Goal: Task Accomplishment & Management: Use online tool/utility

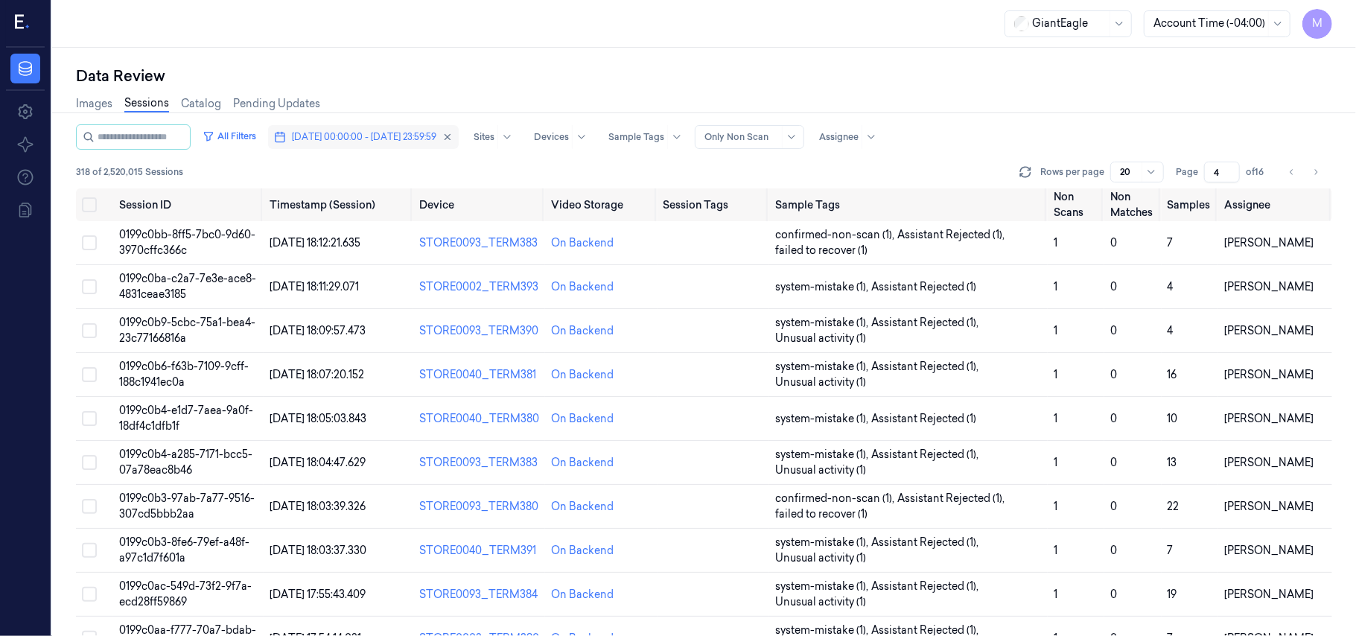
click at [377, 141] on span "[DATE] 00:00:00 - [DATE] 23:59:59" at bounding box center [364, 136] width 144 height 13
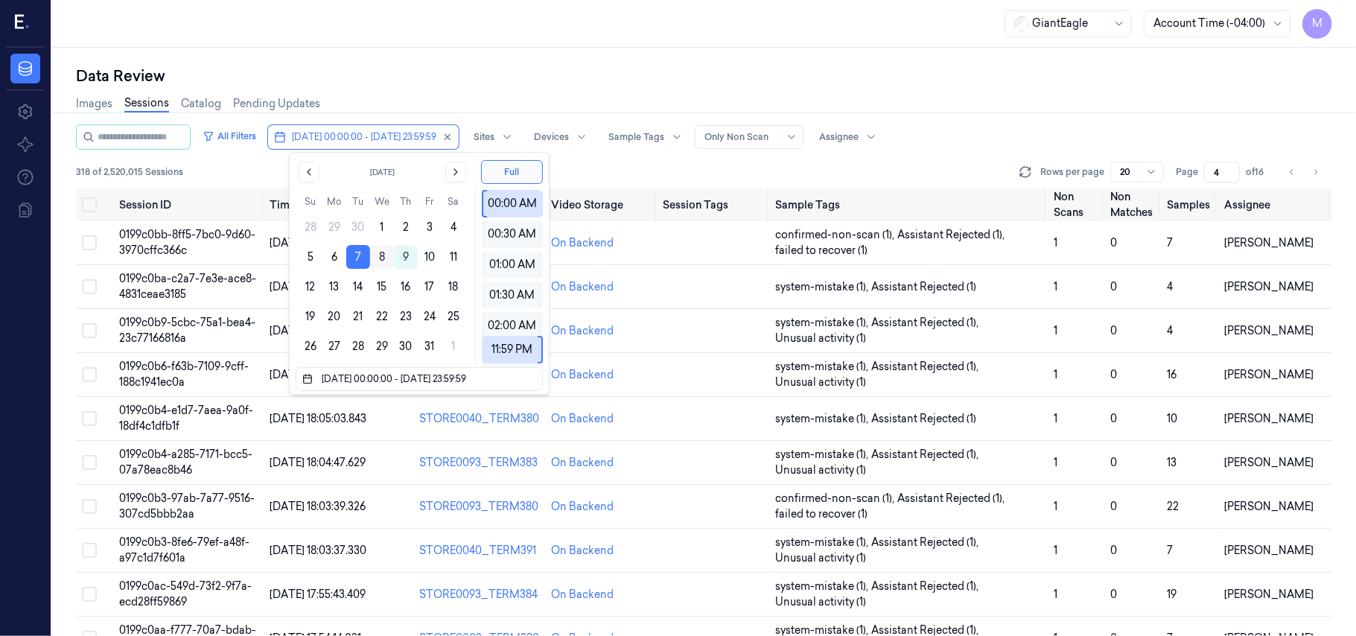
click at [380, 255] on button "8" at bounding box center [382, 257] width 24 height 24
type input "[DATE] 00:00:00 - [DATE] 23:59:59"
click at [751, 74] on div "Data Review" at bounding box center [704, 76] width 1256 height 21
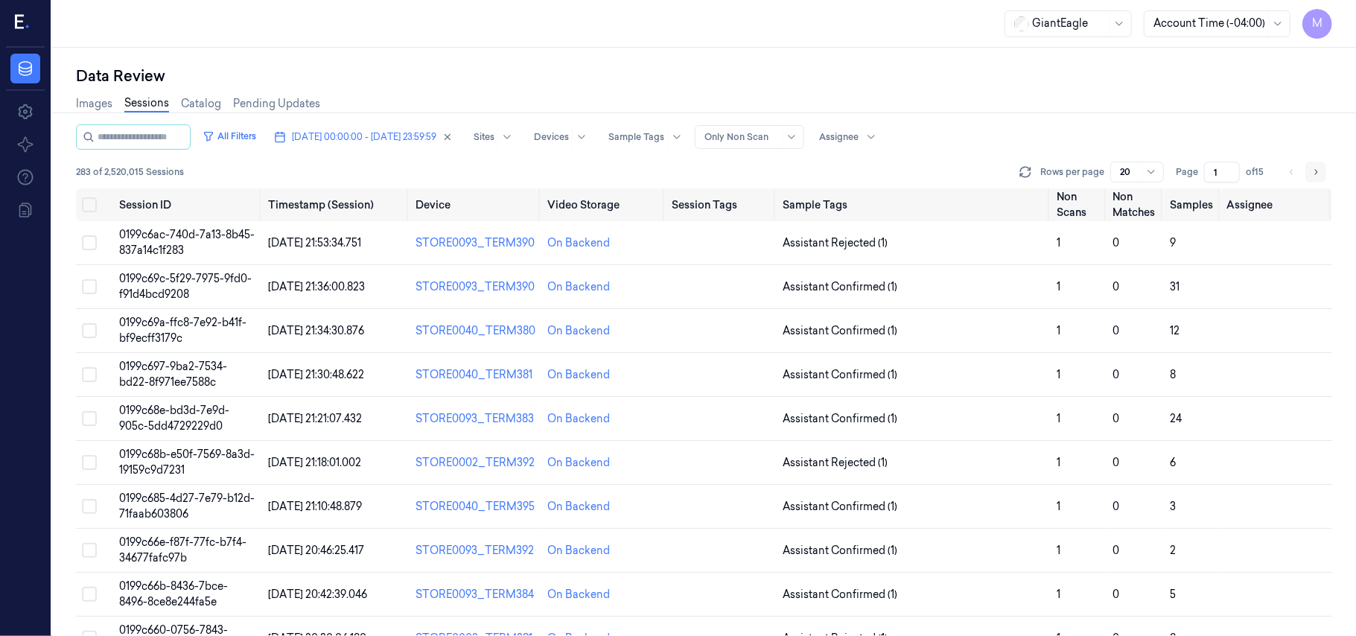
click at [1317, 174] on icon "Go to next page" at bounding box center [1315, 172] width 9 height 12
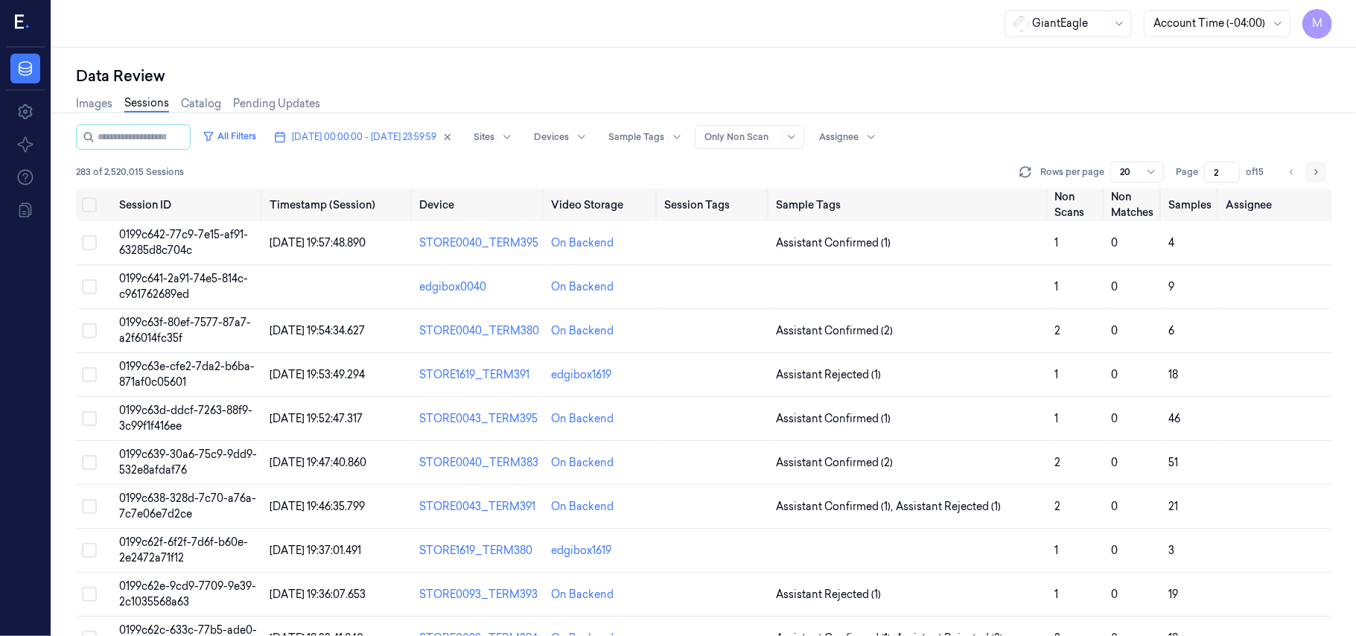
click at [1317, 174] on icon "Go to next page" at bounding box center [1315, 172] width 9 height 12
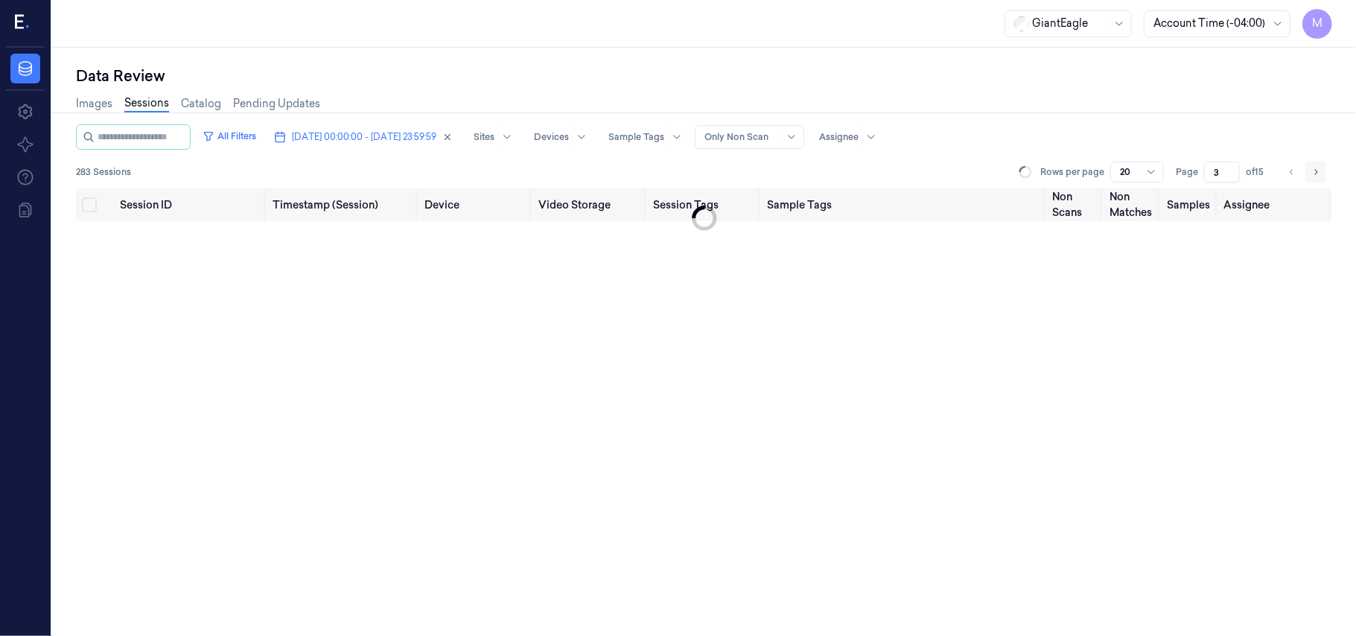
click at [1317, 174] on icon "Go to next page" at bounding box center [1315, 172] width 9 height 12
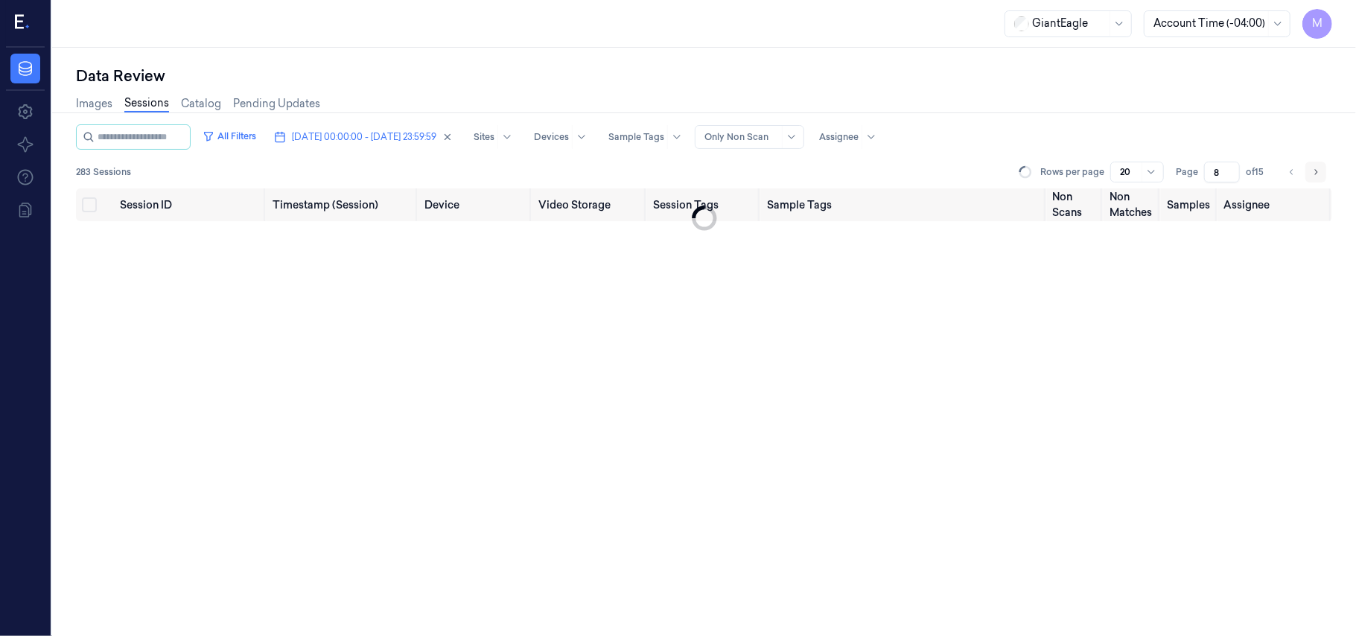
click at [1317, 174] on icon "Go to next page" at bounding box center [1315, 172] width 9 height 12
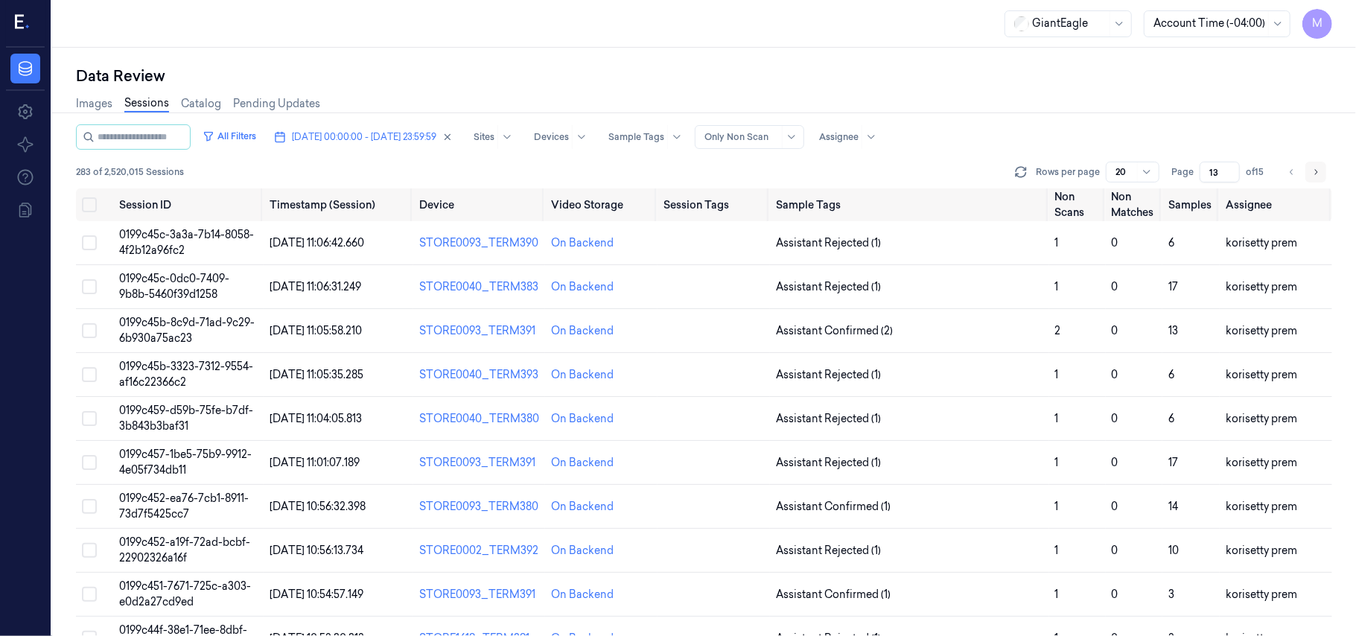
click at [1317, 174] on icon "Go to next page" at bounding box center [1315, 172] width 9 height 12
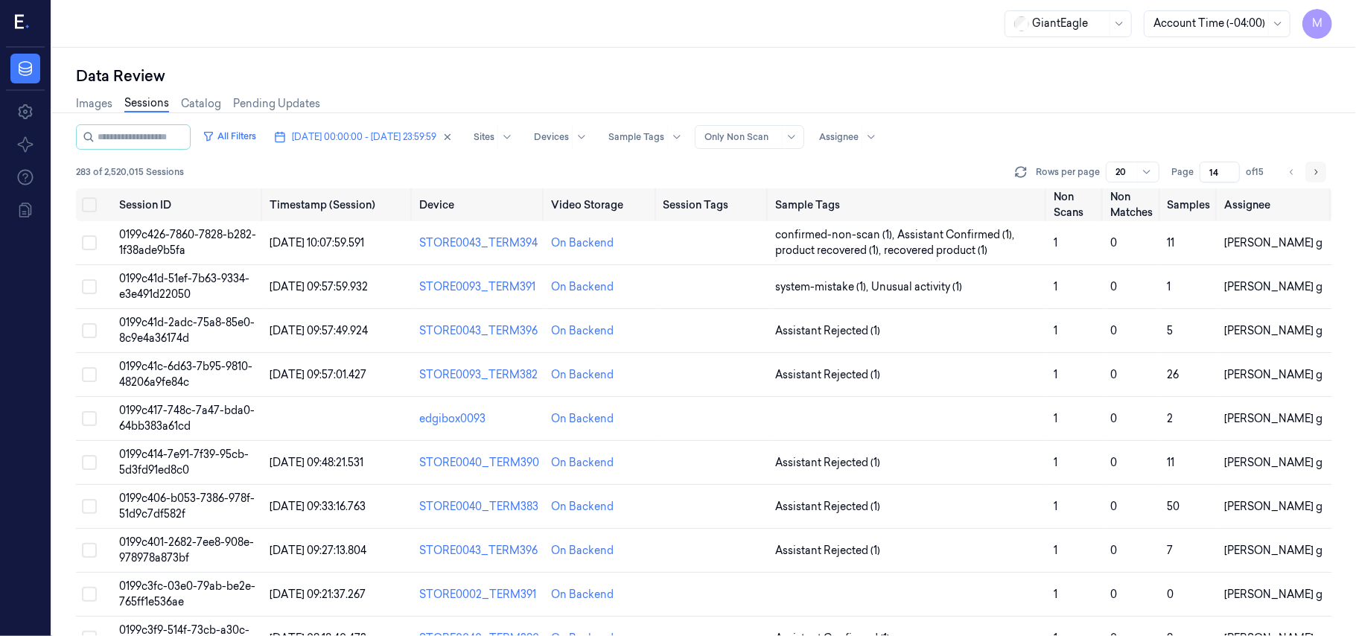
click at [1317, 174] on icon "Go to next page" at bounding box center [1315, 172] width 9 height 12
type input "15"
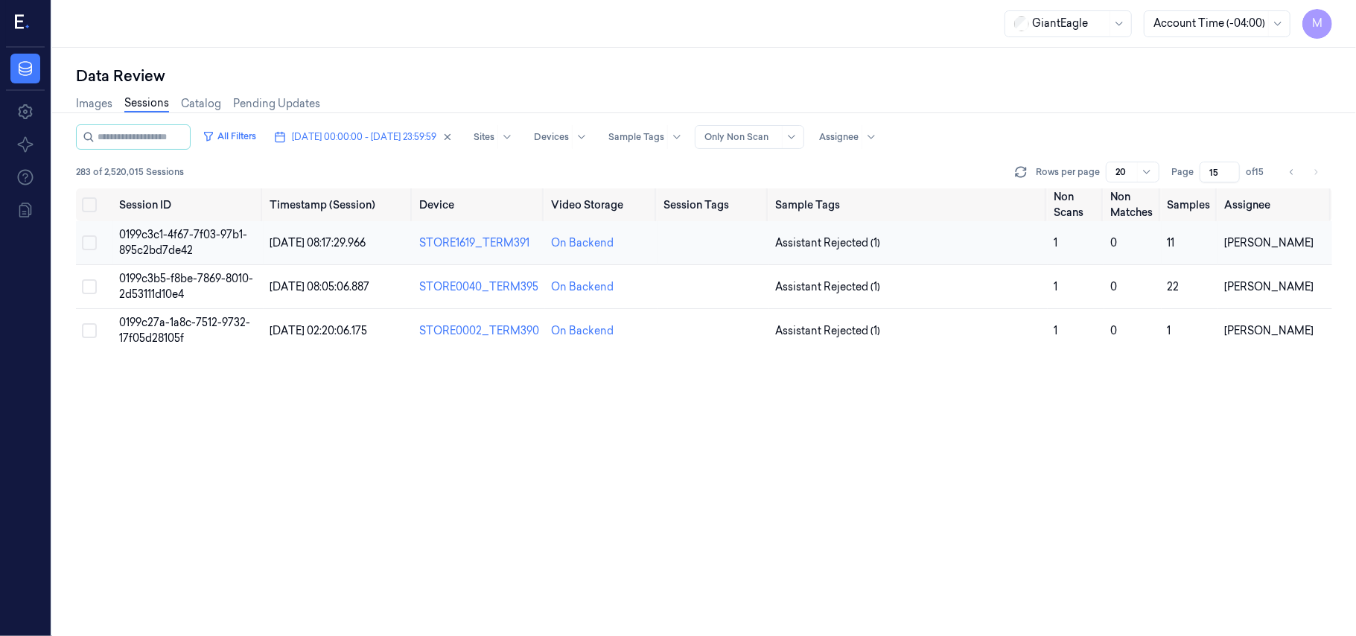
click at [141, 235] on span "0199c3c1-4f67-7f03-97b1-895c2bd7de42" at bounding box center [183, 242] width 128 height 29
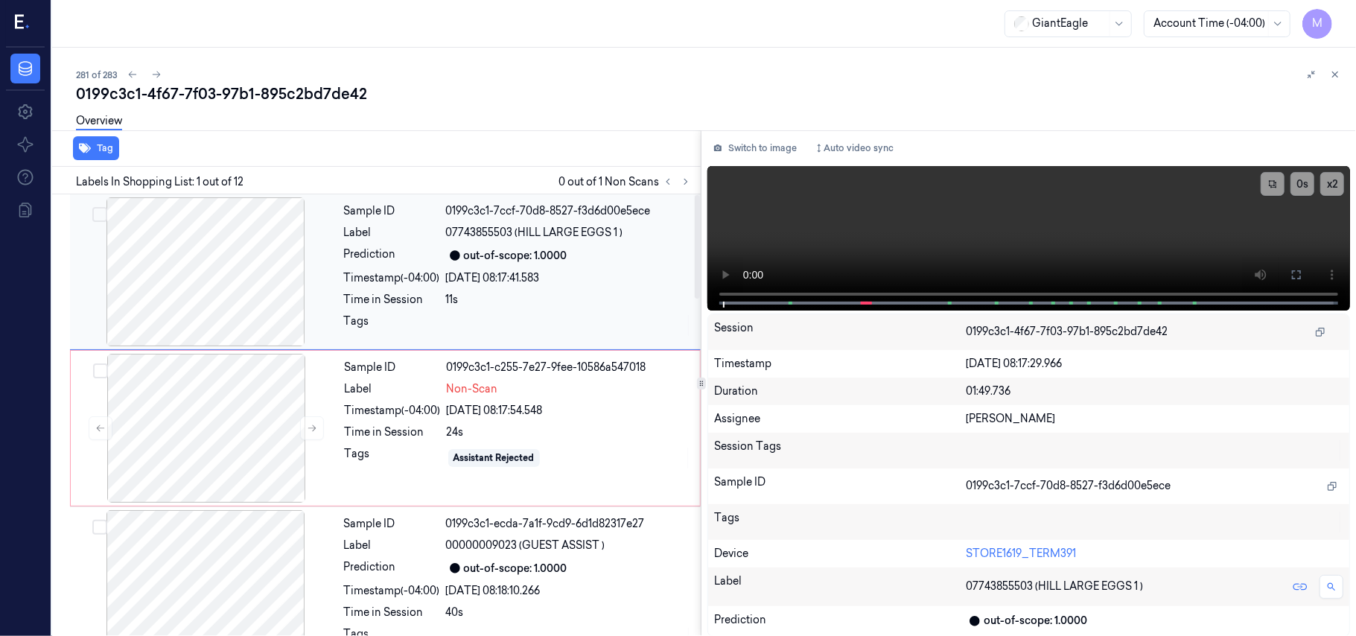
click at [284, 256] on div at bounding box center [205, 271] width 265 height 149
click at [235, 254] on div at bounding box center [205, 271] width 265 height 149
click at [1302, 277] on button at bounding box center [1297, 275] width 24 height 24
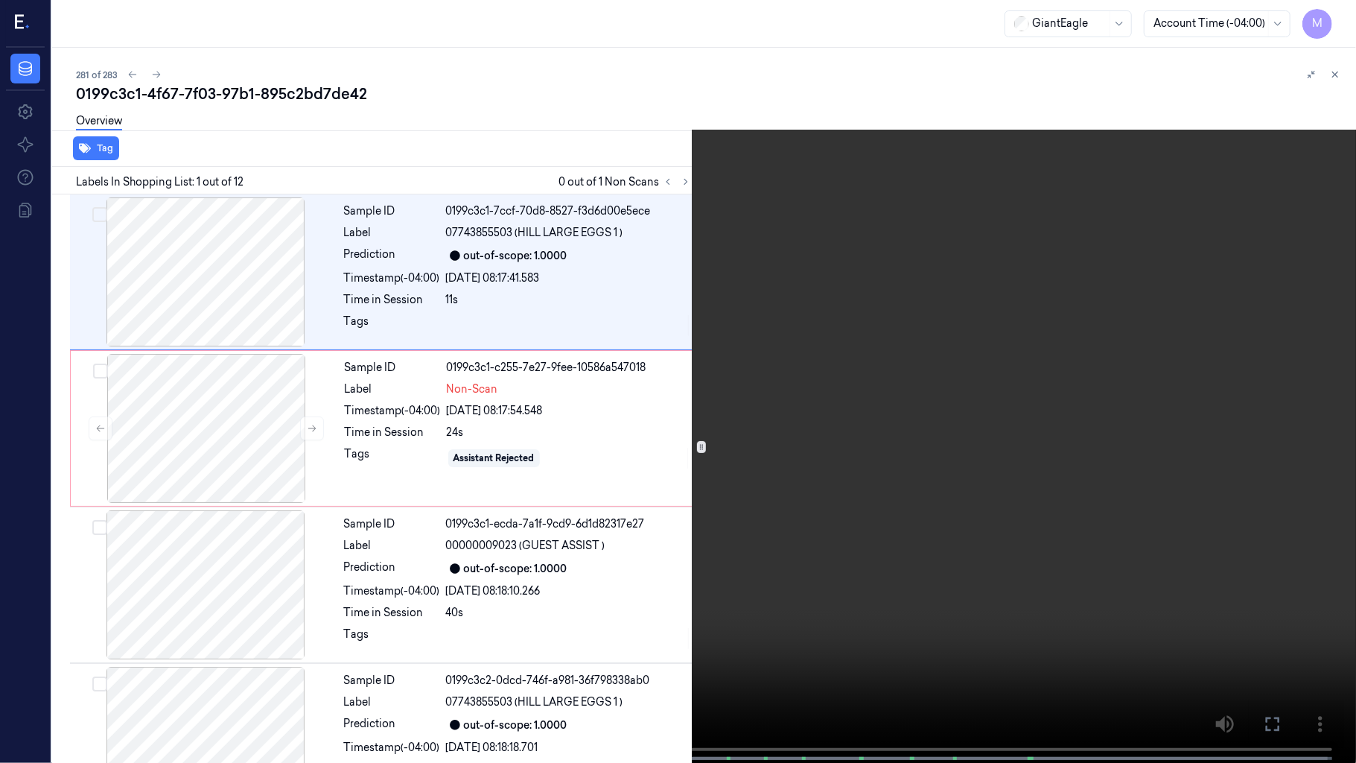
click at [749, 266] on video at bounding box center [678, 383] width 1356 height 766
click at [984, 326] on video at bounding box center [678, 383] width 1356 height 766
click at [551, 457] on video at bounding box center [678, 383] width 1356 height 766
click at [780, 506] on video at bounding box center [678, 383] width 1356 height 766
click at [567, 477] on video at bounding box center [678, 383] width 1356 height 766
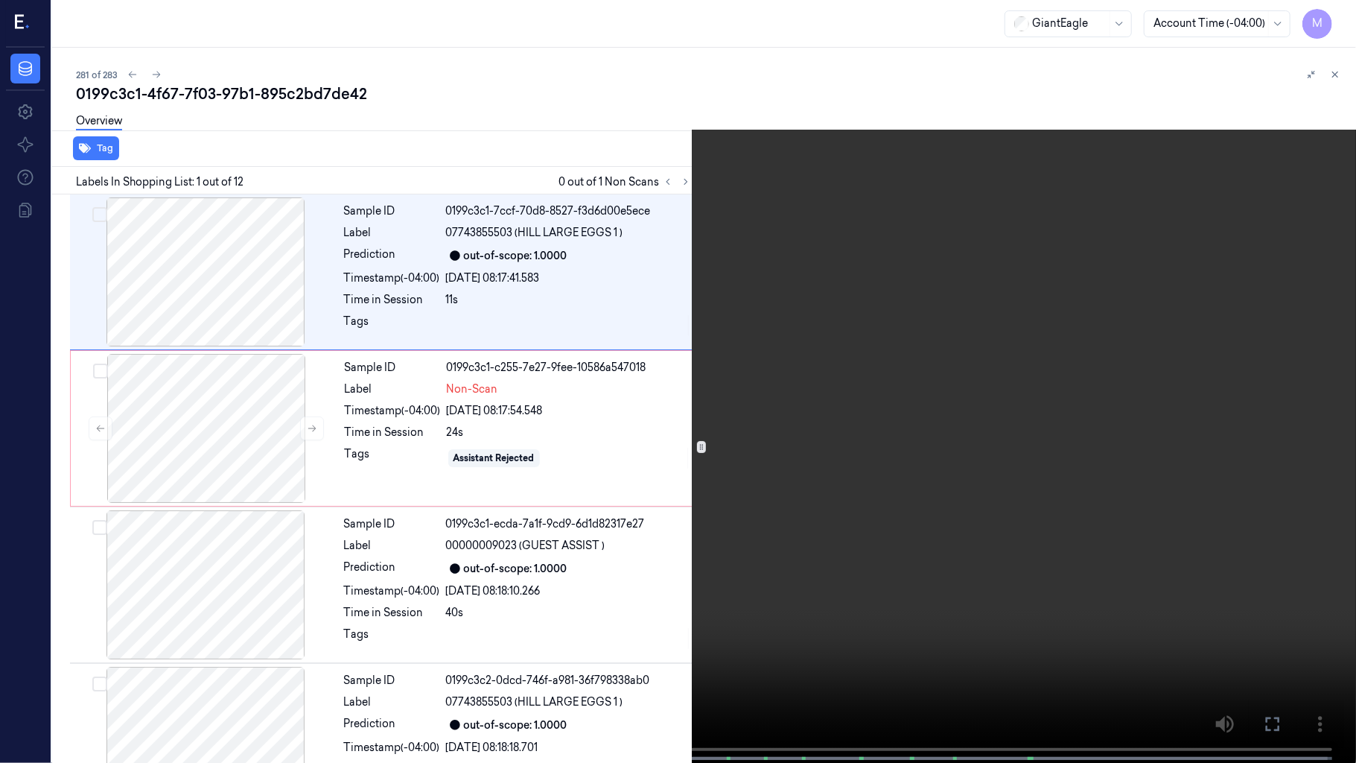
click at [567, 477] on video at bounding box center [678, 383] width 1356 height 766
click at [661, 394] on video at bounding box center [678, 383] width 1356 height 766
click at [693, 380] on video at bounding box center [678, 383] width 1356 height 766
click at [0, 0] on button at bounding box center [0, 0] width 0 height 0
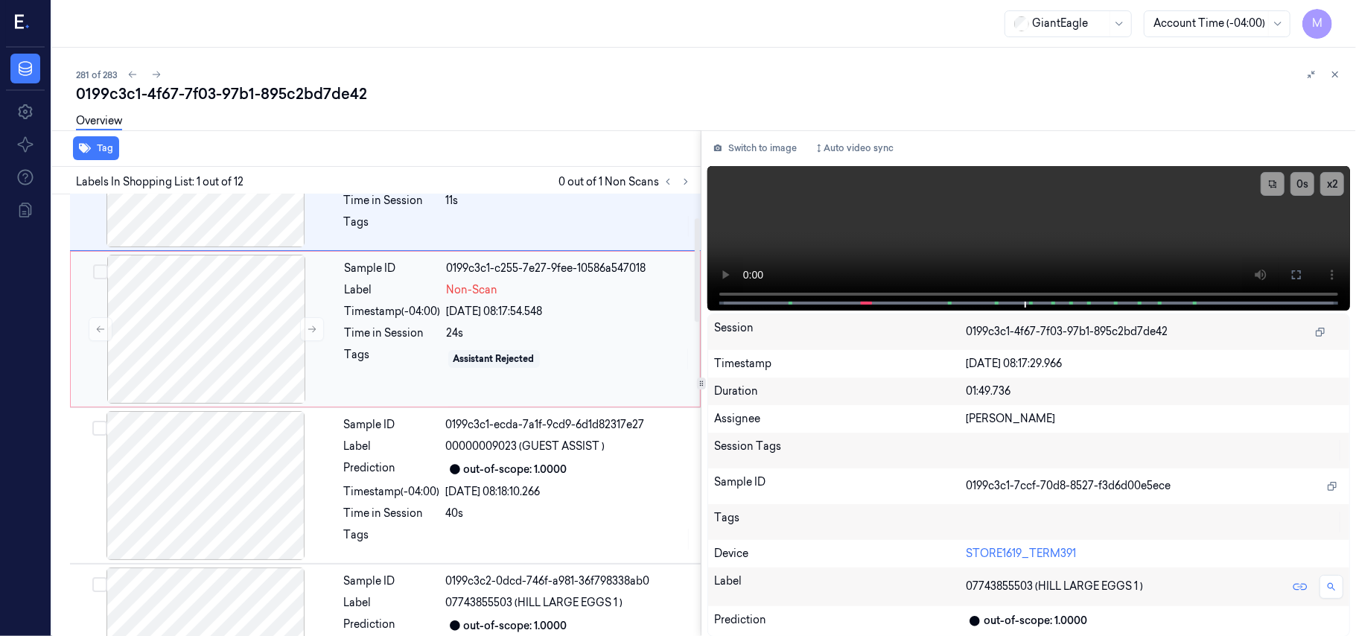
click at [558, 308] on div "[DATE] 08:17:54.548" at bounding box center [569, 312] width 244 height 16
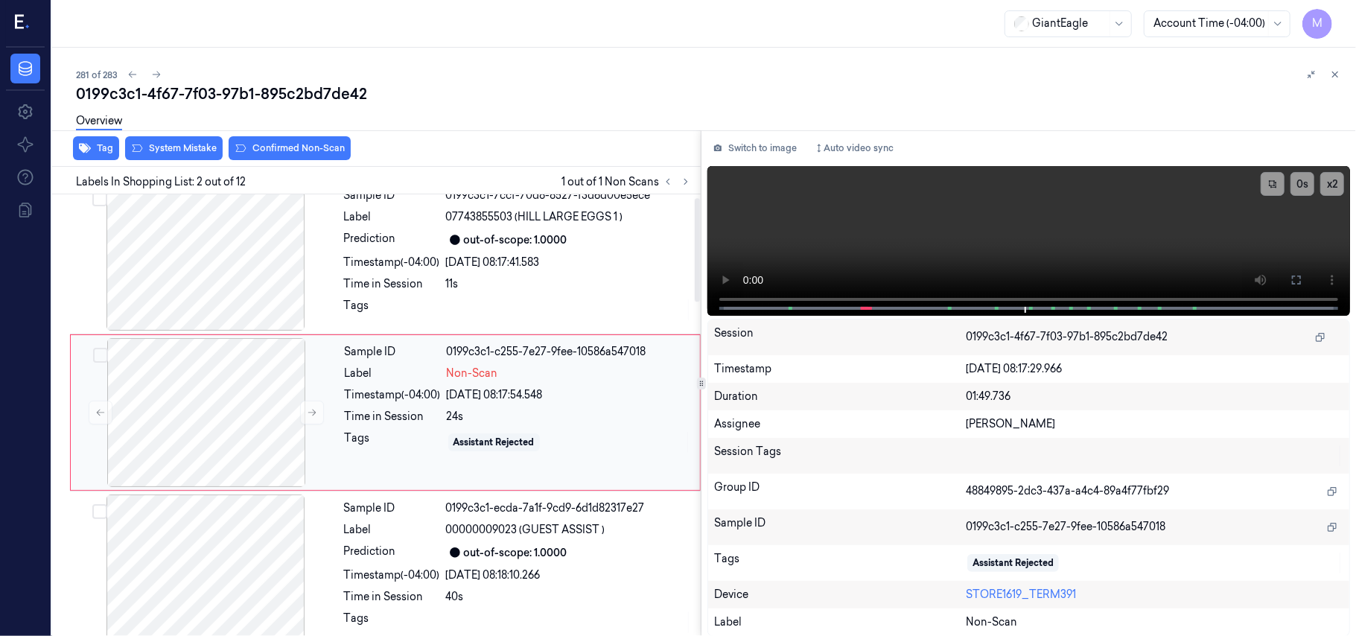
scroll to position [13, 0]
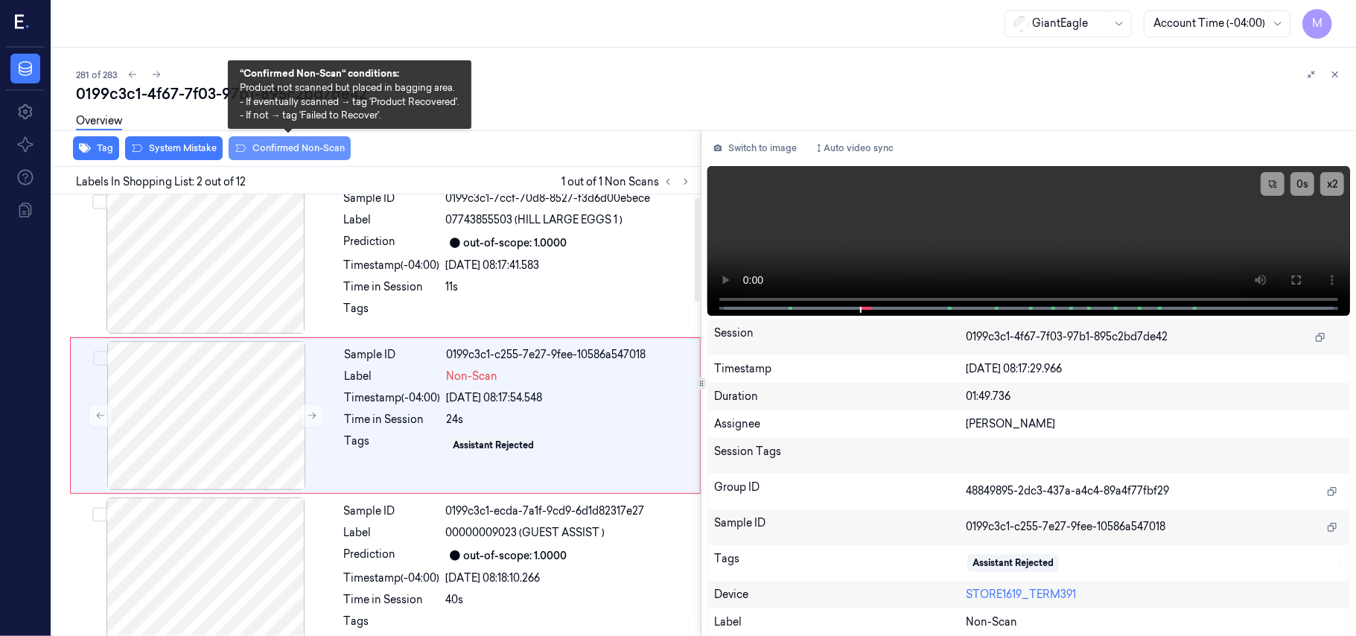
click at [293, 147] on button "Confirmed Non-Scan" at bounding box center [290, 148] width 122 height 24
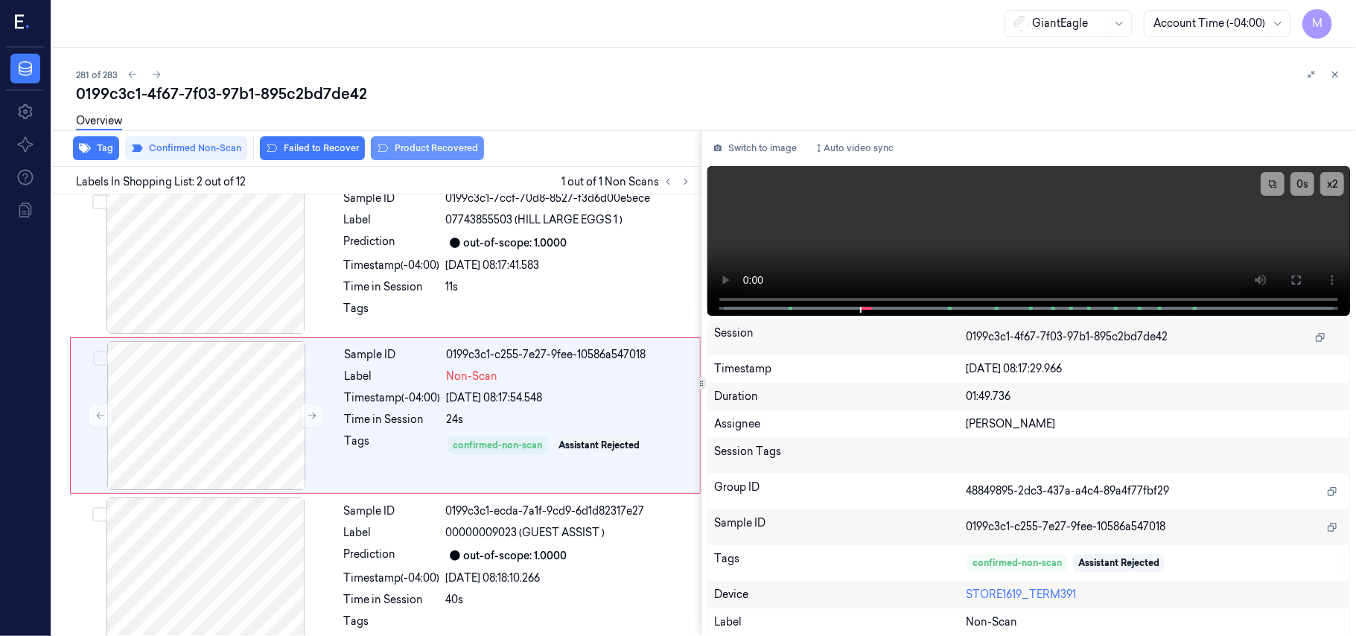
click at [442, 147] on button "Product Recovered" at bounding box center [427, 148] width 113 height 24
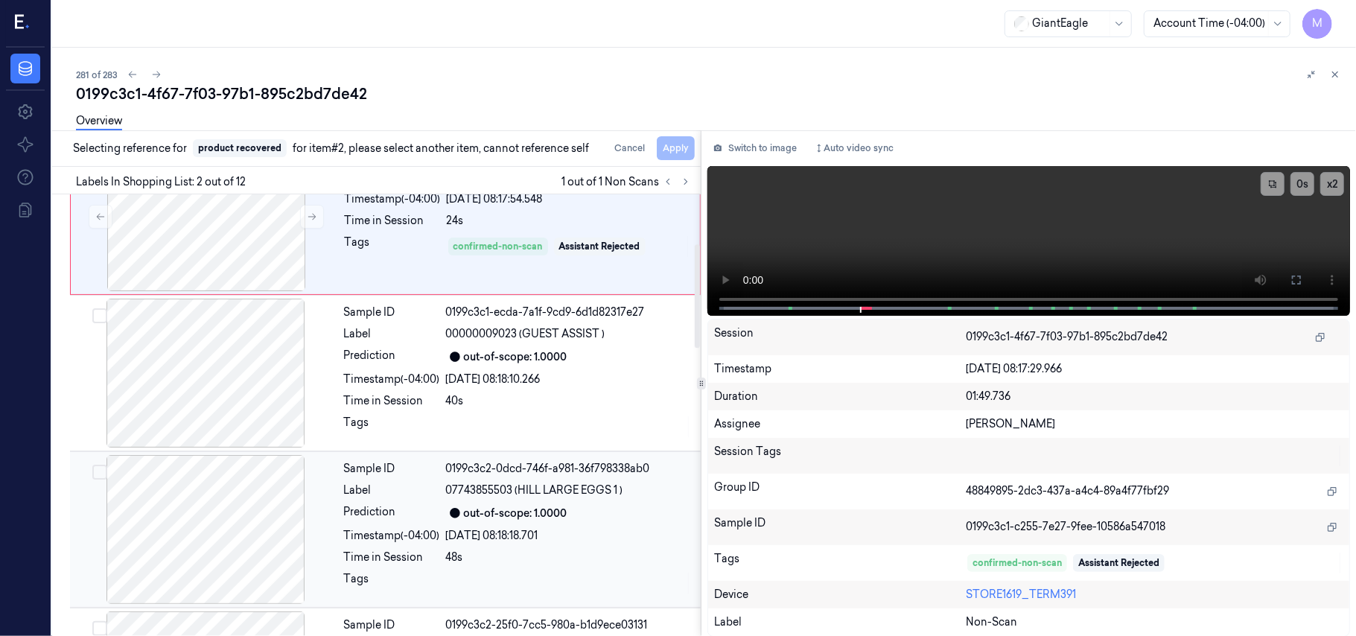
click at [584, 506] on div "out-of-scope: 1.0000" at bounding box center [569, 513] width 246 height 18
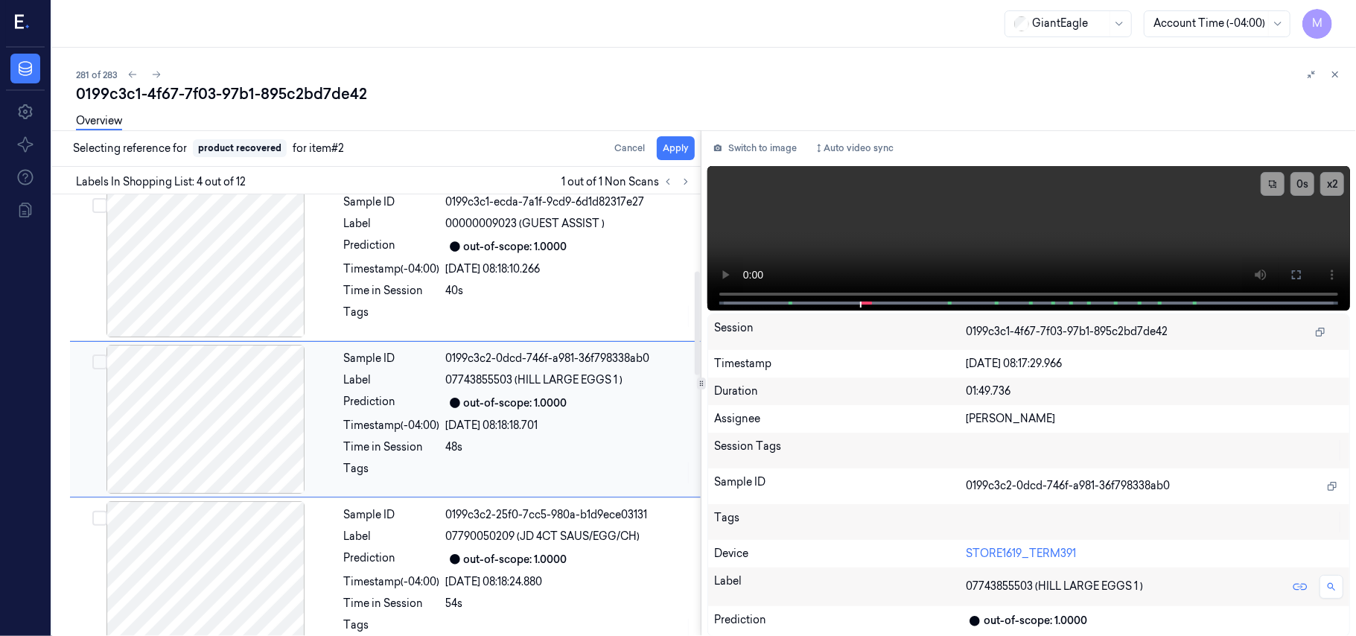
scroll to position [326, 0]
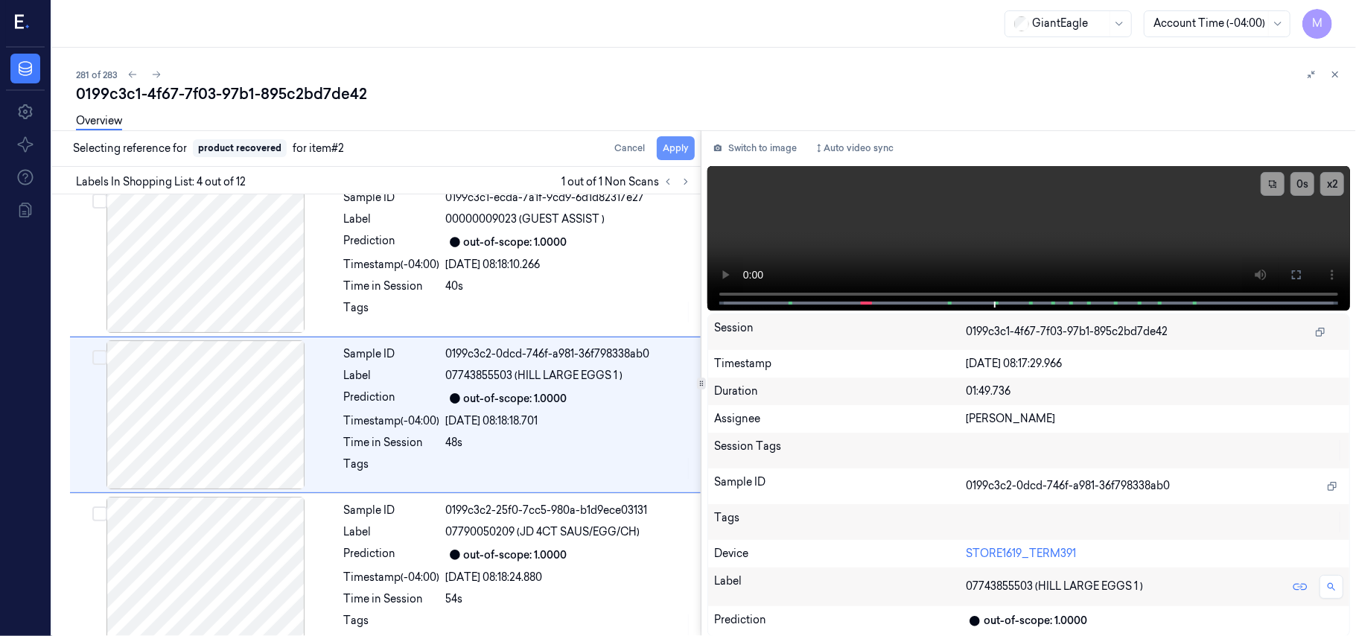
click at [675, 143] on button "Apply" at bounding box center [676, 148] width 38 height 24
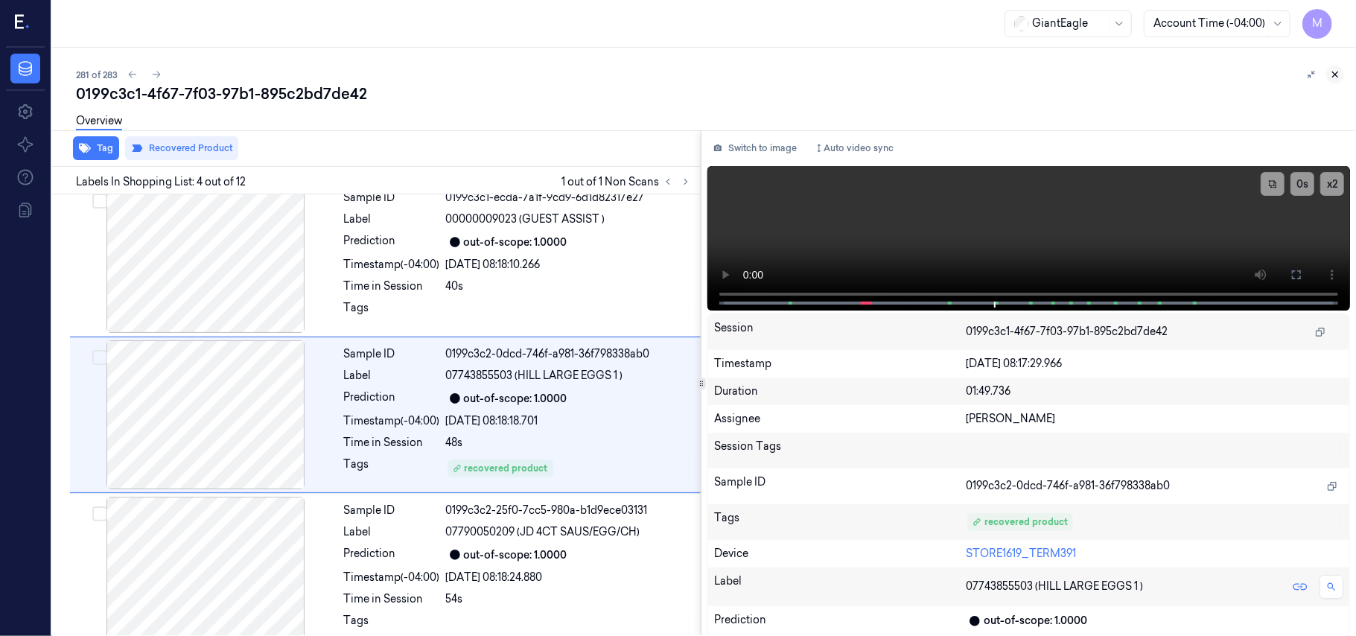
click at [1342, 76] on button at bounding box center [1335, 75] width 18 height 18
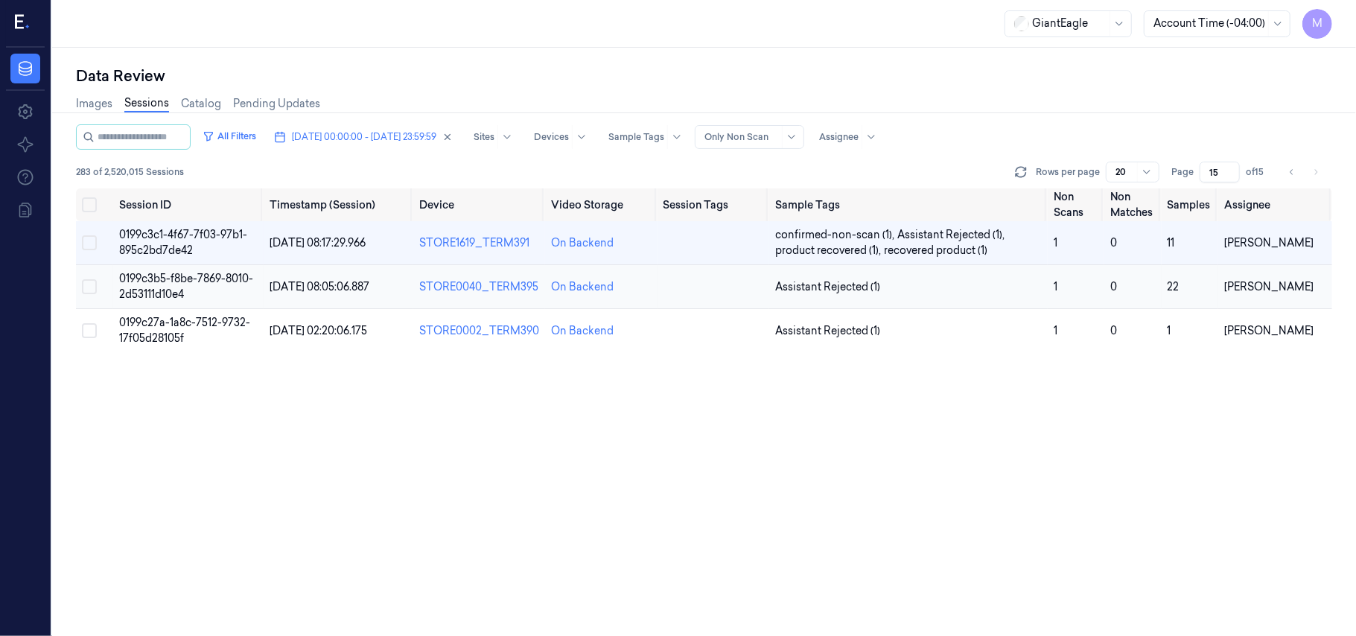
click at [155, 280] on span "0199c3b5-f8be-7869-8010-2d53111d10e4" at bounding box center [186, 286] width 134 height 29
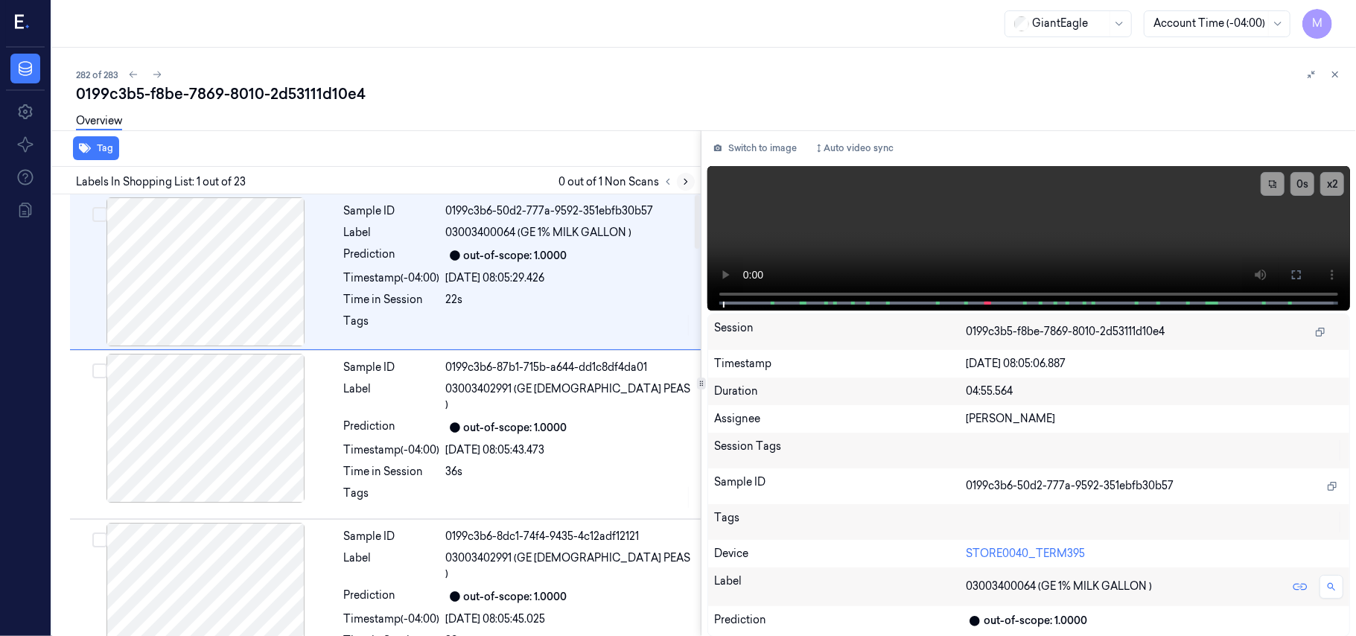
click at [688, 182] on icon at bounding box center [686, 181] width 10 height 10
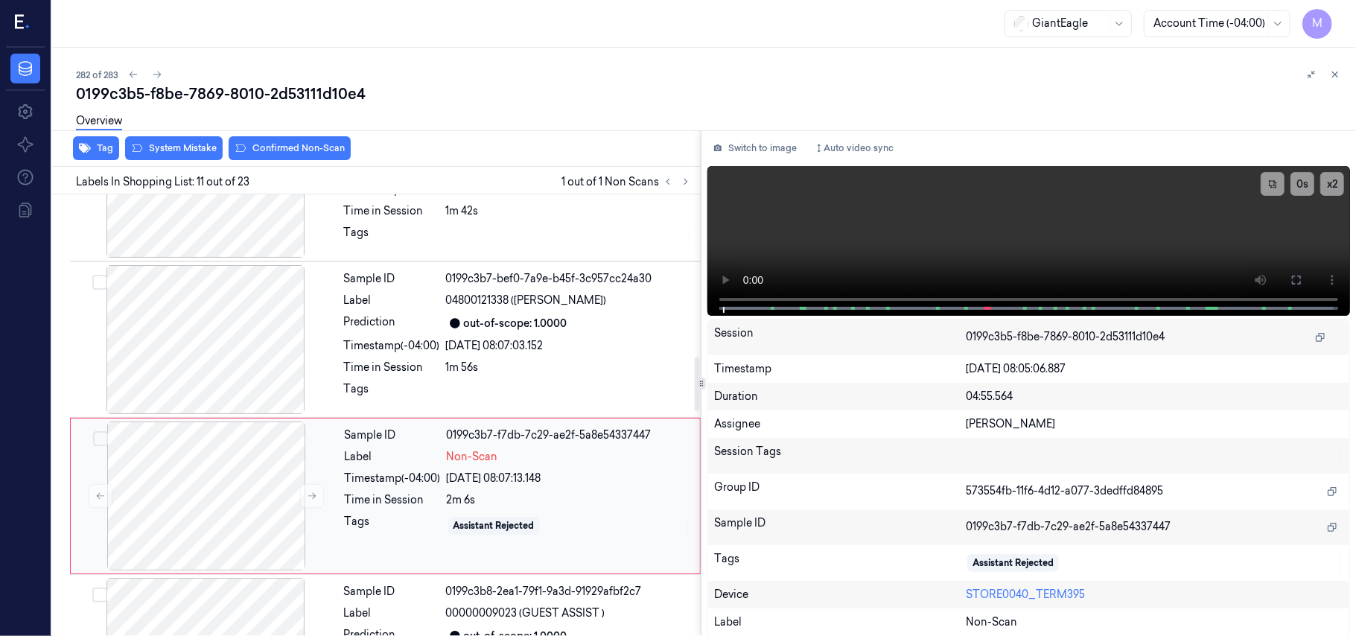
scroll to position [1326, 0]
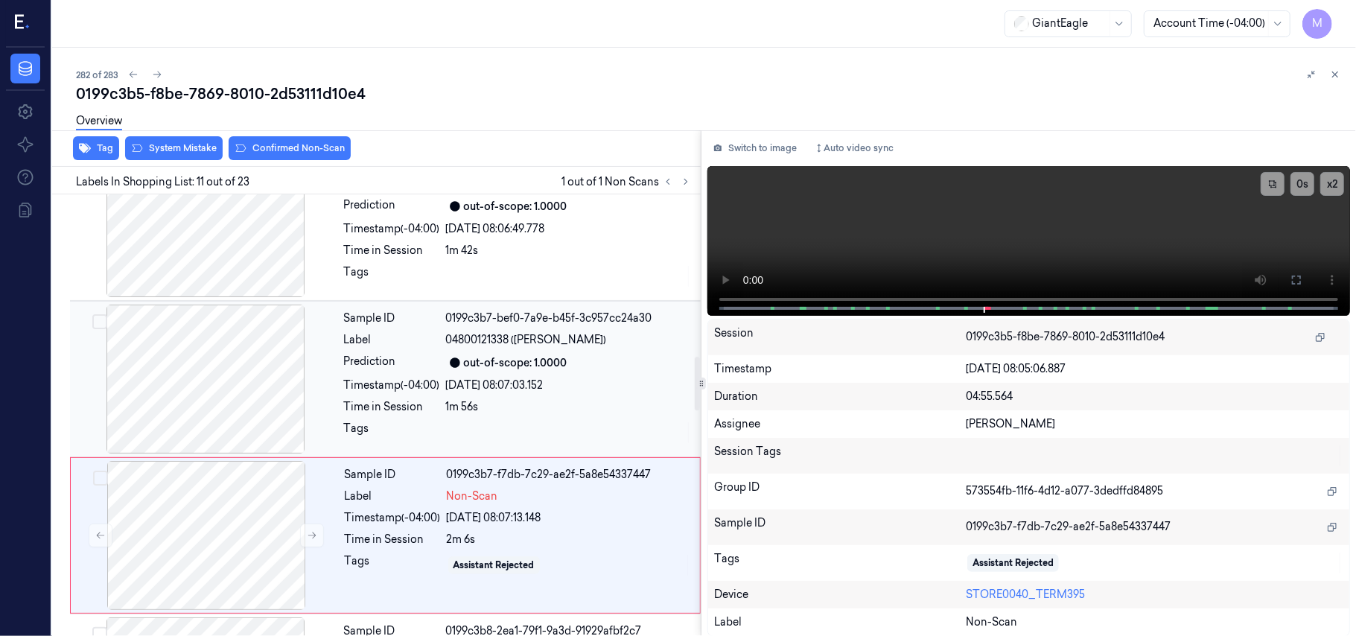
click at [217, 360] on div at bounding box center [205, 379] width 265 height 149
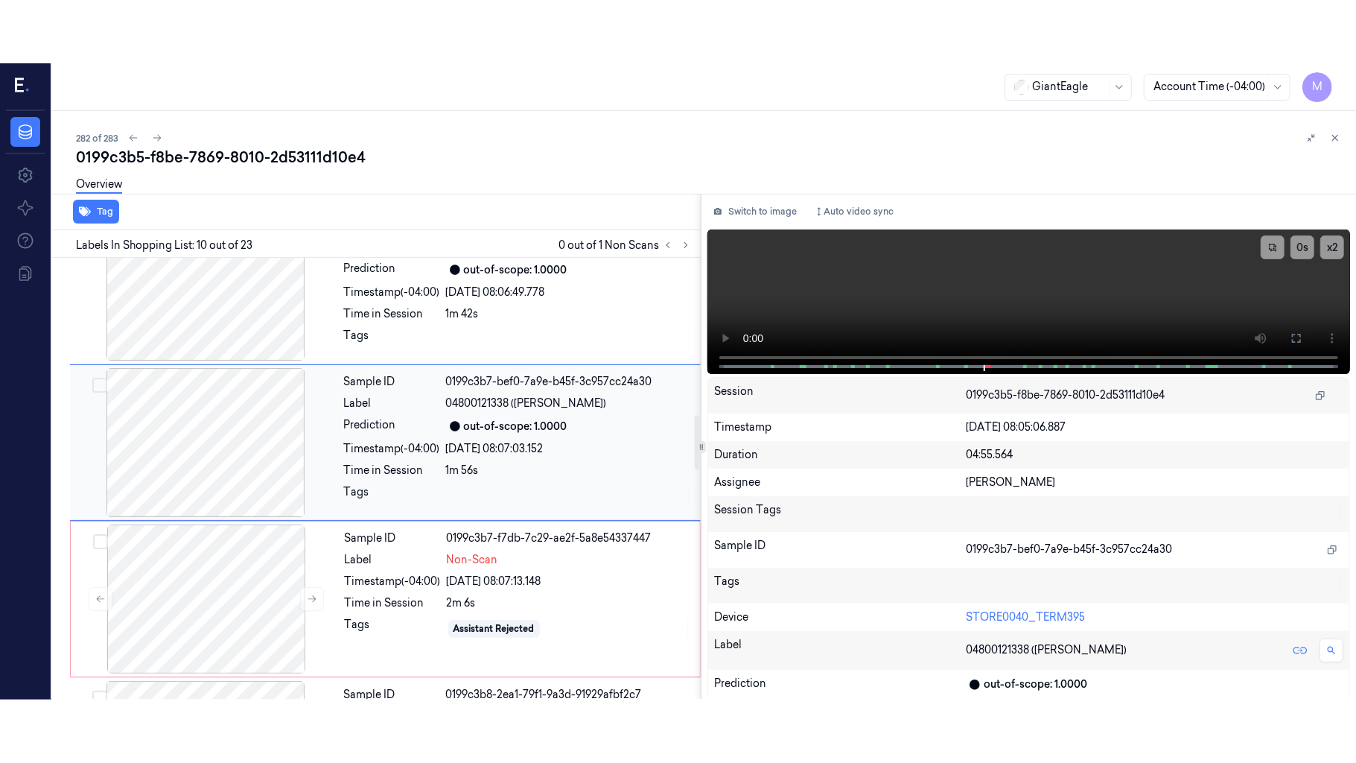
scroll to position [1267, 0]
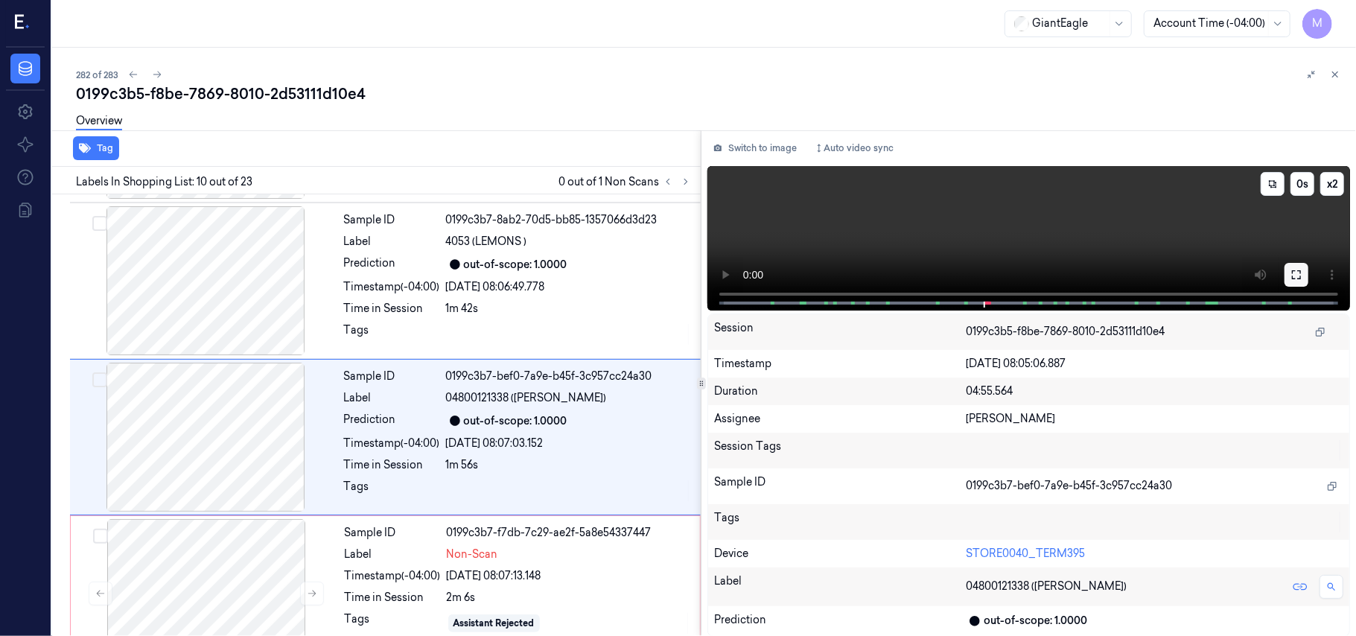
click at [1296, 277] on icon at bounding box center [1297, 275] width 12 height 12
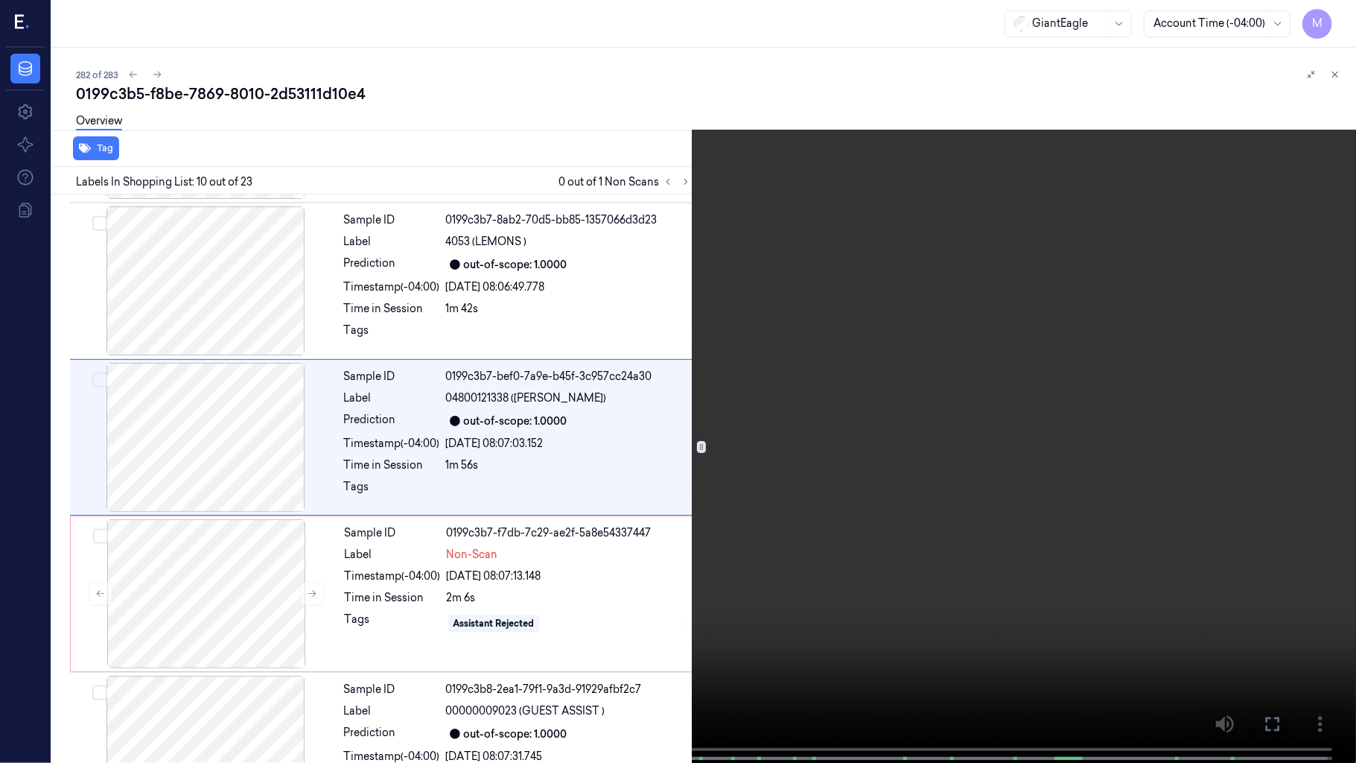
click at [952, 280] on video at bounding box center [678, 383] width 1356 height 766
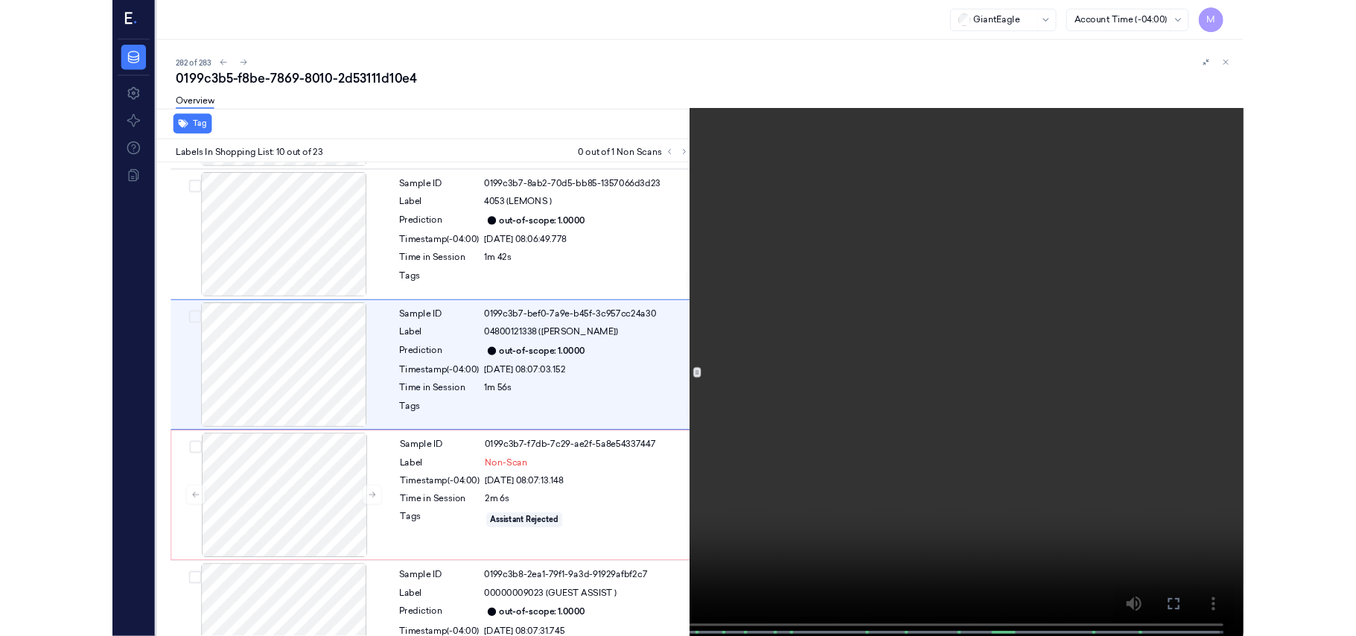
scroll to position [1205, 0]
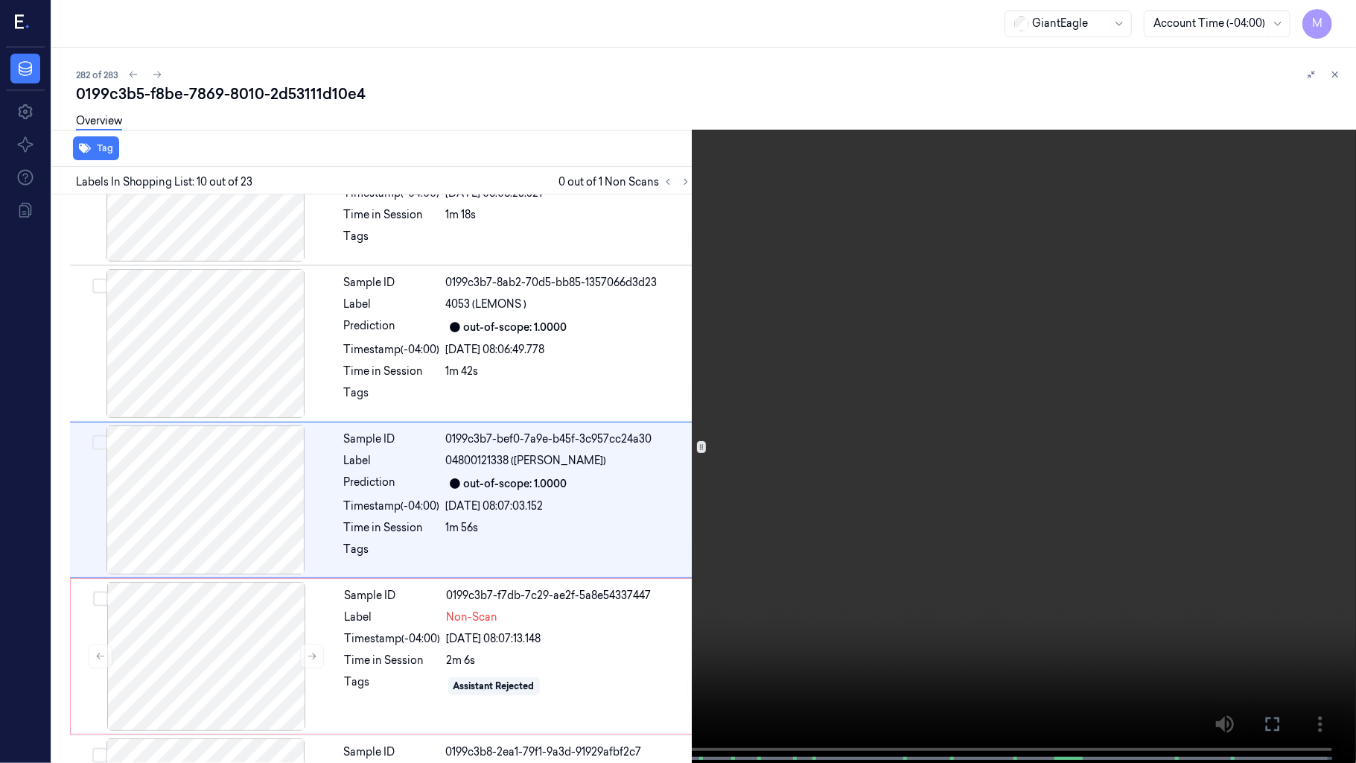
click at [567, 492] on video at bounding box center [678, 383] width 1356 height 766
click at [0, 0] on icon at bounding box center [0, 0] width 0 height 0
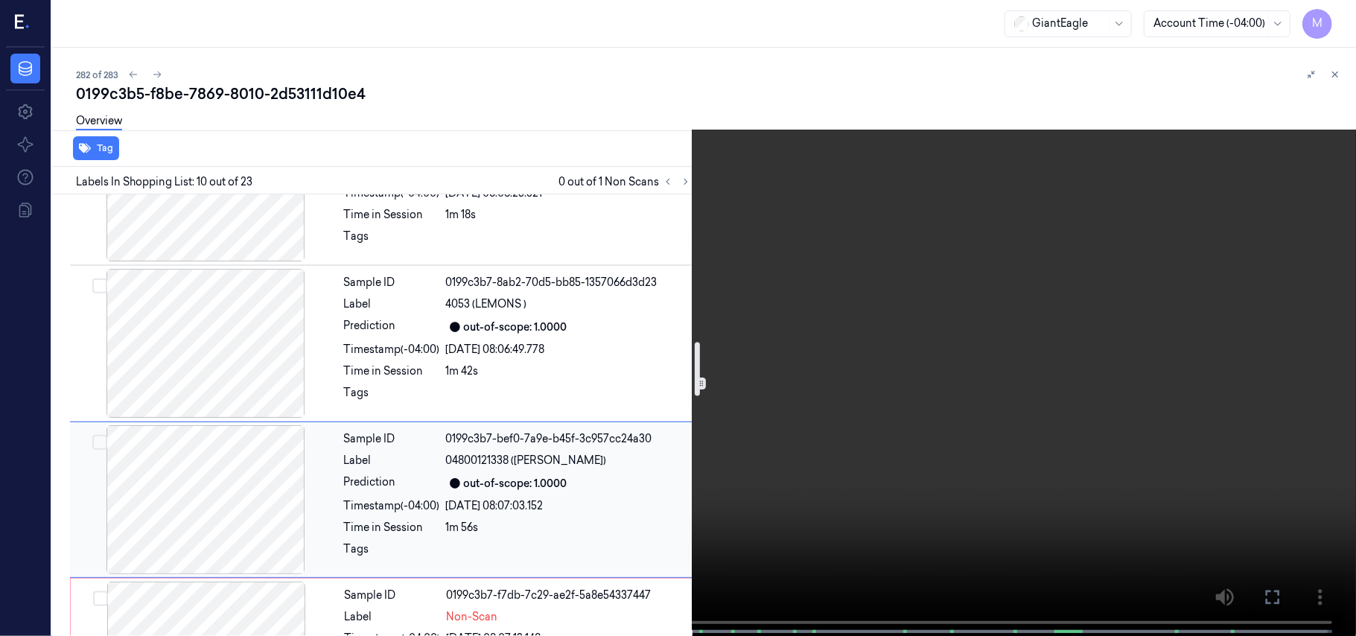
scroll to position [1305, 0]
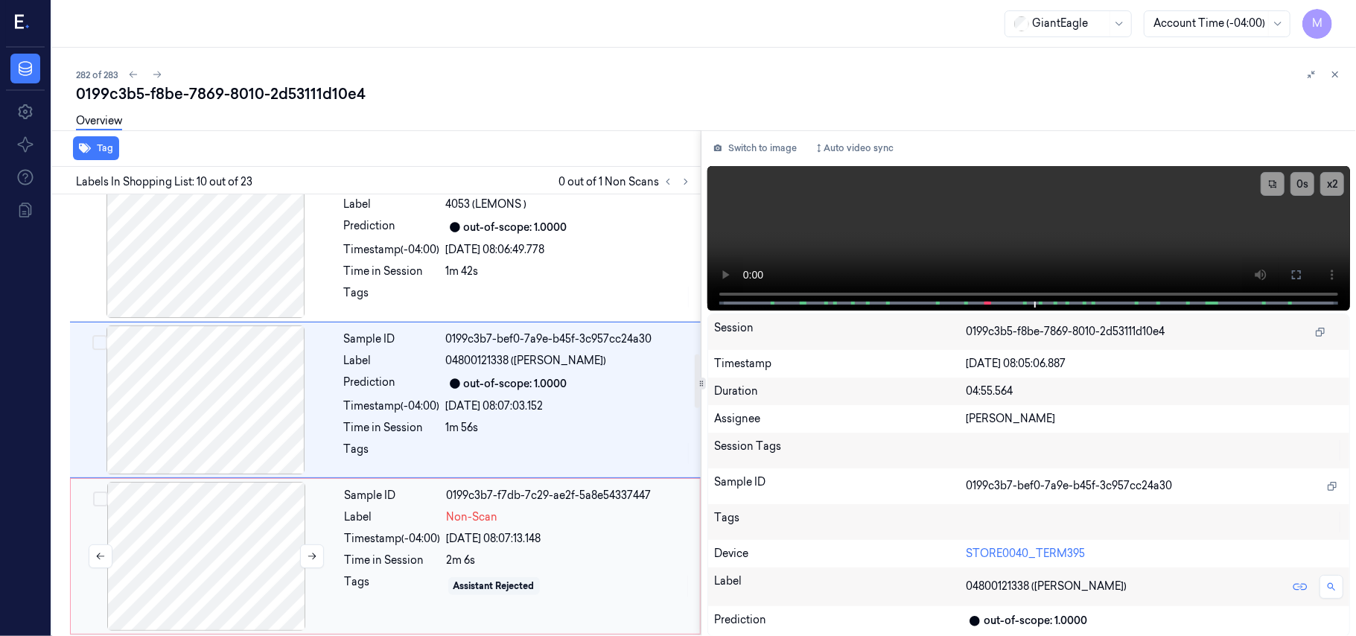
click at [235, 513] on div at bounding box center [206, 556] width 265 height 149
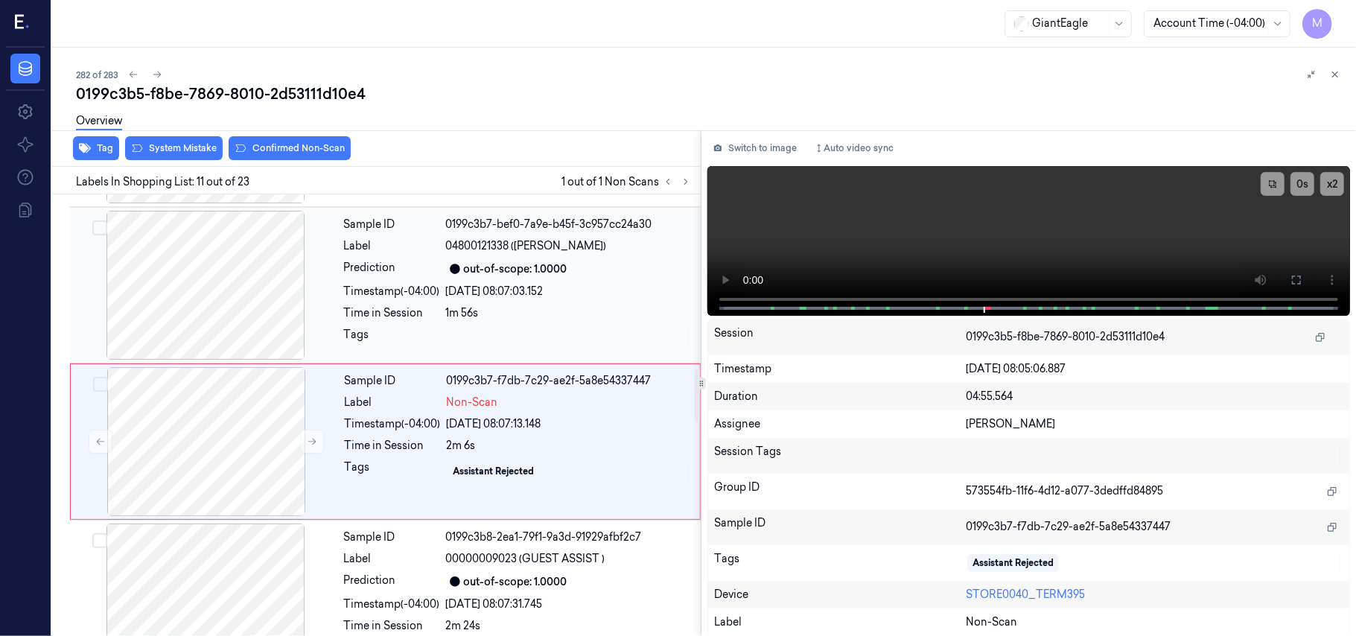
scroll to position [1425, 0]
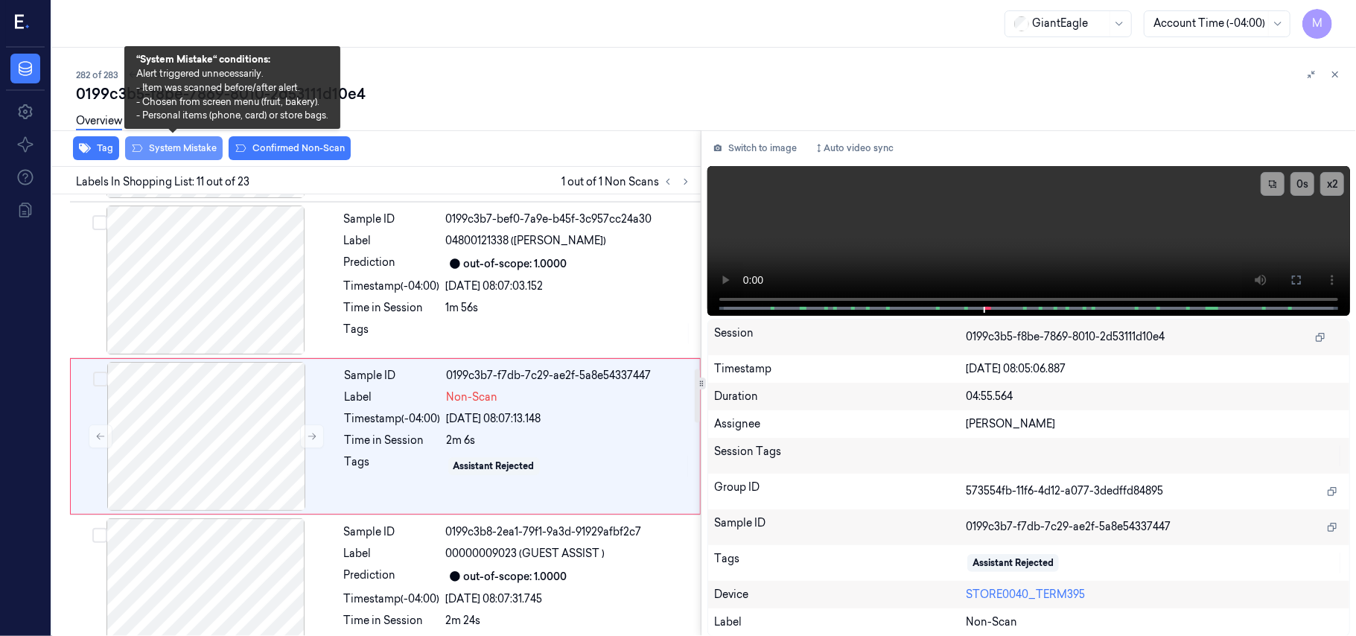
click at [188, 153] on button "System Mistake" at bounding box center [174, 148] width 98 height 24
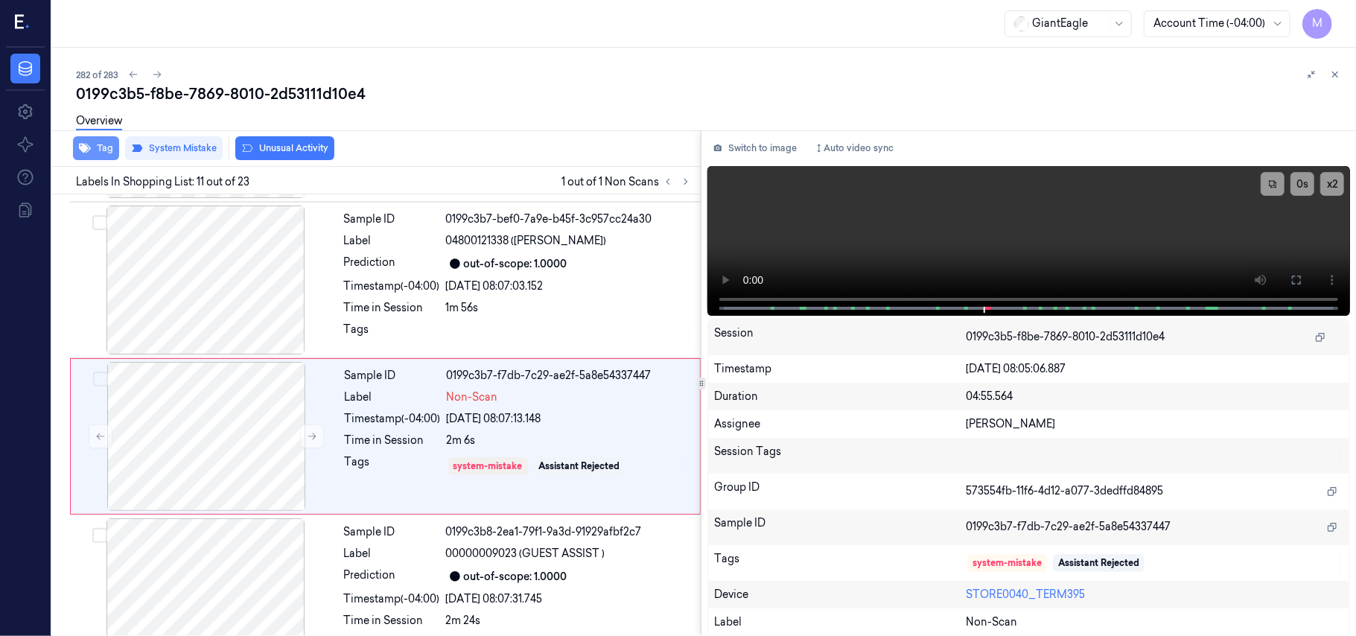
click at [95, 147] on button "Tag" at bounding box center [96, 148] width 46 height 24
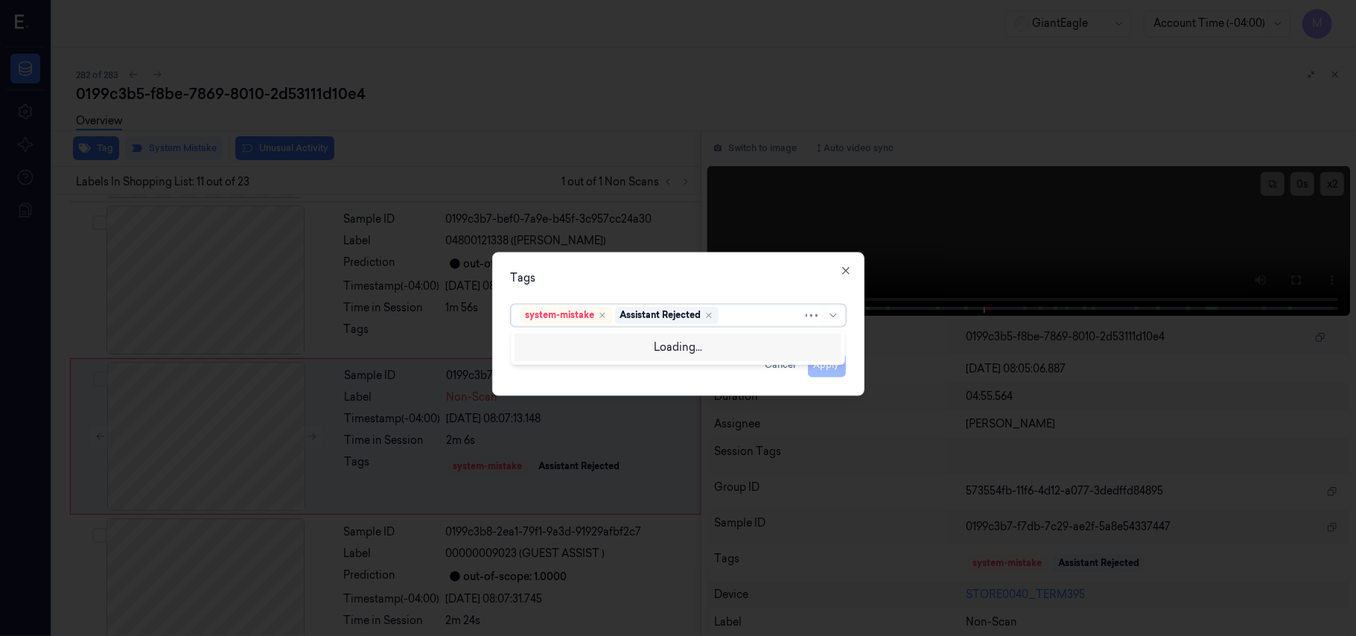
click at [742, 316] on div at bounding box center [762, 316] width 81 height 16
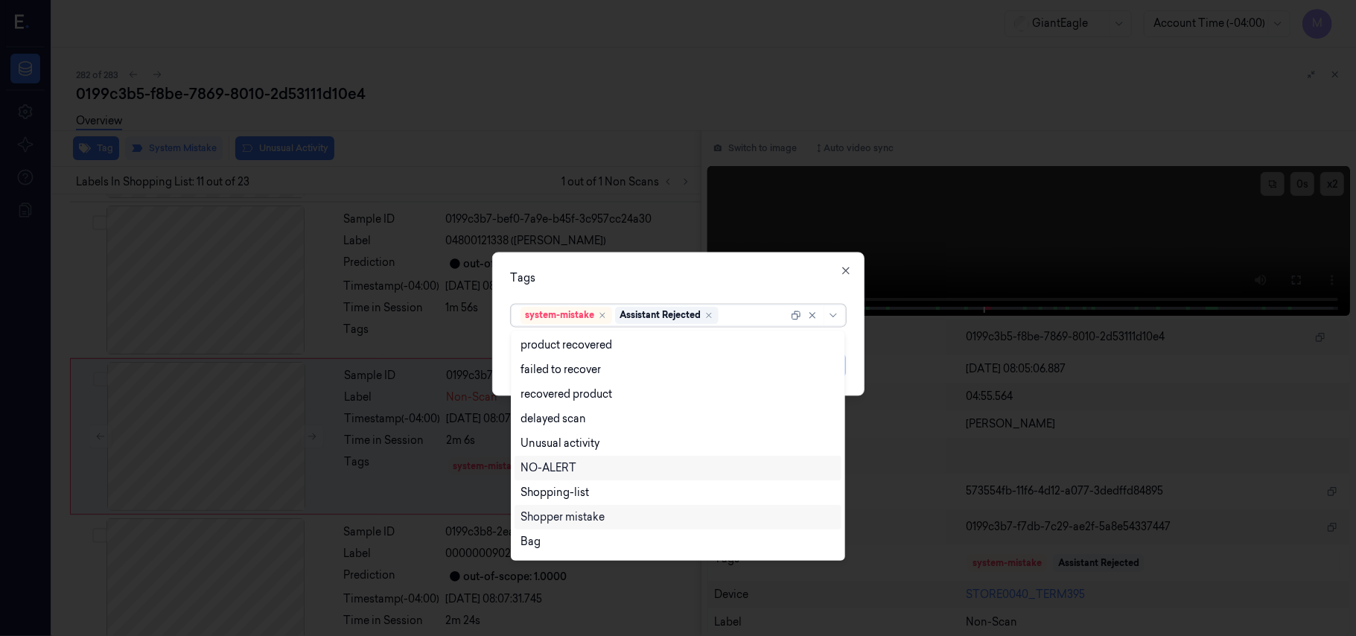
scroll to position [121, 0]
click at [559, 519] on div "Bag" at bounding box center [678, 520] width 315 height 16
click at [676, 283] on div "Tags" at bounding box center [678, 279] width 335 height 16
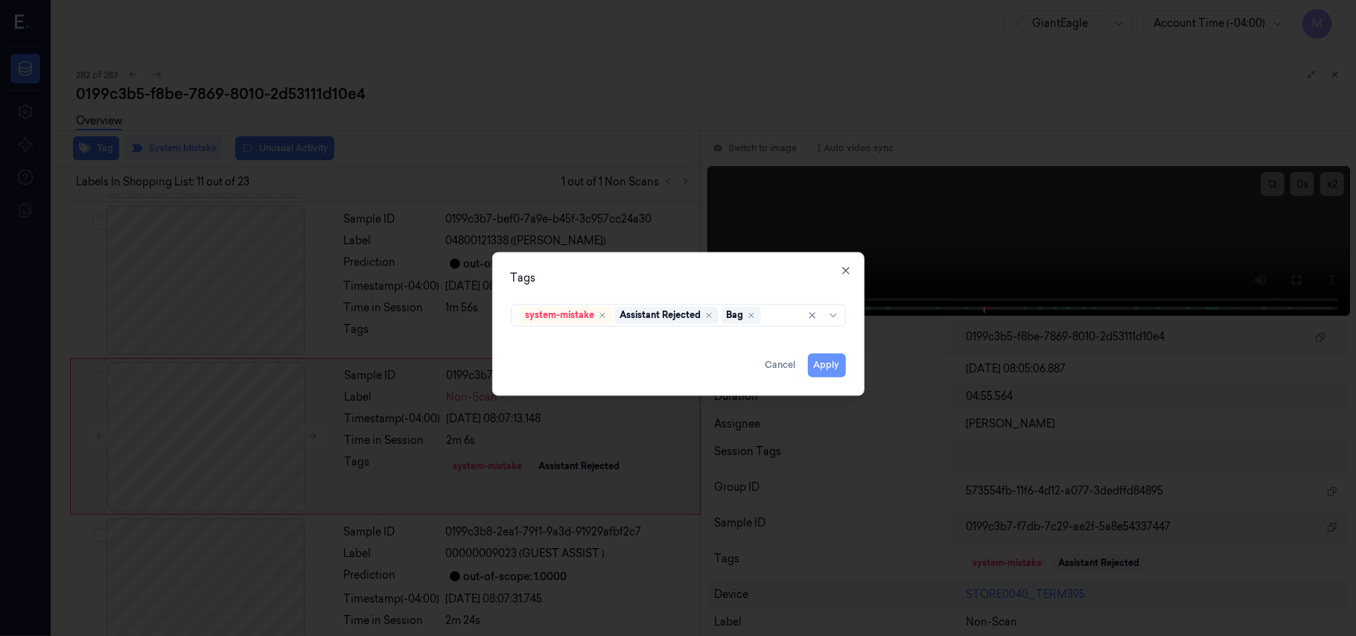
click at [822, 364] on button "Apply" at bounding box center [827, 366] width 38 height 24
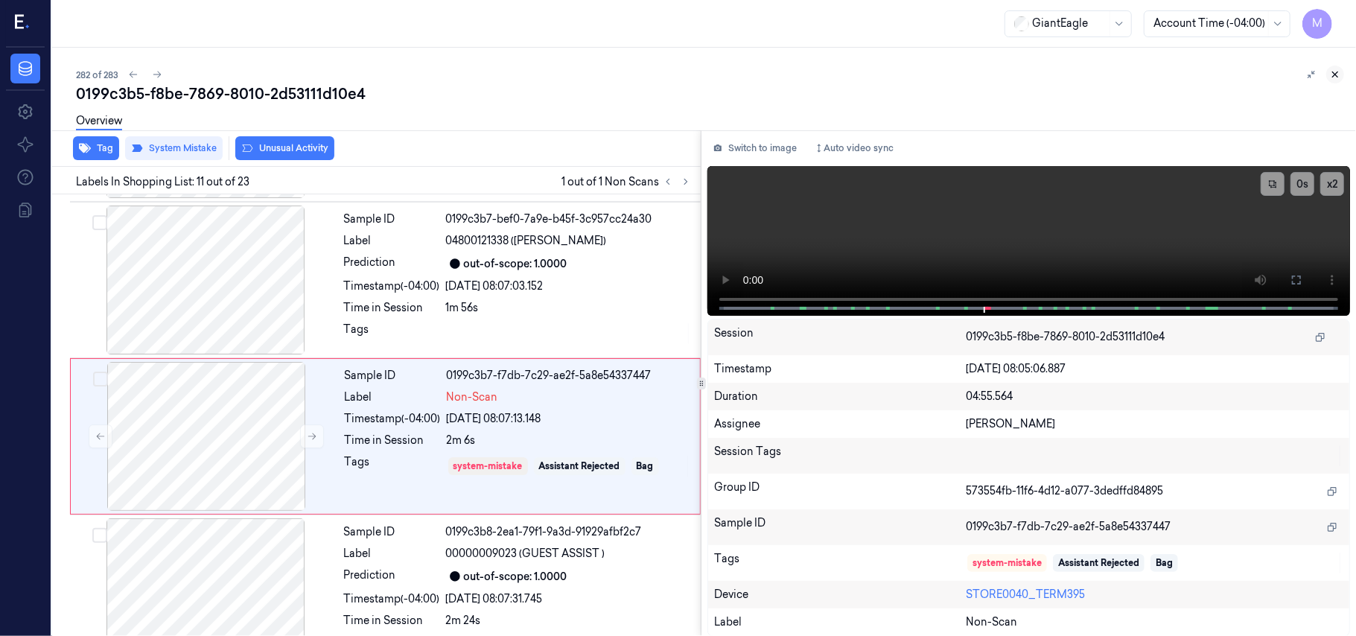
click at [1336, 73] on icon at bounding box center [1335, 74] width 5 height 5
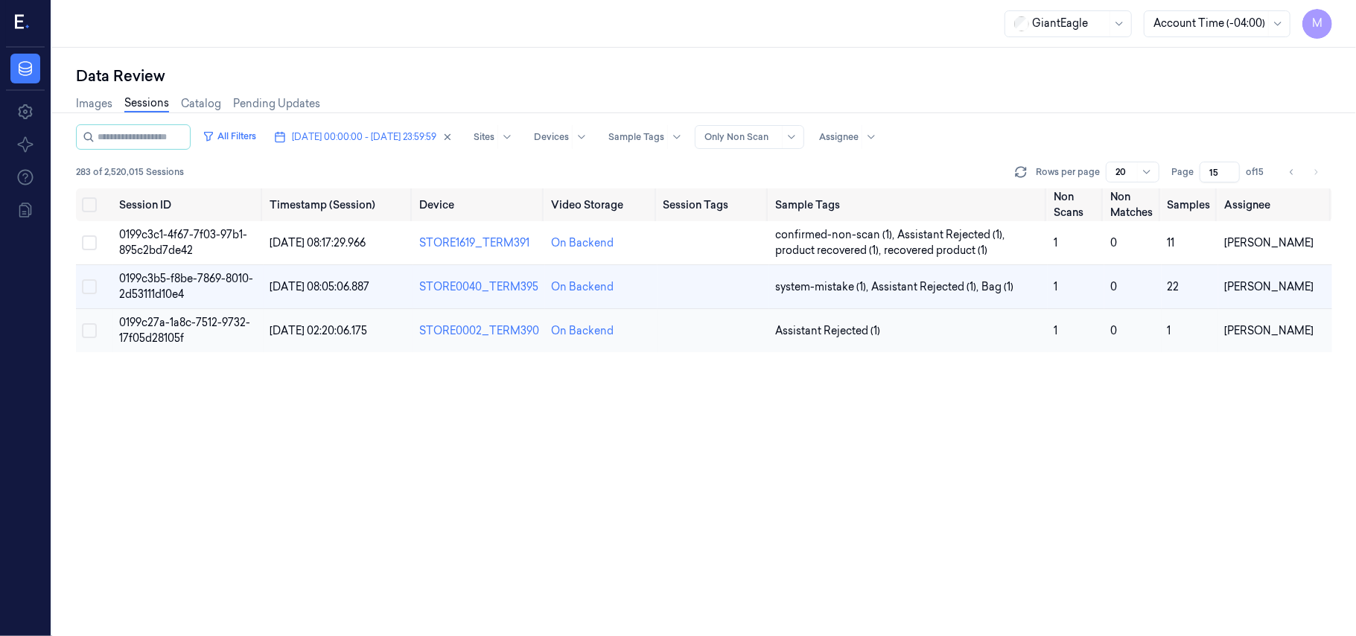
click at [192, 331] on td "0199c27a-1a8c-7512-9732-17f05d28105f" at bounding box center [188, 331] width 150 height 44
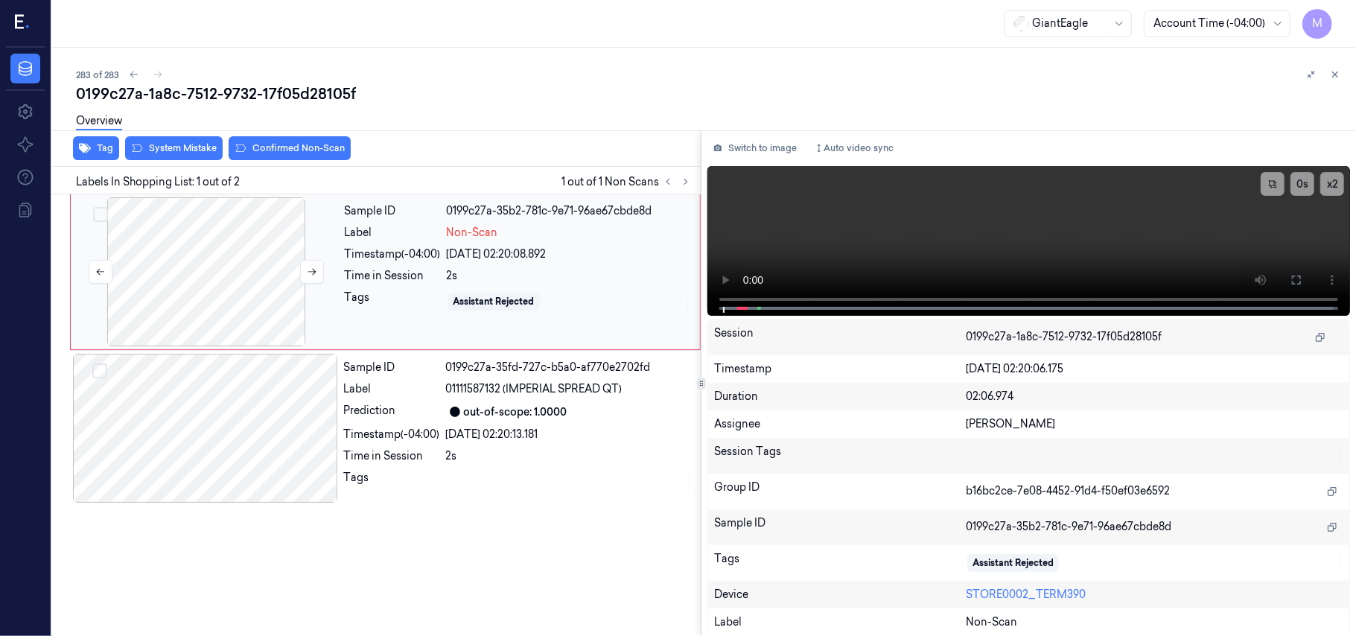
click at [241, 239] on div at bounding box center [206, 271] width 265 height 149
drag, startPoint x: 1293, startPoint y: 275, endPoint x: 1237, endPoint y: 389, distance: 126.9
click at [1294, 275] on icon at bounding box center [1297, 280] width 12 height 12
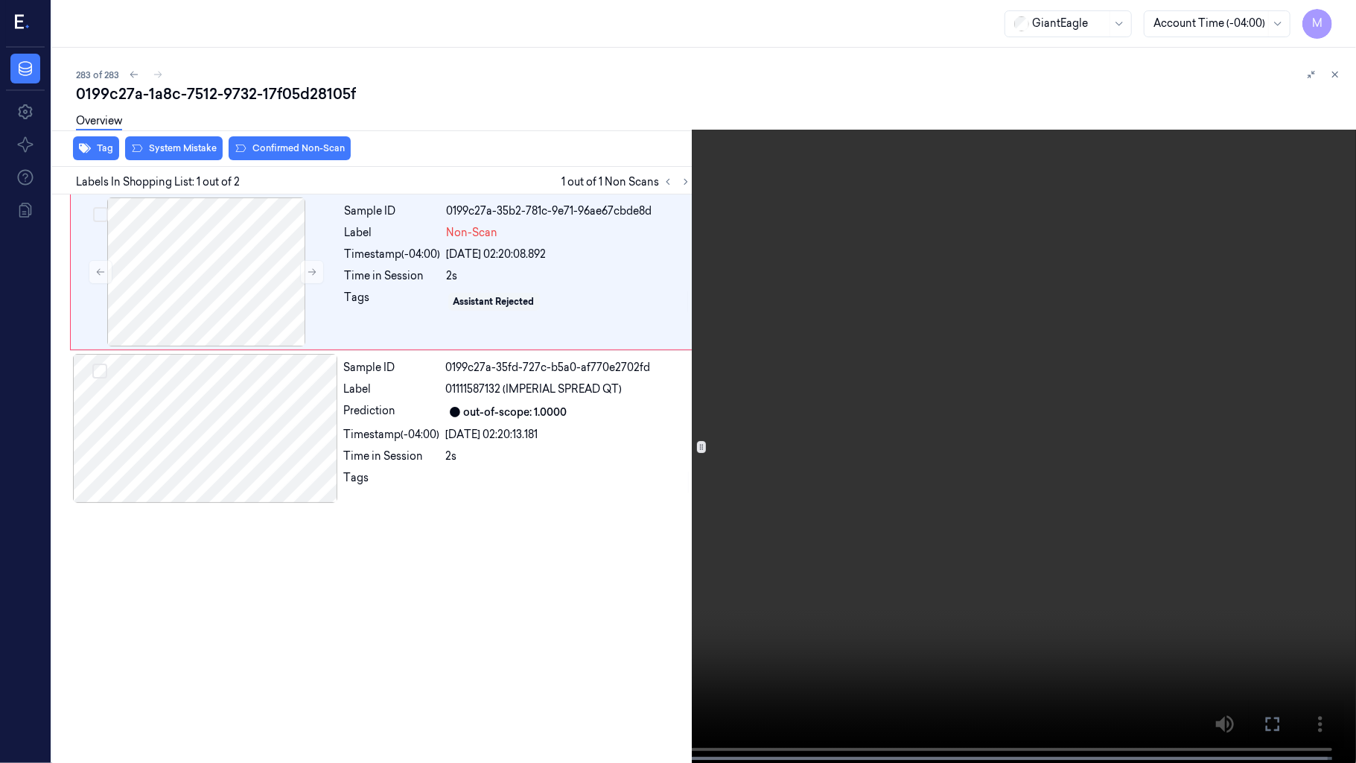
click at [1019, 351] on video at bounding box center [678, 383] width 1356 height 766
click at [1332, 18] on button "x 2" at bounding box center [1338, 18] width 24 height 24
click at [1332, 18] on button "x 4" at bounding box center [1338, 18] width 24 height 24
click at [743, 335] on video at bounding box center [678, 383] width 1356 height 766
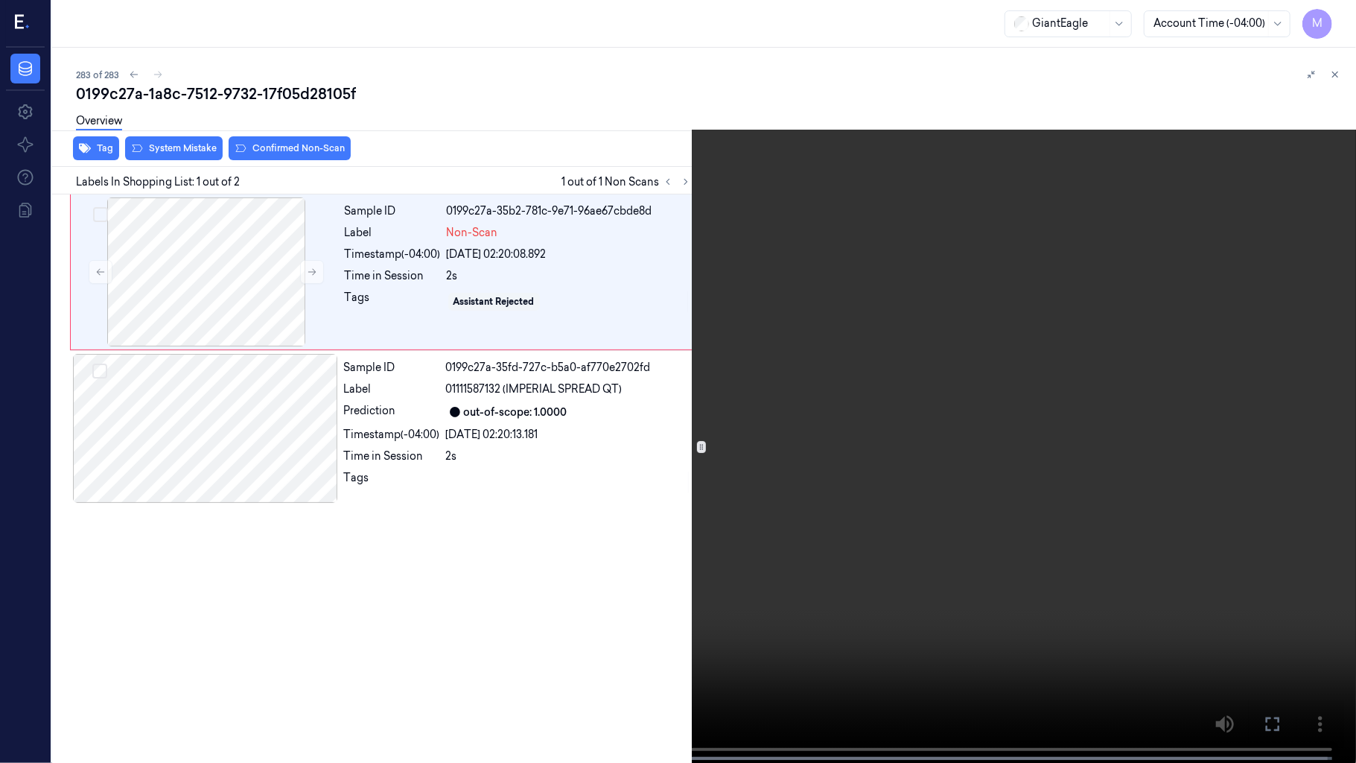
click at [743, 335] on video at bounding box center [678, 383] width 1356 height 766
click at [0, 0] on icon at bounding box center [0, 0] width 0 height 0
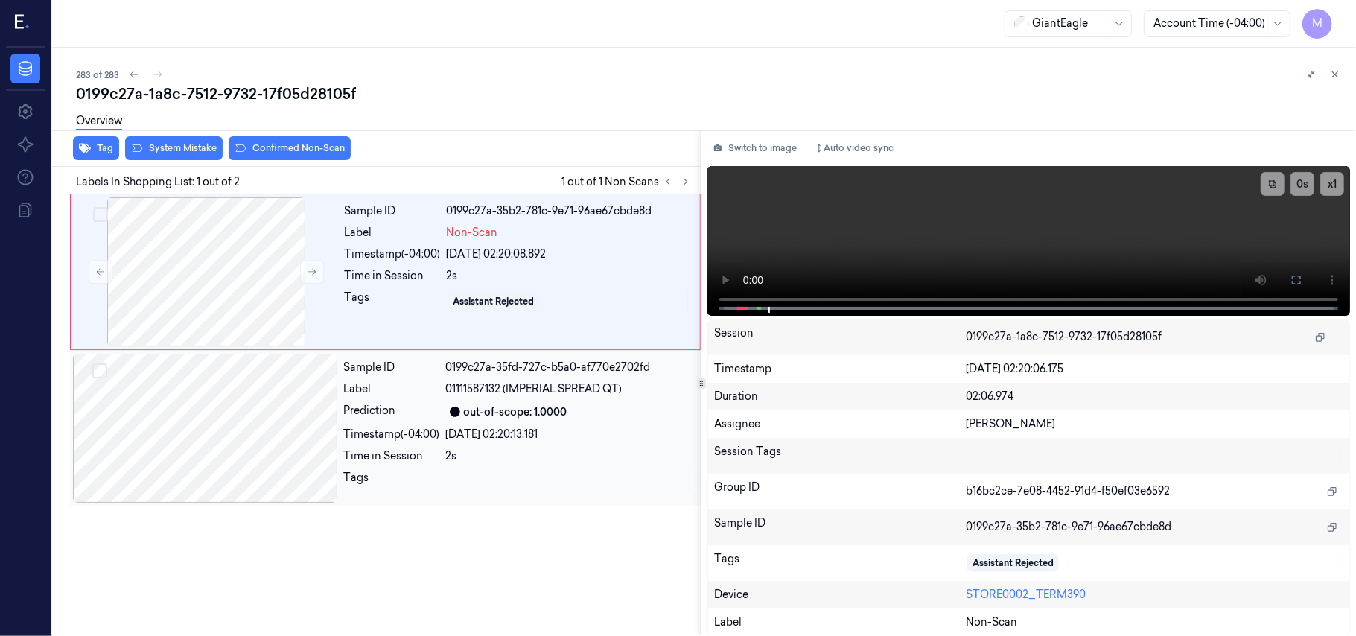
click at [543, 412] on div "out-of-scope: 1.0000" at bounding box center [516, 412] width 104 height 16
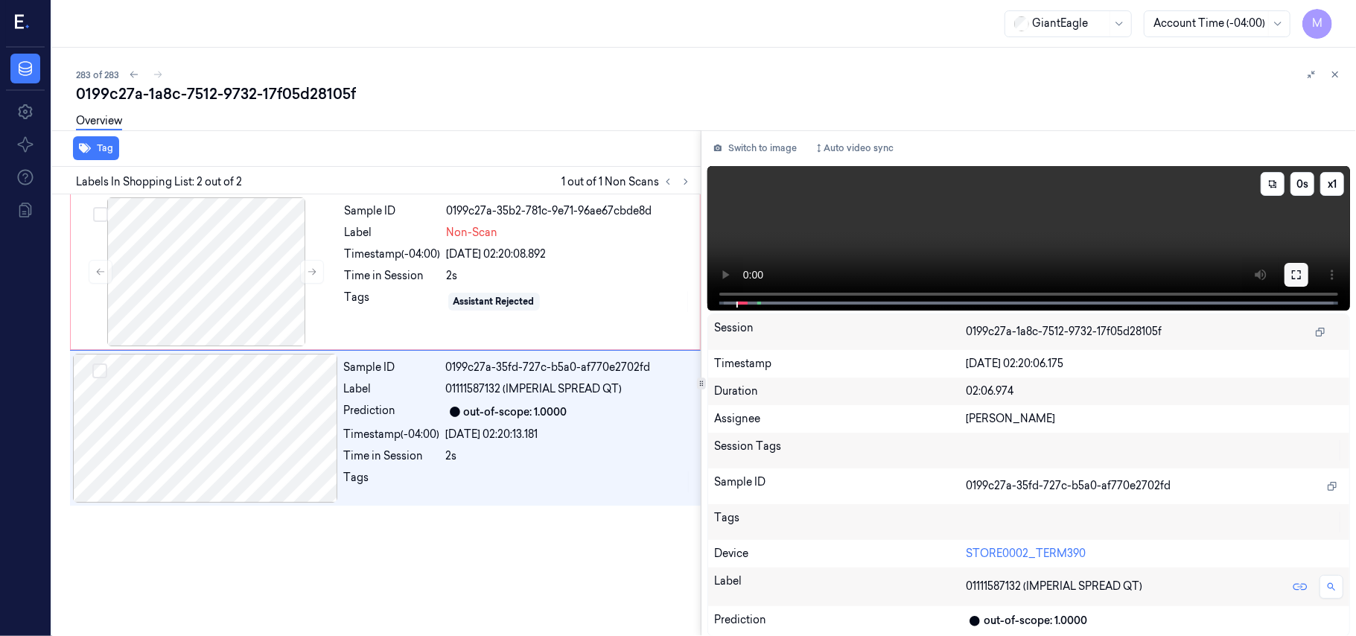
click at [1293, 272] on icon at bounding box center [1296, 274] width 9 height 9
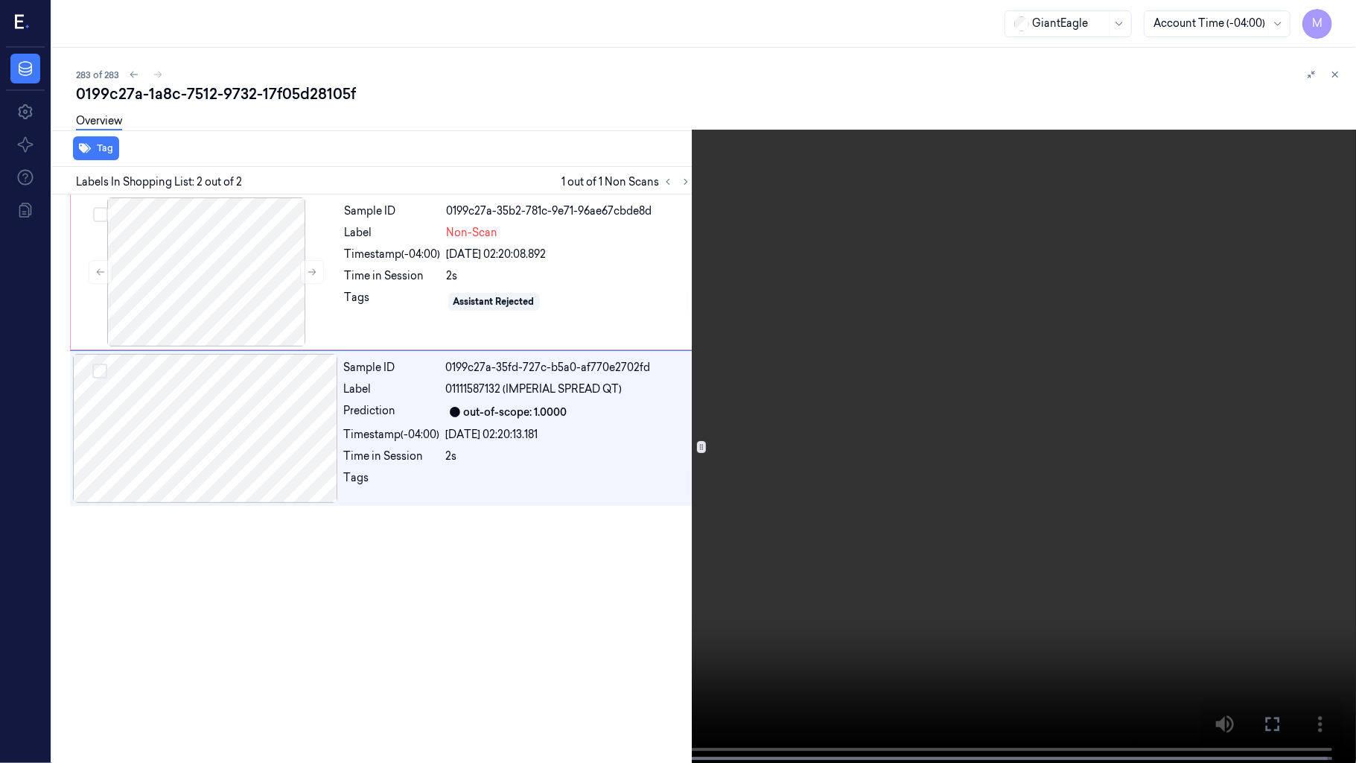
click at [949, 399] on video at bounding box center [678, 383] width 1356 height 766
click at [944, 405] on video at bounding box center [678, 383] width 1356 height 766
click at [760, 462] on video at bounding box center [678, 383] width 1356 height 766
click at [1343, 10] on button "x 1" at bounding box center [1338, 18] width 24 height 24
click at [998, 366] on video at bounding box center [678, 383] width 1356 height 766
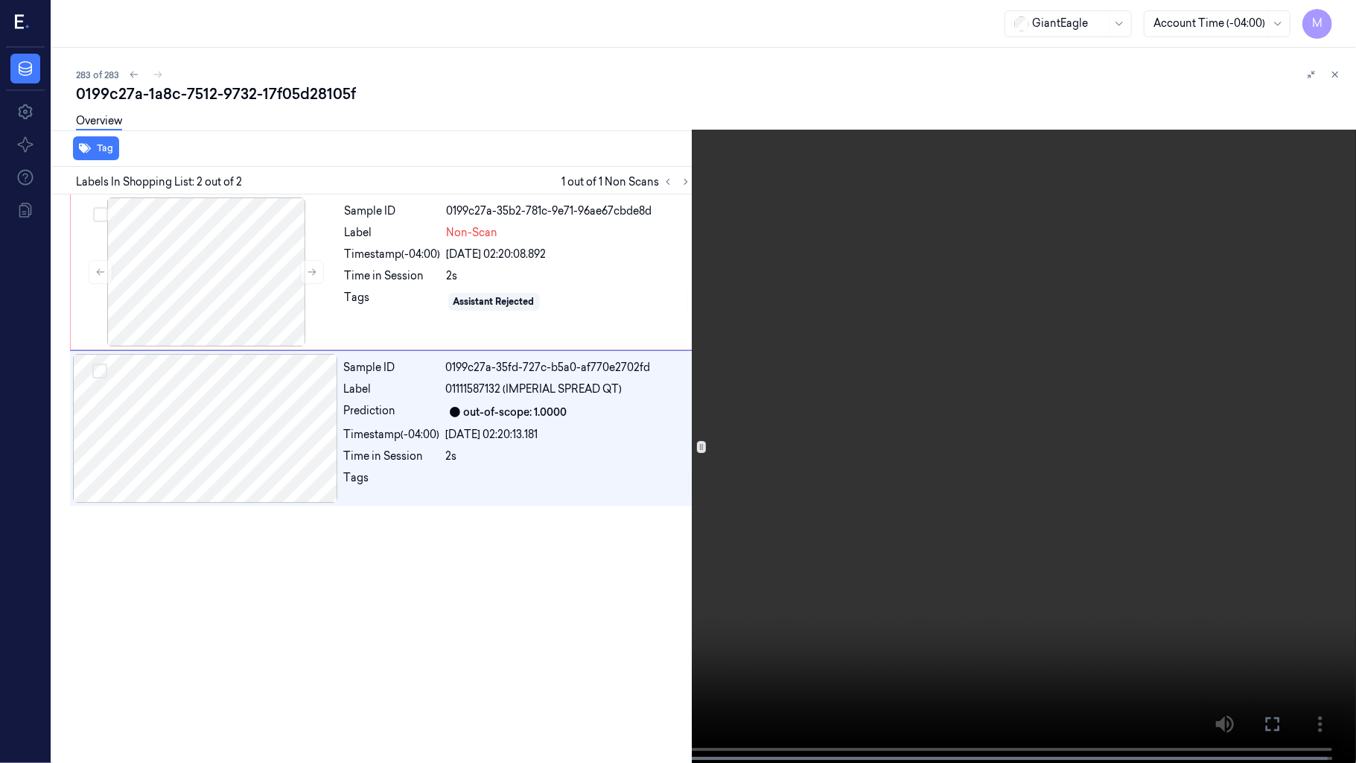
click at [0, 0] on icon at bounding box center [0, 0] width 0 height 0
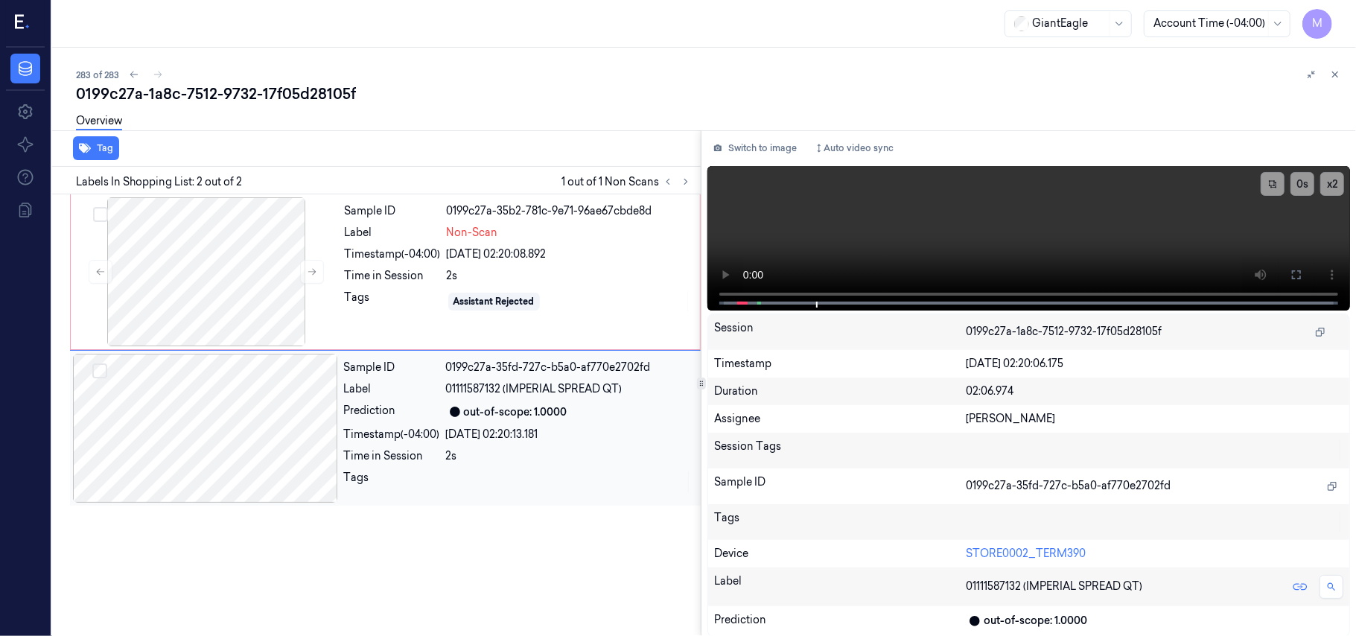
click at [225, 412] on div at bounding box center [205, 428] width 265 height 149
click at [210, 269] on div at bounding box center [206, 271] width 265 height 149
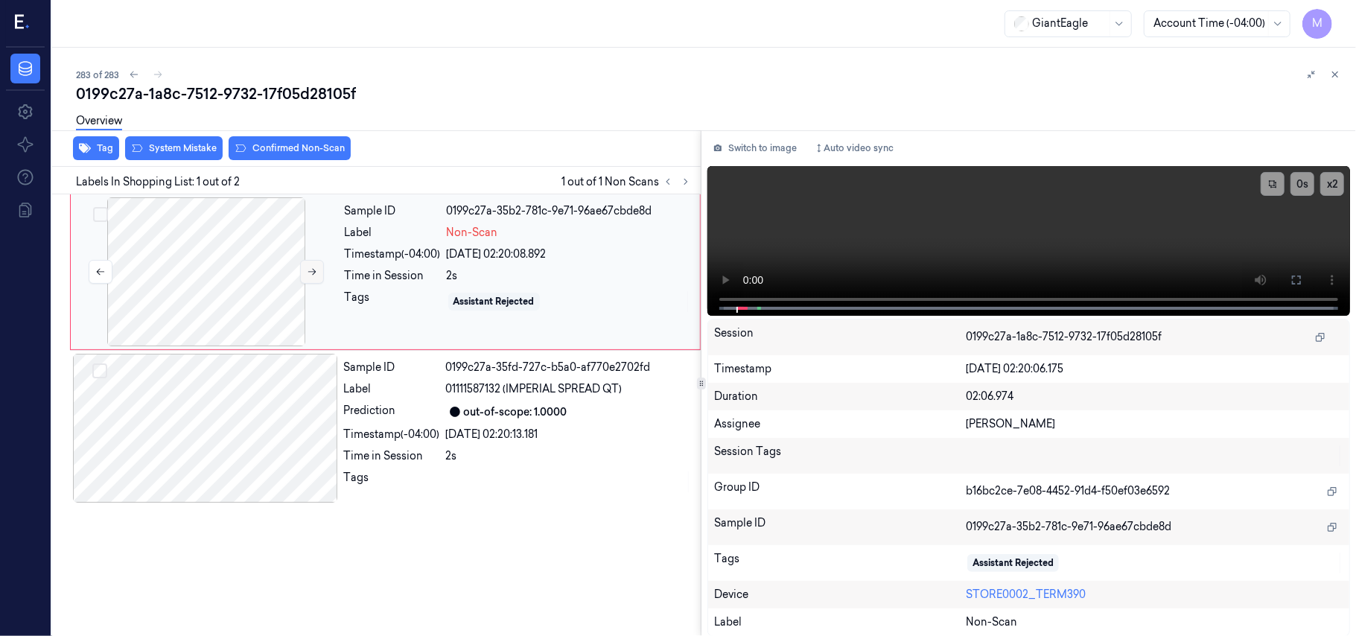
click at [316, 267] on icon at bounding box center [312, 272] width 10 height 10
click at [216, 427] on div at bounding box center [205, 428] width 265 height 149
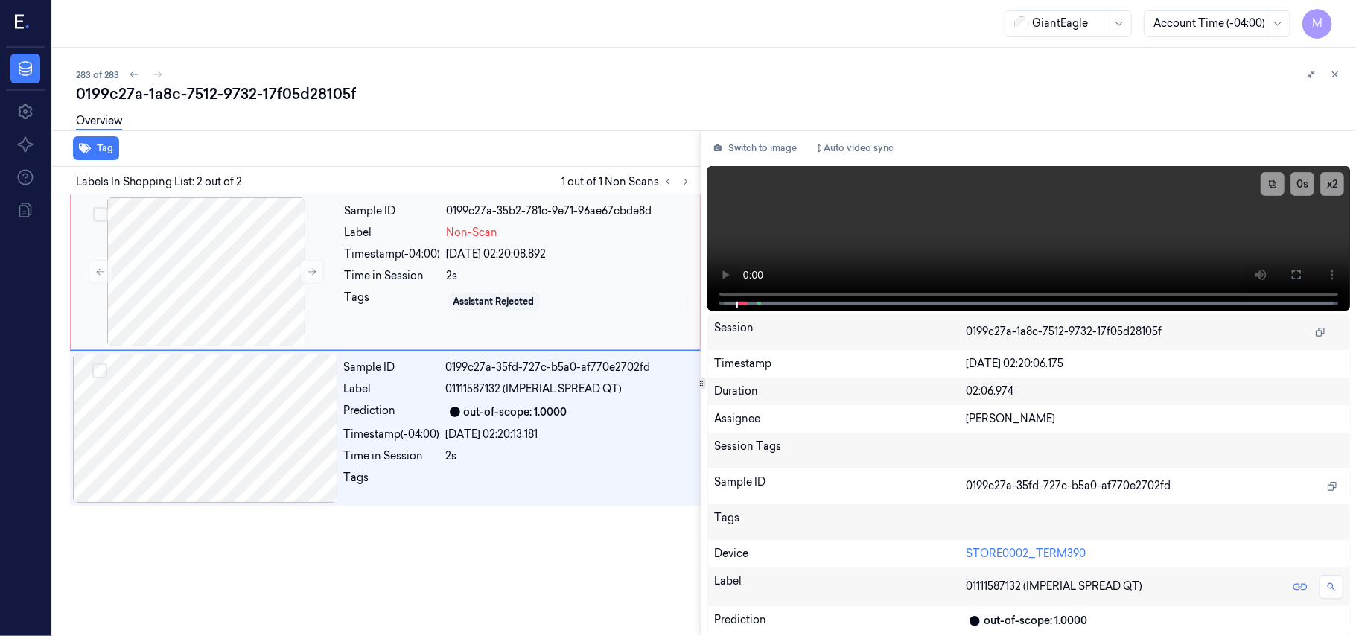
click at [502, 261] on div "[DATE] 02:20:08.892" at bounding box center [569, 254] width 244 height 16
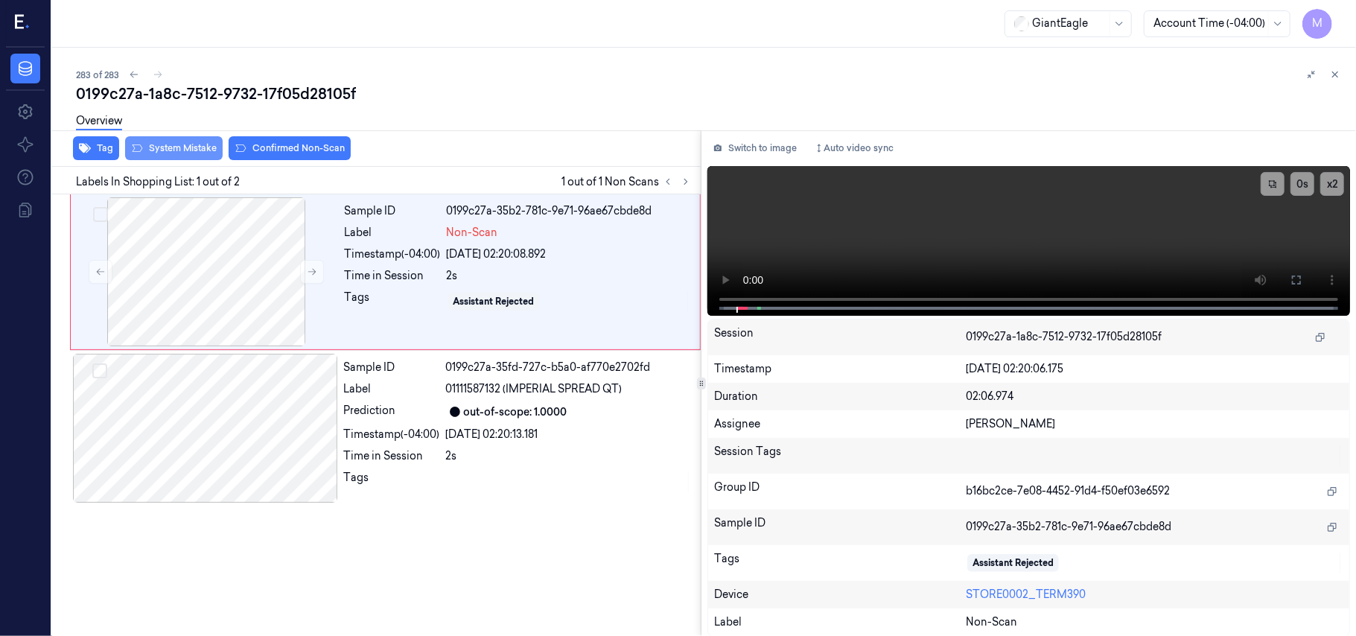
click at [174, 149] on button "System Mistake" at bounding box center [174, 148] width 98 height 24
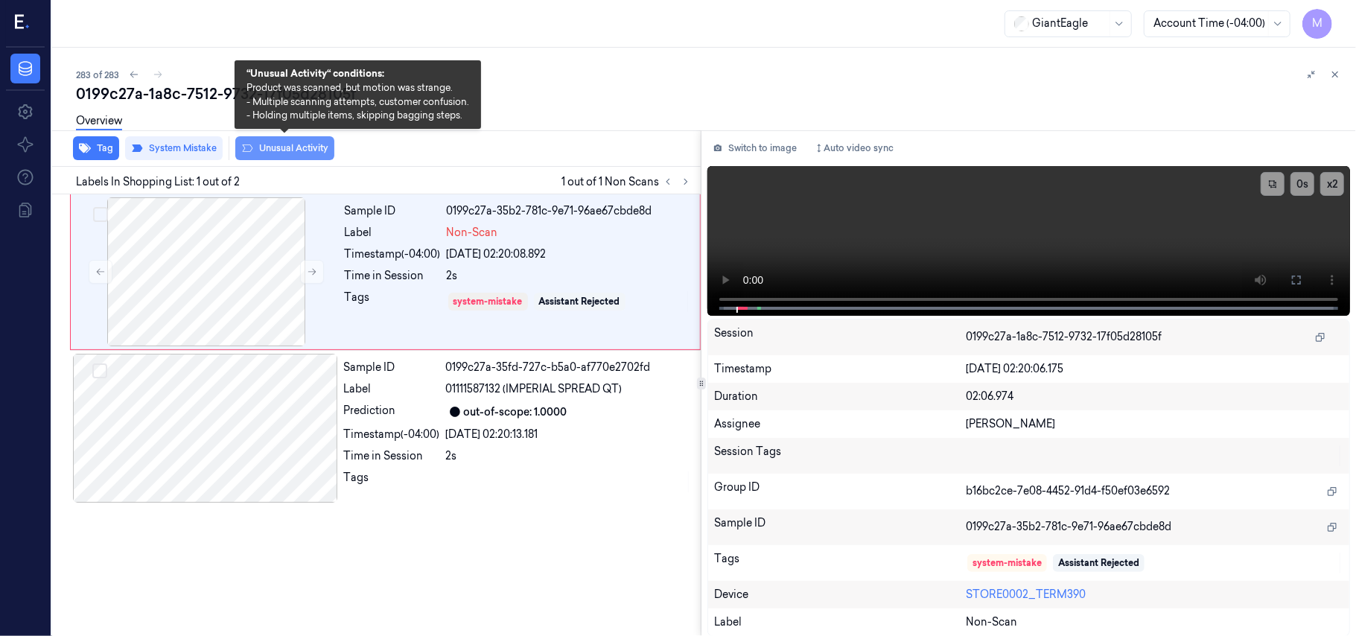
click at [293, 144] on button "Unusual Activity" at bounding box center [284, 148] width 99 height 24
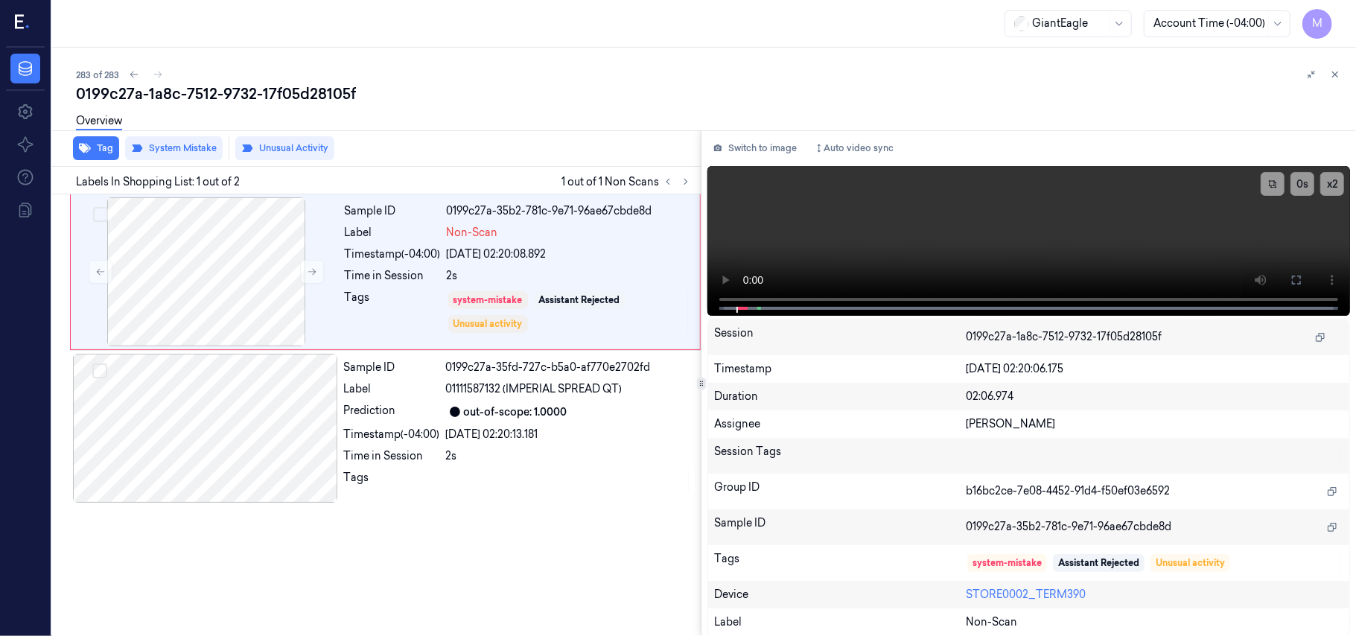
drag, startPoint x: 1337, startPoint y: 72, endPoint x: 1326, endPoint y: 91, distance: 22.1
click at [1338, 72] on icon at bounding box center [1335, 74] width 10 height 10
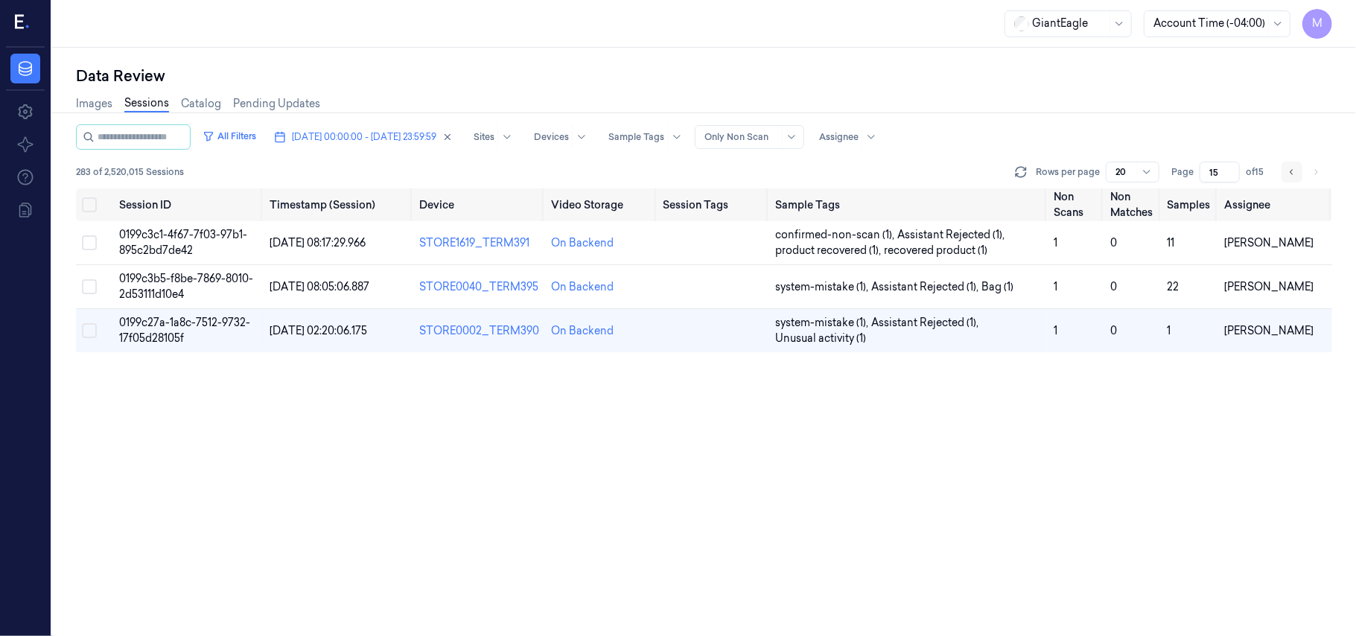
click at [1290, 171] on icon "Go to previous page" at bounding box center [1292, 172] width 9 height 12
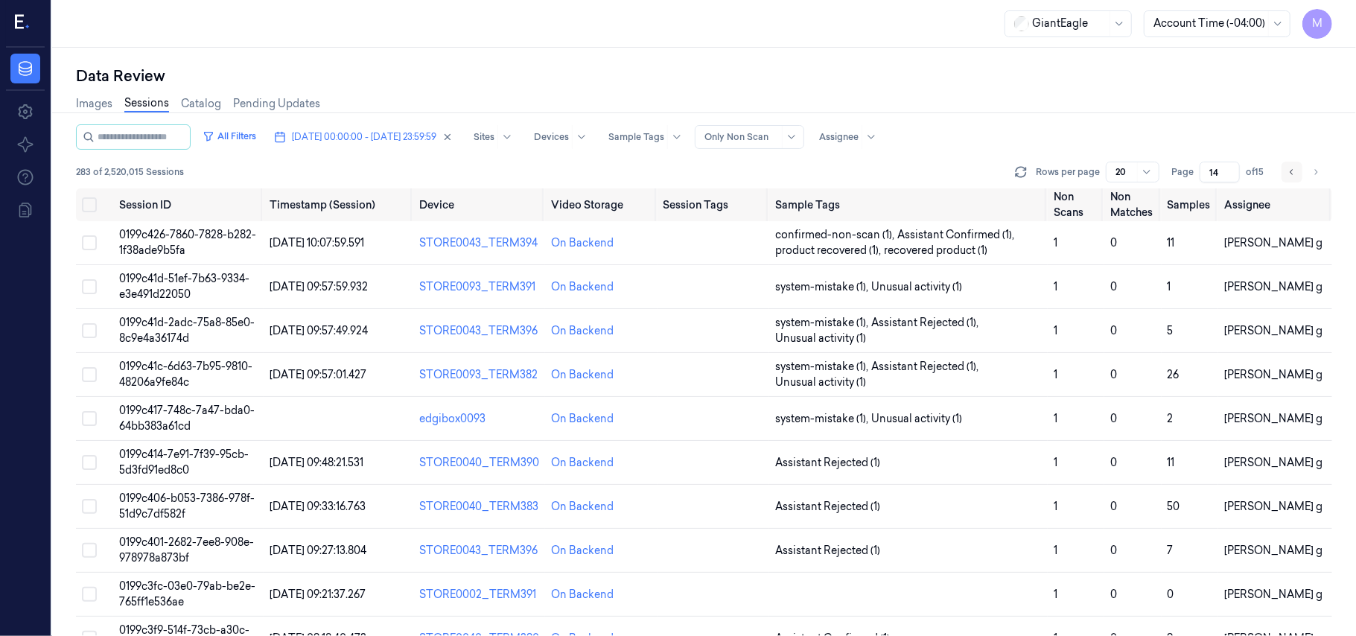
click at [1290, 171] on icon "Go to previous page" at bounding box center [1292, 172] width 9 height 12
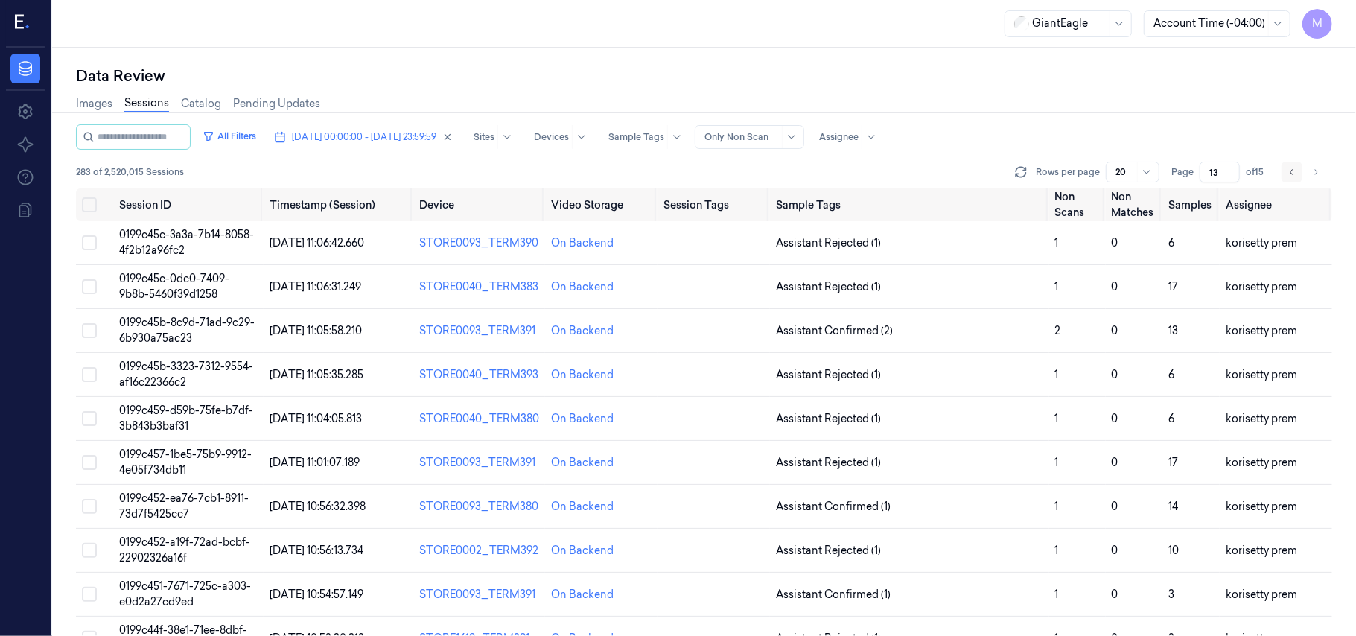
click at [1290, 171] on icon "Go to previous page" at bounding box center [1292, 172] width 9 height 12
type input "12"
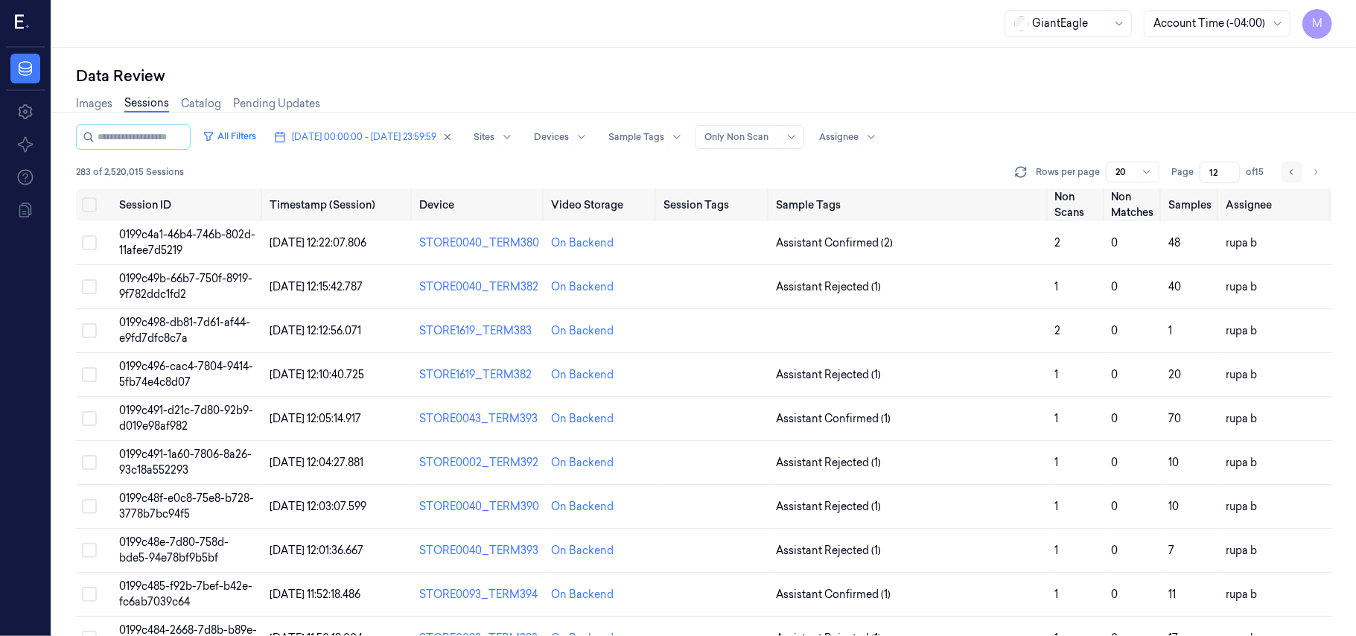
click at [1288, 171] on icon "Go to previous page" at bounding box center [1292, 172] width 9 height 12
type input "11"
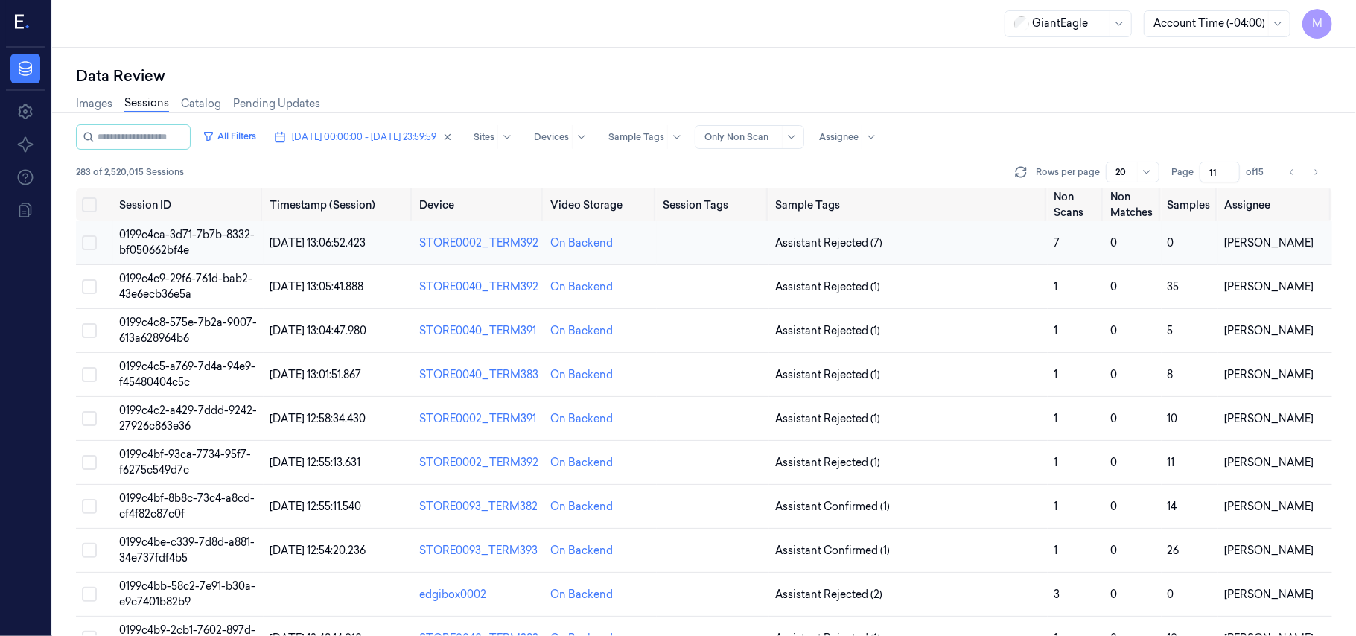
click at [183, 239] on span "0199c4ca-3d71-7b7b-8332-bf050662bf4e" at bounding box center [187, 242] width 136 height 29
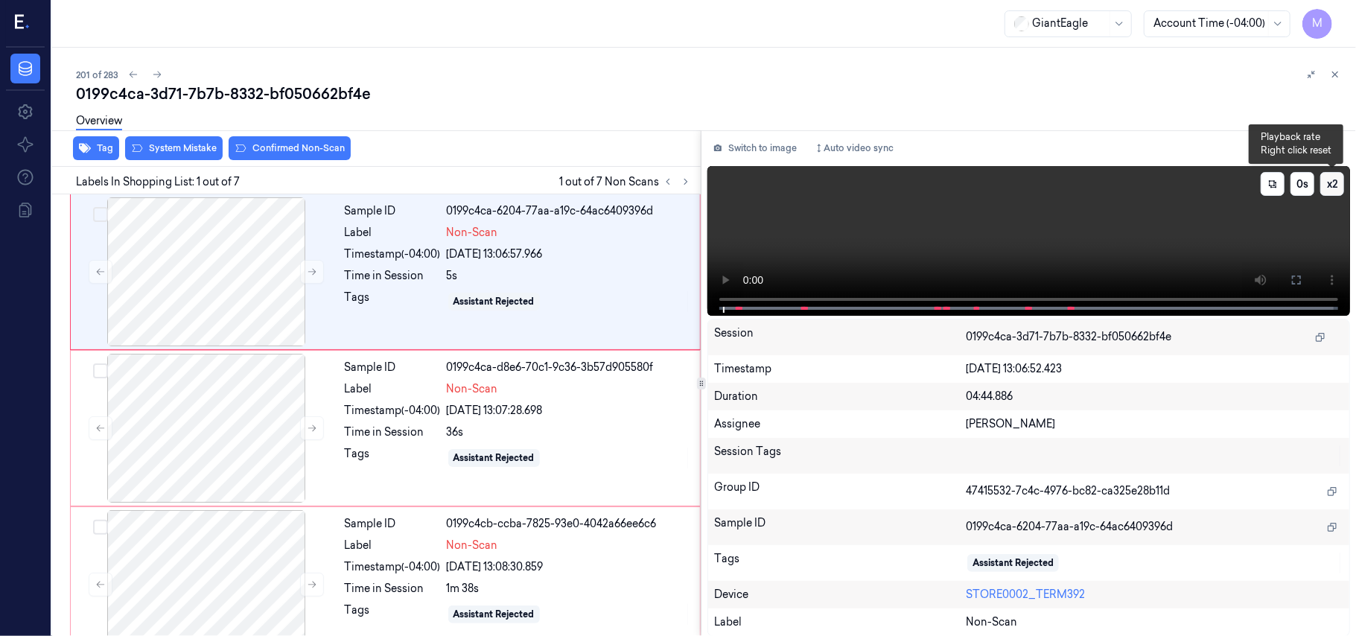
click at [1333, 179] on button "x 2" at bounding box center [1332, 184] width 24 height 24
click at [1333, 179] on button "x 4" at bounding box center [1332, 184] width 24 height 24
click at [263, 236] on div at bounding box center [206, 271] width 265 height 149
click at [1302, 283] on button at bounding box center [1297, 280] width 24 height 24
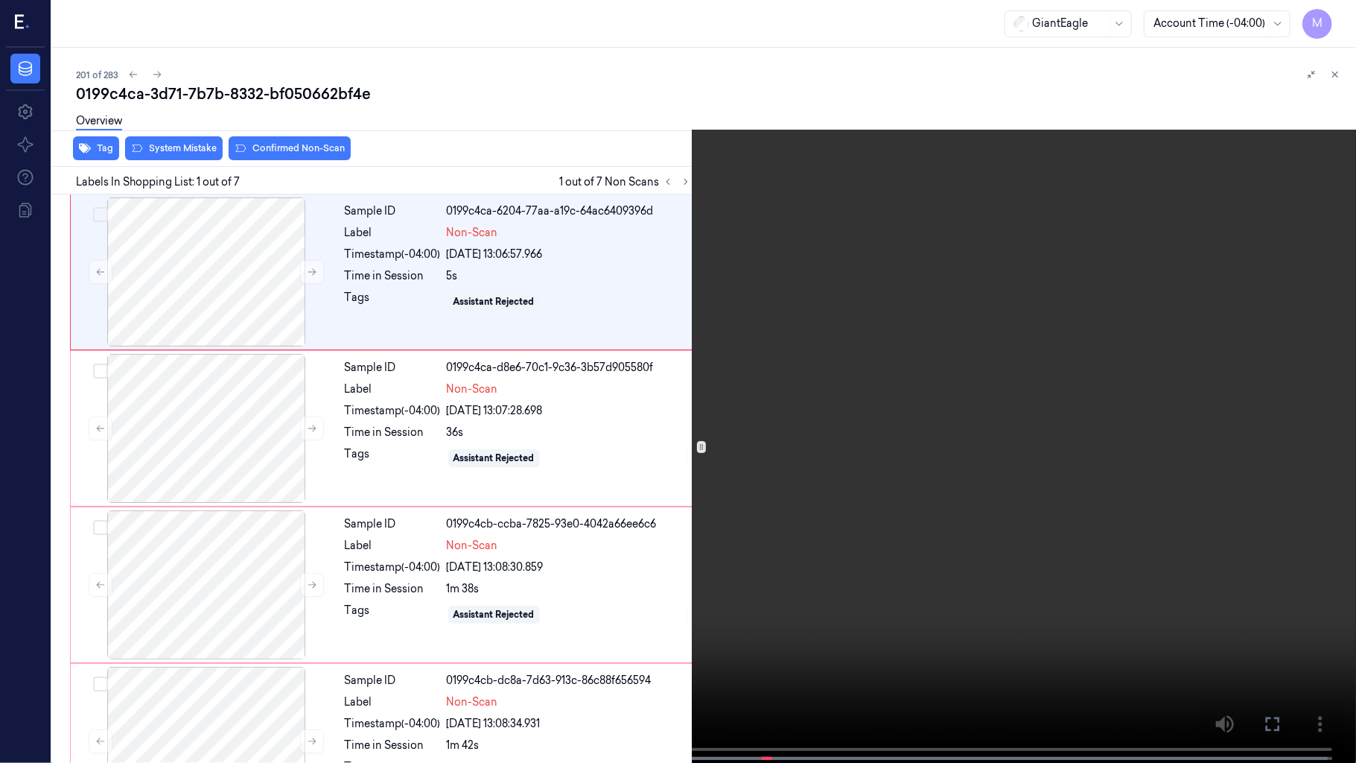
click at [788, 322] on video at bounding box center [678, 383] width 1356 height 766
click at [182, 605] on video at bounding box center [678, 383] width 1356 height 766
click at [693, 320] on video at bounding box center [678, 383] width 1356 height 766
click at [498, 159] on video at bounding box center [678, 383] width 1356 height 766
click at [917, 159] on video at bounding box center [678, 383] width 1356 height 766
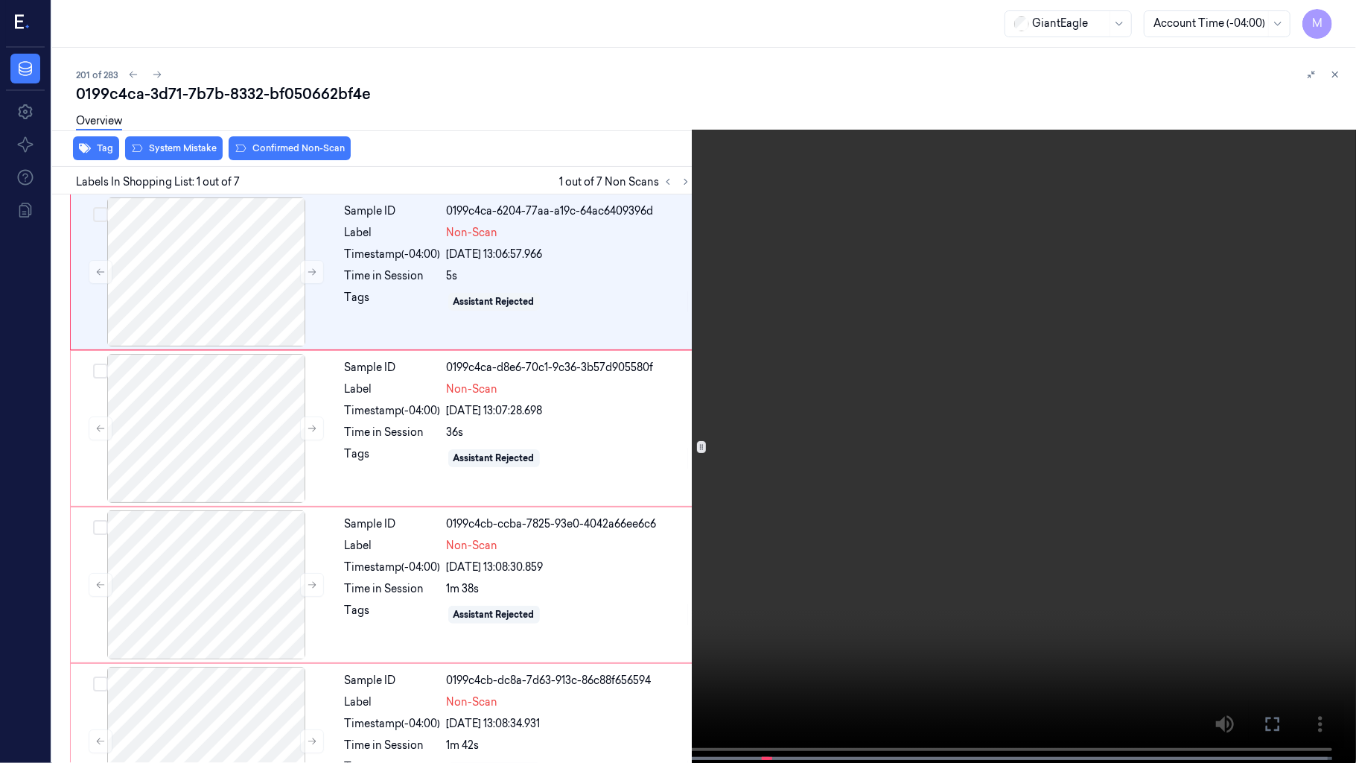
click at [897, 424] on video at bounding box center [678, 383] width 1356 height 766
click at [0, 0] on icon at bounding box center [0, 0] width 0 height 0
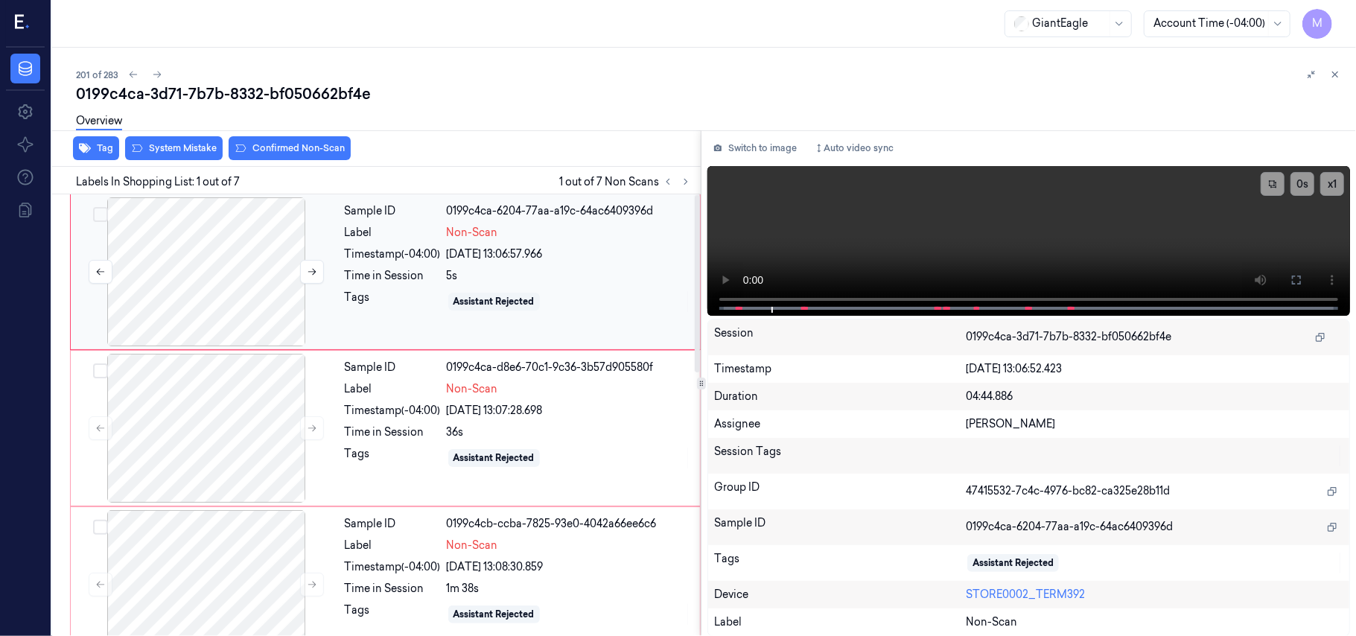
click at [242, 275] on div at bounding box center [206, 271] width 265 height 149
click at [305, 267] on button at bounding box center [312, 272] width 24 height 24
click at [776, 141] on button "Switch to image" at bounding box center [754, 148] width 95 height 24
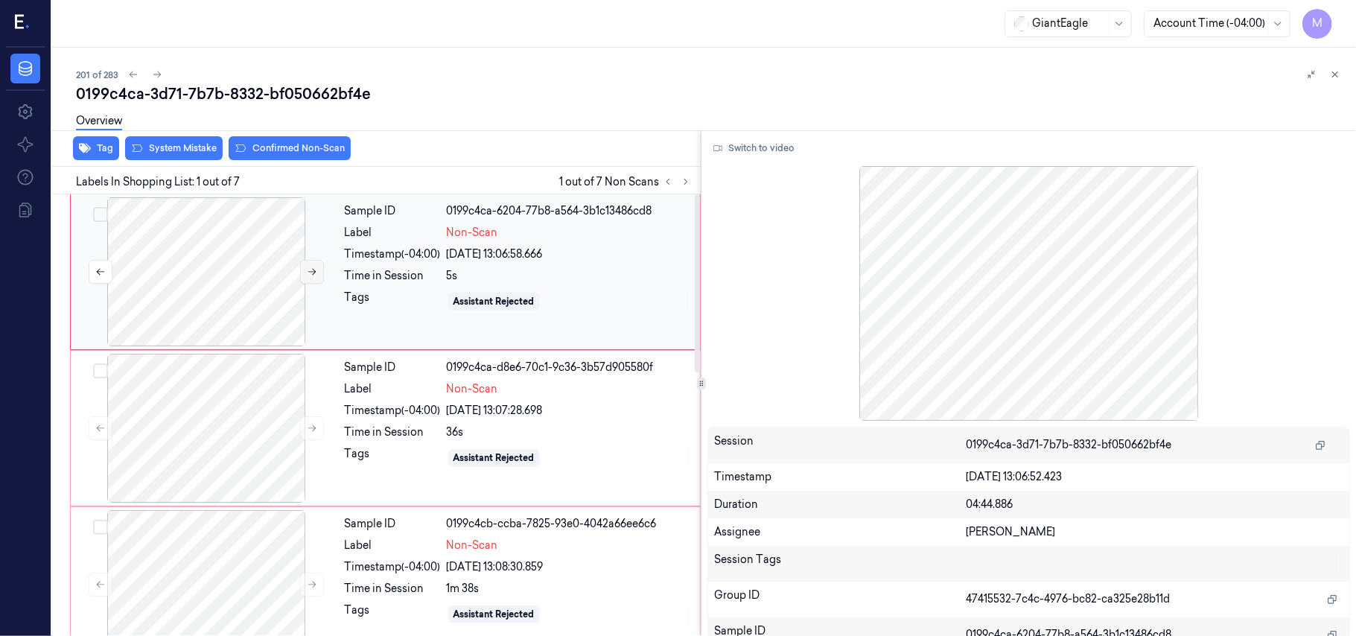
click at [311, 270] on icon at bounding box center [312, 272] width 10 height 10
click at [760, 149] on button "Switch to video" at bounding box center [753, 148] width 93 height 24
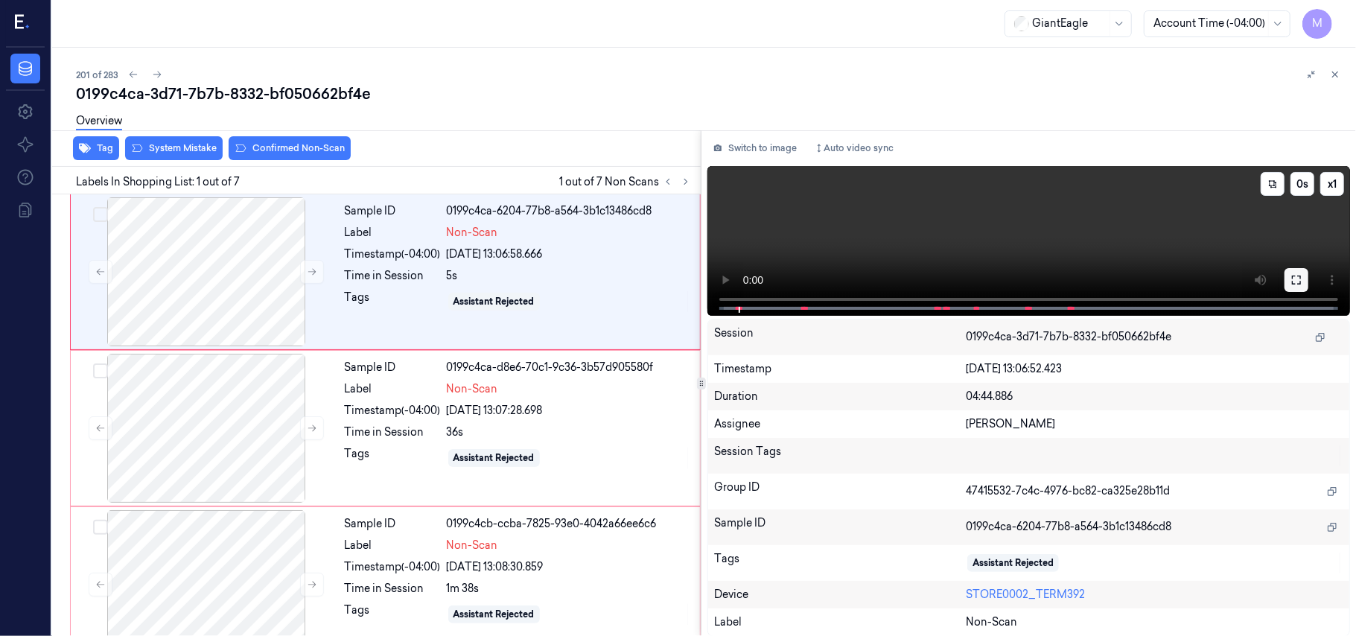
click at [1296, 278] on icon at bounding box center [1297, 280] width 12 height 12
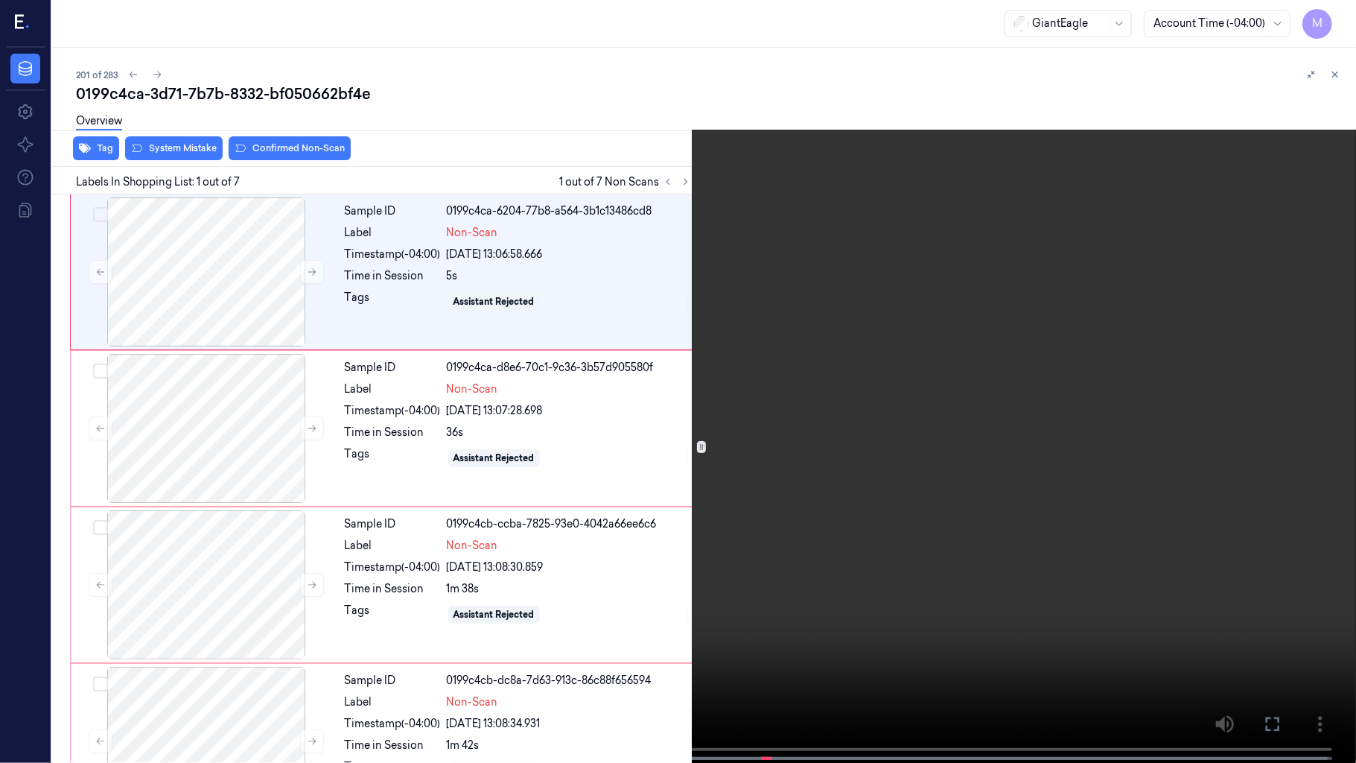
click at [968, 518] on video at bounding box center [678, 383] width 1356 height 766
click at [0, 0] on button at bounding box center [0, 0] width 0 height 0
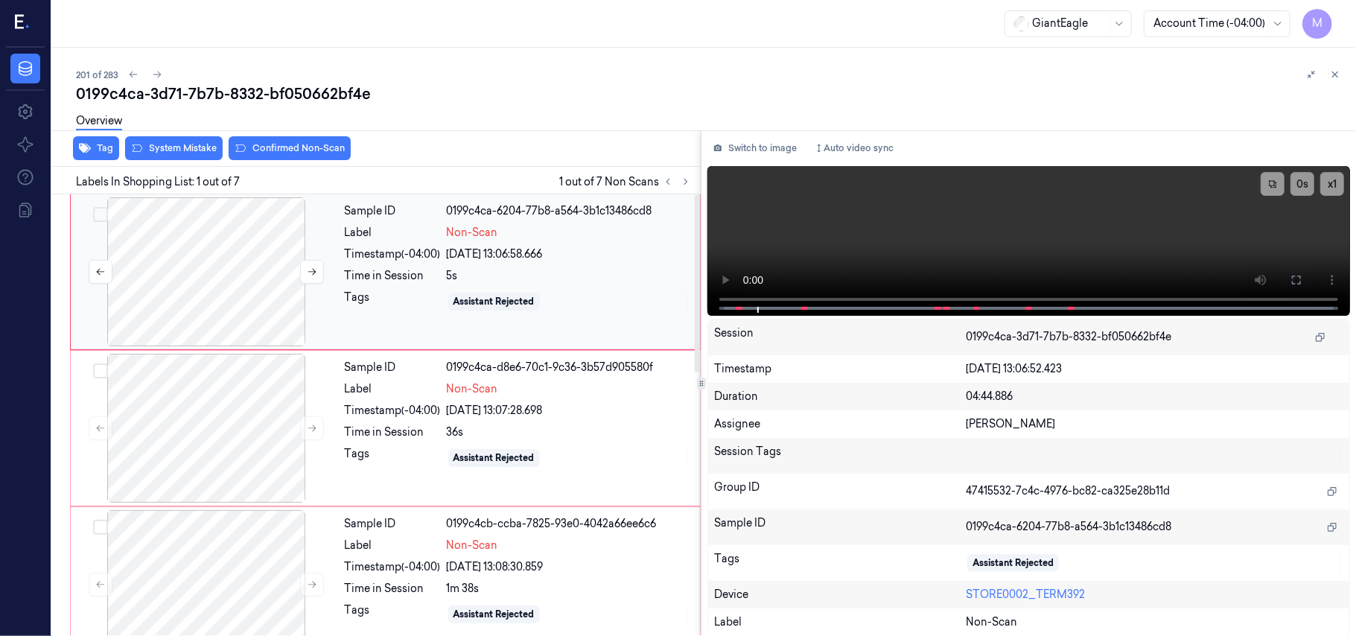
click at [237, 237] on div at bounding box center [206, 271] width 265 height 149
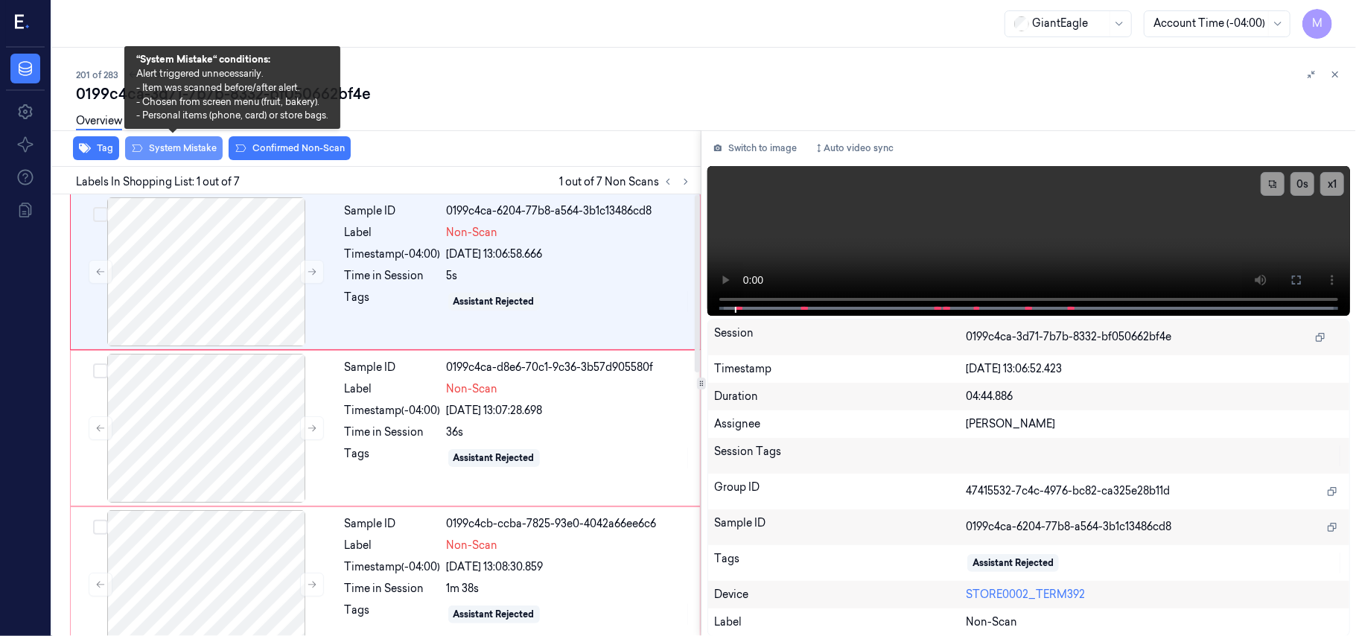
click at [176, 147] on button "System Mistake" at bounding box center [174, 148] width 98 height 24
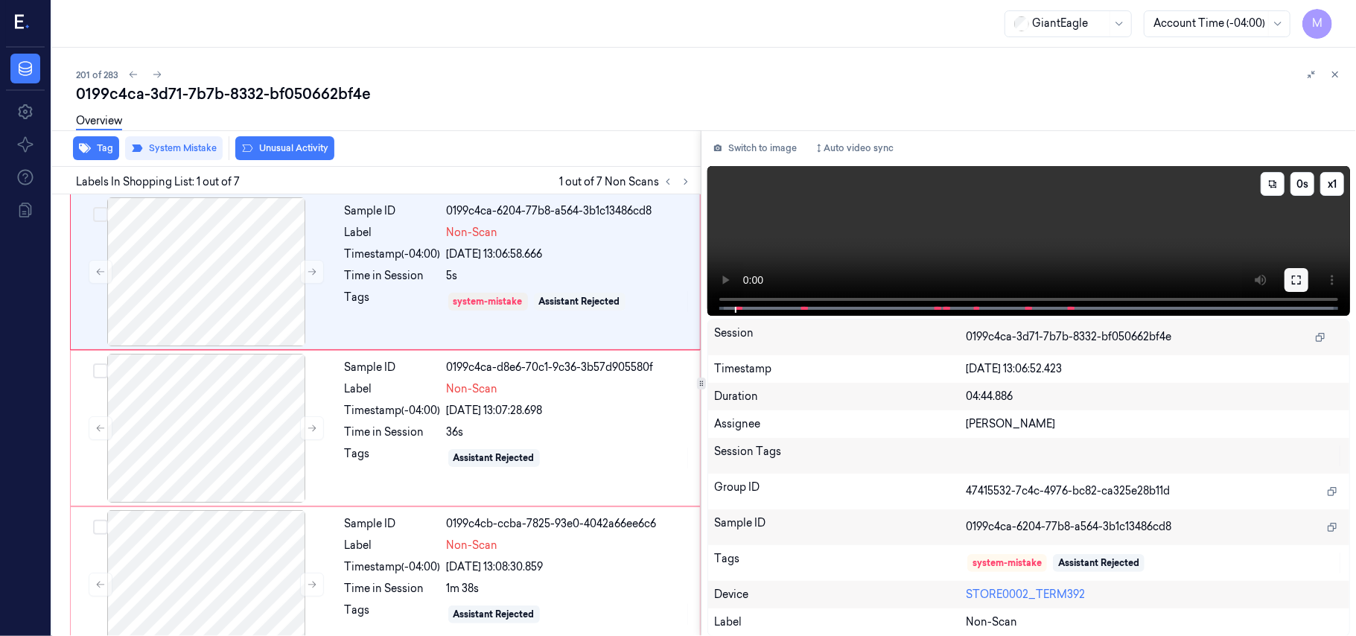
click at [1297, 276] on icon at bounding box center [1297, 280] width 12 height 12
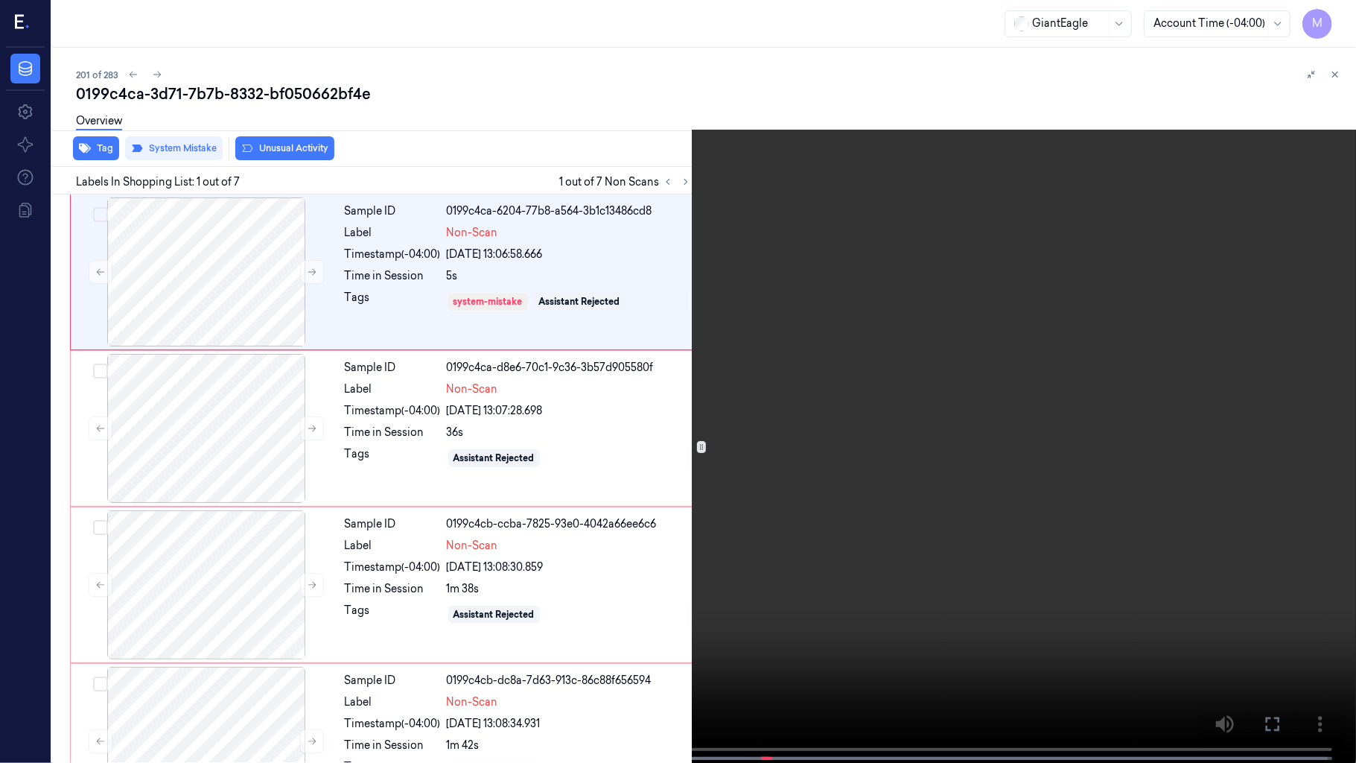
click at [962, 398] on video at bounding box center [678, 383] width 1356 height 766
click at [1336, 10] on button "x 1" at bounding box center [1338, 18] width 24 height 24
click at [1075, 514] on video at bounding box center [678, 383] width 1356 height 766
click at [0, 0] on icon at bounding box center [0, 0] width 0 height 0
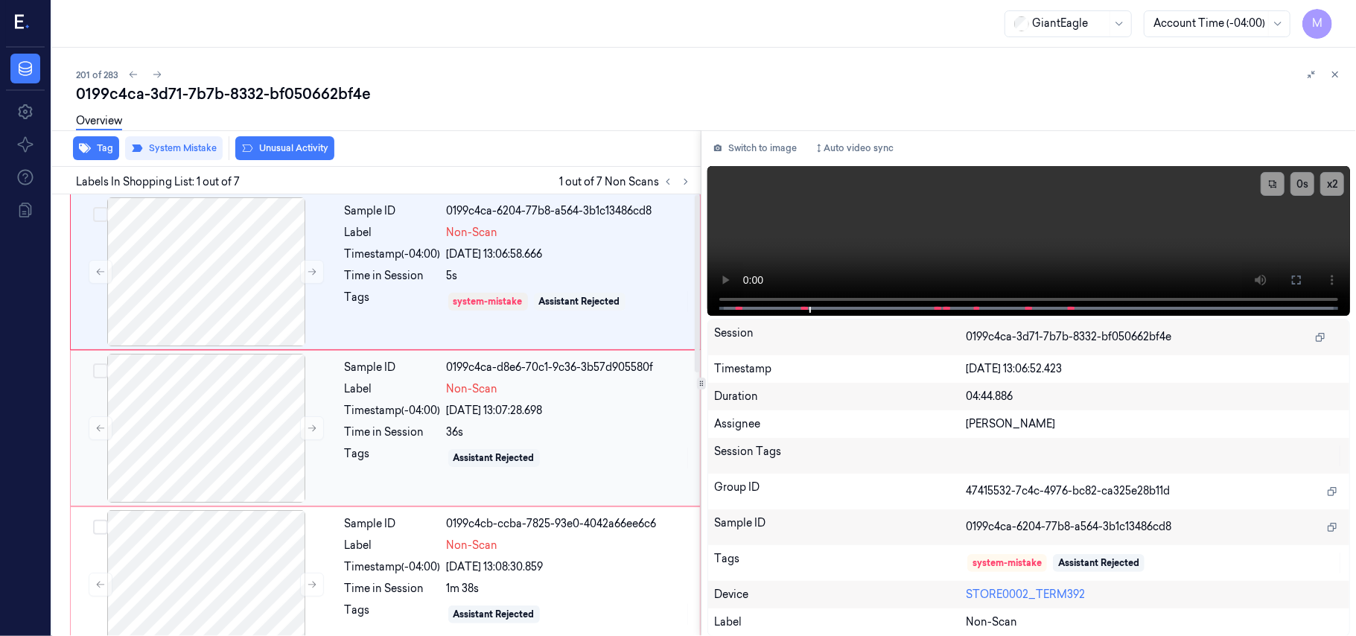
click at [519, 413] on div "[DATE] 13:07:28.698" at bounding box center [569, 411] width 244 height 16
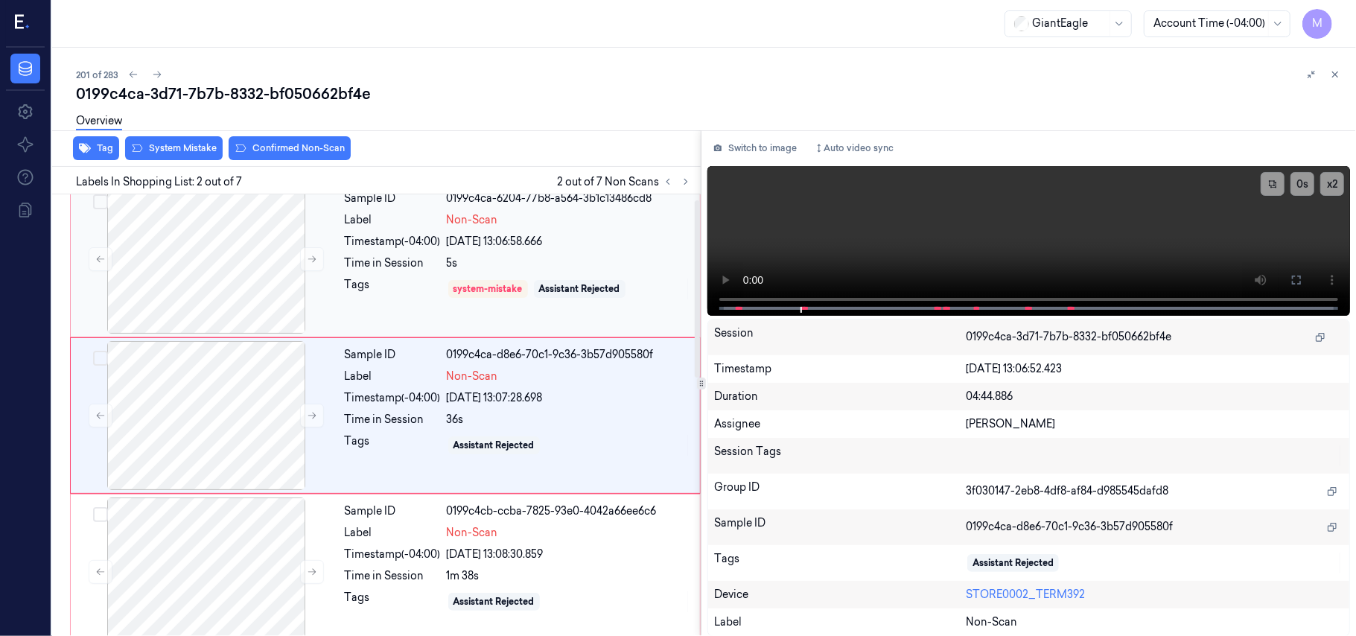
click at [474, 242] on div "[DATE] 13:06:58.666" at bounding box center [569, 242] width 244 height 16
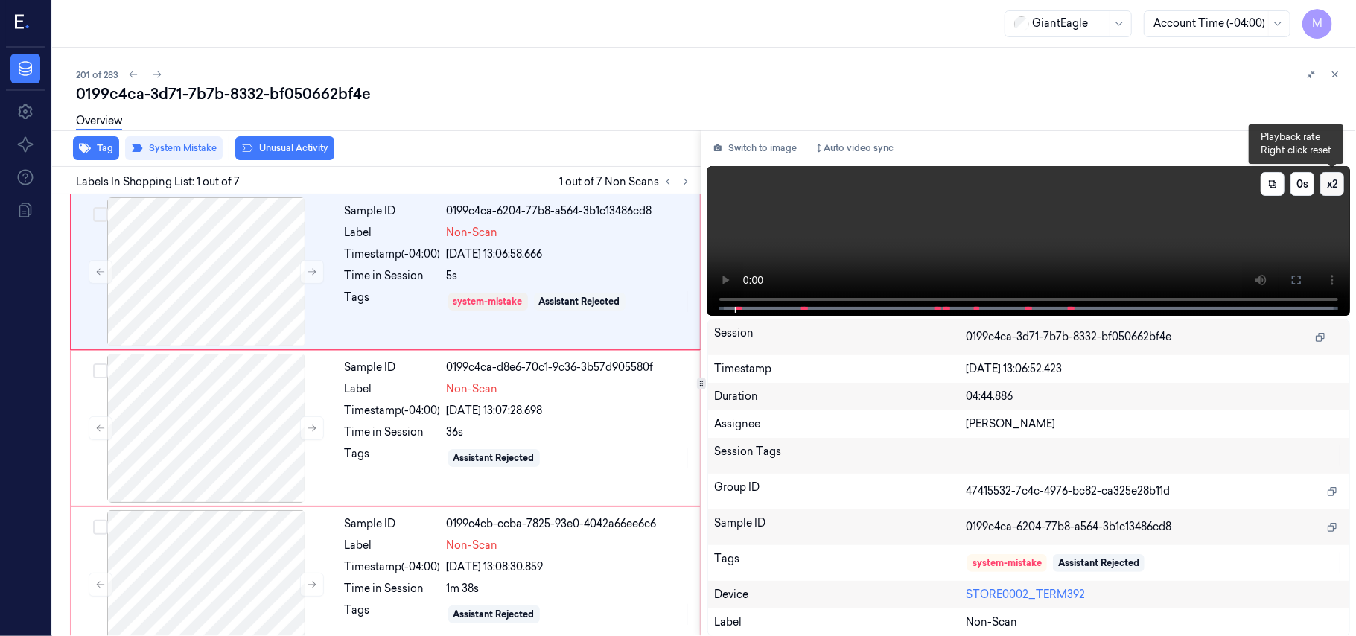
click at [1327, 179] on button "x 2" at bounding box center [1332, 184] width 24 height 24
click at [1327, 179] on button "x 4" at bounding box center [1332, 184] width 24 height 24
click at [1121, 212] on video at bounding box center [1028, 241] width 643 height 150
click at [1290, 275] on button at bounding box center [1297, 280] width 24 height 24
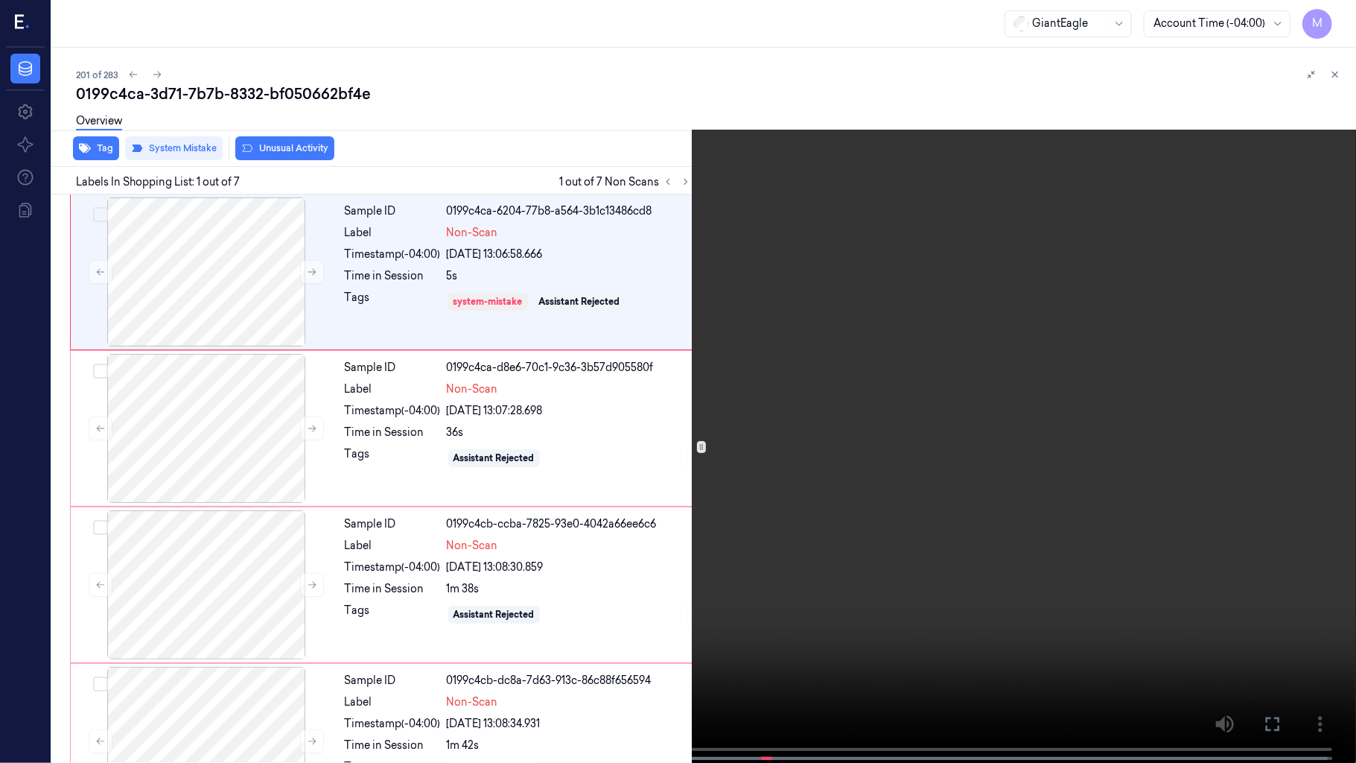
click at [920, 602] on video at bounding box center [678, 383] width 1356 height 766
click at [0, 0] on icon at bounding box center [0, 0] width 0 height 0
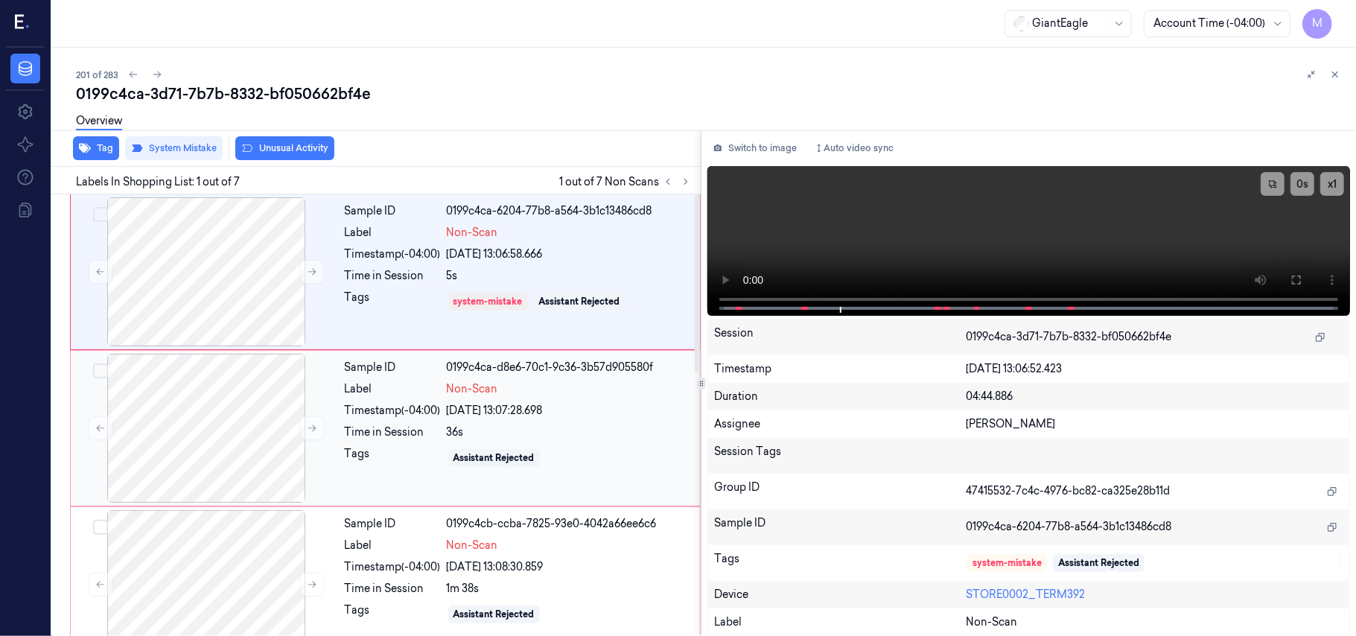
click at [388, 407] on div "Timestamp (-04:00)" at bounding box center [393, 411] width 96 height 16
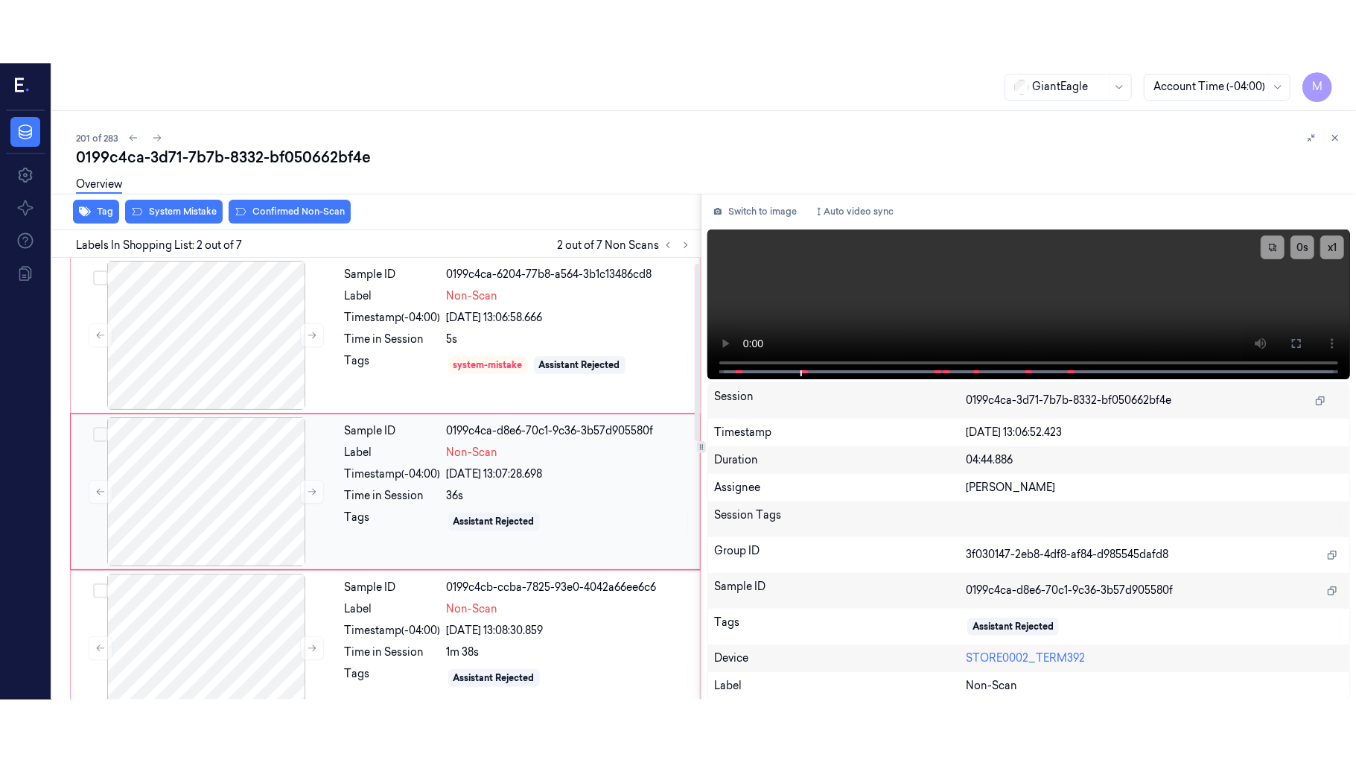
scroll to position [13, 0]
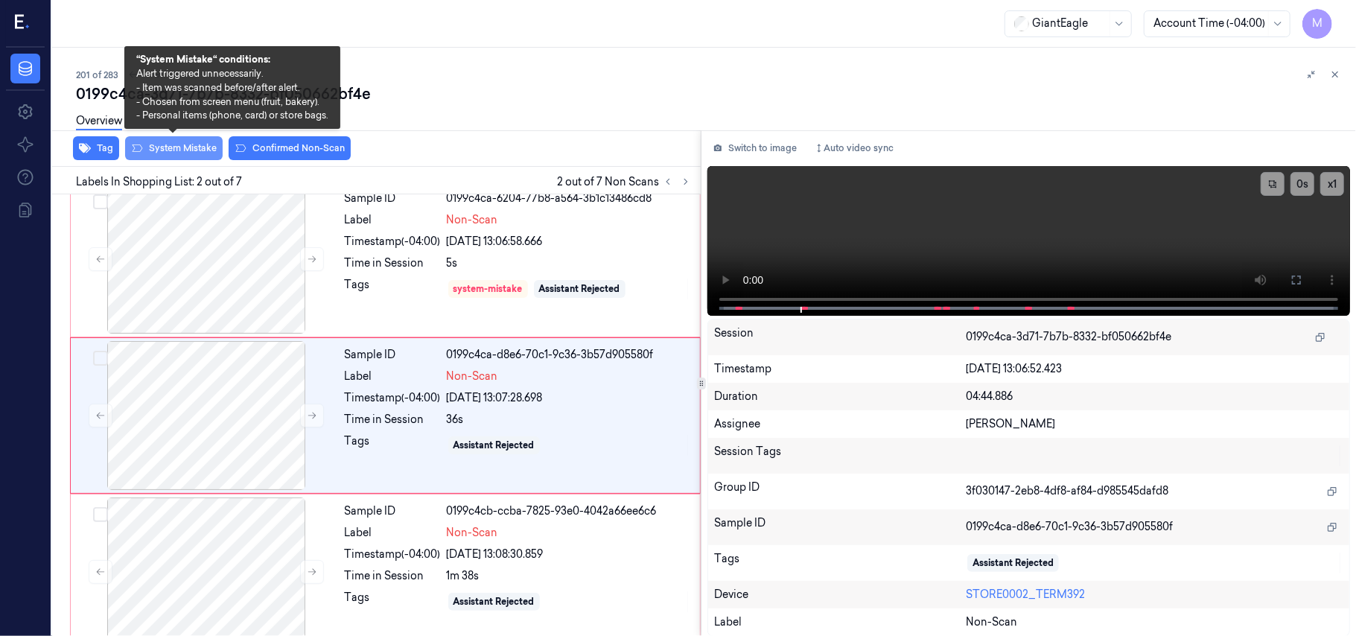
click at [176, 147] on button "System Mistake" at bounding box center [174, 148] width 98 height 24
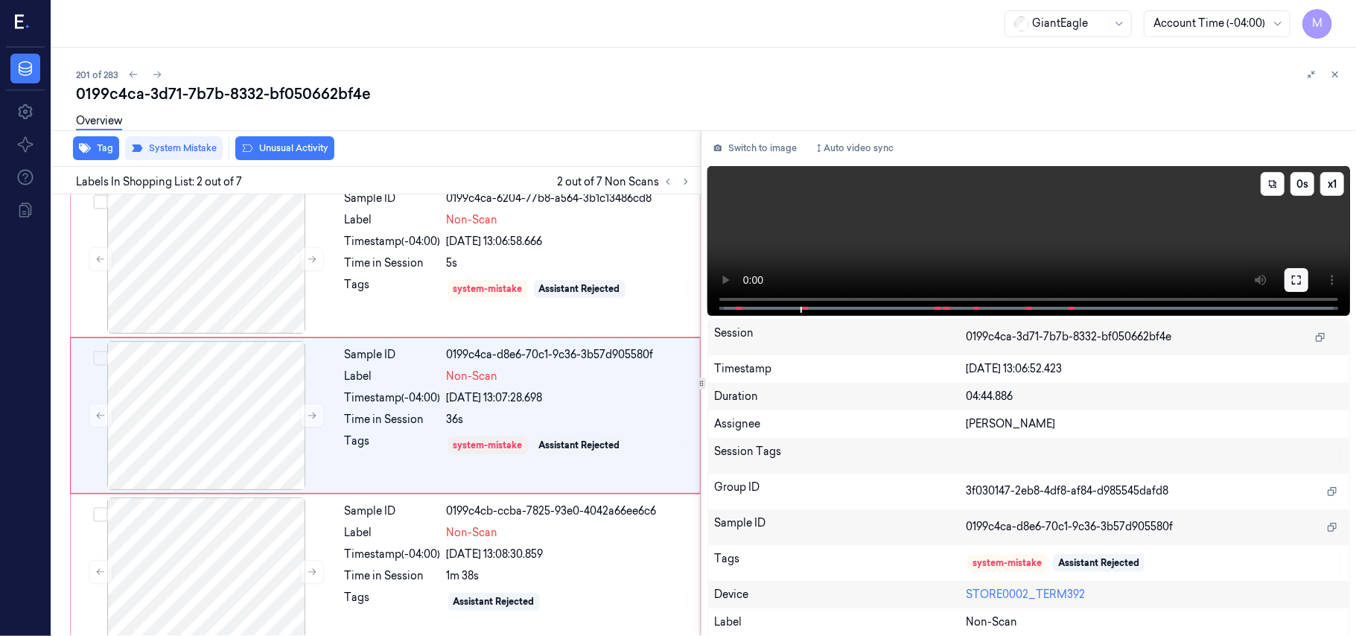
click at [1299, 276] on icon at bounding box center [1297, 280] width 12 height 12
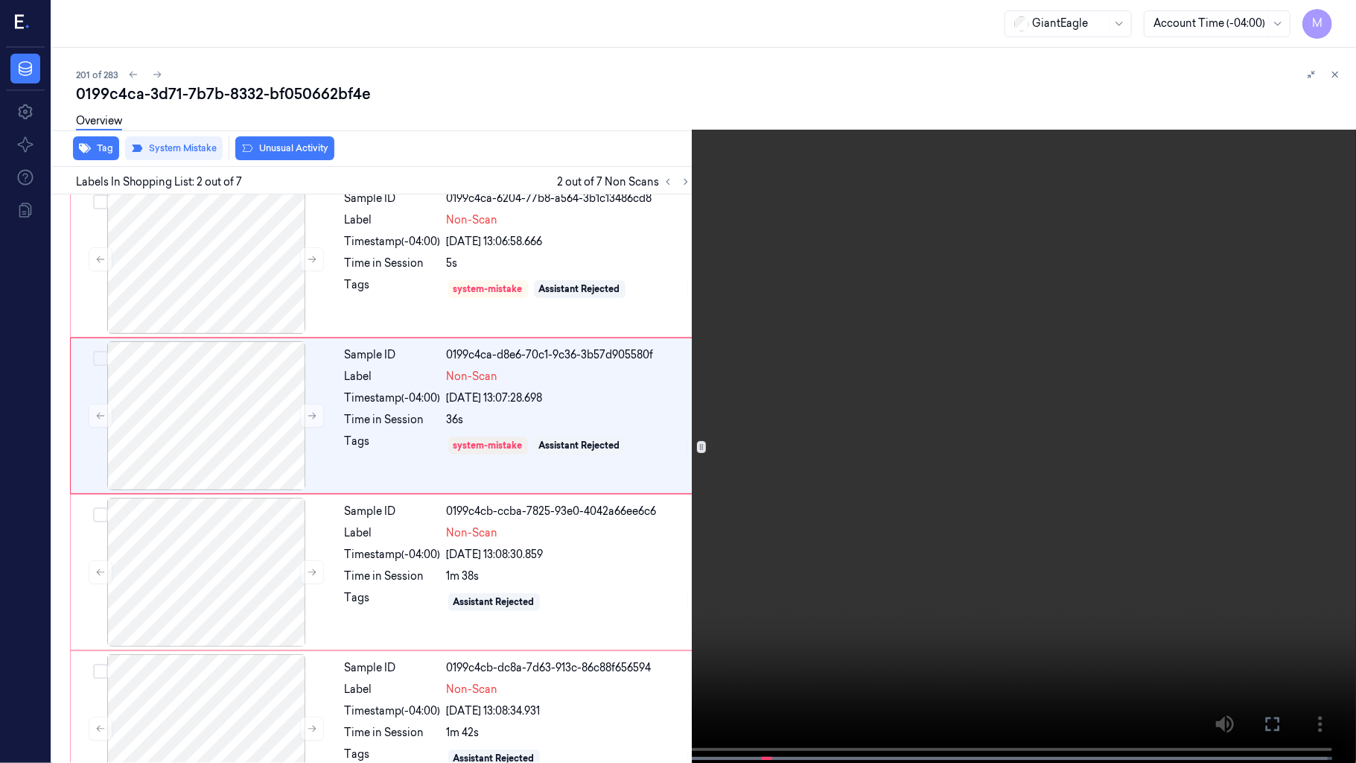
click at [551, 523] on video at bounding box center [678, 383] width 1356 height 766
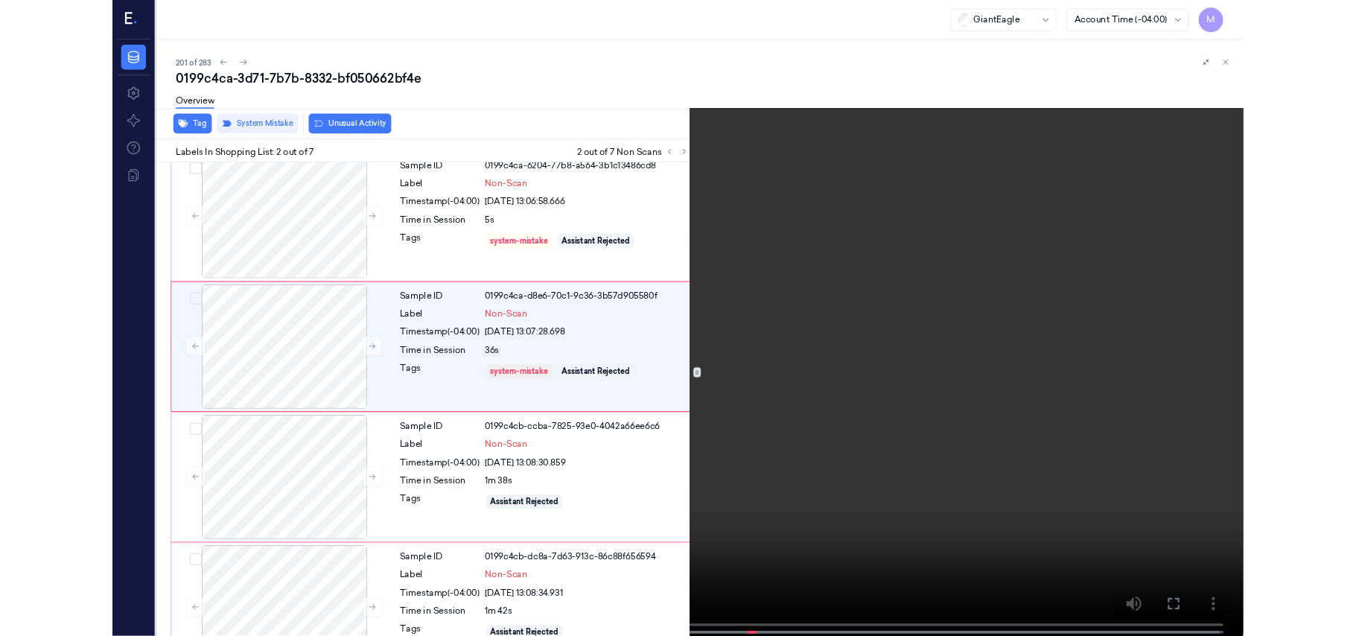
scroll to position [0, 0]
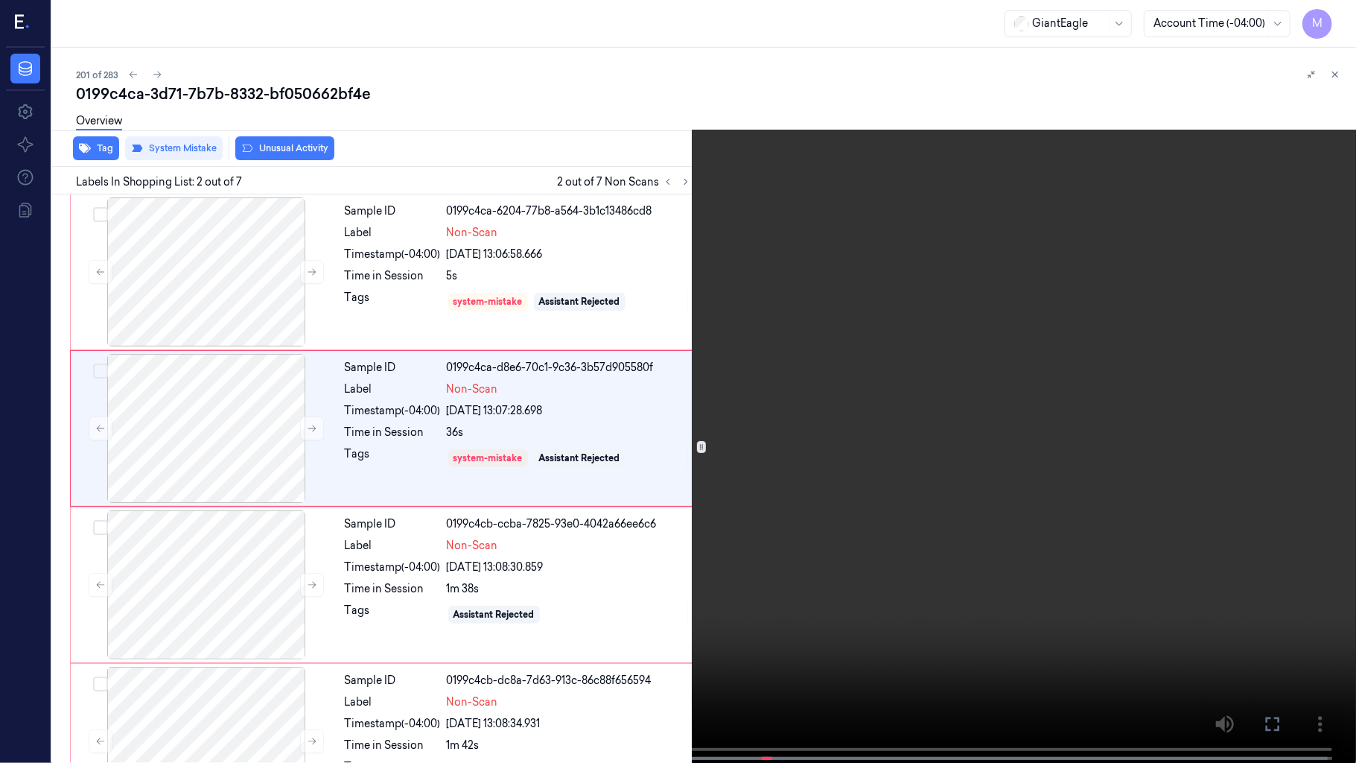
click at [395, 620] on video at bounding box center [678, 383] width 1356 height 766
click at [642, 576] on video at bounding box center [678, 383] width 1356 height 766
click at [780, 496] on video at bounding box center [678, 383] width 1356 height 766
click at [0, 0] on icon at bounding box center [0, 0] width 0 height 0
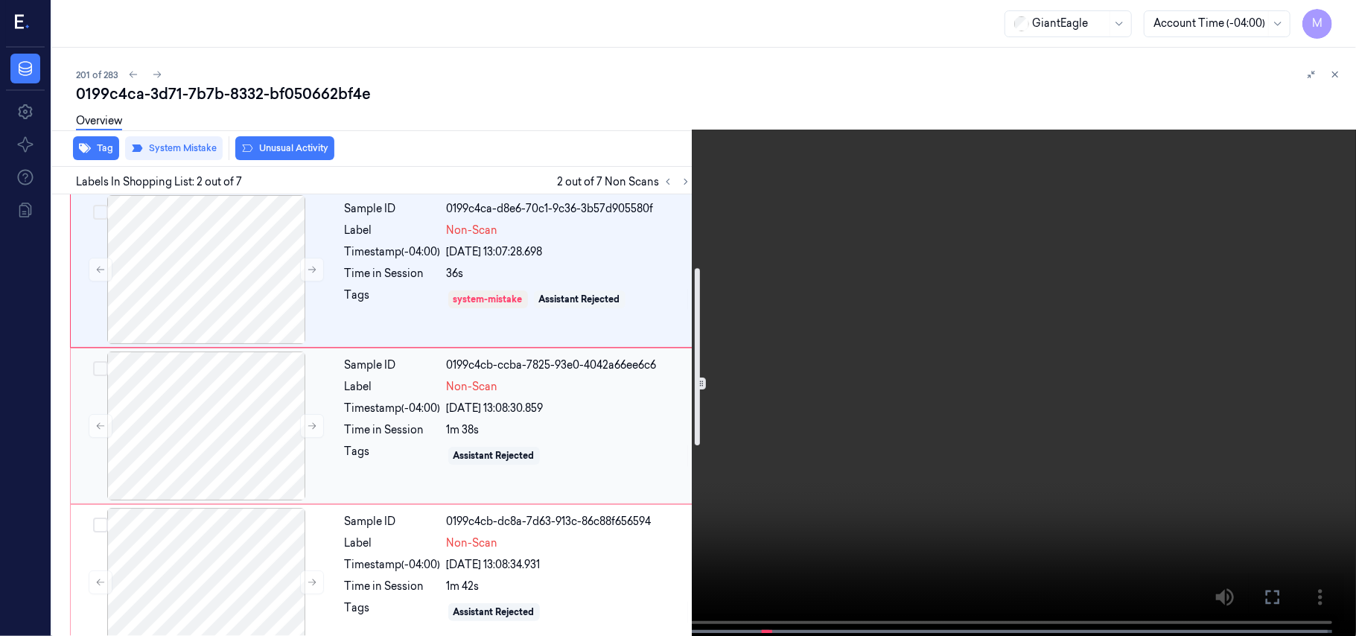
scroll to position [198, 0]
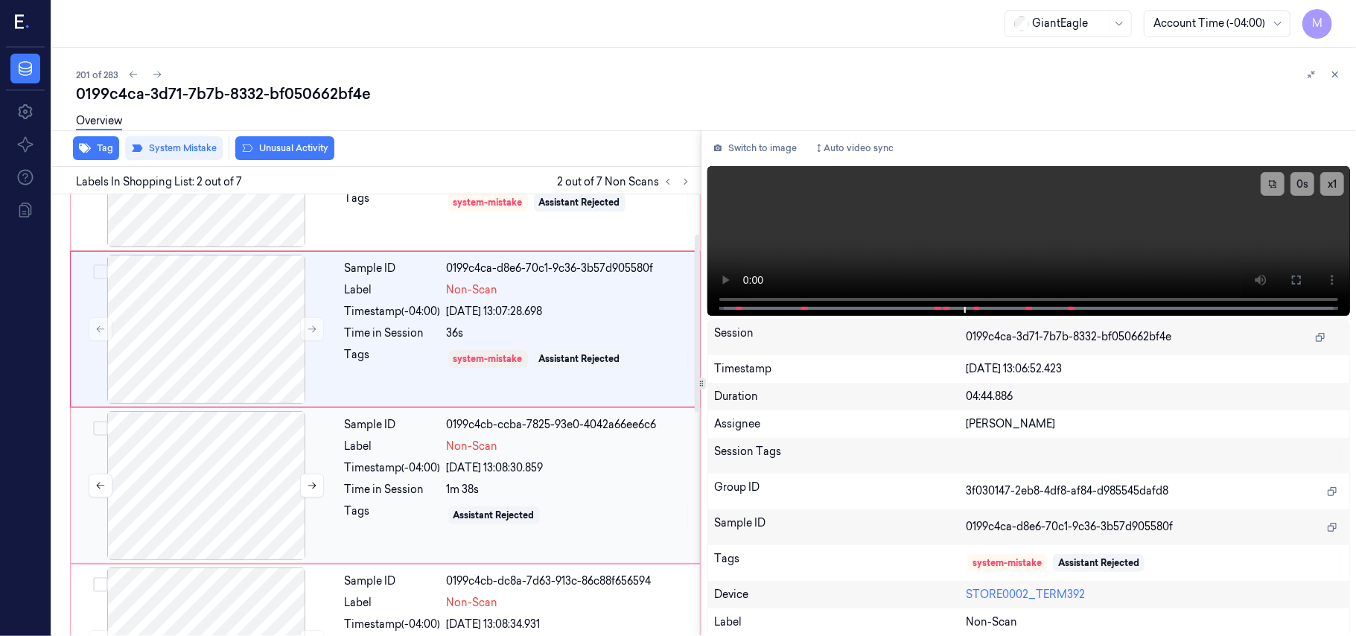
click at [194, 441] on div at bounding box center [206, 485] width 265 height 149
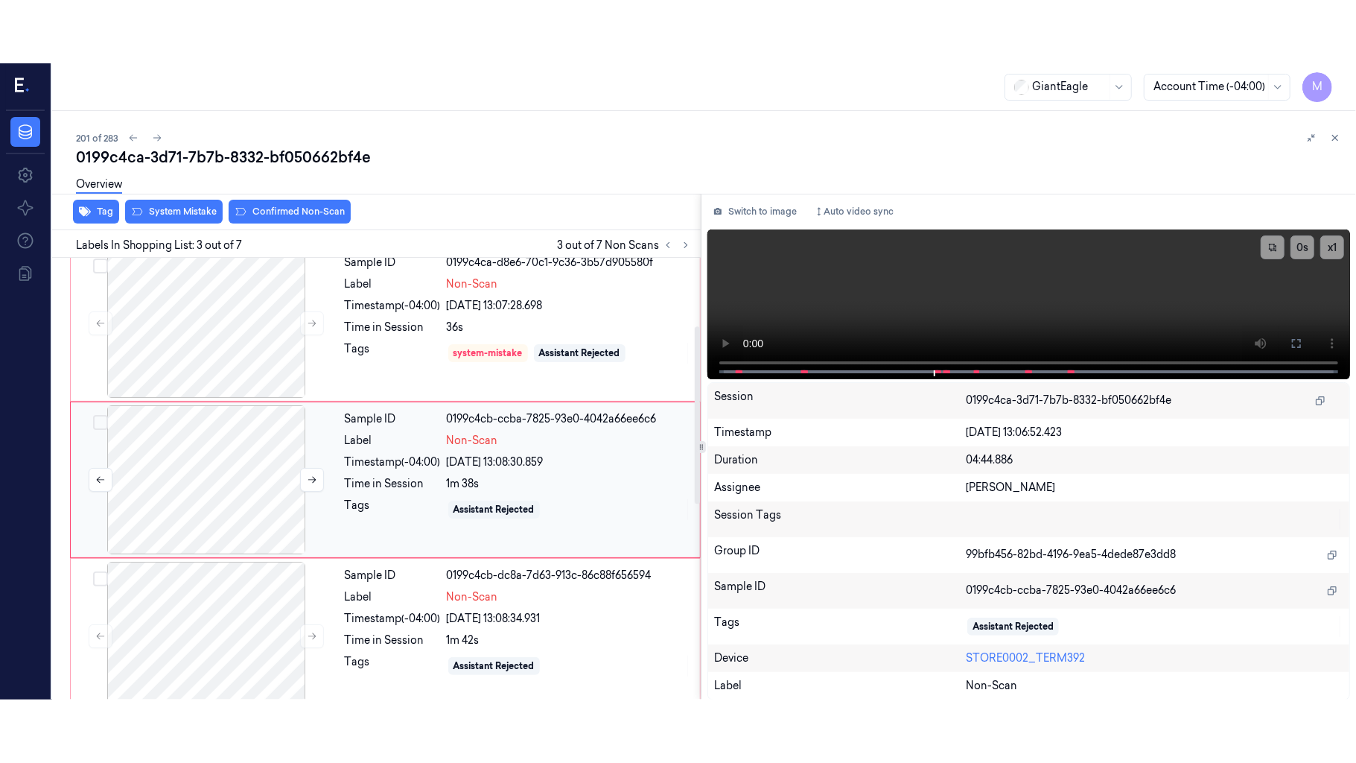
scroll to position [170, 0]
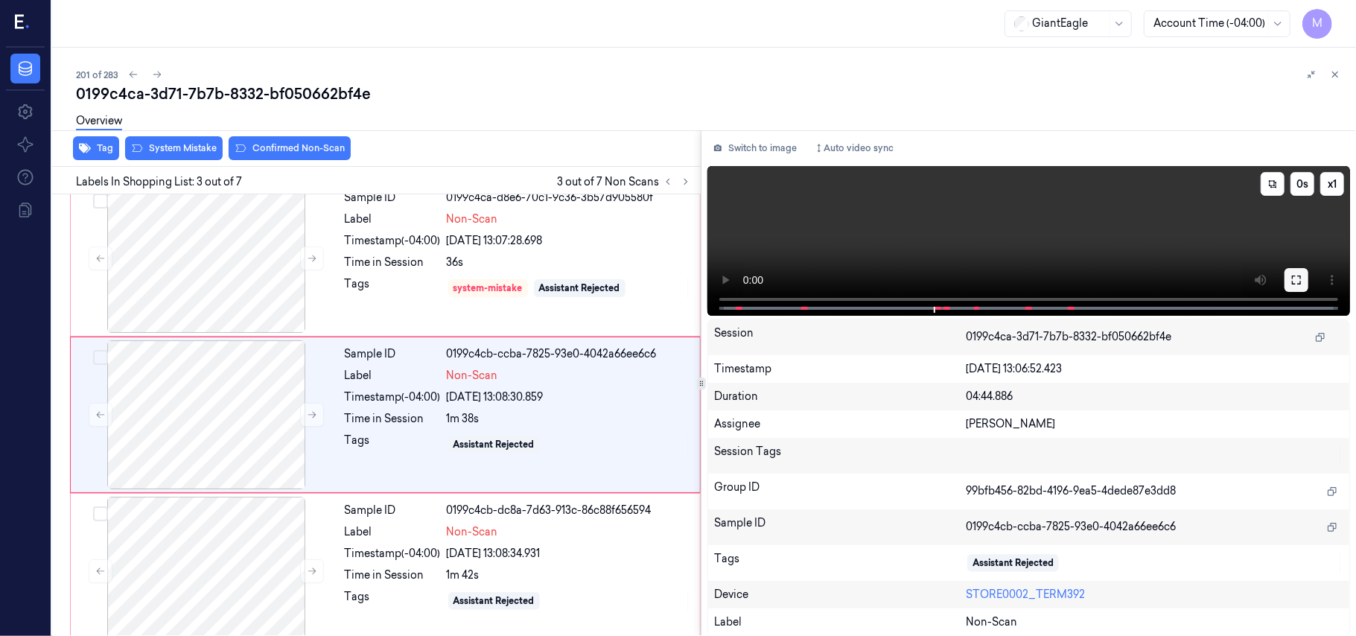
click at [1300, 279] on icon at bounding box center [1297, 280] width 12 height 12
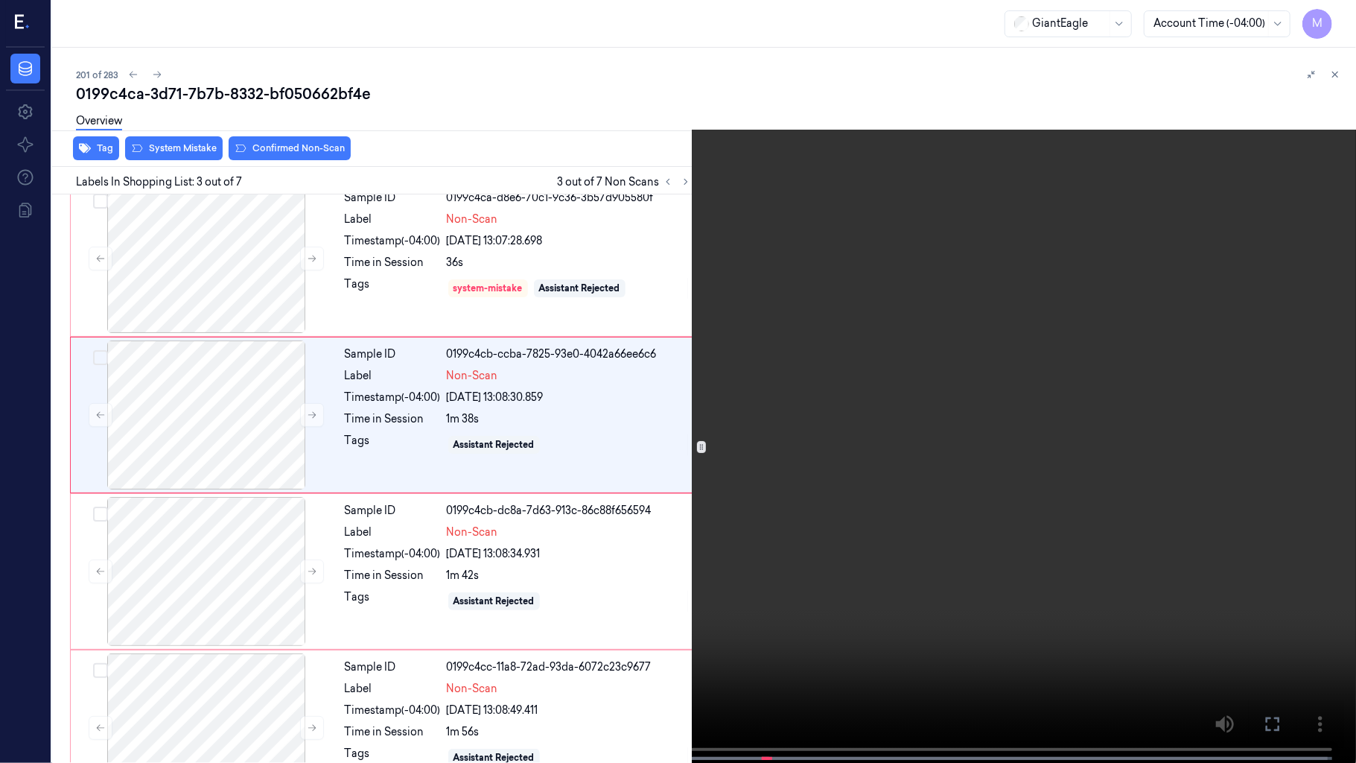
click at [849, 477] on video at bounding box center [678, 383] width 1356 height 766
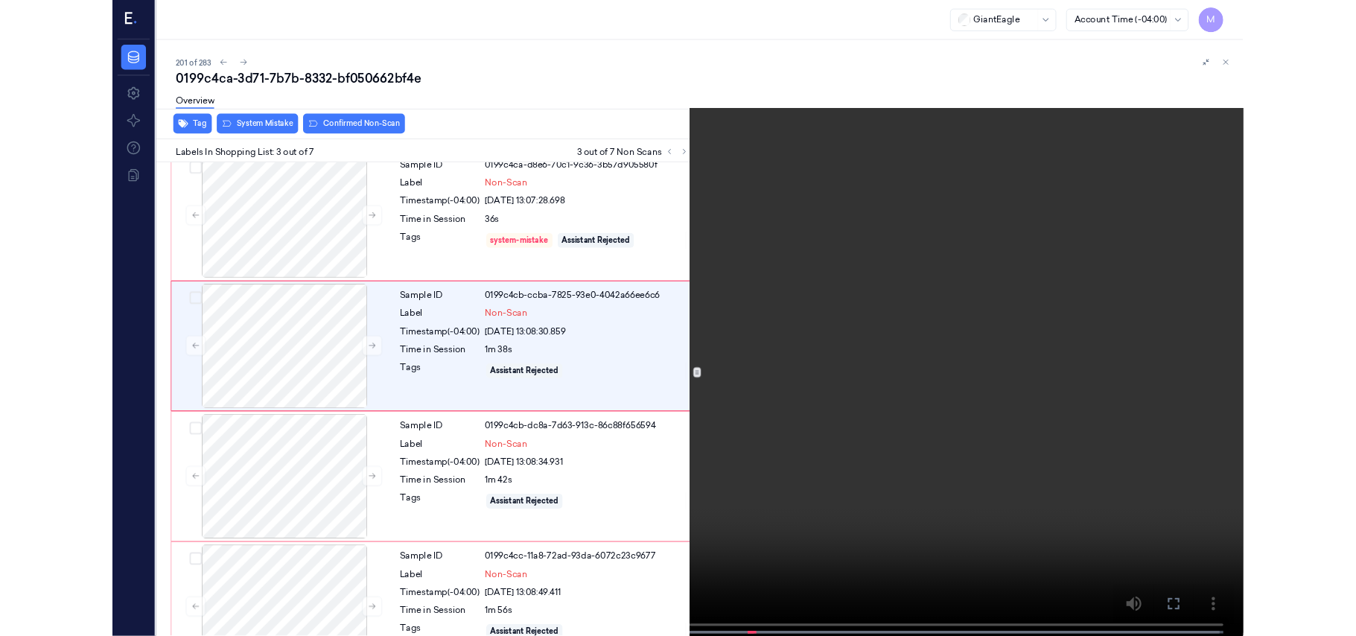
scroll to position [107, 0]
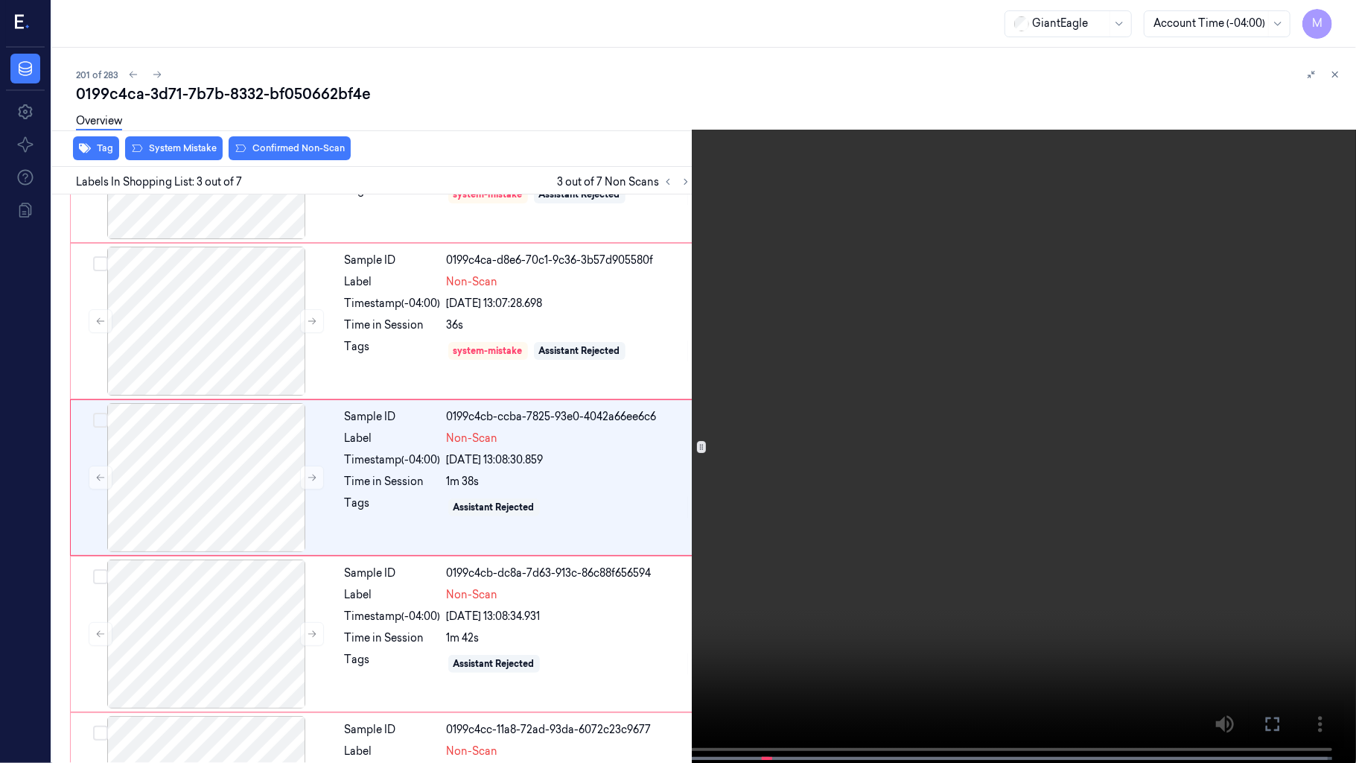
click at [849, 477] on video at bounding box center [678, 383] width 1356 height 766
click at [760, 567] on video at bounding box center [678, 383] width 1356 height 766
click at [474, 635] on div "x 1 0 s" at bounding box center [678, 381] width 1356 height 763
click at [479, 635] on span at bounding box center [480, 757] width 2 height 7
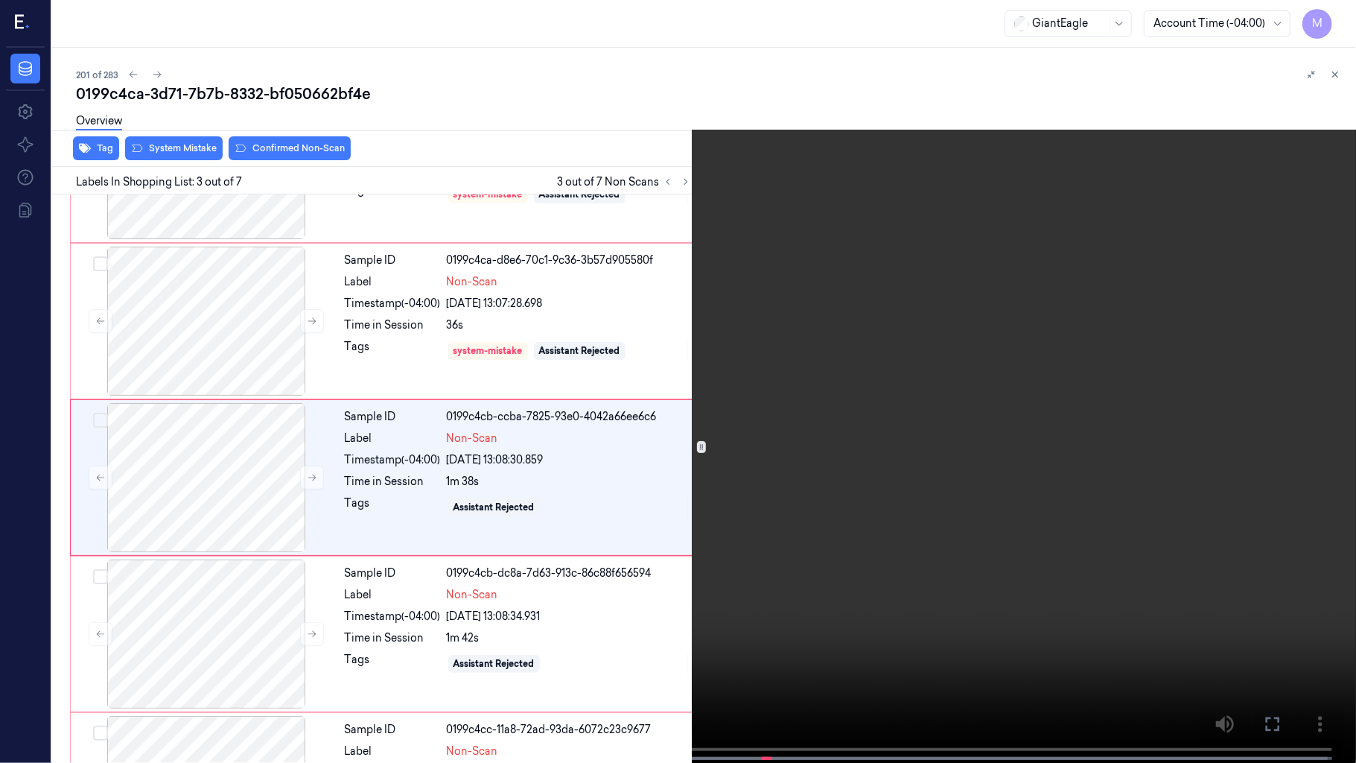
click at [631, 507] on video at bounding box center [678, 383] width 1356 height 766
click at [0, 0] on icon at bounding box center [0, 0] width 0 height 0
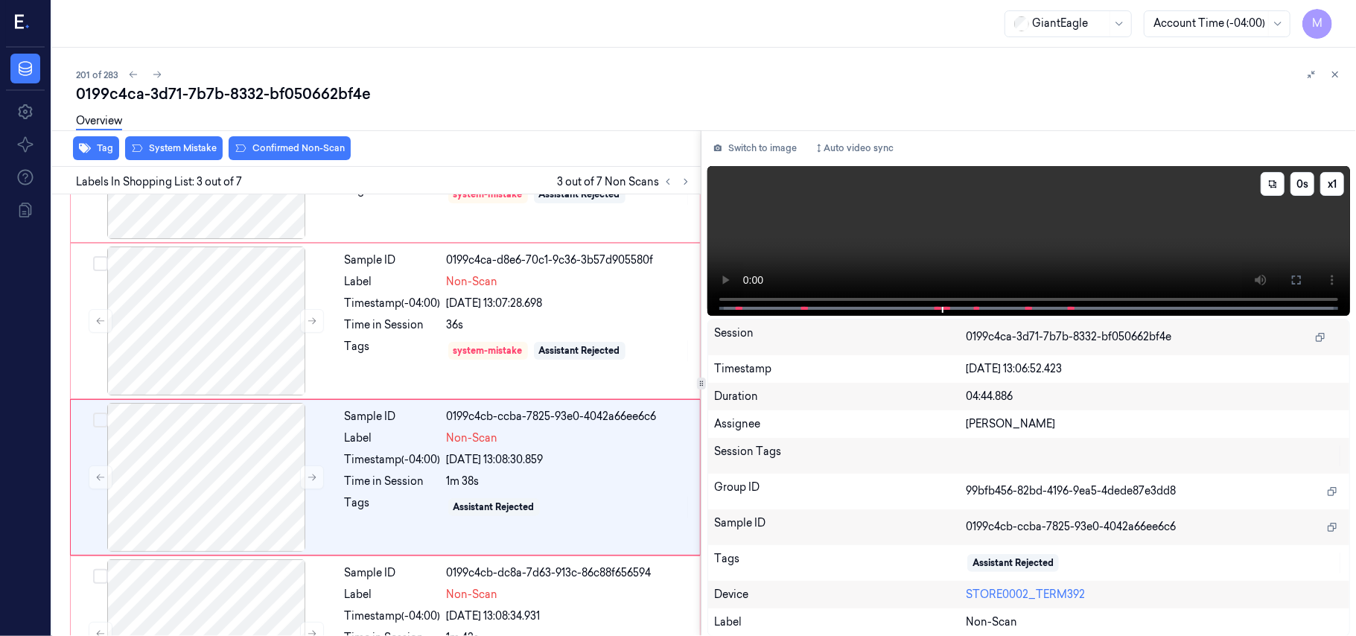
click at [1291, 276] on icon at bounding box center [1297, 280] width 12 height 12
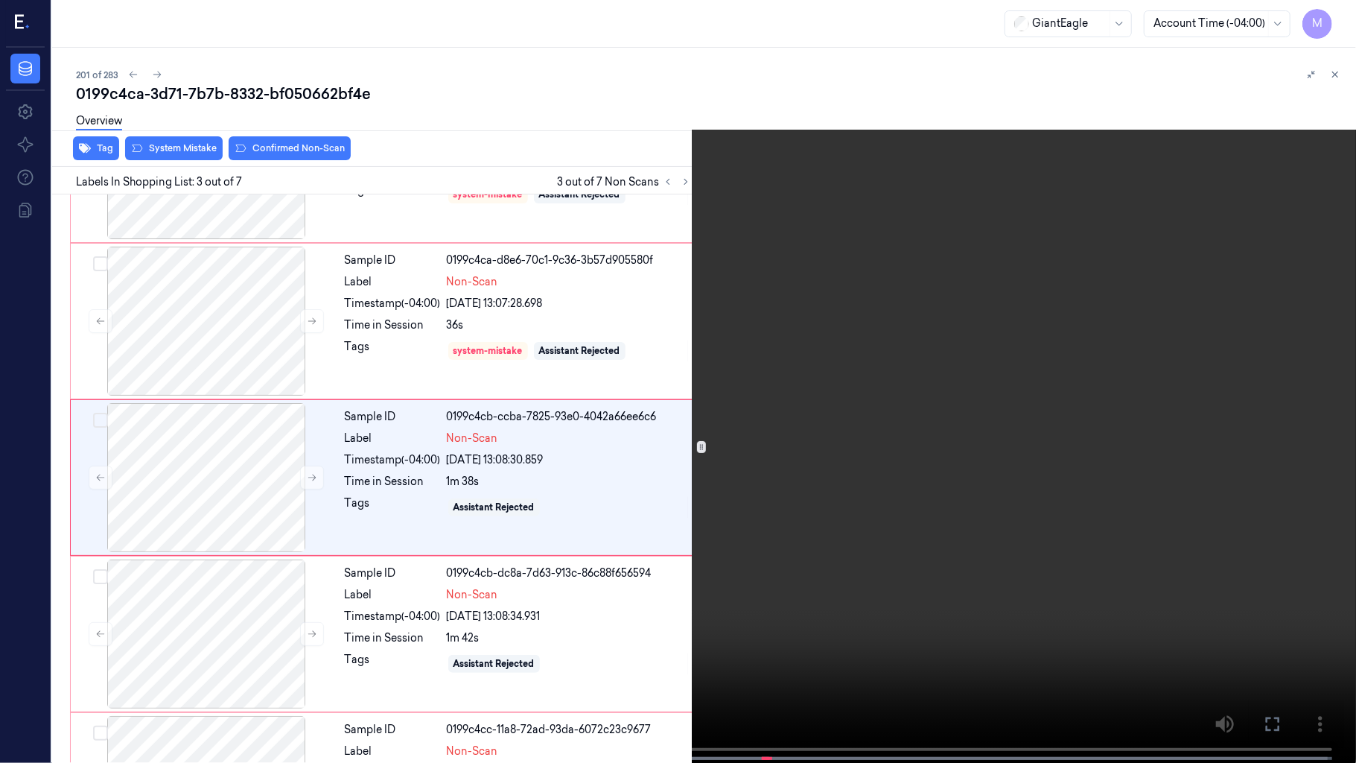
click at [769, 471] on video at bounding box center [678, 383] width 1356 height 766
click at [657, 451] on video at bounding box center [678, 383] width 1356 height 766
click at [0, 0] on icon at bounding box center [0, 0] width 0 height 0
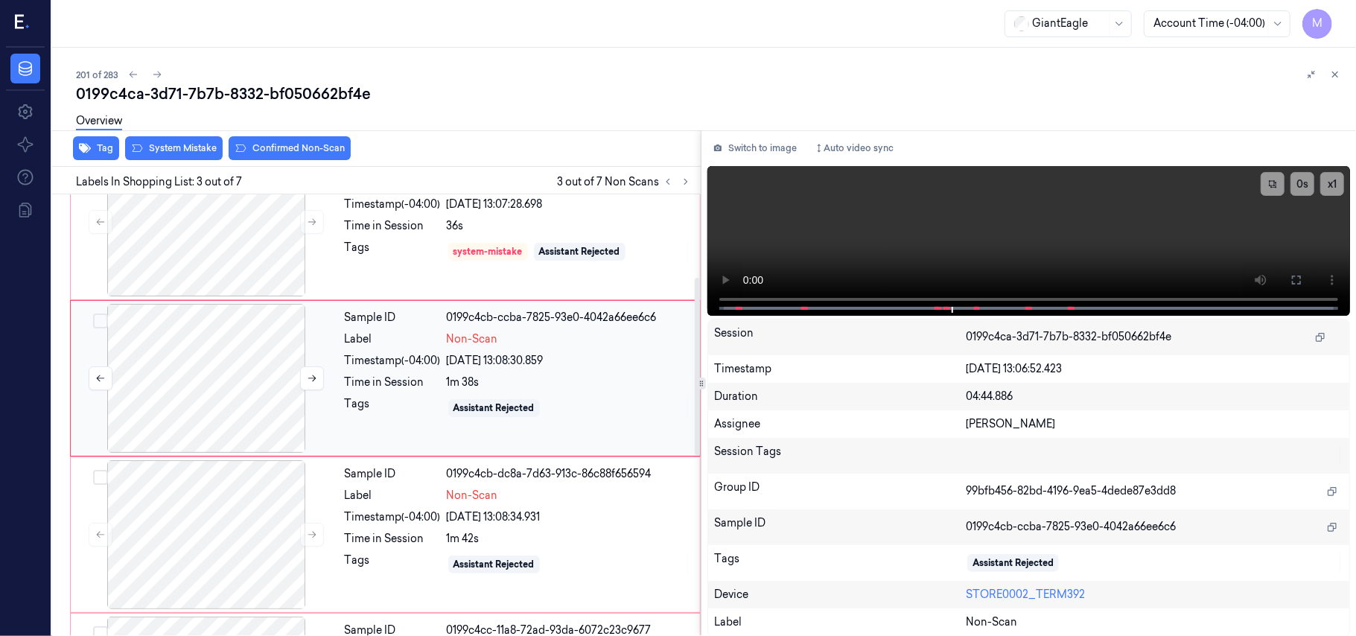
click at [191, 337] on div at bounding box center [206, 378] width 265 height 149
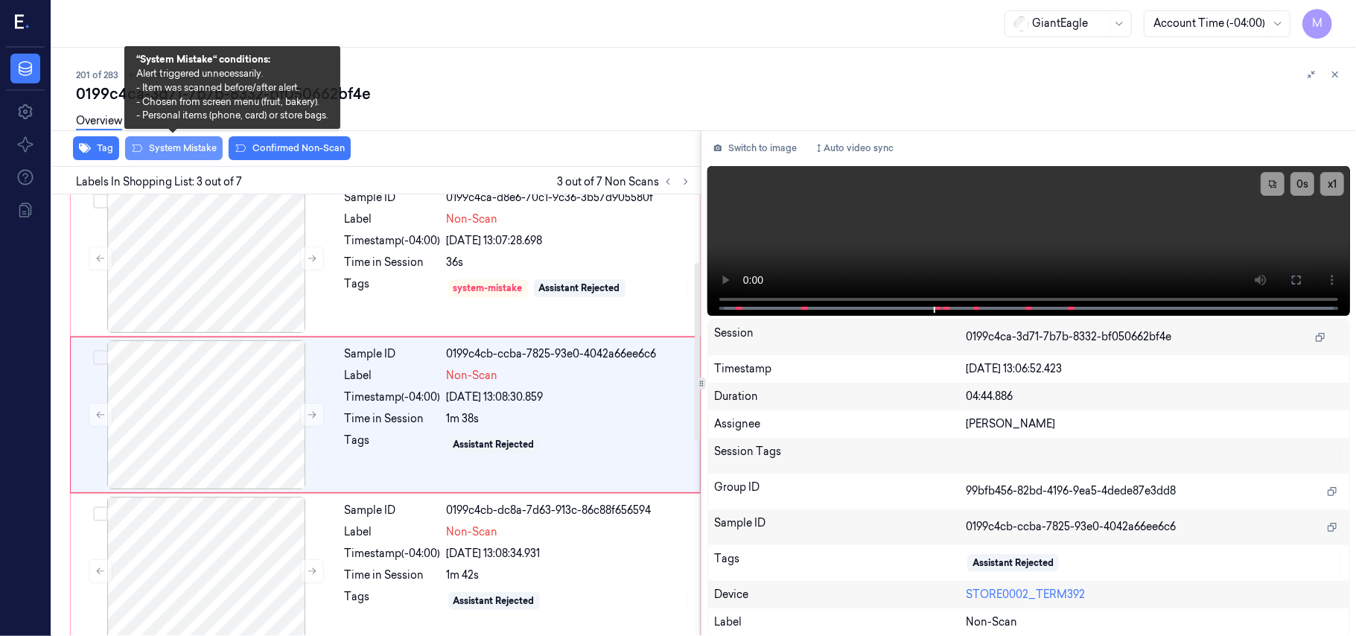
click at [179, 150] on button "System Mistake" at bounding box center [174, 148] width 98 height 24
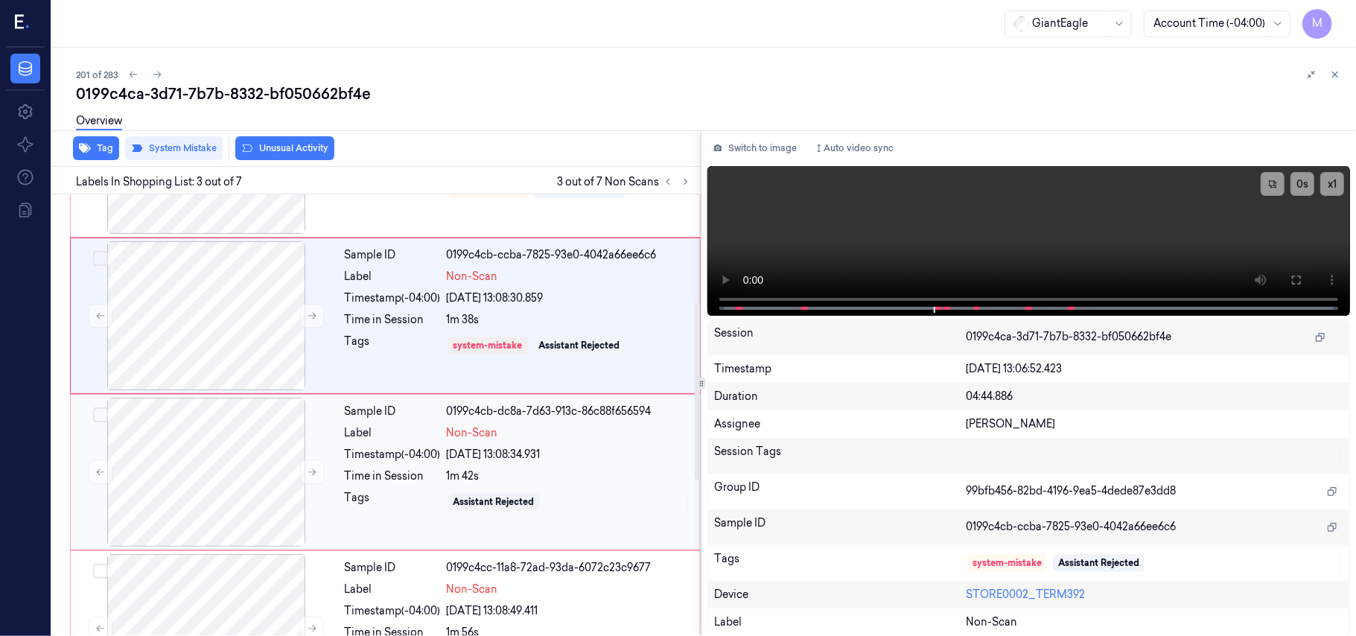
click at [413, 459] on div "Timestamp (-04:00)" at bounding box center [393, 455] width 96 height 16
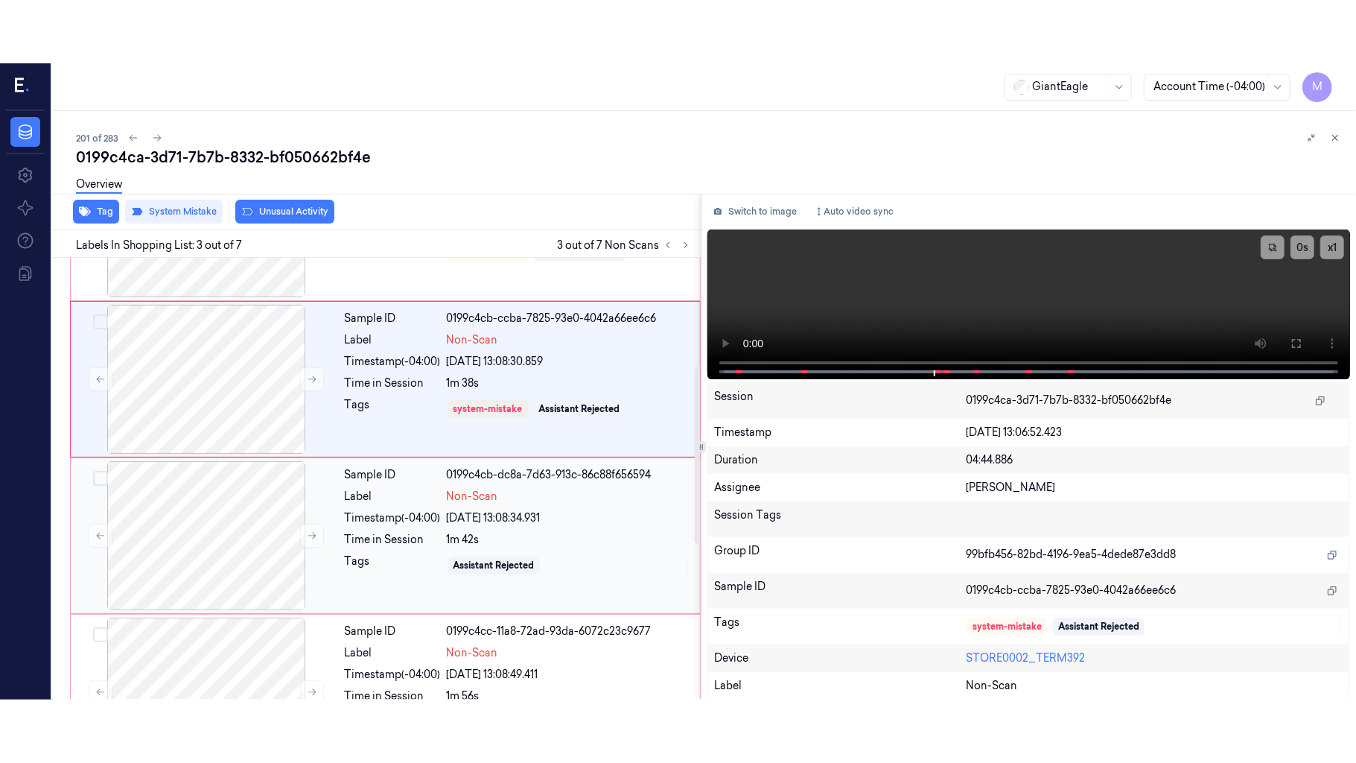
scroll to position [326, 0]
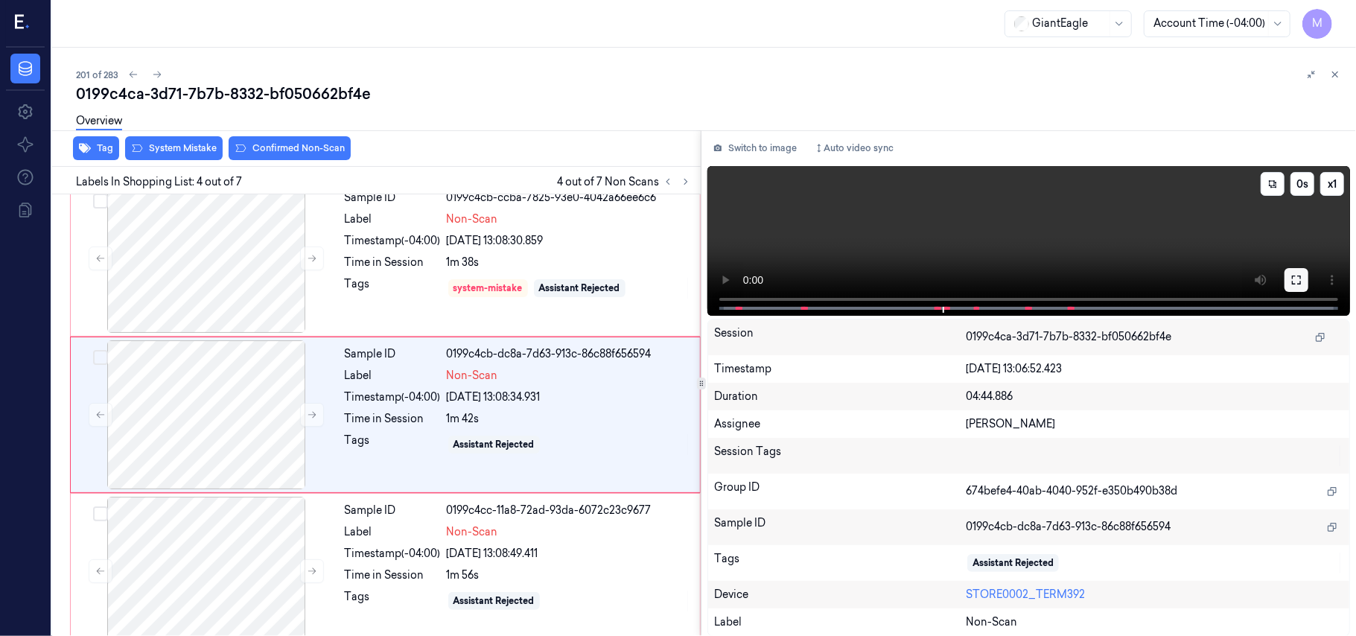
click at [1296, 276] on icon at bounding box center [1297, 280] width 12 height 12
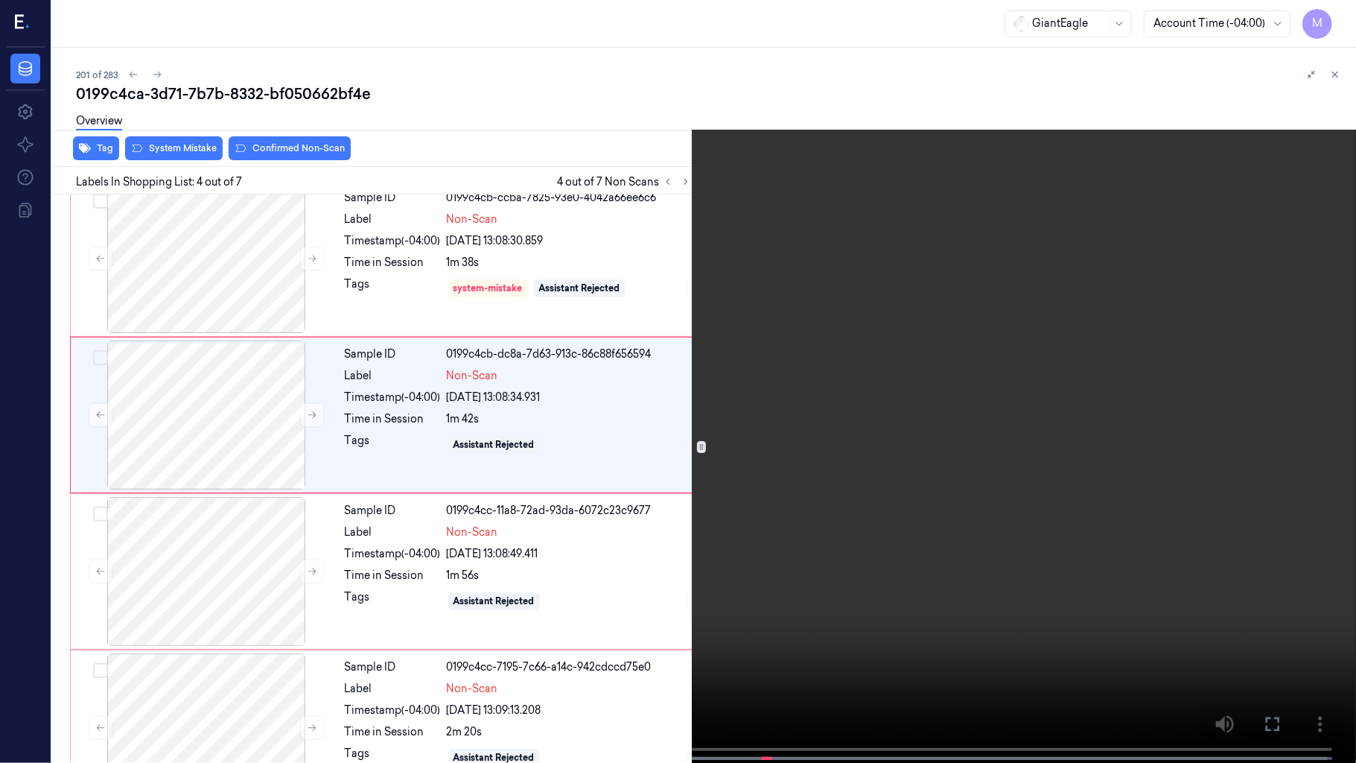
click at [776, 484] on video at bounding box center [678, 383] width 1356 height 766
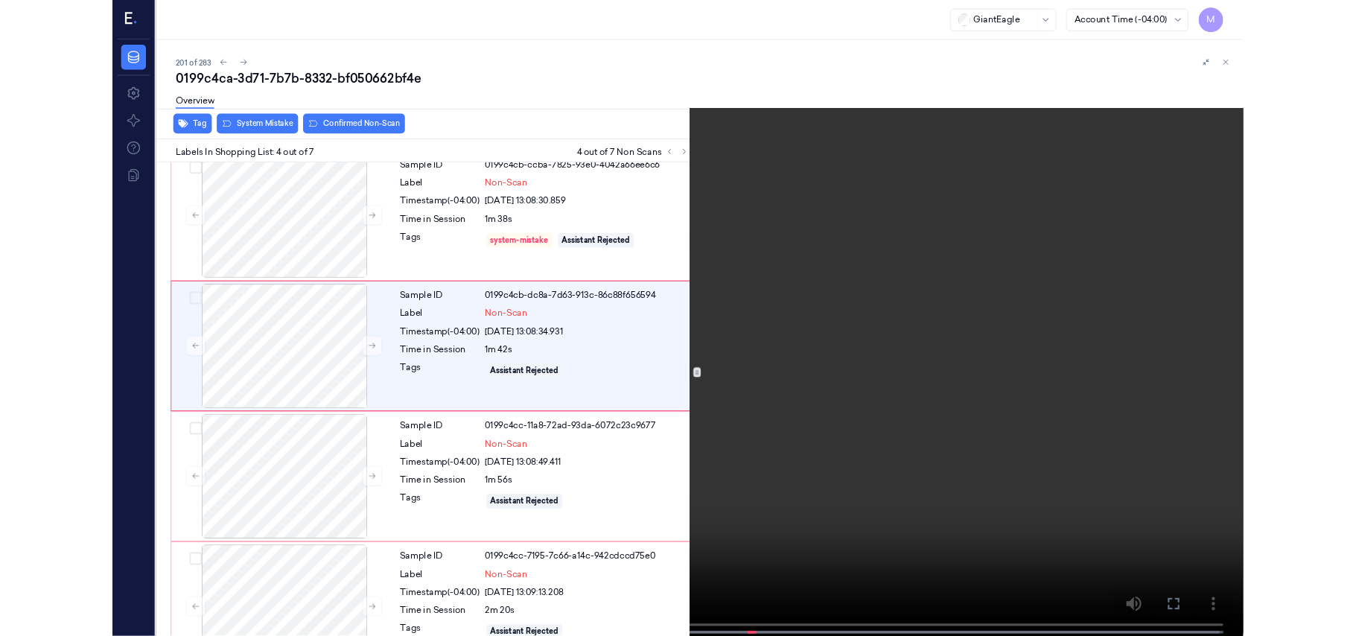
scroll to position [264, 0]
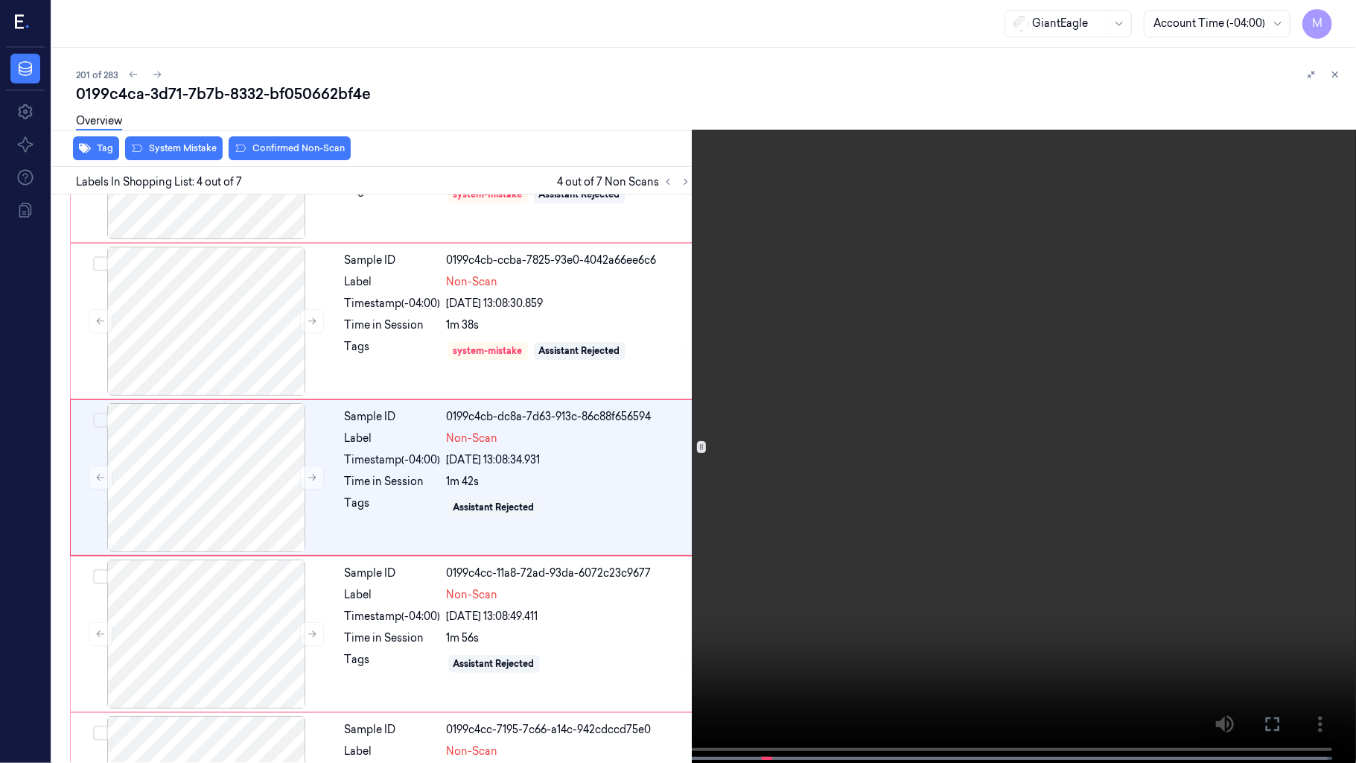
click at [564, 510] on video at bounding box center [678, 383] width 1356 height 766
click at [0, 0] on button at bounding box center [0, 0] width 0 height 0
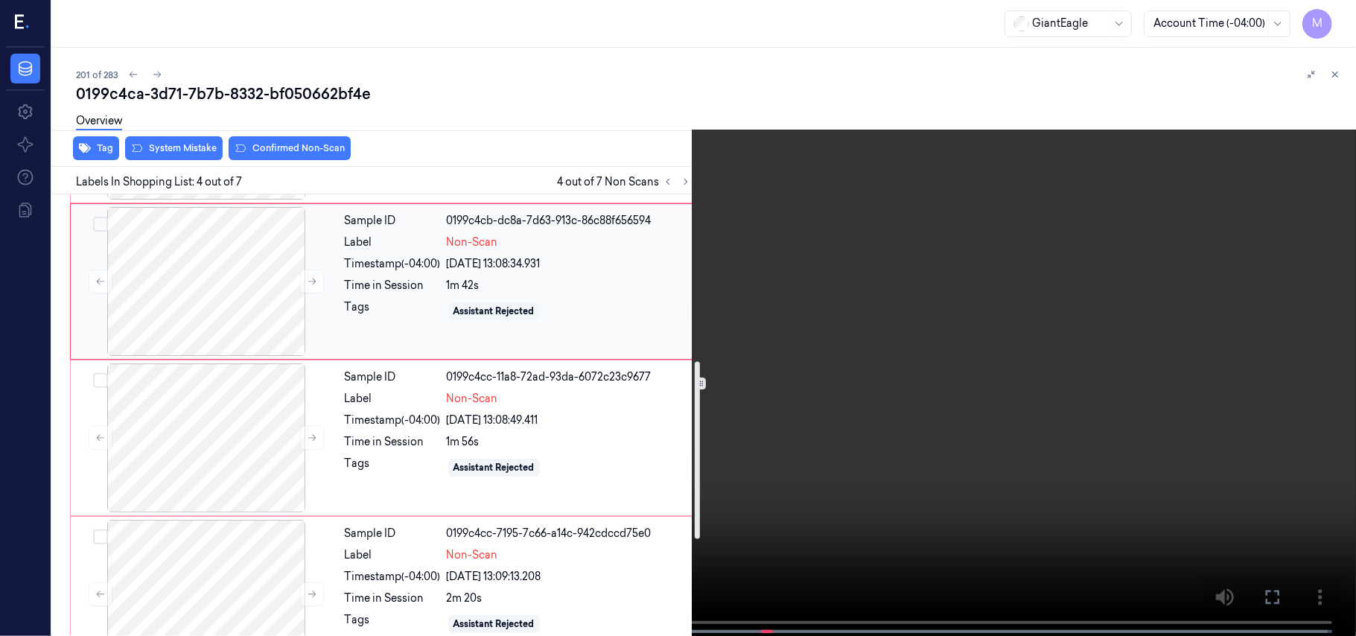
scroll to position [462, 0]
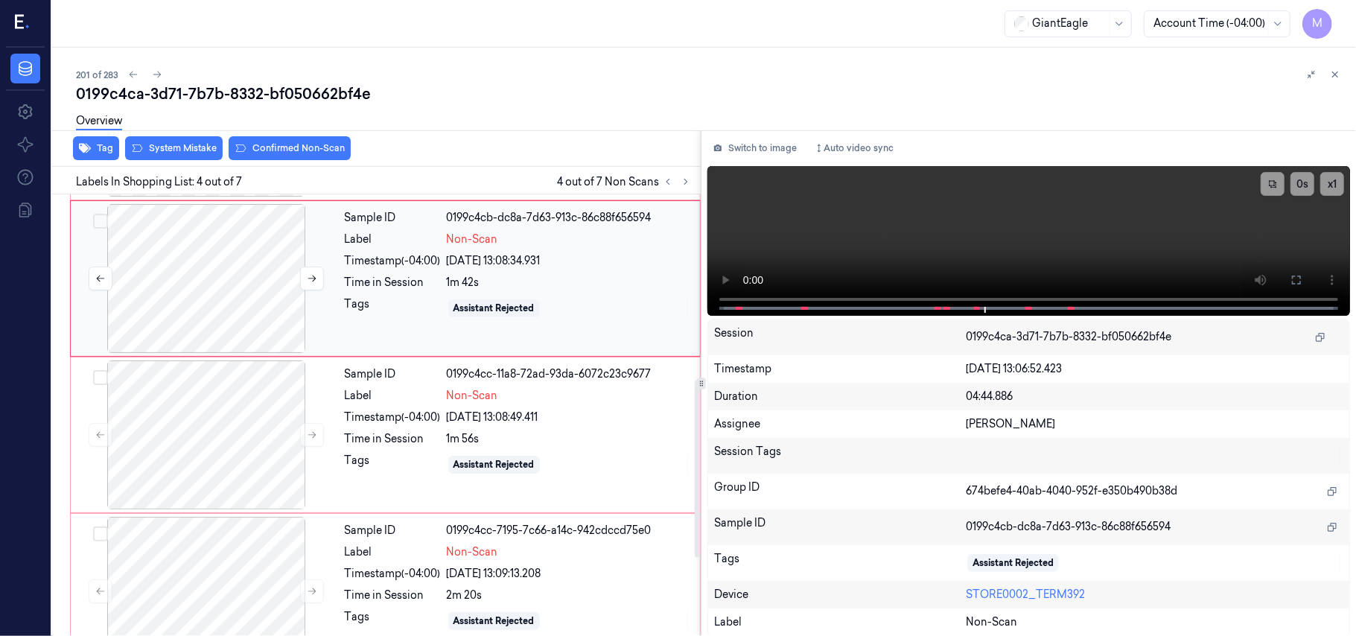
click at [233, 253] on div at bounding box center [206, 278] width 265 height 149
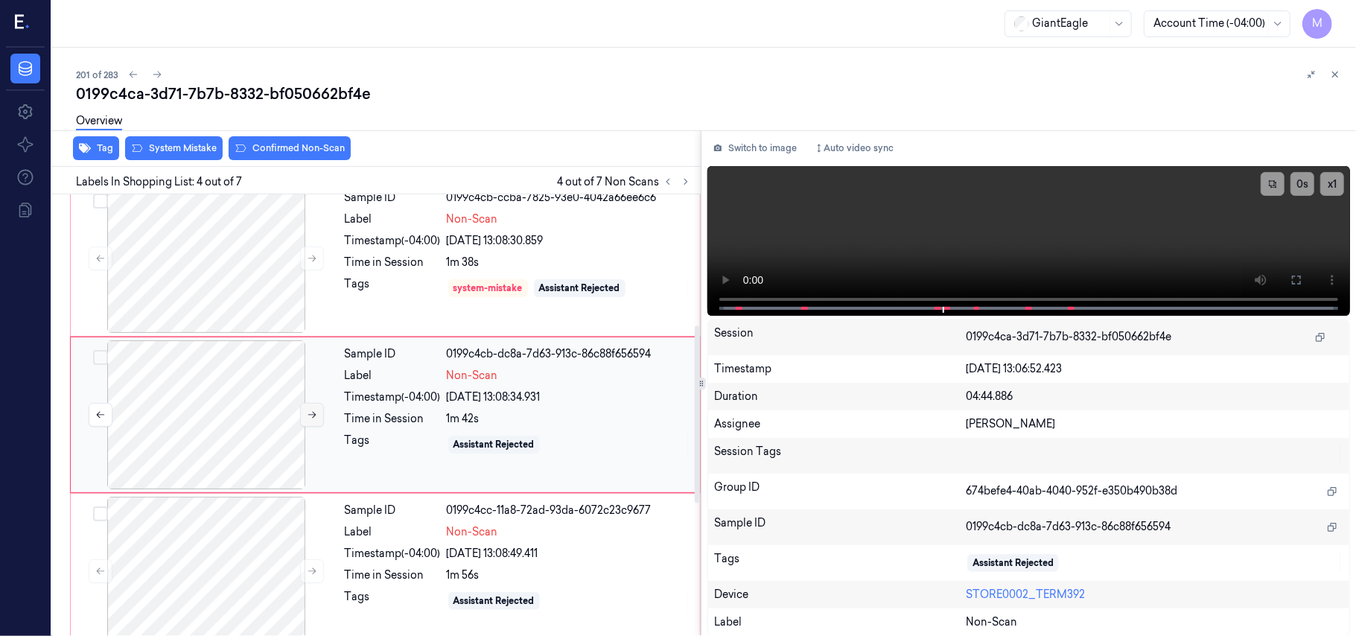
click at [302, 417] on button at bounding box center [312, 415] width 24 height 24
click at [754, 150] on button "Switch to image" at bounding box center [754, 148] width 95 height 24
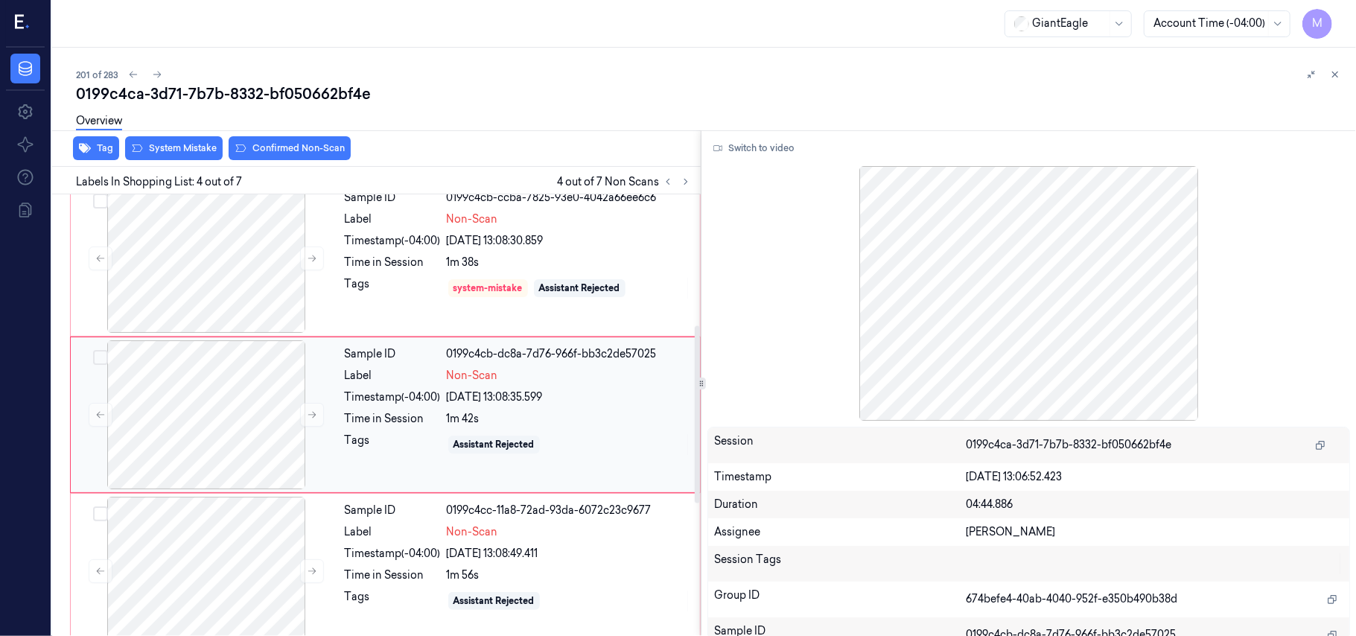
click at [459, 377] on span "Non-Scan" at bounding box center [472, 376] width 51 height 16
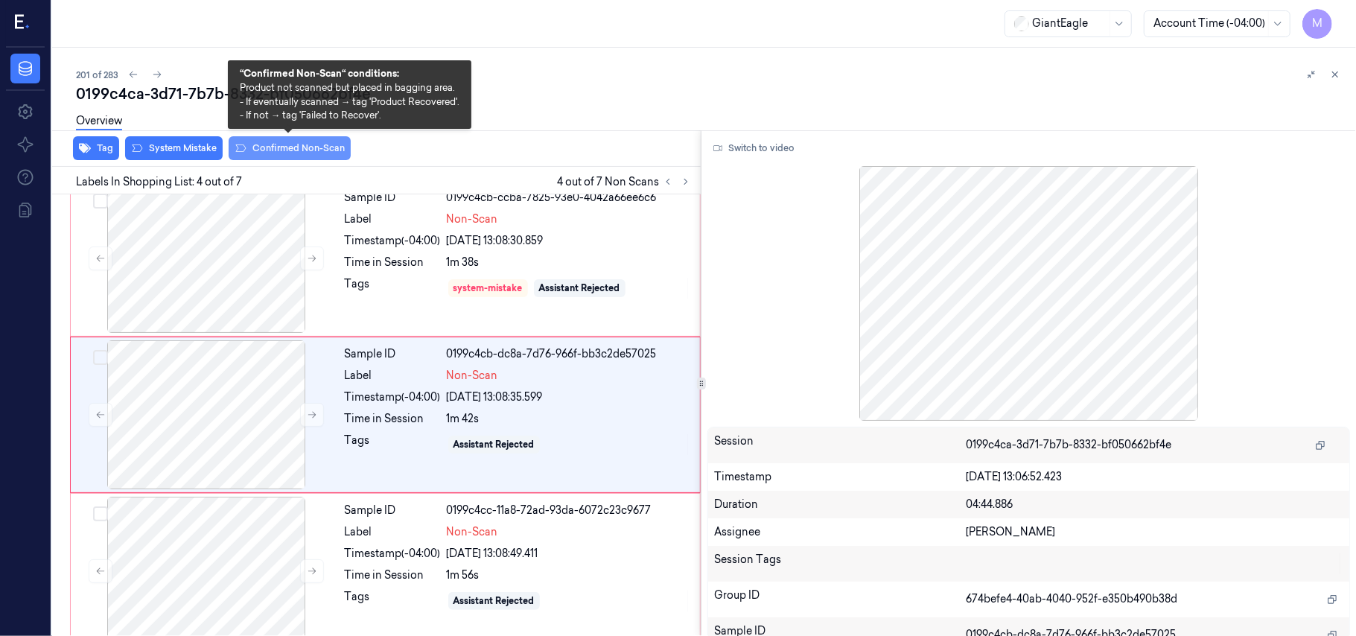
click at [296, 149] on button "Confirmed Non-Scan" at bounding box center [290, 148] width 122 height 24
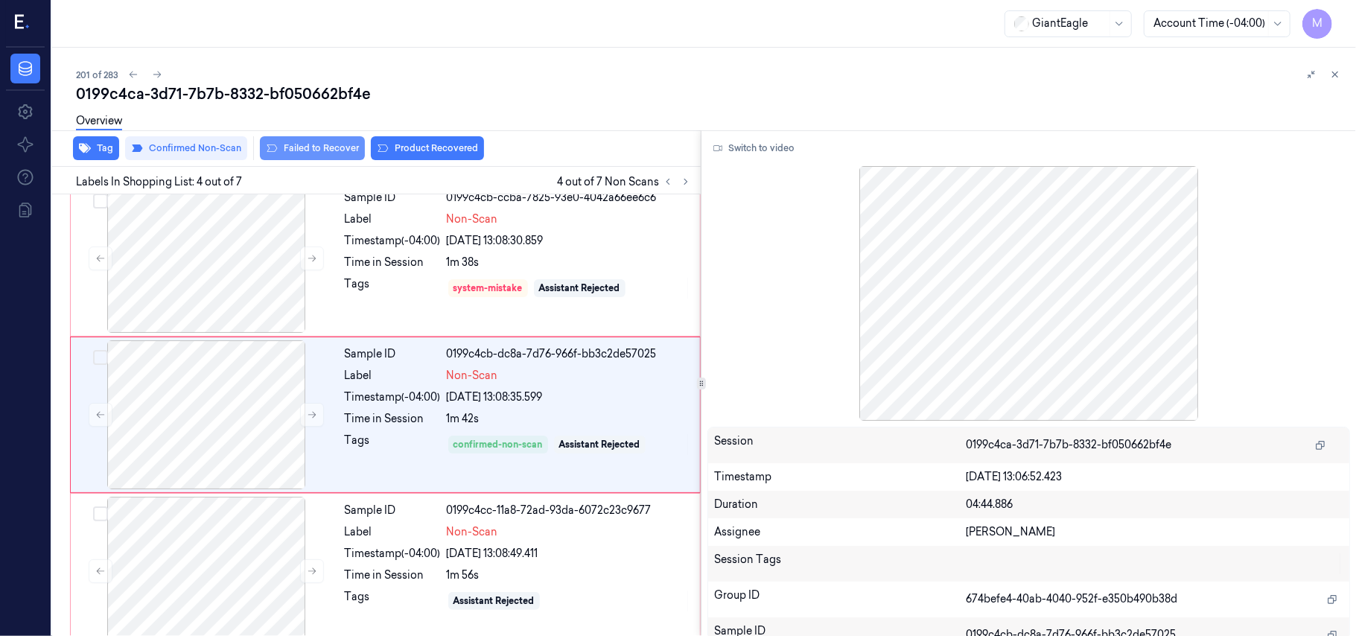
click at [329, 152] on button "Failed to Recover" at bounding box center [312, 148] width 105 height 24
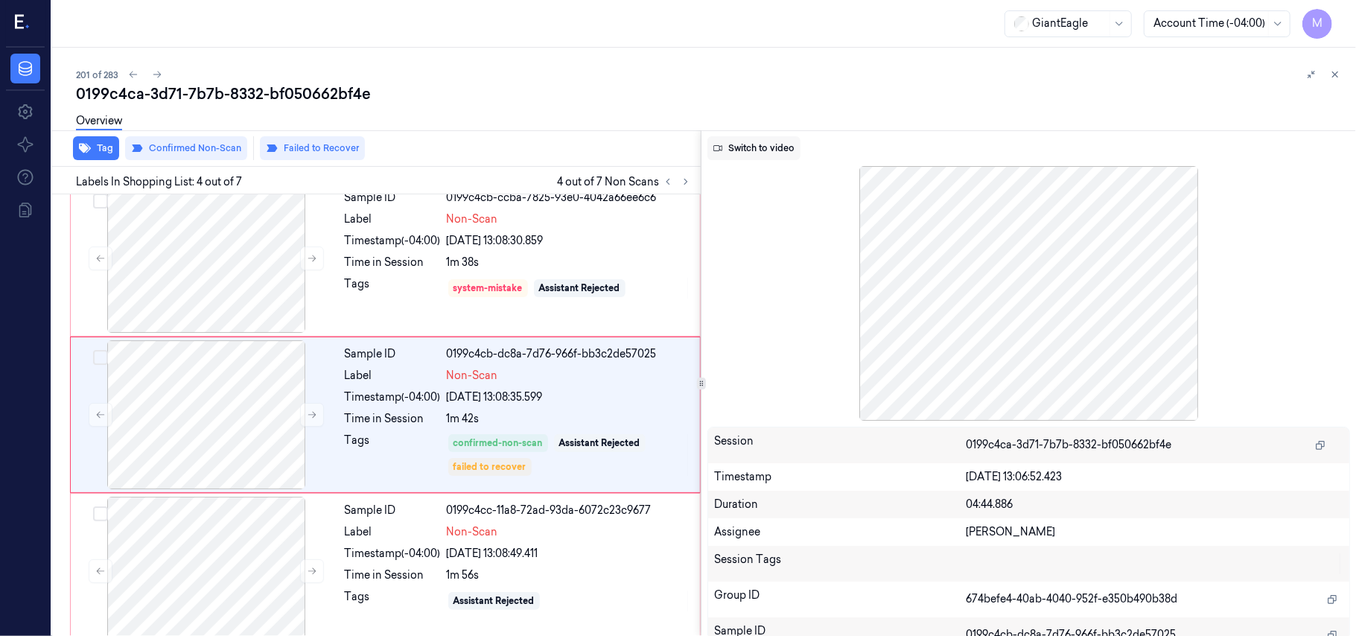
click at [775, 147] on button "Switch to video" at bounding box center [753, 148] width 93 height 24
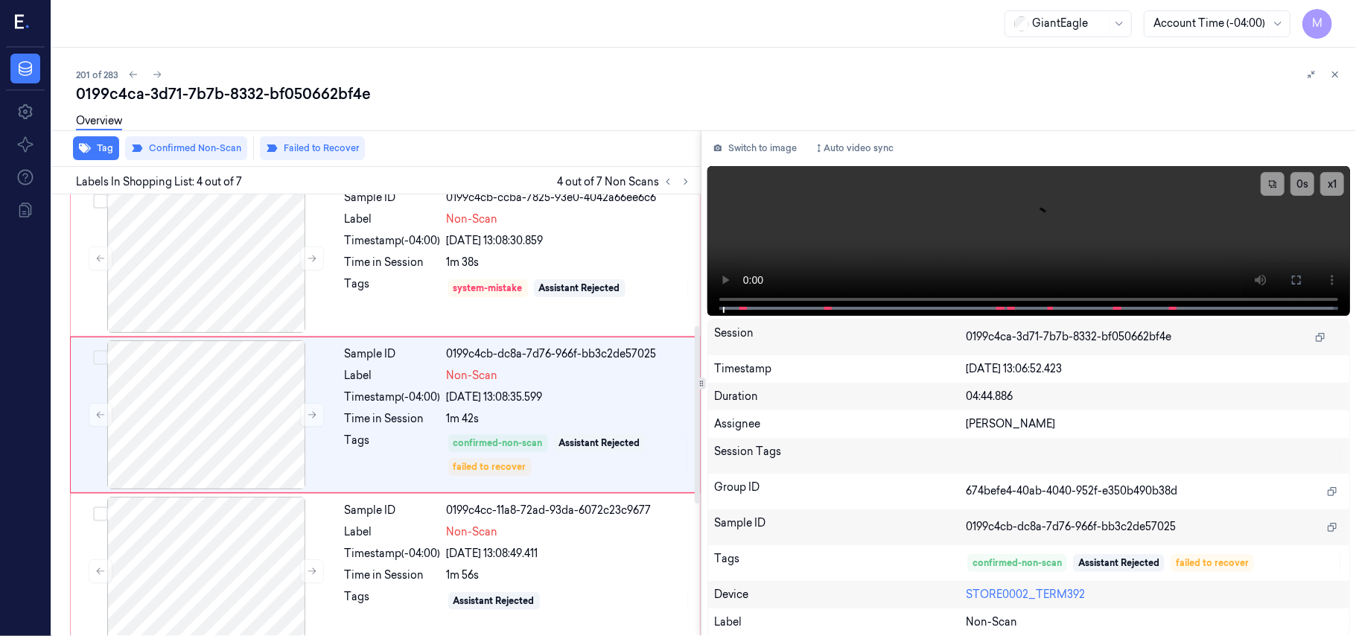
scroll to position [426, 0]
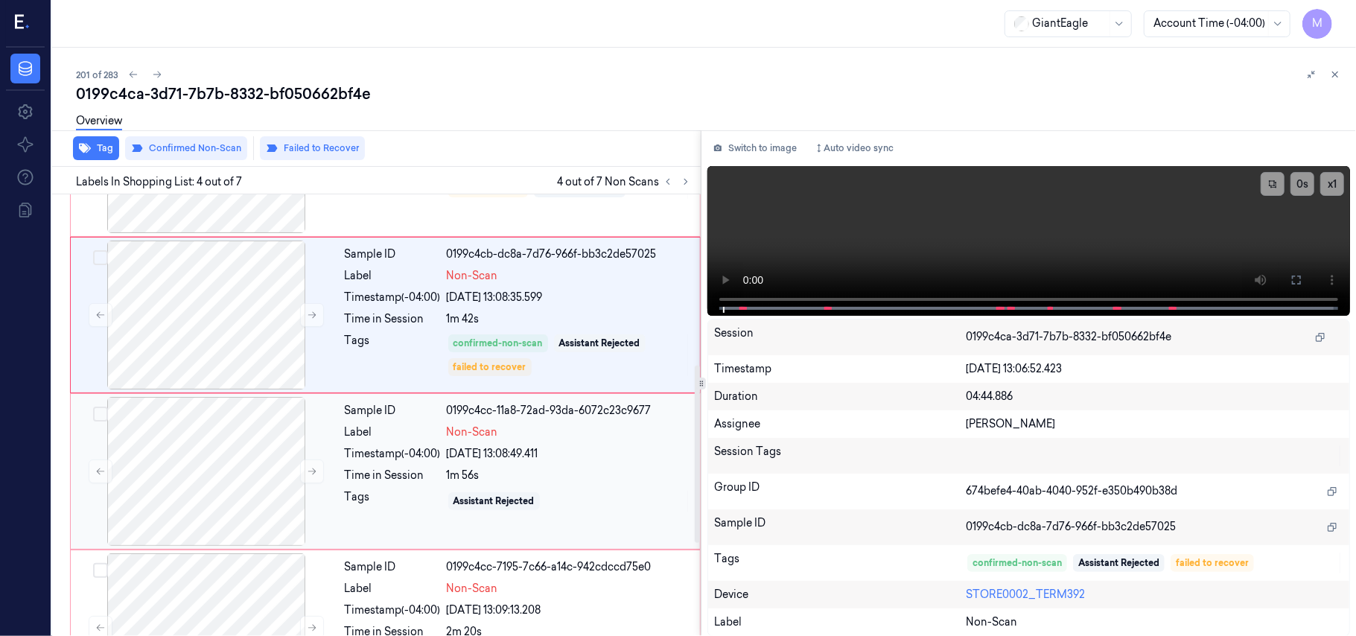
click at [478, 435] on span "Non-Scan" at bounding box center [472, 432] width 51 height 16
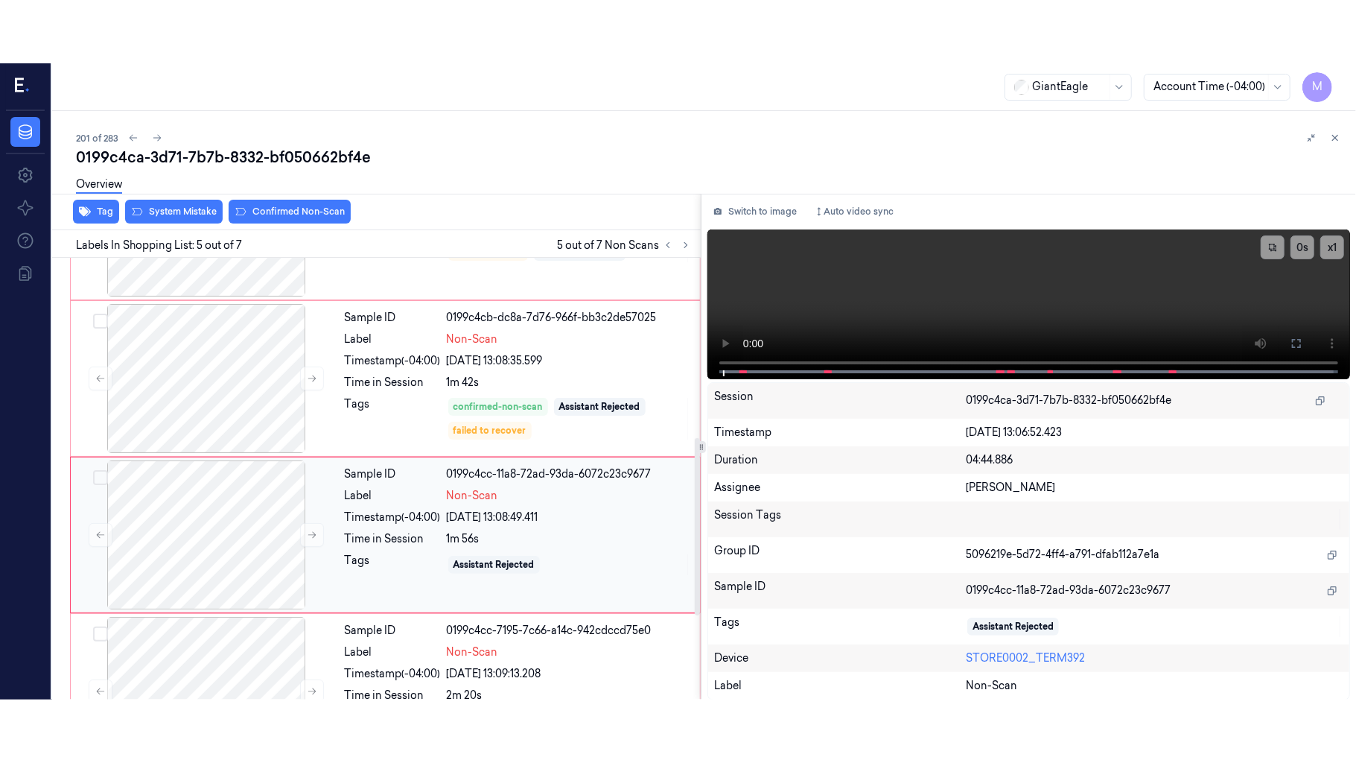
scroll to position [483, 0]
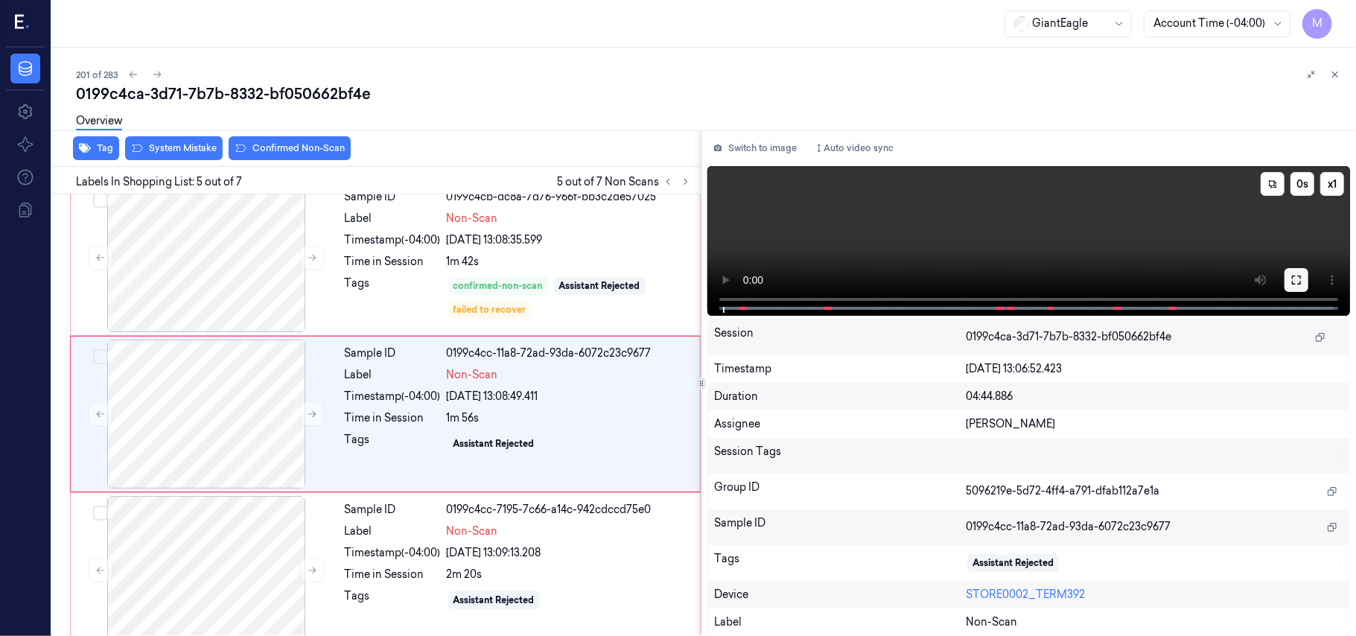
click at [1299, 279] on icon at bounding box center [1297, 280] width 12 height 12
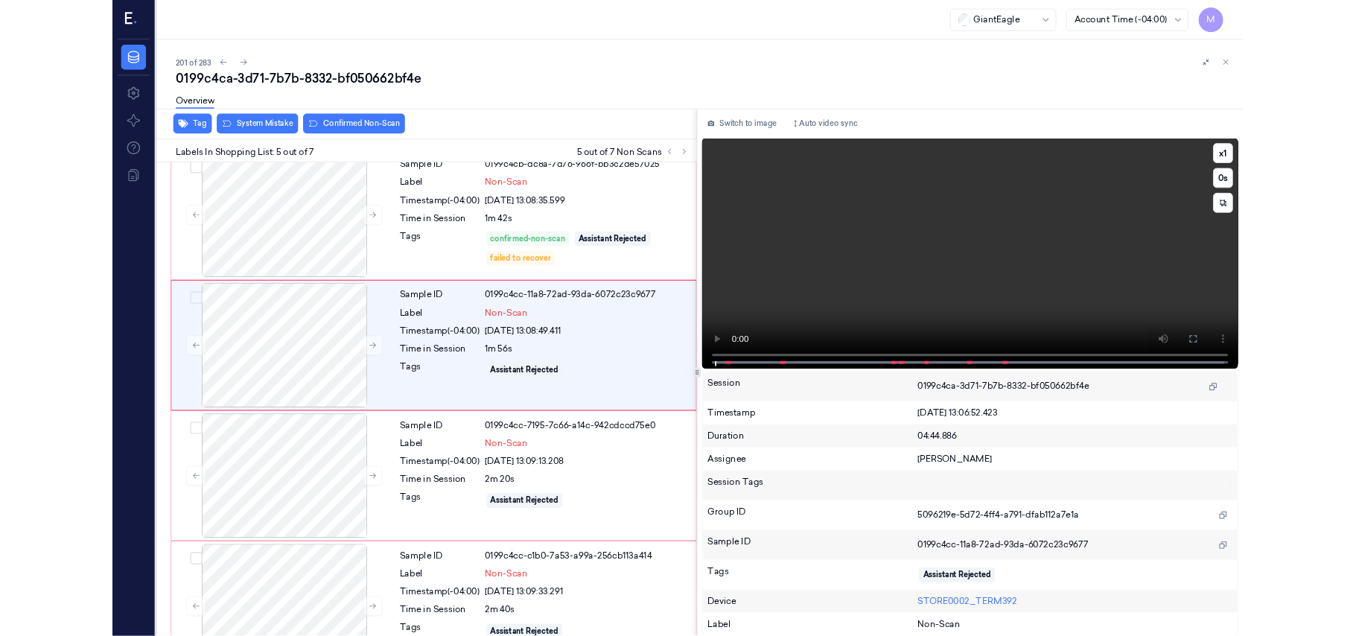
scroll to position [421, 0]
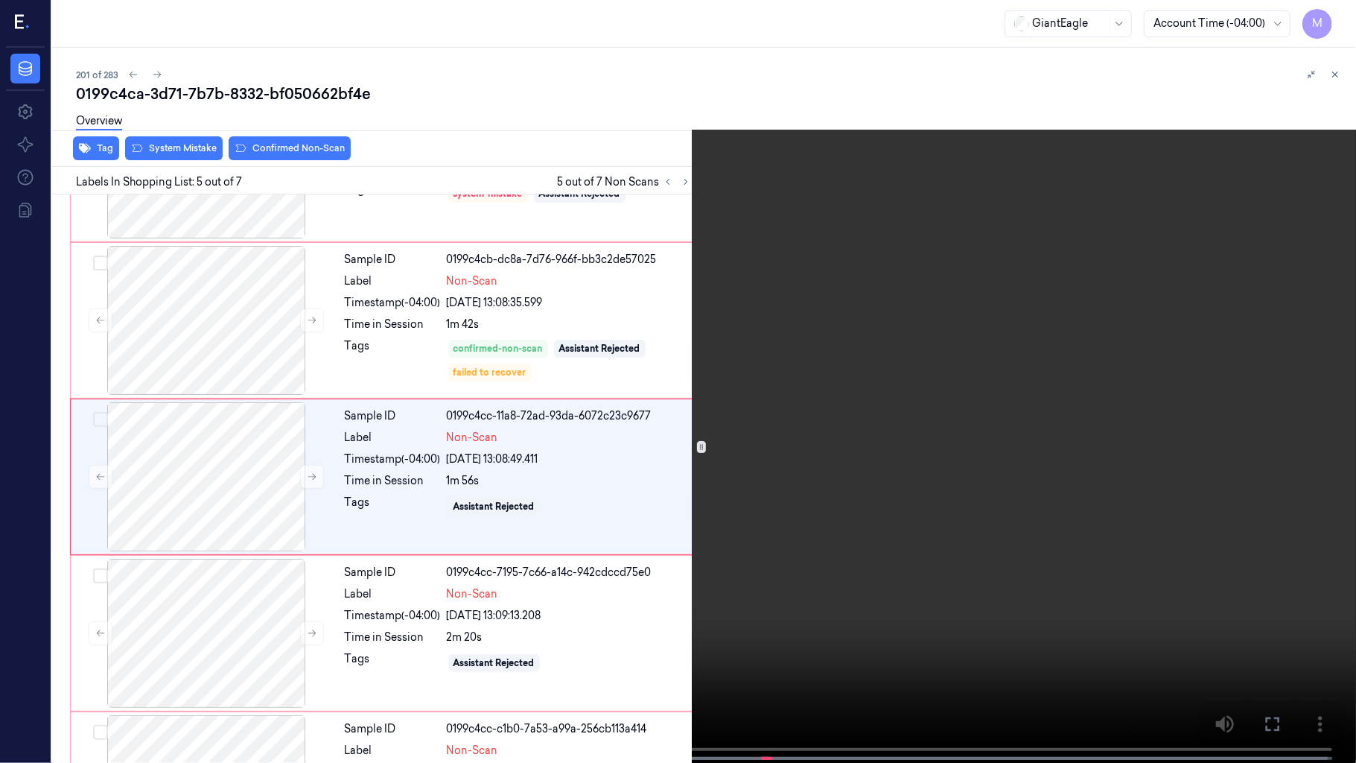
click at [886, 477] on video at bounding box center [678, 383] width 1356 height 766
click at [885, 442] on video at bounding box center [678, 383] width 1356 height 766
click at [871, 492] on video at bounding box center [678, 383] width 1356 height 766
click at [660, 496] on video at bounding box center [678, 383] width 1356 height 766
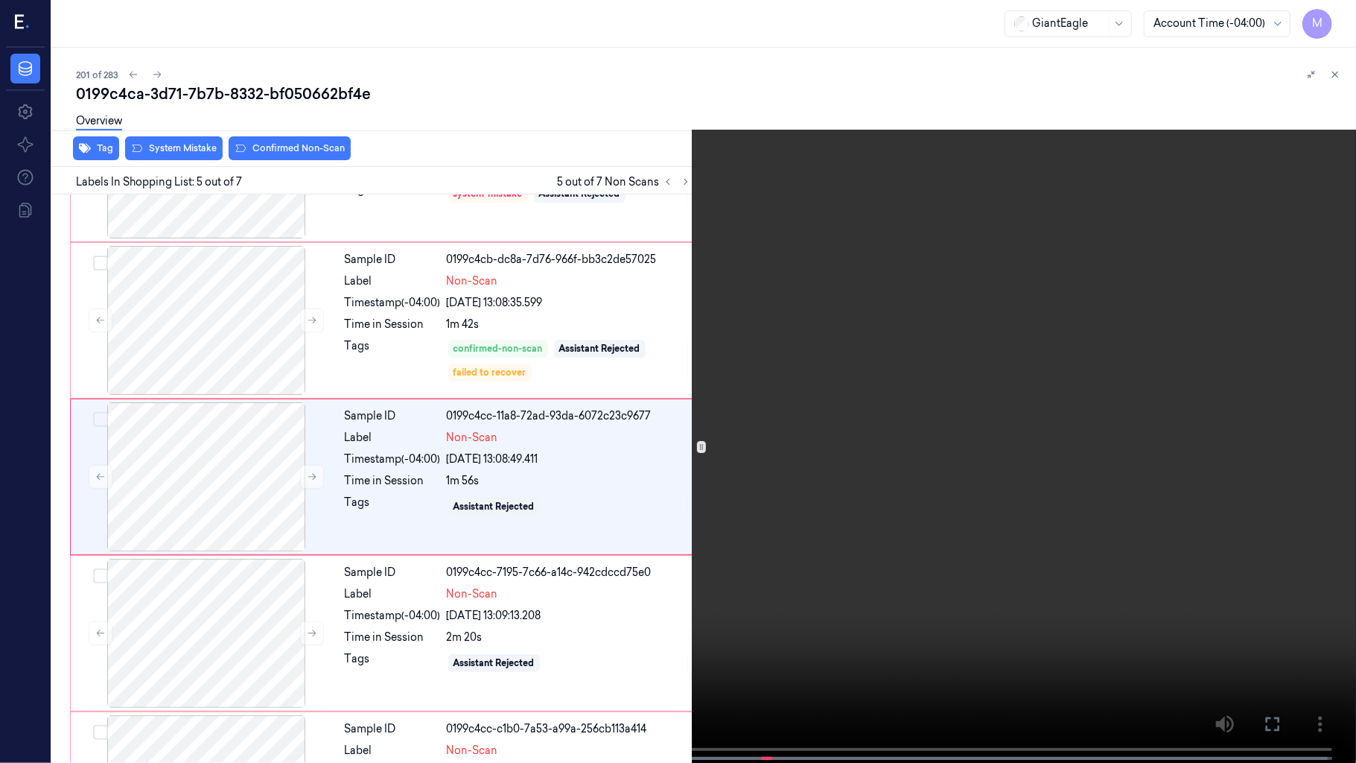
click at [704, 486] on video at bounding box center [678, 383] width 1356 height 766
click at [748, 496] on video at bounding box center [678, 383] width 1356 height 766
click at [0, 0] on icon at bounding box center [0, 0] width 0 height 0
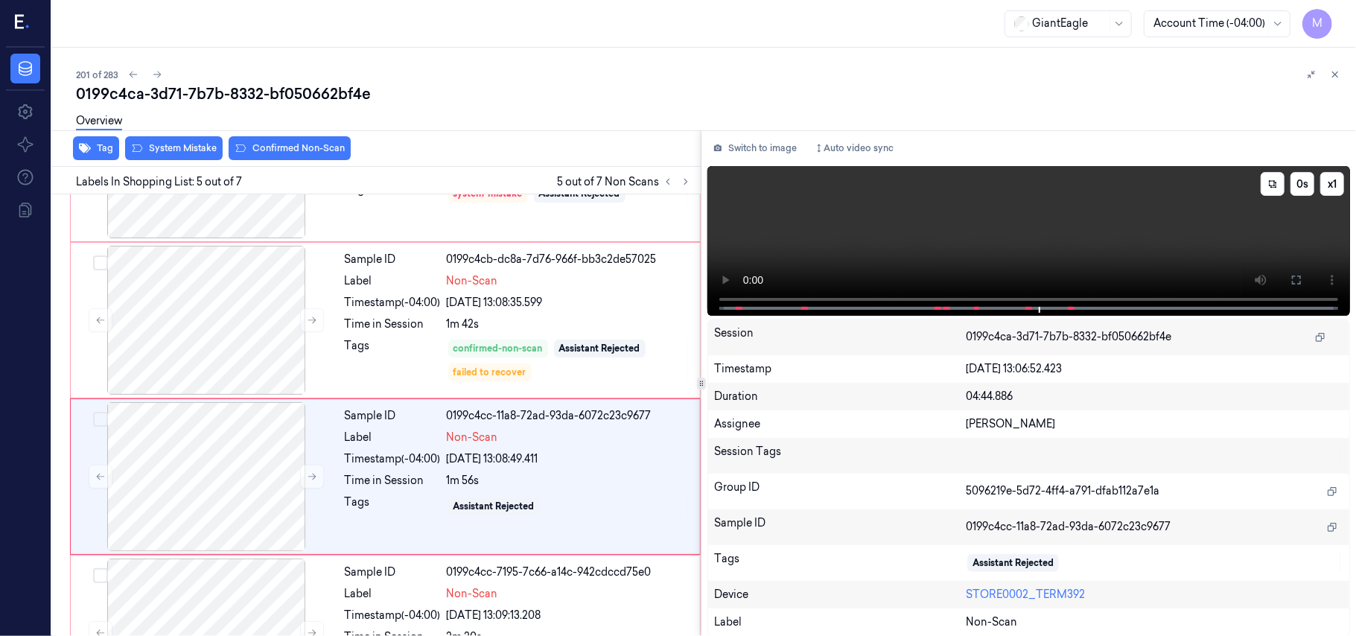
click at [1145, 209] on video at bounding box center [1028, 241] width 643 height 150
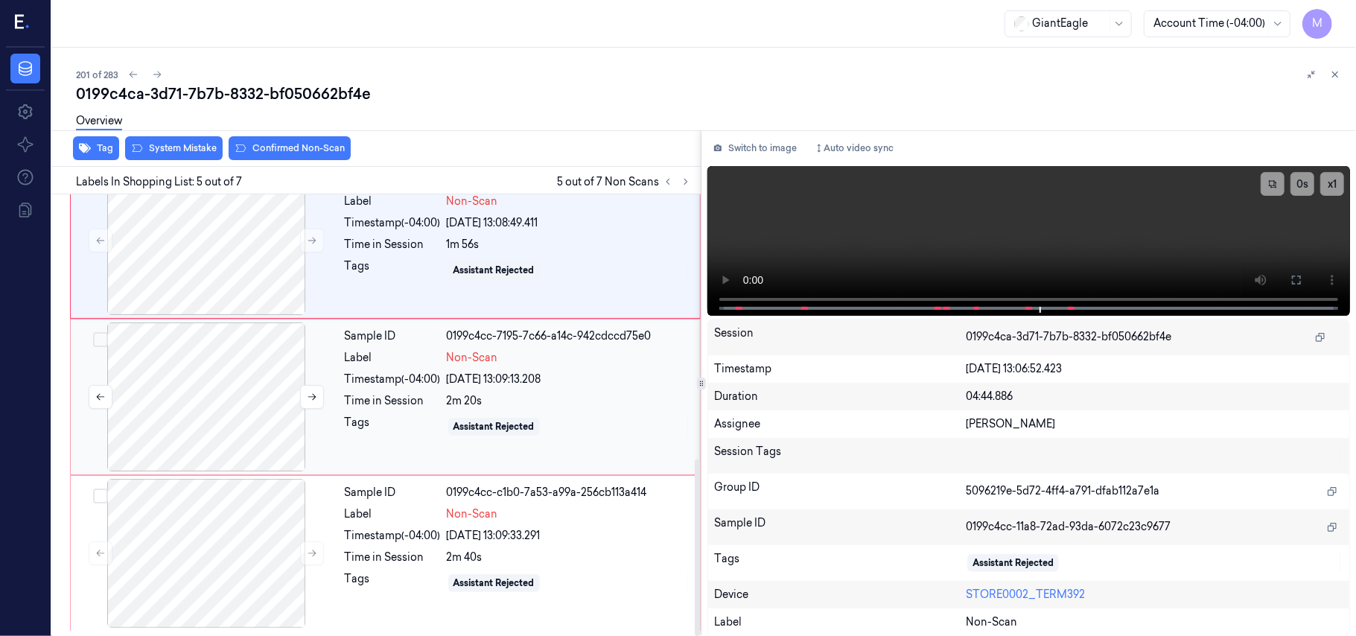
click at [211, 404] on div at bounding box center [206, 396] width 265 height 149
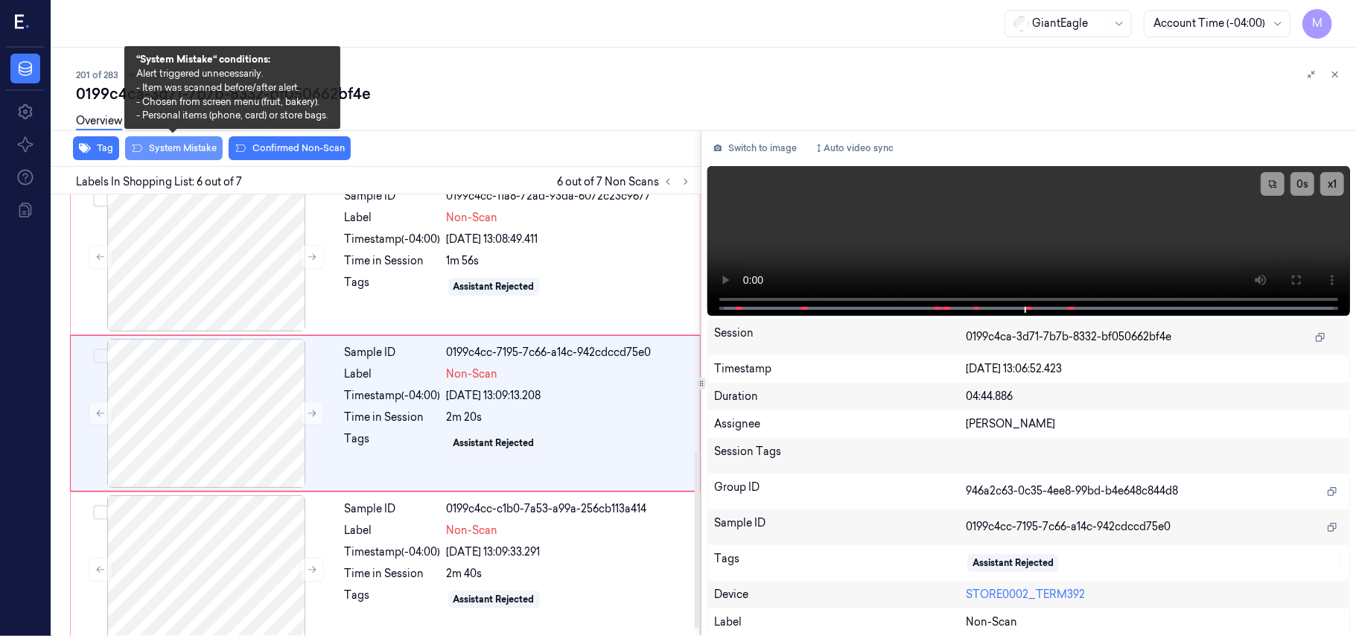
click at [188, 147] on button "System Mistake" at bounding box center [174, 148] width 98 height 24
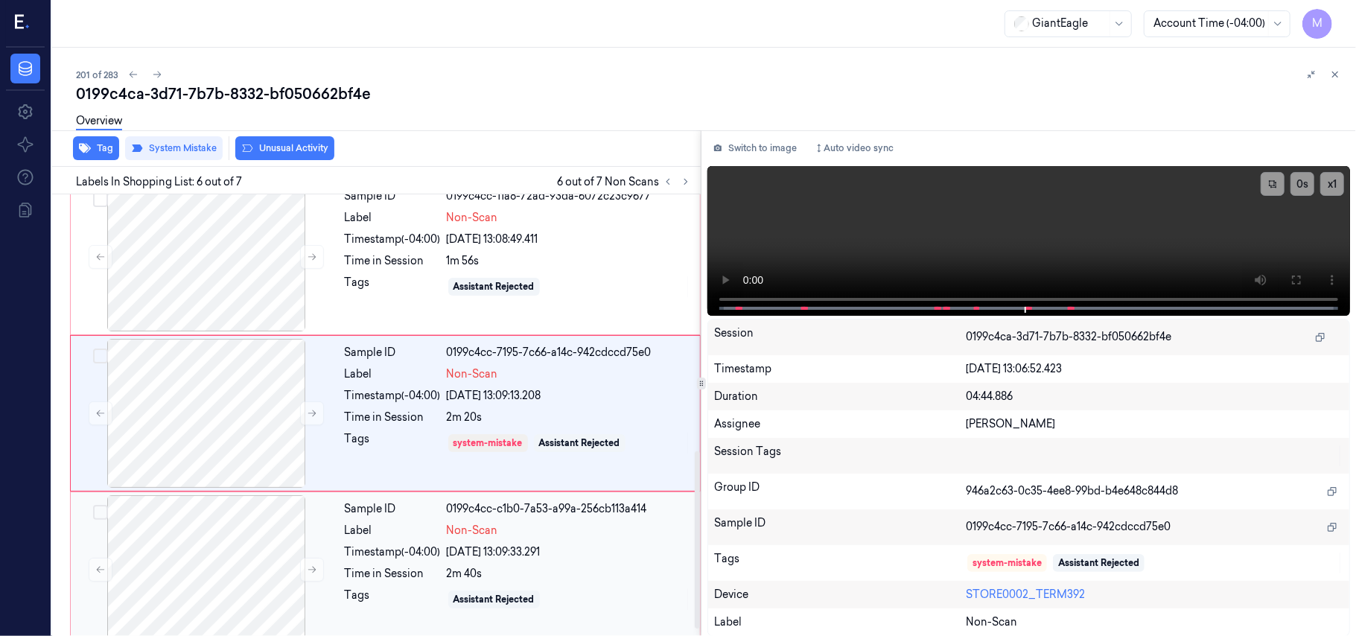
click at [430, 548] on div "Timestamp (-04:00)" at bounding box center [393, 552] width 96 height 16
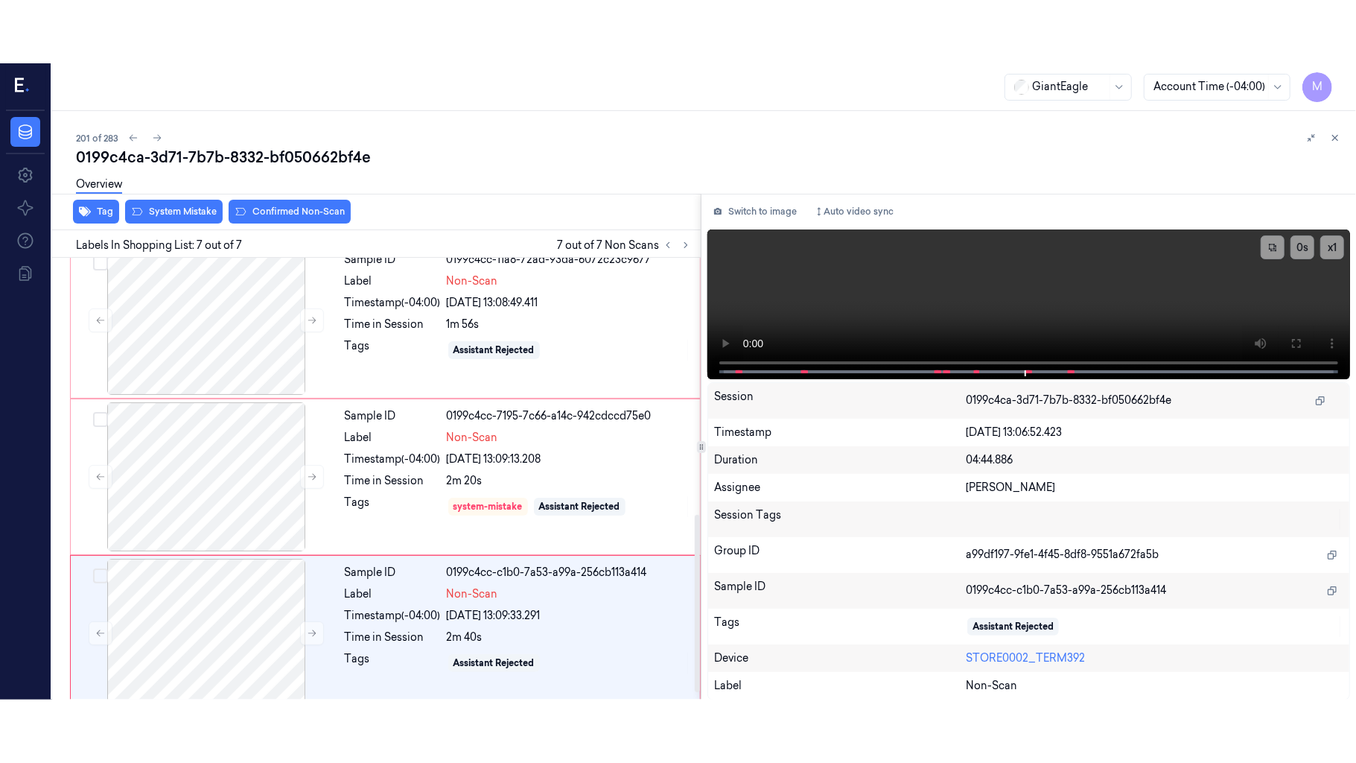
scroll to position [660, 0]
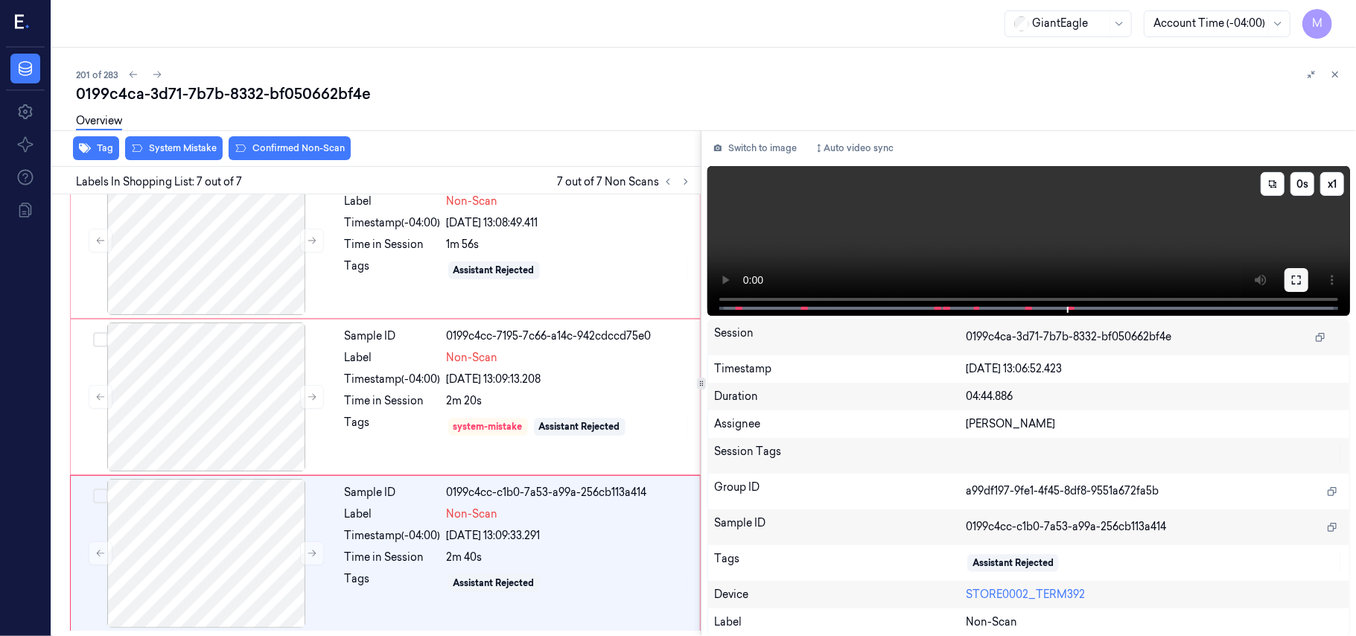
click at [1300, 278] on icon at bounding box center [1296, 280] width 9 height 9
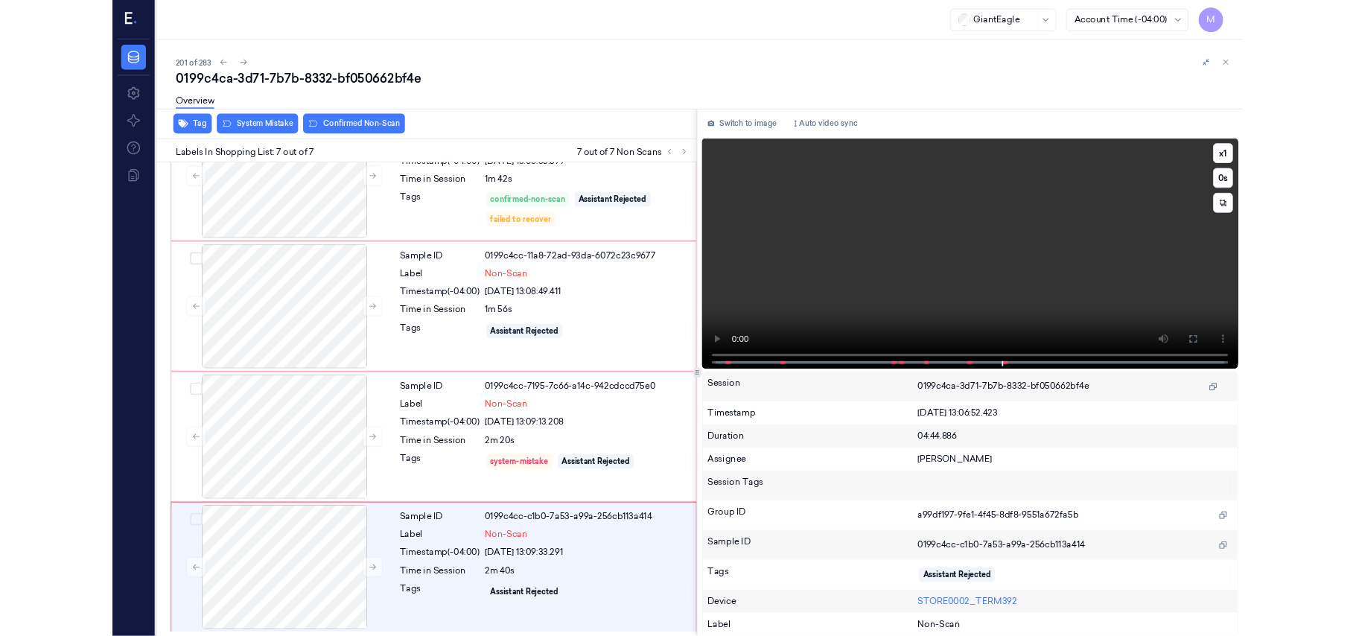
scroll to position [534, 0]
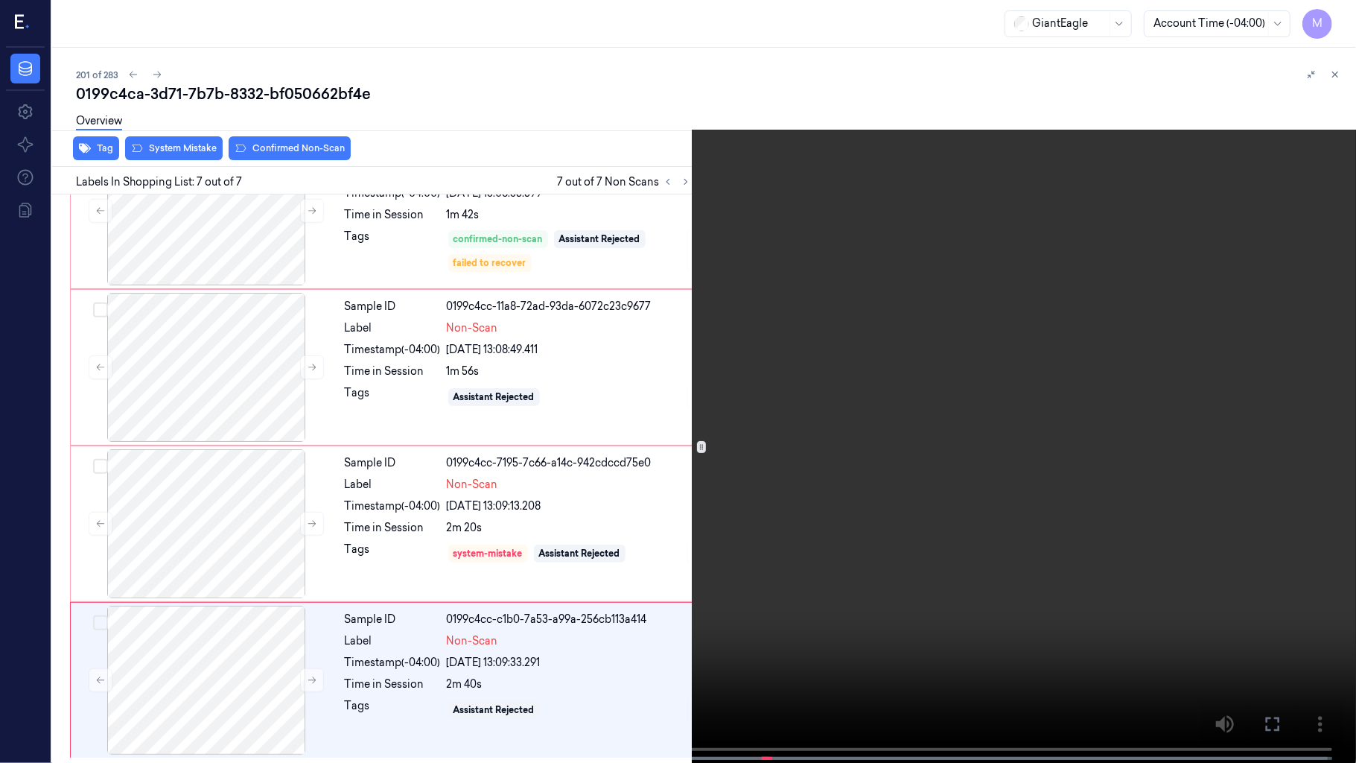
click at [843, 538] on video at bounding box center [678, 383] width 1356 height 766
click at [614, 627] on video at bounding box center [678, 383] width 1356 height 766
click at [716, 510] on video at bounding box center [678, 383] width 1356 height 766
click at [399, 620] on video at bounding box center [678, 383] width 1356 height 766
click at [0, 0] on icon at bounding box center [0, 0] width 0 height 0
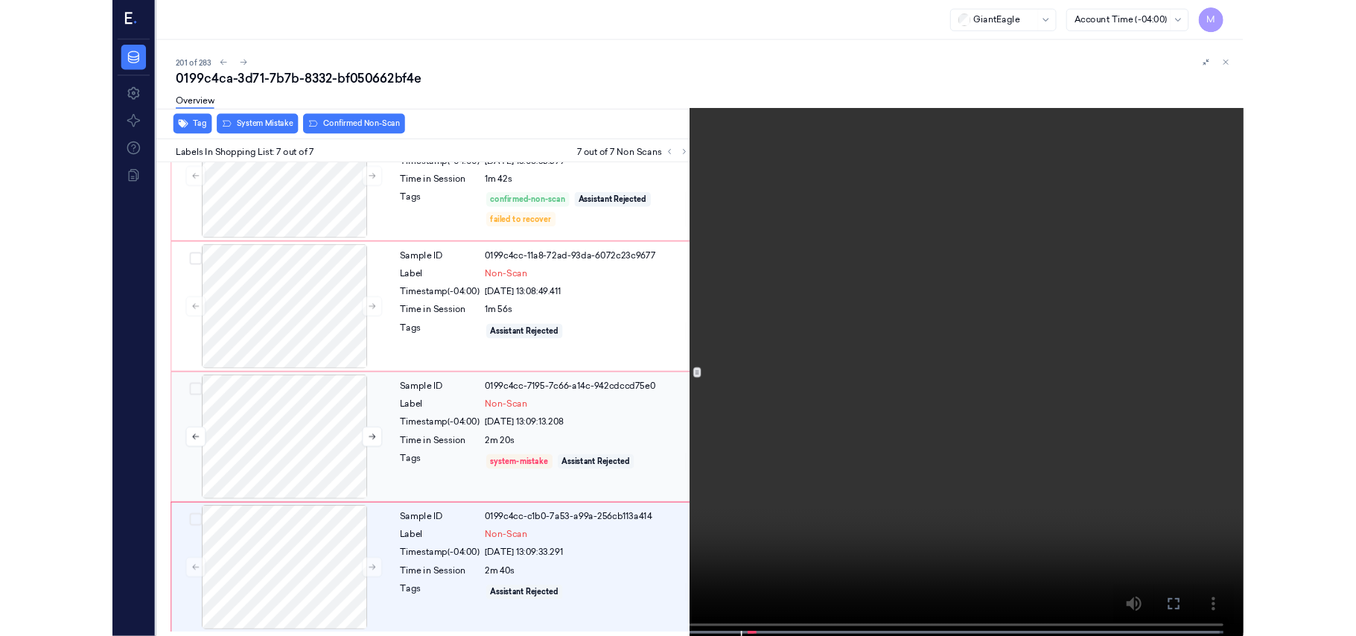
scroll to position [660, 0]
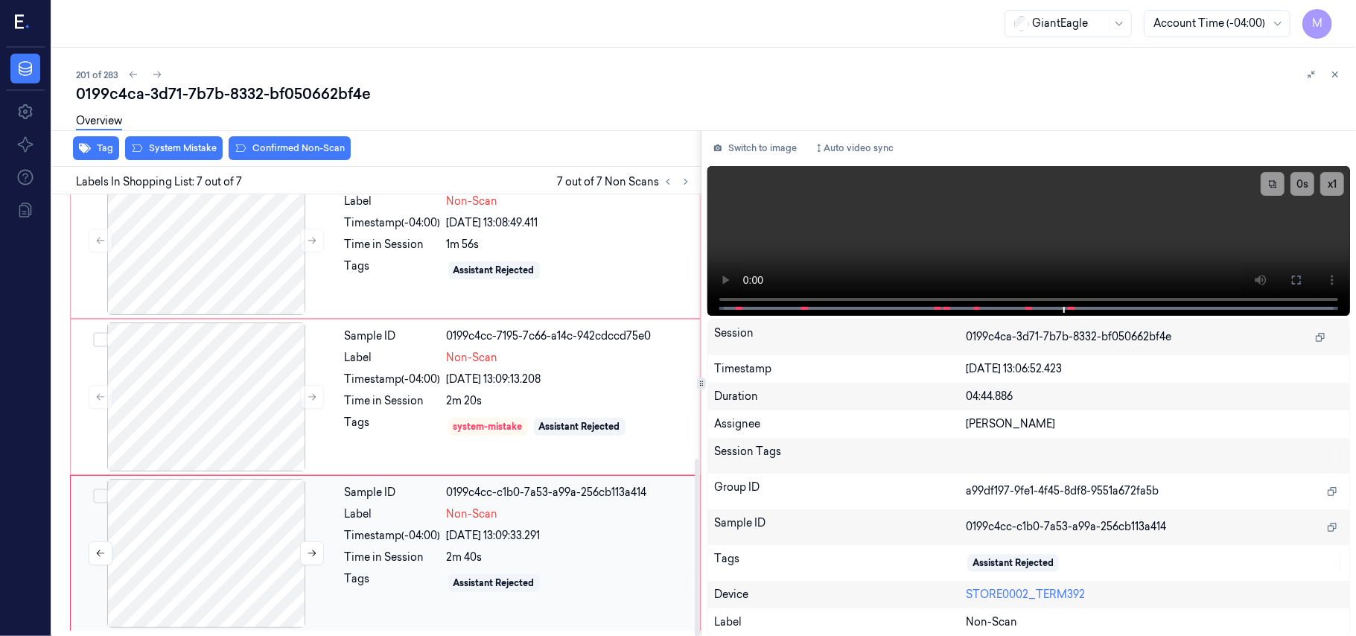
click at [257, 521] on div at bounding box center [206, 553] width 265 height 149
click at [236, 408] on div at bounding box center [206, 396] width 265 height 149
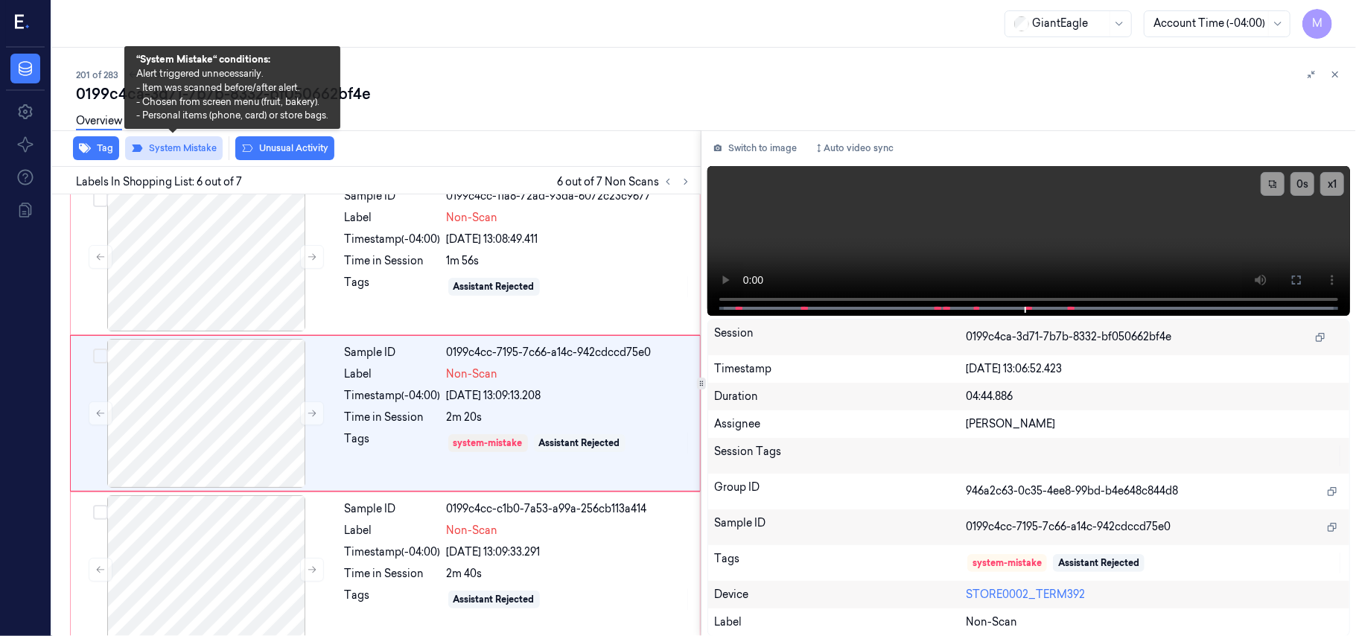
click at [197, 149] on button "System Mistake" at bounding box center [174, 148] width 98 height 24
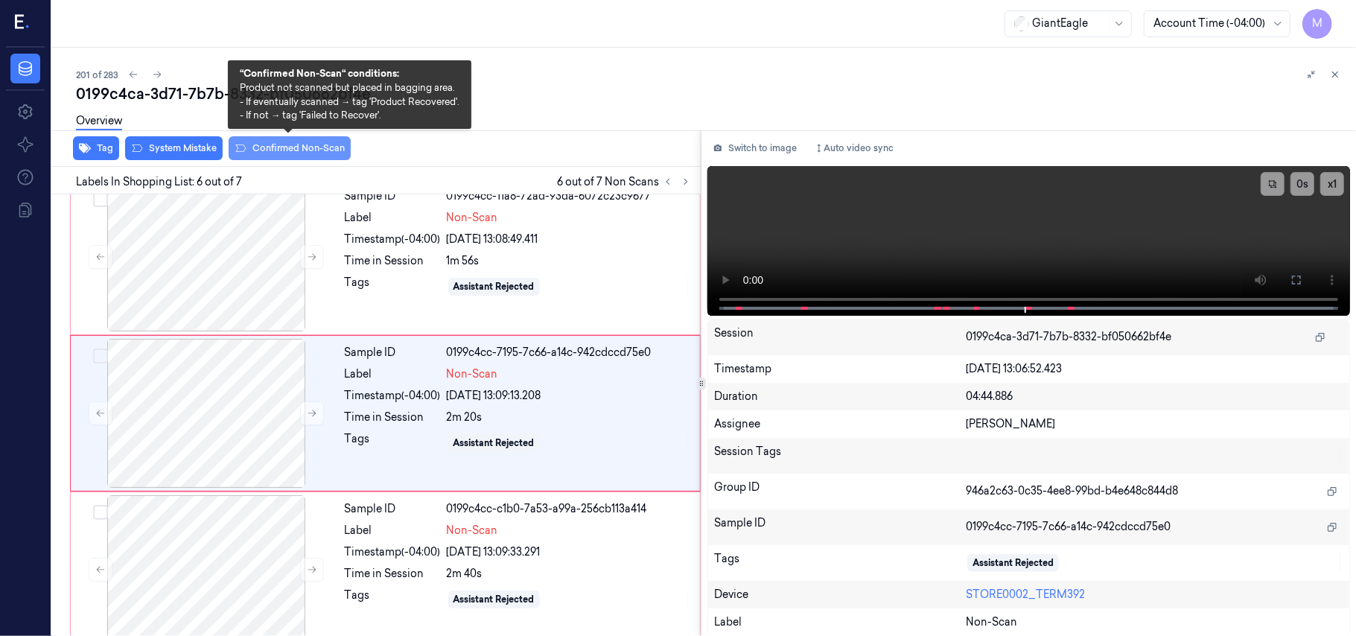
click at [289, 144] on button "Confirmed Non-Scan" at bounding box center [290, 148] width 122 height 24
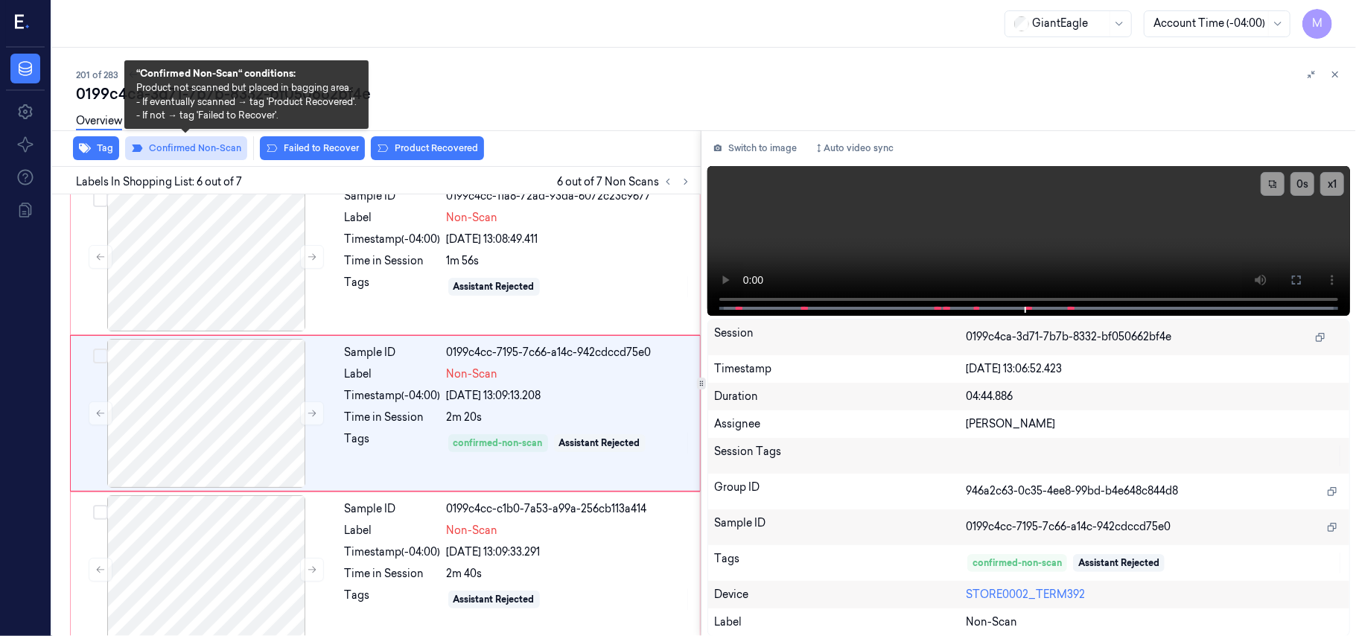
click at [177, 147] on button "Confirmed Non-Scan" at bounding box center [186, 148] width 122 height 24
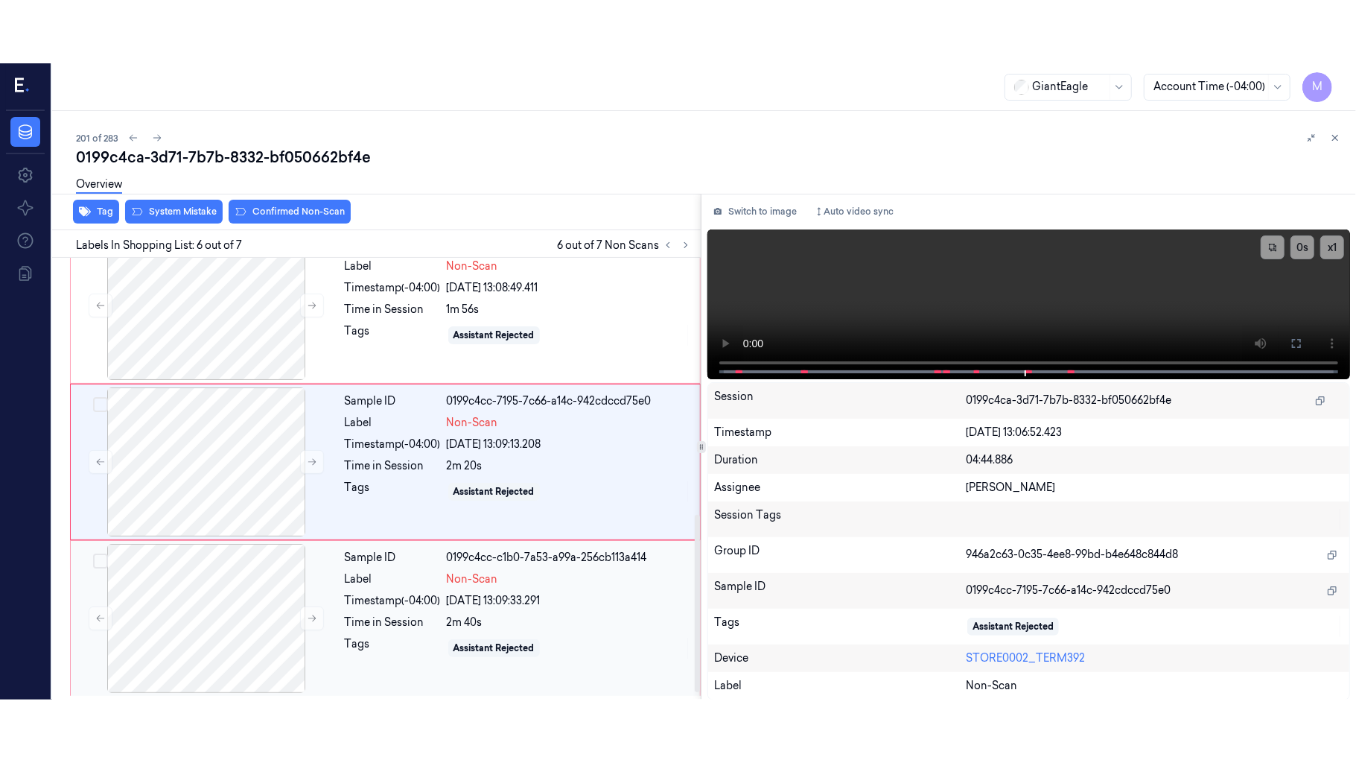
scroll to position [660, 0]
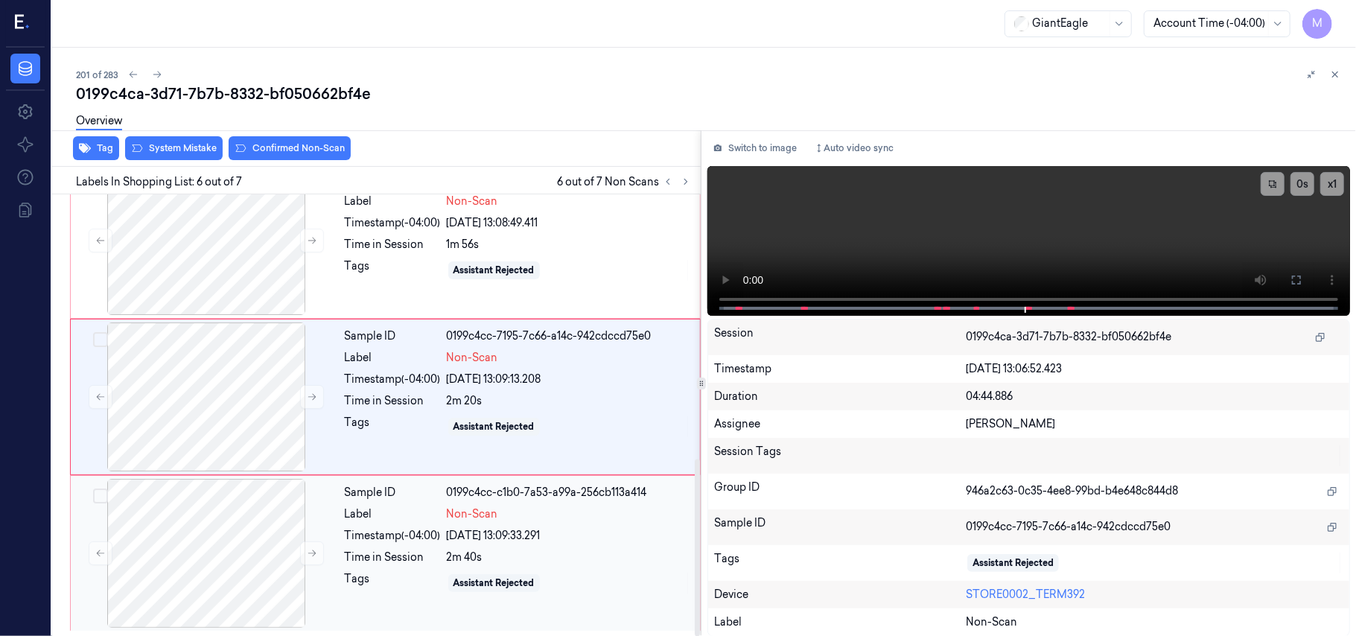
click at [522, 521] on div "Non-Scan" at bounding box center [569, 514] width 244 height 16
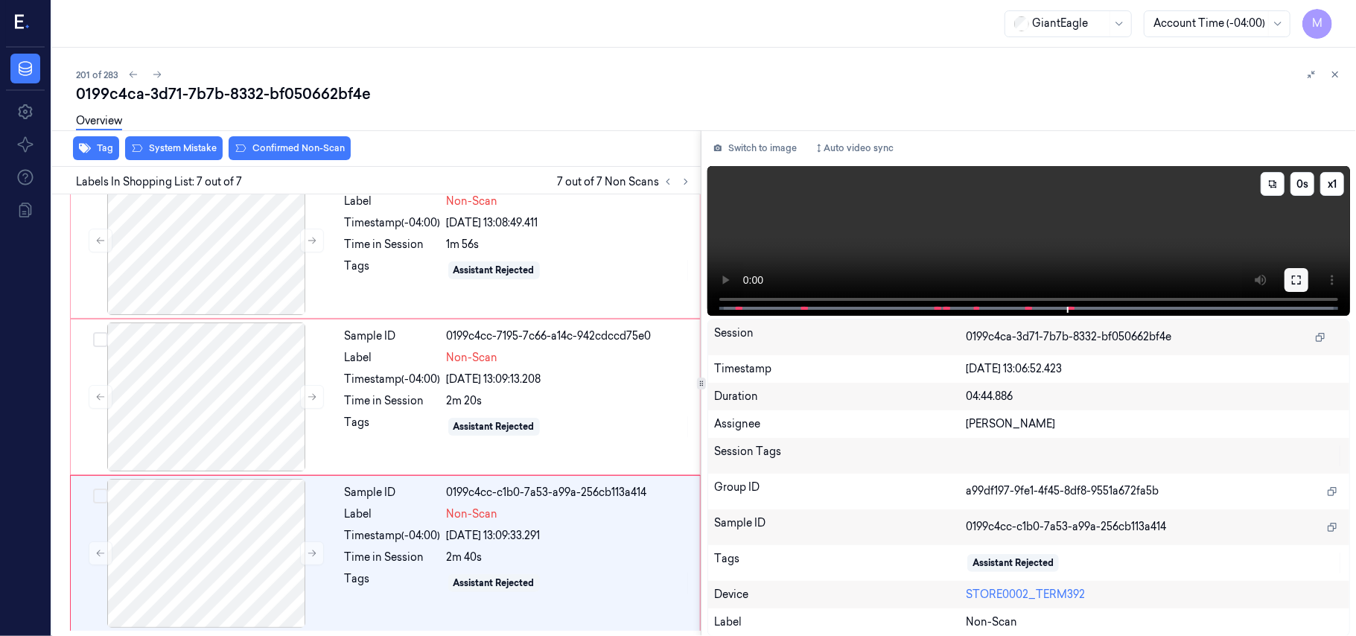
click at [1293, 280] on icon at bounding box center [1297, 280] width 12 height 12
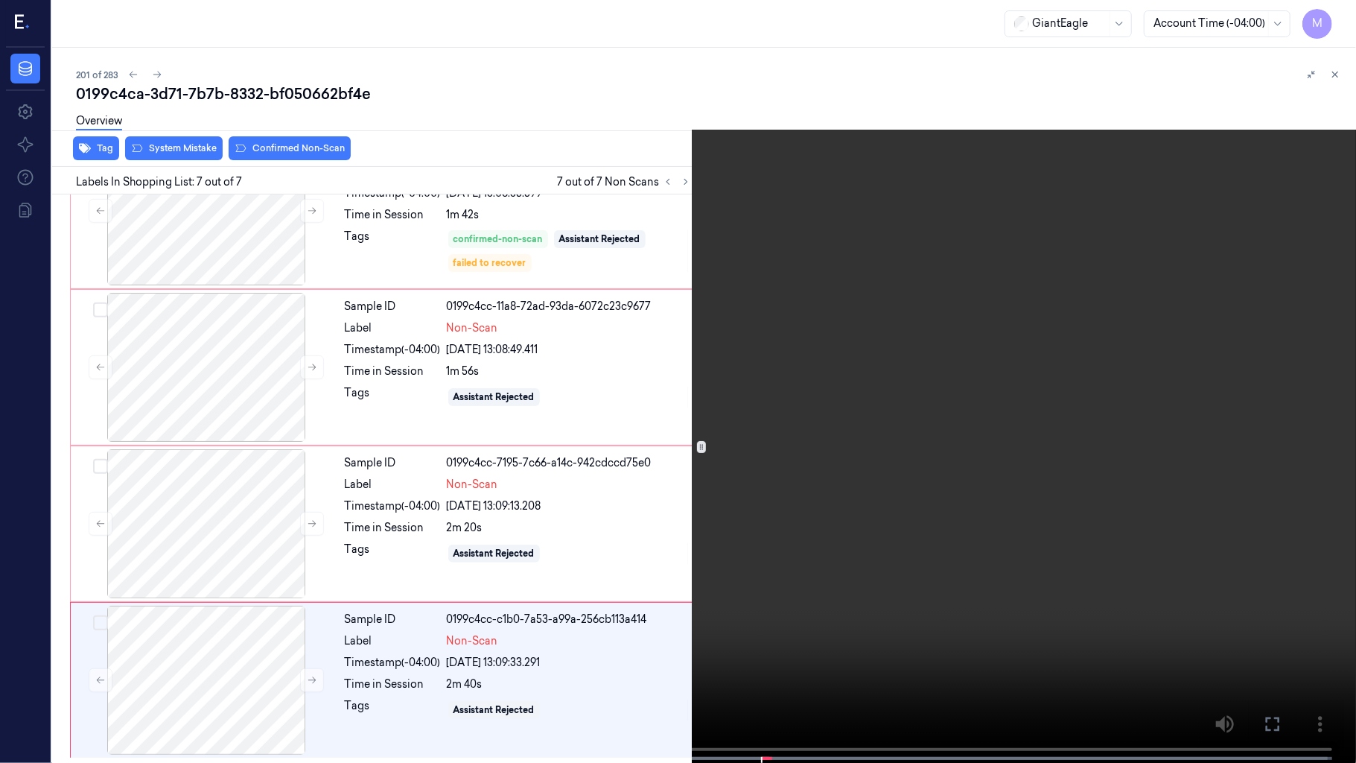
click at [941, 423] on video at bounding box center [678, 383] width 1356 height 766
click at [830, 486] on video at bounding box center [678, 383] width 1356 height 766
click at [676, 635] on div "x 1 0 s" at bounding box center [678, 381] width 1356 height 763
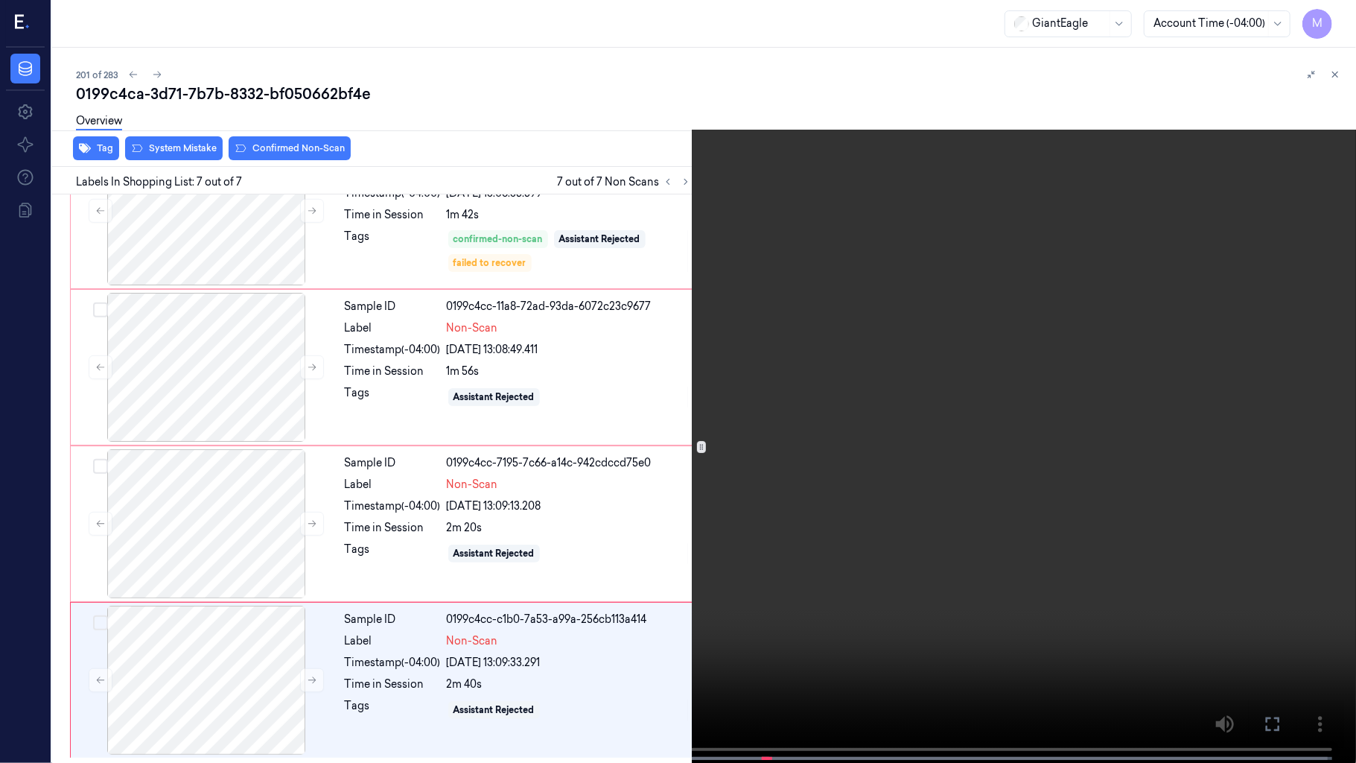
click at [917, 454] on video at bounding box center [678, 383] width 1356 height 766
click at [0, 0] on icon at bounding box center [0, 0] width 0 height 0
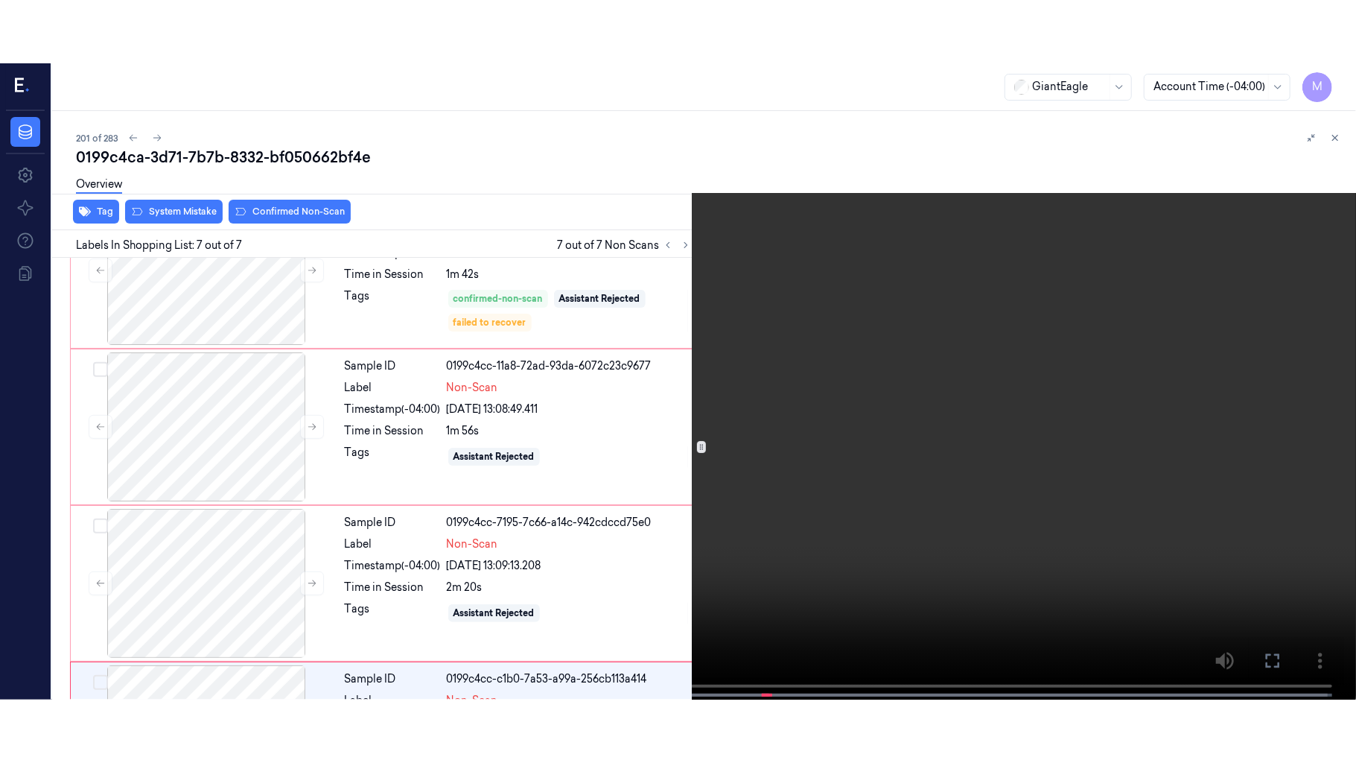
scroll to position [660, 0]
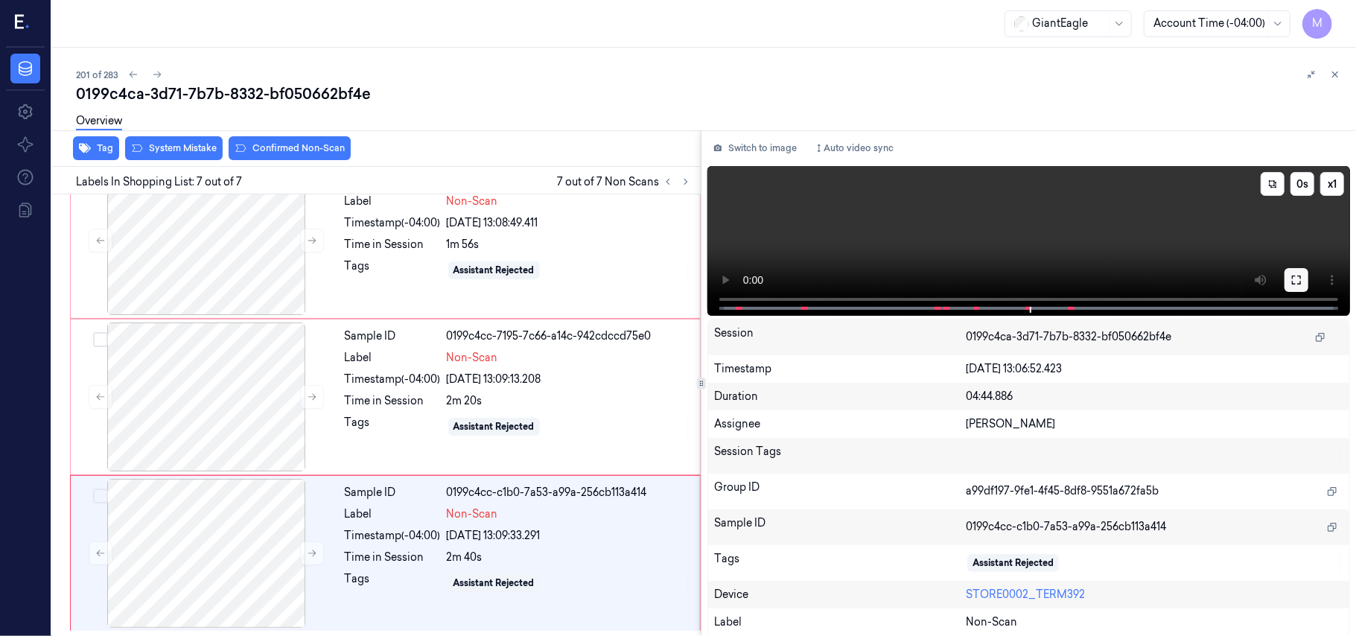
click at [1297, 278] on icon at bounding box center [1297, 280] width 12 height 12
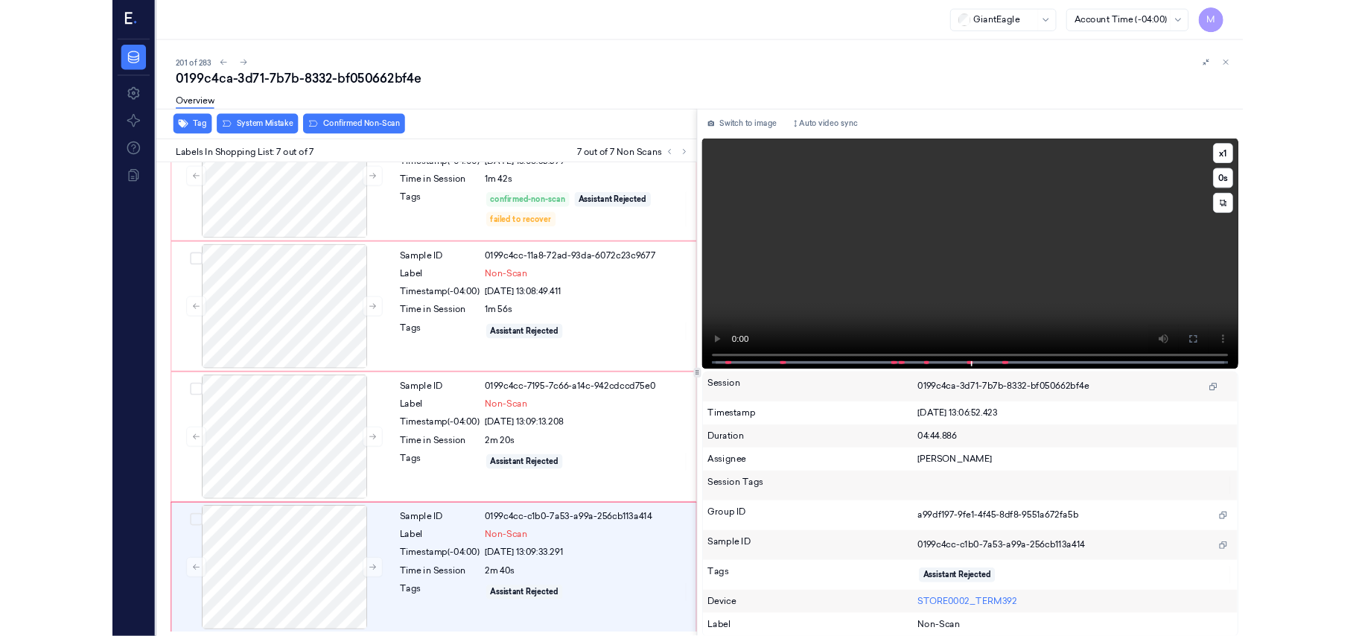
scroll to position [534, 0]
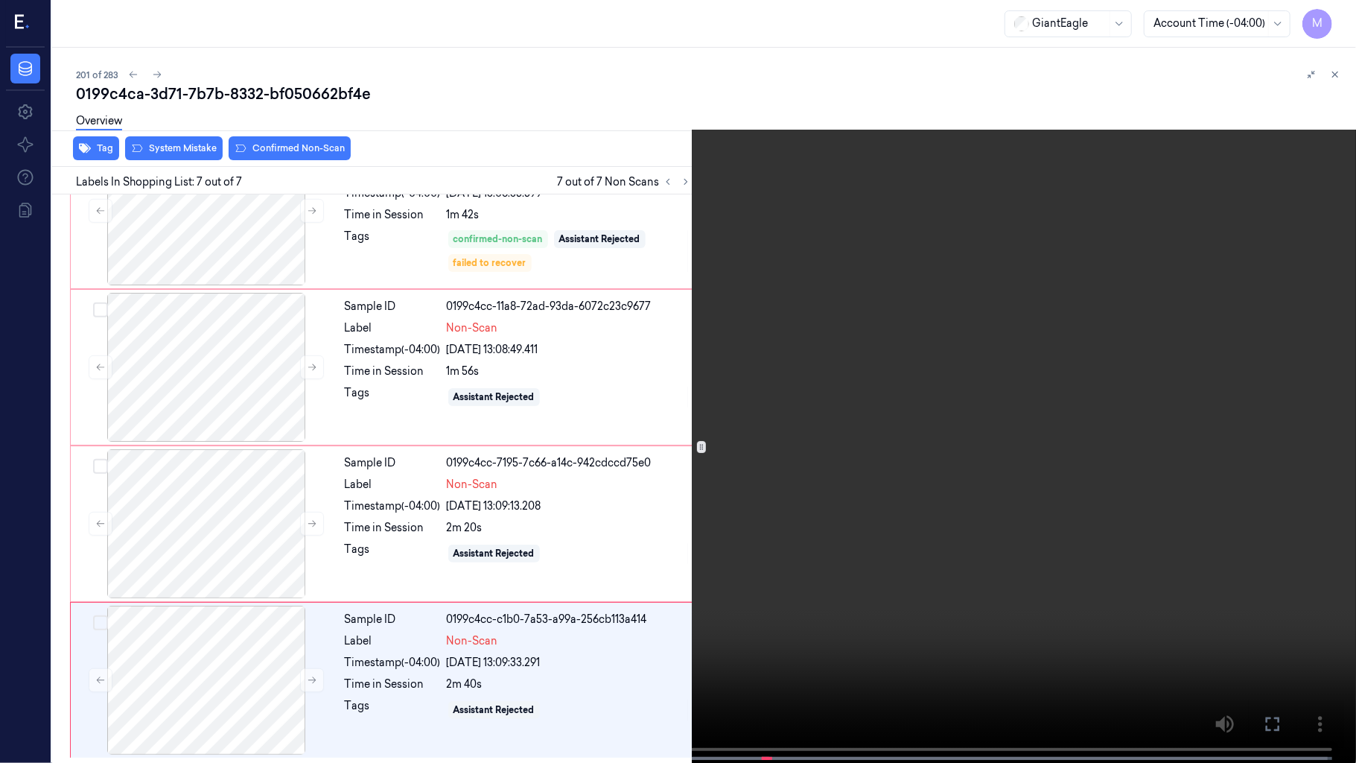
click at [894, 403] on video at bounding box center [678, 383] width 1356 height 766
click at [911, 480] on video at bounding box center [678, 383] width 1356 height 766
click at [0, 0] on icon at bounding box center [0, 0] width 0 height 0
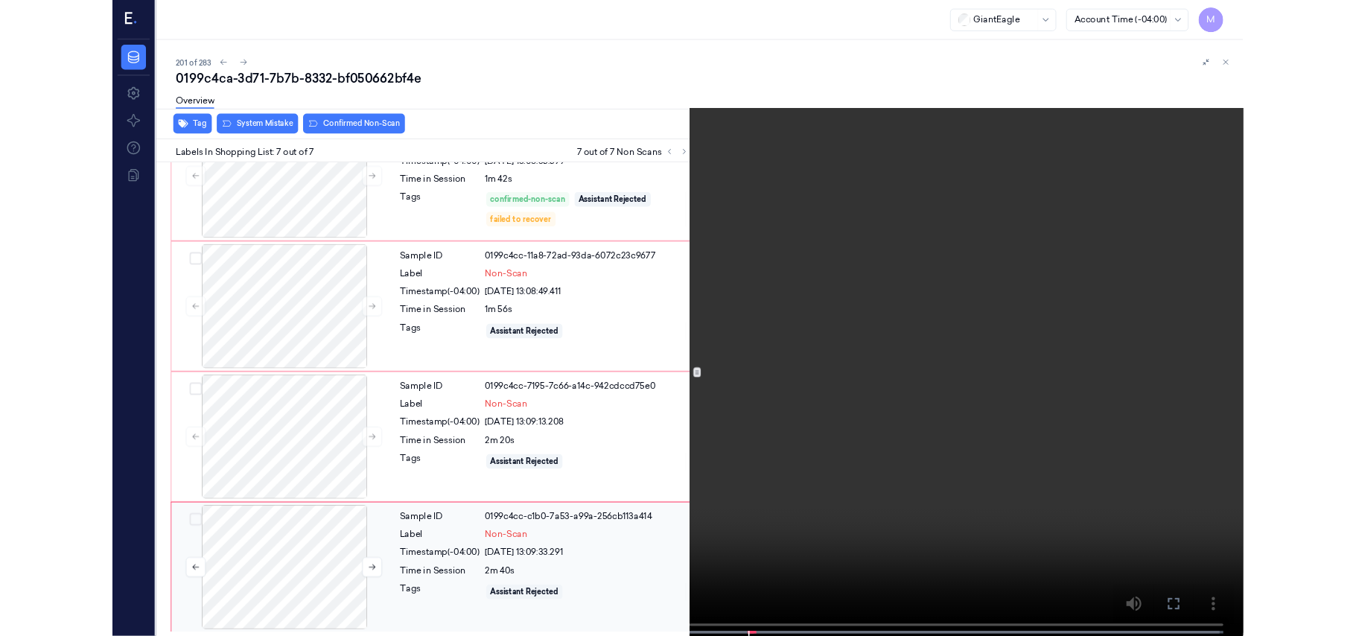
scroll to position [660, 0]
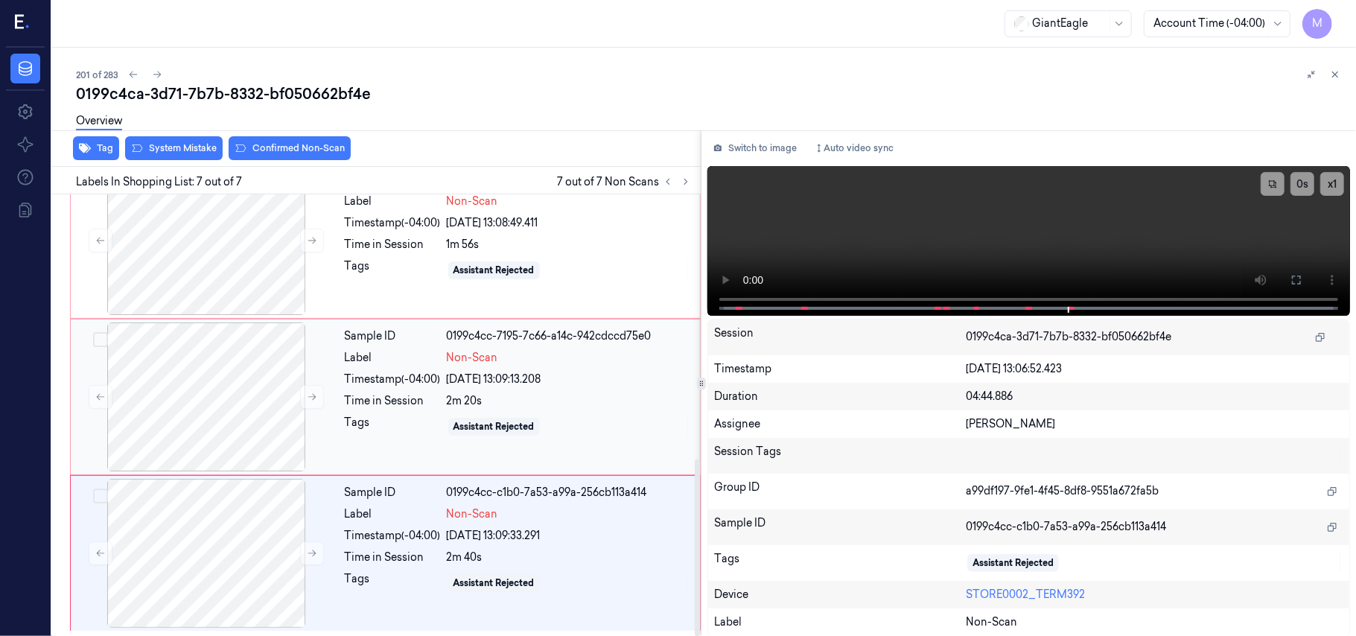
click at [554, 372] on div "[DATE] 13:09:13.208" at bounding box center [569, 380] width 244 height 16
click at [477, 517] on span "Non-Scan" at bounding box center [472, 514] width 51 height 16
click at [515, 409] on div "Sample ID 0199c4cc-7195-7c66-a14c-942cdccd75e0 Label Non-Scan Timestamp (-04:00…" at bounding box center [518, 396] width 358 height 149
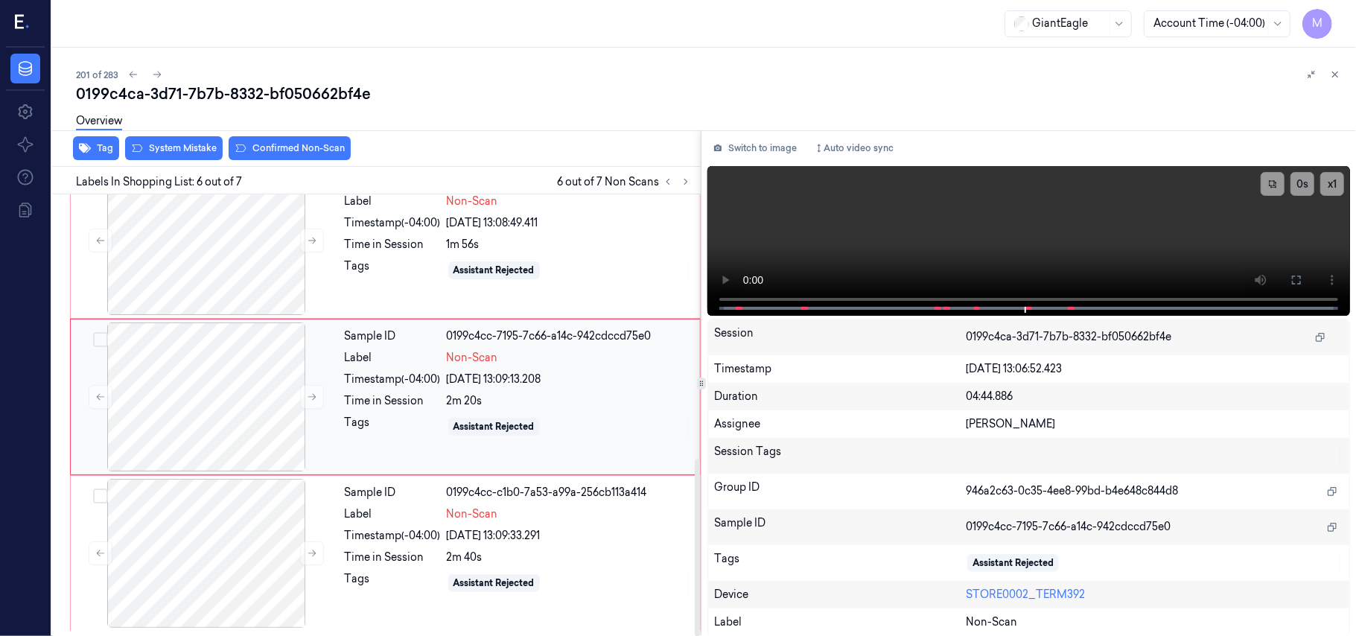
click at [550, 394] on div "2m 20s" at bounding box center [569, 401] width 244 height 16
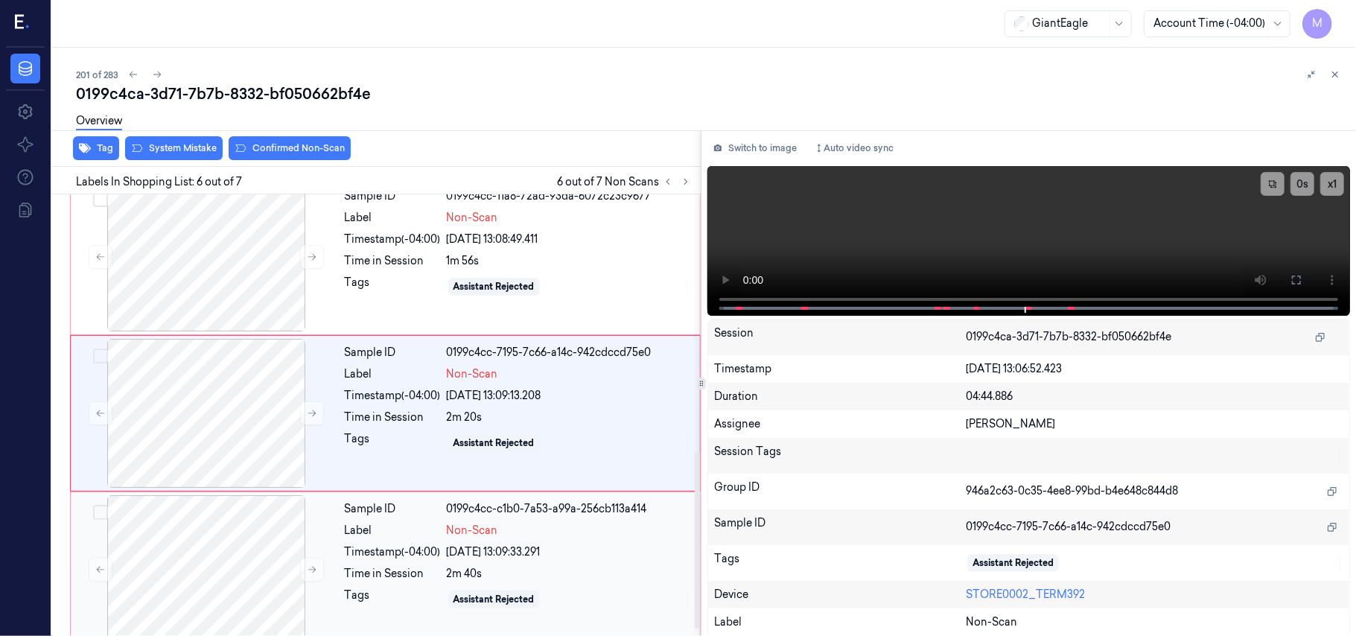
click at [594, 544] on div "Sample ID 0199c4cc-c1b0-7a53-a99a-256cb113a414 Label Non-Scan Timestamp (-04:00…" at bounding box center [518, 569] width 358 height 149
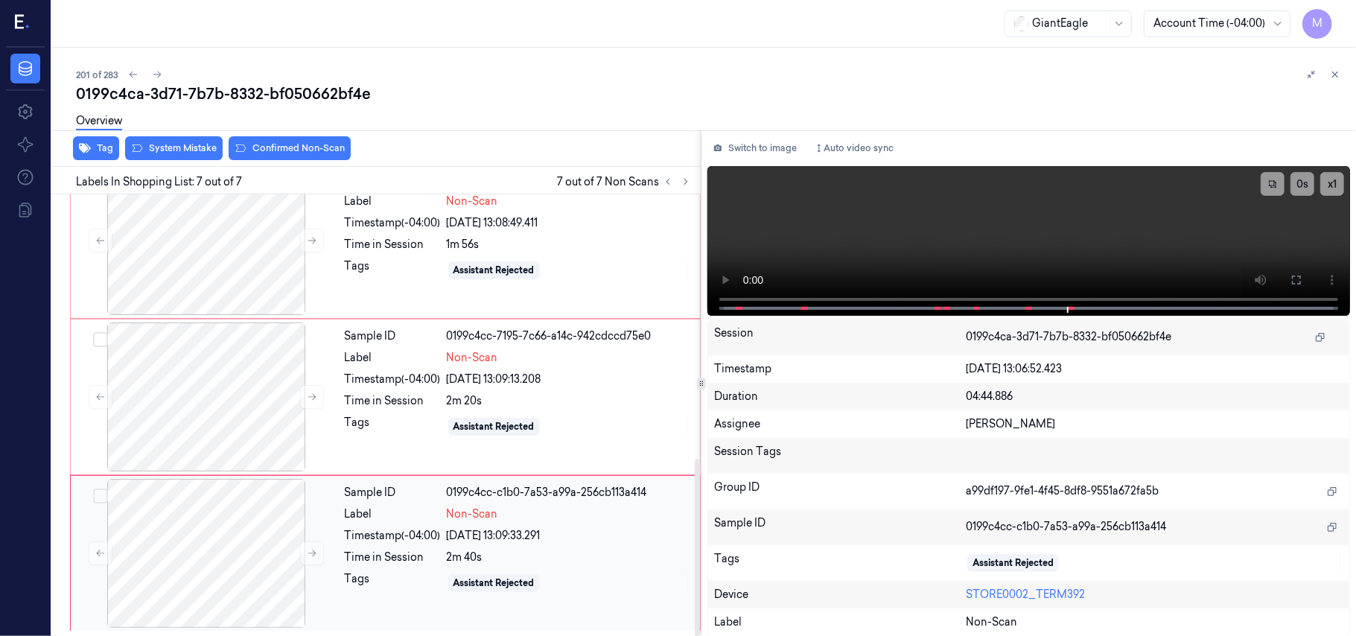
click at [594, 544] on div "Sample ID 0199c4cc-c1b0-7a53-a99a-256cb113a414 Label Non-Scan Timestamp (-04:00…" at bounding box center [518, 553] width 358 height 149
click at [232, 433] on div at bounding box center [206, 396] width 265 height 149
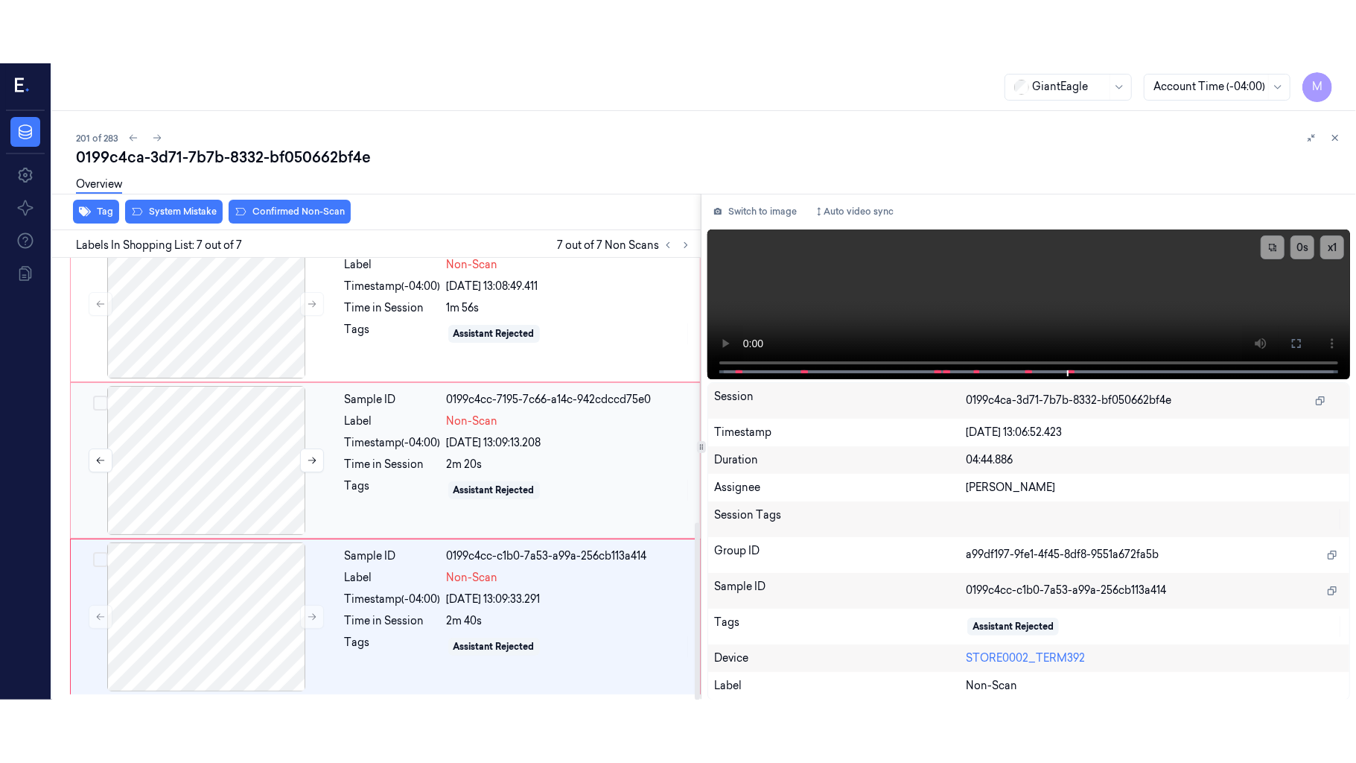
scroll to position [640, 0]
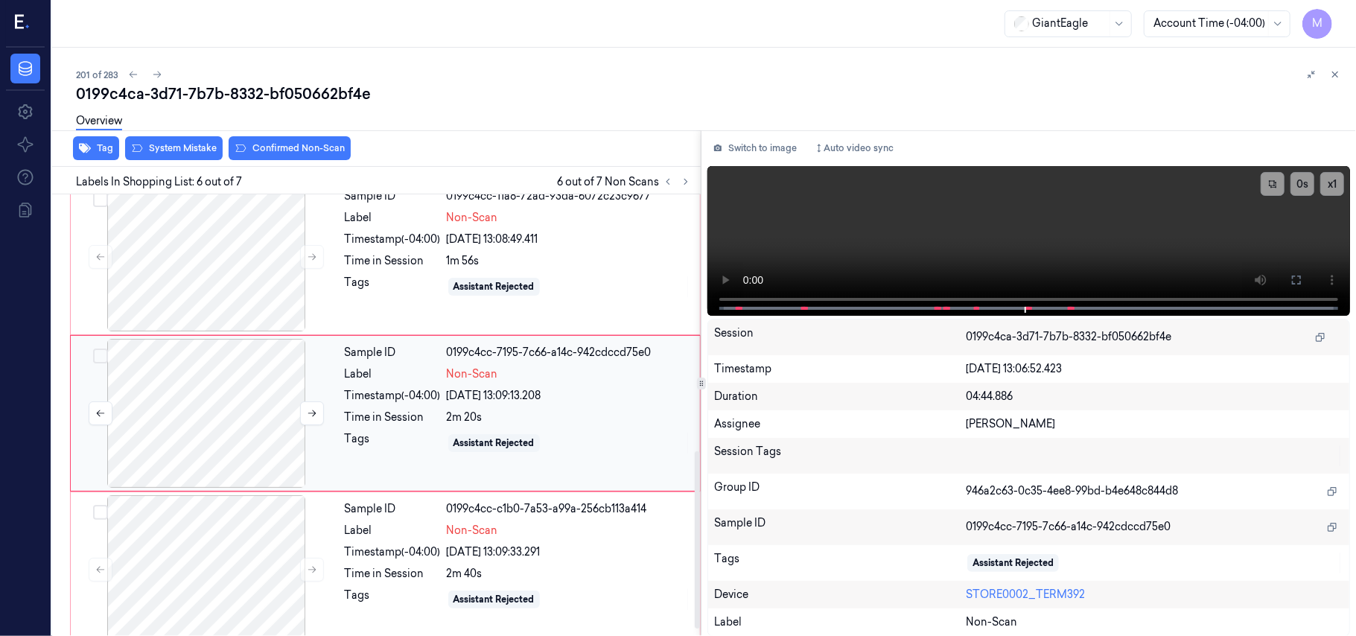
click at [232, 433] on div at bounding box center [206, 413] width 265 height 149
click at [1293, 281] on icon at bounding box center [1296, 280] width 9 height 9
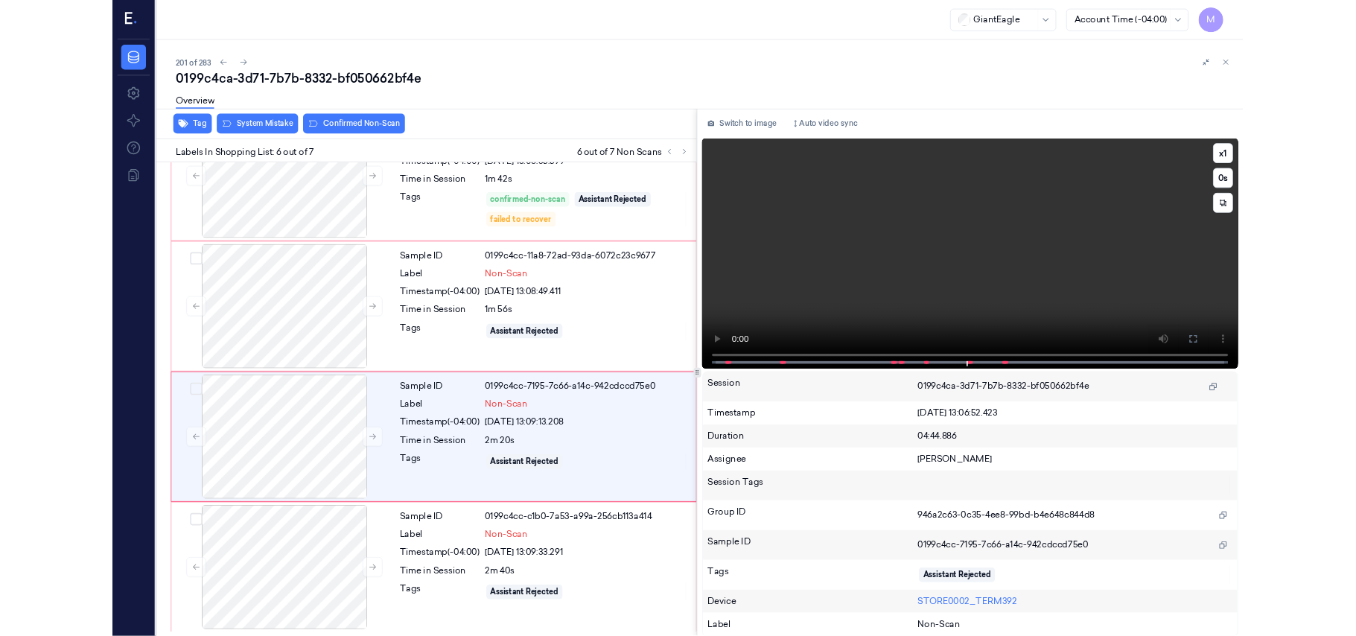
scroll to position [534, 0]
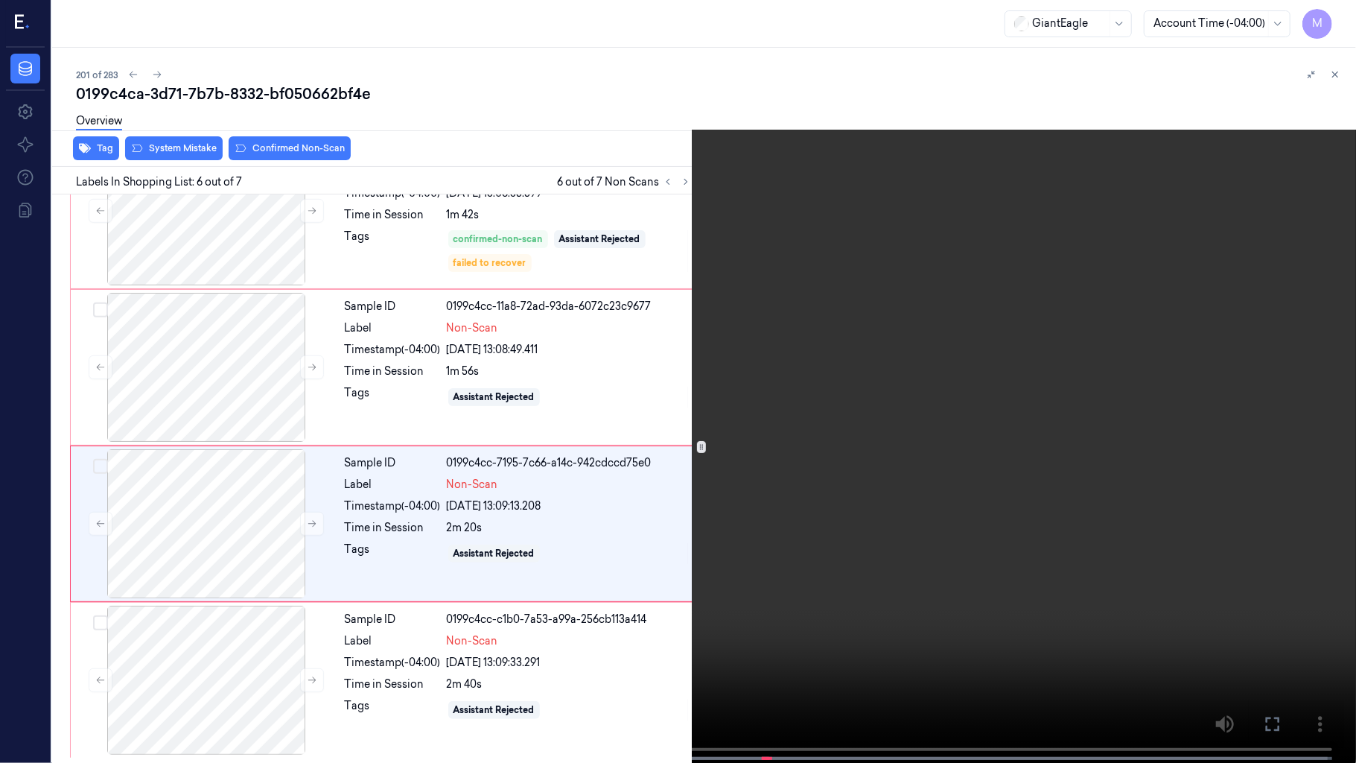
click at [841, 374] on video at bounding box center [678, 383] width 1356 height 766
click at [647, 590] on video at bounding box center [678, 383] width 1356 height 766
click at [688, 556] on video at bounding box center [678, 383] width 1356 height 766
click at [403, 608] on video at bounding box center [678, 383] width 1356 height 766
click at [0, 0] on icon at bounding box center [0, 0] width 0 height 0
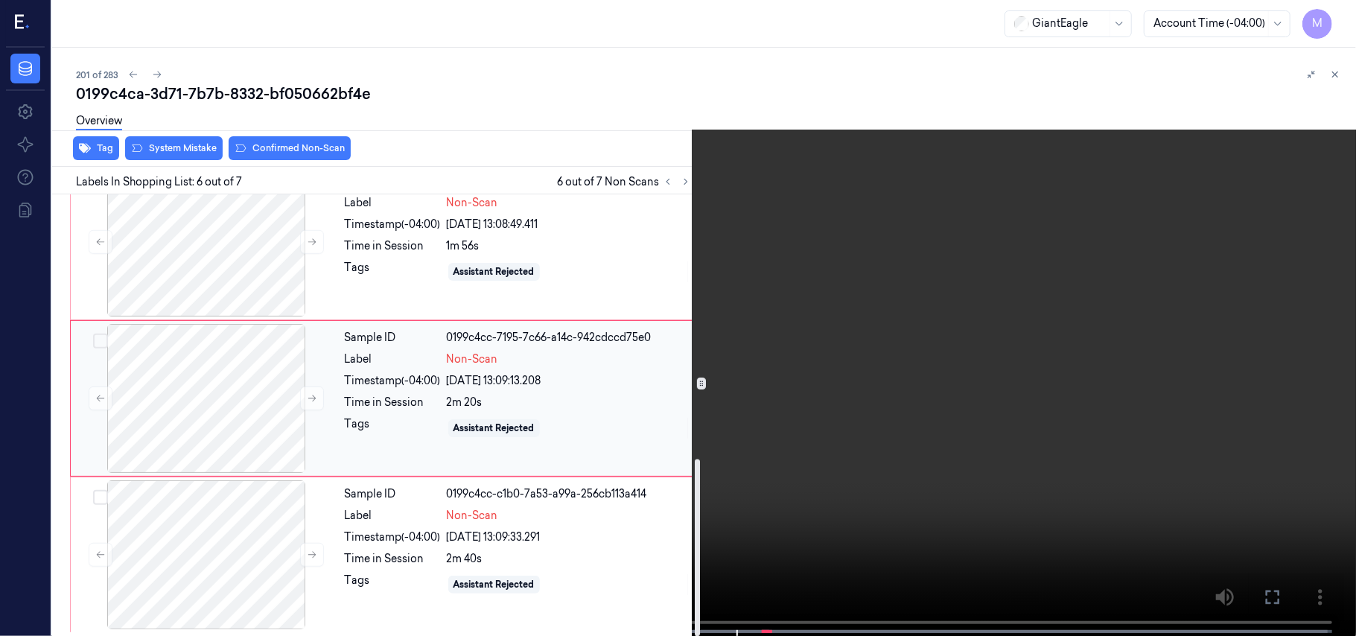
scroll to position [660, 0]
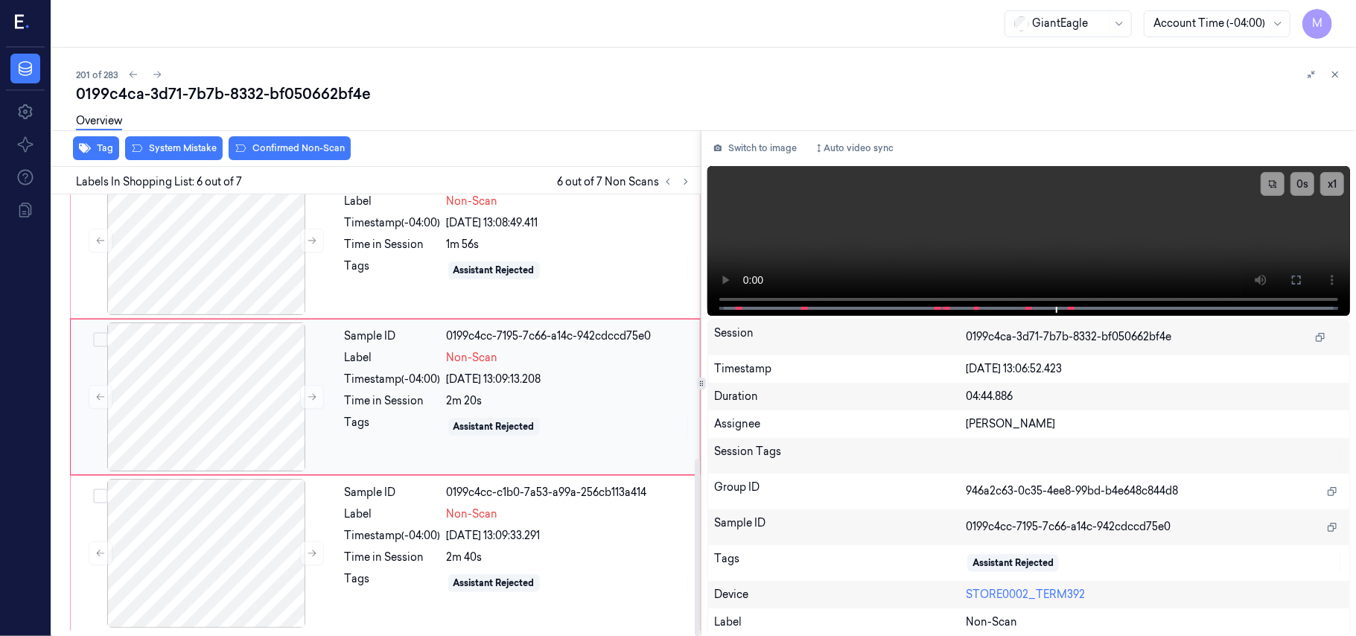
click at [412, 377] on div "Timestamp (-04:00)" at bounding box center [393, 380] width 96 height 16
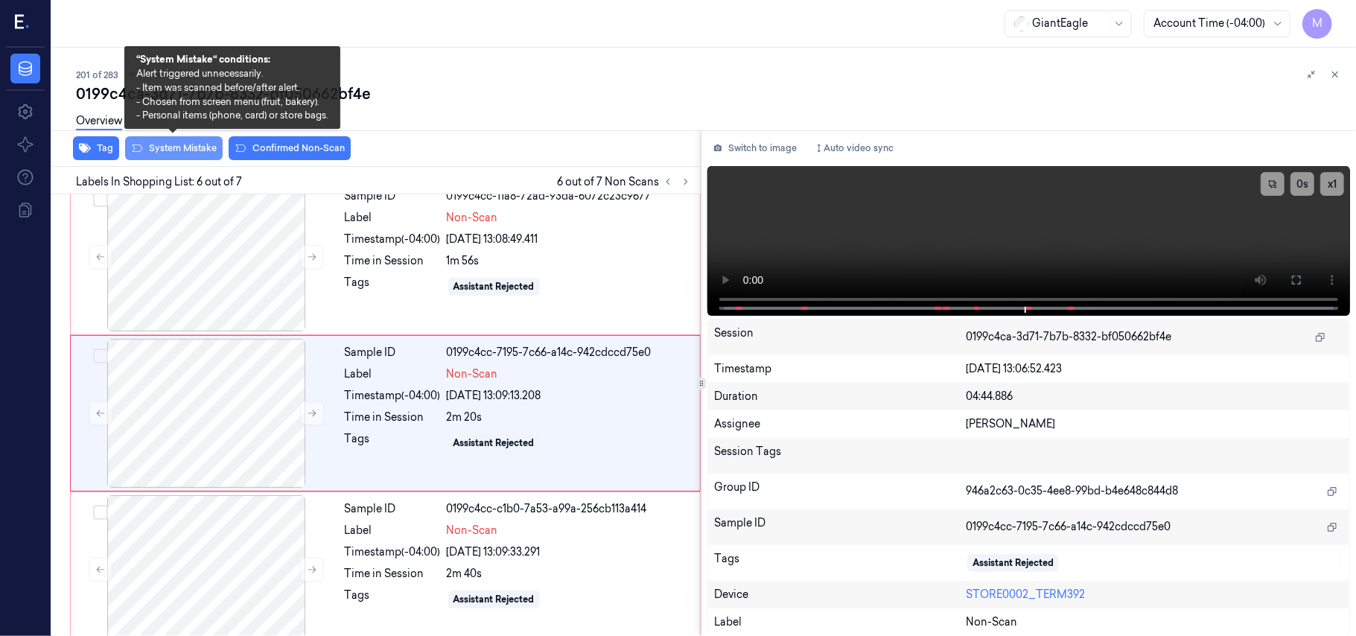
click at [194, 144] on button "System Mistake" at bounding box center [174, 148] width 98 height 24
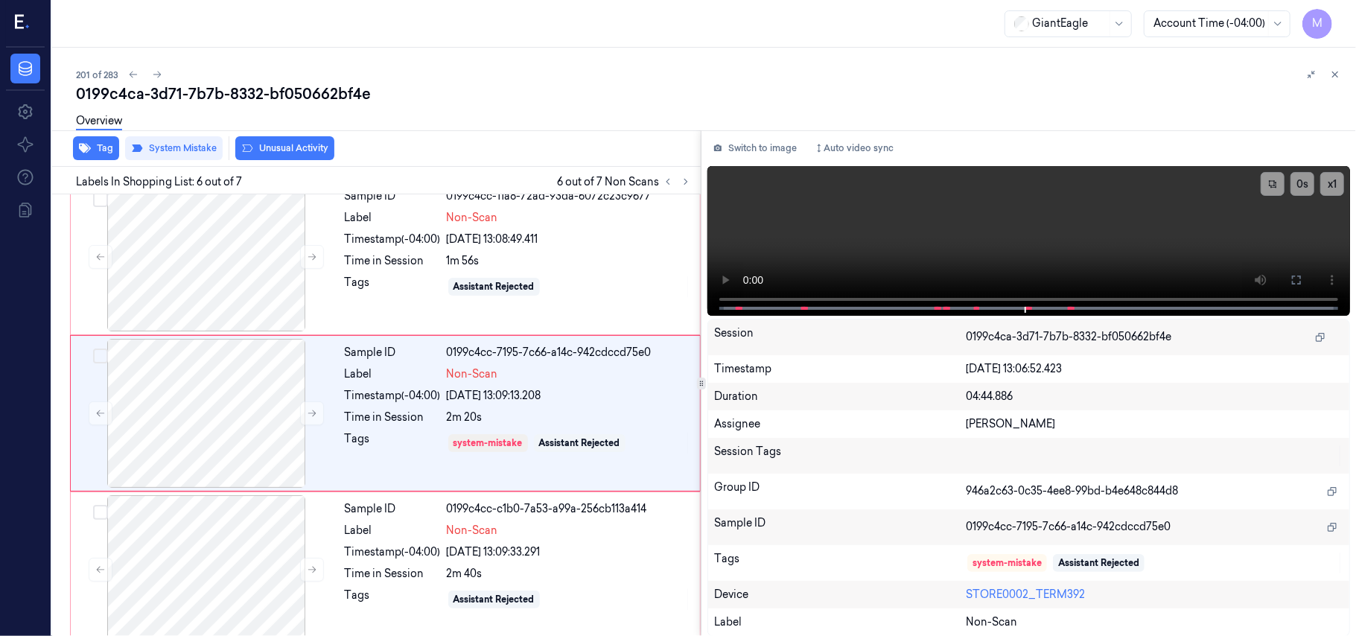
click at [290, 144] on button "Unusual Activity" at bounding box center [284, 148] width 99 height 24
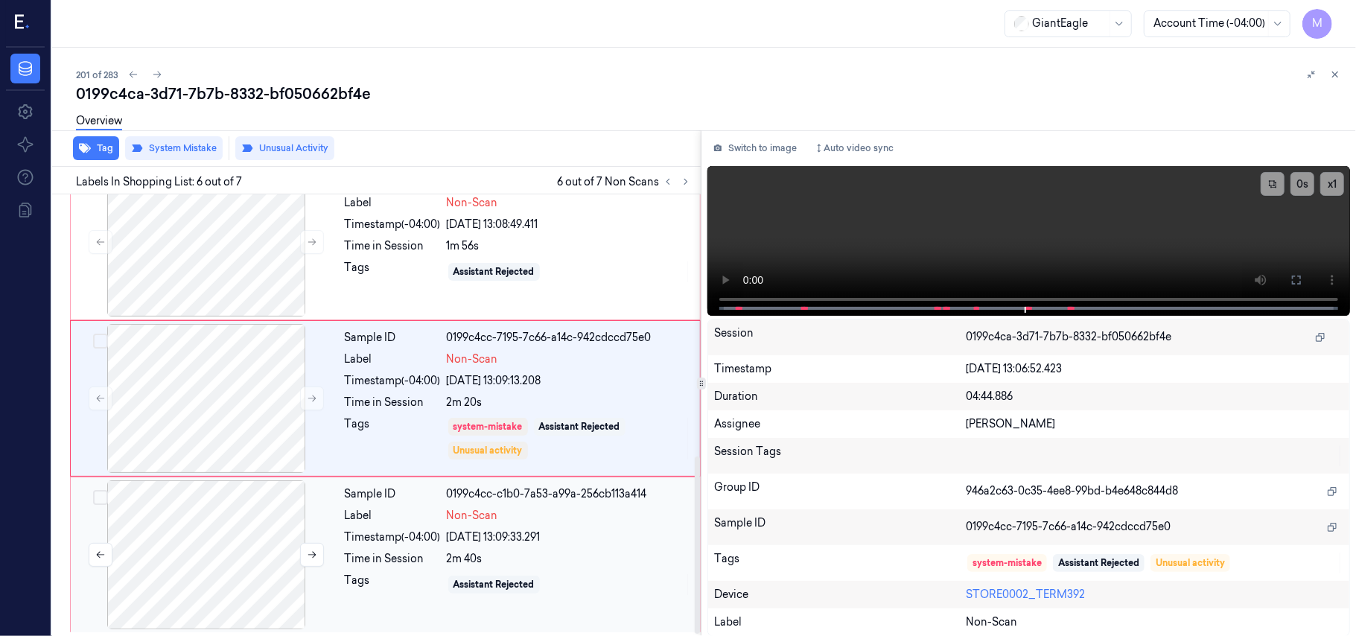
scroll to position [660, 0]
click at [235, 503] on div at bounding box center [206, 553] width 265 height 149
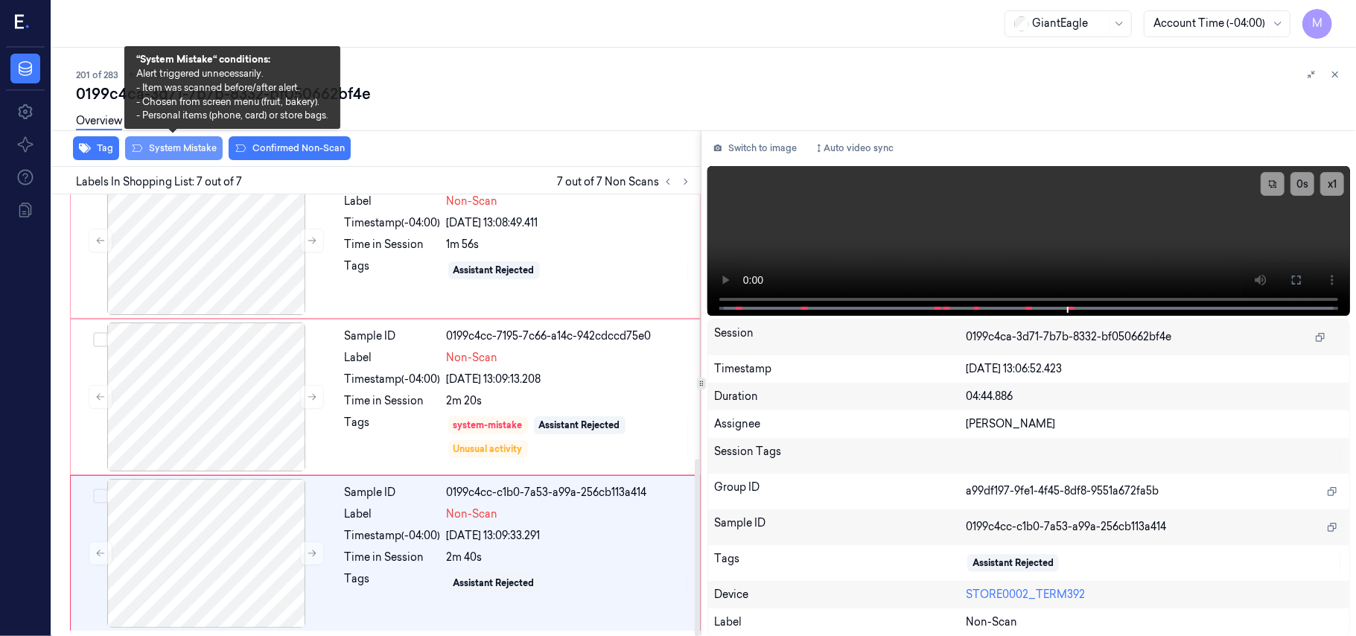
click at [188, 146] on button "System Mistake" at bounding box center [174, 148] width 98 height 24
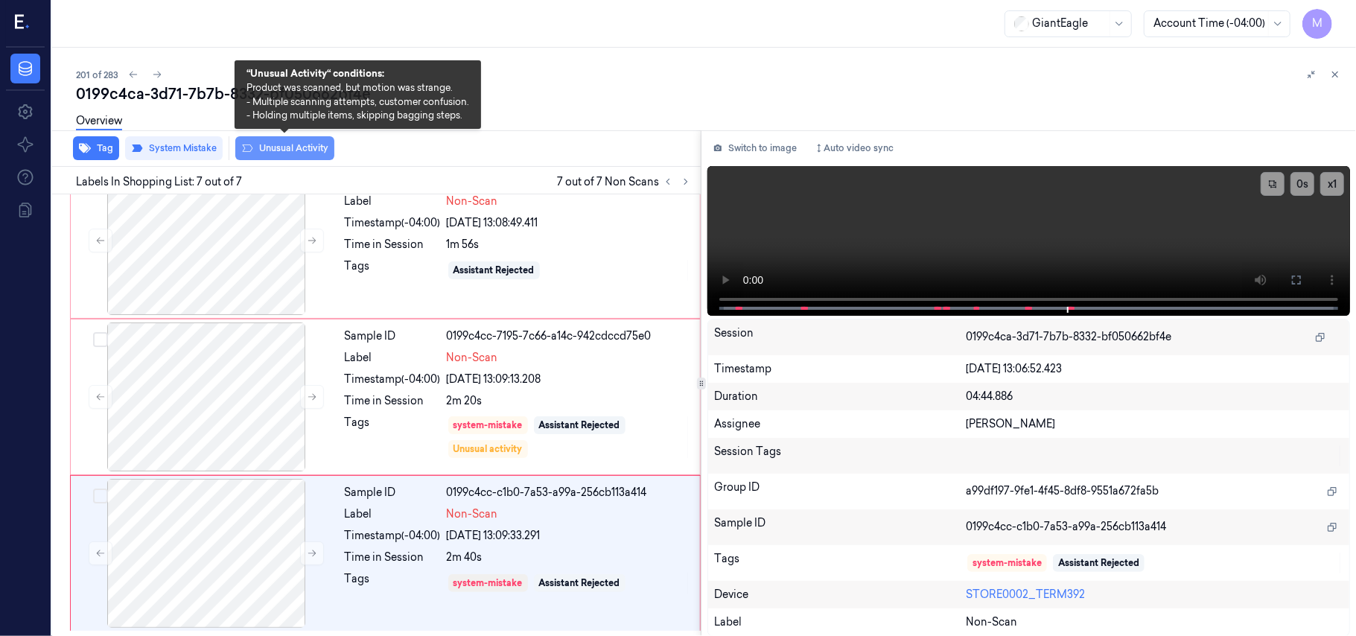
click at [289, 143] on button "Unusual Activity" at bounding box center [284, 148] width 99 height 24
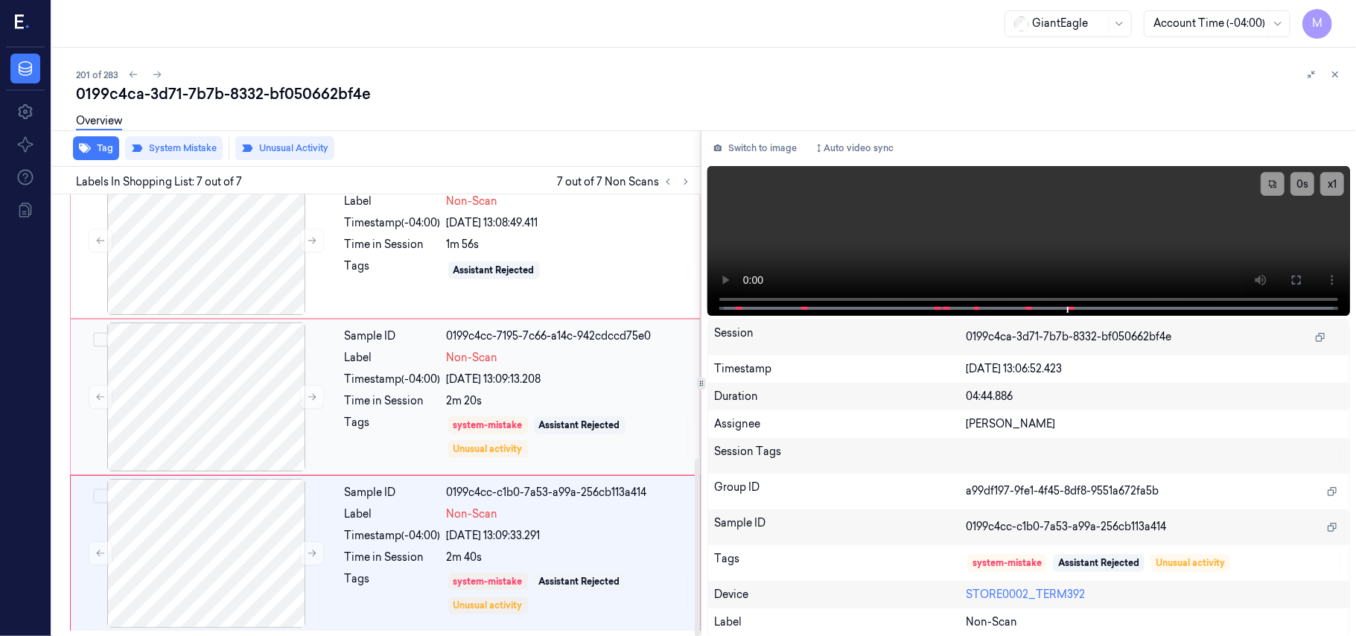
click at [500, 374] on div "[DATE] 13:09:13.208" at bounding box center [569, 380] width 244 height 16
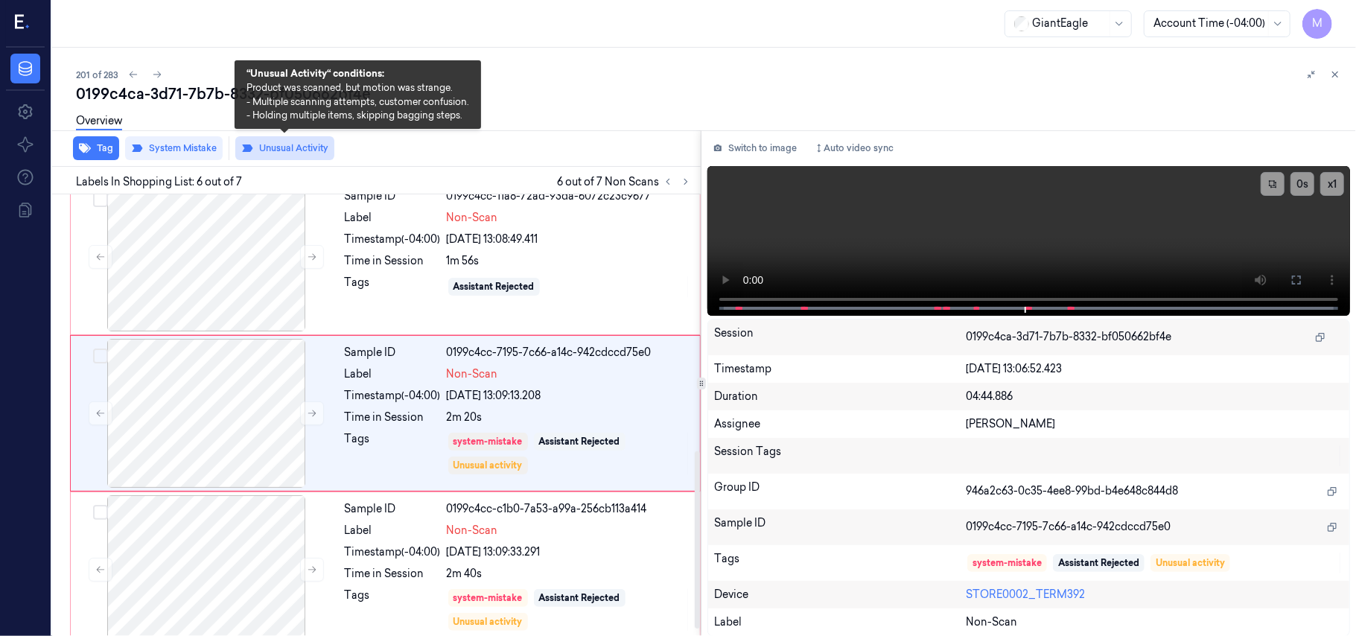
click at [292, 153] on button "Unusual Activity" at bounding box center [284, 148] width 99 height 24
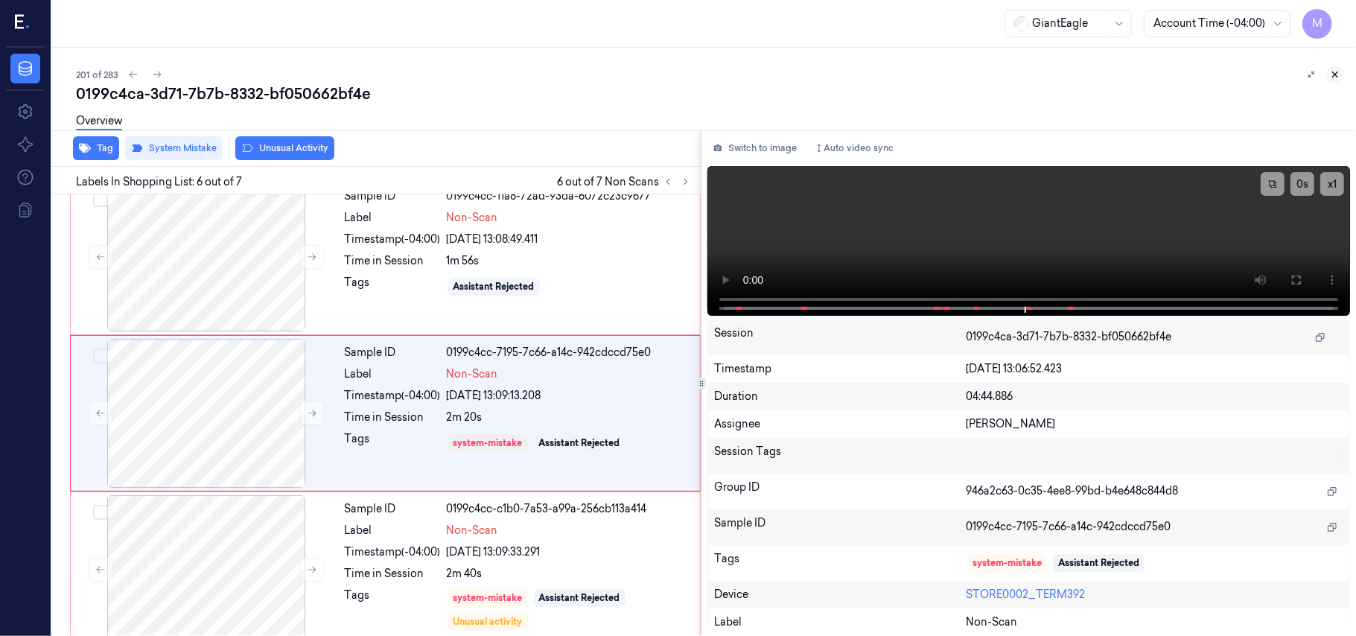
click at [1340, 72] on icon at bounding box center [1335, 74] width 10 height 10
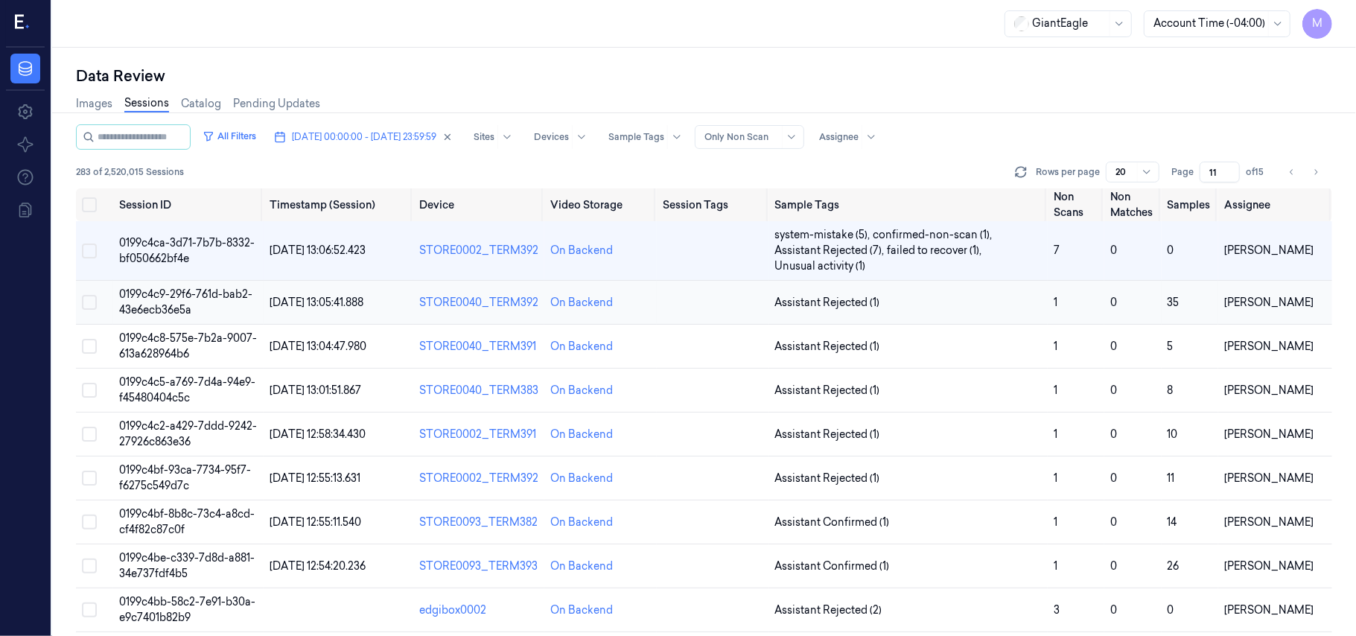
click at [159, 299] on span "0199c4c9-29f6-761d-bab2-43e6ecb36e5a" at bounding box center [185, 301] width 133 height 29
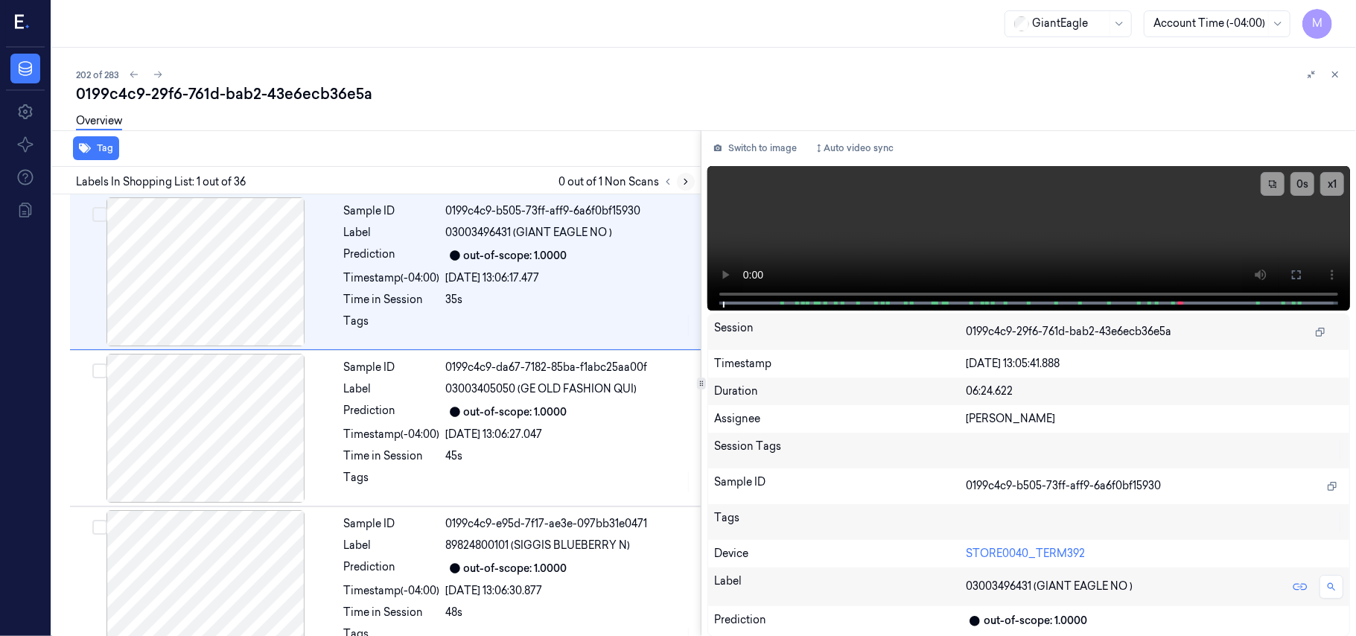
click at [684, 180] on icon at bounding box center [686, 181] width 10 height 10
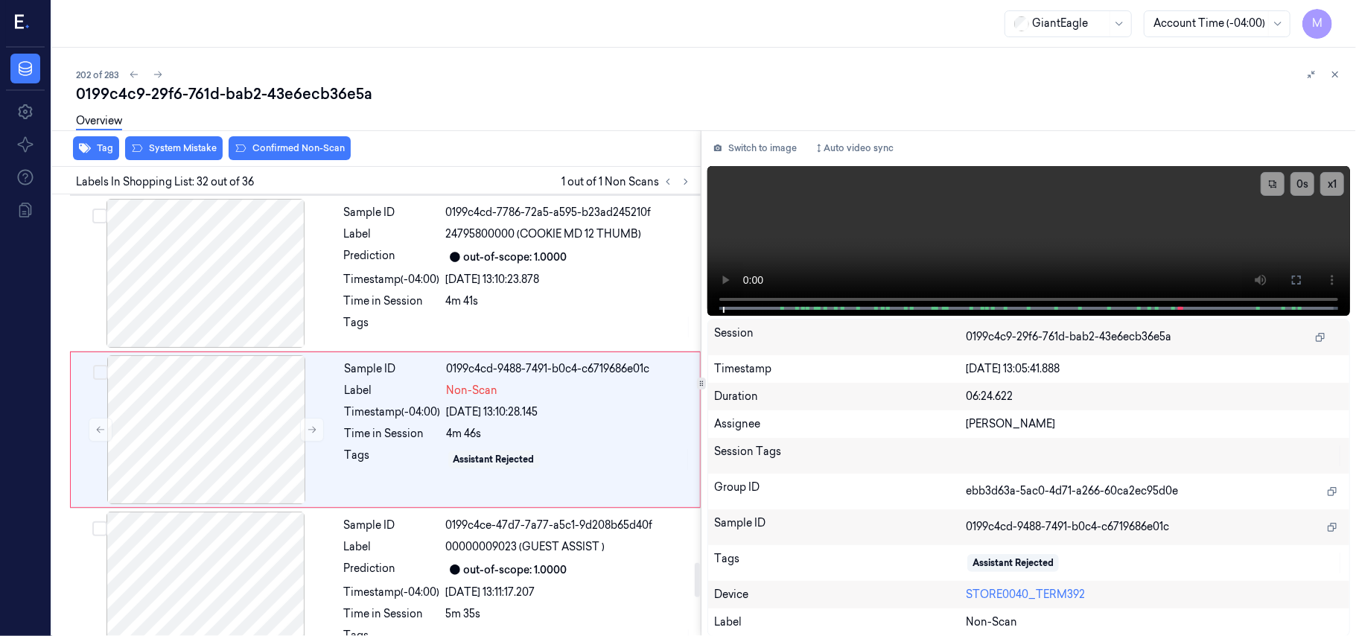
scroll to position [4719, 0]
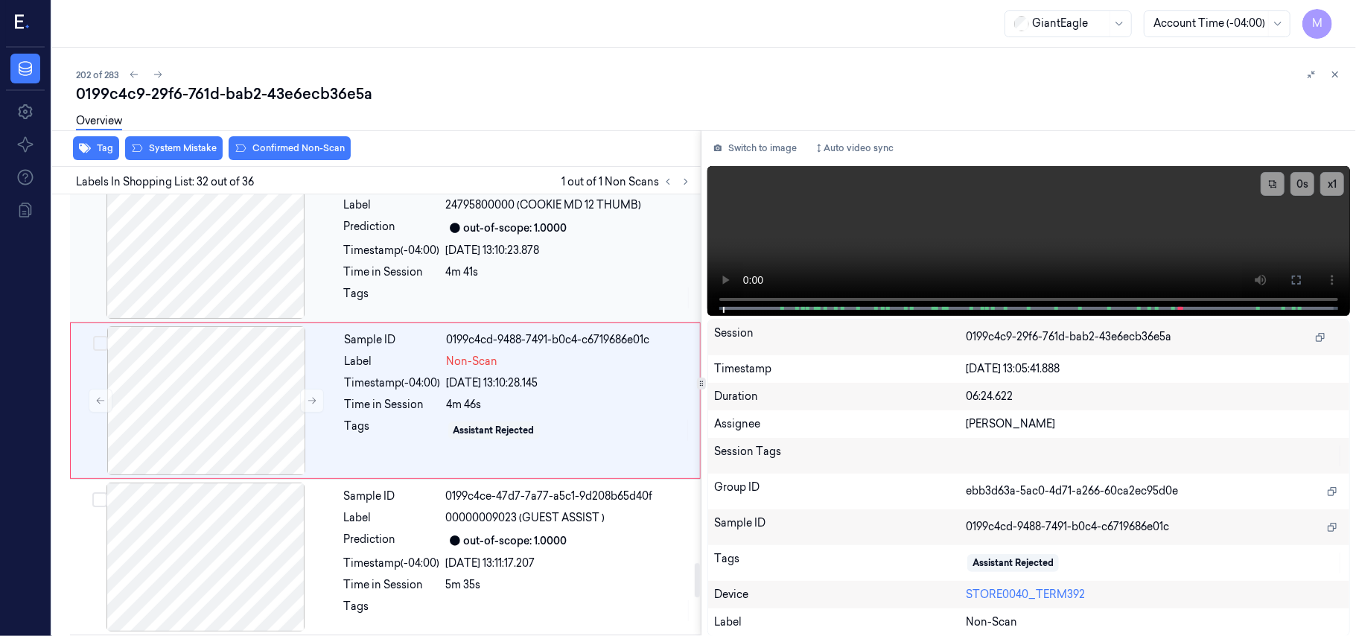
click at [582, 258] on div "[DATE] 13:10:23.878" at bounding box center [569, 251] width 246 height 16
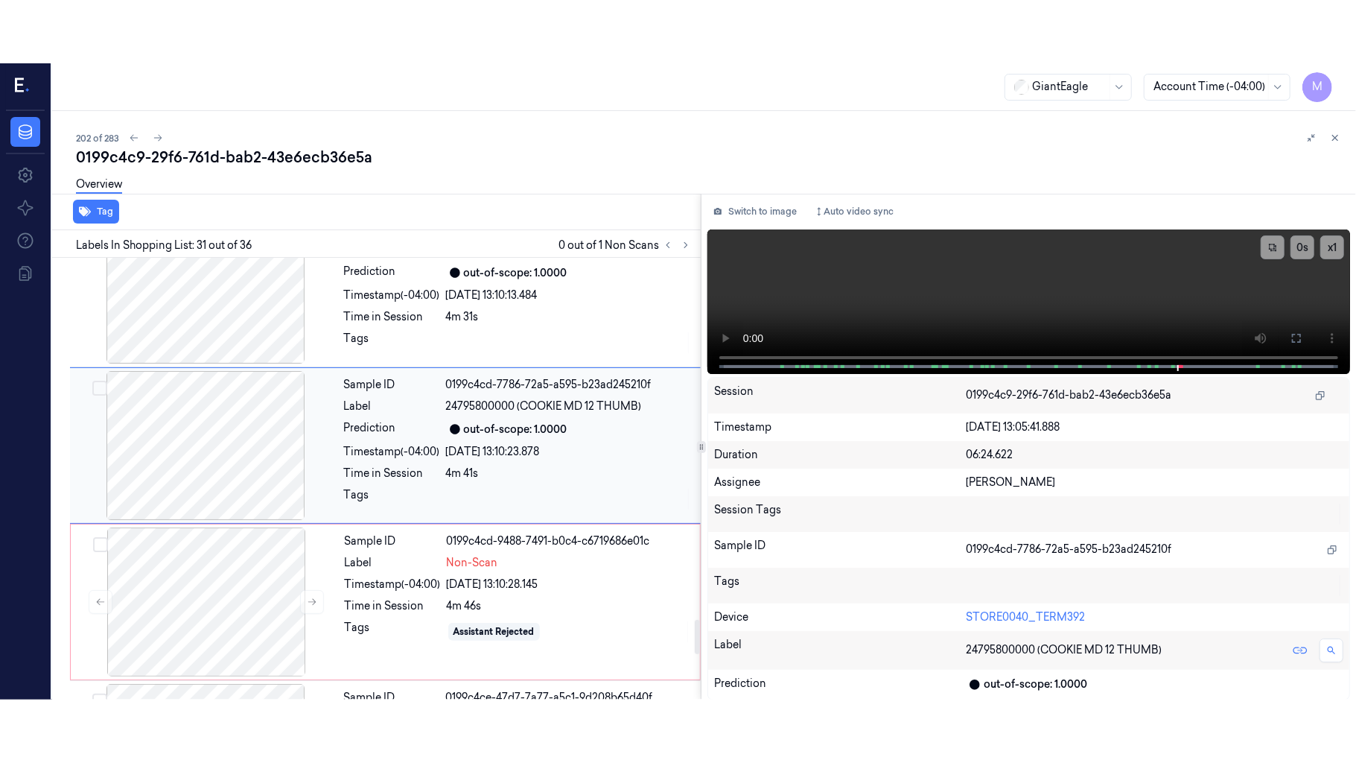
scroll to position [4562, 0]
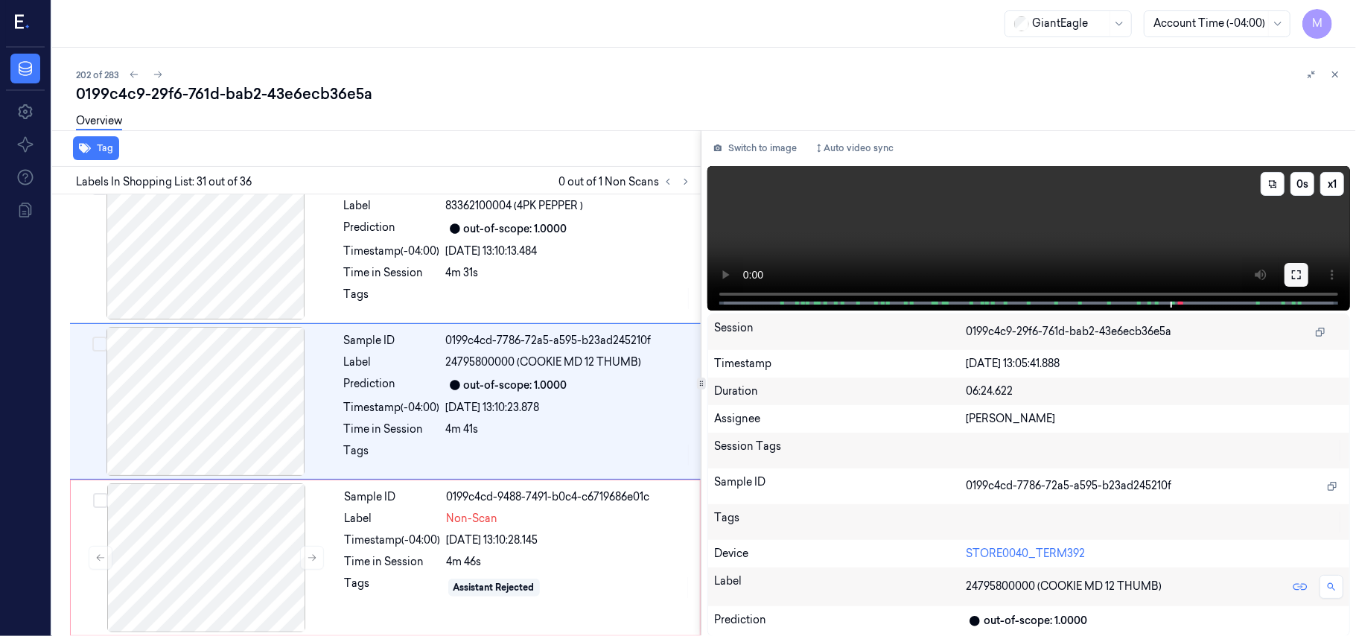
click at [1290, 272] on button at bounding box center [1297, 275] width 24 height 24
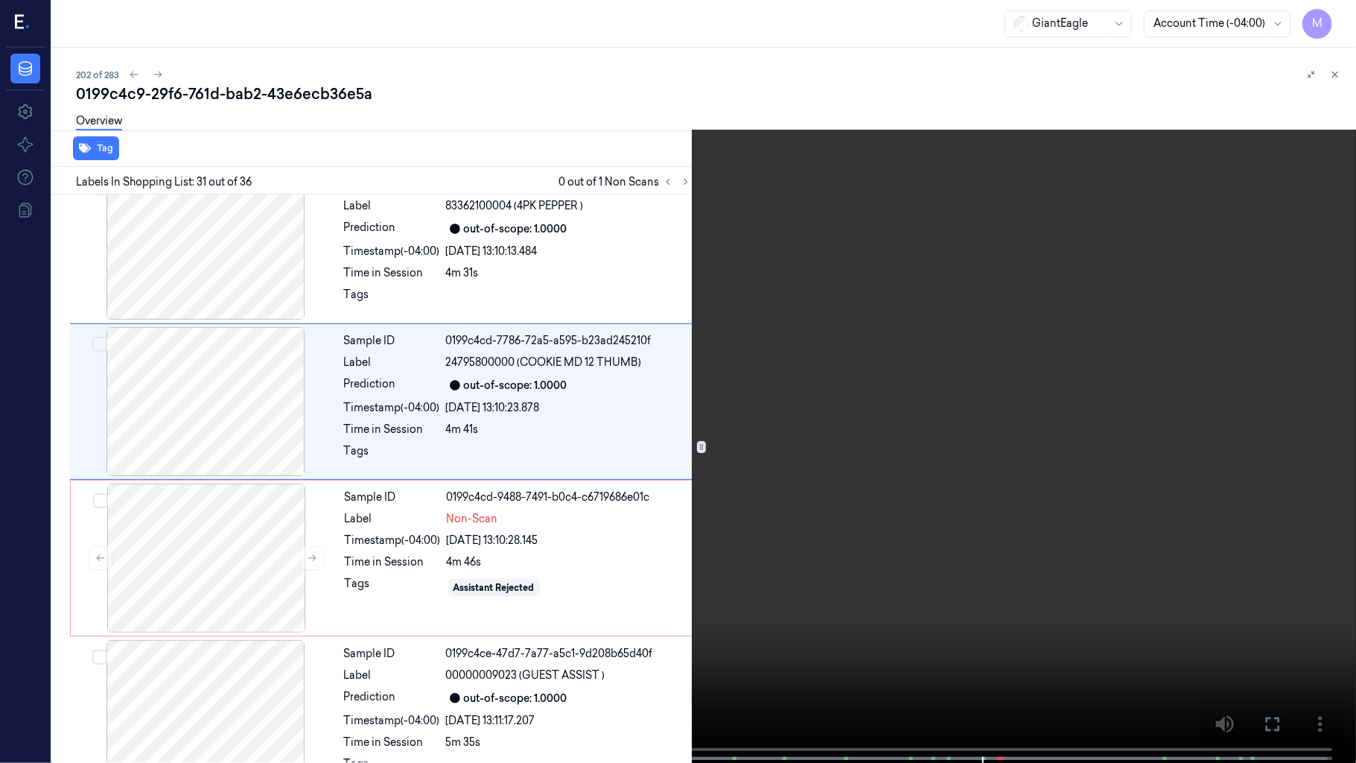
click at [799, 299] on video at bounding box center [678, 383] width 1356 height 766
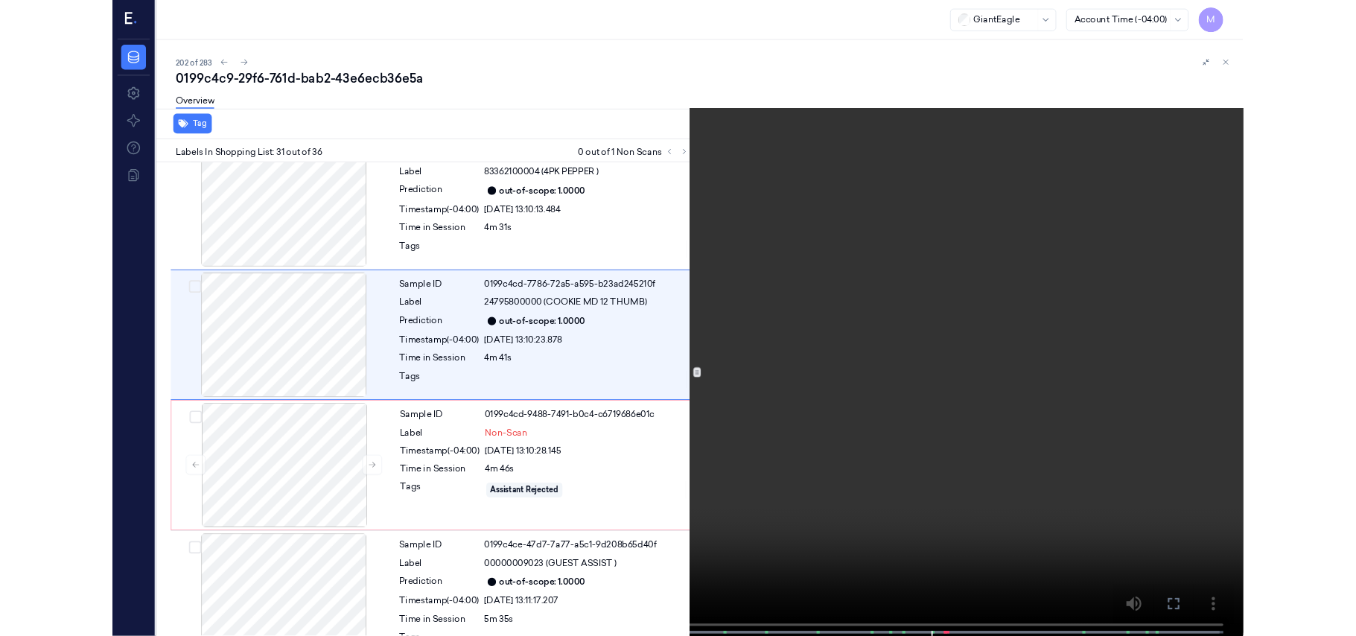
scroll to position [4499, 0]
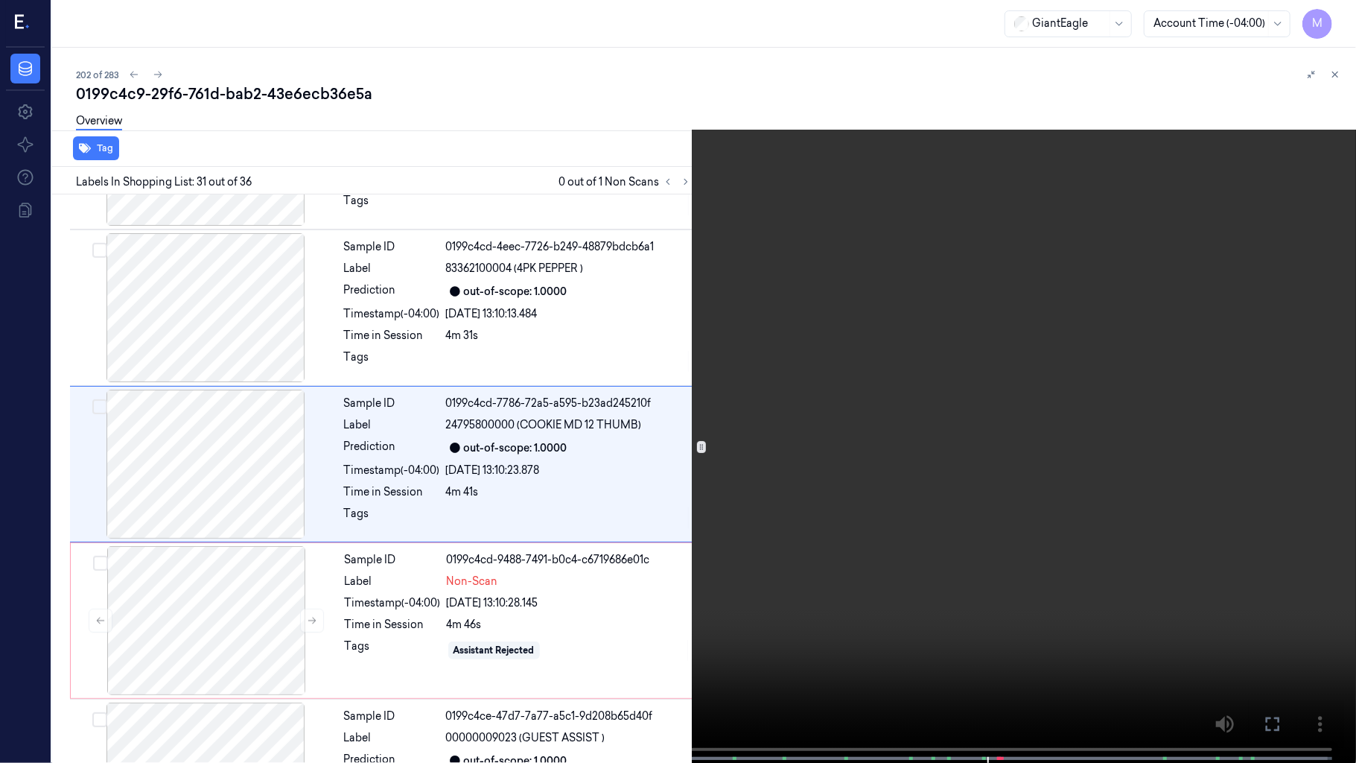
click at [799, 299] on video at bounding box center [678, 383] width 1356 height 766
click at [0, 0] on icon at bounding box center [0, 0] width 0 height 0
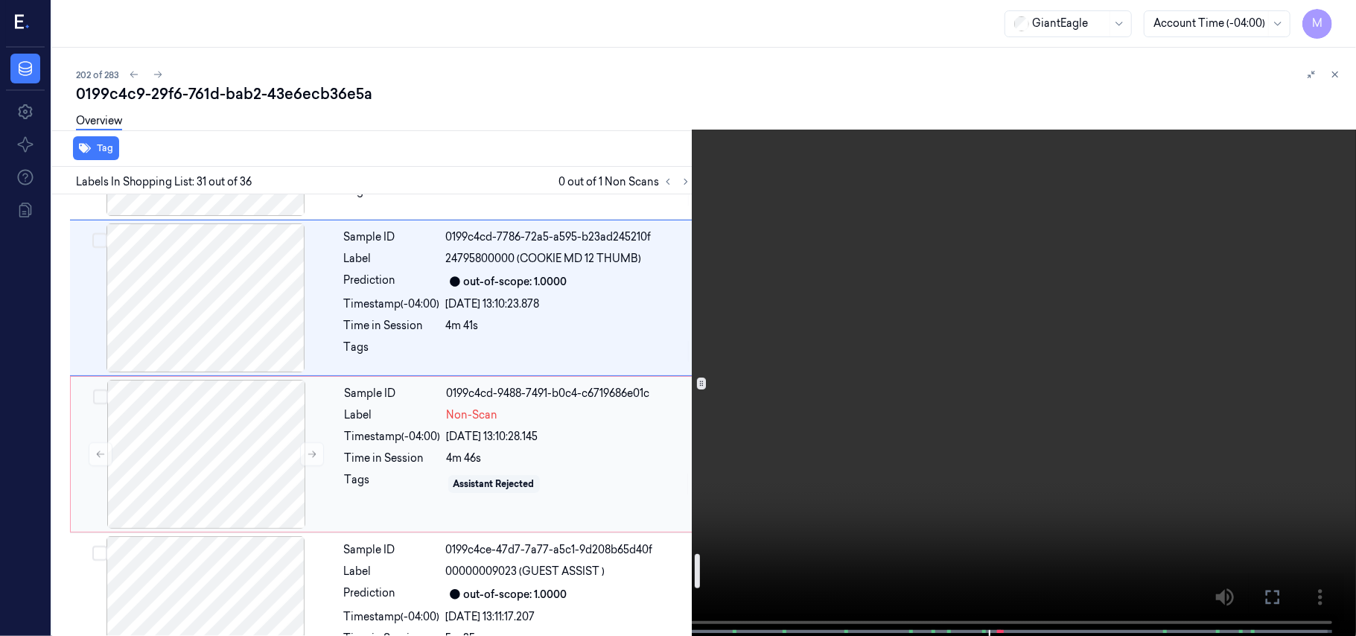
scroll to position [4698, 0]
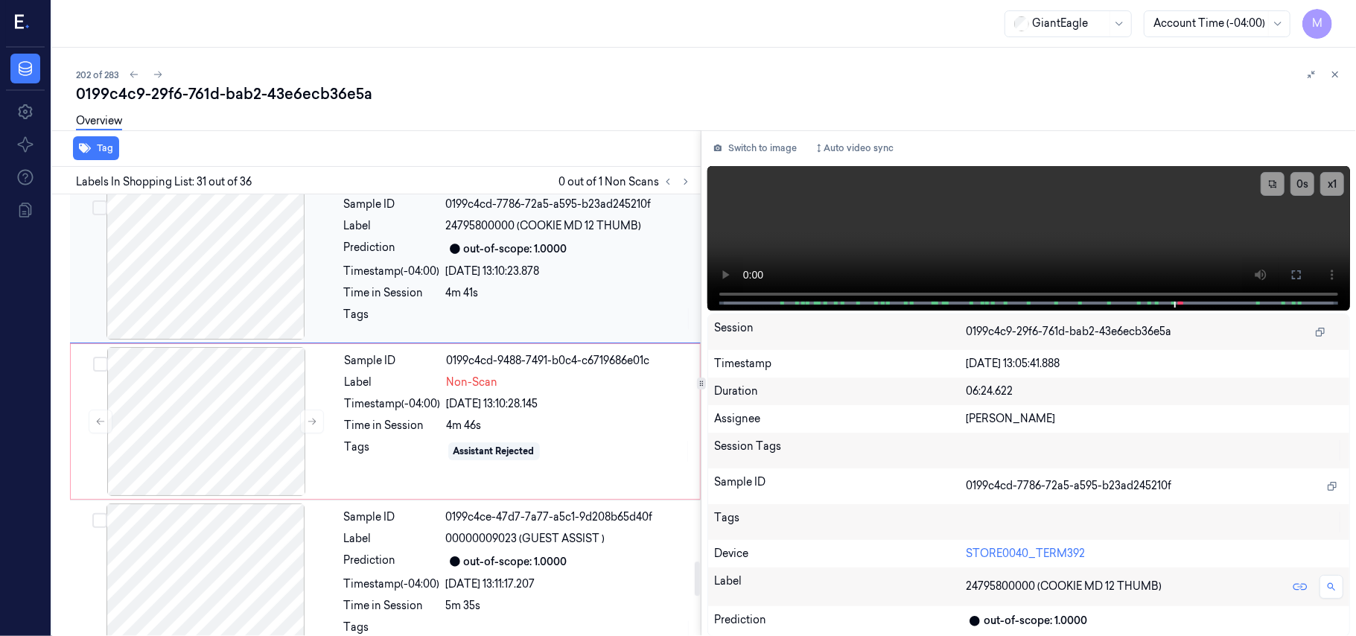
click at [517, 299] on div "4m 41s" at bounding box center [569, 293] width 246 height 16
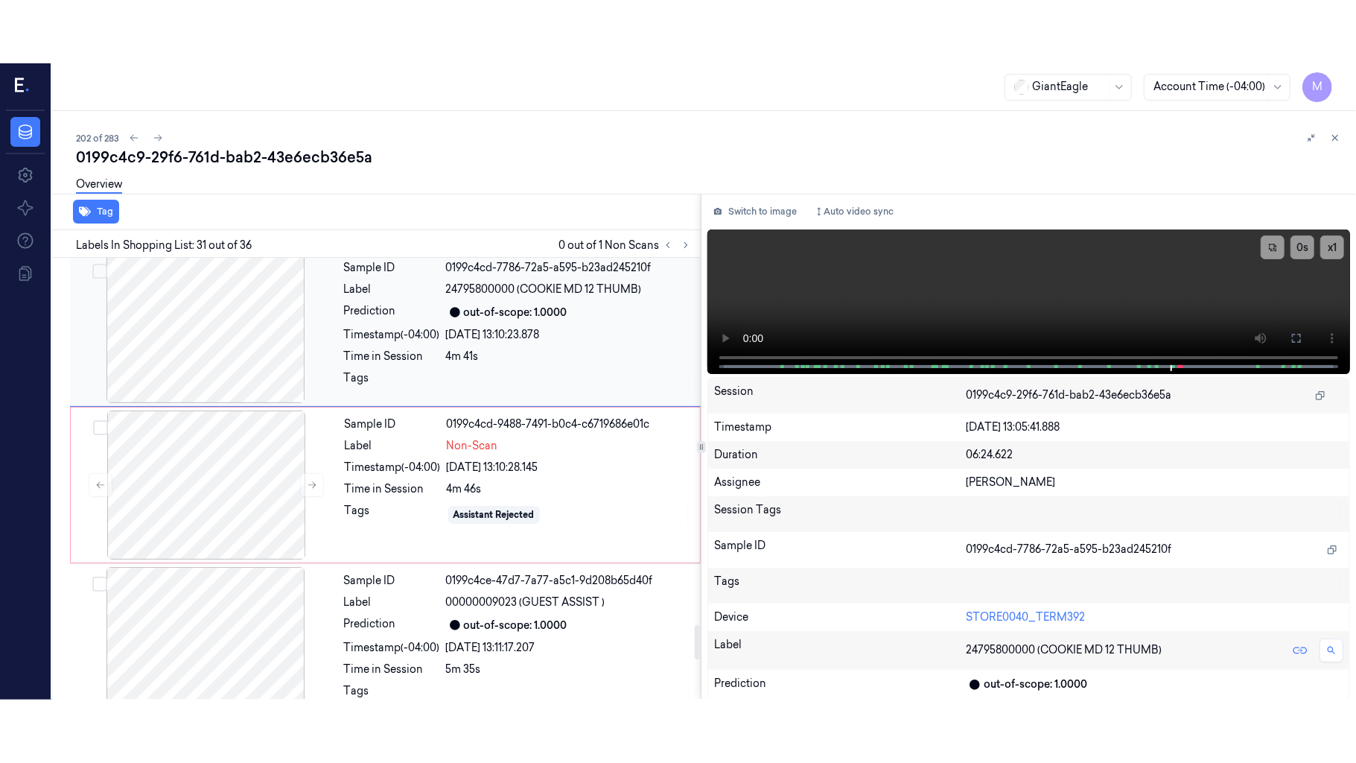
scroll to position [4562, 0]
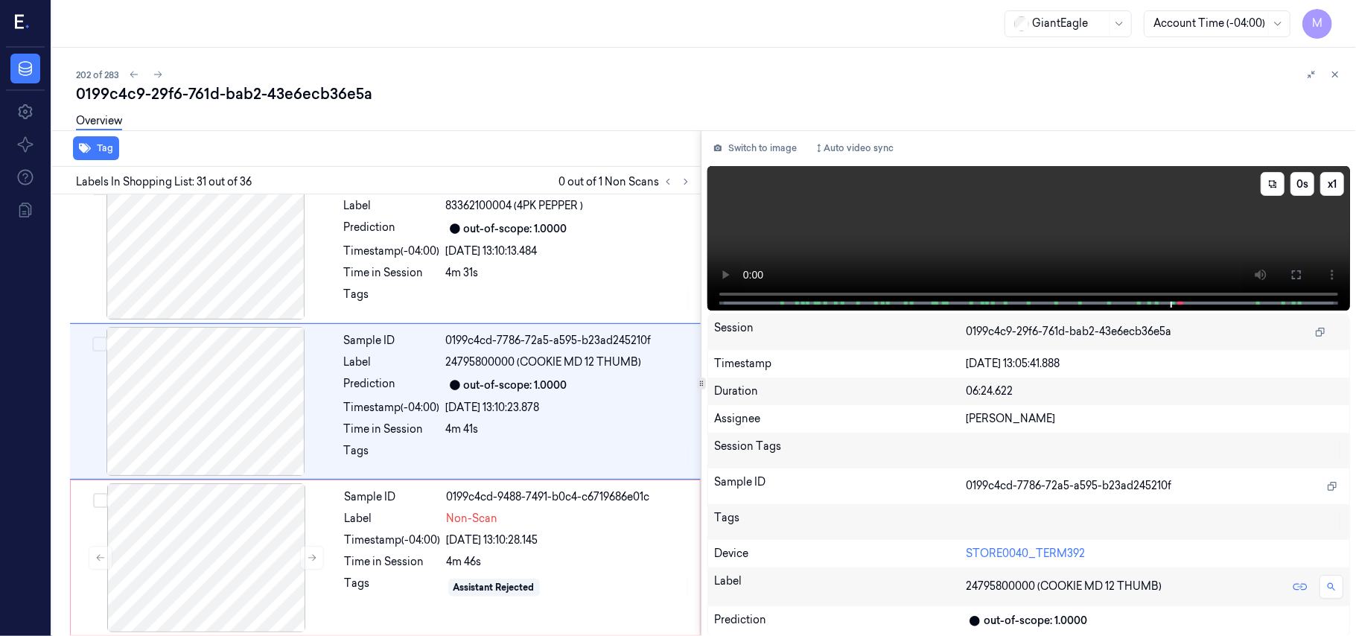
click at [1225, 247] on video at bounding box center [1028, 238] width 643 height 144
click at [1297, 277] on icon at bounding box center [1297, 275] width 12 height 12
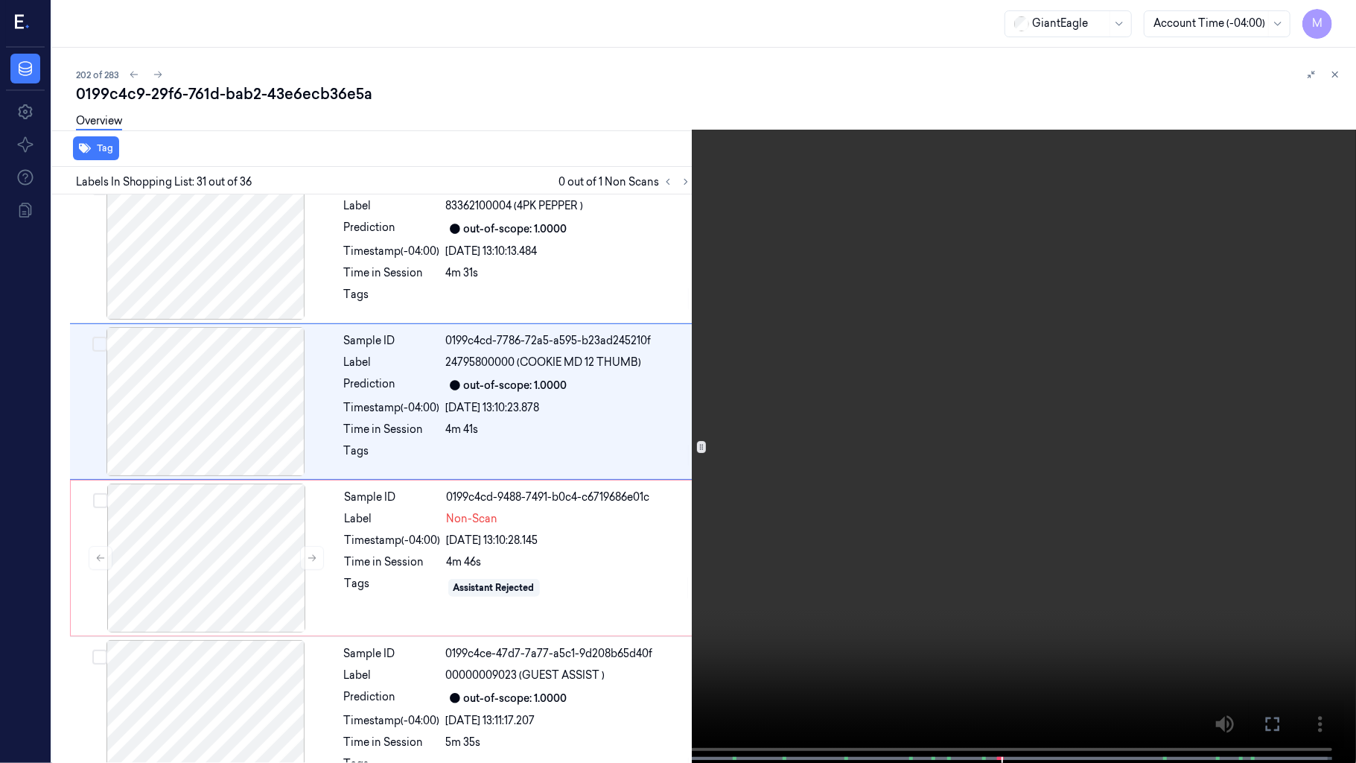
click at [435, 341] on video at bounding box center [678, 383] width 1356 height 766
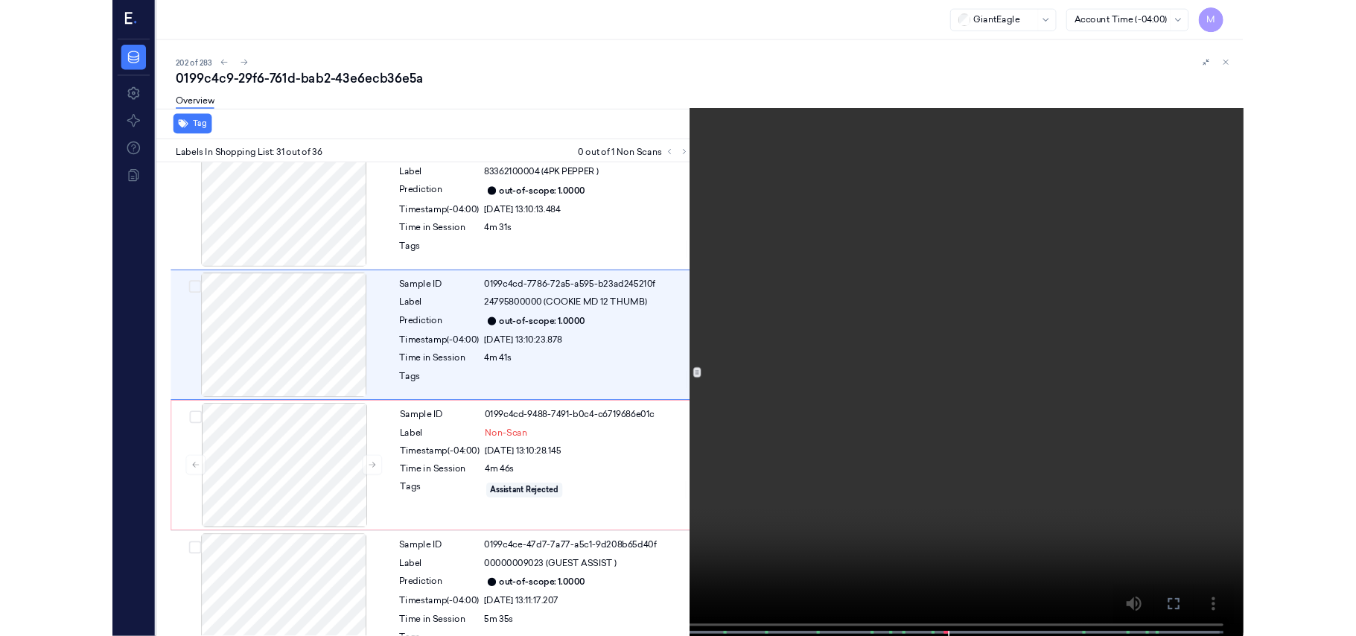
scroll to position [4499, 0]
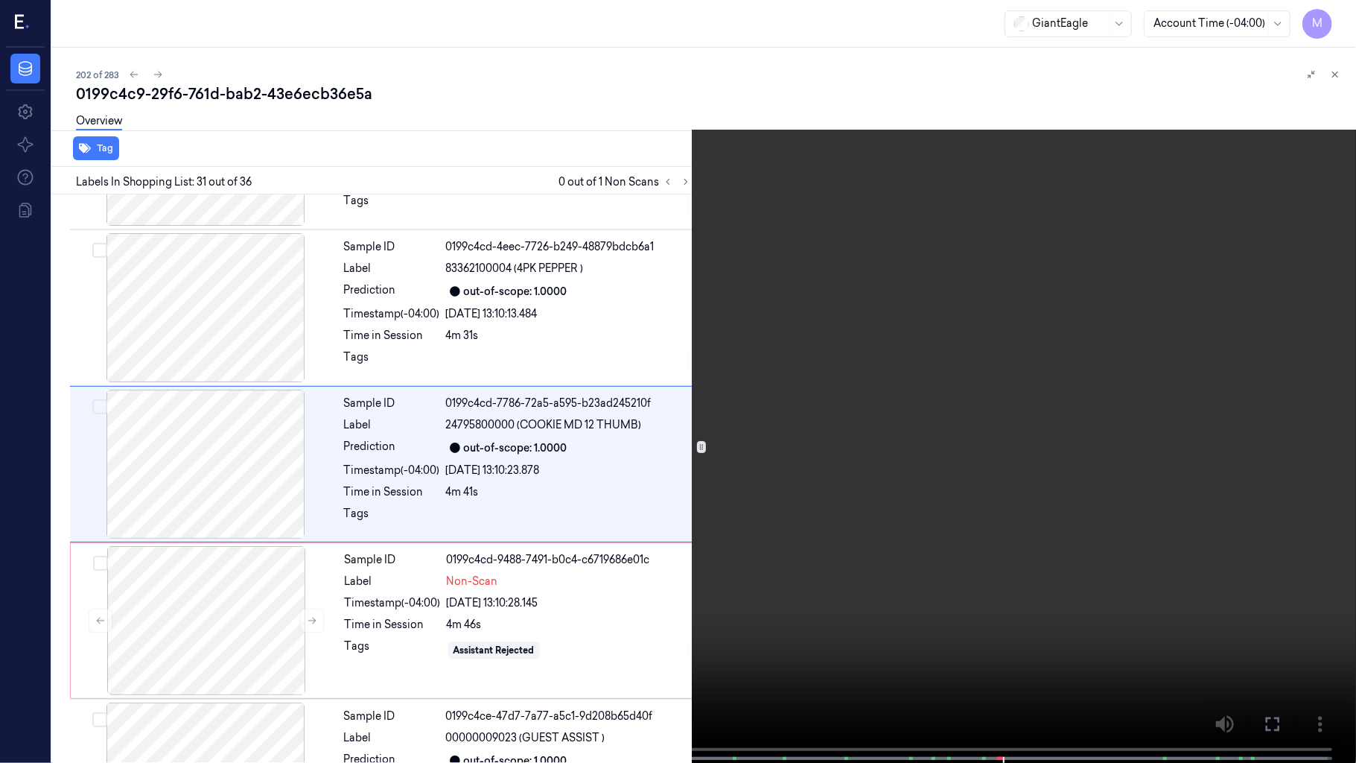
click at [0, 0] on icon at bounding box center [0, 0] width 0 height 0
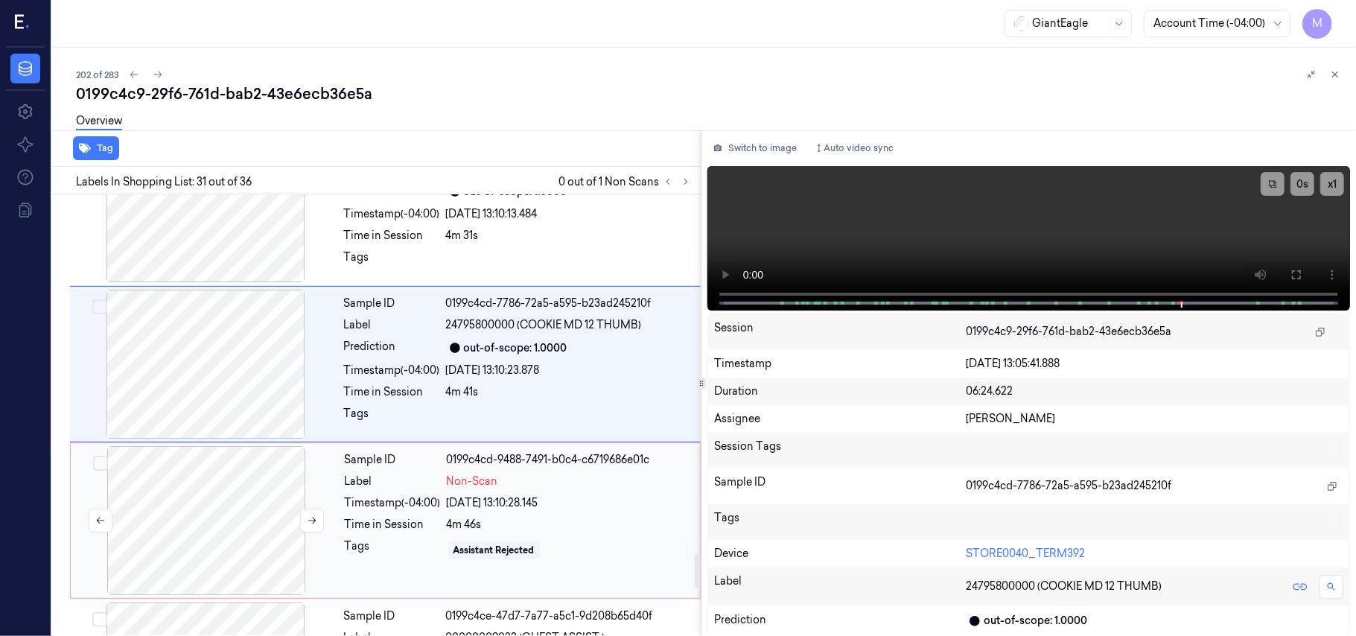
click at [239, 543] on div at bounding box center [206, 520] width 265 height 149
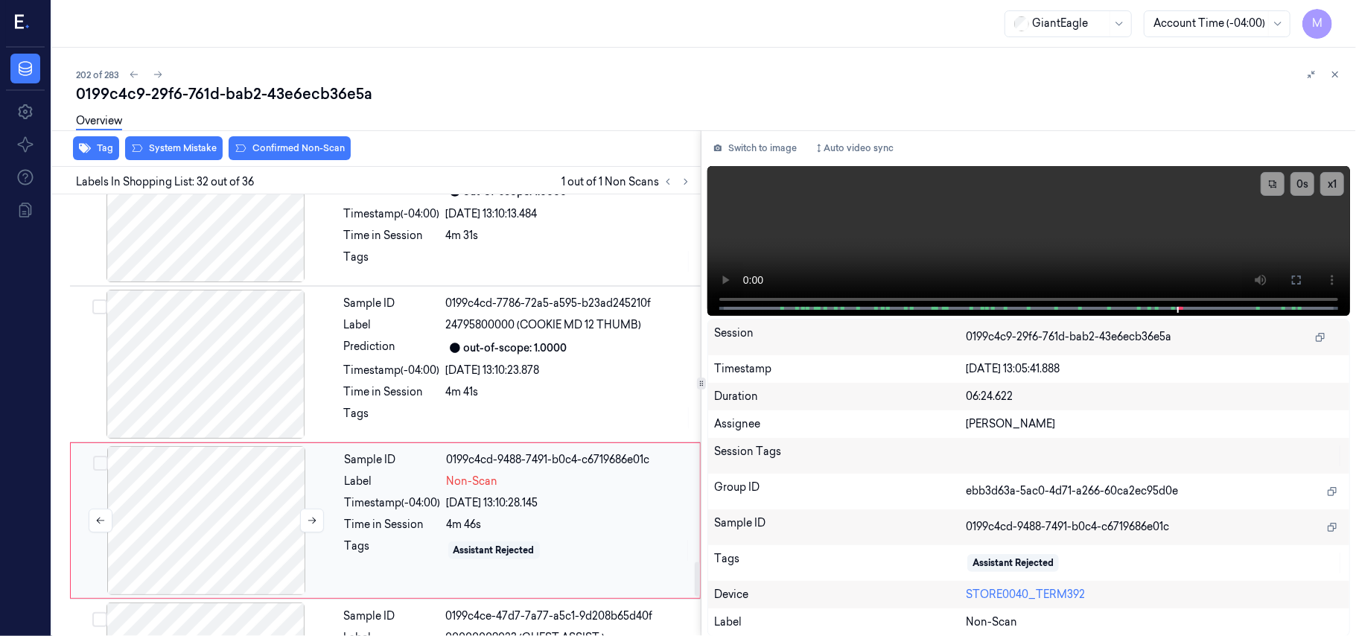
scroll to position [4719, 0]
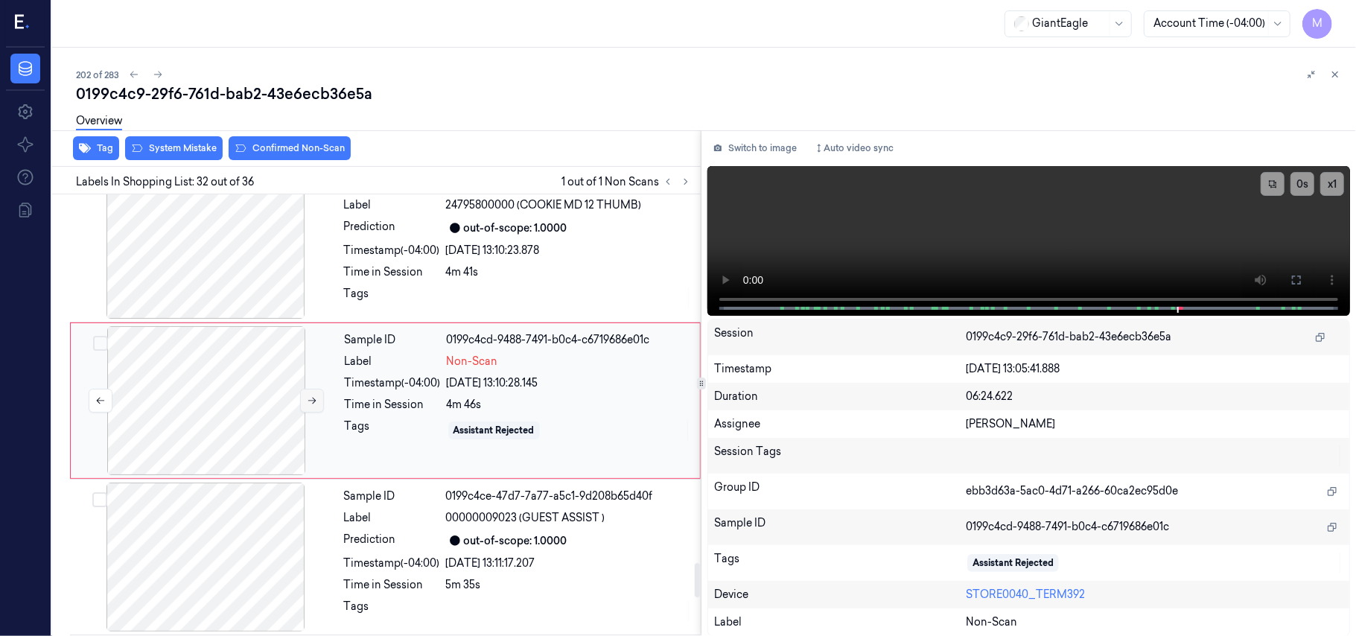
click at [311, 406] on button at bounding box center [312, 401] width 24 height 24
click at [512, 391] on div "[DATE] 13:10:29.008" at bounding box center [569, 383] width 244 height 16
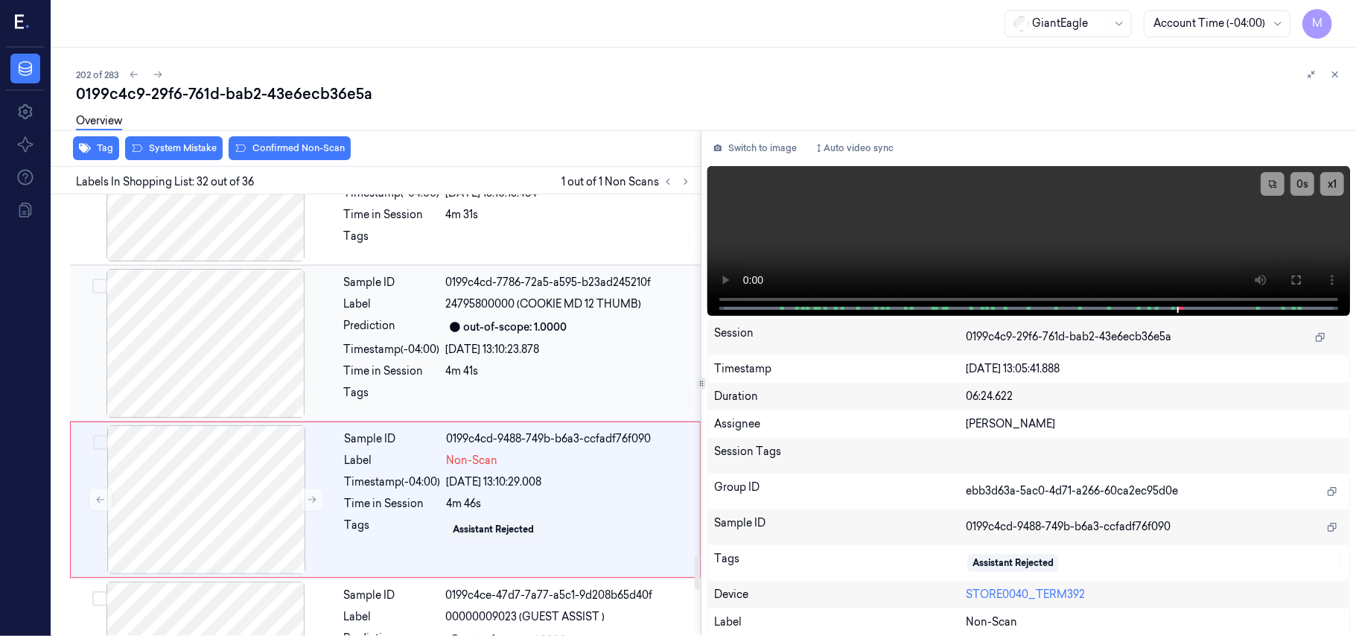
click at [558, 357] on div "[DATE] 13:10:23.878" at bounding box center [569, 350] width 246 height 16
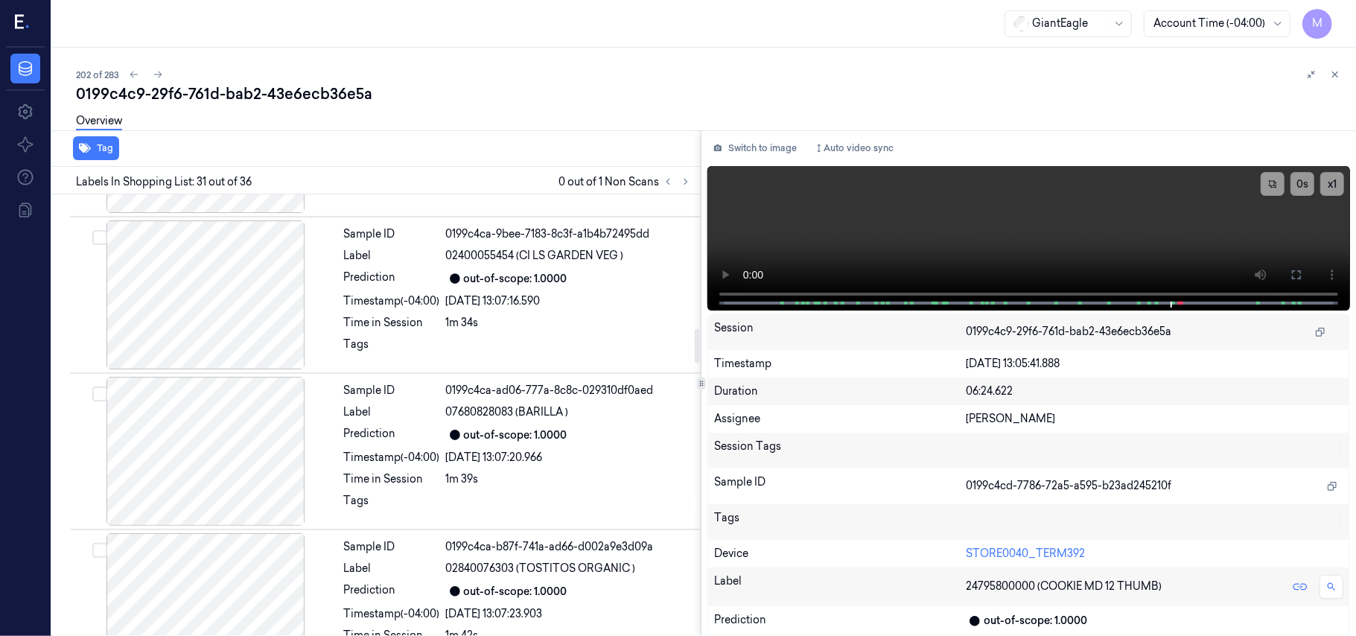
scroll to position [1536, 0]
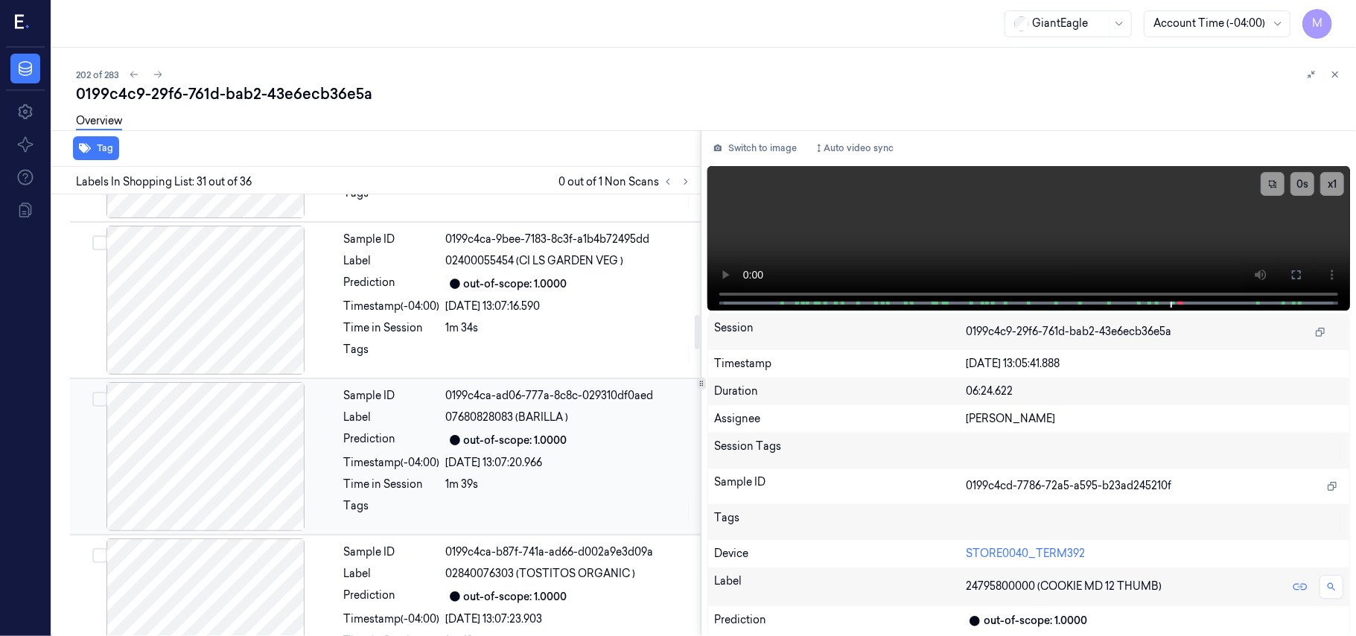
click at [448, 457] on div "Sample ID 0199c4ca-ad06-777a-8c8c-029310df0aed Label 07680828083 (BARILLA ) Pre…" at bounding box center [518, 456] width 360 height 149
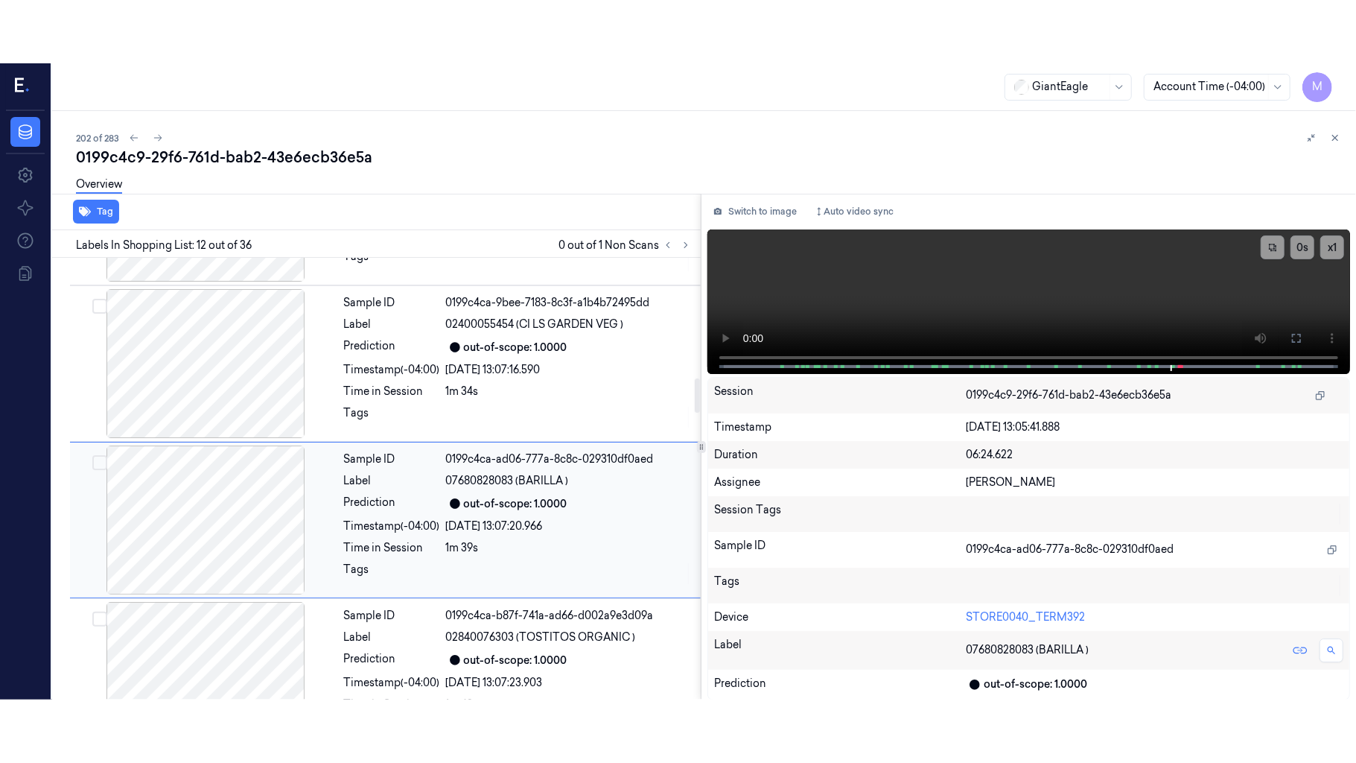
scroll to position [1582, 0]
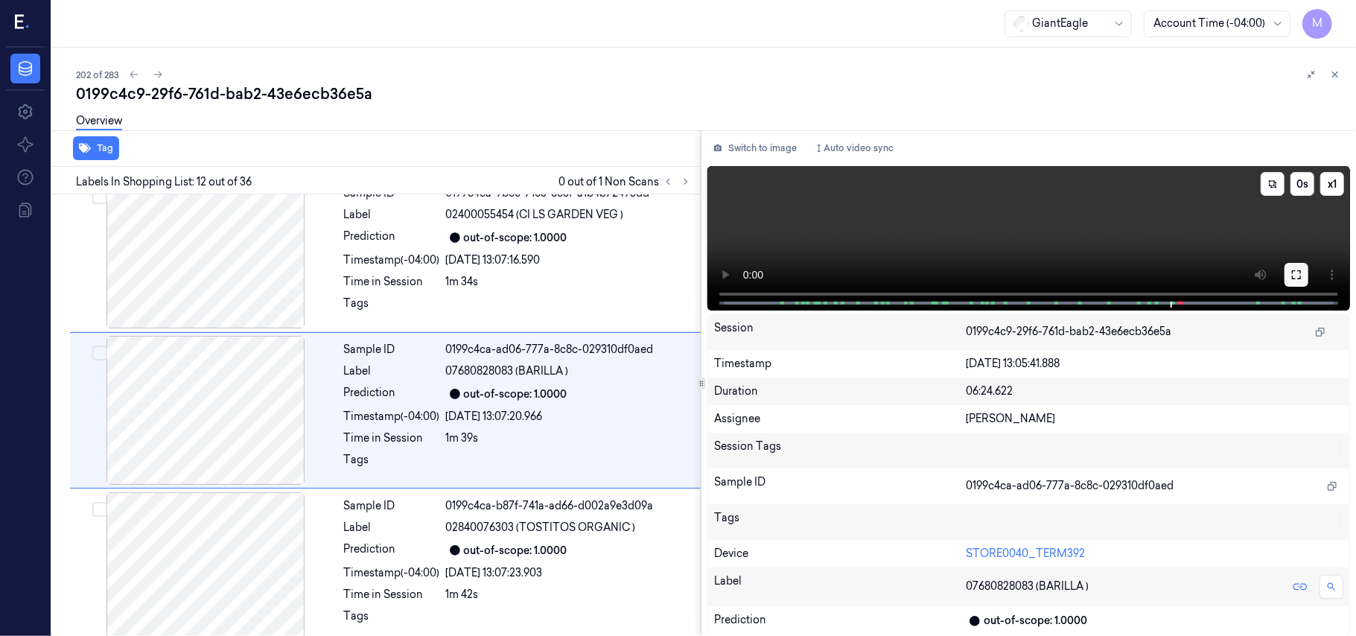
click at [1297, 271] on icon at bounding box center [1297, 275] width 12 height 12
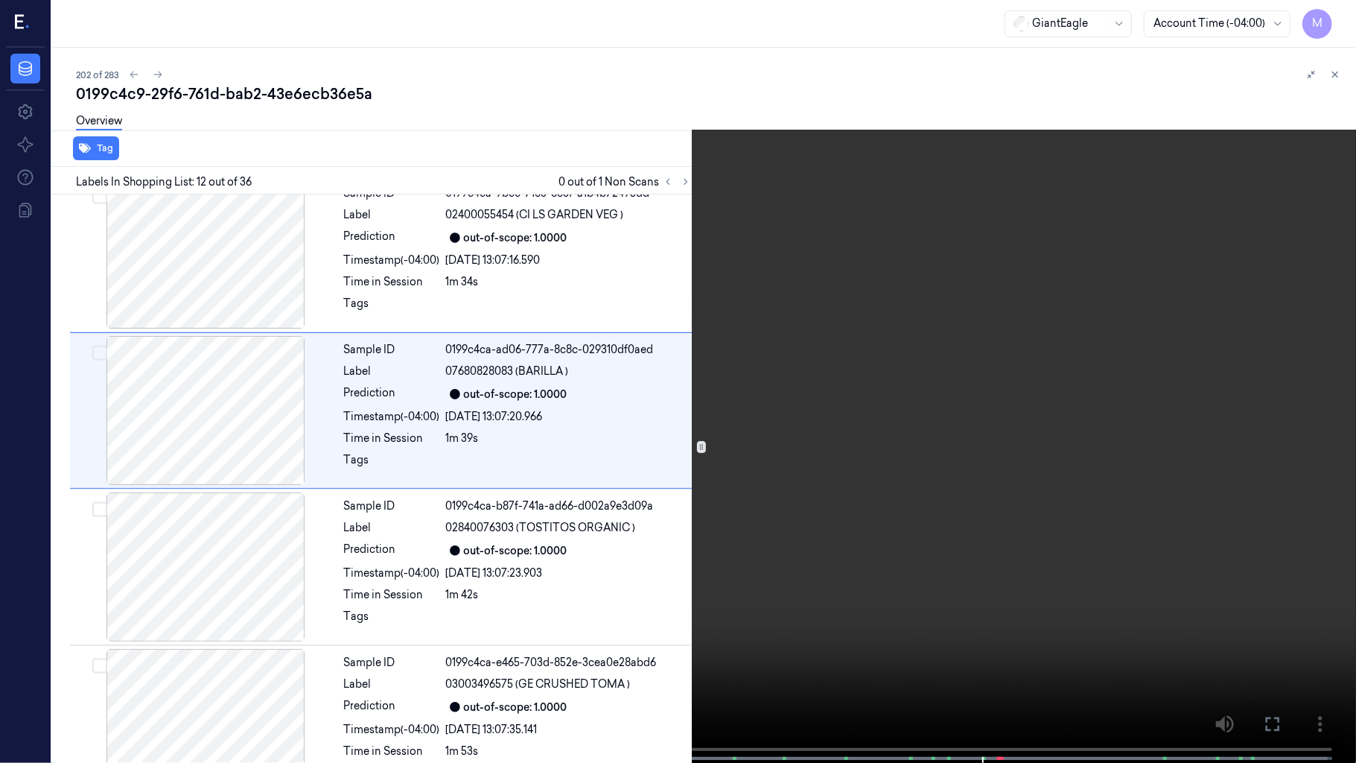
click at [862, 343] on video at bounding box center [678, 383] width 1356 height 766
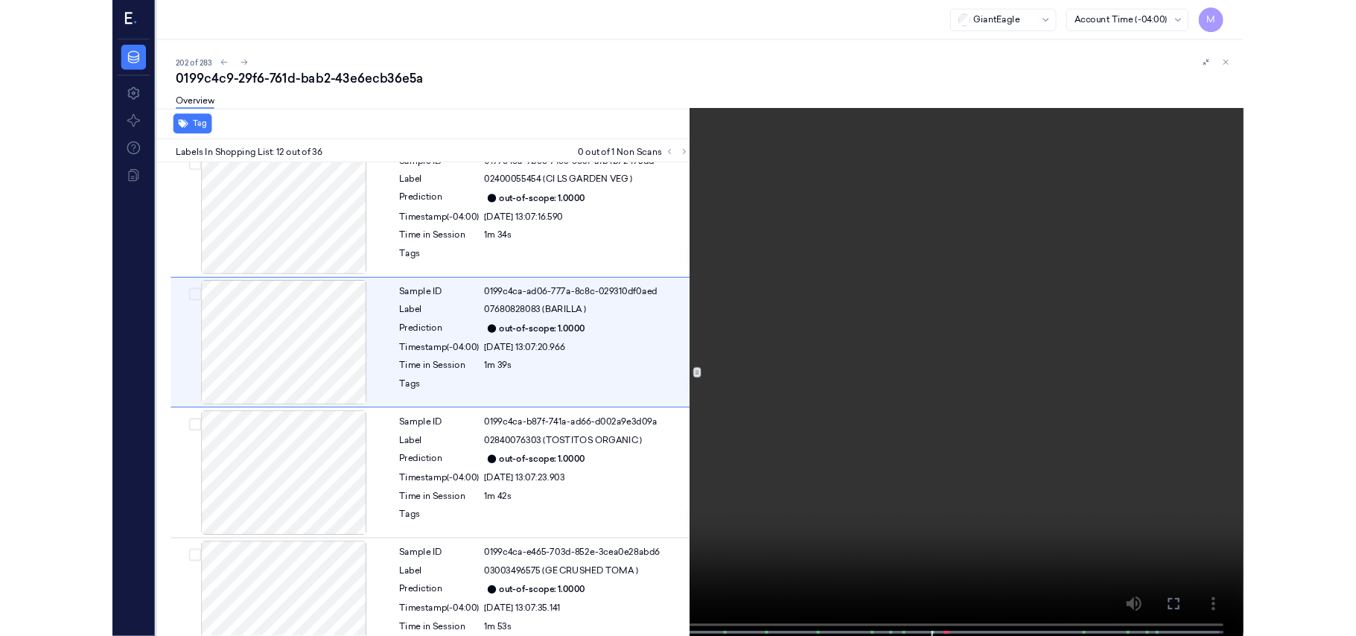
scroll to position [1519, 0]
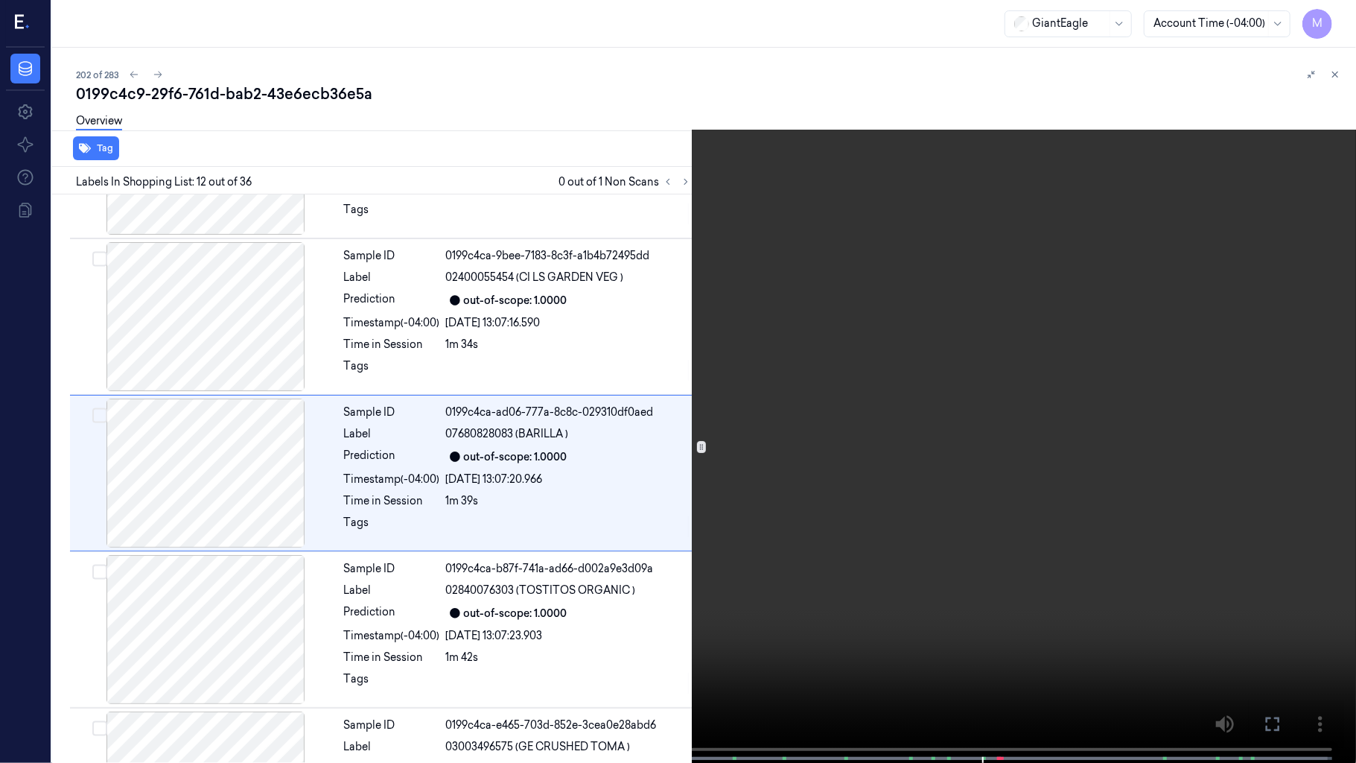
click at [862, 343] on video at bounding box center [678, 383] width 1356 height 766
click at [746, 401] on video at bounding box center [678, 383] width 1356 height 766
click at [0, 0] on icon at bounding box center [0, 0] width 0 height 0
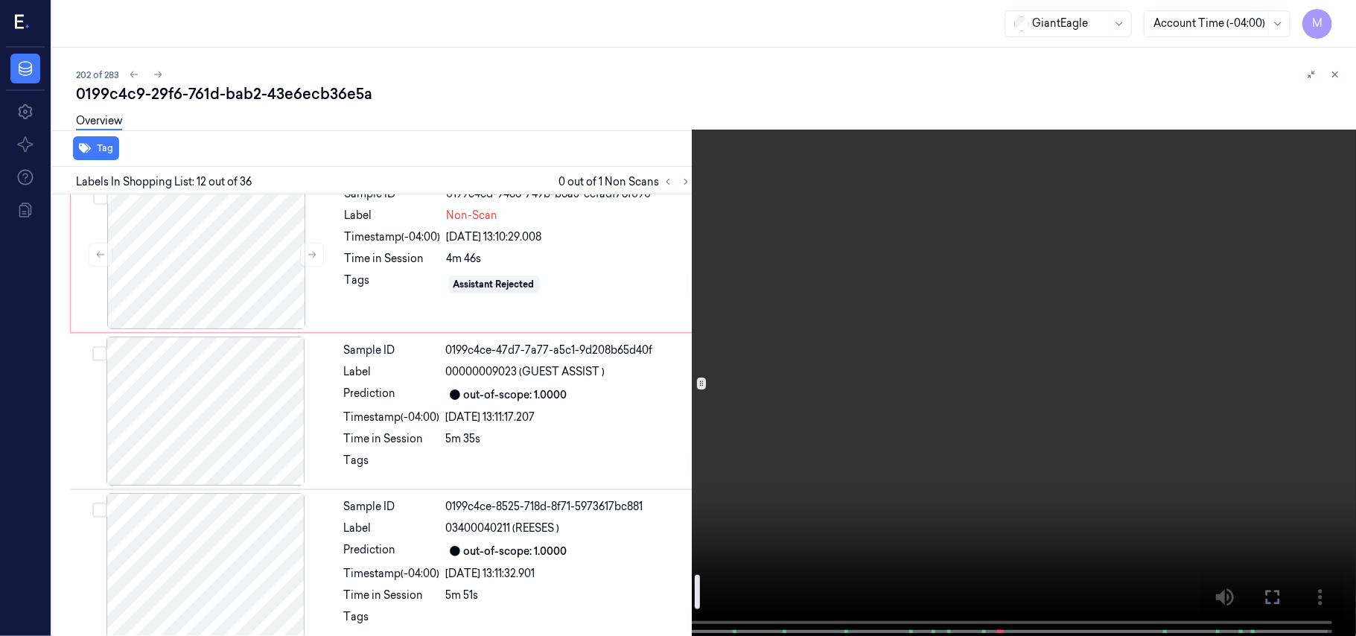
scroll to position [5210, 0]
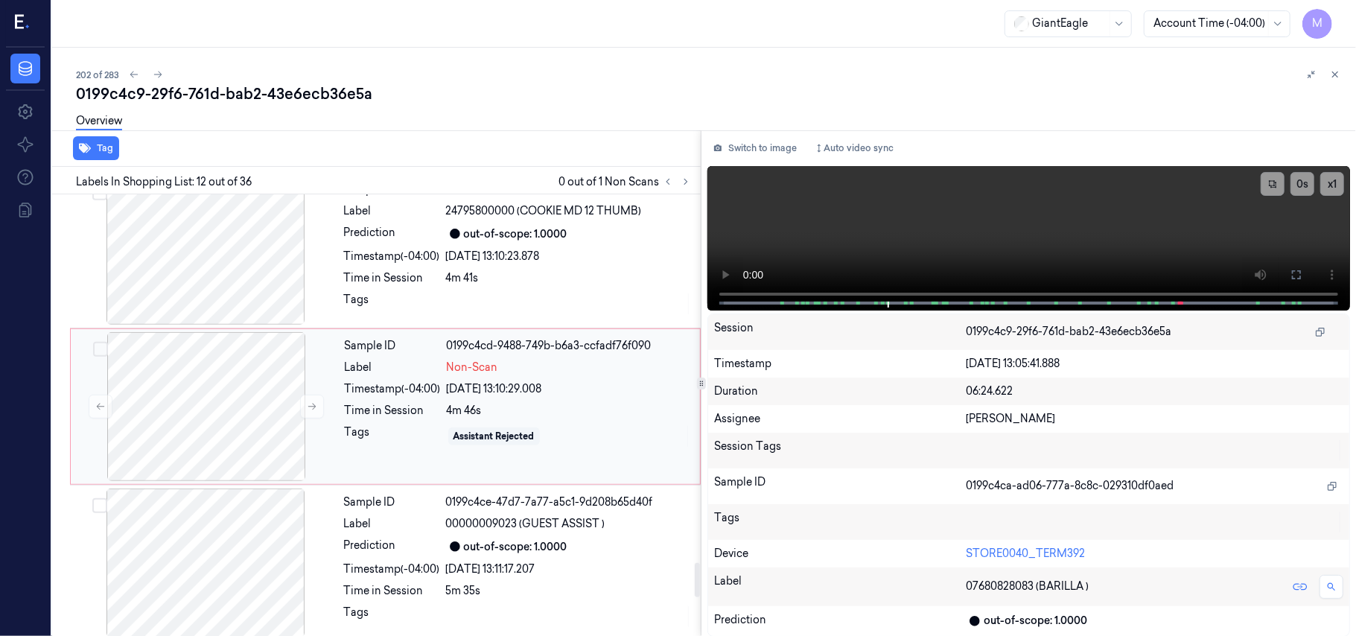
click at [469, 397] on div "[DATE] 13:10:29.008" at bounding box center [569, 389] width 244 height 16
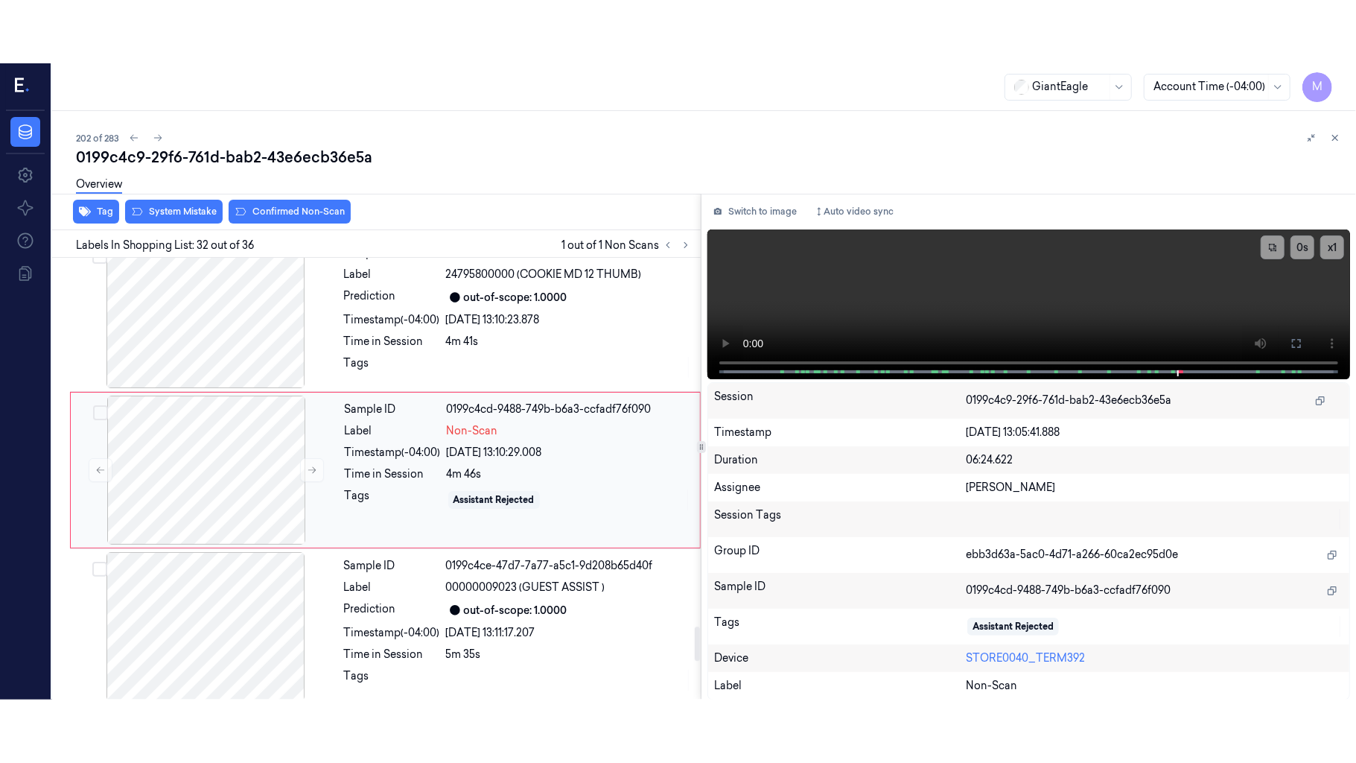
scroll to position [4719, 0]
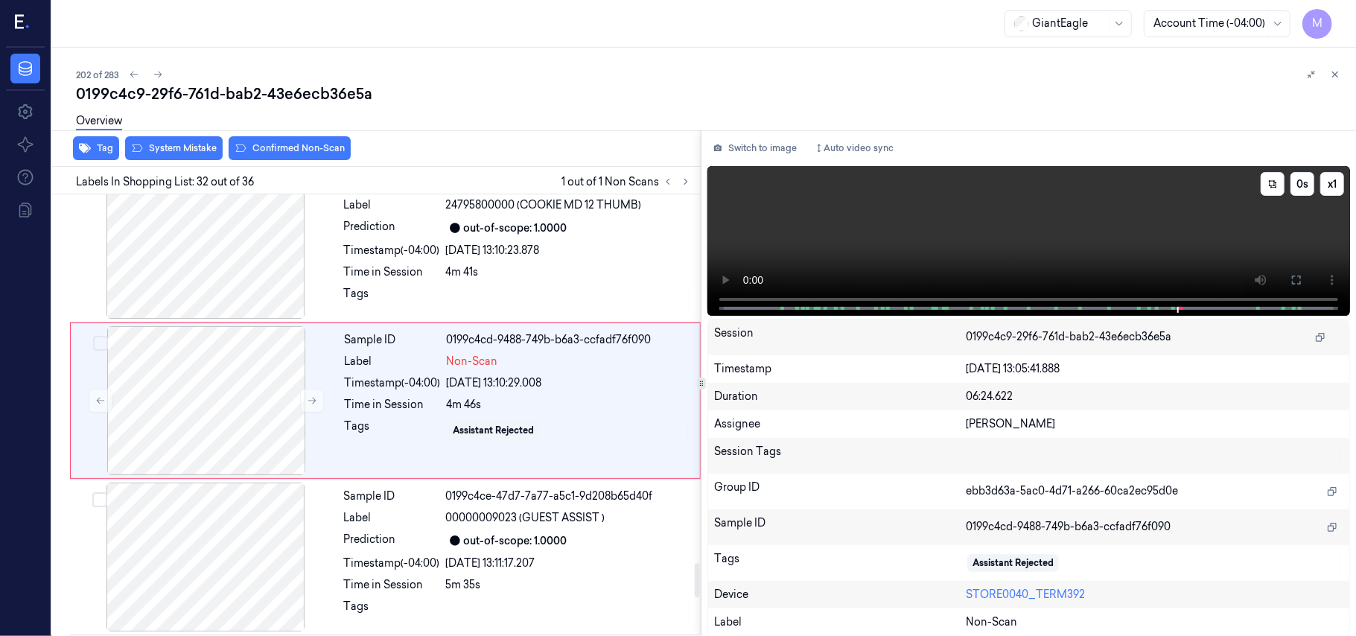
click at [1163, 219] on video at bounding box center [1028, 241] width 643 height 150
click at [1300, 276] on icon at bounding box center [1296, 280] width 9 height 9
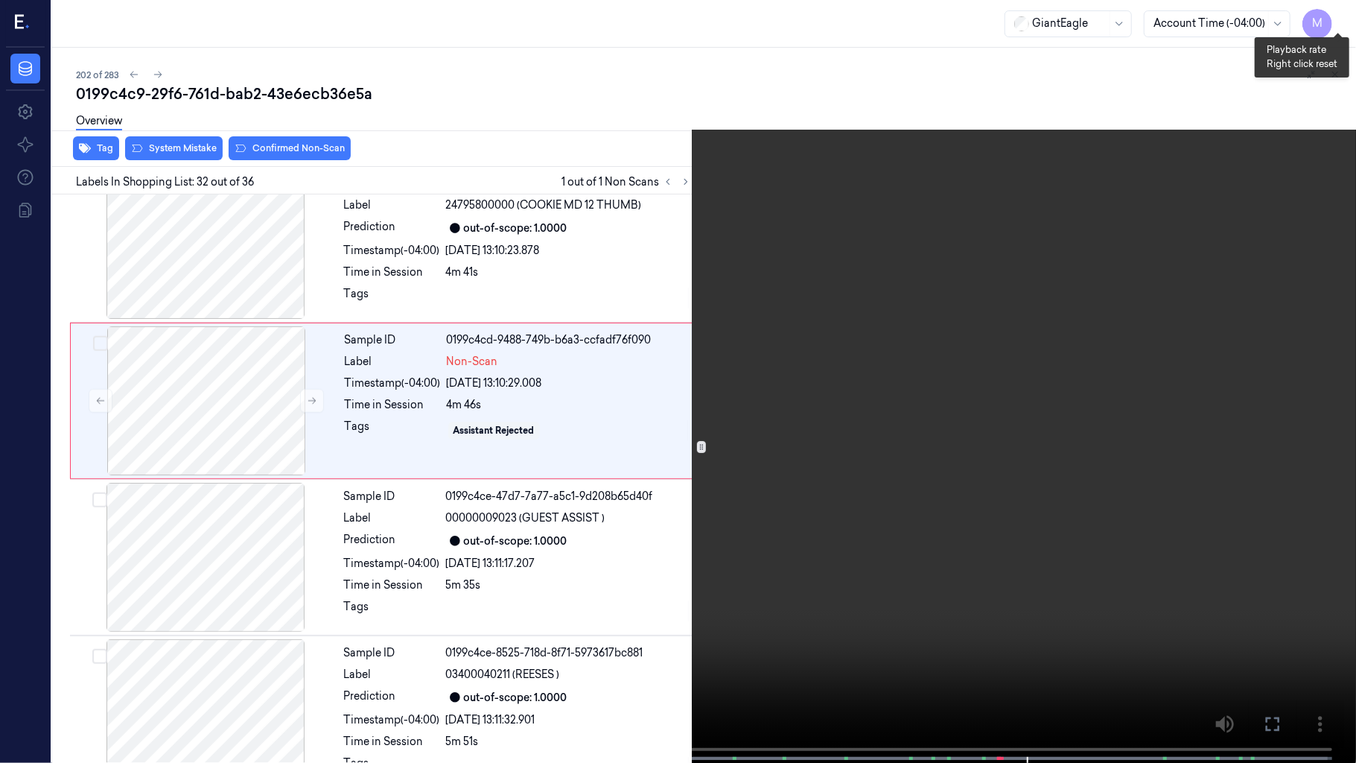
click at [1338, 13] on button "x 1" at bounding box center [1338, 18] width 24 height 24
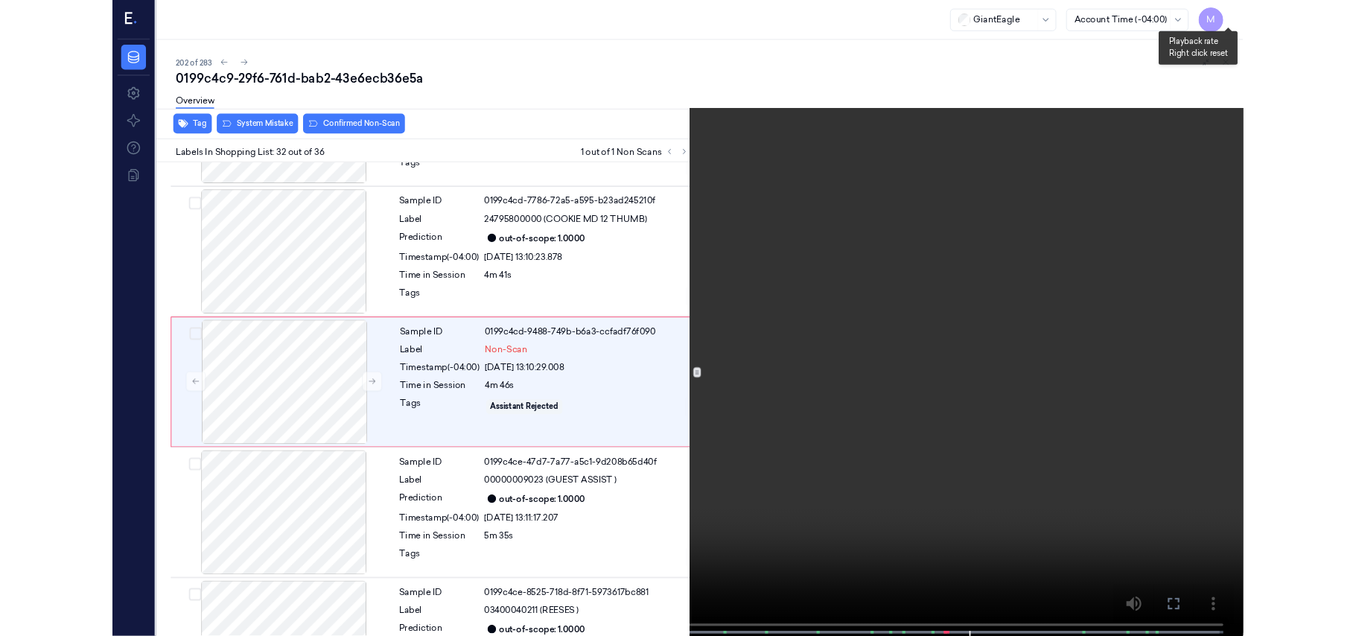
scroll to position [4656, 0]
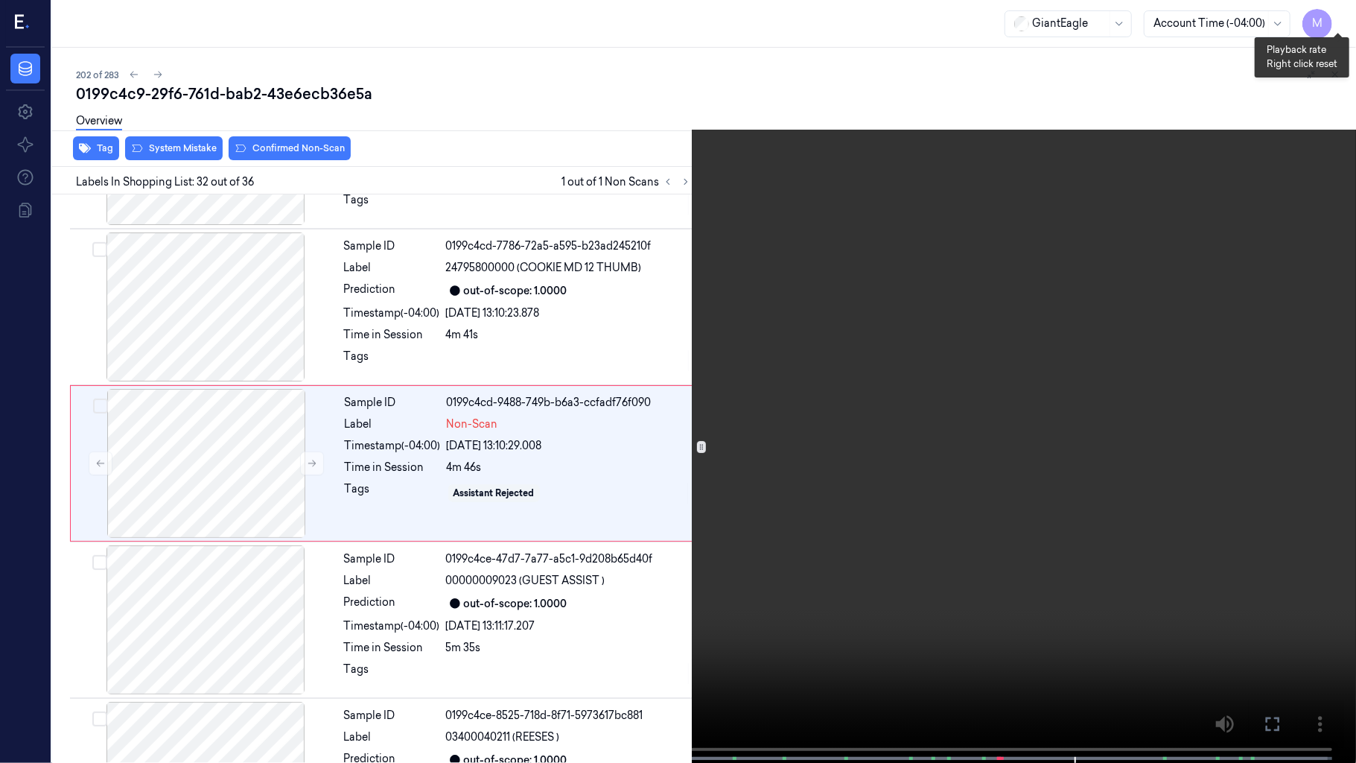
click at [1338, 13] on button "x 2" at bounding box center [1338, 18] width 24 height 24
click at [1136, 296] on video at bounding box center [678, 383] width 1356 height 766
click at [999, 433] on video at bounding box center [678, 383] width 1356 height 766
click at [952, 441] on video at bounding box center [678, 383] width 1356 height 766
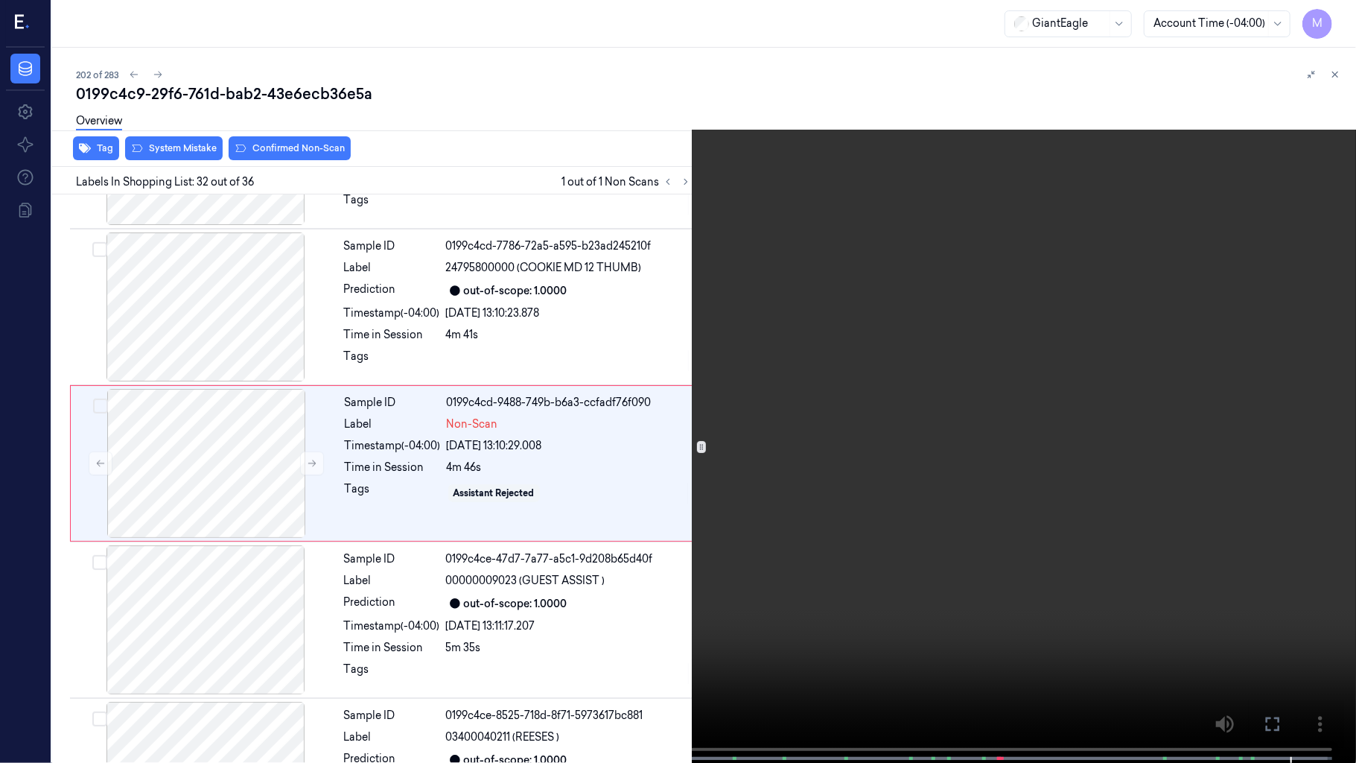
click at [952, 441] on video at bounding box center [678, 383] width 1356 height 766
click at [0, 0] on icon at bounding box center [0, 0] width 0 height 0
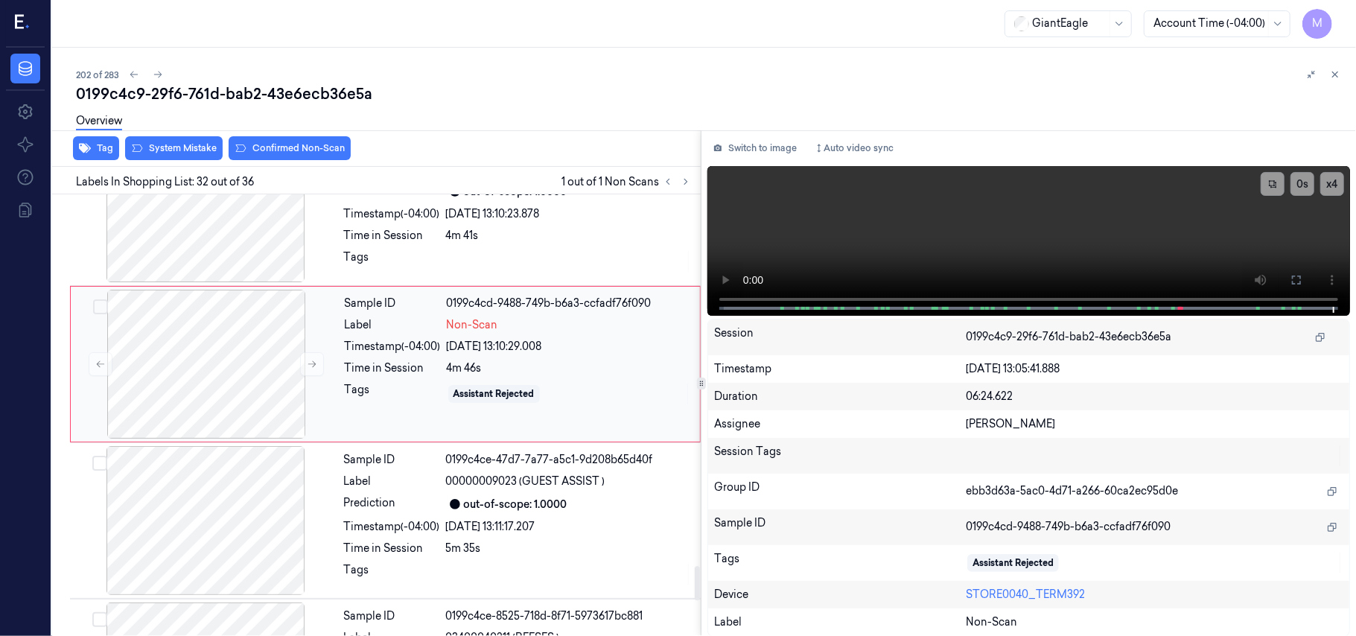
click at [534, 353] on div "[DATE] 13:10:29.008" at bounding box center [569, 347] width 244 height 16
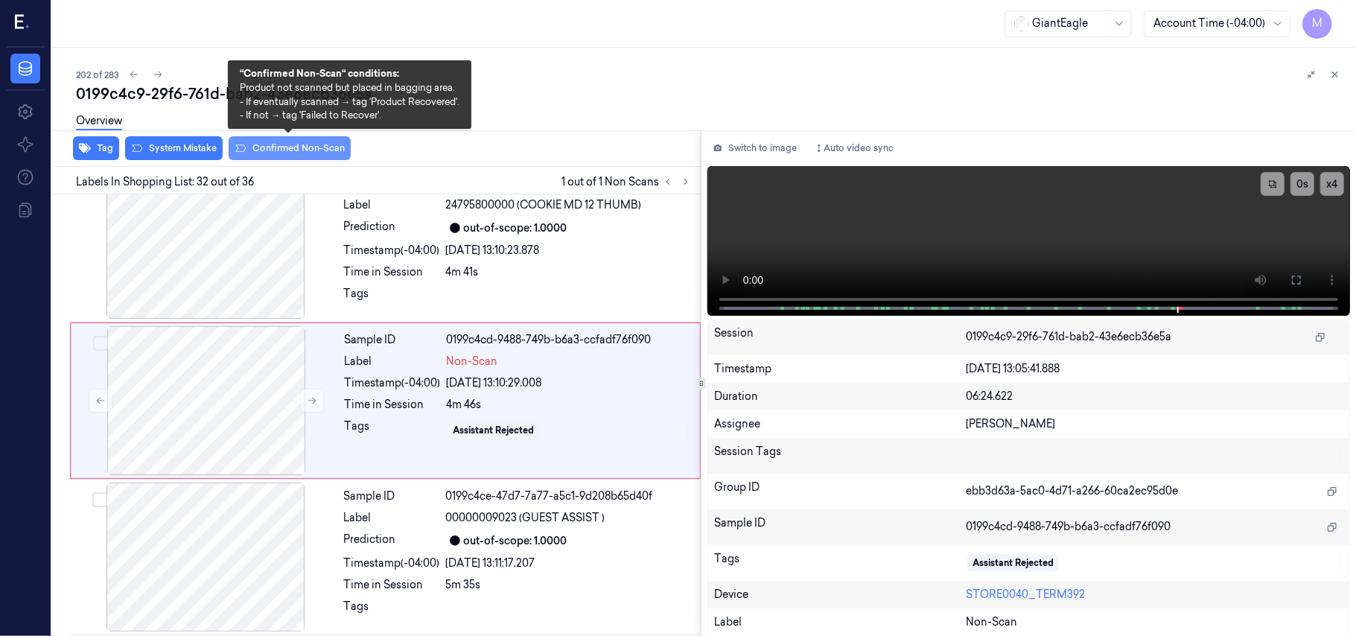
click at [293, 149] on button "Confirmed Non-Scan" at bounding box center [290, 148] width 122 height 24
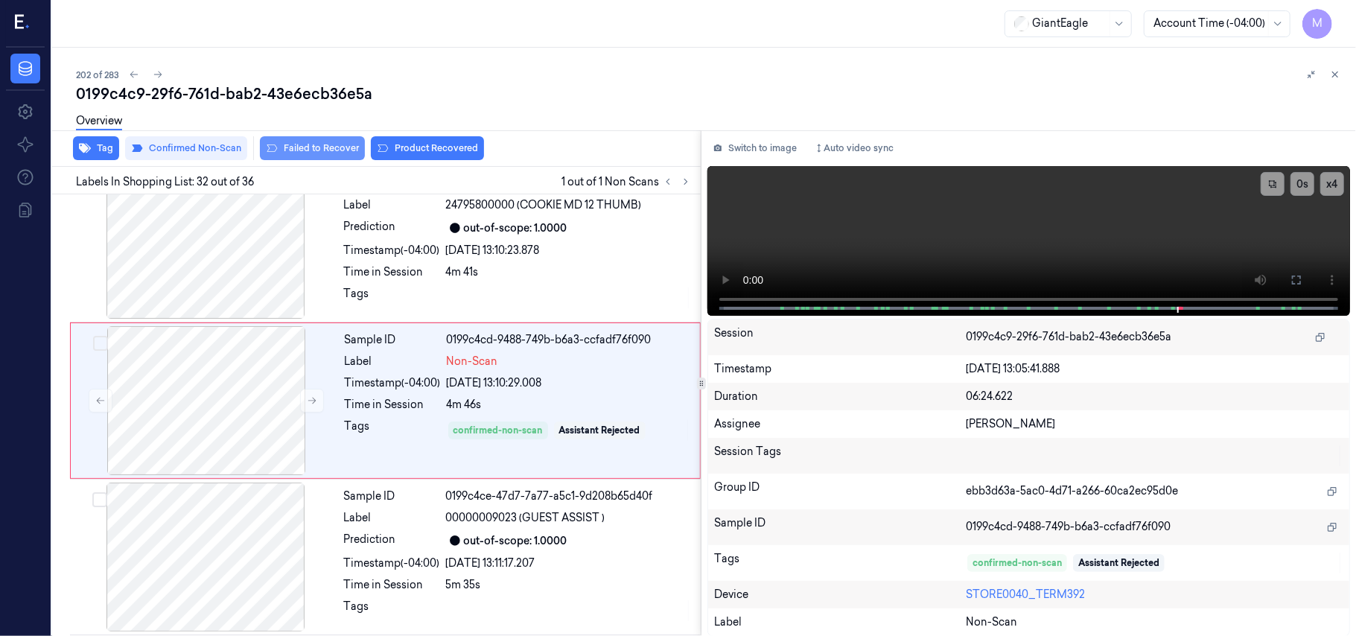
click at [311, 147] on button "Failed to Recover" at bounding box center [312, 148] width 105 height 24
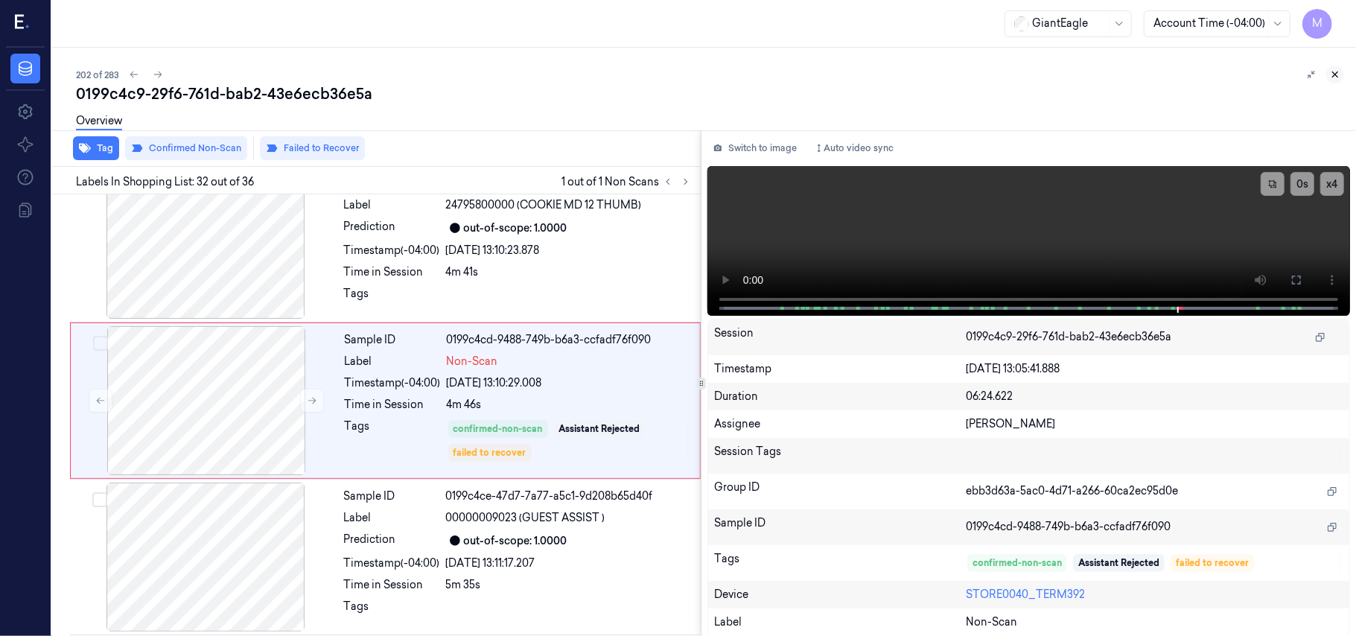
click at [1335, 70] on icon at bounding box center [1335, 74] width 10 height 10
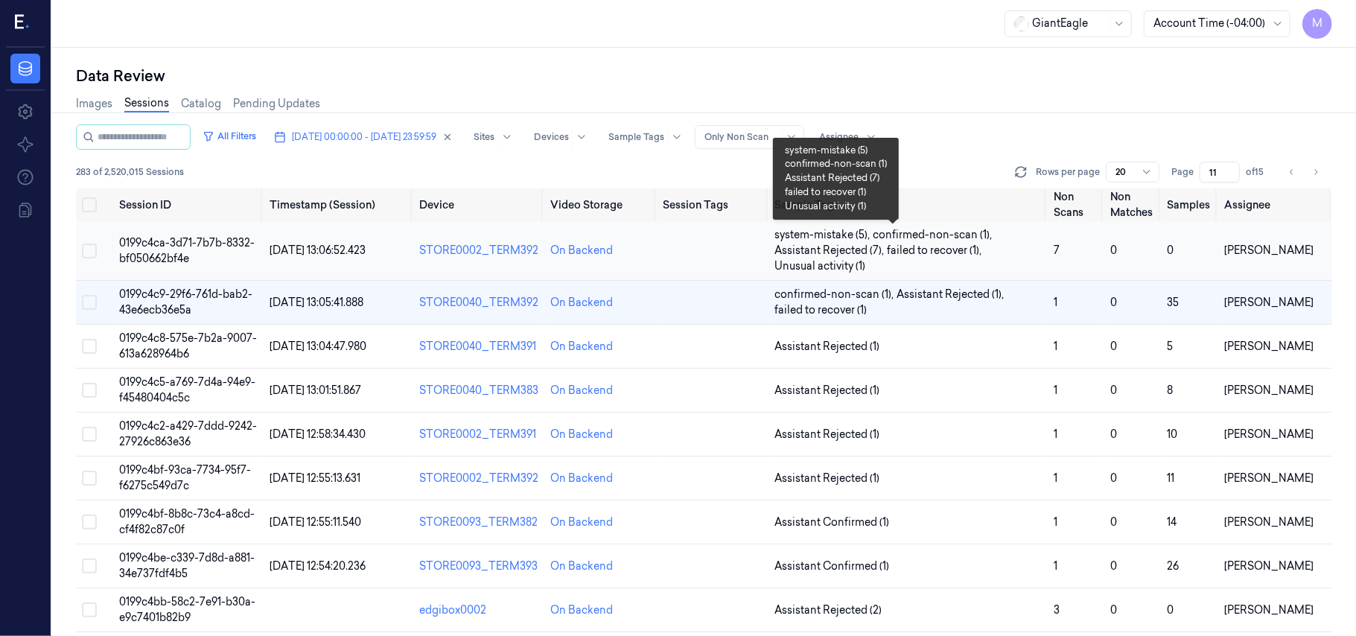
click at [926, 238] on span "confirmed-non-scan (1) ," at bounding box center [935, 235] width 122 height 16
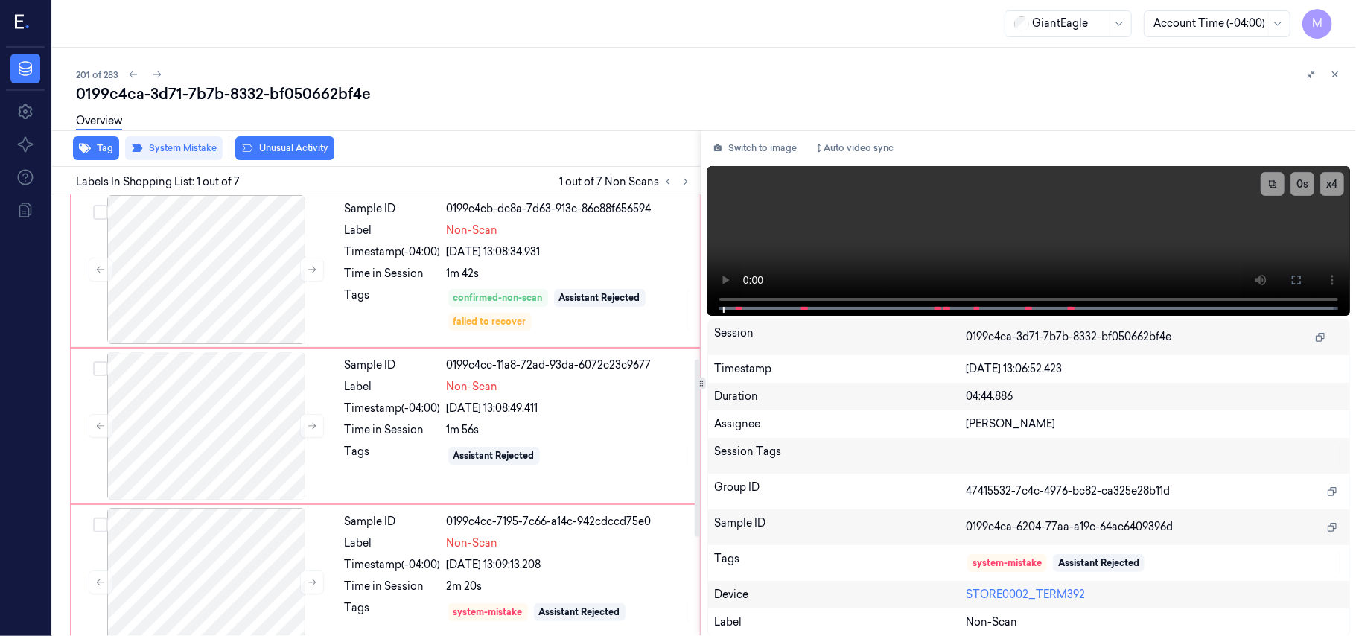
scroll to position [496, 0]
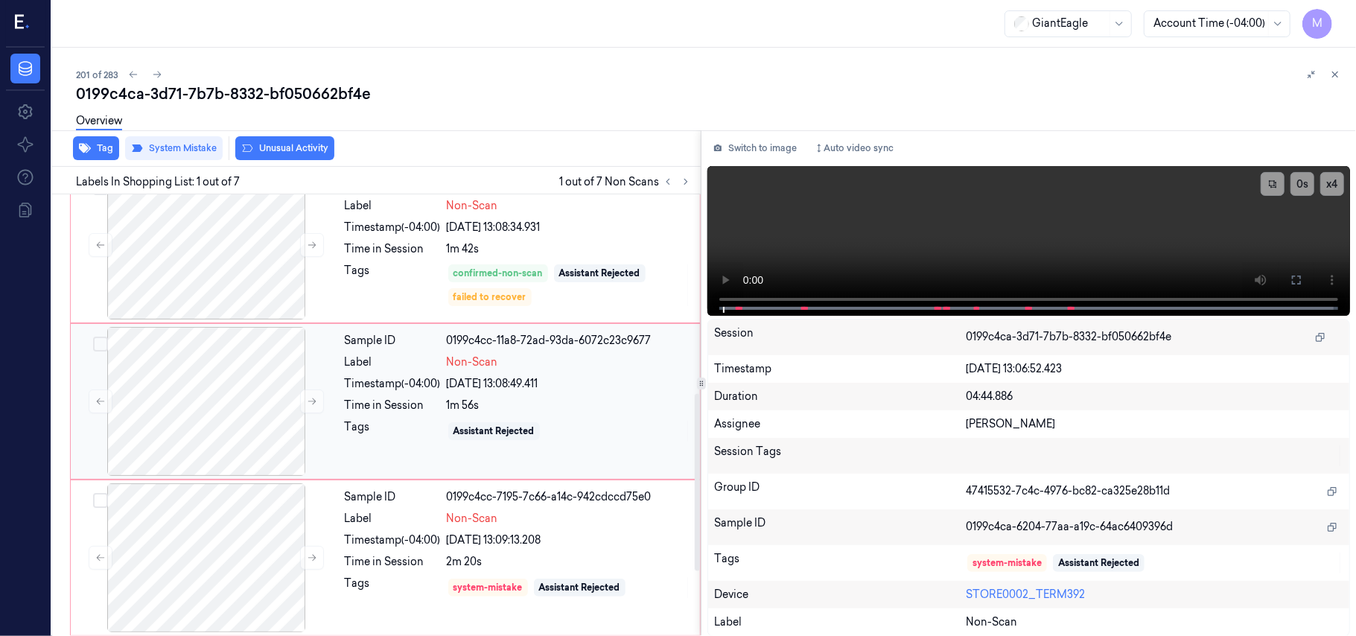
click at [456, 384] on div "[DATE] 13:08:49.411" at bounding box center [569, 384] width 244 height 16
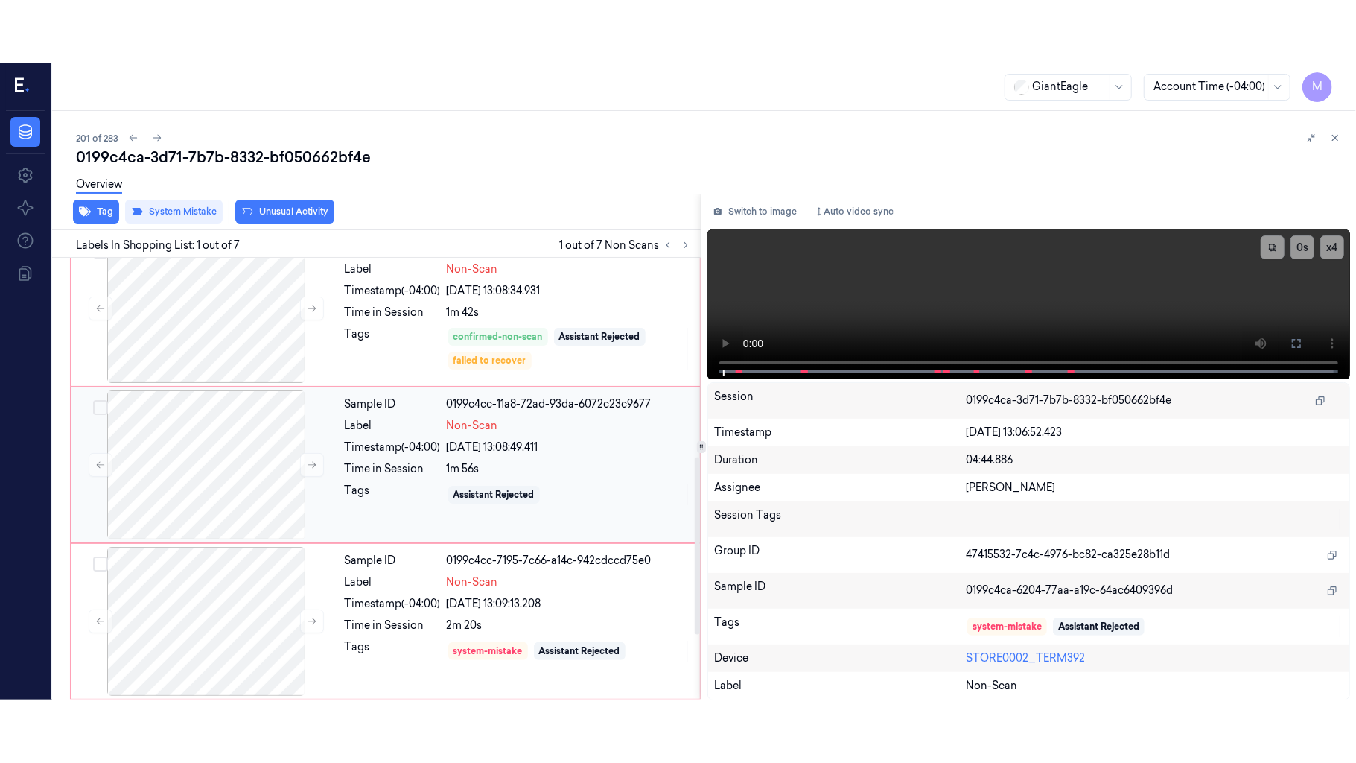
scroll to position [483, 0]
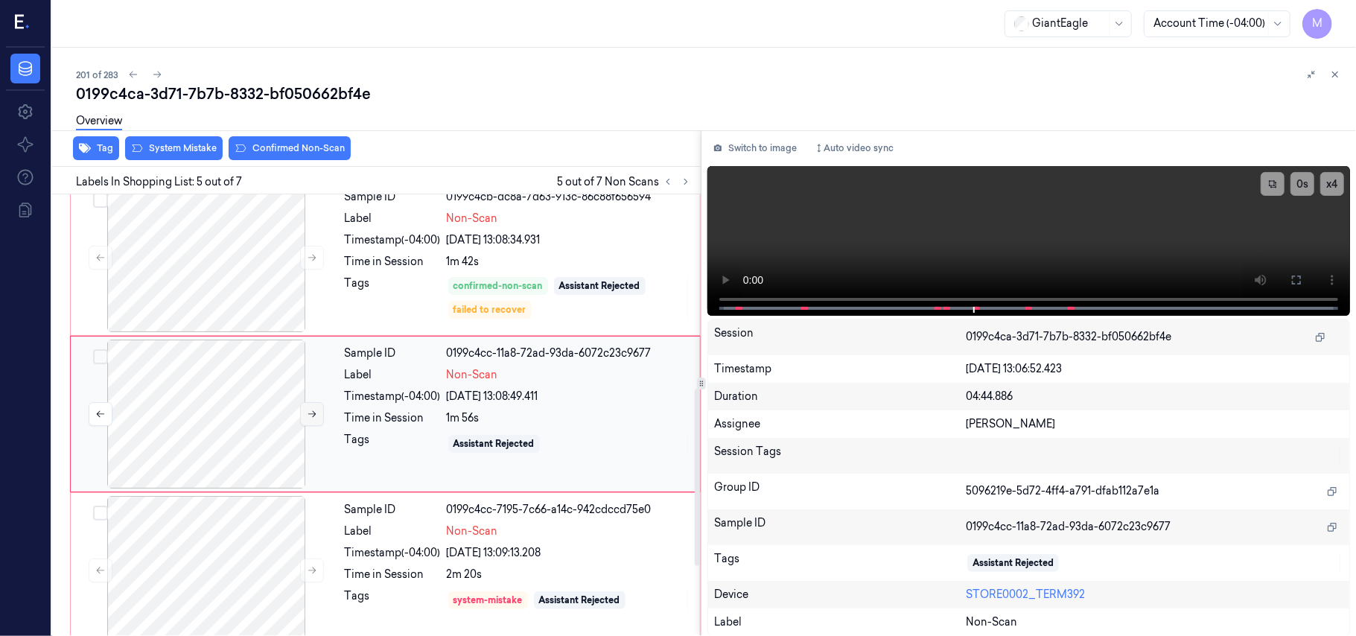
click at [302, 415] on button at bounding box center [312, 414] width 24 height 24
click at [1287, 280] on button at bounding box center [1297, 280] width 24 height 24
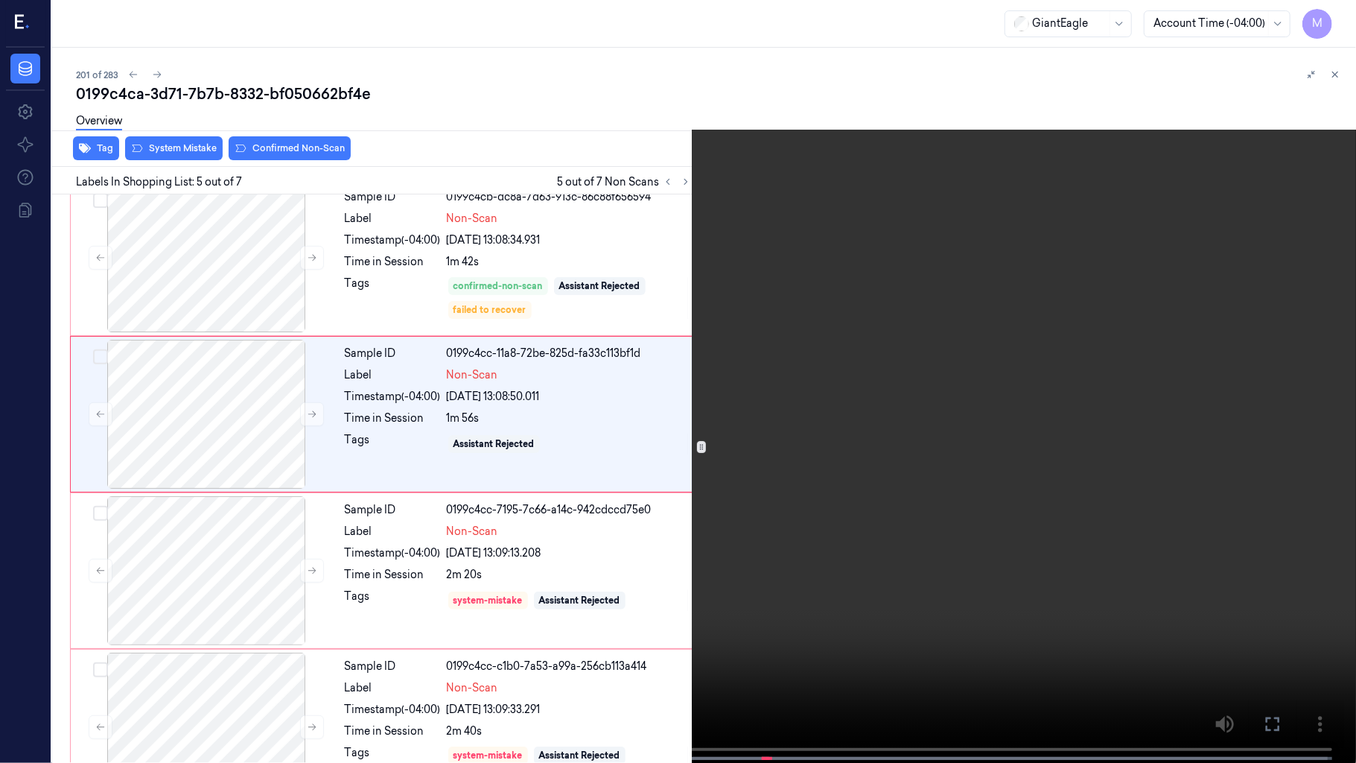
click at [963, 349] on video at bounding box center [678, 383] width 1356 height 766
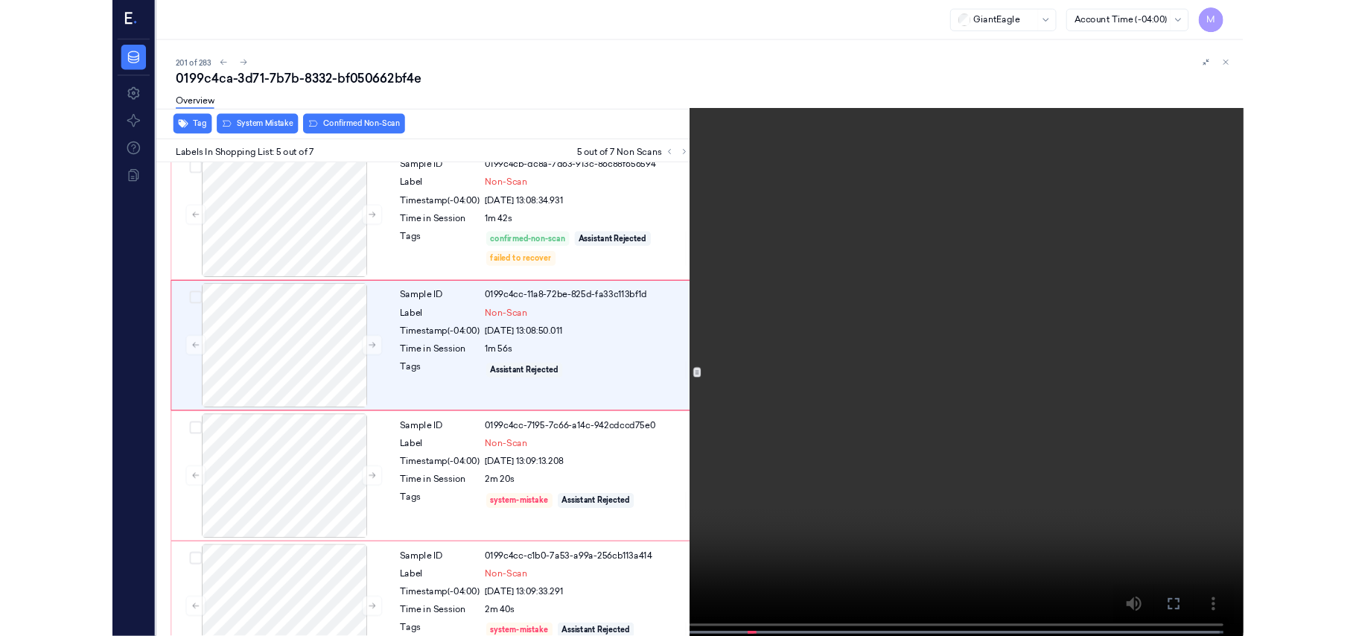
scroll to position [421, 0]
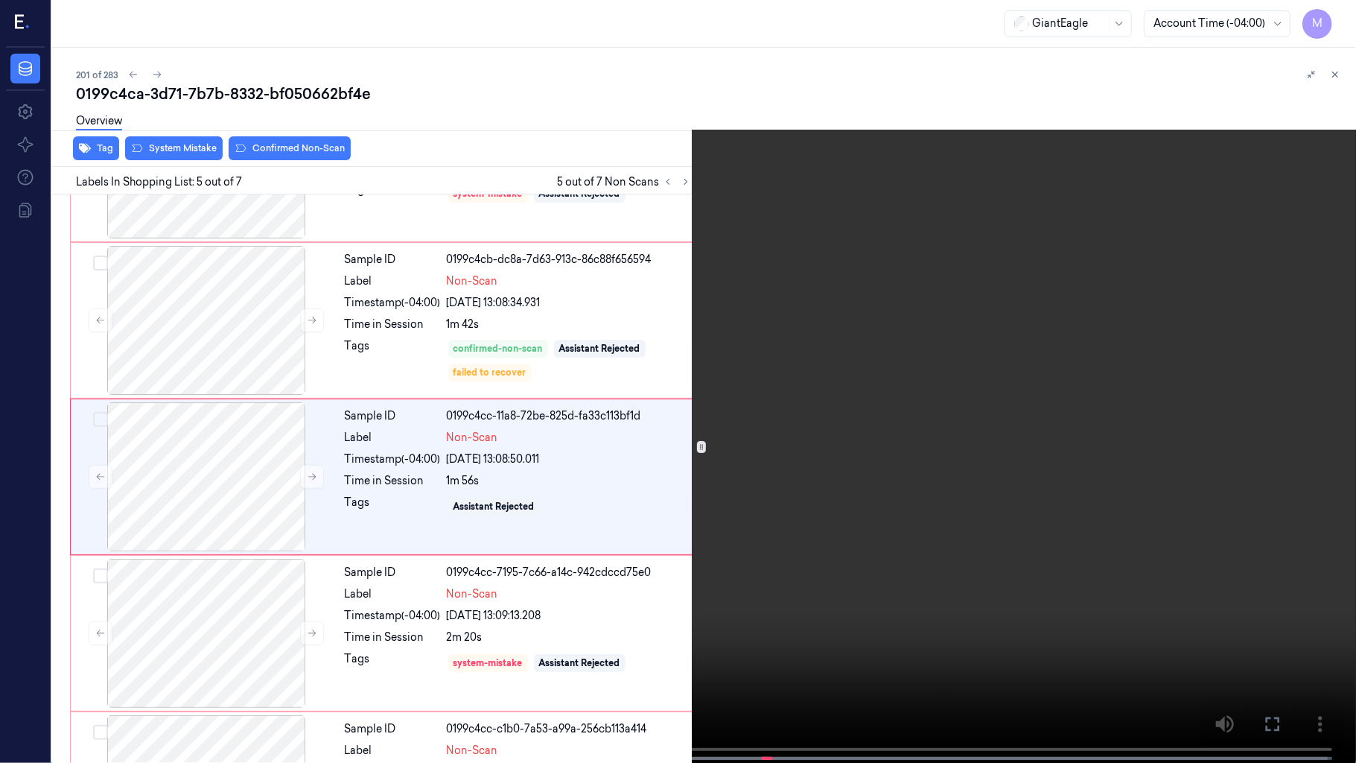
click at [969, 357] on video at bounding box center [678, 383] width 1356 height 766
drag, startPoint x: 1270, startPoint y: 721, endPoint x: 518, endPoint y: 517, distance: 779.3
click at [0, 0] on icon at bounding box center [0, 0] width 0 height 0
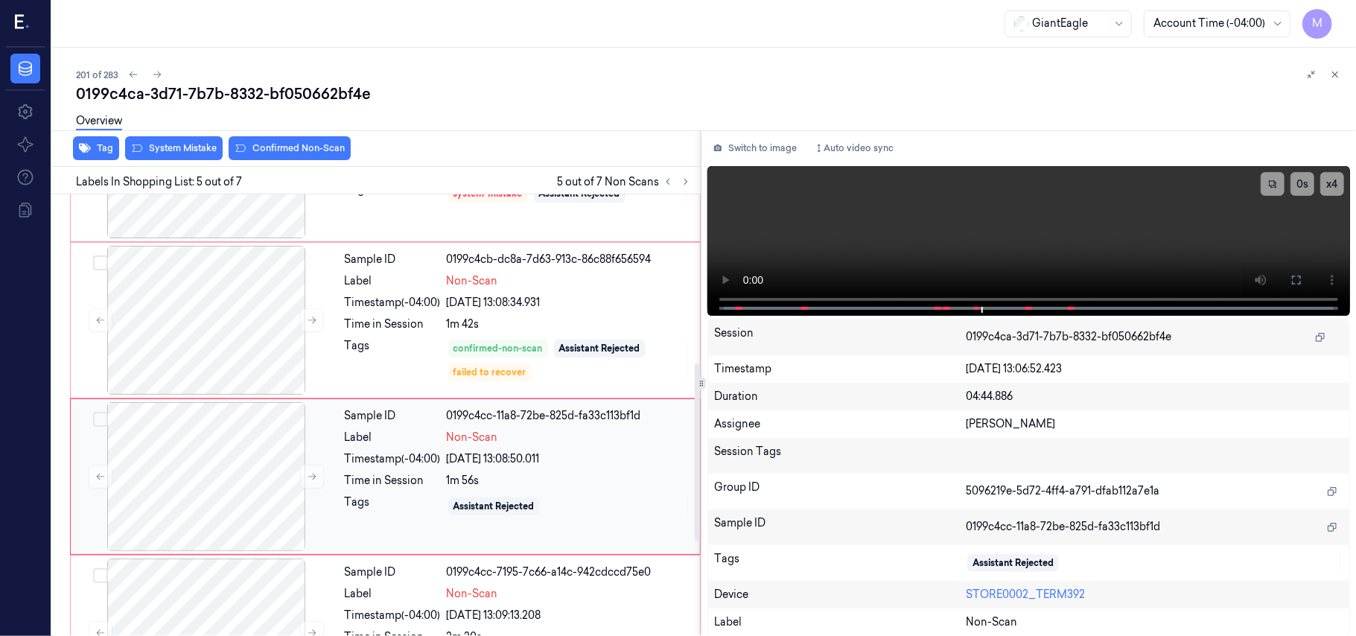
click at [430, 454] on div "Timestamp (-04:00)" at bounding box center [393, 459] width 96 height 16
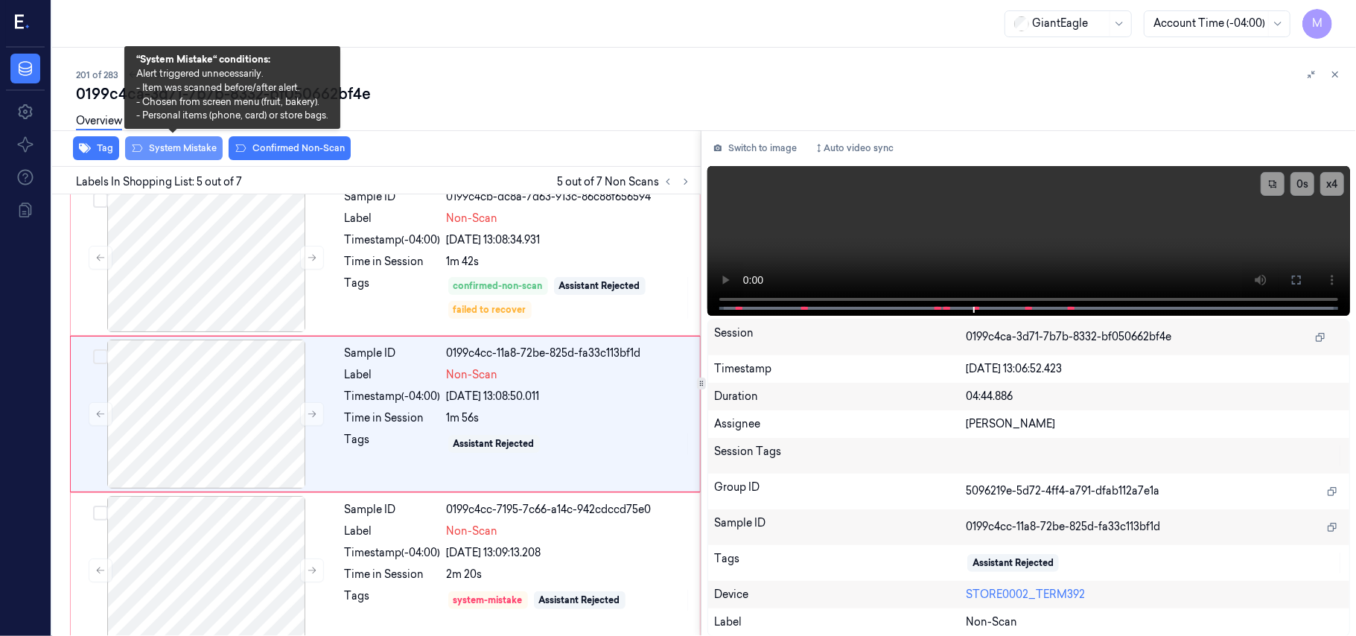
click at [185, 144] on button "System Mistake" at bounding box center [174, 148] width 98 height 24
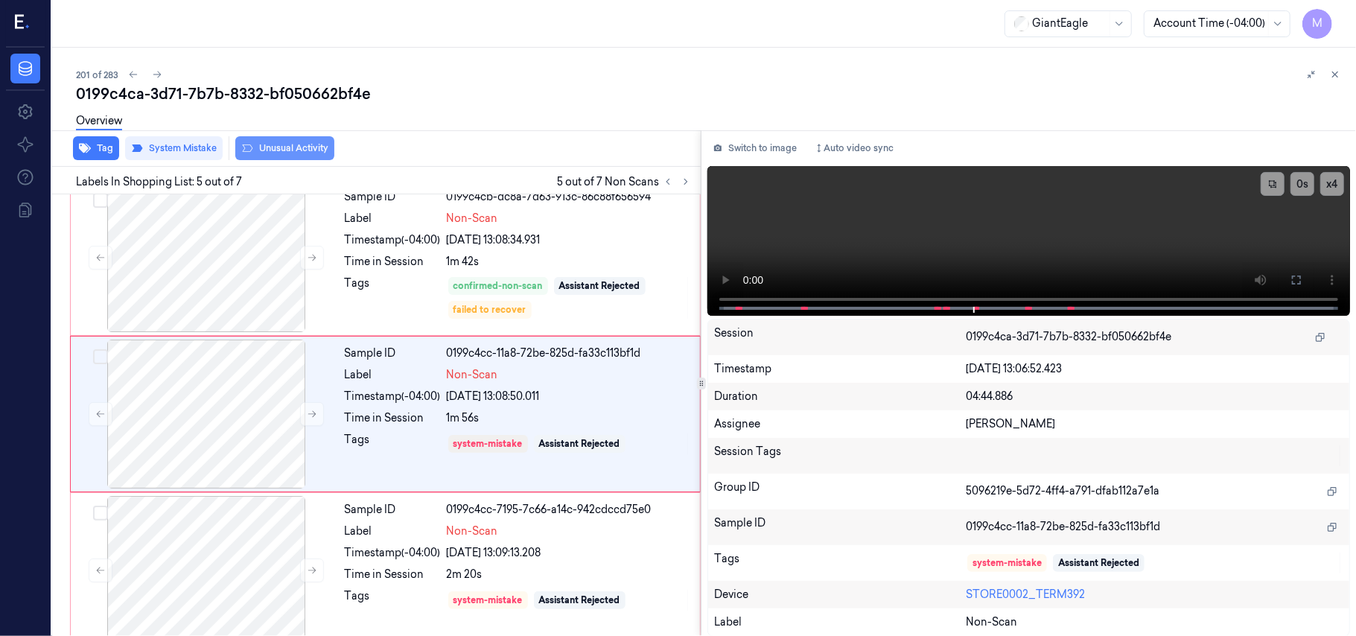
click at [293, 147] on button "Unusual Activity" at bounding box center [284, 148] width 99 height 24
click at [1337, 76] on icon at bounding box center [1335, 74] width 5 height 5
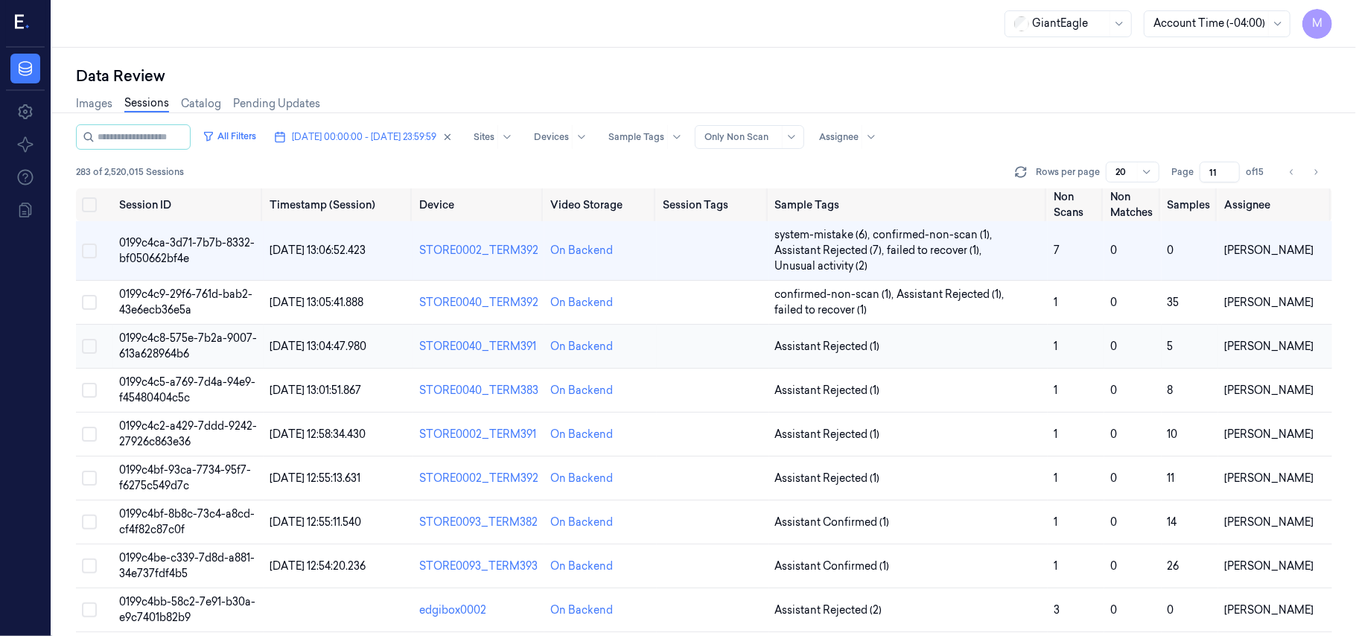
click at [164, 344] on span "0199c4c8-575e-7b2a-9007-613a628964b6" at bounding box center [188, 345] width 138 height 29
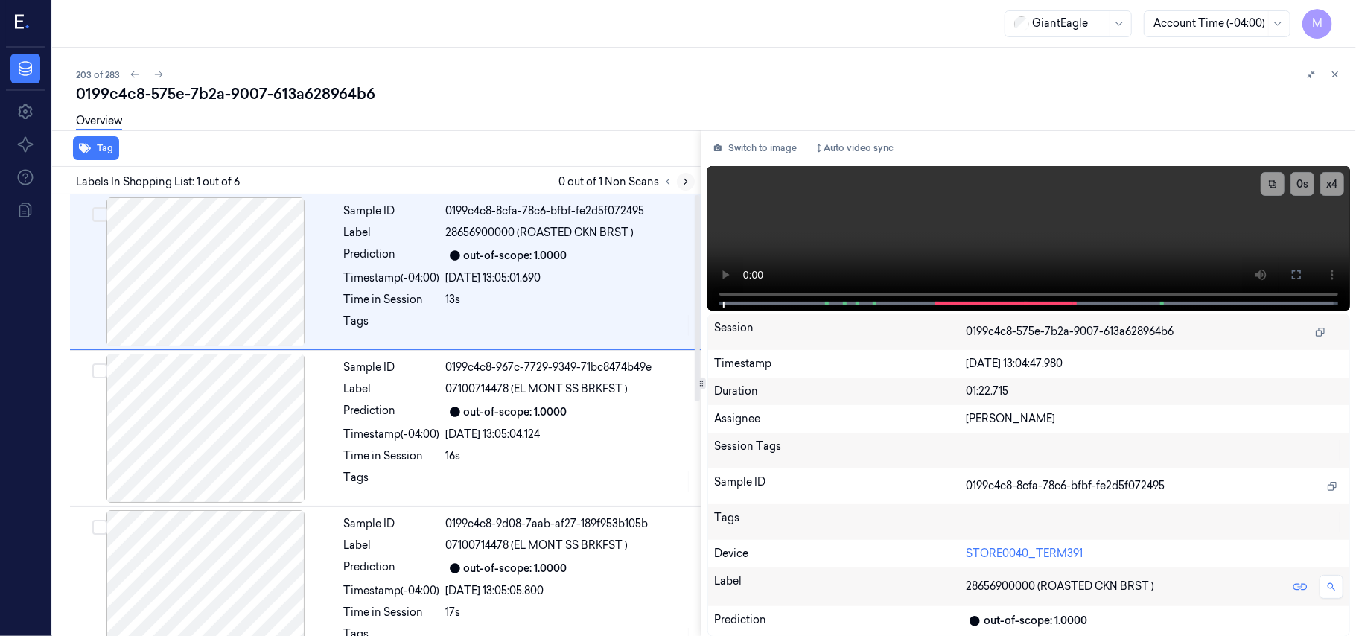
click at [683, 179] on icon at bounding box center [686, 181] width 10 height 10
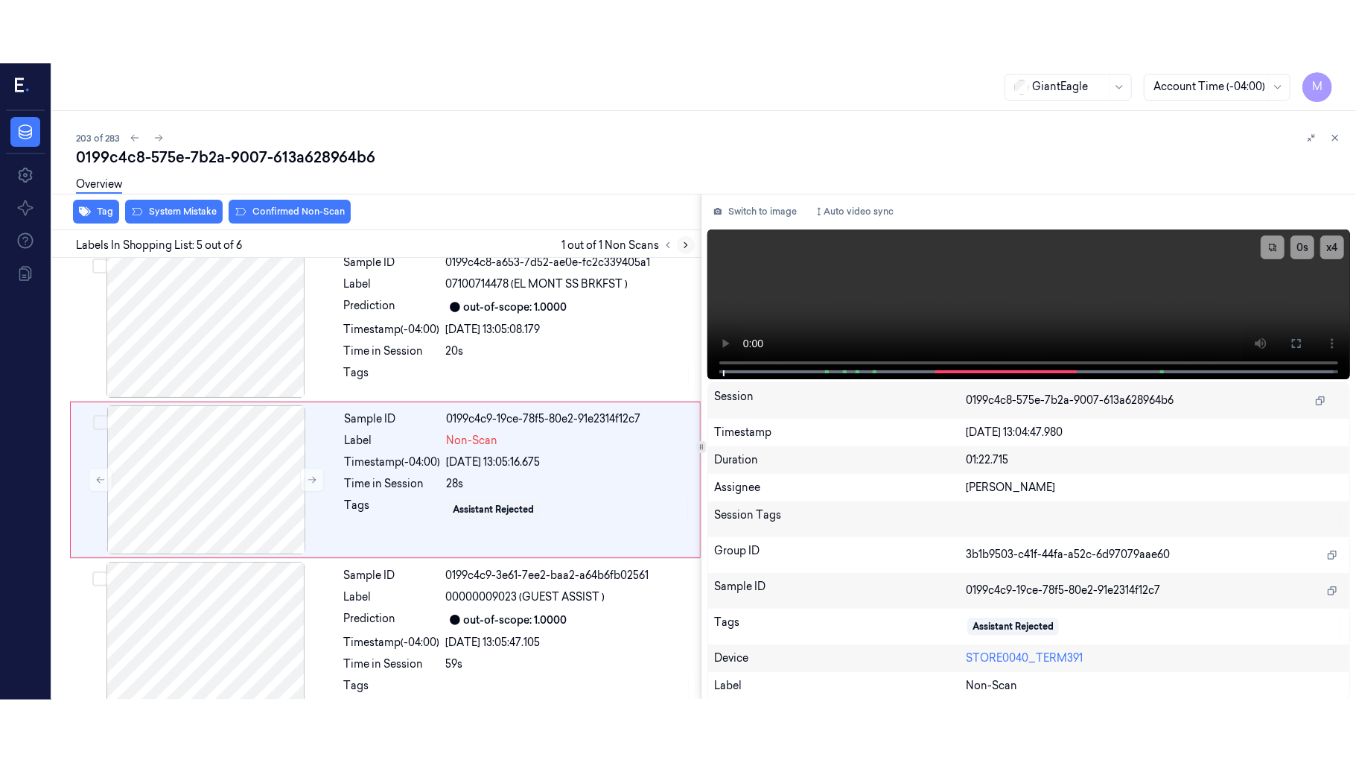
scroll to position [483, 0]
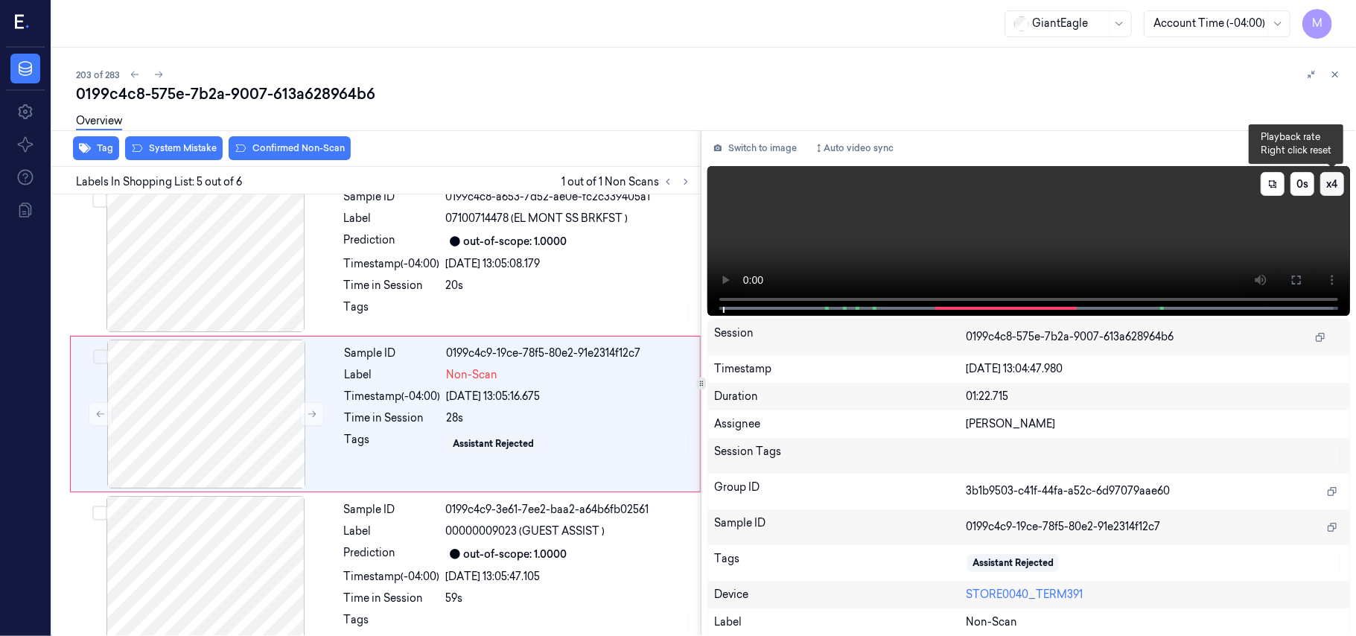
click at [1330, 182] on button "x 4" at bounding box center [1332, 184] width 24 height 24
click at [1299, 277] on icon at bounding box center [1297, 280] width 12 height 12
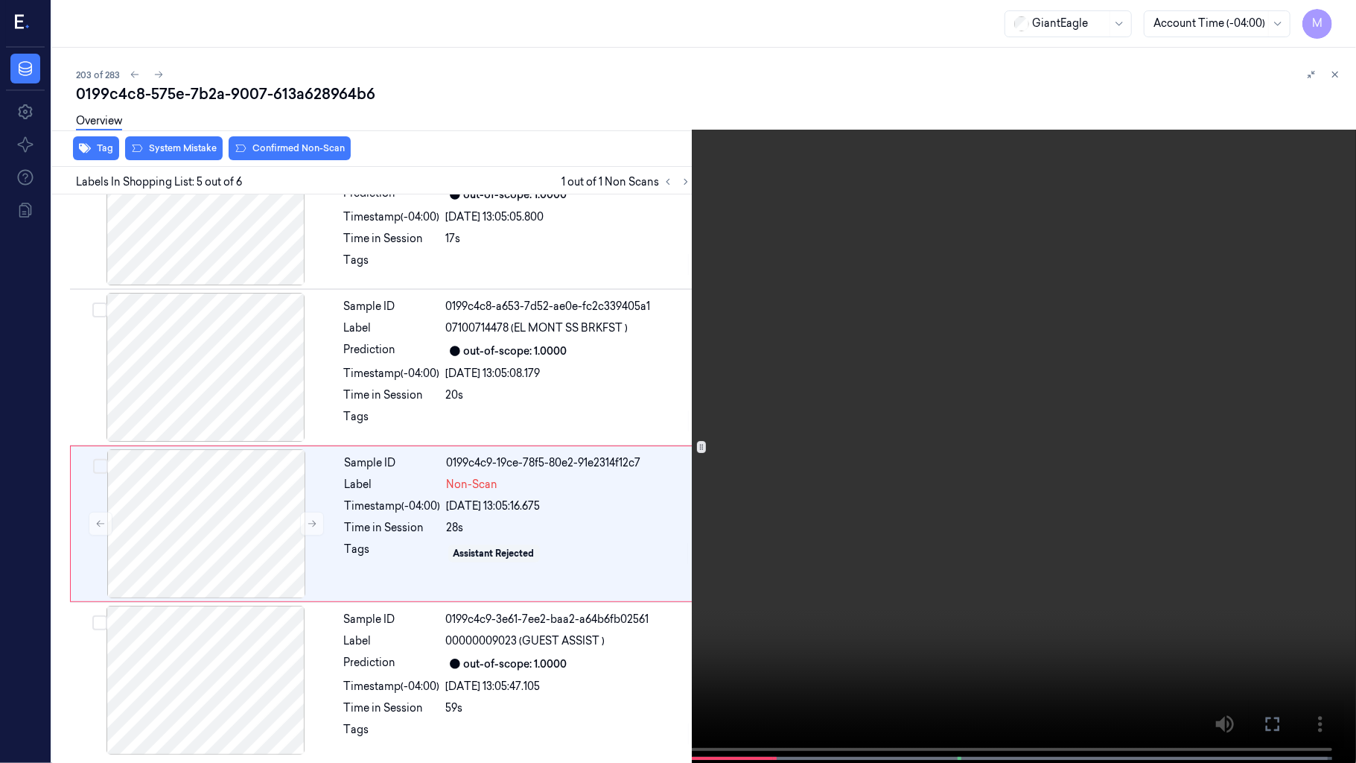
click at [989, 378] on video at bounding box center [678, 383] width 1356 height 766
click at [844, 415] on video at bounding box center [678, 383] width 1356 height 766
click at [0, 0] on icon at bounding box center [0, 0] width 0 height 0
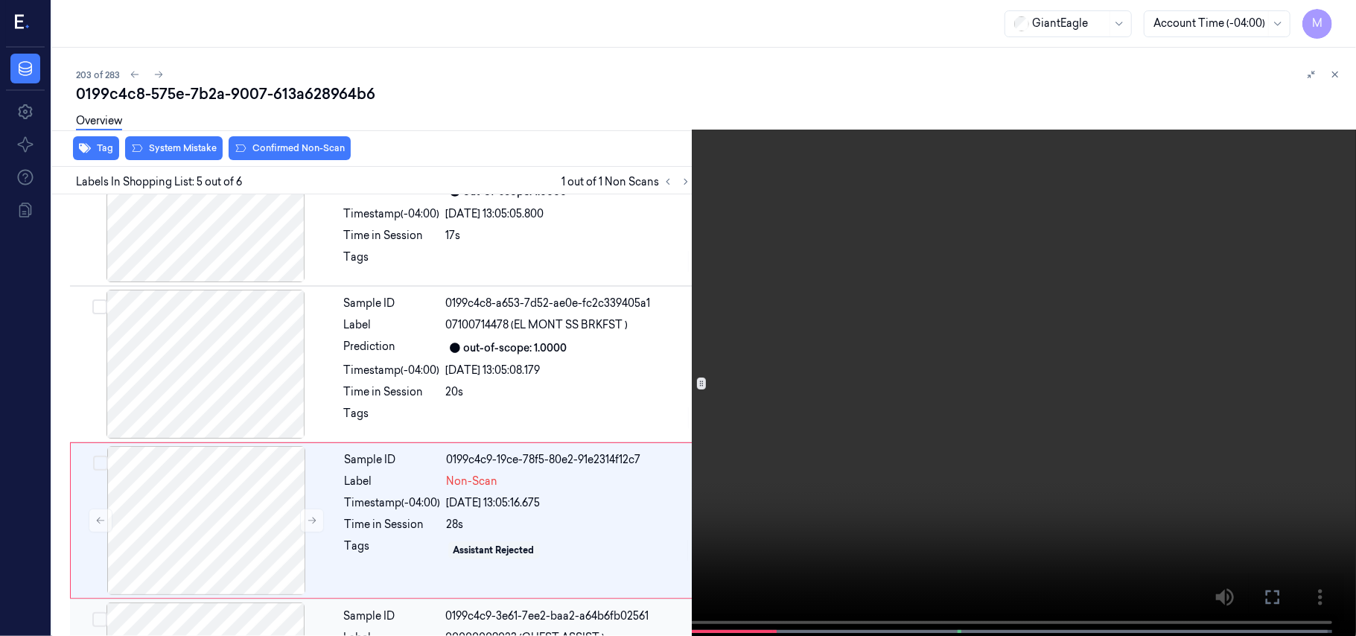
scroll to position [483, 0]
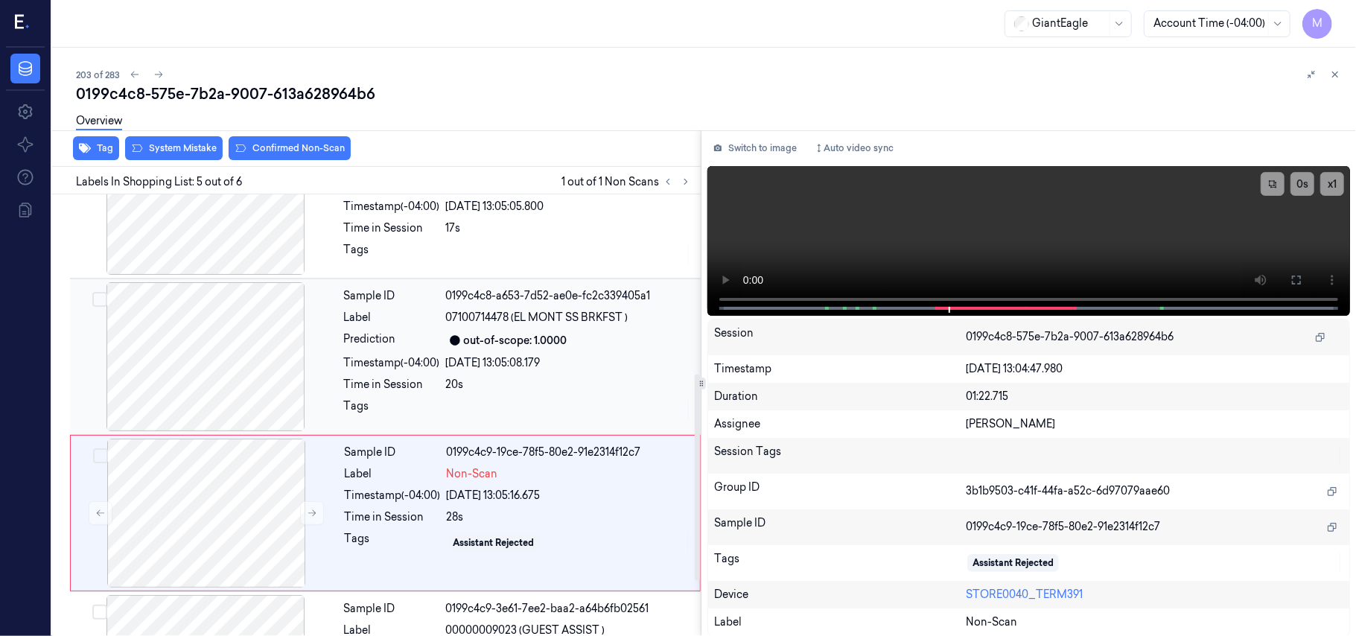
click at [519, 361] on div "[DATE] 13:05:08.179" at bounding box center [569, 363] width 246 height 16
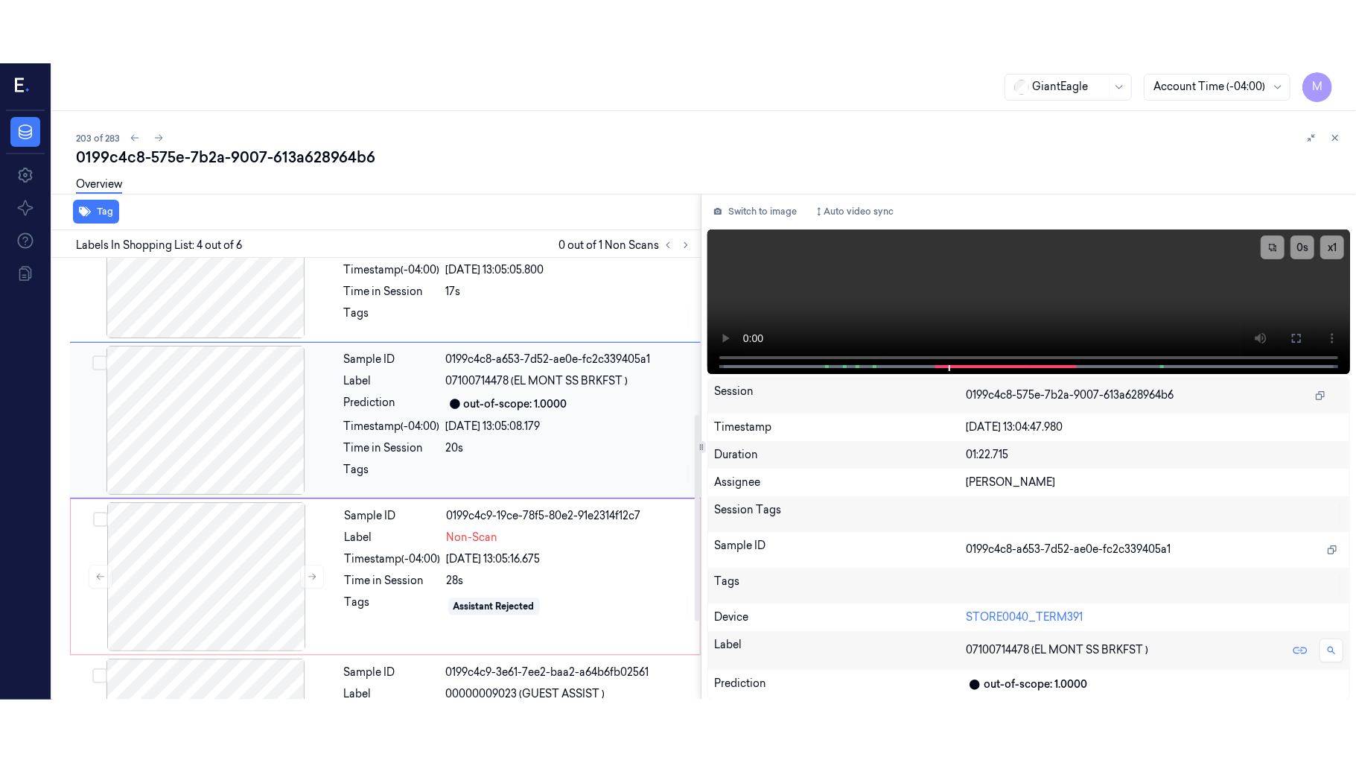
scroll to position [326, 0]
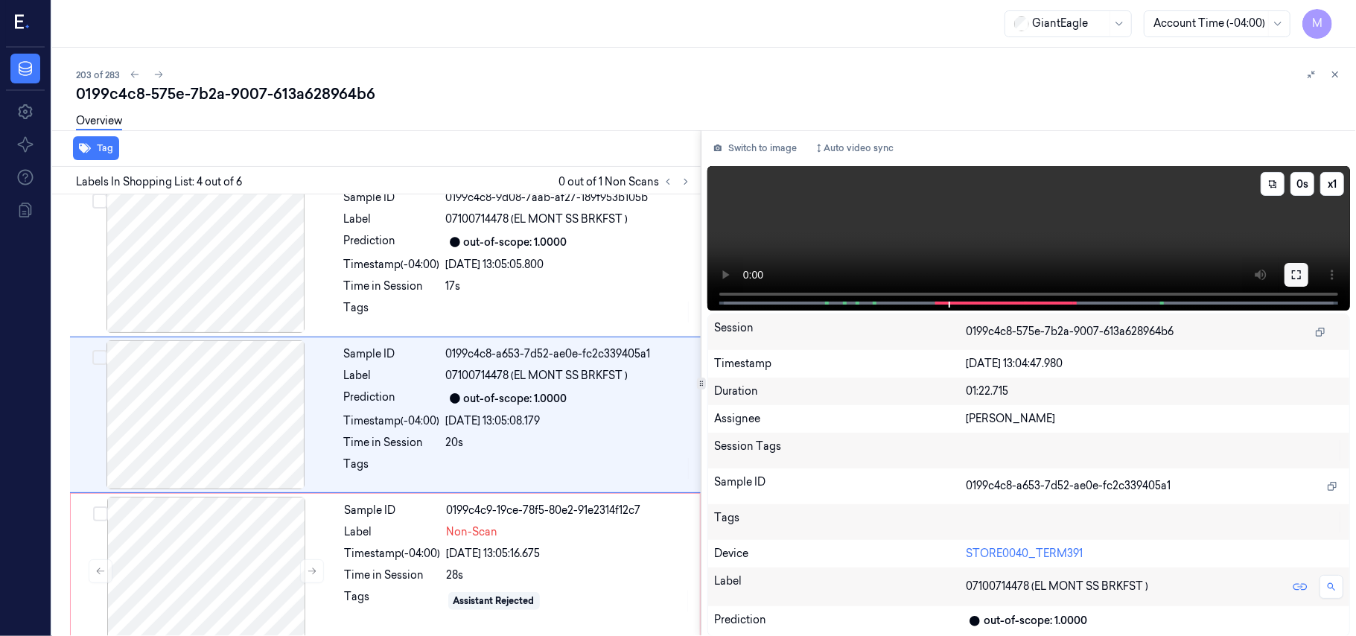
click at [1296, 273] on icon at bounding box center [1297, 275] width 12 height 12
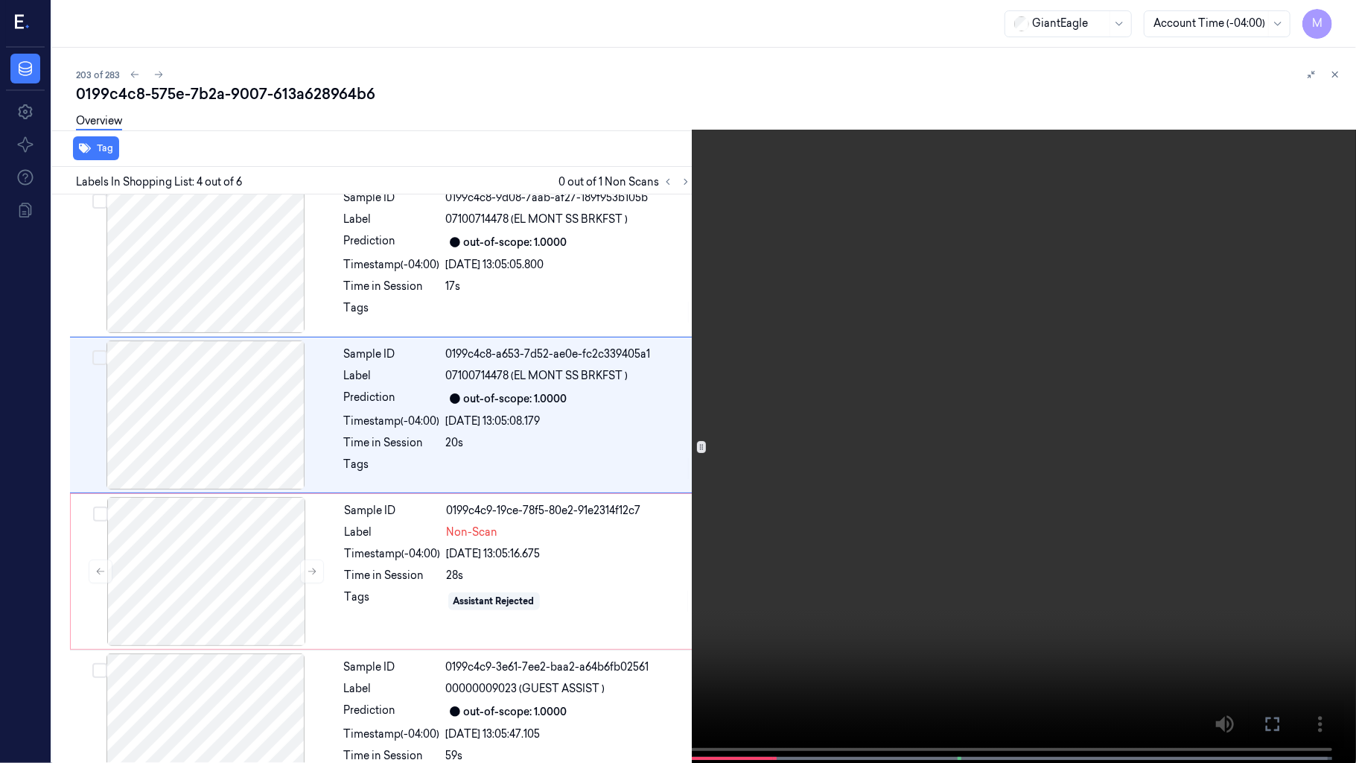
click at [976, 421] on video at bounding box center [678, 383] width 1356 height 766
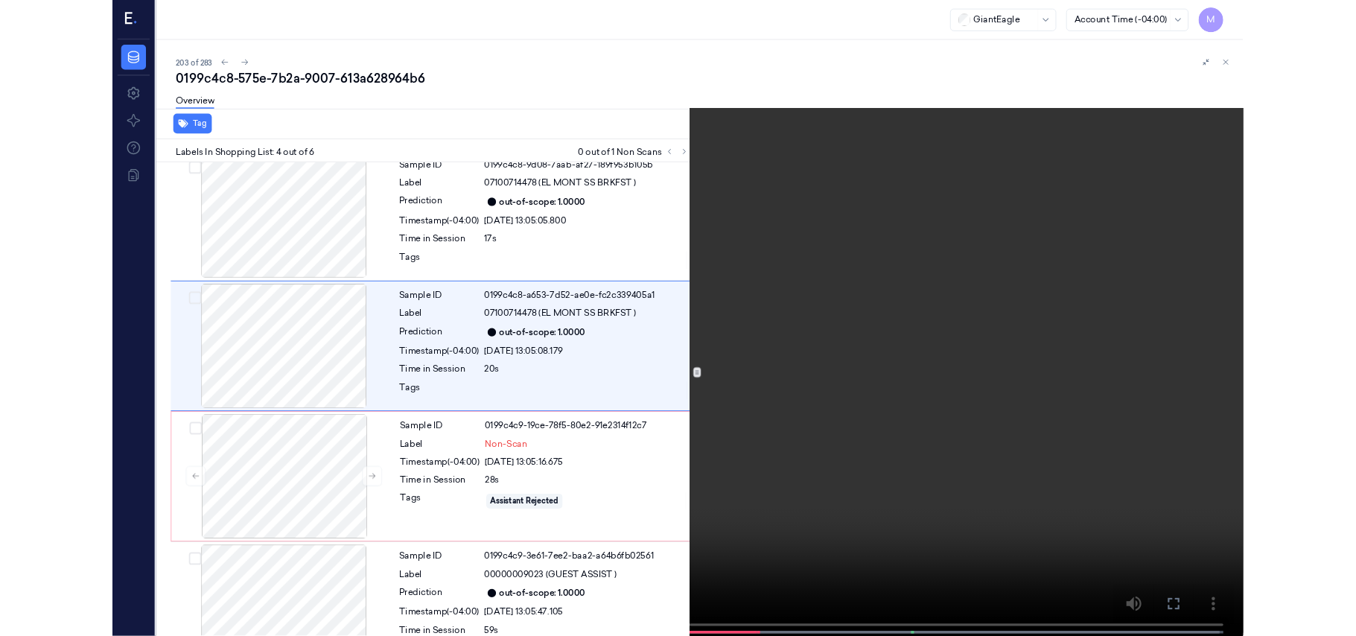
scroll to position [264, 0]
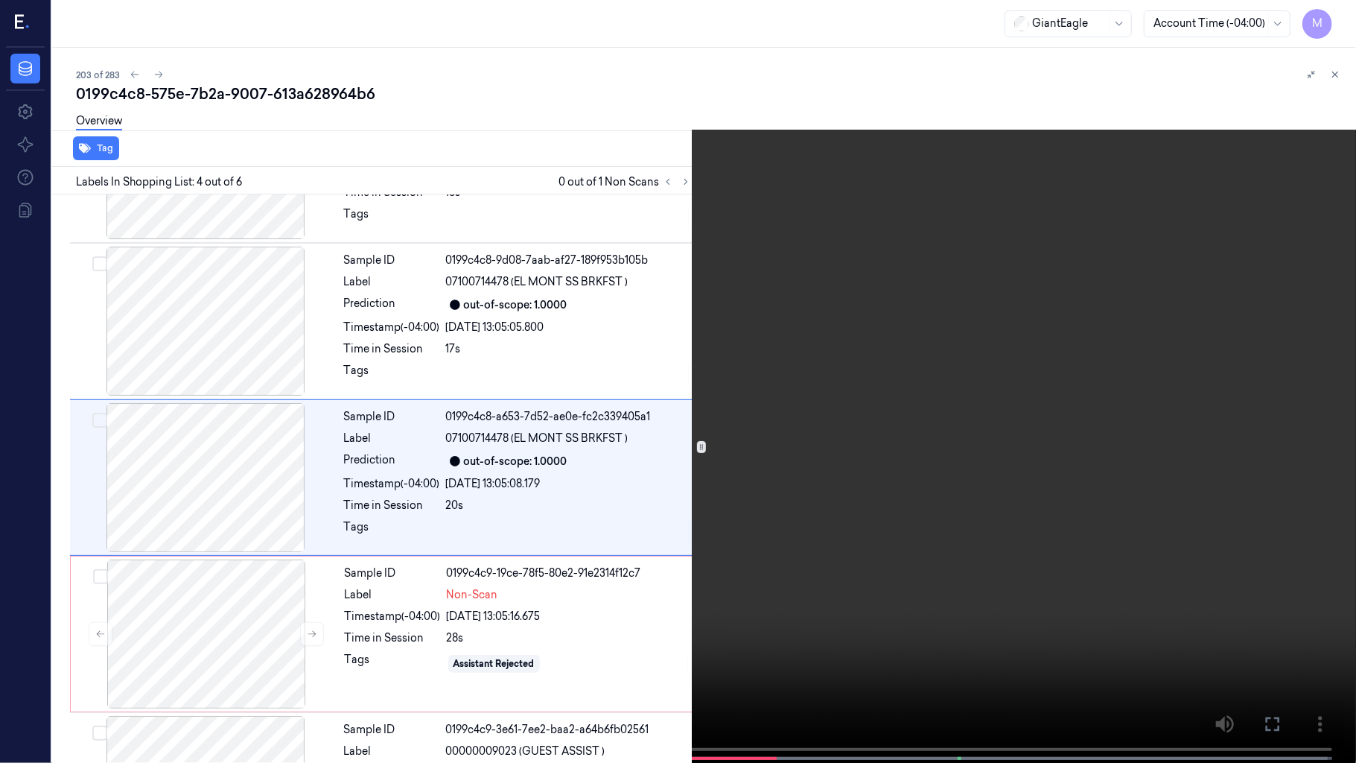
click at [976, 421] on video at bounding box center [678, 383] width 1356 height 766
click at [629, 430] on video at bounding box center [678, 383] width 1356 height 766
click at [472, 547] on video at bounding box center [678, 383] width 1356 height 766
click at [679, 510] on video at bounding box center [678, 383] width 1356 height 766
click at [885, 487] on video at bounding box center [678, 383] width 1356 height 766
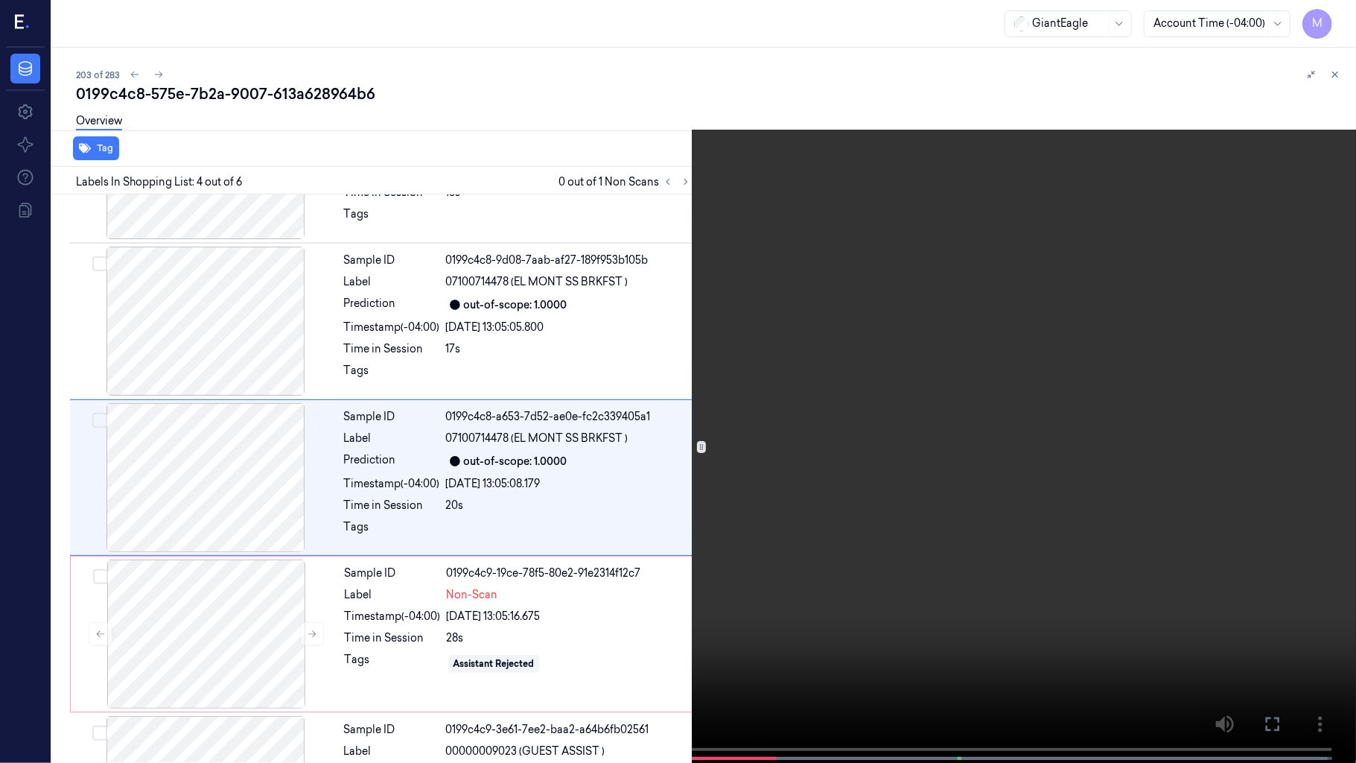
click at [885, 487] on video at bounding box center [678, 383] width 1356 height 766
click at [876, 420] on video at bounding box center [678, 383] width 1356 height 766
click at [0, 0] on icon at bounding box center [0, 0] width 0 height 0
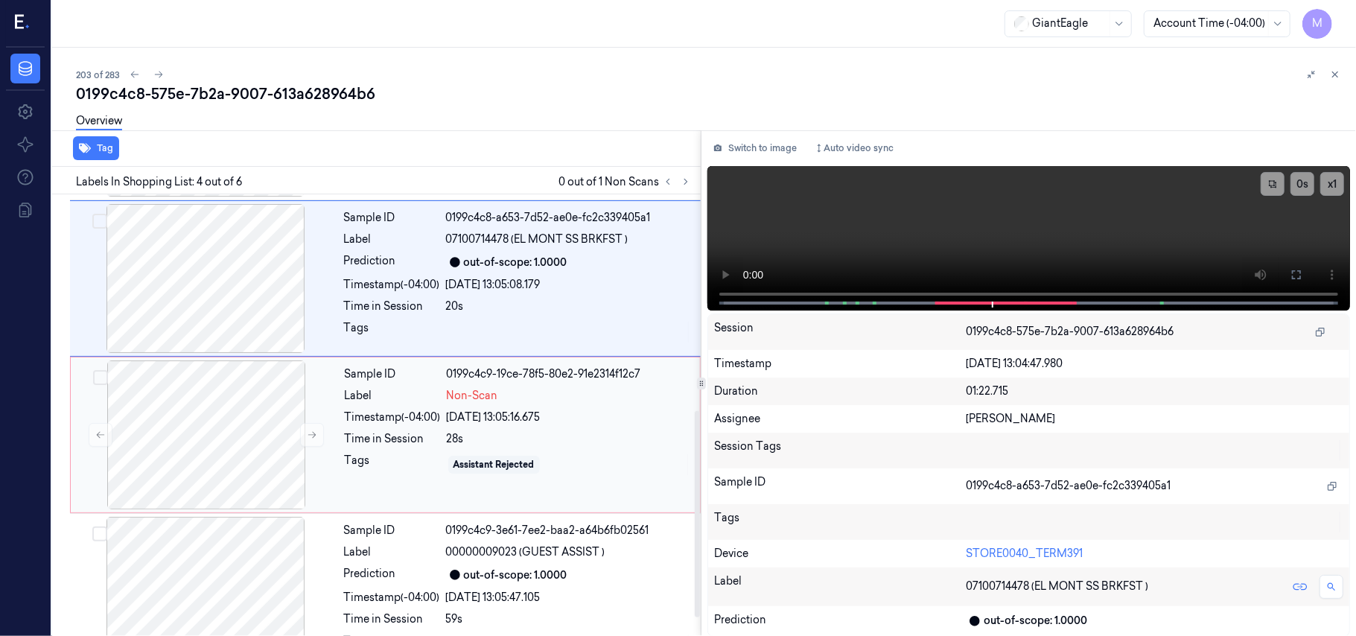
click at [373, 415] on div "Timestamp (-04:00)" at bounding box center [393, 418] width 96 height 16
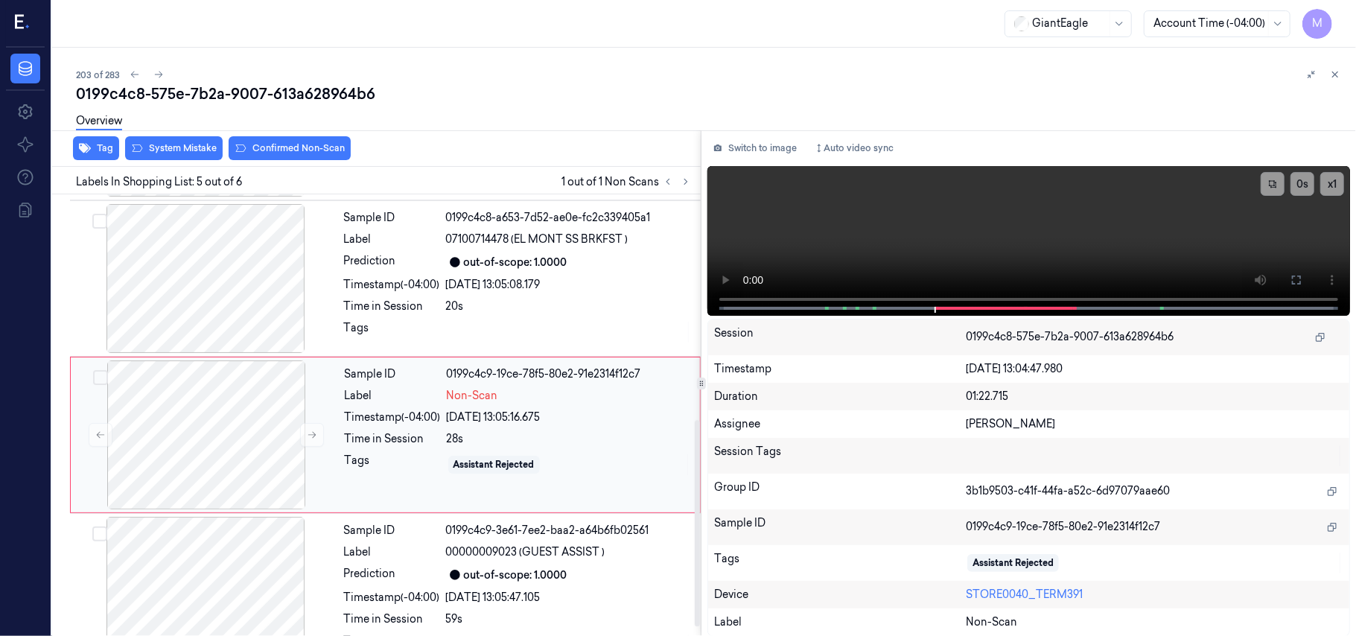
scroll to position [483, 0]
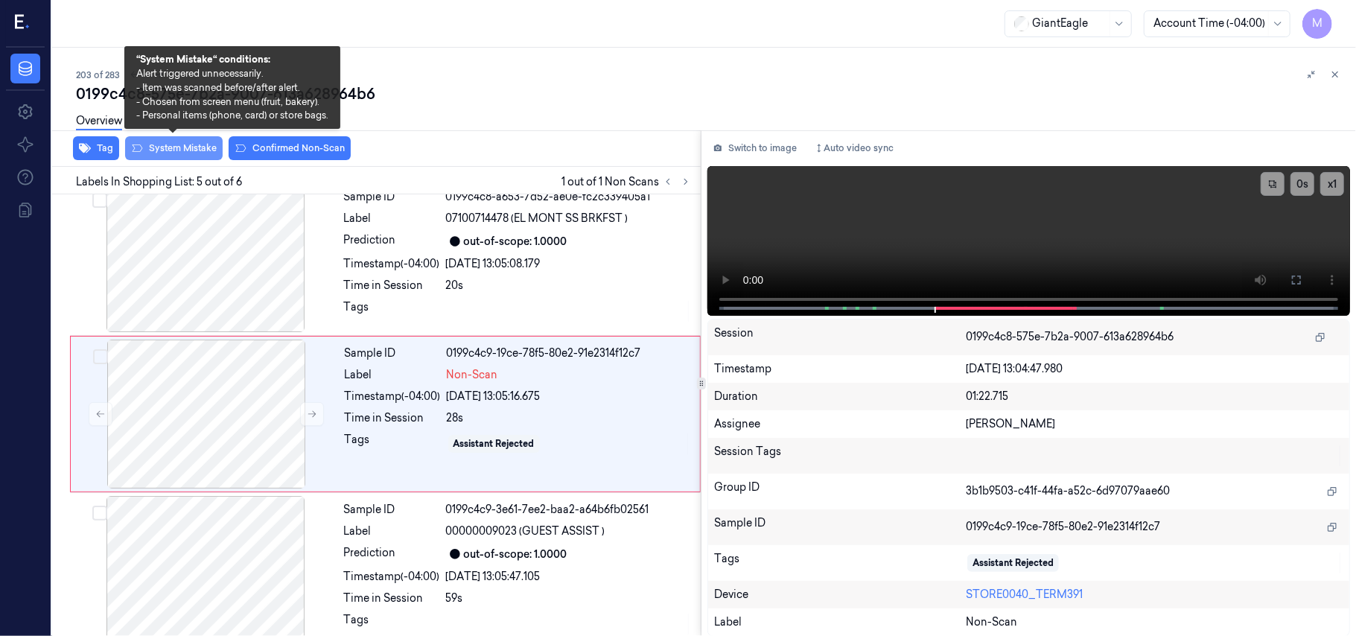
click at [191, 144] on button "System Mistake" at bounding box center [174, 148] width 98 height 24
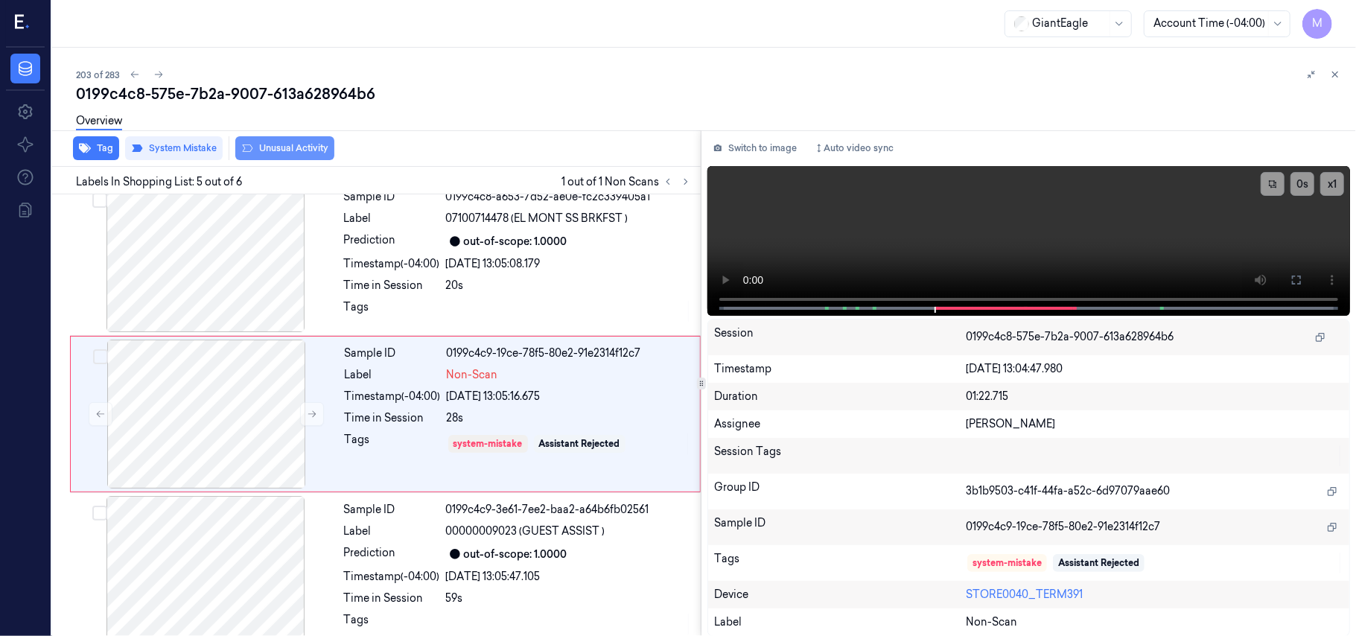
click at [290, 147] on button "Unusual Activity" at bounding box center [284, 148] width 99 height 24
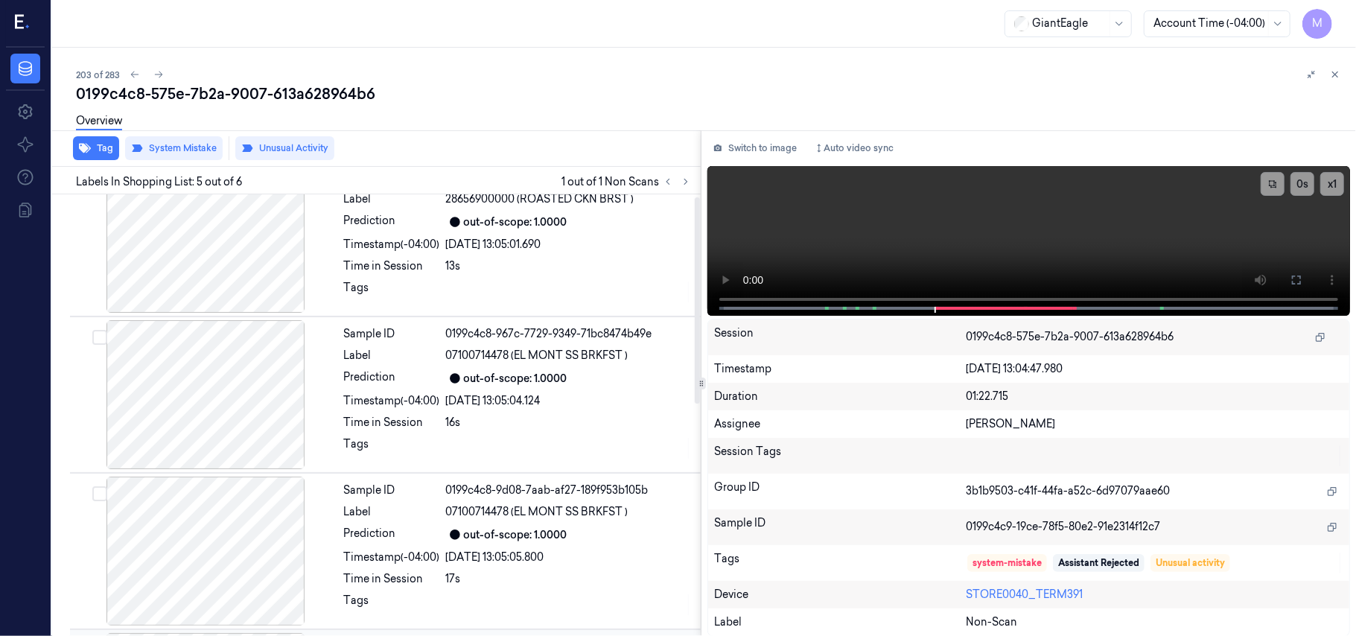
scroll to position [0, 0]
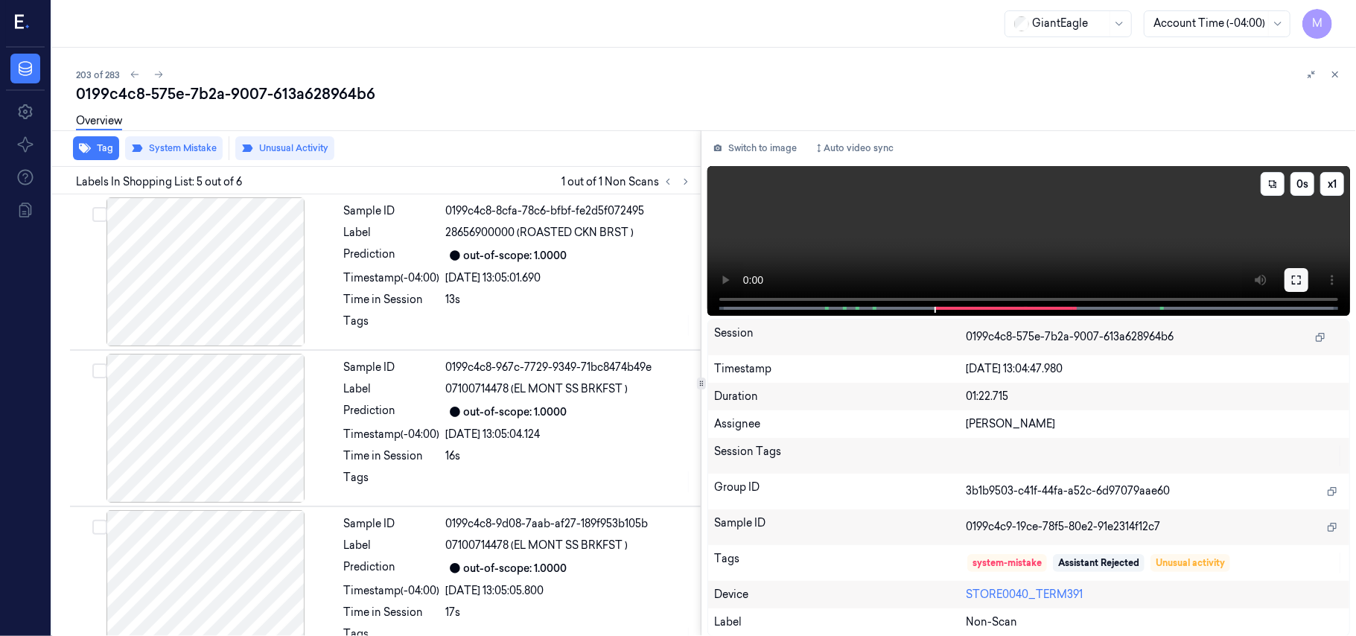
click at [1302, 280] on button at bounding box center [1297, 280] width 24 height 24
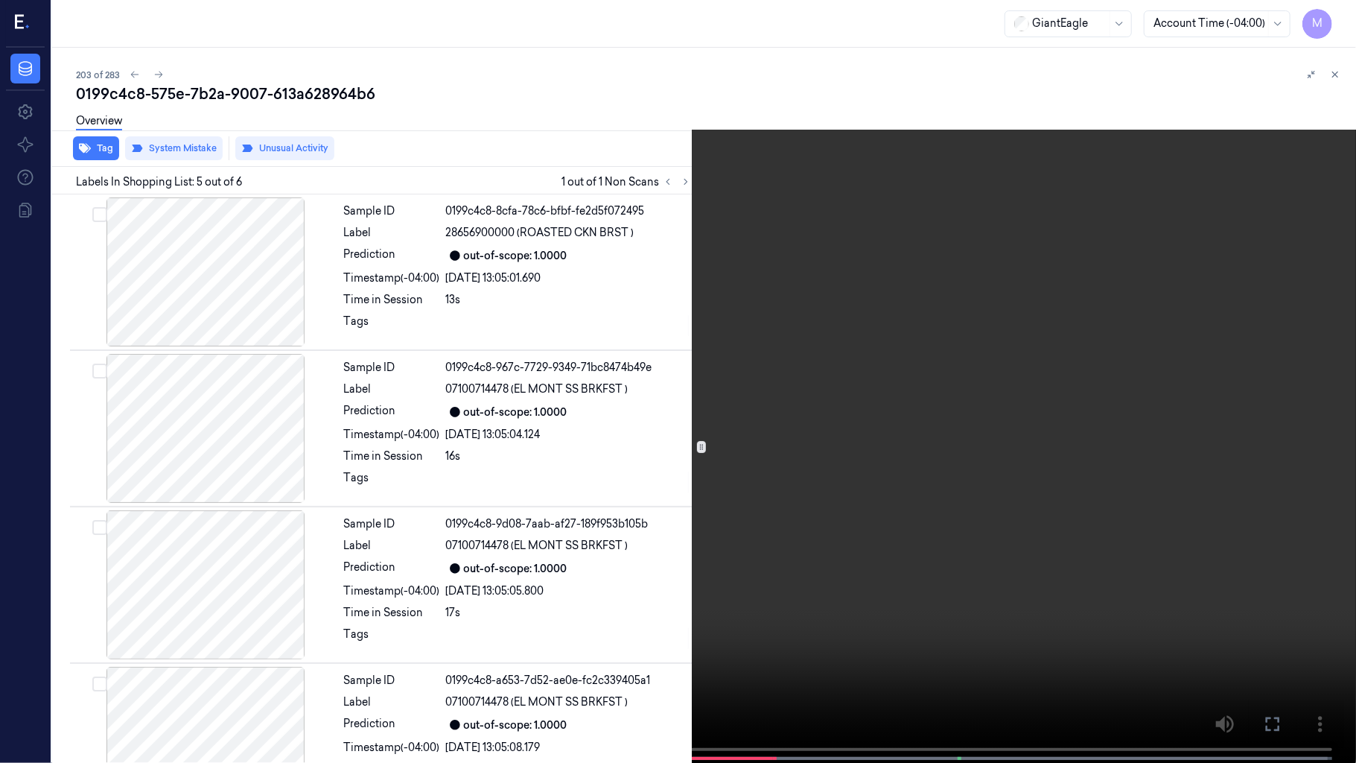
click at [0, 0] on icon at bounding box center [0, 0] width 0 height 0
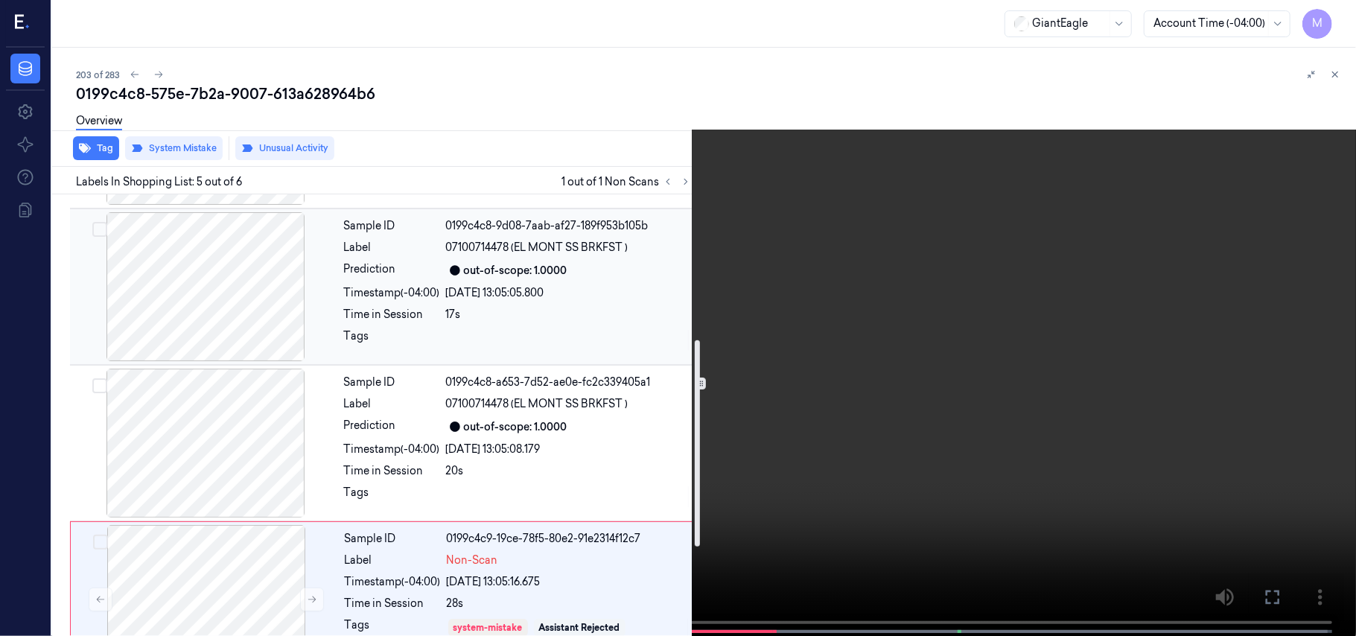
scroll to position [496, 0]
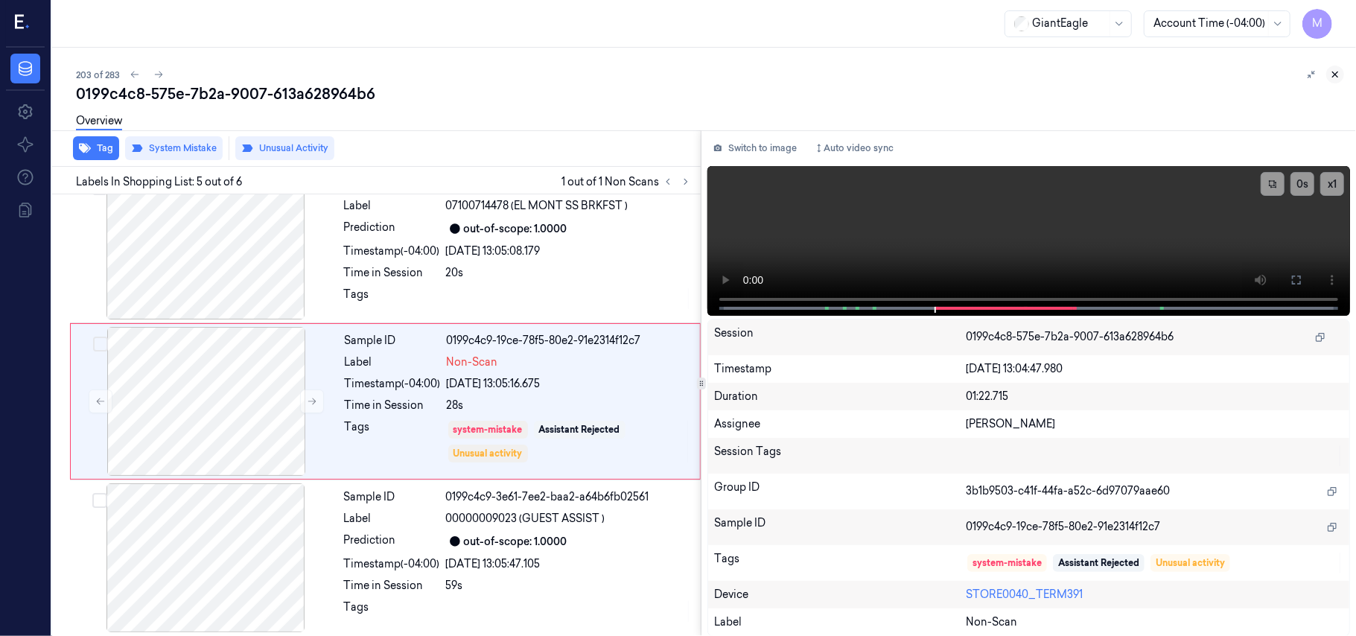
click at [1338, 75] on icon at bounding box center [1335, 74] width 10 height 10
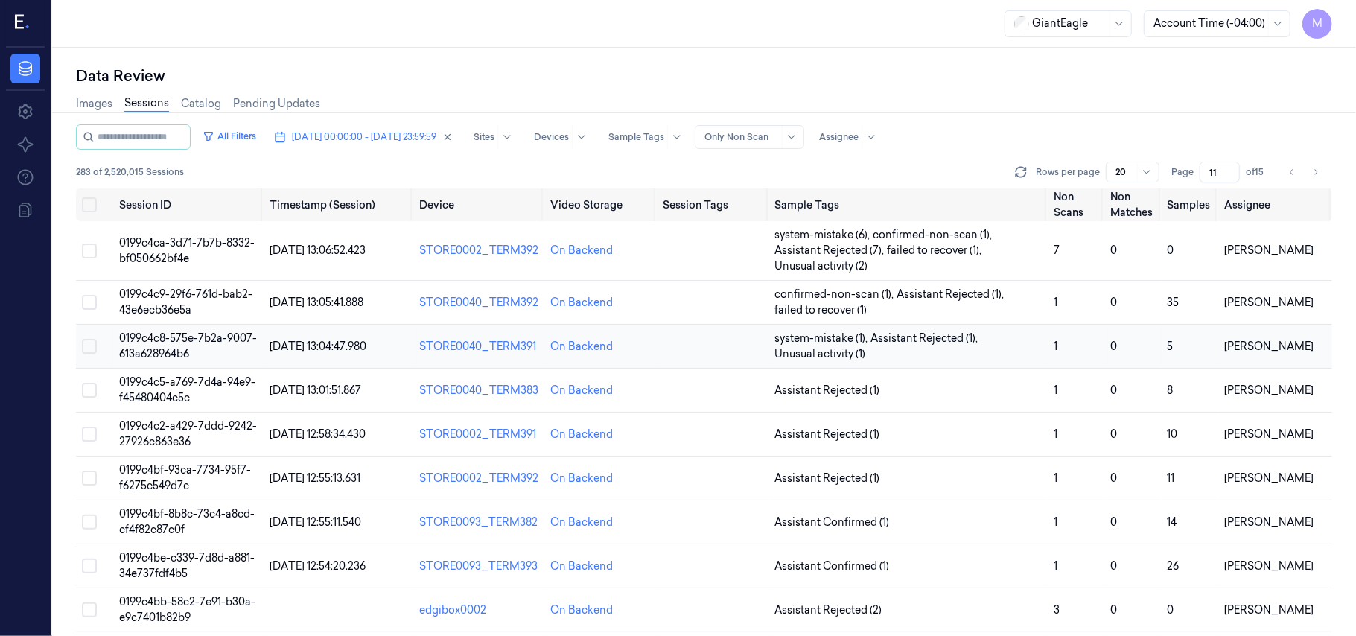
click at [210, 343] on span "0199c4c8-575e-7b2a-9007-613a628964b6" at bounding box center [188, 345] width 138 height 29
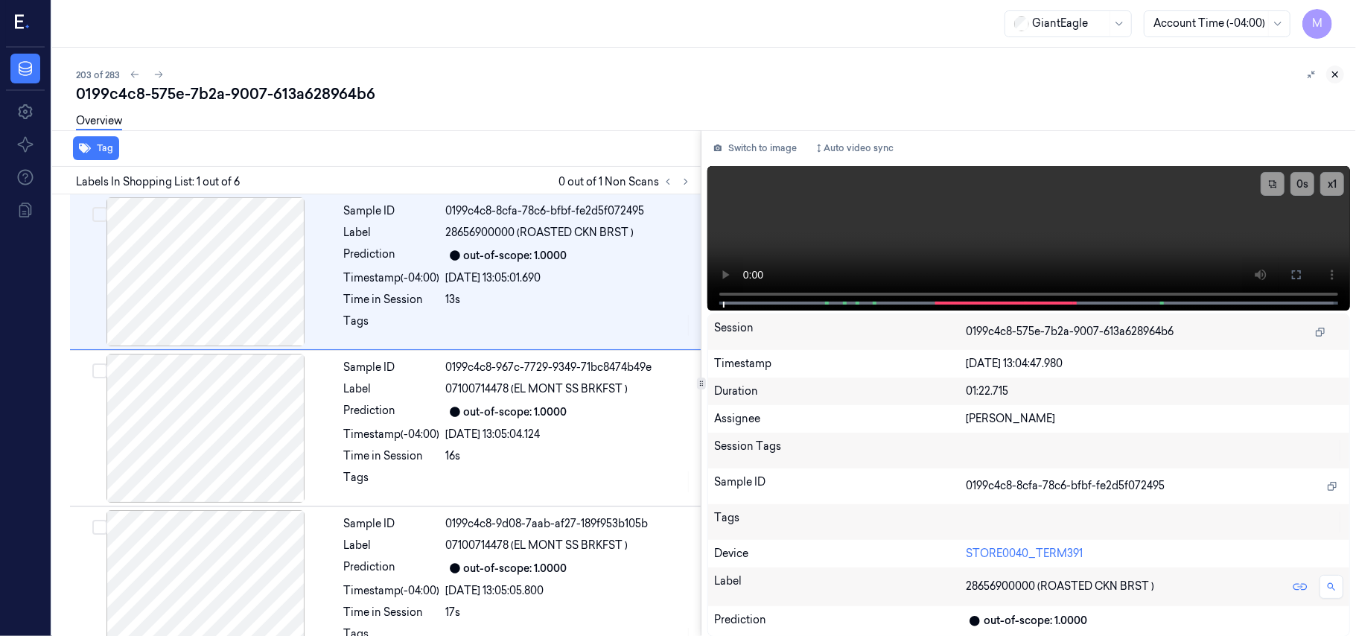
click at [1337, 70] on icon at bounding box center [1335, 74] width 10 height 10
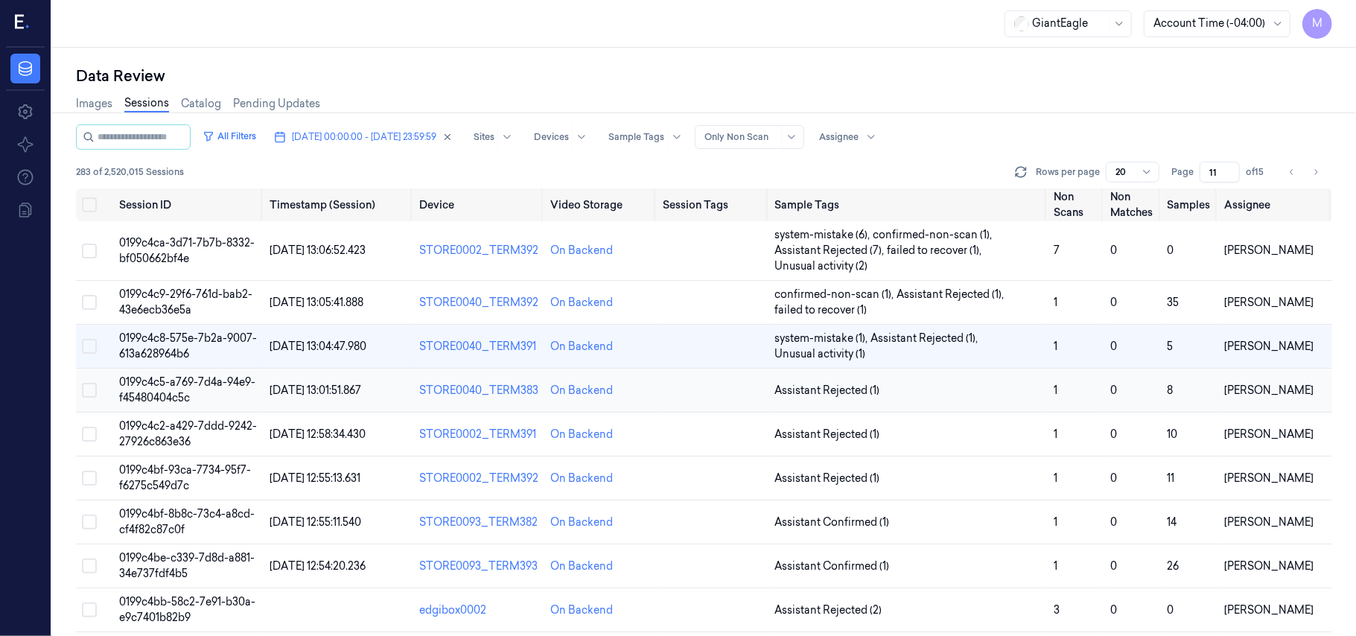
click at [185, 392] on span "0199c4c5-a769-7d4a-94e9-f45480404c5c" at bounding box center [187, 389] width 136 height 29
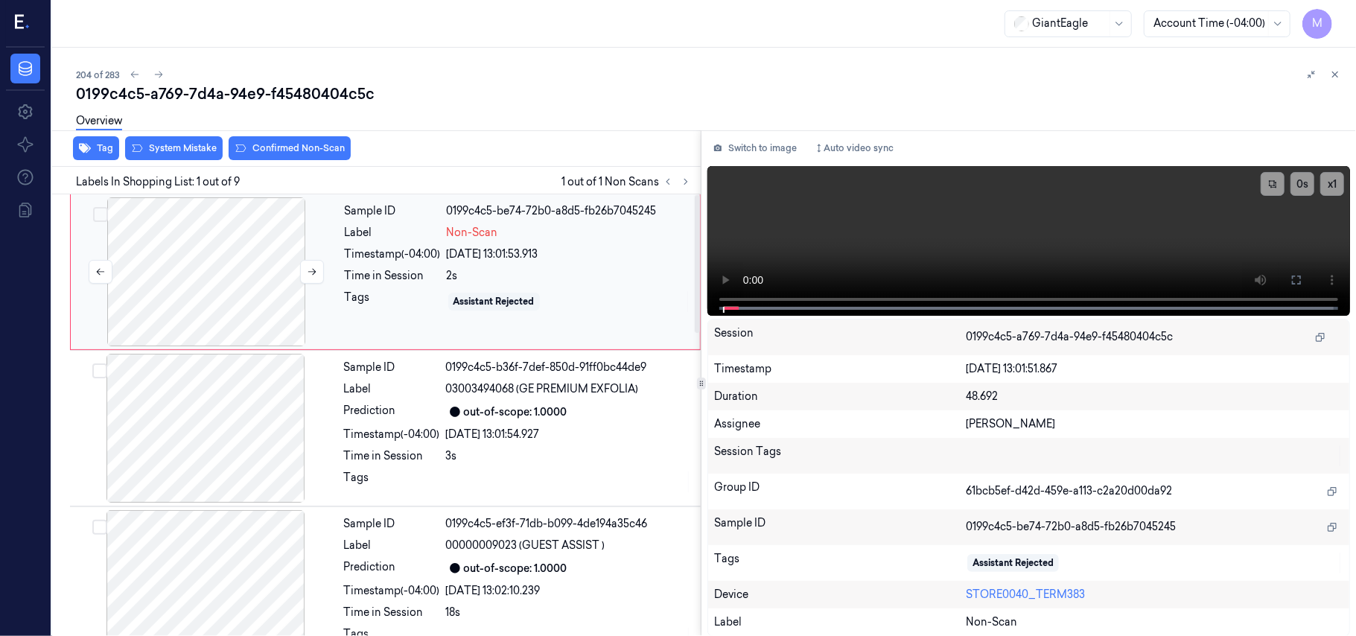
click at [167, 232] on div at bounding box center [206, 271] width 265 height 149
click at [1299, 280] on icon at bounding box center [1297, 280] width 12 height 12
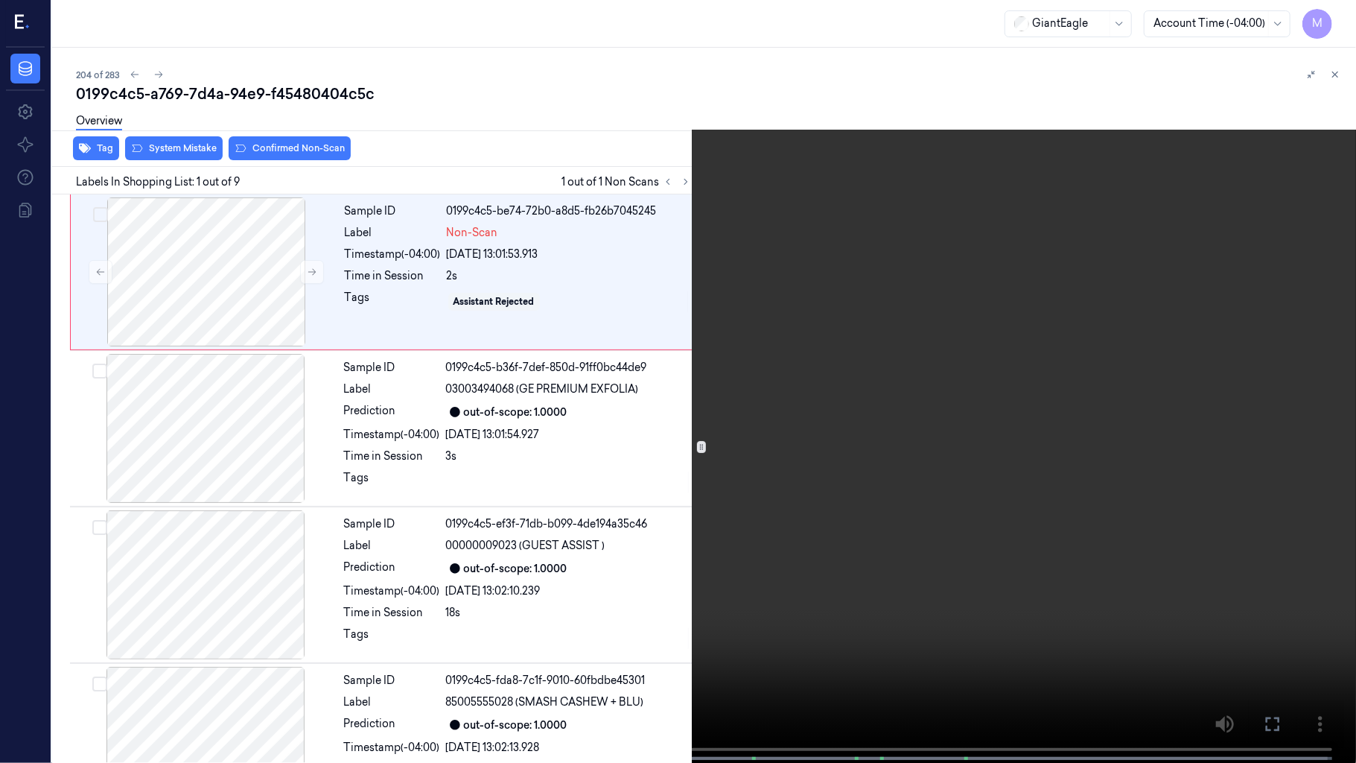
click at [651, 411] on video at bounding box center [678, 383] width 1356 height 766
click at [0, 0] on icon at bounding box center [0, 0] width 0 height 0
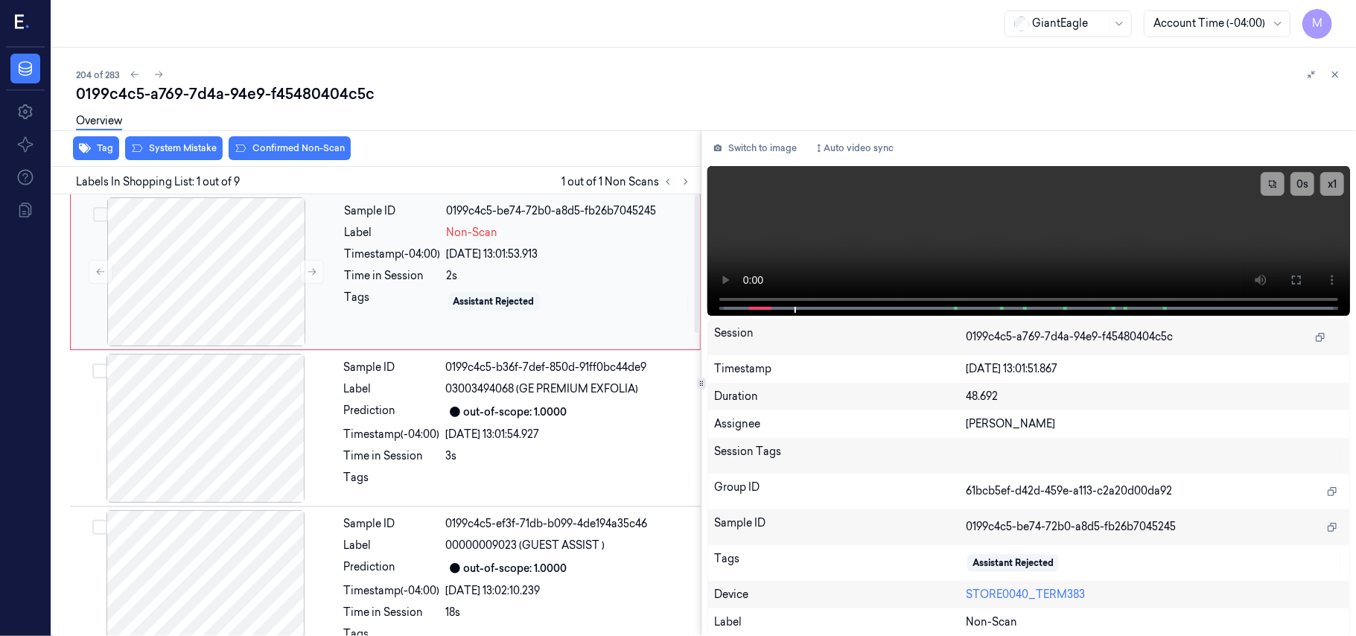
click at [459, 304] on div "Assistant Rejected" at bounding box center [494, 301] width 81 height 13
click at [238, 233] on div at bounding box center [206, 271] width 265 height 149
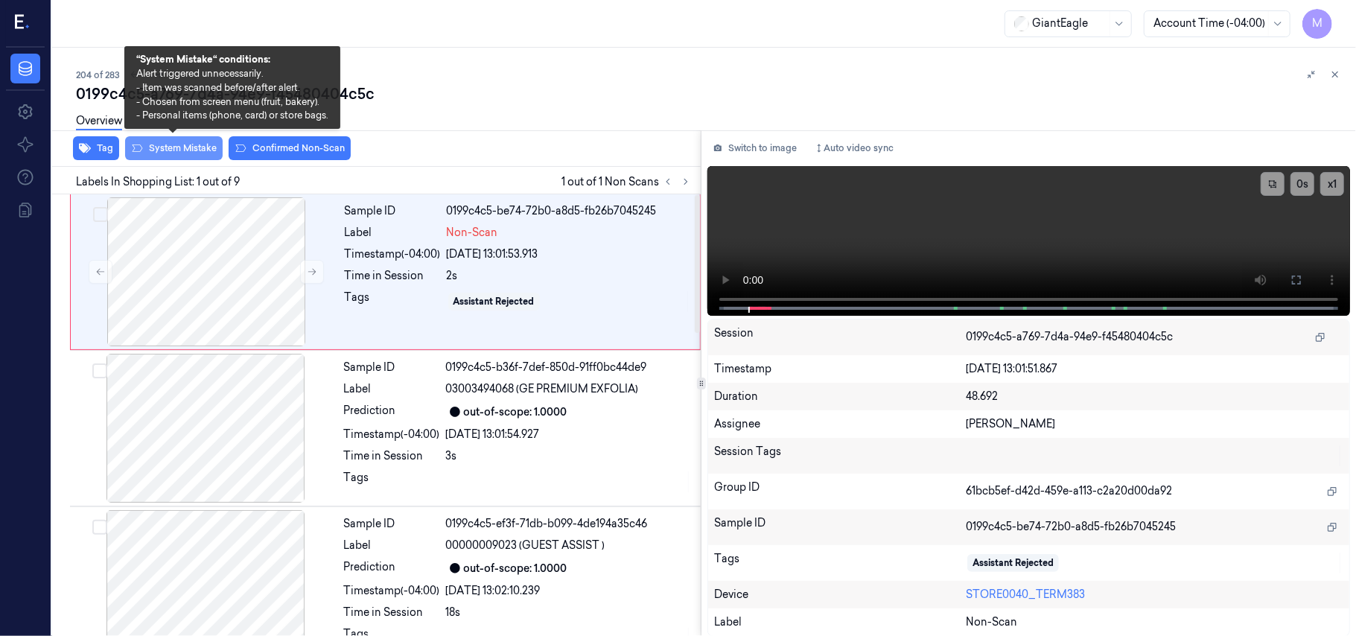
click at [185, 150] on button "System Mistake" at bounding box center [174, 148] width 98 height 24
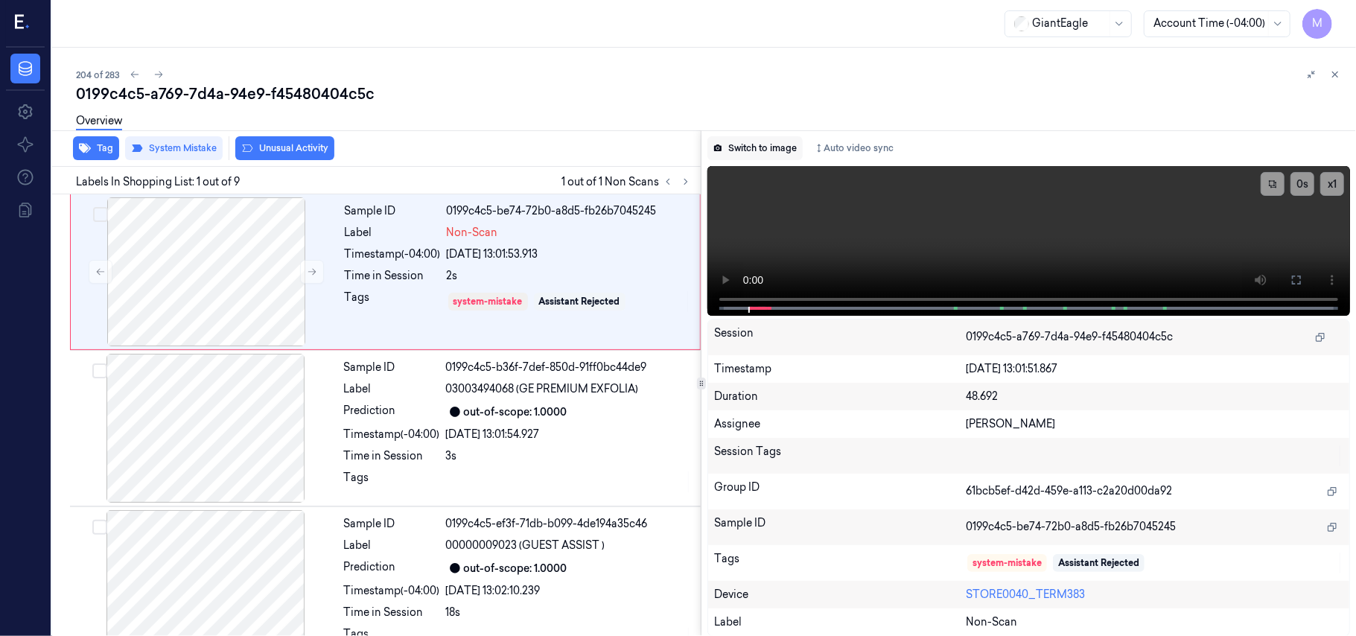
click at [763, 144] on button "Switch to image" at bounding box center [754, 148] width 95 height 24
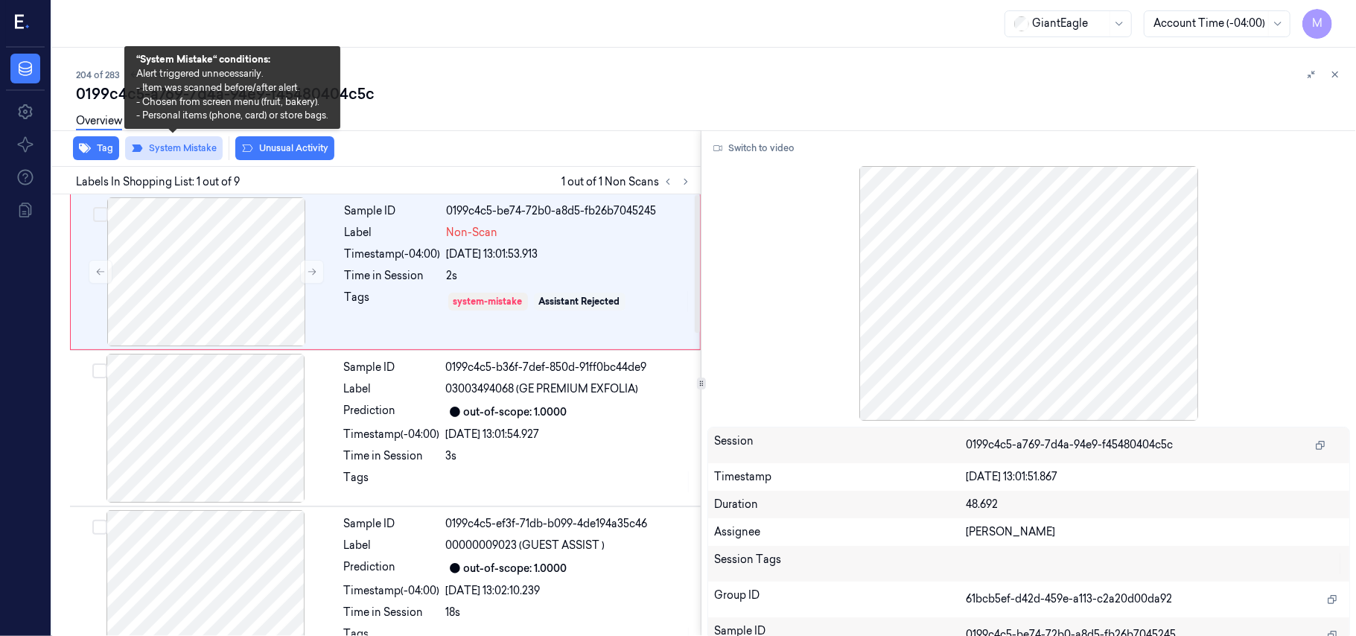
click at [174, 146] on button "System Mistake" at bounding box center [174, 148] width 98 height 24
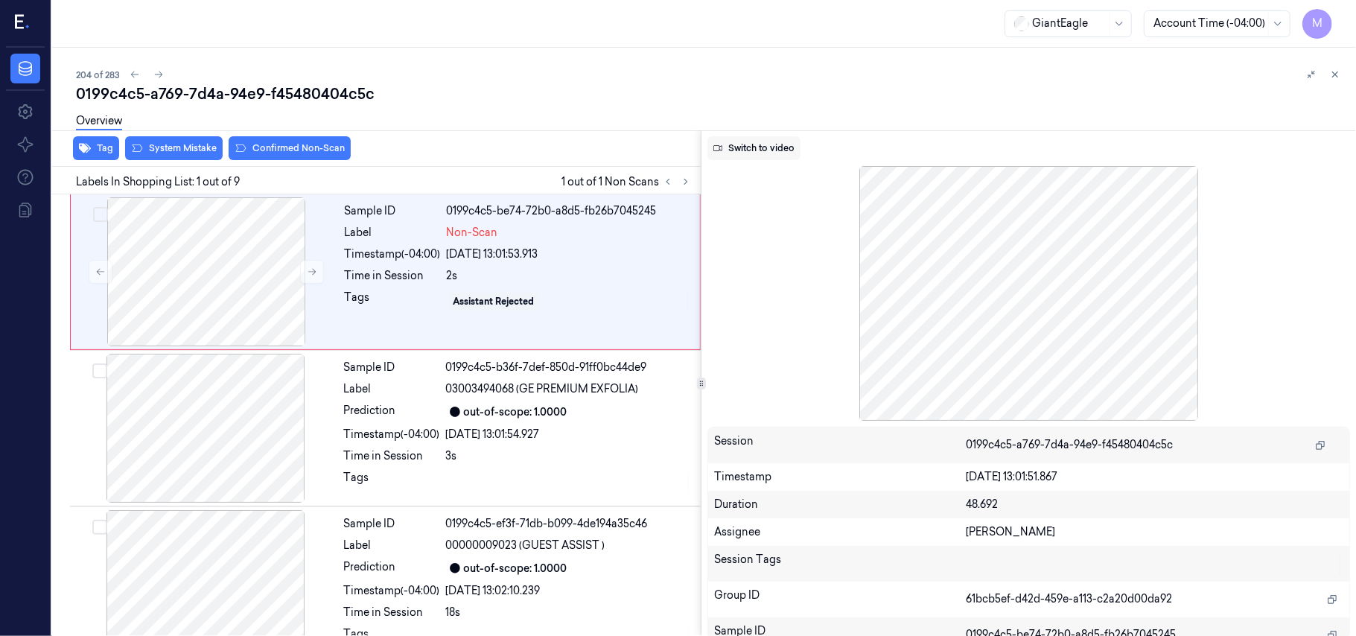
click at [749, 146] on button "Switch to video" at bounding box center [753, 148] width 93 height 24
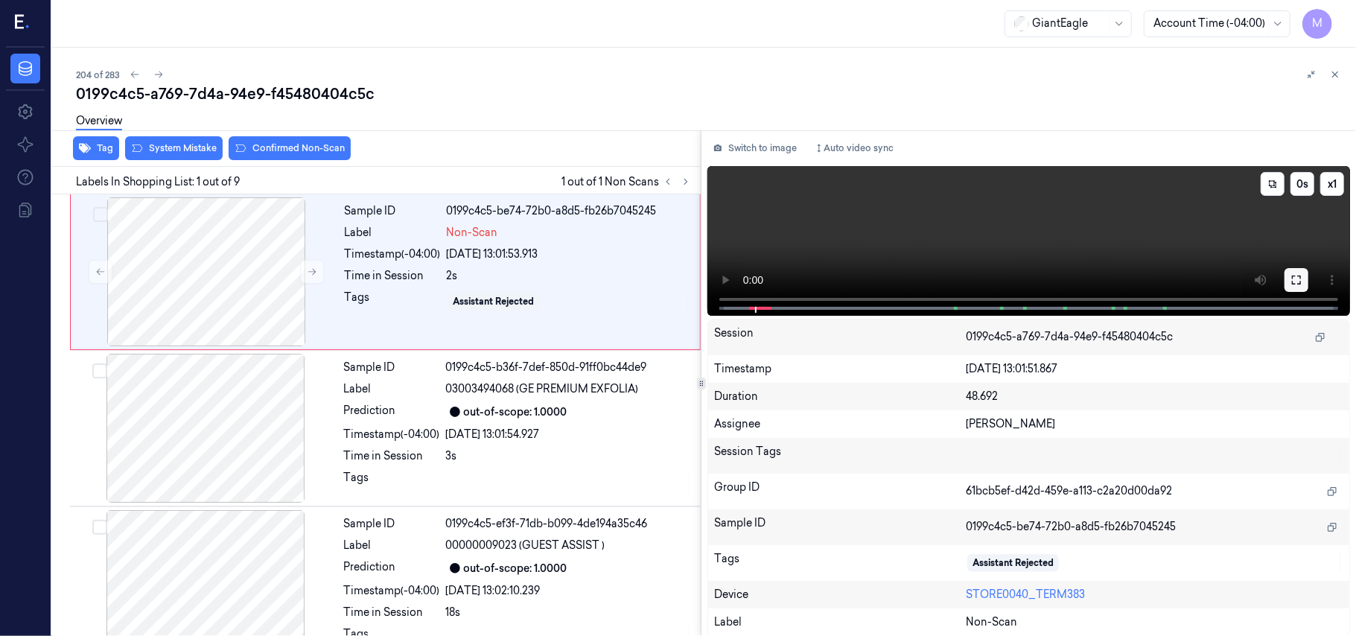
click at [1302, 278] on icon at bounding box center [1297, 280] width 12 height 12
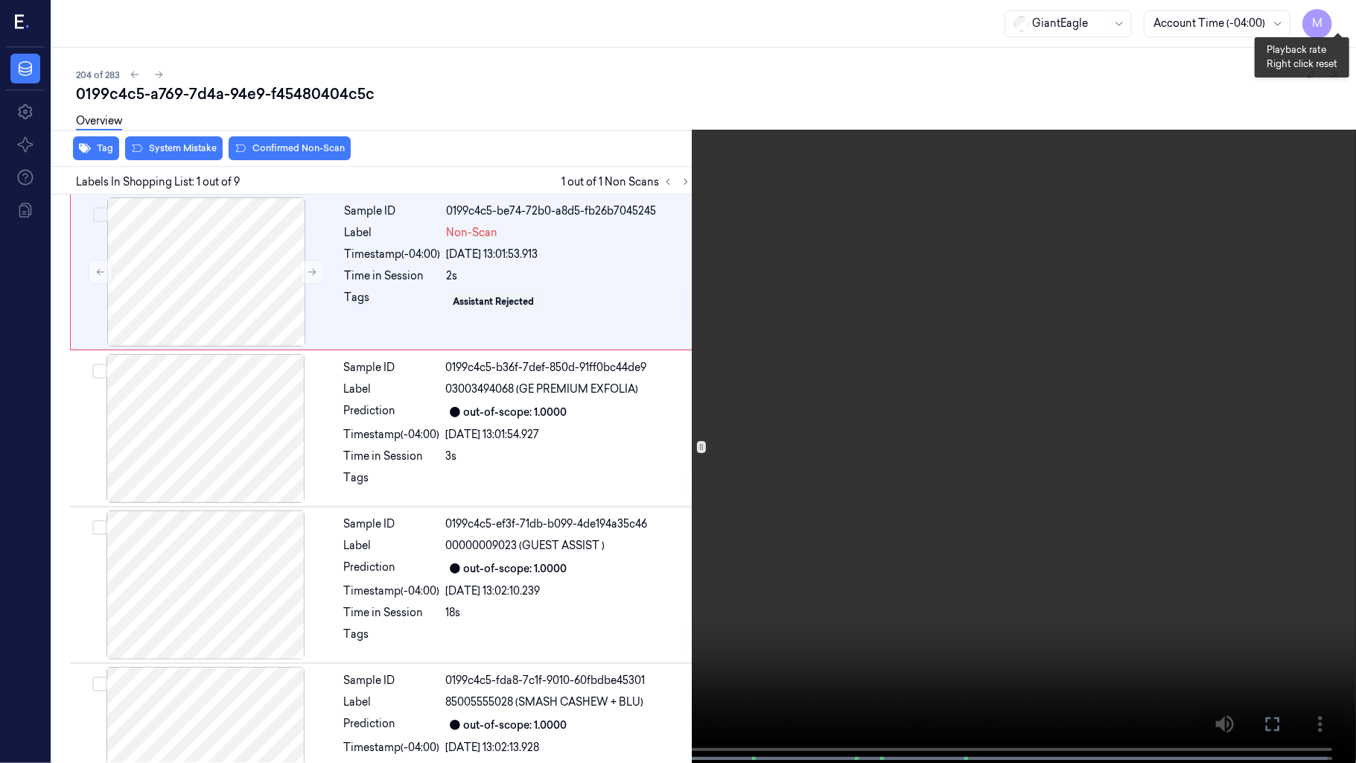
click at [1344, 16] on button "x 1" at bounding box center [1338, 18] width 24 height 24
click at [877, 445] on video at bounding box center [678, 383] width 1356 height 766
click at [0, 0] on icon at bounding box center [0, 0] width 0 height 0
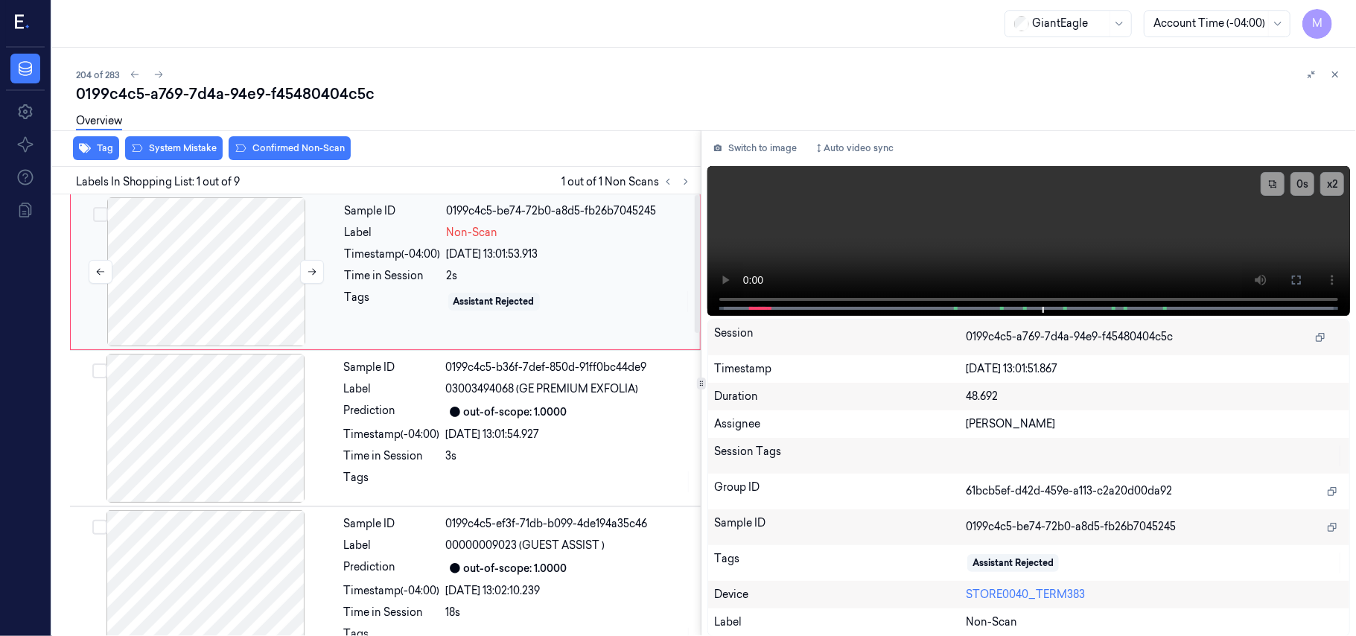
drag, startPoint x: 243, startPoint y: 222, endPoint x: 209, endPoint y: 212, distance: 35.6
click at [244, 222] on div at bounding box center [206, 271] width 265 height 149
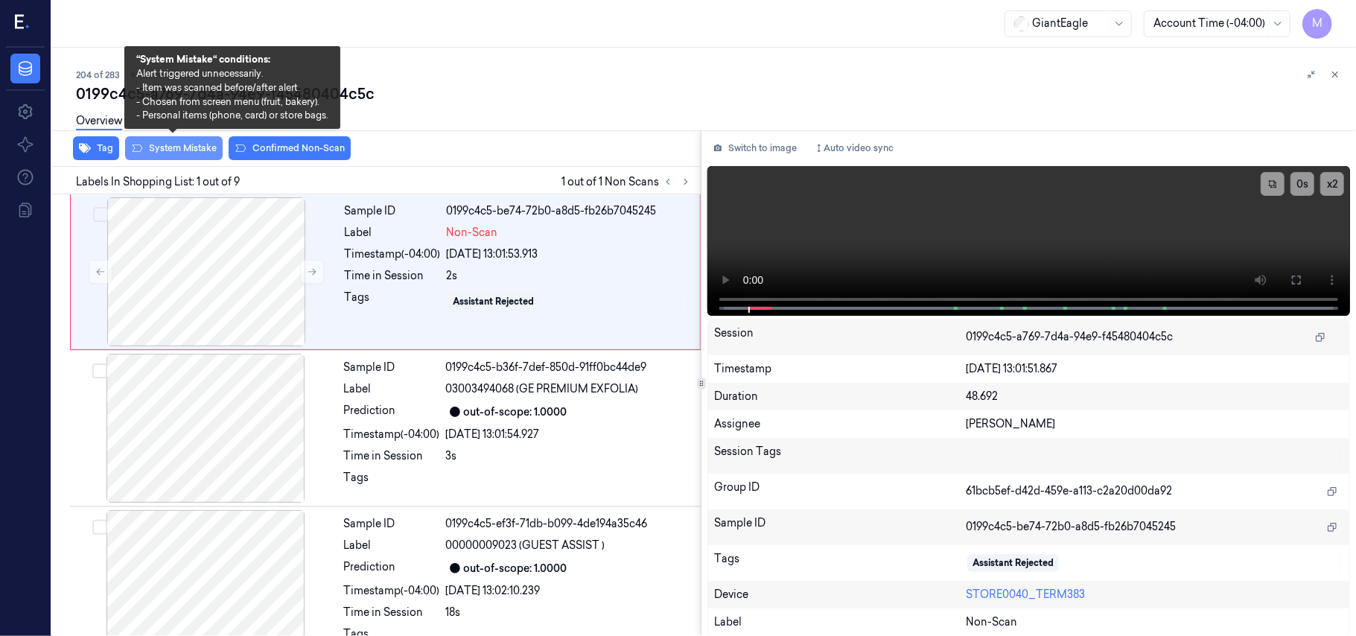
click at [189, 150] on button "System Mistake" at bounding box center [174, 148] width 98 height 24
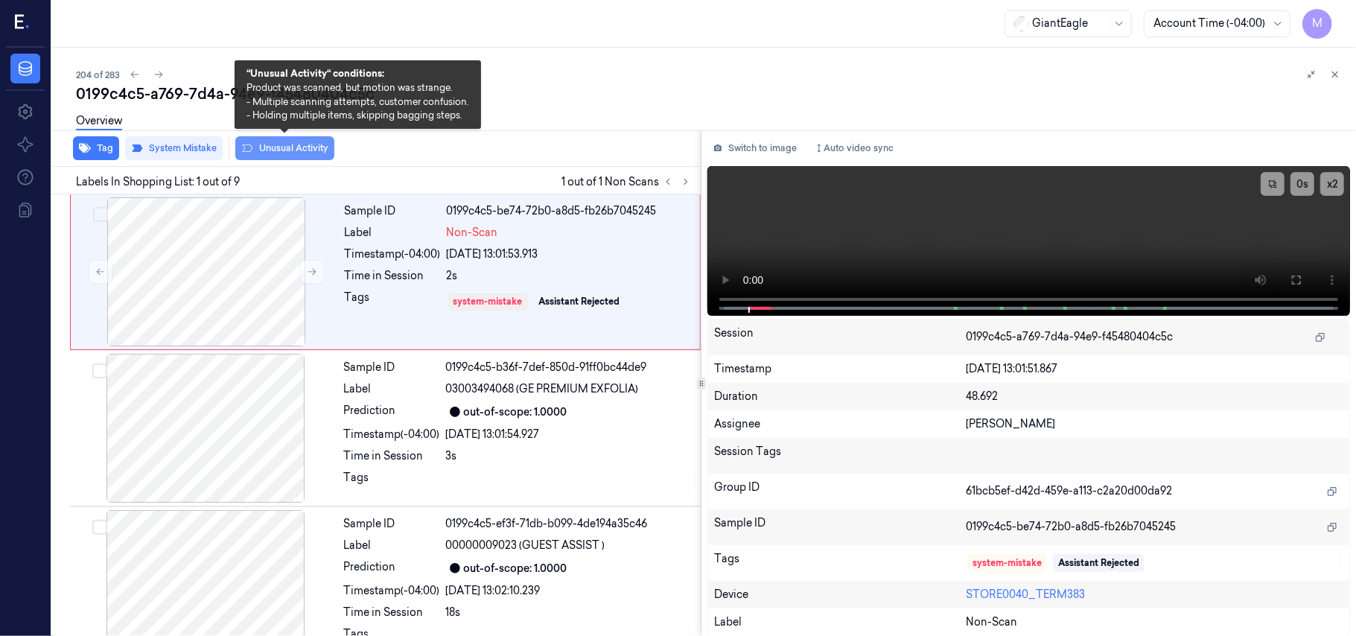
click at [305, 144] on button "Unusual Activity" at bounding box center [284, 148] width 99 height 24
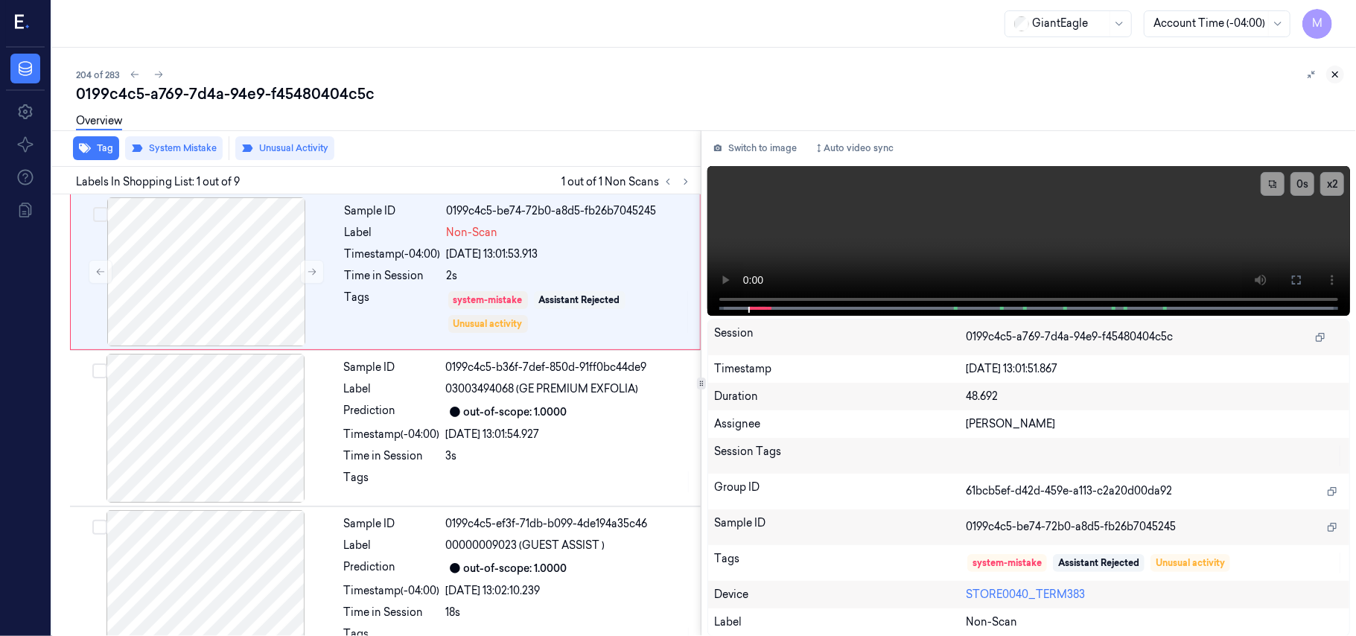
click at [1334, 72] on icon at bounding box center [1335, 74] width 10 height 10
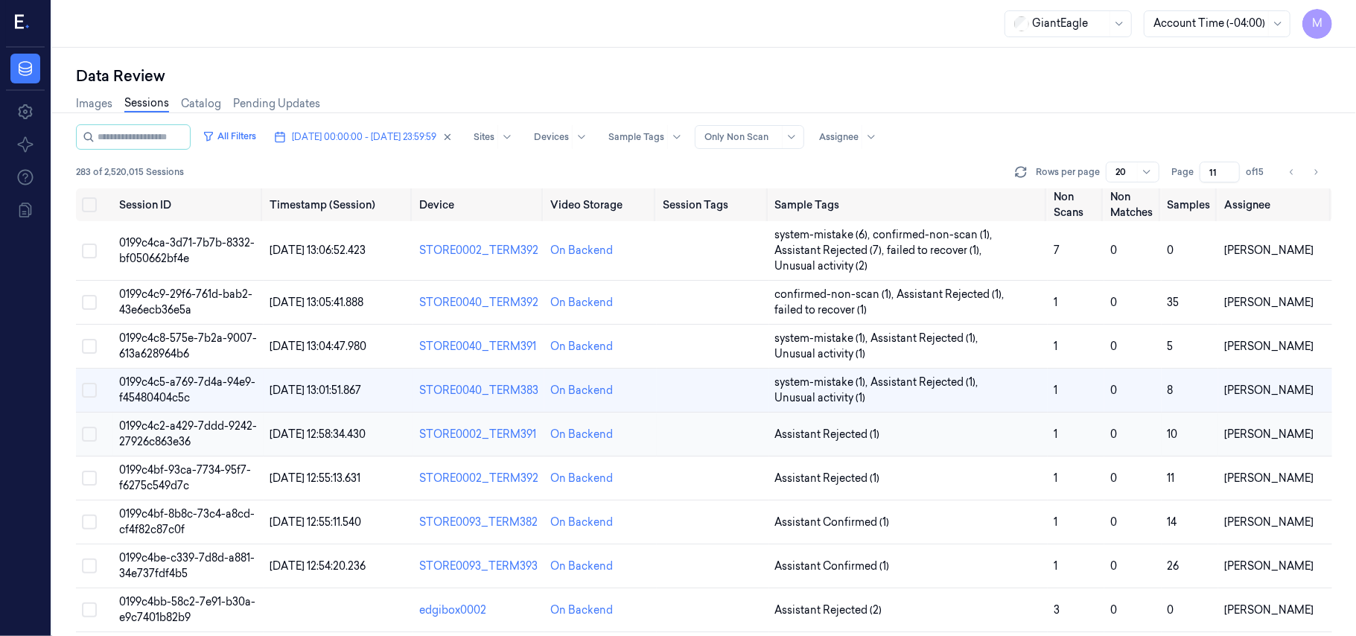
scroll to position [99, 0]
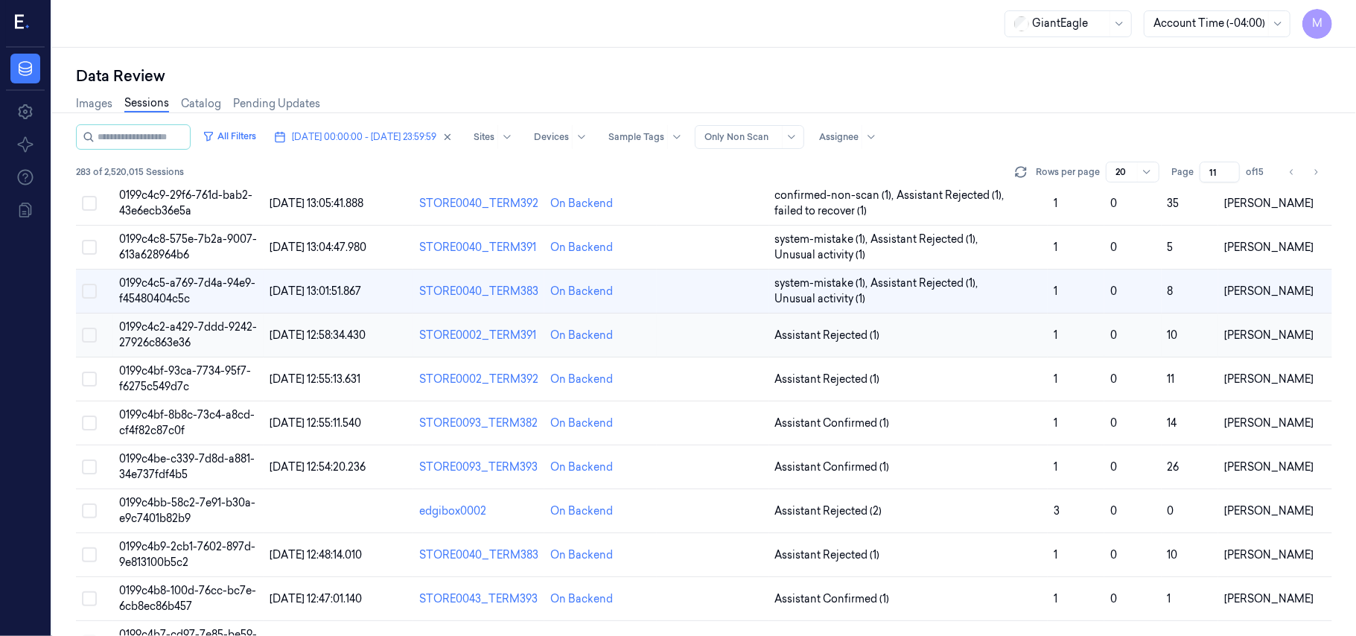
click at [186, 338] on span "0199c4c2-a429-7ddd-9242-27926c863e36" at bounding box center [188, 334] width 138 height 29
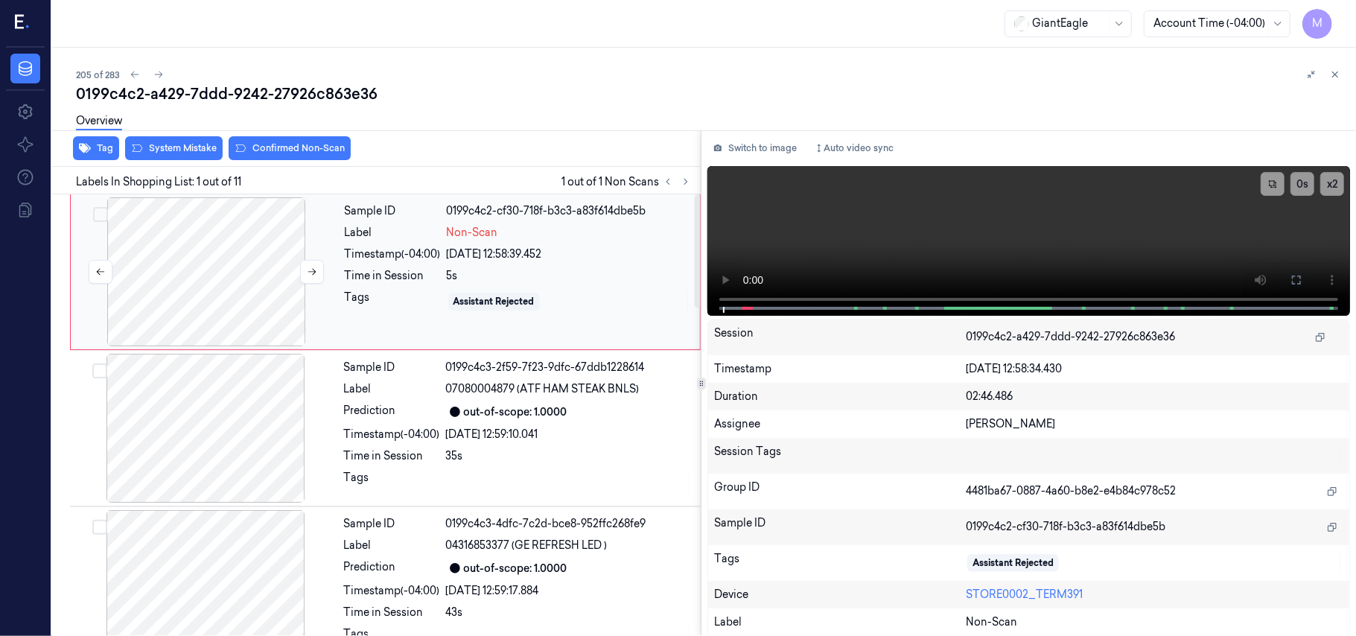
click at [204, 235] on div at bounding box center [206, 271] width 265 height 149
click at [1294, 280] on icon at bounding box center [1297, 280] width 12 height 12
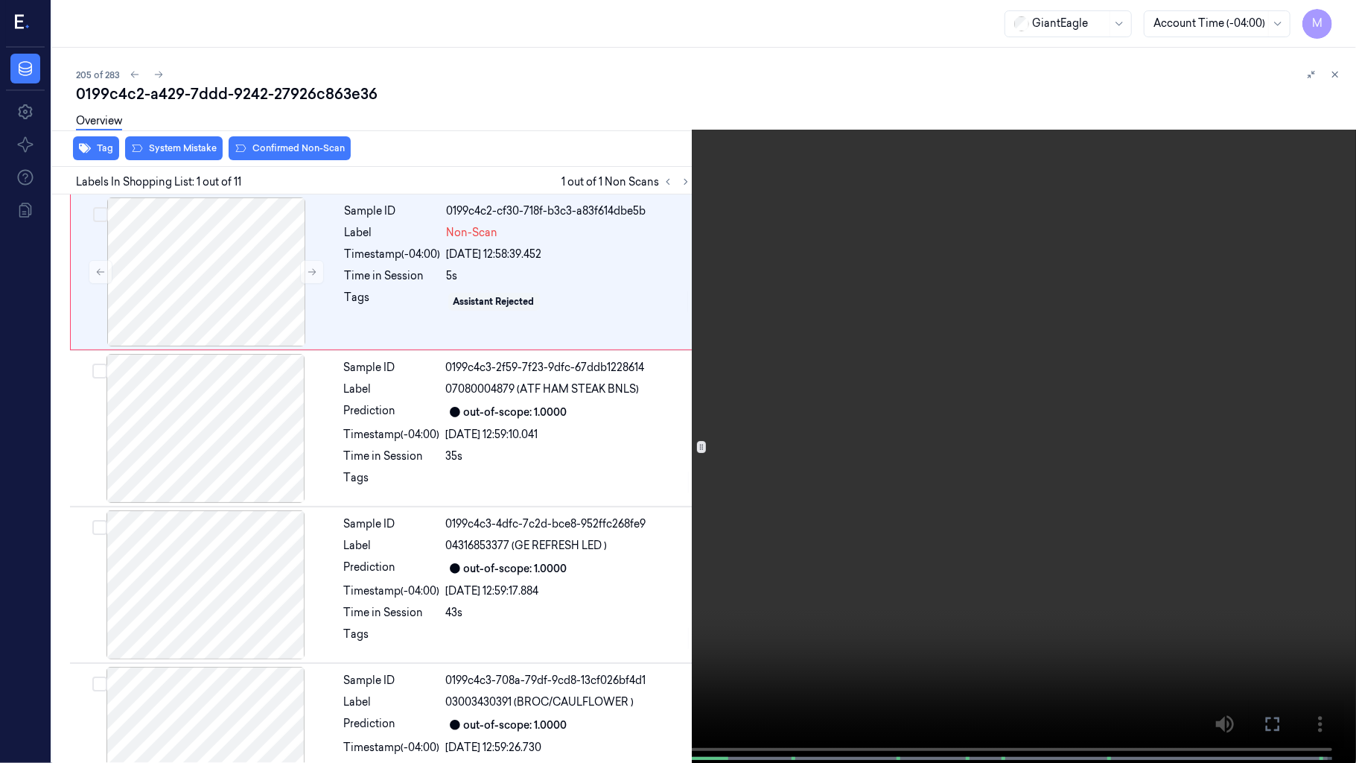
click at [780, 292] on video at bounding box center [678, 383] width 1356 height 766
click at [981, 239] on video at bounding box center [678, 383] width 1356 height 766
click at [0, 0] on icon at bounding box center [0, 0] width 0 height 0
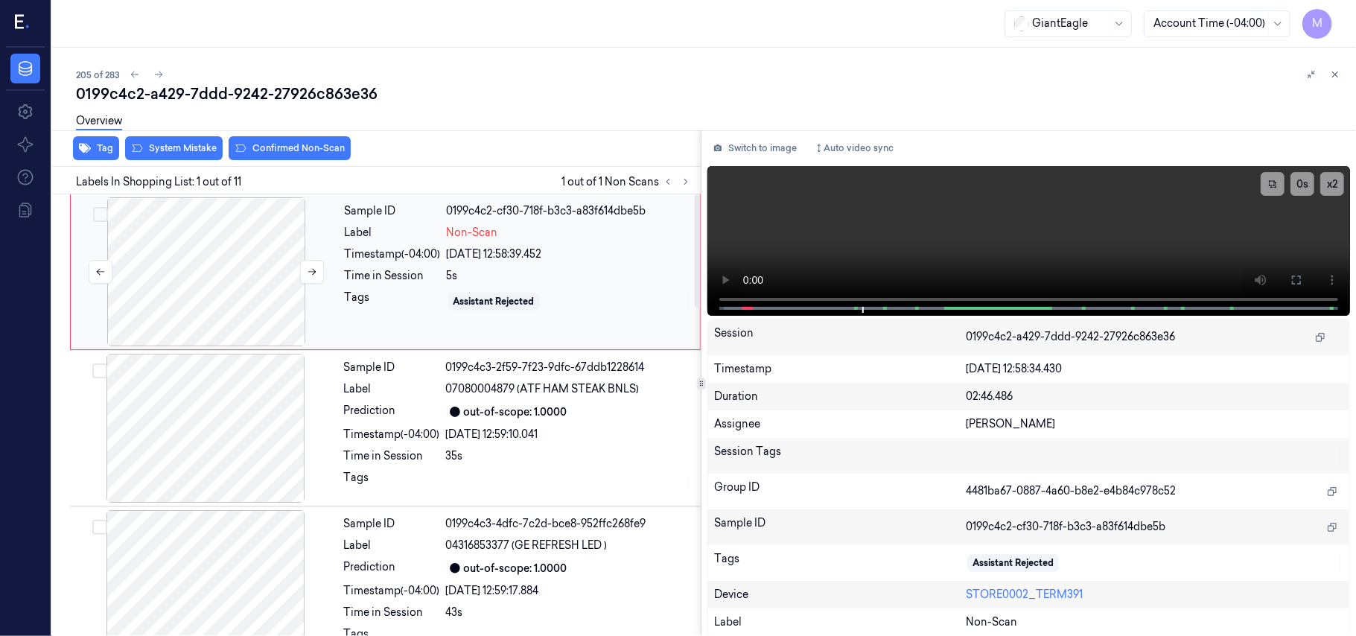
click at [210, 283] on div at bounding box center [206, 271] width 265 height 149
click at [98, 150] on button "Tag" at bounding box center [96, 148] width 46 height 24
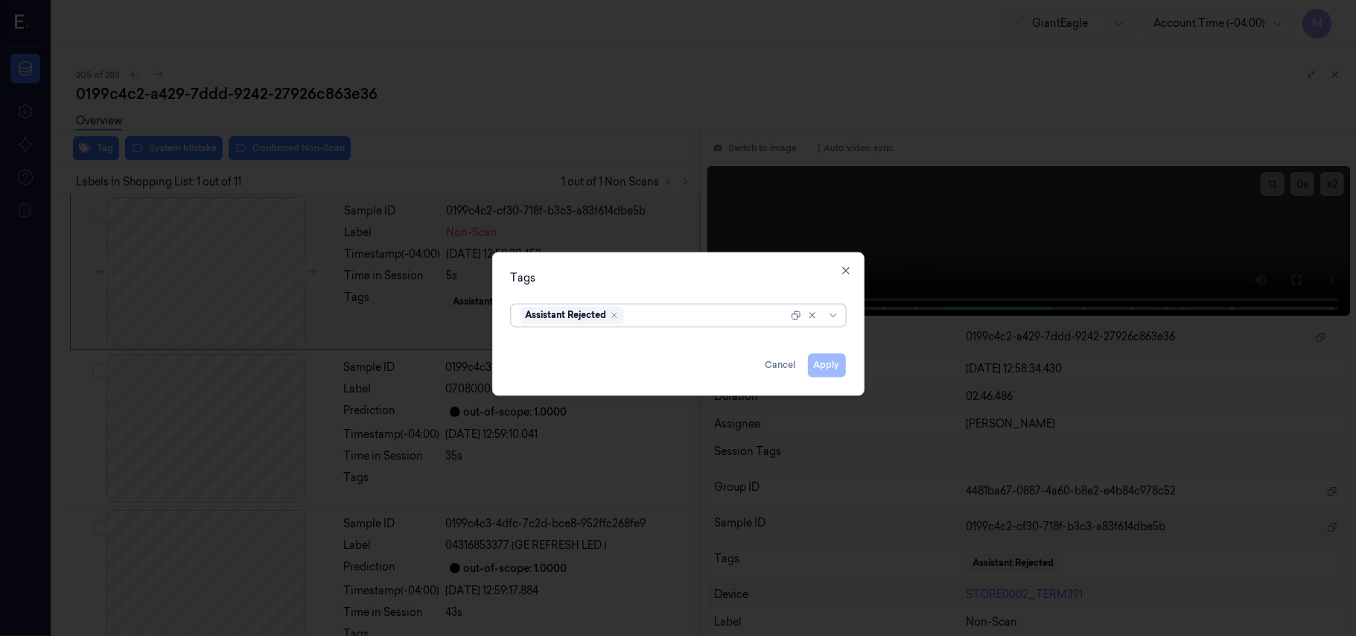
click at [719, 273] on div "Tags" at bounding box center [678, 279] width 335 height 16
click at [843, 266] on icon "button" at bounding box center [846, 271] width 12 height 12
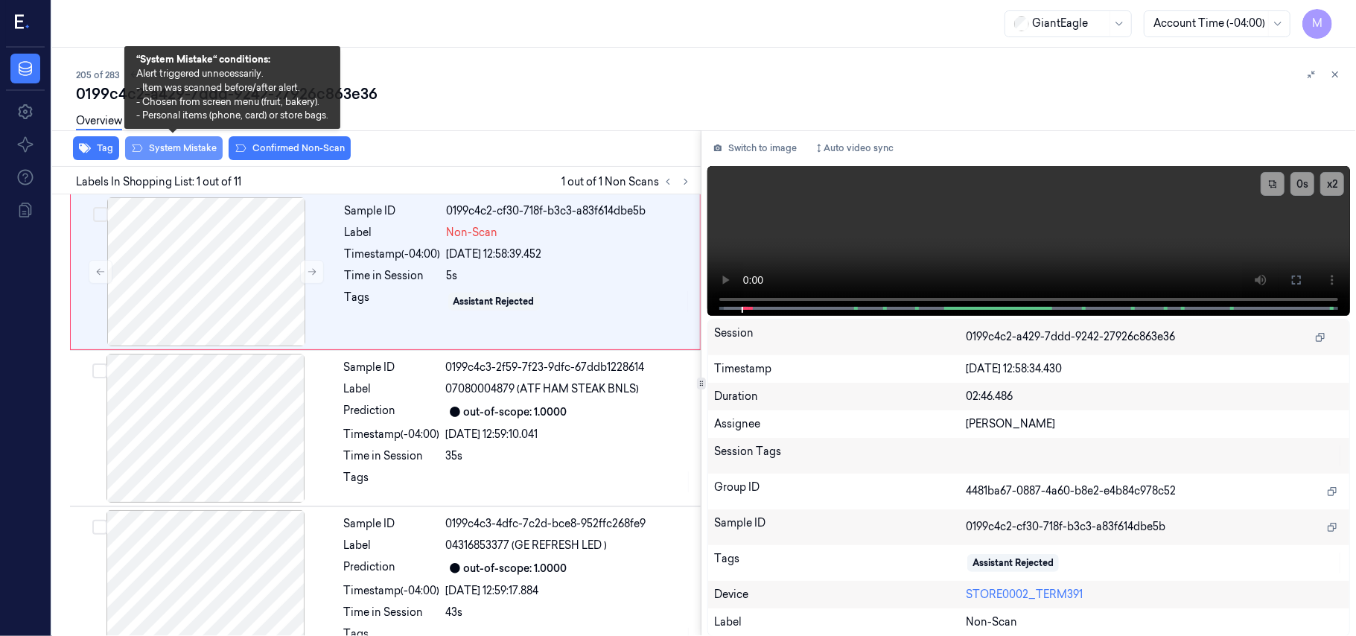
click at [188, 150] on button "System Mistake" at bounding box center [174, 148] width 98 height 24
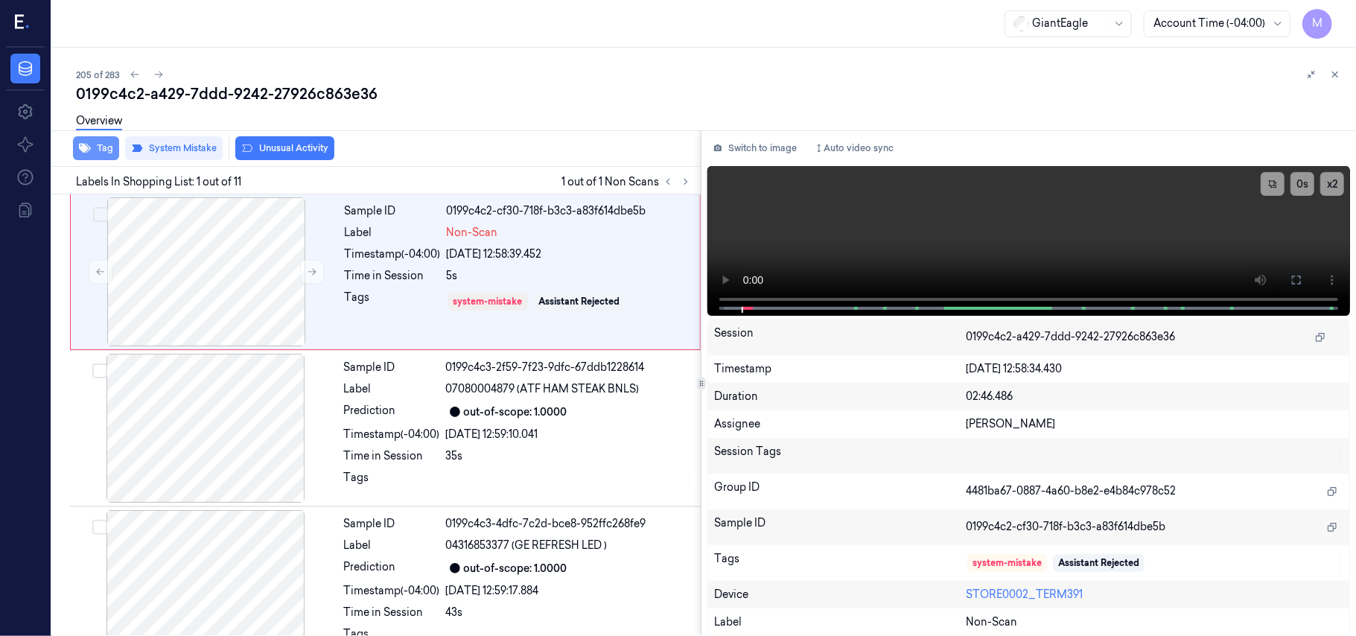
click at [95, 147] on button "Tag" at bounding box center [96, 148] width 46 height 24
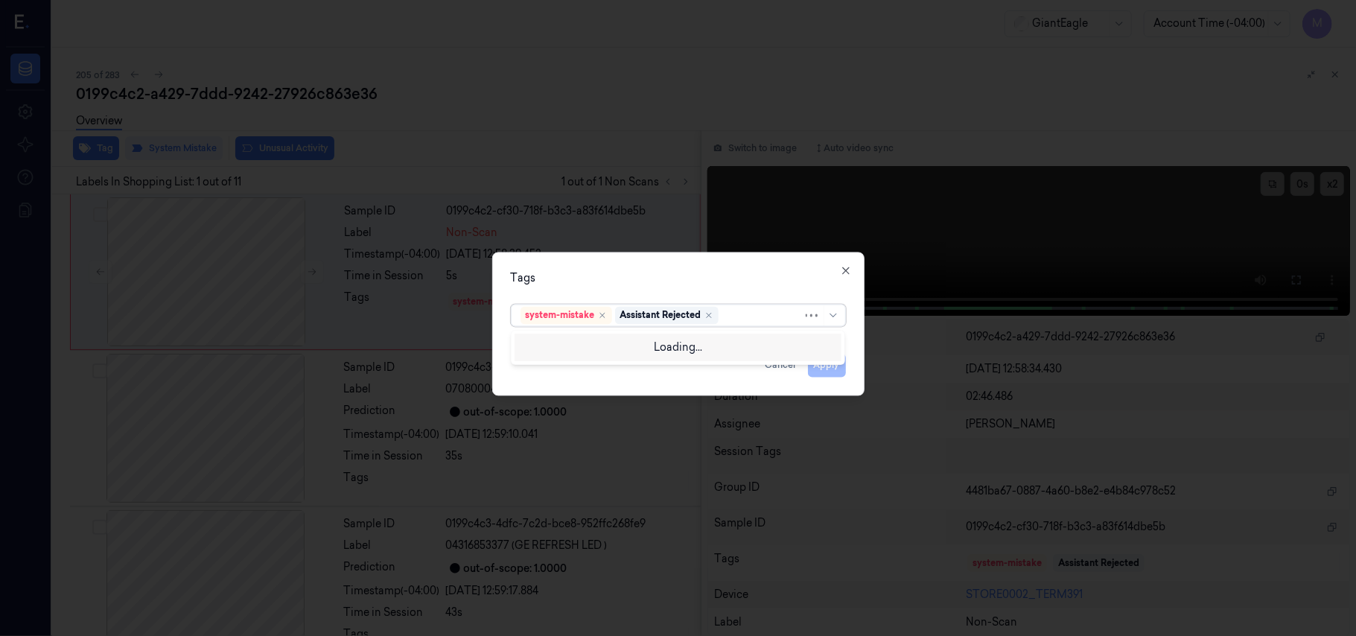
click at [728, 311] on div at bounding box center [762, 316] width 81 height 16
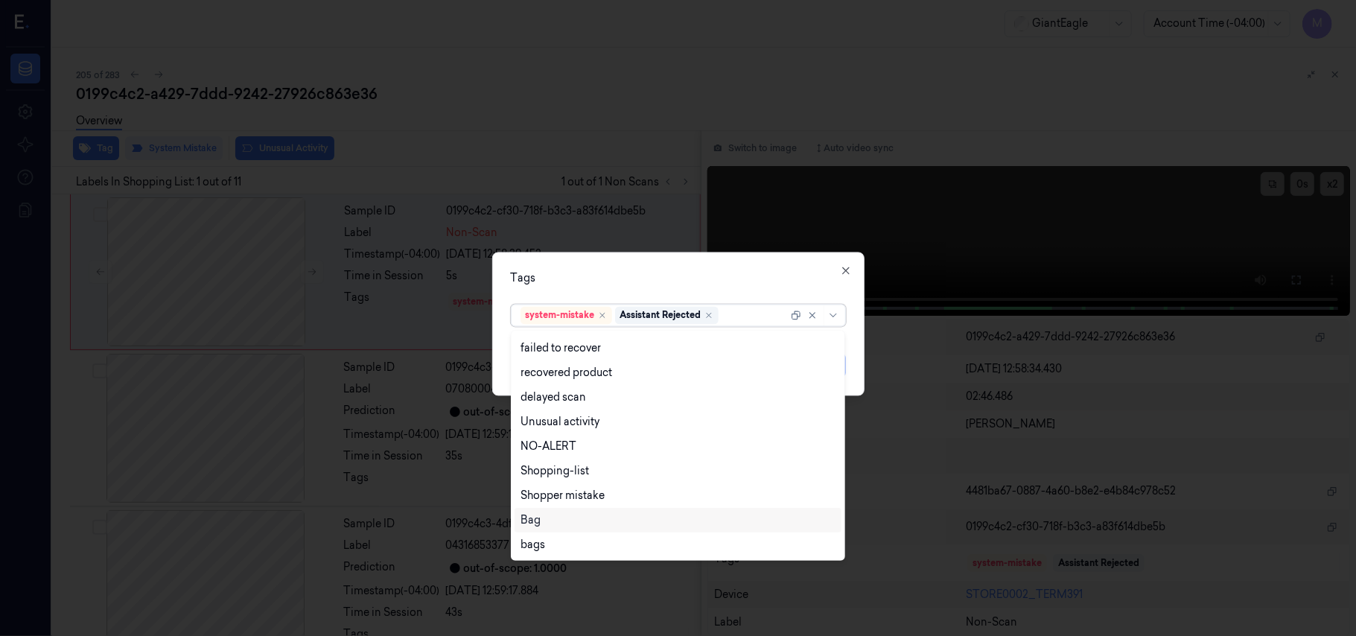
click at [527, 515] on div "Bag" at bounding box center [531, 520] width 20 height 16
click at [692, 271] on div "Tags" at bounding box center [678, 279] width 335 height 16
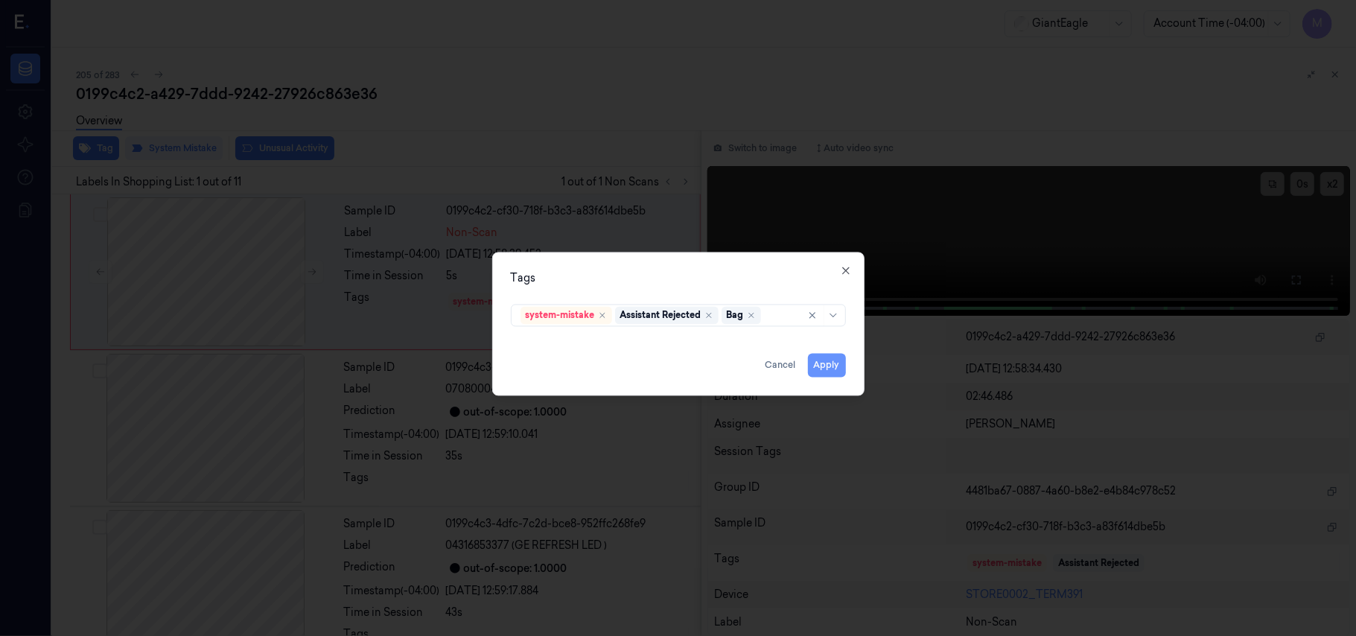
click at [820, 362] on button "Apply" at bounding box center [827, 366] width 38 height 24
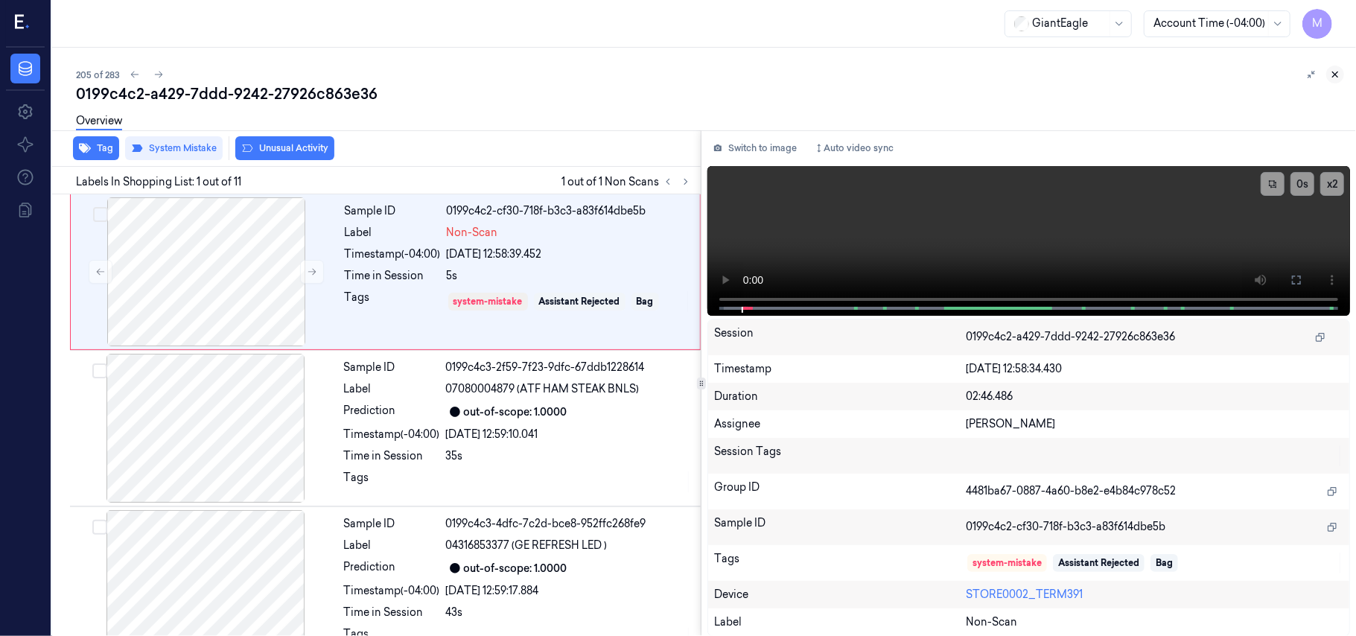
click at [1333, 69] on icon at bounding box center [1335, 74] width 10 height 10
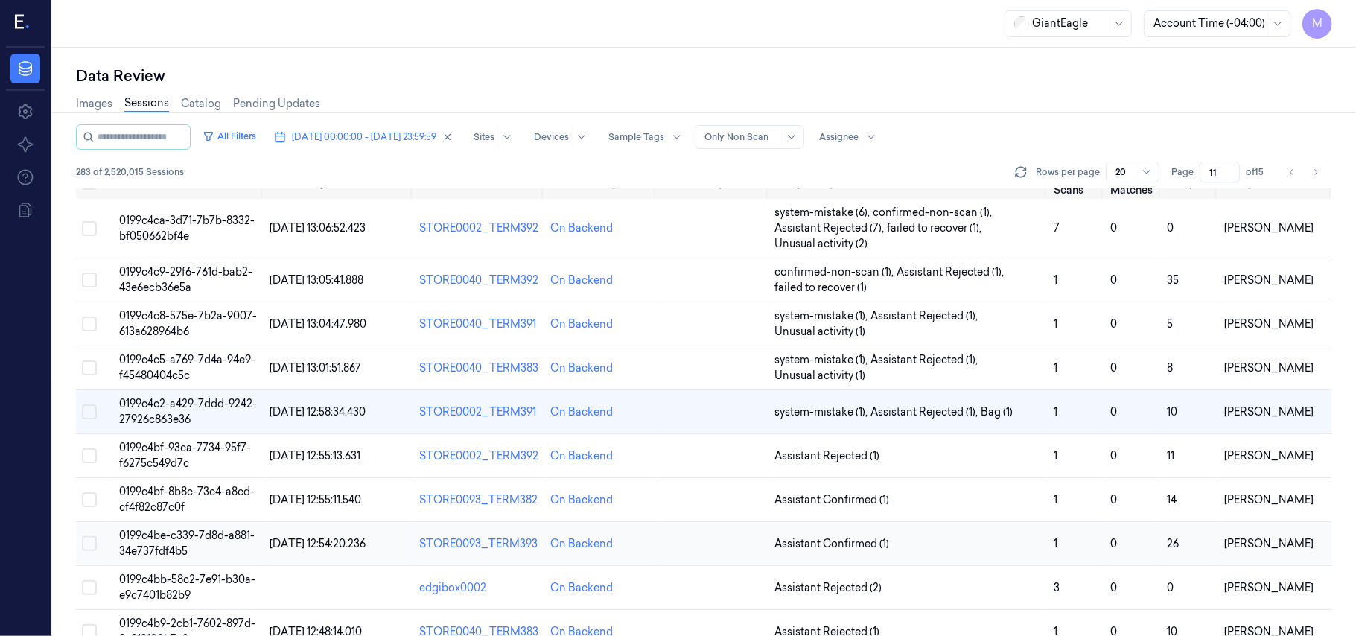
scroll to position [122, 0]
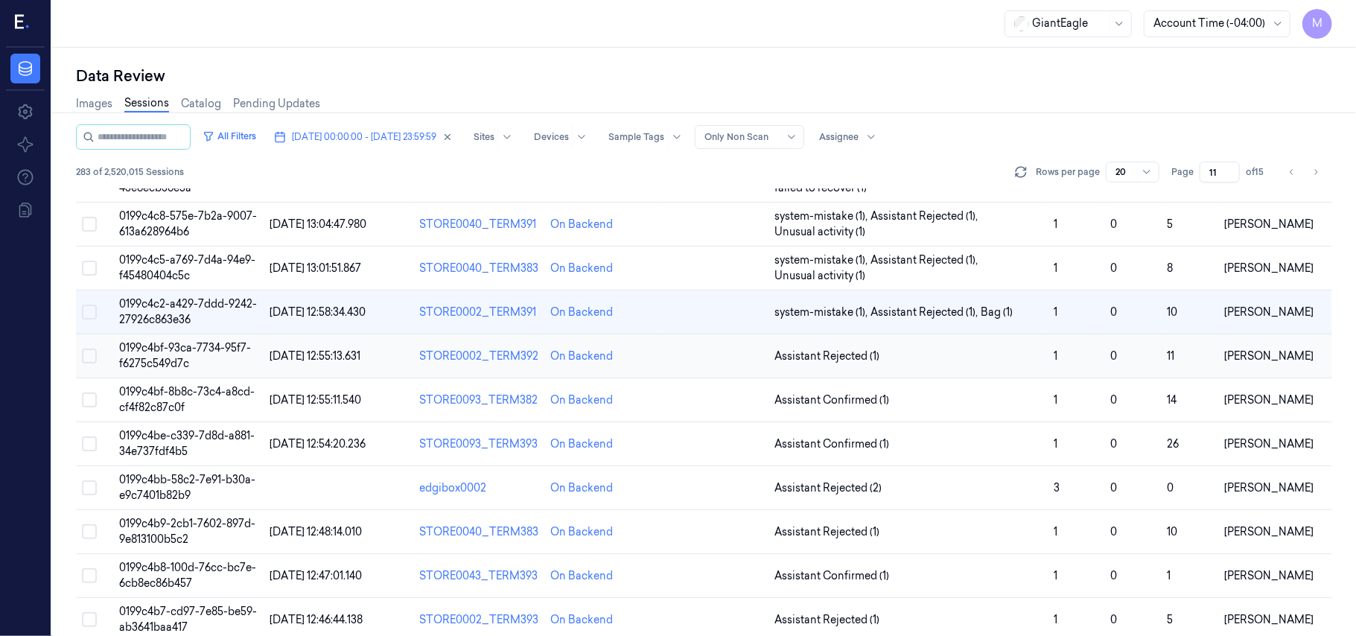
click at [183, 346] on span "0199c4bf-93ca-7734-95f7-f6275c549d7c" at bounding box center [185, 355] width 132 height 29
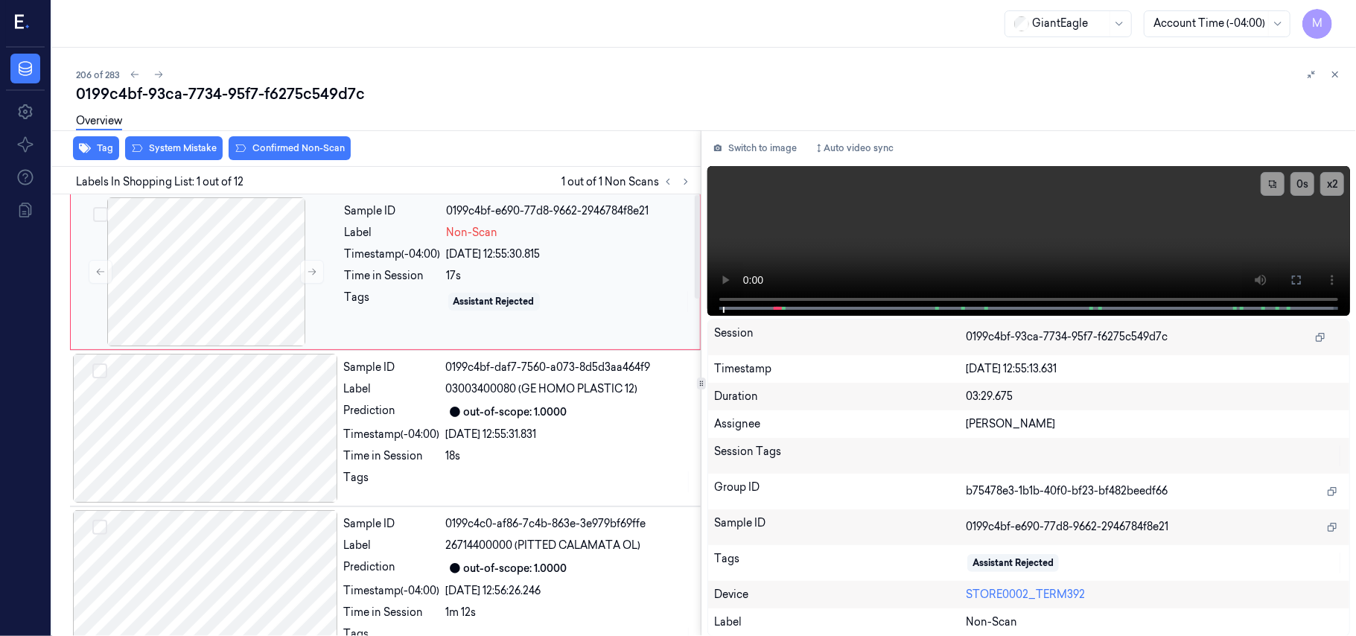
click at [521, 274] on div "17s" at bounding box center [569, 276] width 244 height 16
click at [1296, 278] on icon at bounding box center [1297, 280] width 12 height 12
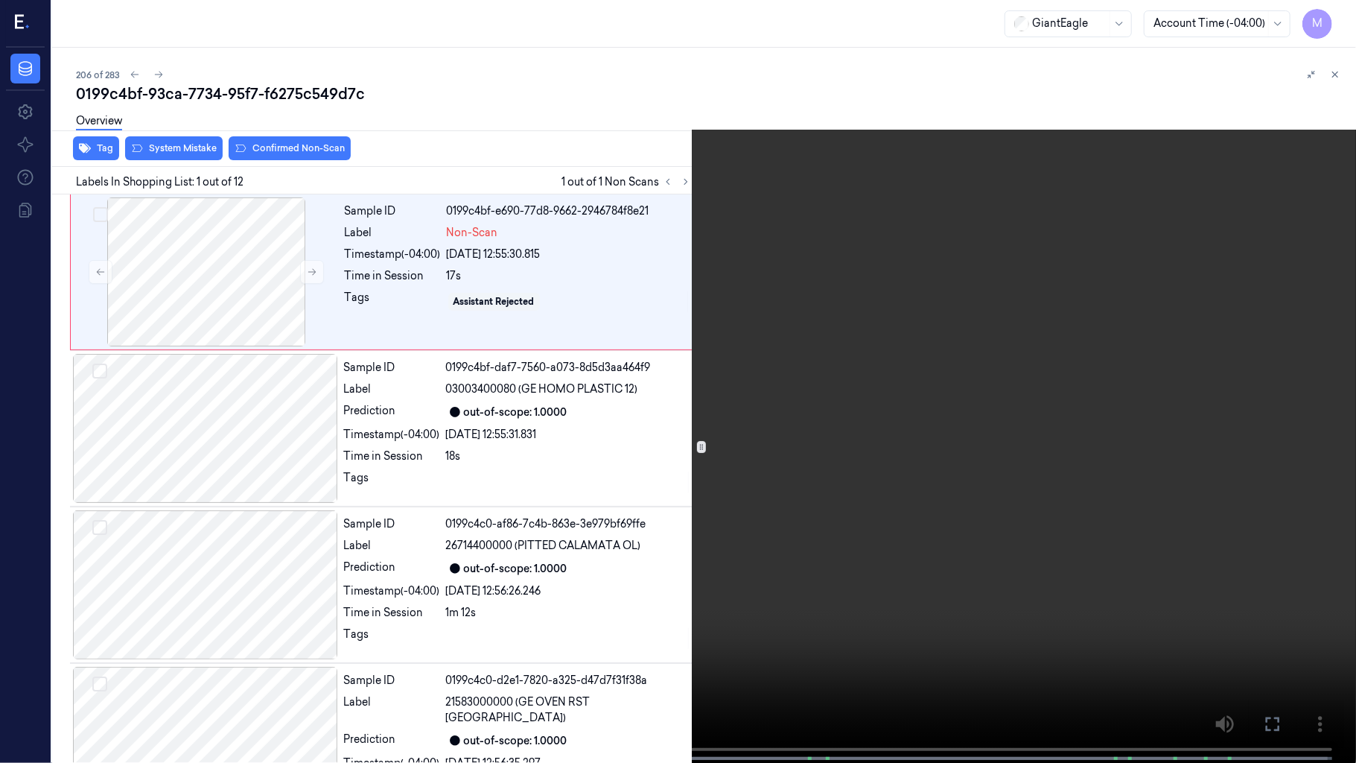
click at [409, 626] on video at bounding box center [678, 383] width 1356 height 766
click at [0, 0] on icon at bounding box center [0, 0] width 0 height 0
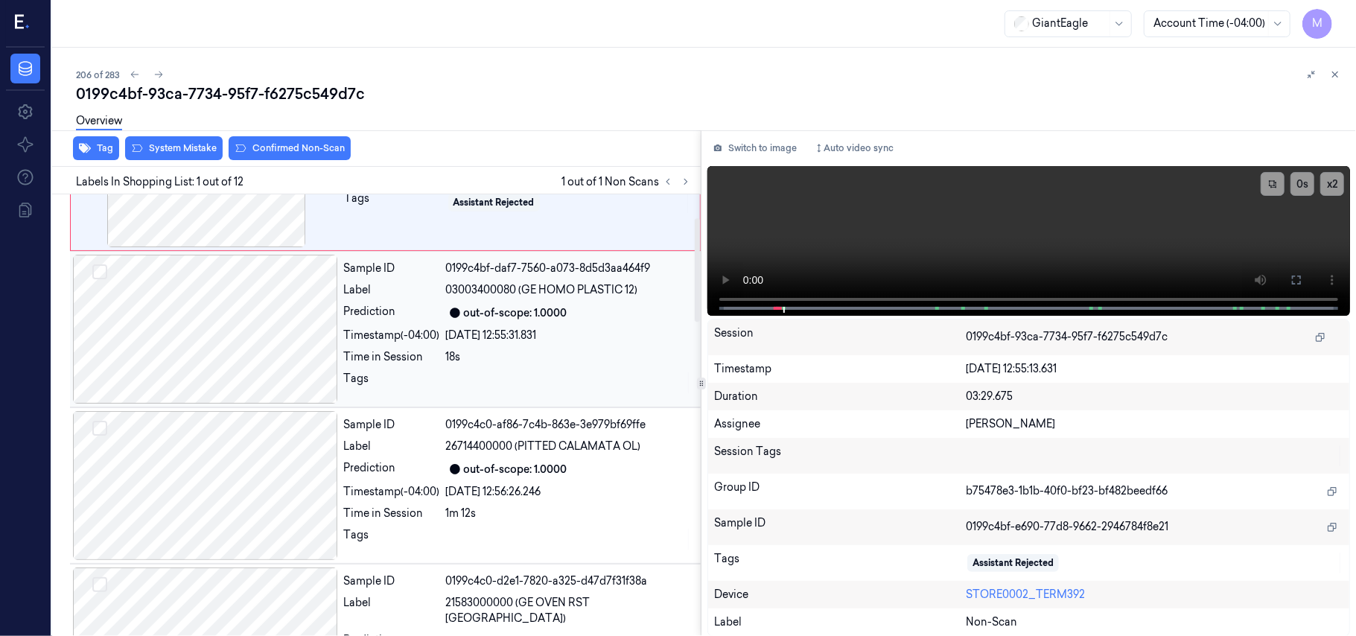
click at [531, 346] on div "Sample ID 0199c4bf-daf7-7560-a073-8d5d3aa464f9 Label 03003400080 (GE HOMO PLAST…" at bounding box center [518, 329] width 360 height 149
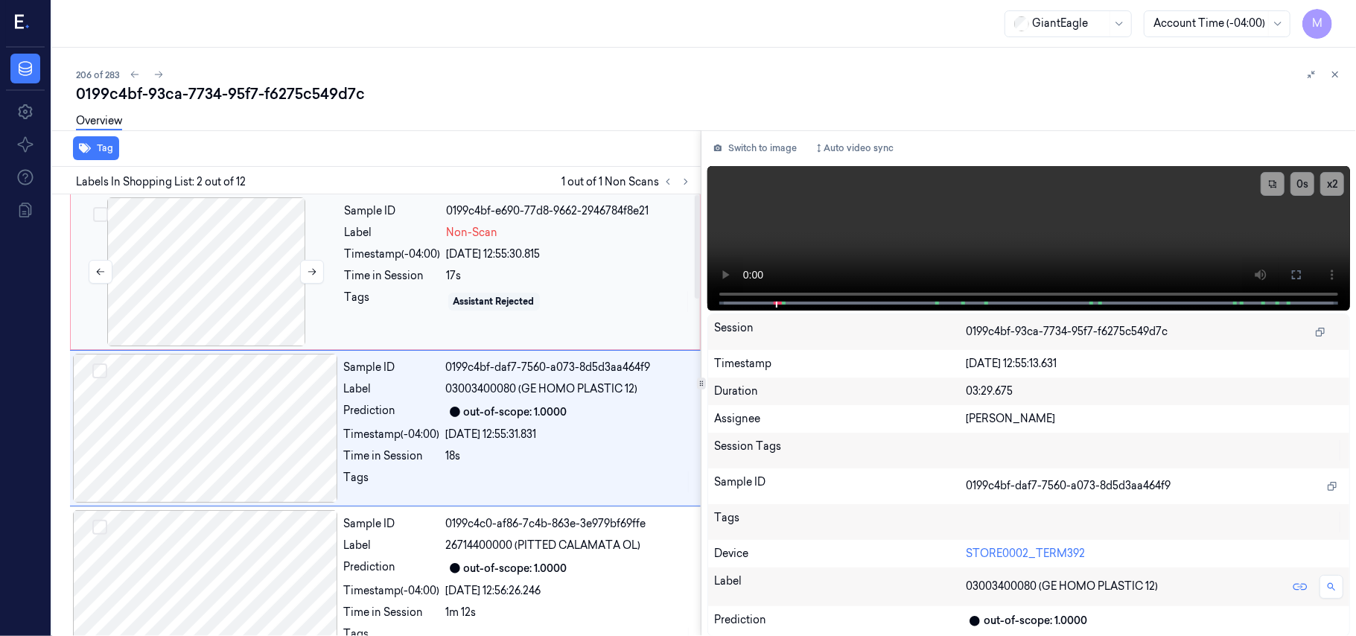
click at [226, 241] on div at bounding box center [206, 271] width 265 height 149
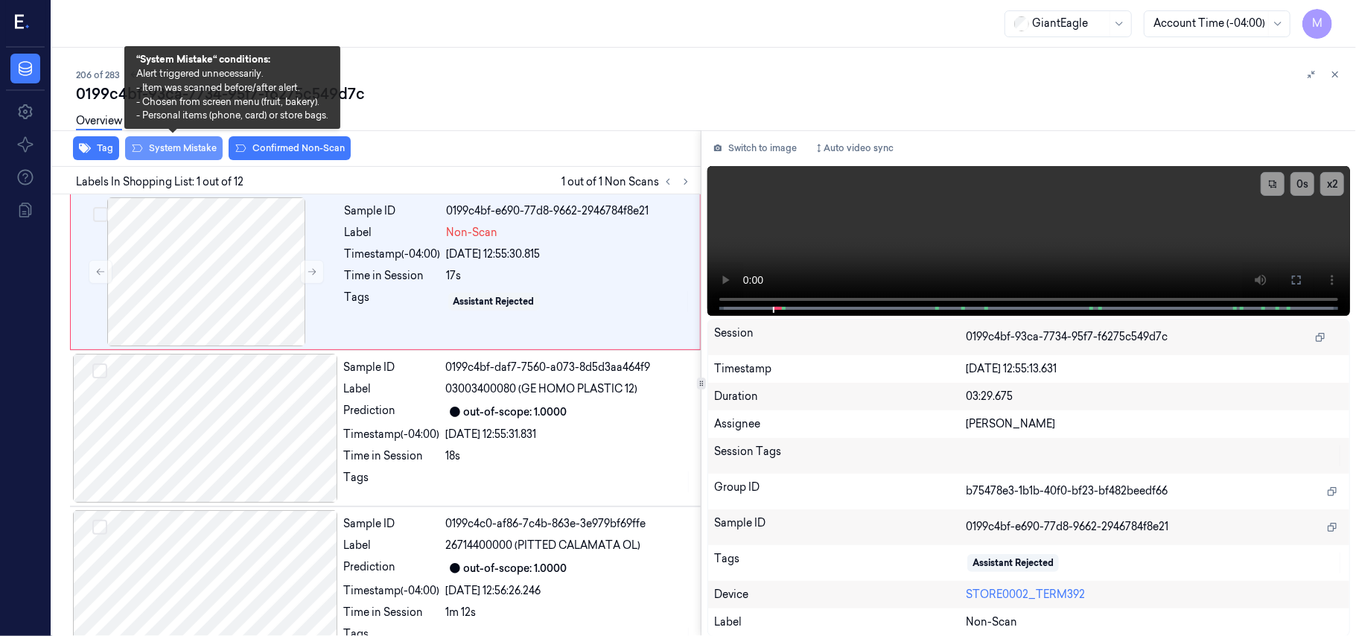
click at [194, 144] on button "System Mistake" at bounding box center [174, 148] width 98 height 24
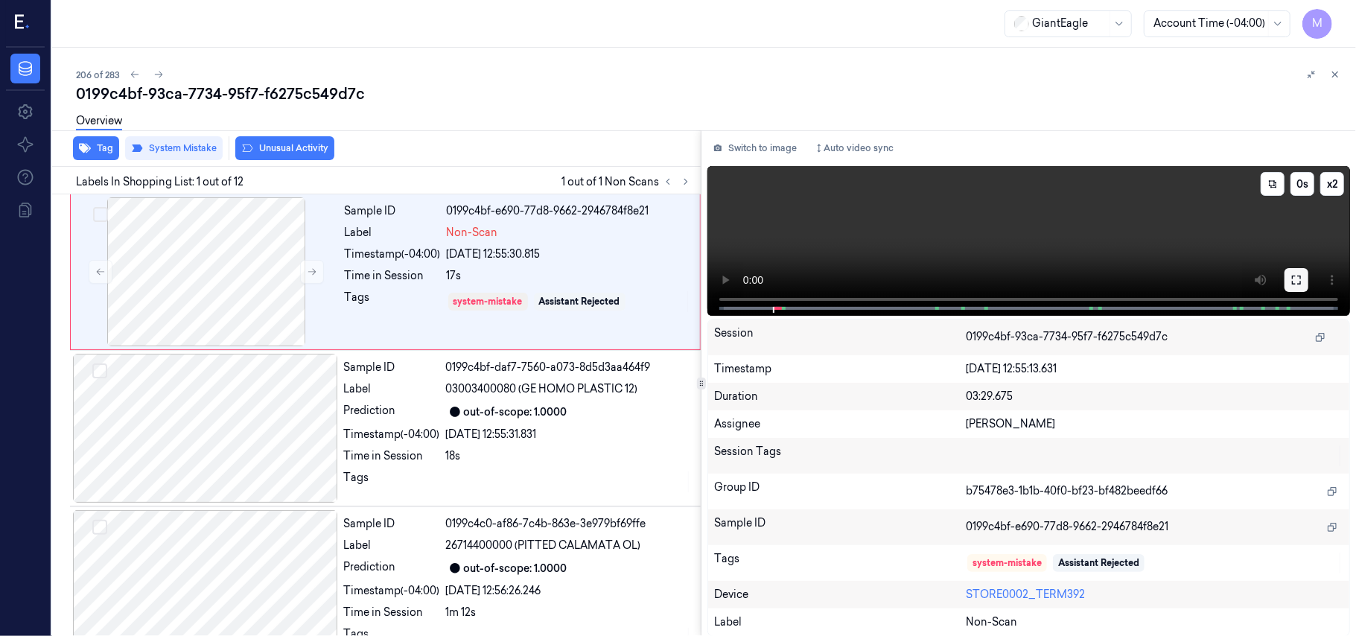
click at [1300, 277] on icon at bounding box center [1296, 280] width 9 height 9
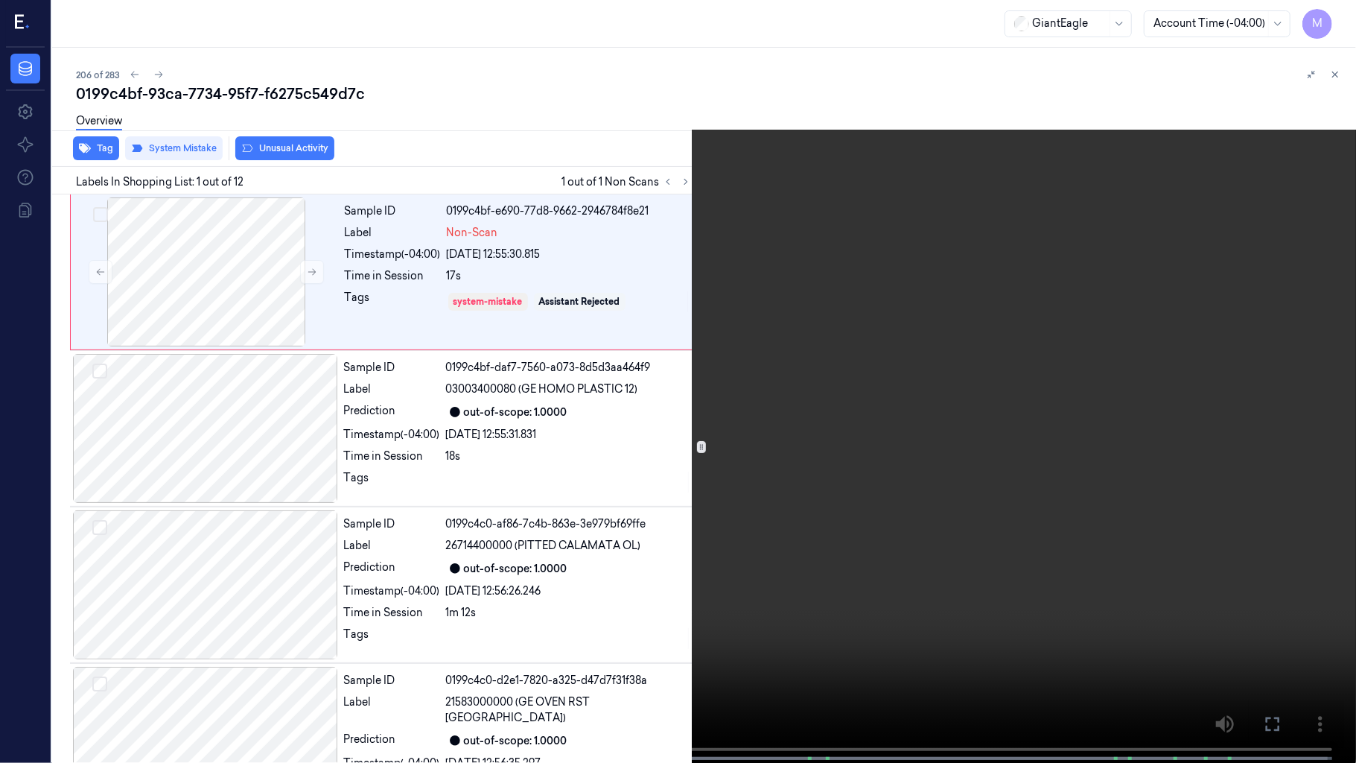
click at [1058, 417] on video at bounding box center [678, 383] width 1356 height 766
click at [0, 0] on button at bounding box center [0, 0] width 0 height 0
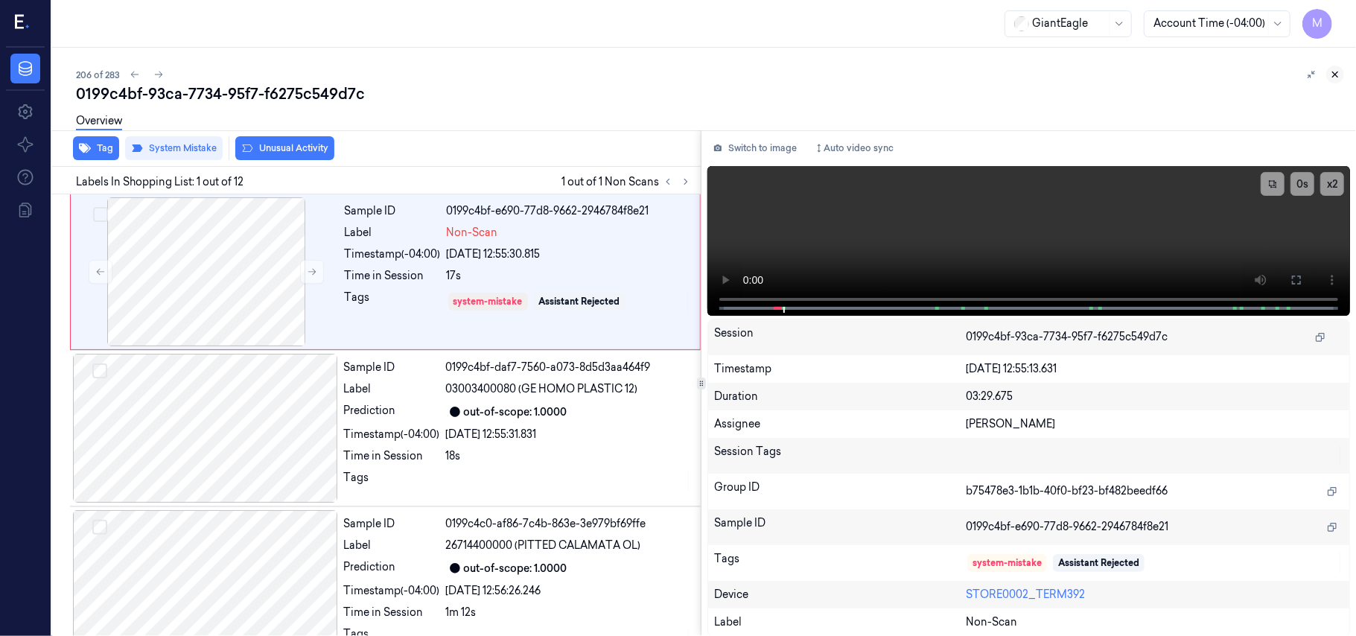
click at [1334, 69] on icon at bounding box center [1335, 74] width 10 height 10
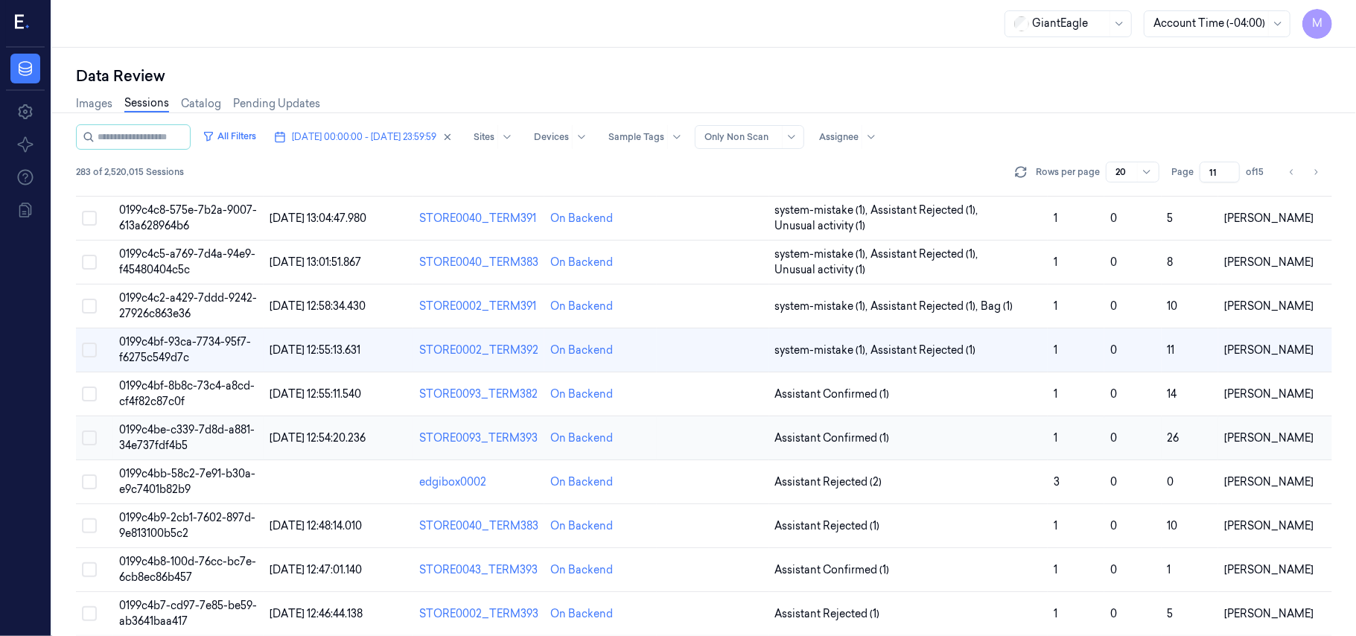
scroll to position [165, 0]
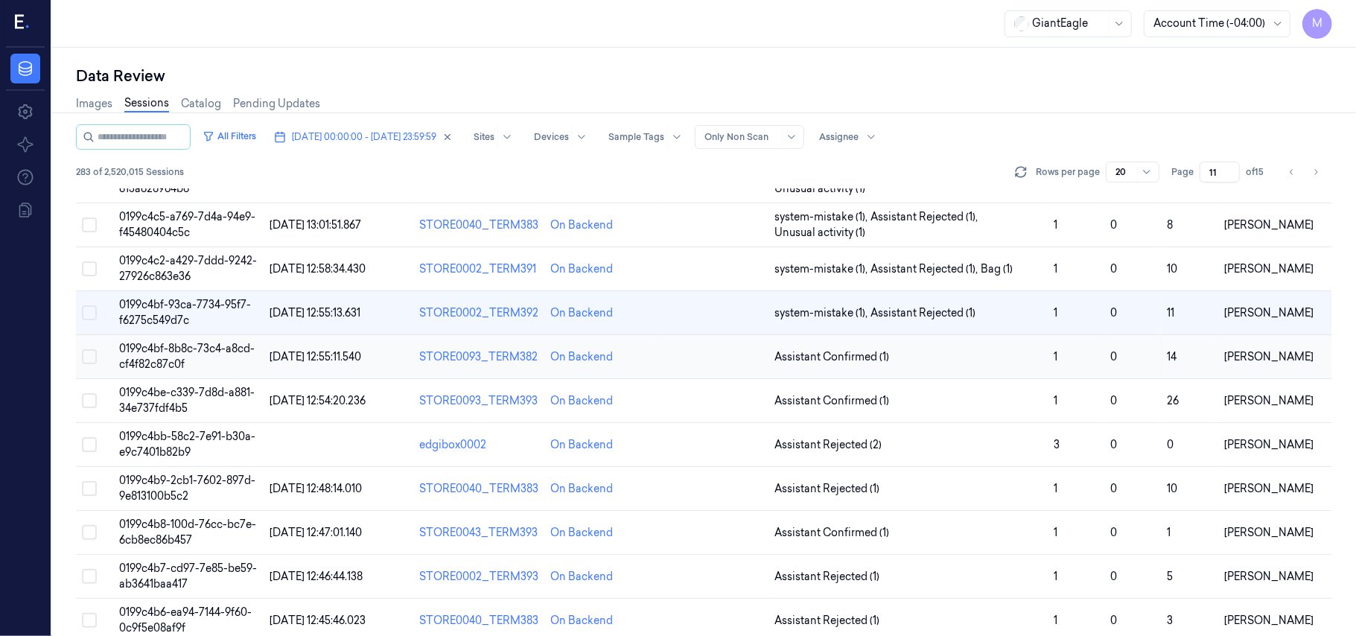
click at [174, 355] on span "0199c4bf-8b8c-73c4-a8cd-cf4f82c87c0f" at bounding box center [187, 356] width 136 height 29
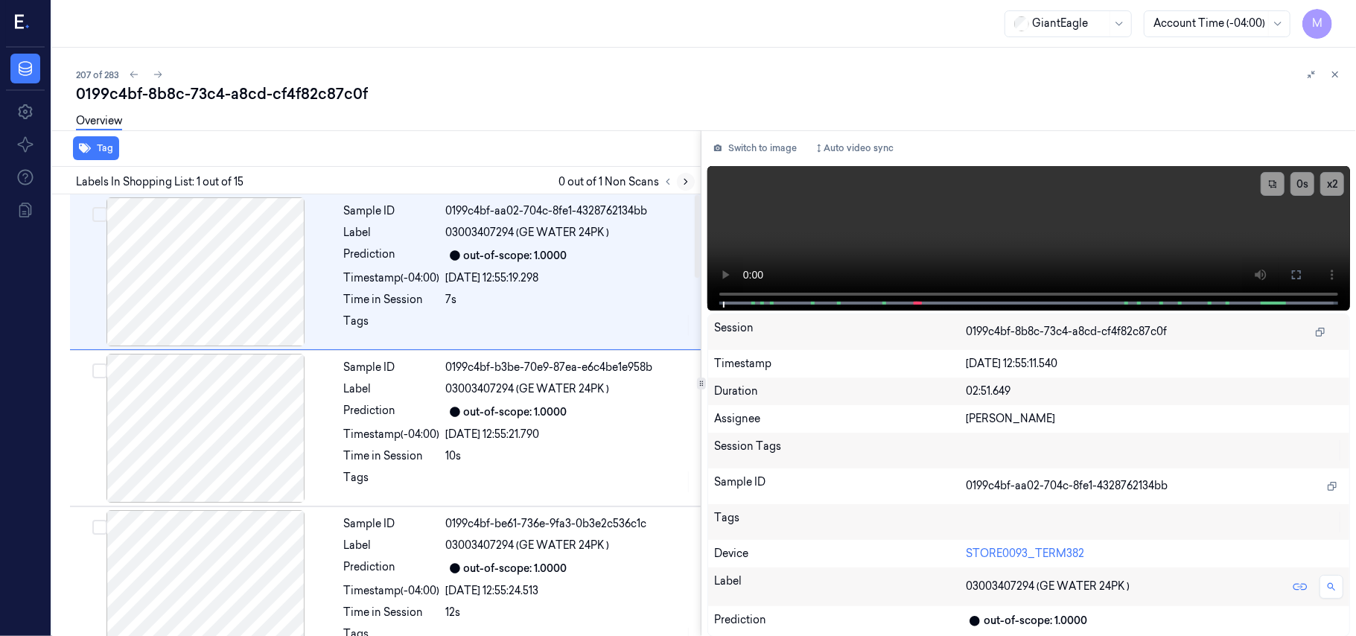
click at [682, 185] on icon at bounding box center [686, 181] width 10 height 10
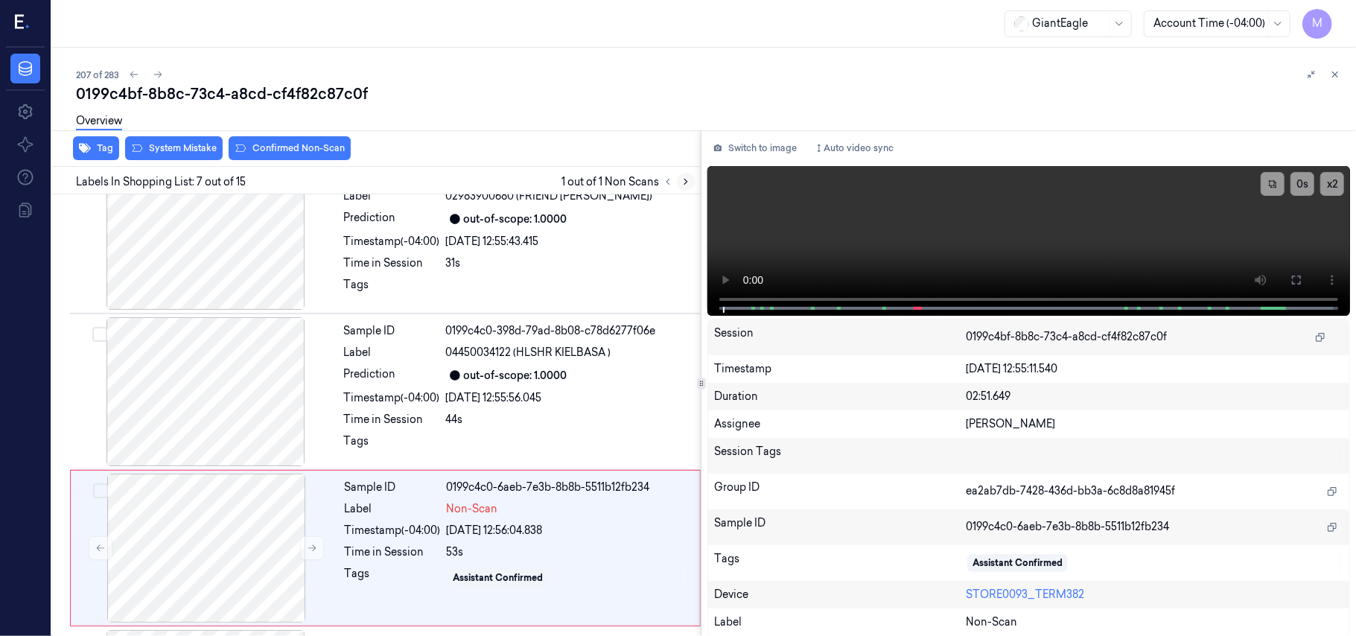
scroll to position [797, 0]
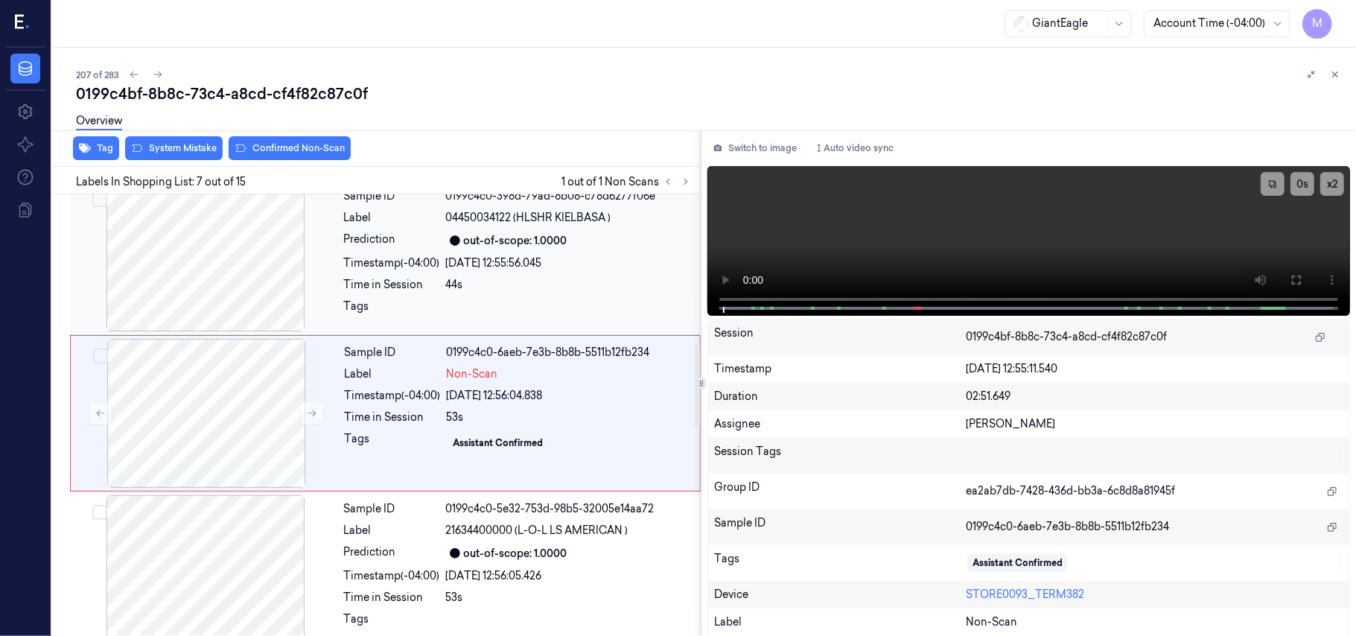
click at [389, 247] on div "Prediction" at bounding box center [392, 241] width 96 height 18
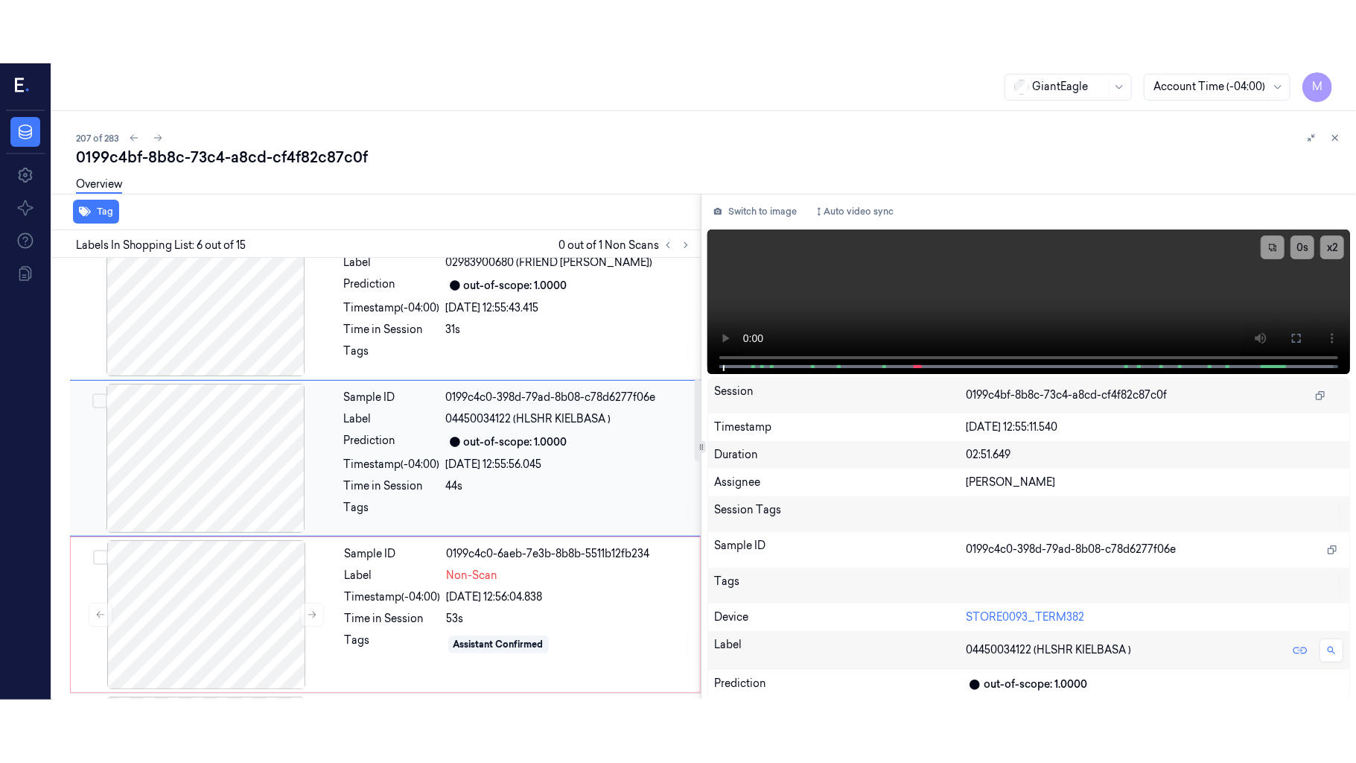
scroll to position [640, 0]
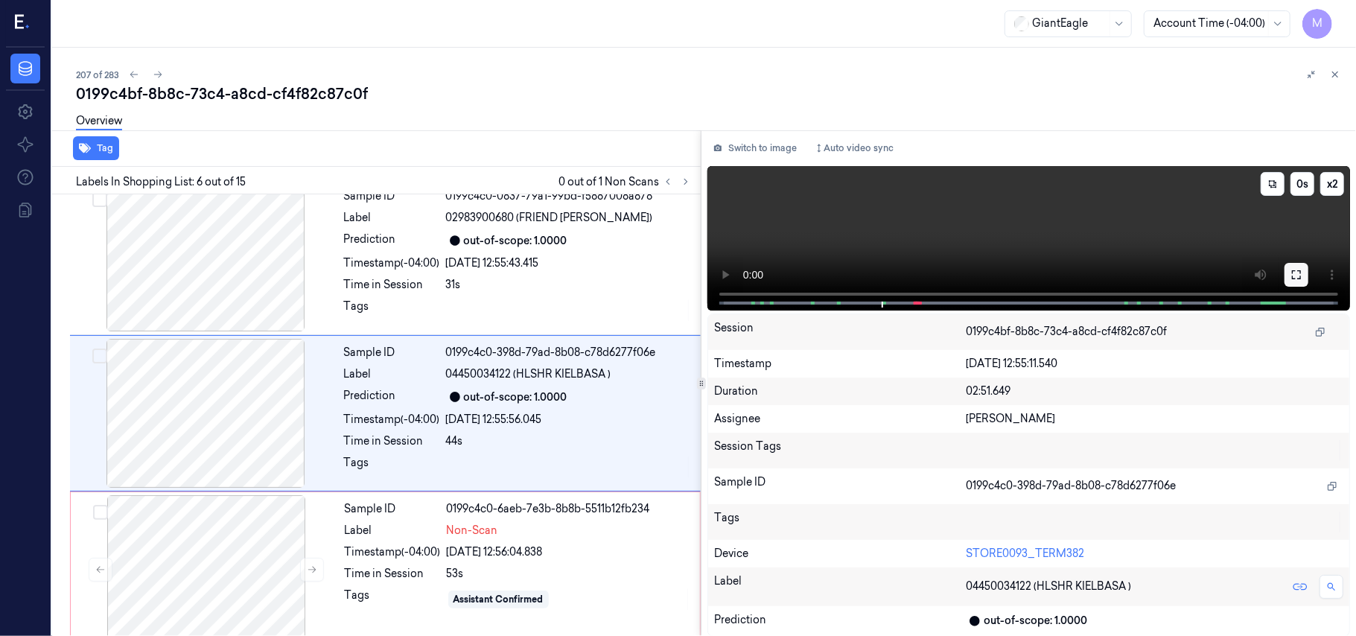
click at [1293, 273] on icon at bounding box center [1296, 274] width 9 height 9
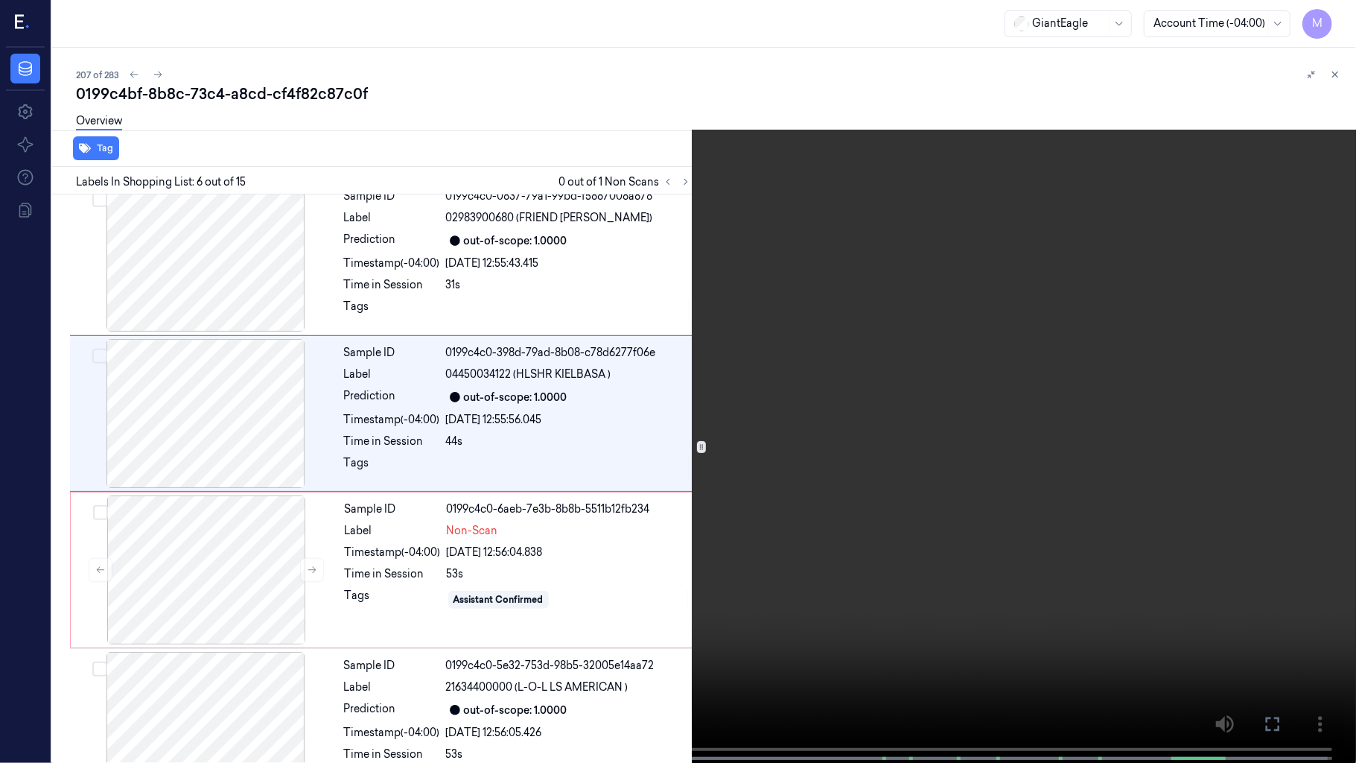
click at [921, 305] on video at bounding box center [678, 383] width 1356 height 766
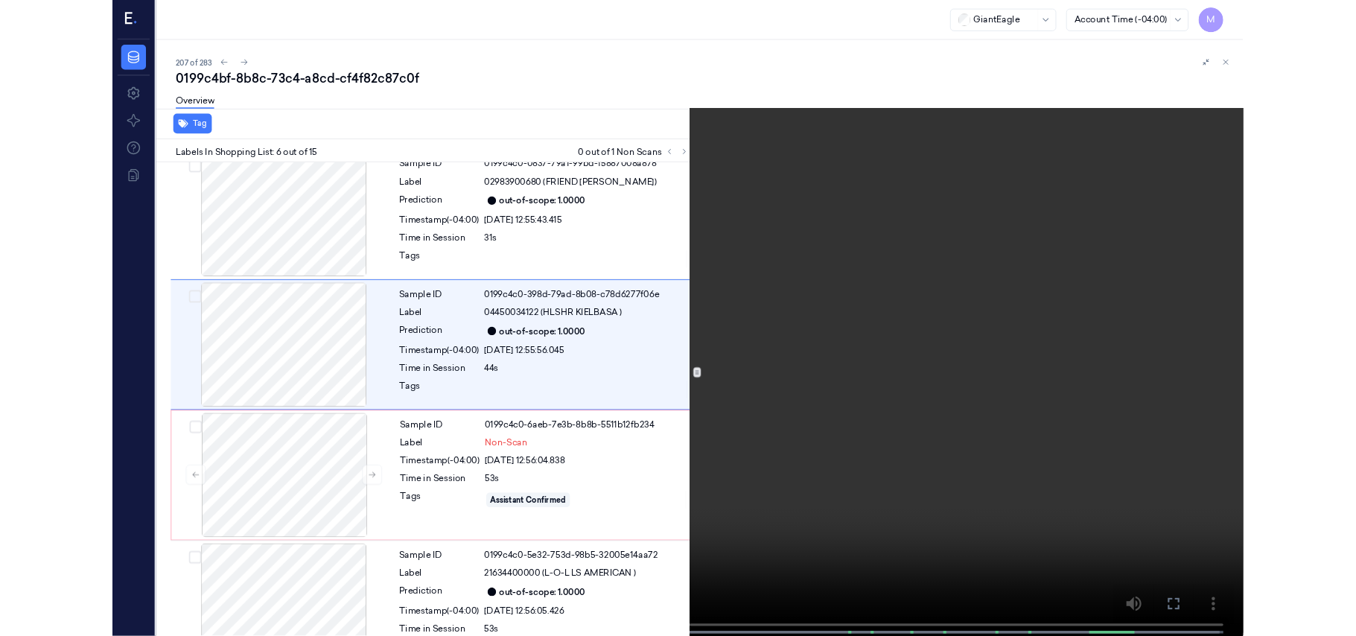
scroll to position [578, 0]
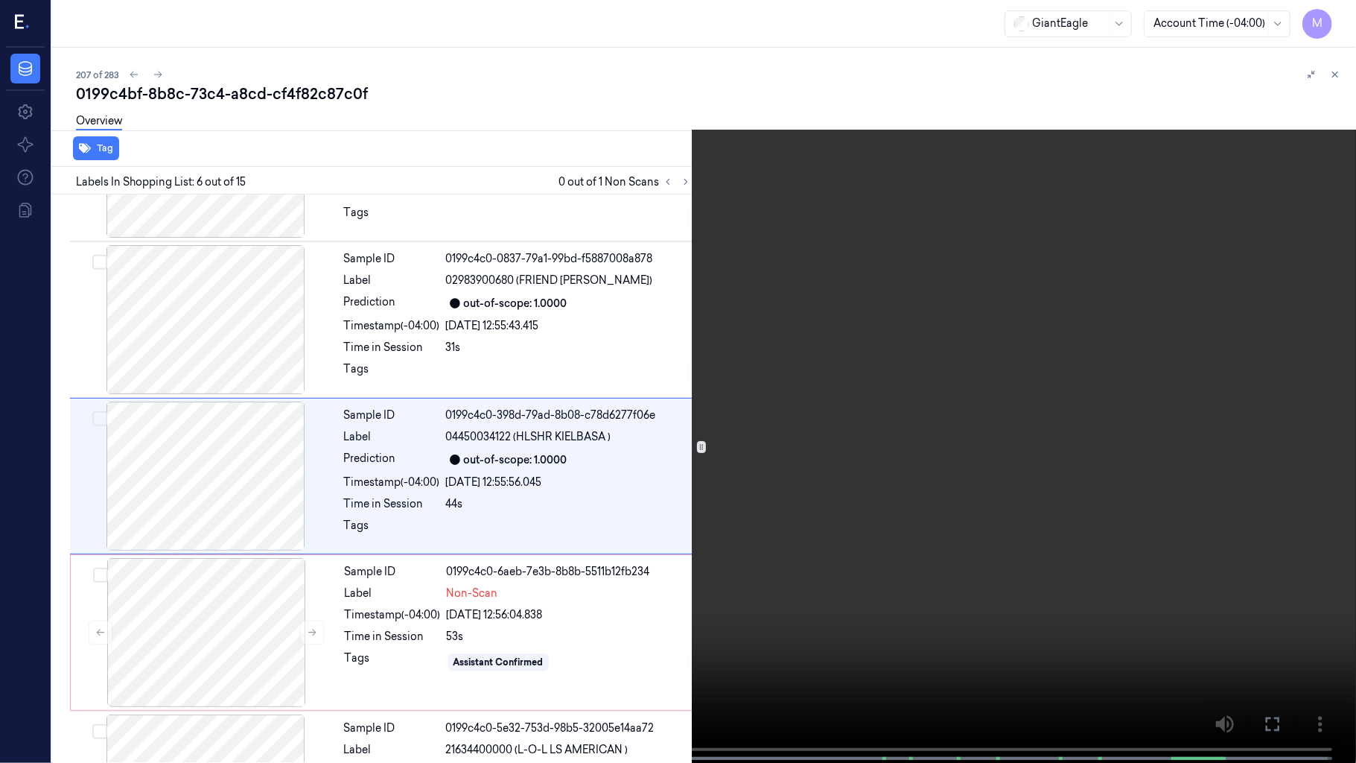
click at [921, 305] on video at bounding box center [678, 383] width 1356 height 766
click at [537, 460] on video at bounding box center [678, 383] width 1356 height 766
click at [1338, 12] on button "x 2" at bounding box center [1338, 18] width 24 height 24
click at [1338, 12] on button "x 4" at bounding box center [1338, 18] width 24 height 24
click at [1339, 12] on button "x 1" at bounding box center [1338, 18] width 24 height 24
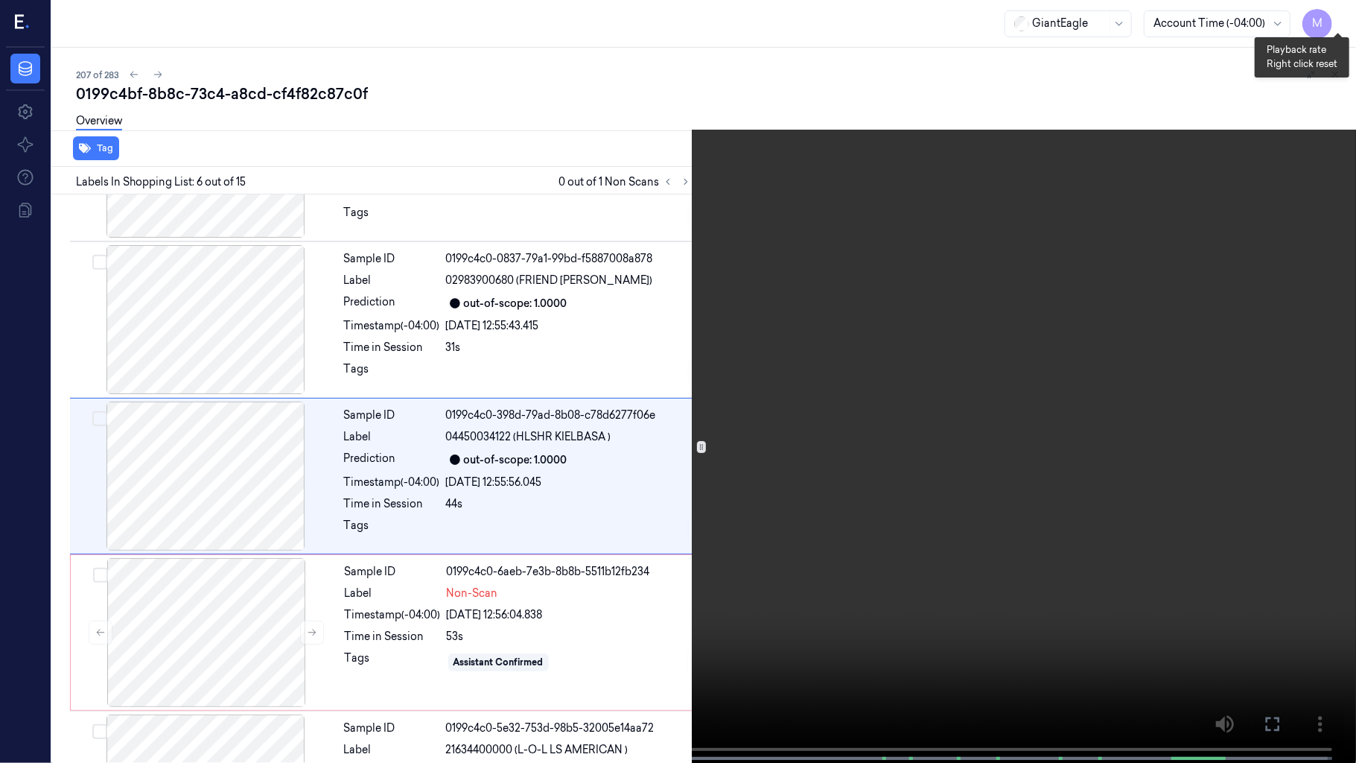
click at [1340, 16] on button "x 2" at bounding box center [1338, 18] width 24 height 24
click at [1097, 295] on video at bounding box center [678, 383] width 1356 height 766
click at [1333, 15] on button "x 4" at bounding box center [1338, 18] width 24 height 24
click at [1117, 247] on video at bounding box center [678, 383] width 1356 height 766
click at [1121, 320] on video at bounding box center [678, 383] width 1356 height 766
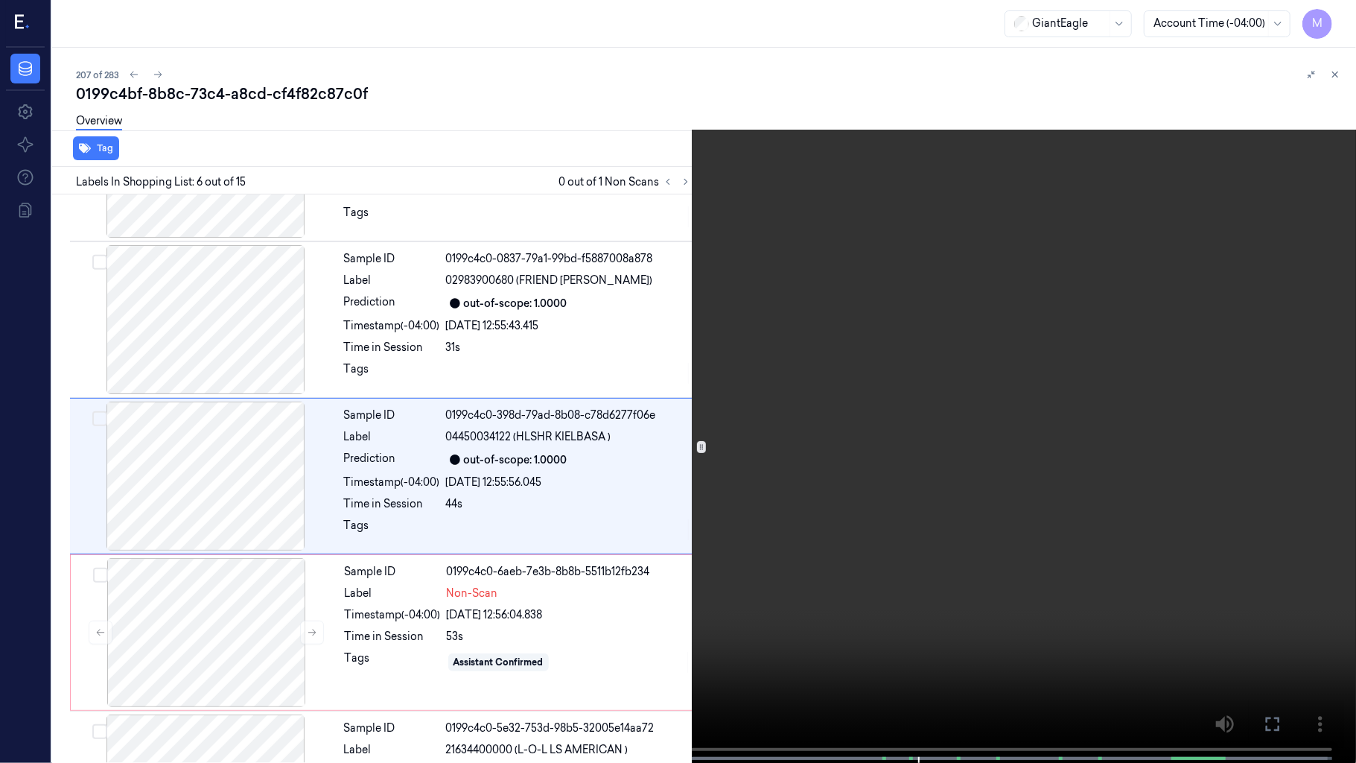
click at [0, 0] on icon at bounding box center [0, 0] width 0 height 0
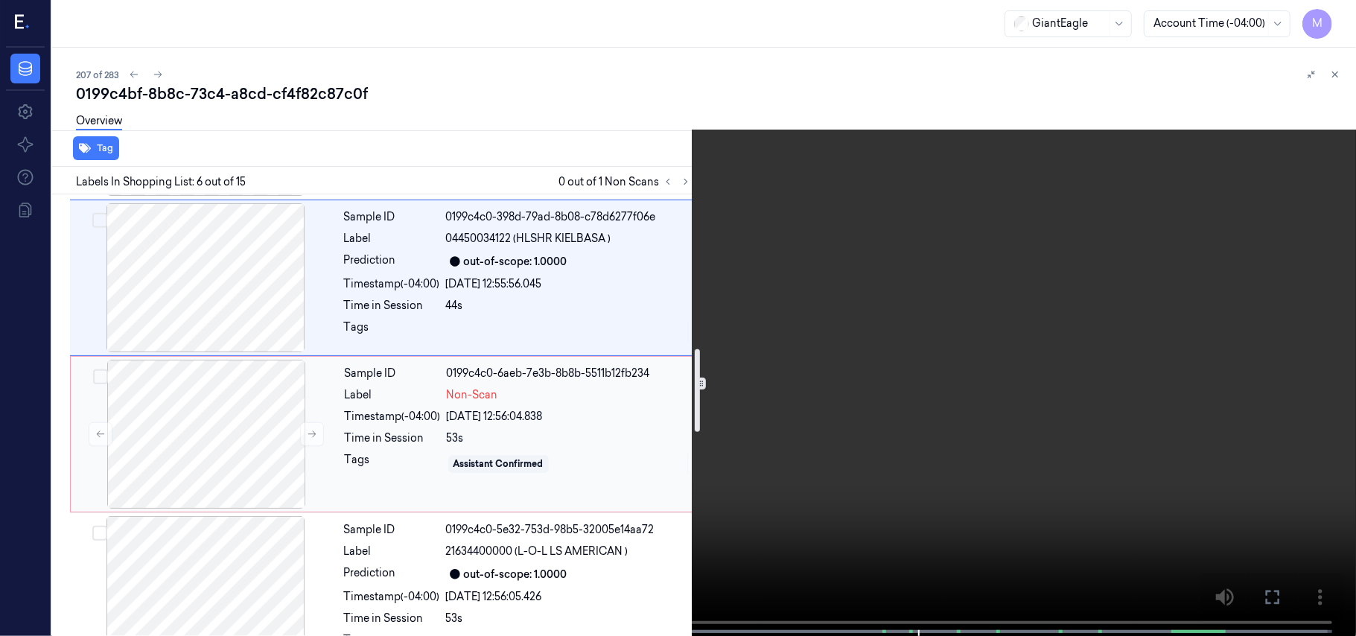
scroll to position [876, 0]
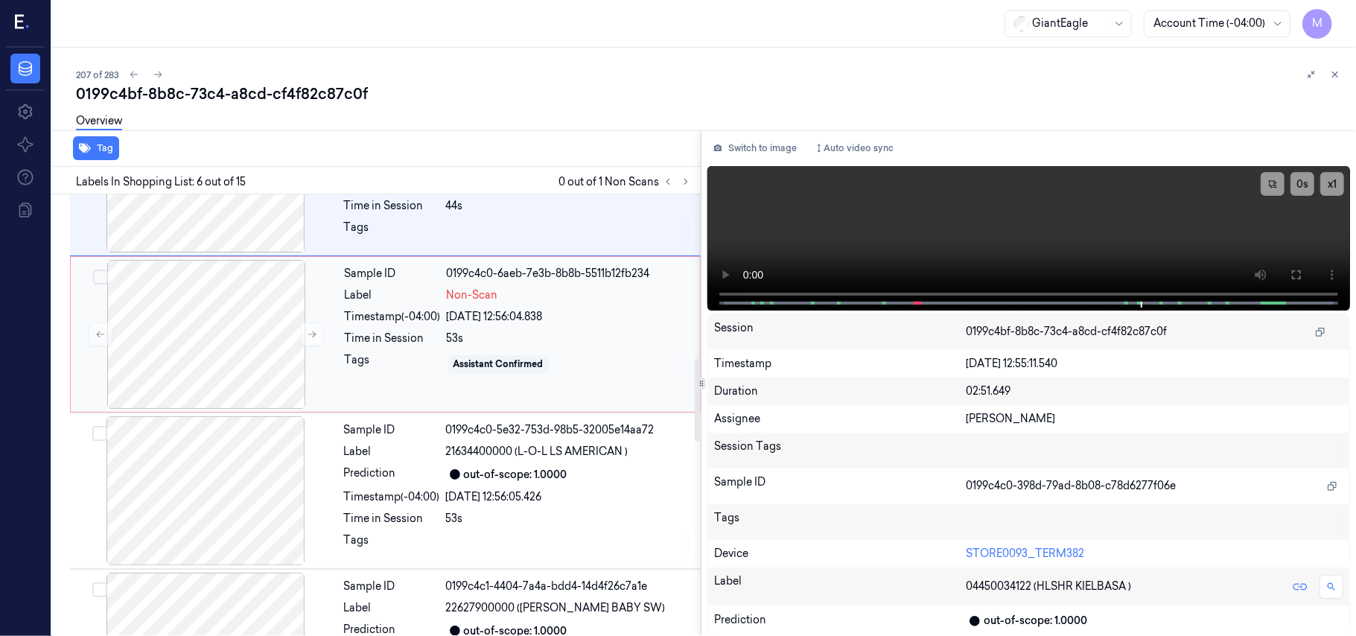
click at [468, 325] on div "[DATE] 12:56:04.838" at bounding box center [569, 317] width 244 height 16
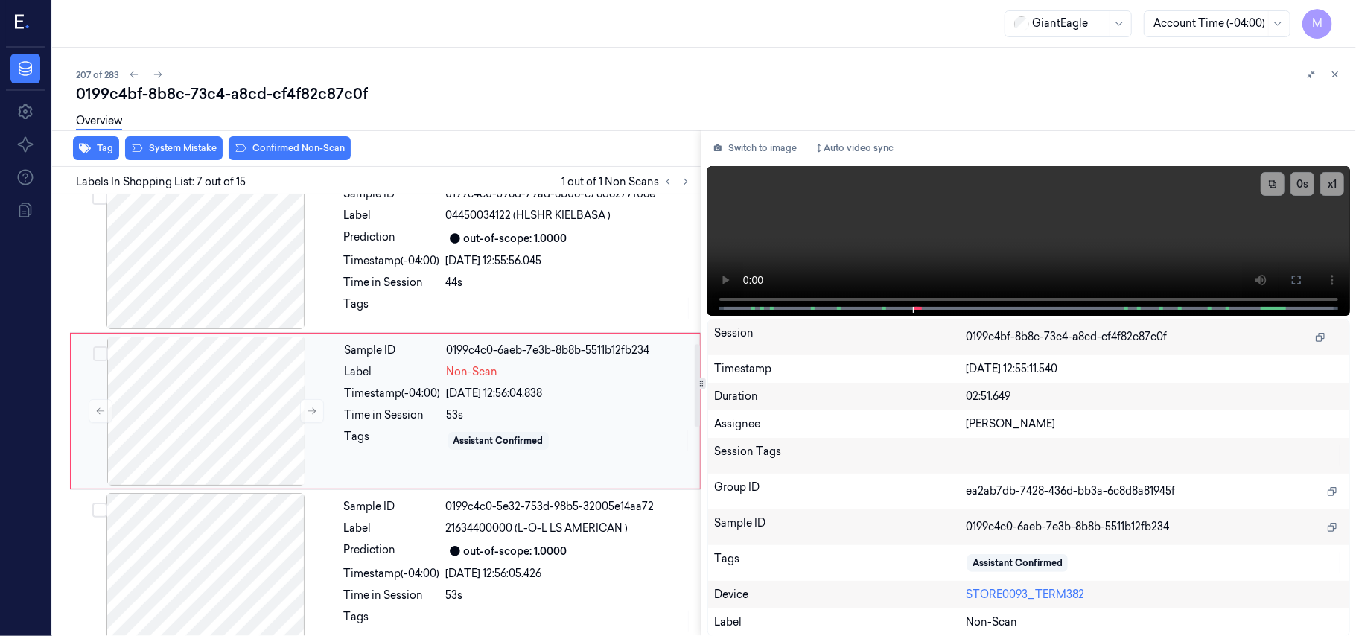
scroll to position [797, 0]
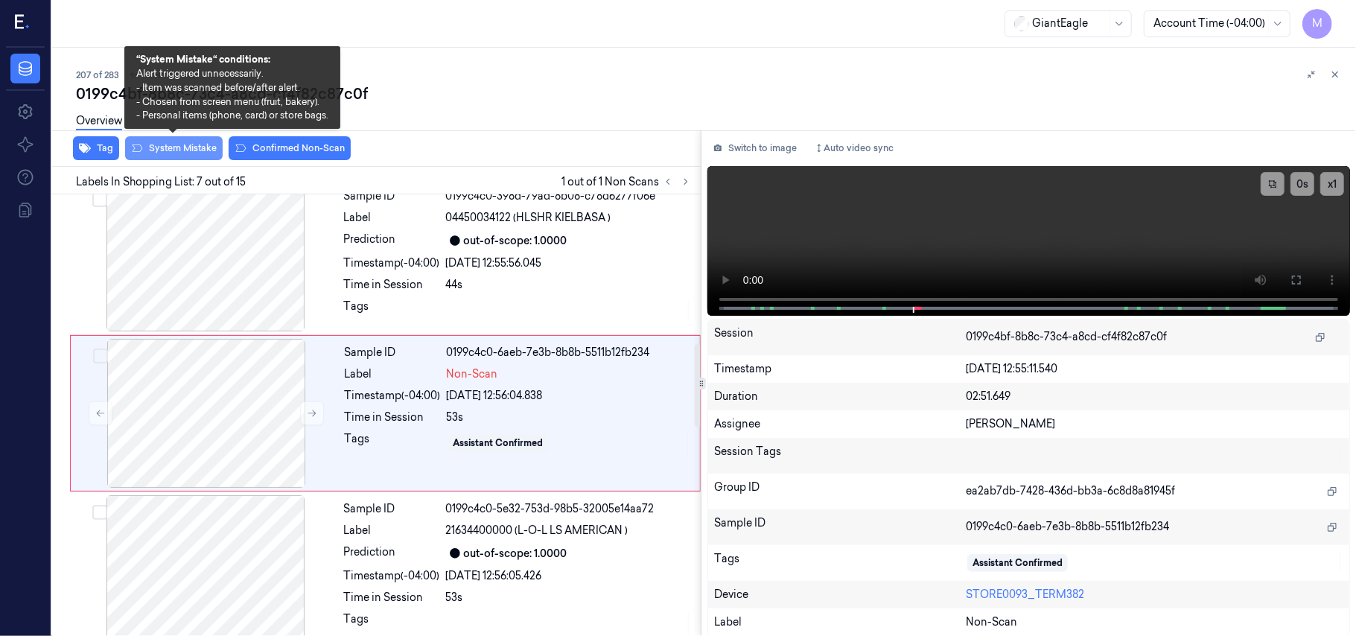
click at [189, 147] on button "System Mistake" at bounding box center [174, 148] width 98 height 24
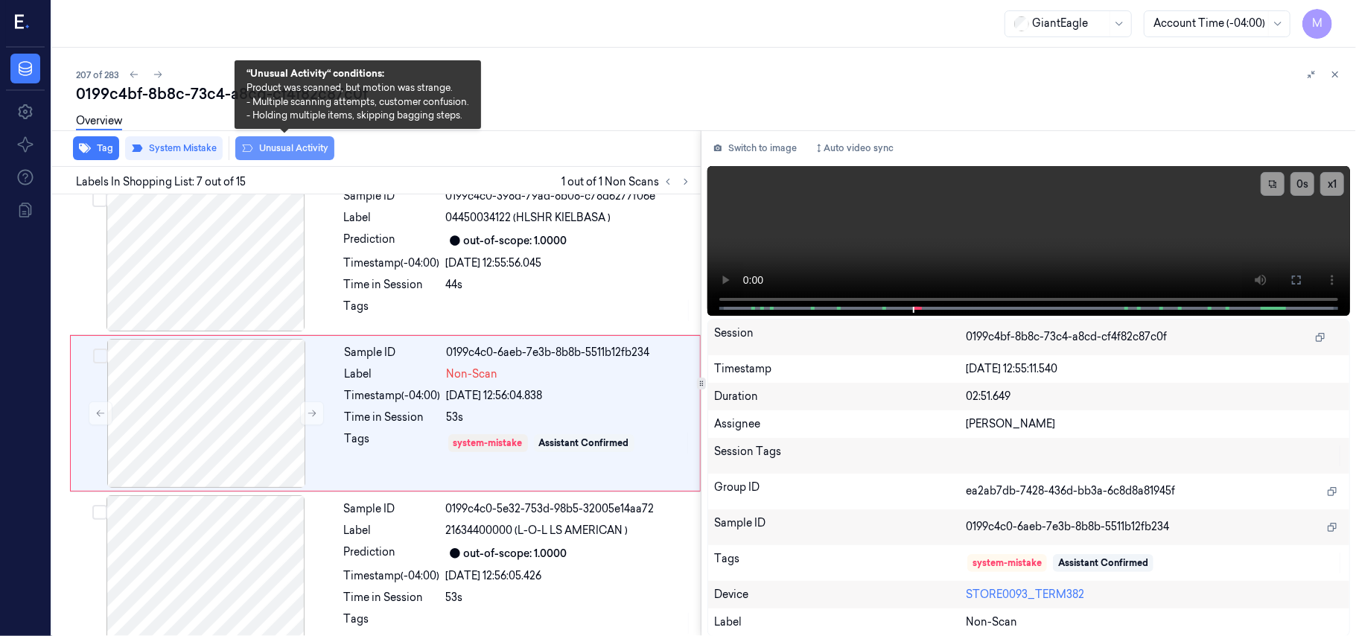
click at [296, 150] on button "Unusual Activity" at bounding box center [284, 148] width 99 height 24
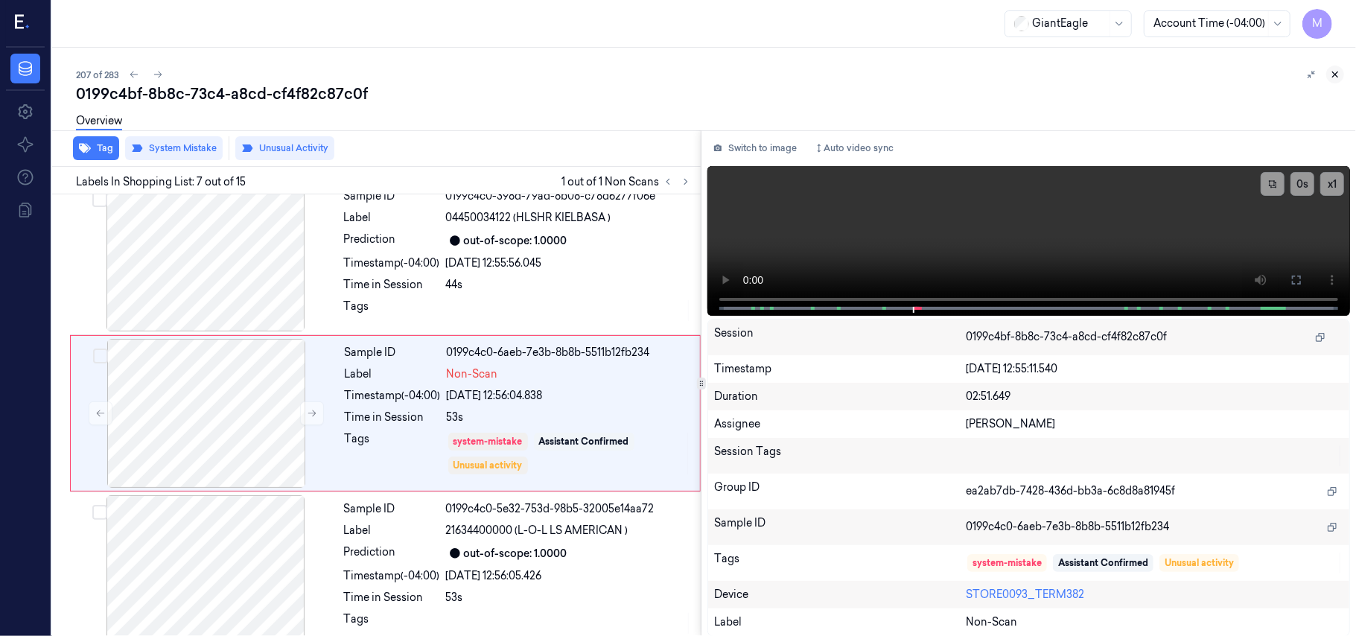
click at [1330, 73] on icon at bounding box center [1335, 74] width 10 height 10
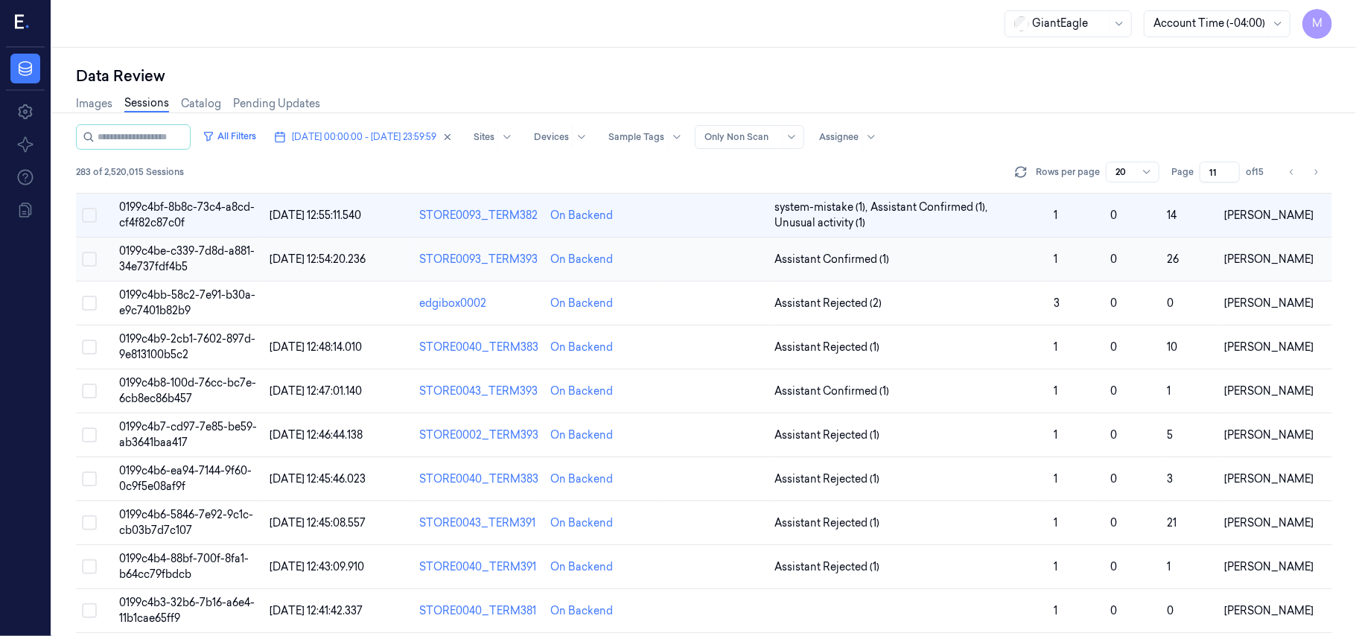
scroll to position [310, 0]
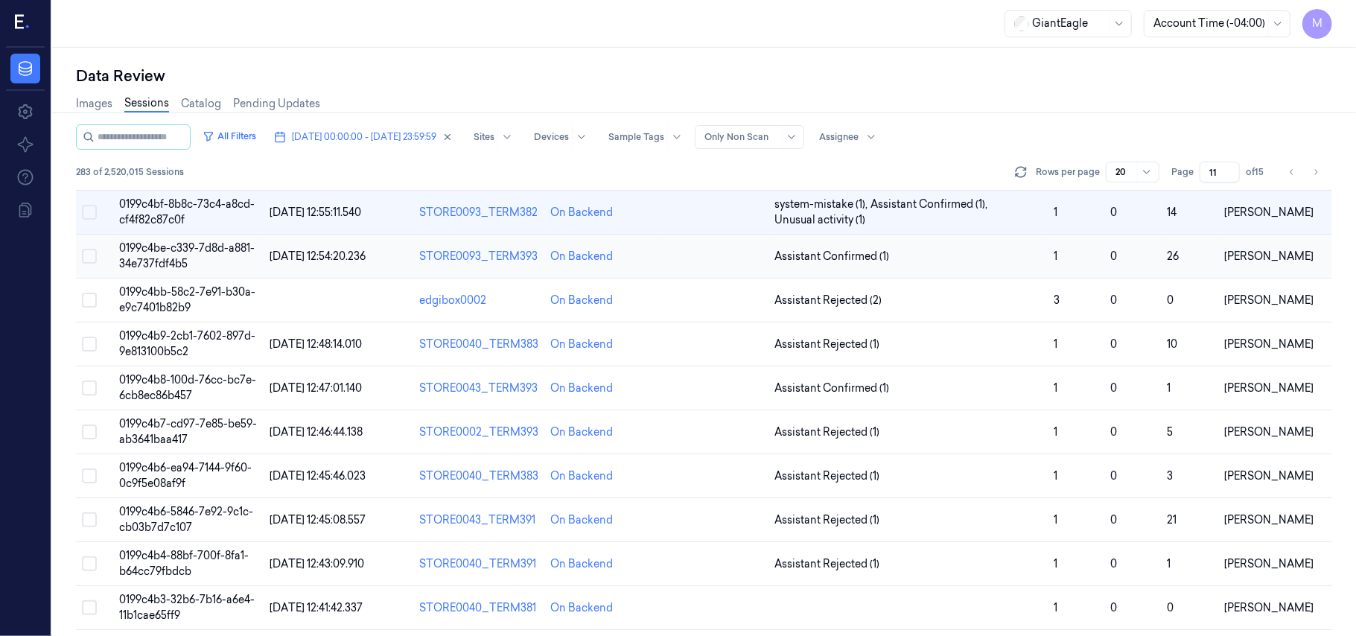
click at [176, 254] on span "0199c4be-c339-7d8d-a881-34e737fdf4b5" at bounding box center [187, 255] width 136 height 29
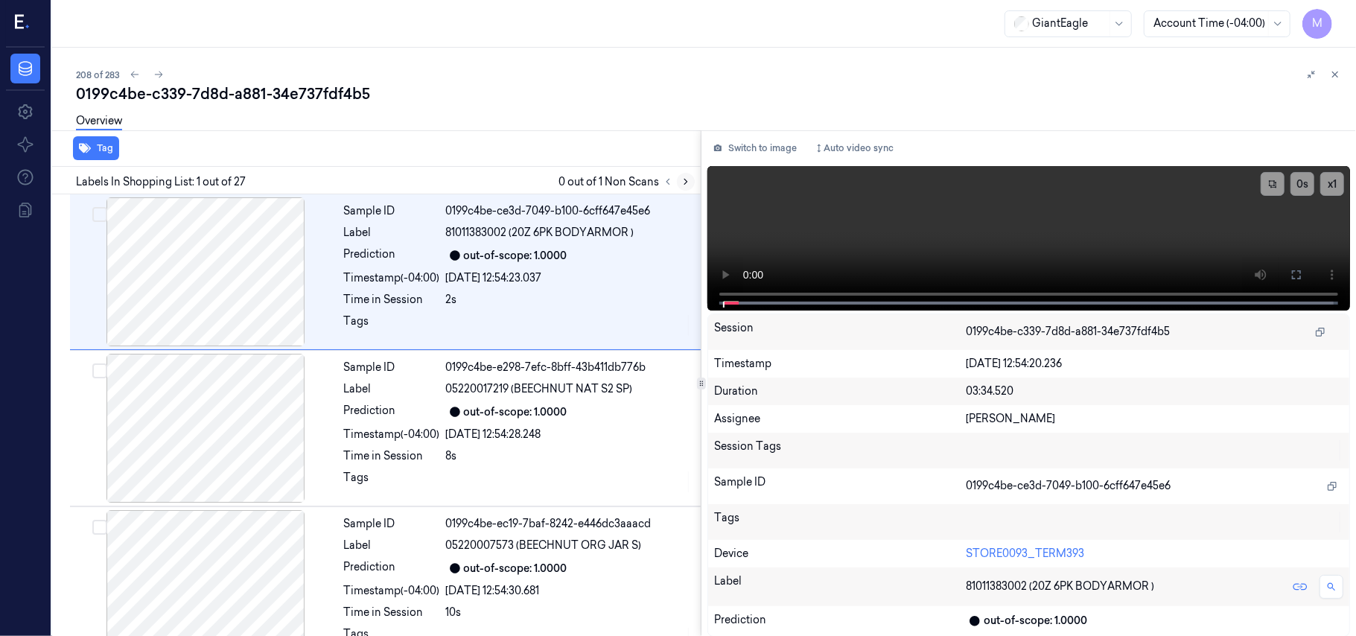
click at [690, 188] on button at bounding box center [686, 182] width 18 height 18
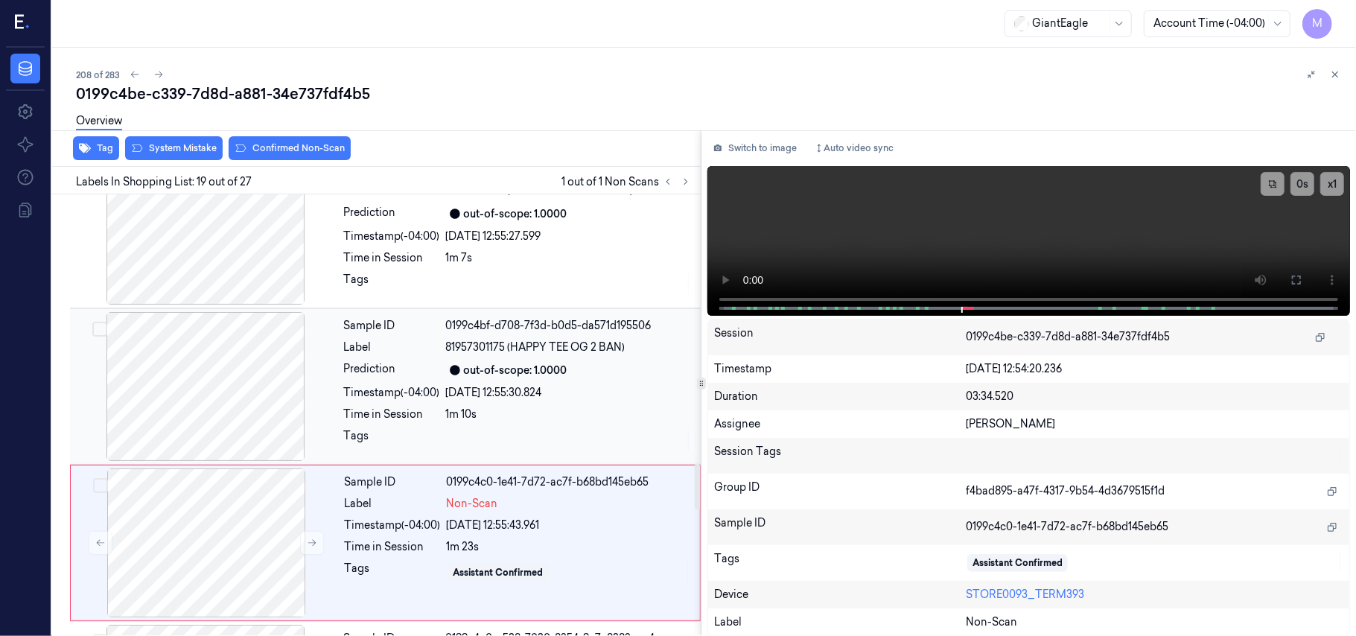
scroll to position [2580, 0]
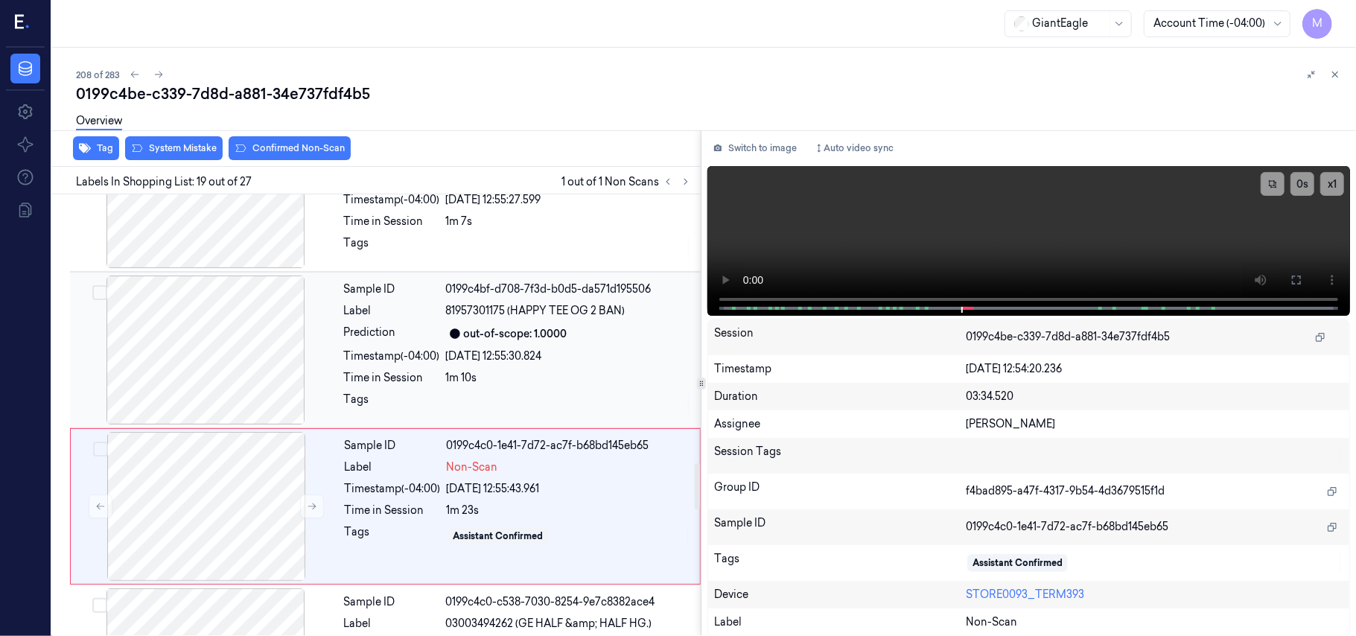
click at [573, 364] on div "[DATE] 12:55:30.824" at bounding box center [569, 357] width 246 height 16
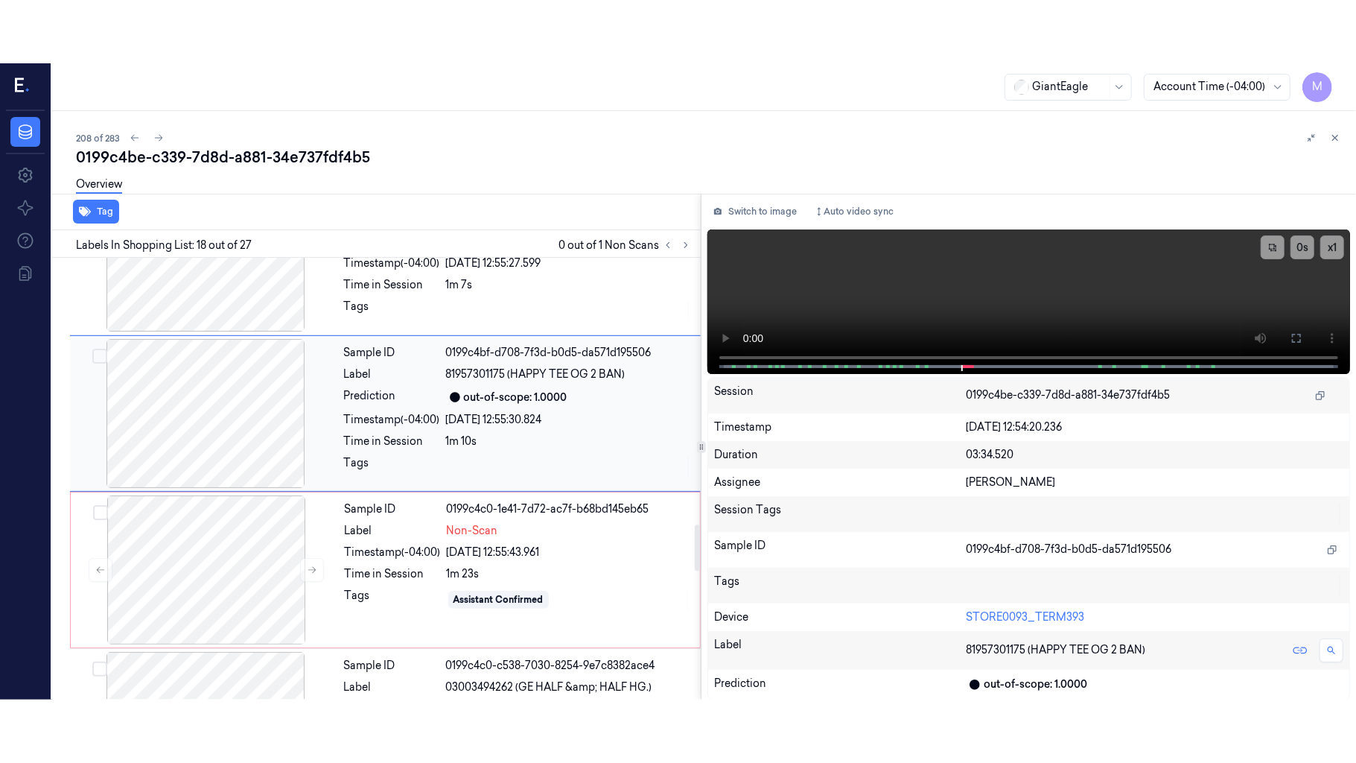
scroll to position [2523, 0]
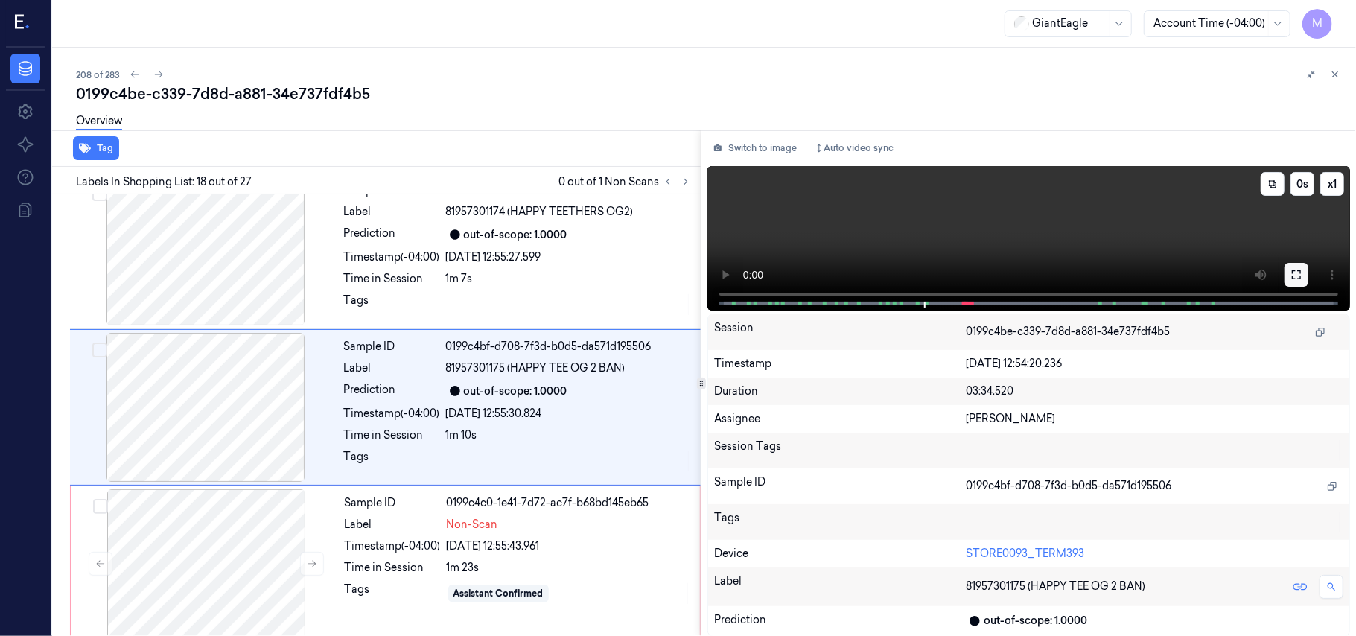
click at [1294, 276] on icon at bounding box center [1297, 275] width 12 height 12
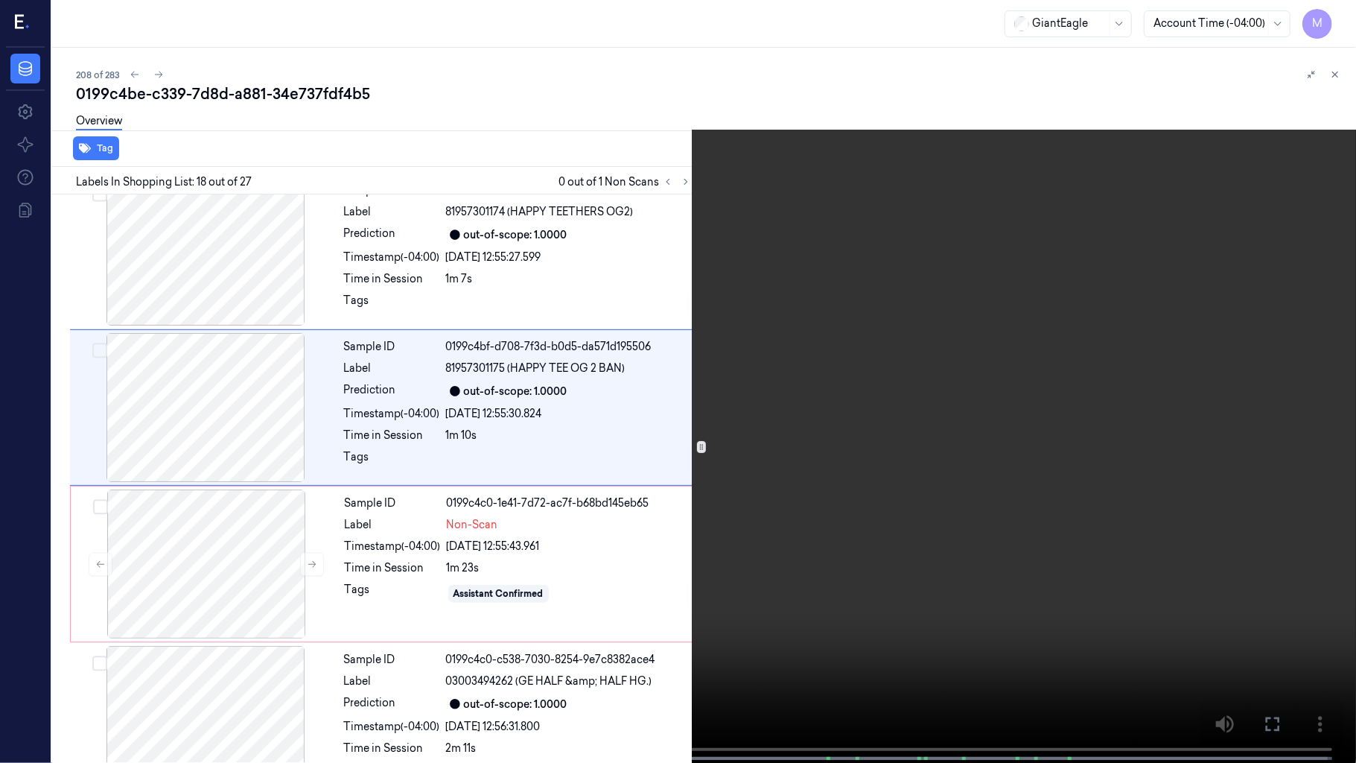
click at [1056, 366] on video at bounding box center [678, 383] width 1356 height 766
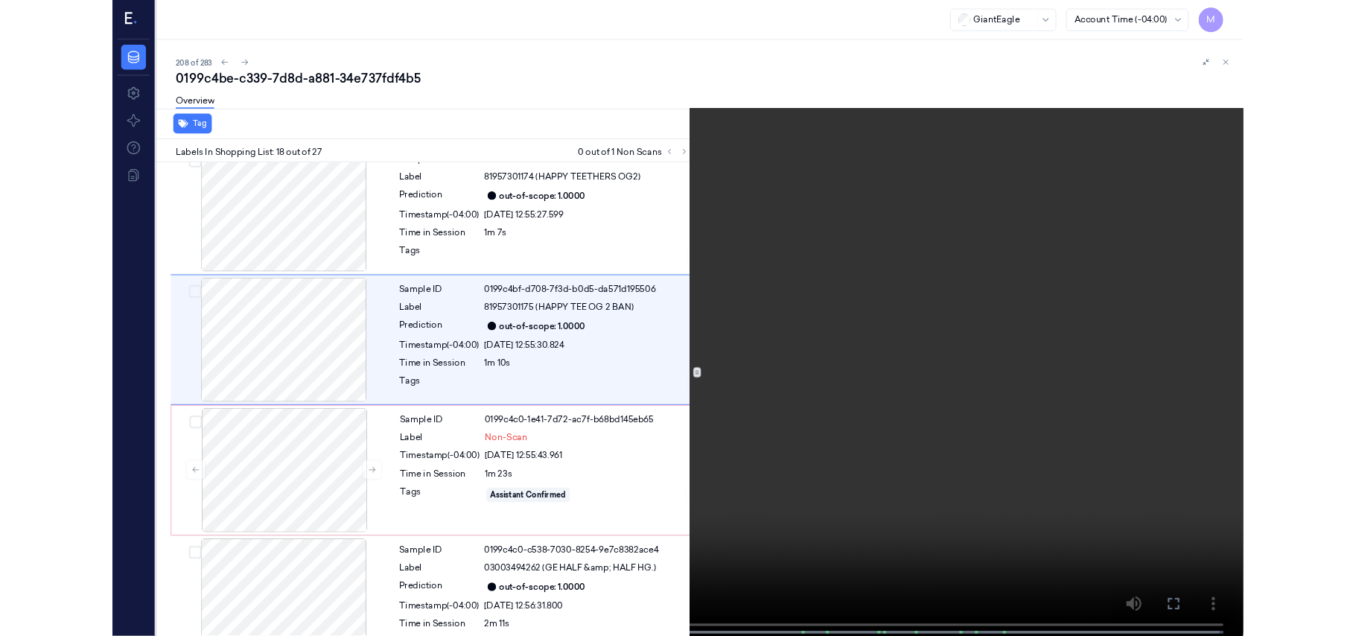
scroll to position [2460, 0]
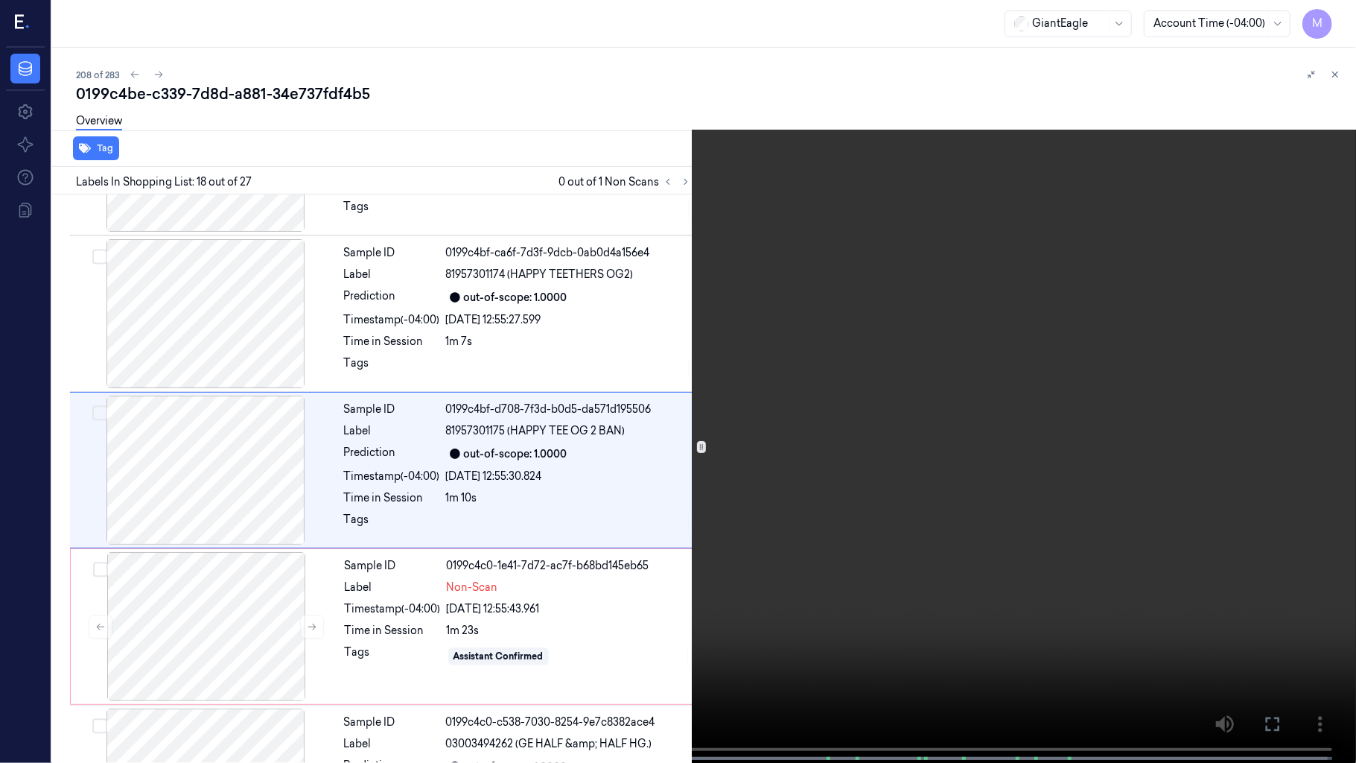
click at [1232, 378] on video at bounding box center [678, 383] width 1356 height 766
click at [0, 0] on button at bounding box center [0, 0] width 0 height 0
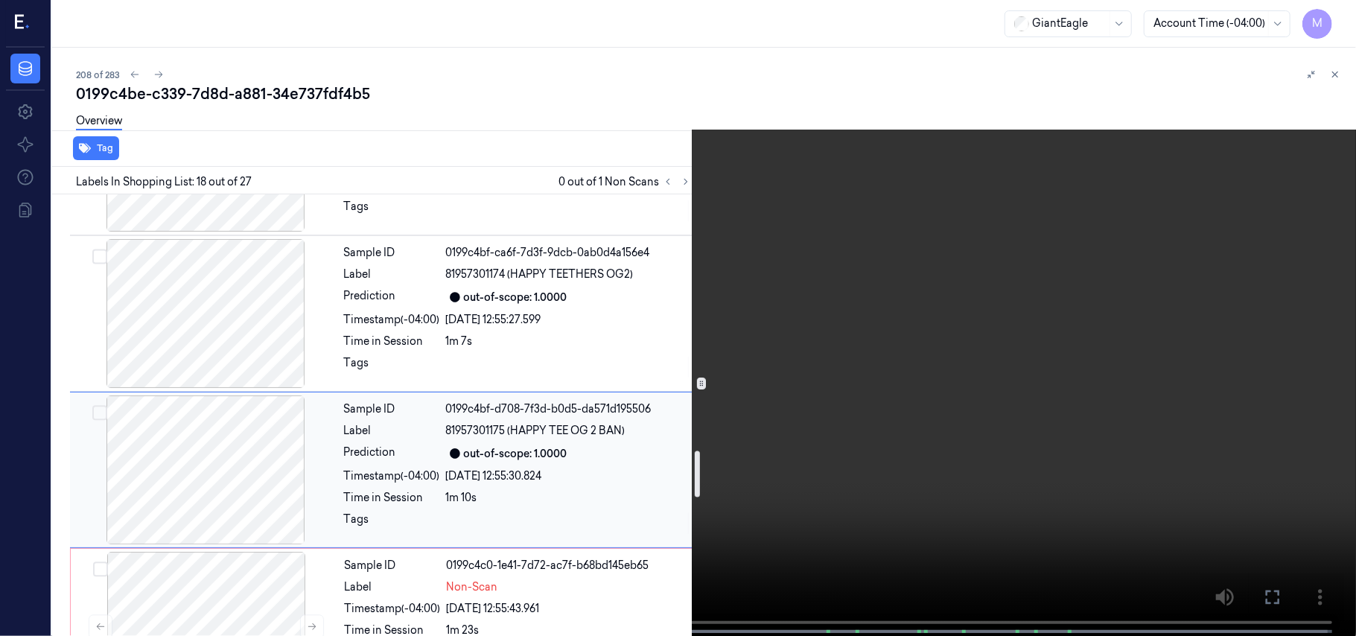
scroll to position [2658, 0]
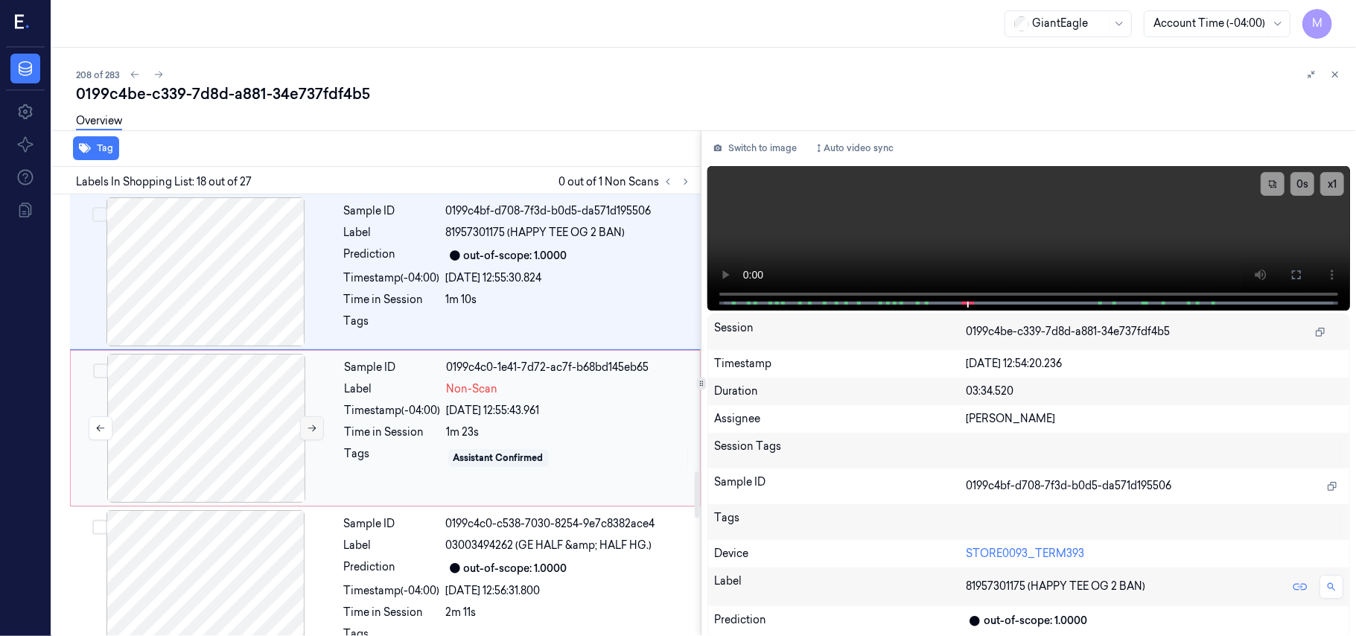
click at [302, 429] on button at bounding box center [312, 428] width 24 height 24
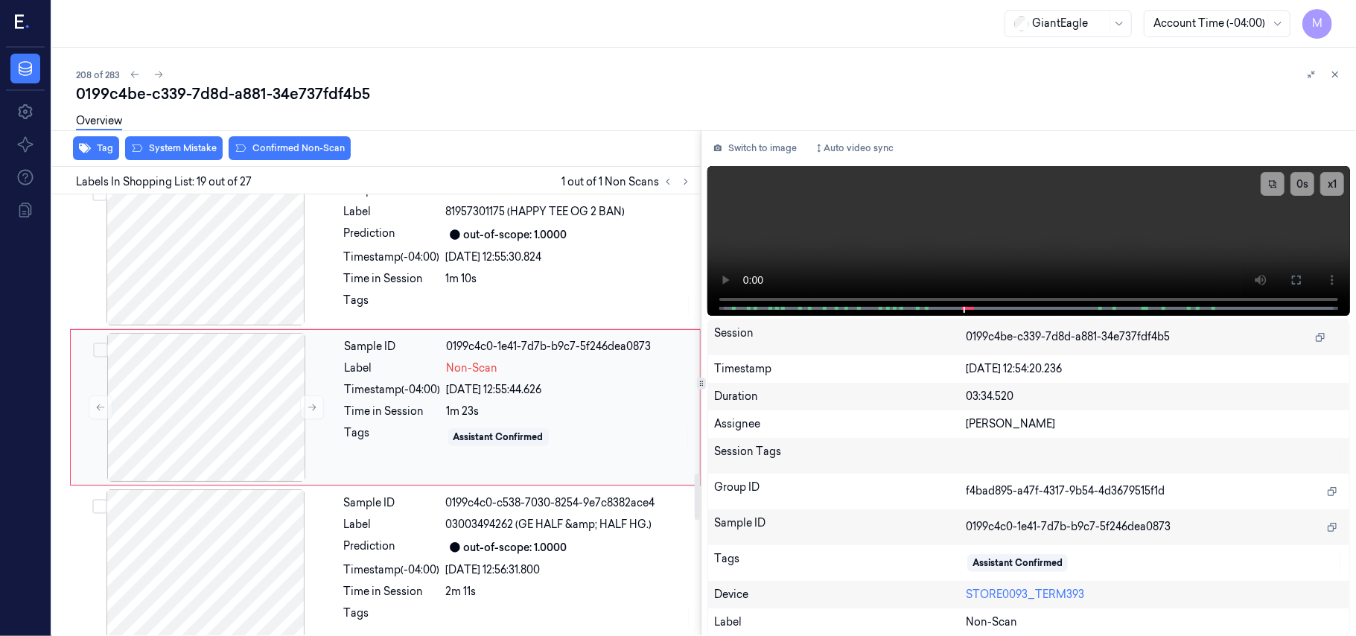
click at [445, 413] on div "Time in Session 1m 23s" at bounding box center [518, 412] width 346 height 16
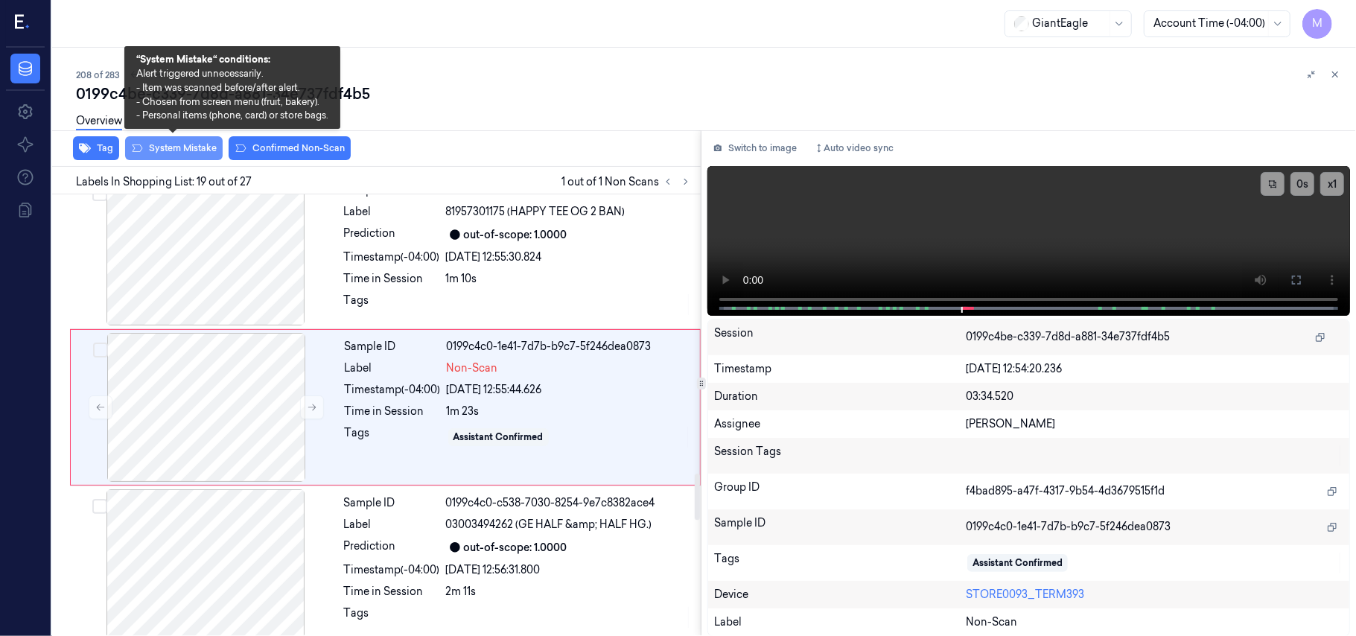
click at [192, 149] on button "System Mistake" at bounding box center [174, 148] width 98 height 24
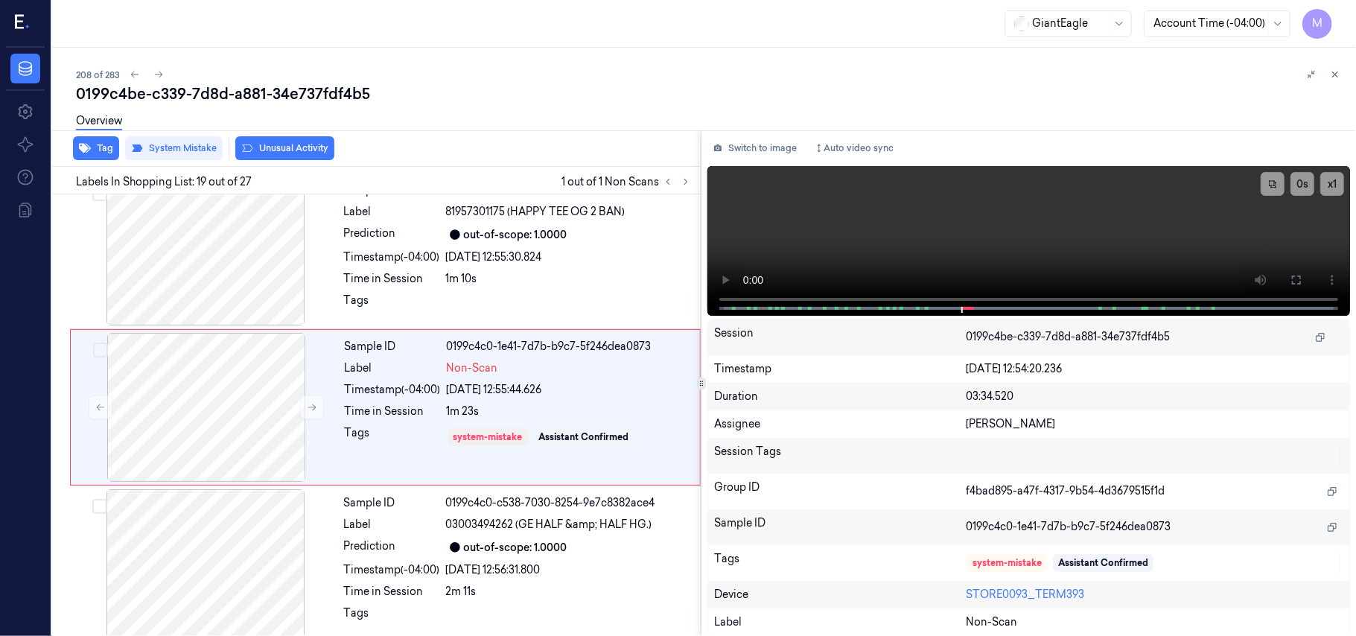
click at [299, 150] on button "Unusual Activity" at bounding box center [284, 148] width 99 height 24
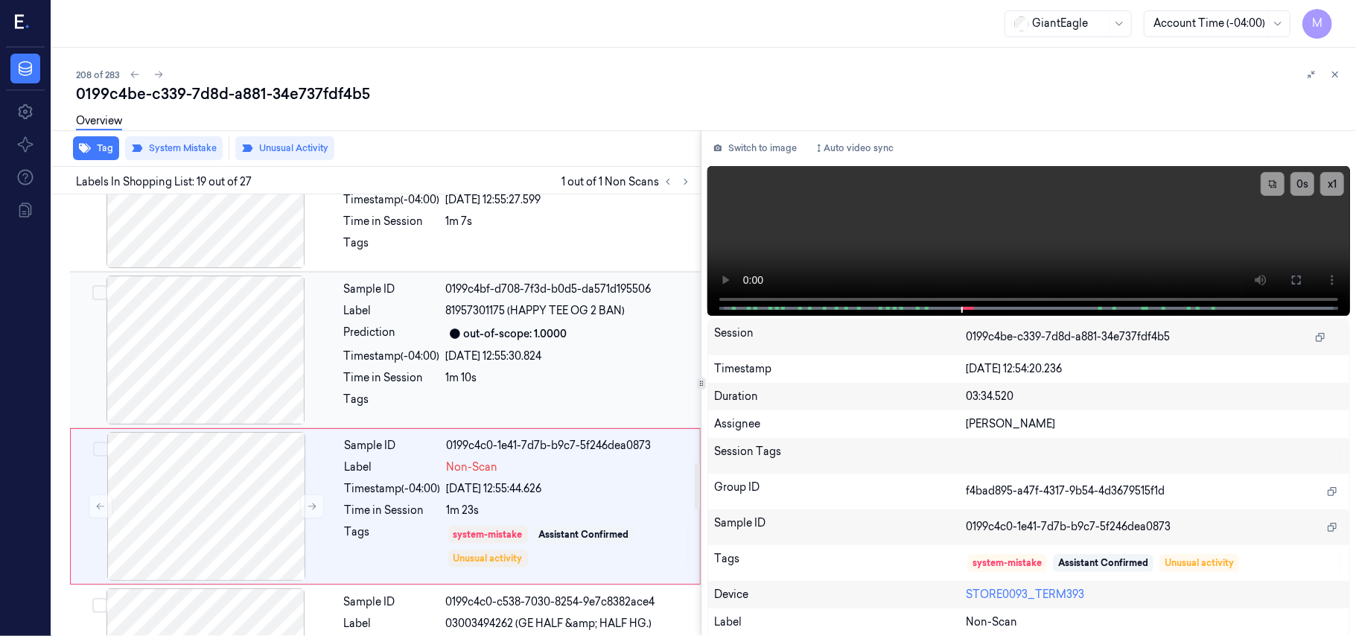
click at [508, 355] on div "Sample ID 0199c4bf-d708-7f3d-b0d5-da571d195506 Label 81957301175 (HAPPY TEE OG …" at bounding box center [518, 350] width 360 height 149
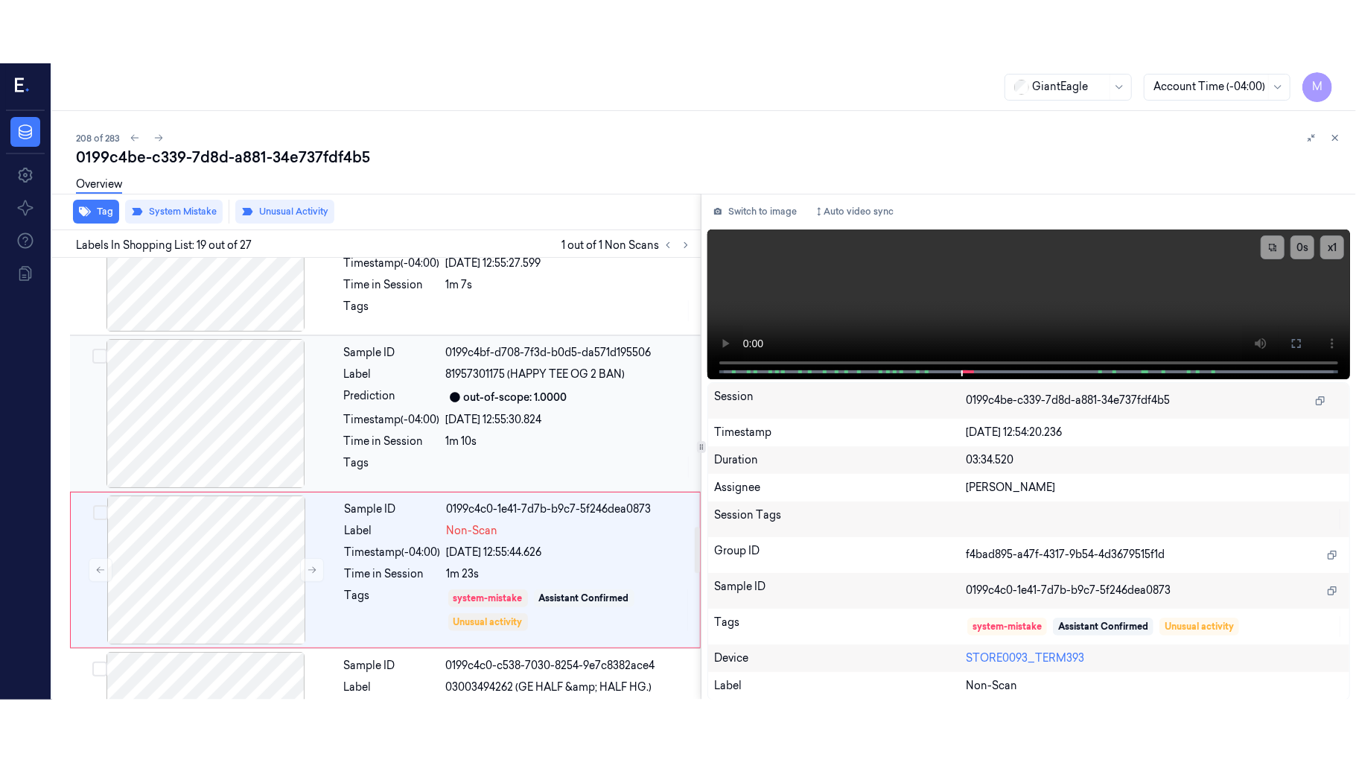
scroll to position [2523, 0]
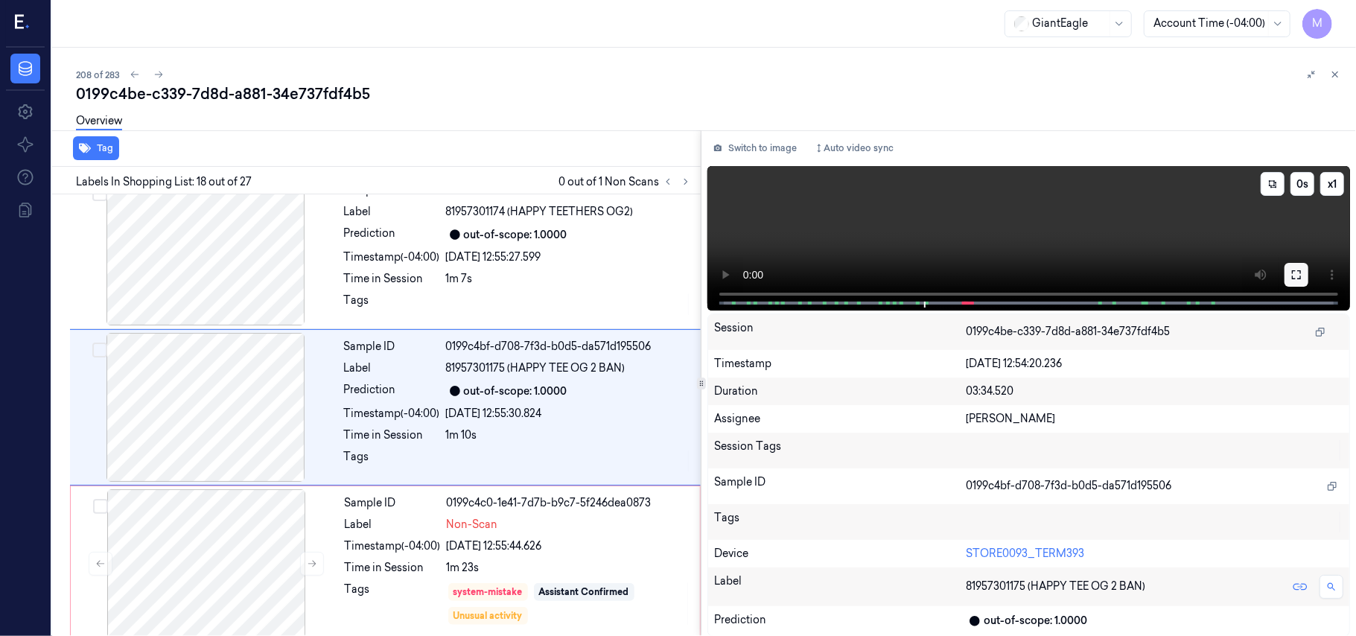
click at [1296, 274] on icon at bounding box center [1297, 275] width 12 height 12
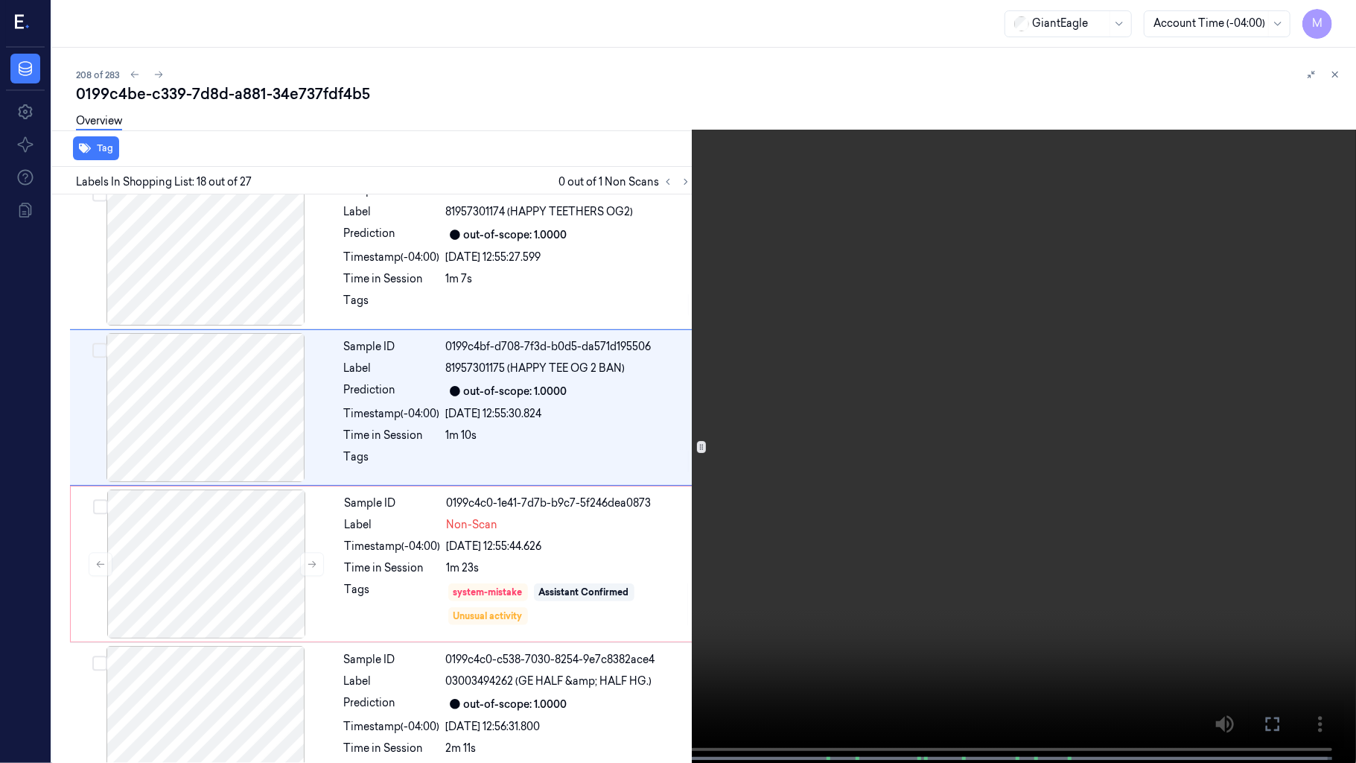
click at [1057, 386] on video at bounding box center [678, 383] width 1356 height 766
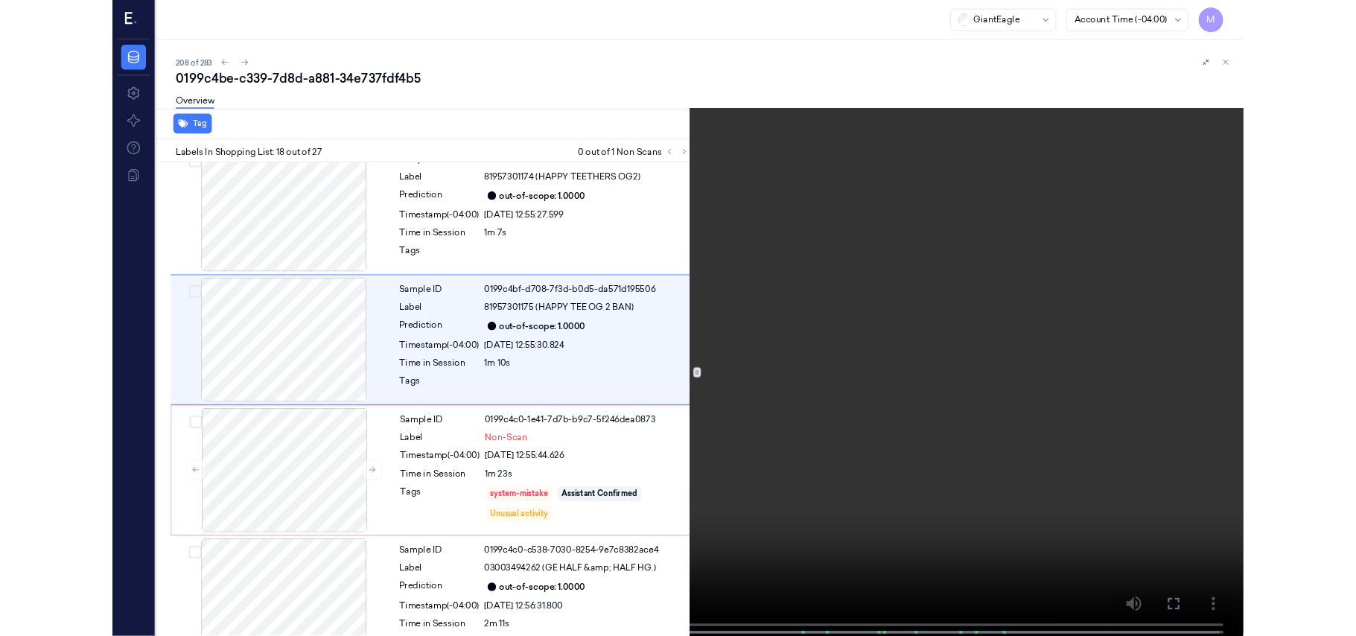
scroll to position [2460, 0]
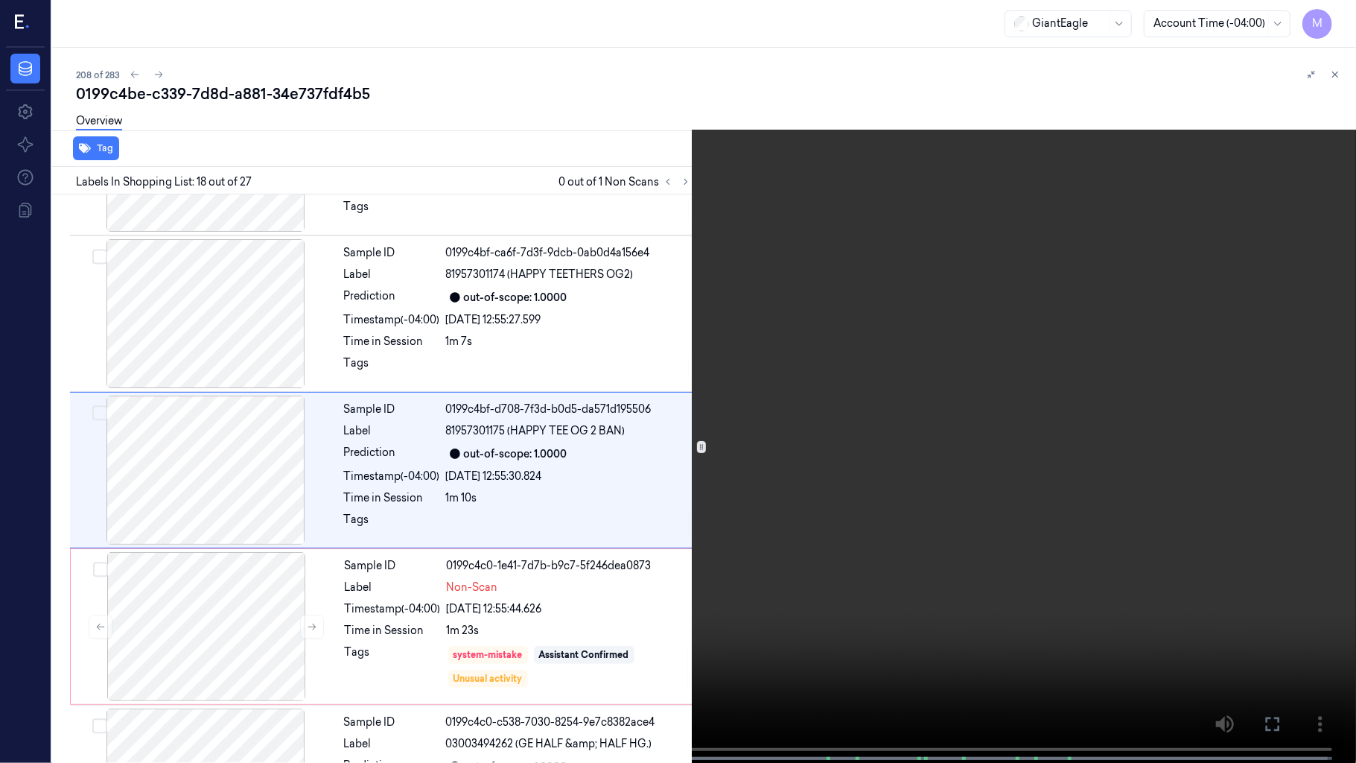
click at [1086, 399] on video at bounding box center [678, 383] width 1356 height 766
click at [0, 0] on button at bounding box center [0, 0] width 0 height 0
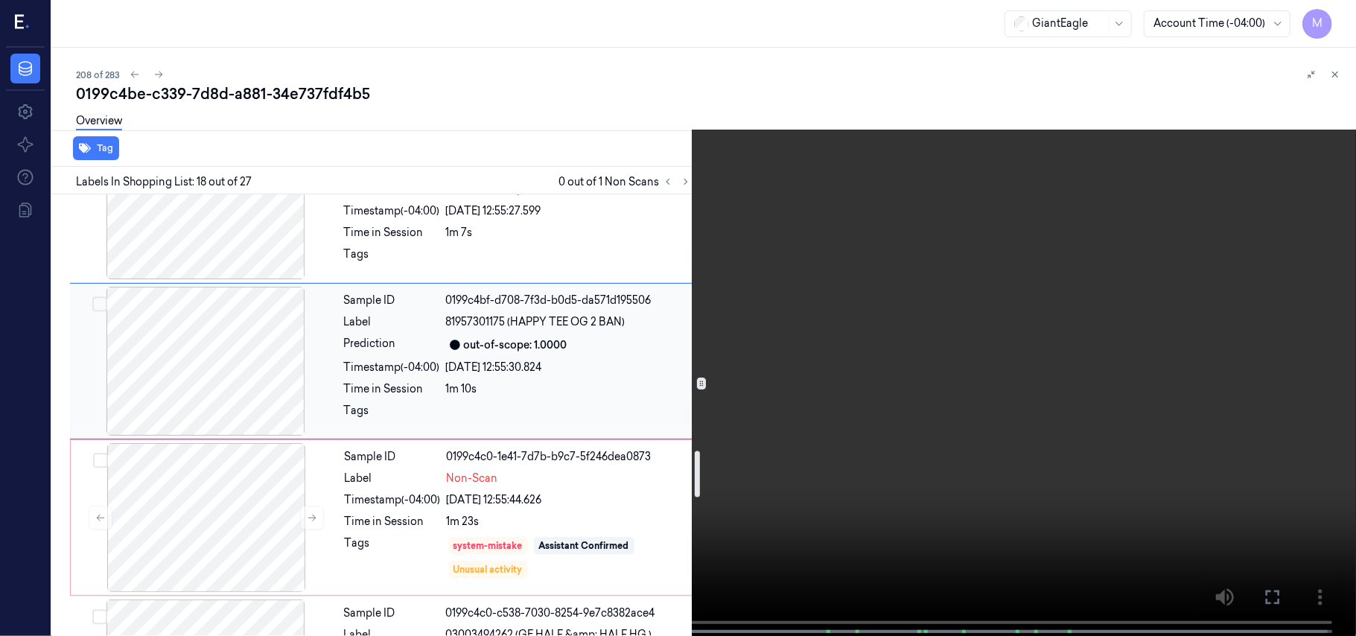
scroll to position [2658, 0]
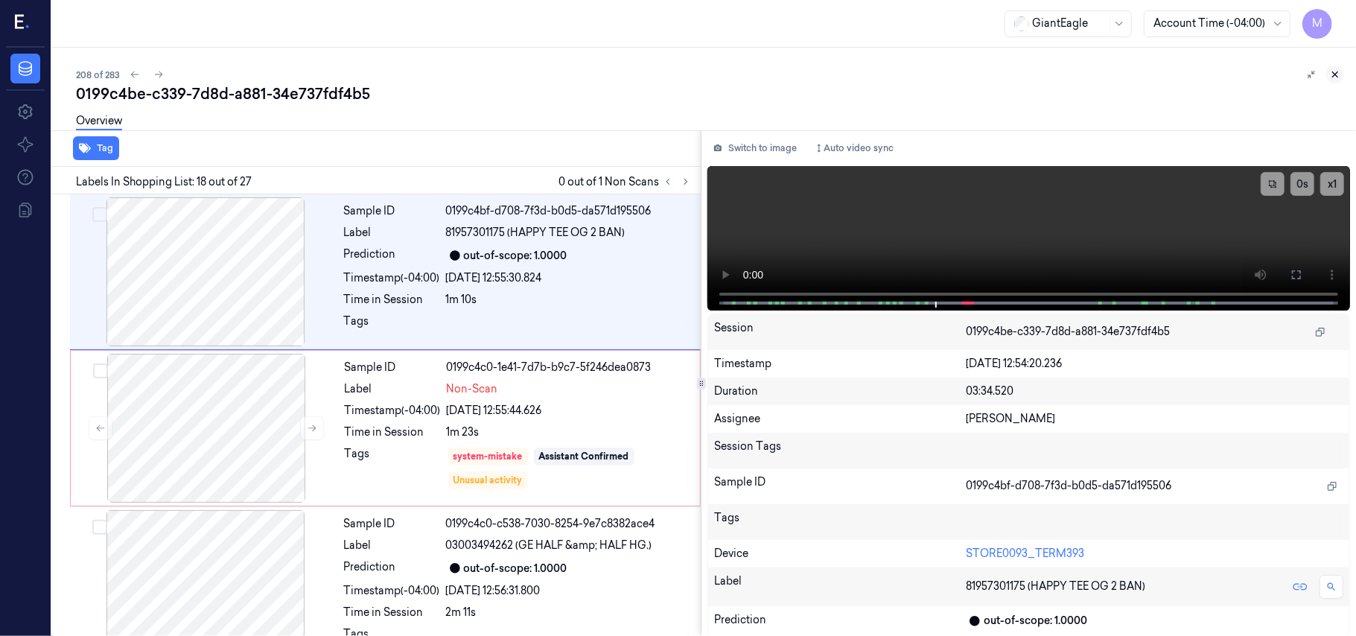
click at [1335, 72] on icon at bounding box center [1335, 74] width 10 height 10
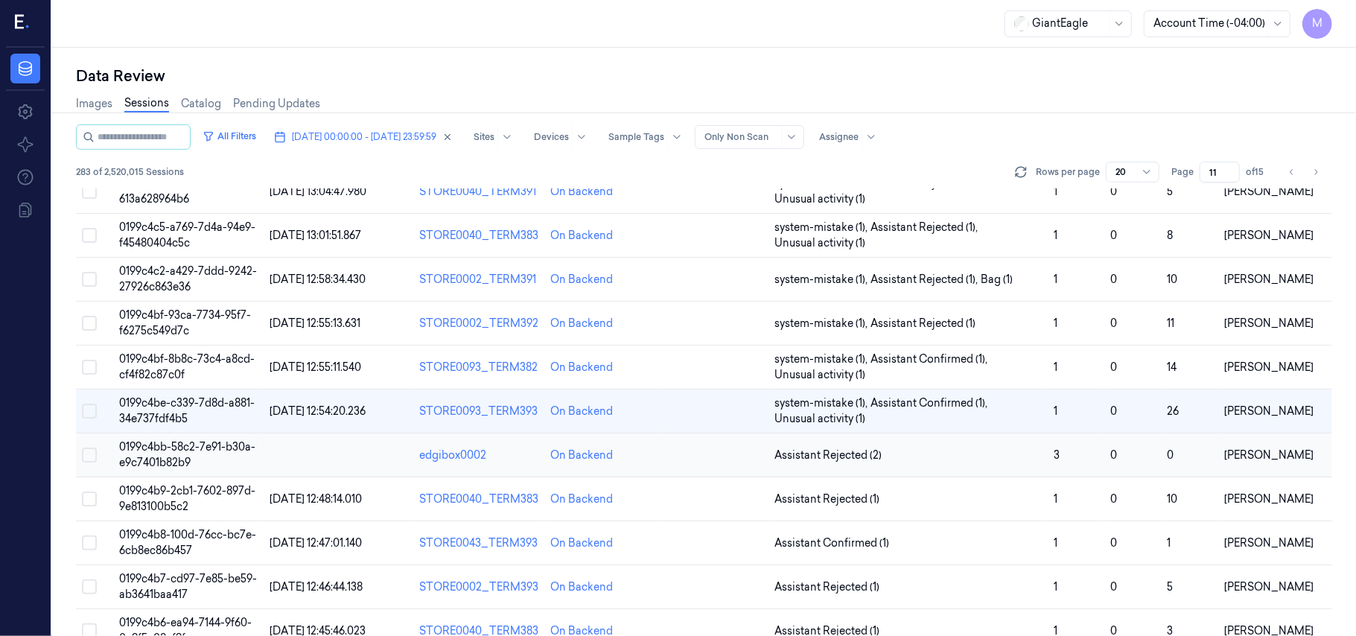
scroll to position [254, 0]
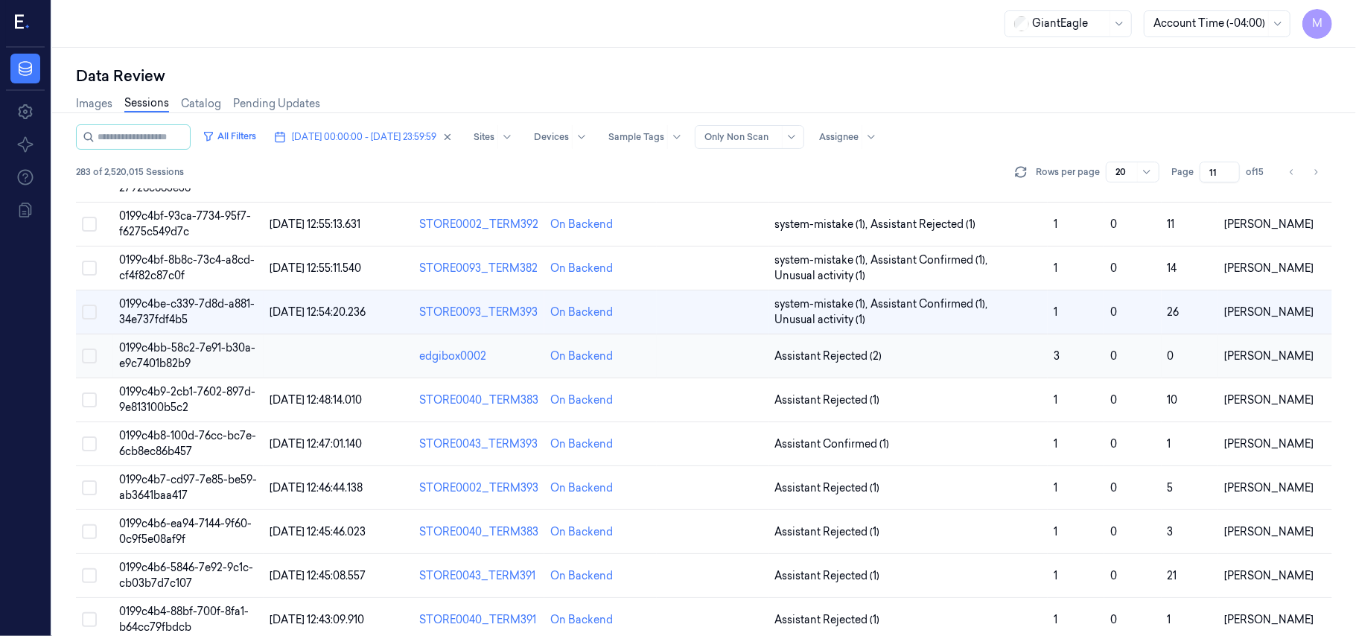
click at [168, 363] on span "0199c4bb-58c2-7e91-b30a-e9c7401b82b9" at bounding box center [187, 355] width 136 height 29
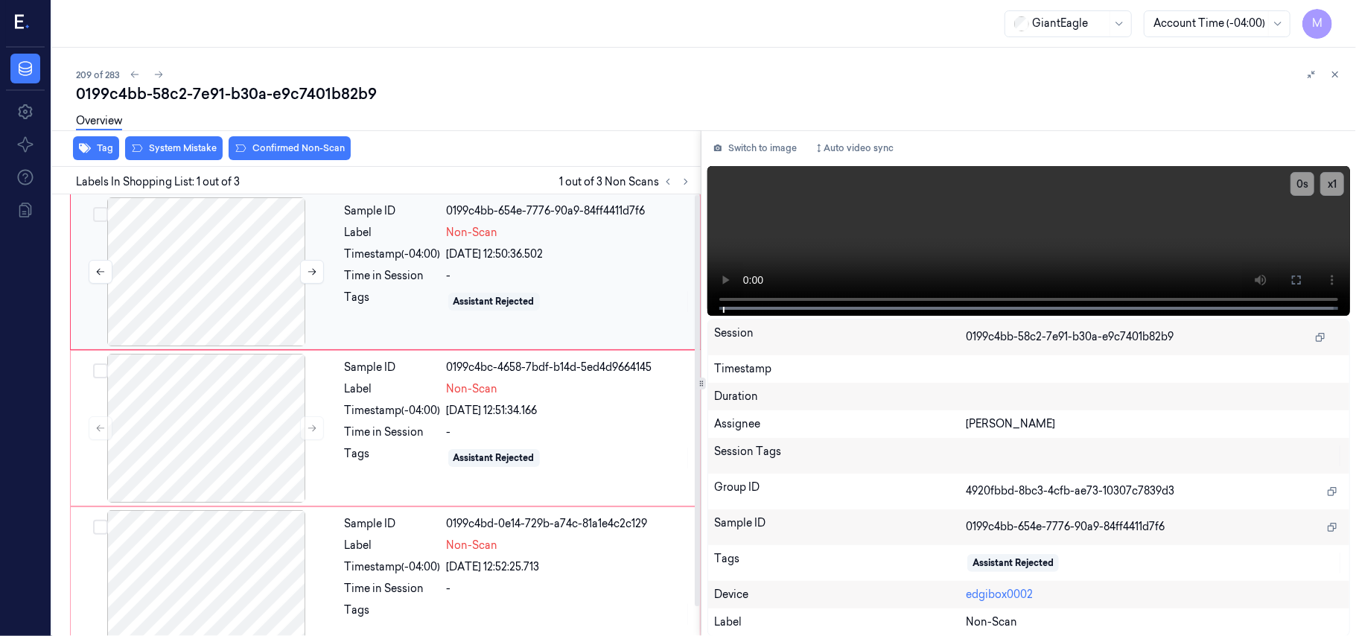
click at [240, 257] on div at bounding box center [206, 271] width 265 height 149
click at [1302, 287] on button at bounding box center [1297, 280] width 24 height 24
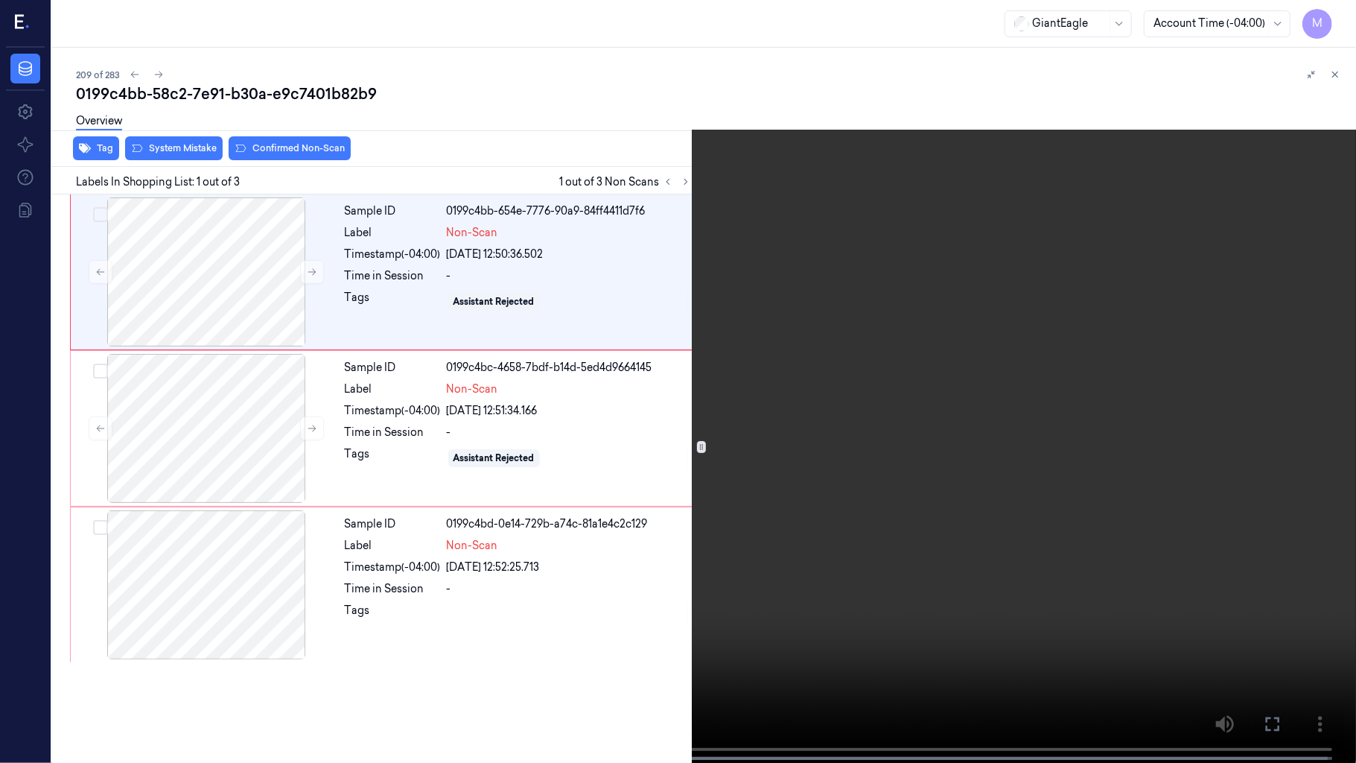
click at [0, 0] on icon at bounding box center [0, 0] width 0 height 0
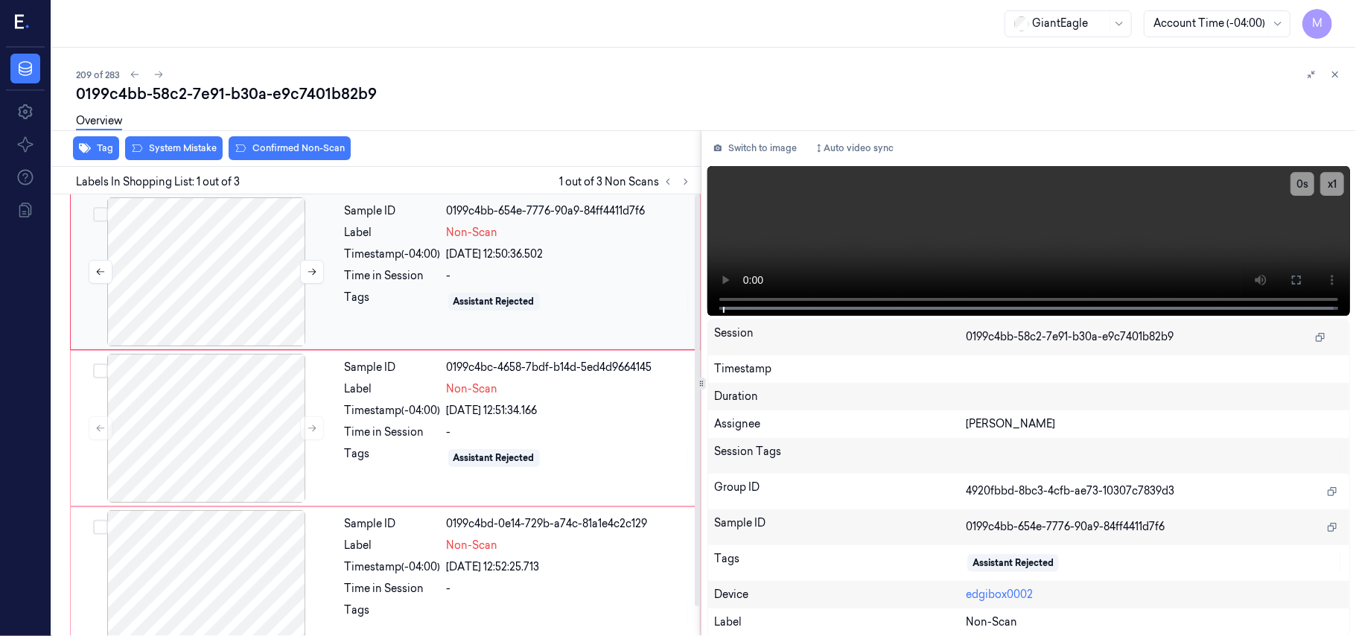
click at [262, 263] on div at bounding box center [206, 271] width 265 height 149
click at [1294, 274] on icon at bounding box center [1297, 280] width 12 height 12
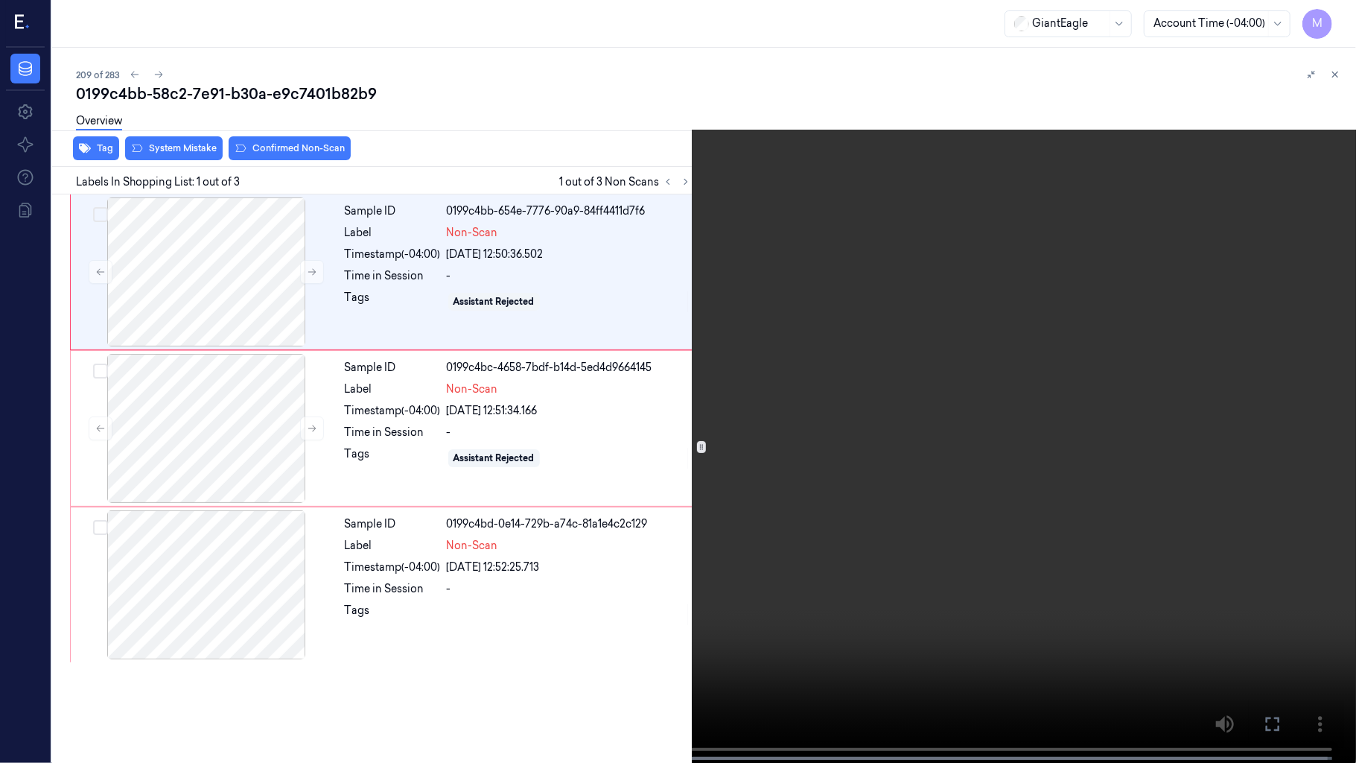
click at [847, 329] on video at bounding box center [678, 383] width 1356 height 766
click at [767, 395] on video at bounding box center [678, 383] width 1356 height 766
click at [0, 0] on icon at bounding box center [0, 0] width 0 height 0
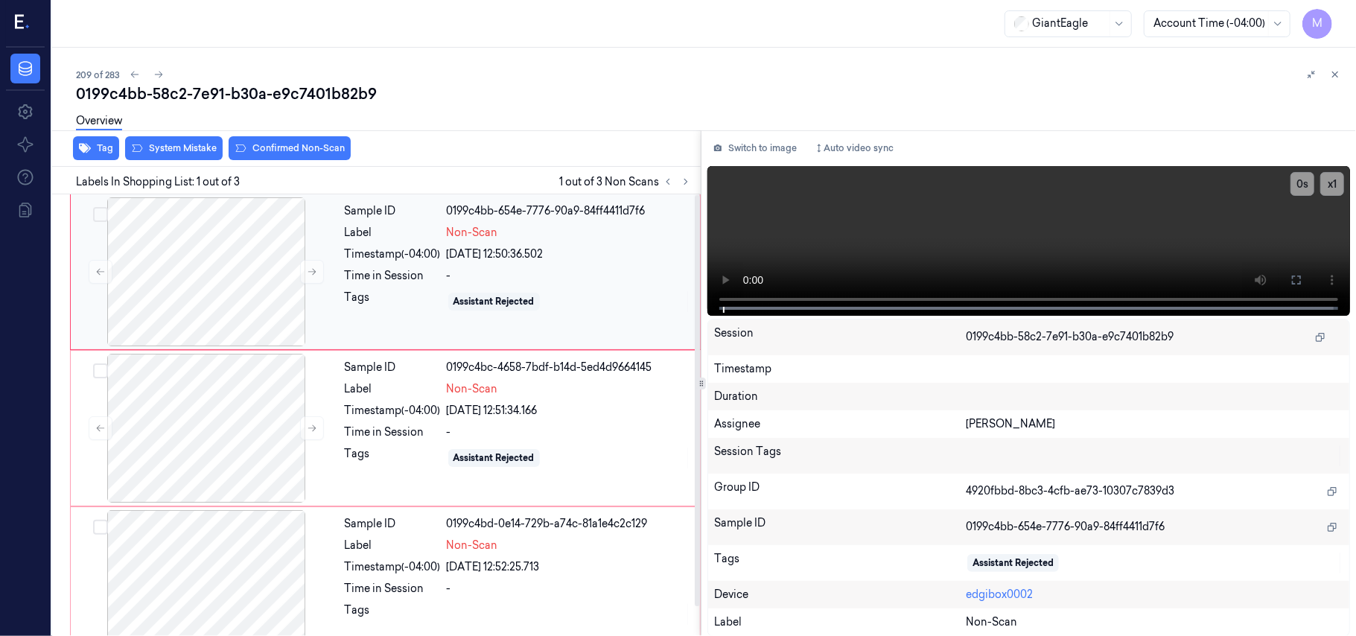
click at [546, 290] on div "Assistant Rejected" at bounding box center [569, 302] width 244 height 24
click at [552, 269] on div "-" at bounding box center [569, 276] width 244 height 16
click at [1340, 180] on button "x 1" at bounding box center [1332, 184] width 24 height 24
click at [1337, 185] on button "x 2" at bounding box center [1332, 184] width 24 height 24
click at [1337, 185] on button "x 4" at bounding box center [1332, 184] width 24 height 24
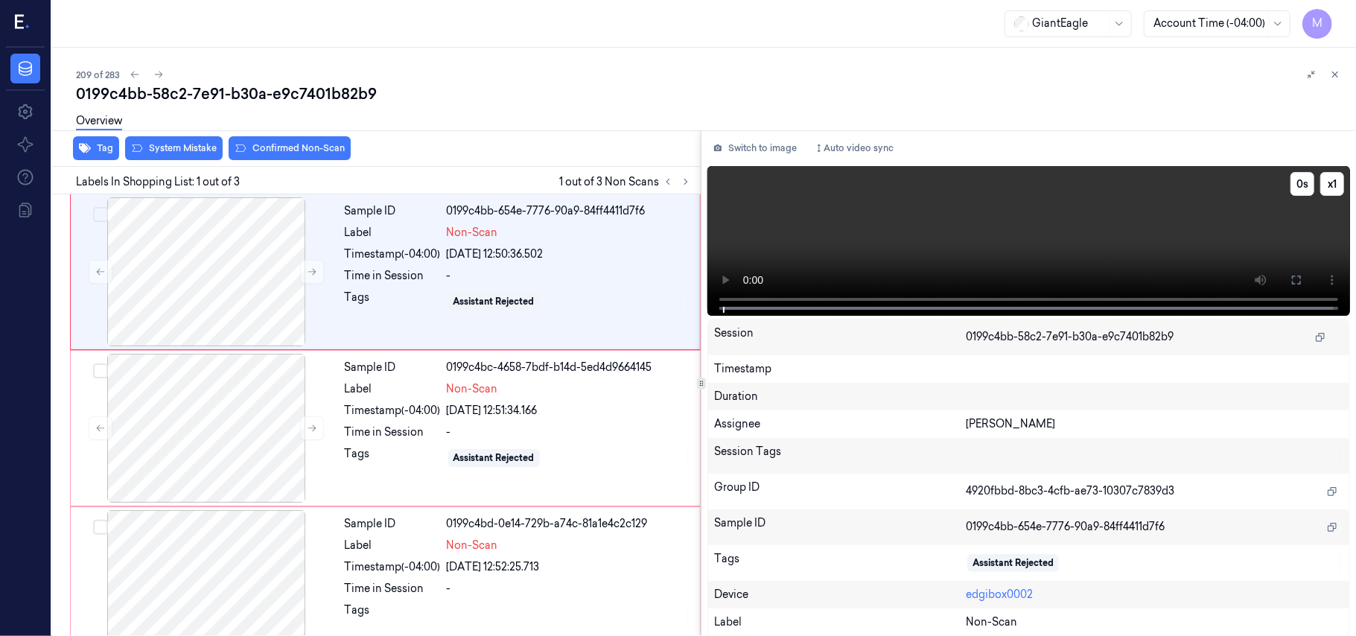
click at [1317, 215] on video at bounding box center [1028, 241] width 643 height 150
click at [1297, 281] on icon at bounding box center [1297, 280] width 12 height 12
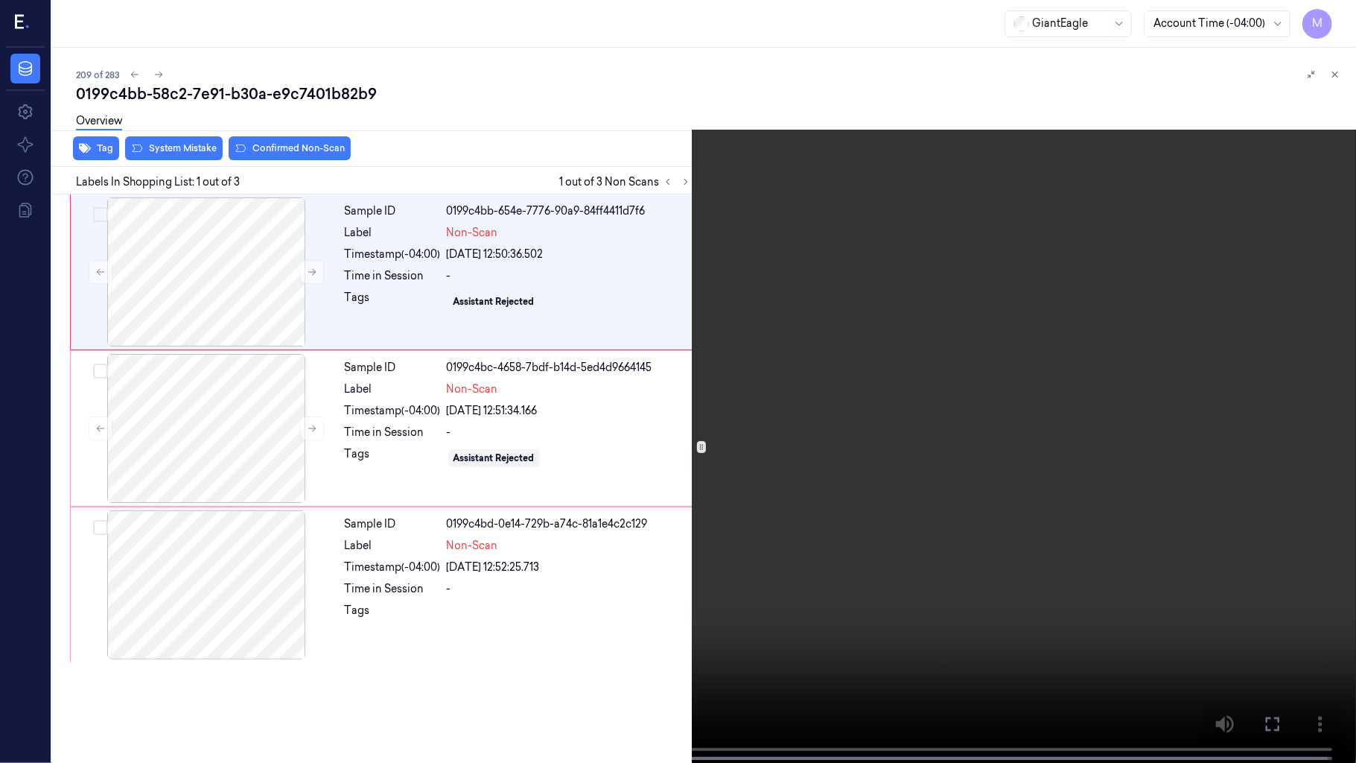
click at [1217, 408] on video at bounding box center [678, 383] width 1356 height 766
click at [1248, 363] on video at bounding box center [678, 383] width 1356 height 766
click at [0, 0] on icon at bounding box center [0, 0] width 0 height 0
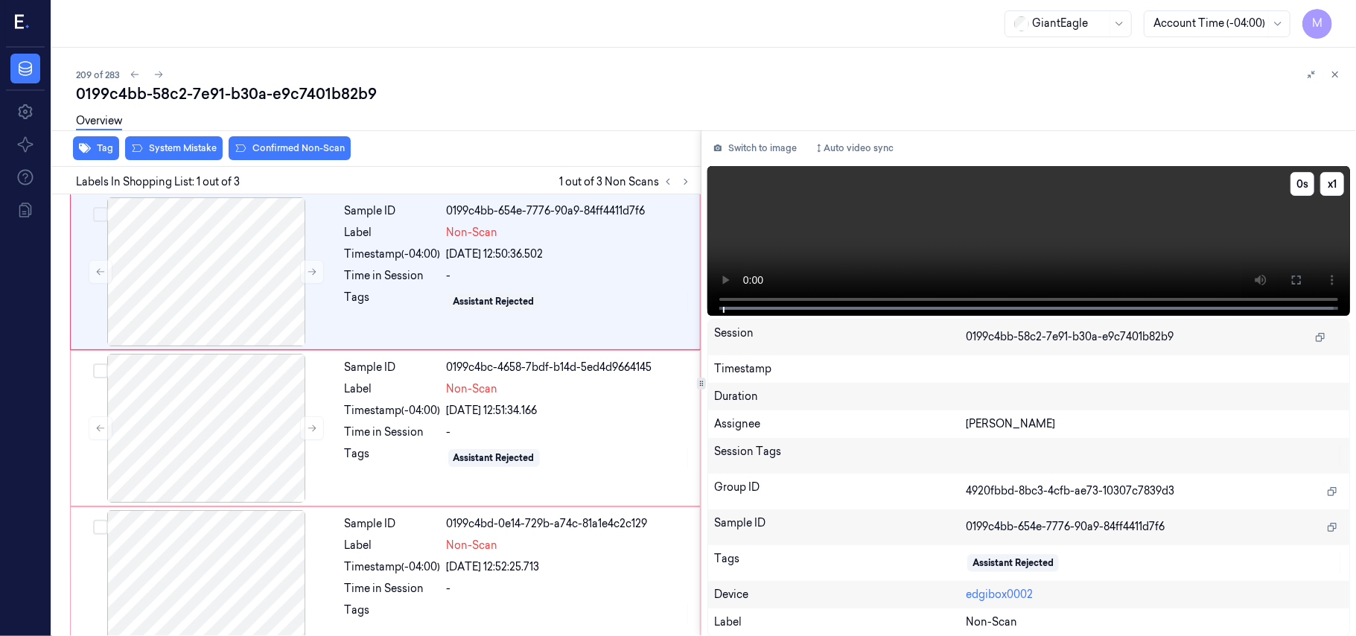
click at [1123, 238] on video at bounding box center [1028, 241] width 643 height 150
click at [1294, 274] on icon at bounding box center [1297, 280] width 12 height 12
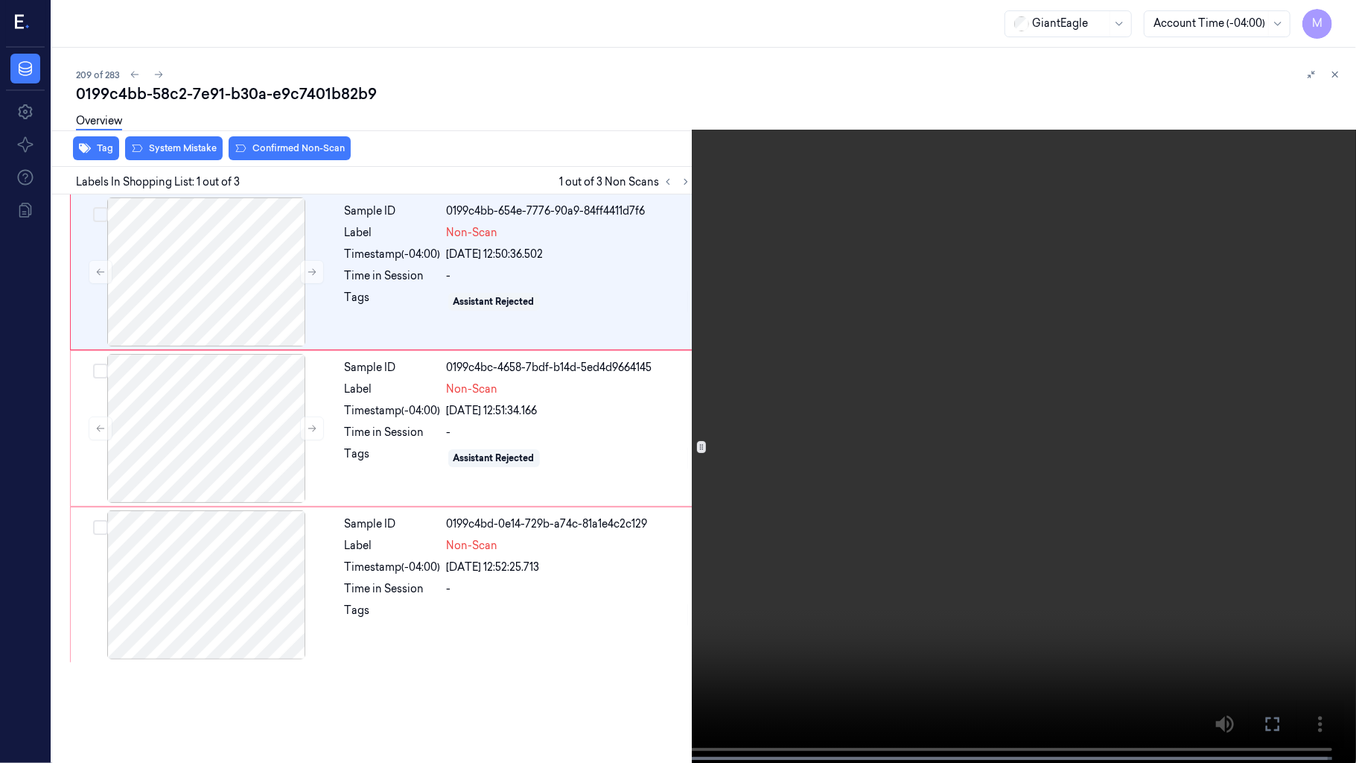
click at [922, 343] on video at bounding box center [678, 383] width 1356 height 766
click at [602, 357] on video at bounding box center [678, 383] width 1356 height 766
click at [1334, 19] on button "x 1" at bounding box center [1338, 18] width 24 height 24
click at [1106, 171] on video at bounding box center [678, 383] width 1356 height 766
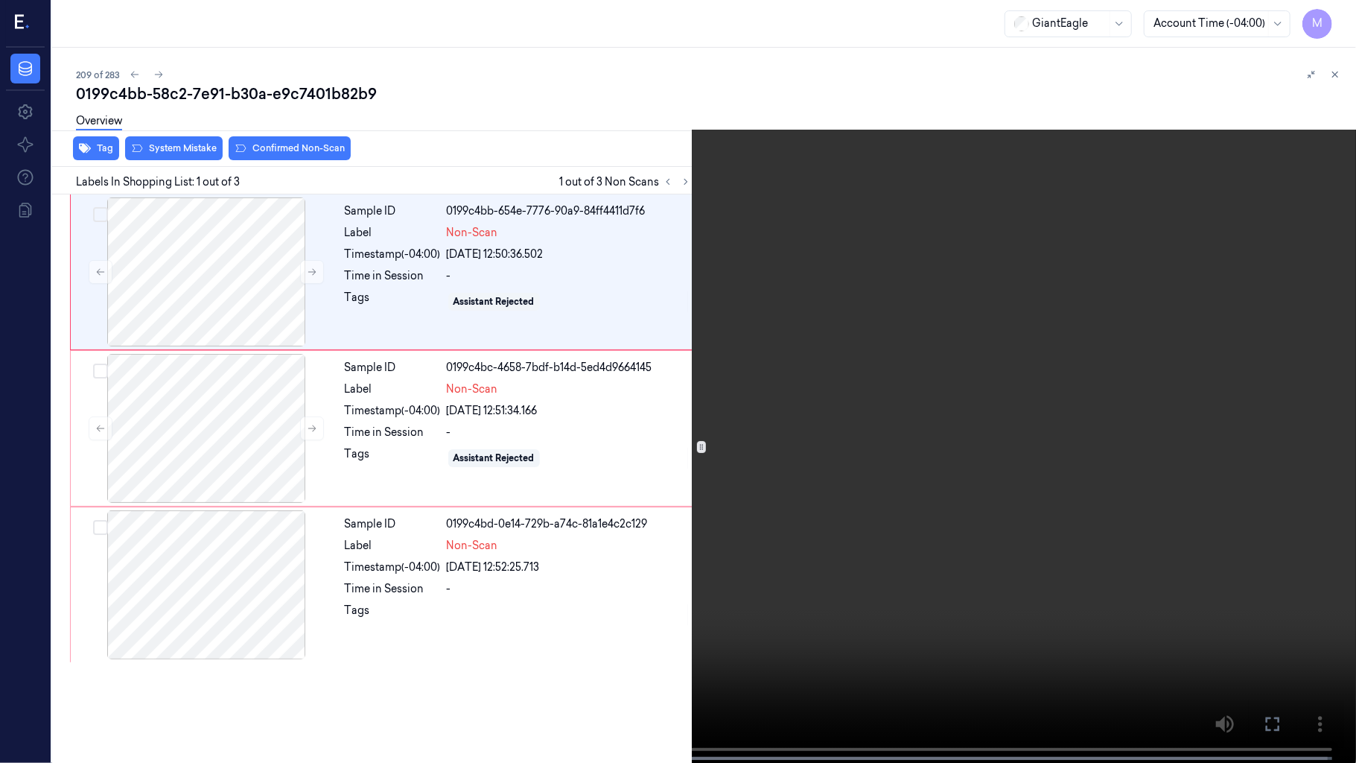
click at [0, 0] on icon at bounding box center [0, 0] width 0 height 0
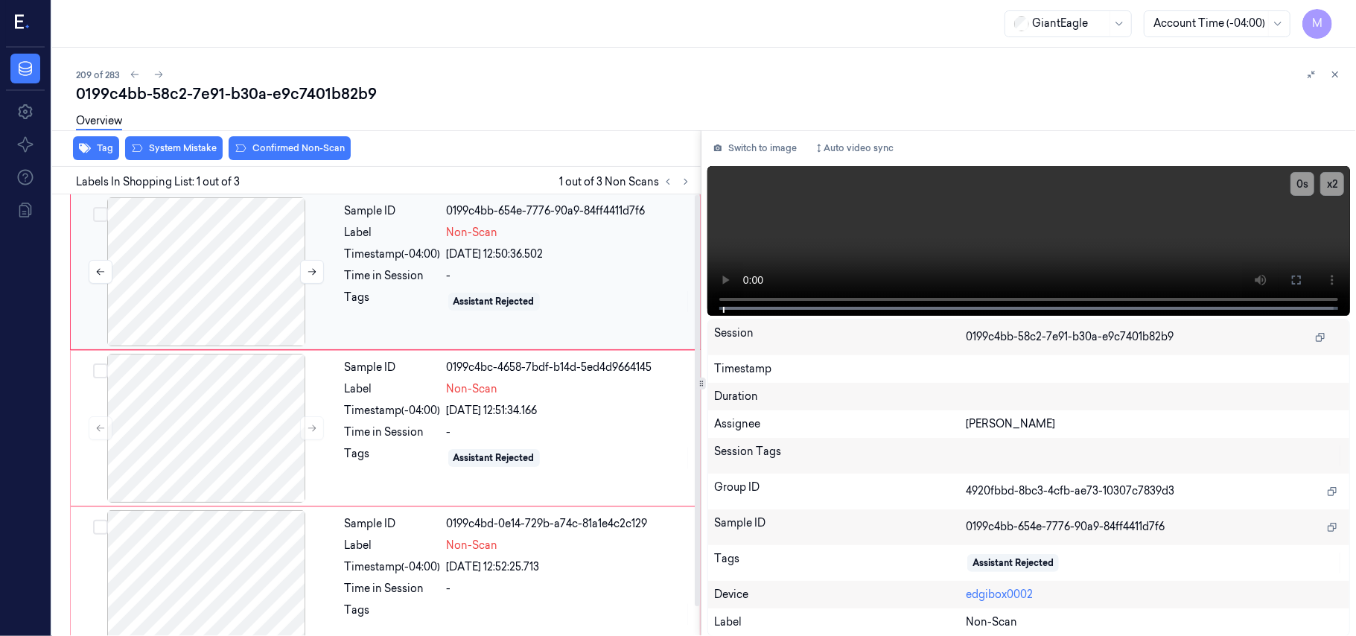
click at [203, 238] on div at bounding box center [206, 271] width 265 height 149
click at [760, 139] on button "Switch to image" at bounding box center [754, 148] width 95 height 24
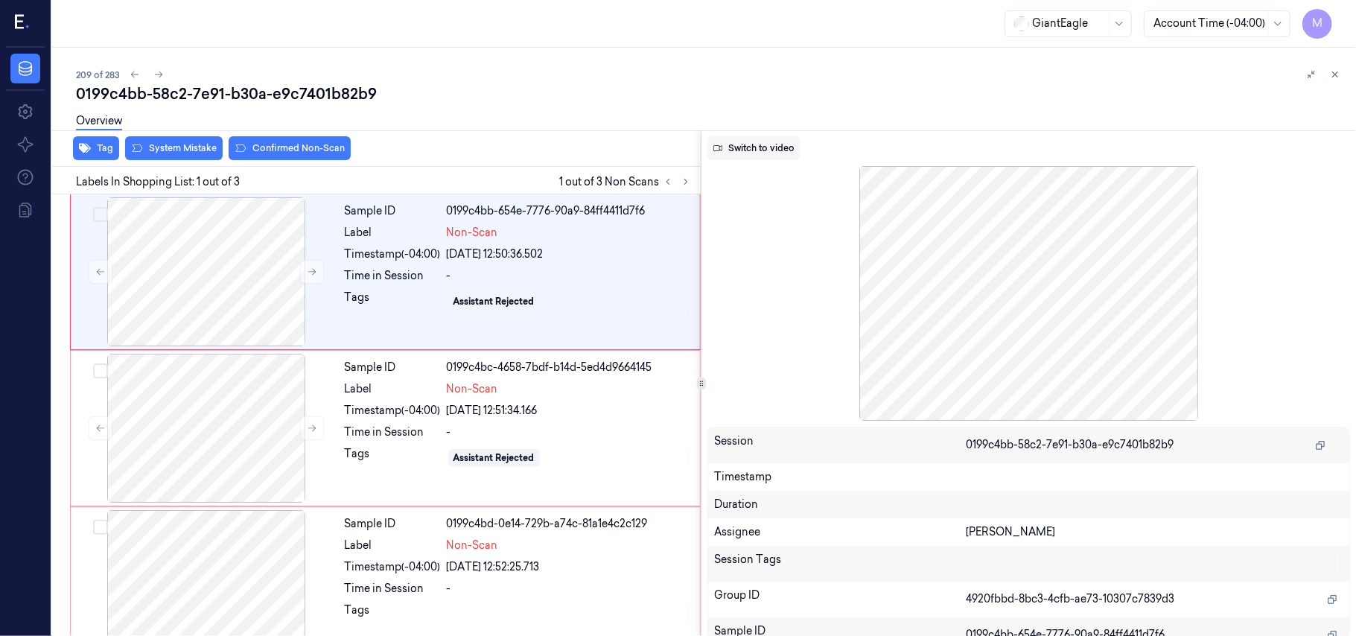
click at [763, 143] on button "Switch to video" at bounding box center [753, 148] width 93 height 24
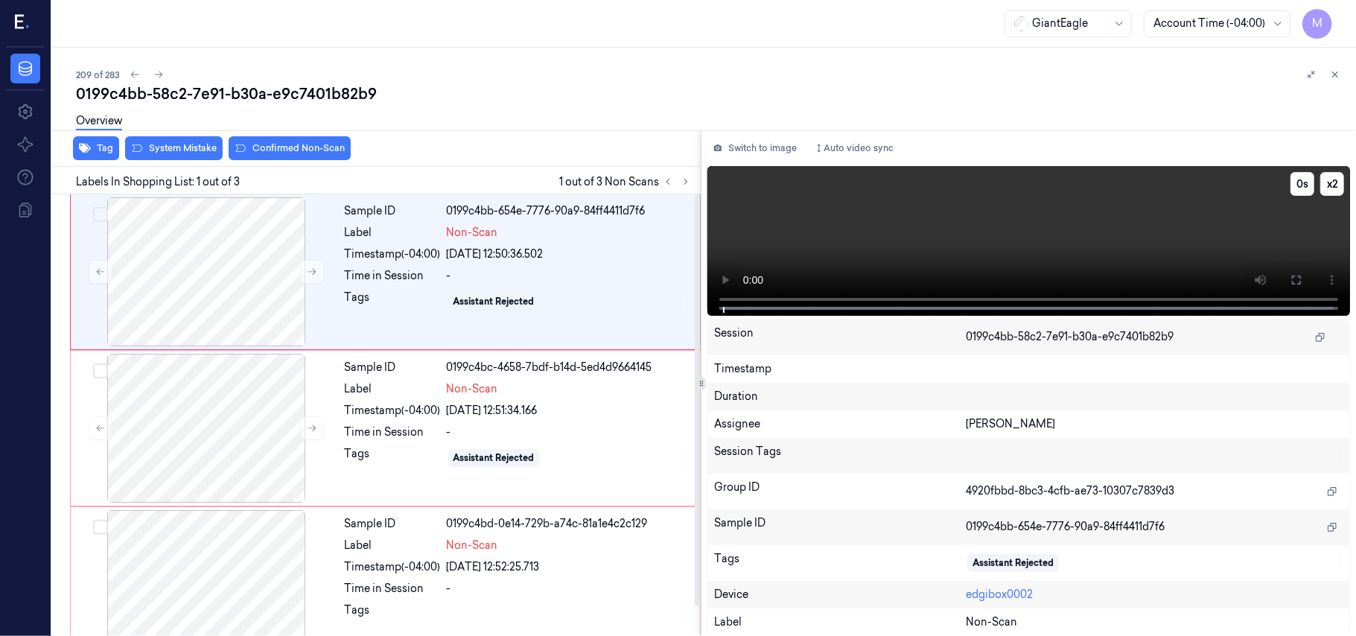
click at [909, 255] on video at bounding box center [1028, 241] width 643 height 150
click at [245, 272] on div at bounding box center [206, 271] width 265 height 149
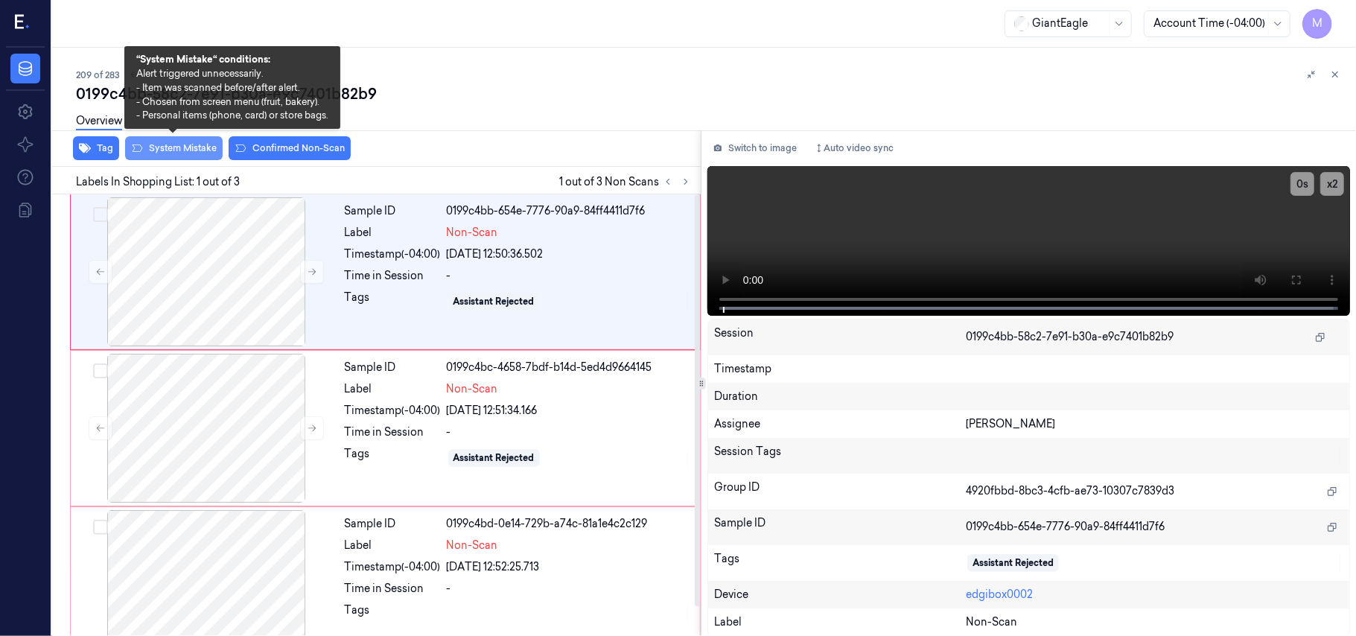
click at [191, 149] on button "System Mistake" at bounding box center [174, 148] width 98 height 24
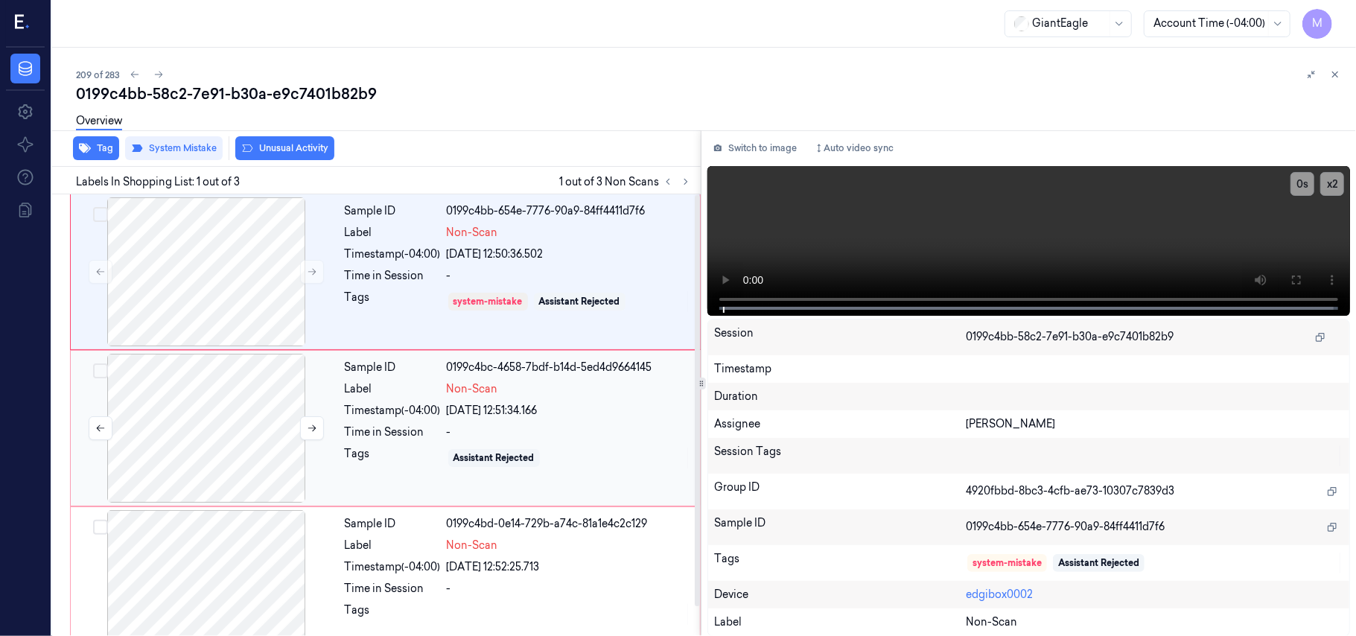
click at [228, 400] on div at bounding box center [206, 428] width 265 height 149
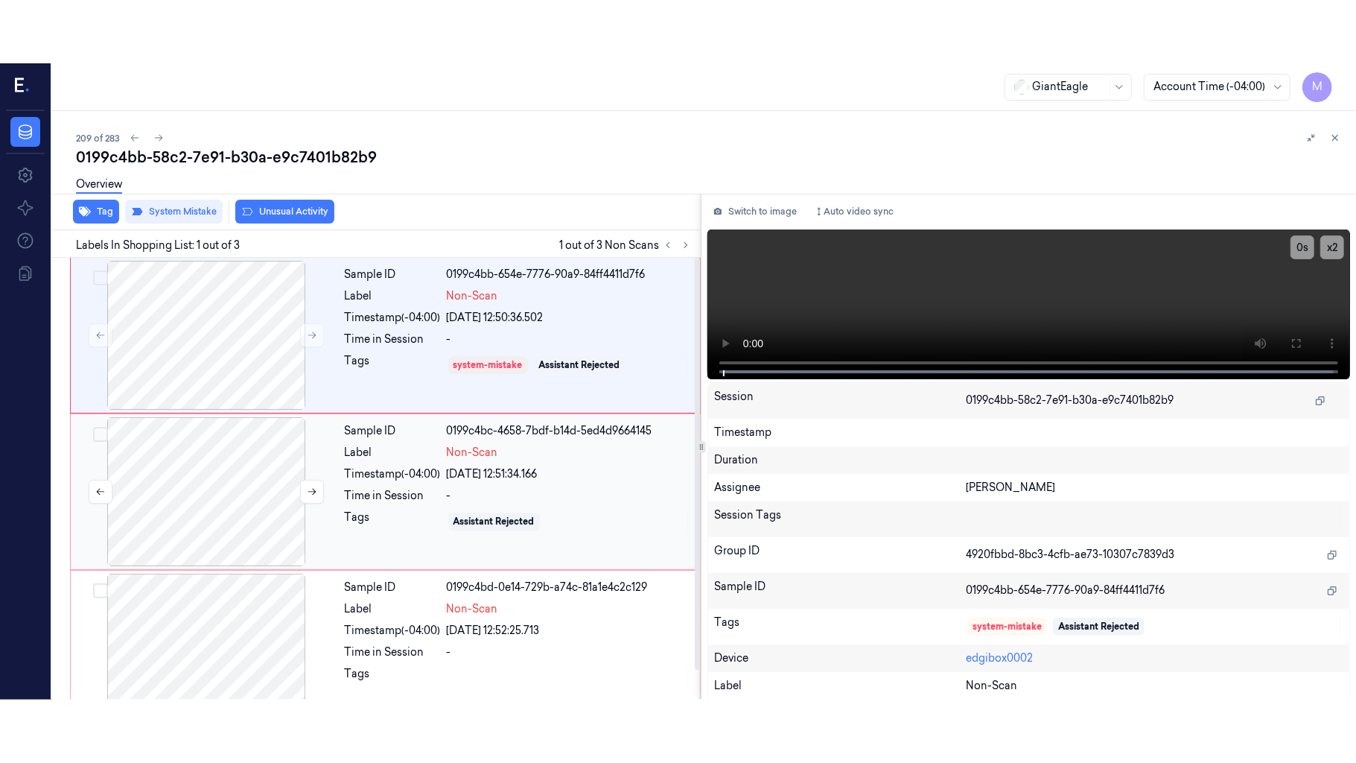
scroll to position [13, 0]
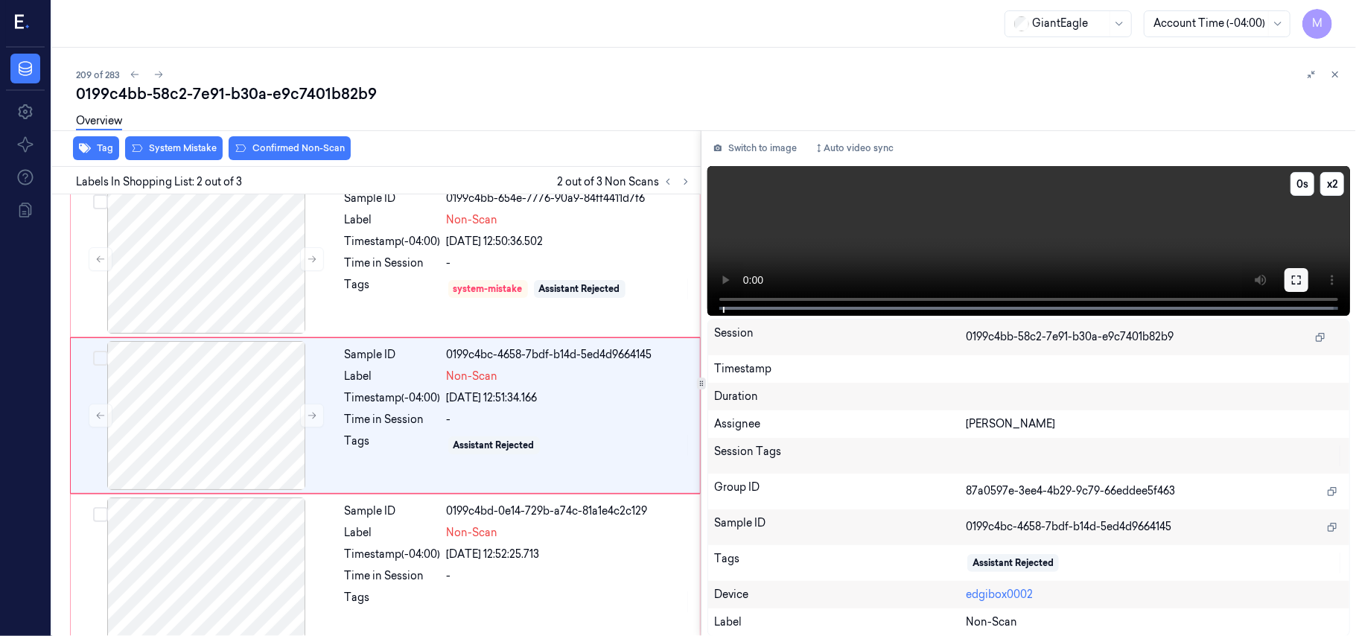
click at [1296, 281] on icon at bounding box center [1297, 280] width 12 height 12
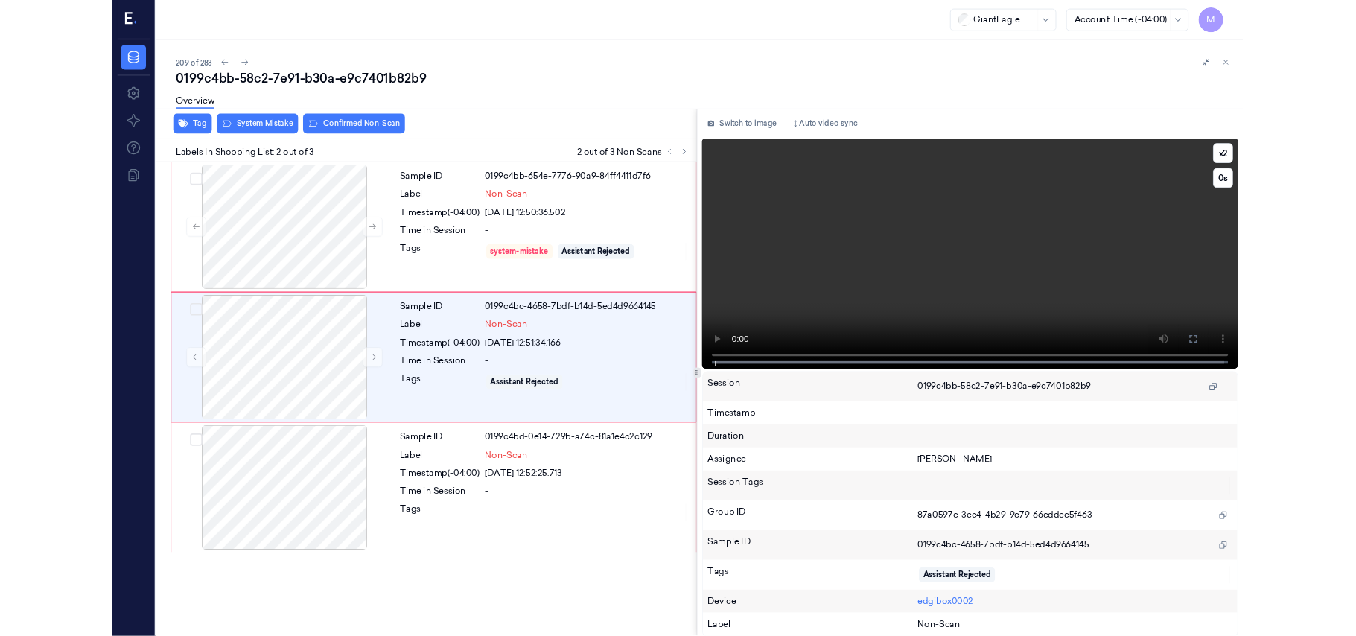
scroll to position [0, 0]
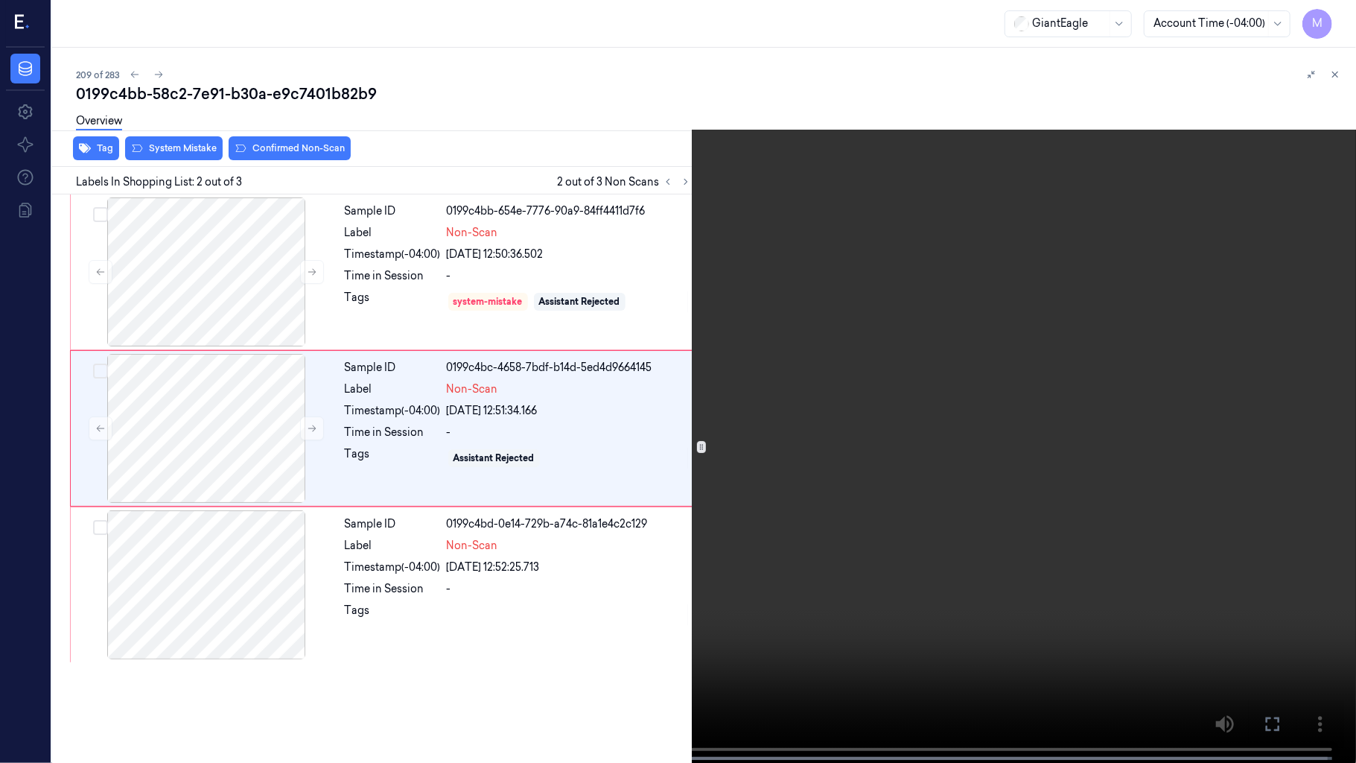
click at [969, 389] on video at bounding box center [678, 383] width 1356 height 766
click at [993, 374] on video at bounding box center [678, 383] width 1356 height 766
click at [0, 0] on icon at bounding box center [0, 0] width 0 height 0
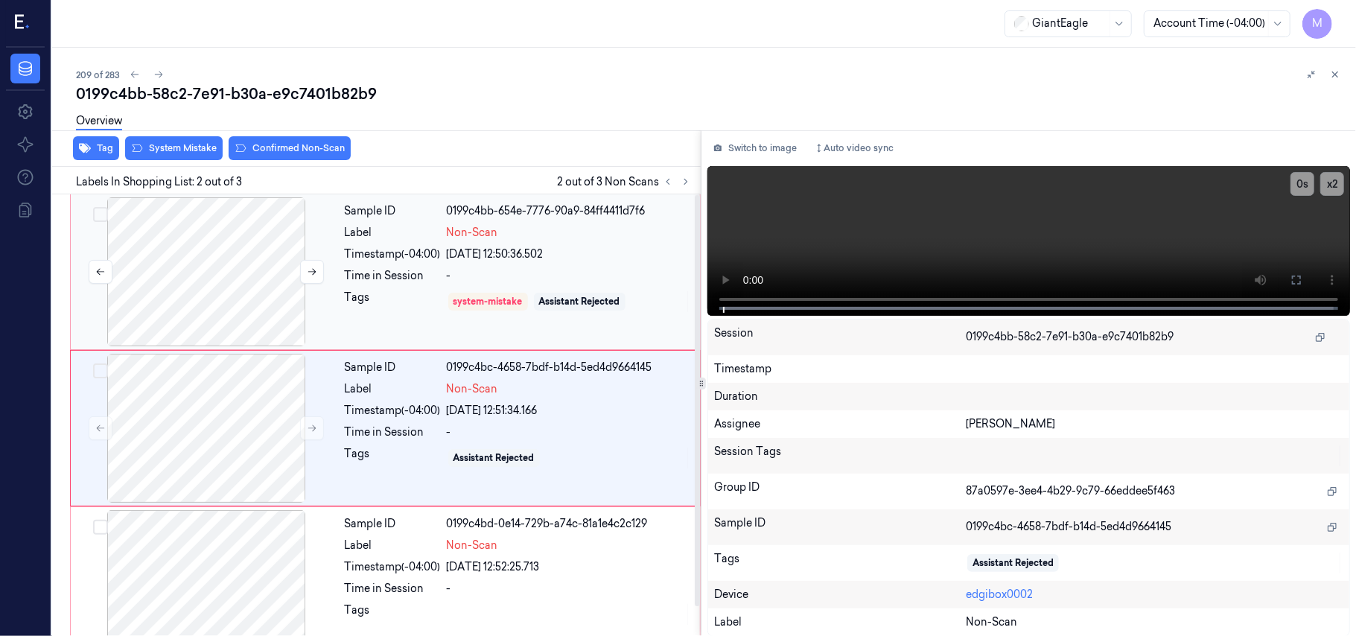
click at [207, 246] on div at bounding box center [206, 271] width 265 height 149
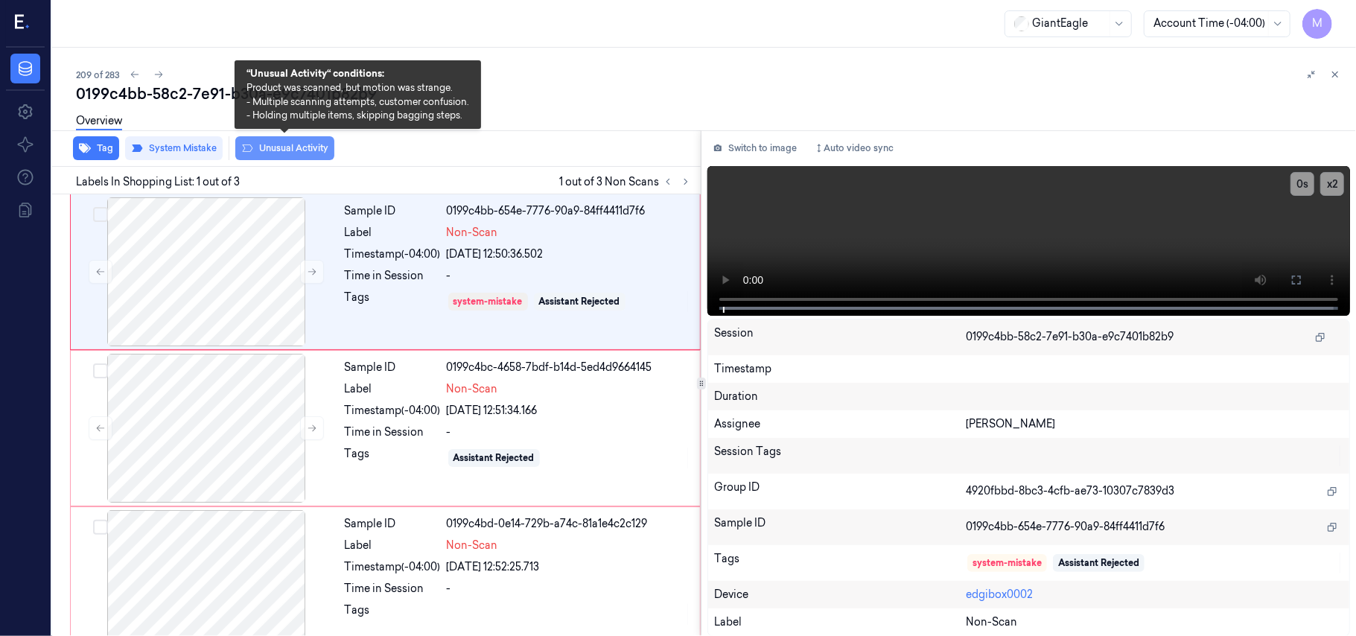
click at [269, 143] on button "Unusual Activity" at bounding box center [284, 148] width 99 height 24
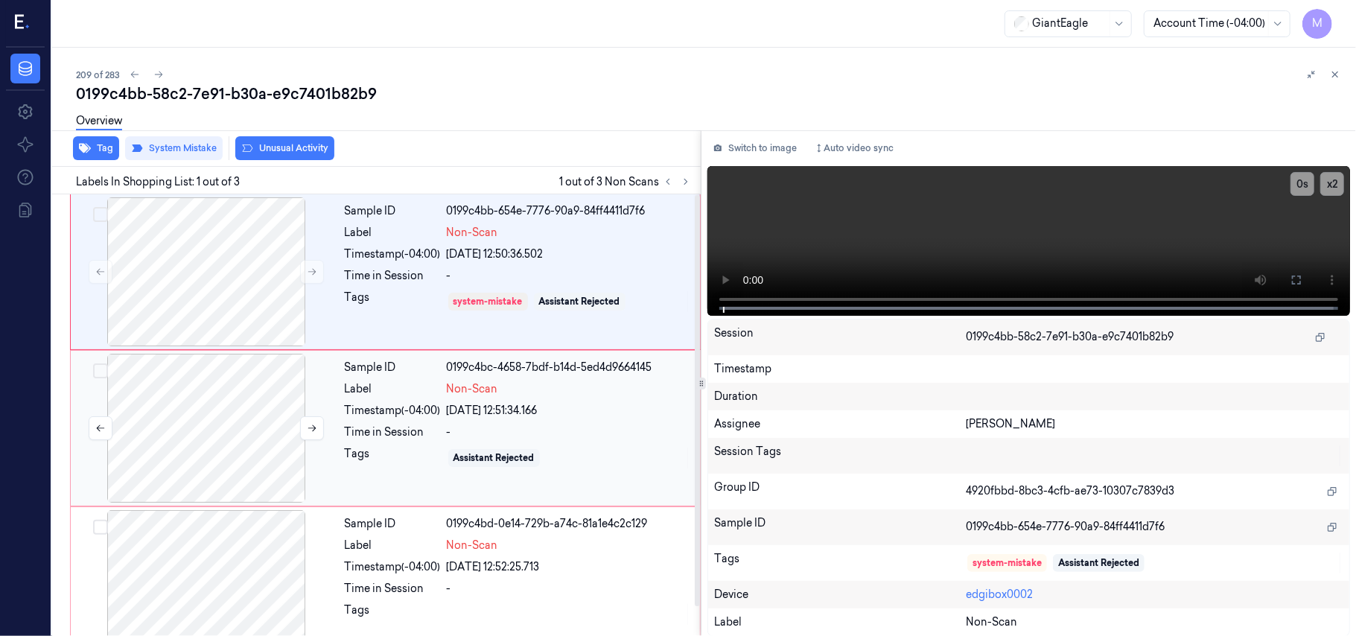
click at [207, 395] on div at bounding box center [206, 428] width 265 height 149
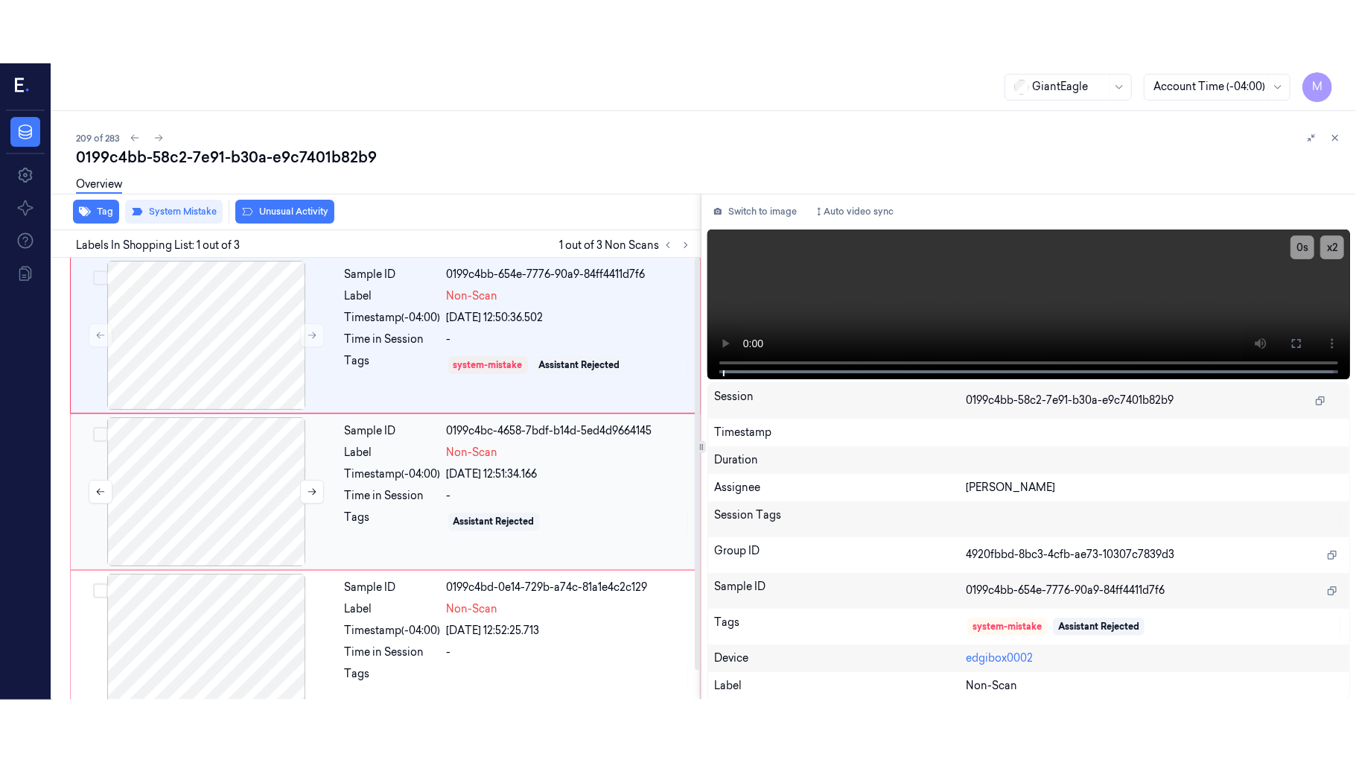
scroll to position [13, 0]
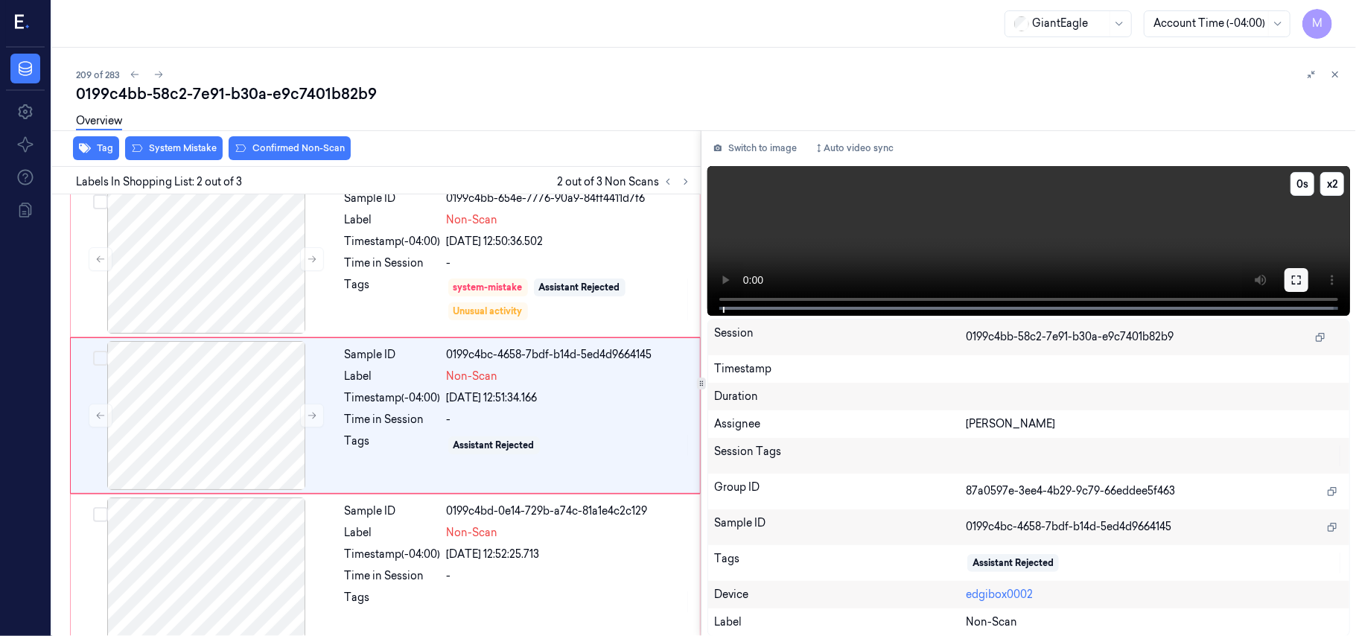
click at [1299, 284] on icon at bounding box center [1297, 280] width 12 height 12
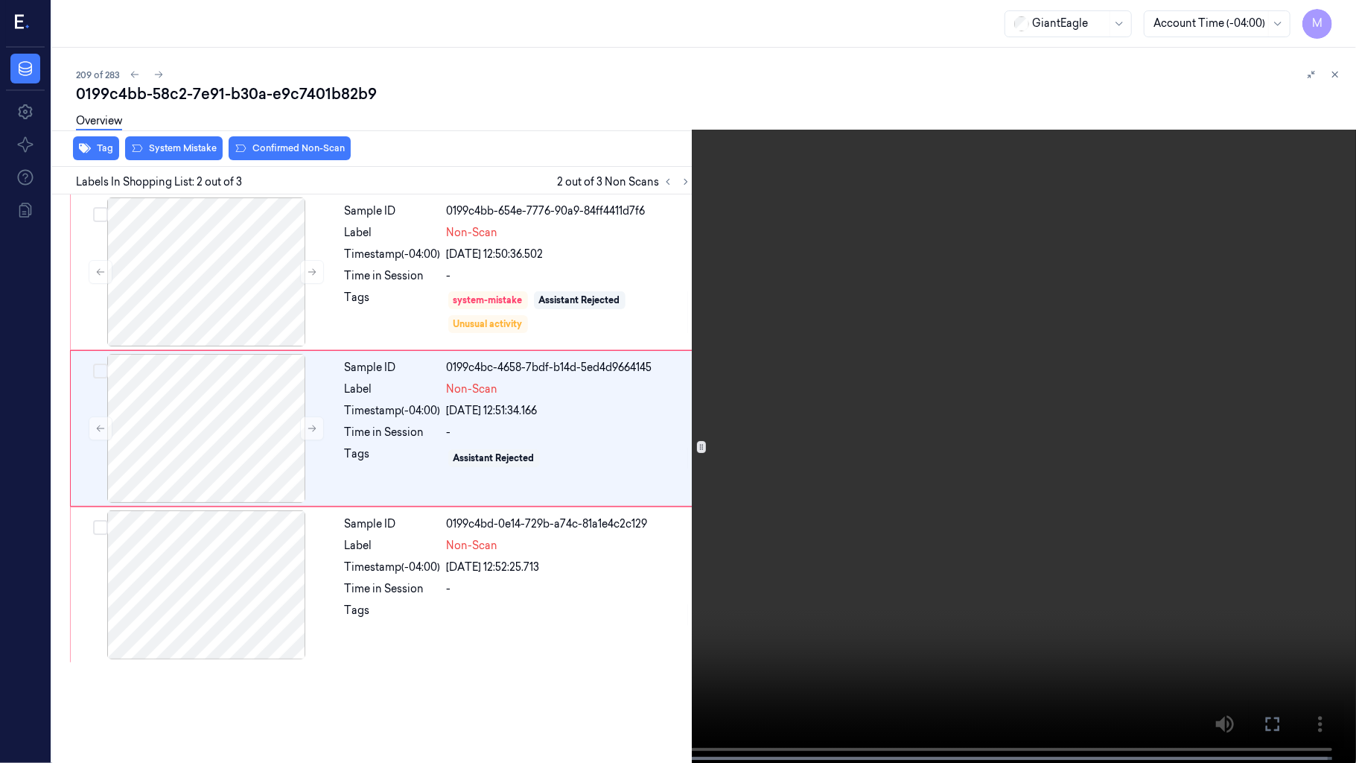
click at [0, 0] on icon at bounding box center [0, 0] width 0 height 0
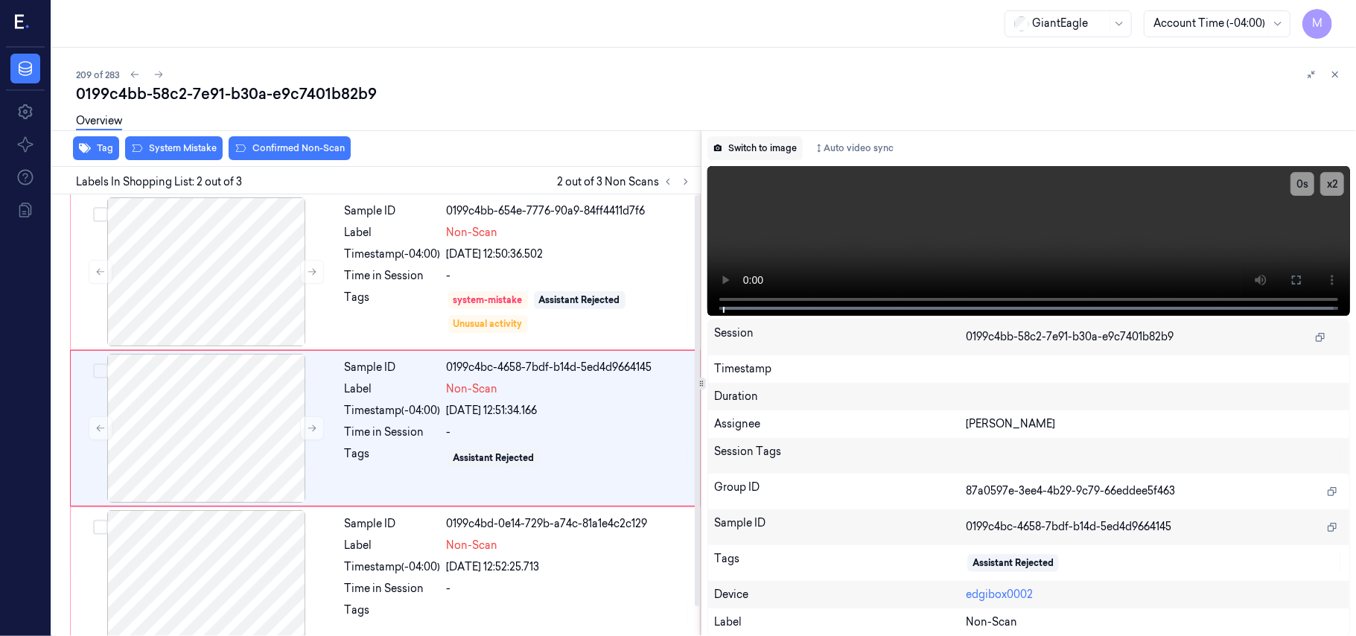
click at [782, 152] on button "Switch to image" at bounding box center [754, 148] width 95 height 24
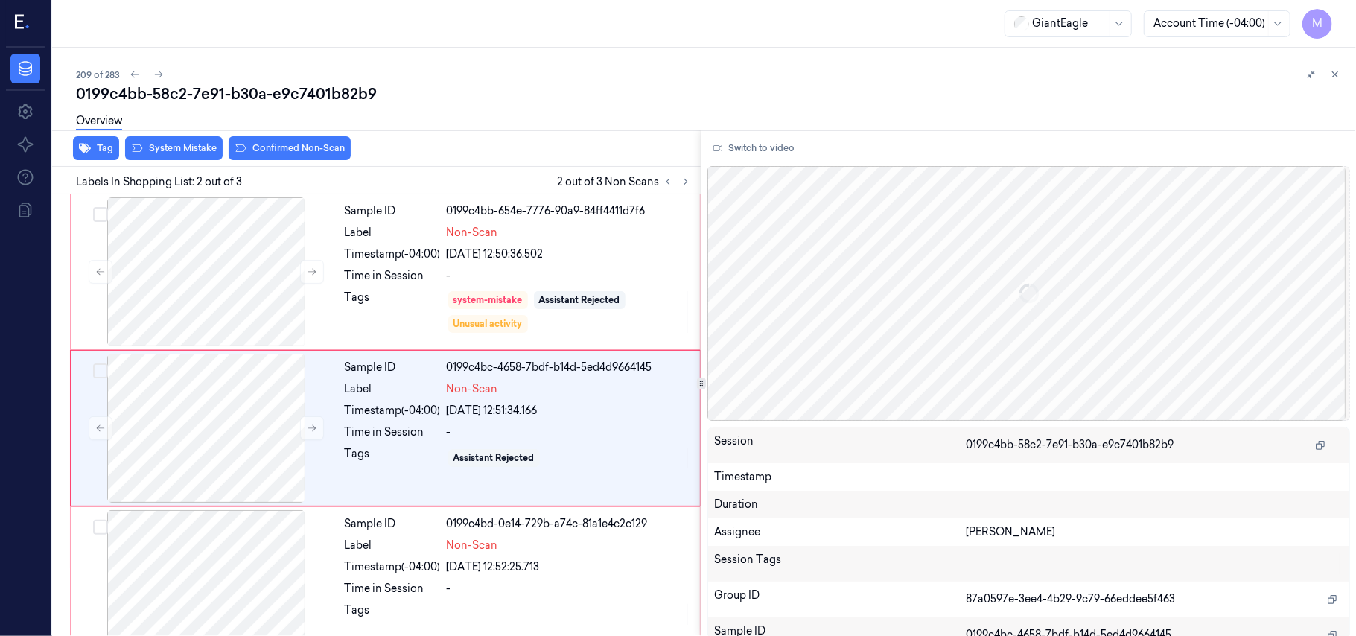
scroll to position [13, 0]
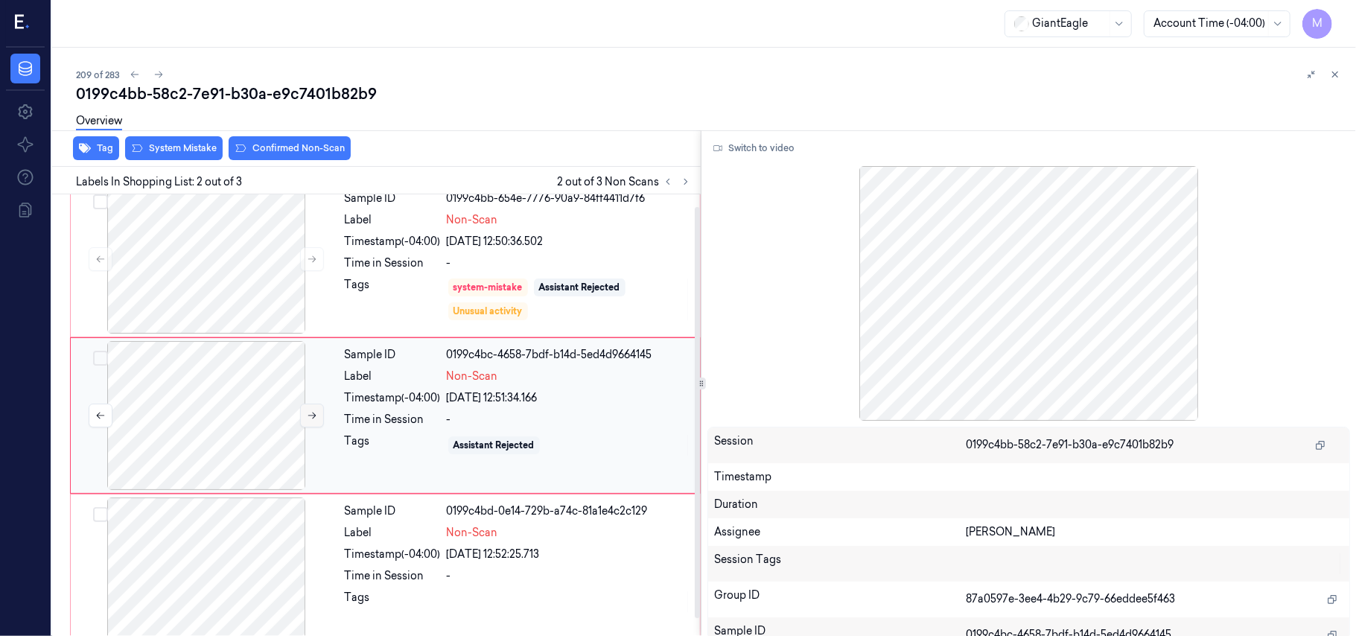
click at [302, 418] on button at bounding box center [312, 416] width 24 height 24
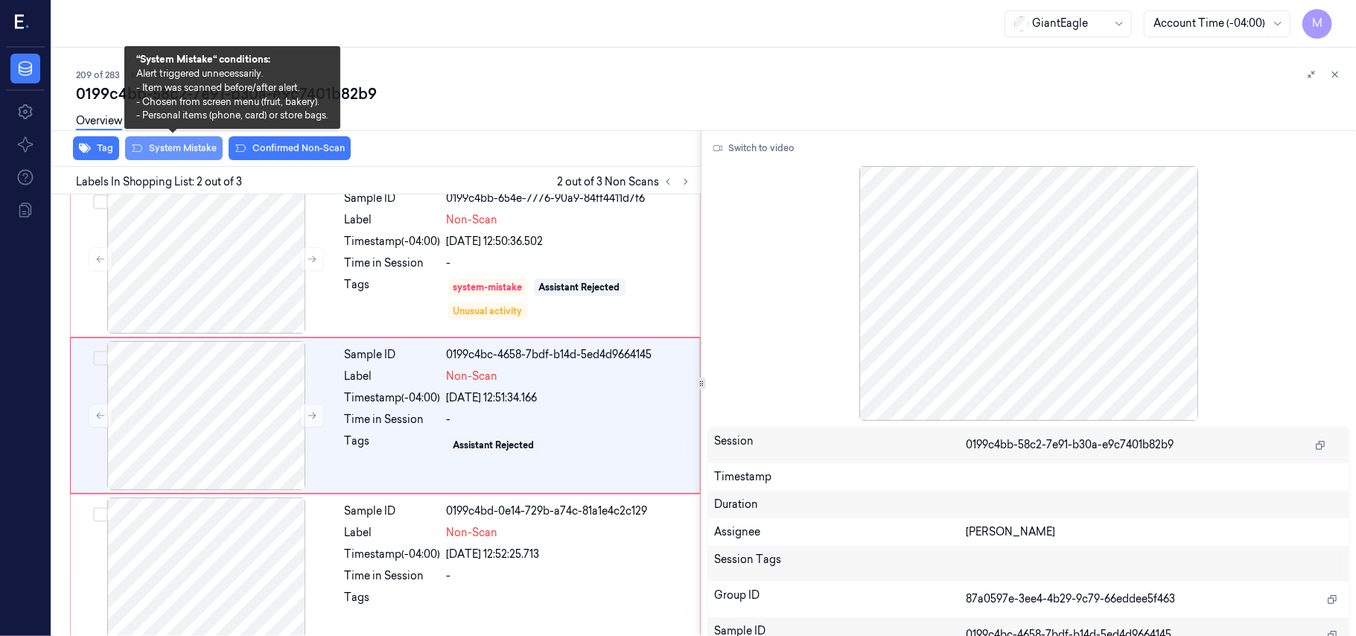
click at [197, 152] on button "System Mistake" at bounding box center [174, 148] width 98 height 24
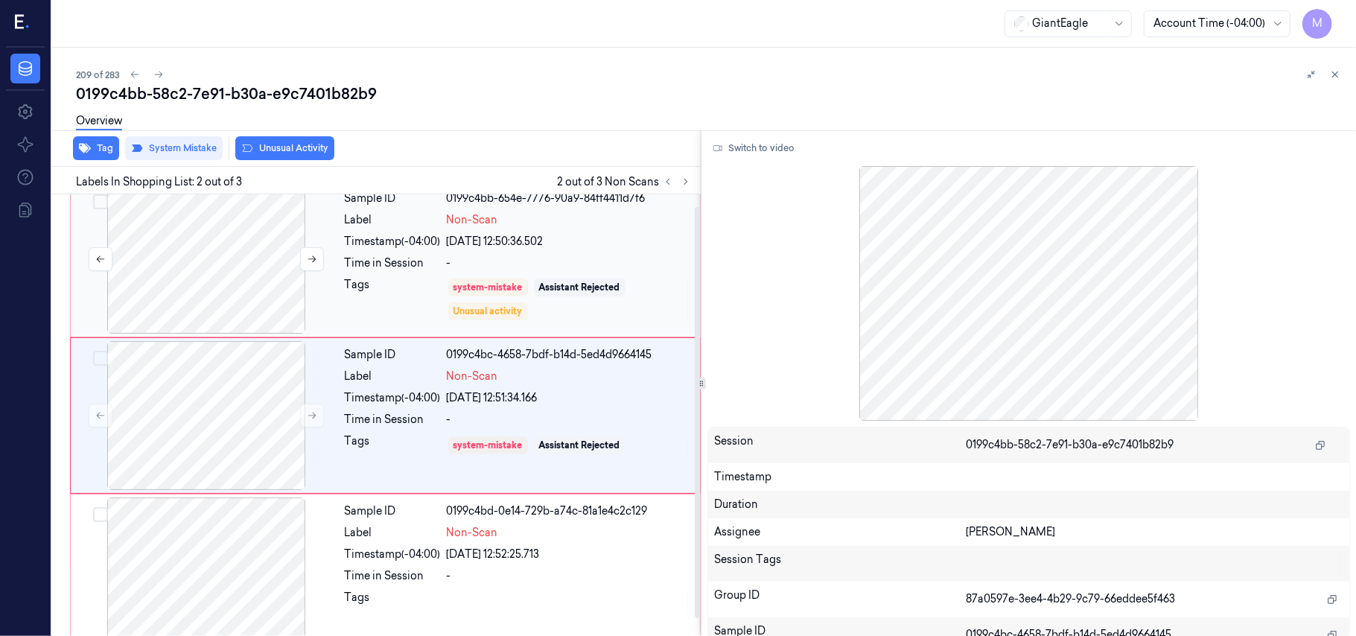
click at [229, 269] on div at bounding box center [206, 259] width 265 height 149
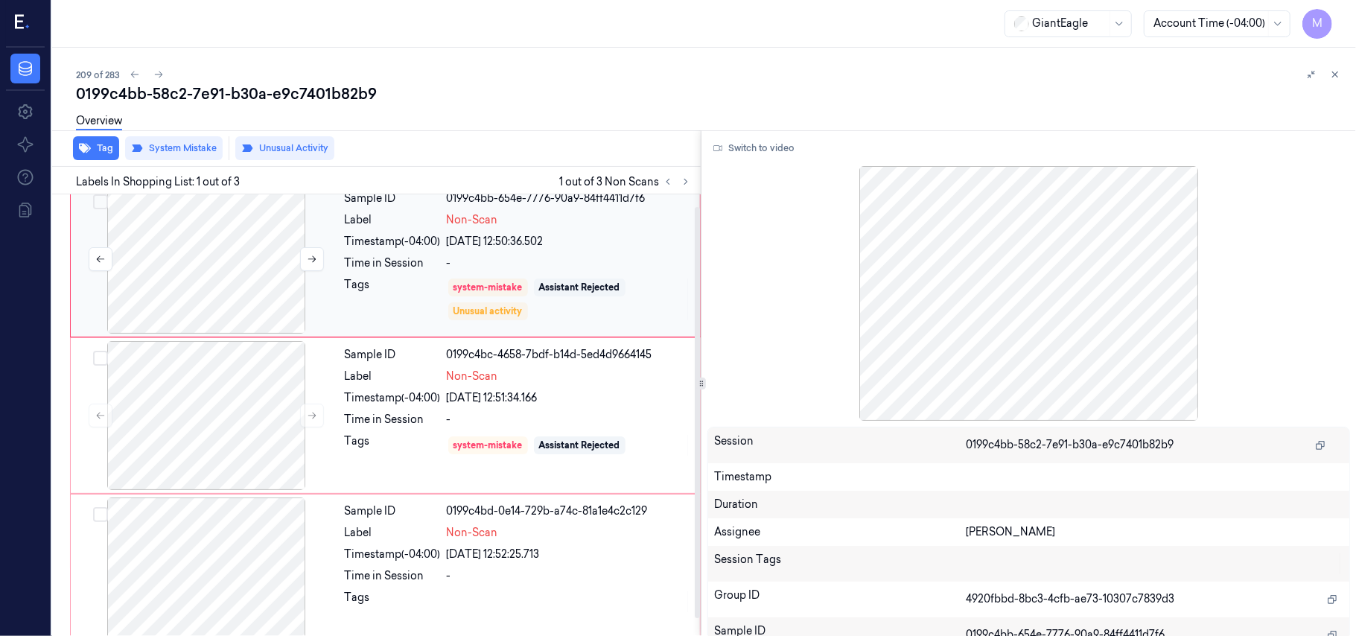
scroll to position [0, 0]
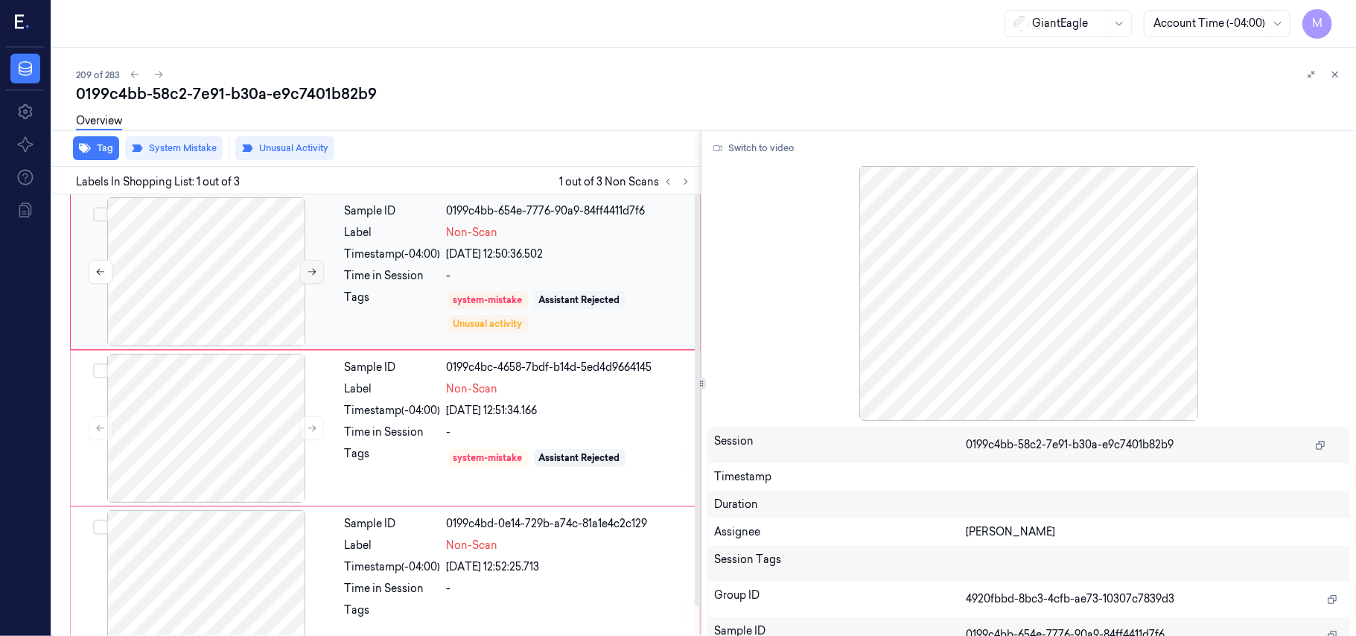
click at [310, 264] on button at bounding box center [312, 272] width 24 height 24
click at [220, 407] on div at bounding box center [206, 428] width 265 height 149
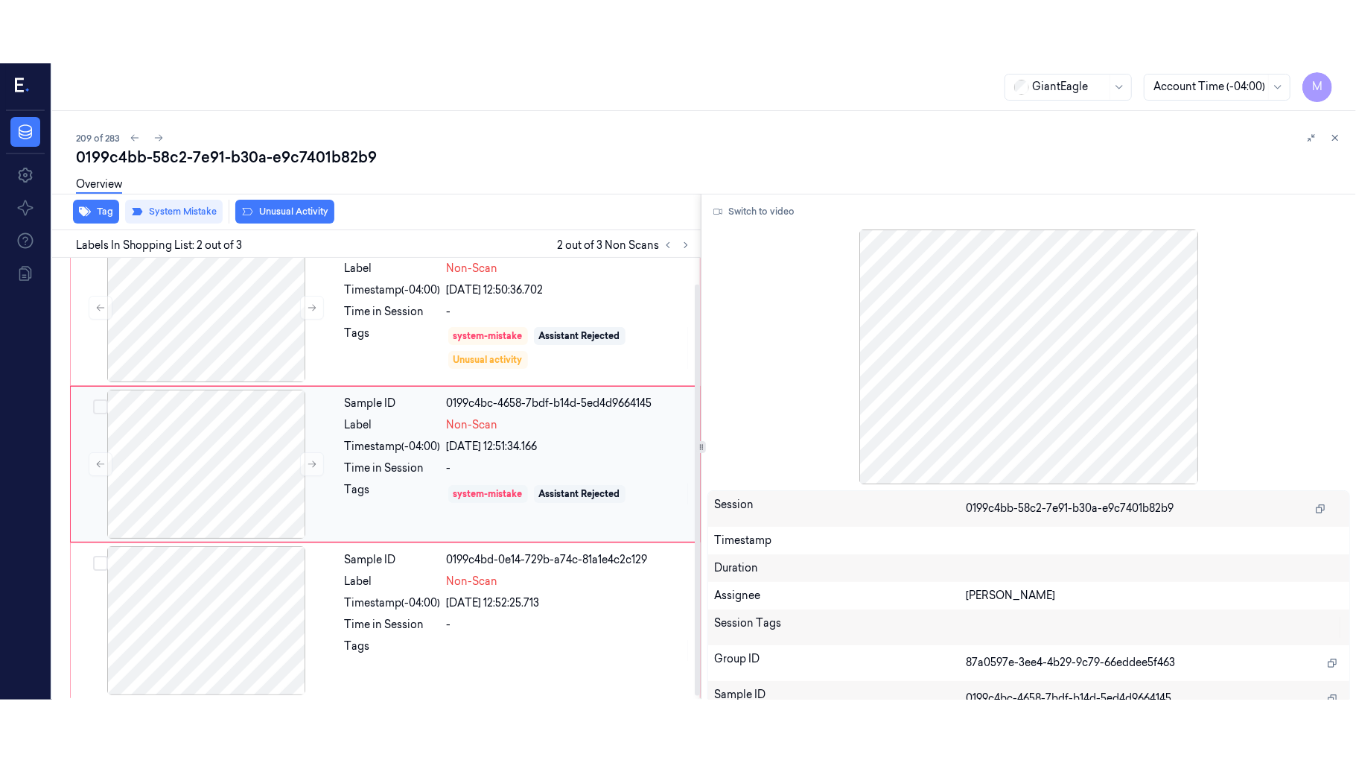
scroll to position [33, 0]
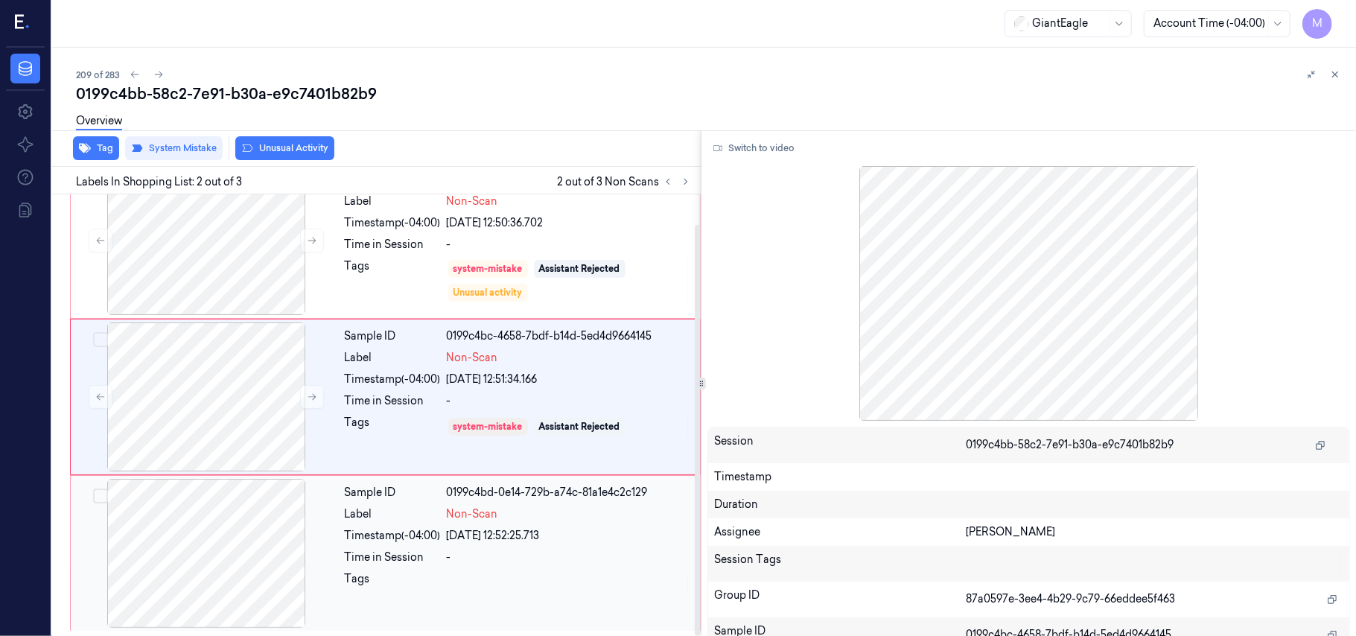
click at [238, 537] on div at bounding box center [206, 553] width 265 height 149
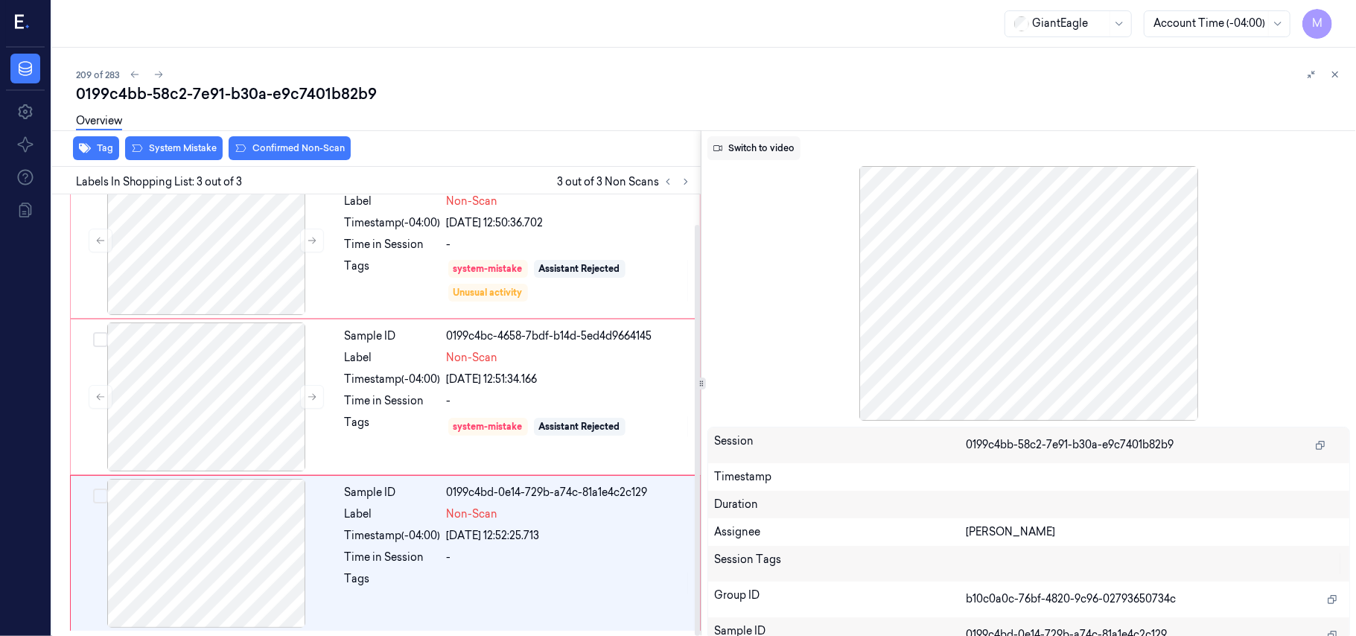
click at [758, 150] on button "Switch to video" at bounding box center [753, 148] width 93 height 24
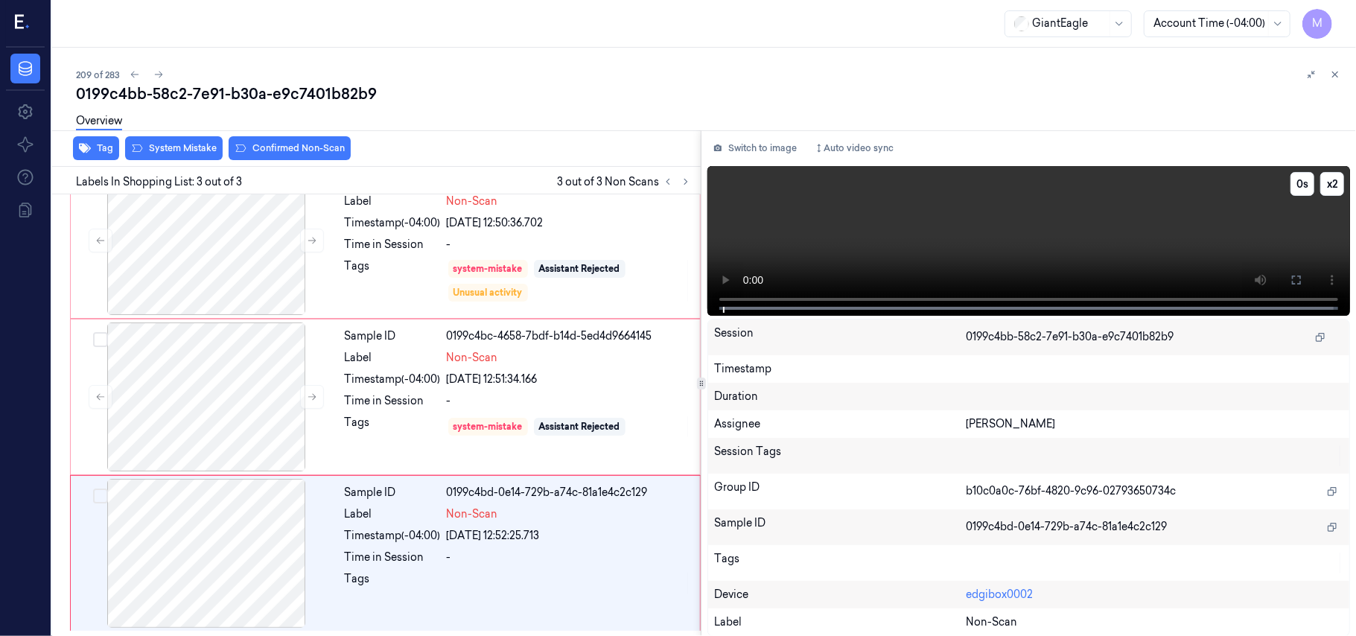
click at [938, 197] on video at bounding box center [1028, 241] width 643 height 150
click at [222, 544] on div at bounding box center [206, 553] width 265 height 149
click at [1148, 232] on video at bounding box center [1028, 241] width 643 height 150
click at [1293, 279] on icon at bounding box center [1297, 280] width 12 height 12
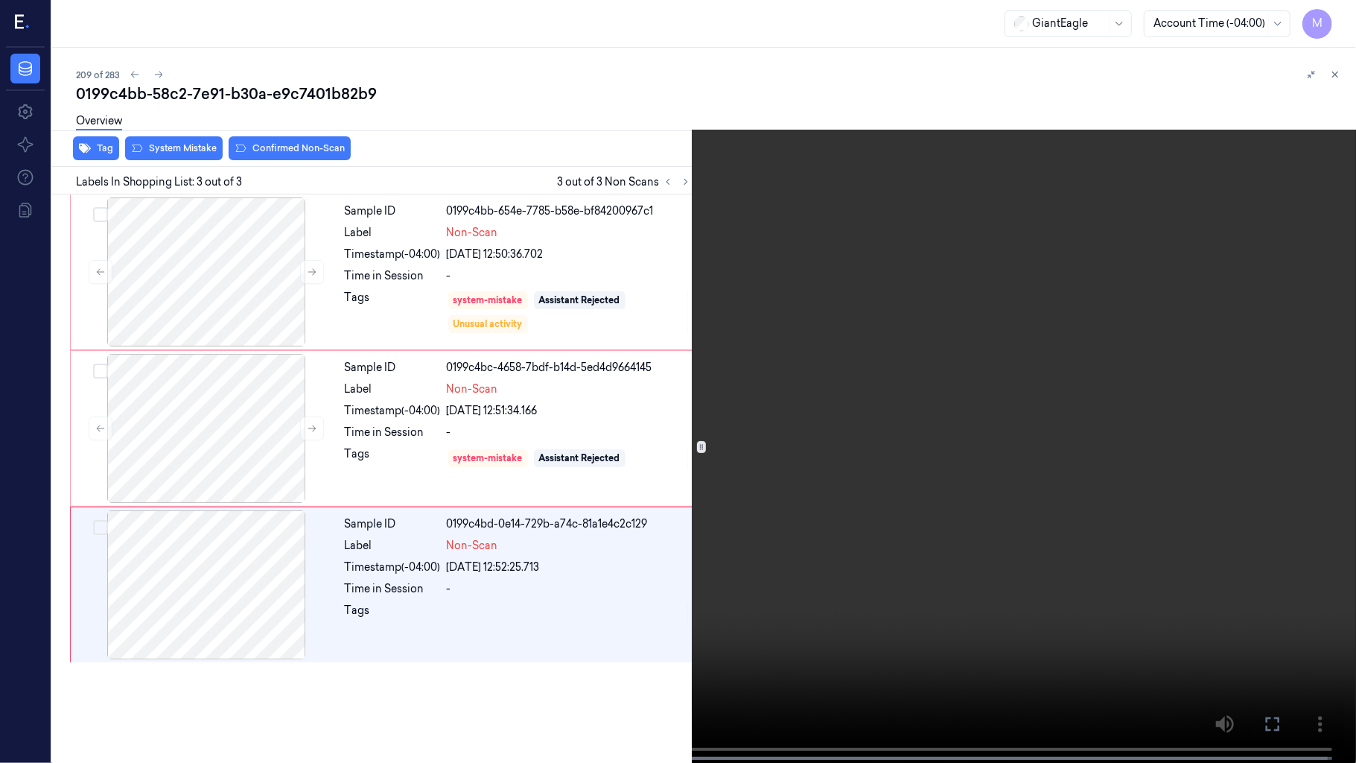
click at [996, 529] on video at bounding box center [678, 383] width 1356 height 766
click at [0, 0] on icon at bounding box center [0, 0] width 0 height 0
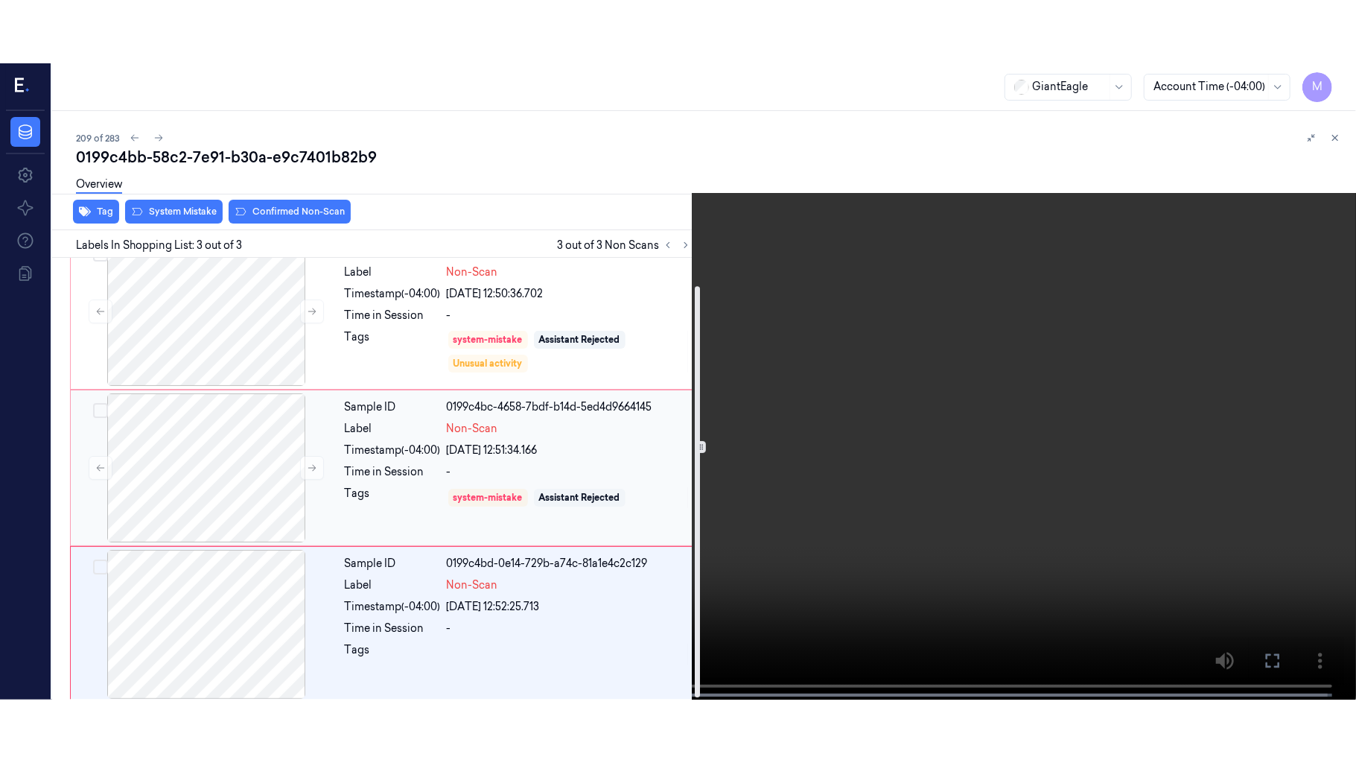
scroll to position [33, 0]
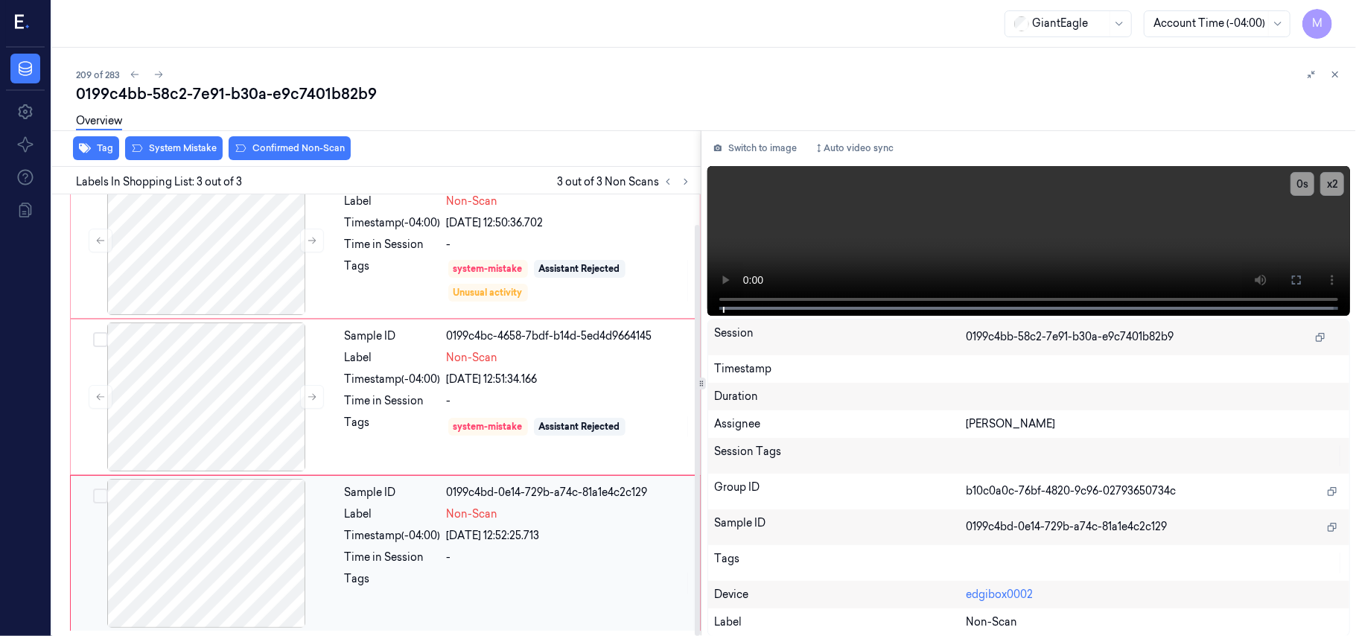
click at [250, 529] on div at bounding box center [206, 553] width 265 height 149
click at [1210, 211] on video at bounding box center [1028, 241] width 643 height 150
click at [1291, 270] on button at bounding box center [1297, 280] width 24 height 24
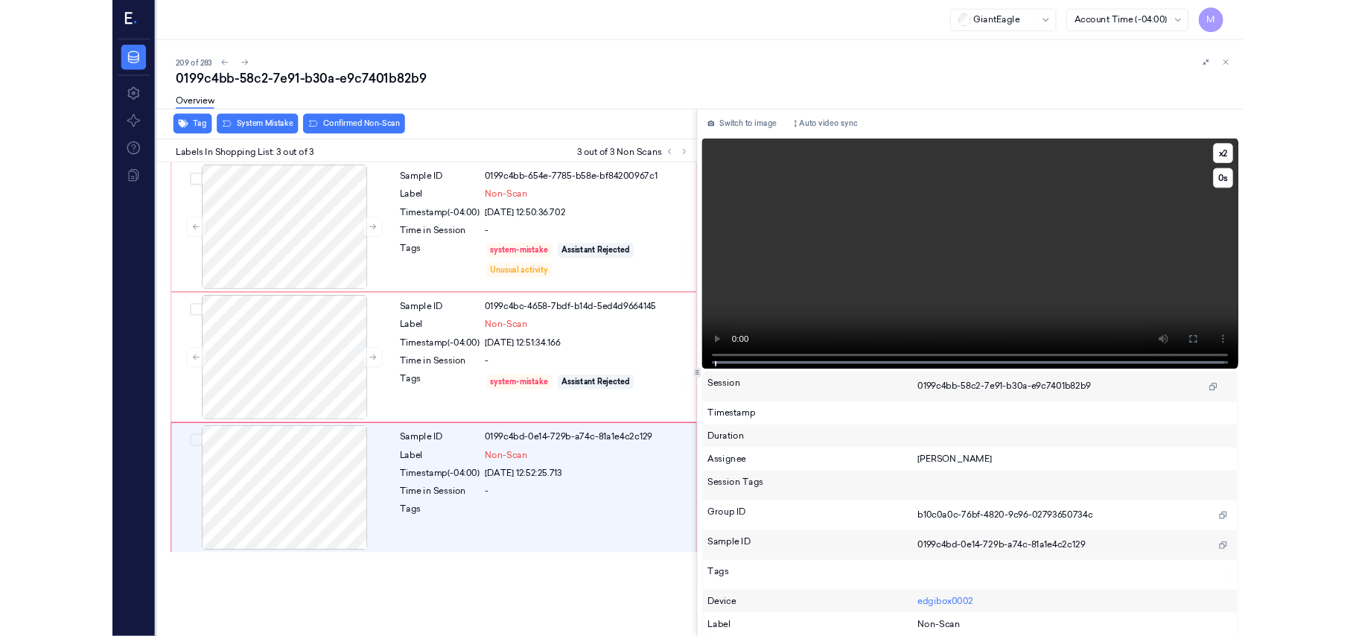
scroll to position [0, 0]
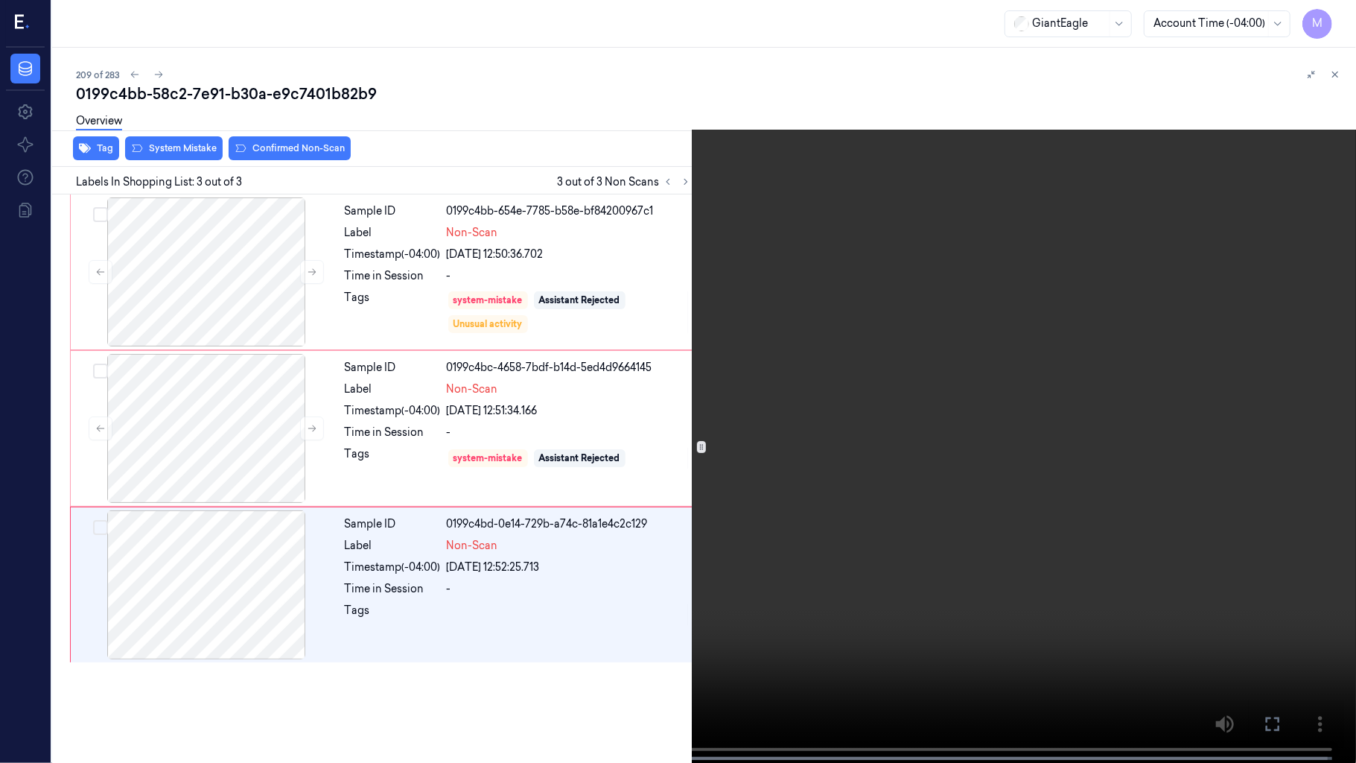
click at [1291, 356] on video at bounding box center [678, 383] width 1356 height 766
click at [0, 0] on icon at bounding box center [0, 0] width 0 height 0
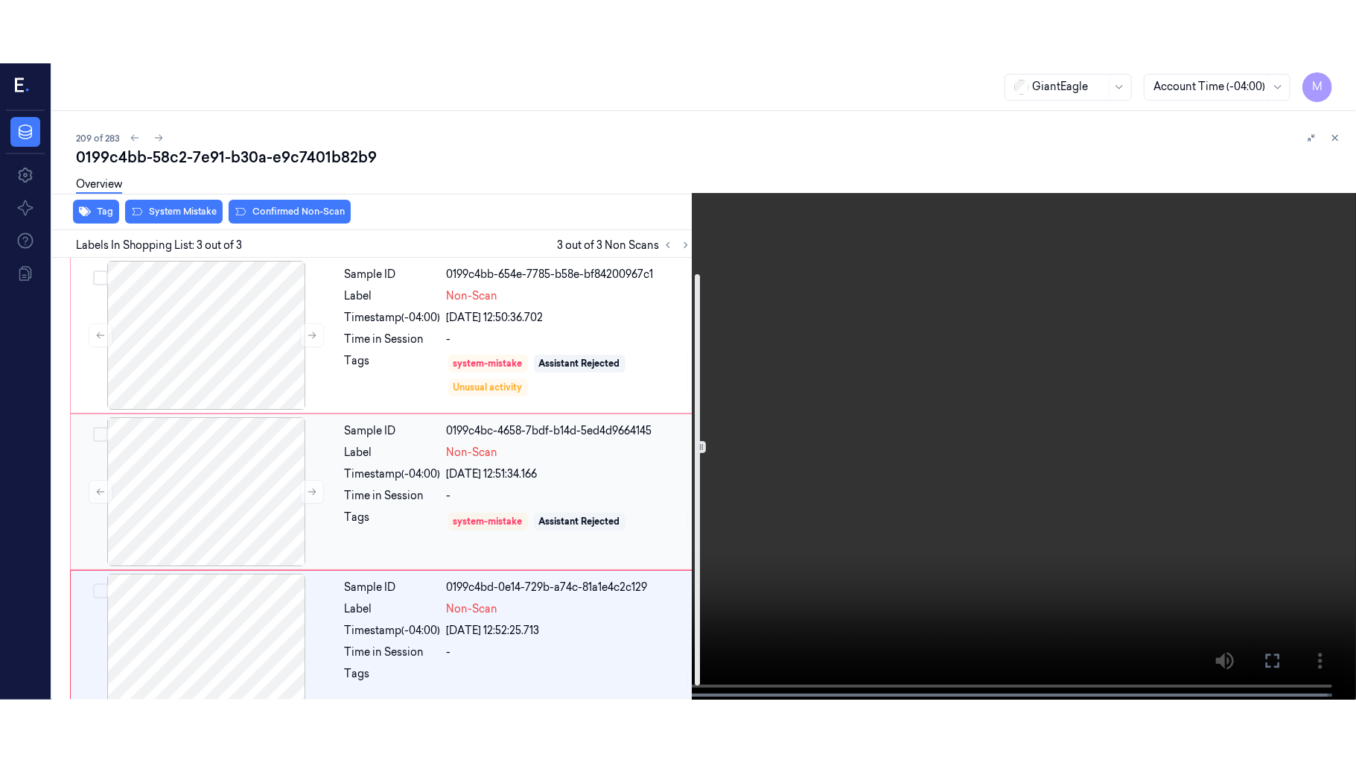
scroll to position [33, 0]
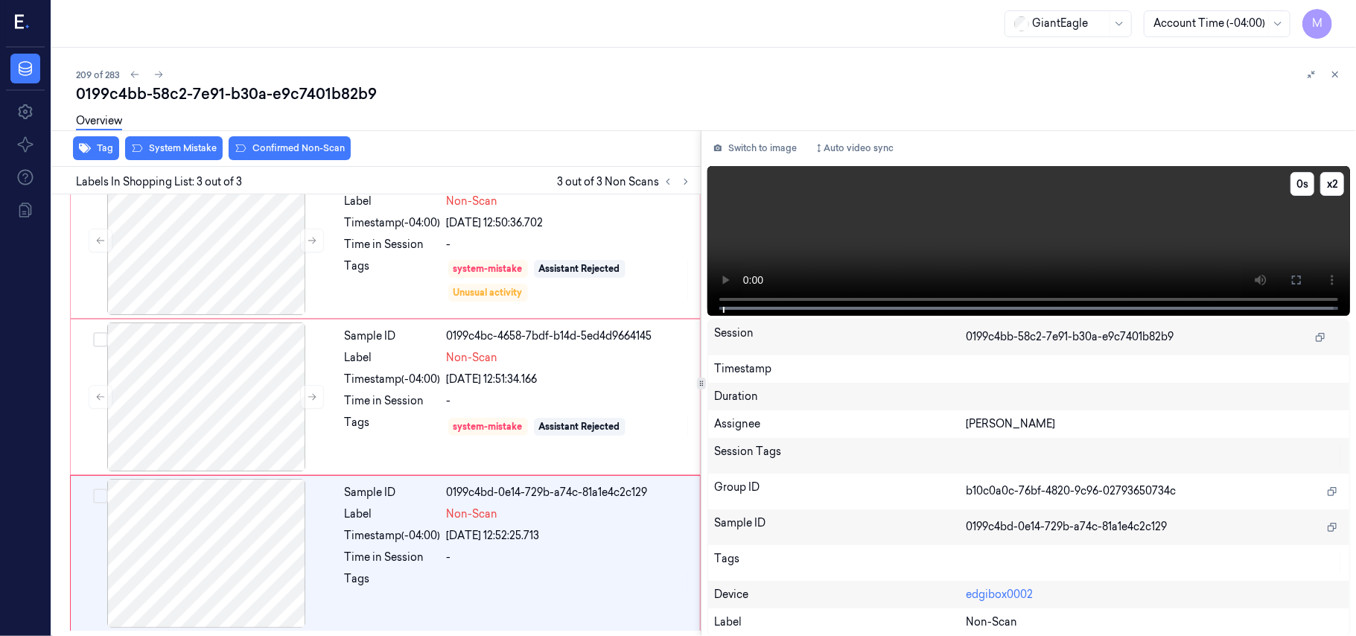
click at [1043, 227] on video at bounding box center [1028, 241] width 643 height 150
click at [1296, 274] on icon at bounding box center [1297, 280] width 12 height 12
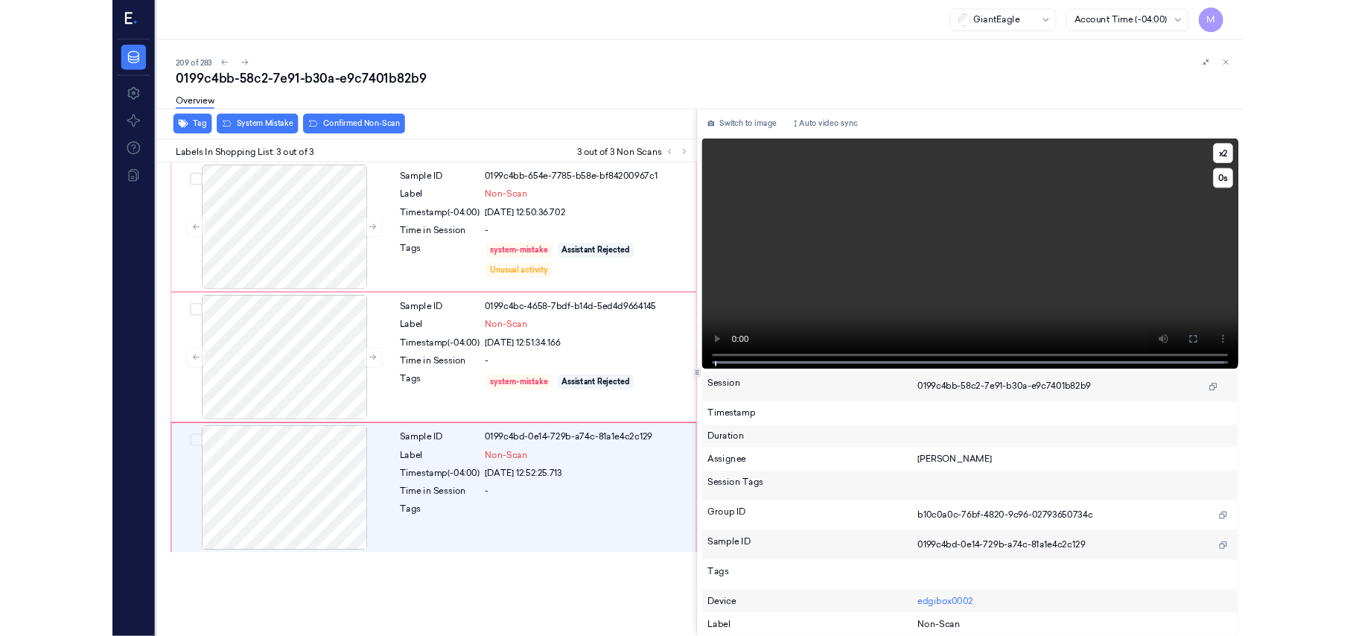
scroll to position [0, 0]
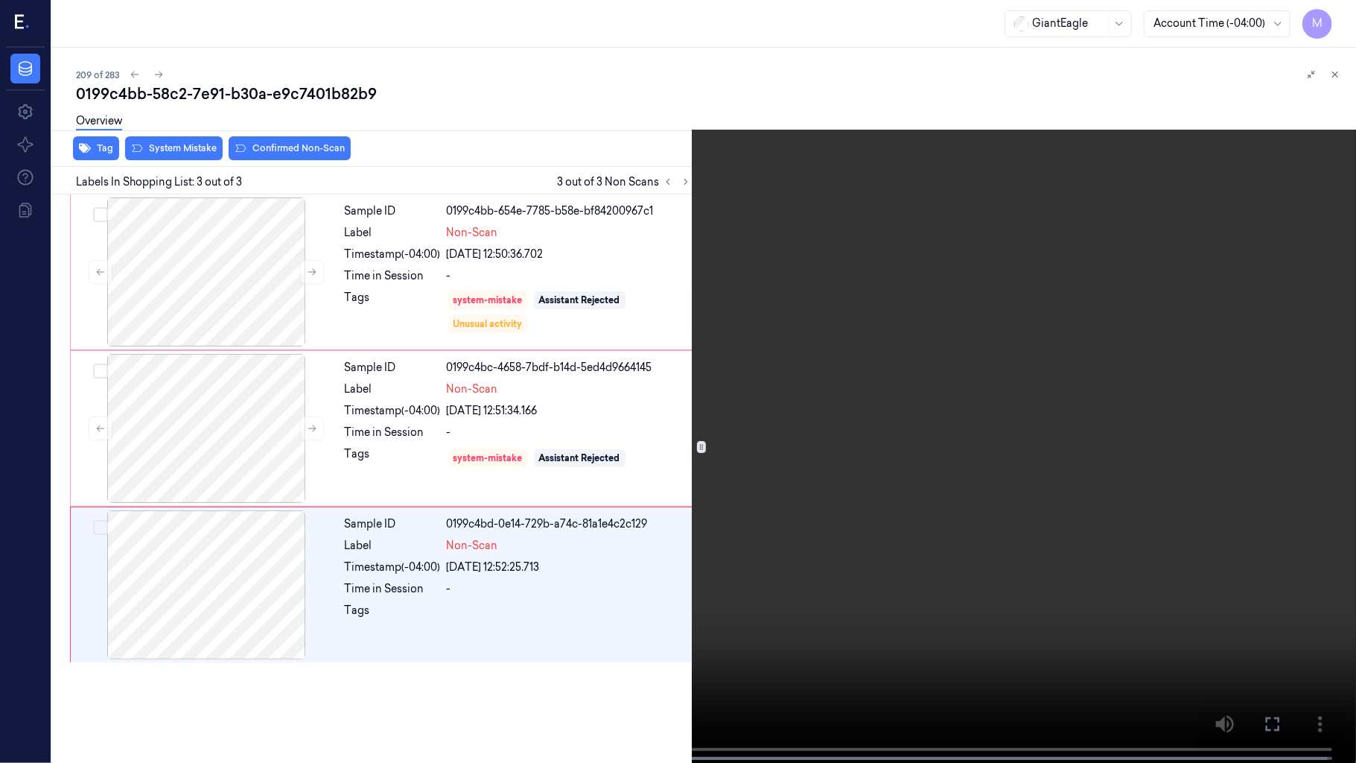
click at [897, 492] on video at bounding box center [678, 383] width 1356 height 766
click at [0, 0] on icon at bounding box center [0, 0] width 0 height 0
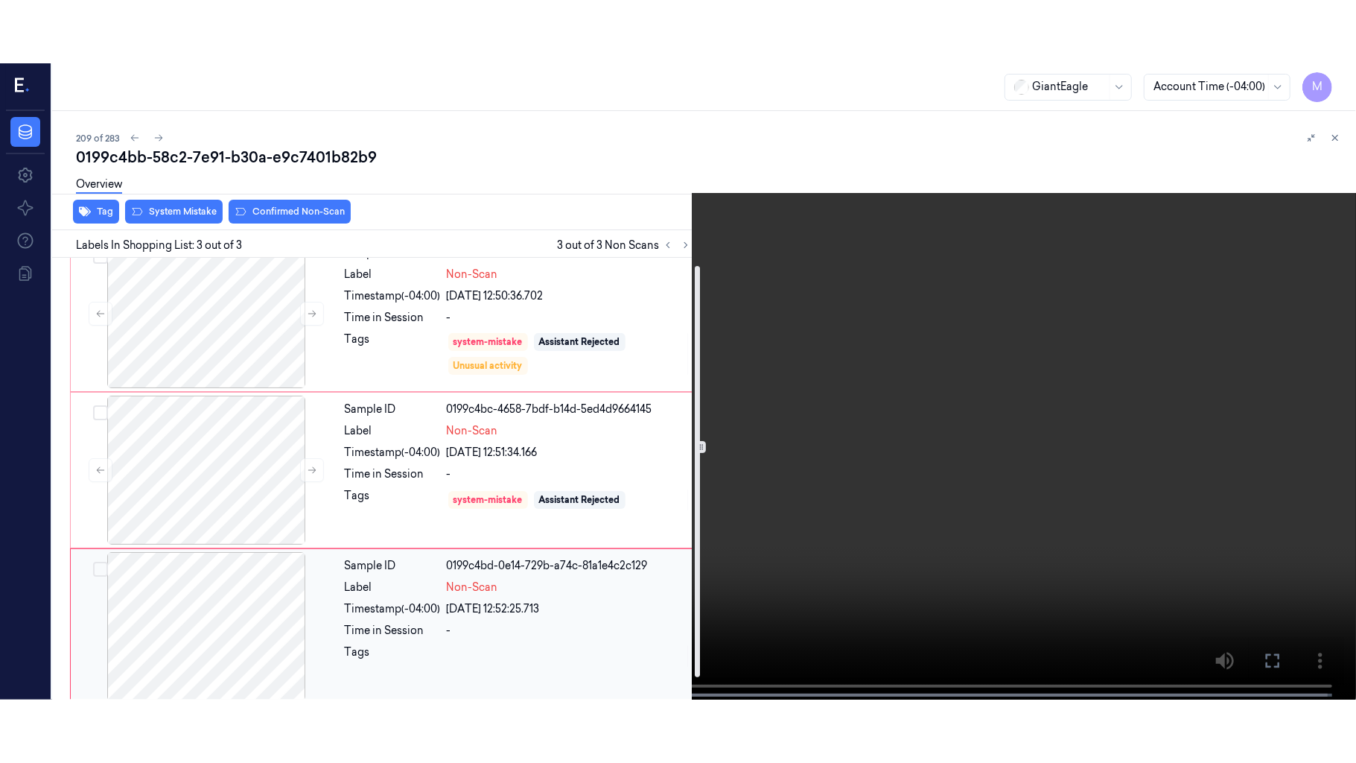
scroll to position [33, 0]
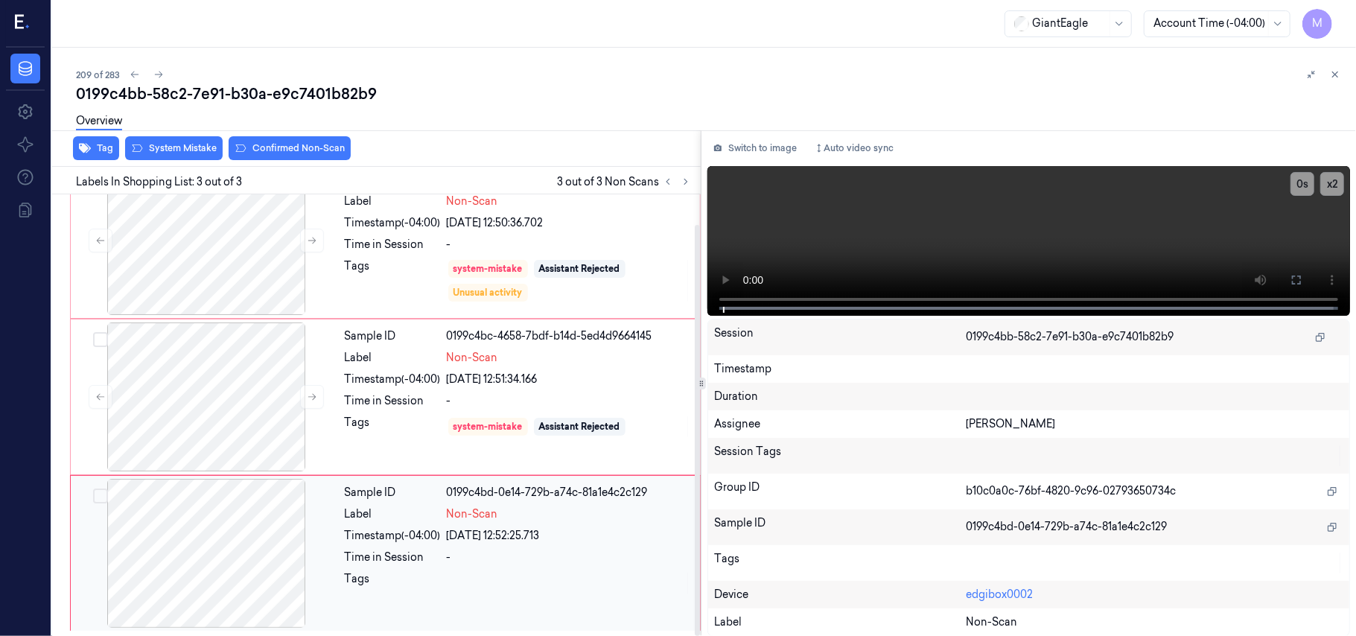
click at [249, 521] on div at bounding box center [206, 553] width 265 height 149
click at [1300, 281] on icon at bounding box center [1296, 280] width 9 height 9
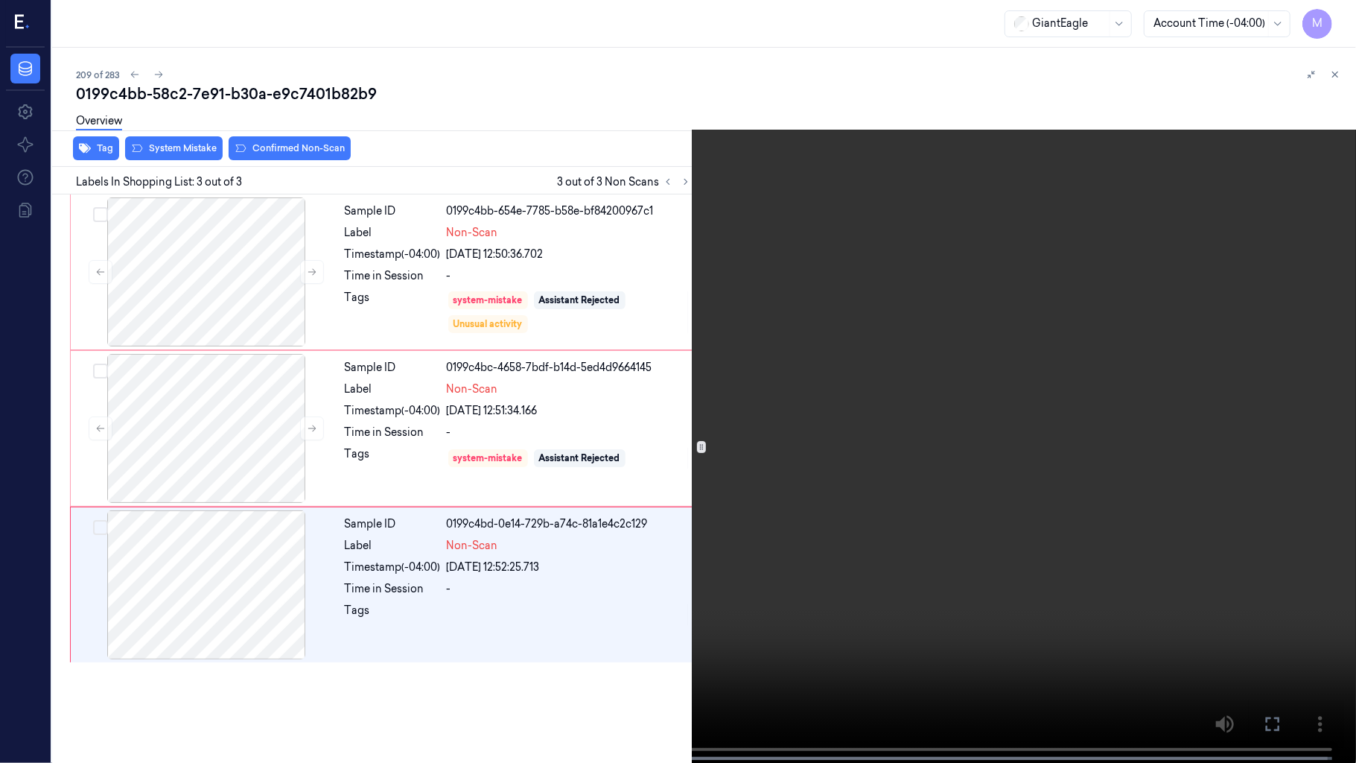
click at [1153, 304] on video at bounding box center [678, 383] width 1356 height 766
click at [1201, 218] on video at bounding box center [678, 383] width 1356 height 766
click at [1343, 13] on button "x 2" at bounding box center [1338, 18] width 24 height 24
click at [1343, 13] on button "x 4" at bounding box center [1338, 18] width 24 height 24
click at [1264, 236] on video at bounding box center [678, 383] width 1356 height 766
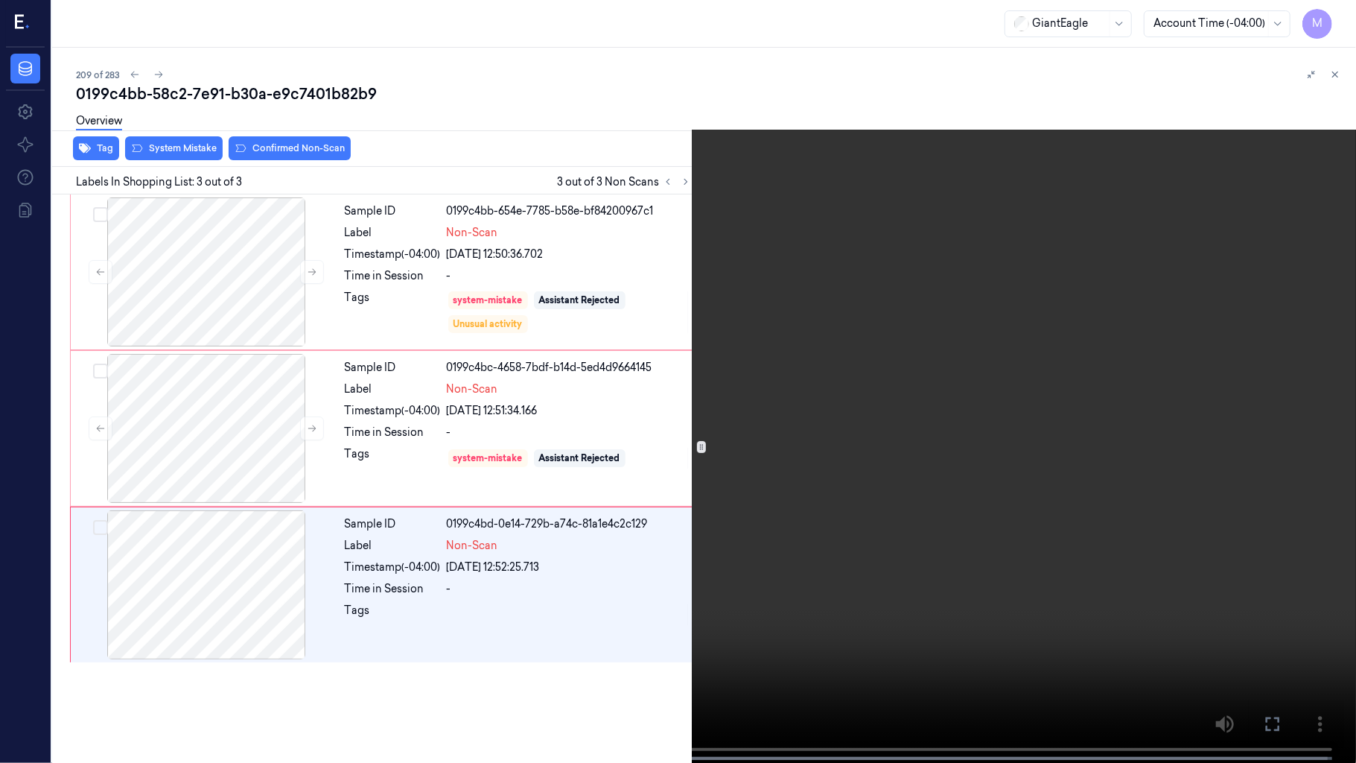
click at [1211, 299] on video at bounding box center [678, 383] width 1356 height 766
click at [0, 0] on icon at bounding box center [0, 0] width 0 height 0
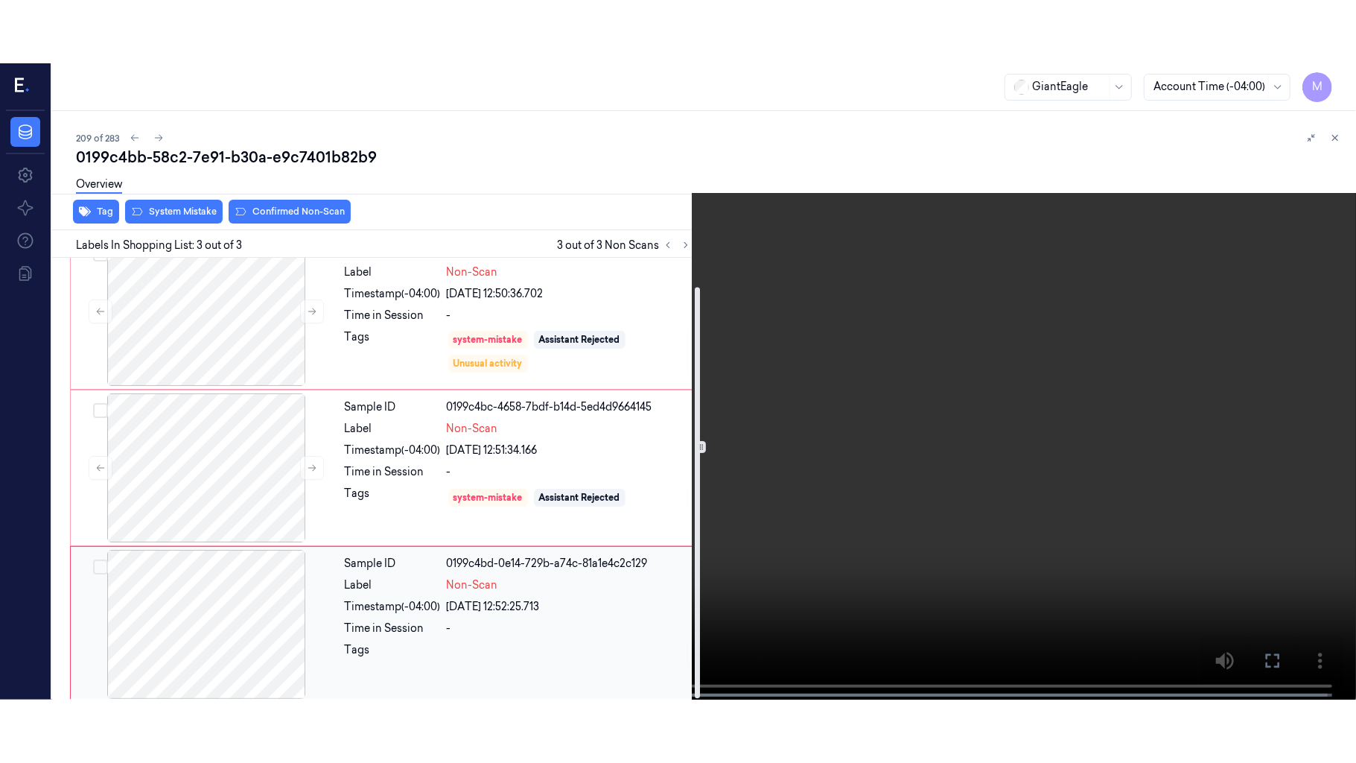
scroll to position [33, 0]
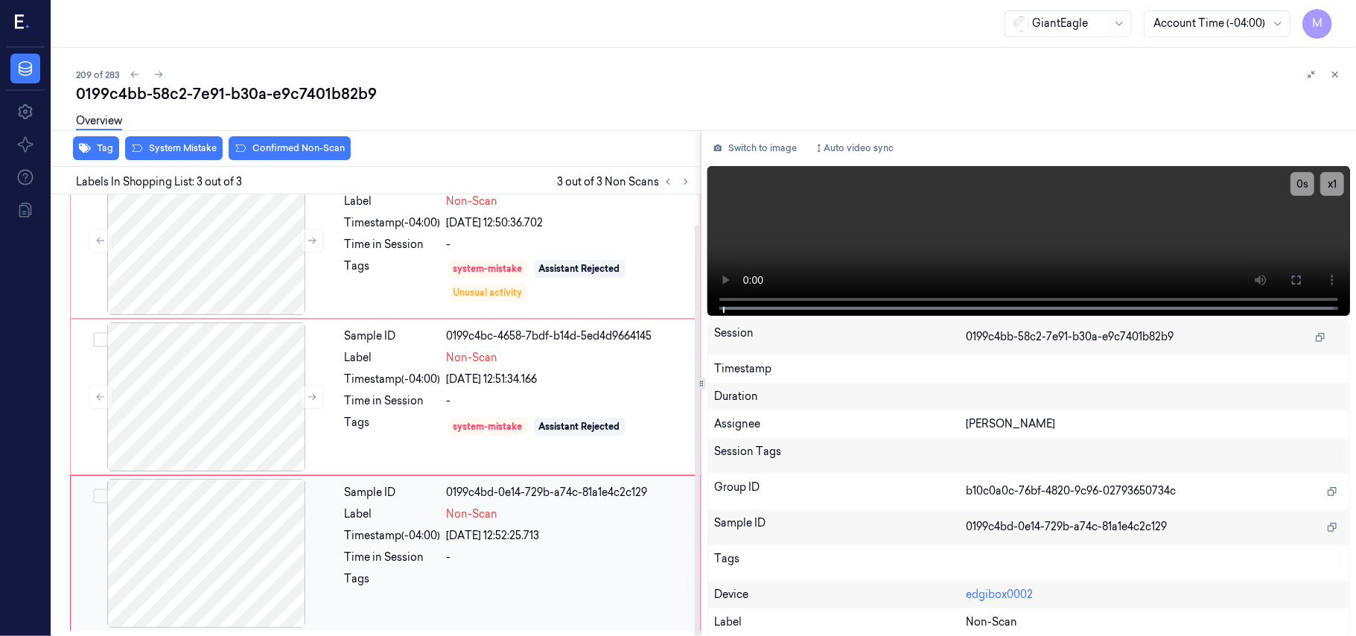
click at [223, 507] on div at bounding box center [206, 553] width 265 height 149
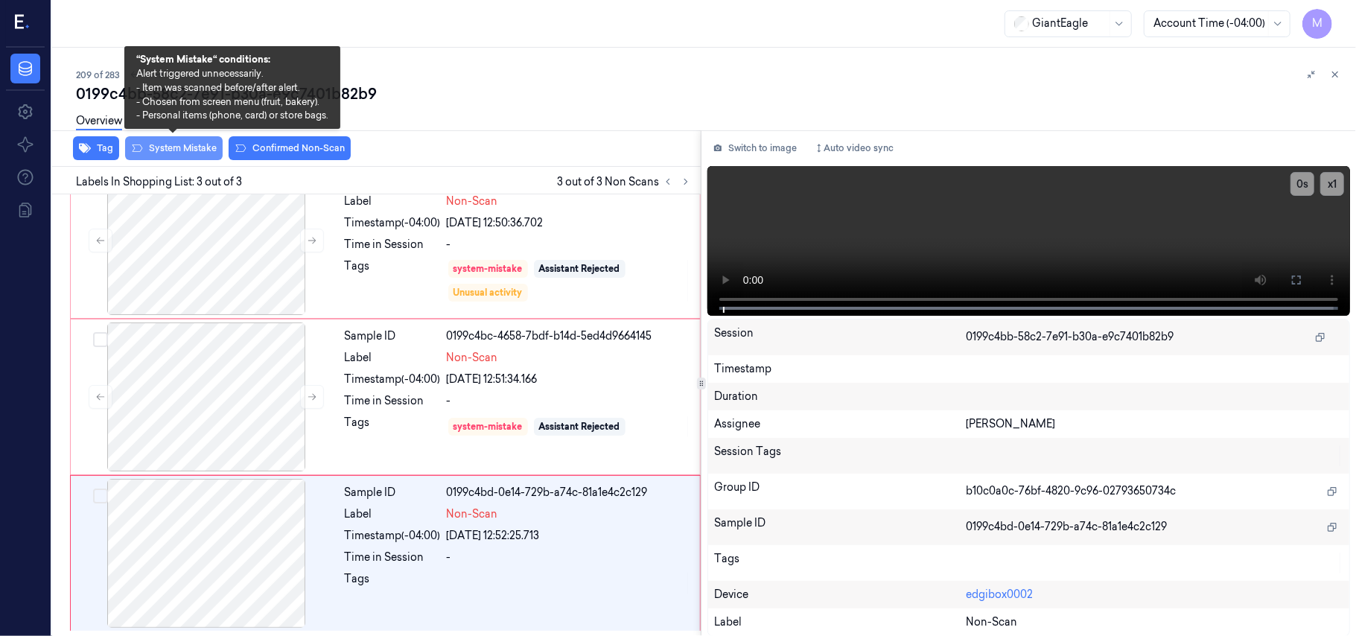
click at [180, 150] on button "System Mistake" at bounding box center [174, 148] width 98 height 24
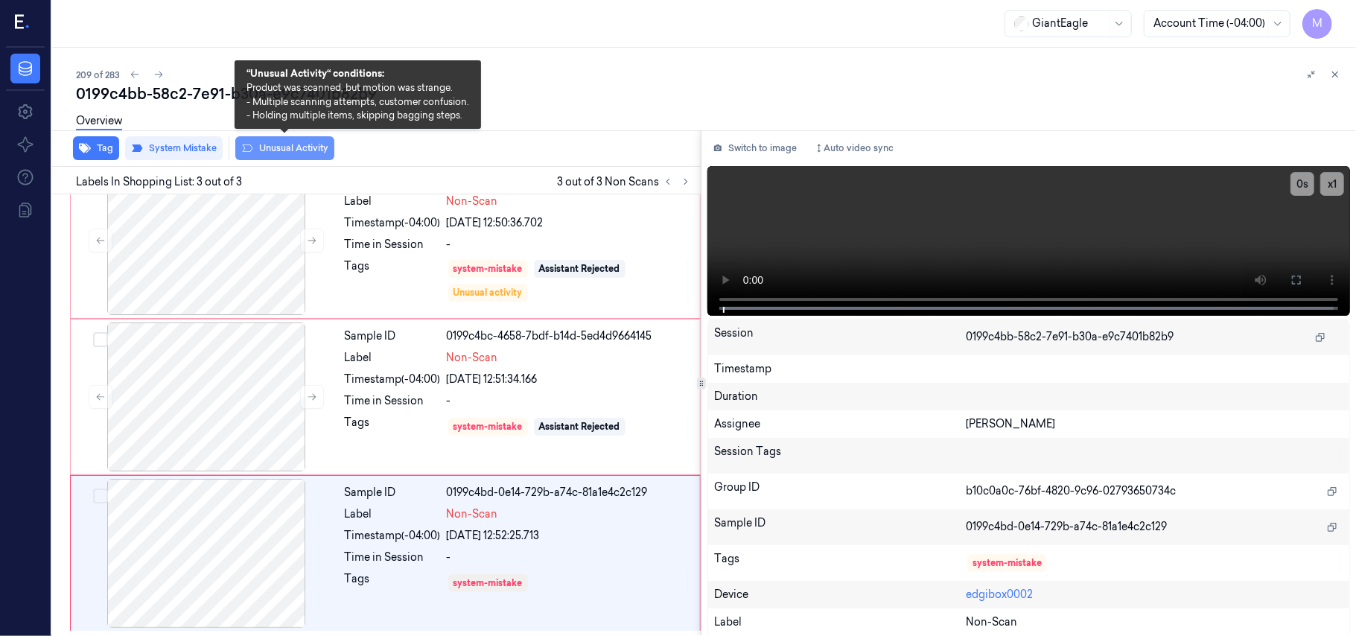
click at [281, 144] on button "Unusual Activity" at bounding box center [284, 148] width 99 height 24
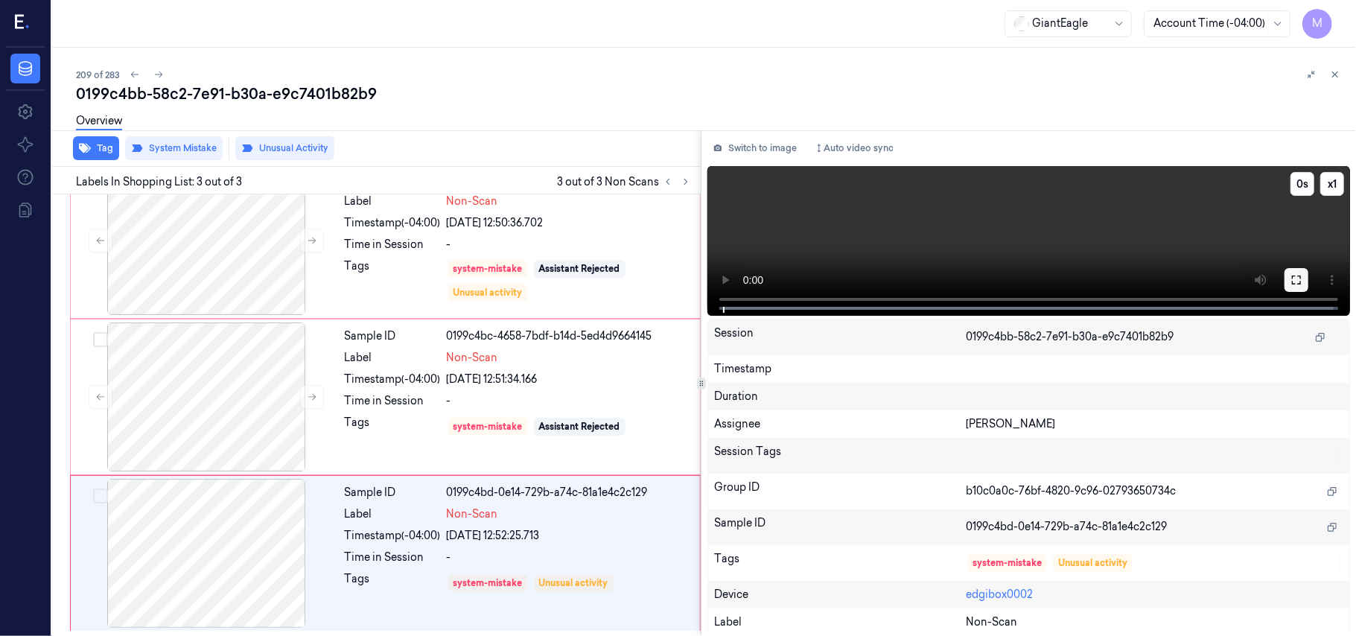
click at [1305, 276] on button at bounding box center [1297, 280] width 24 height 24
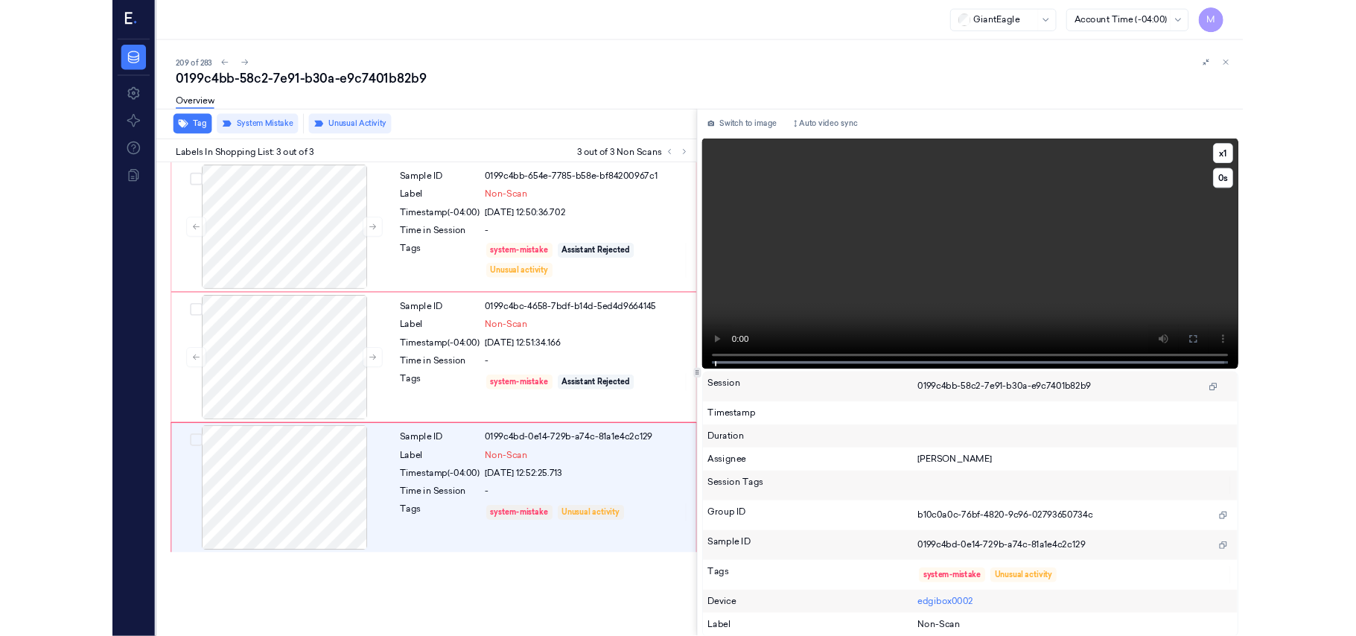
scroll to position [0, 0]
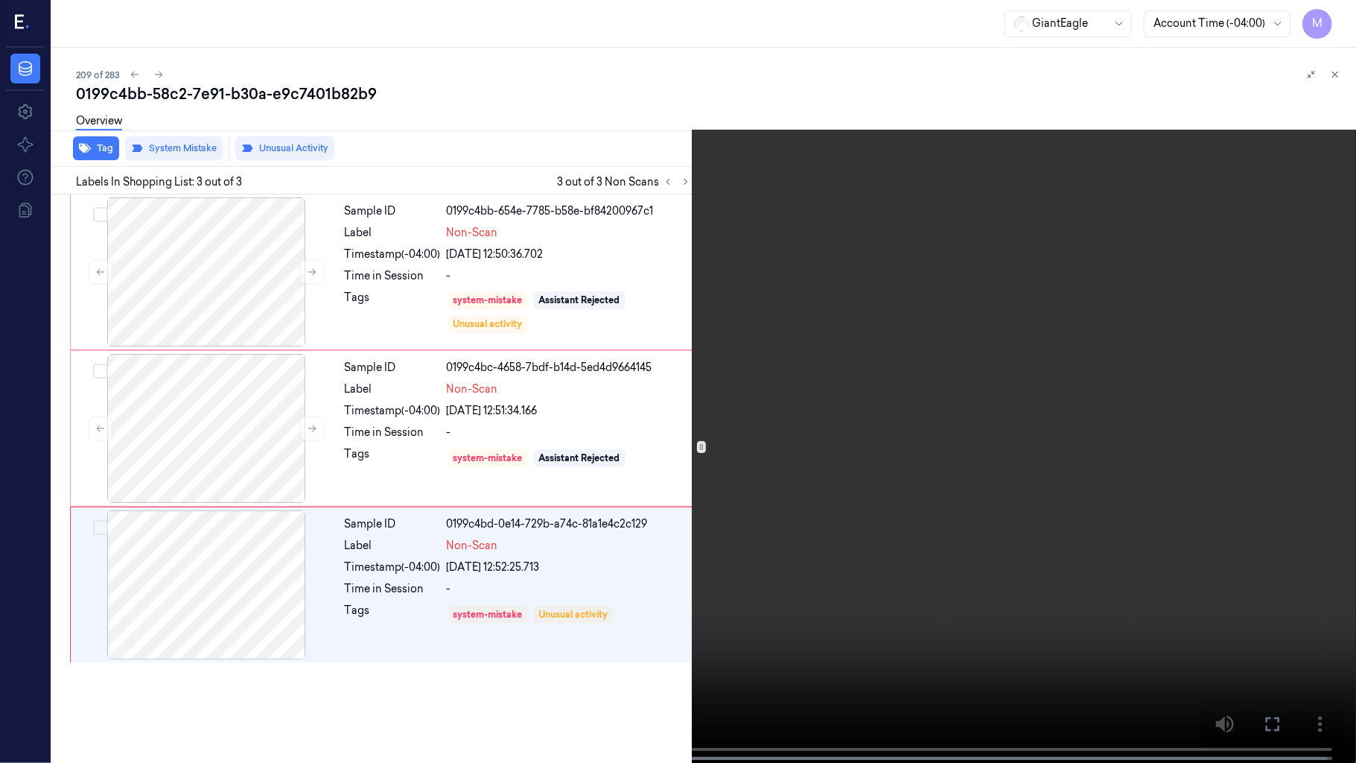
click at [914, 635] on video at bounding box center [678, 383] width 1356 height 766
click at [920, 567] on video at bounding box center [678, 383] width 1356 height 766
click at [929, 471] on video at bounding box center [678, 383] width 1356 height 766
click at [0, 0] on icon at bounding box center [0, 0] width 0 height 0
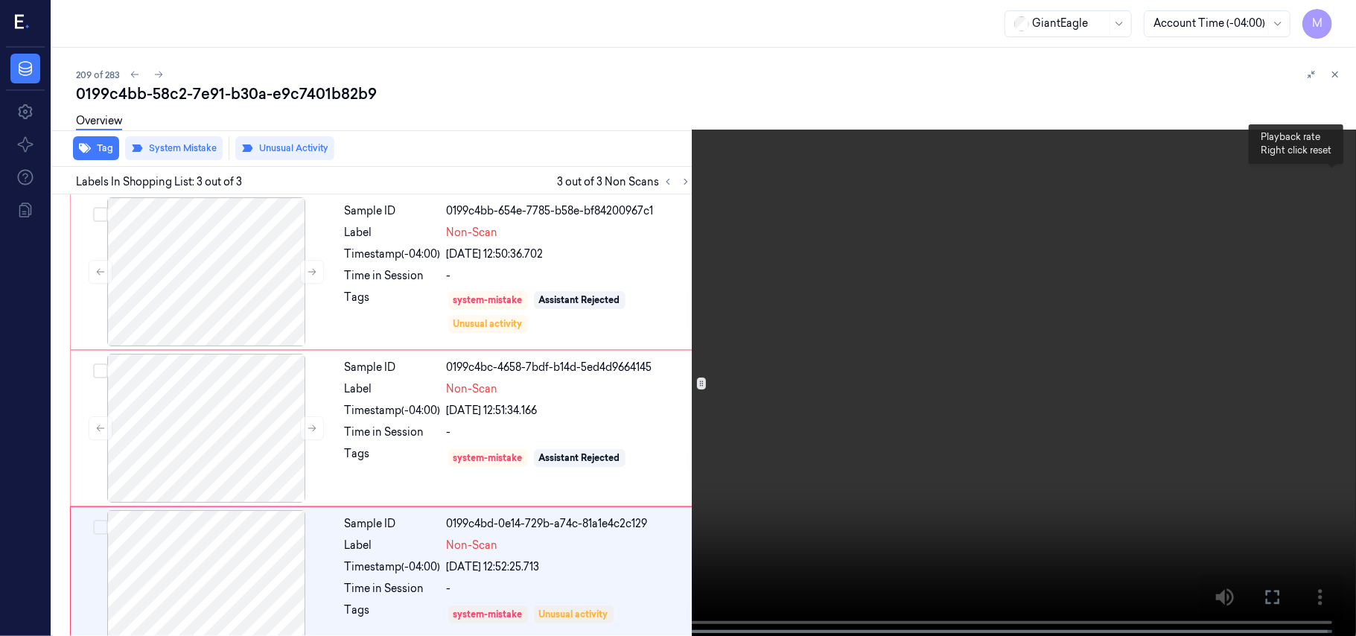
scroll to position [33, 0]
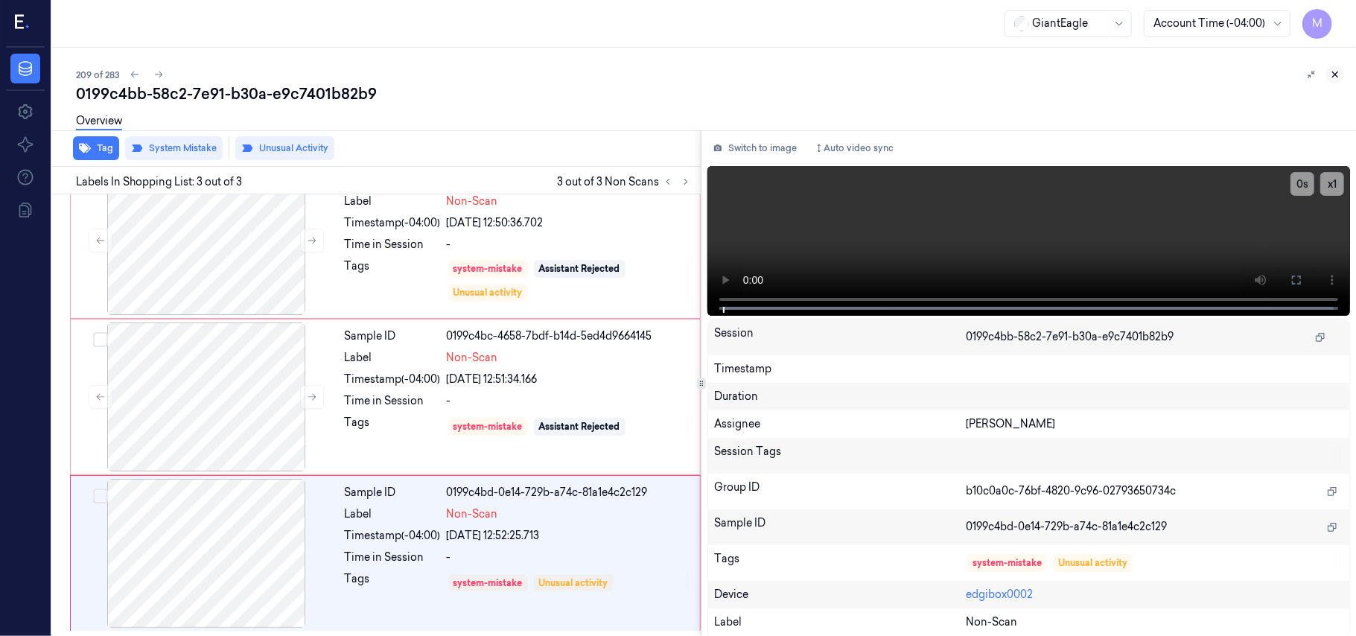
click at [1338, 73] on icon at bounding box center [1335, 74] width 10 height 10
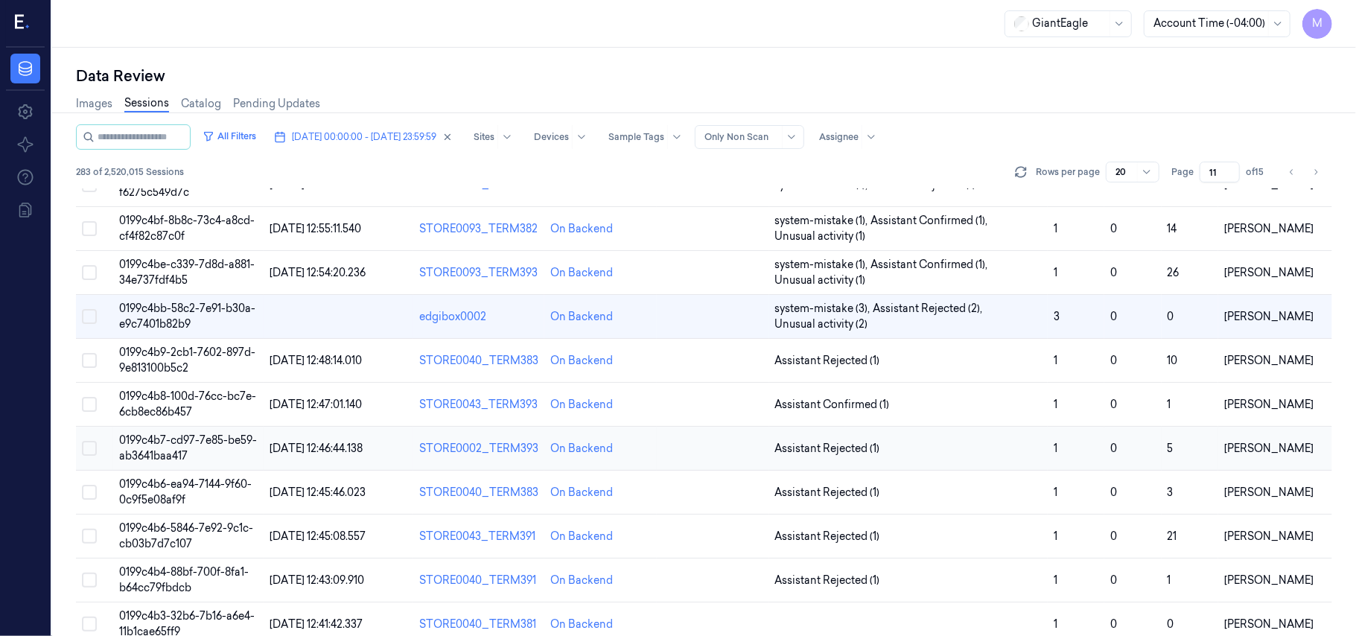
scroll to position [398, 0]
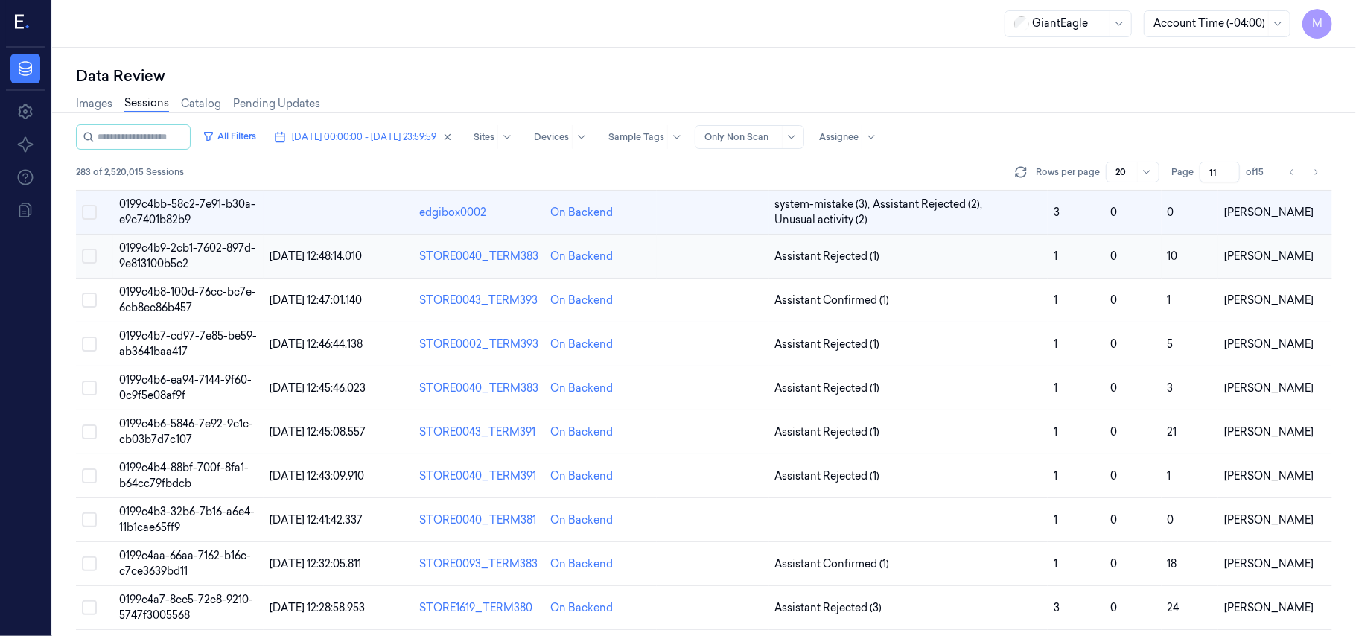
click at [191, 261] on td "0199c4b9-2cb1-7602-897d-9e813100b5c2" at bounding box center [188, 257] width 150 height 44
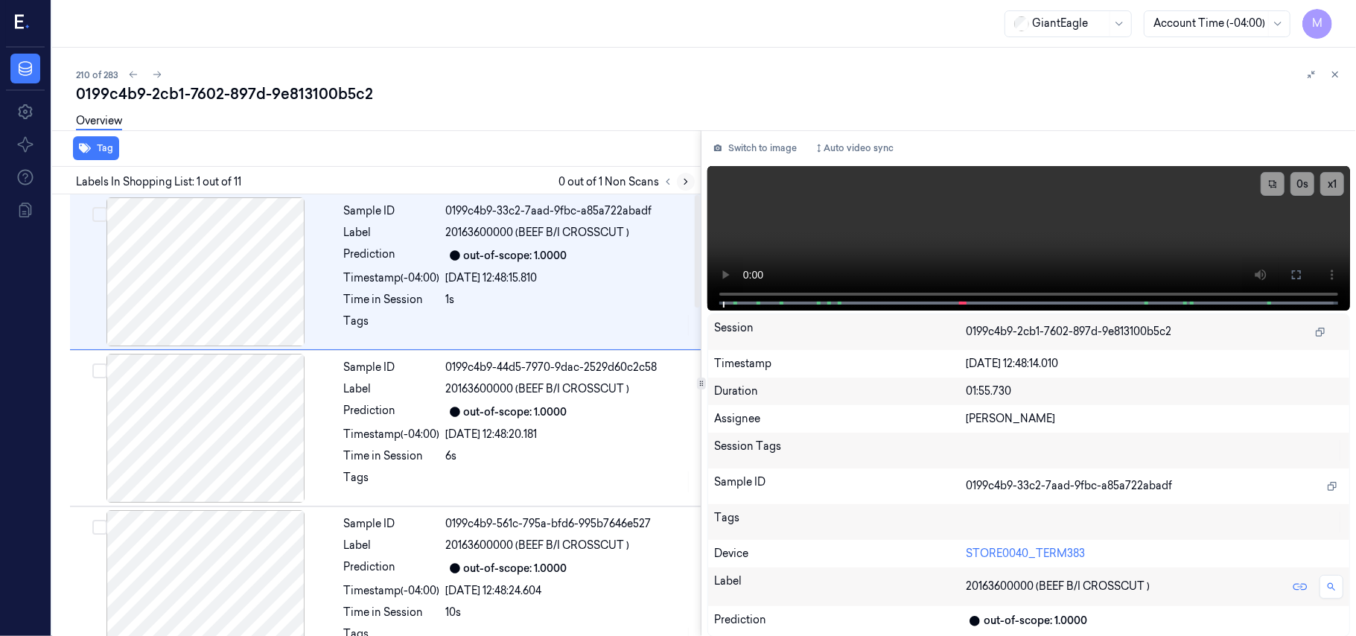
click at [684, 179] on icon at bounding box center [686, 181] width 10 height 10
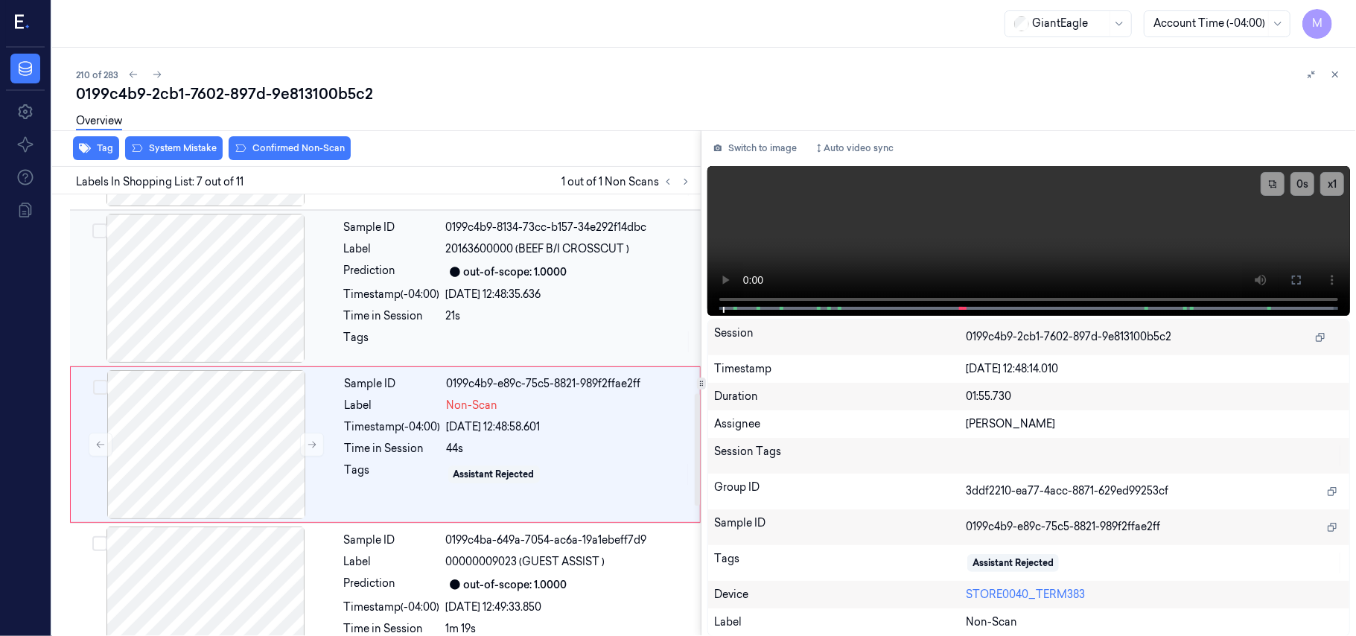
scroll to position [797, 0]
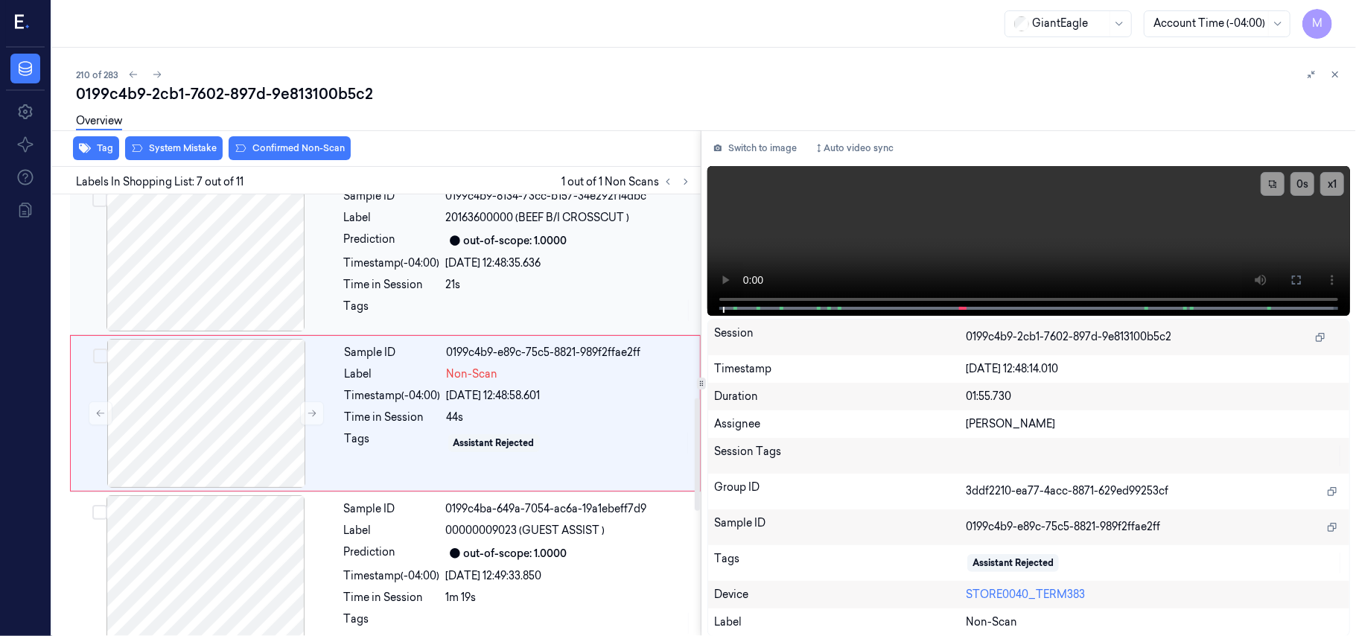
click at [529, 273] on div "Sample ID 0199c4b9-8134-73cc-b157-34e292f14dbc Label 20163600000 (BEEF B/I CROS…" at bounding box center [518, 256] width 360 height 149
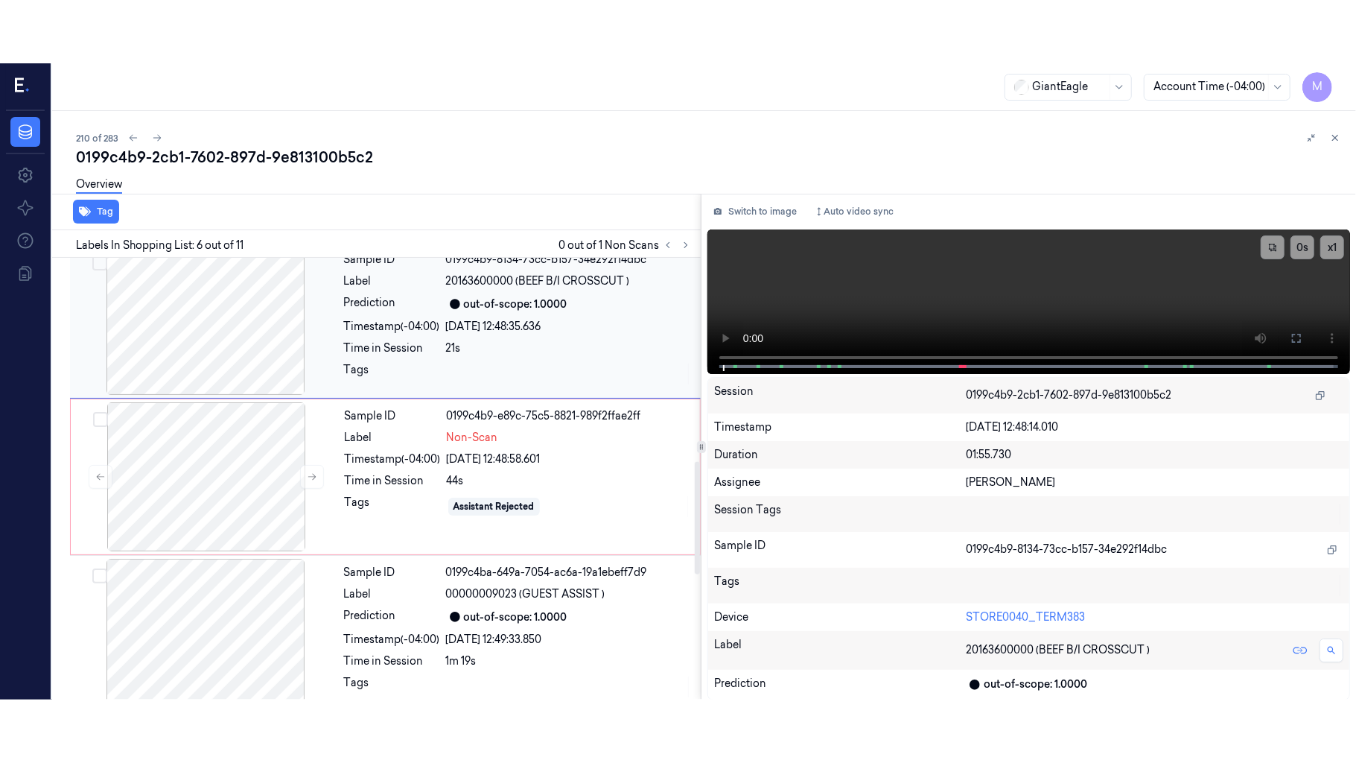
scroll to position [640, 0]
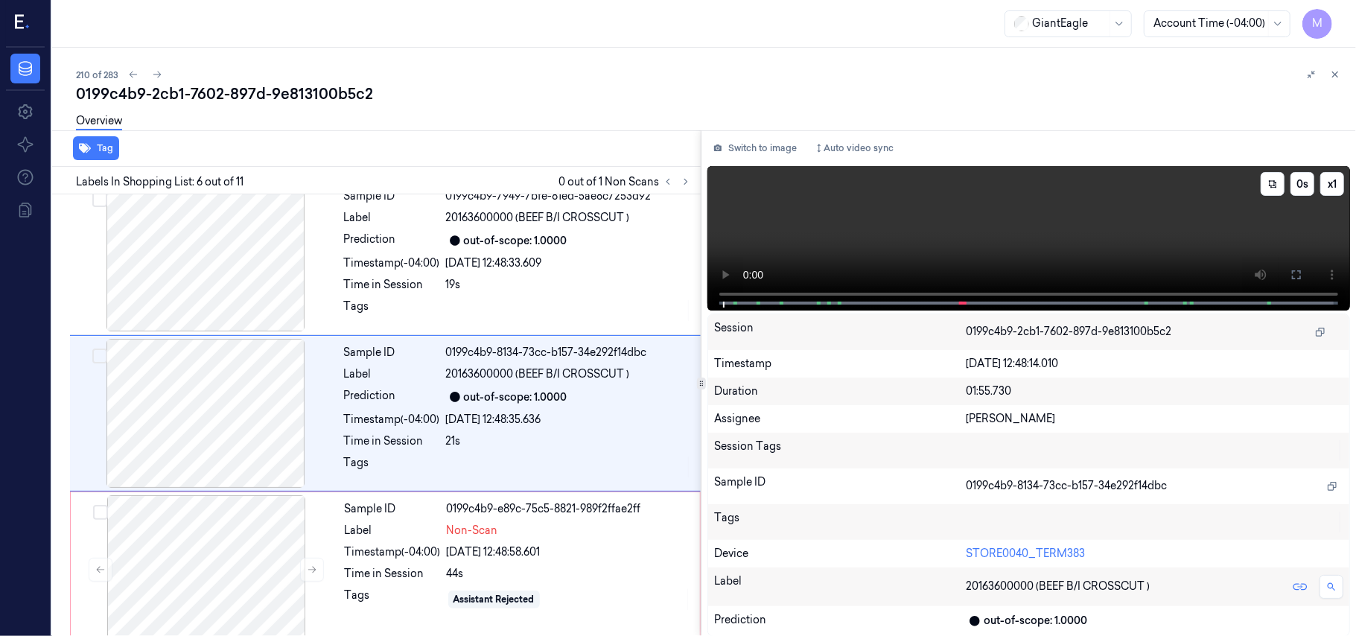
drag, startPoint x: 1296, startPoint y: 274, endPoint x: 1296, endPoint y: 359, distance: 84.9
click at [1296, 273] on icon at bounding box center [1297, 275] width 12 height 12
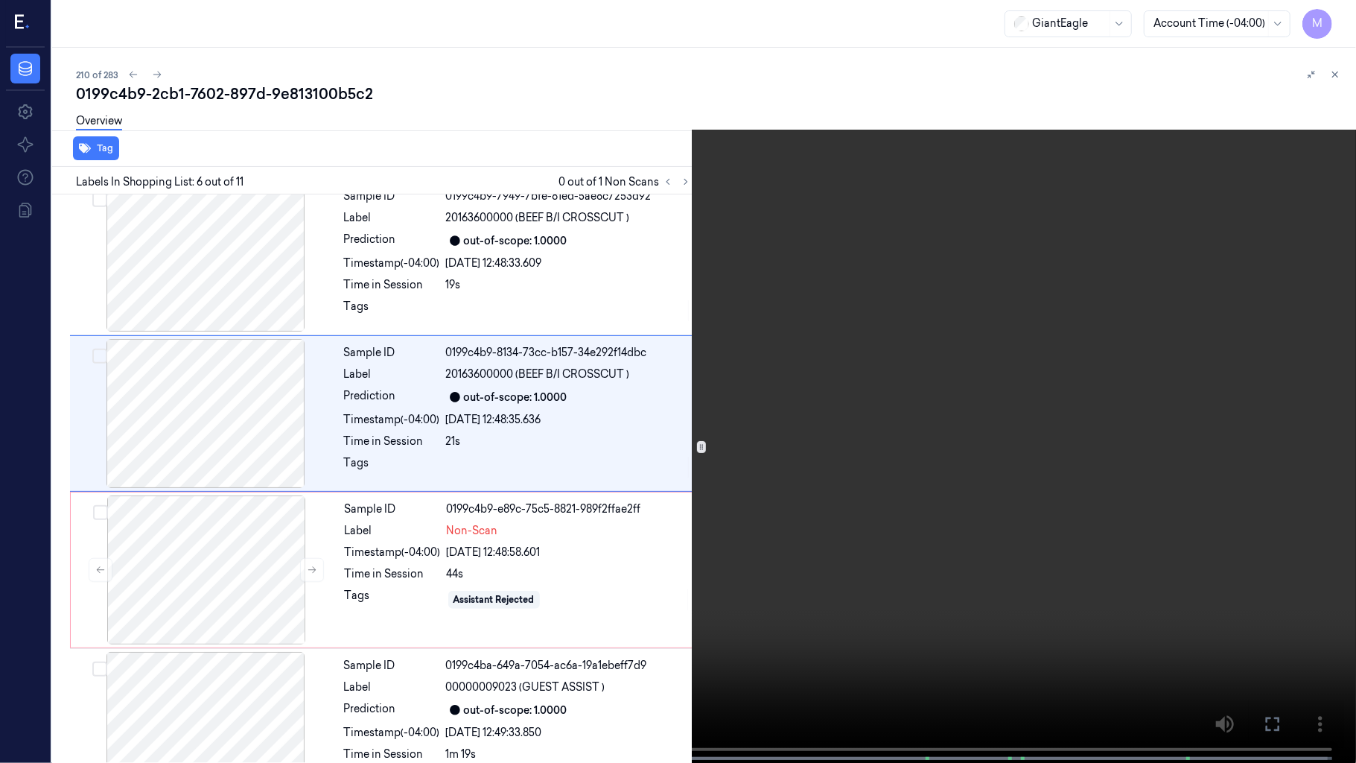
click at [815, 340] on video at bounding box center [678, 383] width 1356 height 766
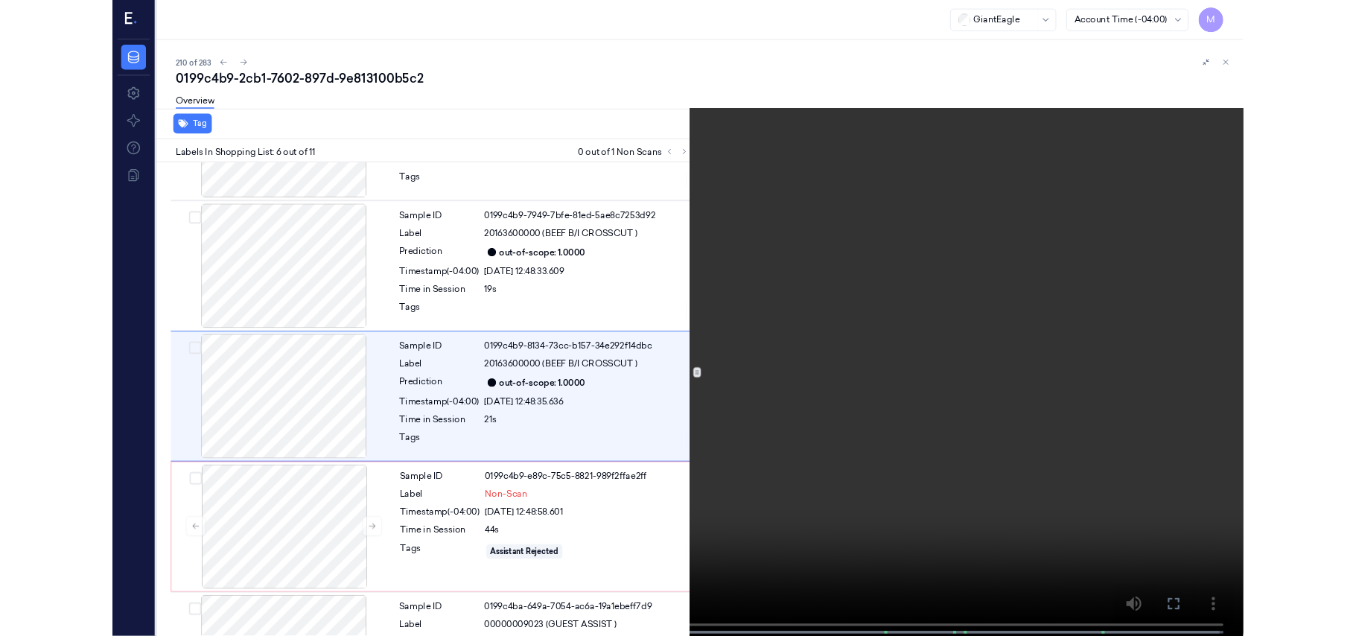
scroll to position [578, 0]
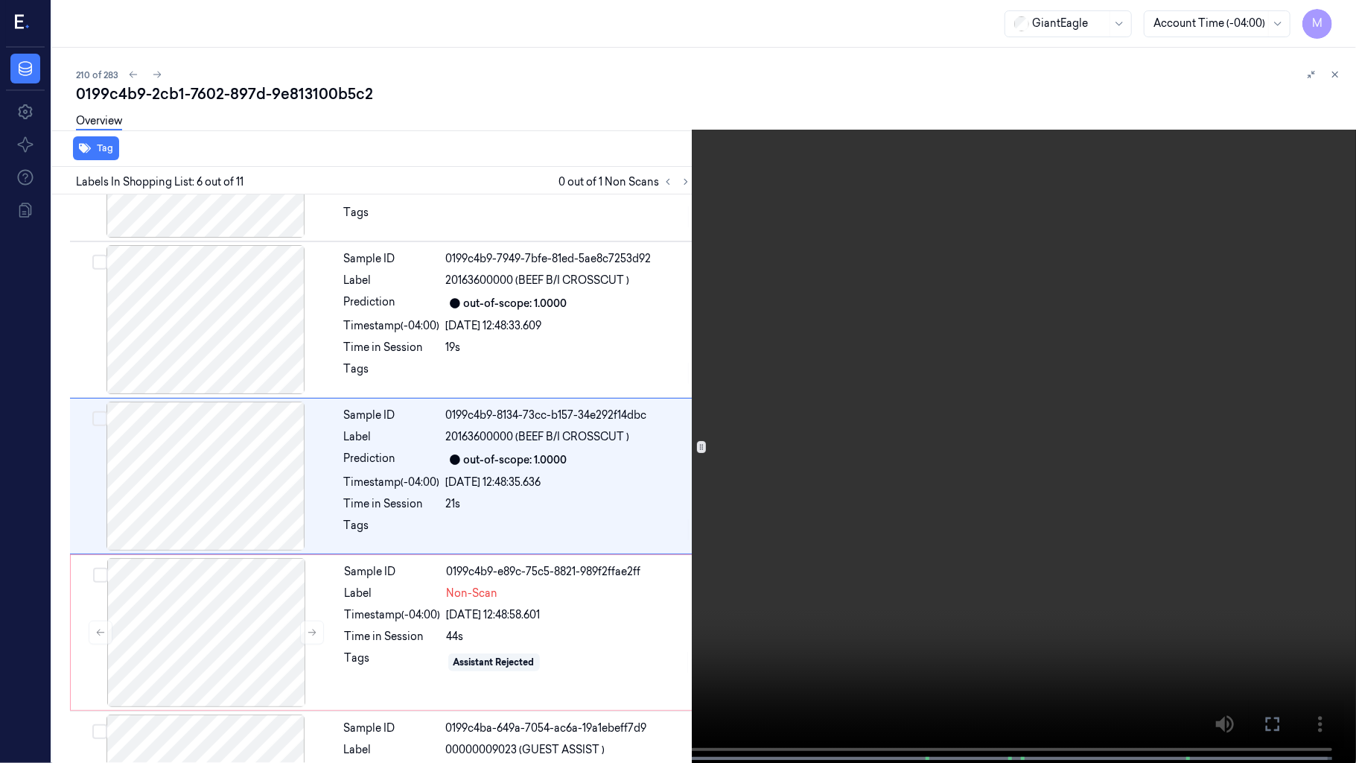
click at [937, 354] on video at bounding box center [678, 383] width 1356 height 766
click at [596, 530] on video at bounding box center [678, 383] width 1356 height 766
click at [605, 526] on video at bounding box center [678, 383] width 1356 height 766
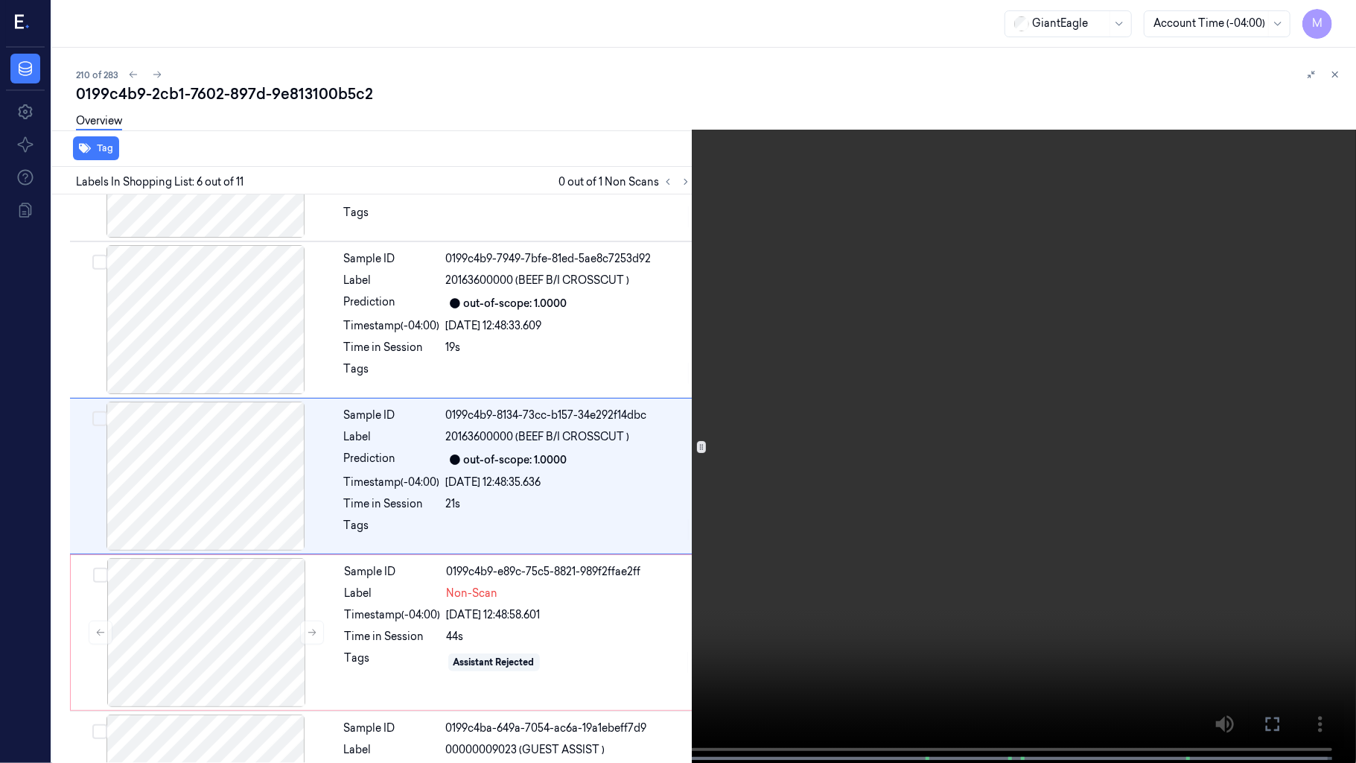
click at [605, 526] on video at bounding box center [678, 383] width 1356 height 766
click at [0, 0] on icon at bounding box center [0, 0] width 0 height 0
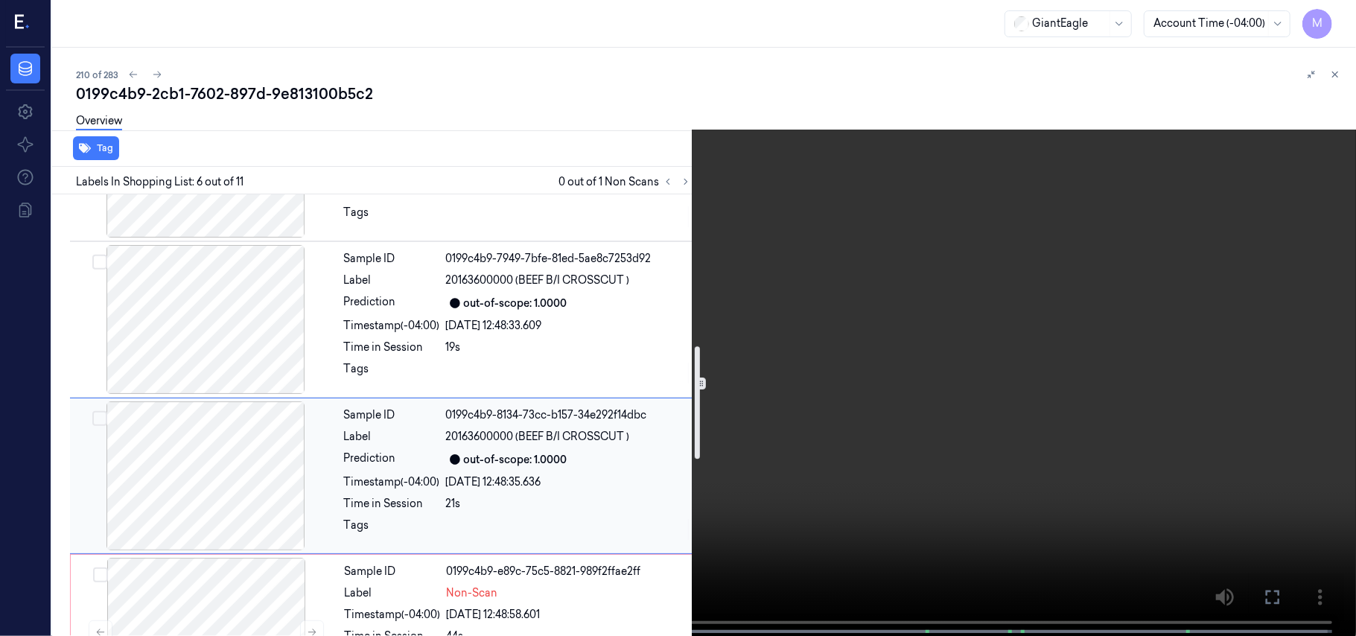
scroll to position [776, 0]
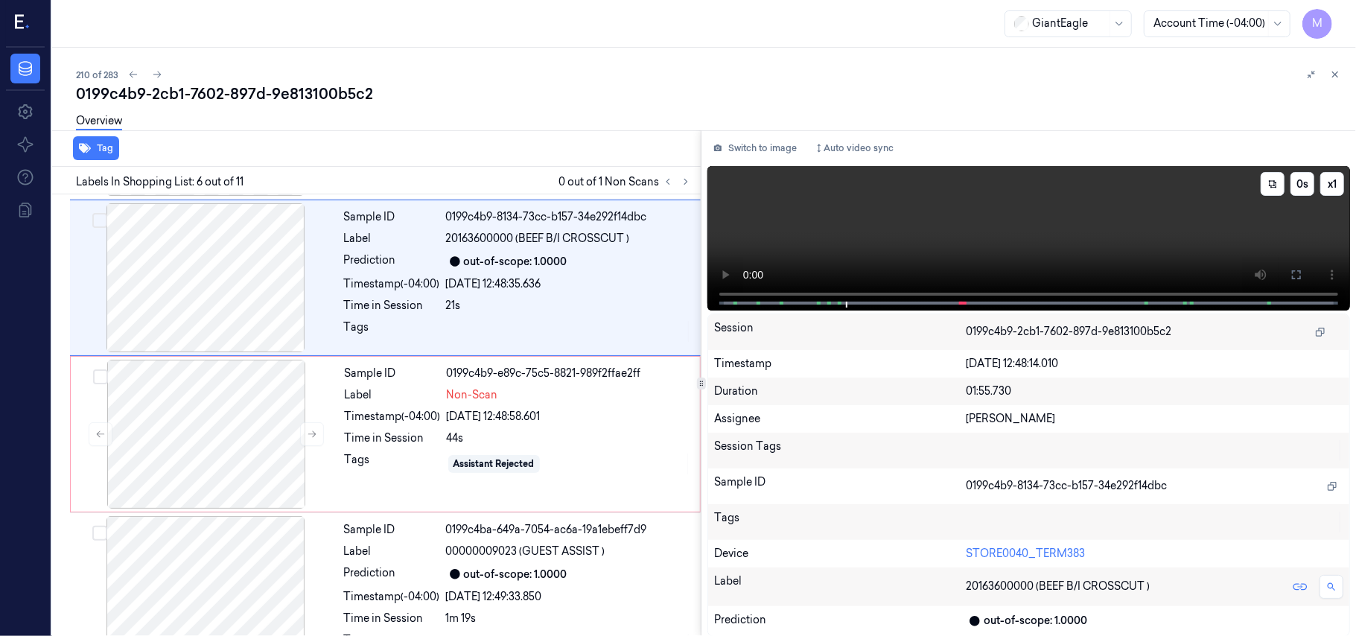
click at [1083, 223] on video at bounding box center [1028, 238] width 643 height 144
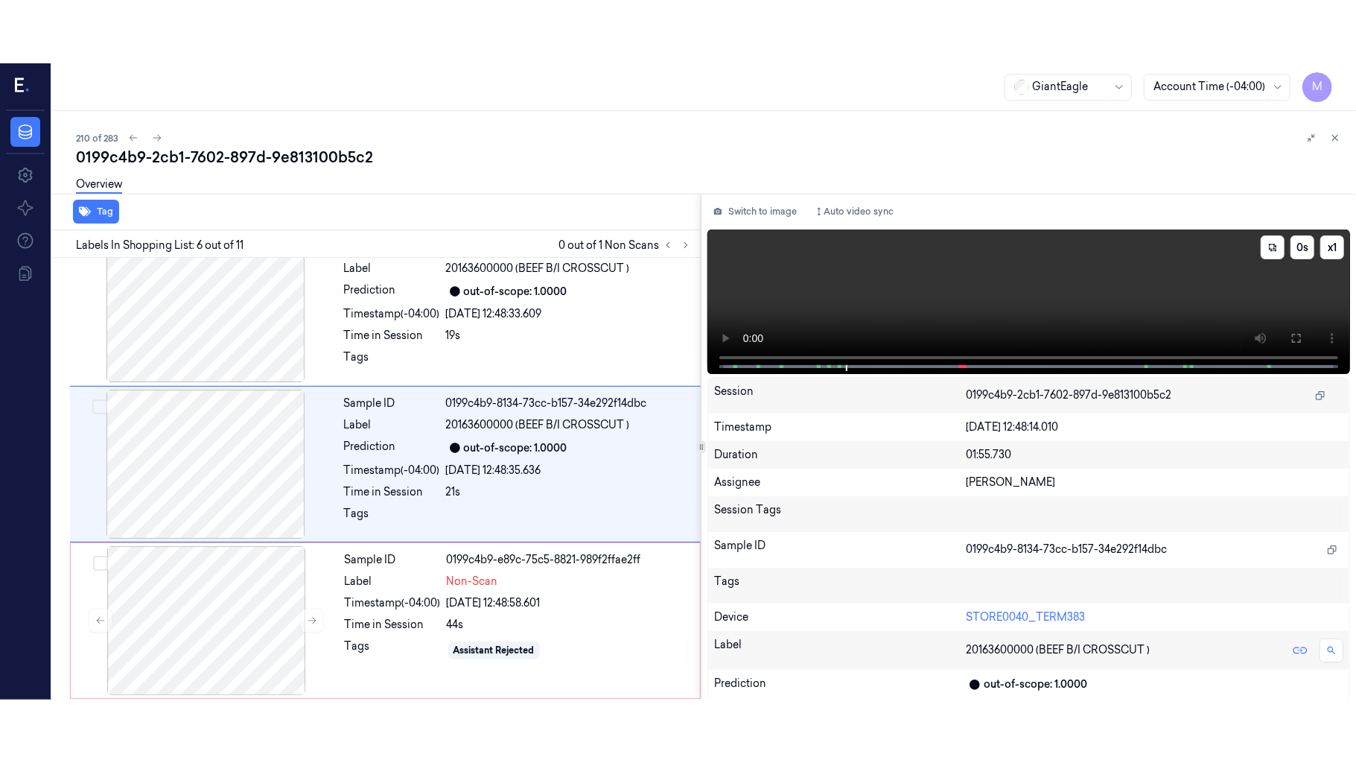
scroll to position [640, 0]
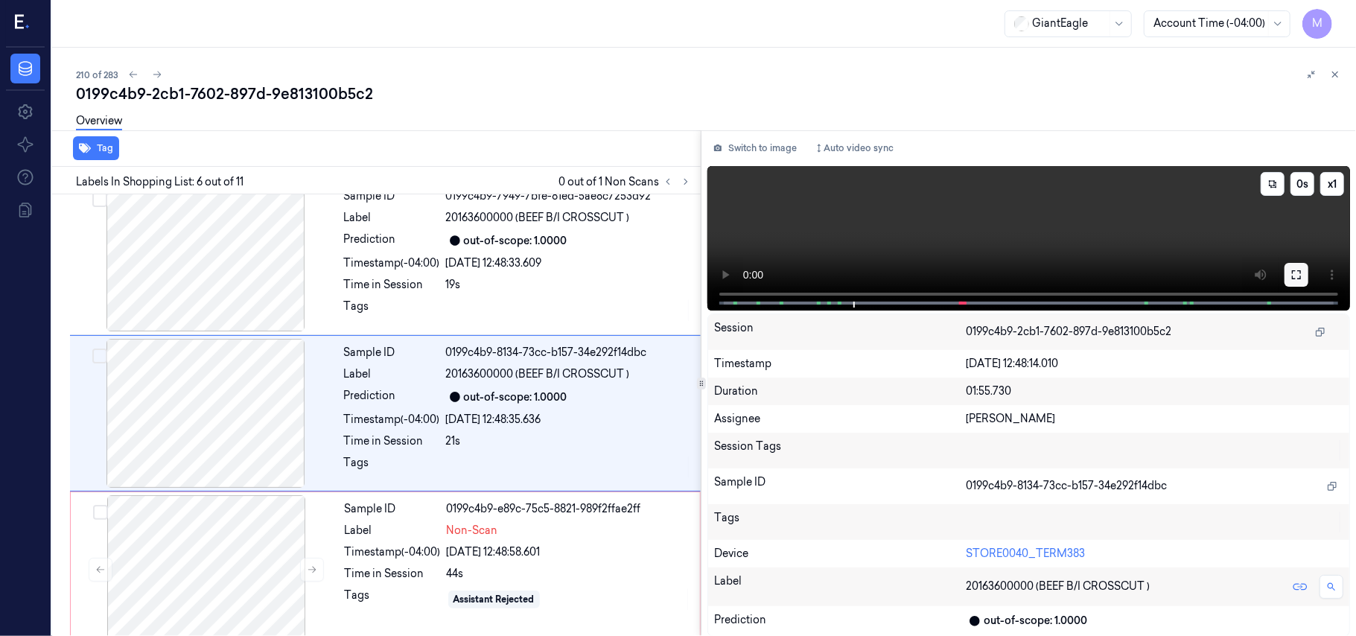
click at [1296, 271] on icon at bounding box center [1297, 275] width 12 height 12
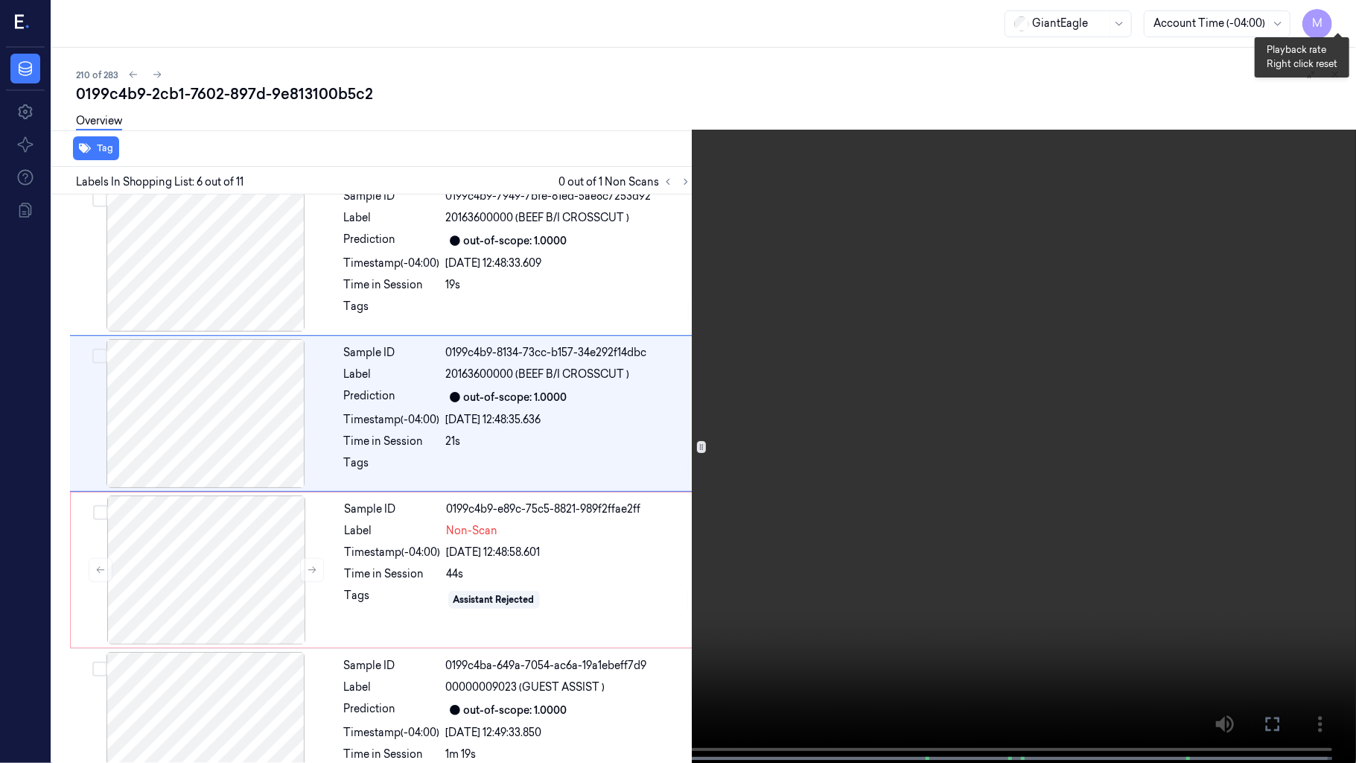
click at [1339, 13] on button "x 1" at bounding box center [1338, 18] width 24 height 24
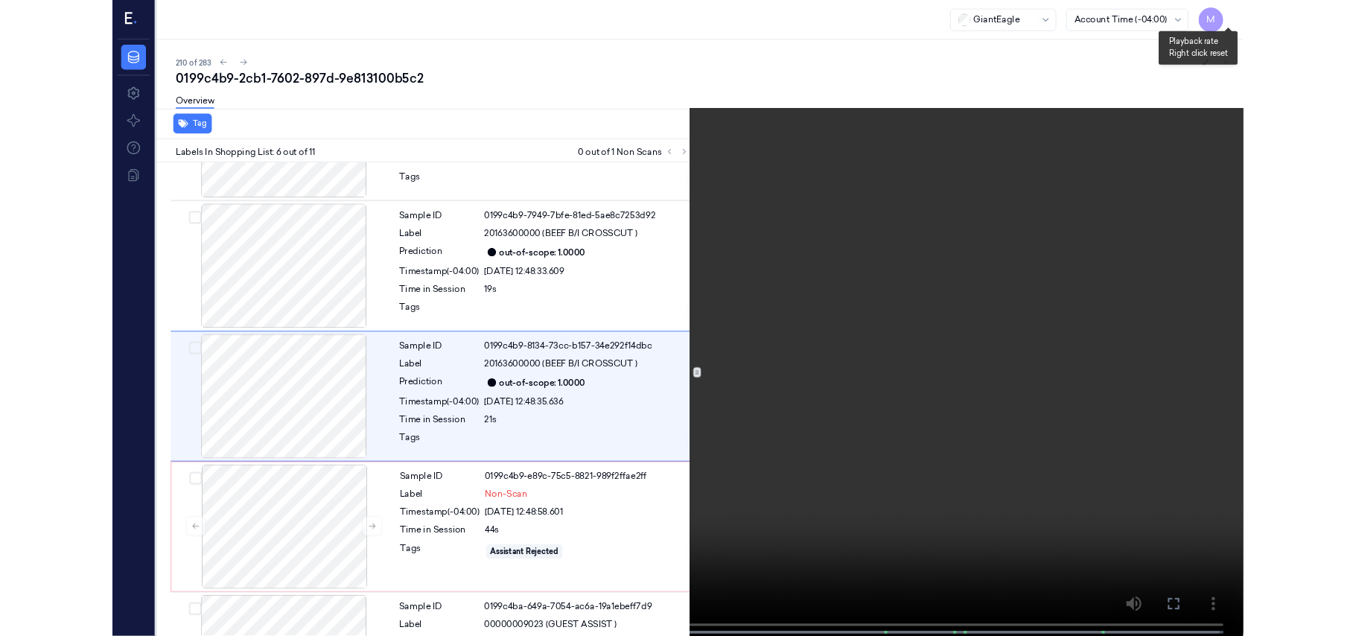
scroll to position [578, 0]
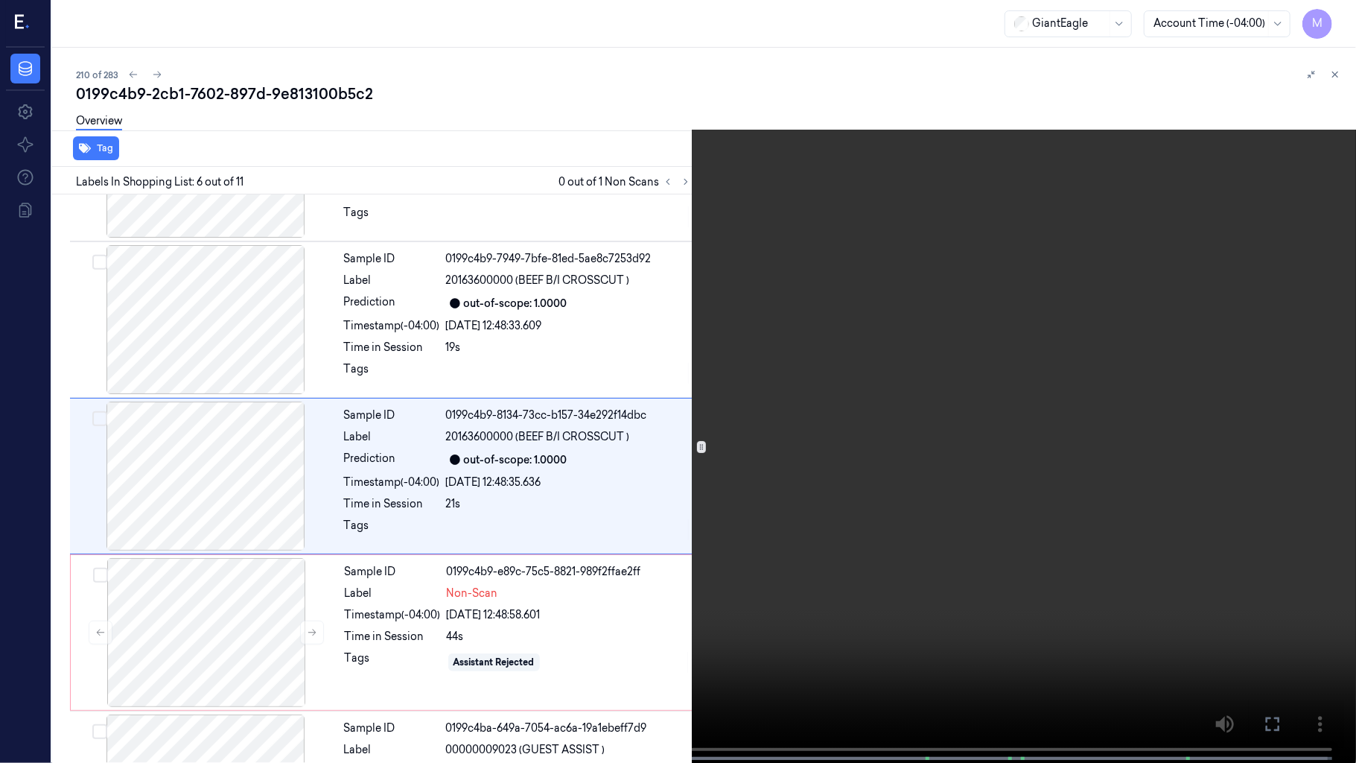
click at [900, 410] on video at bounding box center [678, 383] width 1356 height 766
click at [596, 456] on video at bounding box center [678, 383] width 1356 height 766
click at [671, 433] on video at bounding box center [678, 383] width 1356 height 766
click at [0, 0] on button at bounding box center [0, 0] width 0 height 0
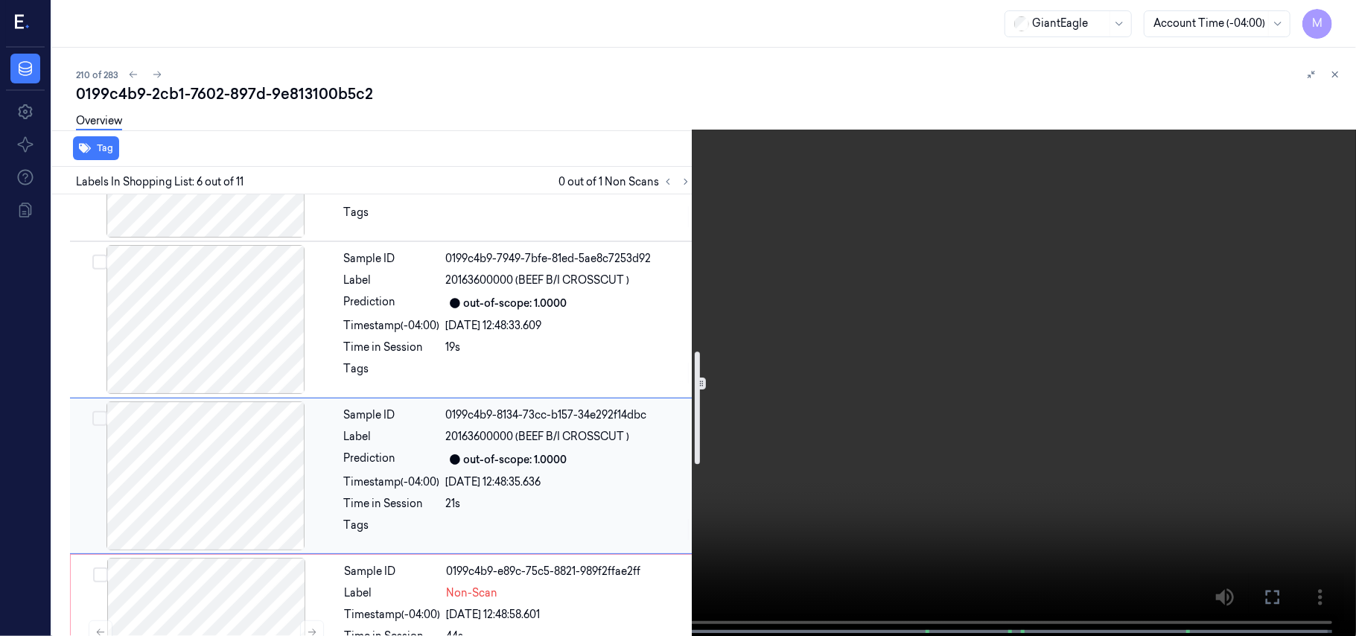
scroll to position [677, 0]
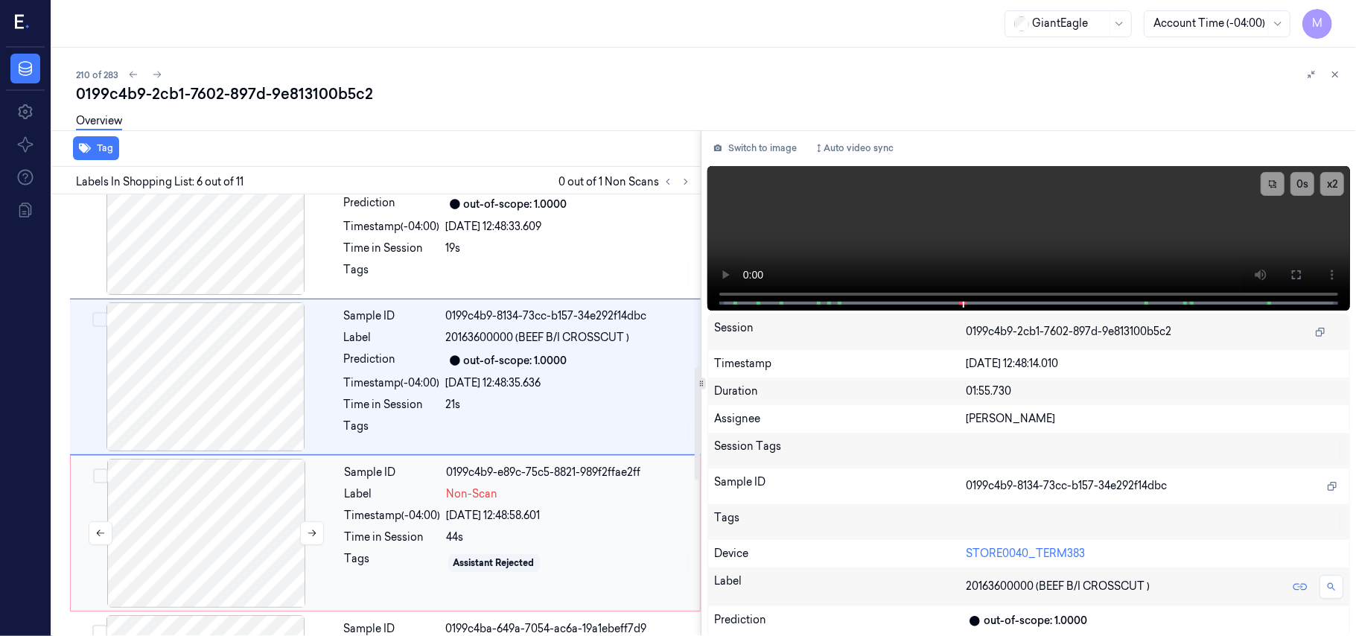
click at [261, 518] on div at bounding box center [206, 533] width 265 height 149
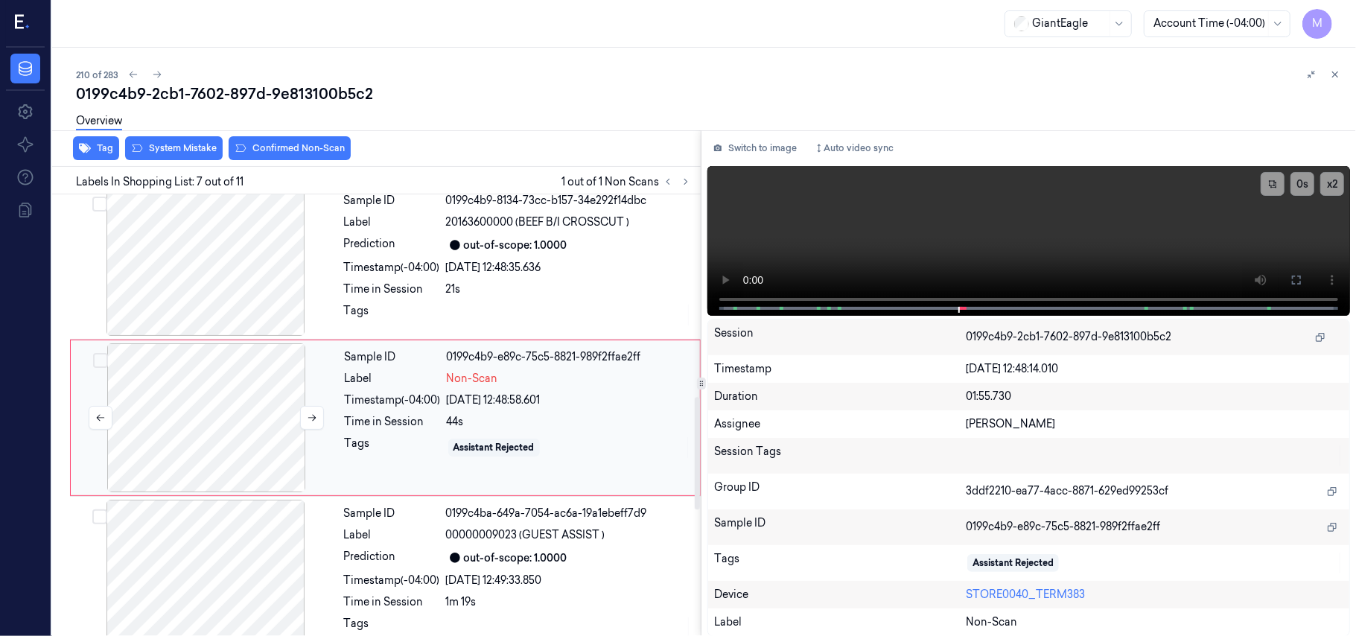
scroll to position [797, 0]
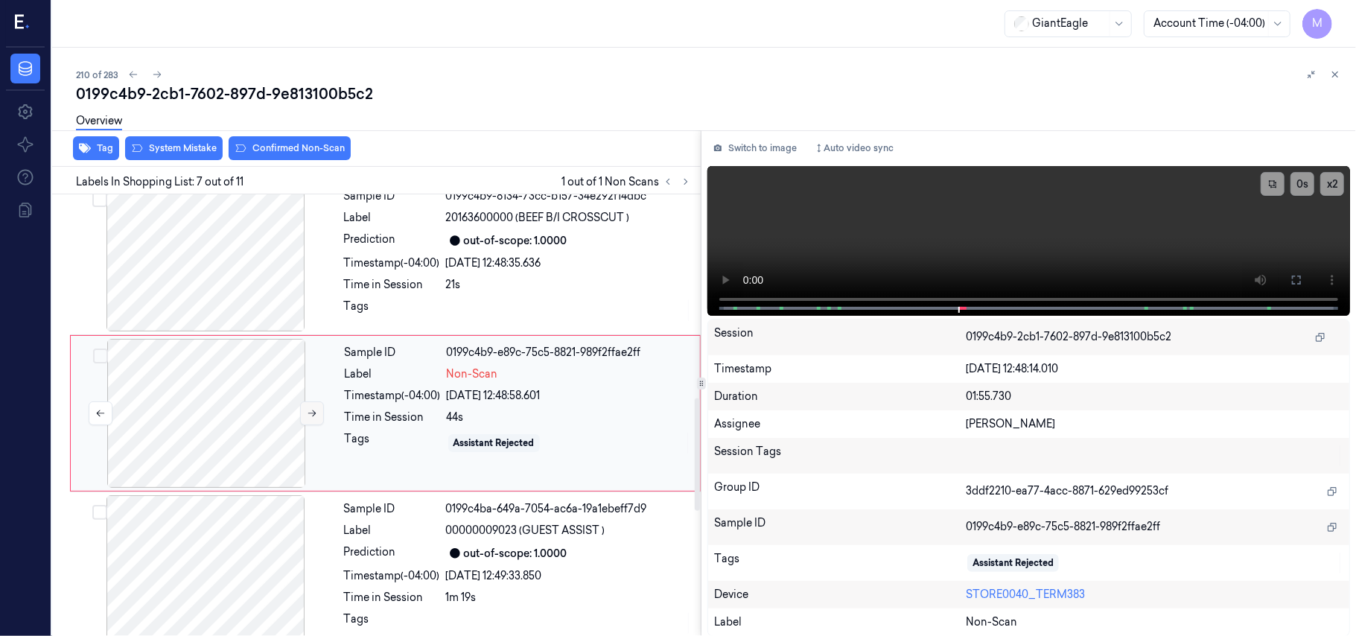
click at [313, 417] on icon at bounding box center [312, 413] width 10 height 10
click at [774, 144] on button "Switch to image" at bounding box center [754, 148] width 95 height 24
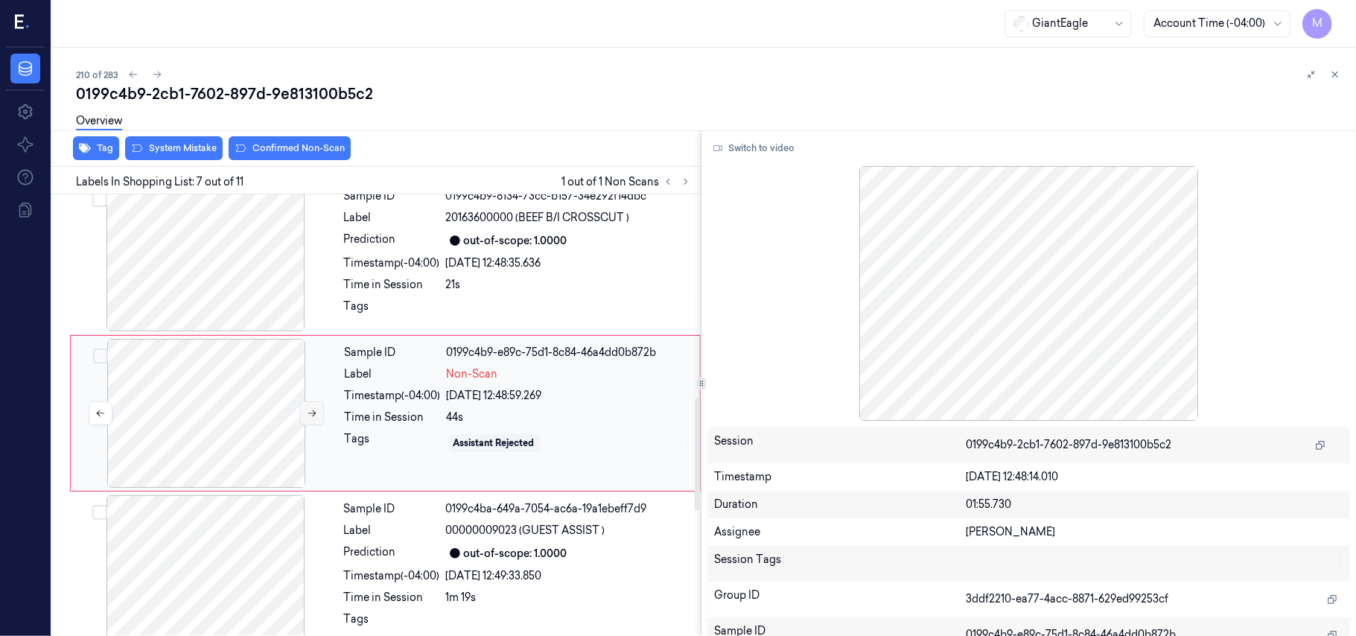
click at [308, 421] on button at bounding box center [312, 413] width 24 height 24
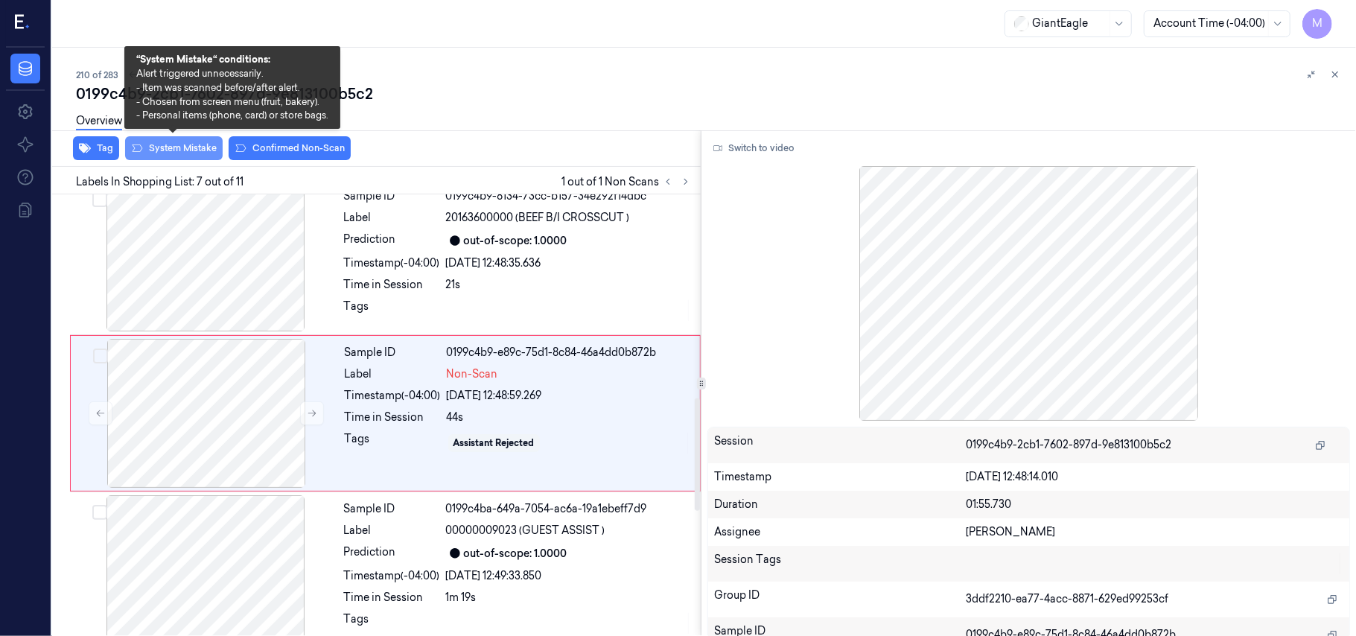
click at [177, 144] on button "System Mistake" at bounding box center [174, 148] width 98 height 24
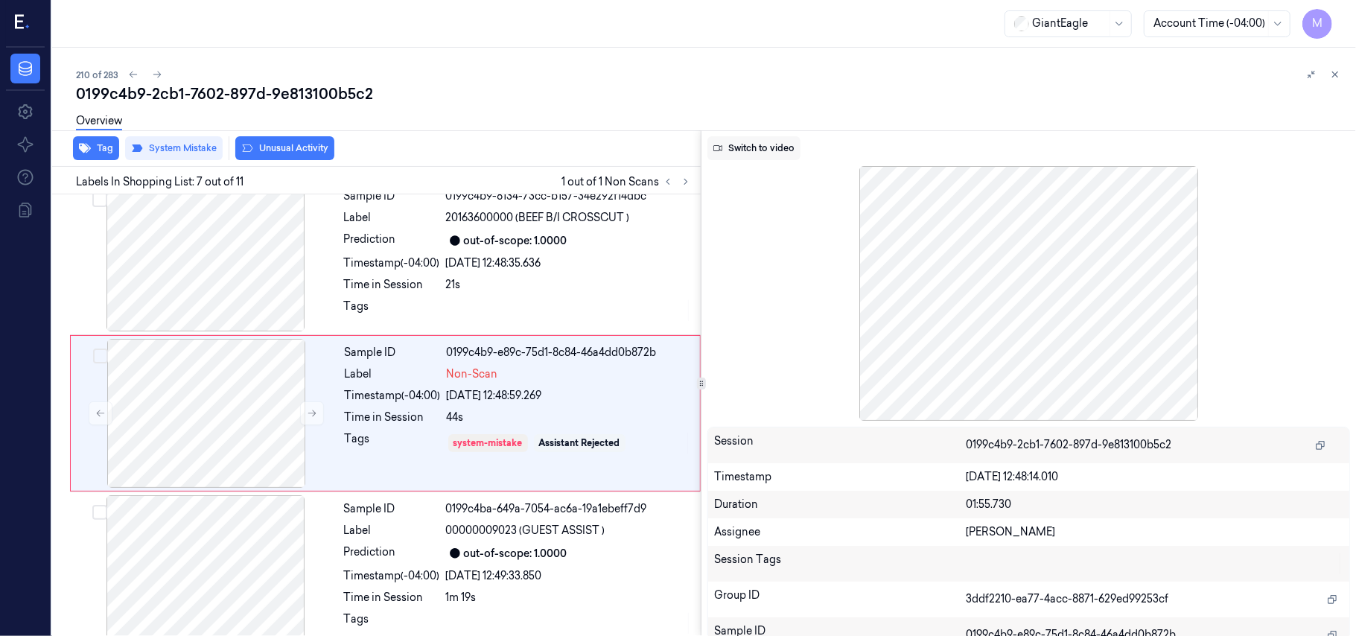
click at [776, 147] on button "Switch to video" at bounding box center [753, 148] width 93 height 24
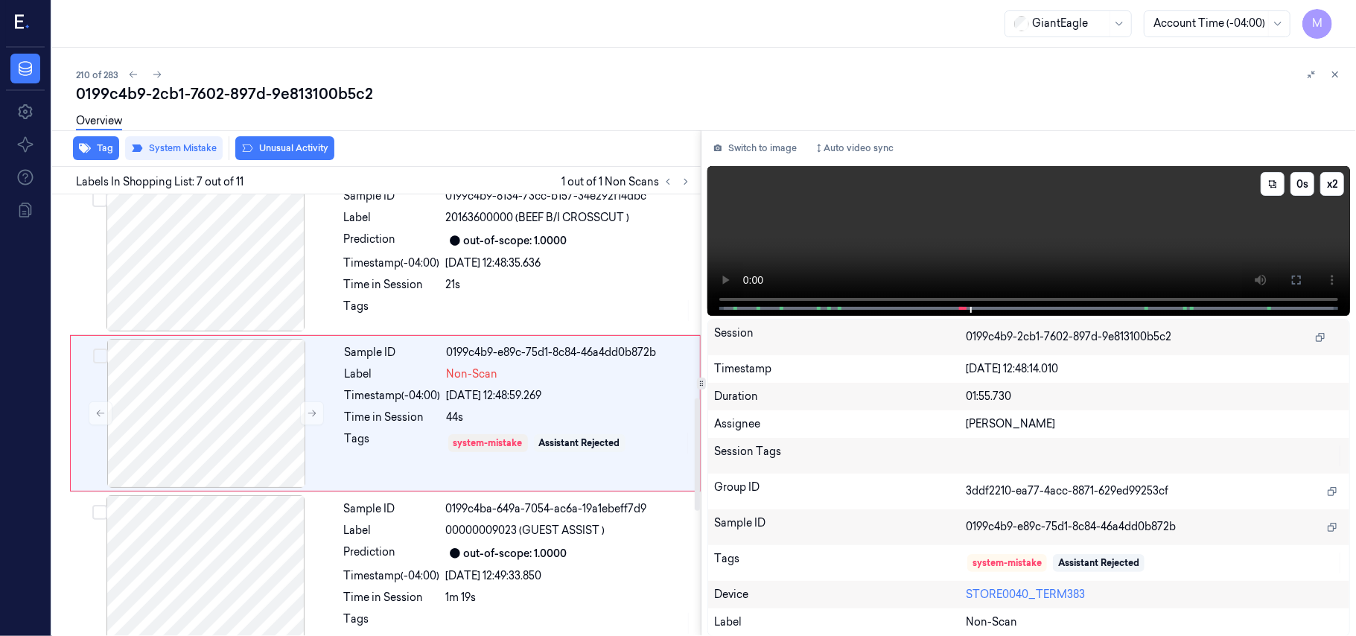
click at [1096, 238] on video at bounding box center [1028, 241] width 643 height 150
click at [319, 420] on button at bounding box center [312, 413] width 24 height 24
click at [760, 144] on button "Switch to image" at bounding box center [754, 148] width 95 height 24
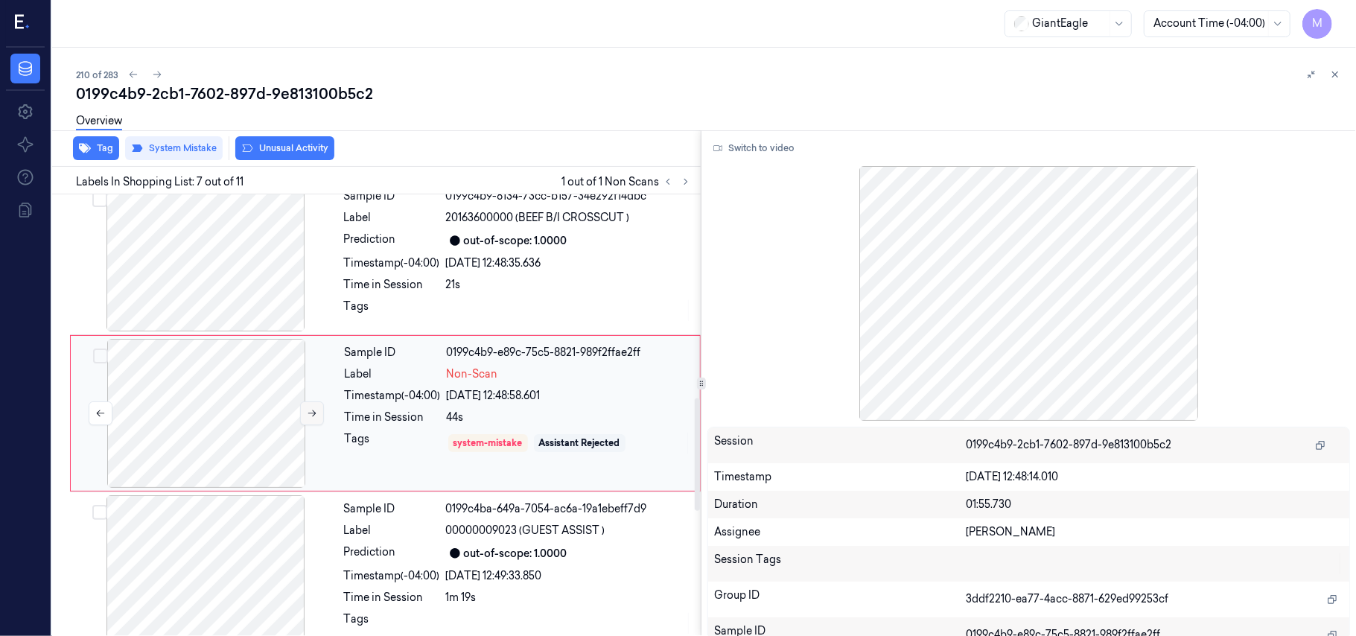
click at [311, 416] on icon at bounding box center [312, 413] width 8 height 7
click at [760, 141] on button "Switch to video" at bounding box center [753, 148] width 93 height 24
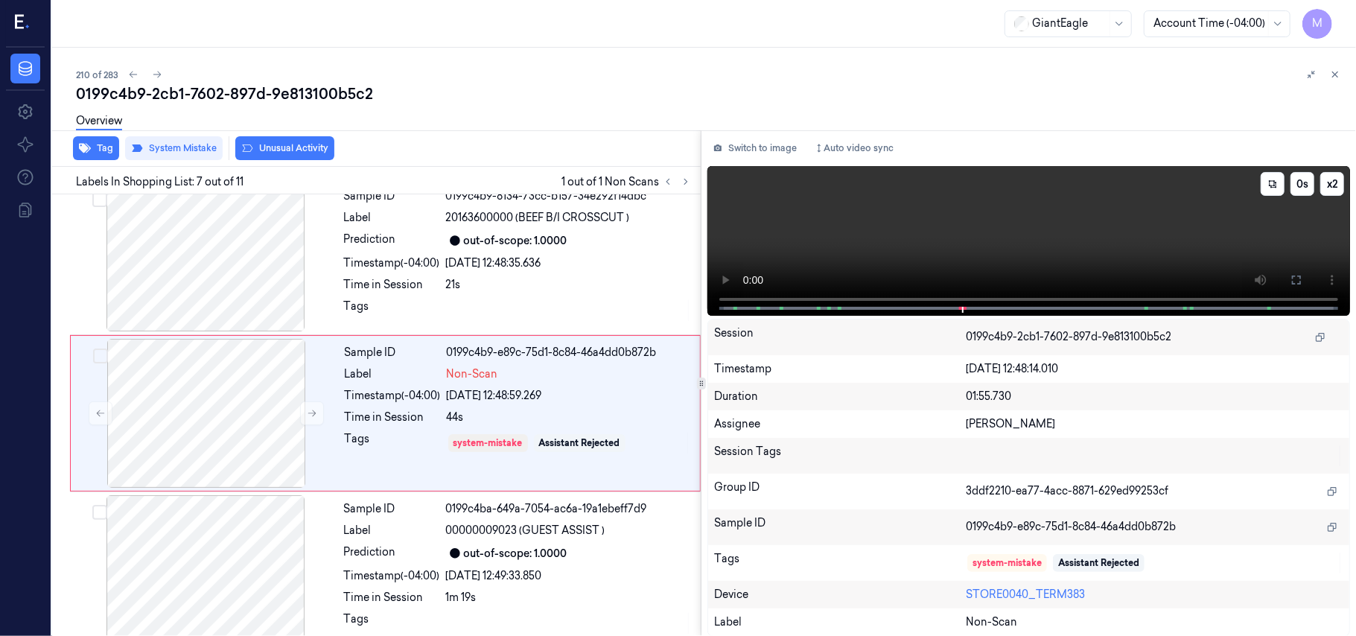
click at [1145, 219] on video at bounding box center [1028, 241] width 643 height 150
click at [1340, 74] on icon at bounding box center [1335, 74] width 10 height 10
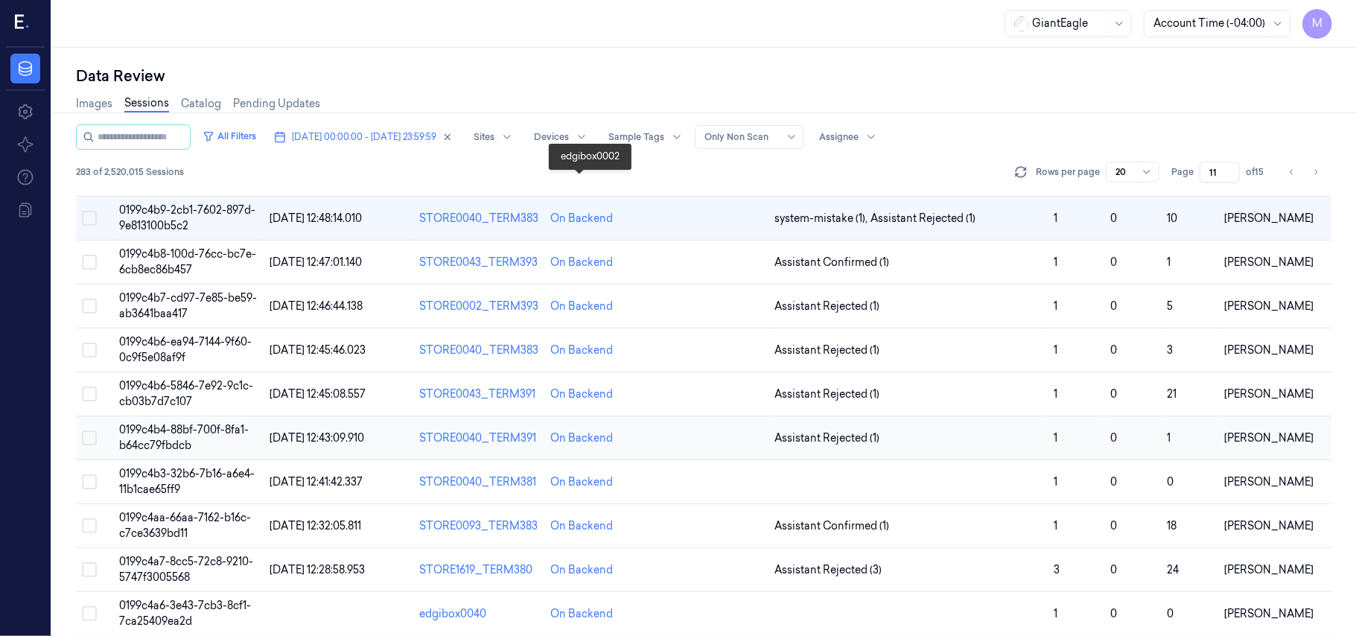
scroll to position [442, 0]
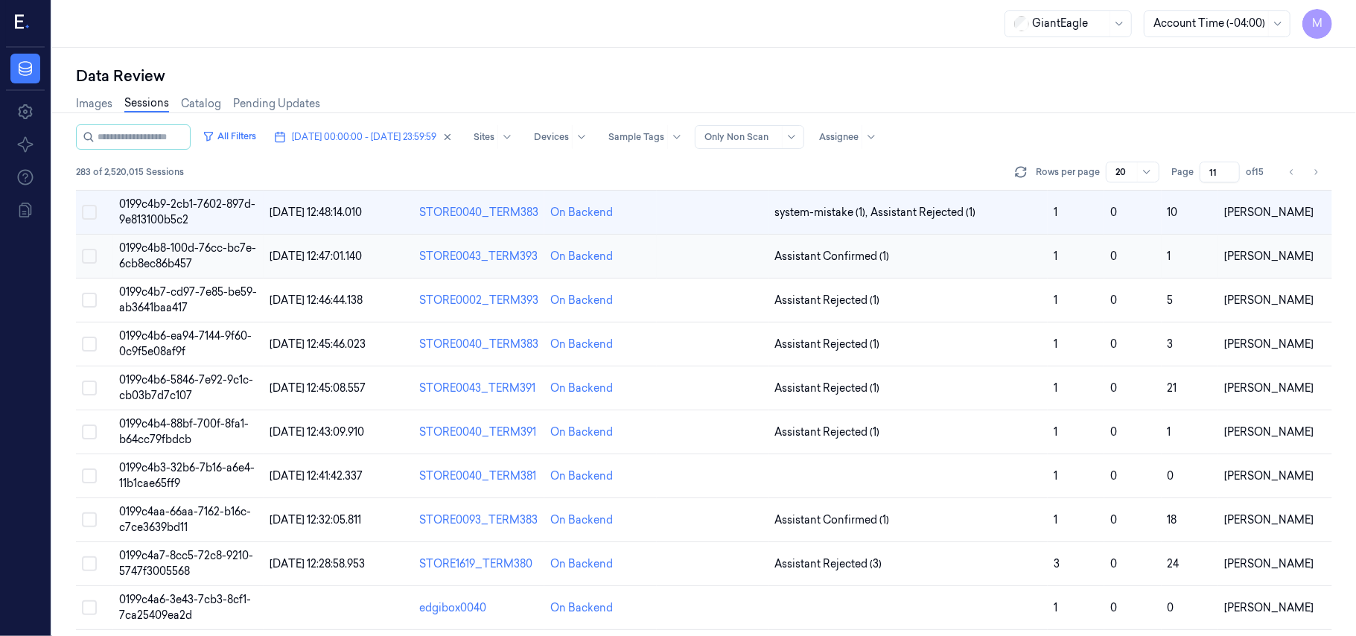
click at [201, 256] on span "0199c4b8-100d-76cc-bc7e-6cb8ec86b457" at bounding box center [187, 255] width 137 height 29
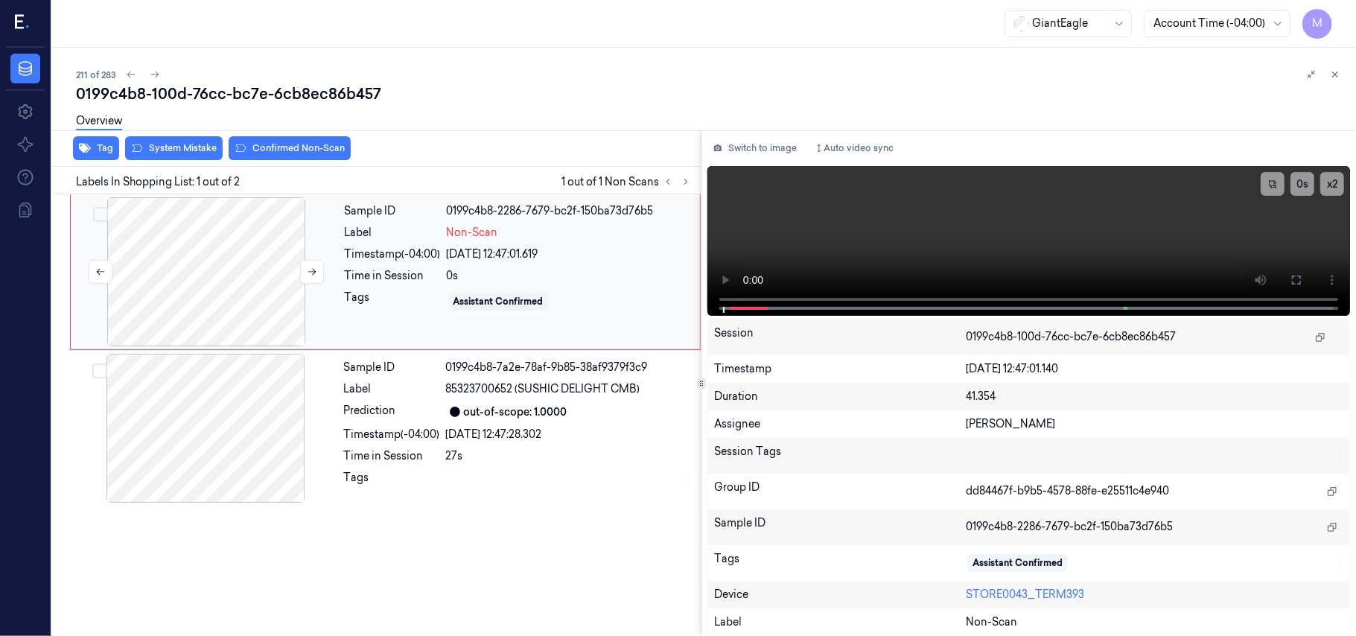
click at [238, 260] on div at bounding box center [206, 271] width 265 height 149
click at [1297, 280] on icon at bounding box center [1297, 280] width 12 height 12
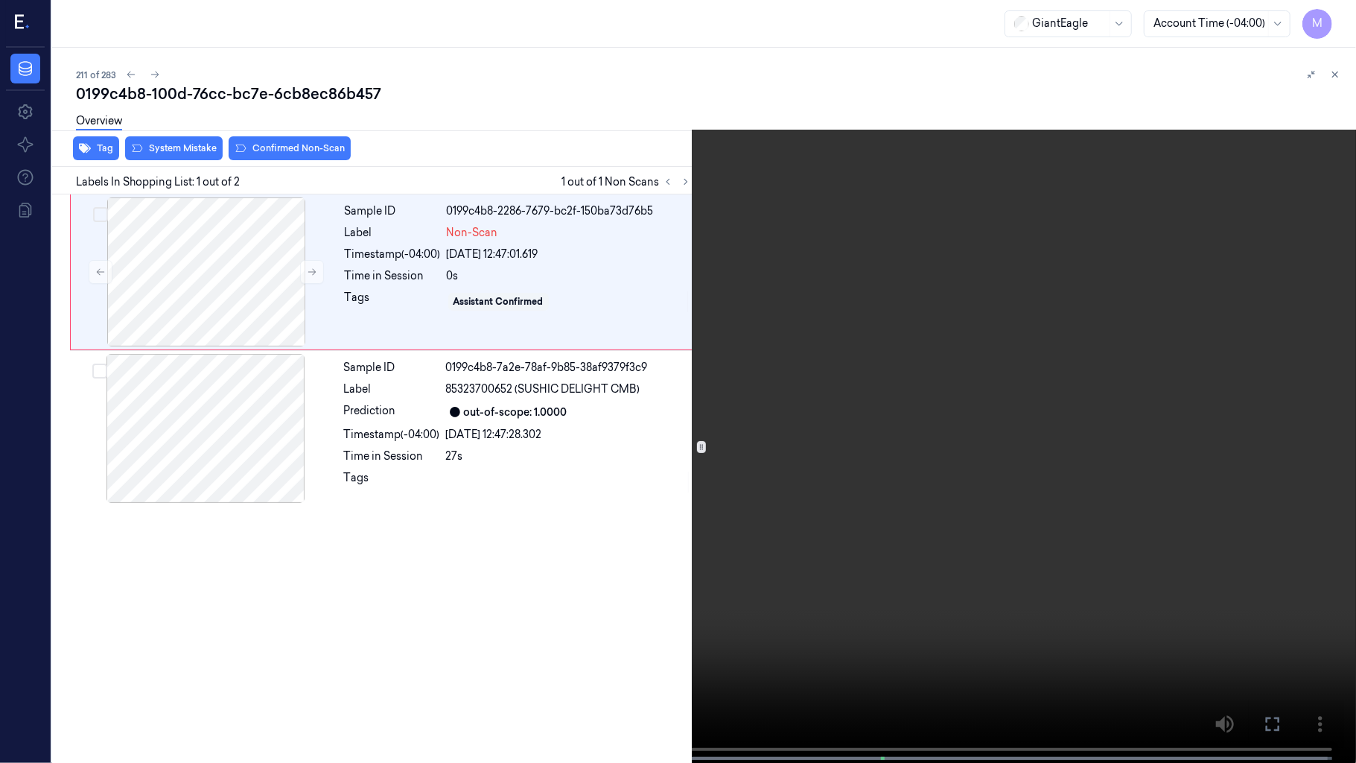
click at [957, 377] on video at bounding box center [678, 383] width 1356 height 766
click at [475, 480] on video at bounding box center [678, 383] width 1356 height 766
click at [1346, 13] on button "x 2" at bounding box center [1338, 18] width 24 height 24
click at [1346, 13] on button "x 4" at bounding box center [1338, 18] width 24 height 24
click at [585, 343] on video at bounding box center [678, 383] width 1356 height 766
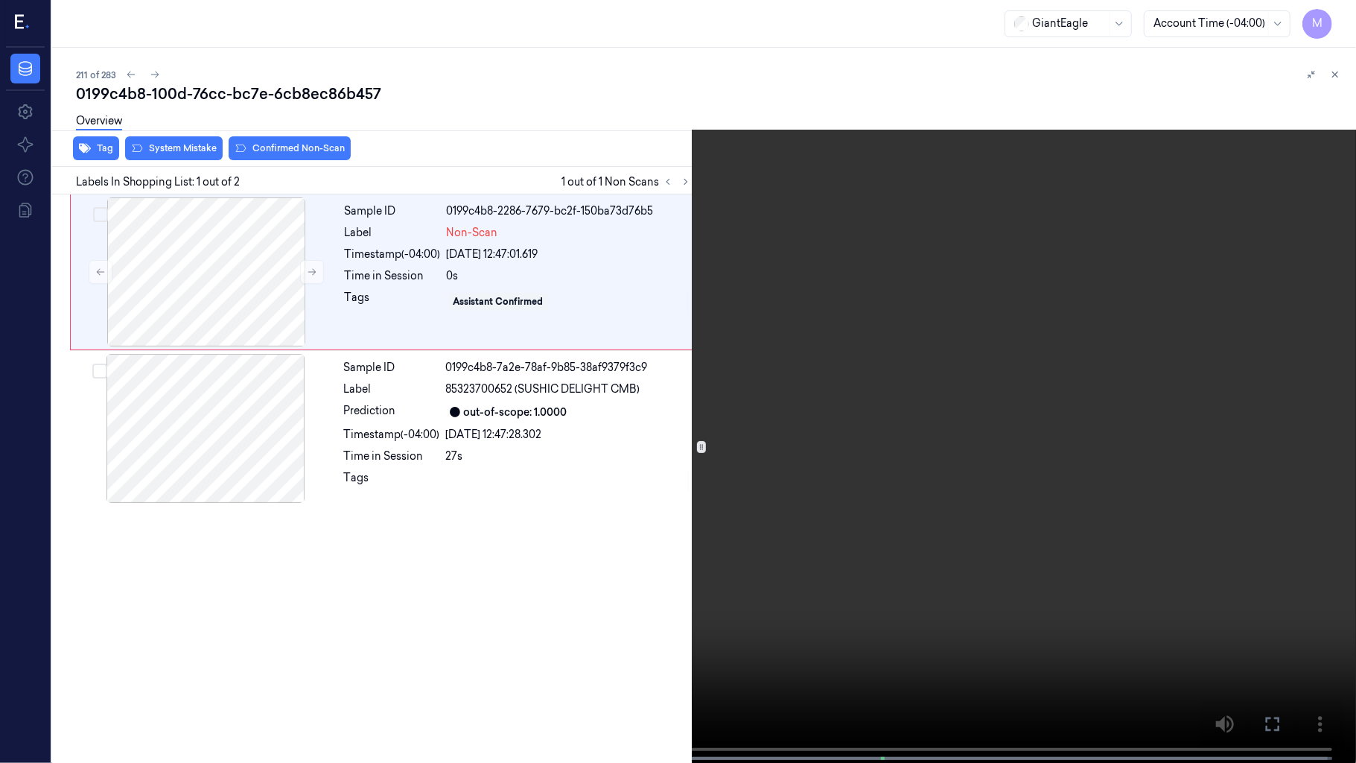
click at [804, 298] on video at bounding box center [678, 383] width 1356 height 766
click at [0, 0] on icon at bounding box center [0, 0] width 0 height 0
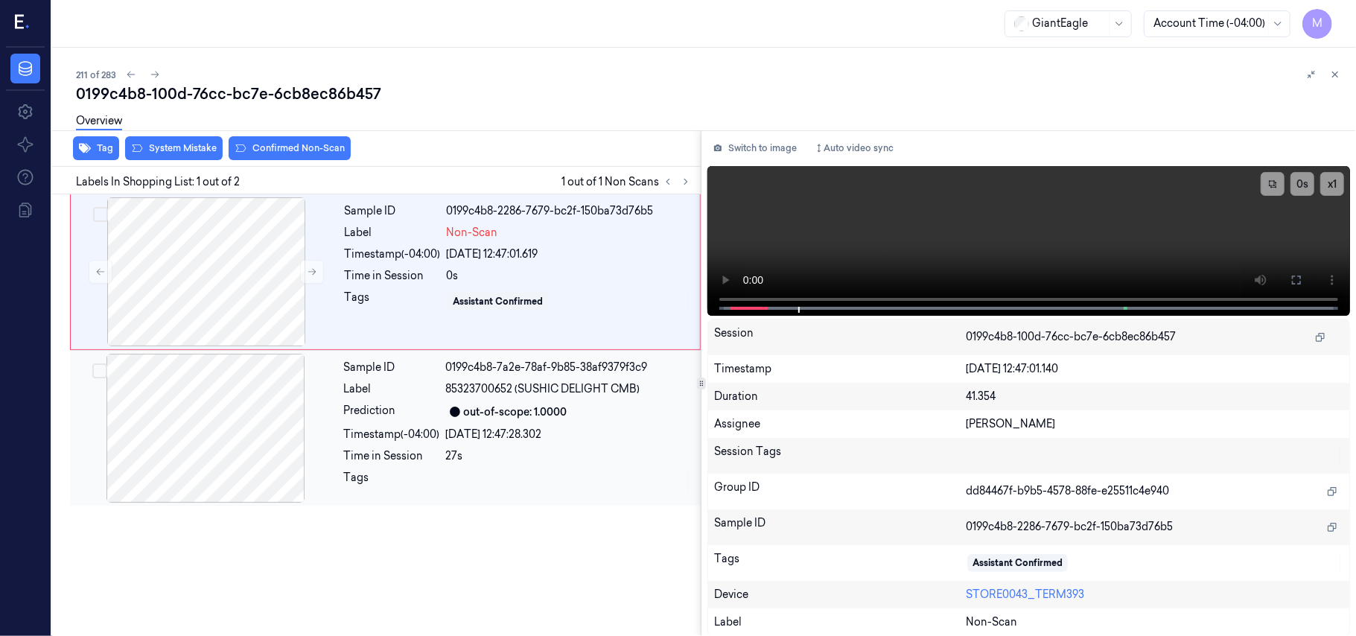
click at [519, 429] on div "[DATE] 12:47:28.302" at bounding box center [569, 435] width 246 height 16
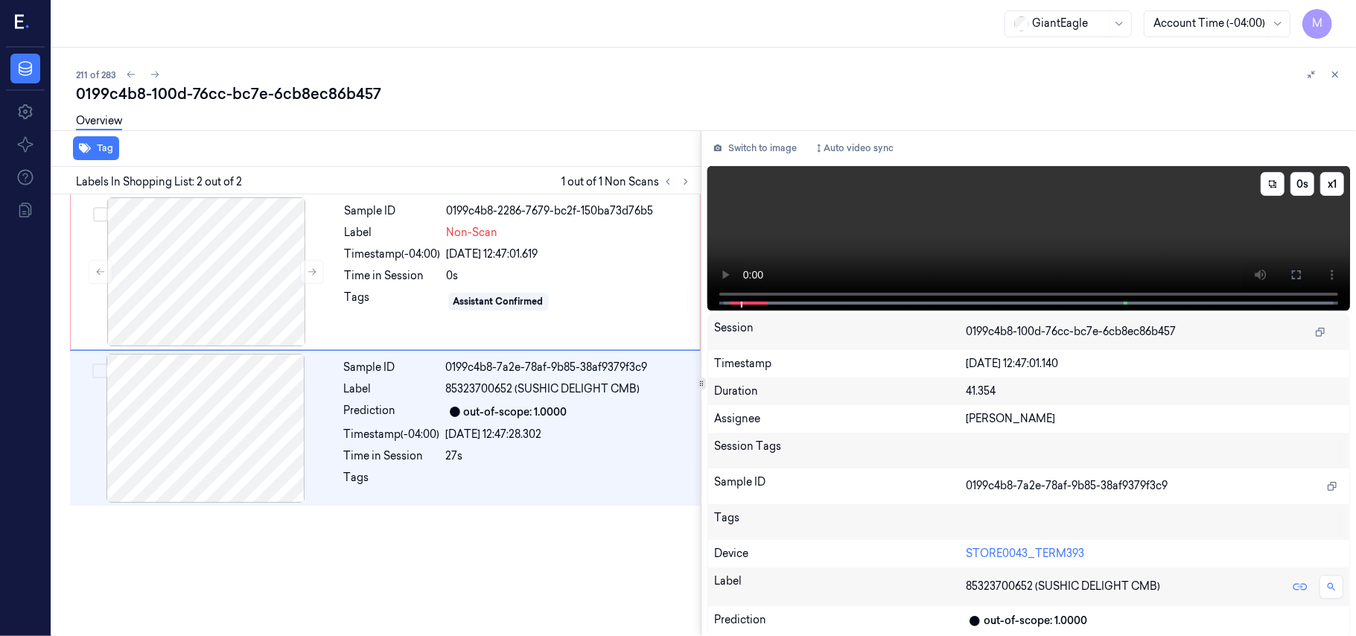
click at [1084, 223] on video at bounding box center [1028, 238] width 643 height 144
click at [1306, 272] on button at bounding box center [1297, 275] width 24 height 24
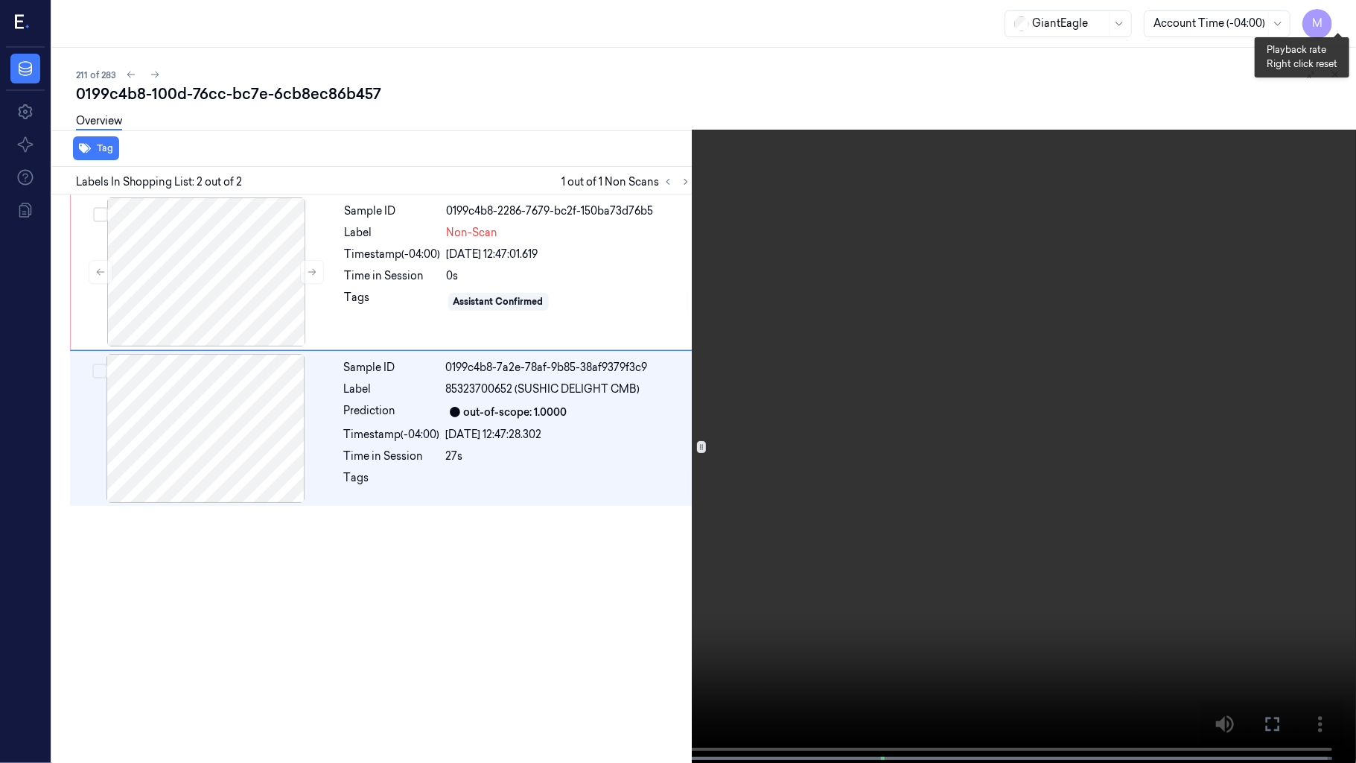
click at [1346, 16] on button "x 1" at bounding box center [1338, 18] width 24 height 24
click at [939, 471] on video at bounding box center [678, 383] width 1356 height 766
click at [914, 313] on video at bounding box center [678, 383] width 1356 height 766
click at [1011, 354] on video at bounding box center [678, 383] width 1356 height 766
click at [0, 0] on icon at bounding box center [0, 0] width 0 height 0
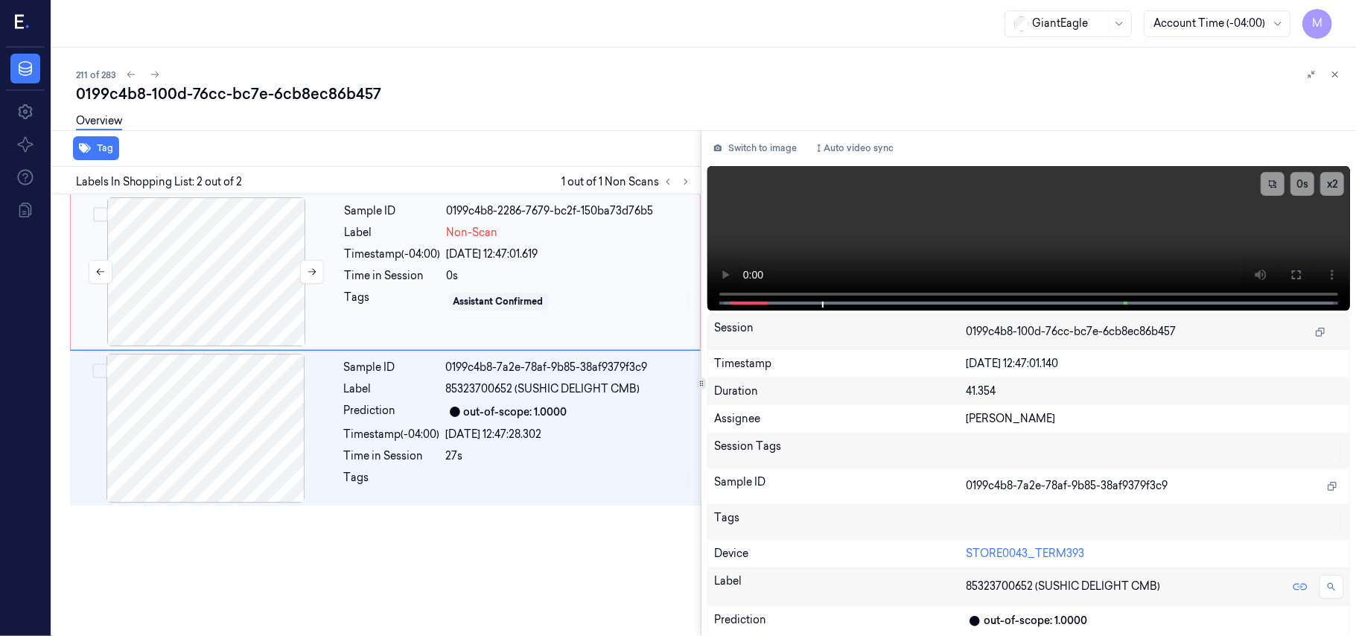
click at [203, 257] on div at bounding box center [206, 271] width 265 height 149
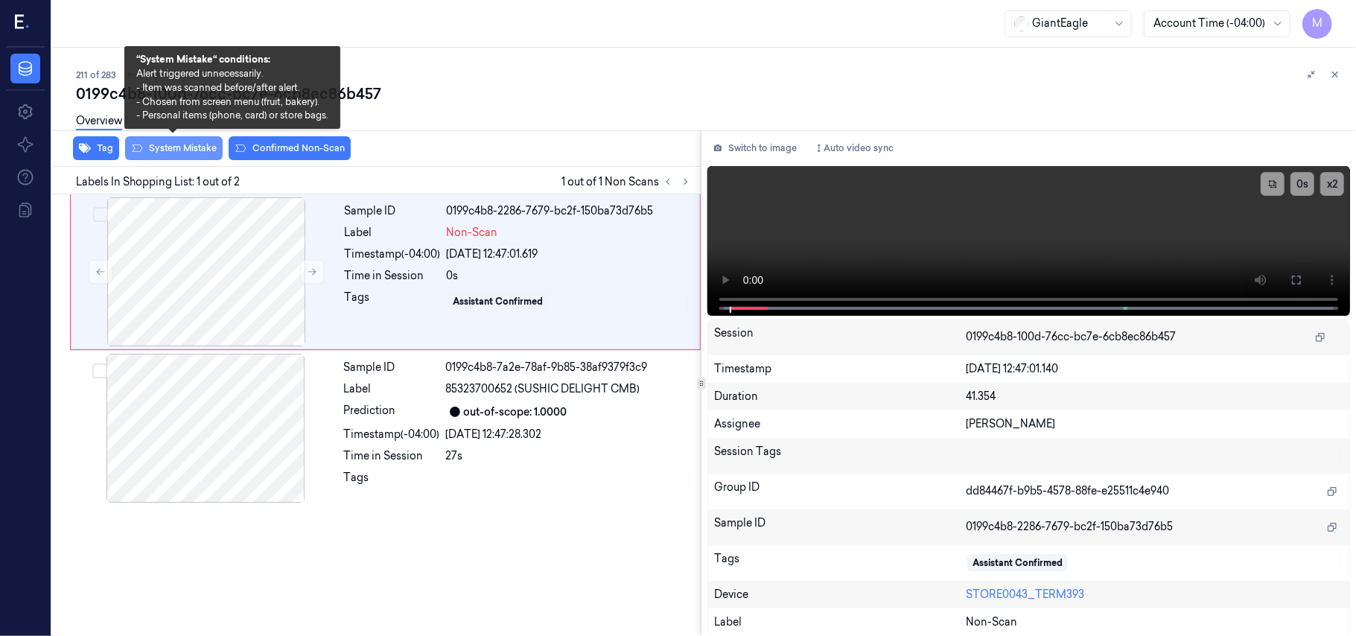
click at [182, 144] on button "System Mistake" at bounding box center [174, 148] width 98 height 24
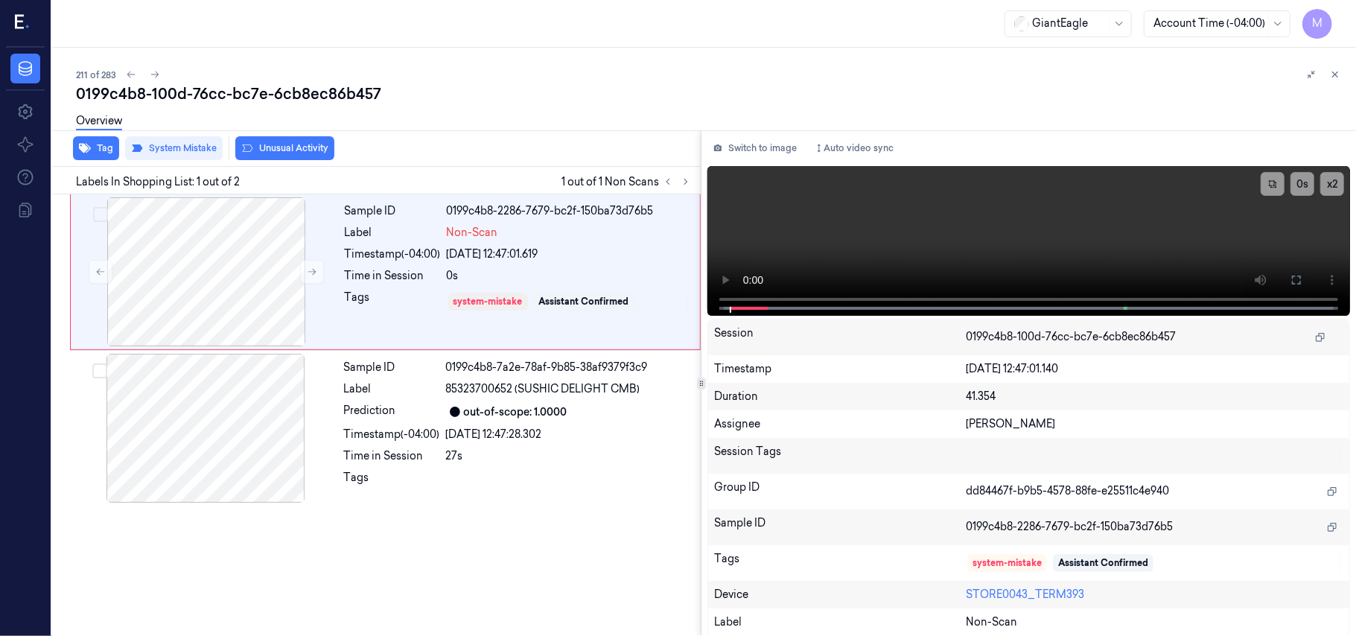
click at [287, 146] on button "Unusual Activity" at bounding box center [284, 148] width 99 height 24
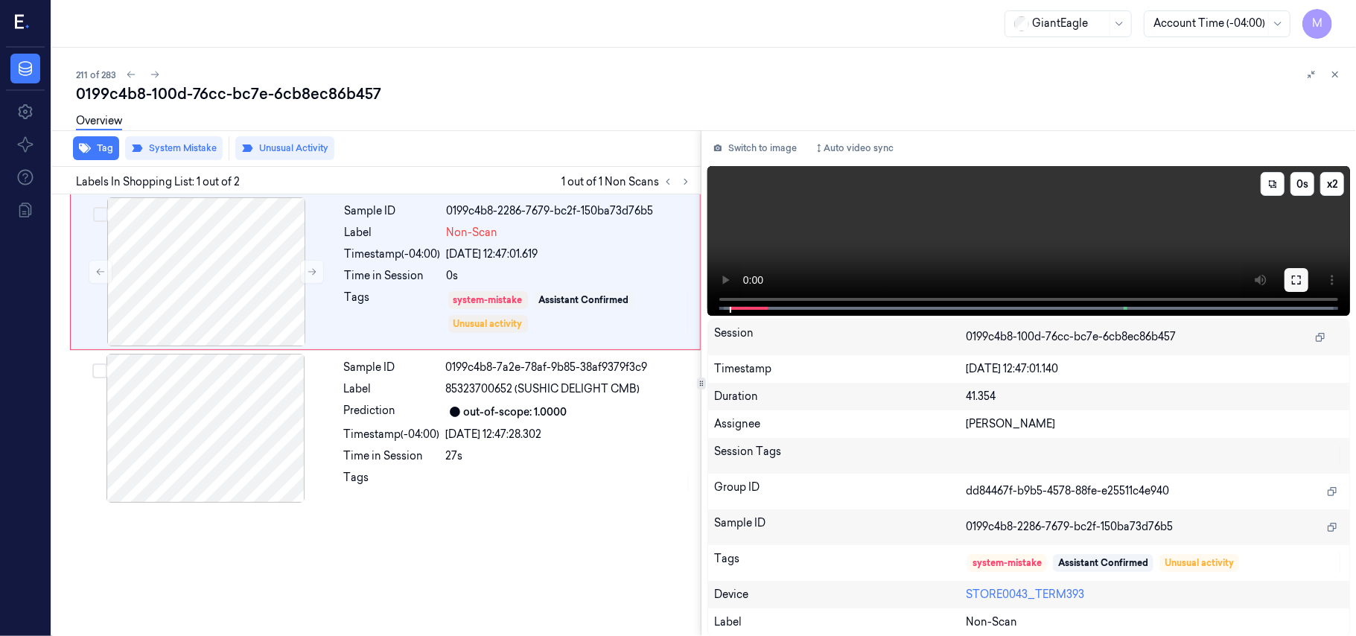
click at [1302, 284] on icon at bounding box center [1297, 280] width 12 height 12
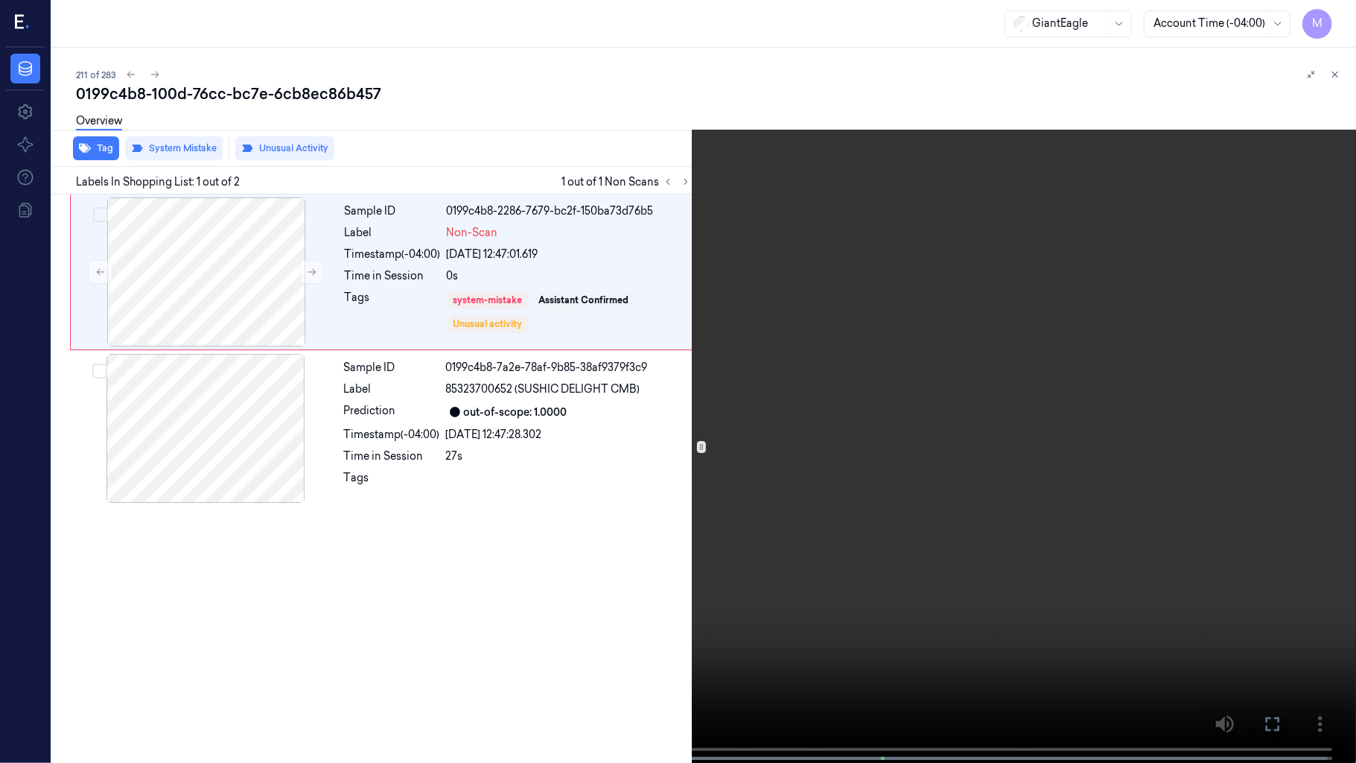
click at [916, 416] on video at bounding box center [678, 383] width 1356 height 766
click at [0, 0] on icon at bounding box center [0, 0] width 0 height 0
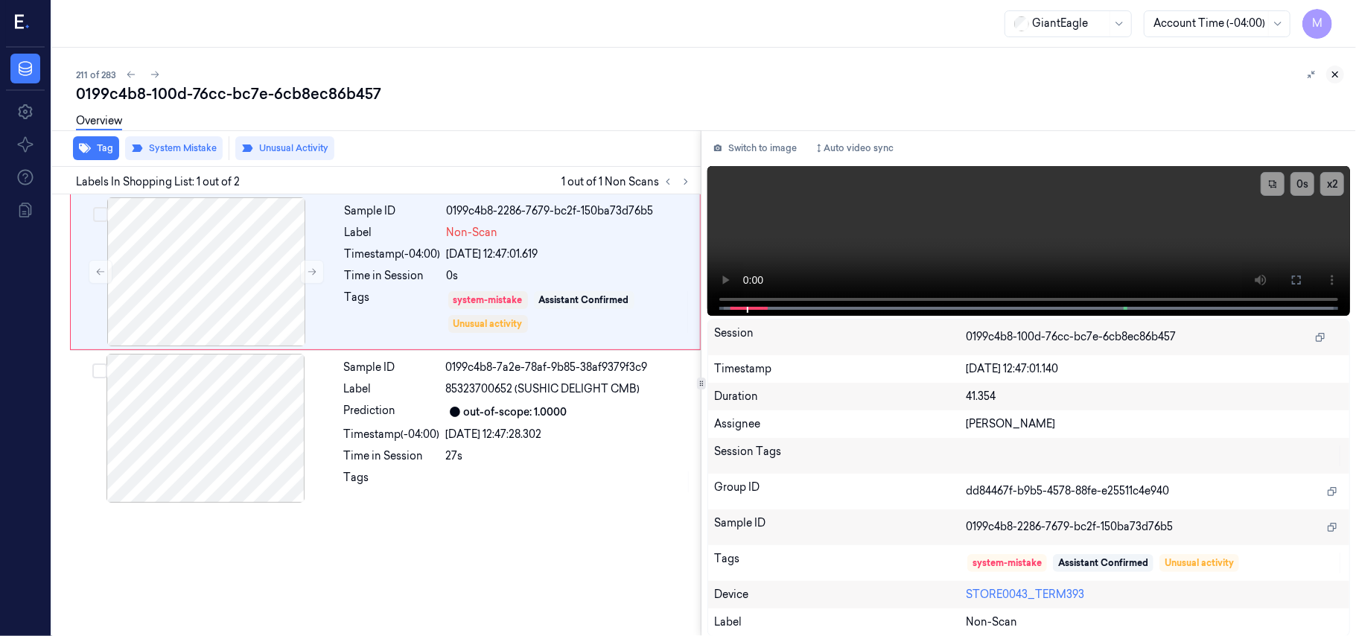
click at [1338, 70] on icon at bounding box center [1335, 74] width 10 height 10
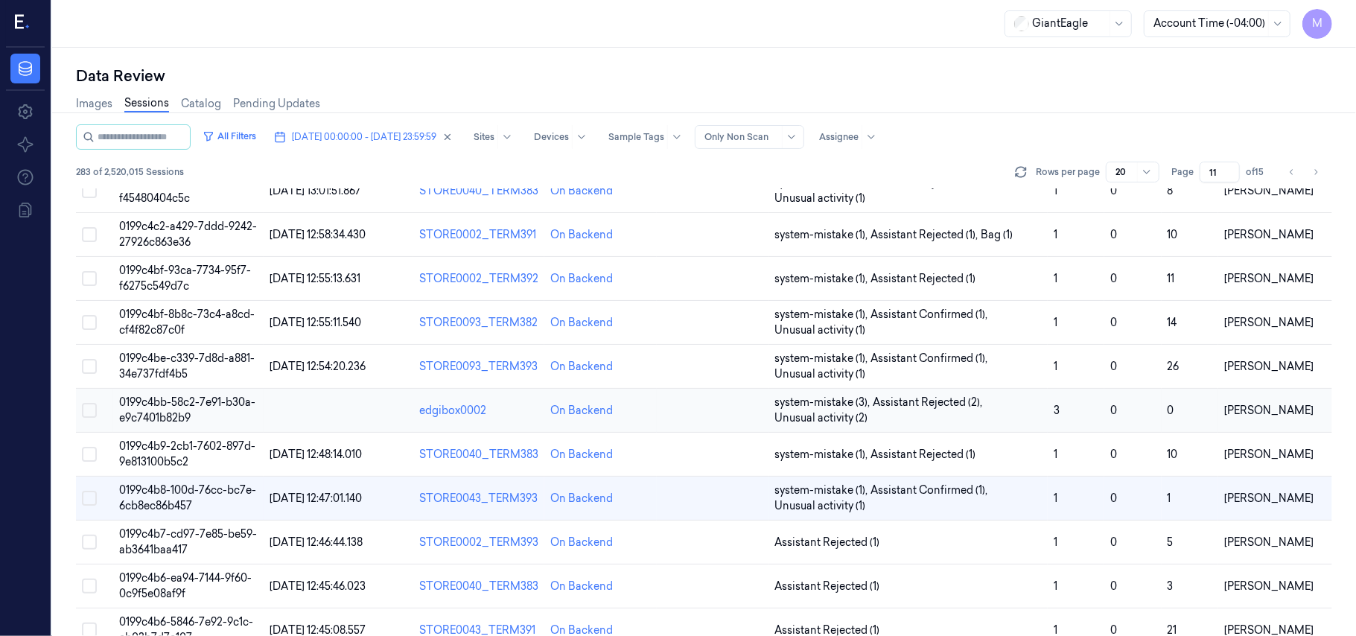
scroll to position [287, 0]
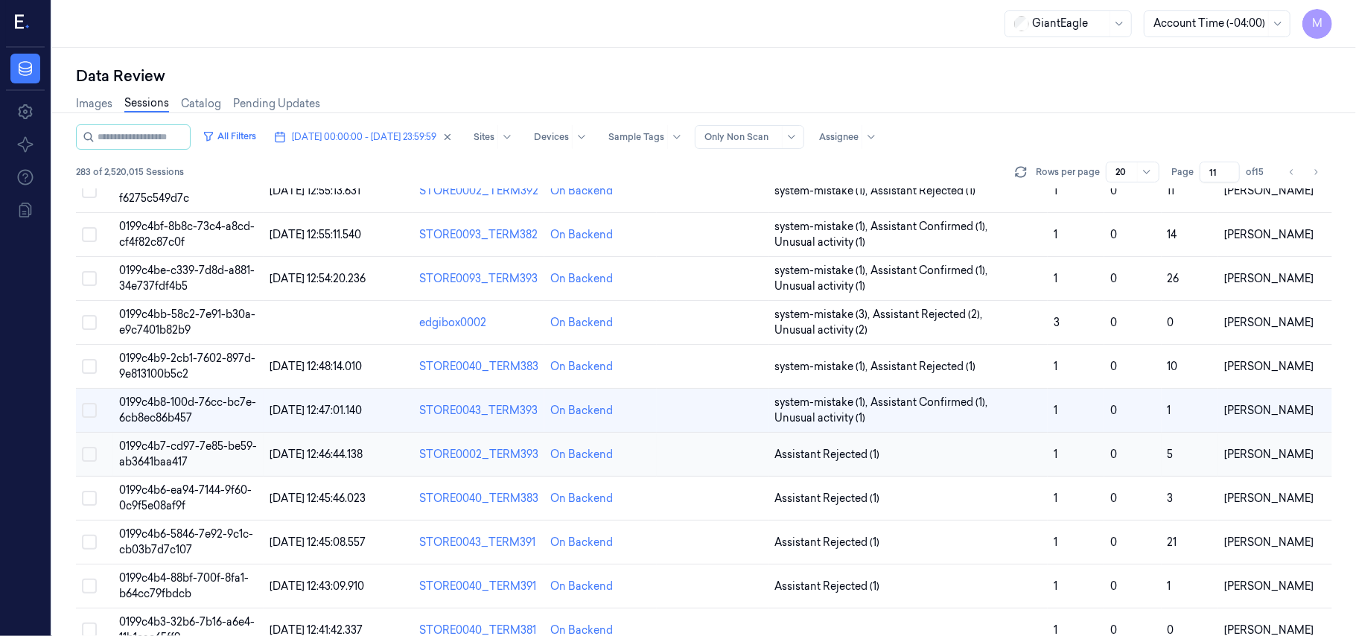
click at [203, 447] on span "0199c4b7-cd97-7e85-be59-ab3641baa417" at bounding box center [188, 453] width 138 height 29
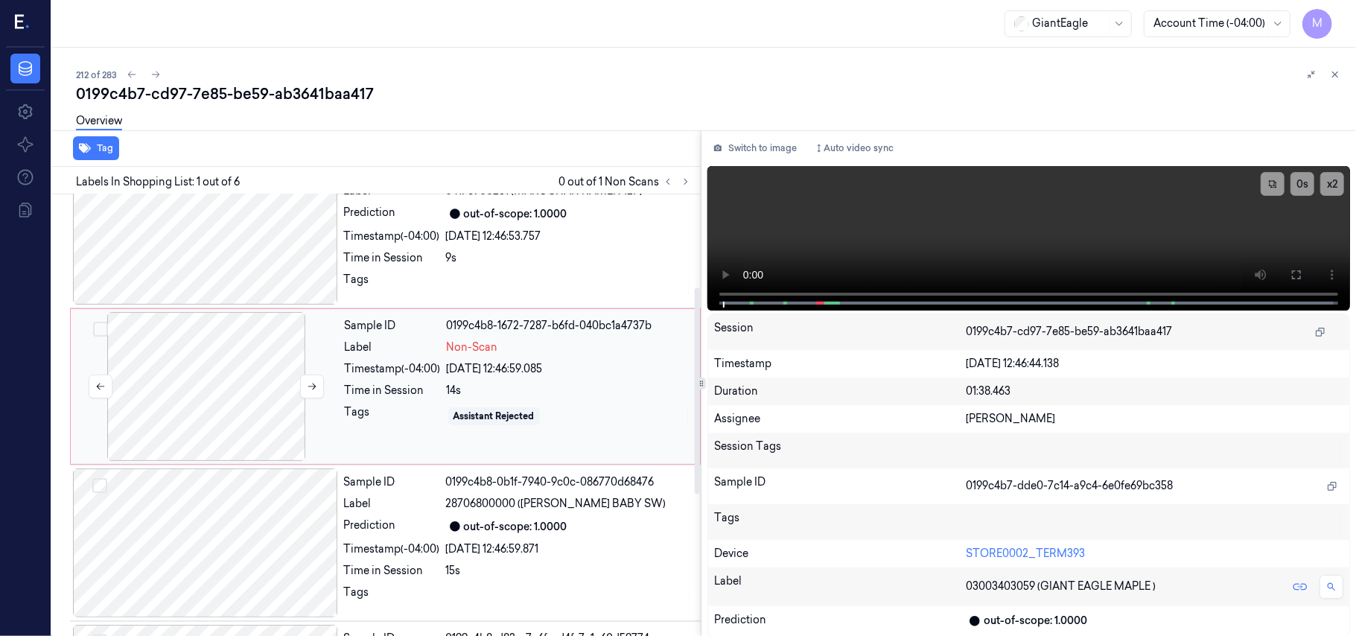
click at [248, 355] on div at bounding box center [206, 386] width 265 height 149
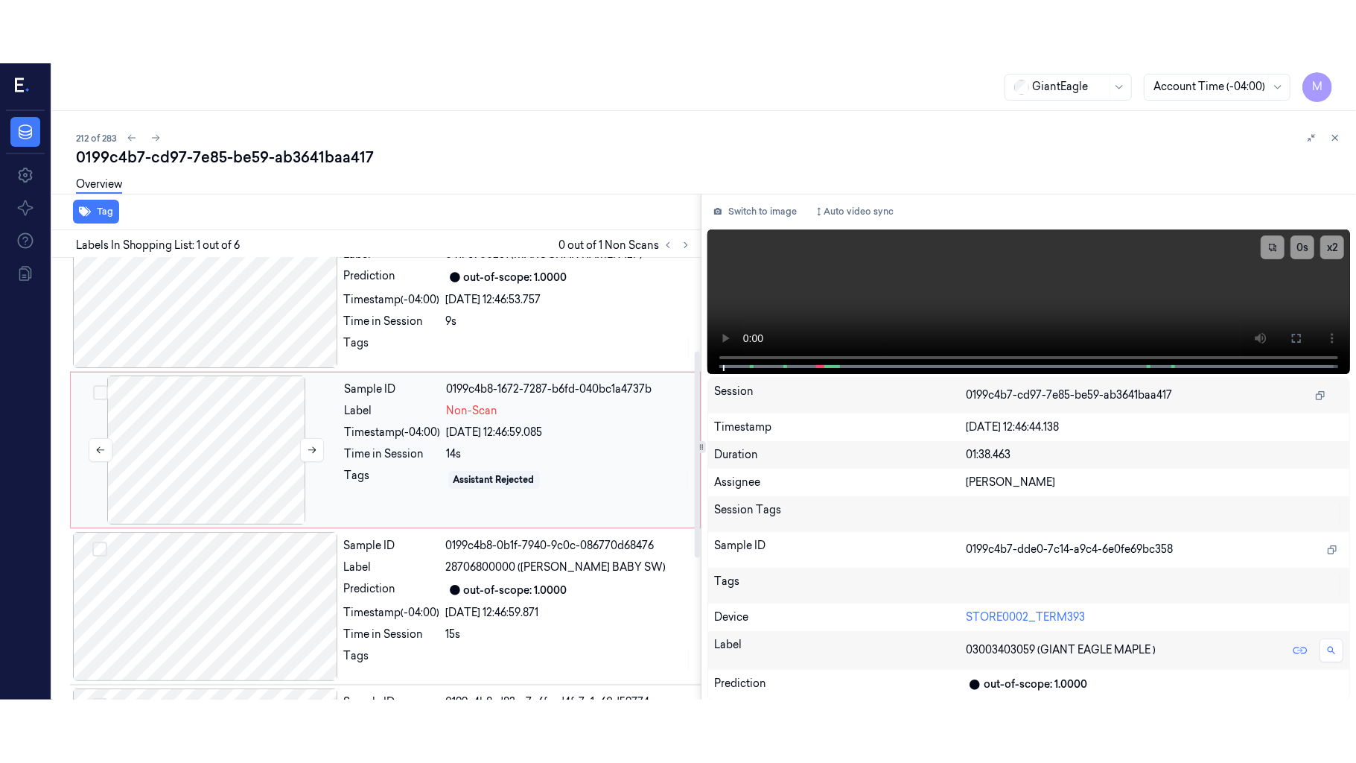
scroll to position [170, 0]
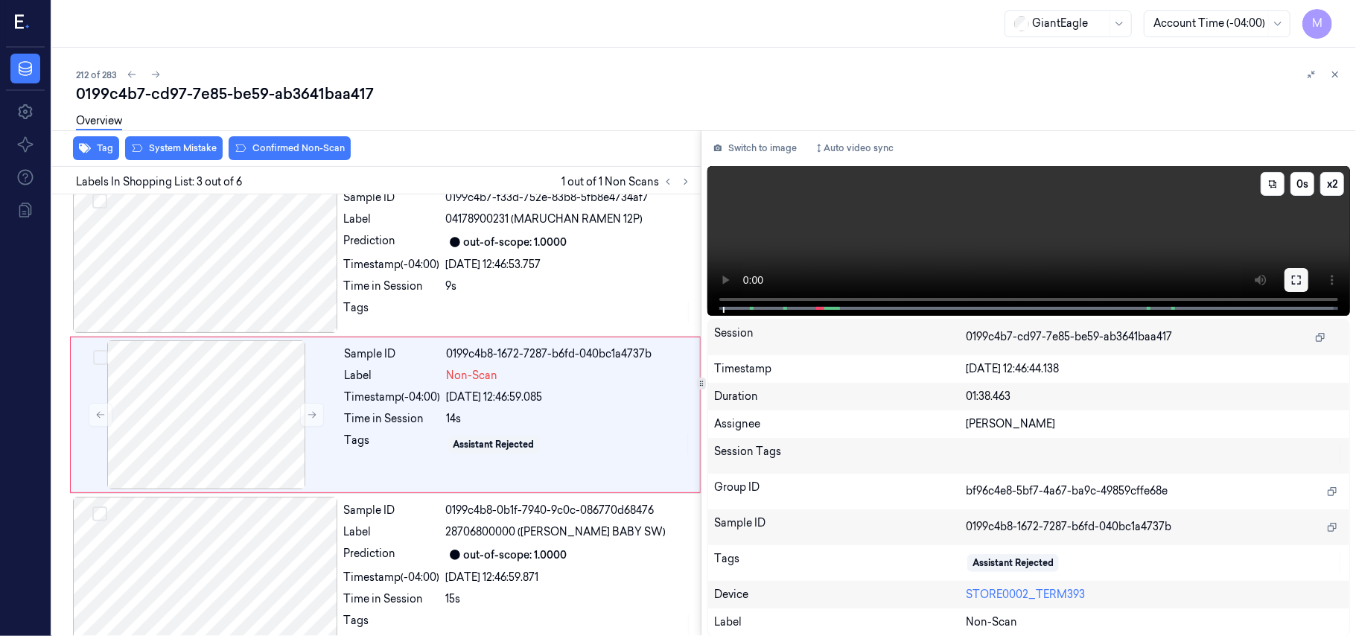
click at [1296, 276] on icon at bounding box center [1296, 280] width 9 height 9
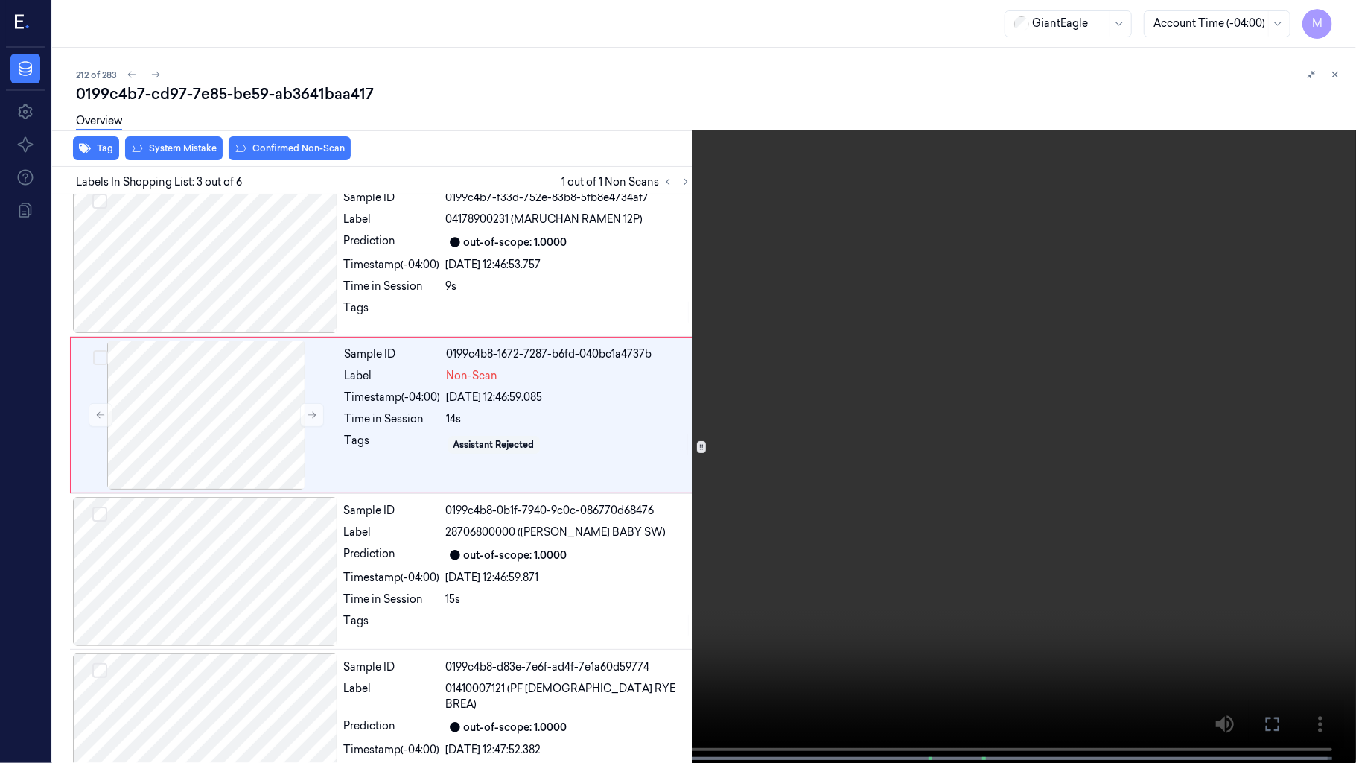
click at [888, 442] on video at bounding box center [678, 383] width 1356 height 766
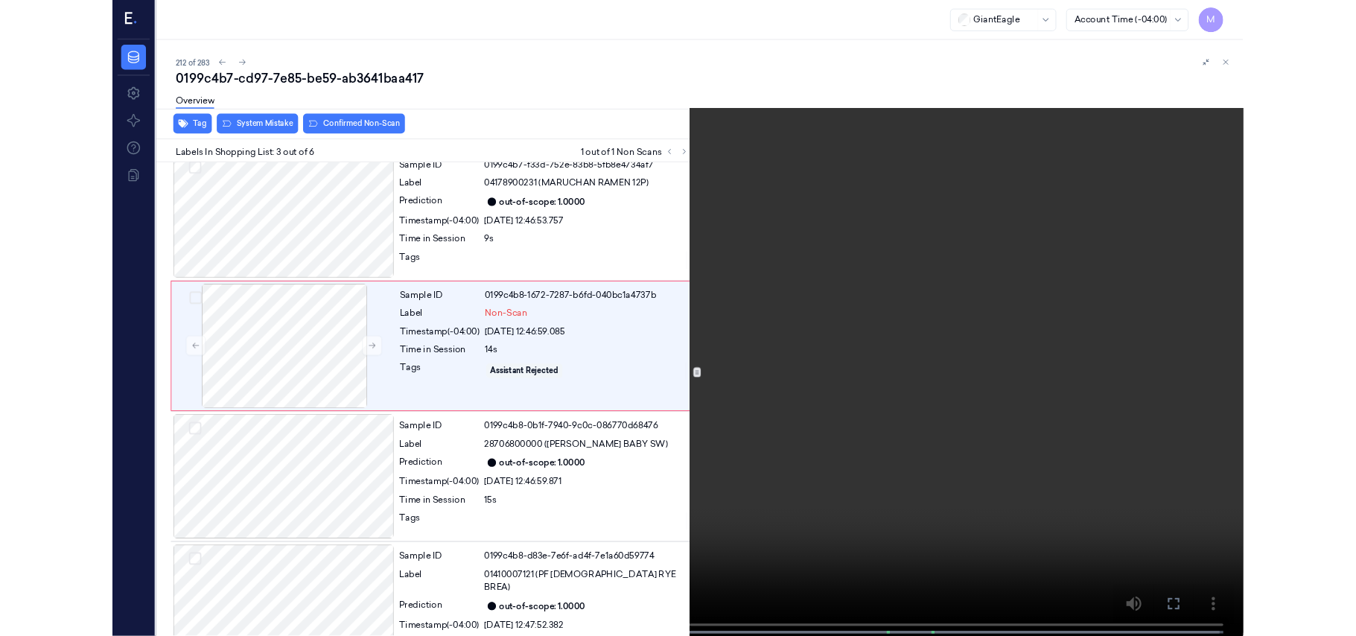
scroll to position [107, 0]
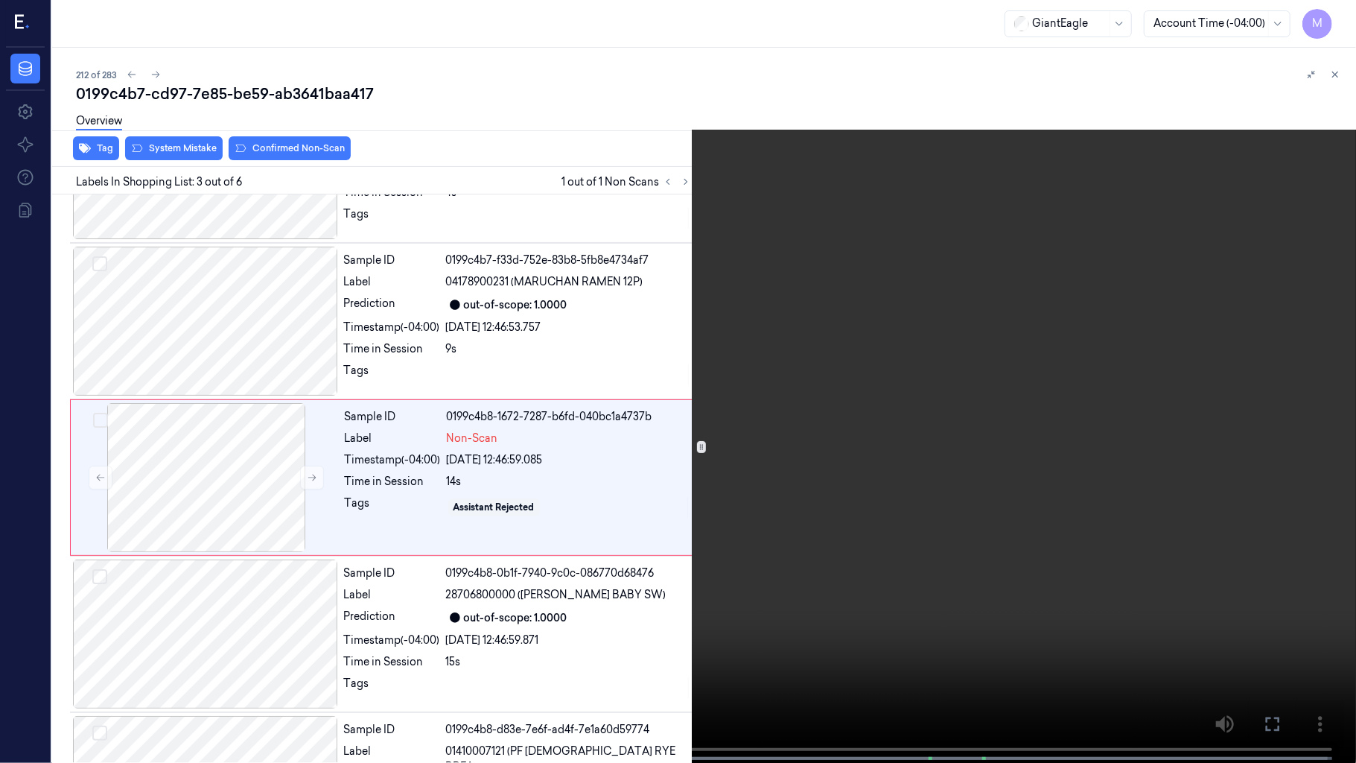
click at [892, 421] on video at bounding box center [678, 383] width 1356 height 766
click at [0, 0] on icon at bounding box center [0, 0] width 0 height 0
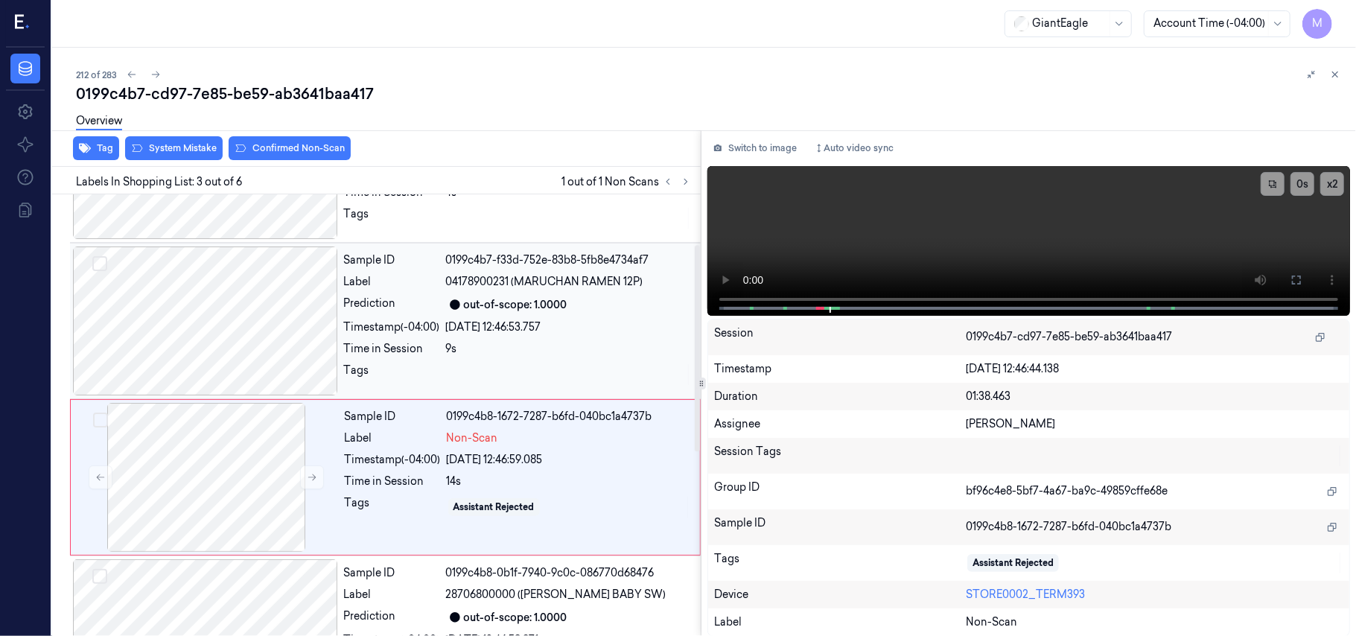
click at [474, 322] on div "[DATE] 12:46:53.757" at bounding box center [569, 327] width 246 height 16
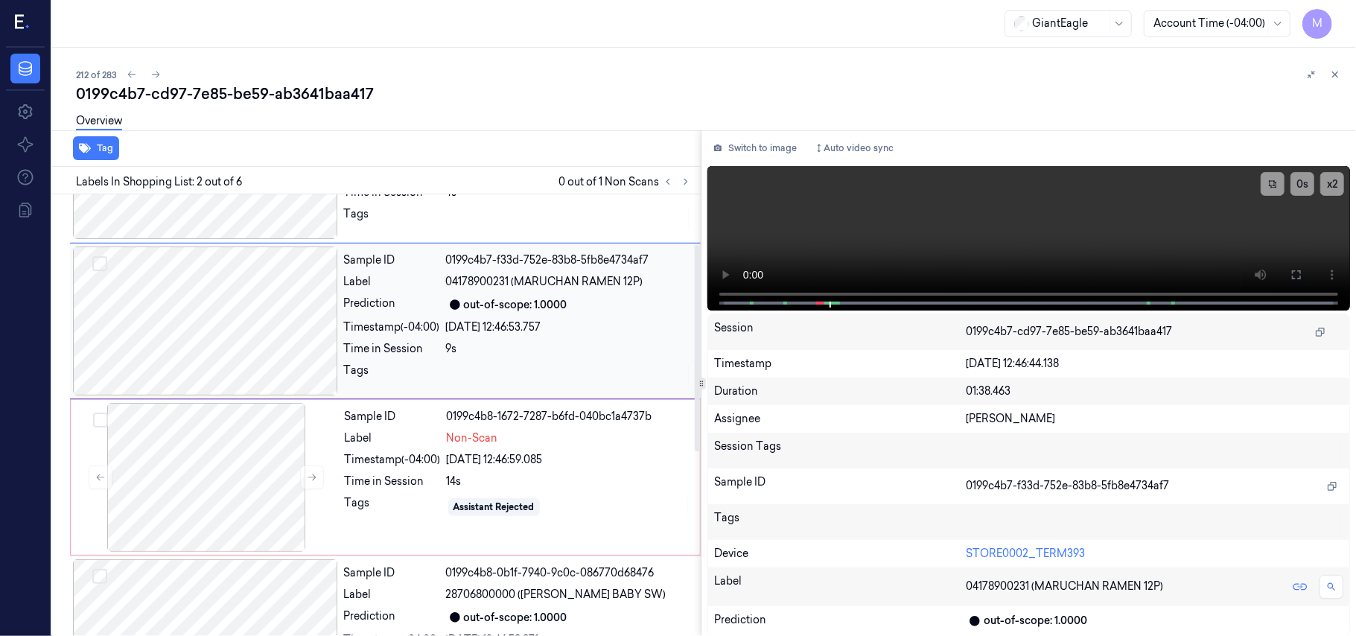
scroll to position [13, 0]
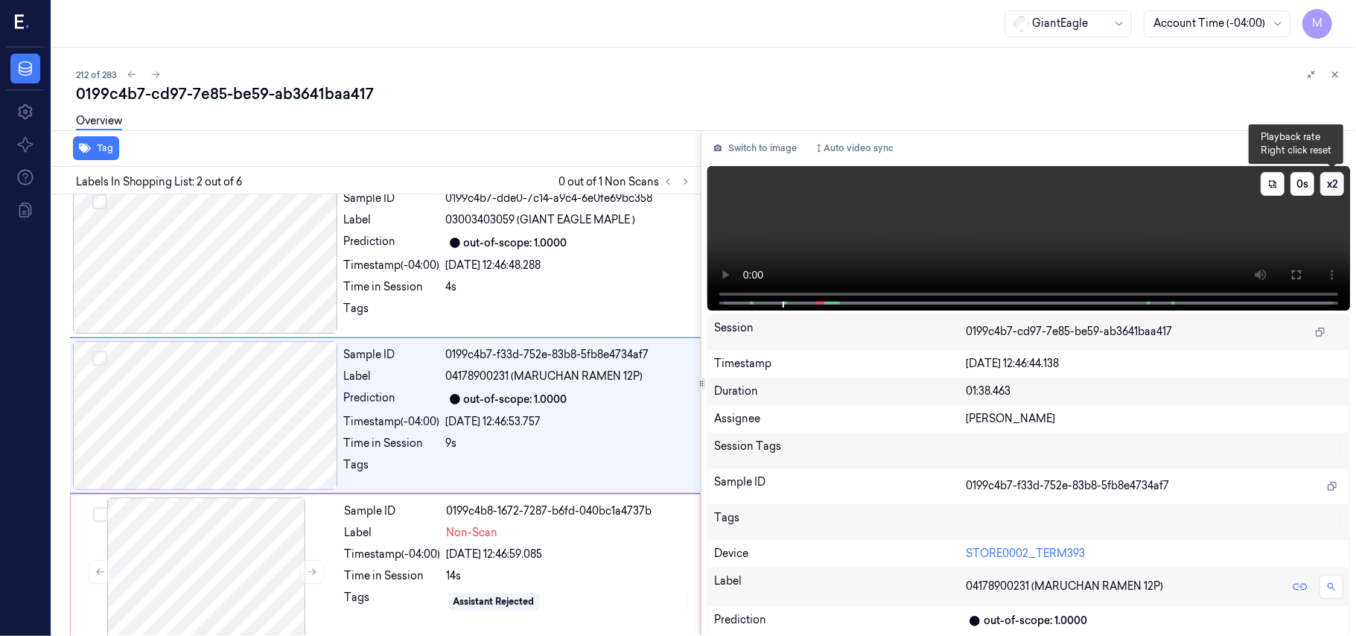
click at [1329, 176] on button "x 2" at bounding box center [1332, 184] width 24 height 24
click at [1329, 185] on button "x 4" at bounding box center [1332, 184] width 24 height 24
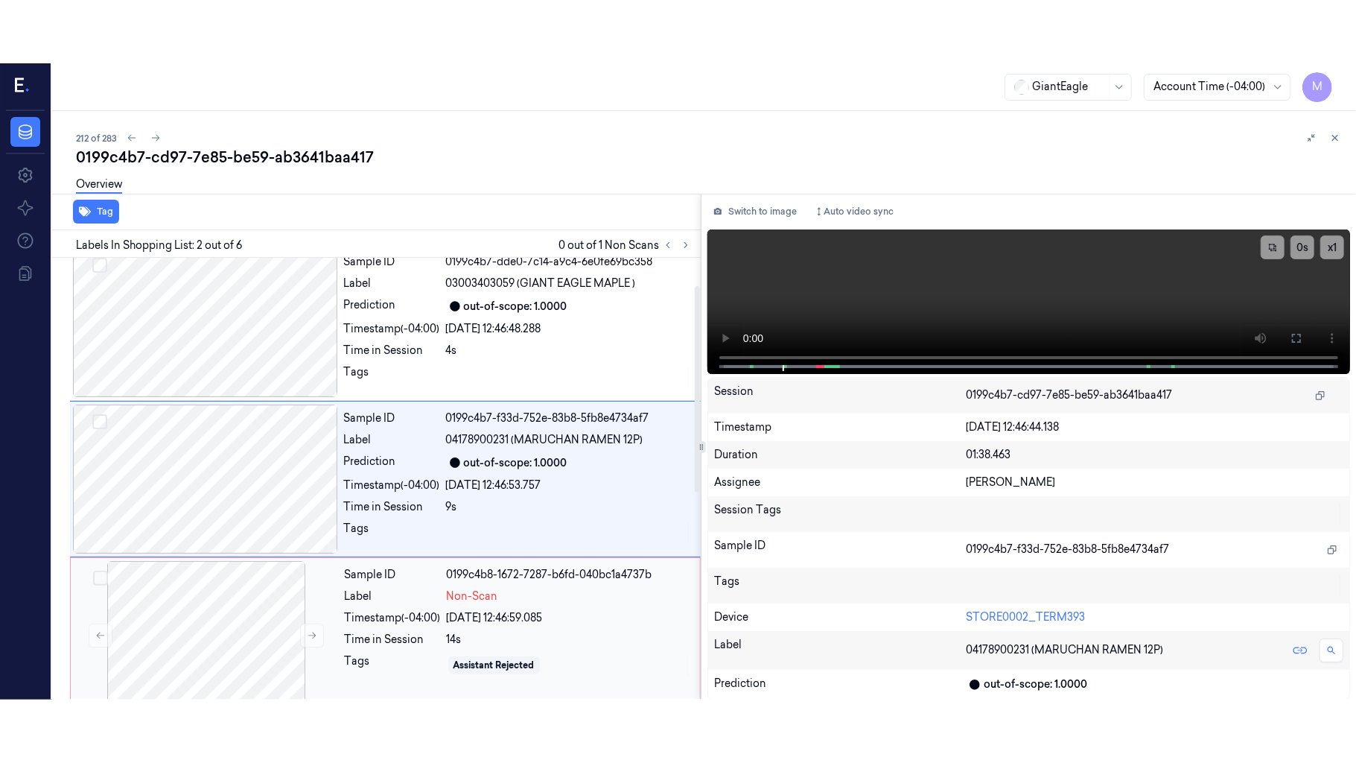
scroll to position [112, 0]
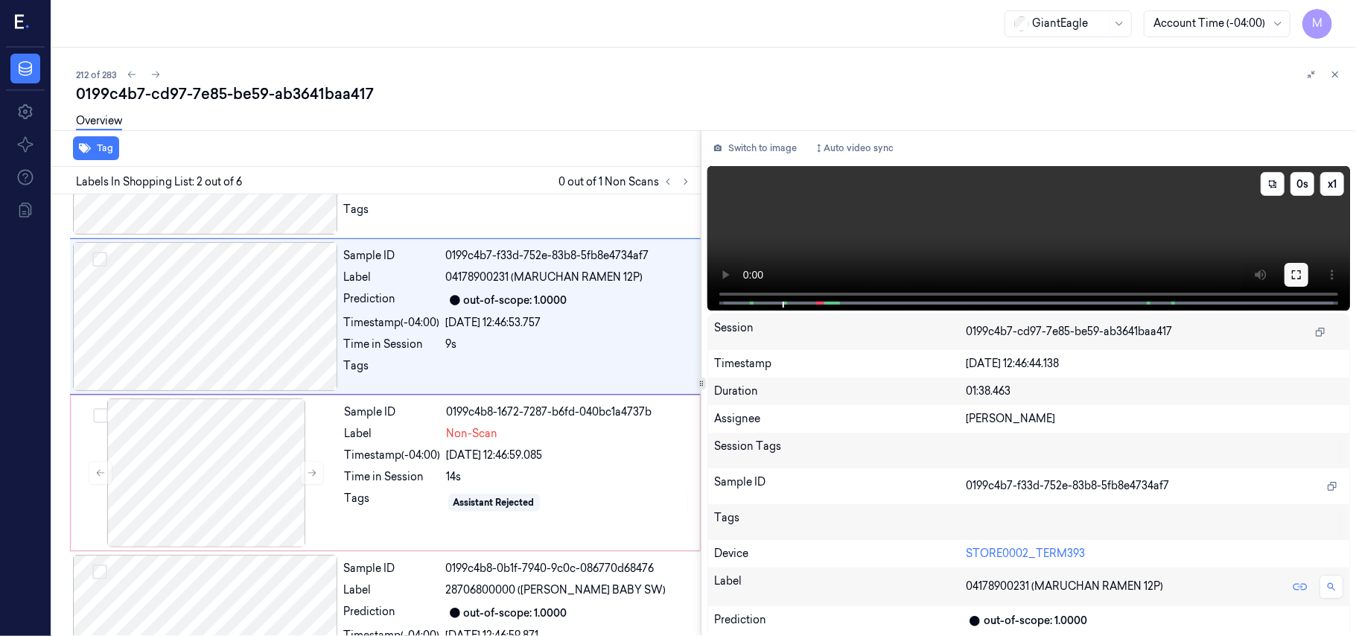
click at [1297, 277] on icon at bounding box center [1297, 275] width 12 height 12
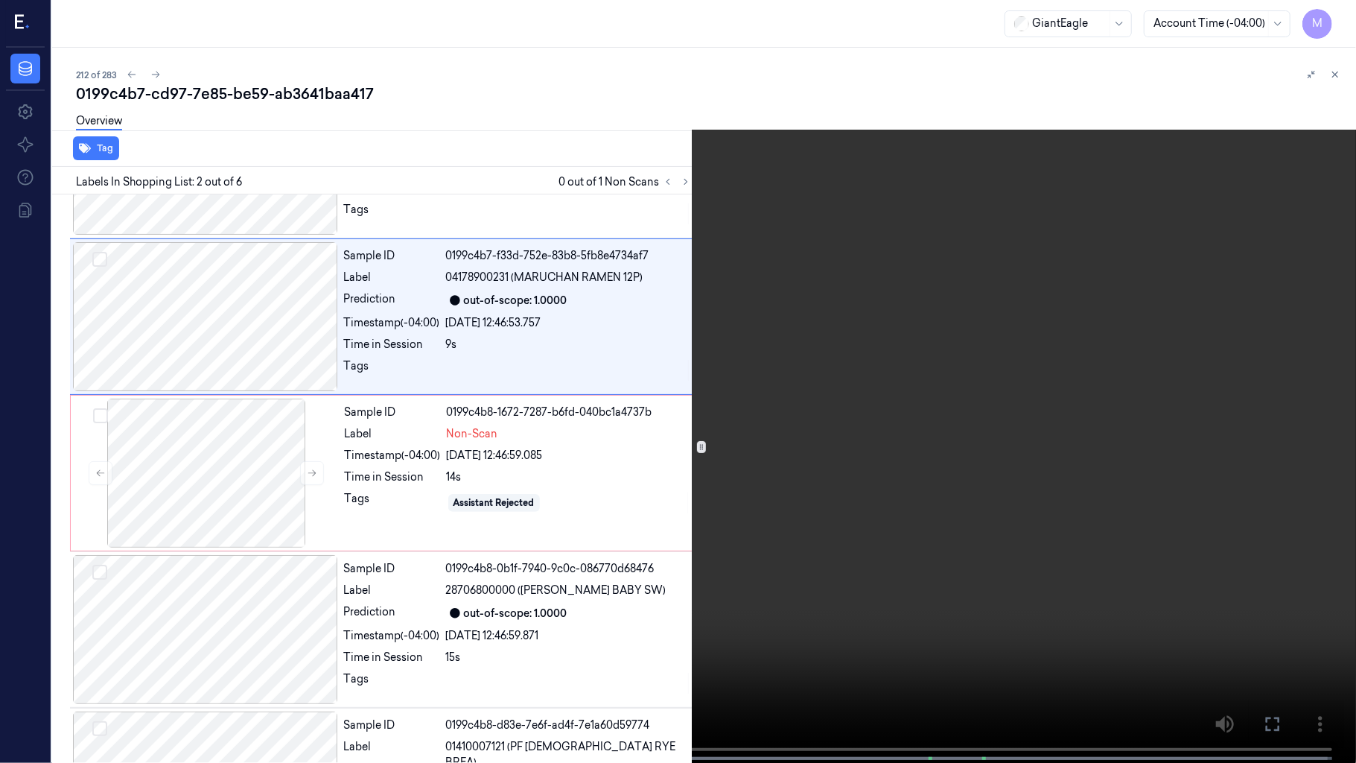
click at [751, 311] on video at bounding box center [678, 383] width 1356 height 766
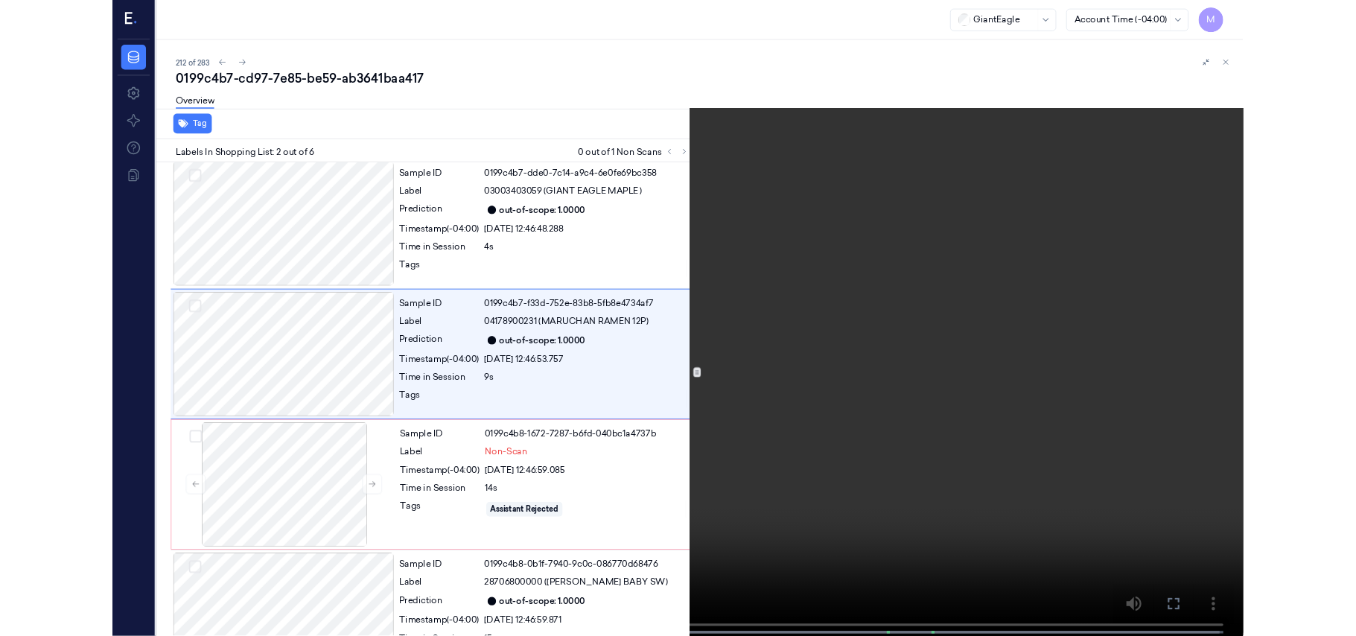
scroll to position [0, 0]
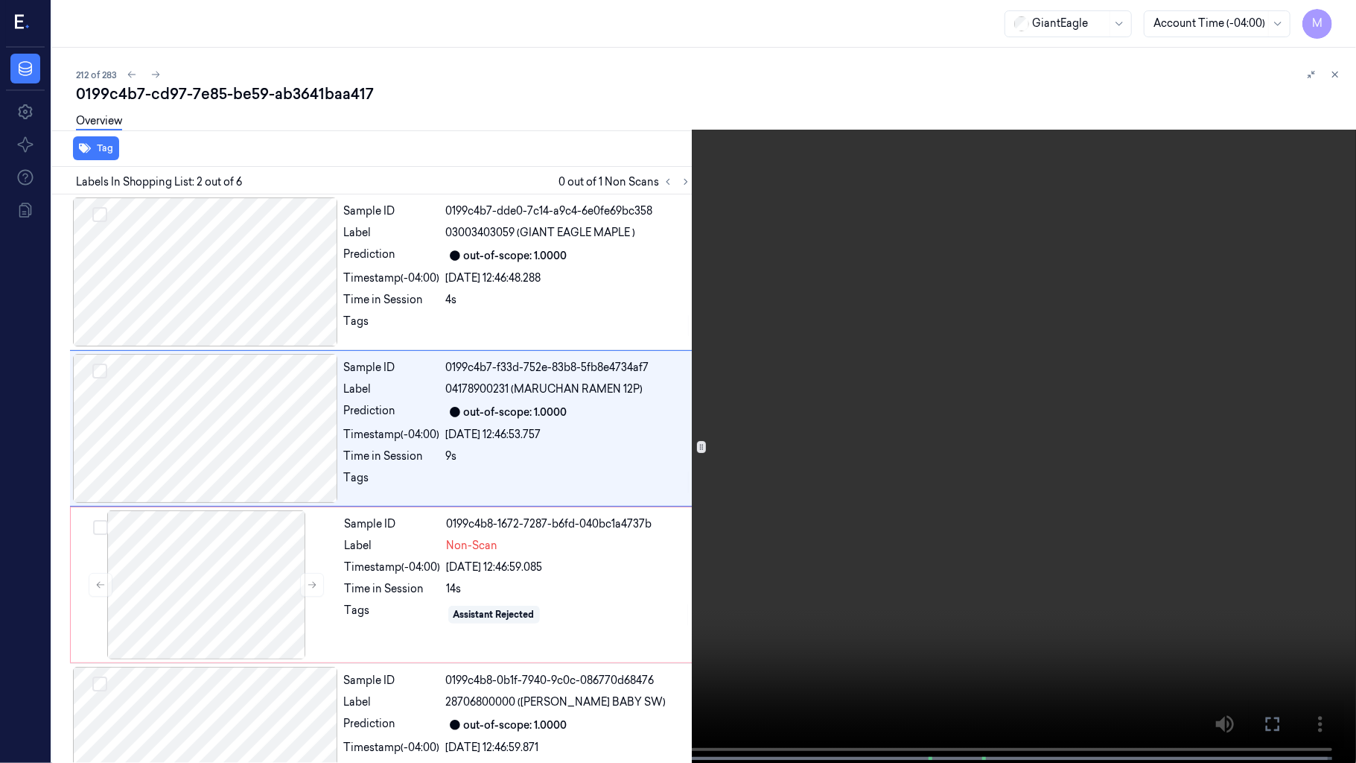
click at [751, 311] on video at bounding box center [678, 383] width 1356 height 766
click at [0, 0] on icon at bounding box center [0, 0] width 0 height 0
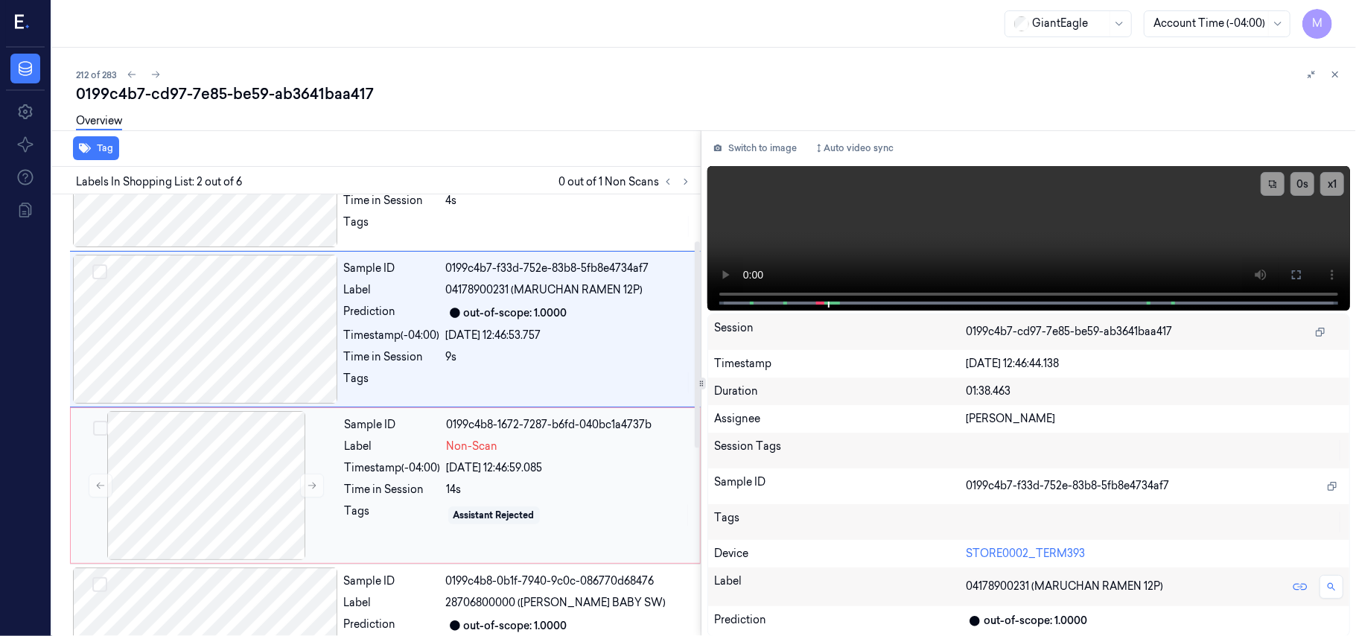
click at [498, 460] on div "[DATE] 12:46:59.085" at bounding box center [569, 468] width 244 height 16
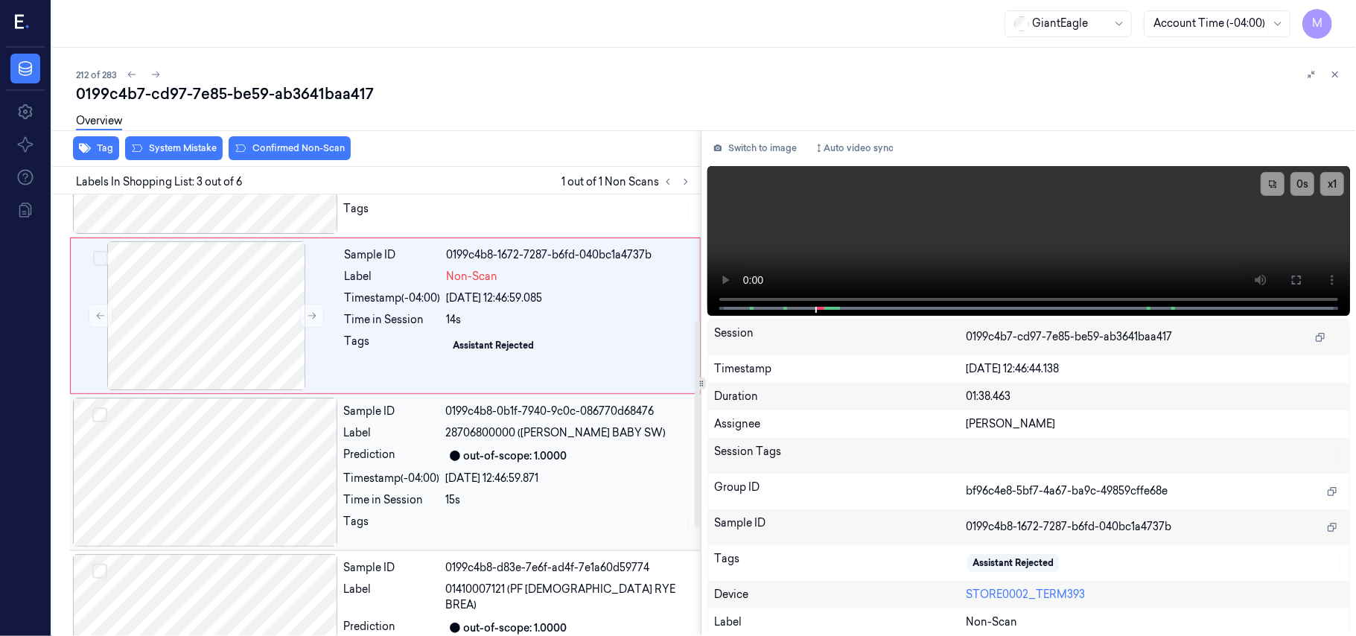
click at [457, 471] on div "Sample ID 0199c4b8-0b1f-7940-9c0c-086770d68476 Label 28706800000 ([PERSON_NAME]…" at bounding box center [518, 472] width 360 height 149
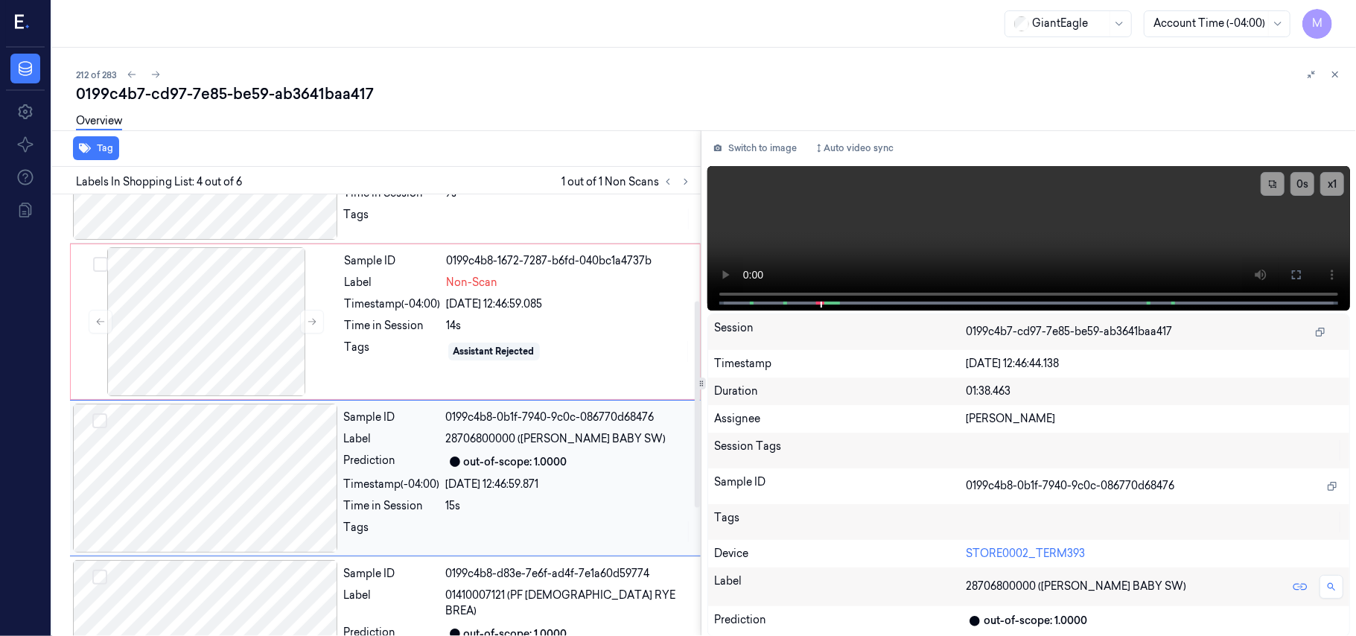
scroll to position [227, 0]
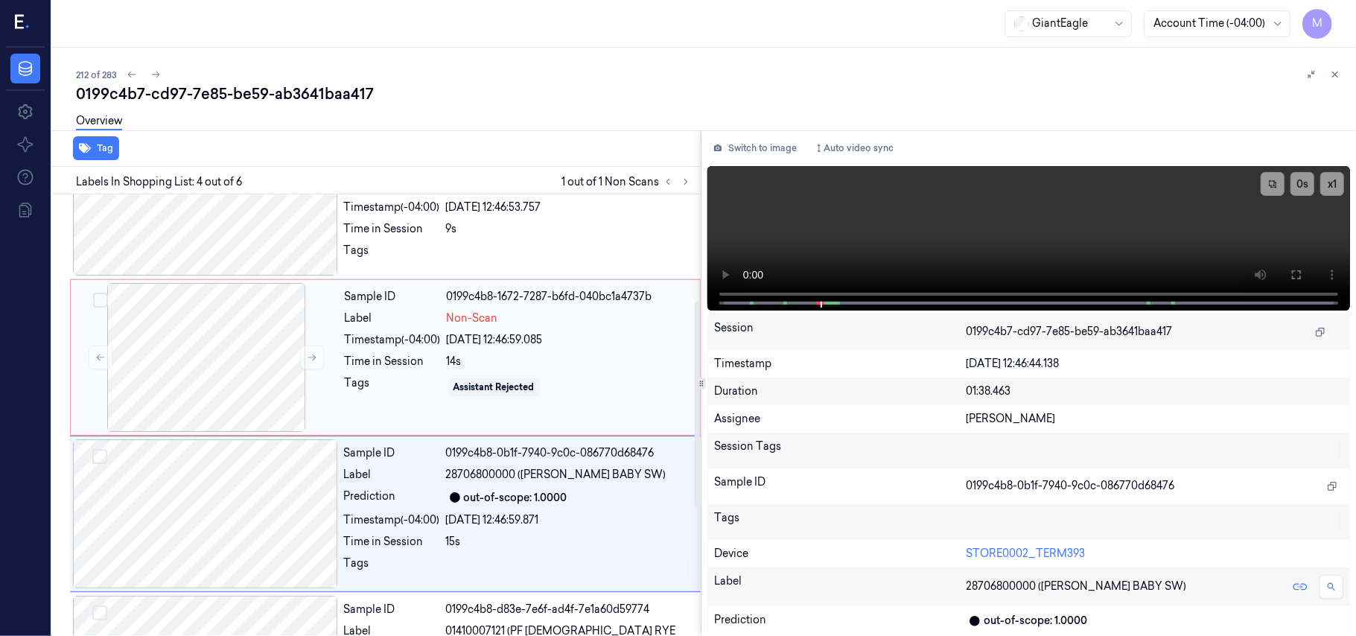
click at [494, 337] on div "[DATE] 12:46:59.085" at bounding box center [569, 340] width 244 height 16
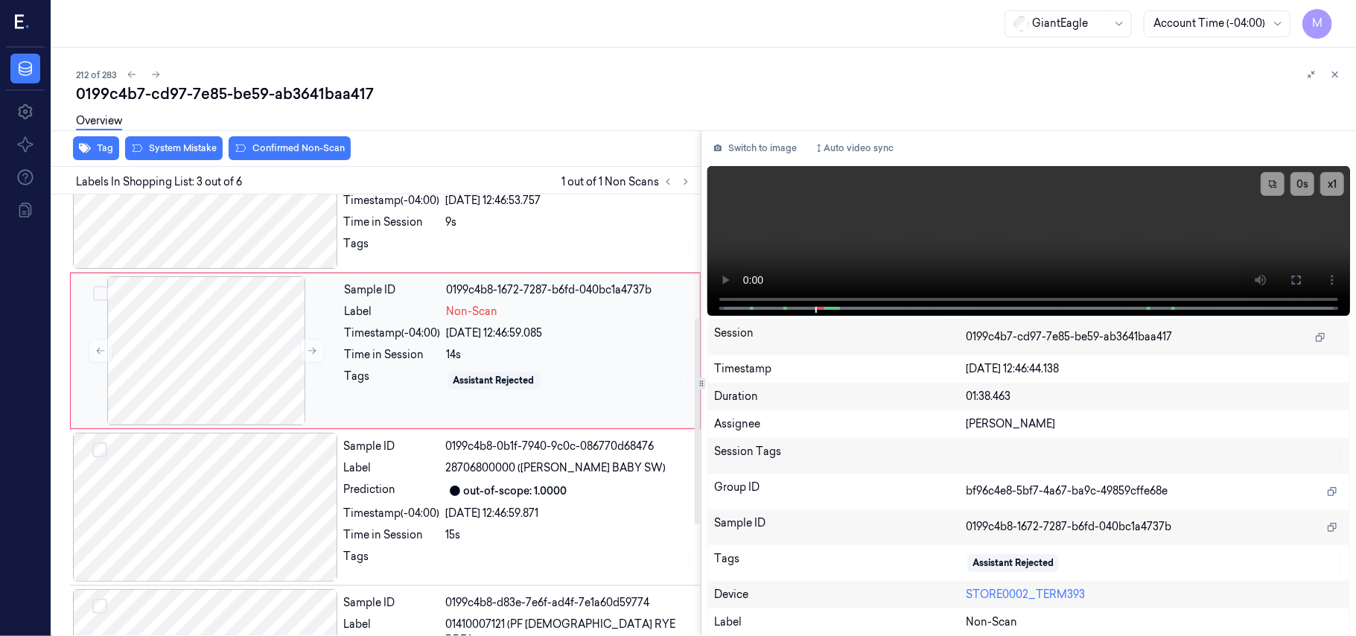
scroll to position [269, 0]
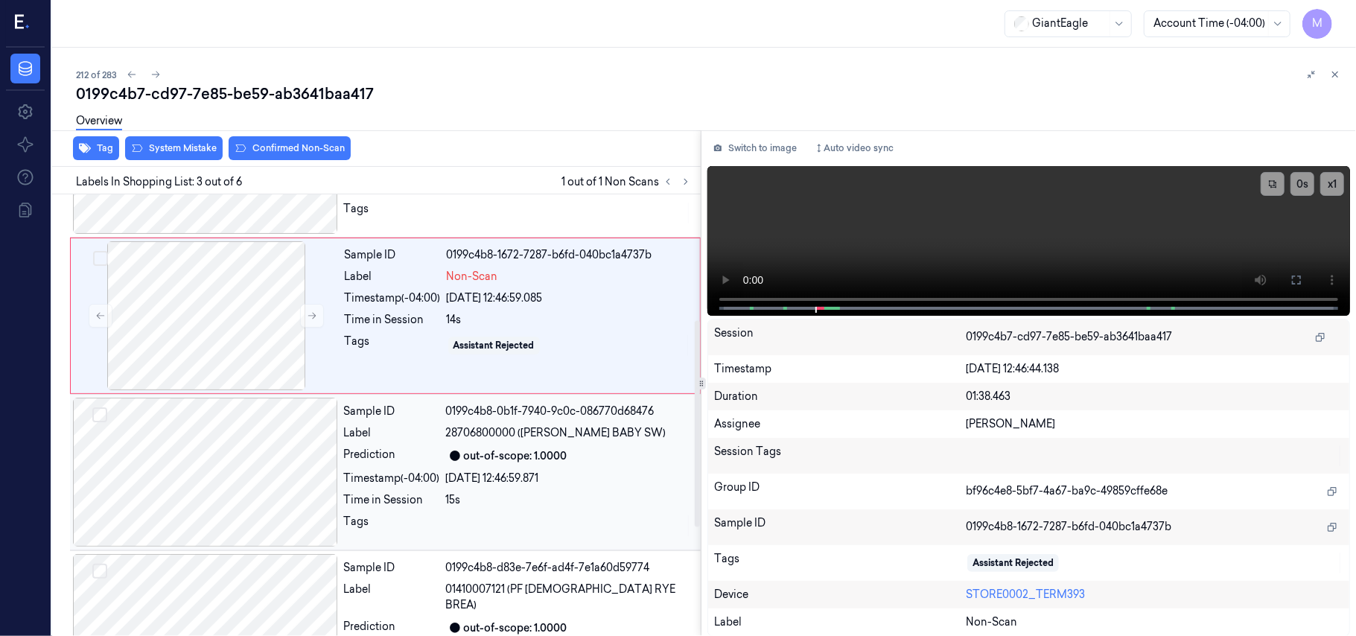
click at [507, 427] on span "28706800000 ([PERSON_NAME] BABY SW)" at bounding box center [556, 433] width 220 height 16
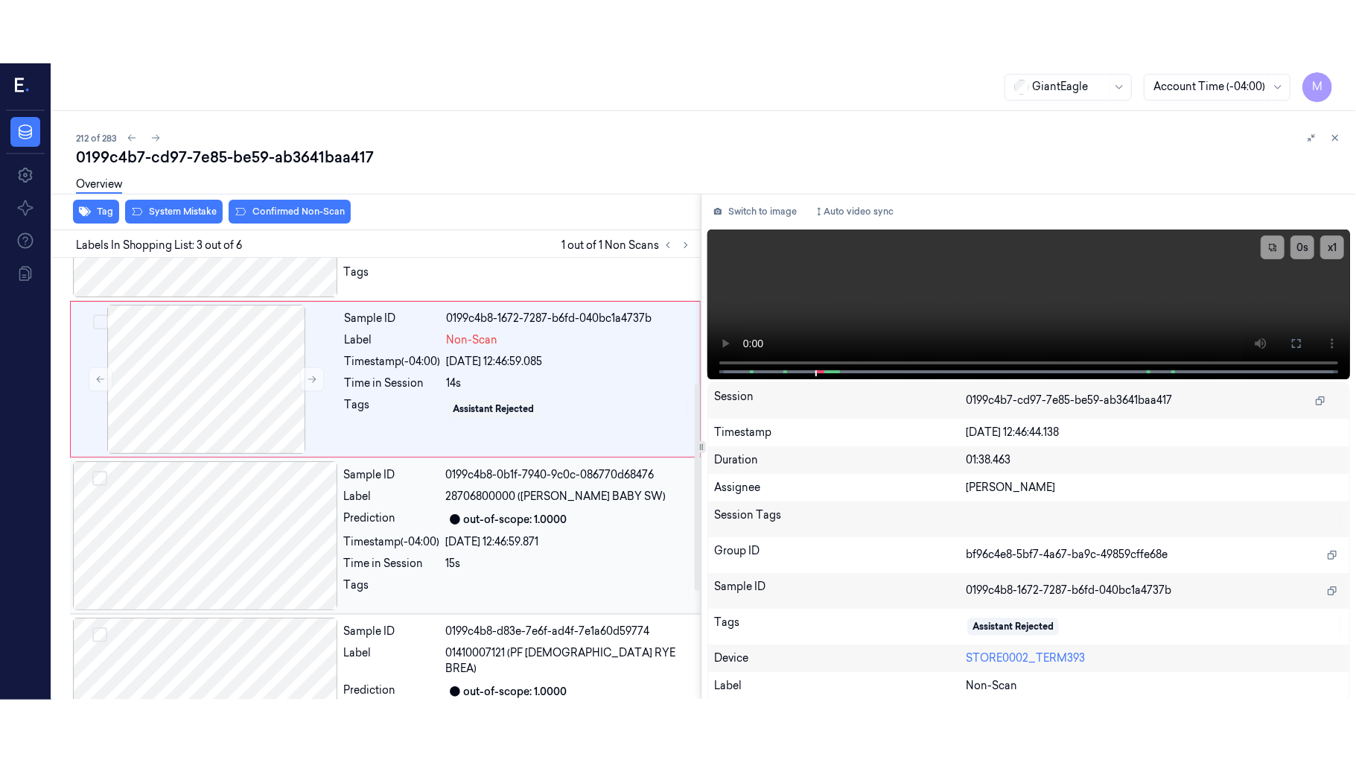
scroll to position [326, 0]
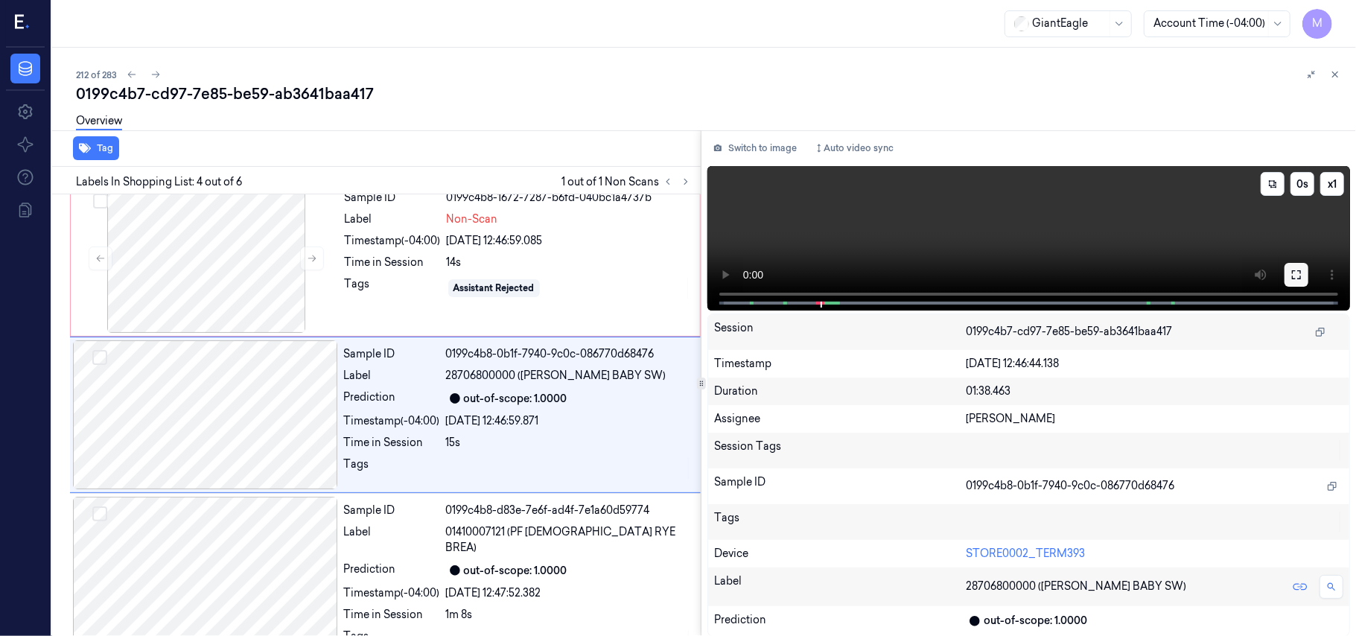
click at [1300, 277] on icon at bounding box center [1296, 274] width 9 height 9
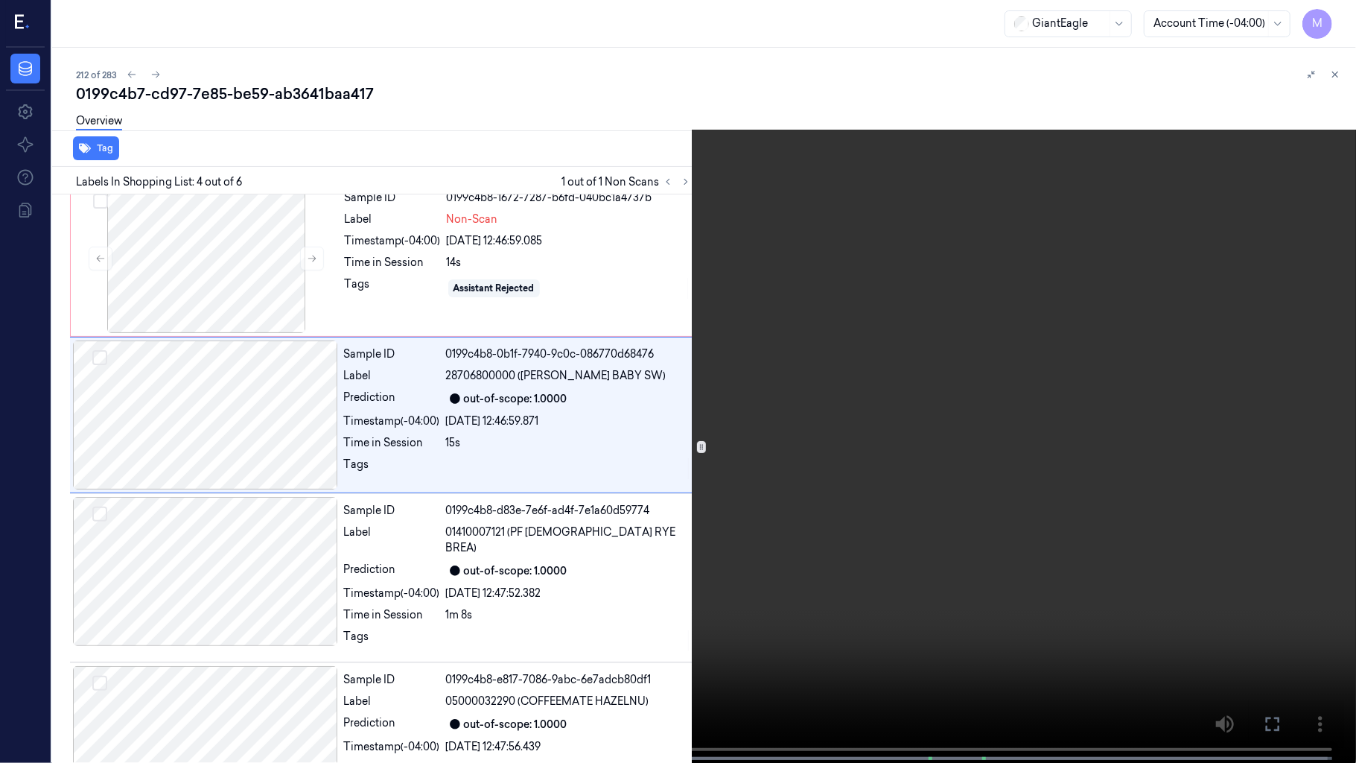
click at [933, 368] on video at bounding box center [678, 383] width 1356 height 766
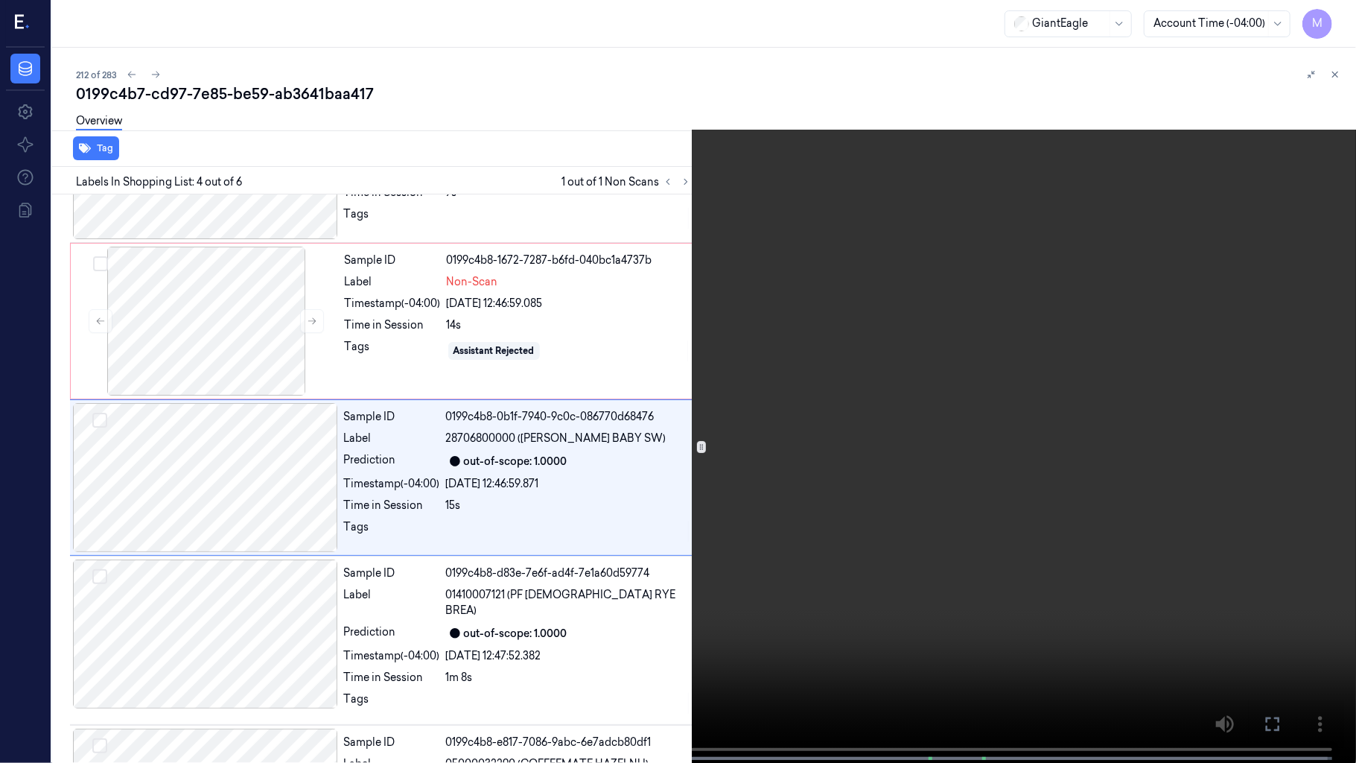
click at [933, 368] on video at bounding box center [678, 383] width 1356 height 766
click at [167, 635] on div "x 1 0 s" at bounding box center [678, 381] width 1356 height 763
click at [155, 635] on span at bounding box center [156, 757] width 2 height 7
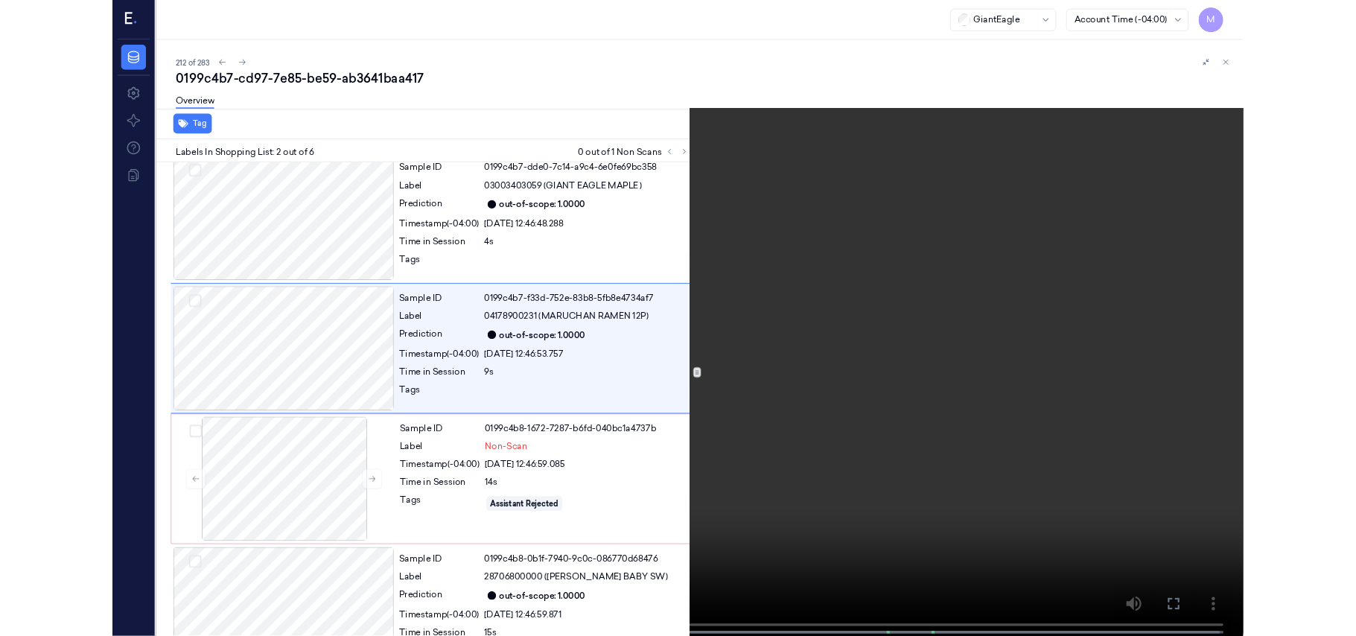
scroll to position [0, 0]
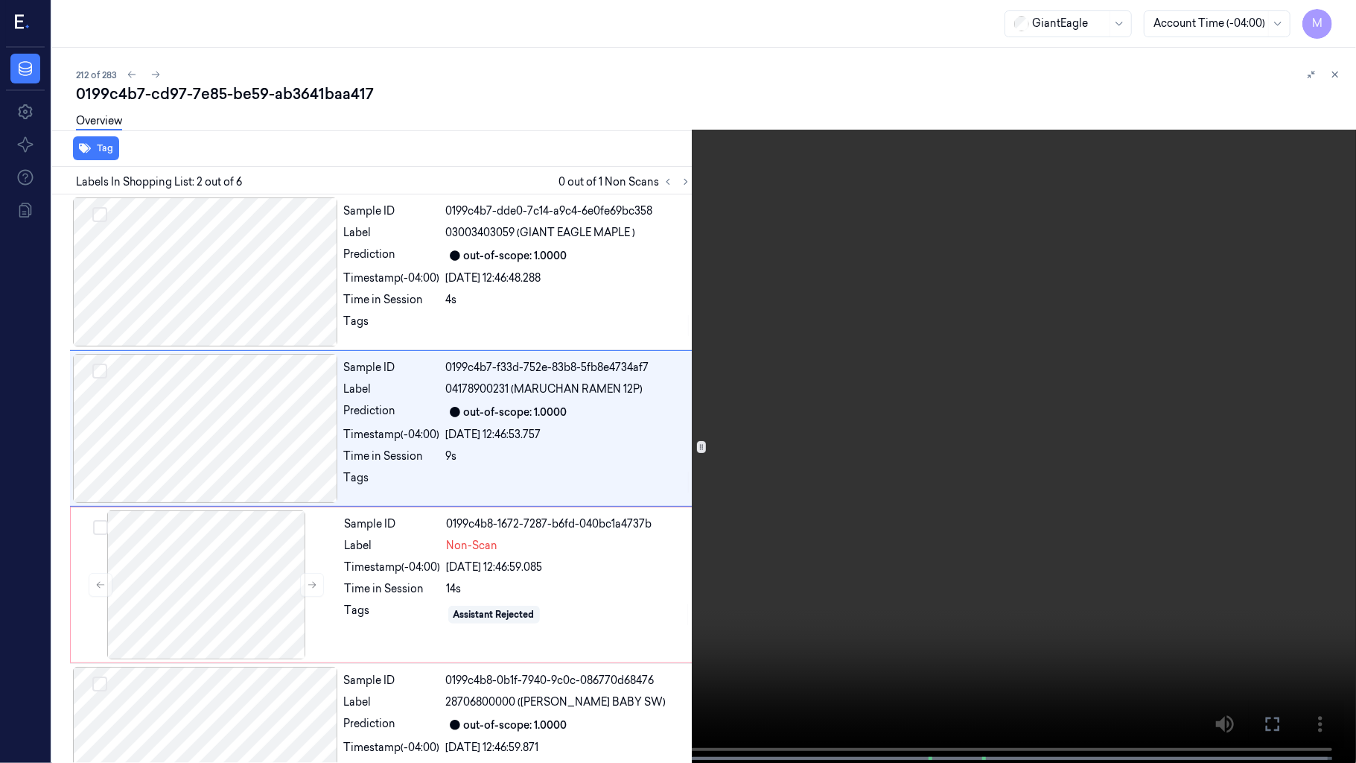
click at [665, 477] on video at bounding box center [678, 383] width 1356 height 766
click at [965, 526] on video at bounding box center [678, 383] width 1356 height 766
click at [947, 547] on video at bounding box center [678, 383] width 1356 height 766
click at [579, 513] on video at bounding box center [678, 383] width 1356 height 766
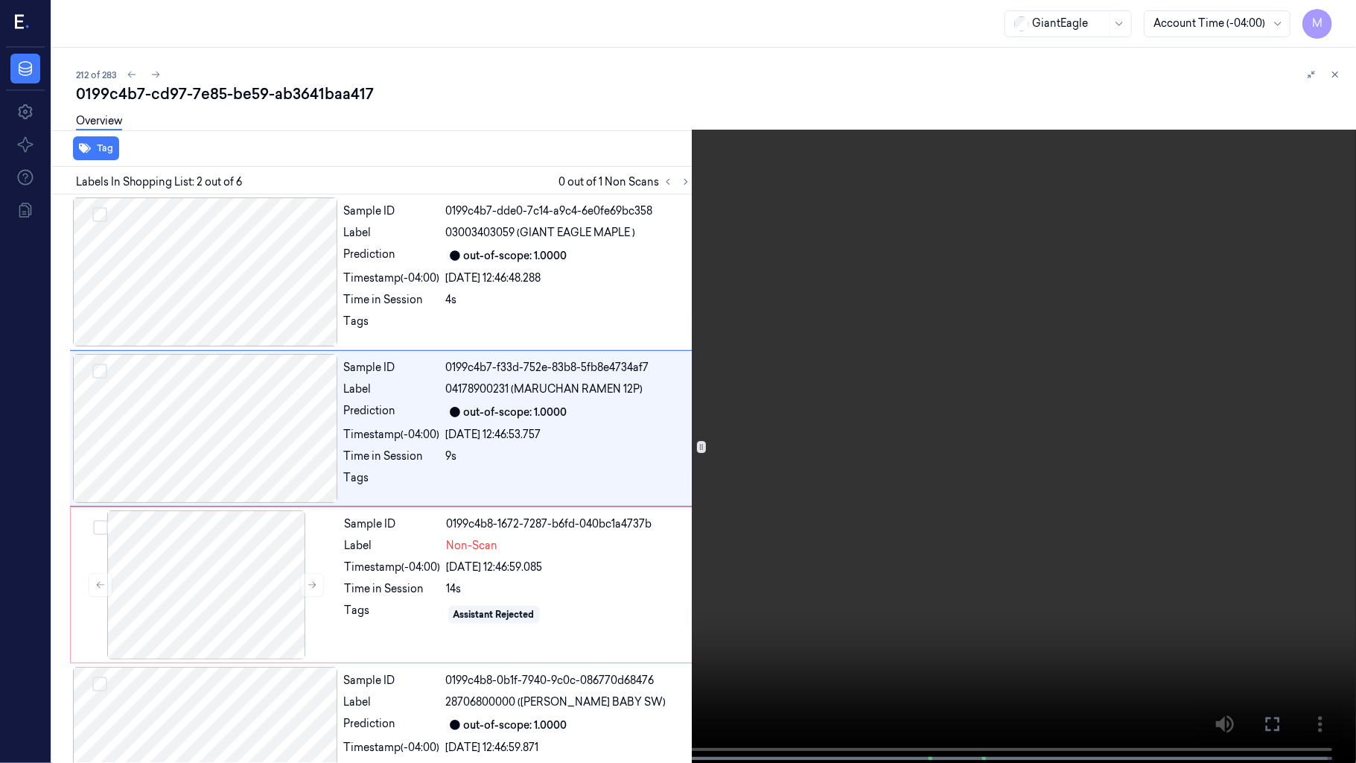
click at [579, 513] on video at bounding box center [678, 383] width 1356 height 766
click at [0, 0] on icon at bounding box center [0, 0] width 0 height 0
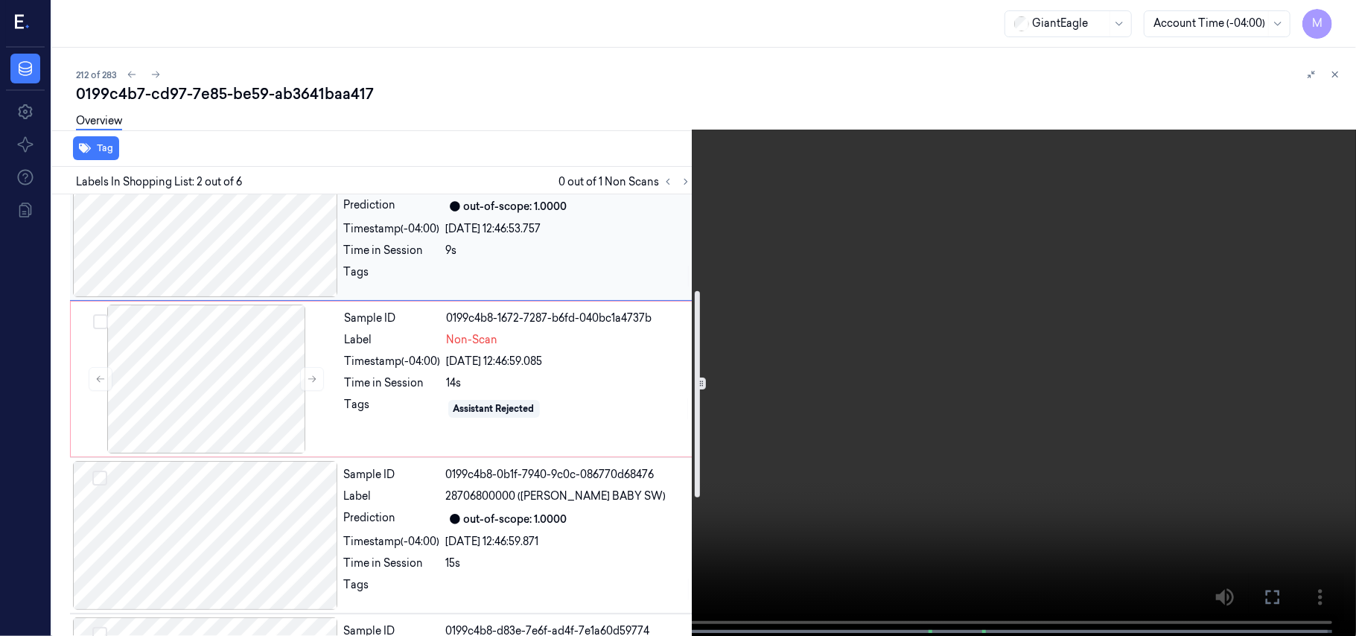
scroll to position [106, 0]
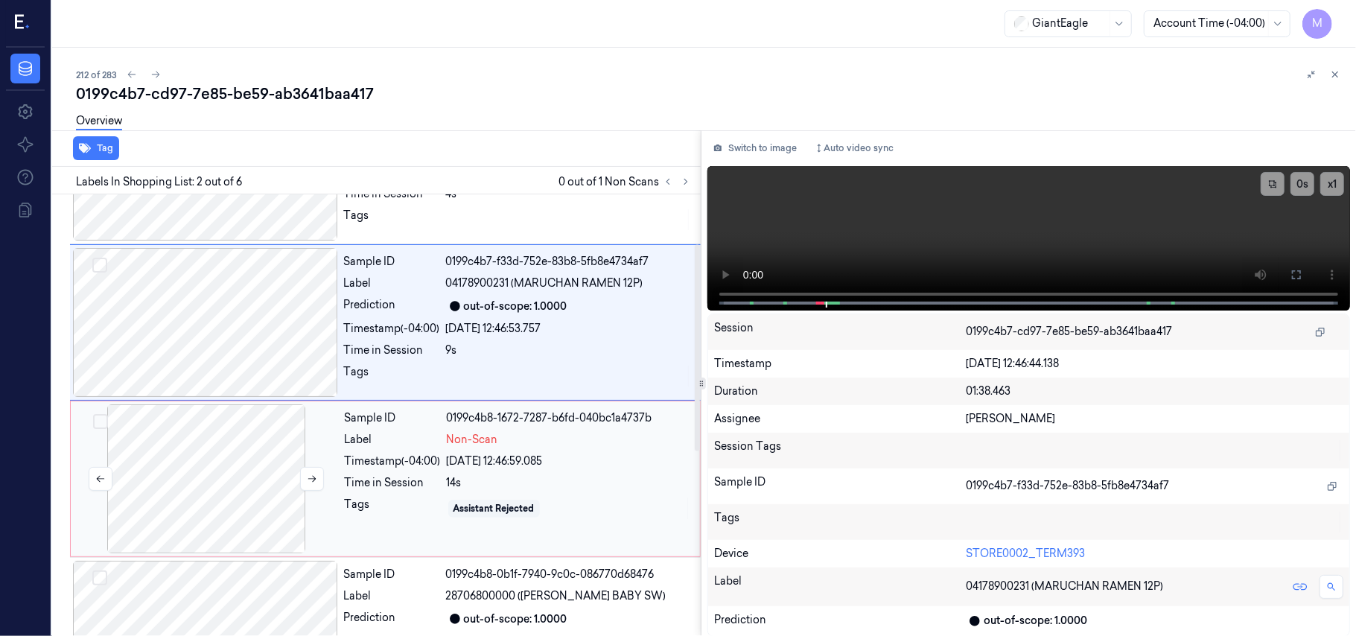
click at [230, 442] on div at bounding box center [206, 478] width 265 height 149
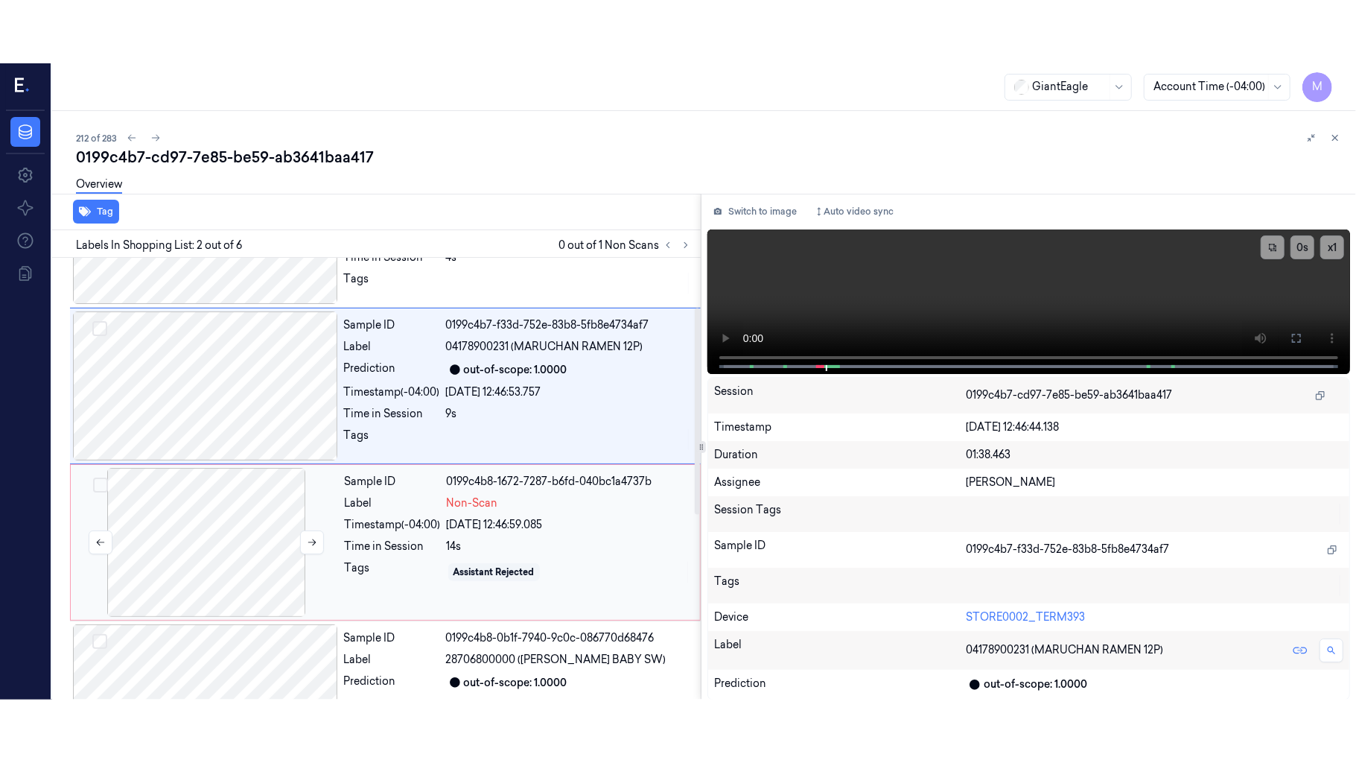
scroll to position [170, 0]
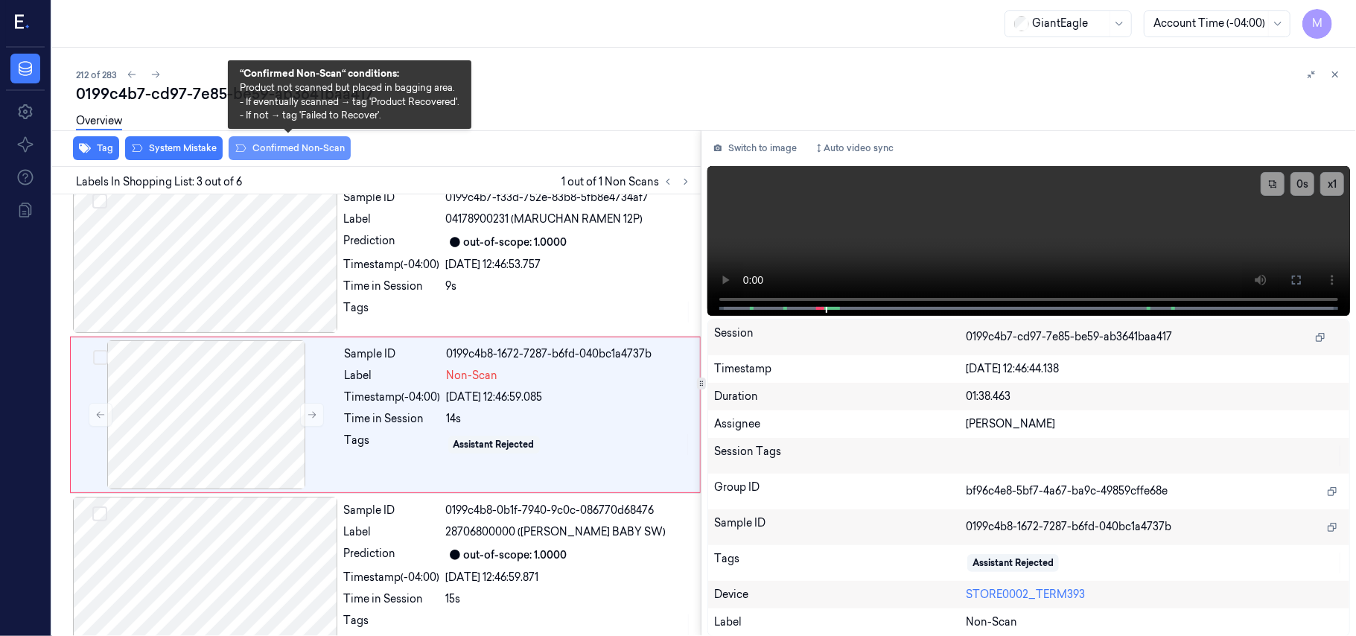
click at [293, 146] on button "Confirmed Non-Scan" at bounding box center [290, 148] width 122 height 24
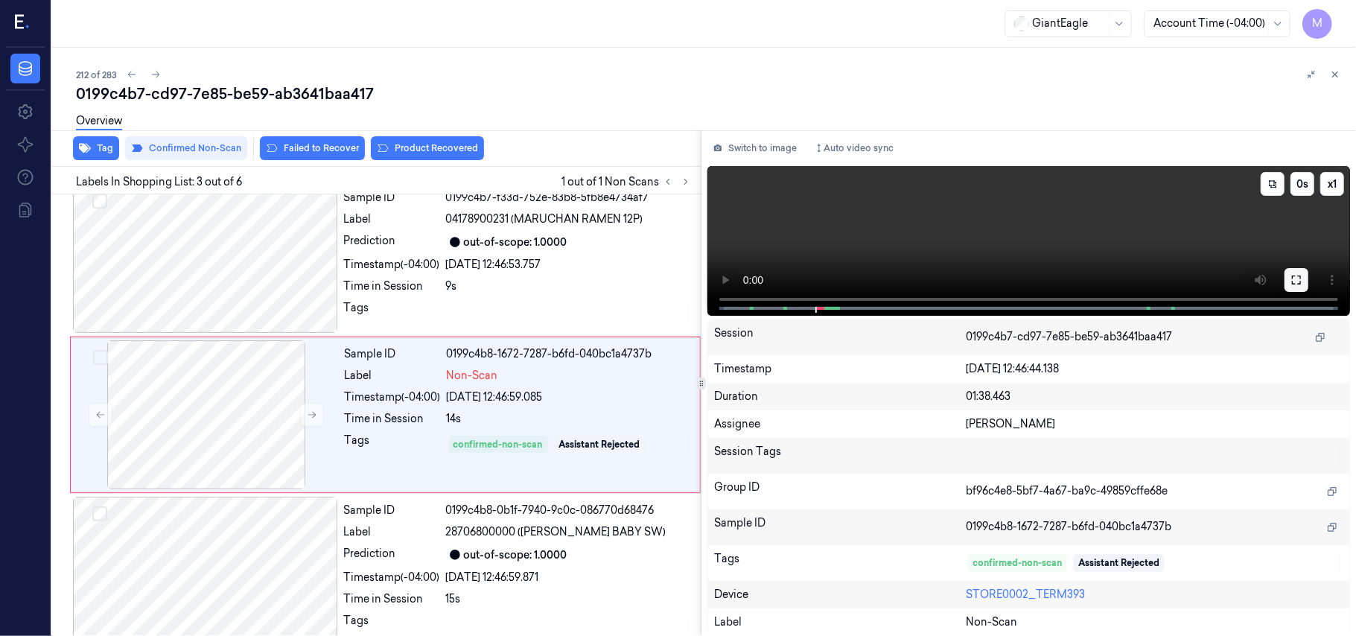
click at [1294, 277] on icon at bounding box center [1297, 280] width 12 height 12
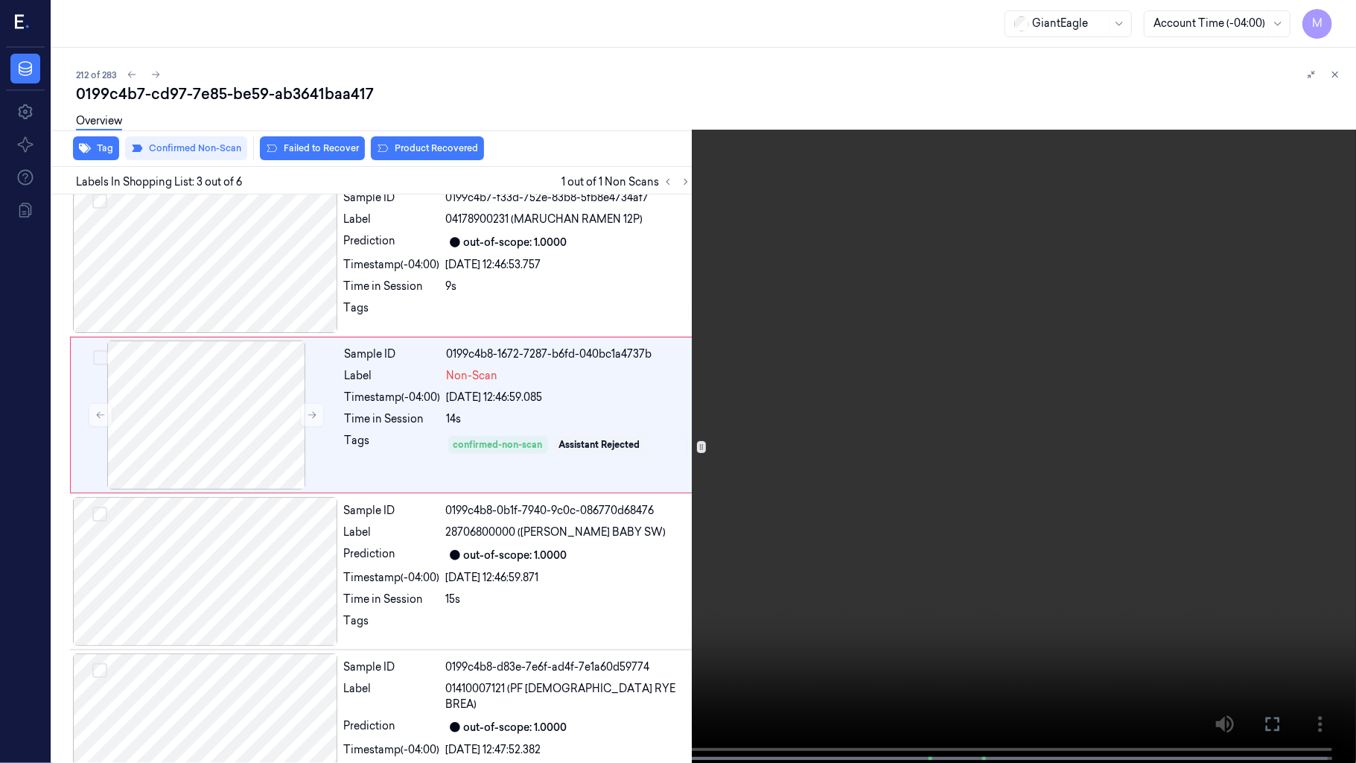
click at [915, 325] on video at bounding box center [678, 383] width 1356 height 766
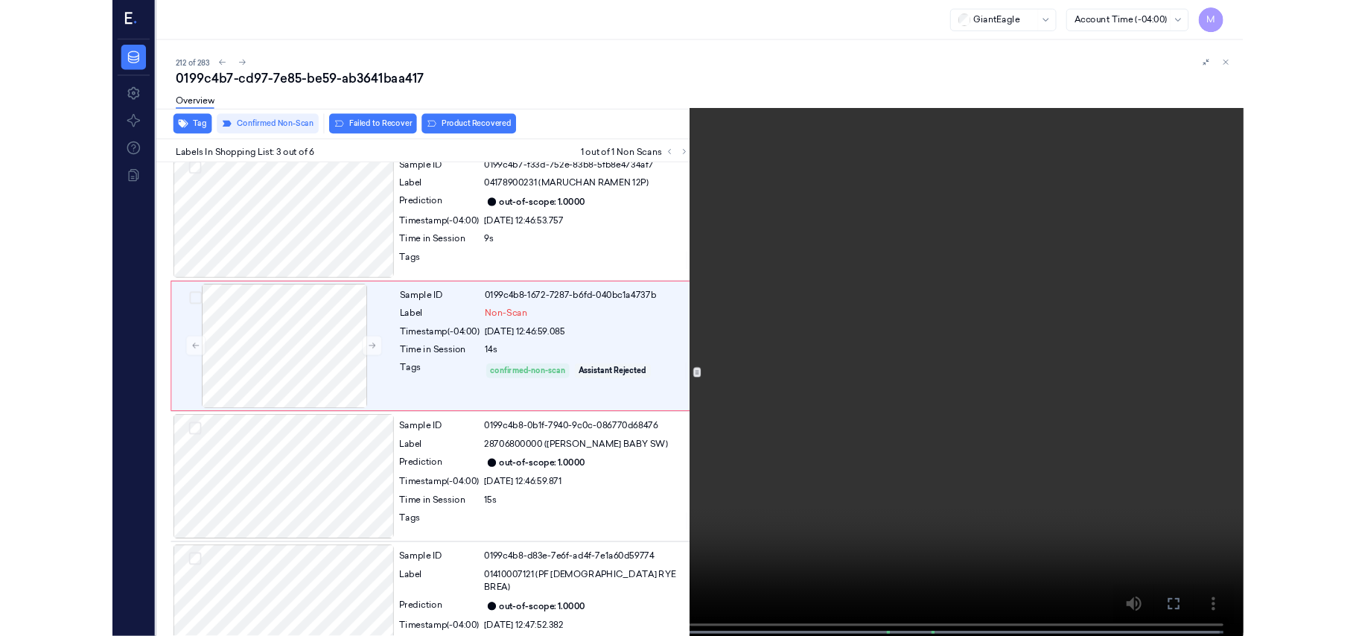
scroll to position [107, 0]
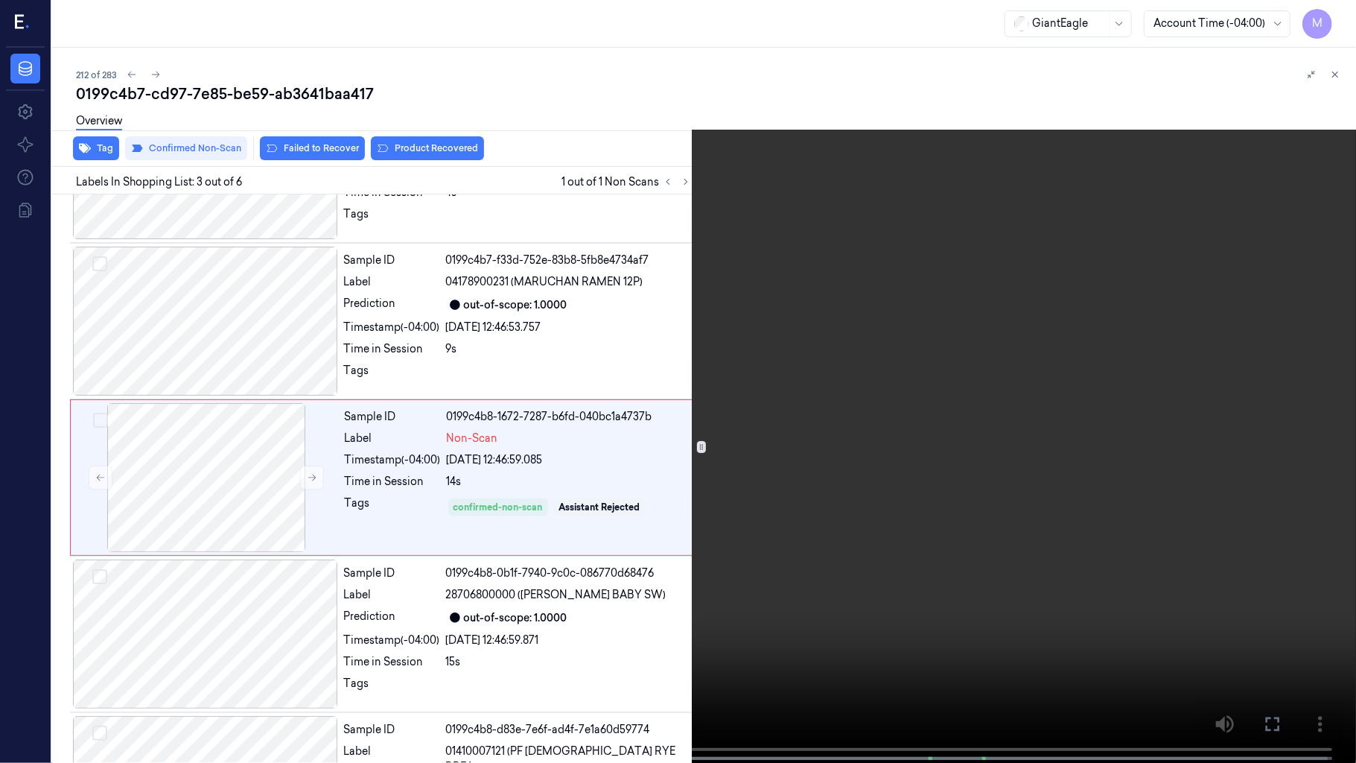
click at [915, 325] on video at bounding box center [678, 383] width 1356 height 766
click at [0, 0] on icon at bounding box center [0, 0] width 0 height 0
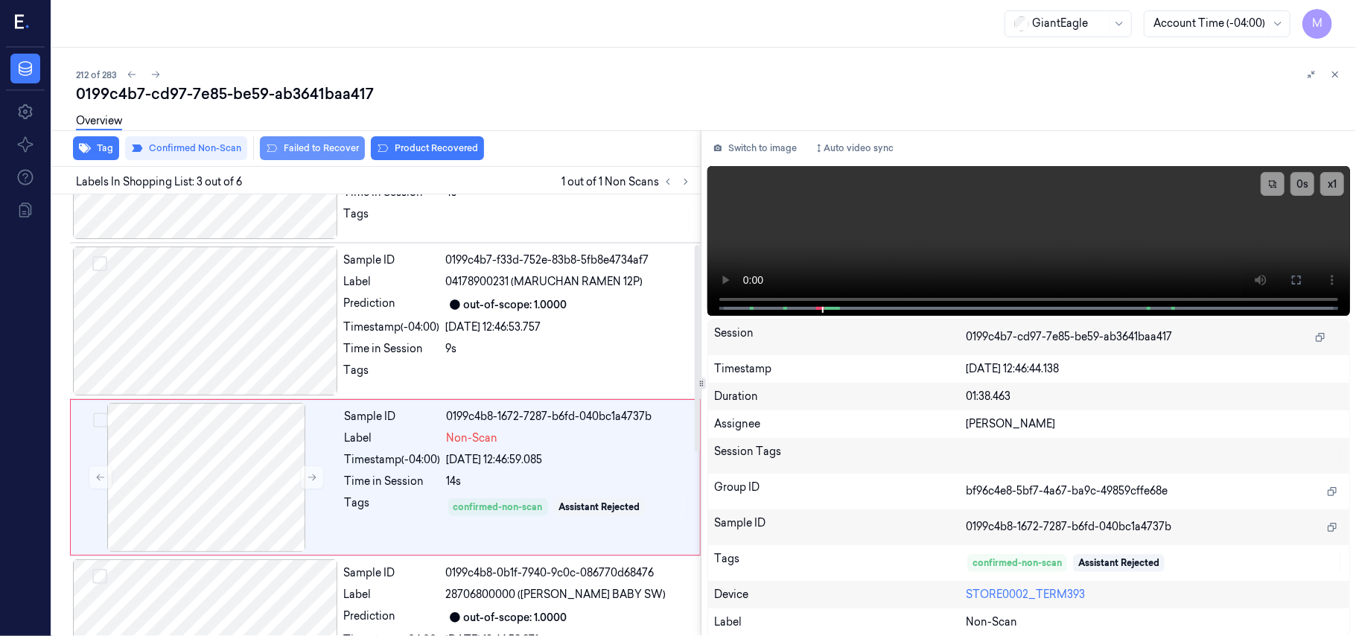
click at [328, 146] on button "Failed to Recover" at bounding box center [312, 148] width 105 height 24
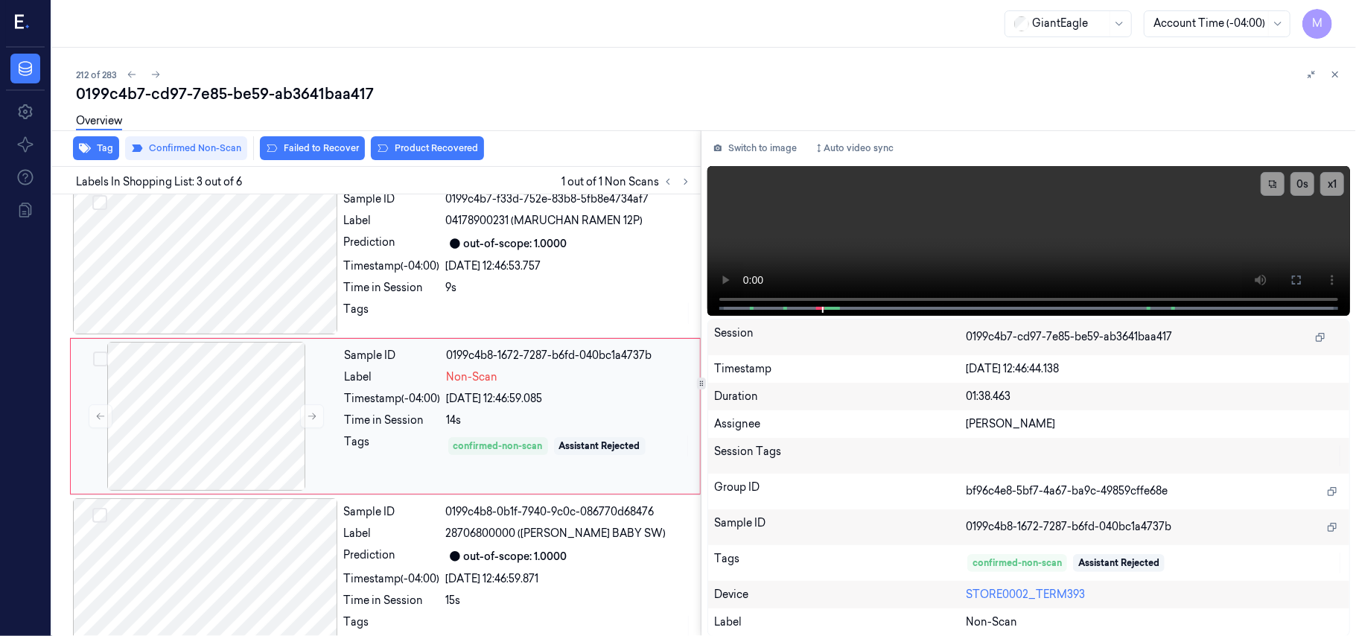
scroll to position [170, 0]
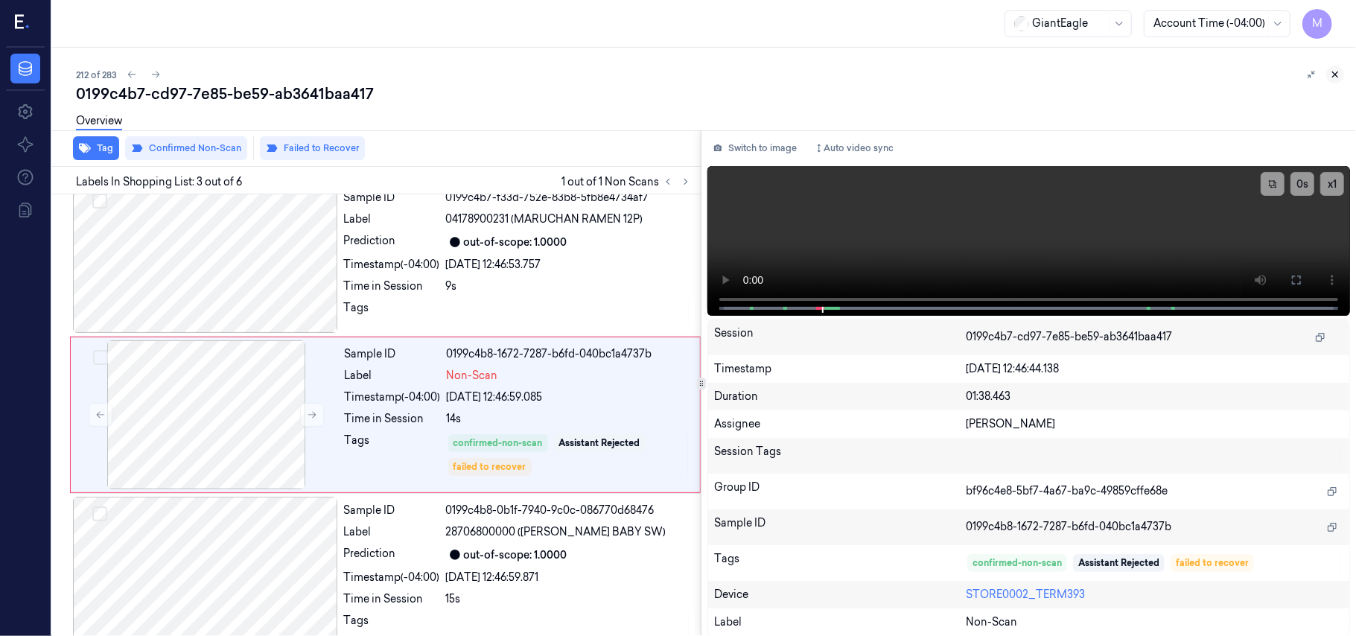
click at [1334, 72] on icon at bounding box center [1335, 74] width 10 height 10
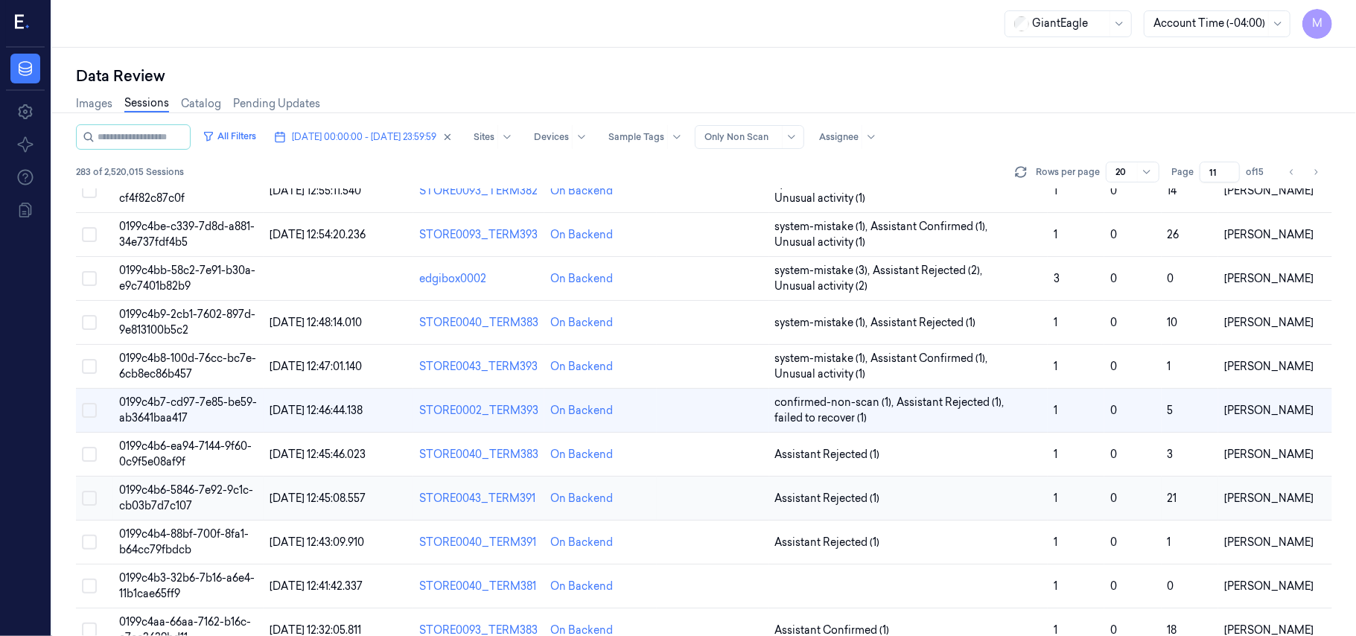
scroll to position [430, 0]
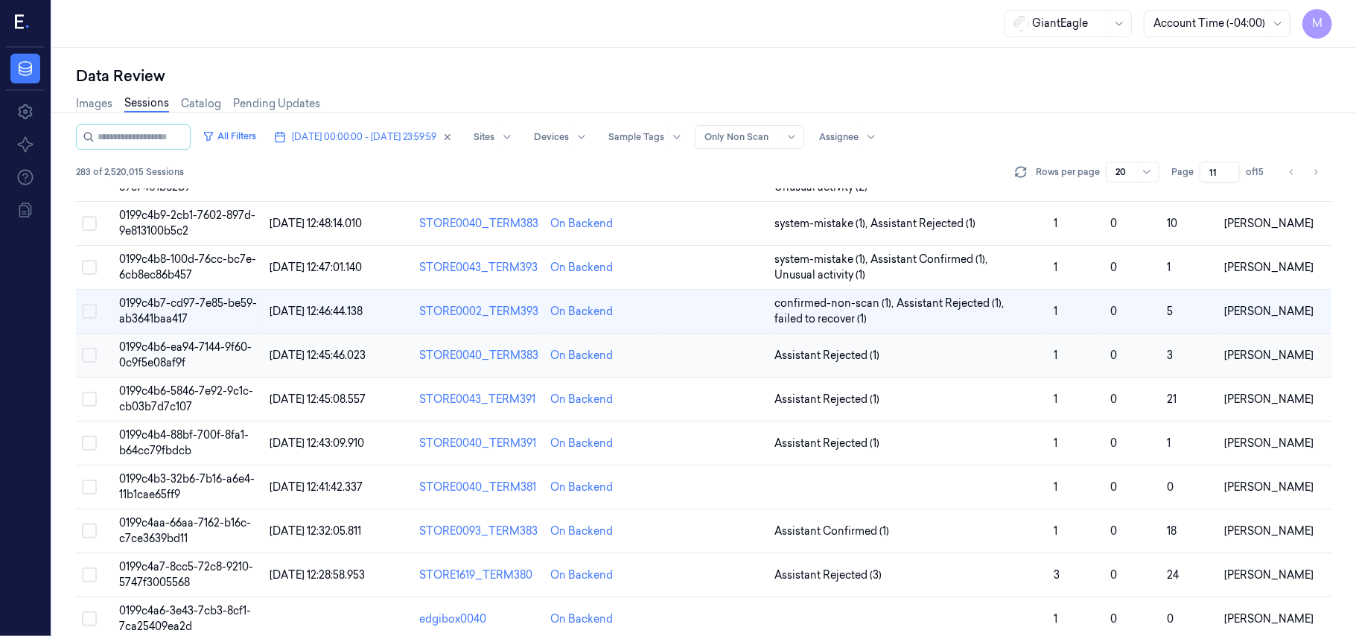
click at [194, 356] on td "0199c4b6-ea94-7144-9f60-0c9f5e08af9f" at bounding box center [188, 356] width 150 height 44
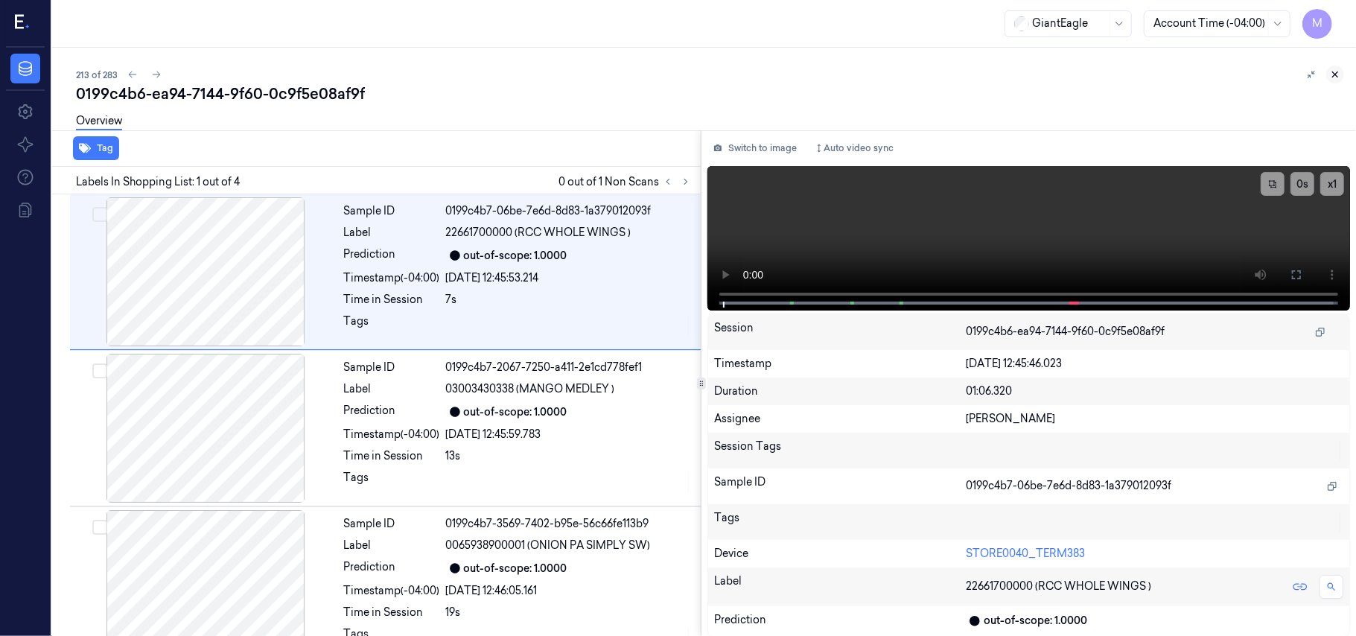
click at [1338, 73] on icon at bounding box center [1335, 74] width 10 height 10
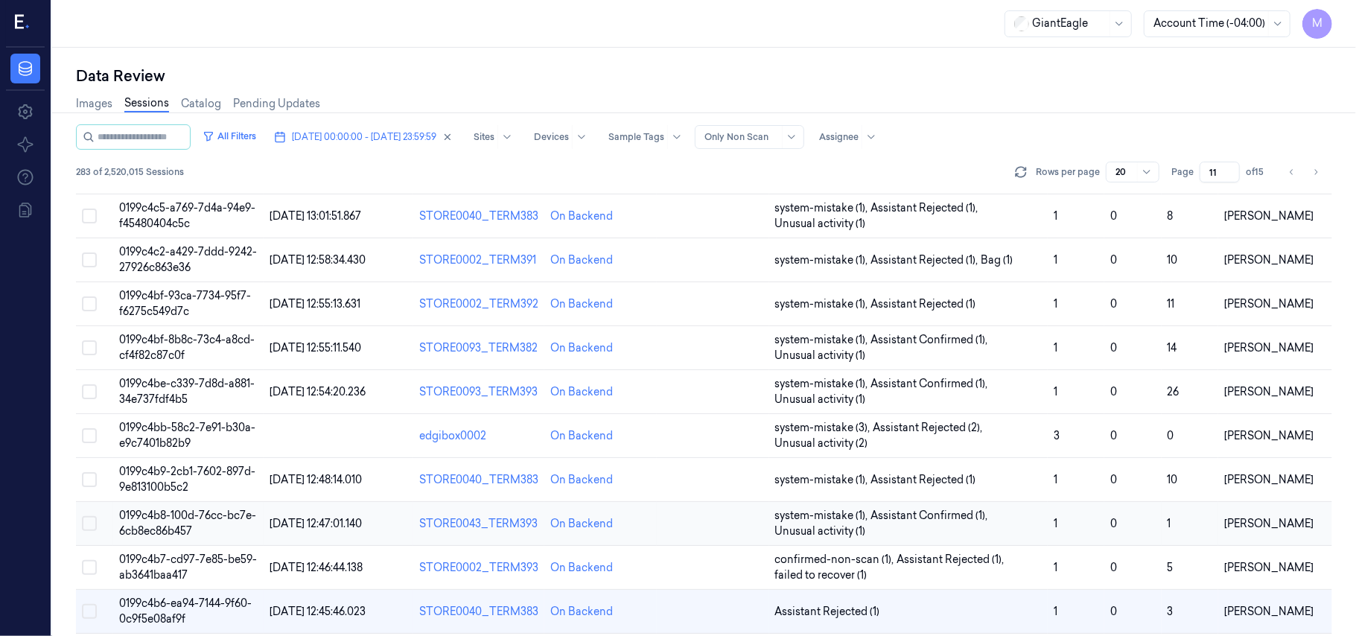
scroll to position [376, 0]
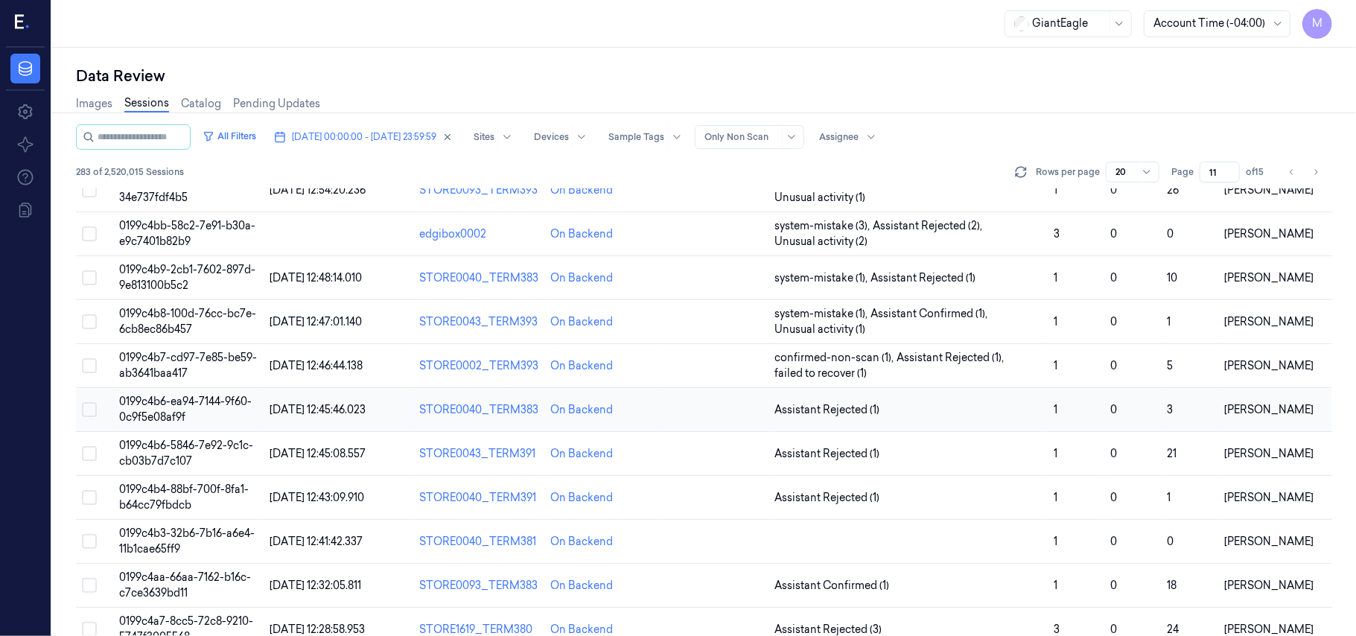
click at [171, 415] on span "0199c4b6-ea94-7144-9f60-0c9f5e08af9f" at bounding box center [185, 409] width 133 height 29
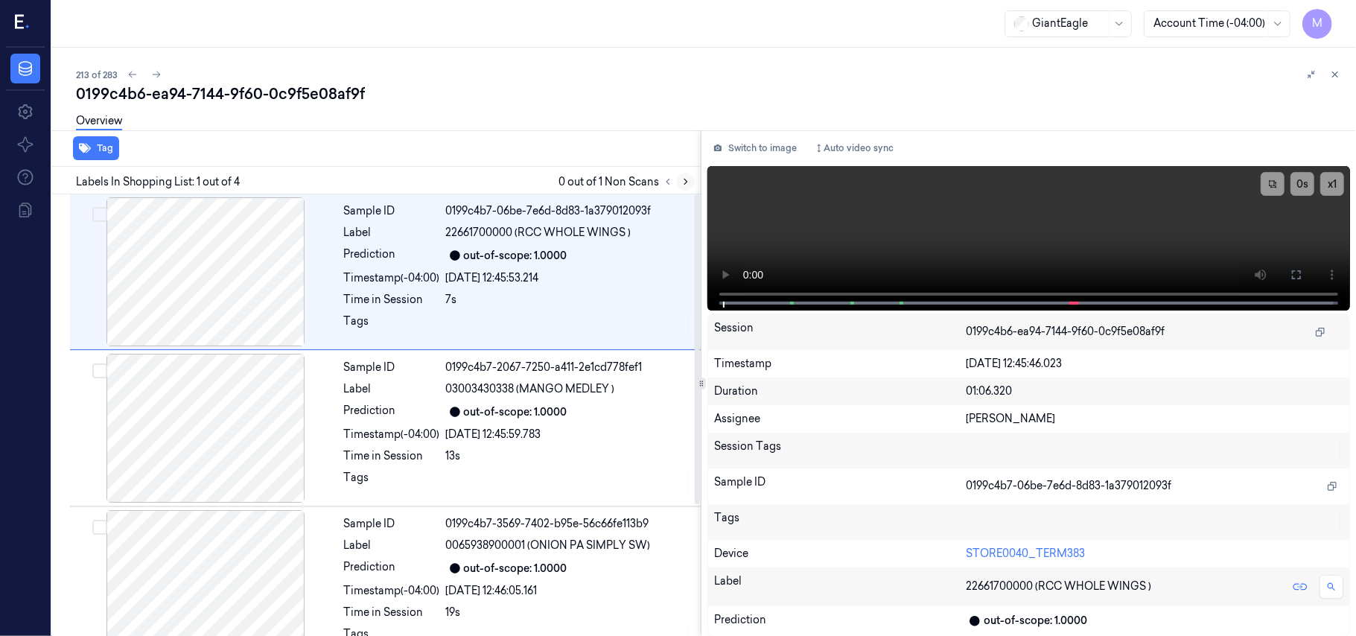
click at [687, 185] on icon at bounding box center [686, 181] width 10 height 10
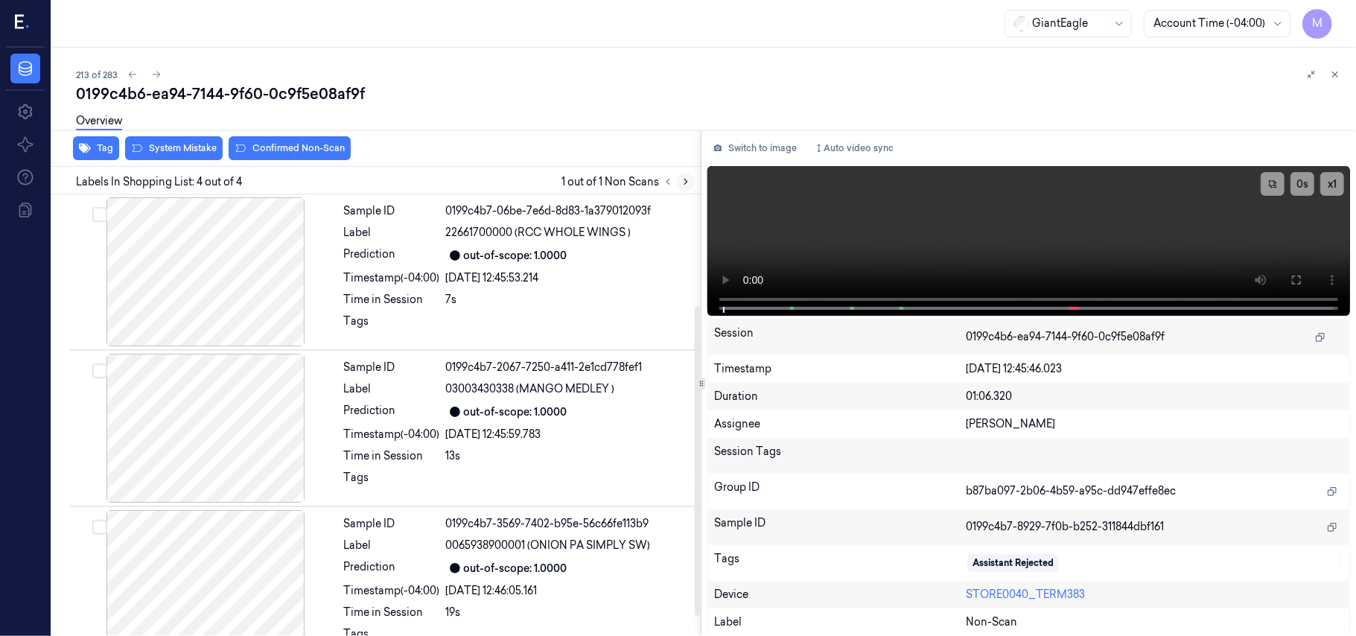
scroll to position [189, 0]
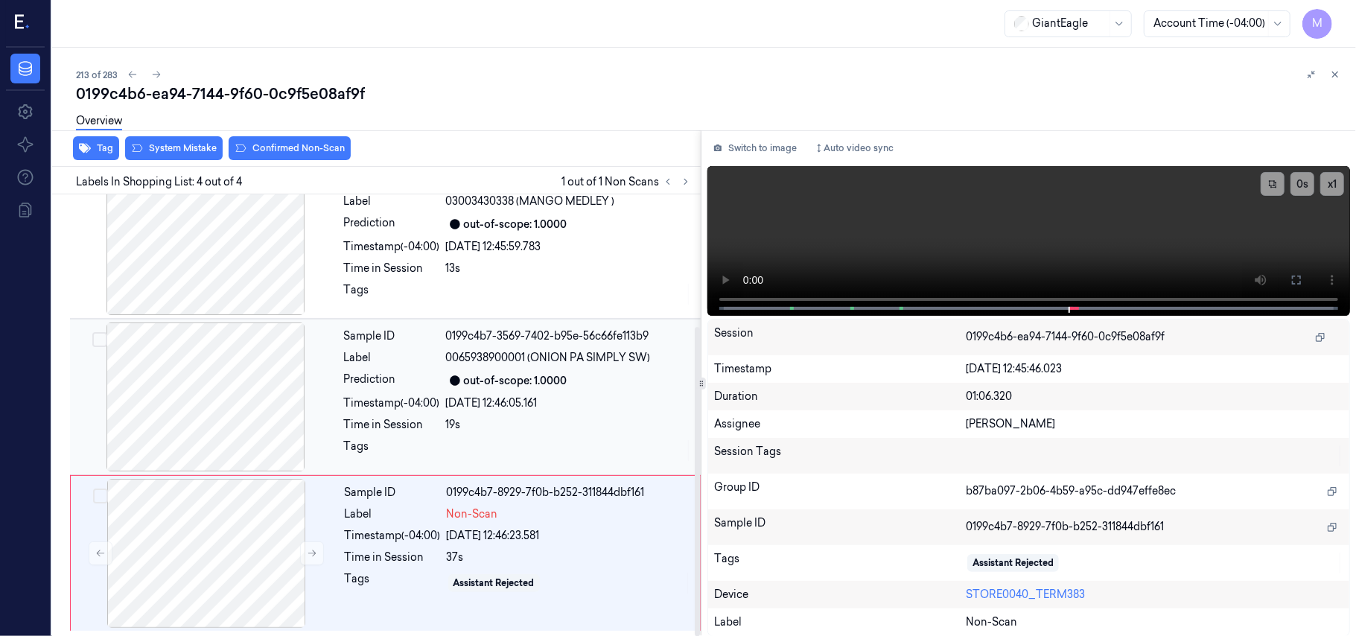
click at [541, 384] on div "out-of-scope: 1.0000" at bounding box center [516, 381] width 104 height 16
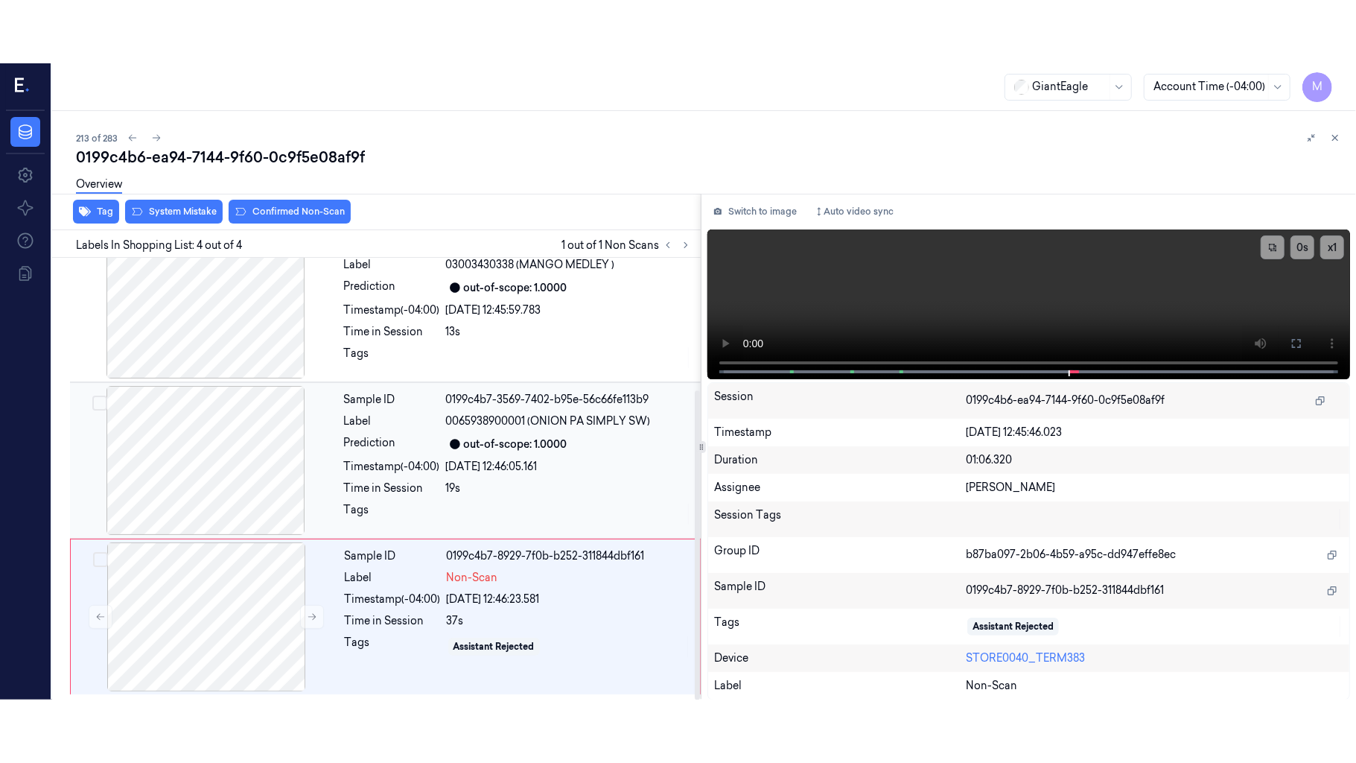
scroll to position [170, 0]
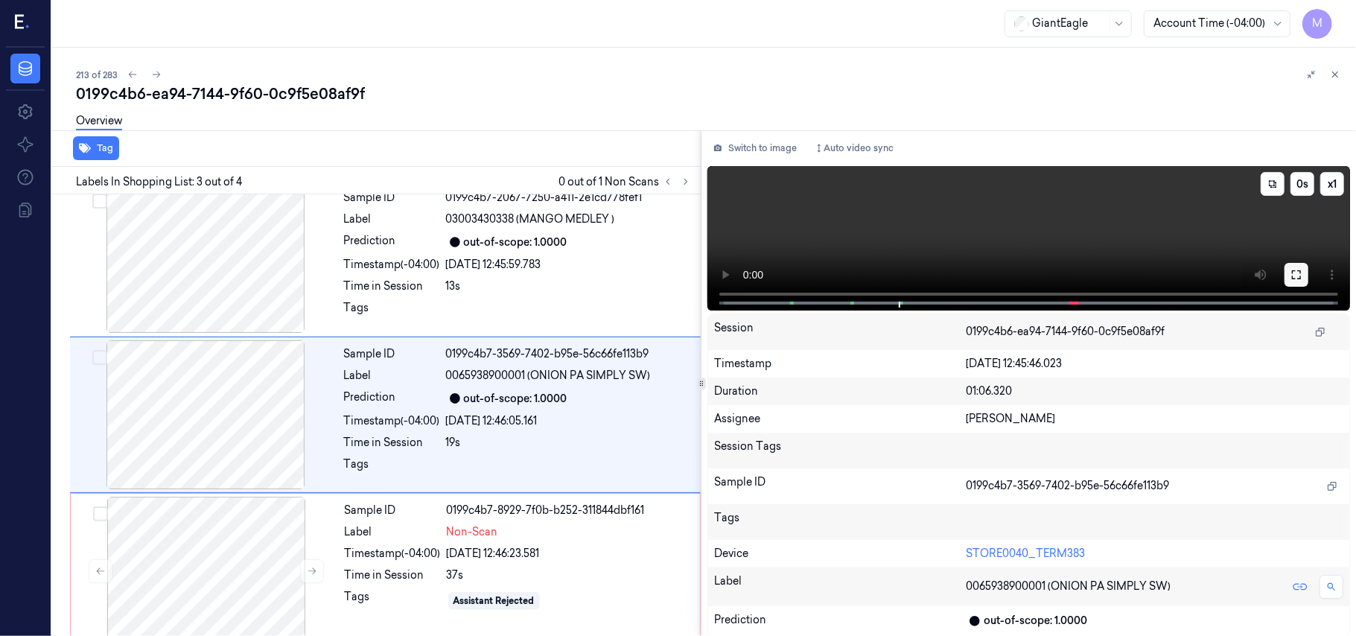
click at [1302, 269] on icon at bounding box center [1297, 275] width 12 height 12
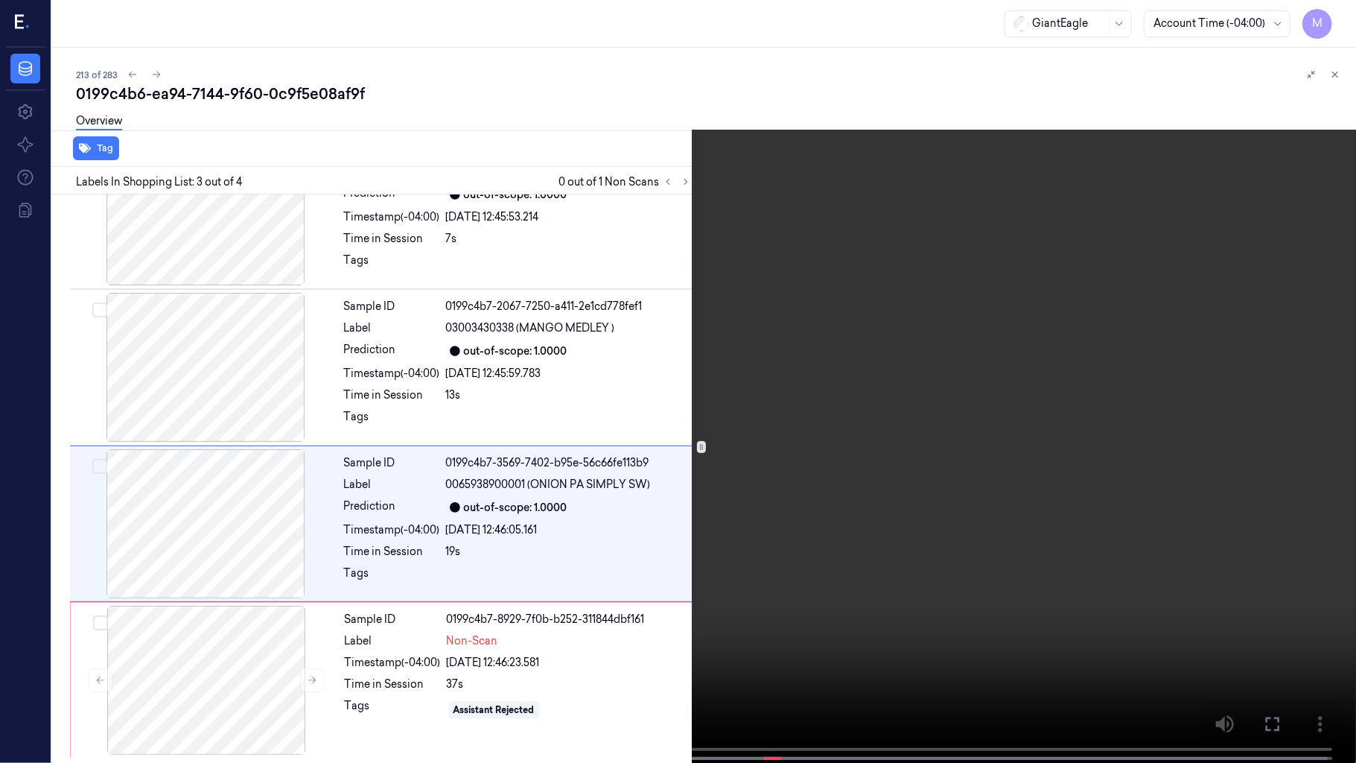
click at [894, 356] on video at bounding box center [678, 383] width 1356 height 766
click at [1332, 13] on button "x 1" at bounding box center [1338, 18] width 24 height 24
click at [993, 298] on video at bounding box center [678, 383] width 1356 height 766
click at [0, 0] on button at bounding box center [0, 0] width 0 height 0
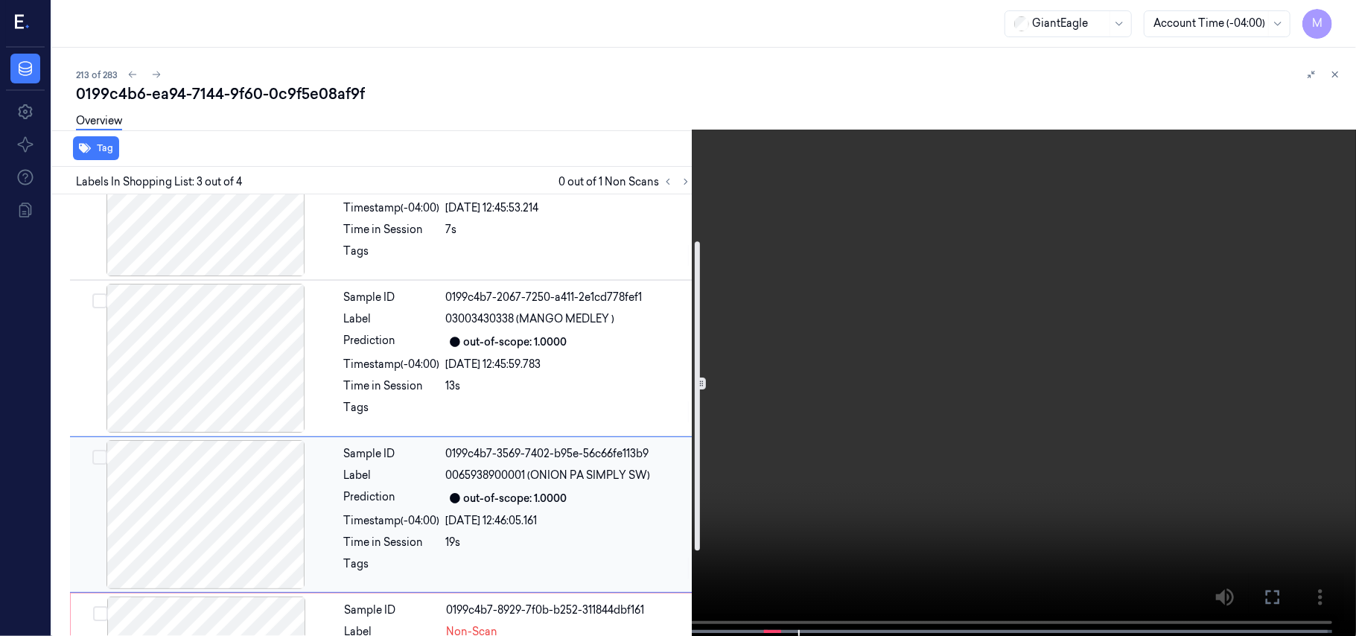
scroll to position [0, 0]
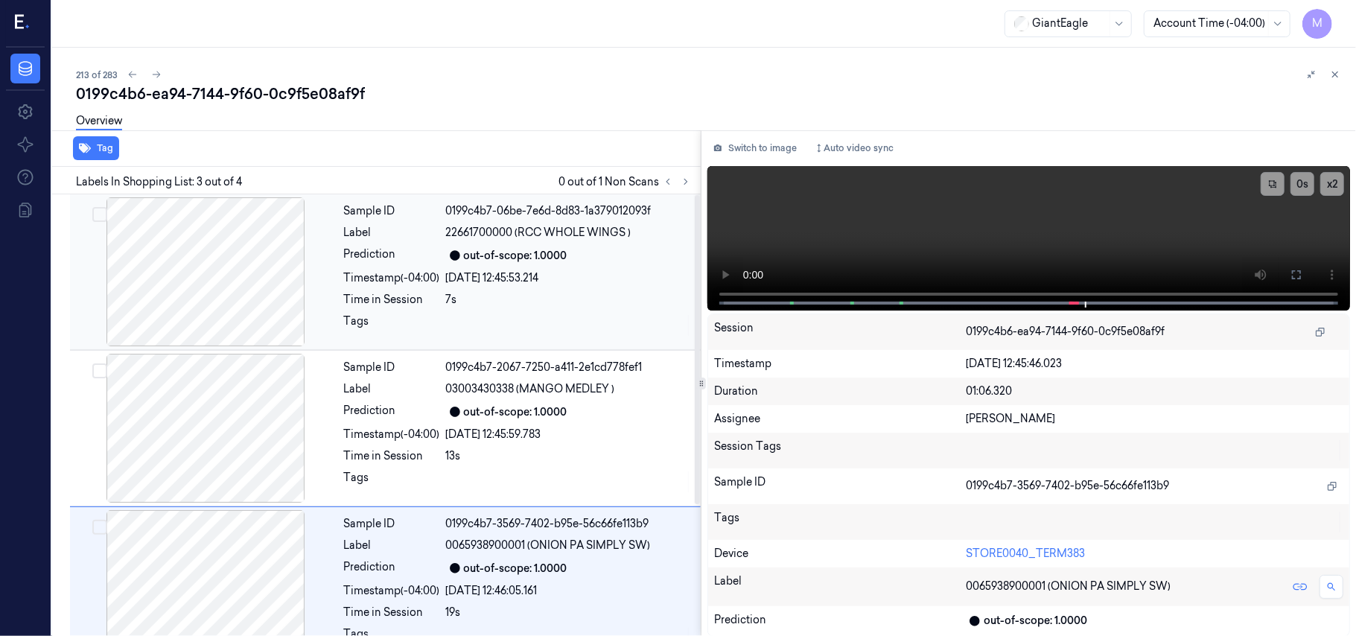
click at [558, 275] on div "[DATE] 12:45:53.214" at bounding box center [569, 278] width 246 height 16
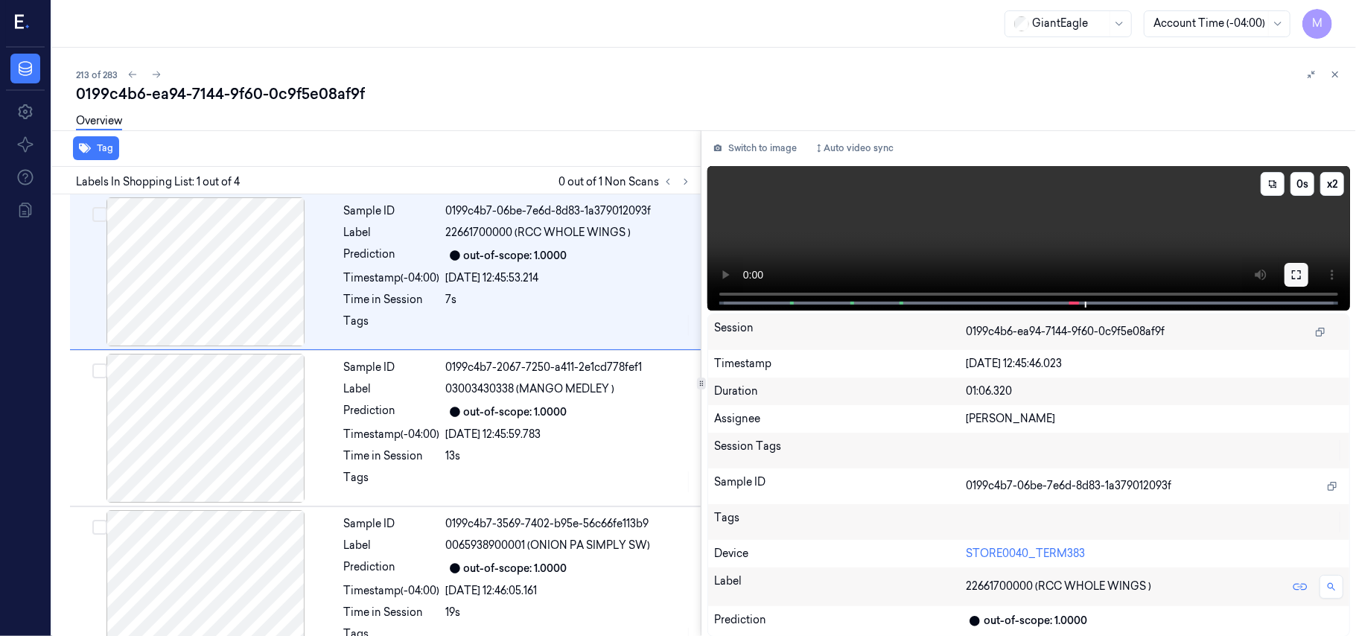
click at [1302, 274] on button at bounding box center [1297, 275] width 24 height 24
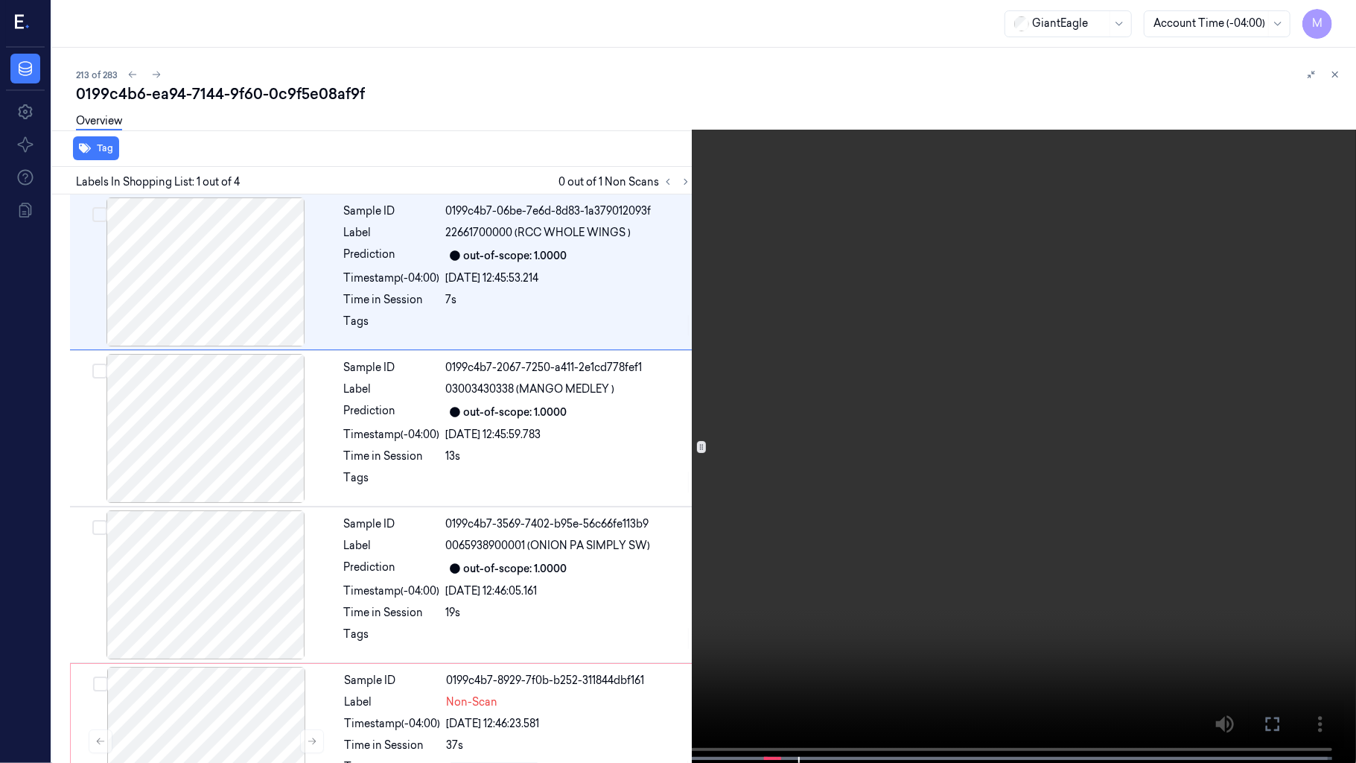
click at [950, 355] on video at bounding box center [678, 383] width 1356 height 766
click at [0, 0] on icon at bounding box center [0, 0] width 0 height 0
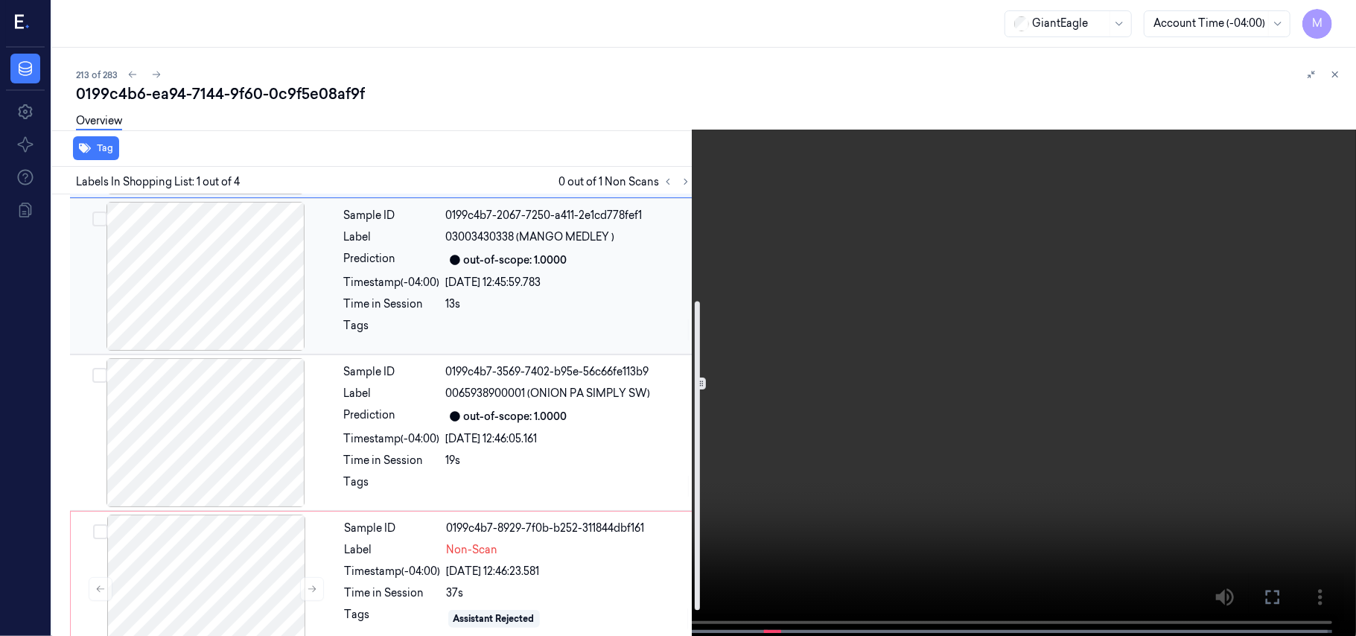
scroll to position [189, 0]
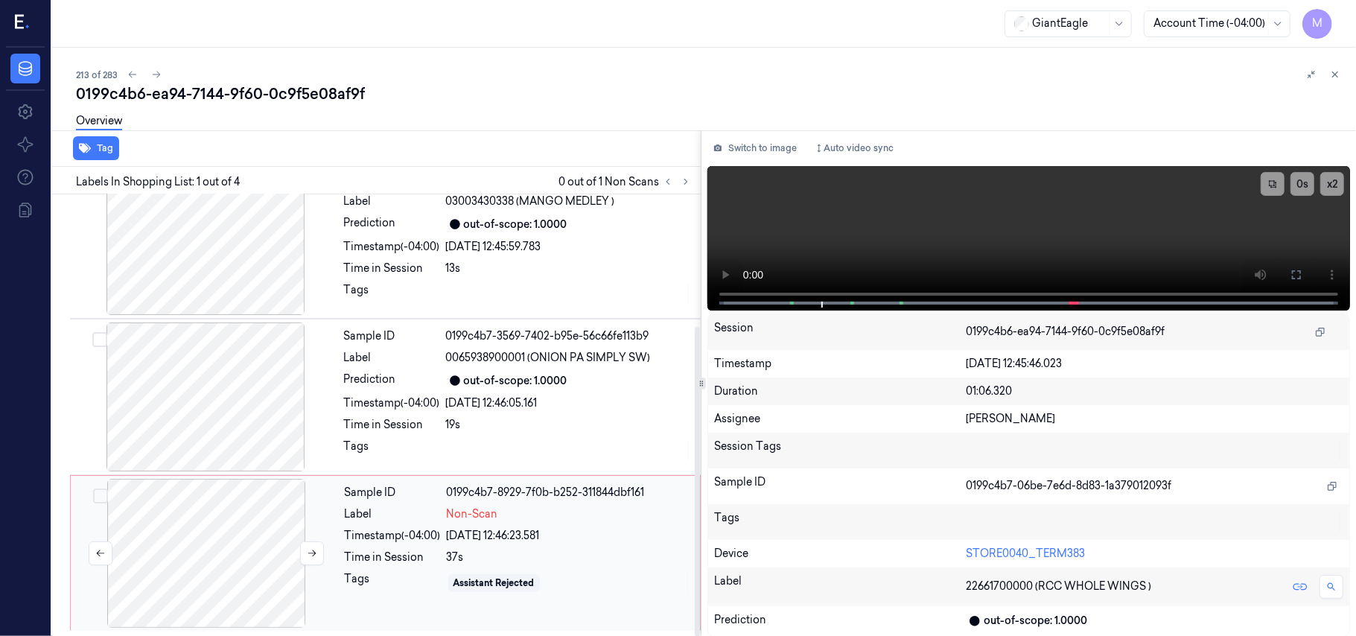
click at [230, 542] on div at bounding box center [206, 553] width 265 height 149
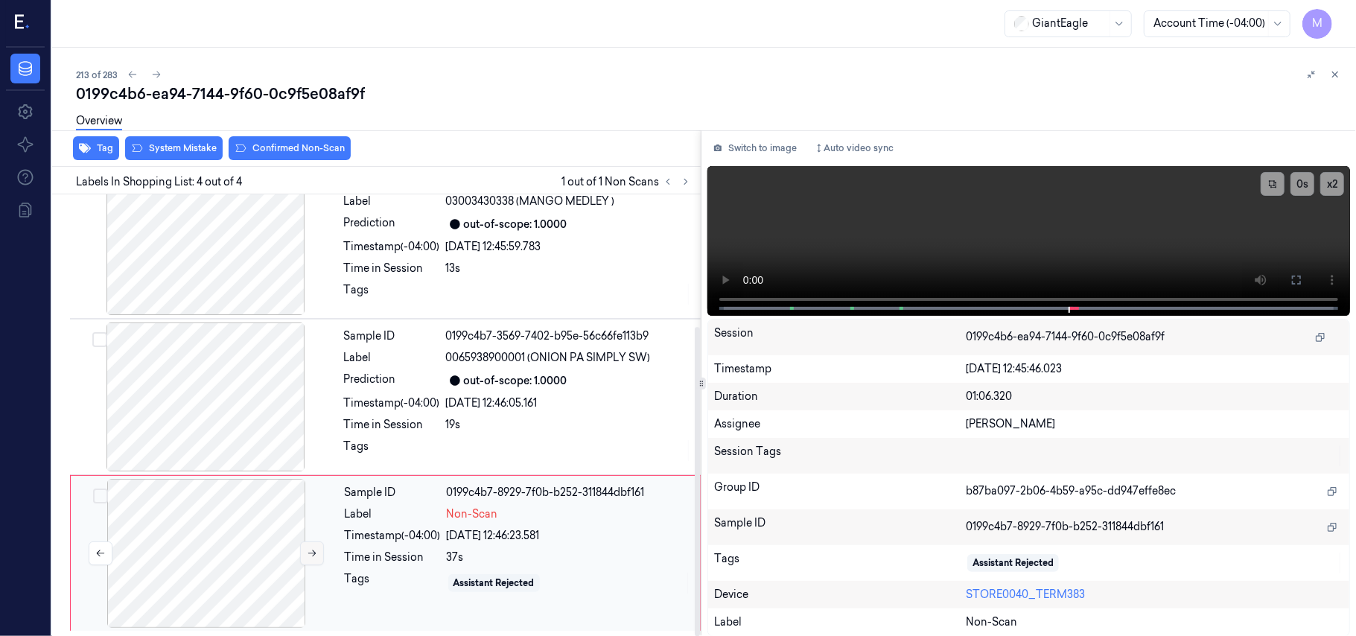
click at [311, 550] on icon at bounding box center [312, 553] width 10 height 10
click at [236, 508] on div at bounding box center [206, 553] width 265 height 149
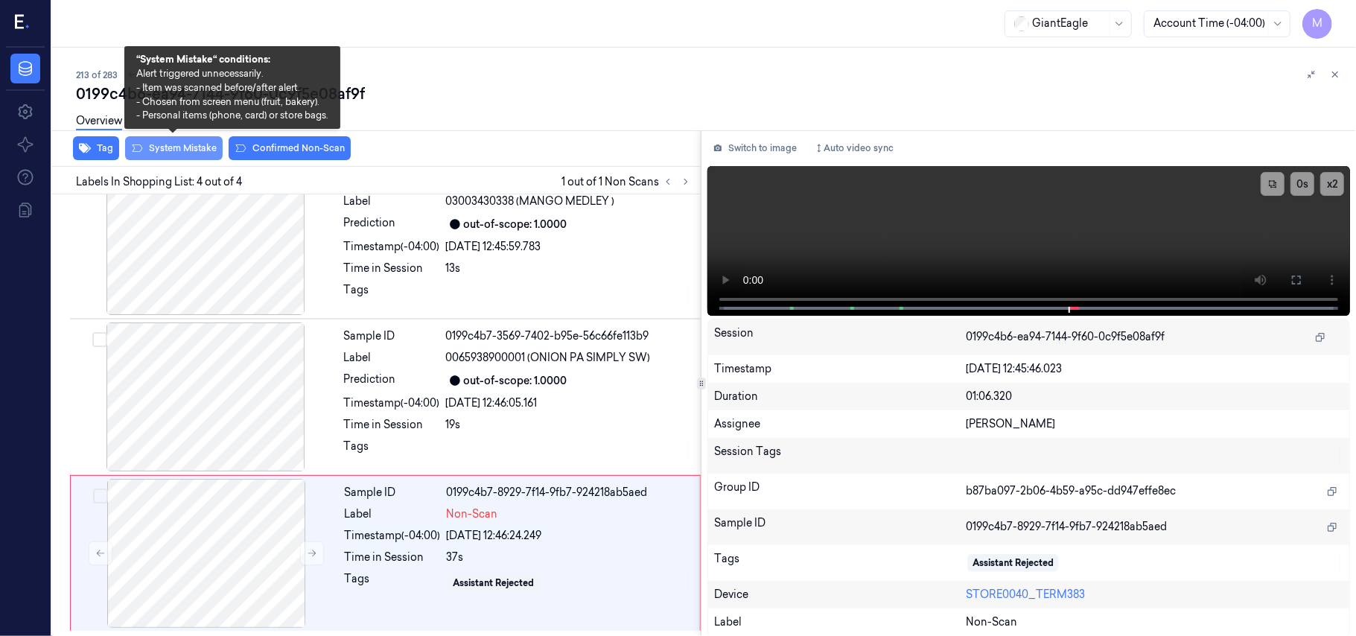
click at [182, 147] on button "System Mistake" at bounding box center [174, 148] width 98 height 24
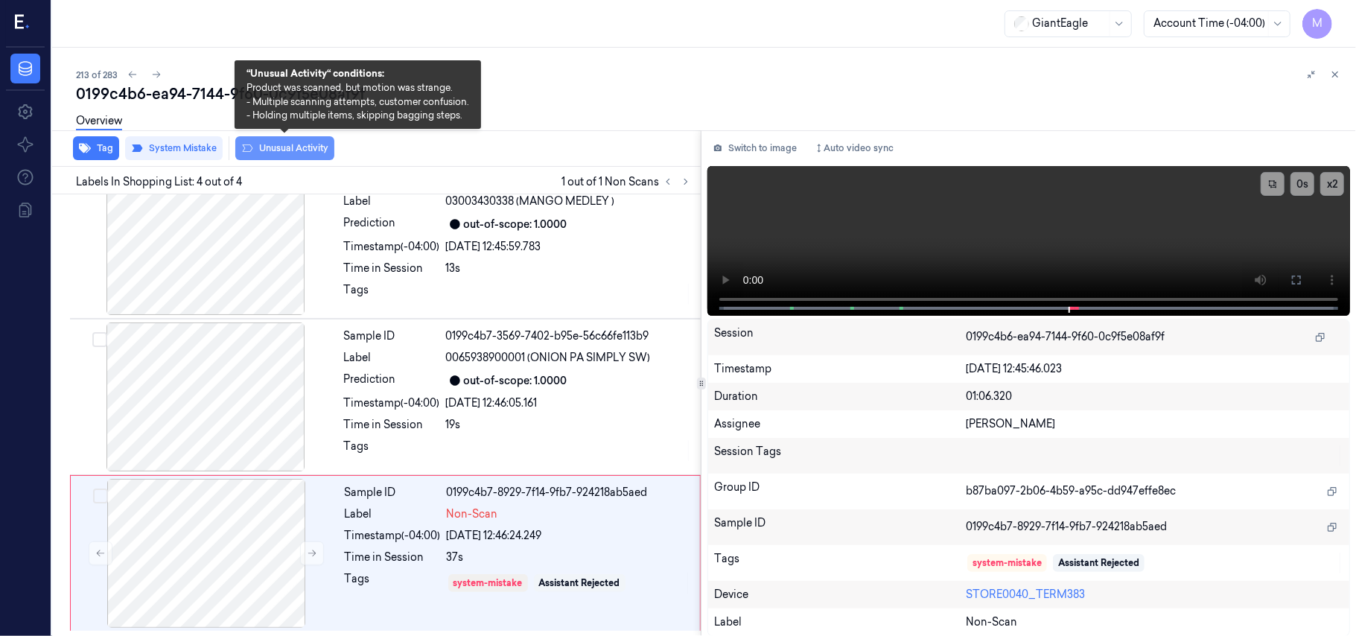
click at [301, 143] on button "Unusual Activity" at bounding box center [284, 148] width 99 height 24
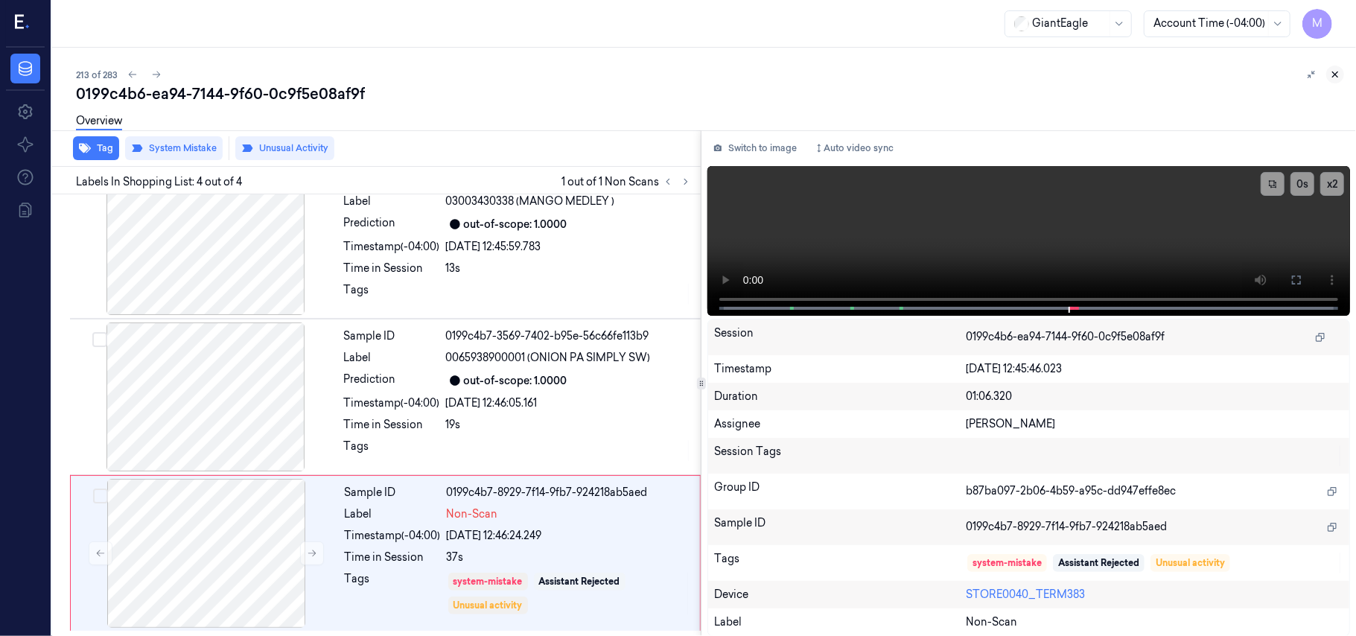
click at [1340, 71] on icon at bounding box center [1335, 74] width 10 height 10
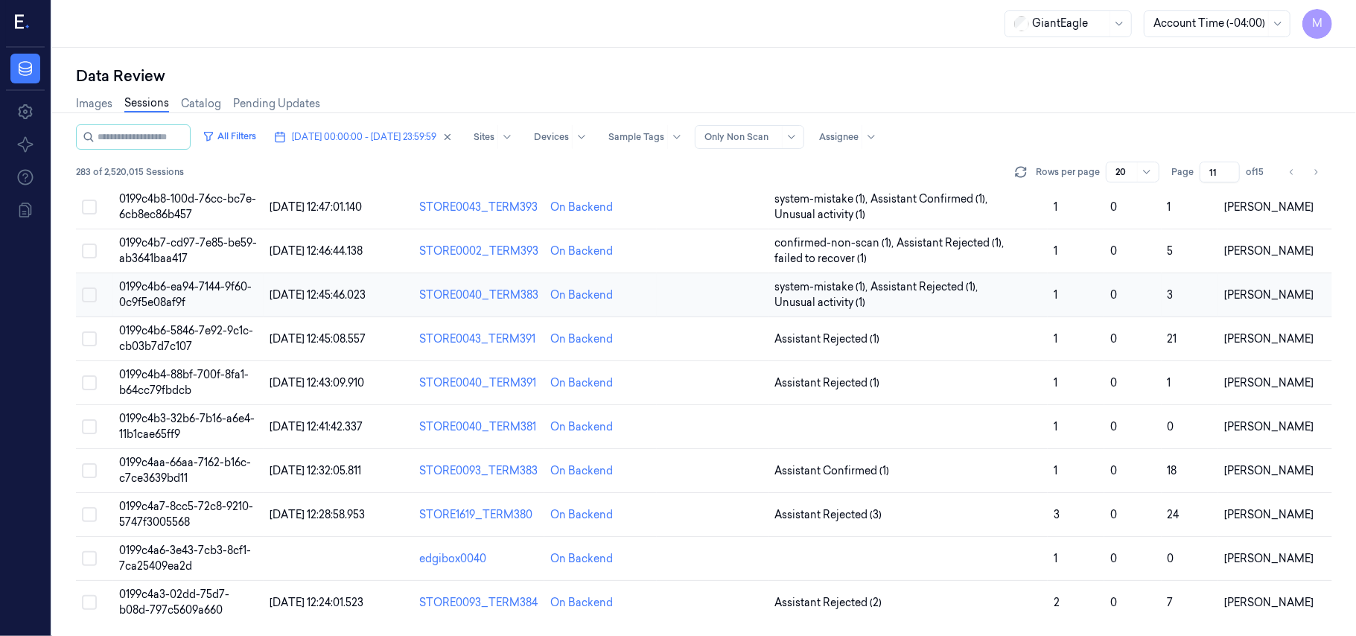
scroll to position [495, 0]
click at [203, 322] on td "0199c4b6-5846-7e92-9c1c-cb03b7d7c107" at bounding box center [188, 339] width 150 height 44
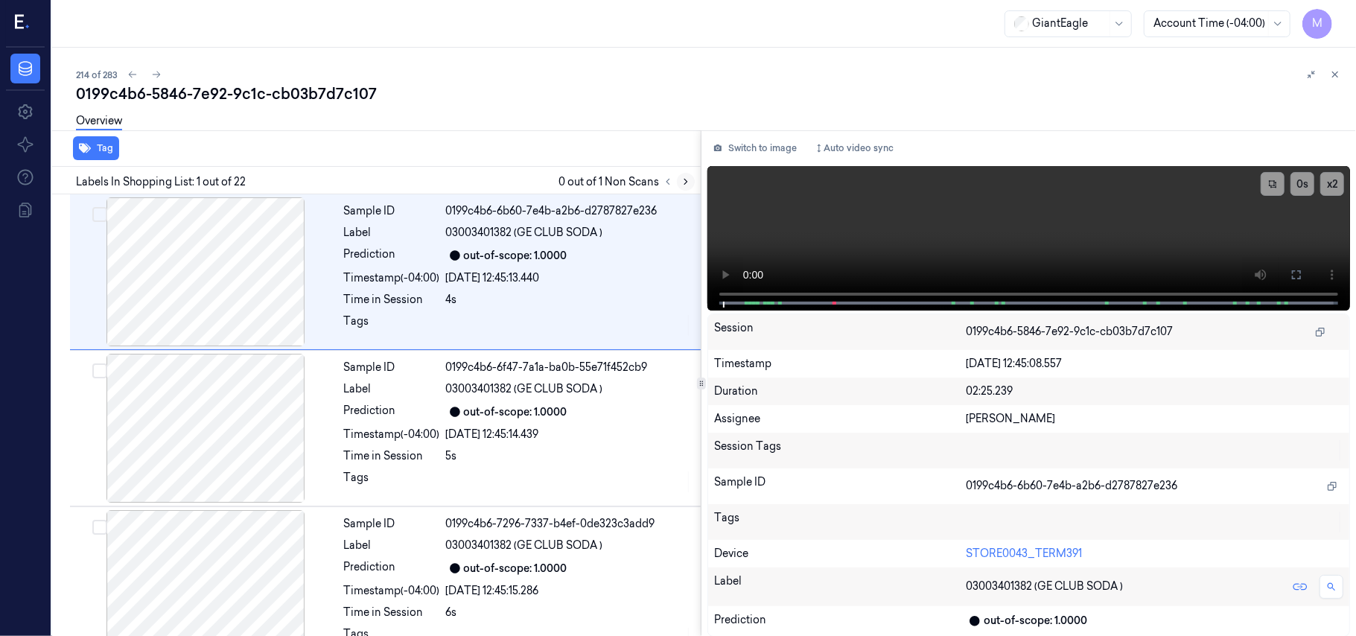
click at [684, 182] on icon at bounding box center [686, 181] width 10 height 10
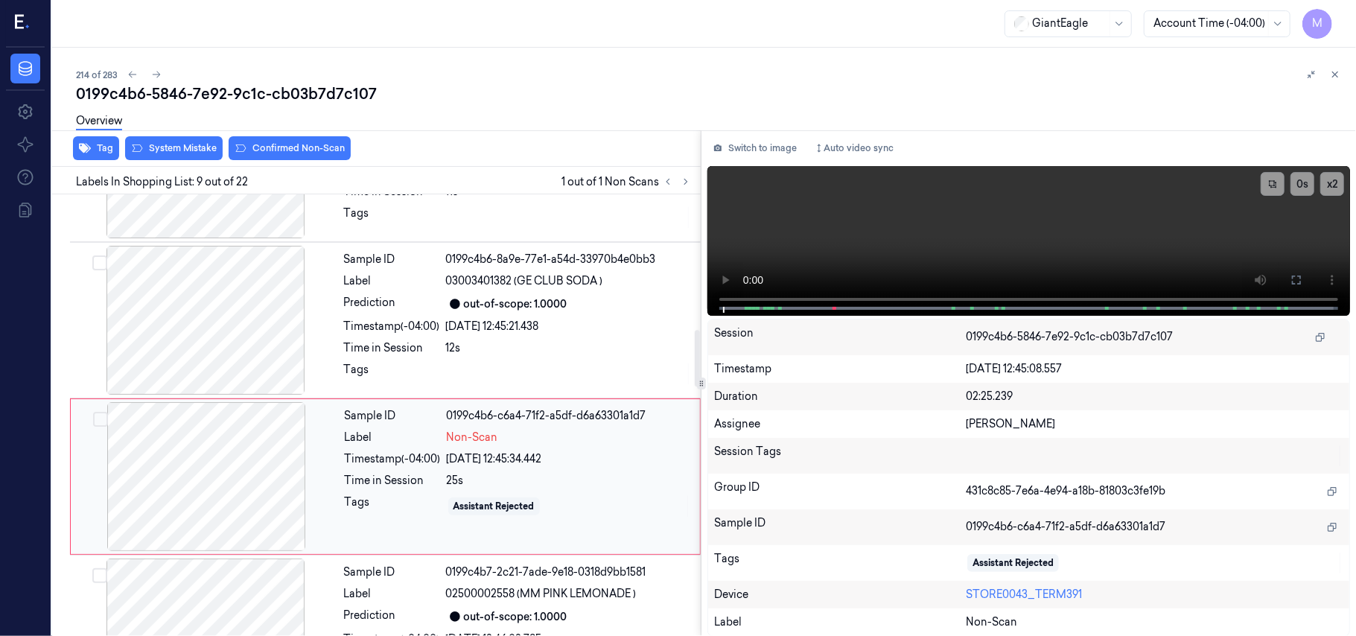
scroll to position [1111, 0]
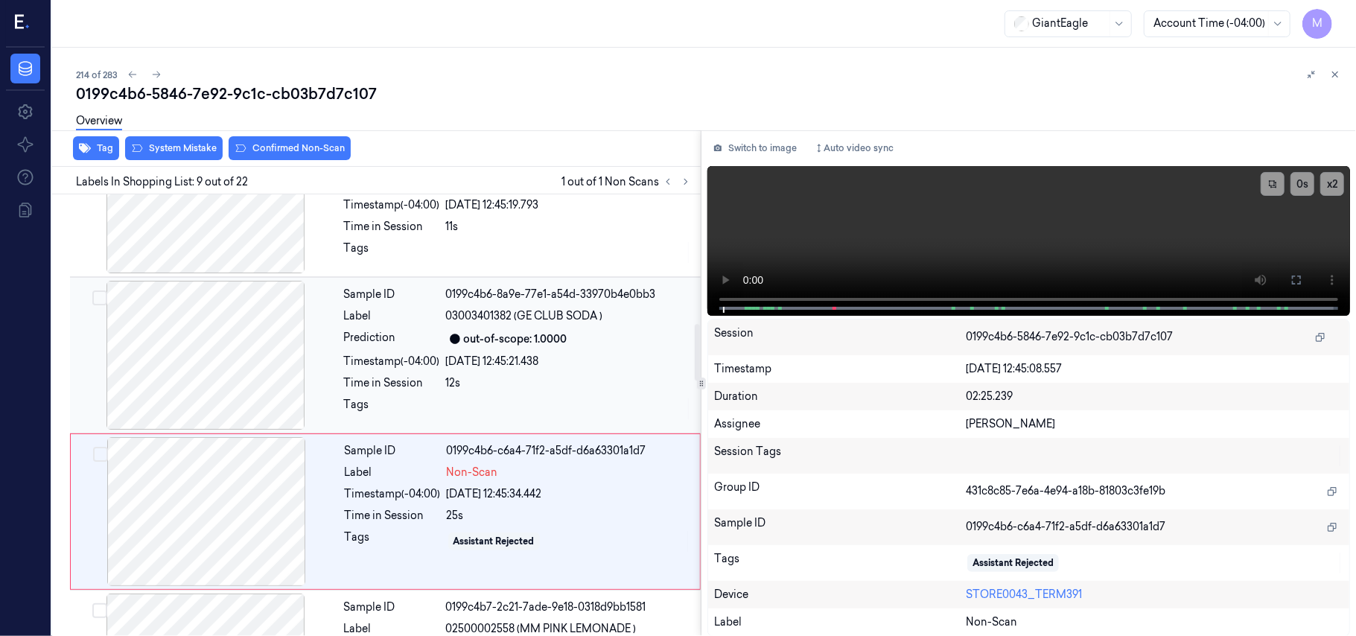
click at [556, 328] on div "Sample ID 0199c4b6-8a9e-77e1-a54d-33970b4e0bb3 Label 03003401382 (GE CLUB SODA …" at bounding box center [518, 355] width 360 height 149
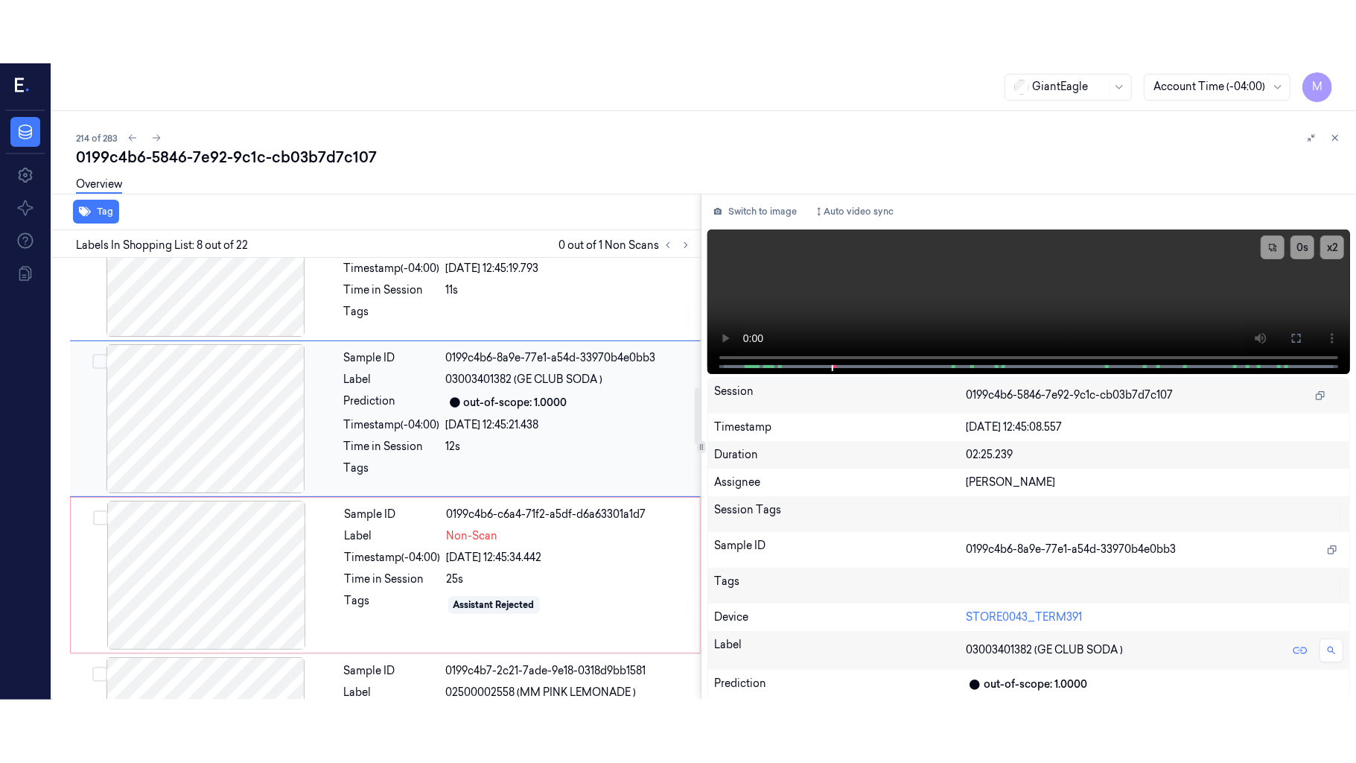
scroll to position [954, 0]
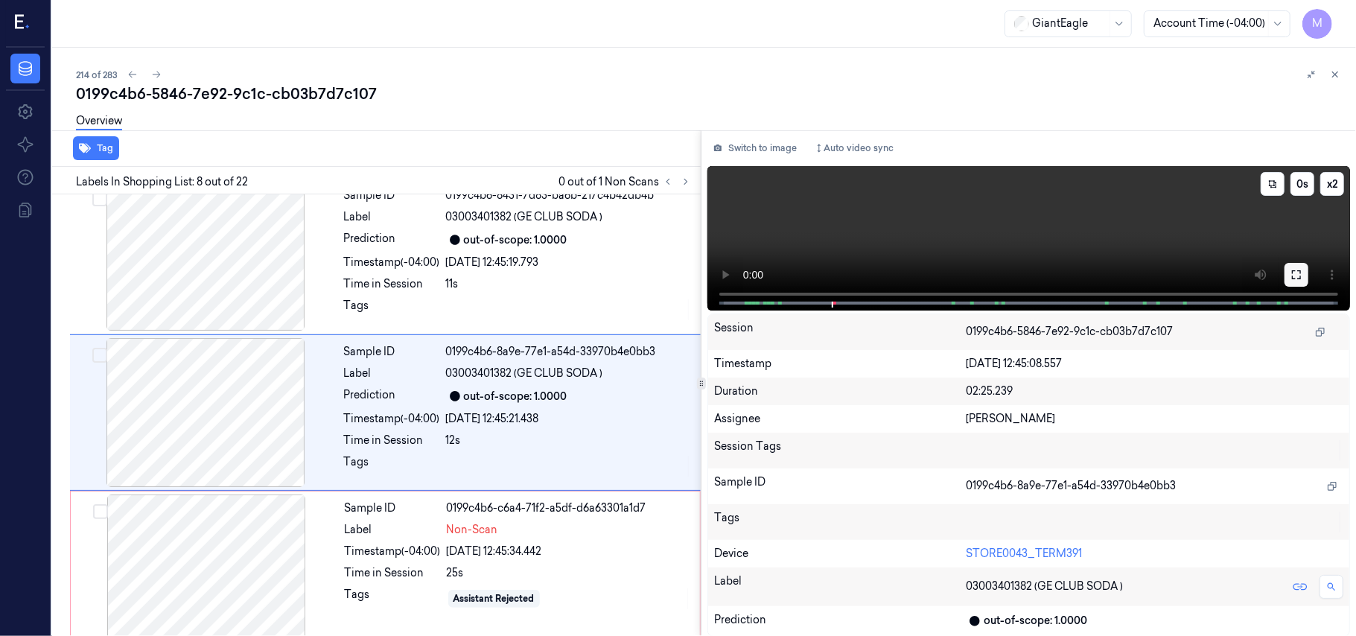
click at [1285, 275] on button at bounding box center [1297, 275] width 24 height 24
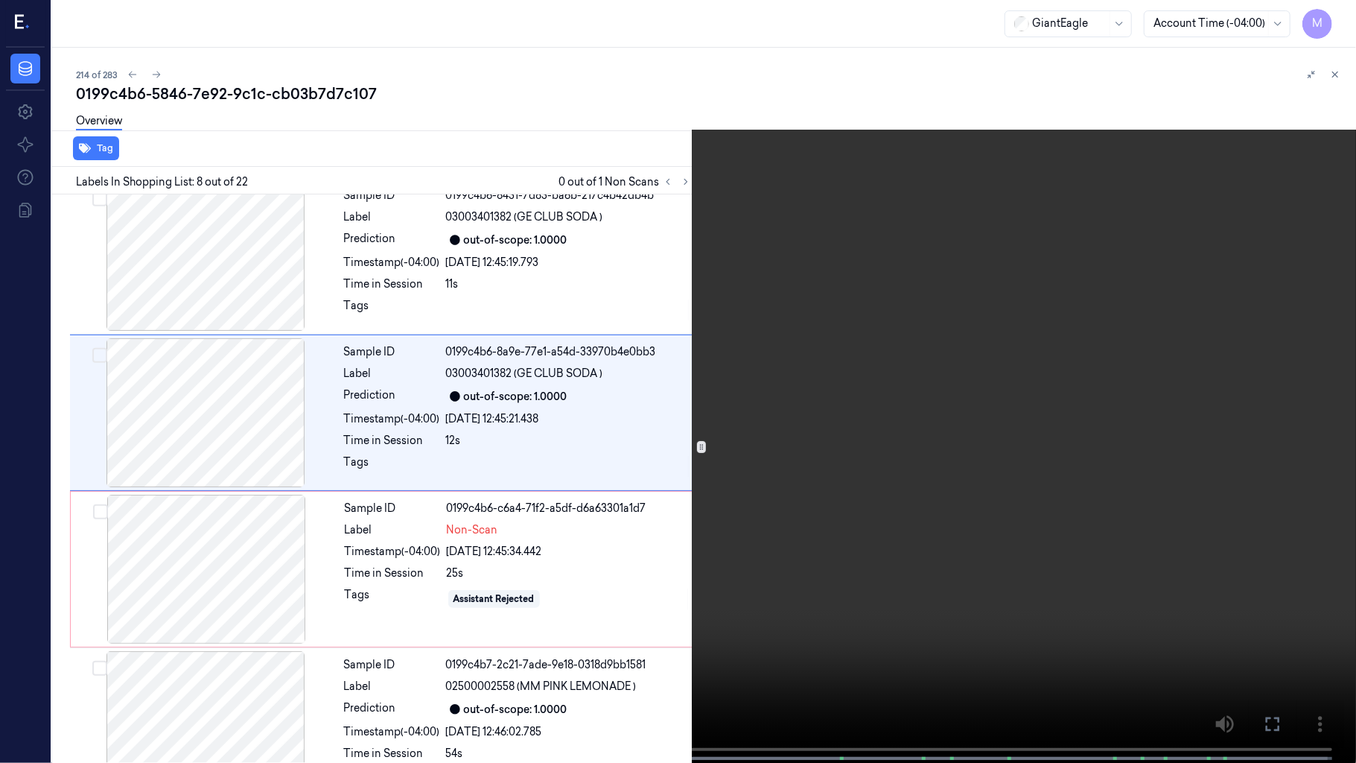
click at [693, 255] on video at bounding box center [678, 383] width 1356 height 766
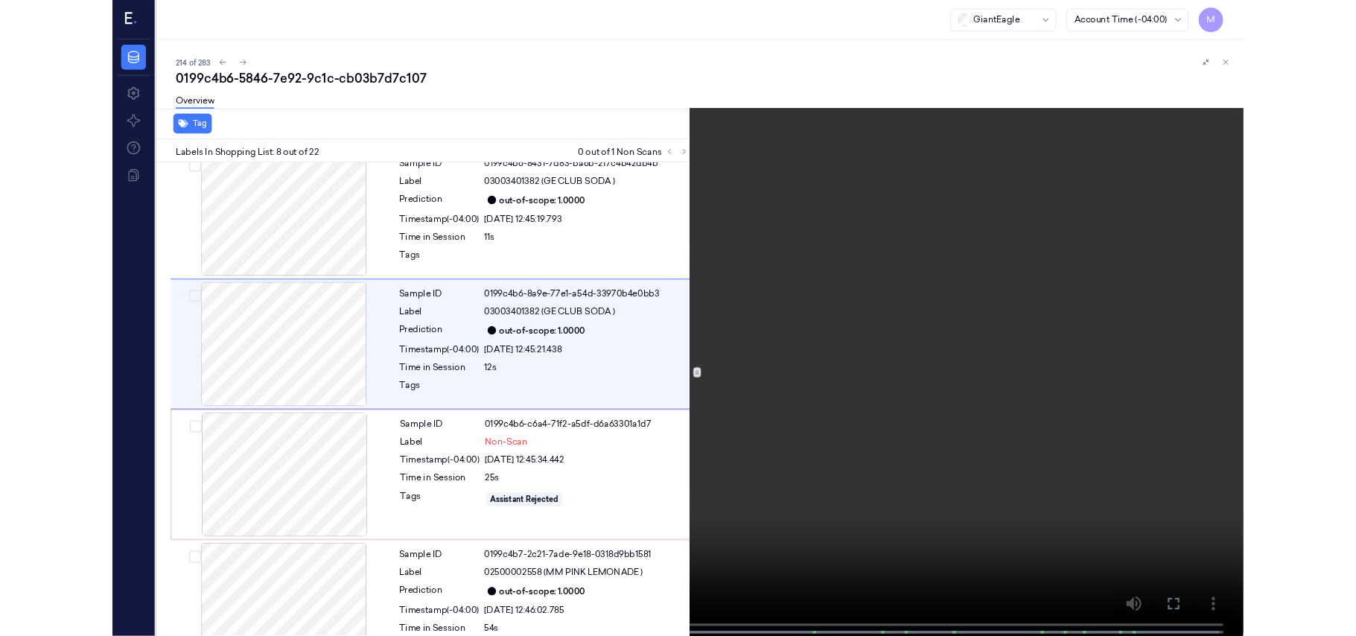
scroll to position [891, 0]
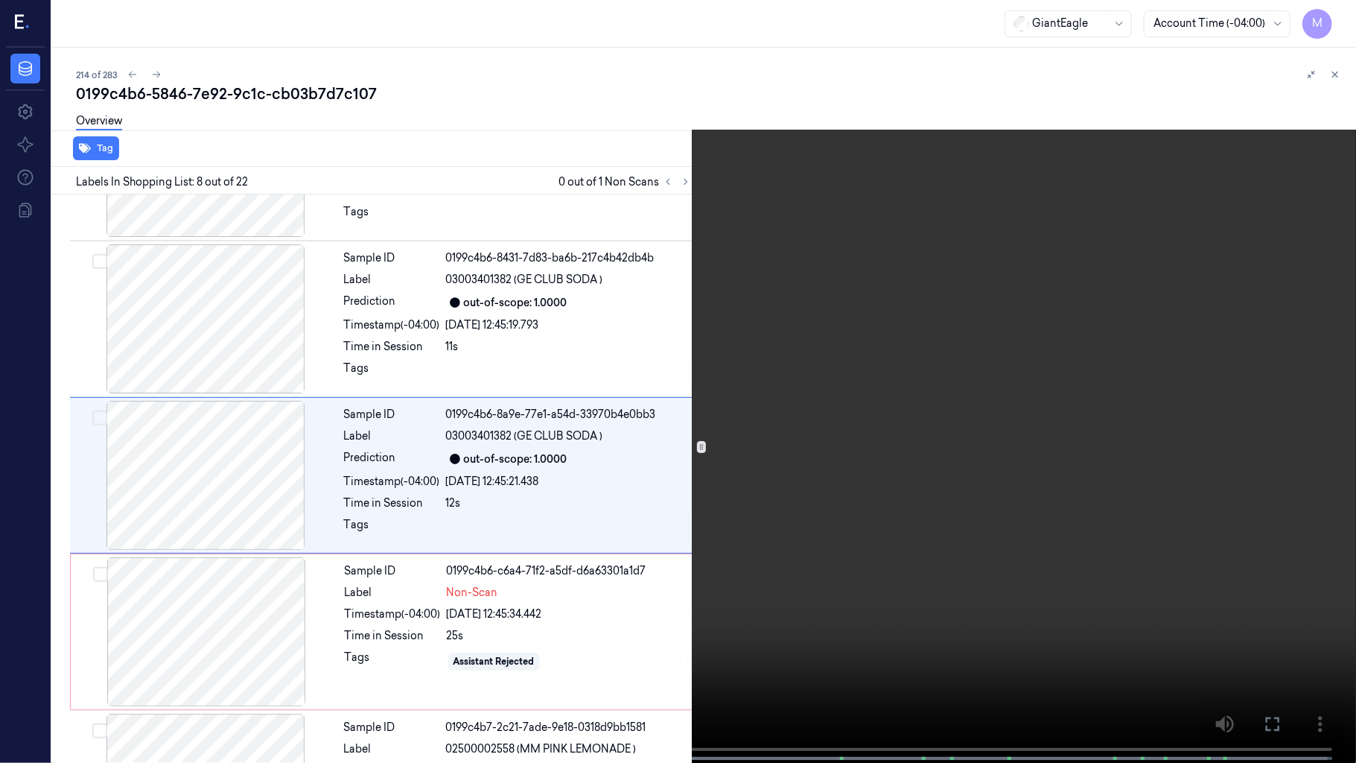
click at [844, 424] on video at bounding box center [678, 383] width 1356 height 766
click at [891, 343] on video at bounding box center [678, 383] width 1356 height 766
click at [1331, 21] on button "x 2" at bounding box center [1338, 18] width 24 height 24
click at [1331, 21] on button "x 4" at bounding box center [1338, 18] width 24 height 24
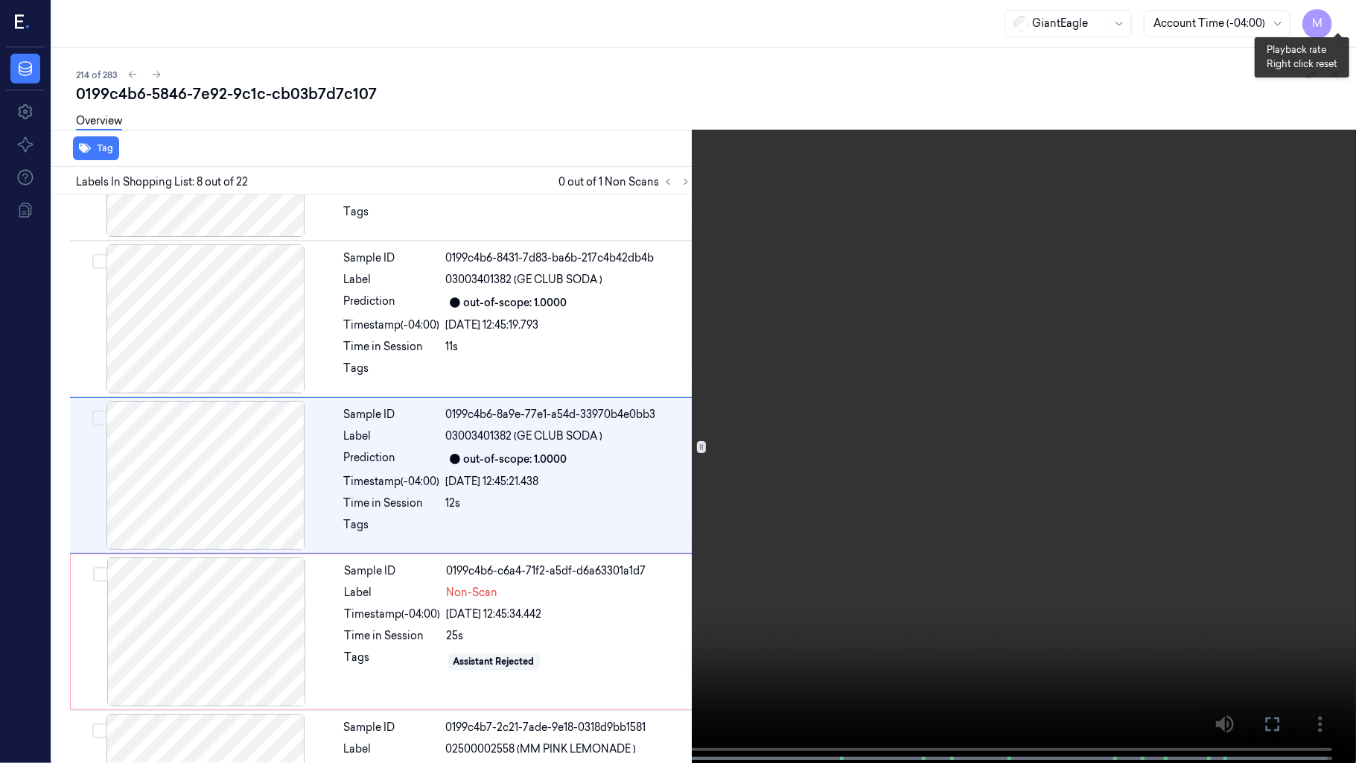
click at [0, 0] on icon at bounding box center [0, 0] width 0 height 0
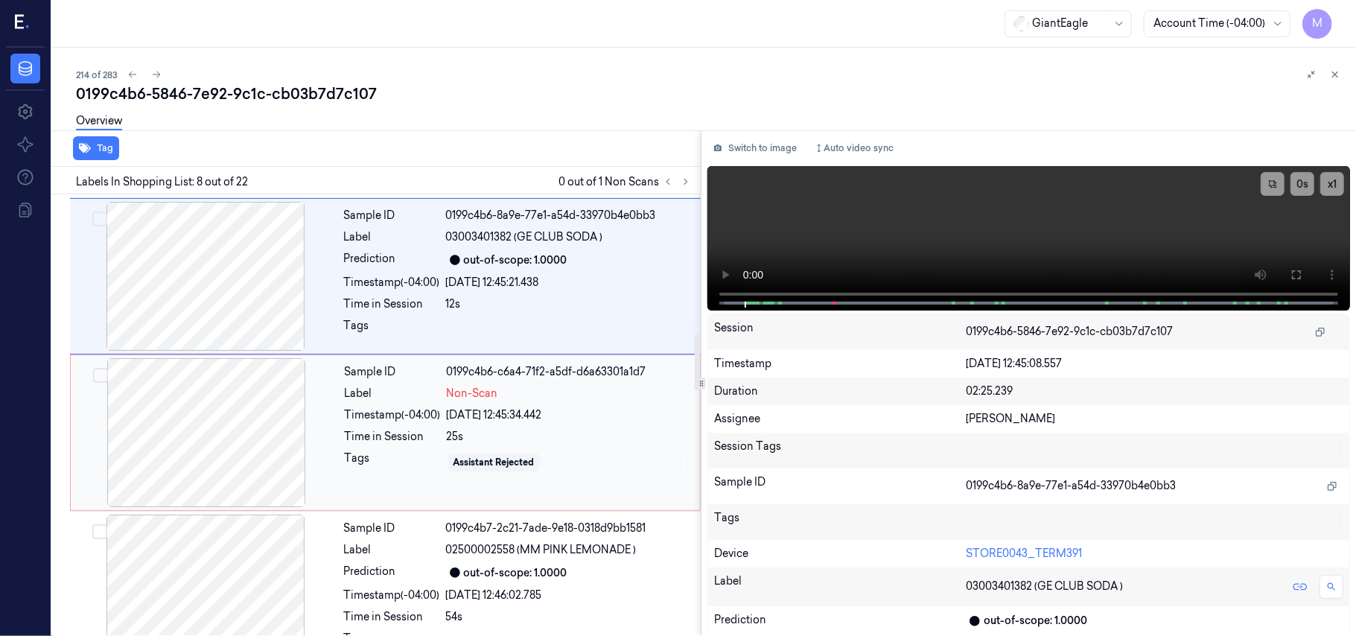
click at [188, 405] on div at bounding box center [206, 432] width 265 height 149
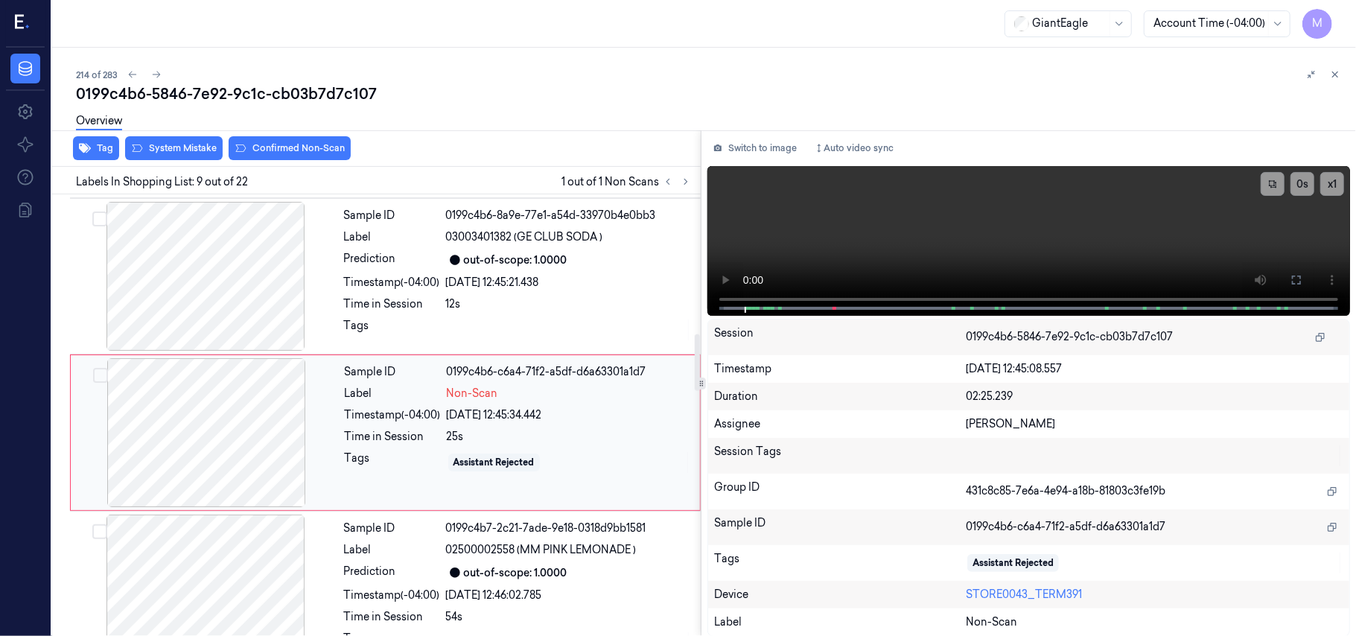
scroll to position [1111, 0]
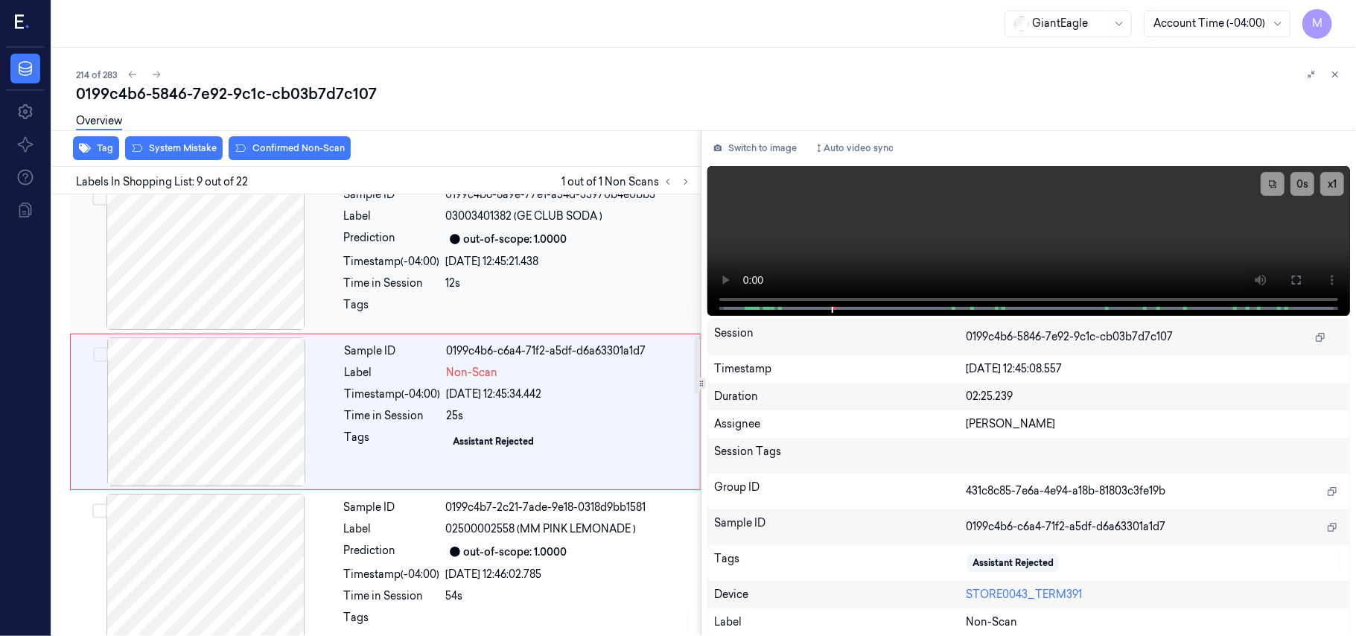
click at [542, 259] on div "[DATE] 12:45:21.438" at bounding box center [569, 262] width 246 height 16
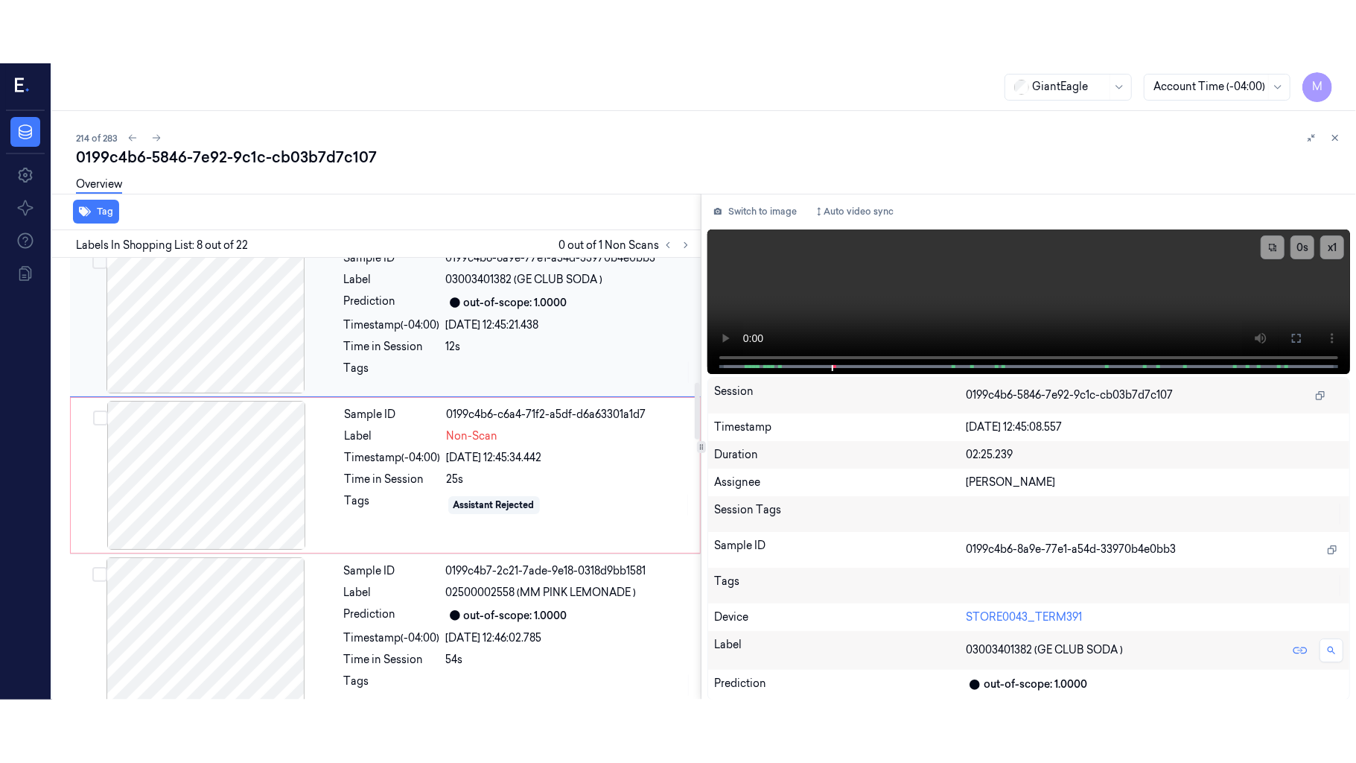
scroll to position [954, 0]
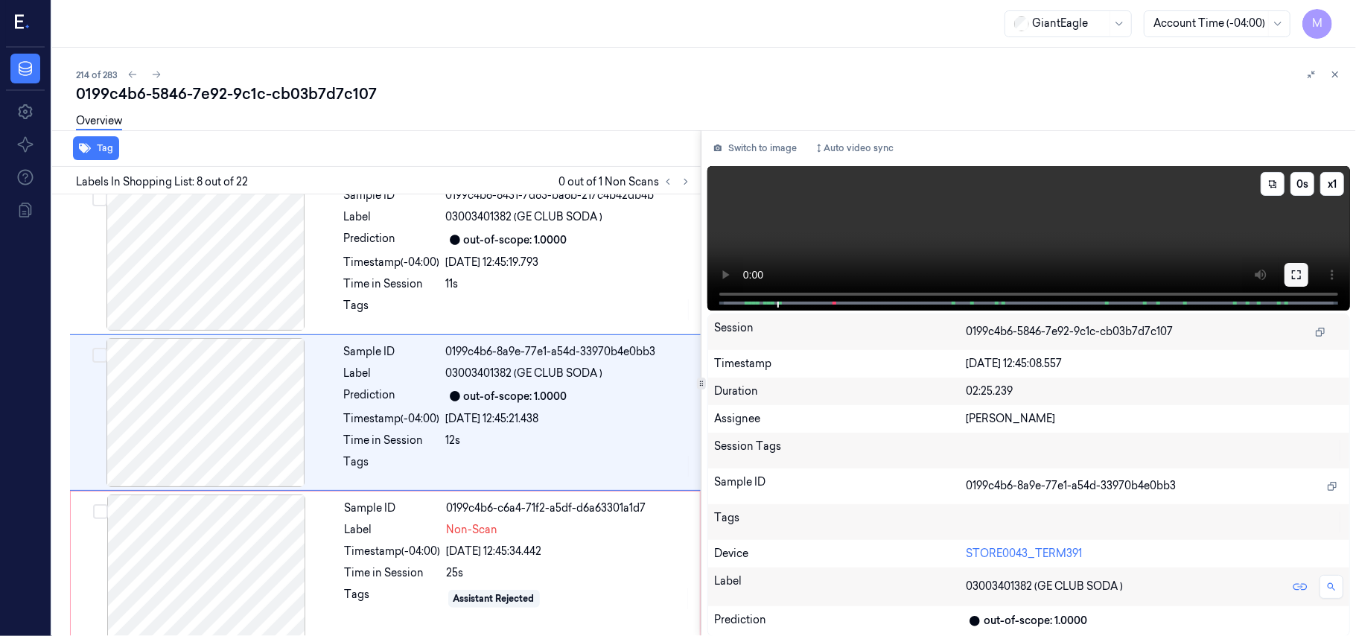
click at [1300, 270] on icon at bounding box center [1296, 274] width 9 height 9
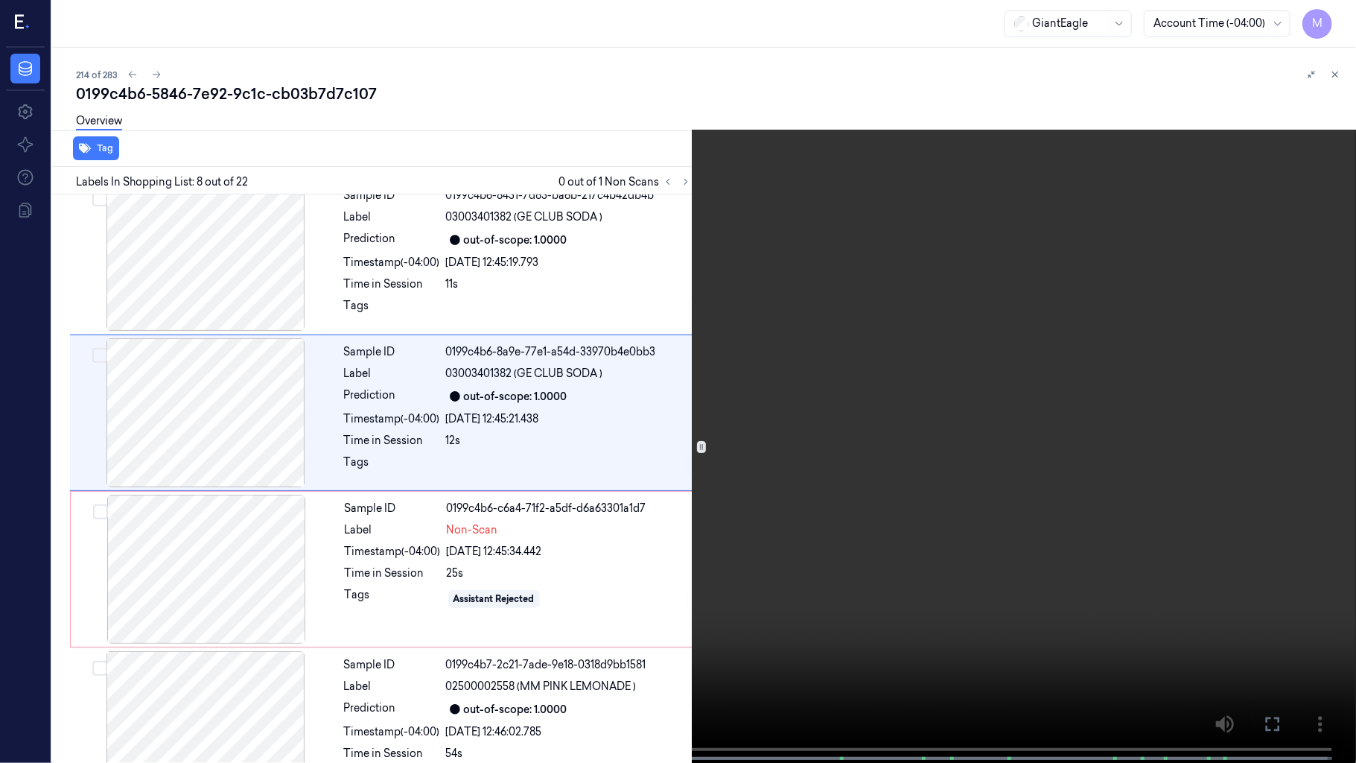
click at [852, 436] on video at bounding box center [678, 383] width 1356 height 766
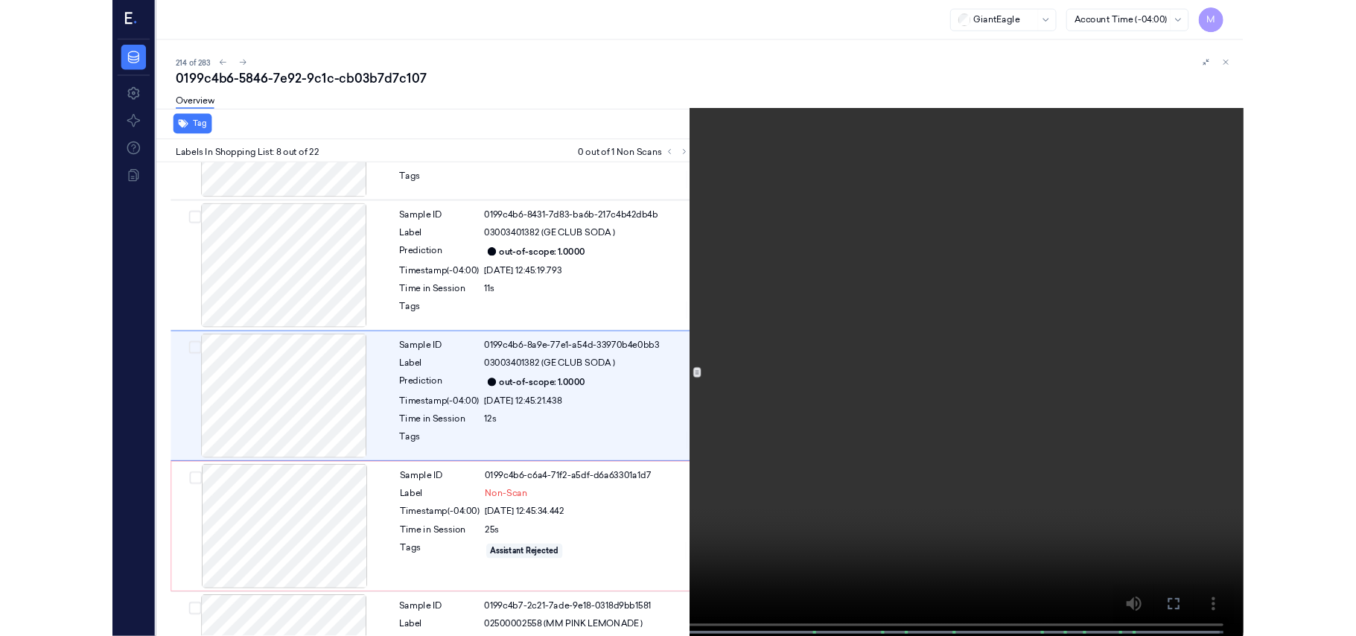
scroll to position [891, 0]
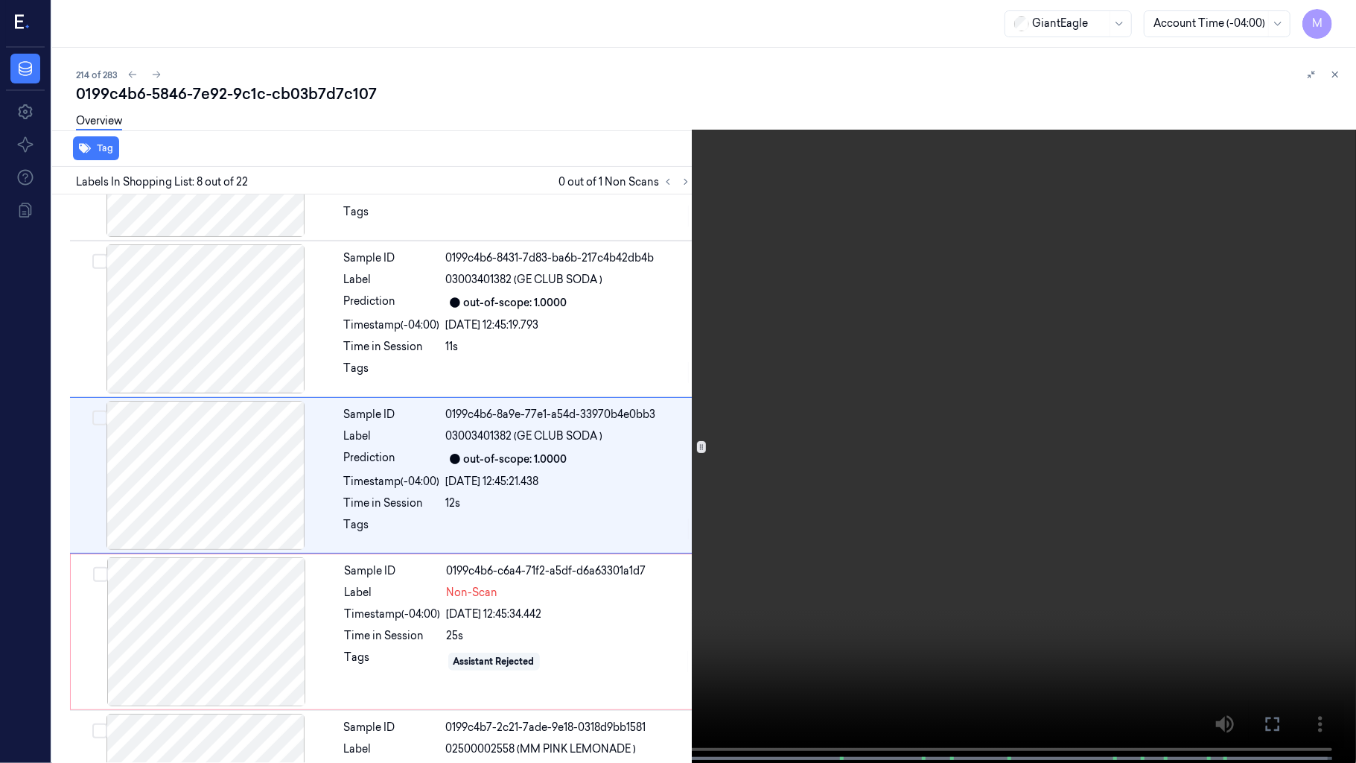
click at [832, 472] on video at bounding box center [678, 383] width 1356 height 766
click at [704, 534] on video at bounding box center [678, 383] width 1356 height 766
click at [45, 635] on div "x 1 0 s 03003401382 (GE CLUB SODA )" at bounding box center [678, 381] width 1356 height 763
click at [761, 408] on video at bounding box center [678, 383] width 1356 height 766
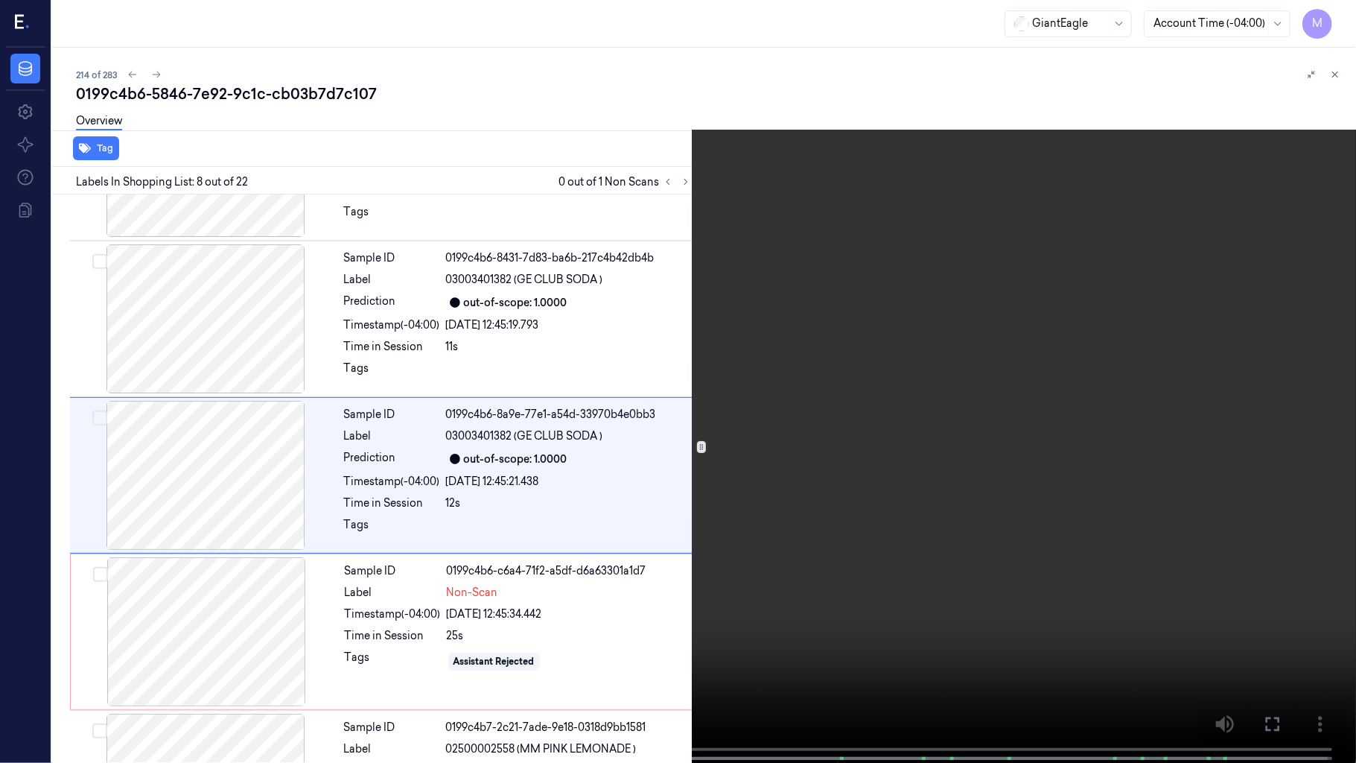
click at [761, 408] on video at bounding box center [678, 383] width 1356 height 766
click at [6, 635] on video at bounding box center [678, 383] width 1356 height 766
click at [441, 538] on video at bounding box center [678, 383] width 1356 height 766
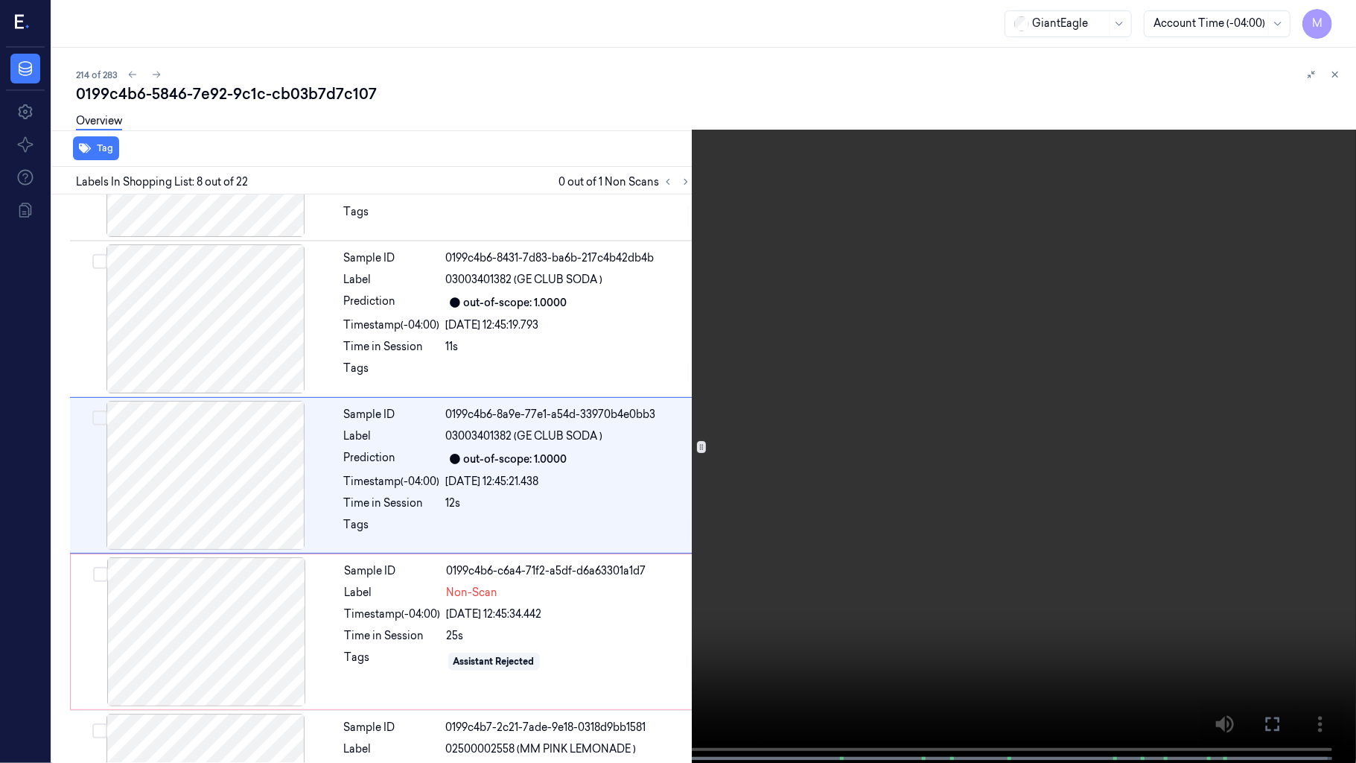
click at [0, 635] on div "x 1 0 s 03003401382 (GE CLUB SODA )" at bounding box center [678, 381] width 1356 height 763
click at [1025, 396] on video at bounding box center [678, 383] width 1356 height 766
click at [903, 451] on video at bounding box center [678, 383] width 1356 height 766
click at [147, 635] on span at bounding box center [146, 757] width 2 height 7
click at [680, 459] on video at bounding box center [678, 383] width 1356 height 766
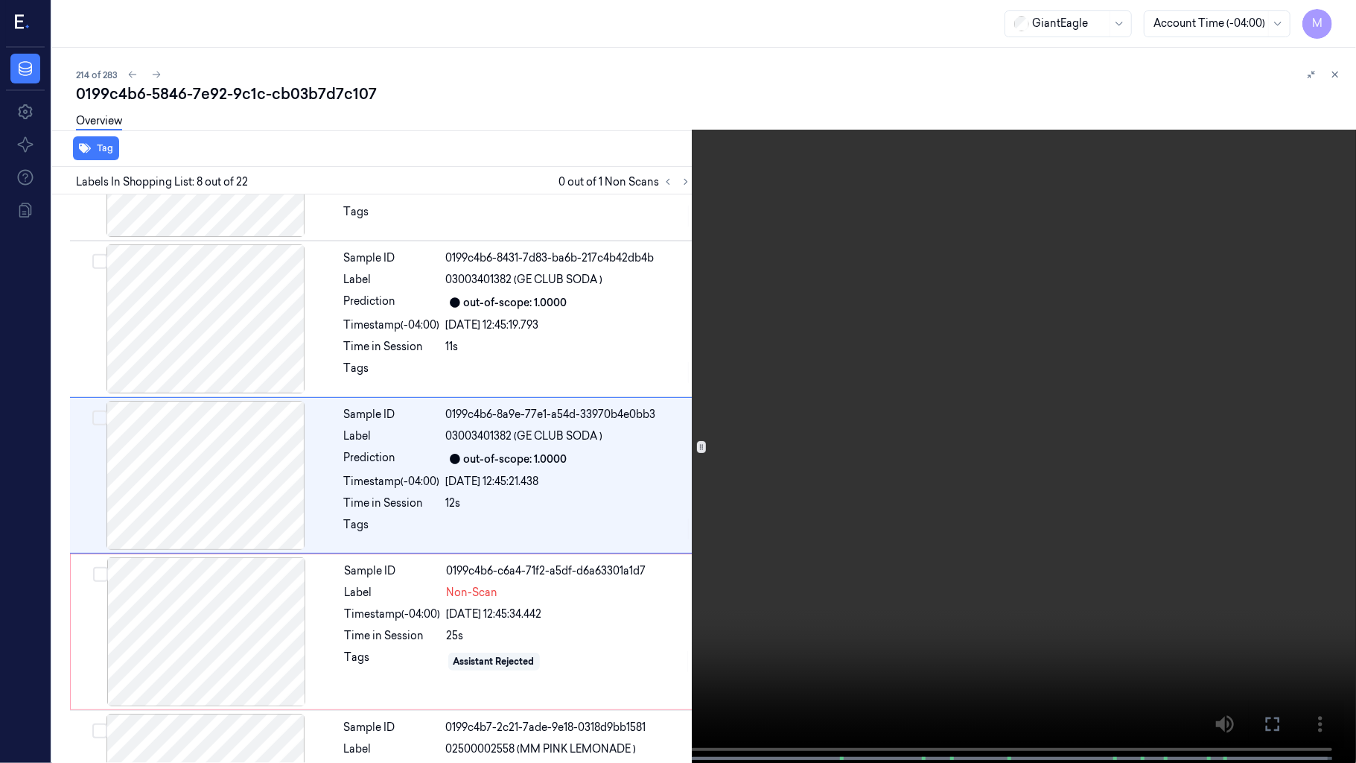
click at [760, 465] on video at bounding box center [678, 383] width 1356 height 766
click at [144, 635] on span at bounding box center [145, 757] width 2 height 7
click at [561, 487] on video at bounding box center [678, 383] width 1356 height 766
click at [853, 502] on video at bounding box center [678, 383] width 1356 height 766
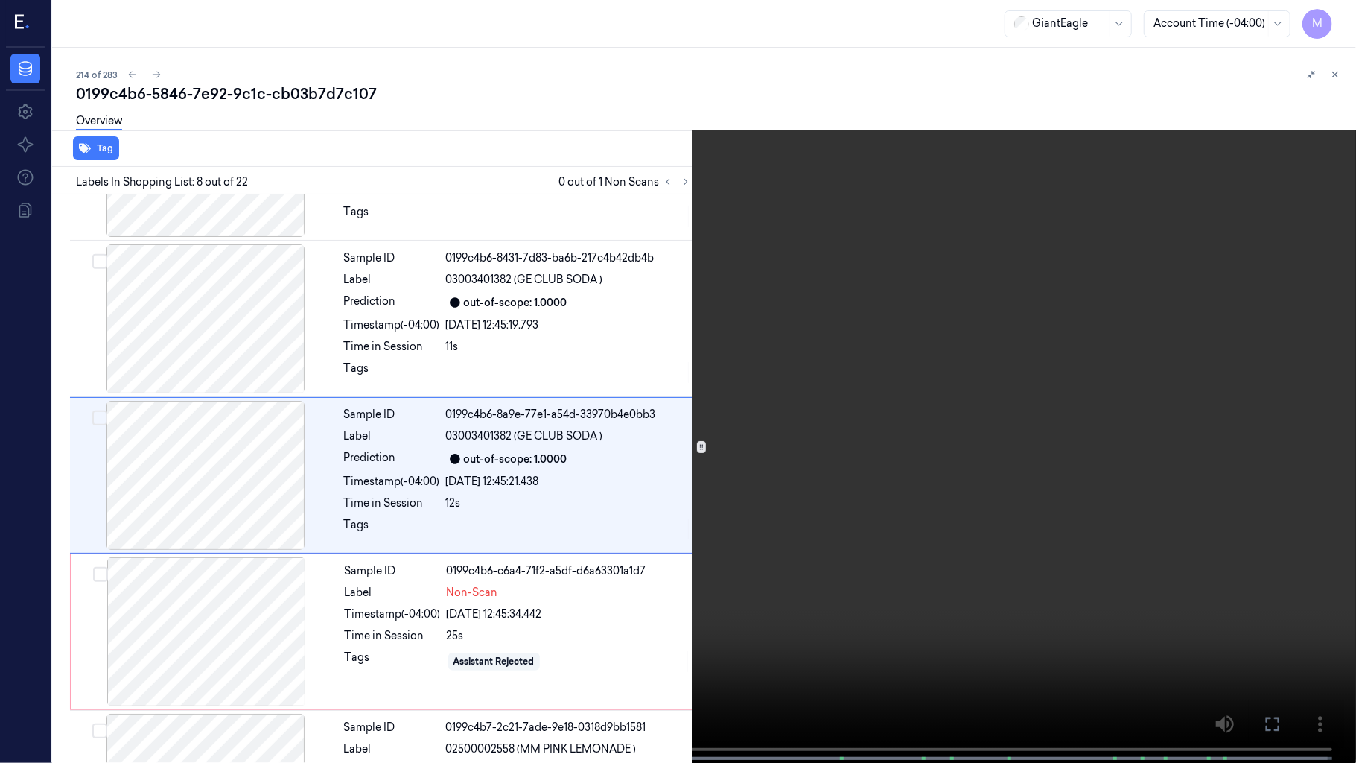
click at [827, 486] on video at bounding box center [678, 383] width 1356 height 766
click at [0, 0] on icon at bounding box center [0, 0] width 0 height 0
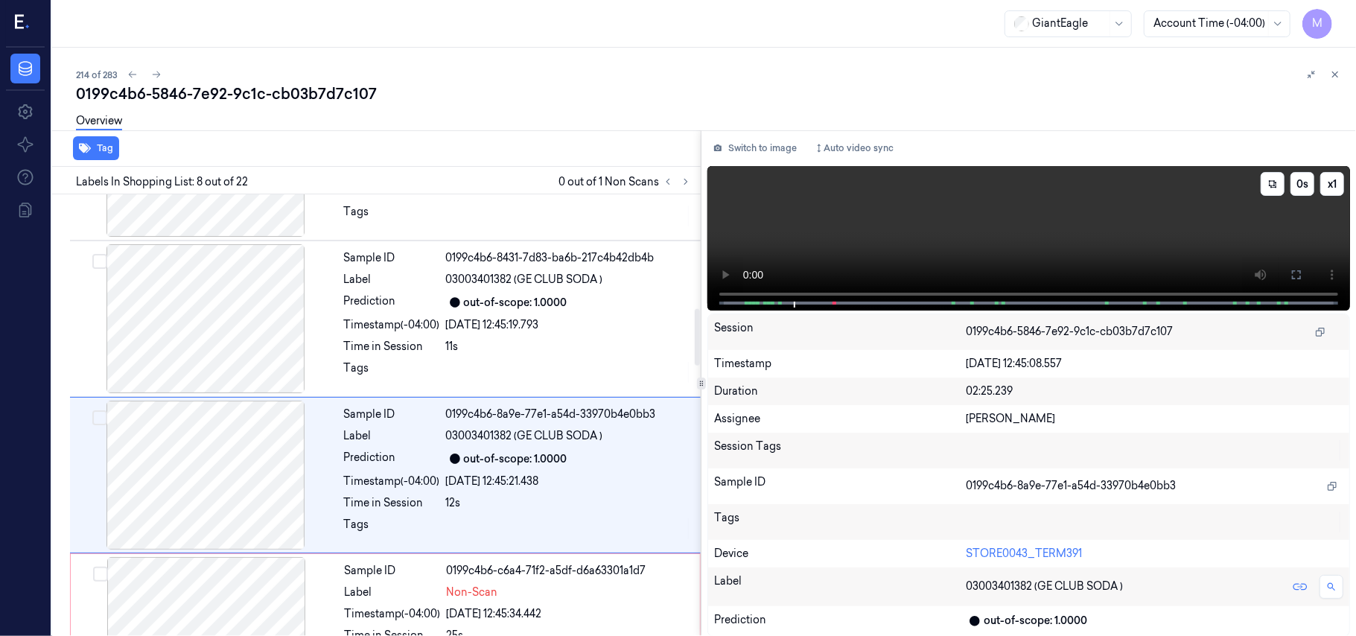
click at [1046, 236] on video at bounding box center [1028, 238] width 643 height 144
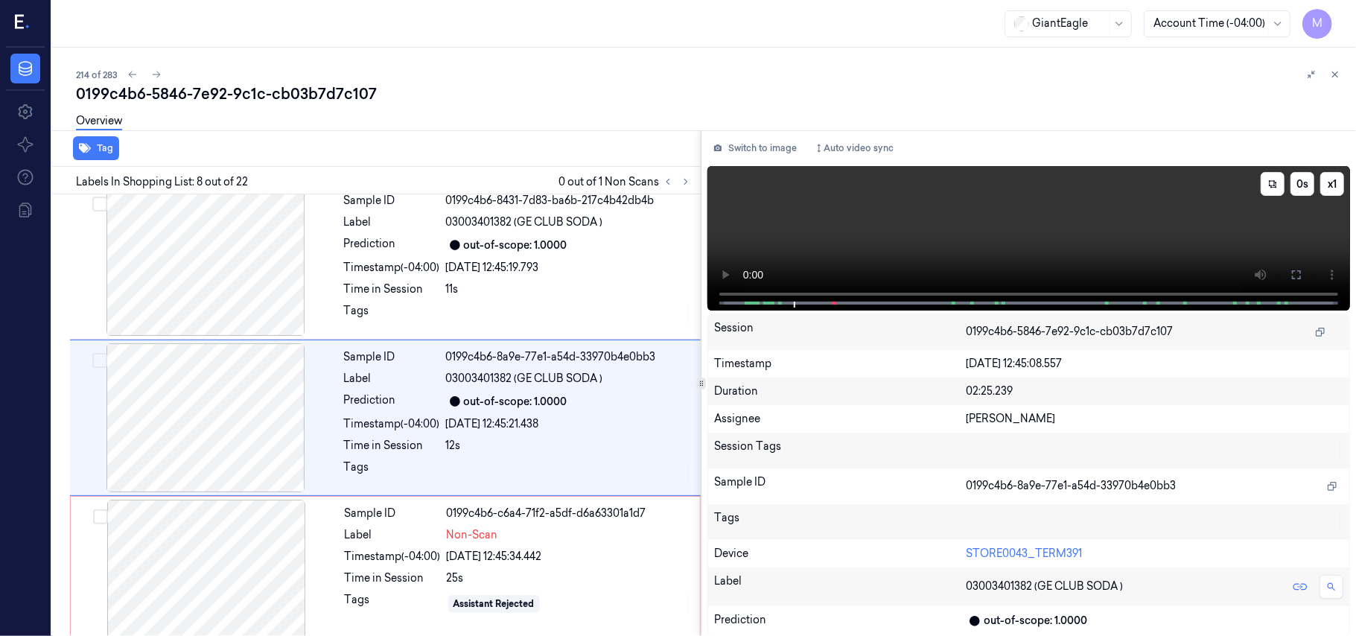
scroll to position [954, 0]
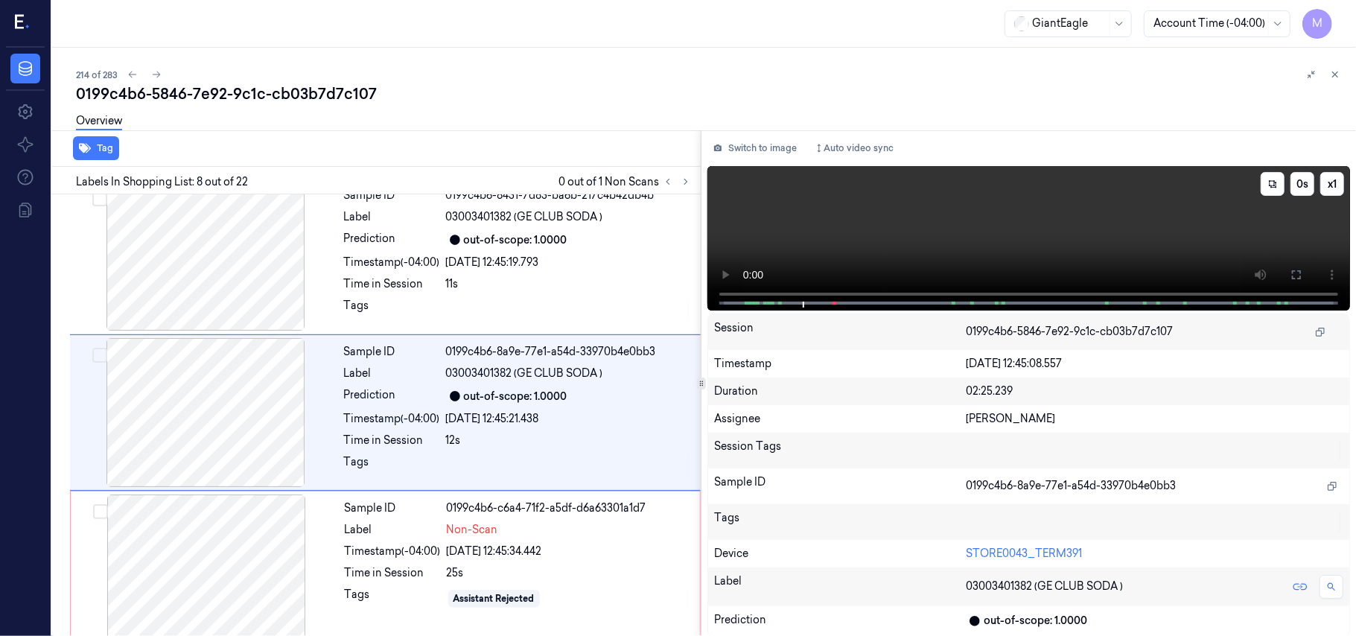
click at [1001, 218] on video at bounding box center [1028, 238] width 643 height 144
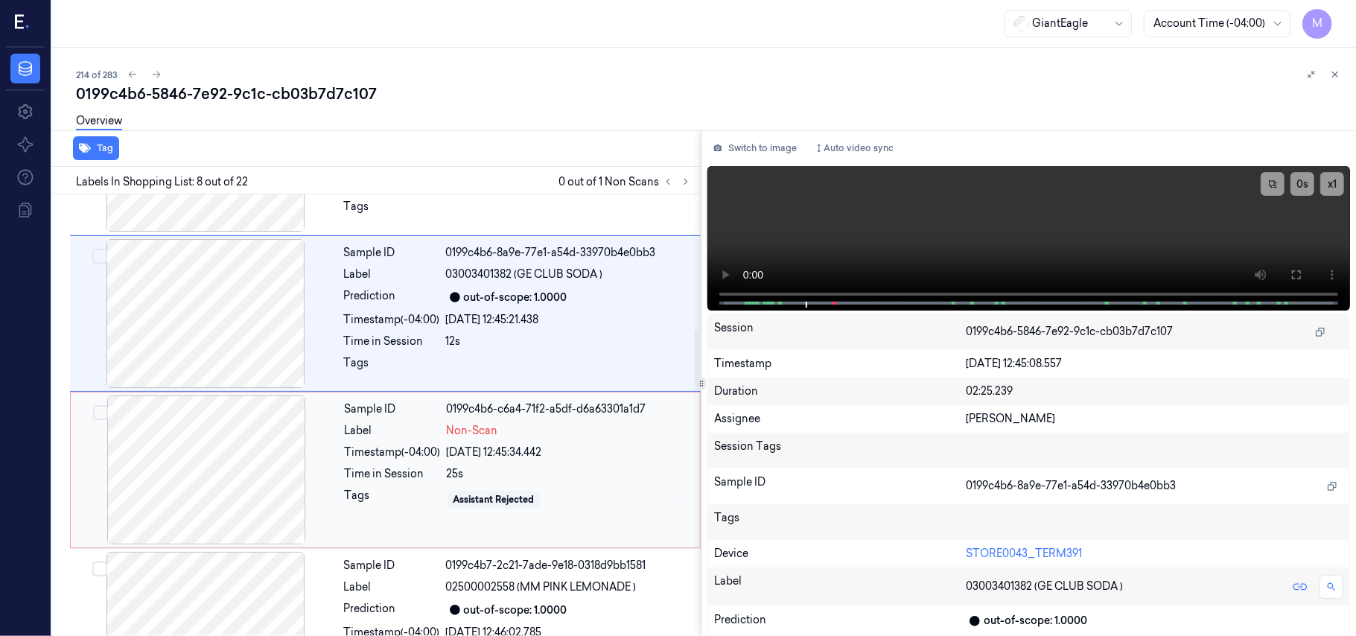
click at [216, 448] on div at bounding box center [206, 469] width 265 height 149
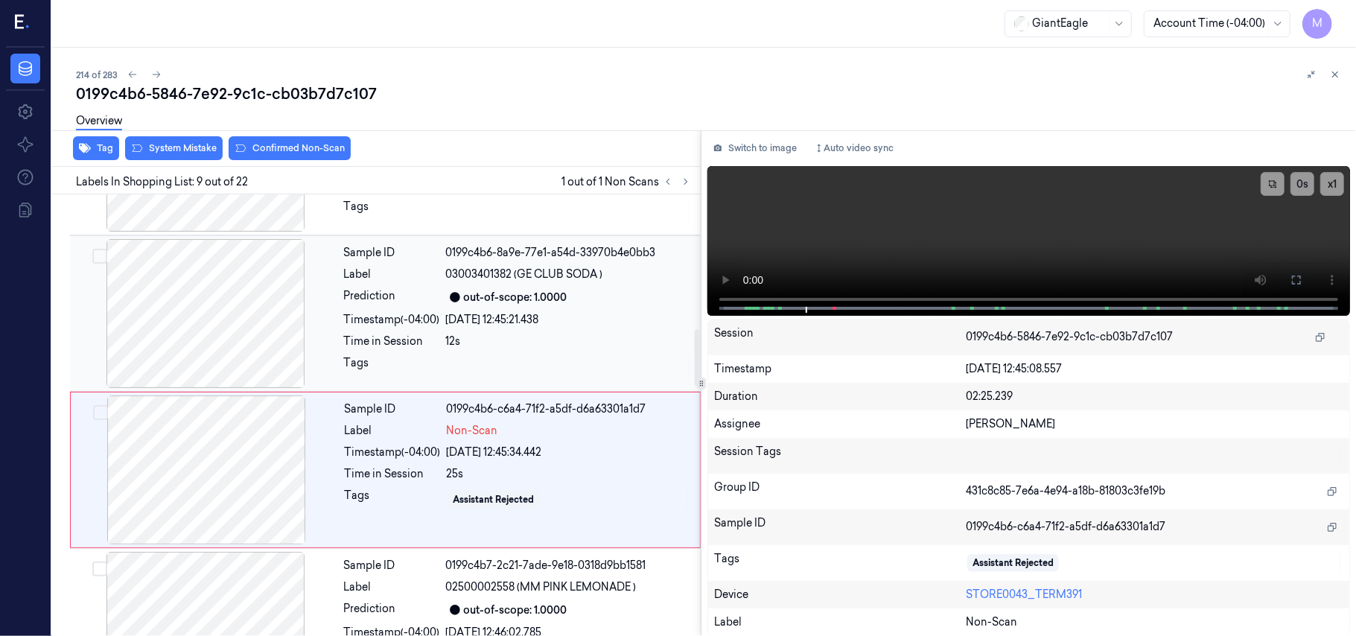
scroll to position [1111, 0]
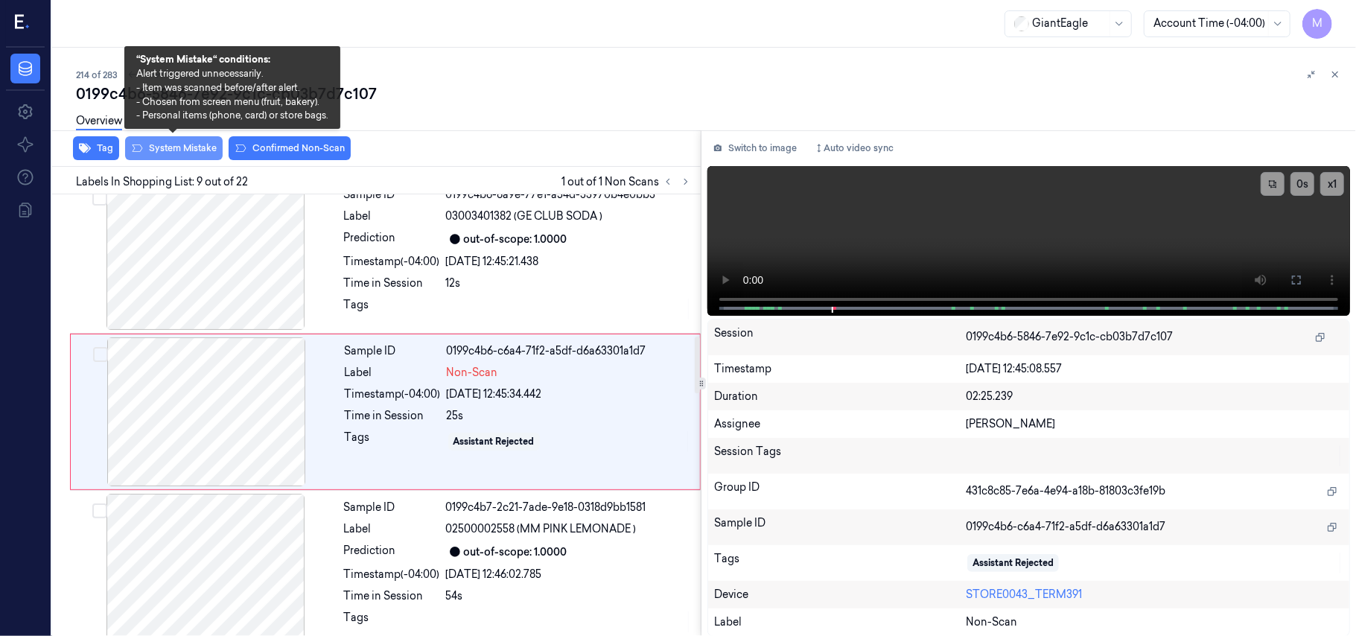
click at [189, 147] on button "System Mistake" at bounding box center [174, 148] width 98 height 24
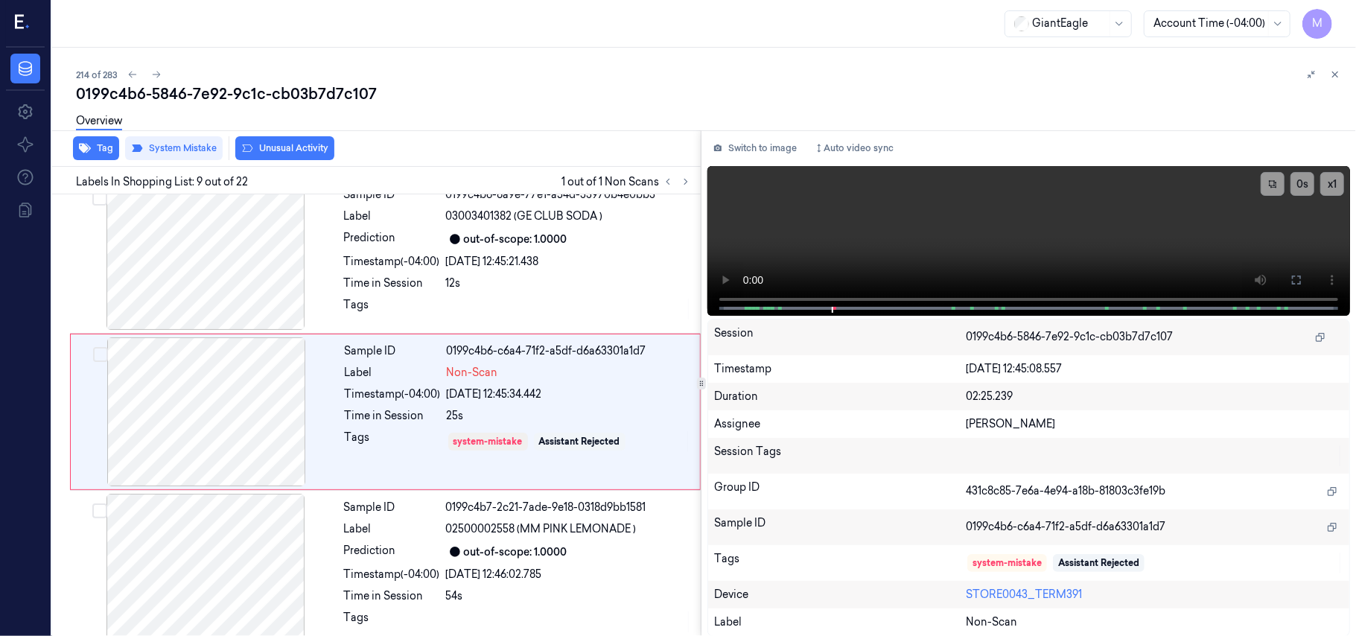
click at [299, 146] on button "Unusual Activity" at bounding box center [284, 148] width 99 height 24
click at [1336, 75] on icon at bounding box center [1335, 74] width 10 height 10
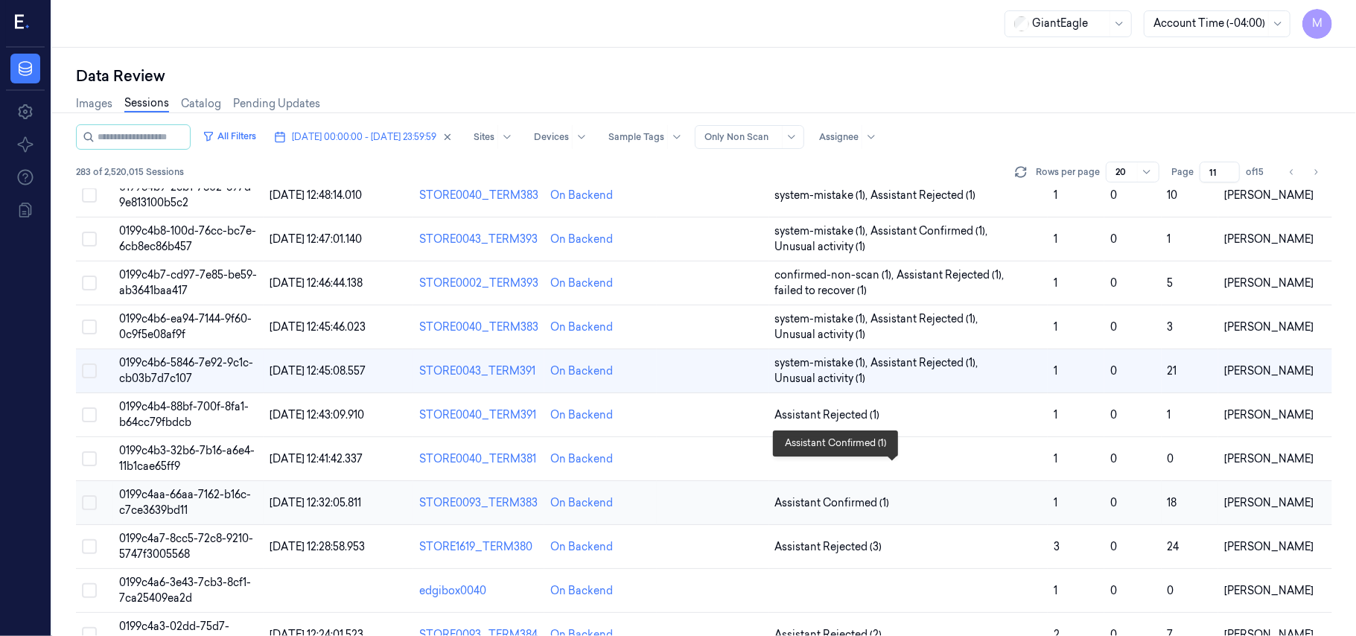
scroll to position [495, 0]
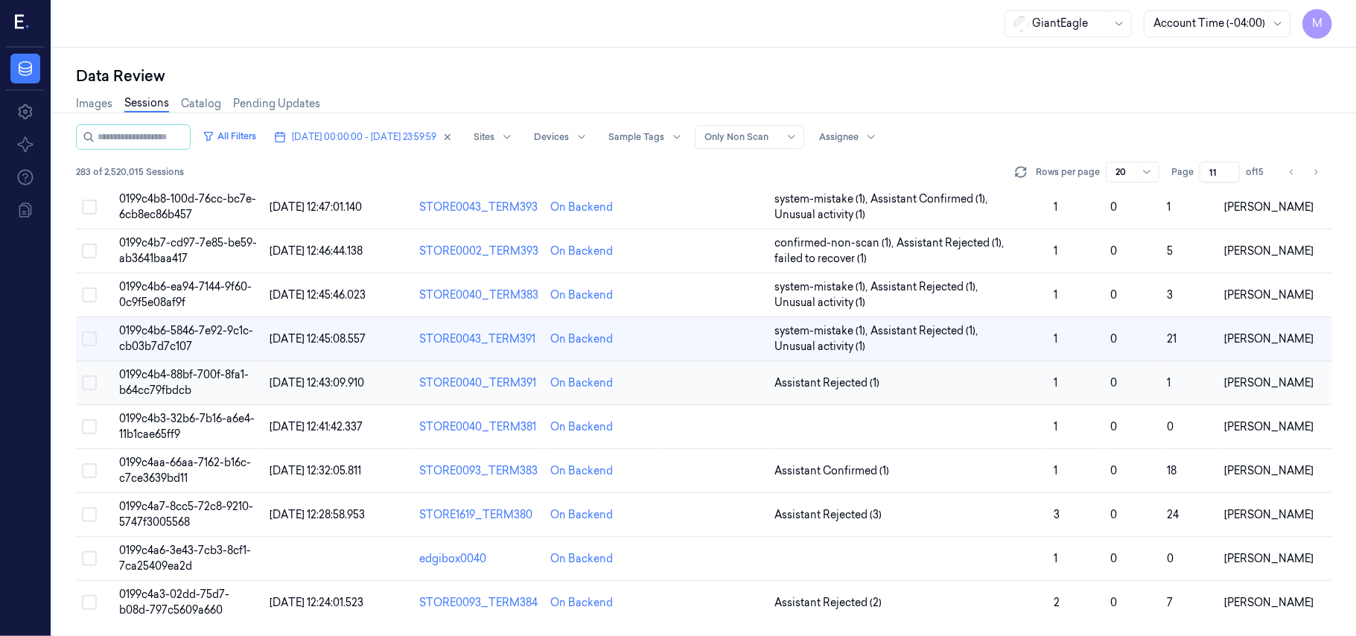
click at [173, 380] on td "0199c4b4-88bf-700f-8fa1-b64cc79fbdcb" at bounding box center [188, 383] width 150 height 44
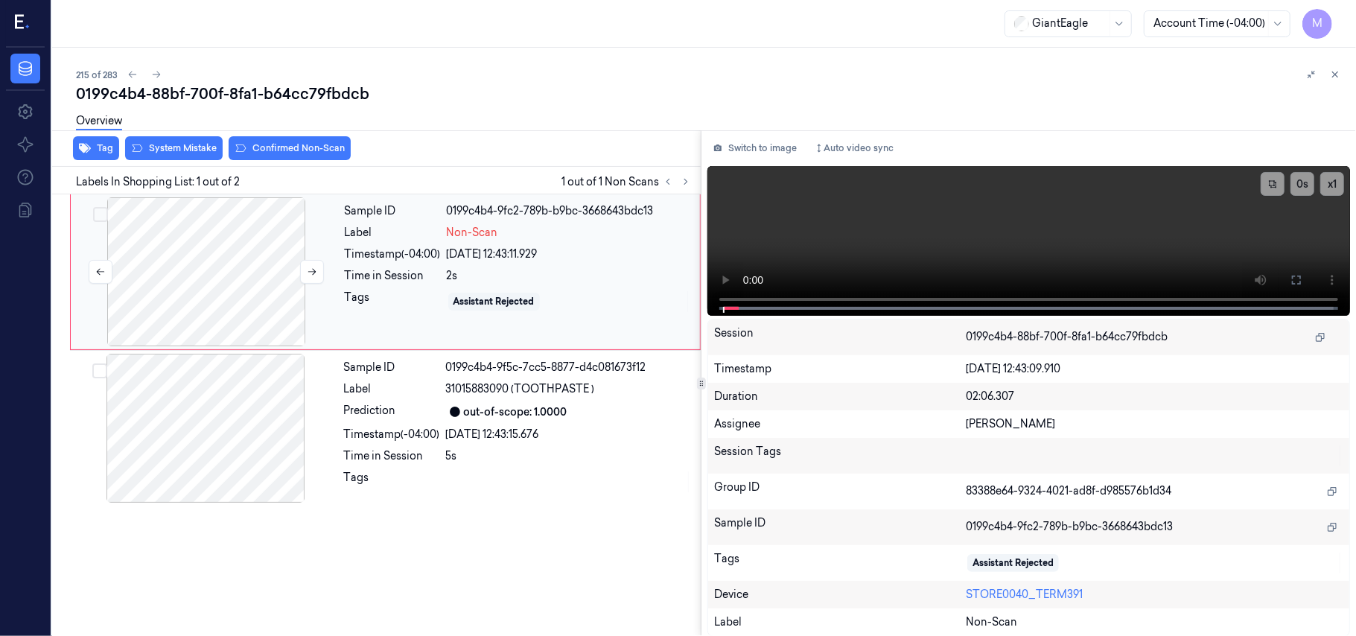
click at [180, 224] on div at bounding box center [206, 271] width 265 height 149
click at [1288, 275] on button at bounding box center [1297, 280] width 24 height 24
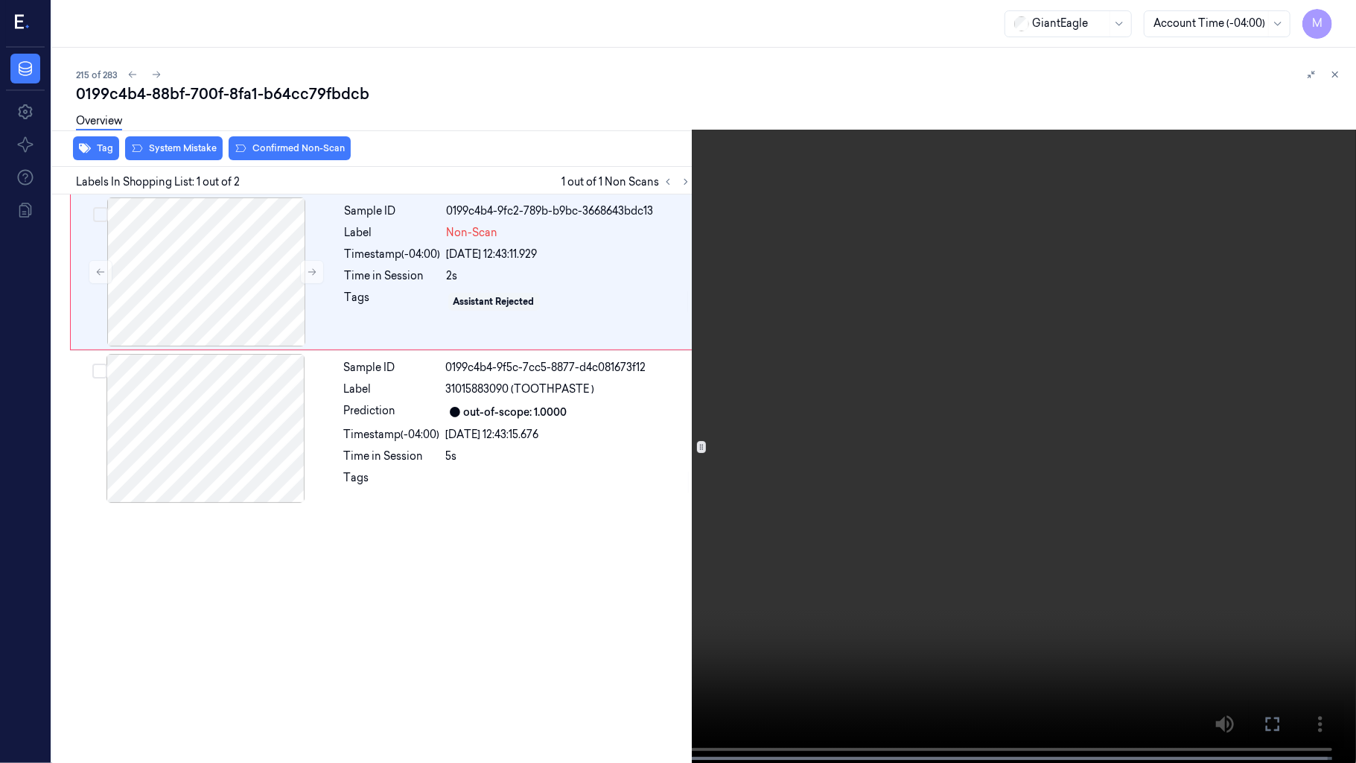
click at [725, 322] on video at bounding box center [678, 383] width 1356 height 766
click at [835, 390] on video at bounding box center [678, 383] width 1356 height 766
click at [0, 0] on icon at bounding box center [0, 0] width 0 height 0
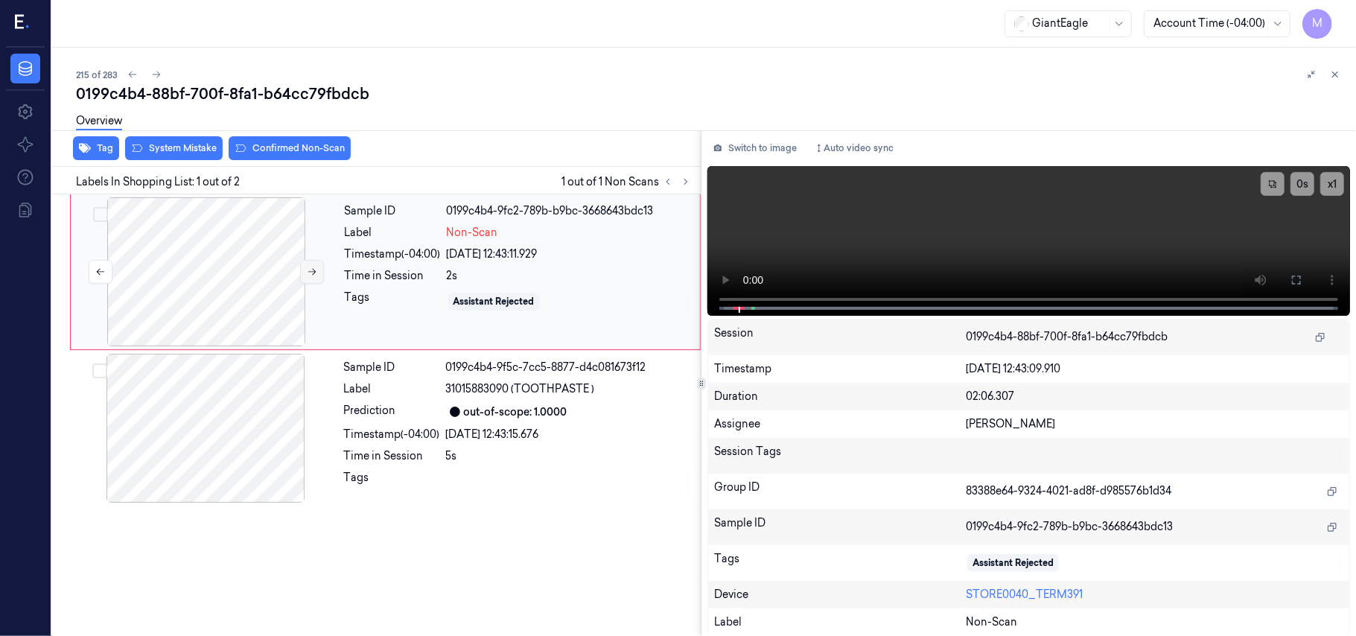
click at [313, 280] on button at bounding box center [312, 272] width 24 height 24
click at [1296, 277] on icon at bounding box center [1297, 280] width 12 height 12
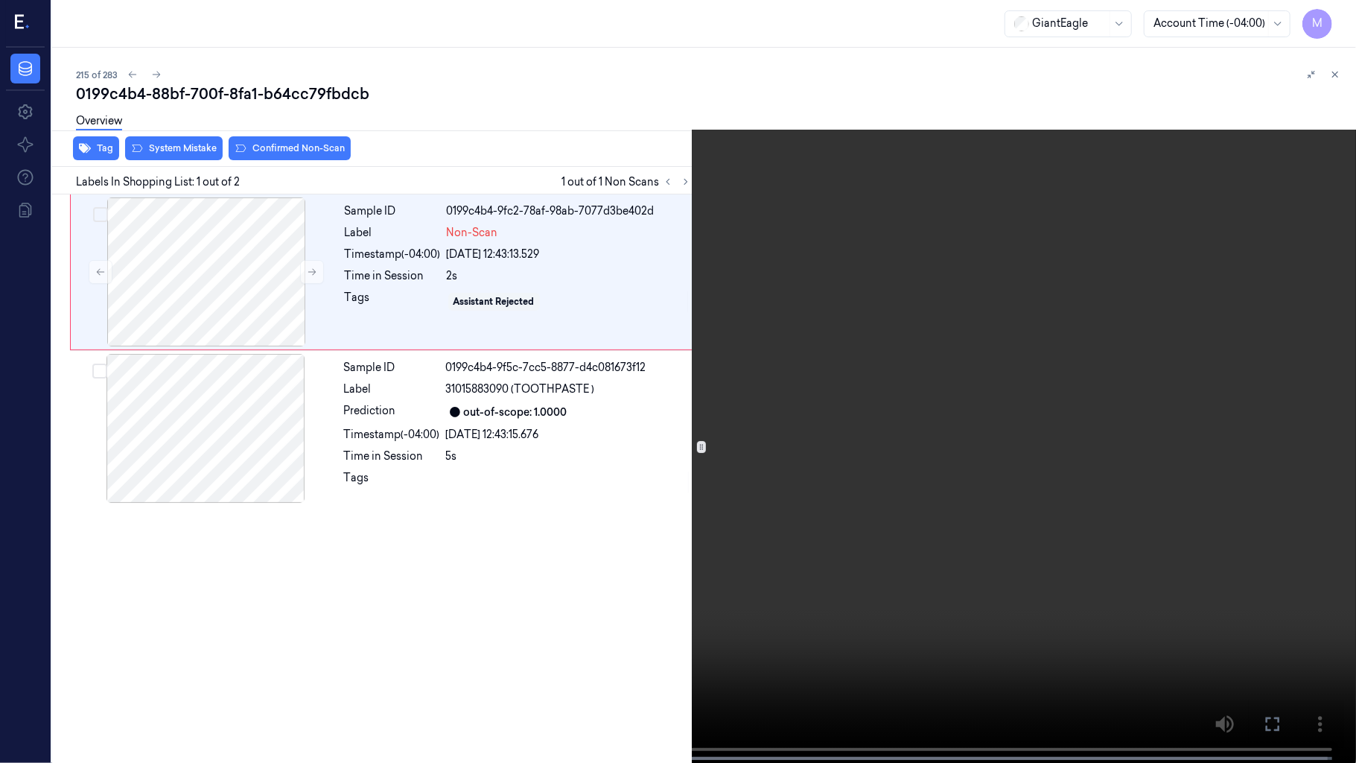
click at [834, 398] on video at bounding box center [678, 383] width 1356 height 766
click at [0, 0] on icon at bounding box center [0, 0] width 0 height 0
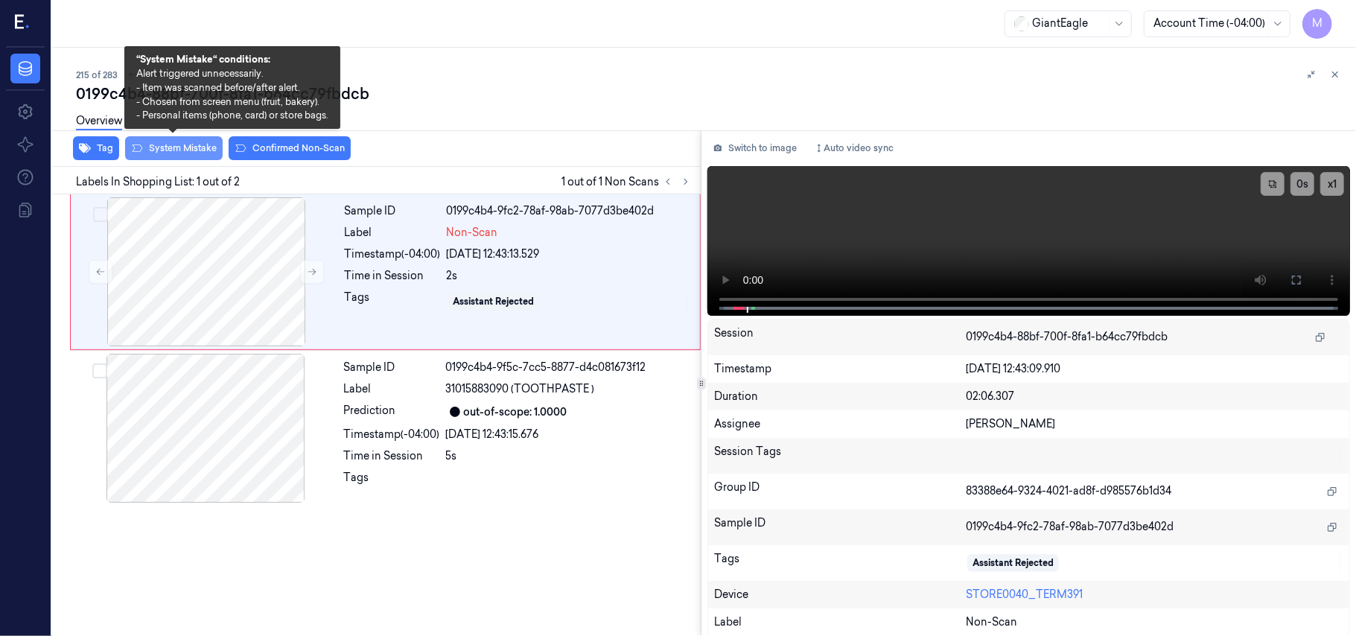
click at [182, 150] on button "System Mistake" at bounding box center [174, 148] width 98 height 24
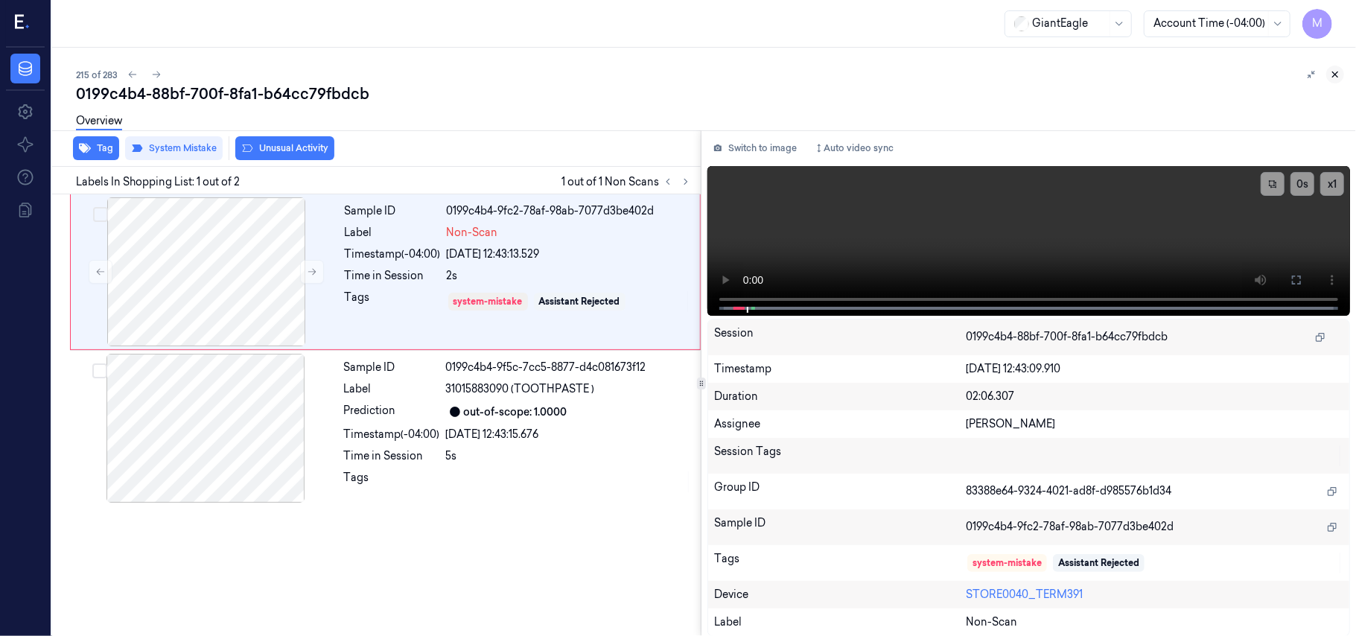
click at [1337, 74] on icon at bounding box center [1335, 74] width 10 height 10
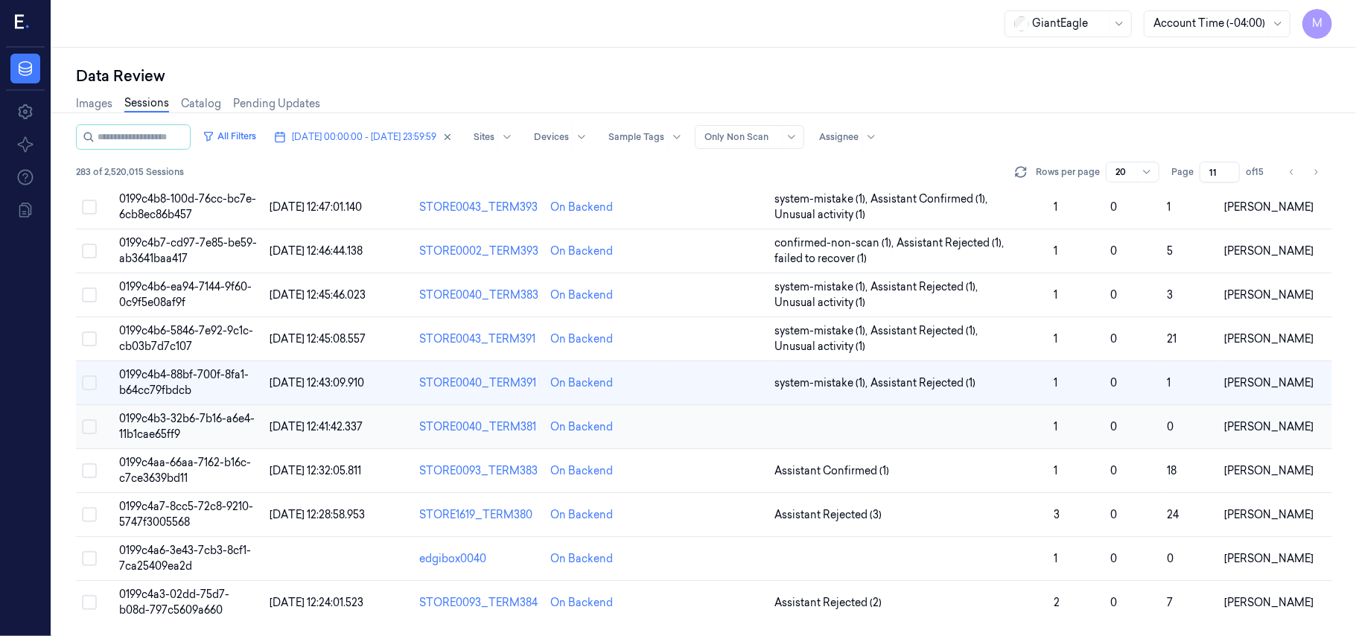
scroll to position [495, 0]
click at [159, 424] on td "0199c4b3-32b6-7b16-a6e4-11b1cae65ff9" at bounding box center [188, 427] width 150 height 44
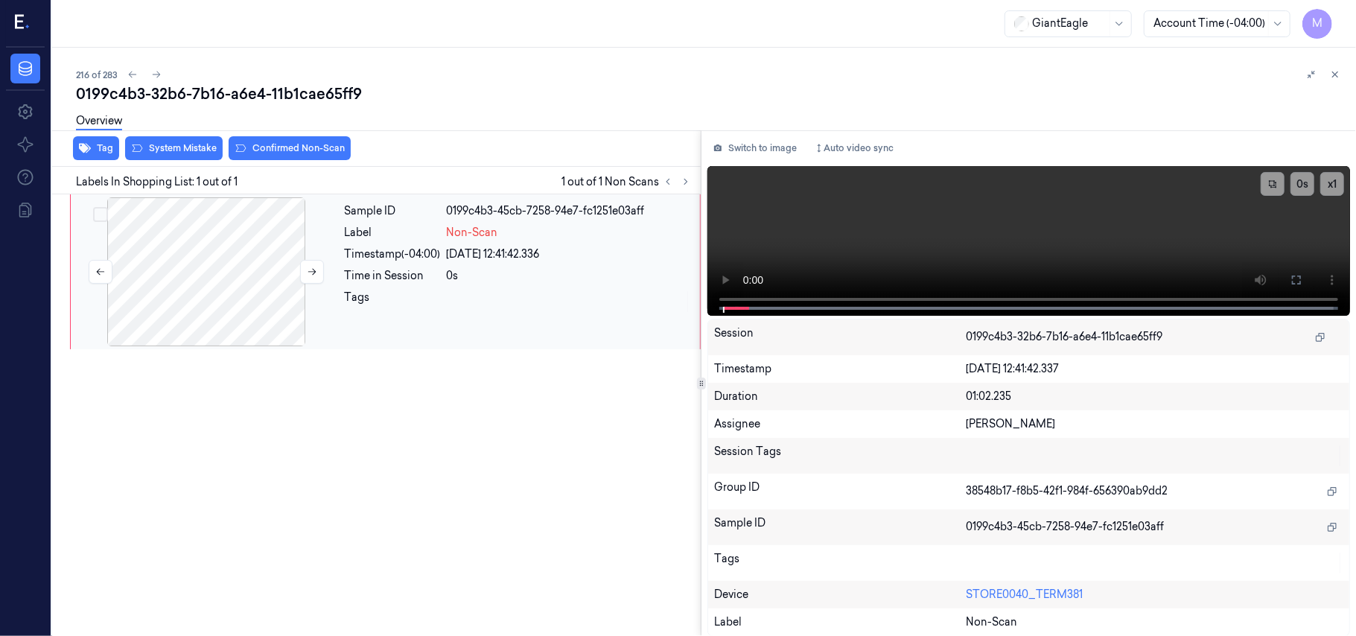
click at [232, 257] on div at bounding box center [206, 271] width 265 height 149
click at [1287, 277] on button at bounding box center [1297, 280] width 24 height 24
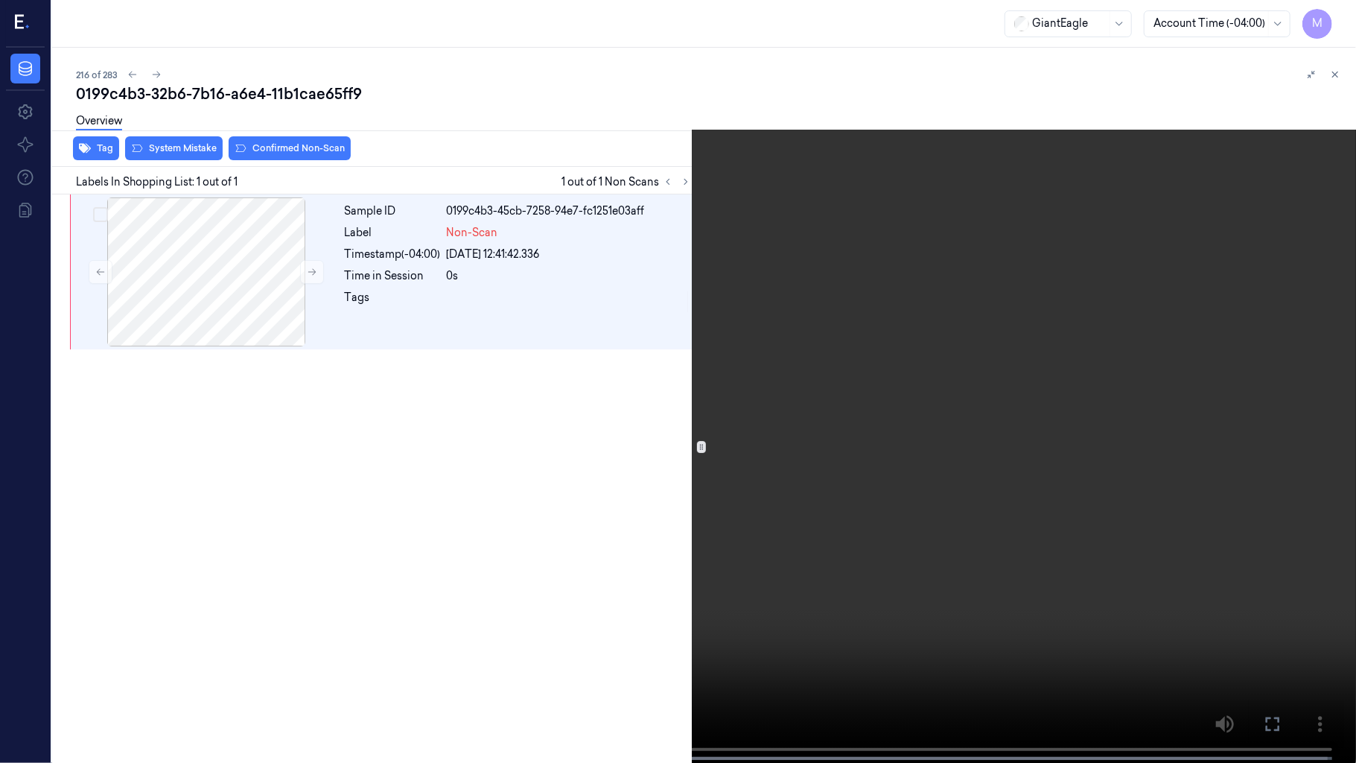
click at [778, 287] on video at bounding box center [678, 383] width 1356 height 766
click at [778, 290] on video at bounding box center [678, 383] width 1356 height 766
click at [0, 0] on icon at bounding box center [0, 0] width 0 height 0
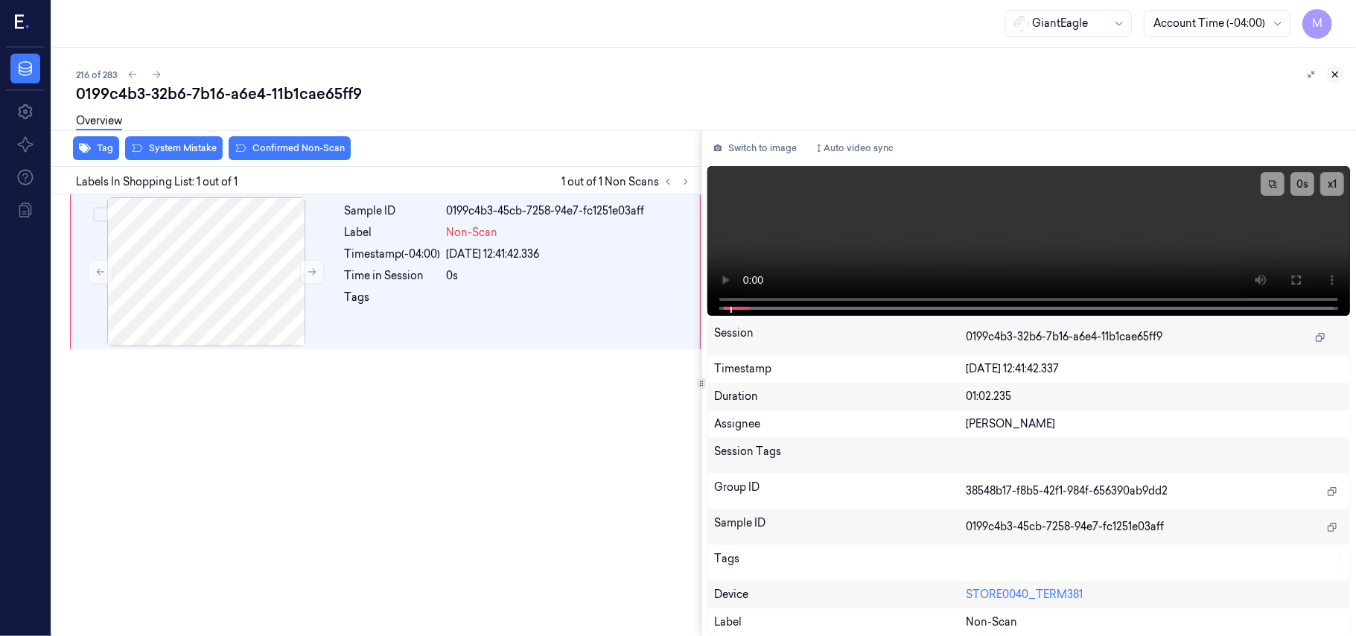
click at [1334, 77] on icon at bounding box center [1335, 74] width 10 height 10
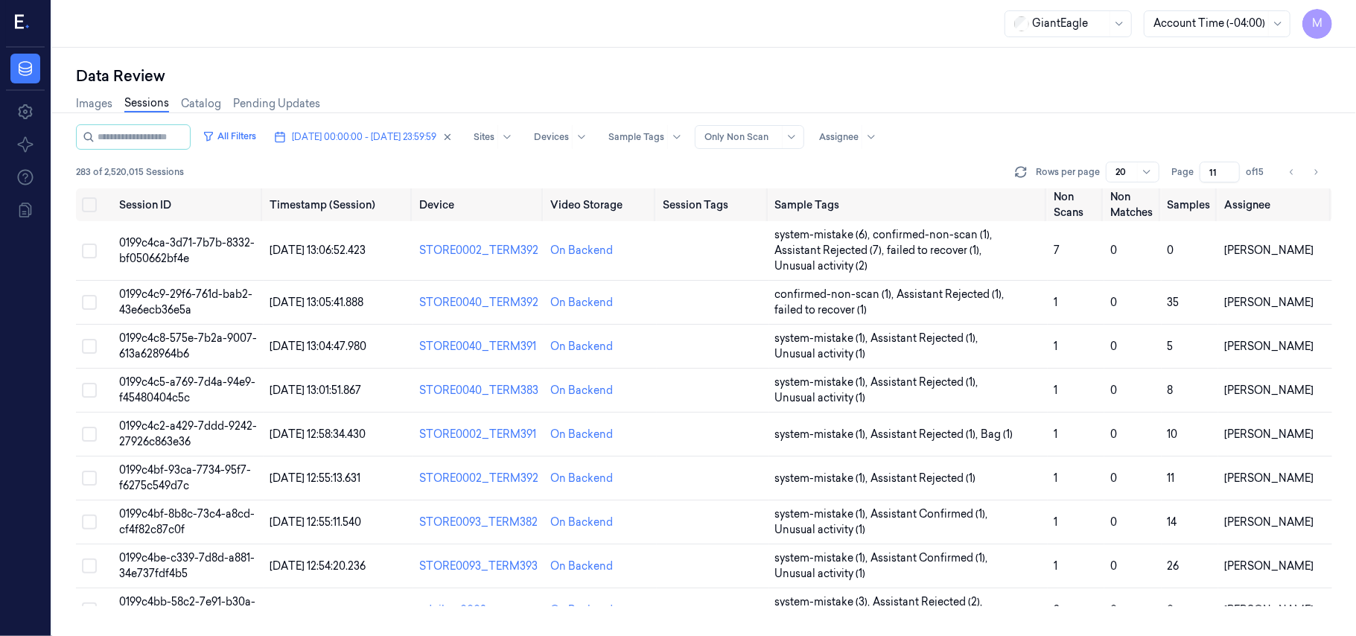
scroll to position [495, 0]
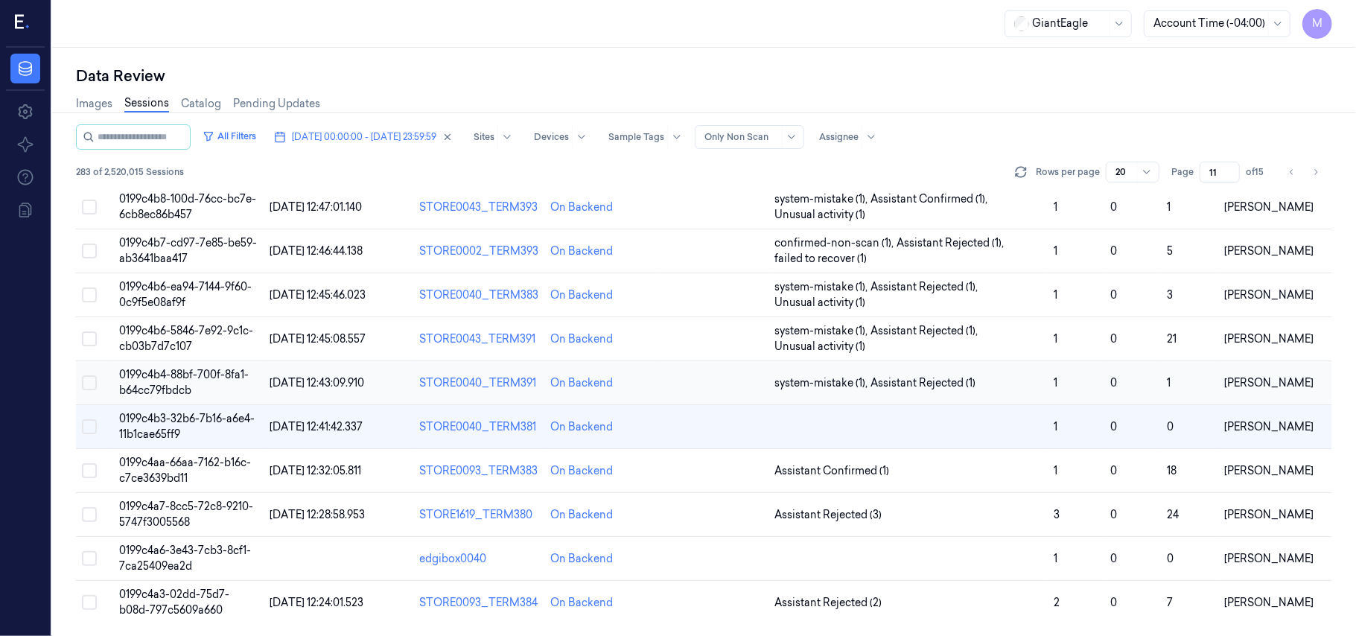
click at [176, 375] on span "0199c4b4-88bf-700f-8fa1-b64cc79fbdcb" at bounding box center [184, 382] width 130 height 29
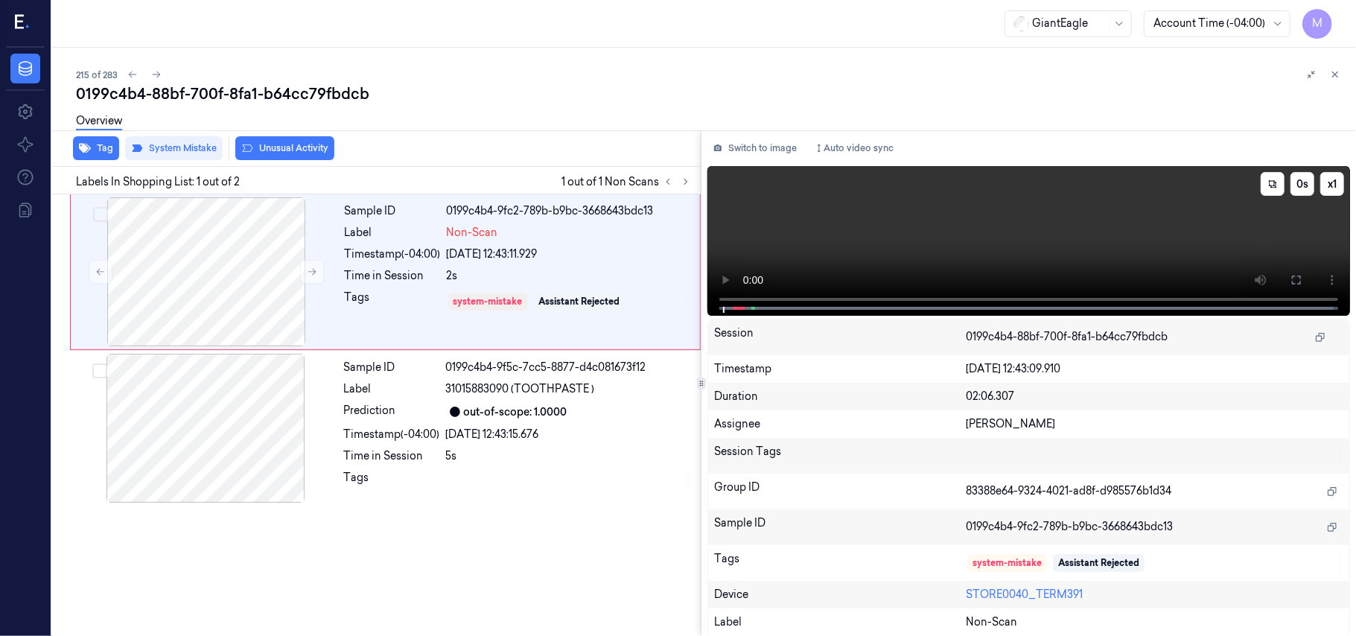
click at [1124, 243] on video at bounding box center [1028, 241] width 643 height 150
click at [1300, 281] on icon at bounding box center [1296, 280] width 9 height 9
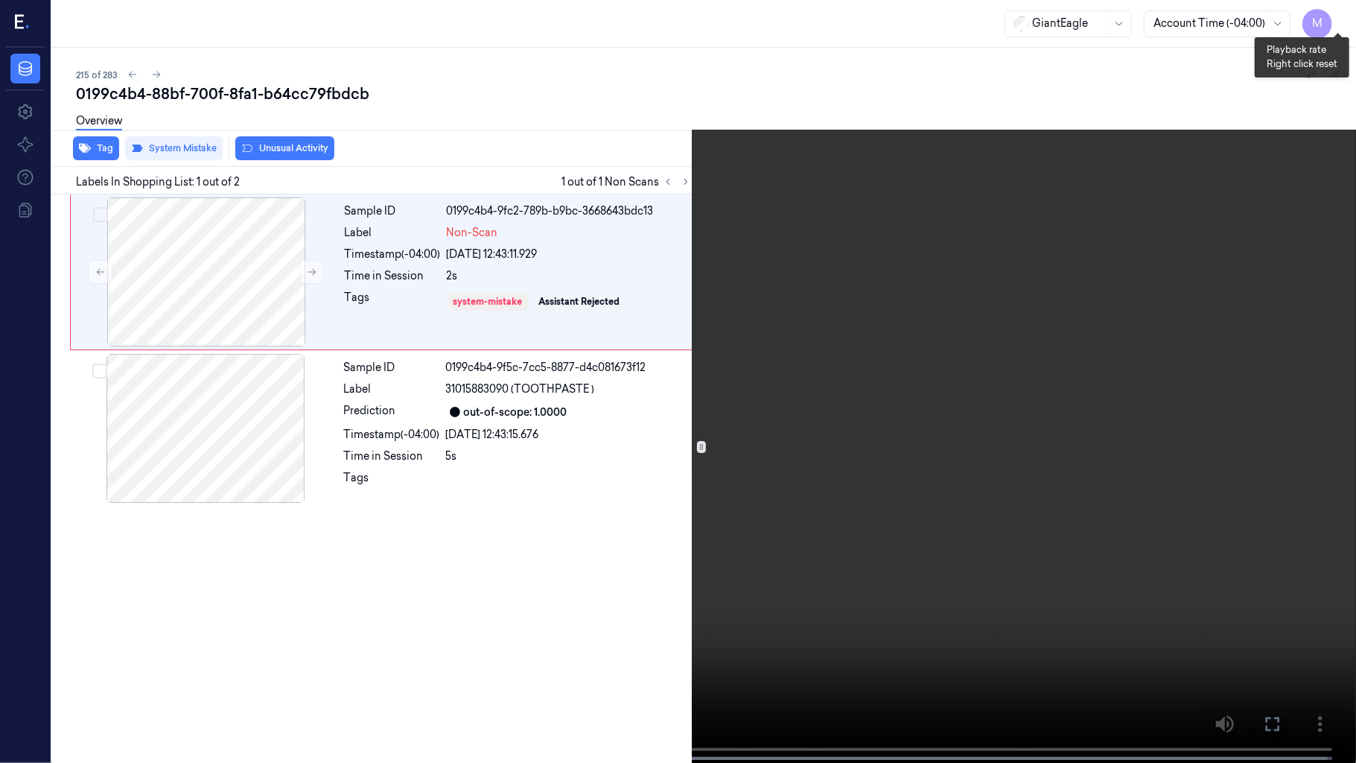
click at [1341, 13] on button "x 1" at bounding box center [1338, 18] width 24 height 24
drag, startPoint x: 1207, startPoint y: 191, endPoint x: 1206, endPoint y: 217, distance: 26.1
click at [1207, 191] on video at bounding box center [678, 383] width 1356 height 766
click at [0, 0] on icon at bounding box center [0, 0] width 0 height 0
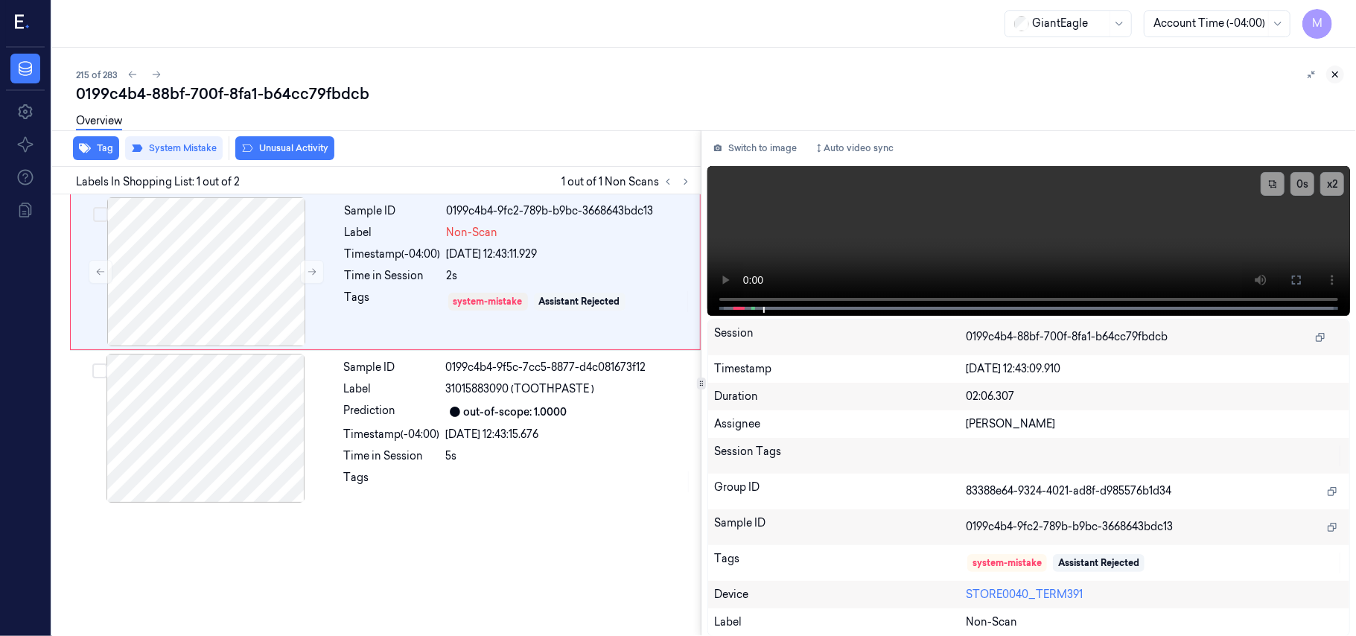
click at [1336, 75] on icon at bounding box center [1335, 74] width 5 height 5
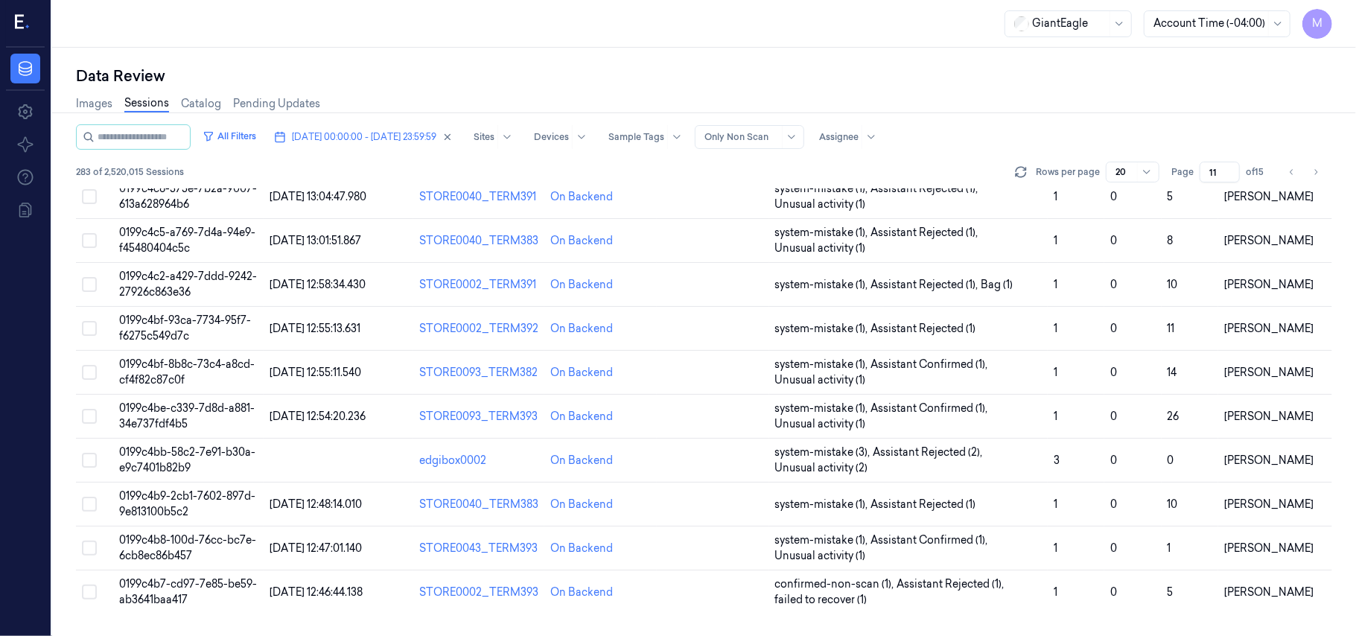
scroll to position [465, 0]
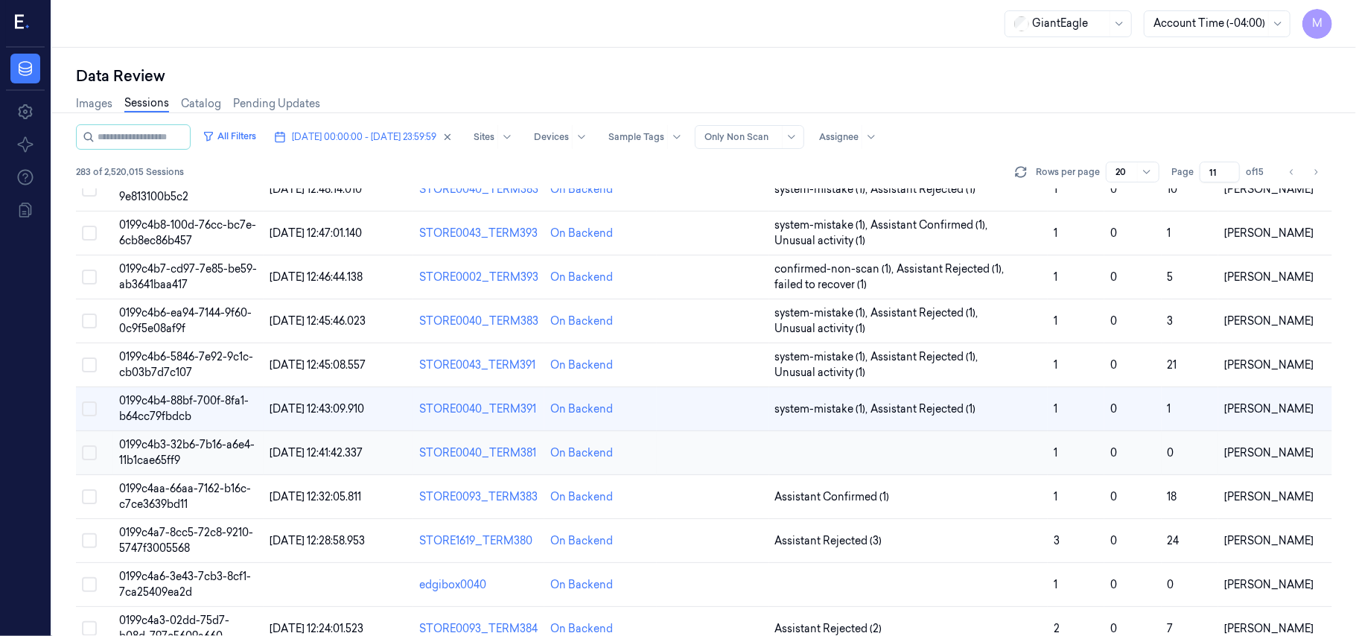
click at [206, 451] on span "0199c4b3-32b6-7b16-a6e4-11b1cae65ff9" at bounding box center [187, 452] width 136 height 29
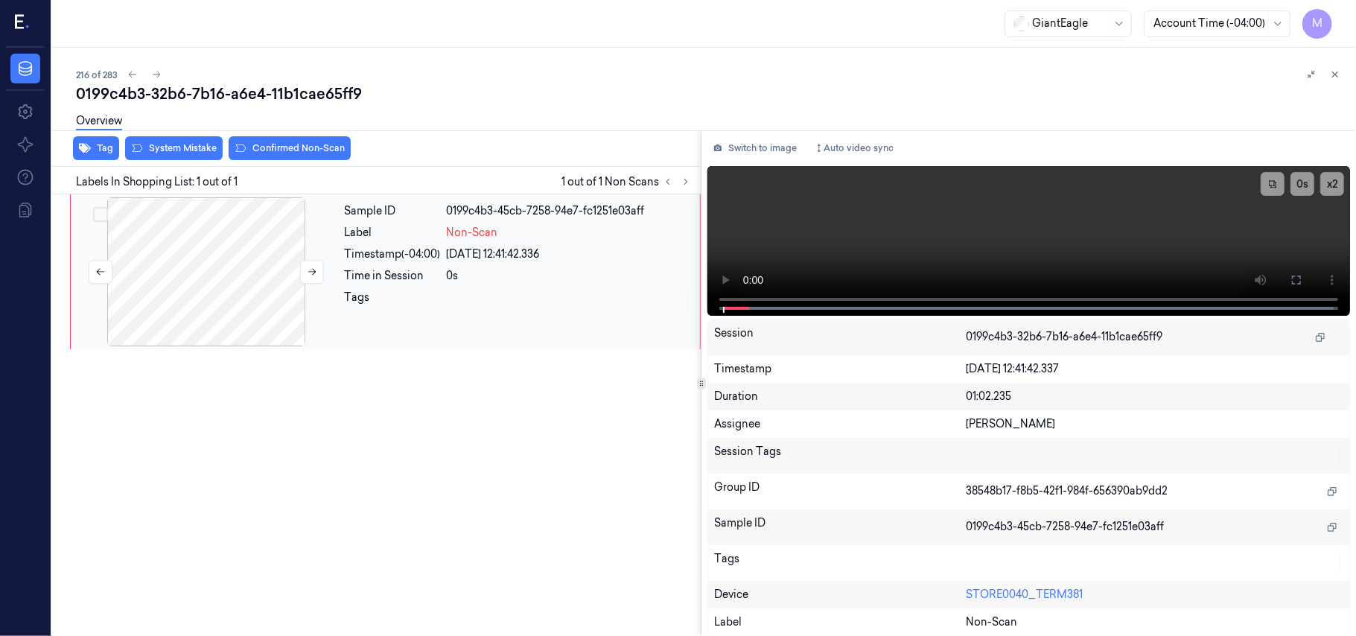
click at [264, 248] on div at bounding box center [206, 271] width 265 height 149
click at [1302, 278] on icon at bounding box center [1297, 280] width 12 height 12
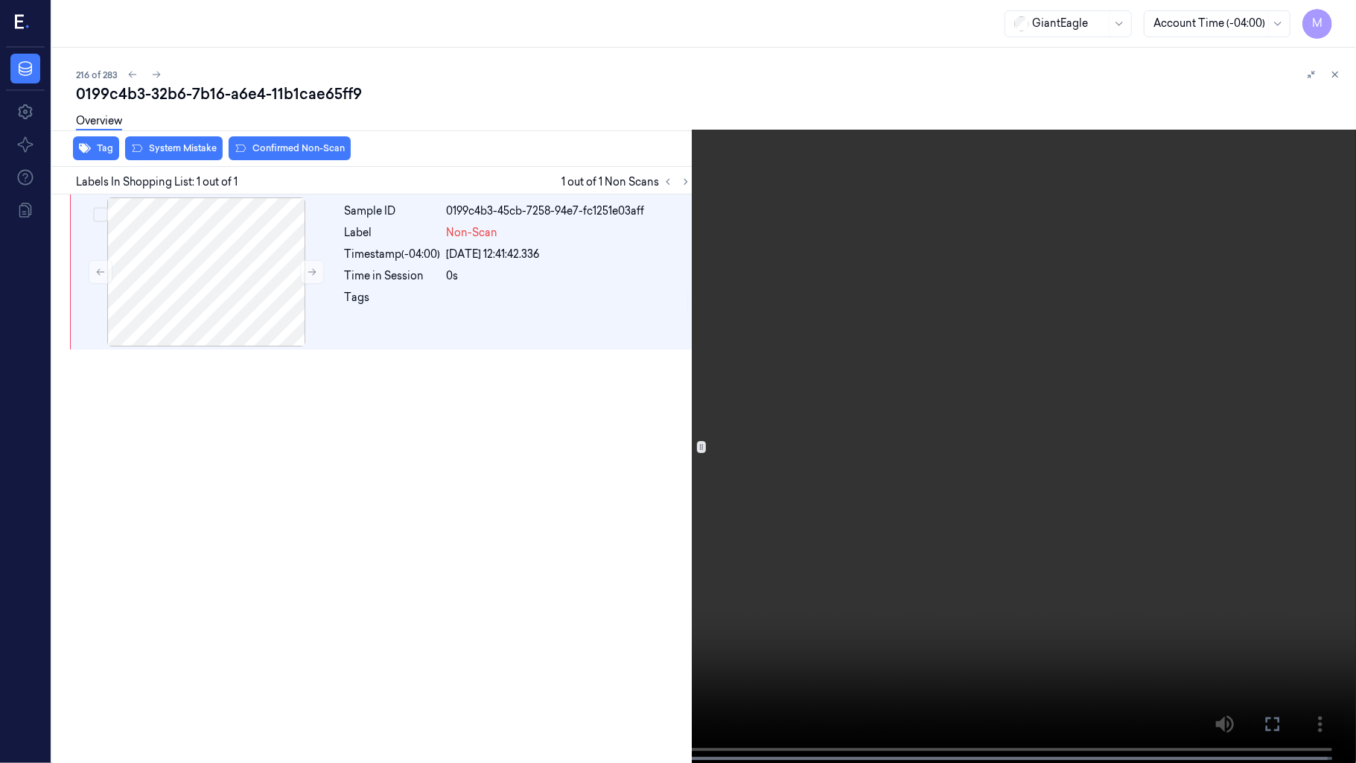
click at [0, 0] on icon at bounding box center [0, 0] width 0 height 0
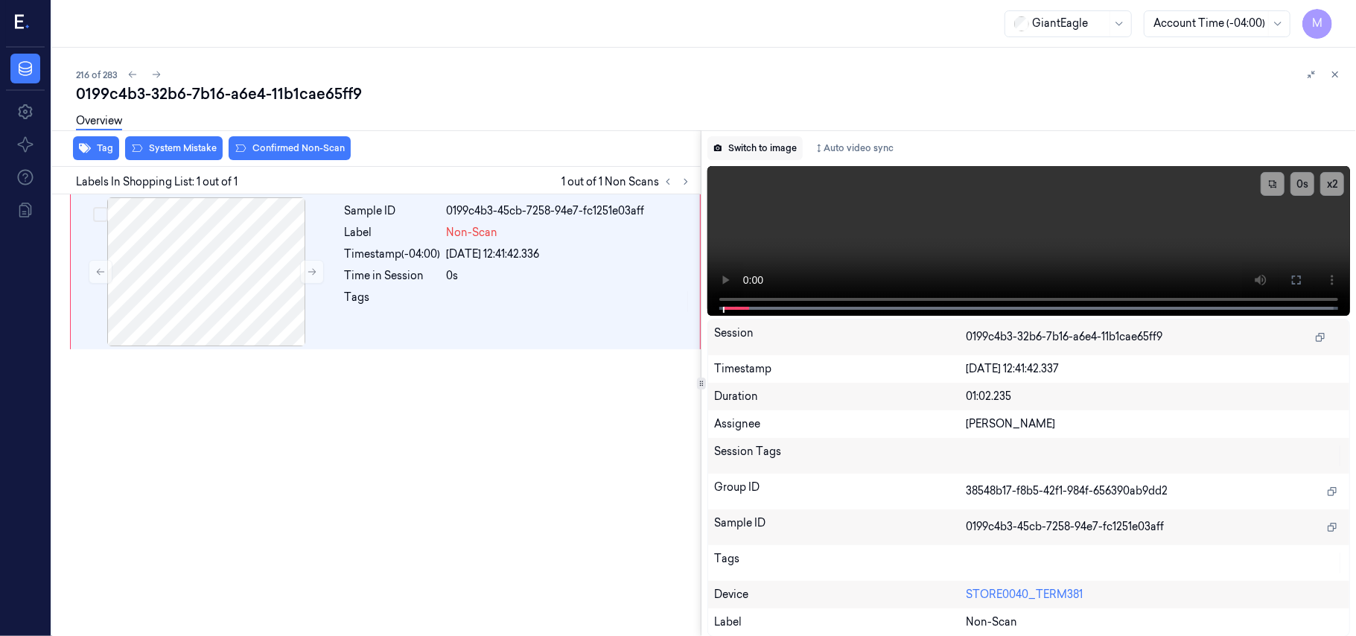
click at [763, 146] on button "Switch to image" at bounding box center [754, 148] width 95 height 24
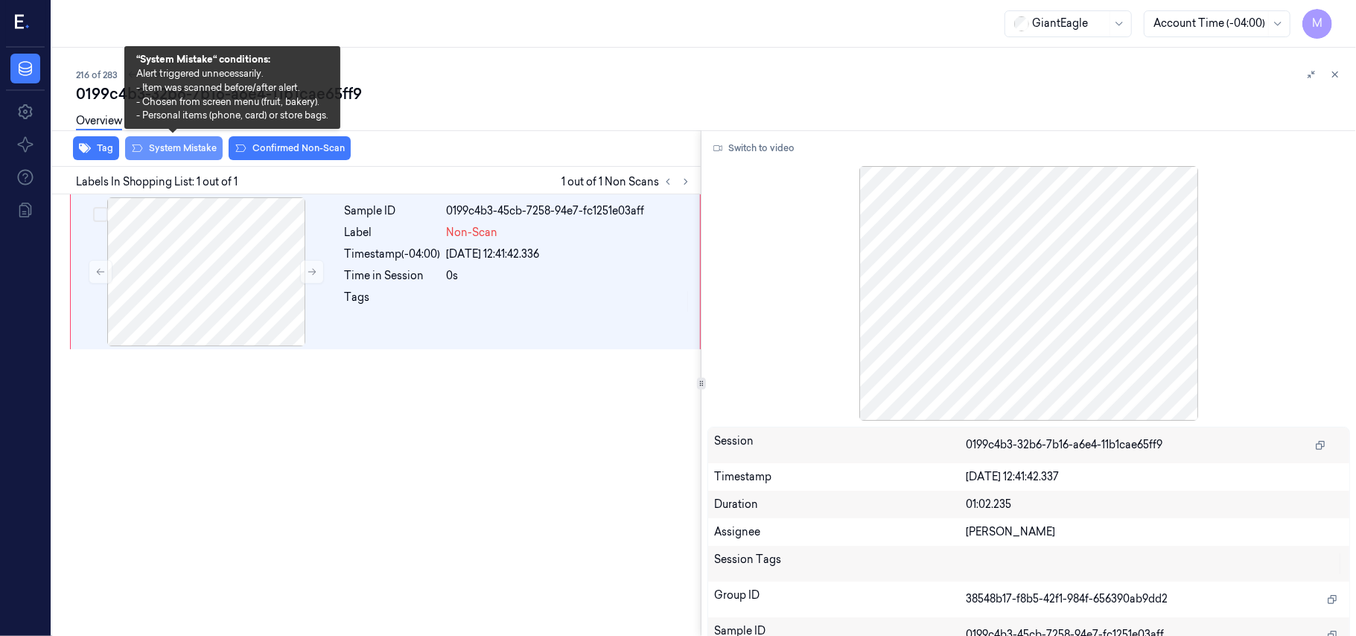
click at [174, 152] on button "System Mistake" at bounding box center [174, 148] width 98 height 24
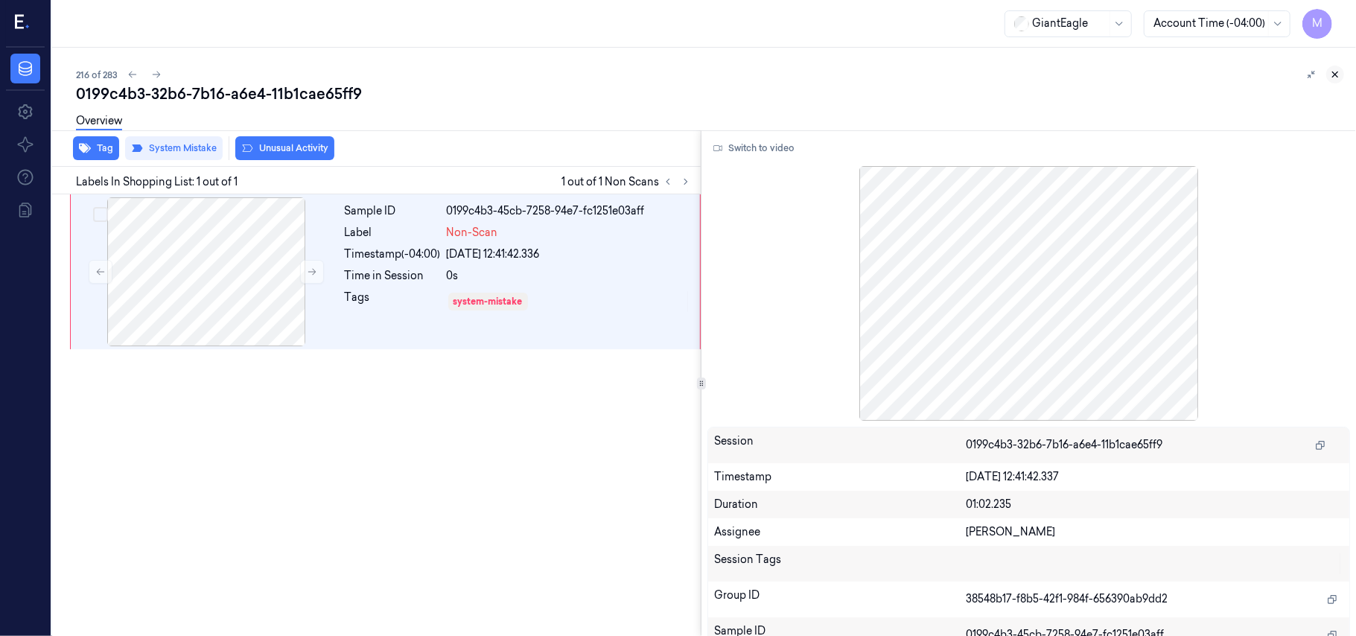
click at [1337, 75] on icon at bounding box center [1335, 74] width 10 height 10
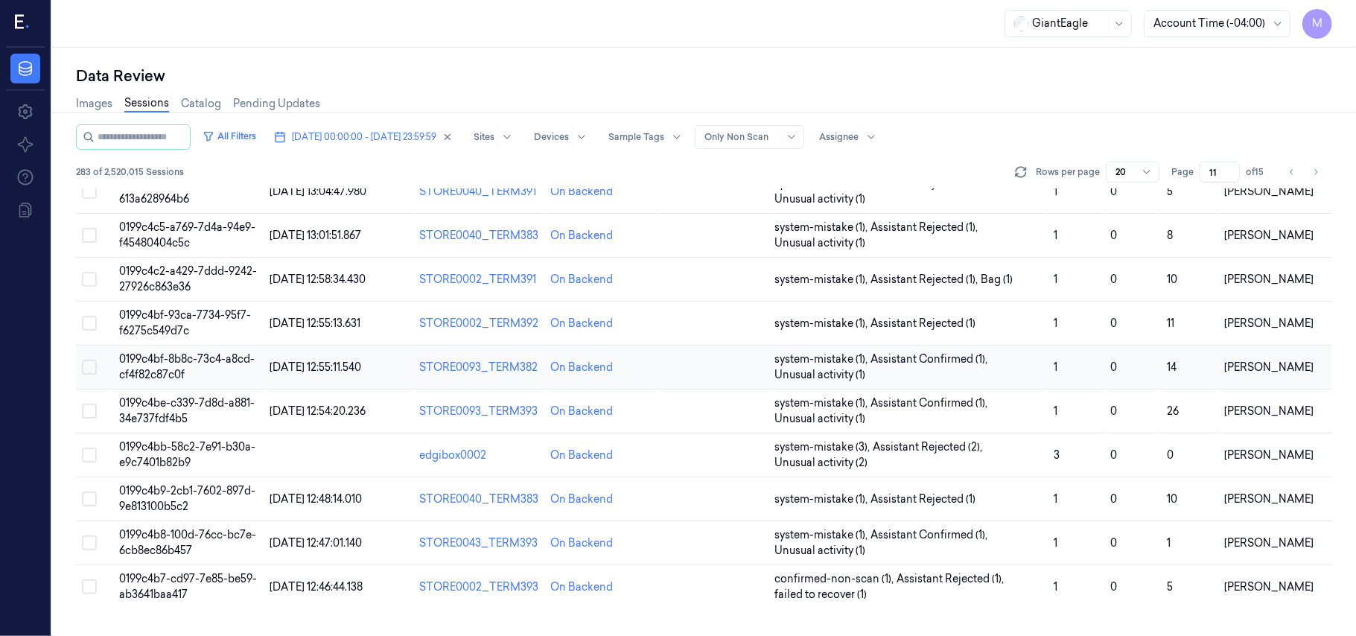
scroll to position [495, 0]
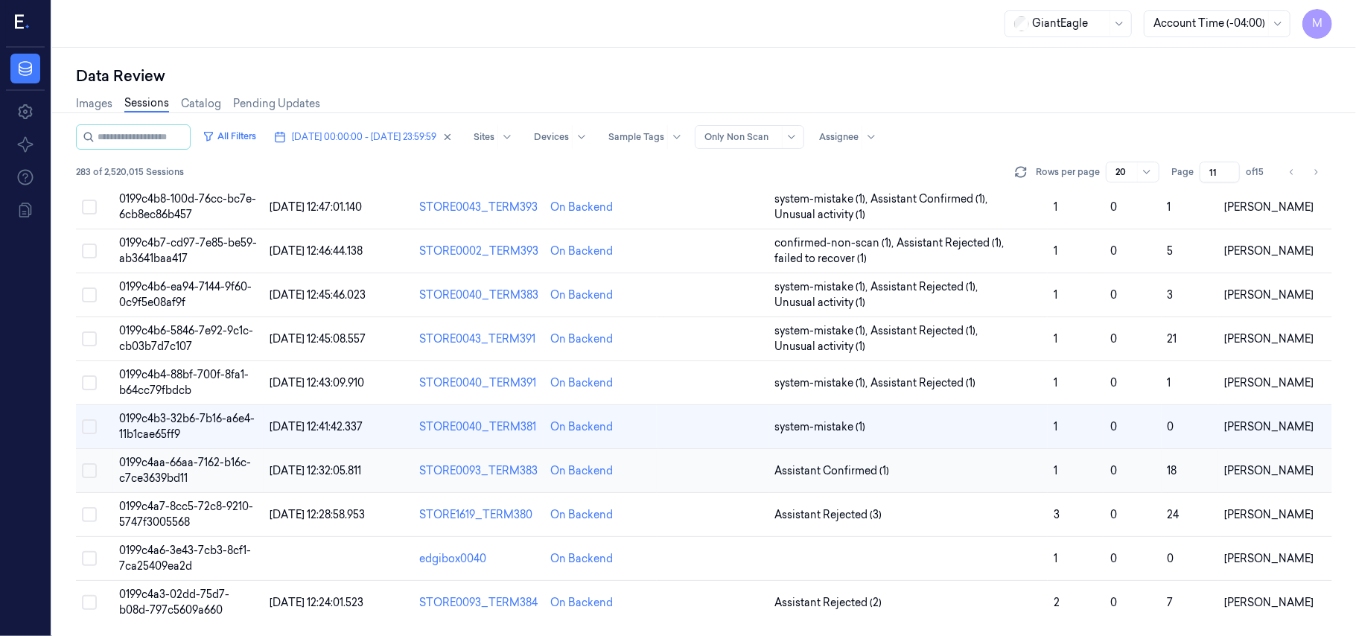
click at [186, 459] on span "0199c4aa-66aa-7162-b16c-c7ce3639bd11" at bounding box center [185, 470] width 132 height 29
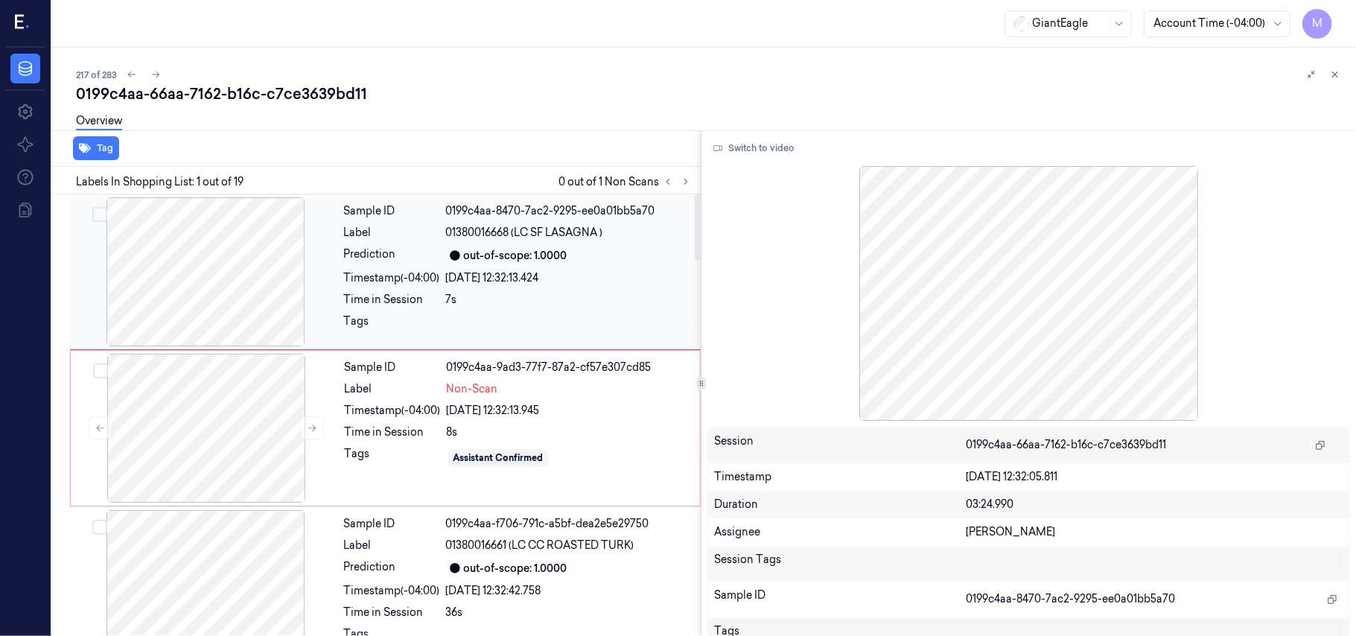
click at [524, 259] on div "out-of-scope: 1.0000" at bounding box center [516, 256] width 104 height 16
click at [757, 152] on button "Switch to video" at bounding box center [753, 148] width 93 height 24
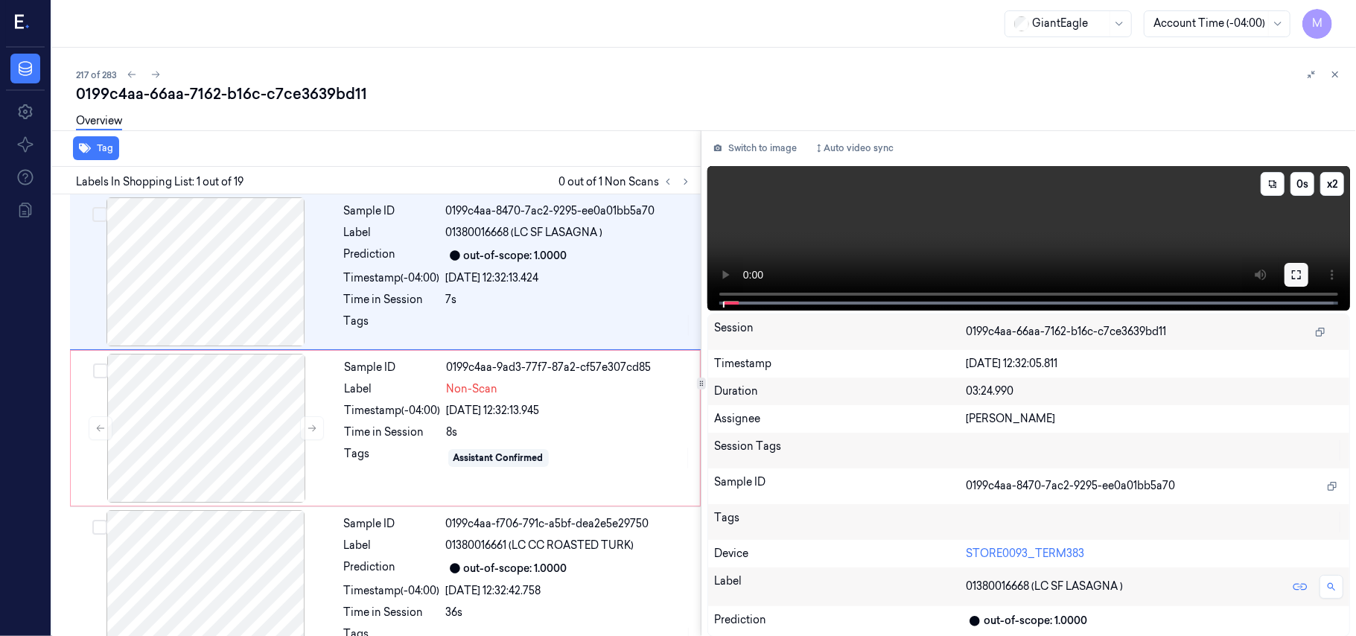
click at [1297, 279] on icon at bounding box center [1297, 275] width 12 height 12
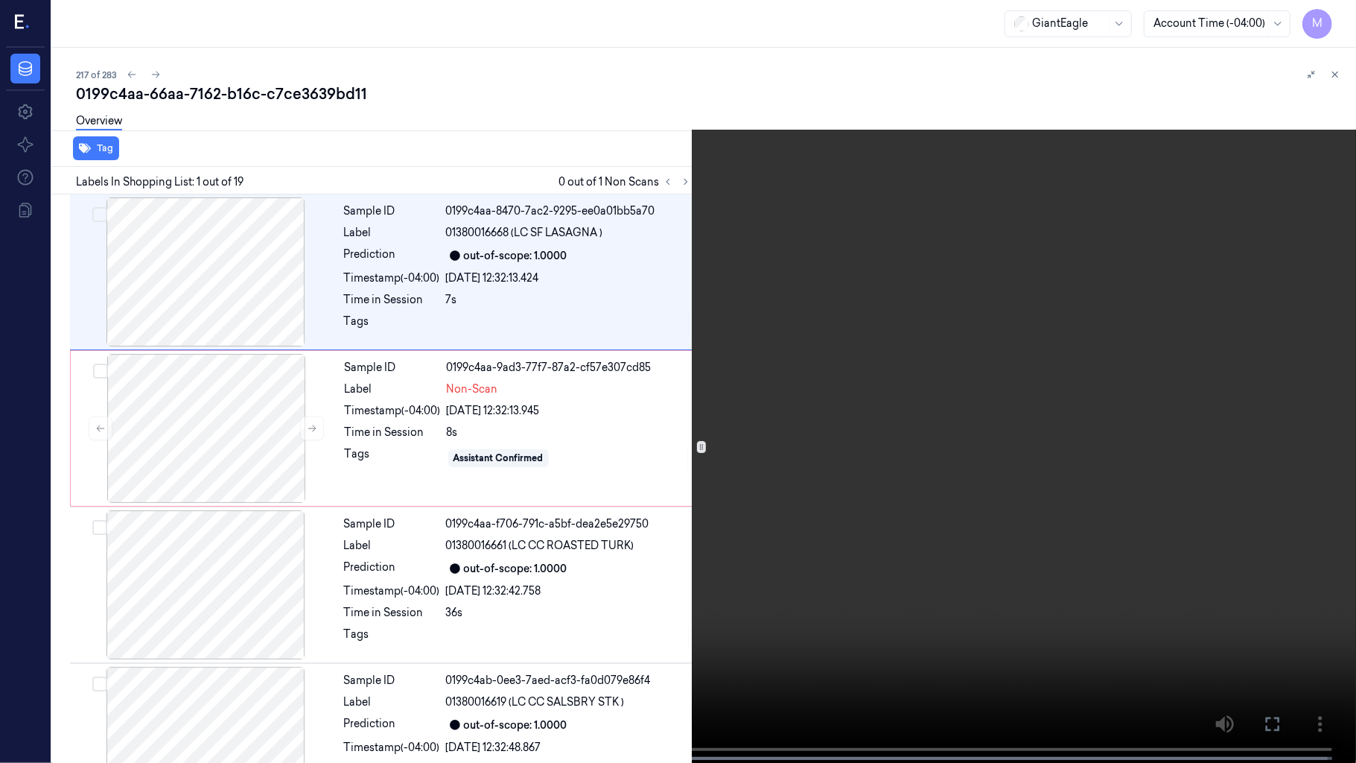
click at [0, 0] on icon at bounding box center [0, 0] width 0 height 0
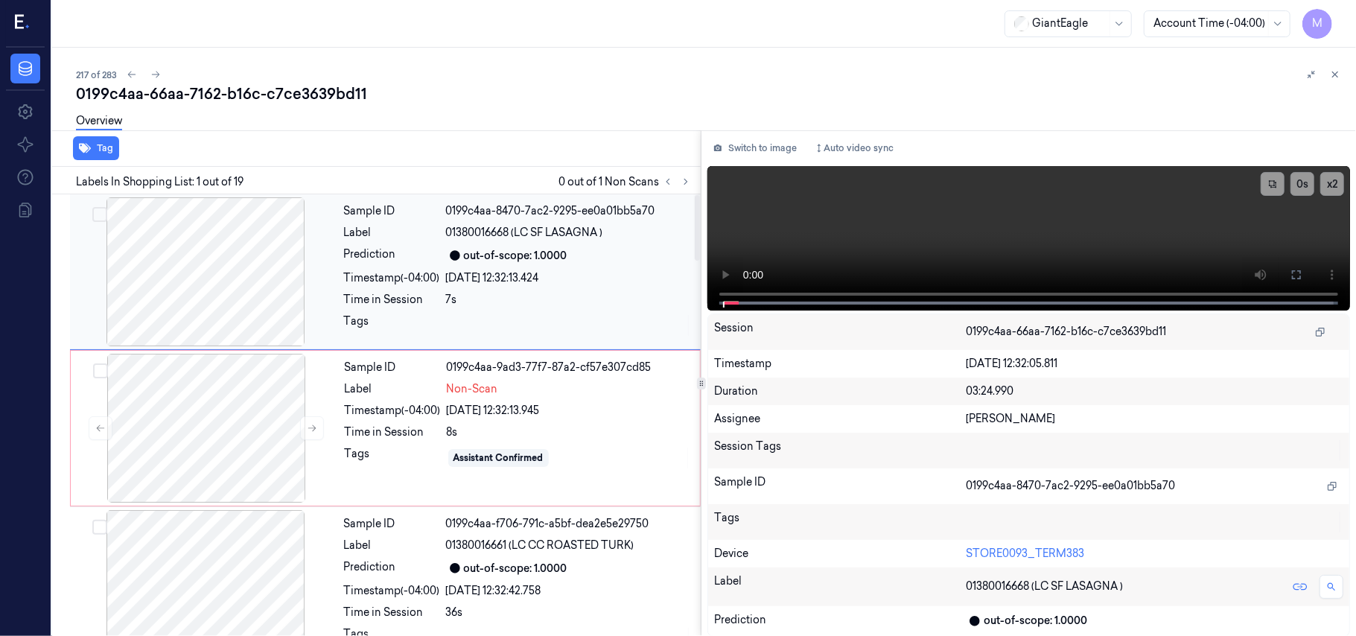
click at [617, 279] on div "[DATE] 12:32:13.424" at bounding box center [569, 278] width 246 height 16
click at [993, 180] on video at bounding box center [1028, 238] width 643 height 144
click at [1297, 275] on icon at bounding box center [1297, 275] width 12 height 12
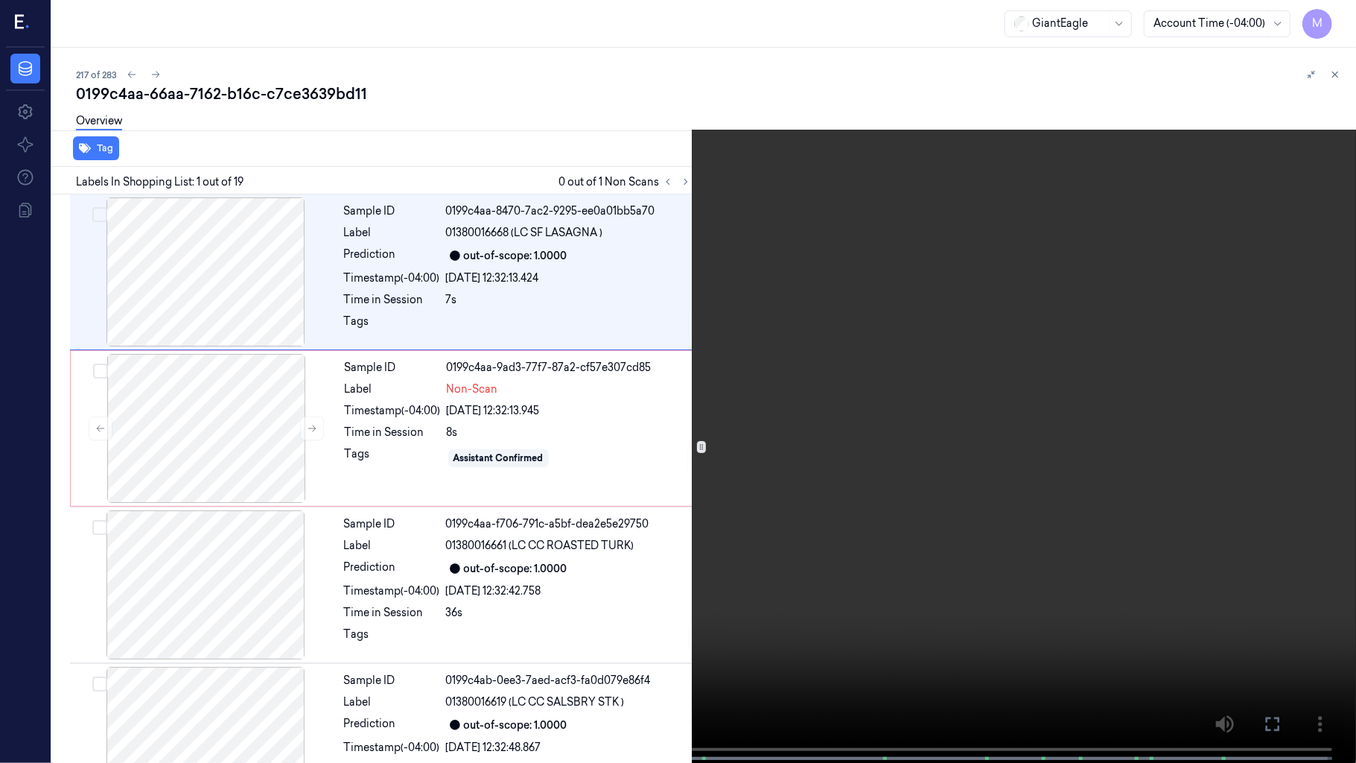
click at [904, 328] on video at bounding box center [678, 383] width 1356 height 766
click at [909, 334] on video at bounding box center [678, 383] width 1356 height 766
click at [935, 393] on video at bounding box center [678, 383] width 1356 height 766
click at [925, 400] on video at bounding box center [678, 383] width 1356 height 766
click at [0, 0] on icon at bounding box center [0, 0] width 0 height 0
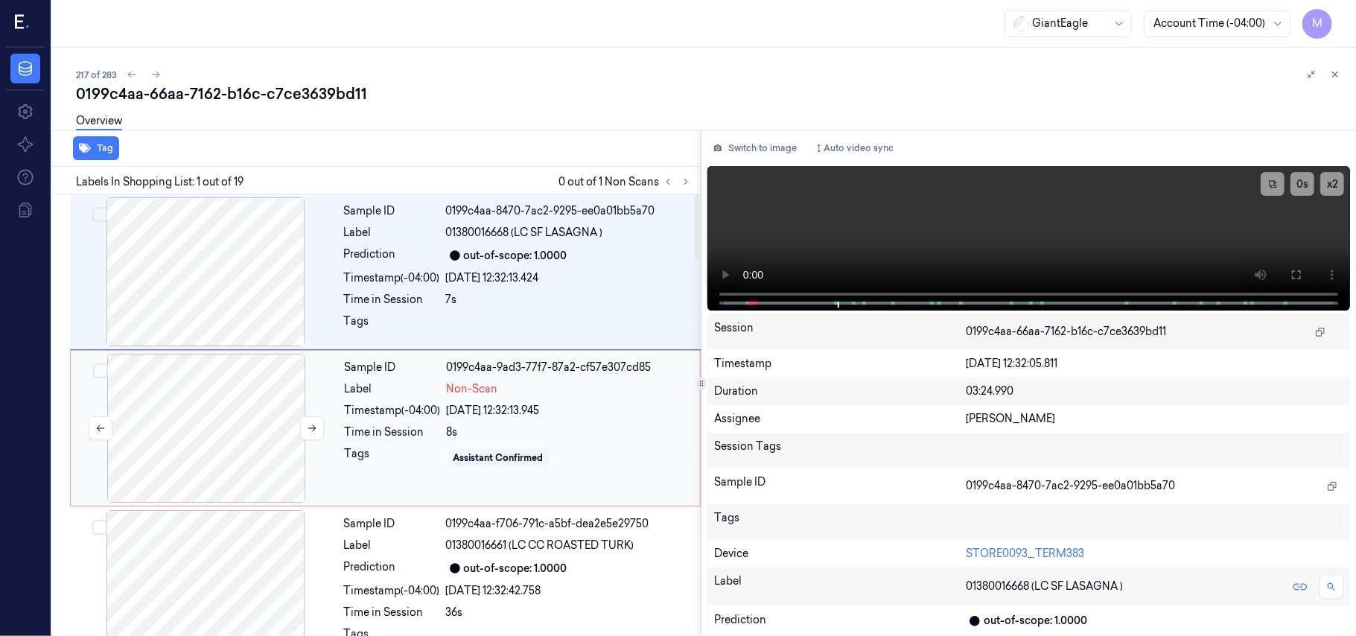
click at [225, 381] on div at bounding box center [206, 428] width 265 height 149
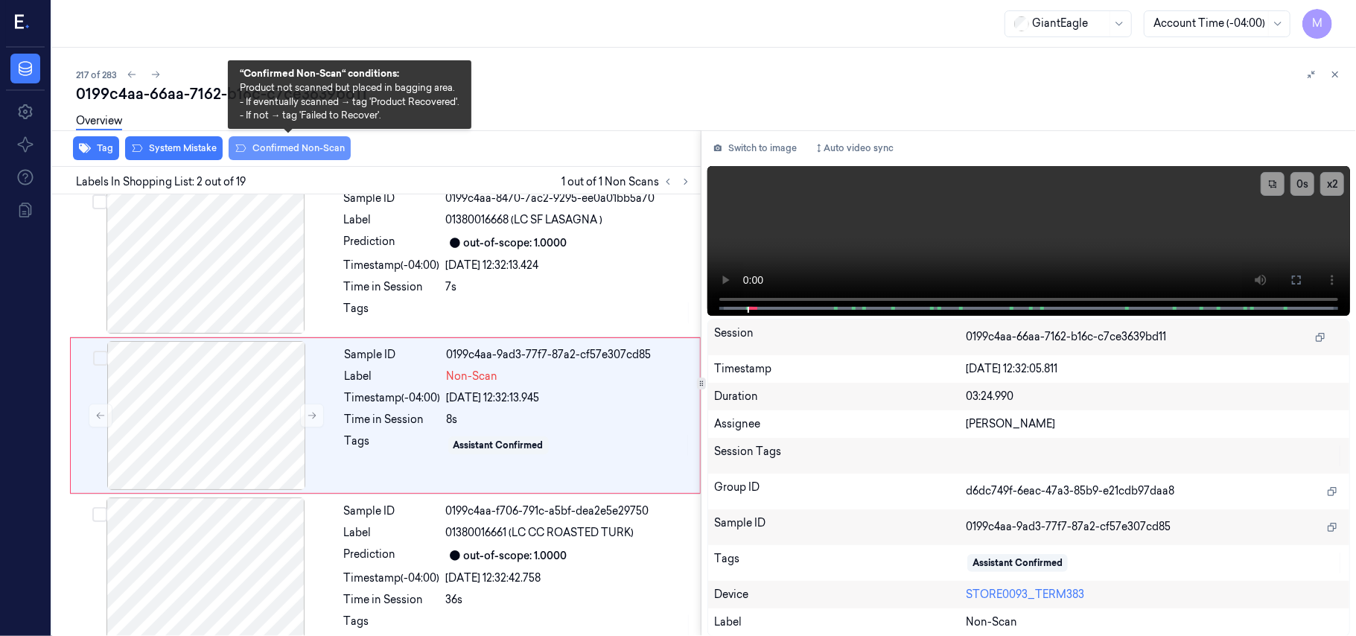
click at [283, 146] on button "Confirmed Non-Scan" at bounding box center [290, 148] width 122 height 24
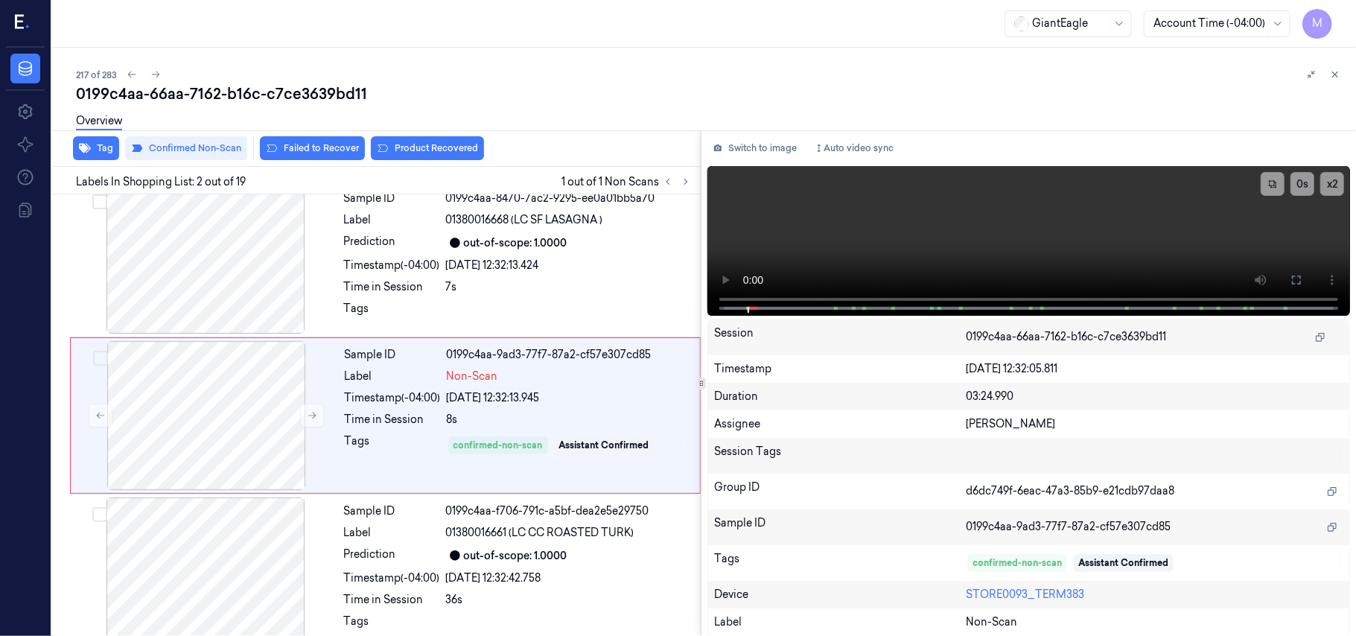
click at [418, 140] on div "Overview" at bounding box center [710, 123] width 1268 height 38
click at [417, 147] on button "Product Recovered" at bounding box center [427, 148] width 113 height 24
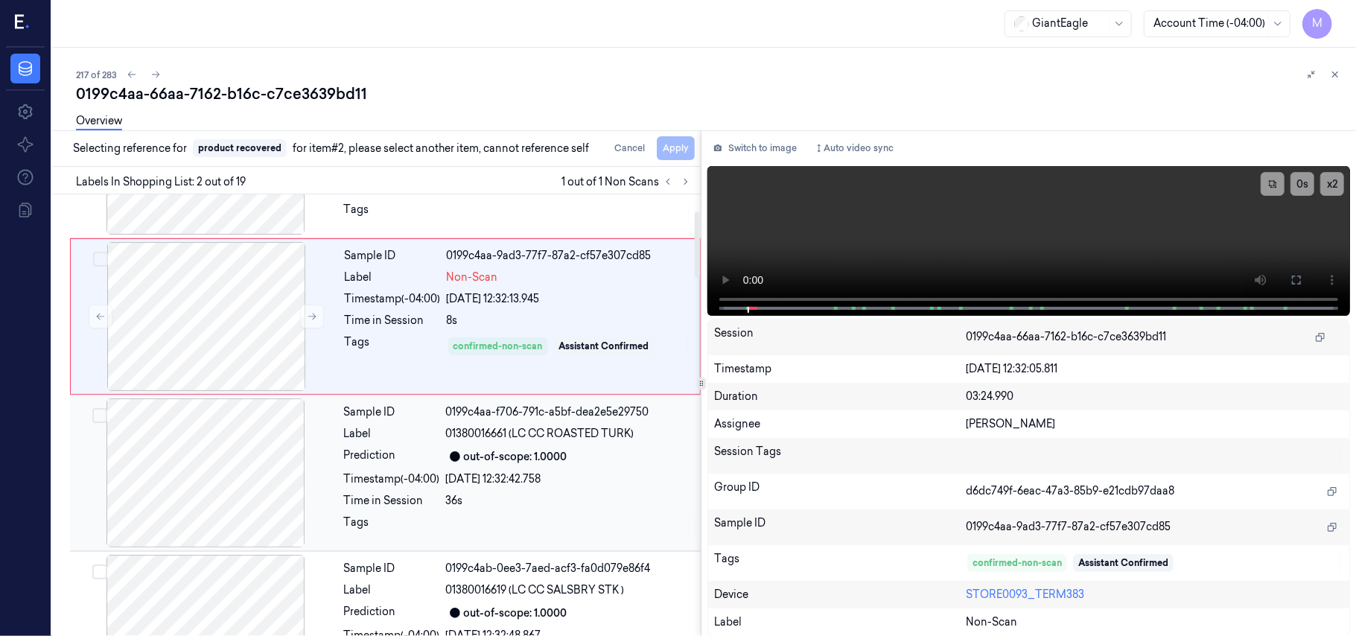
click at [520, 459] on div "out-of-scope: 1.0000" at bounding box center [516, 457] width 104 height 16
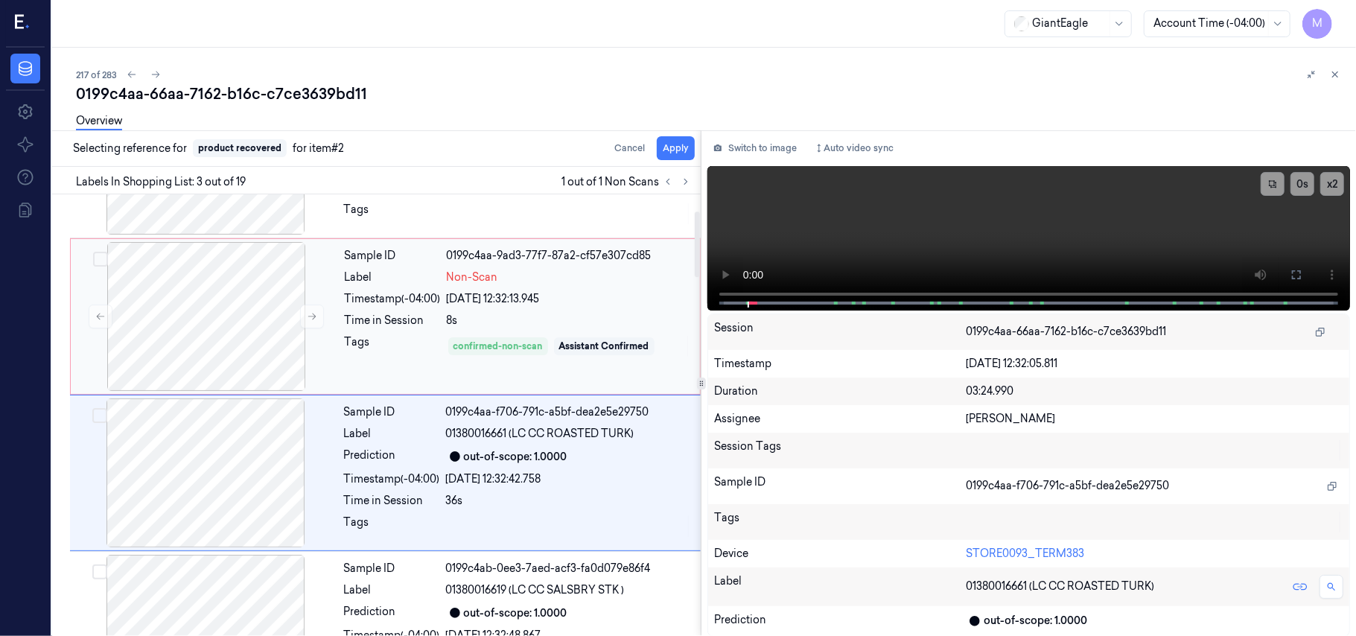
scroll to position [170, 0]
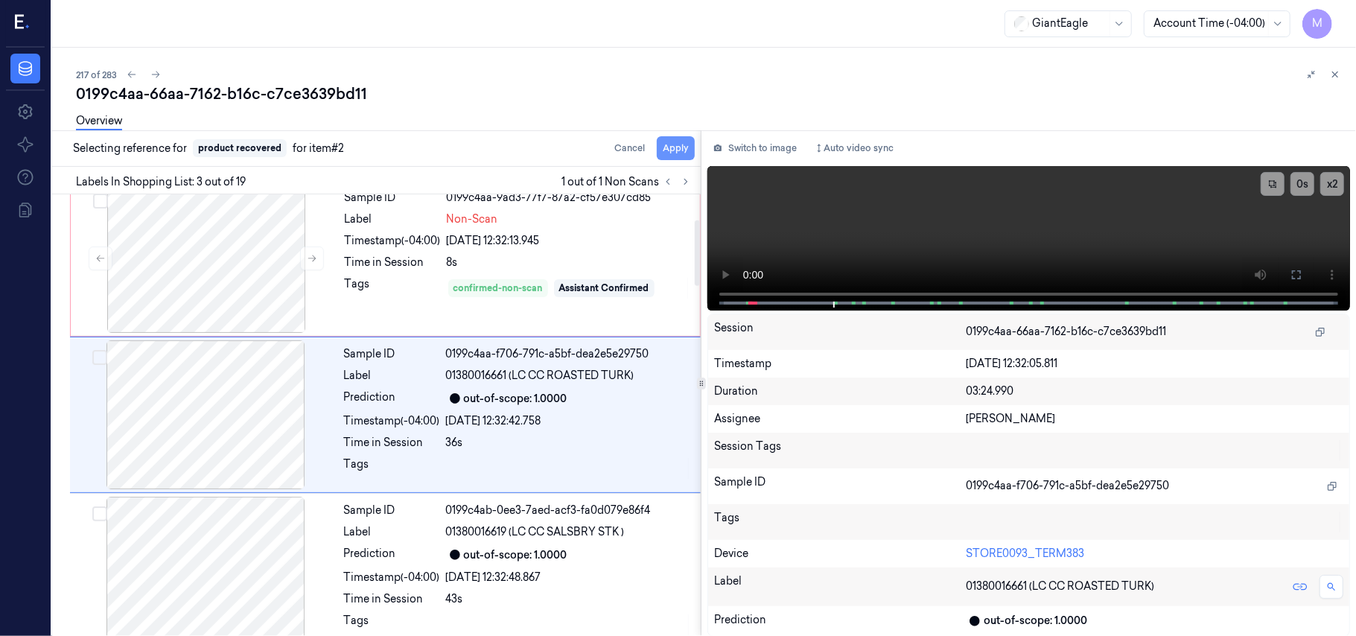
click at [675, 150] on button "Apply" at bounding box center [676, 148] width 38 height 24
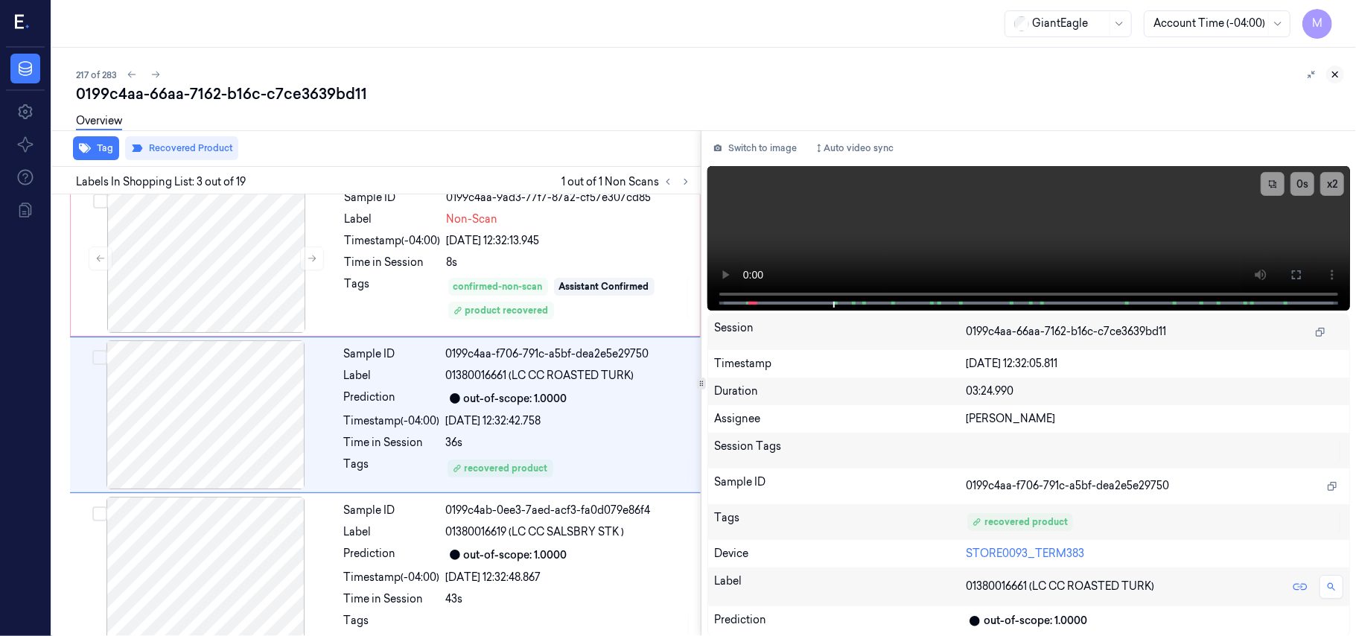
click at [1339, 76] on icon at bounding box center [1335, 74] width 10 height 10
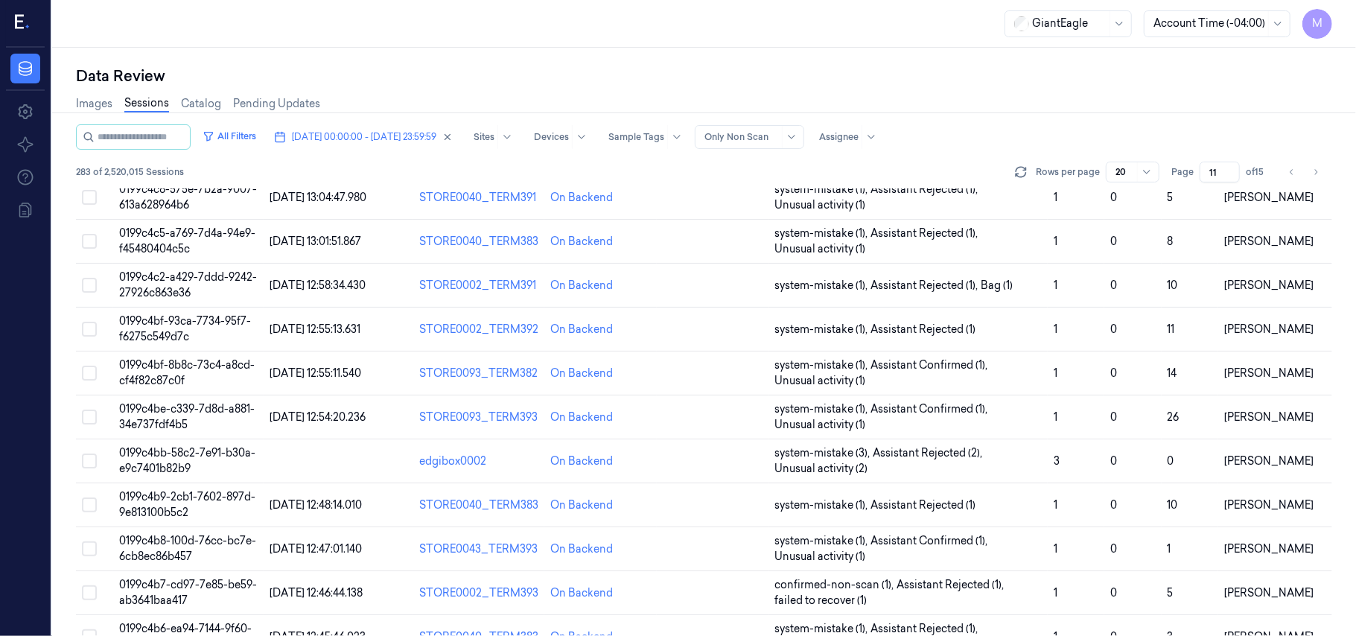
scroll to position [495, 0]
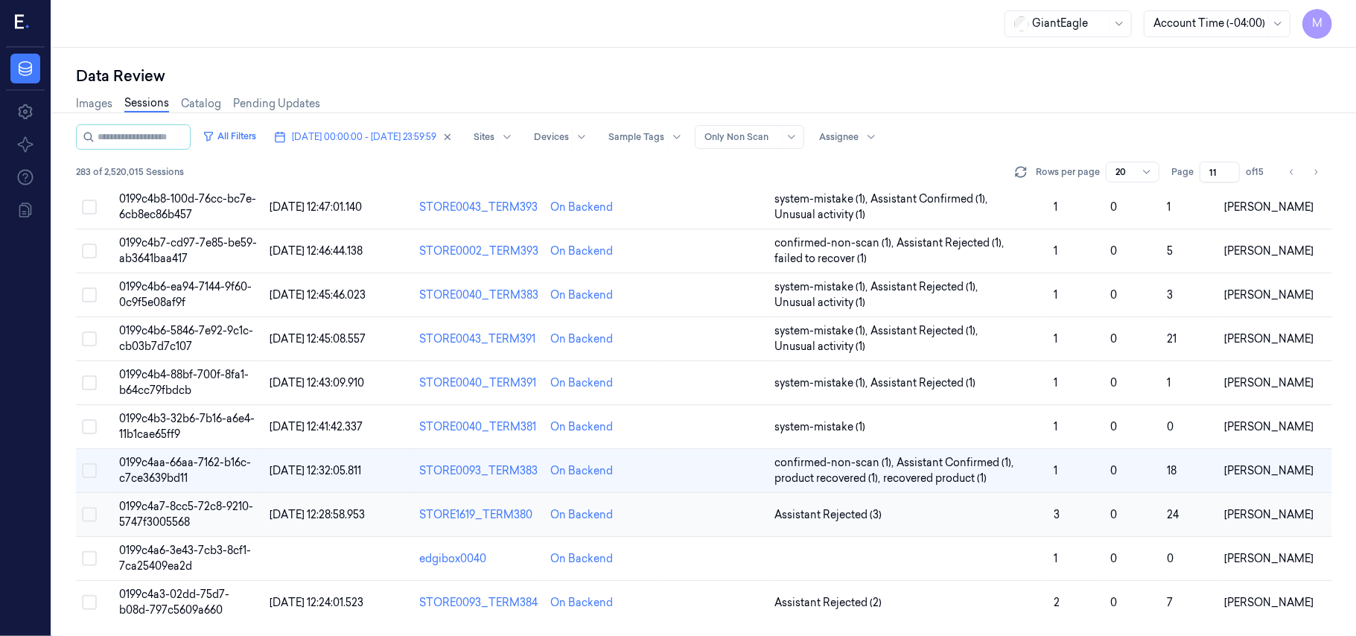
click at [203, 513] on td "0199c4a7-8cc5-72c8-9210-5747f3005568" at bounding box center [188, 515] width 150 height 44
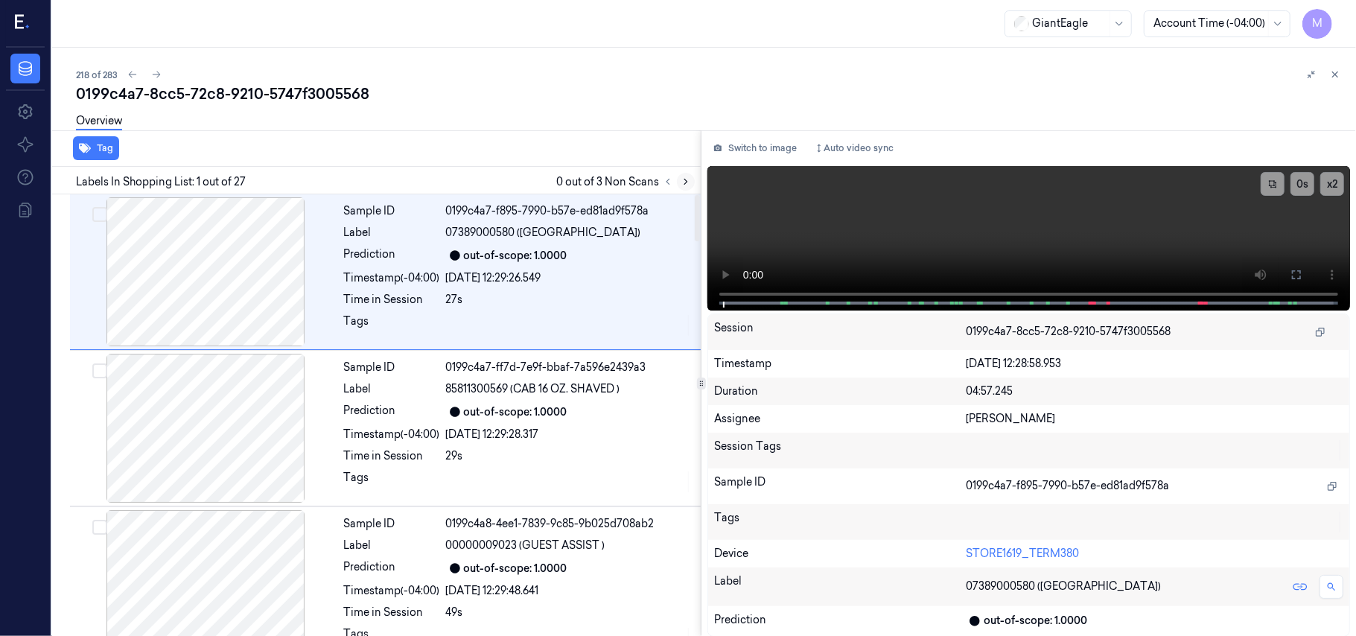
click at [682, 182] on icon at bounding box center [686, 181] width 10 height 10
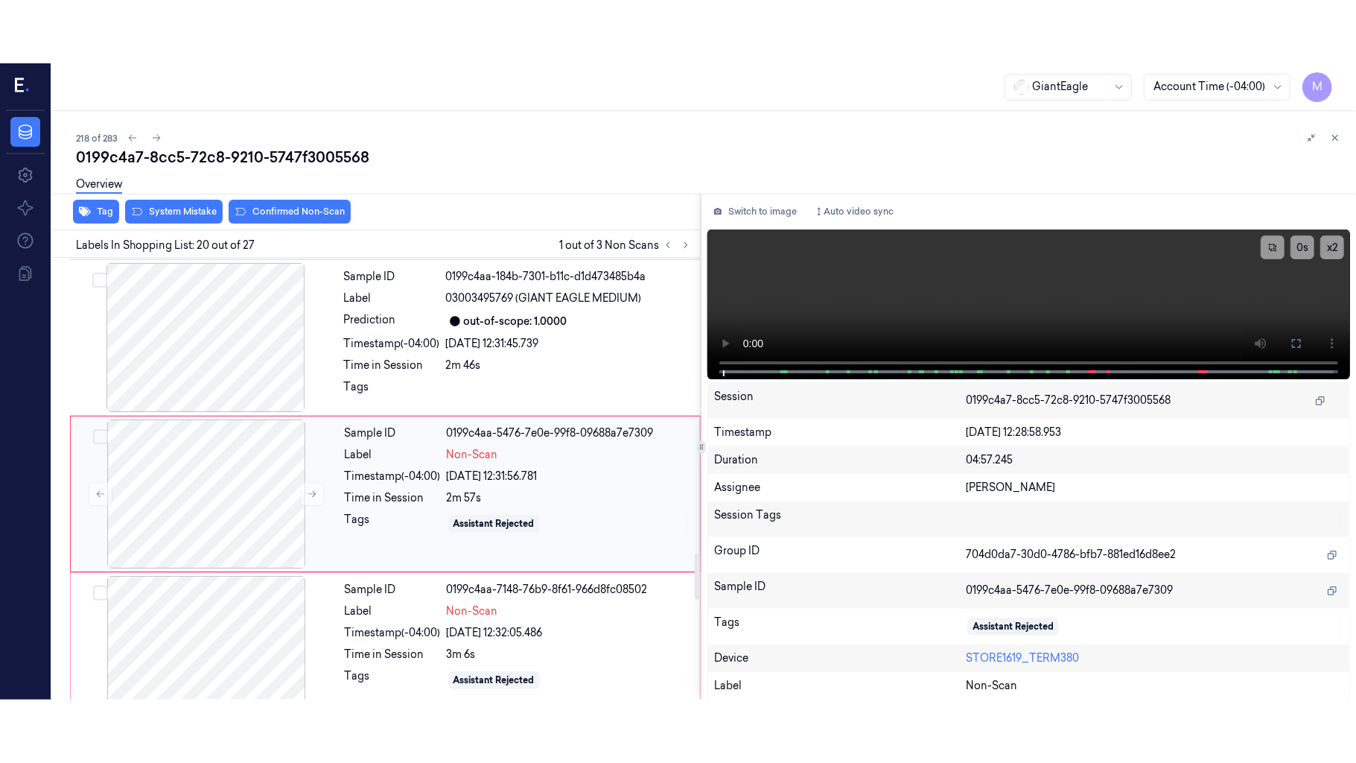
scroll to position [2836, 0]
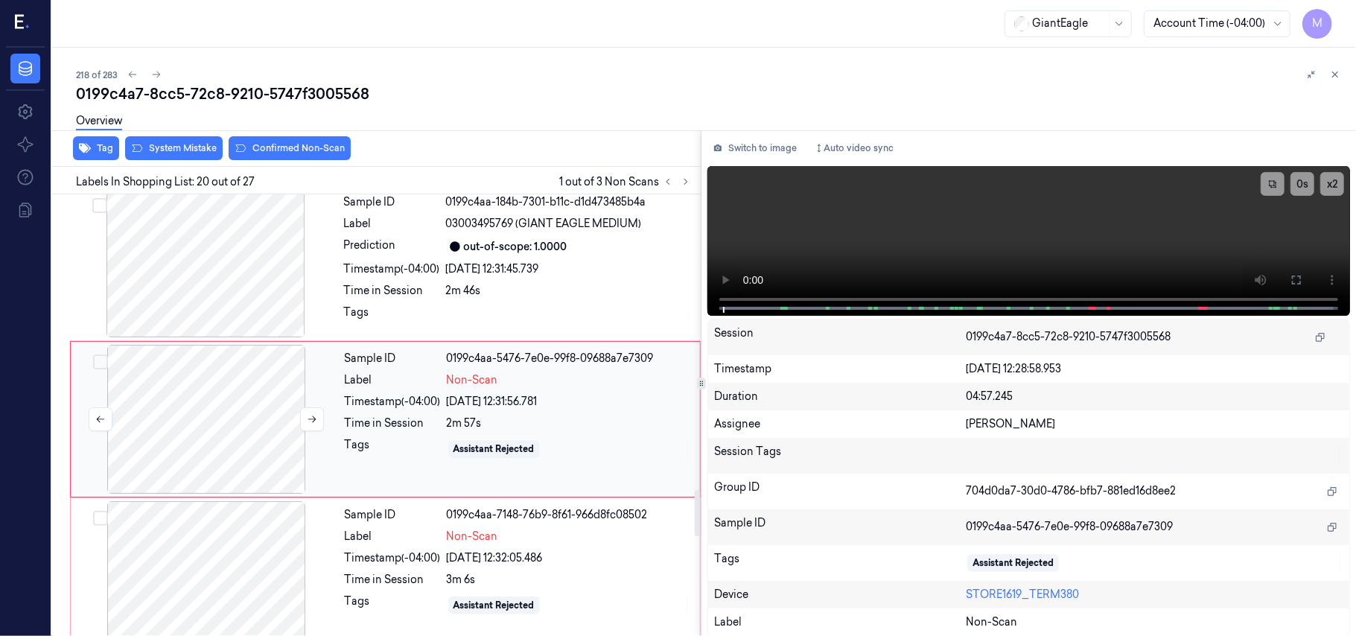
click at [230, 403] on div at bounding box center [206, 419] width 265 height 149
click at [1285, 279] on button at bounding box center [1297, 280] width 24 height 24
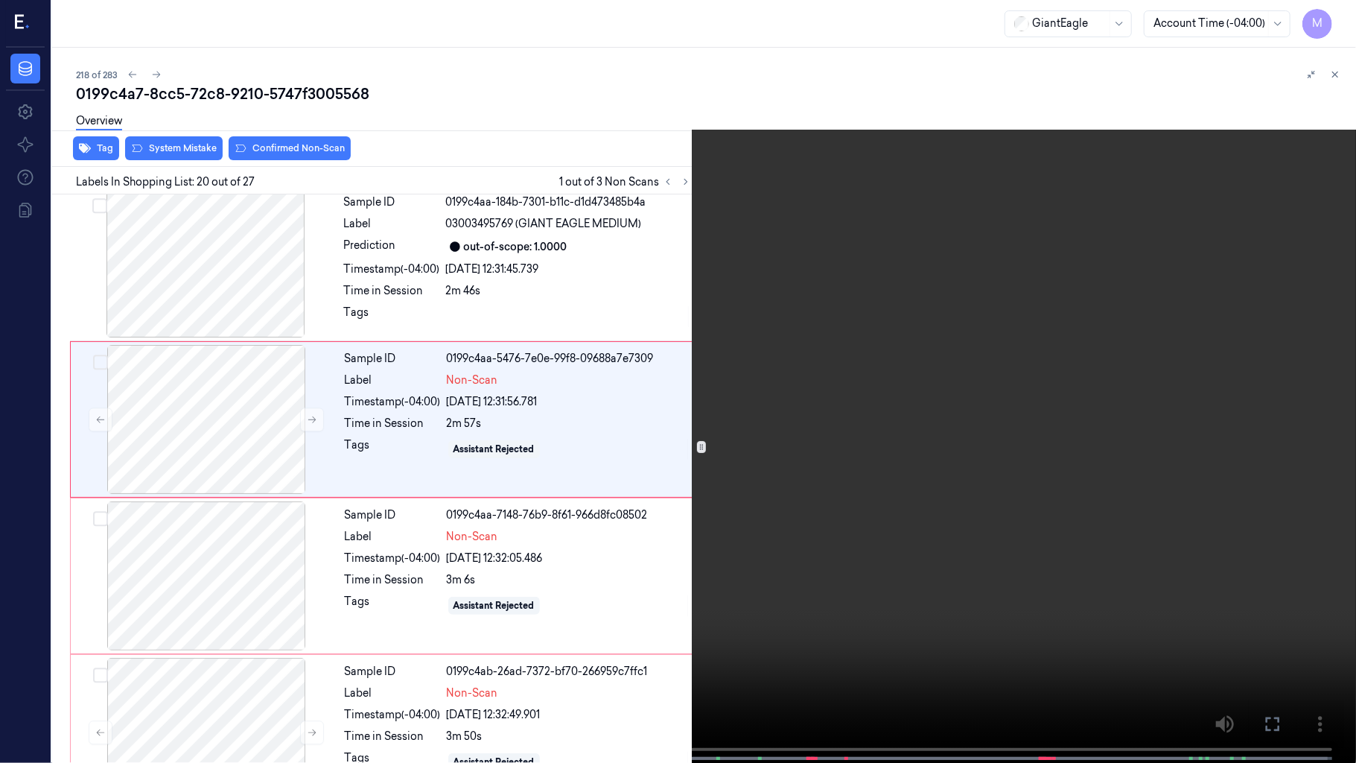
click at [760, 316] on video at bounding box center [678, 383] width 1356 height 766
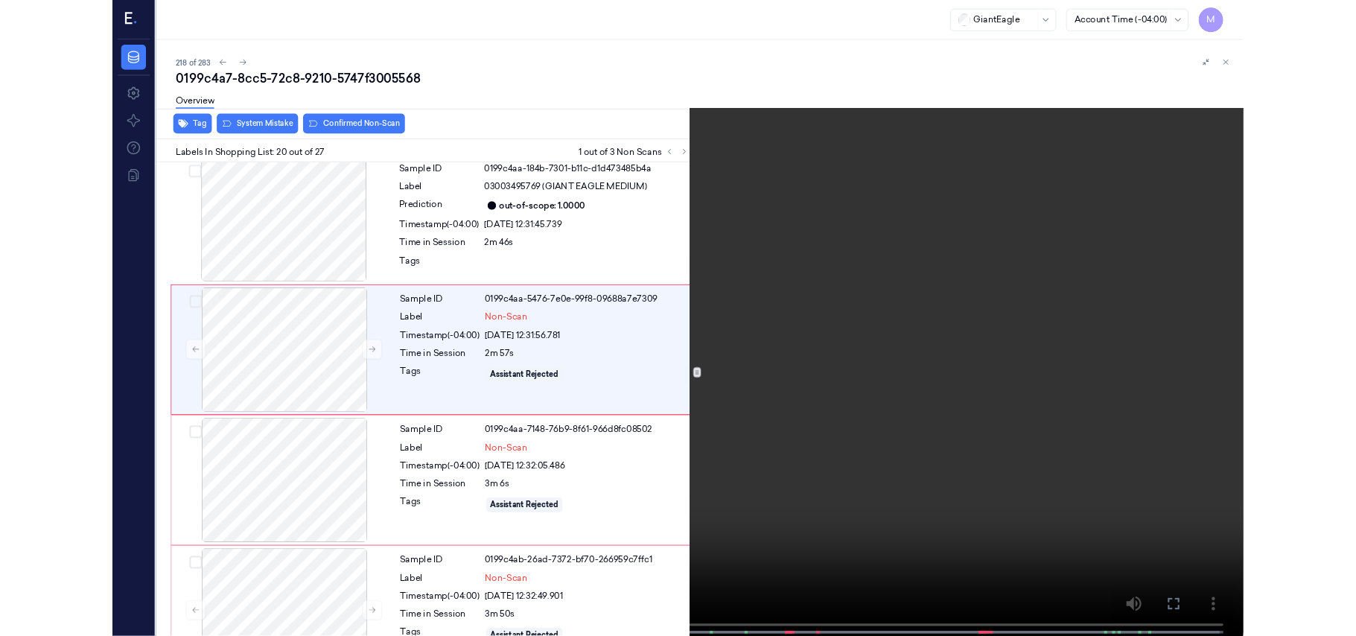
scroll to position [2774, 0]
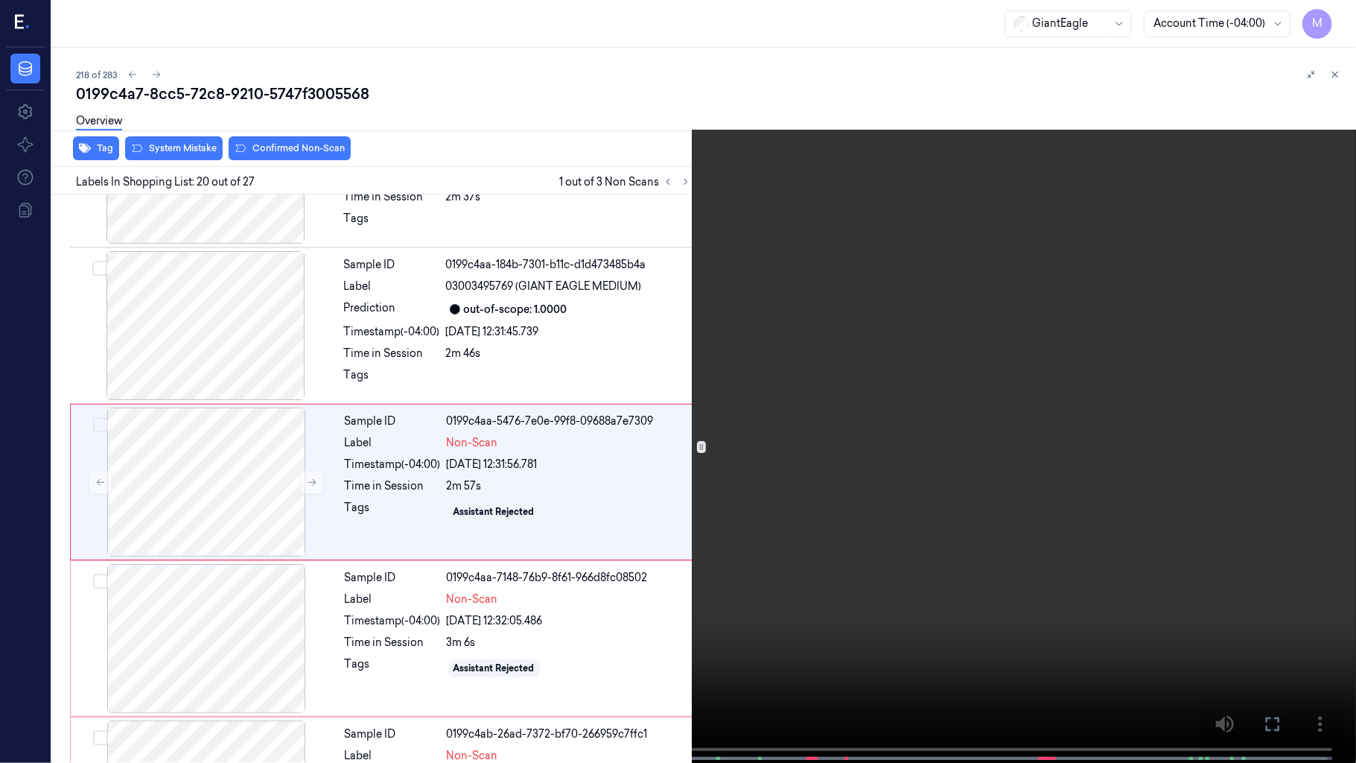
click at [760, 316] on video at bounding box center [678, 383] width 1356 height 766
click at [846, 409] on video at bounding box center [678, 383] width 1356 height 766
click at [805, 484] on video at bounding box center [678, 383] width 1356 height 766
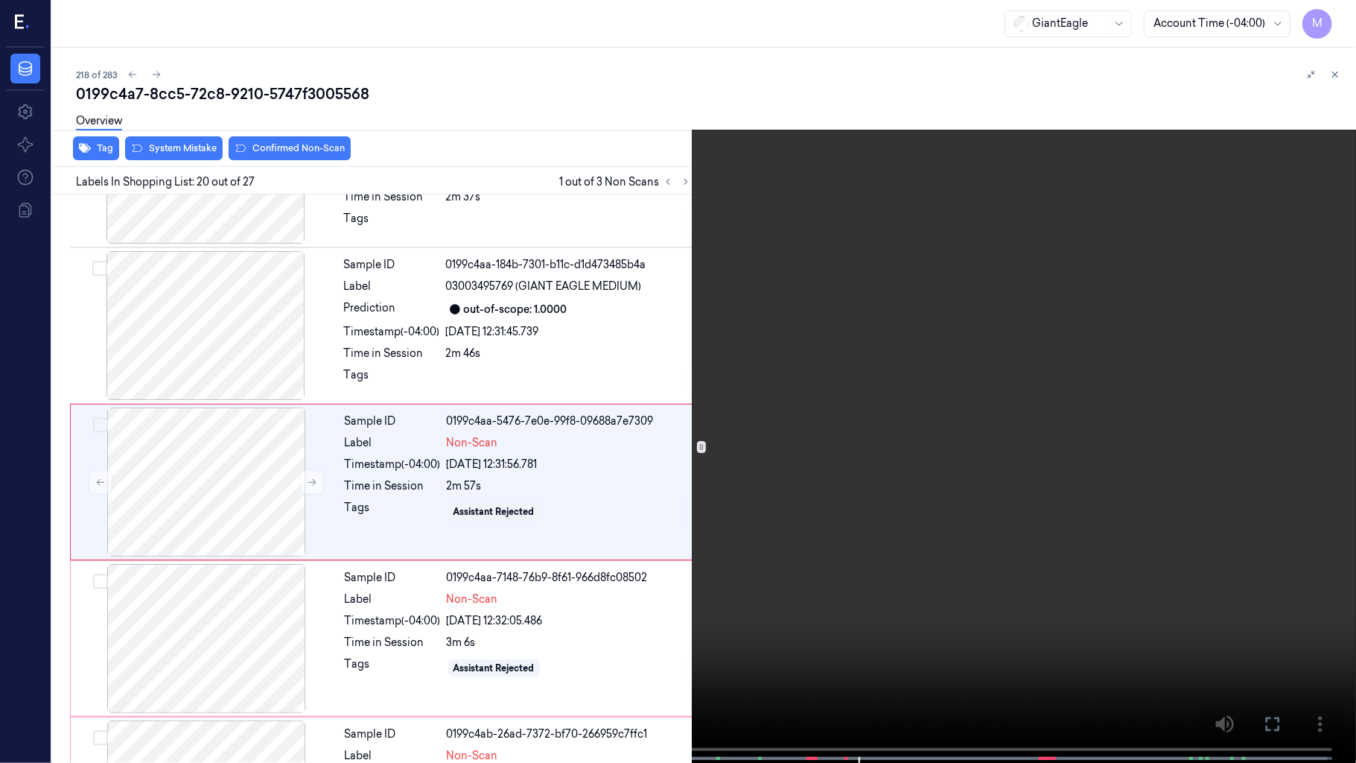
click at [0, 0] on icon at bounding box center [0, 0] width 0 height 0
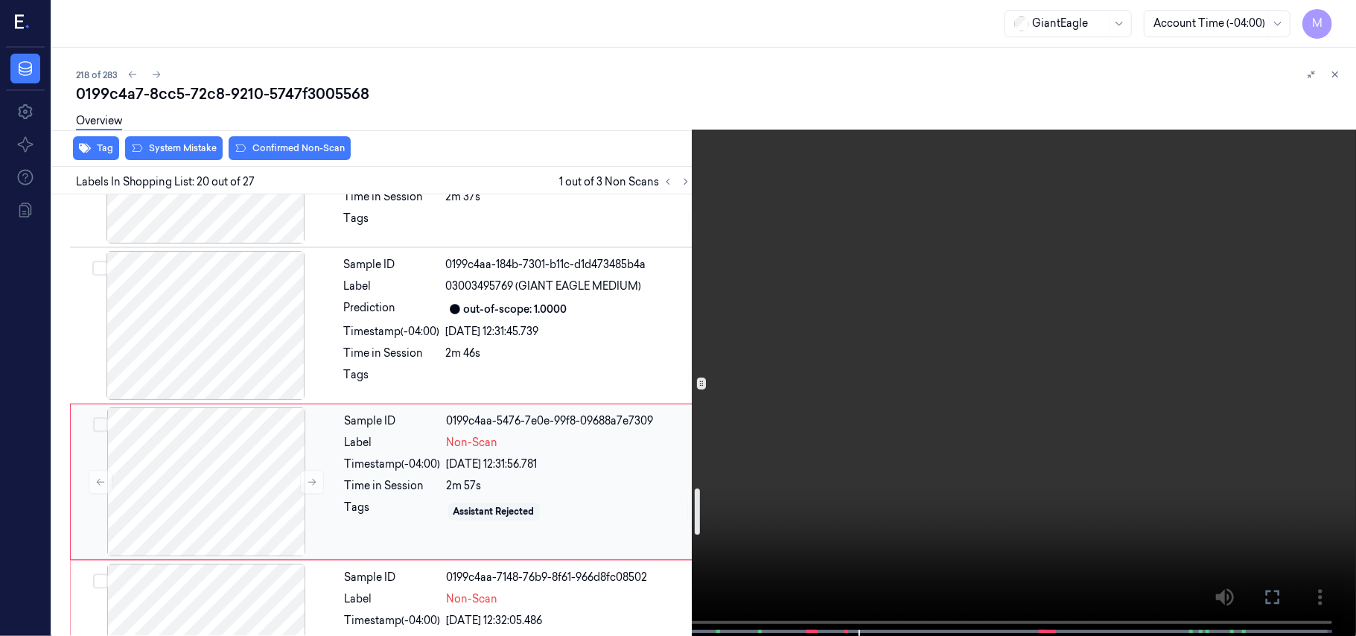
scroll to position [2873, 0]
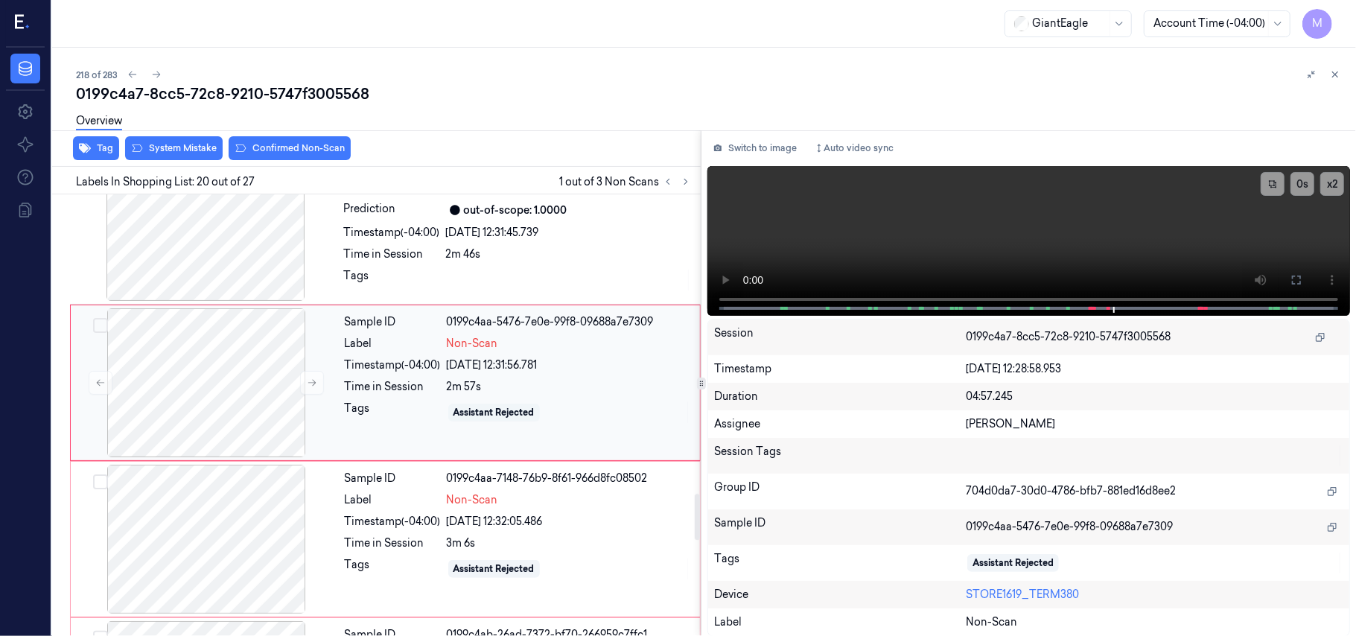
click at [459, 404] on div "Assistant Rejected" at bounding box center [494, 413] width 92 height 18
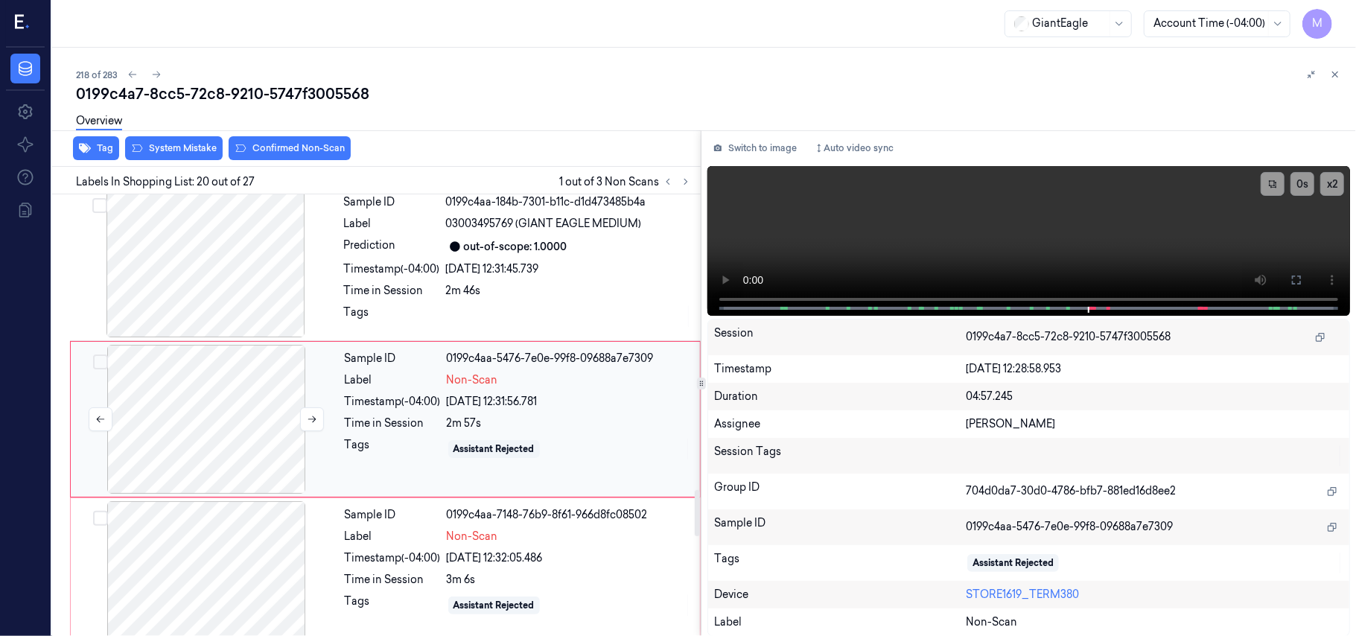
click at [231, 416] on div at bounding box center [206, 419] width 265 height 149
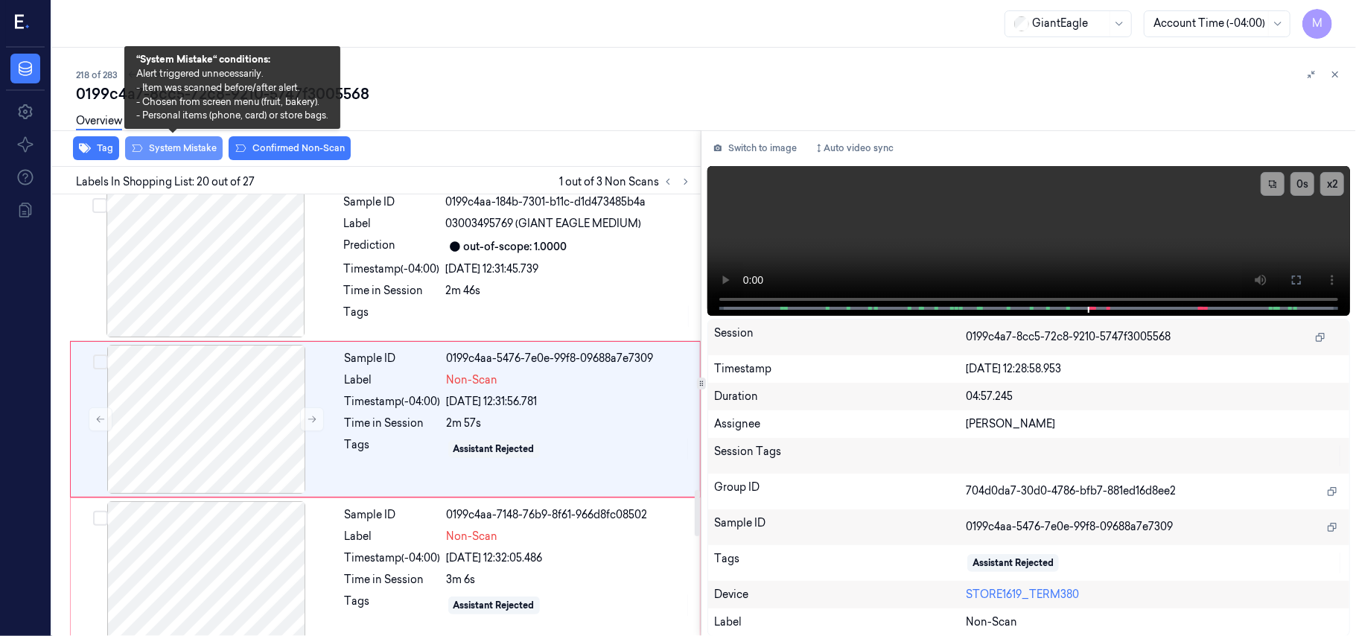
click at [183, 147] on button "System Mistake" at bounding box center [174, 148] width 98 height 24
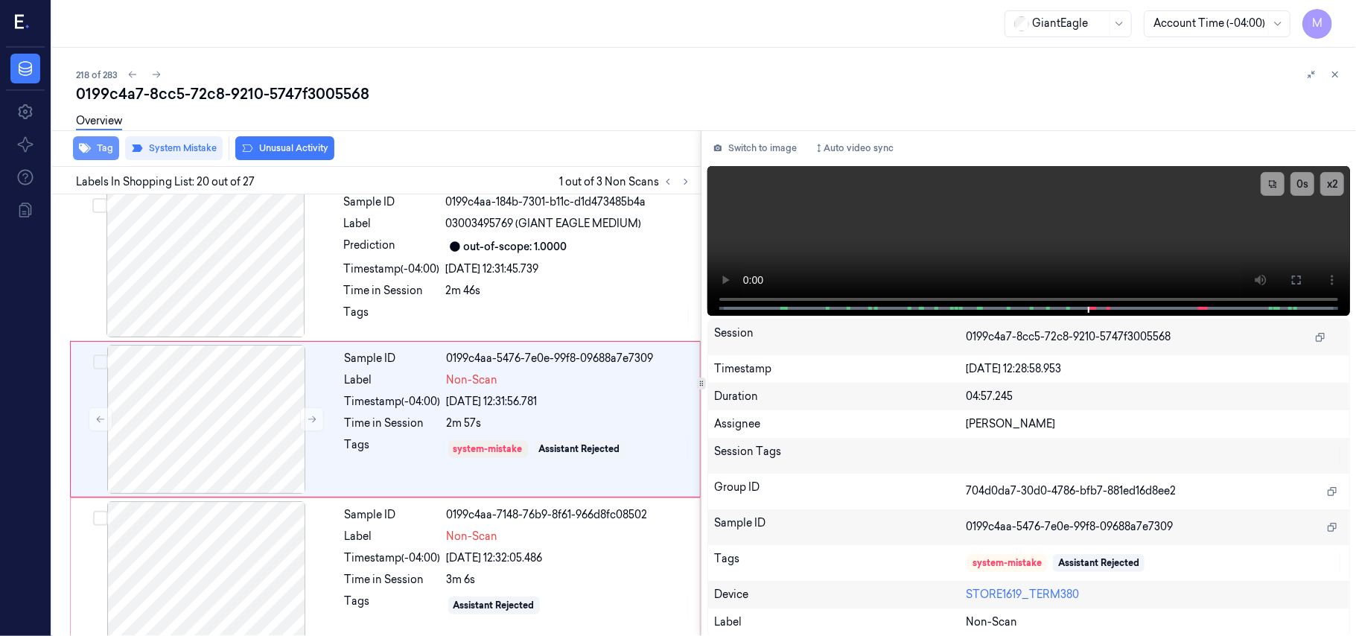
click at [97, 144] on button "Tag" at bounding box center [96, 148] width 46 height 24
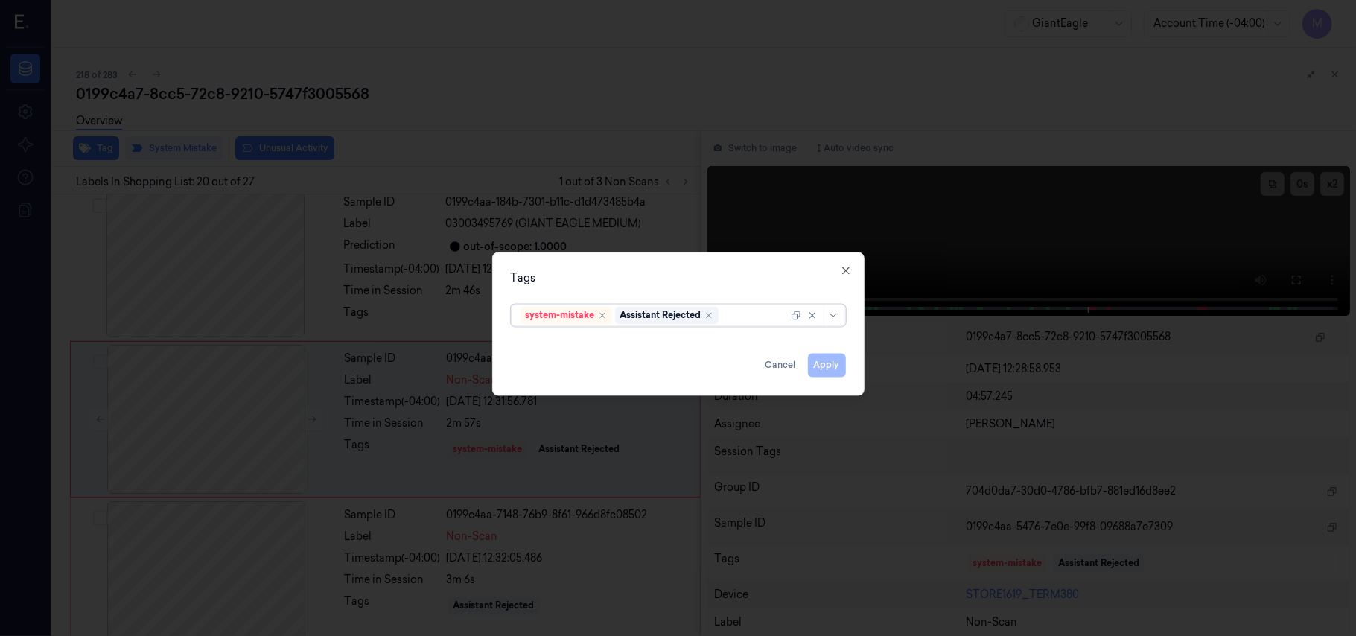
click at [739, 313] on div at bounding box center [755, 316] width 66 height 16
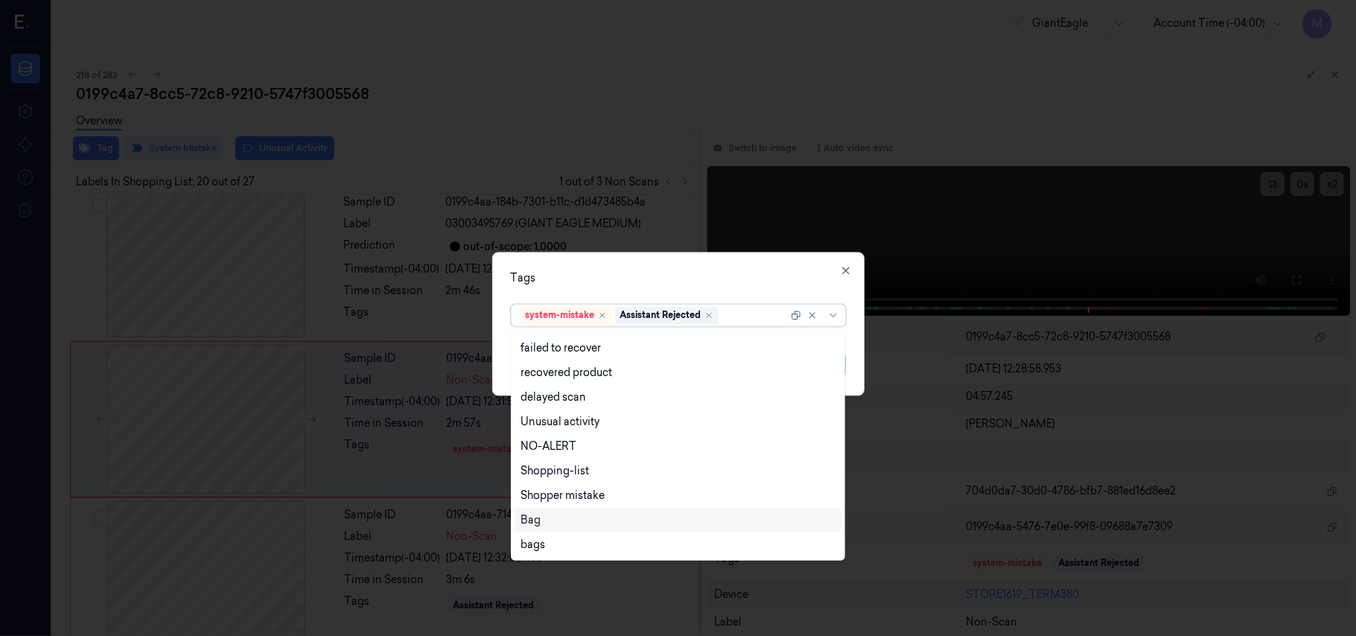
click at [541, 521] on div "Bag" at bounding box center [678, 520] width 315 height 16
click at [682, 253] on div "Tags option Bag, selected. 13 results available. Use Up and Down to choose opti…" at bounding box center [678, 324] width 372 height 144
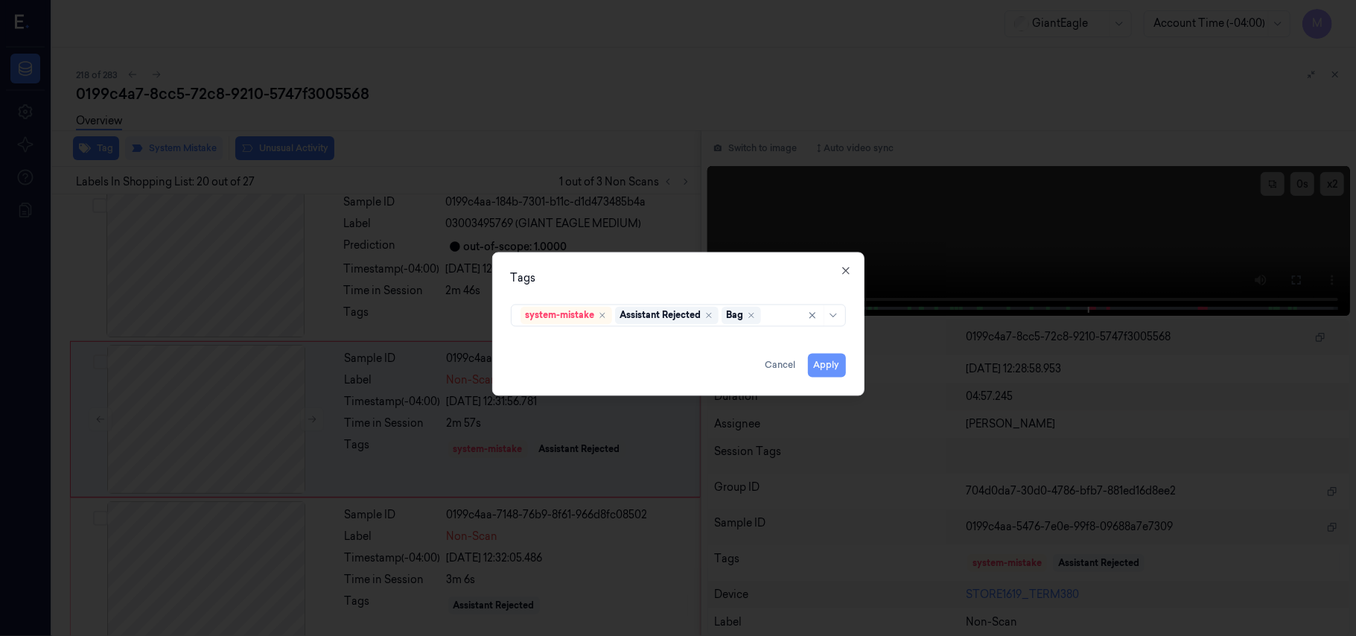
click at [825, 371] on button "Apply" at bounding box center [827, 366] width 38 height 24
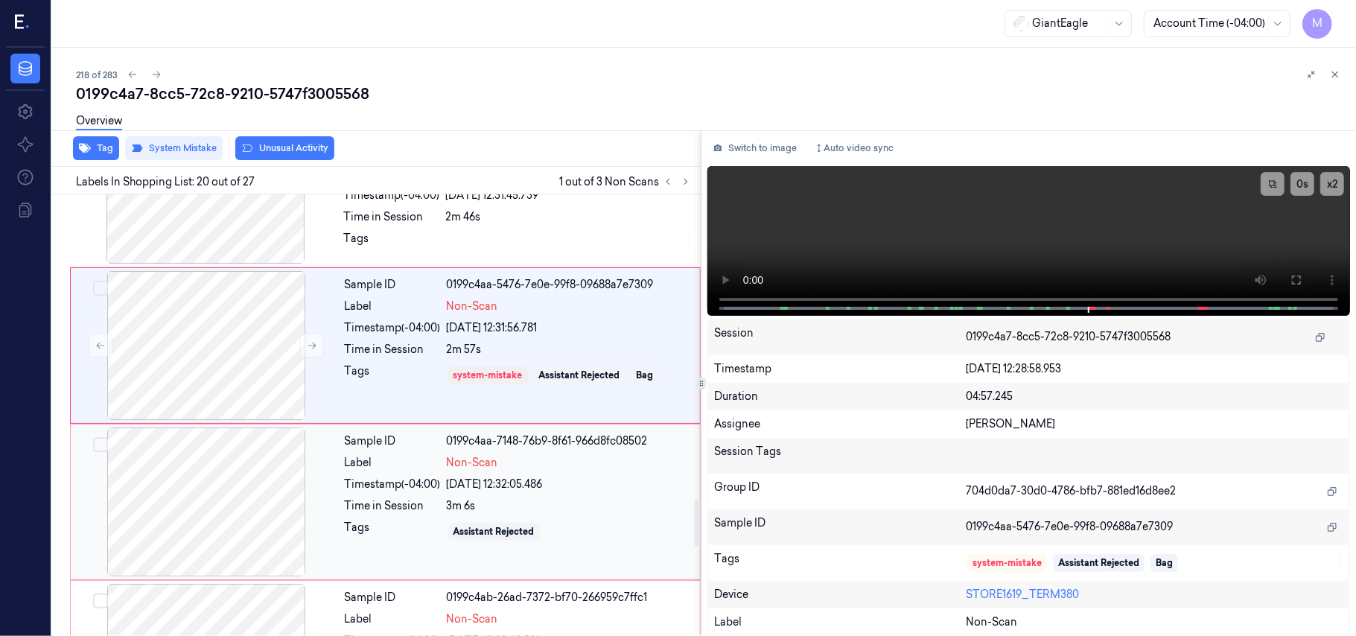
scroll to position [2936, 0]
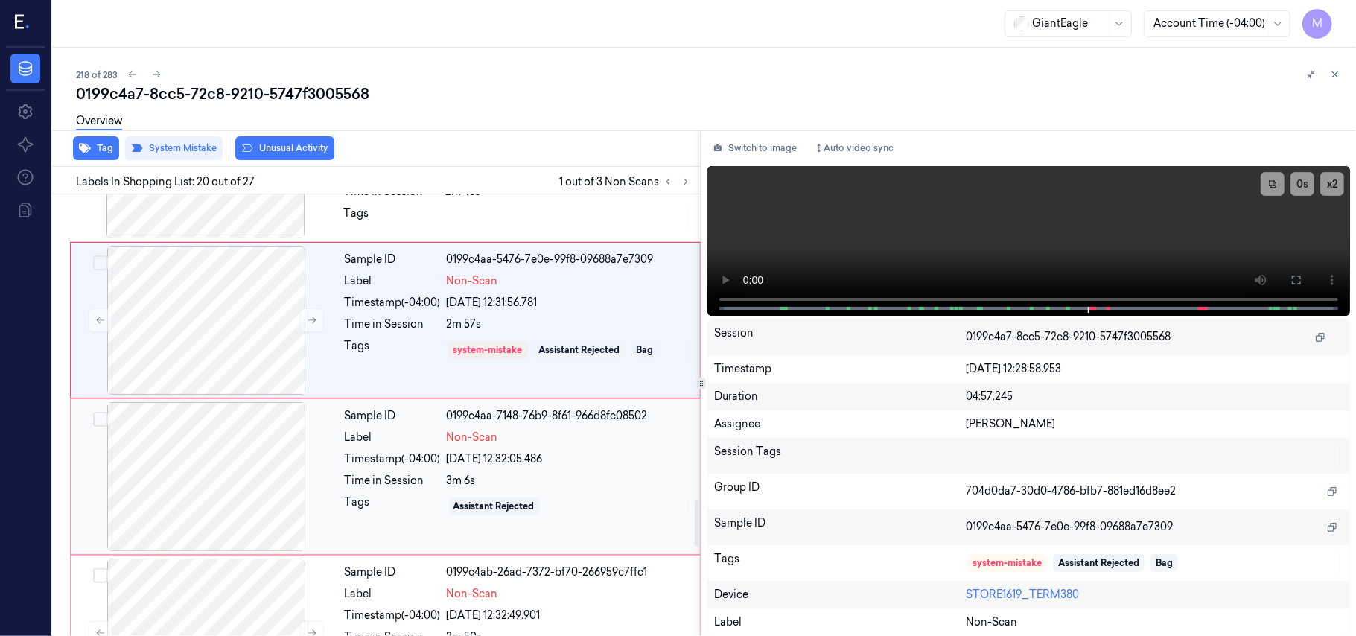
click at [242, 474] on div at bounding box center [206, 476] width 265 height 149
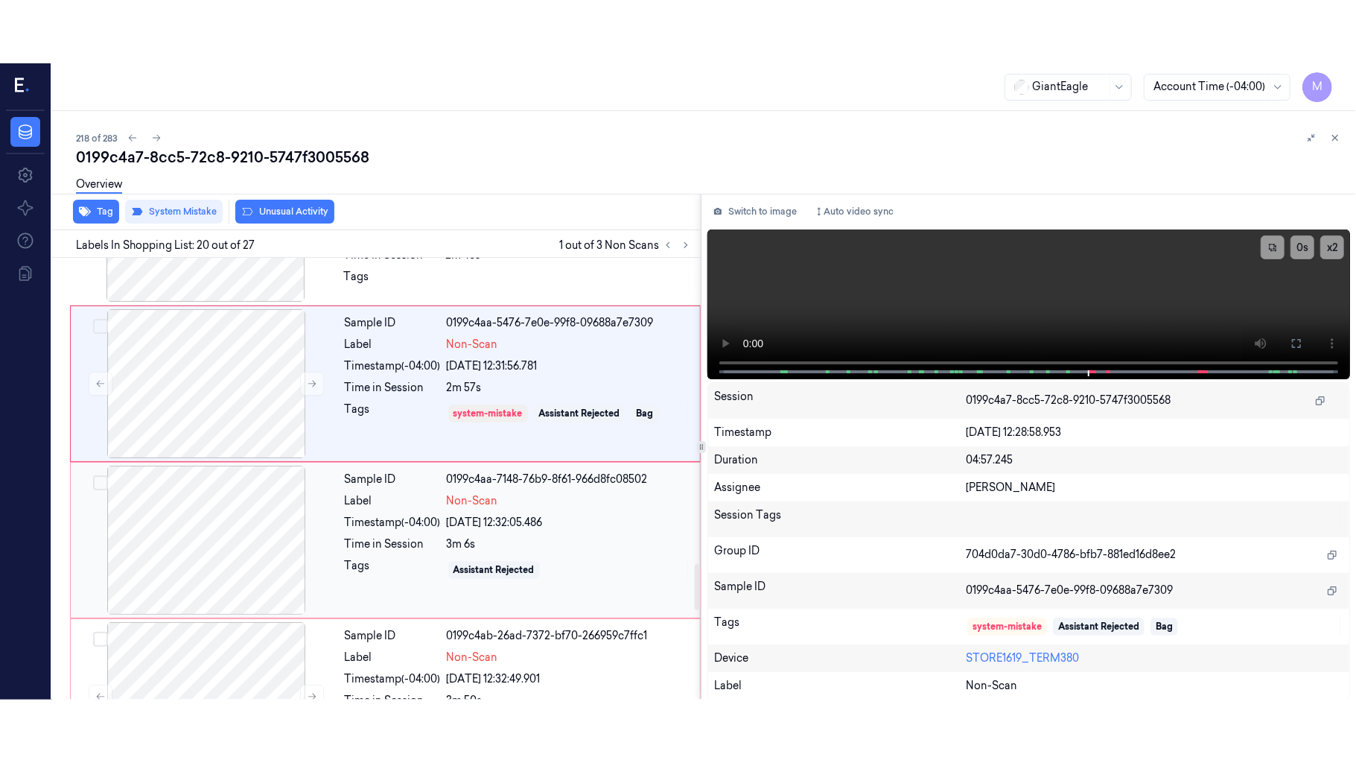
scroll to position [2994, 0]
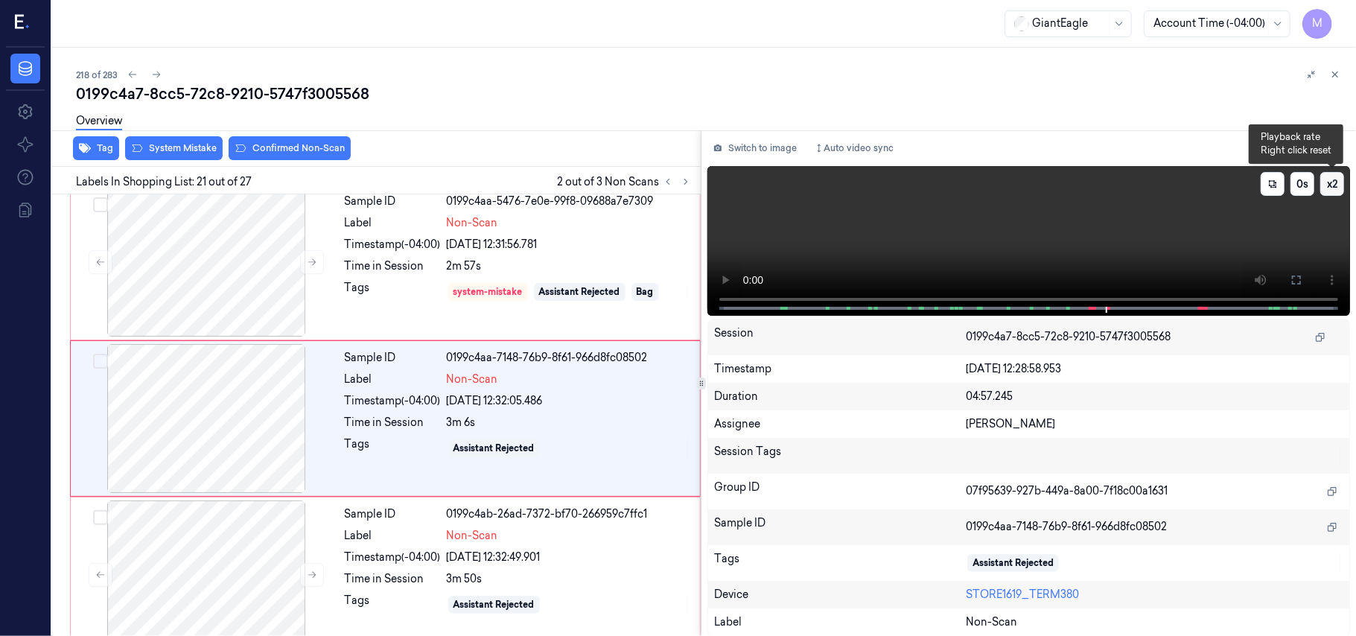
click at [1332, 185] on button "x 2" at bounding box center [1332, 184] width 24 height 24
click at [1332, 185] on button "x 4" at bounding box center [1332, 184] width 24 height 24
click at [1296, 280] on icon at bounding box center [1297, 280] width 12 height 12
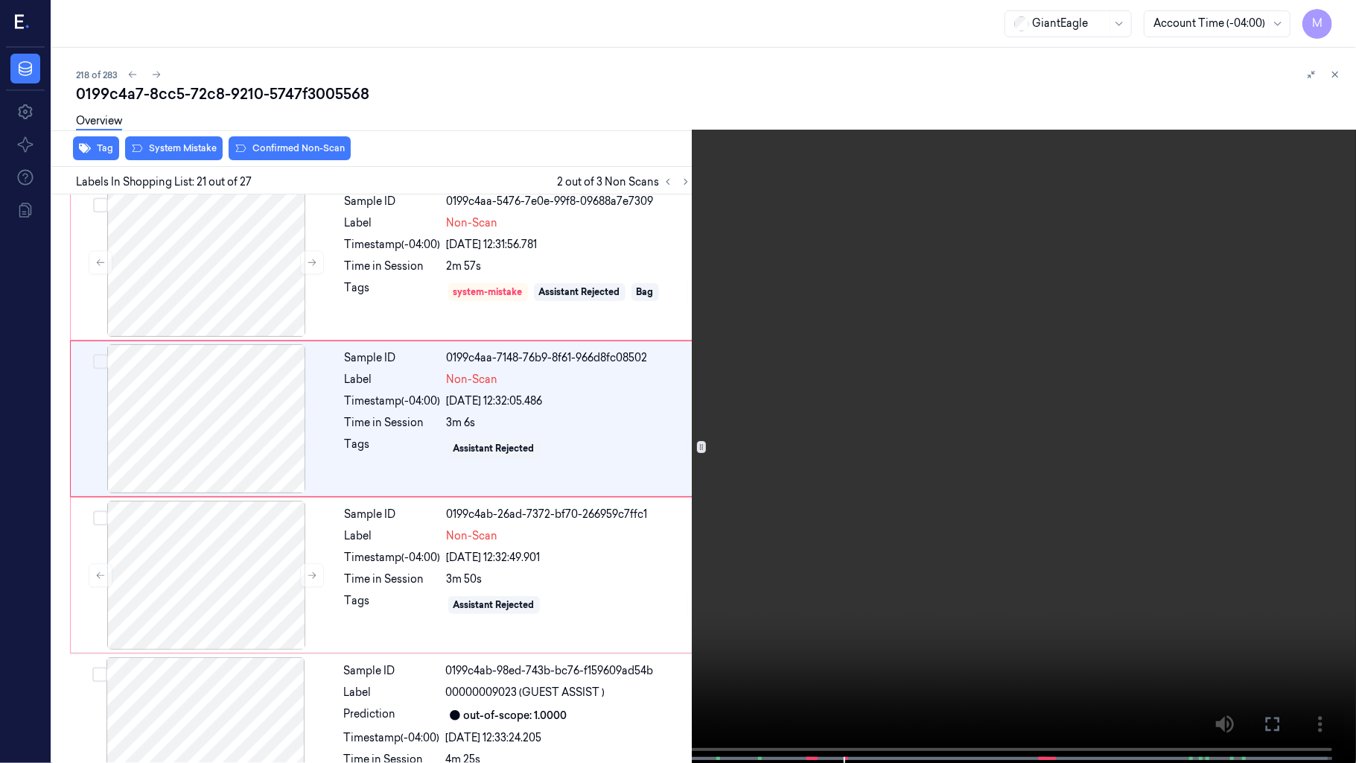
click at [834, 400] on video at bounding box center [678, 383] width 1356 height 766
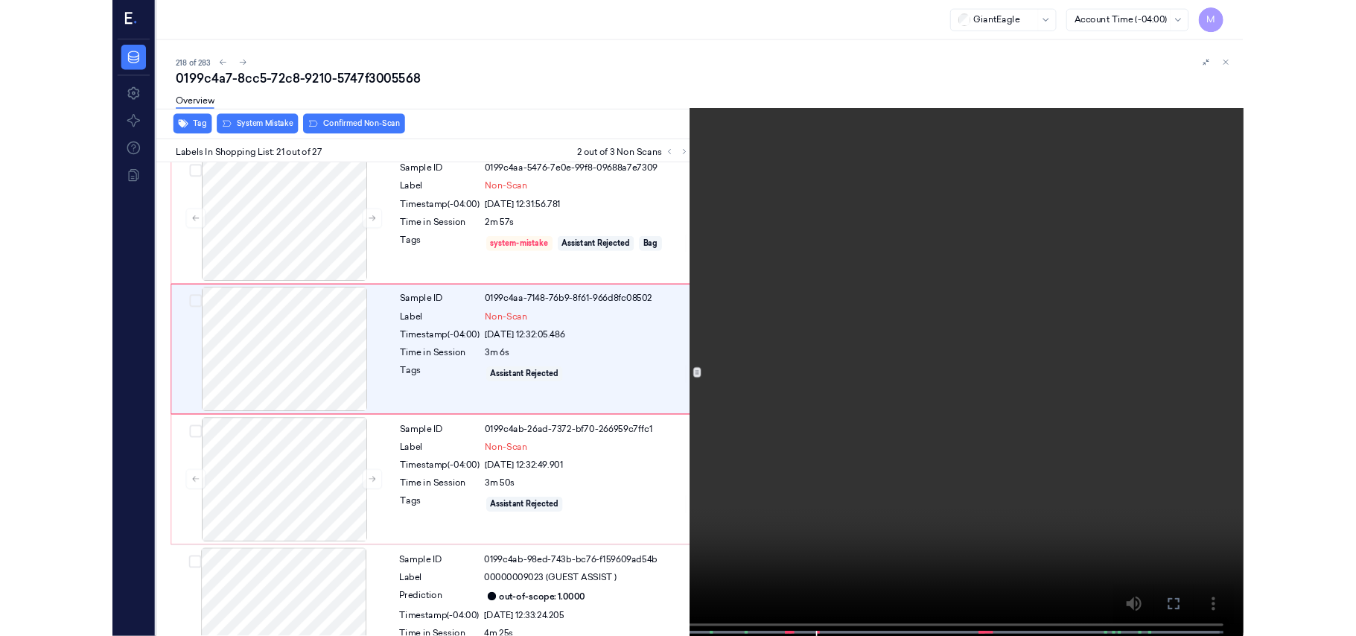
scroll to position [2931, 0]
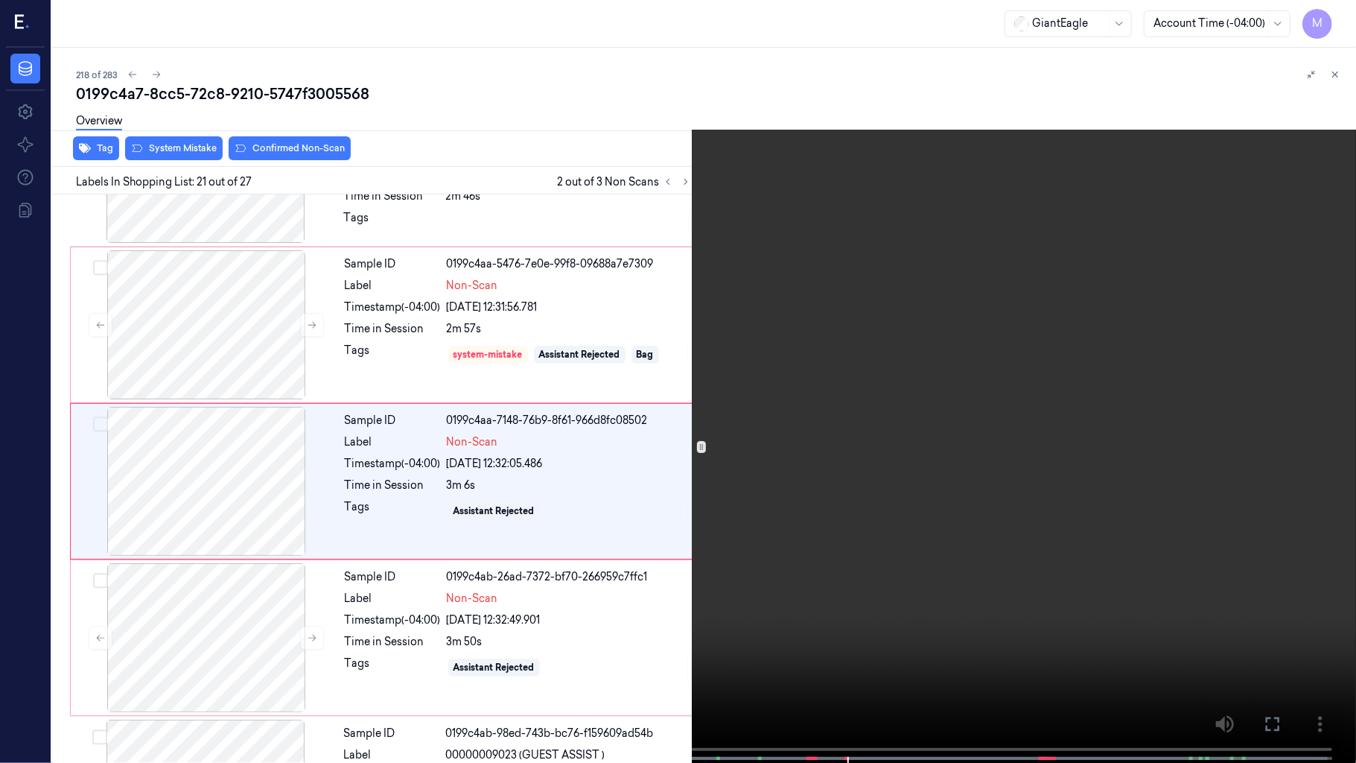
click at [849, 489] on video at bounding box center [678, 383] width 1356 height 766
click at [873, 555] on video at bounding box center [678, 383] width 1356 height 766
click at [1331, 18] on button "x 1" at bounding box center [1338, 18] width 24 height 24
click at [1186, 206] on video at bounding box center [678, 383] width 1356 height 766
click at [1028, 430] on video at bounding box center [678, 383] width 1356 height 766
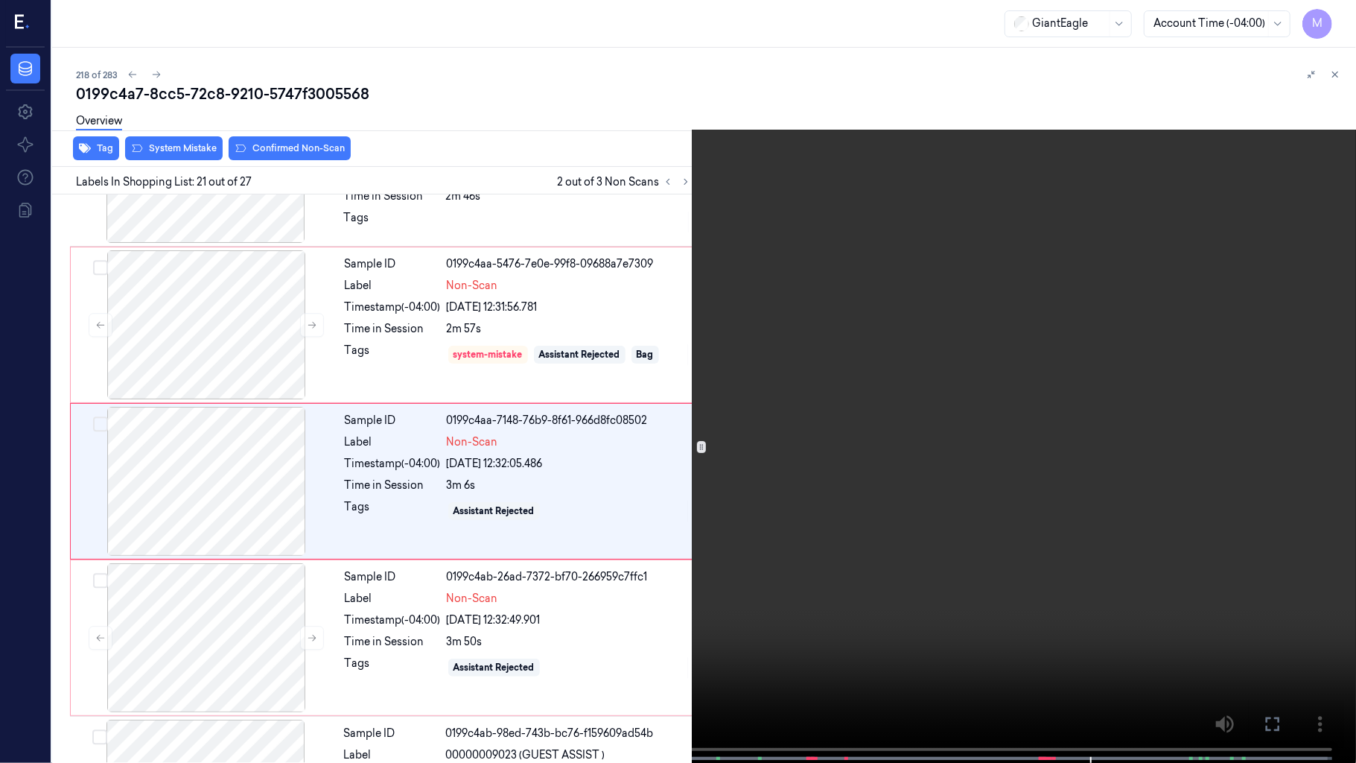
click at [1028, 388] on video at bounding box center [678, 383] width 1356 height 766
click at [0, 0] on icon at bounding box center [0, 0] width 0 height 0
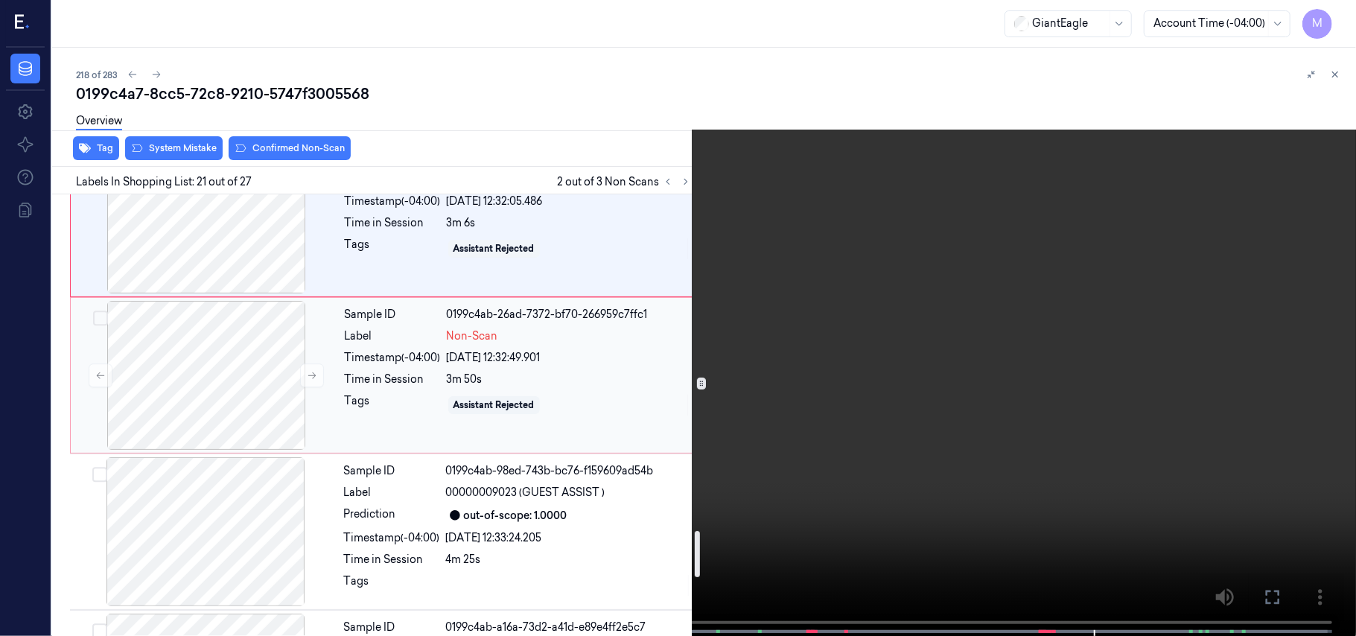
scroll to position [3229, 0]
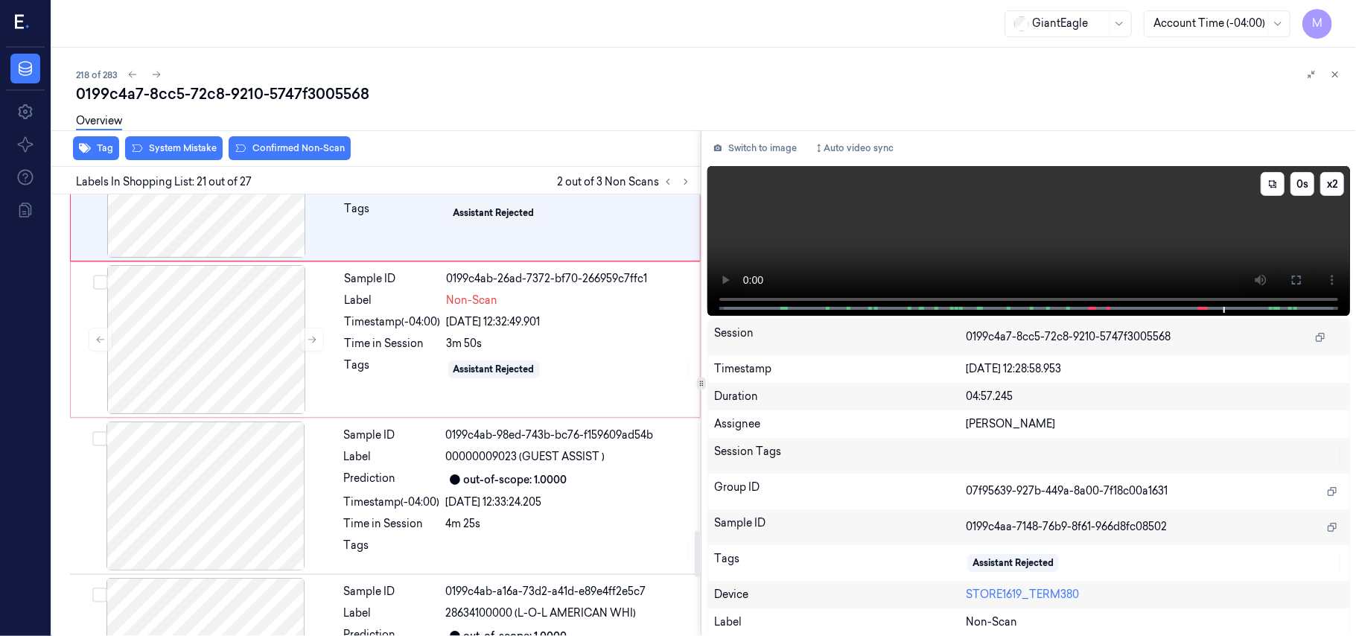
click at [1127, 229] on video at bounding box center [1028, 241] width 643 height 150
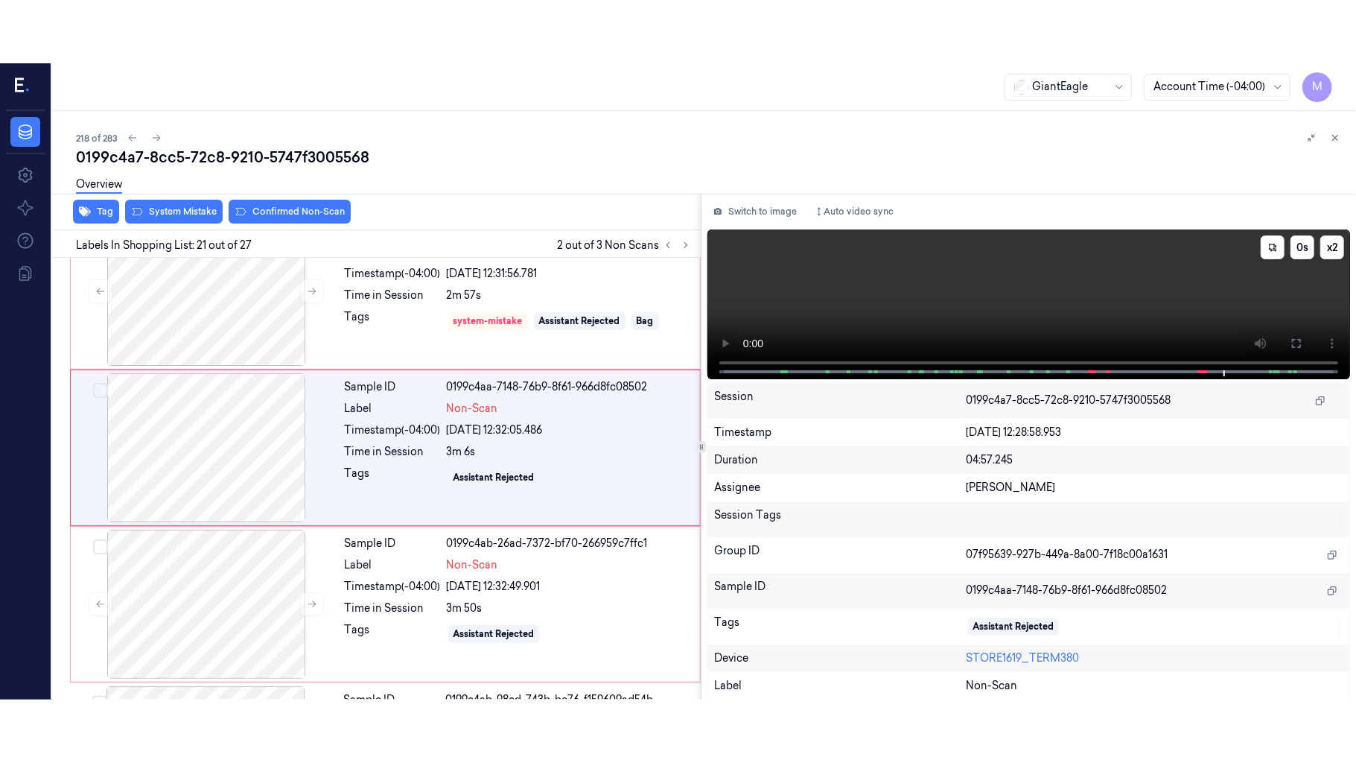
scroll to position [2994, 0]
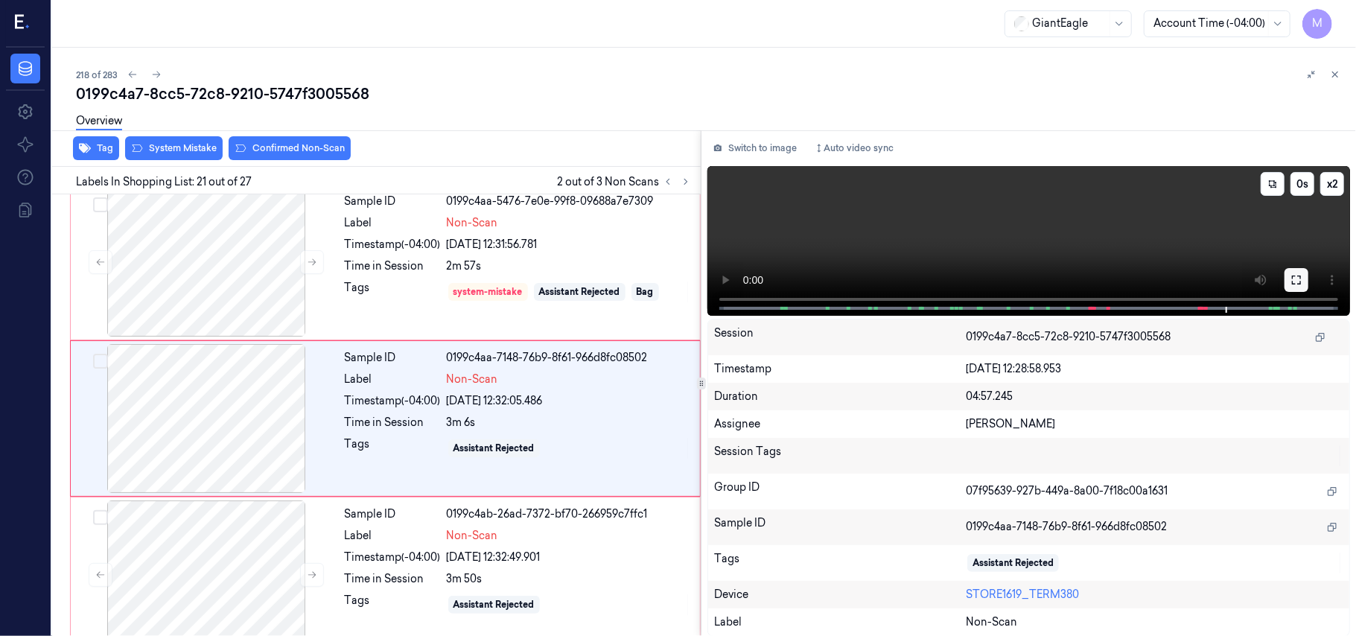
click at [1296, 278] on icon at bounding box center [1297, 280] width 12 height 12
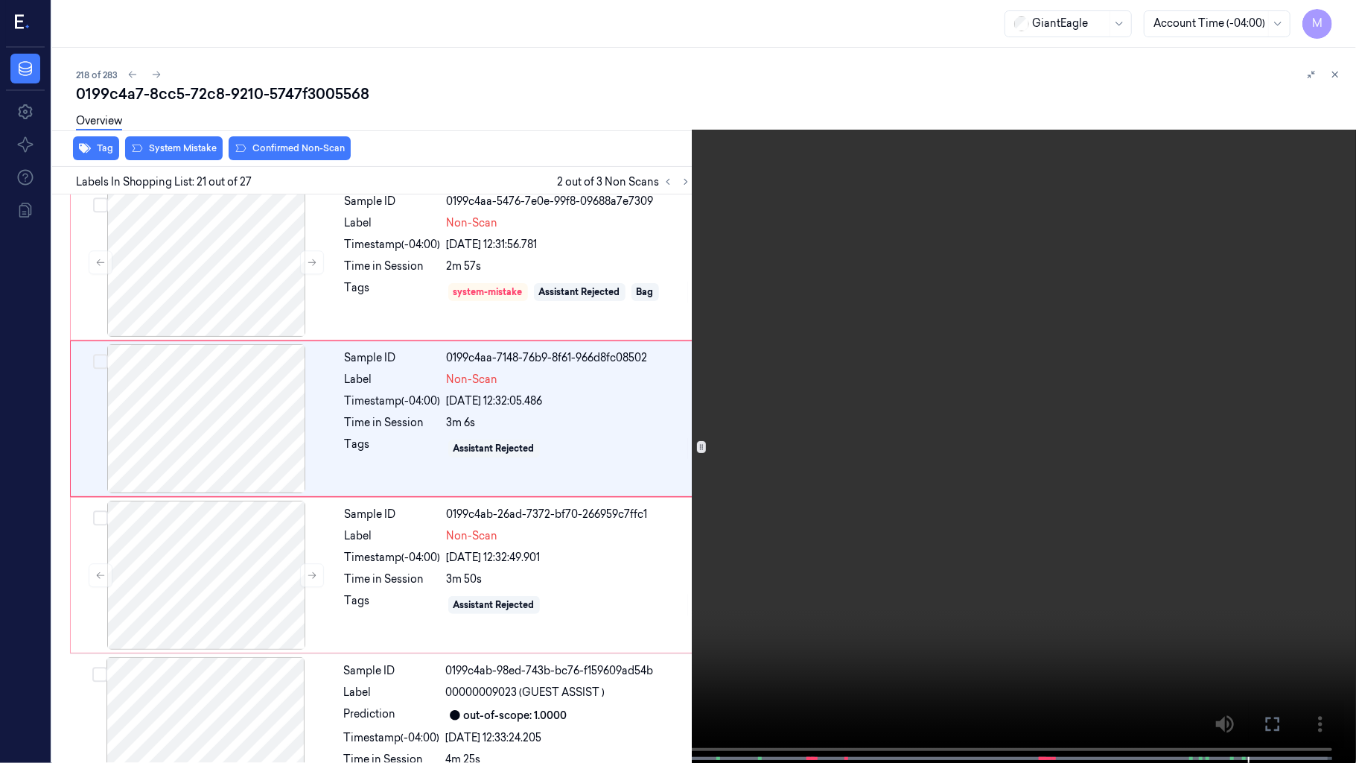
click at [904, 442] on video at bounding box center [678, 383] width 1356 height 766
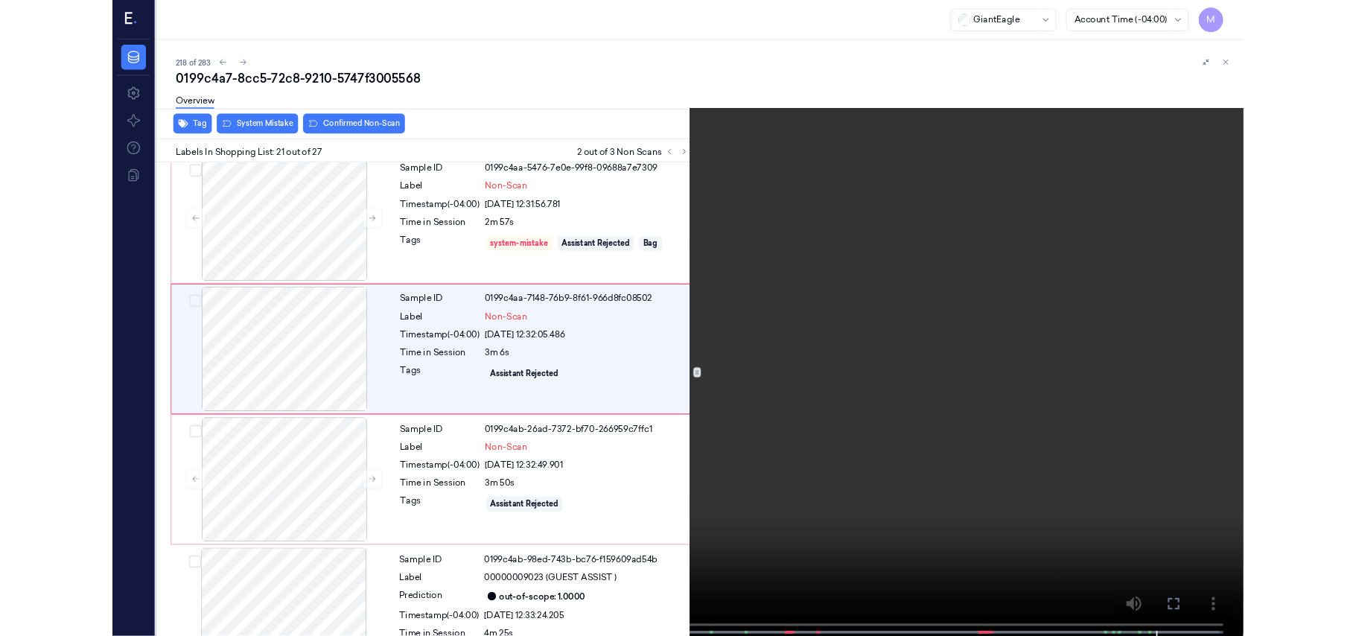
scroll to position [2931, 0]
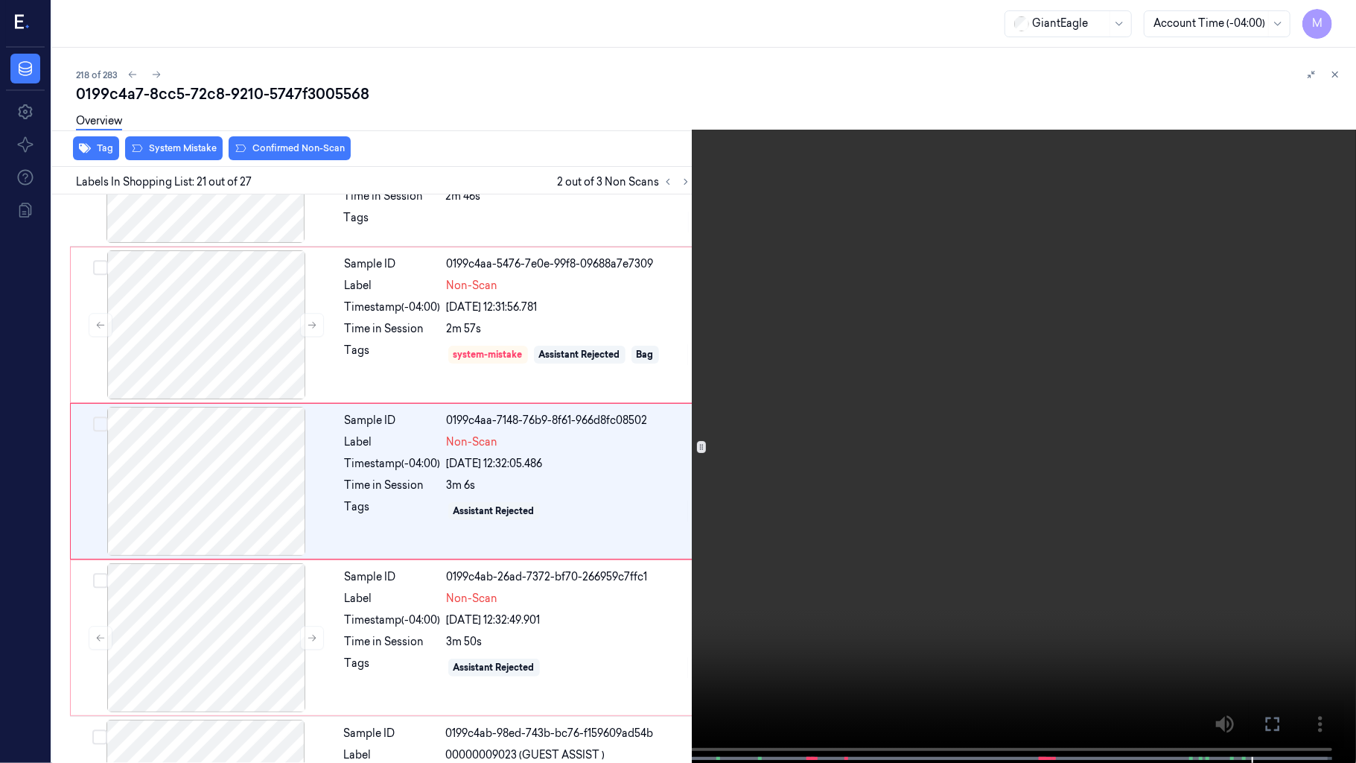
click at [1194, 554] on video at bounding box center [678, 383] width 1356 height 766
click at [0, 0] on icon at bounding box center [0, 0] width 0 height 0
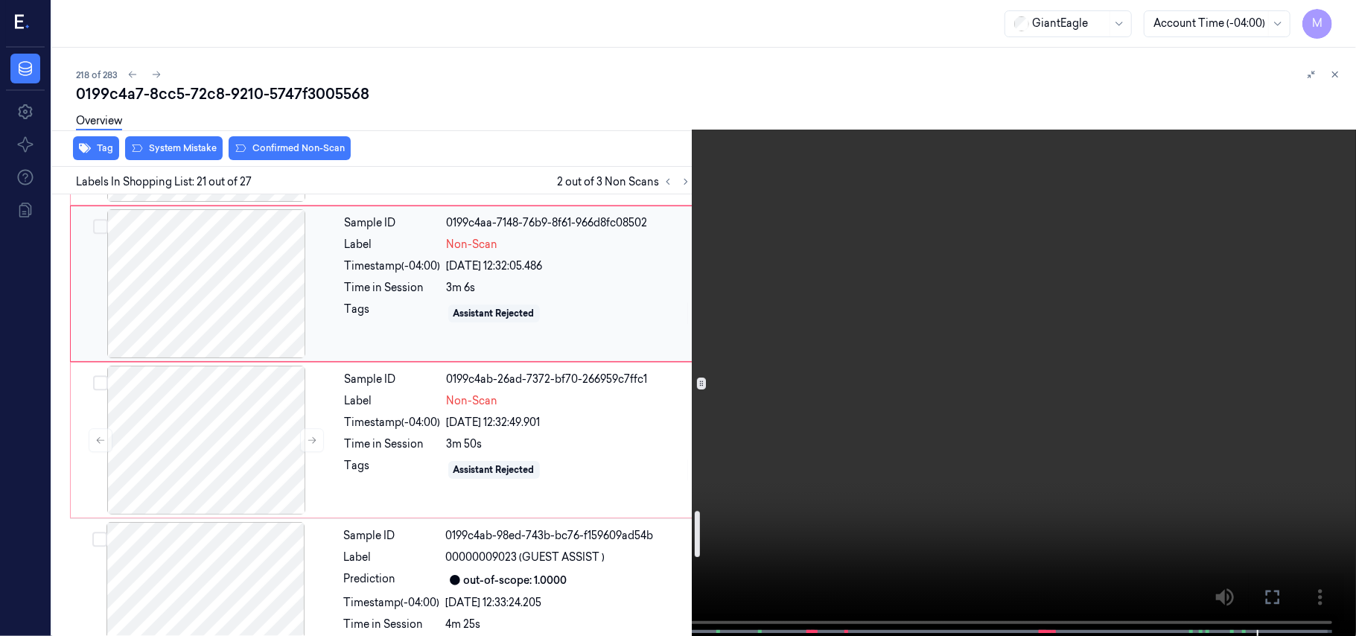
scroll to position [2831, 0]
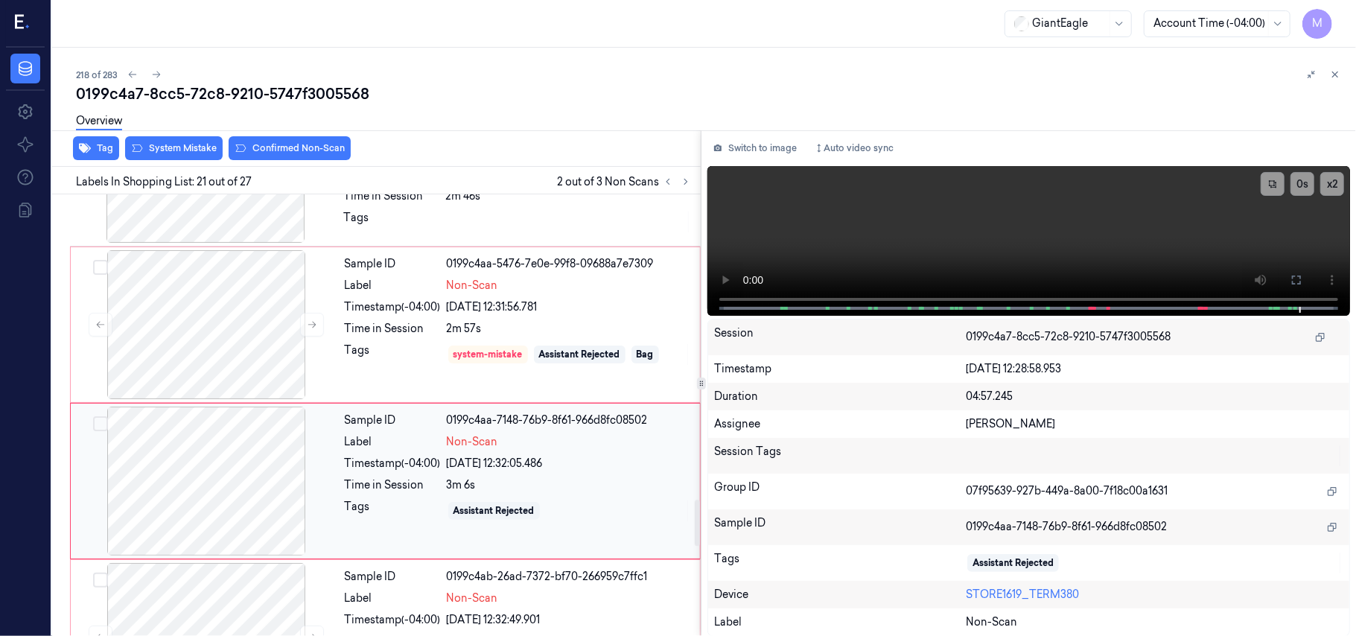
click at [424, 477] on div "Time in Session" at bounding box center [393, 485] width 96 height 16
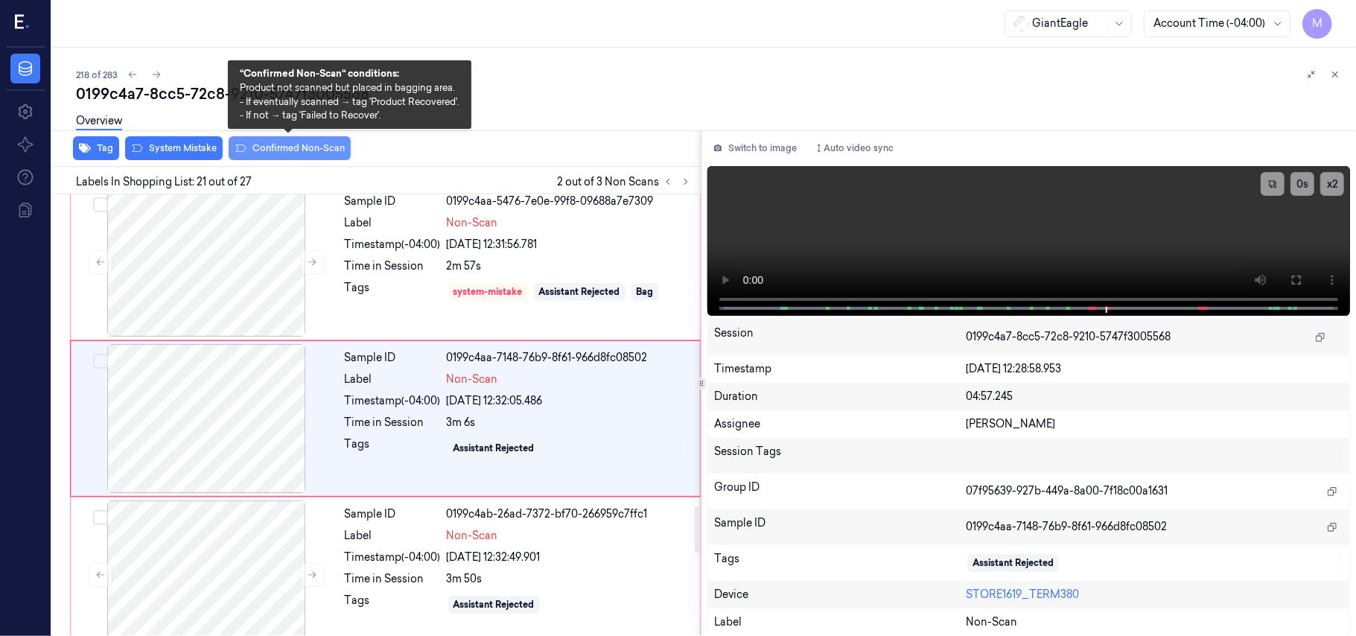
click at [304, 141] on button "Confirmed Non-Scan" at bounding box center [290, 148] width 122 height 24
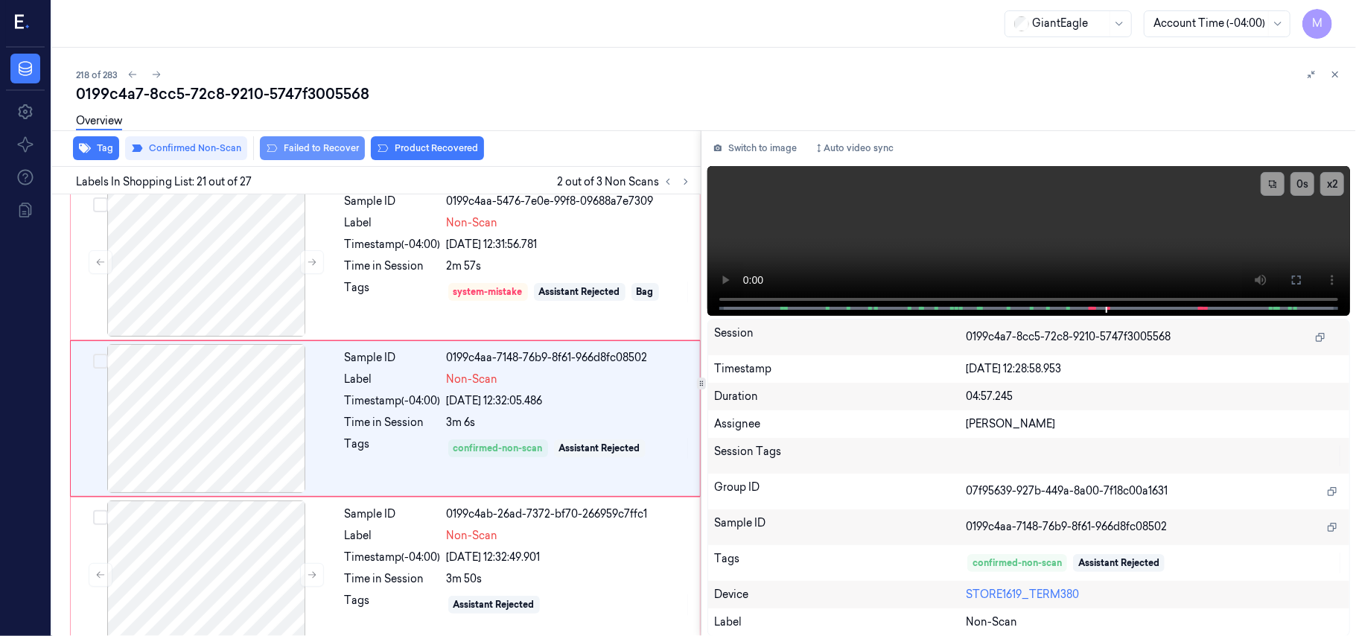
click at [334, 144] on button "Failed to Recover" at bounding box center [312, 148] width 105 height 24
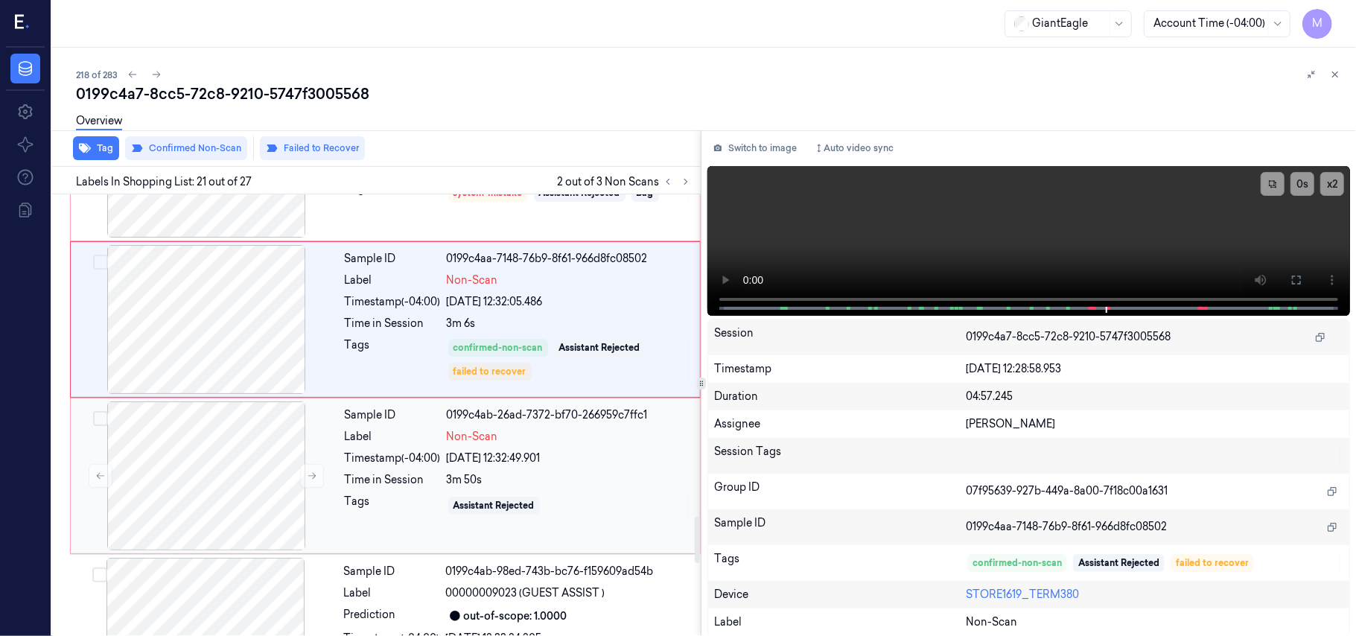
scroll to position [3192, 0]
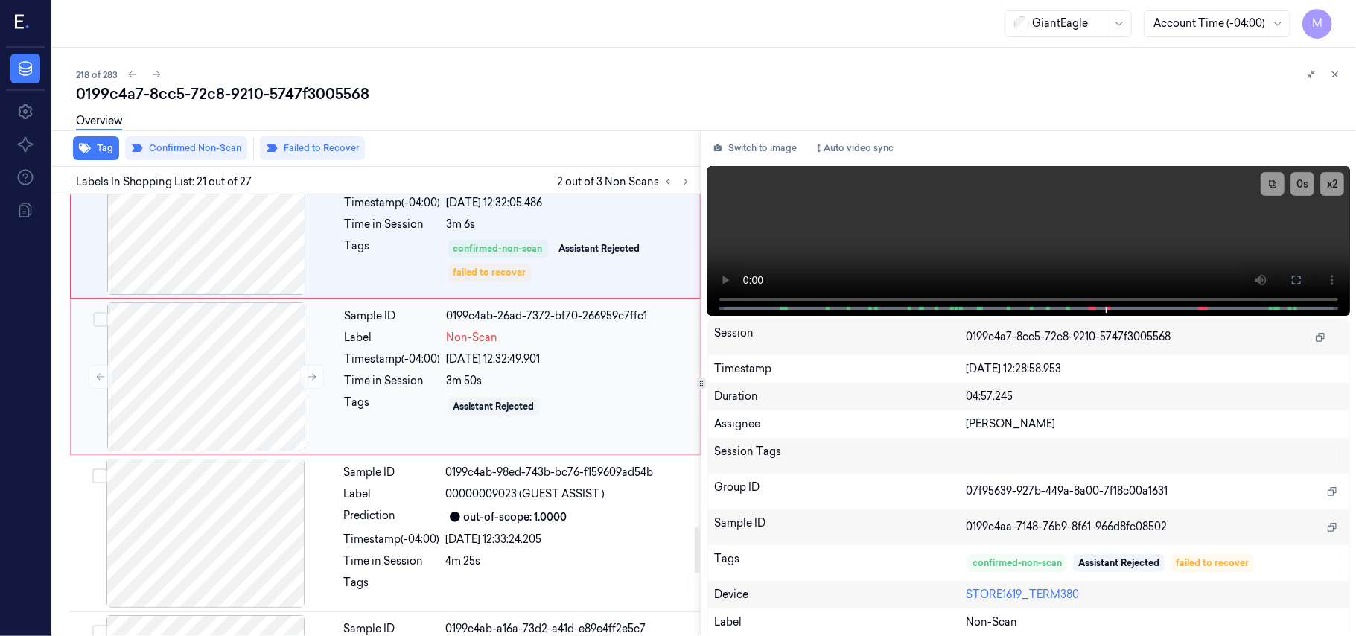
click at [522, 368] on div "Sample ID 0199c4ab-26ad-7372-bf70-266959c7ffc1 Label Non-Scan Timestamp (-04:00…" at bounding box center [518, 376] width 358 height 149
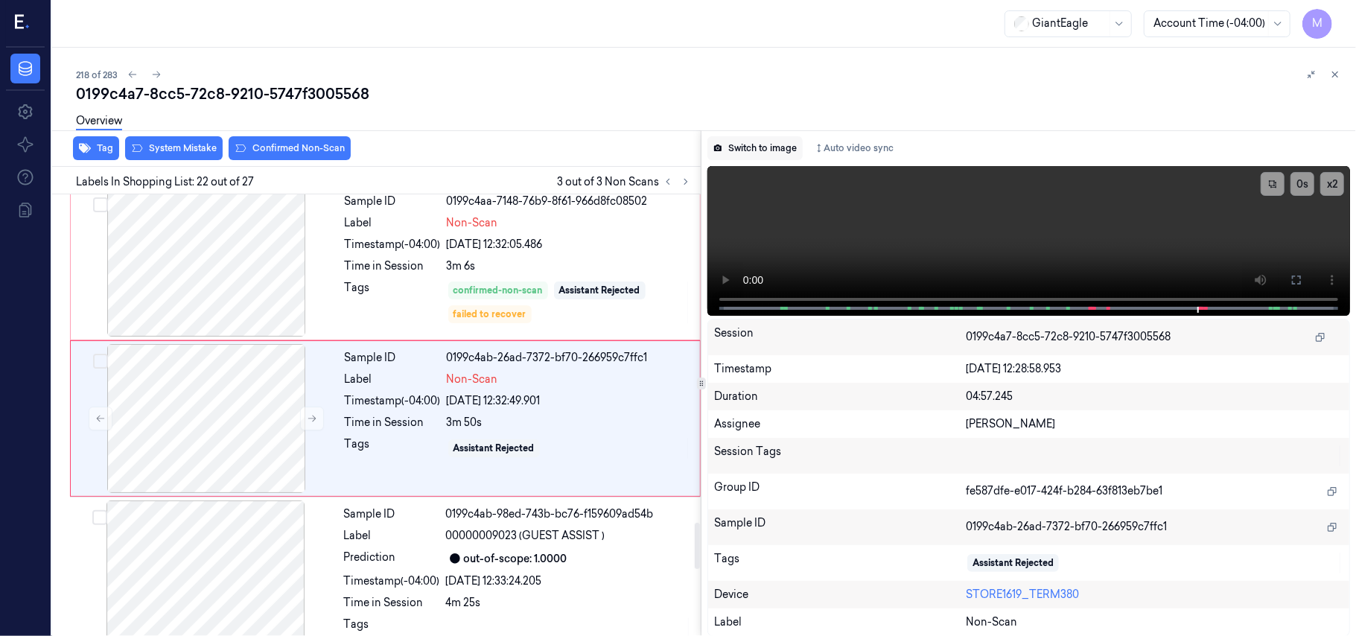
click at [754, 150] on button "Switch to image" at bounding box center [754, 148] width 95 height 24
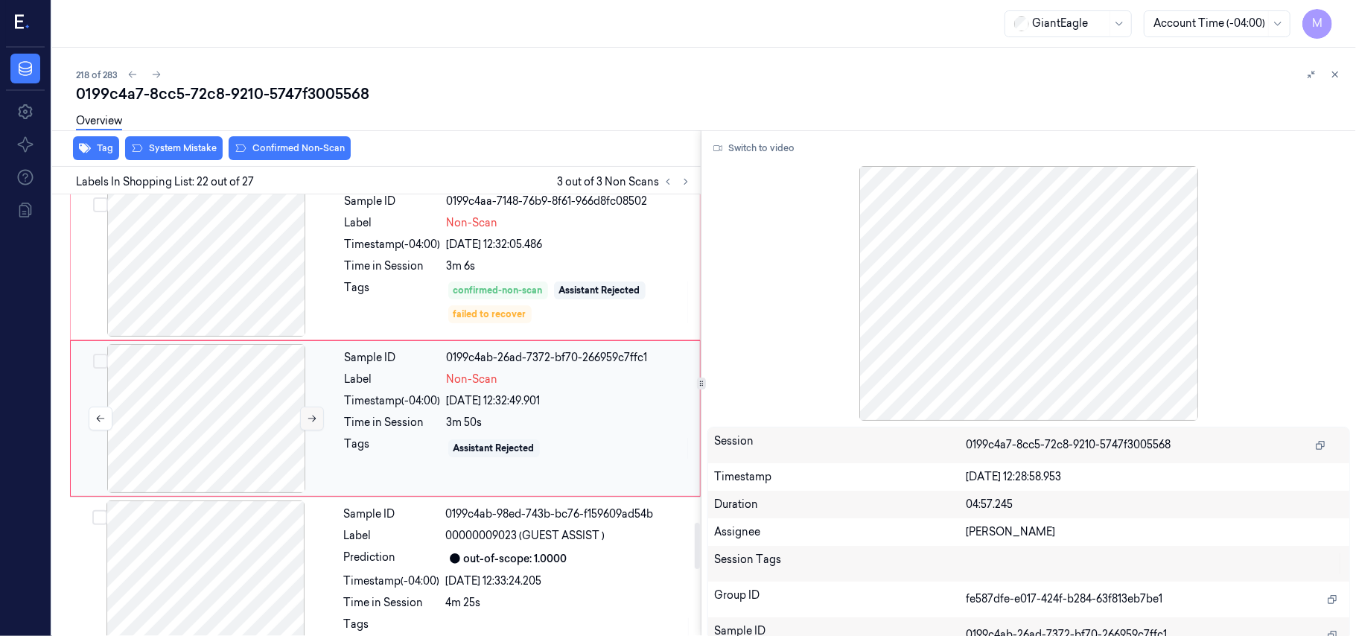
click at [311, 415] on icon at bounding box center [312, 418] width 10 height 10
click at [498, 389] on div "Sample ID 0199c4ab-26ad-7381-b06e-f45b3272d621 Label Non-Scan Timestamp (-04:00…" at bounding box center [518, 418] width 358 height 149
click at [292, 141] on div "Overview" at bounding box center [710, 123] width 1268 height 38
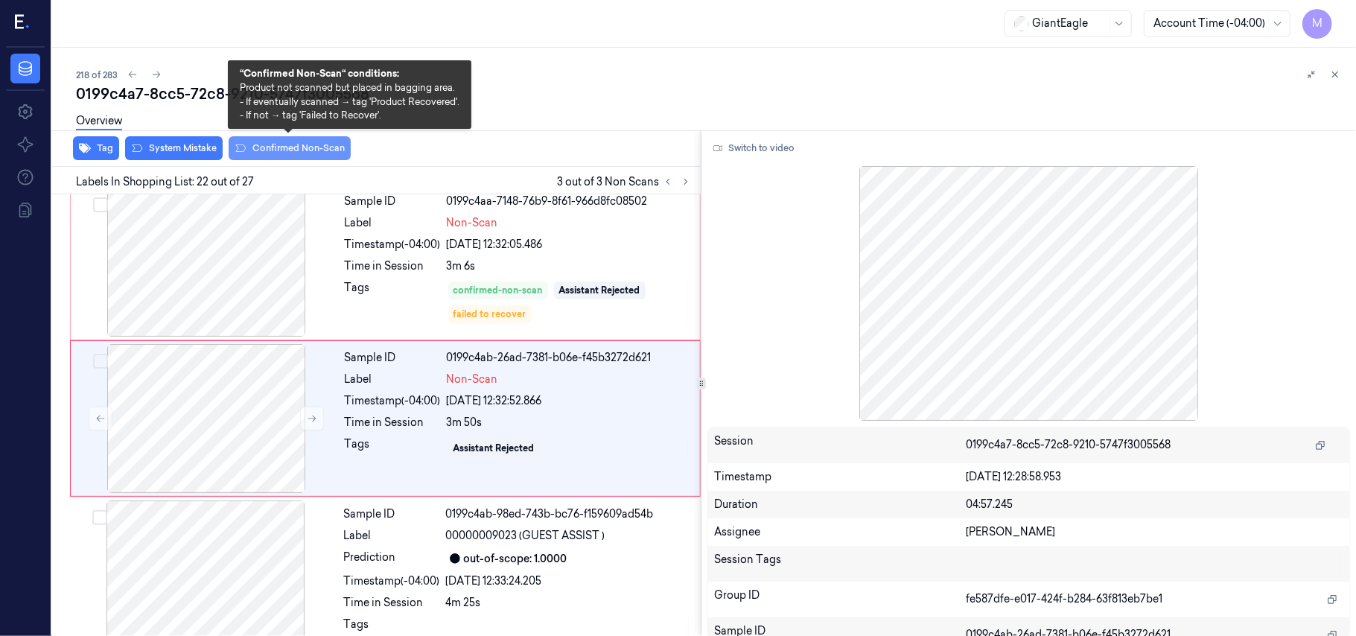
click at [290, 146] on button "Confirmed Non-Scan" at bounding box center [290, 148] width 122 height 24
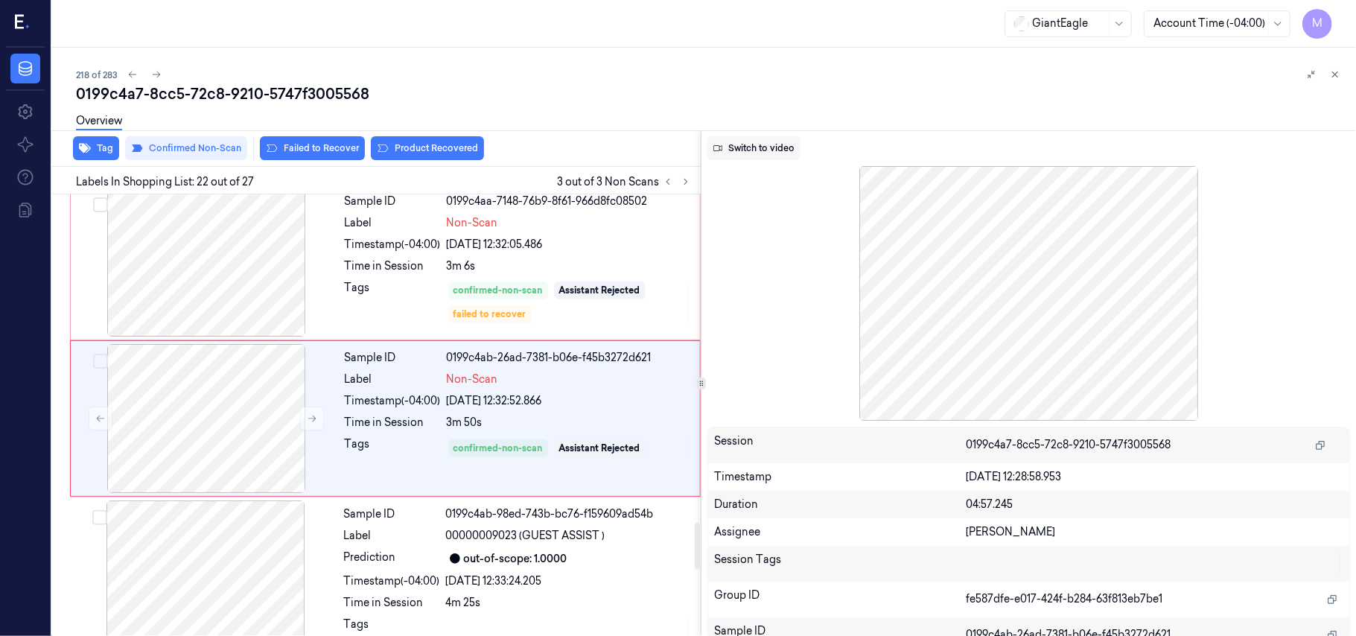
click at [757, 146] on button "Switch to video" at bounding box center [753, 148] width 93 height 24
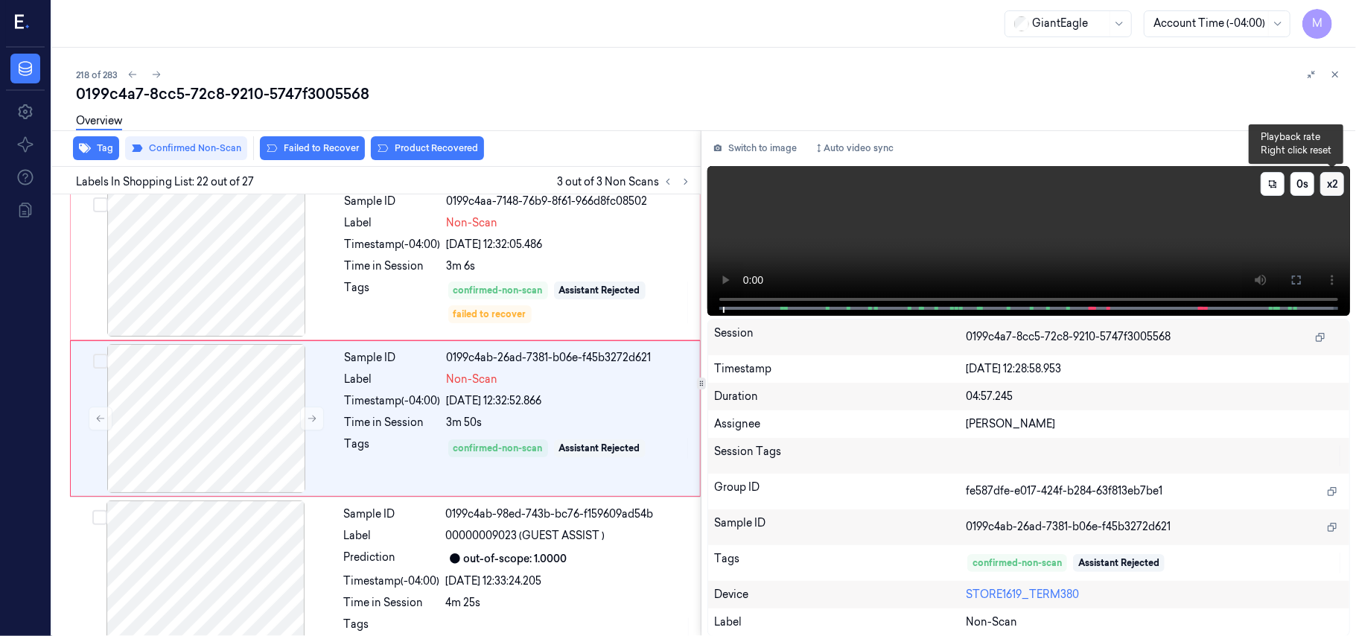
click at [1336, 182] on button "x 2" at bounding box center [1332, 184] width 24 height 24
click at [1336, 185] on button "x 4" at bounding box center [1332, 184] width 24 height 24
click at [1296, 272] on button at bounding box center [1297, 280] width 24 height 24
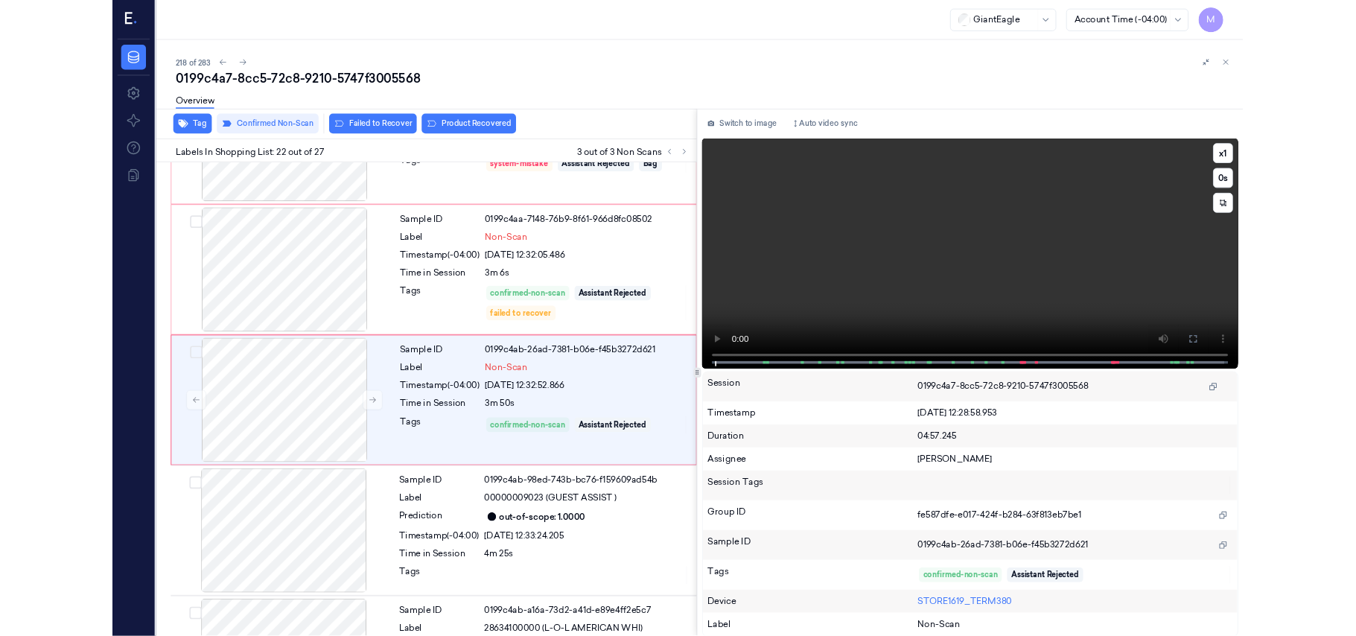
scroll to position [3087, 0]
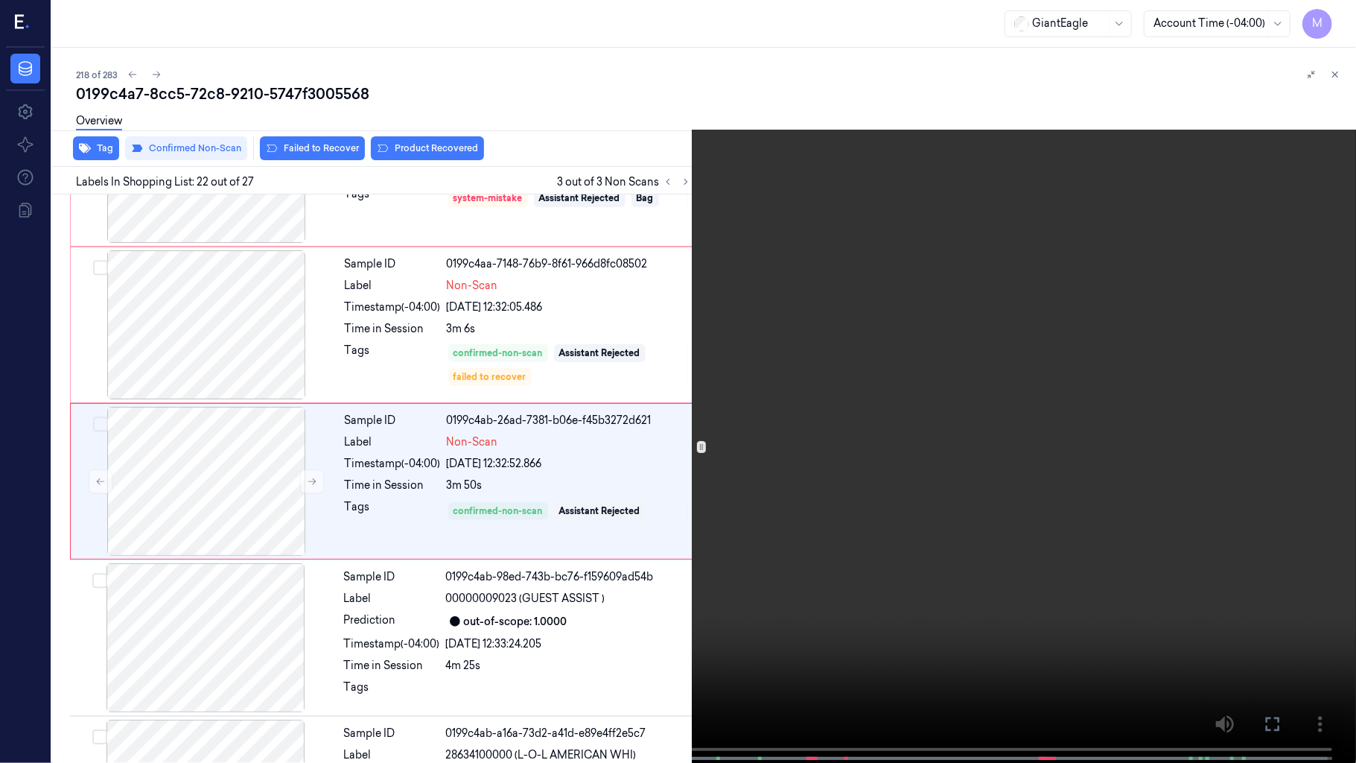
click at [992, 564] on video at bounding box center [678, 383] width 1356 height 766
click at [969, 444] on video at bounding box center [678, 383] width 1356 height 766
click at [853, 623] on video at bounding box center [678, 383] width 1356 height 766
click at [1032, 632] on video at bounding box center [678, 383] width 1356 height 766
click at [1151, 460] on video at bounding box center [678, 383] width 1356 height 766
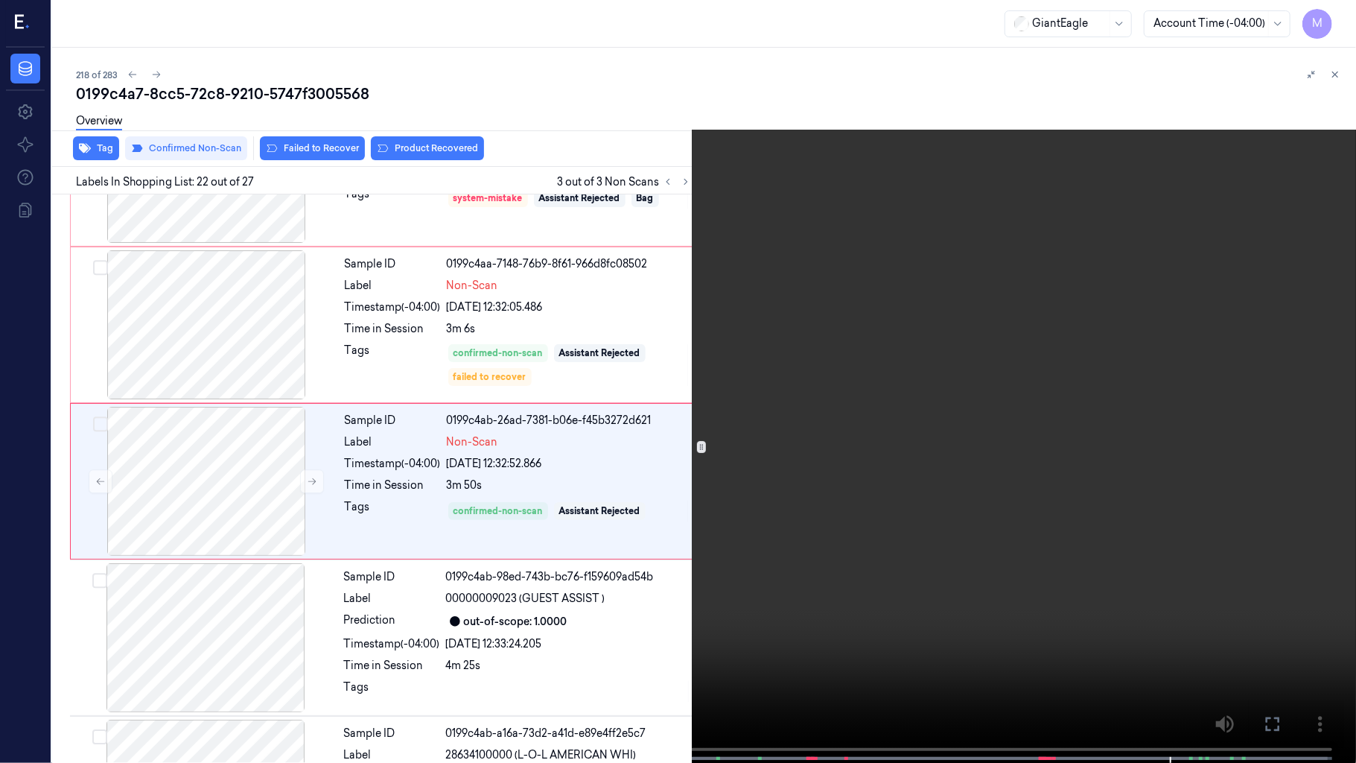
click at [1153, 460] on video at bounding box center [678, 383] width 1356 height 766
click at [1148, 486] on video at bounding box center [678, 383] width 1356 height 766
click at [0, 0] on icon at bounding box center [0, 0] width 0 height 0
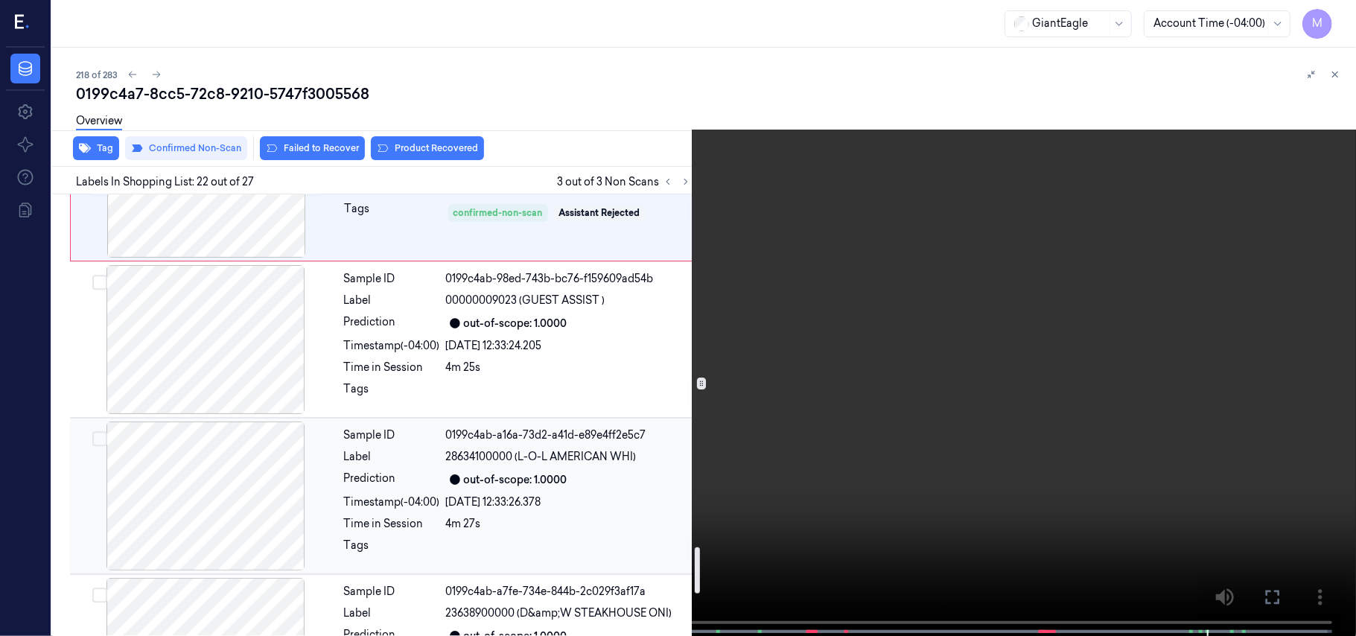
scroll to position [3485, 0]
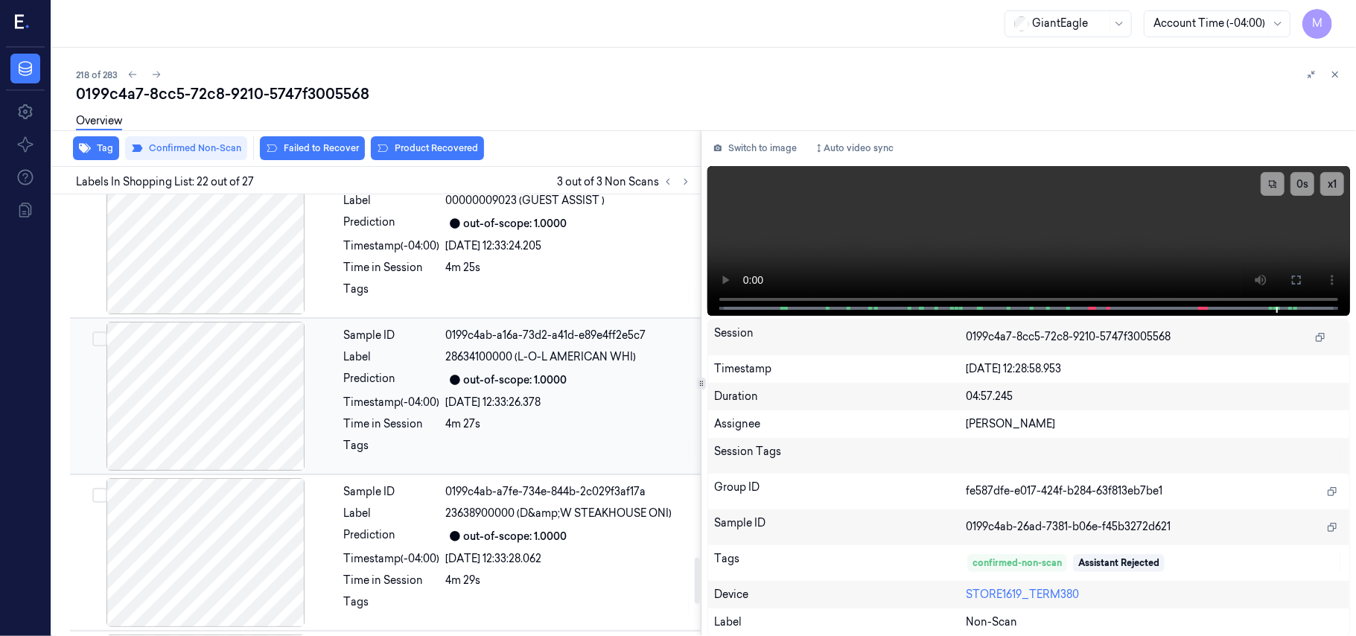
click at [596, 403] on div "[DATE] 12:33:26.378" at bounding box center [569, 403] width 246 height 16
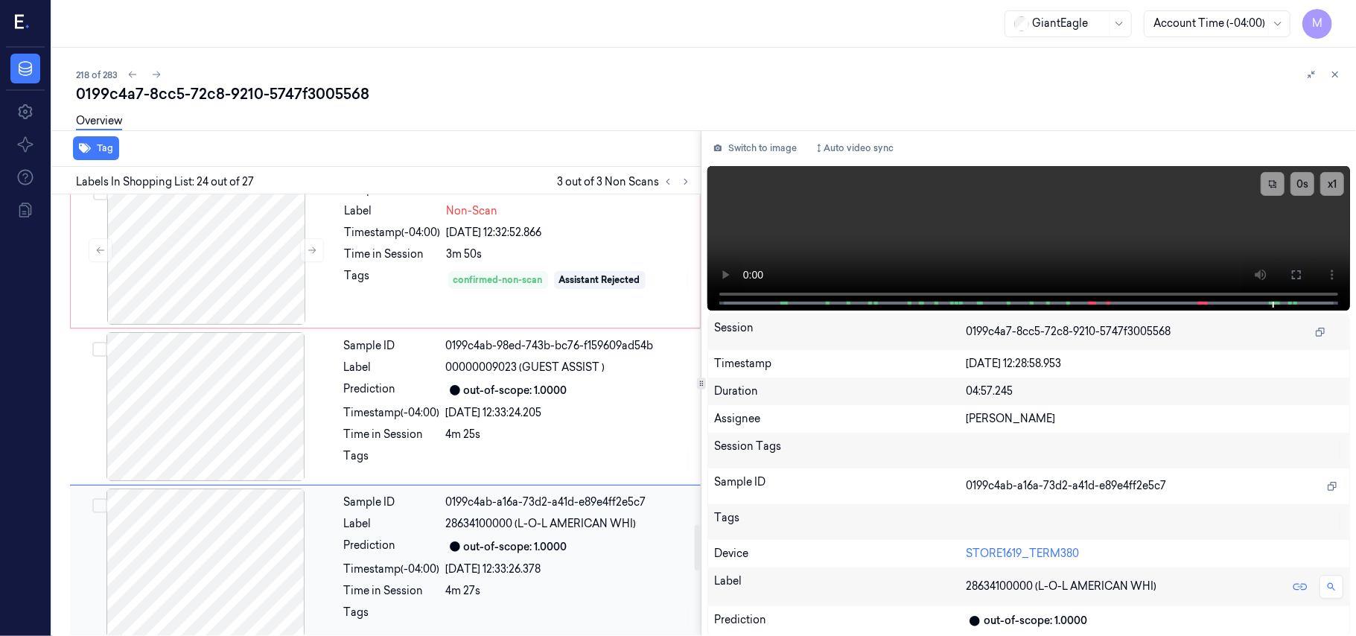
scroll to position [3166, 0]
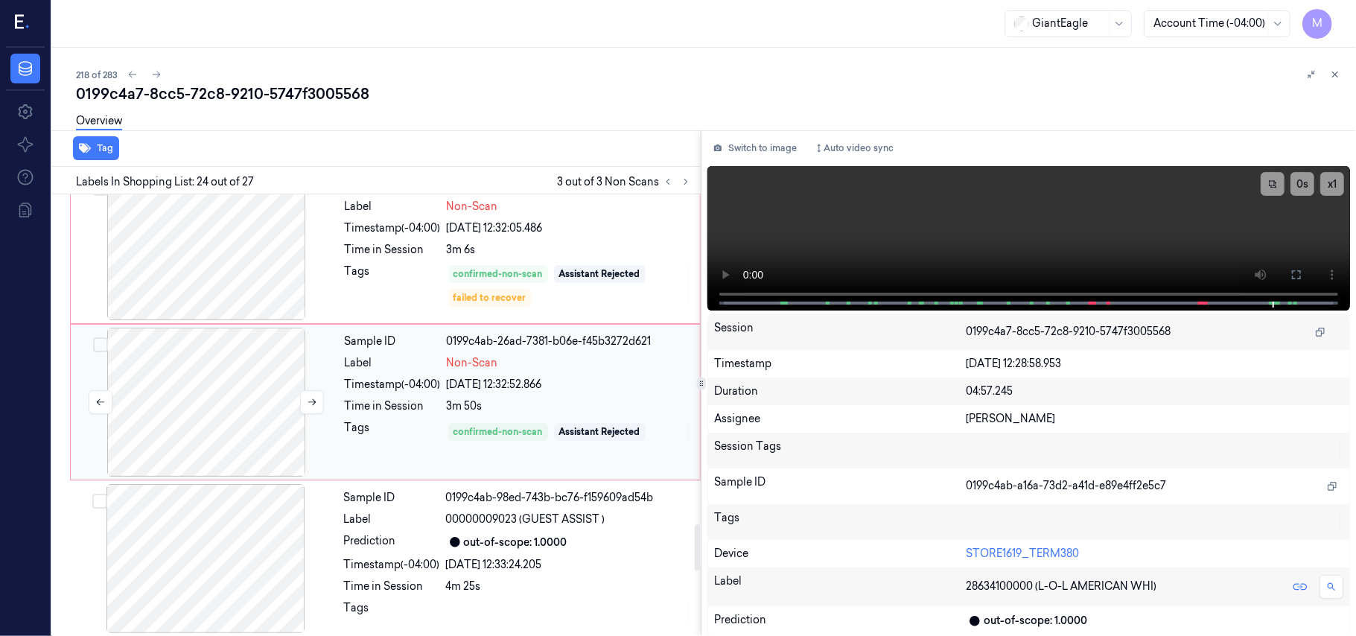
click at [228, 393] on div at bounding box center [206, 402] width 265 height 149
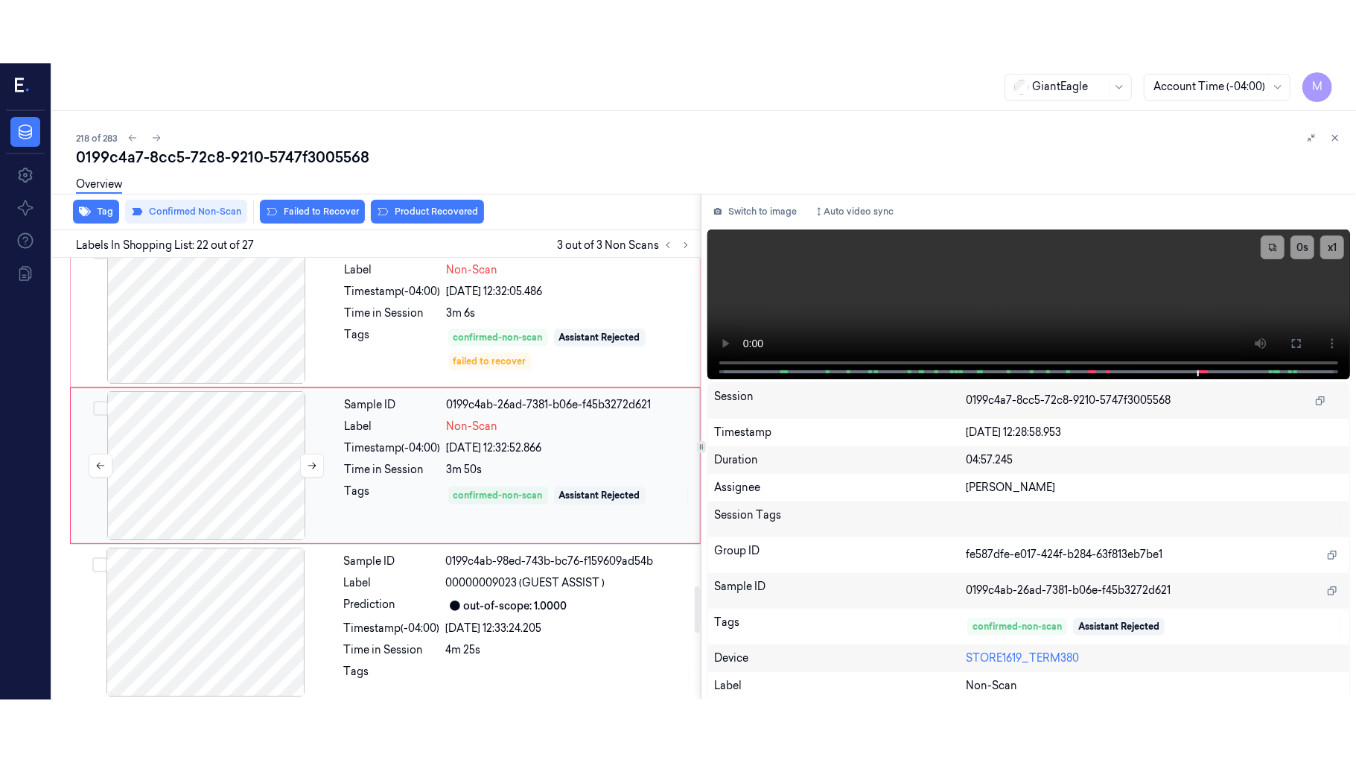
scroll to position [3150, 0]
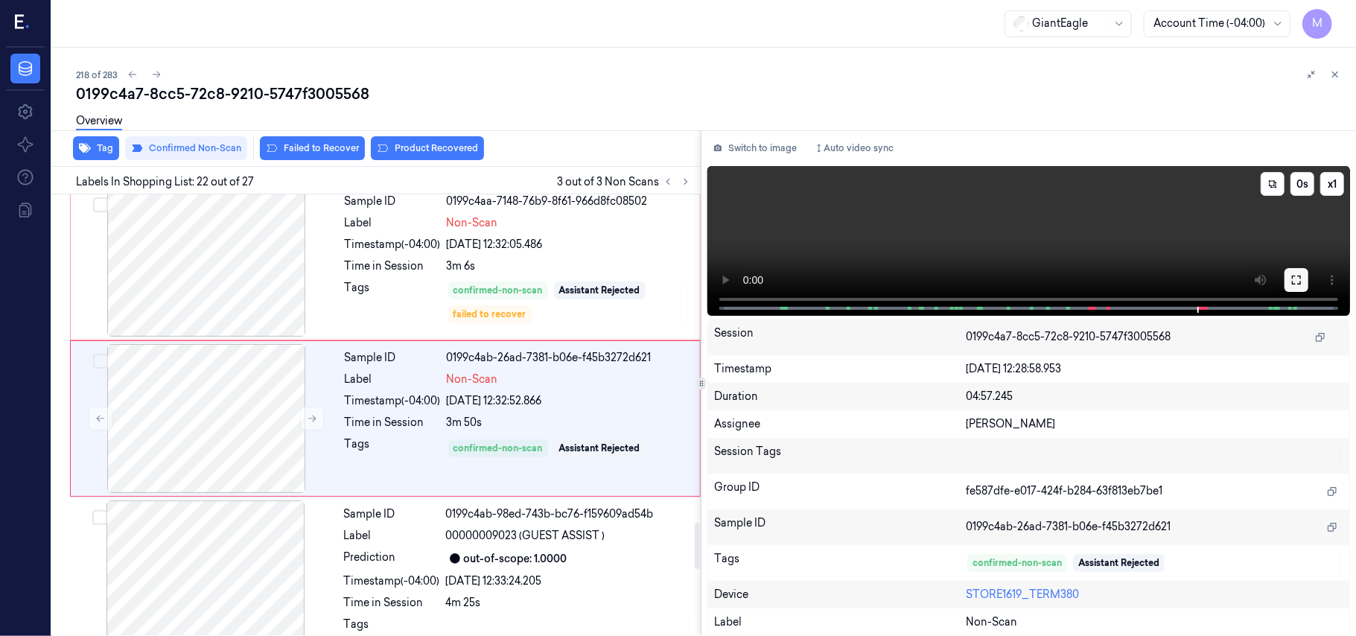
click at [1291, 284] on icon at bounding box center [1297, 280] width 12 height 12
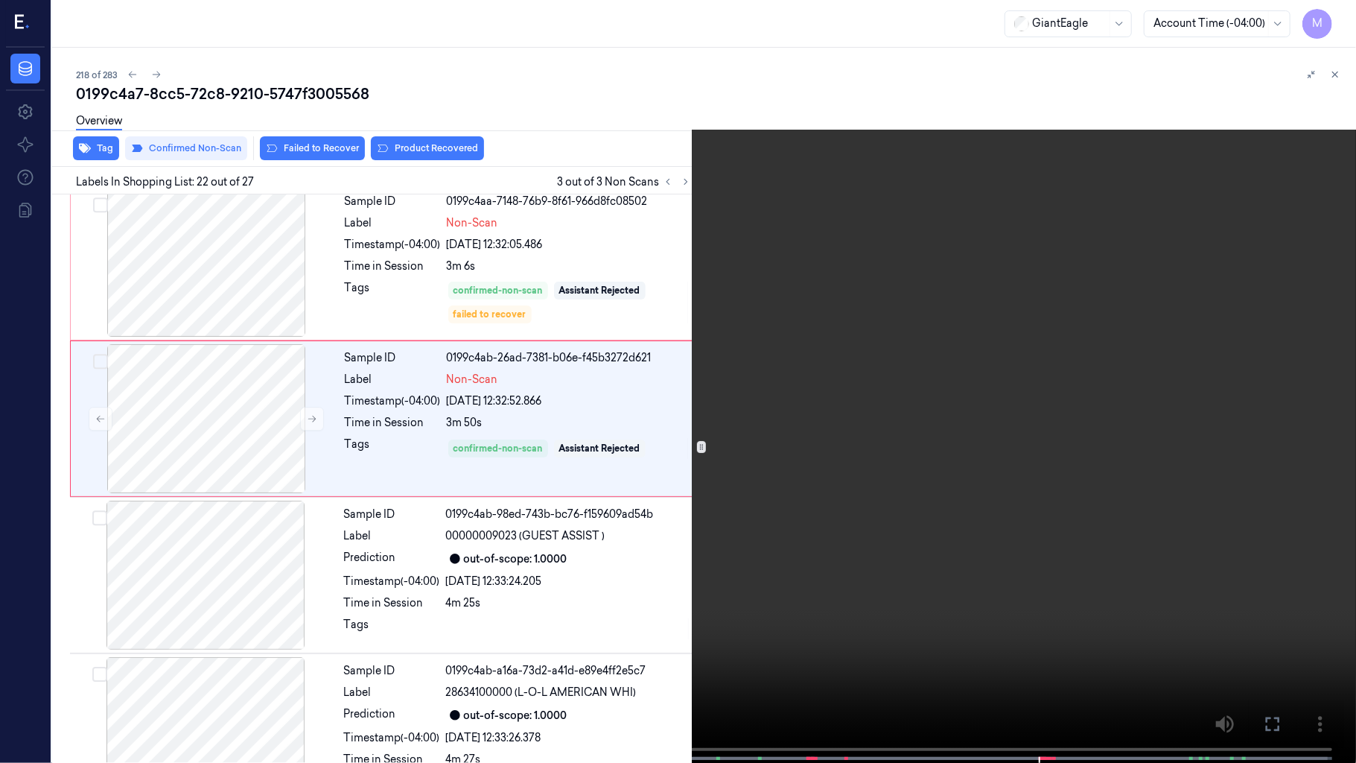
click at [0, 0] on icon at bounding box center [0, 0] width 0 height 0
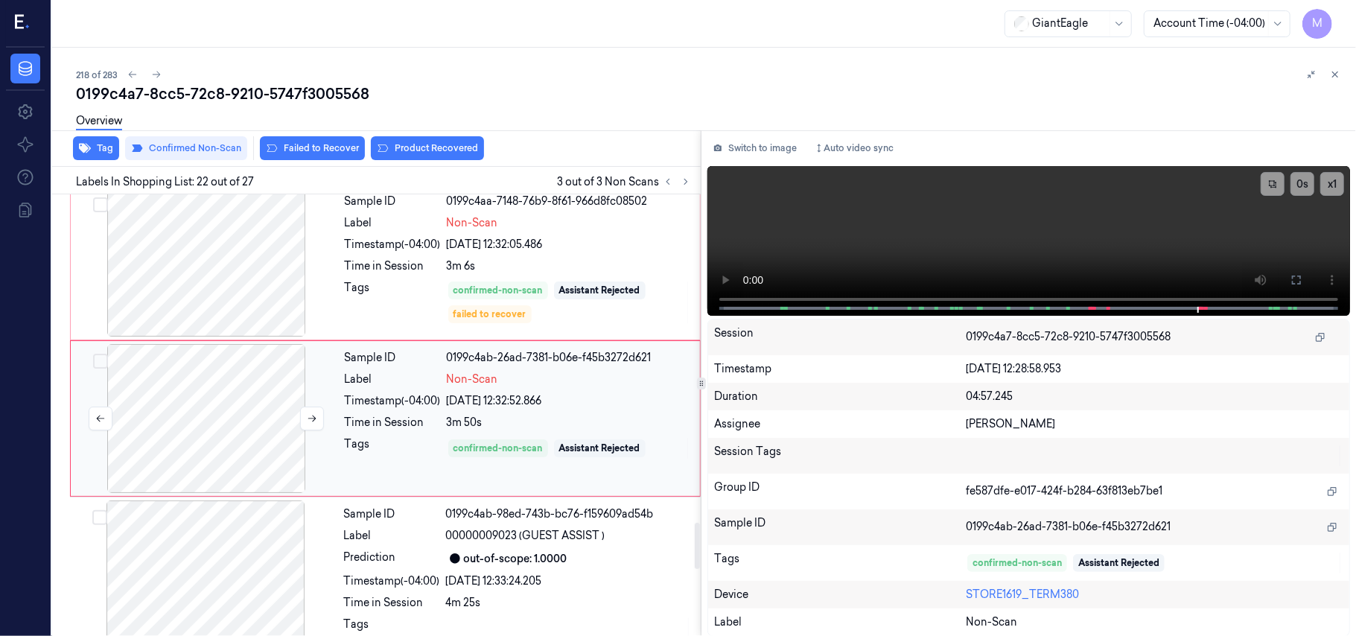
click at [234, 402] on div at bounding box center [206, 418] width 265 height 149
click at [305, 415] on button at bounding box center [312, 419] width 24 height 24
click at [206, 384] on div at bounding box center [206, 418] width 265 height 149
click at [1294, 277] on icon at bounding box center [1297, 280] width 12 height 12
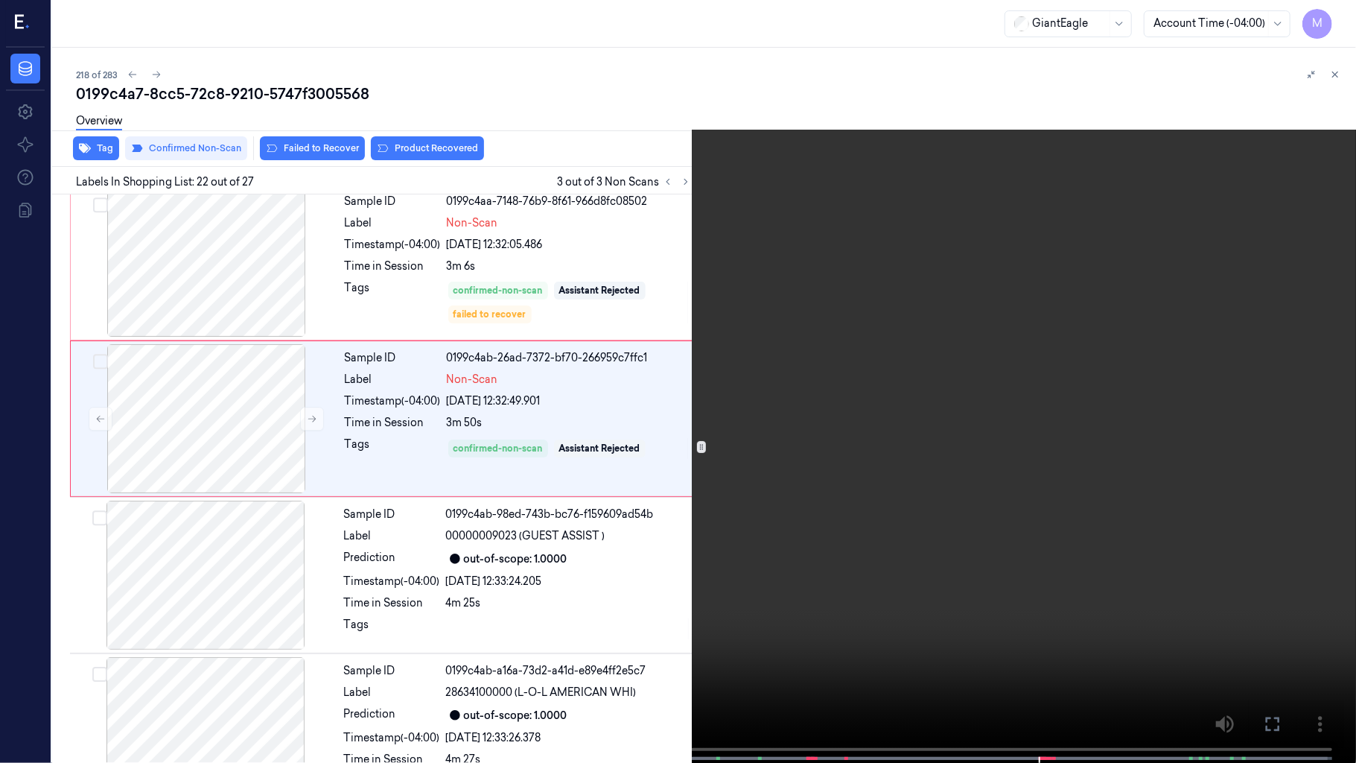
click at [844, 421] on video at bounding box center [678, 383] width 1356 height 766
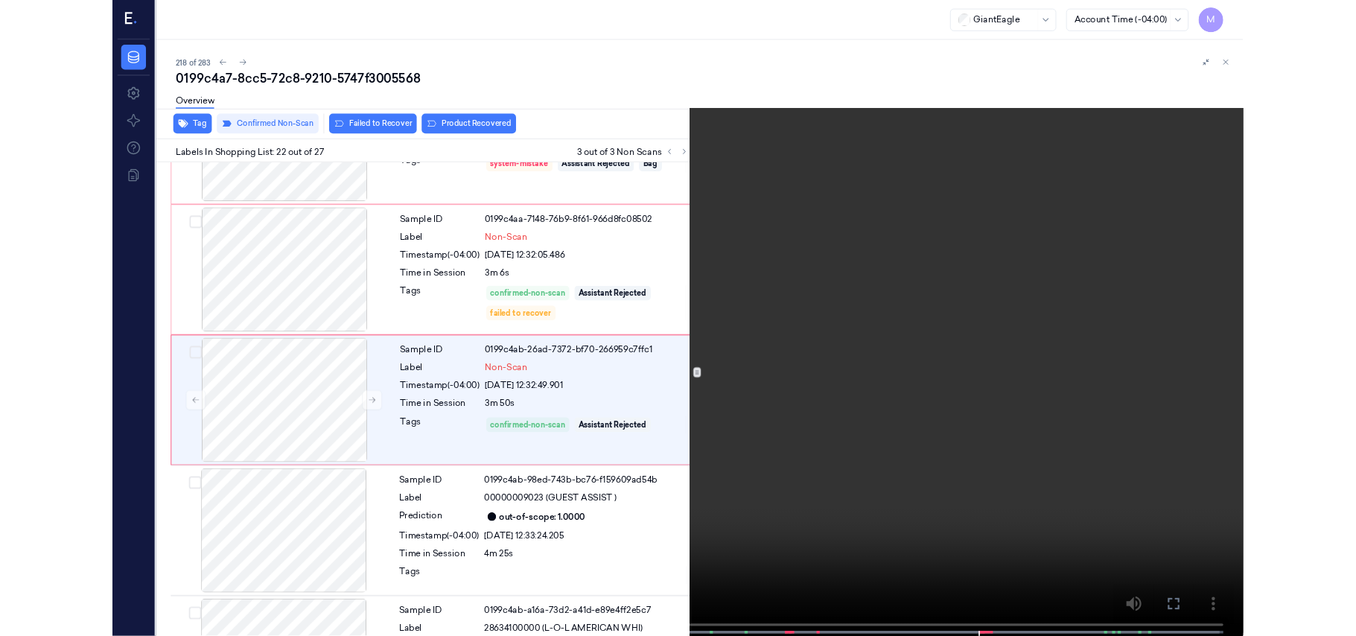
scroll to position [3087, 0]
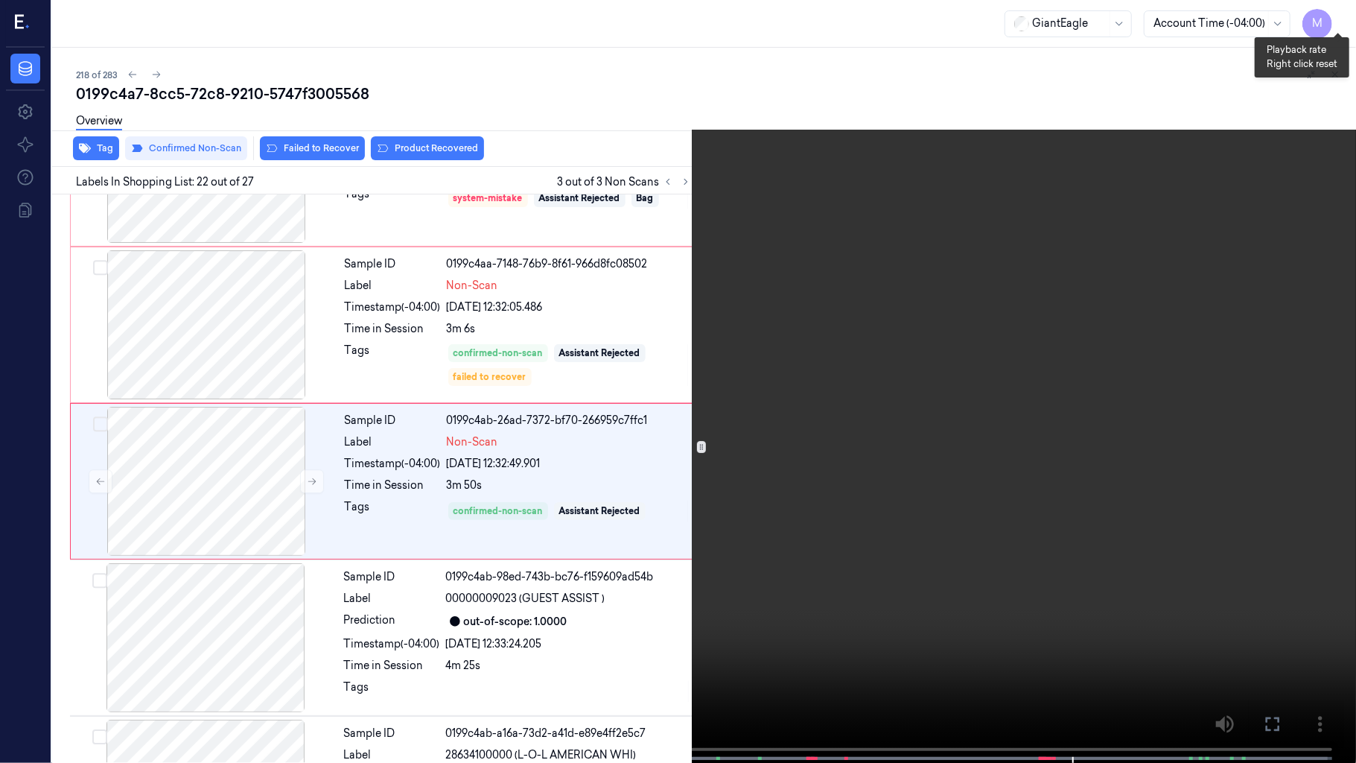
click at [1336, 15] on button "x 1" at bounding box center [1338, 18] width 24 height 24
click at [1332, 16] on button "x 2" at bounding box center [1338, 18] width 24 height 24
click at [915, 260] on video at bounding box center [678, 383] width 1356 height 766
click at [942, 379] on video at bounding box center [678, 383] width 1356 height 766
click at [0, 0] on icon at bounding box center [0, 0] width 0 height 0
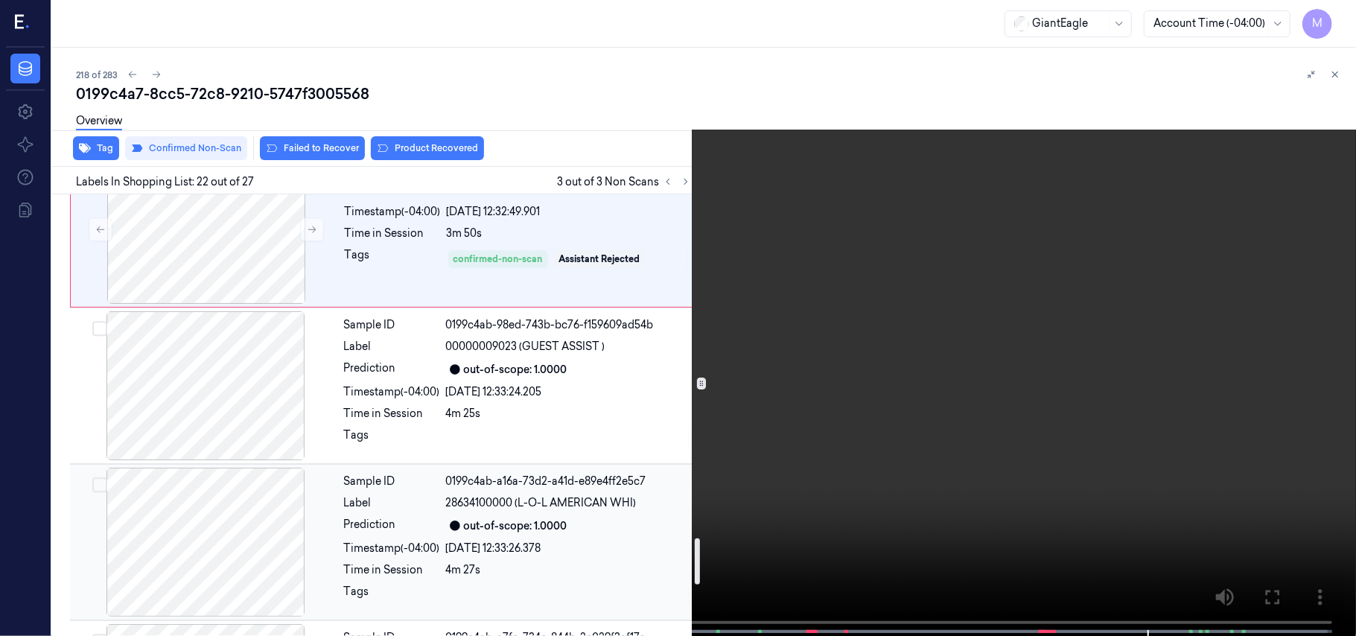
scroll to position [3385, 0]
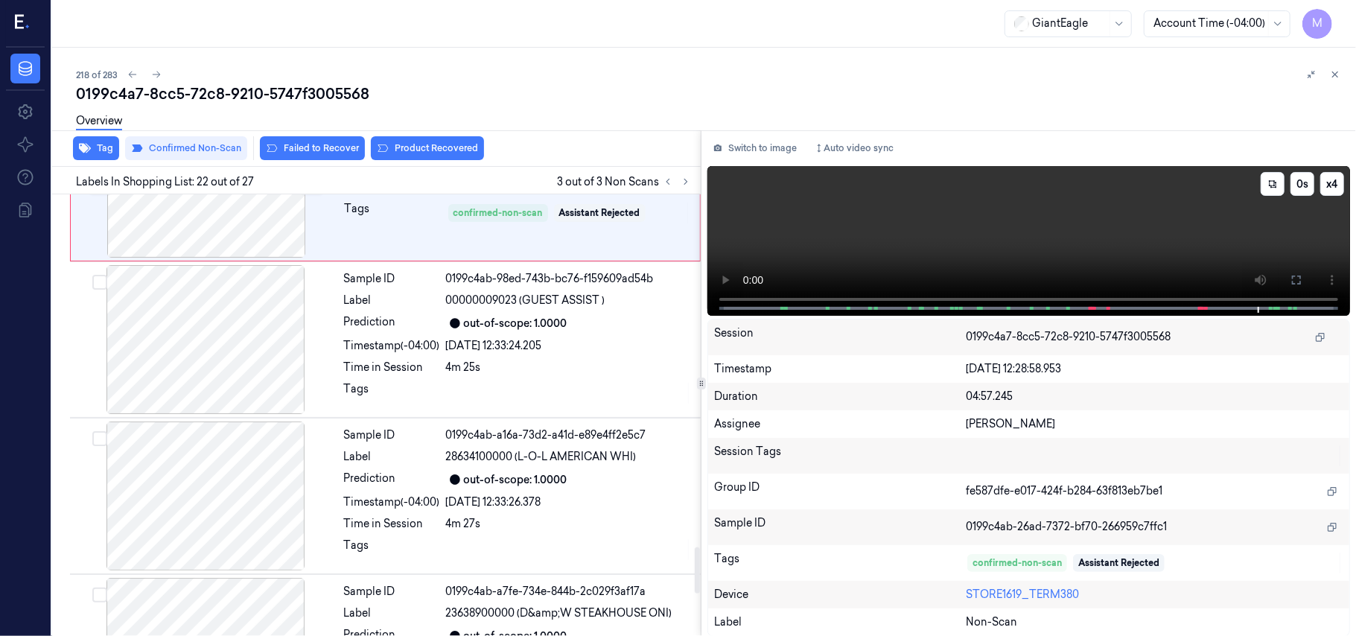
click at [1127, 192] on video at bounding box center [1028, 241] width 643 height 150
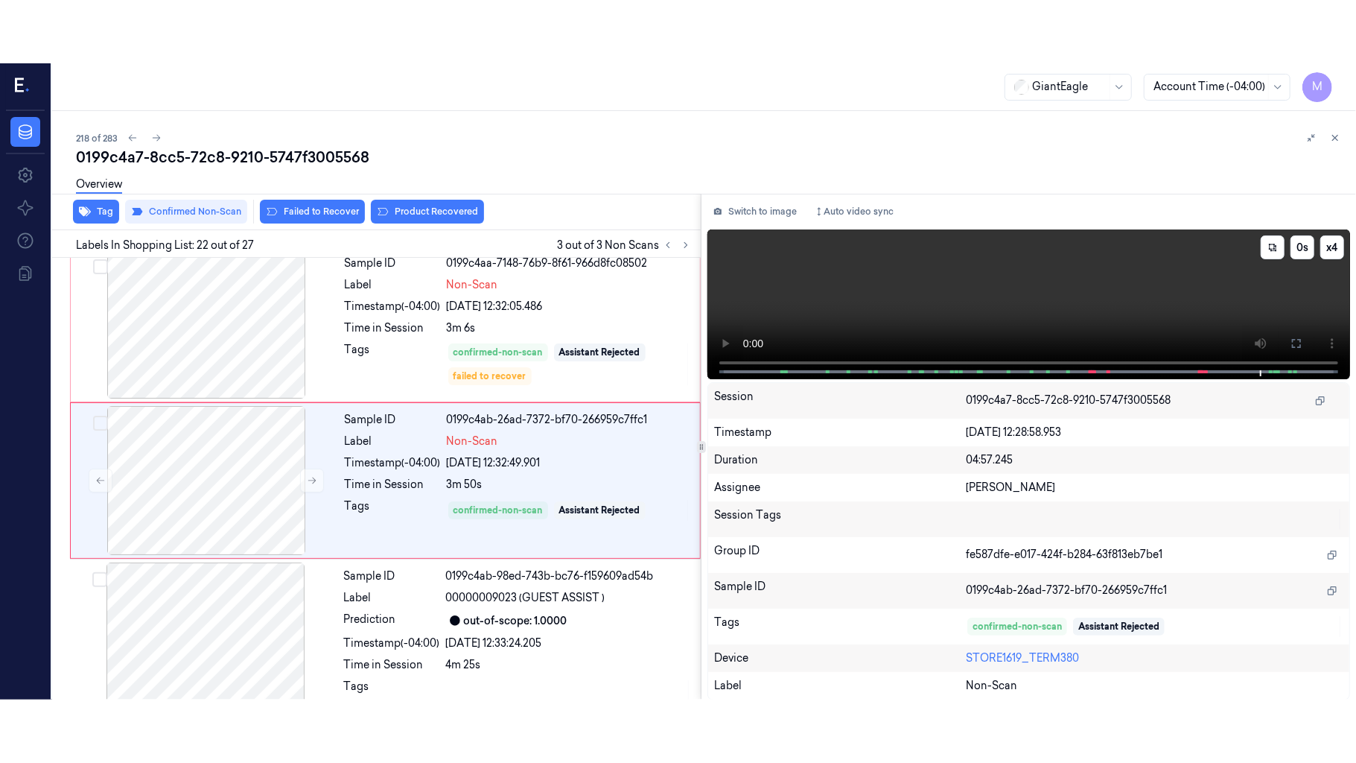
scroll to position [3150, 0]
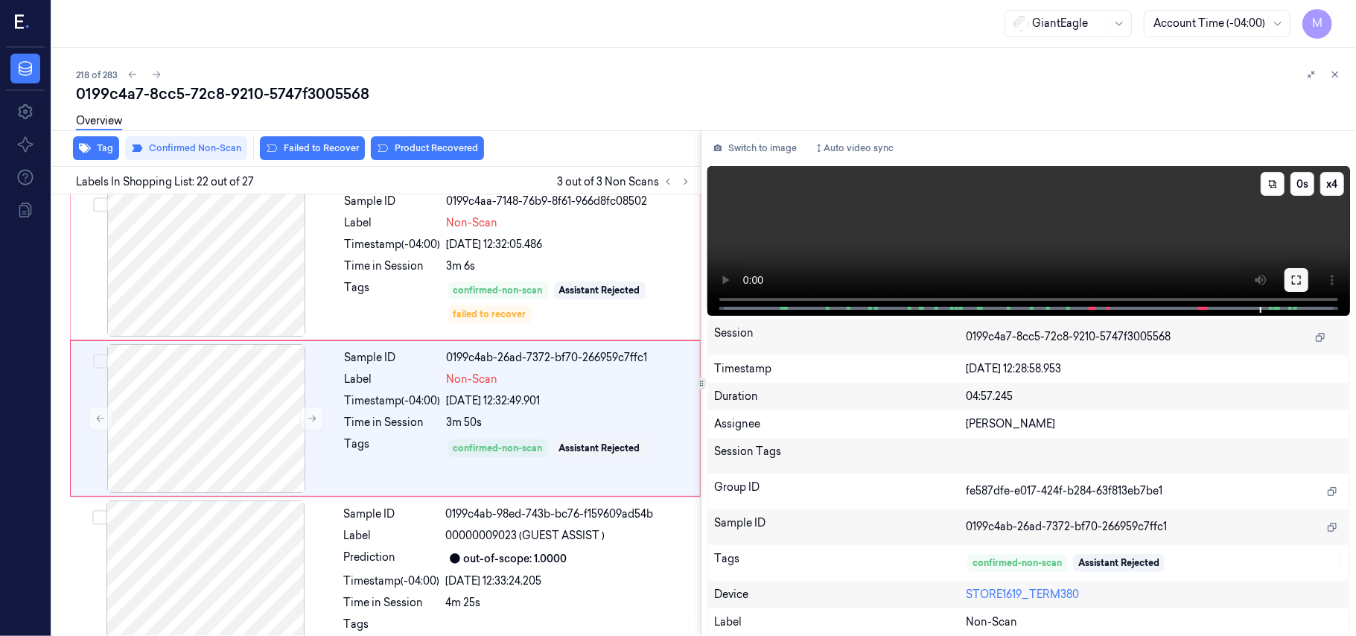
click at [1302, 275] on icon at bounding box center [1297, 280] width 12 height 12
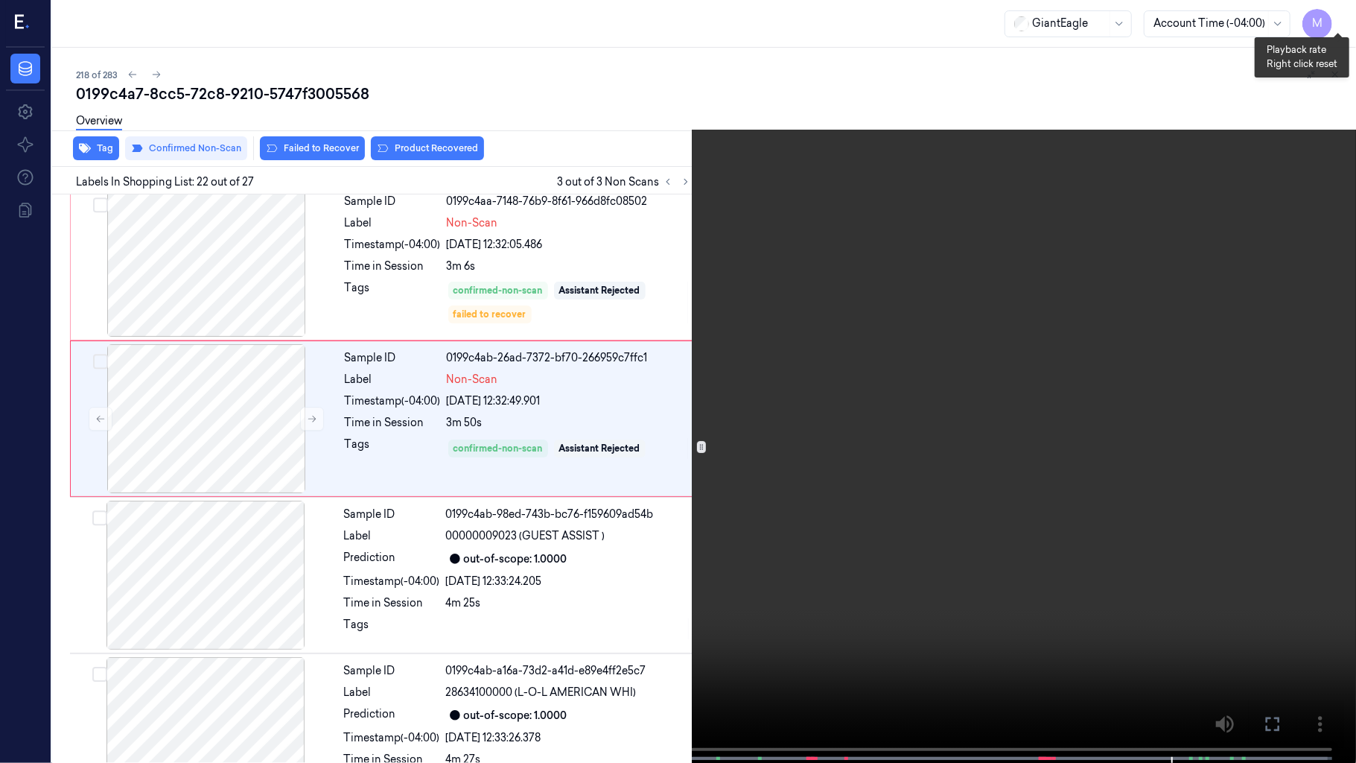
click at [1330, 16] on button "x 4" at bounding box center [1338, 18] width 24 height 24
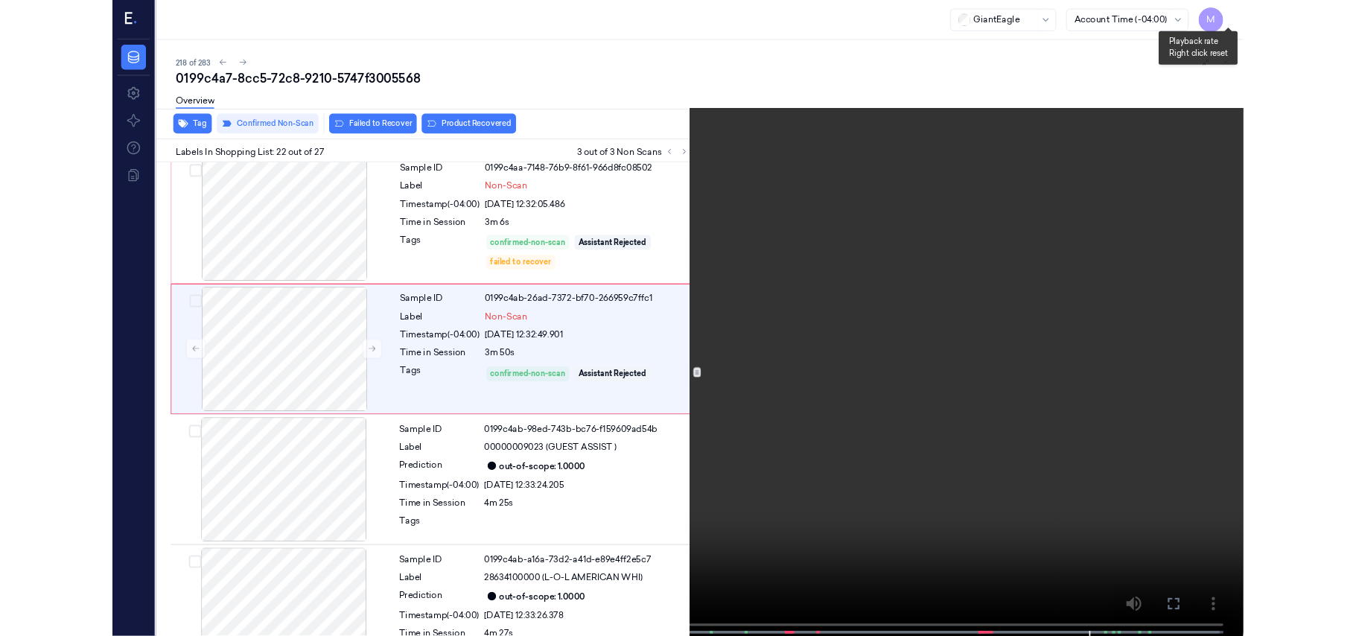
scroll to position [3087, 0]
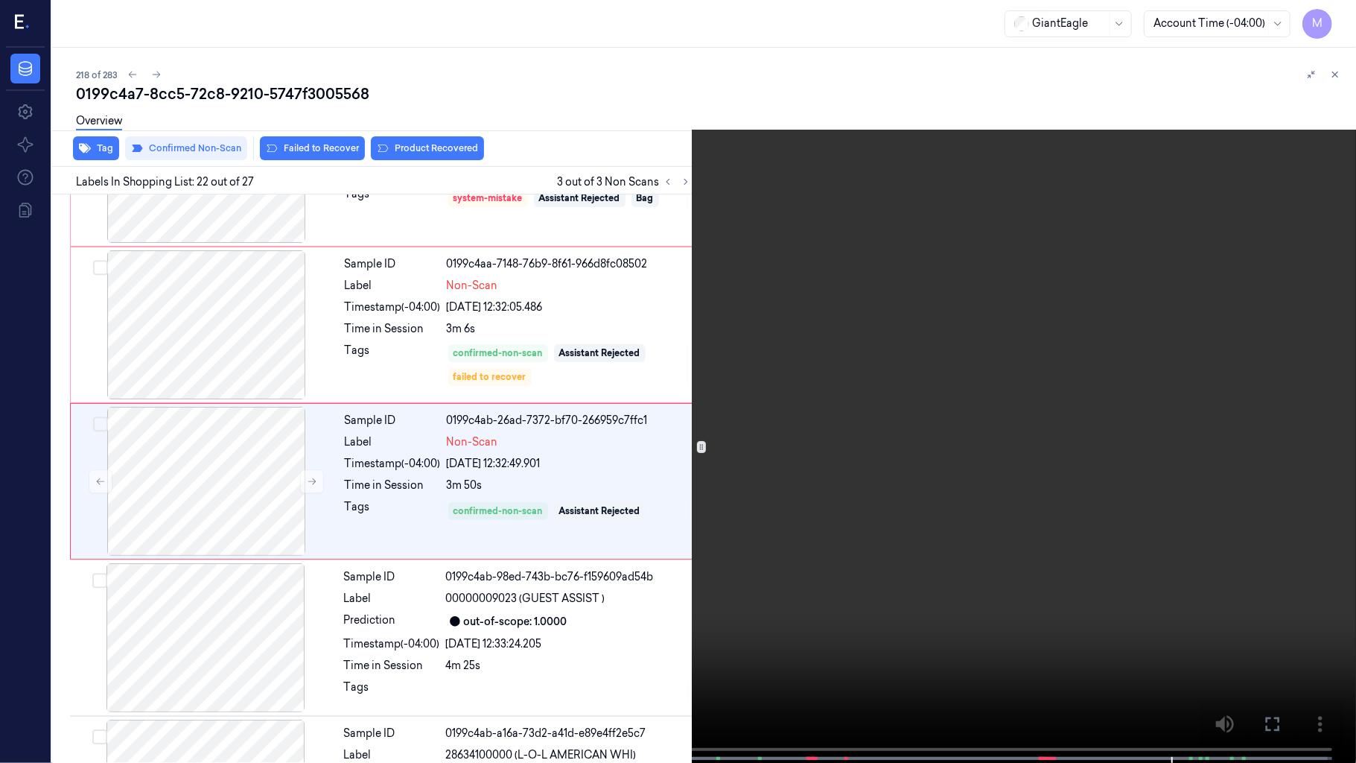
click at [1002, 371] on video at bounding box center [678, 383] width 1356 height 766
click at [945, 406] on video at bounding box center [678, 383] width 1356 height 766
click at [0, 0] on button at bounding box center [0, 0] width 0 height 0
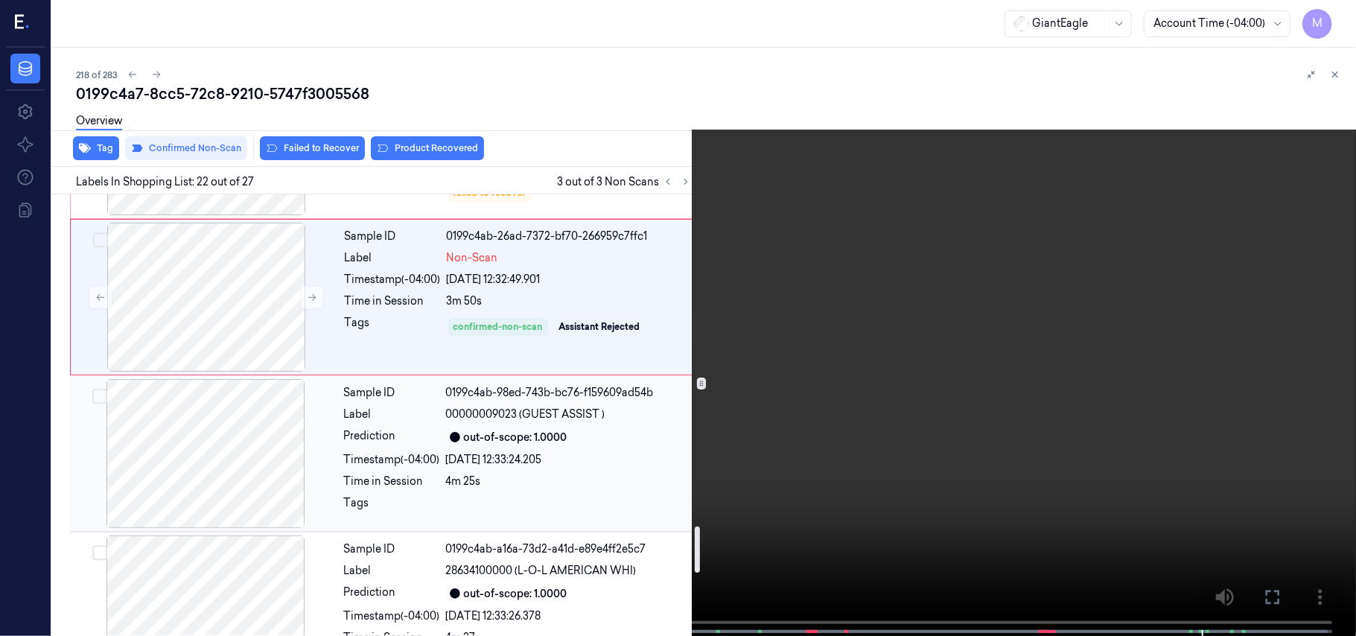
scroll to position [3187, 0]
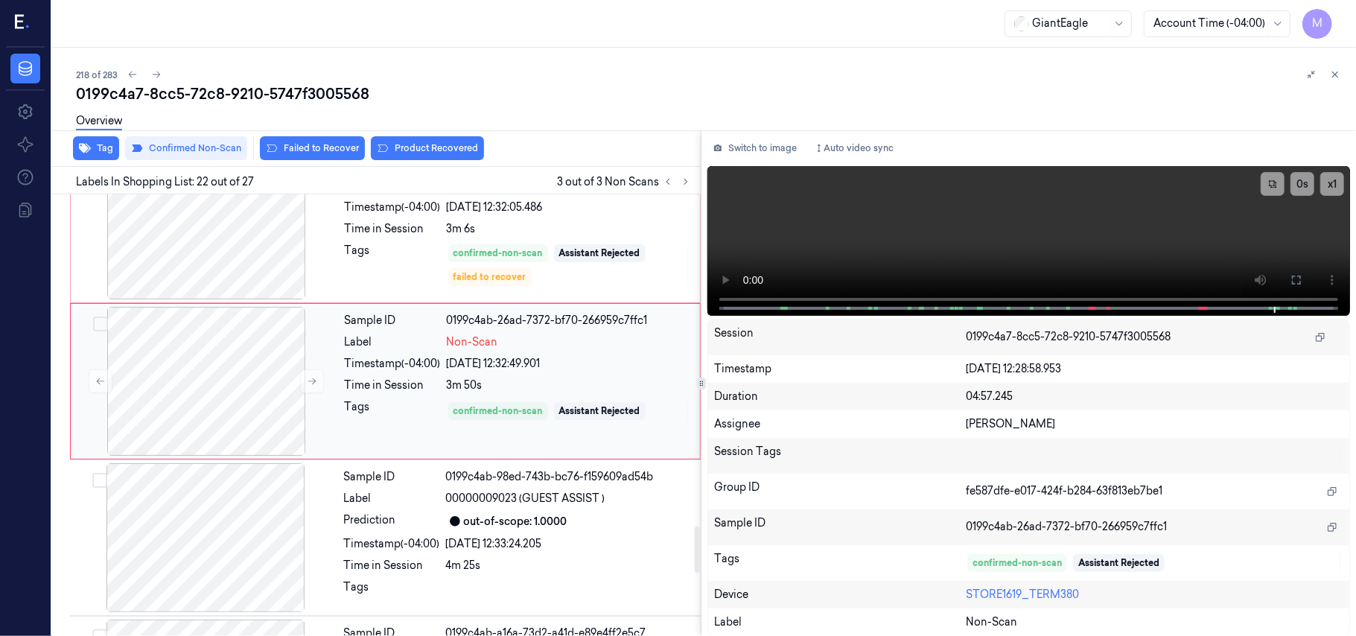
click at [483, 350] on div "Sample ID 0199c4ab-26ad-7372-bf70-266959c7ffc1 Label Non-Scan Timestamp (-04:00…" at bounding box center [518, 381] width 358 height 149
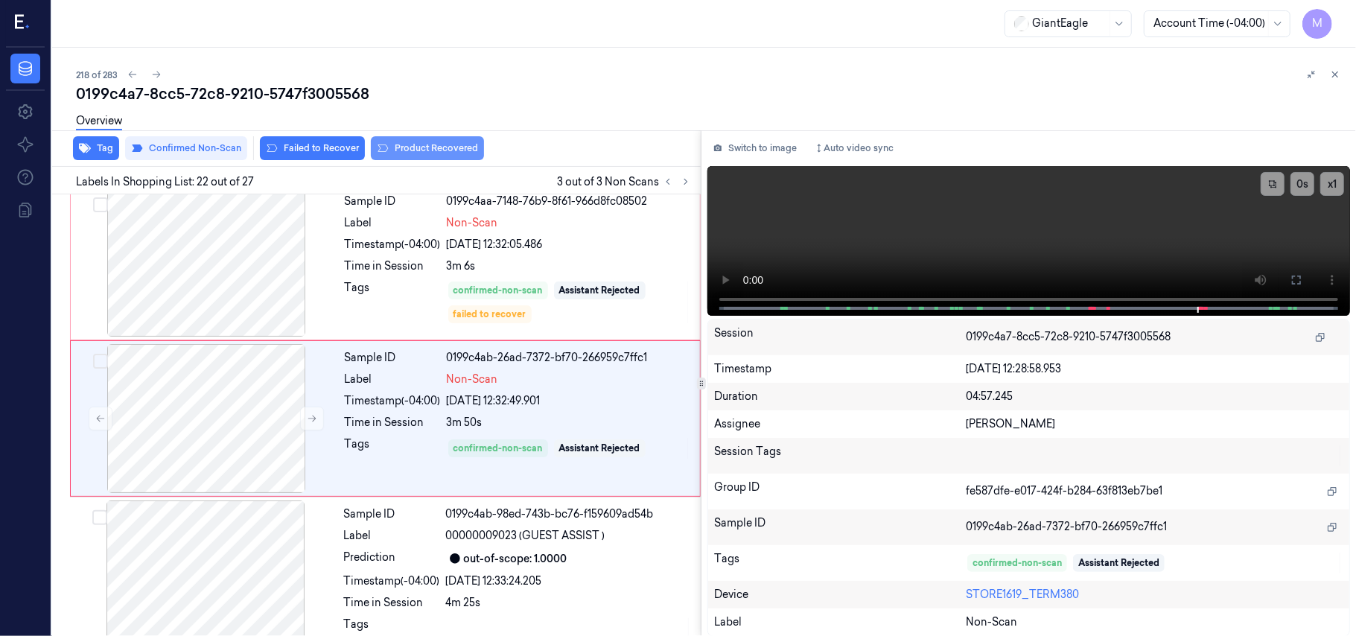
click at [436, 144] on button "Product Recovered" at bounding box center [427, 148] width 113 height 24
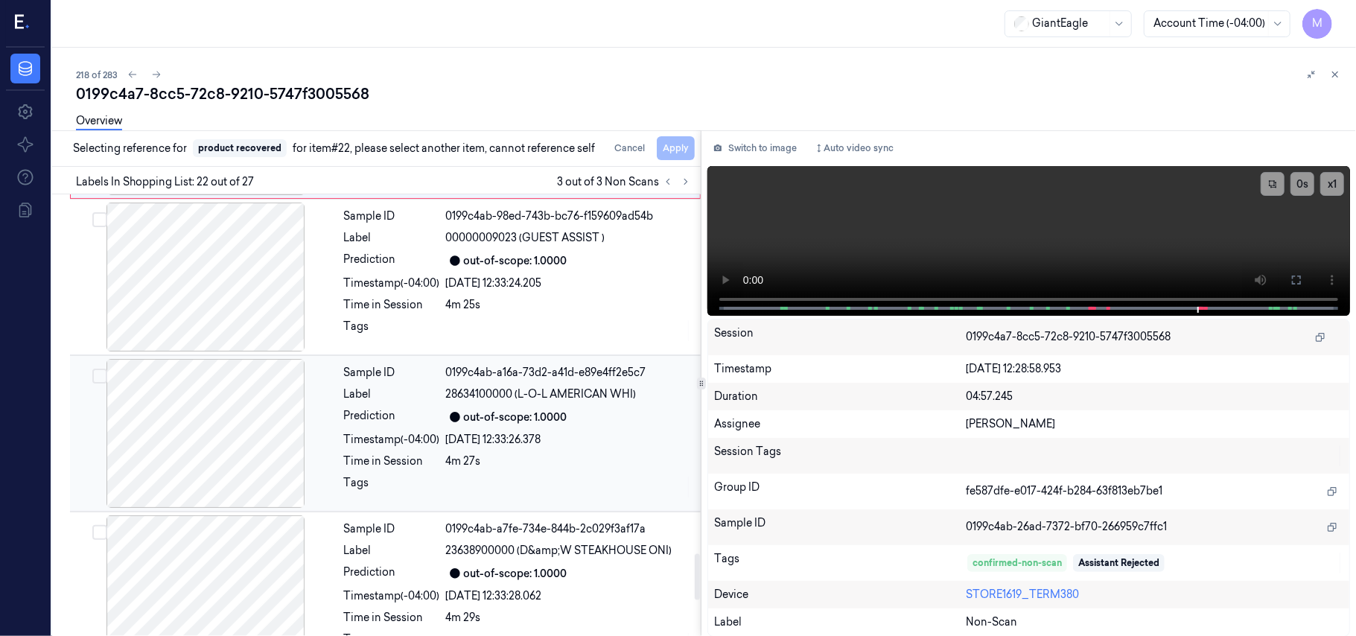
click at [570, 415] on div "out-of-scope: 1.0000" at bounding box center [569, 417] width 246 height 18
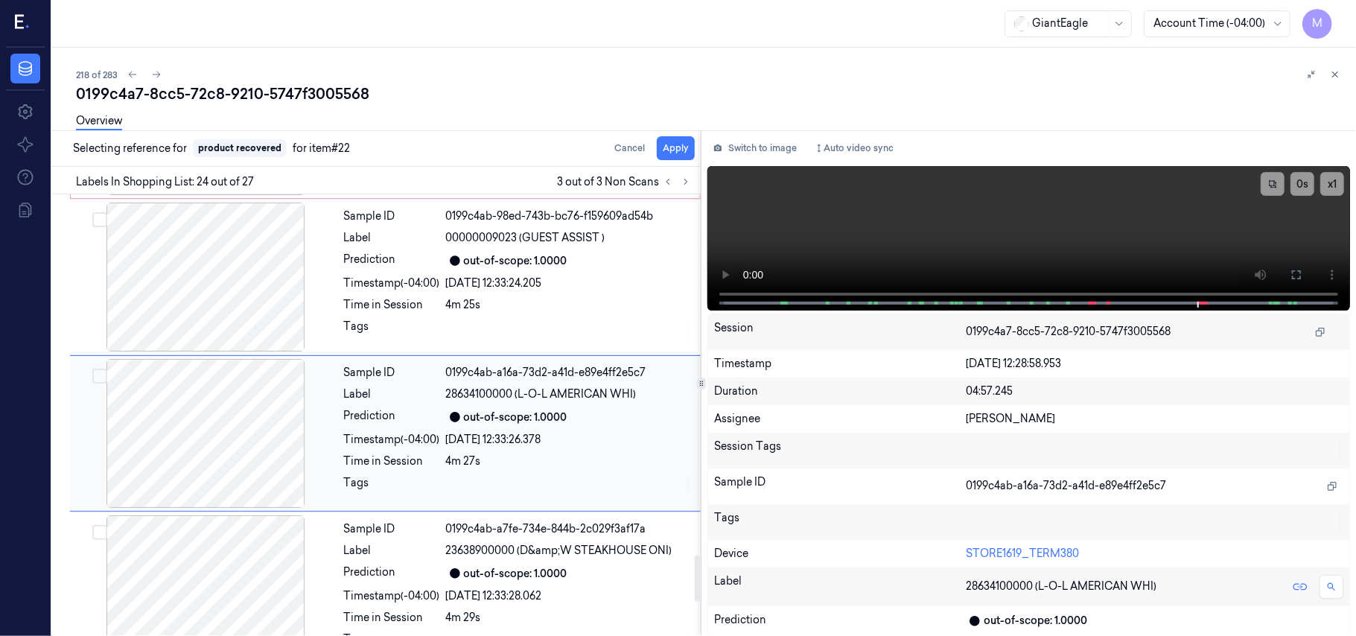
scroll to position [3464, 0]
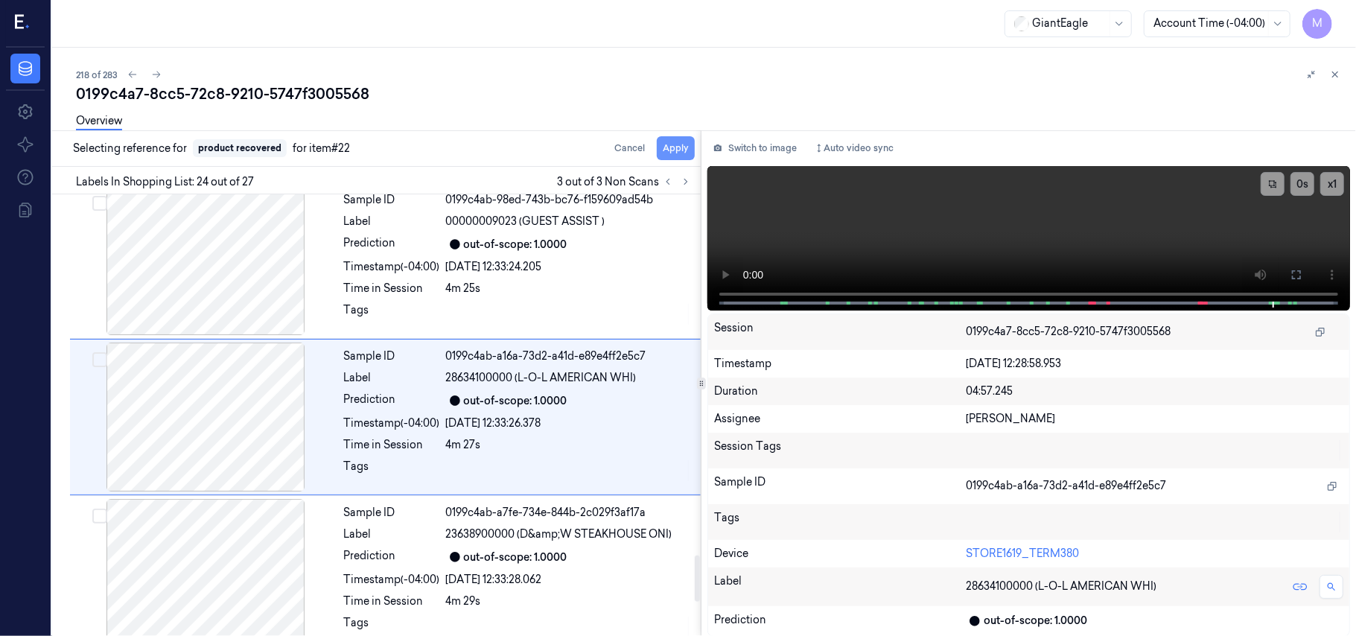
click at [679, 147] on button "Apply" at bounding box center [676, 148] width 38 height 24
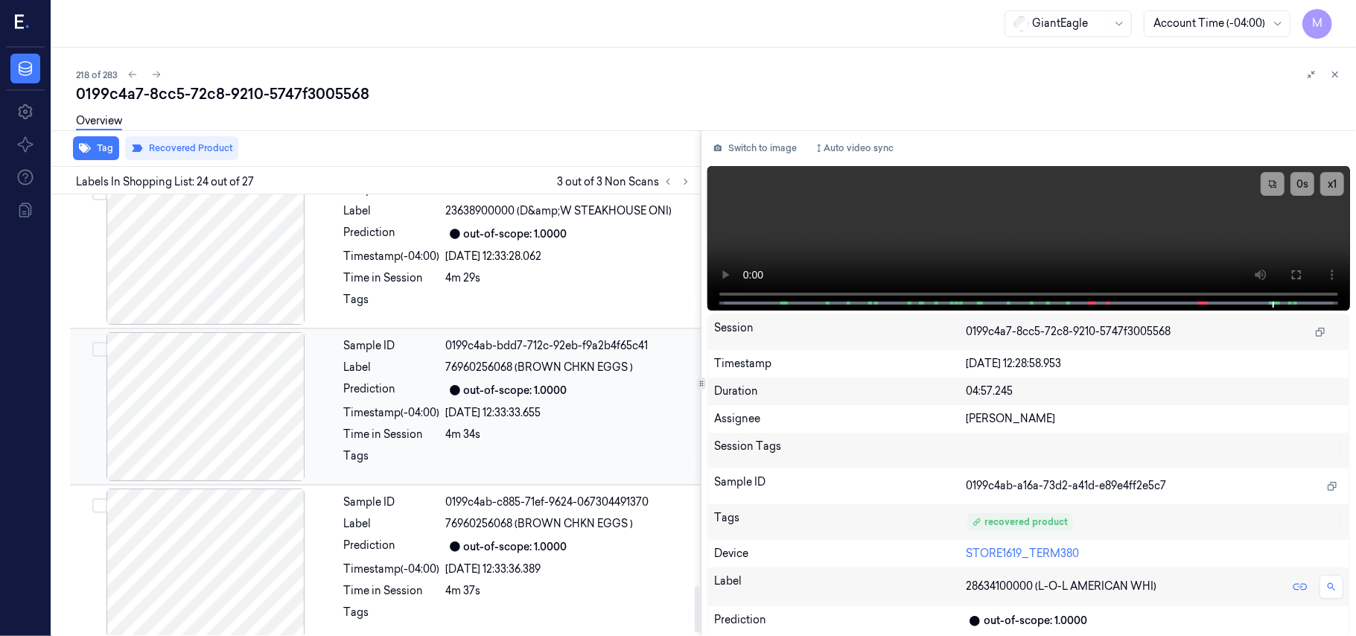
scroll to position [3798, 0]
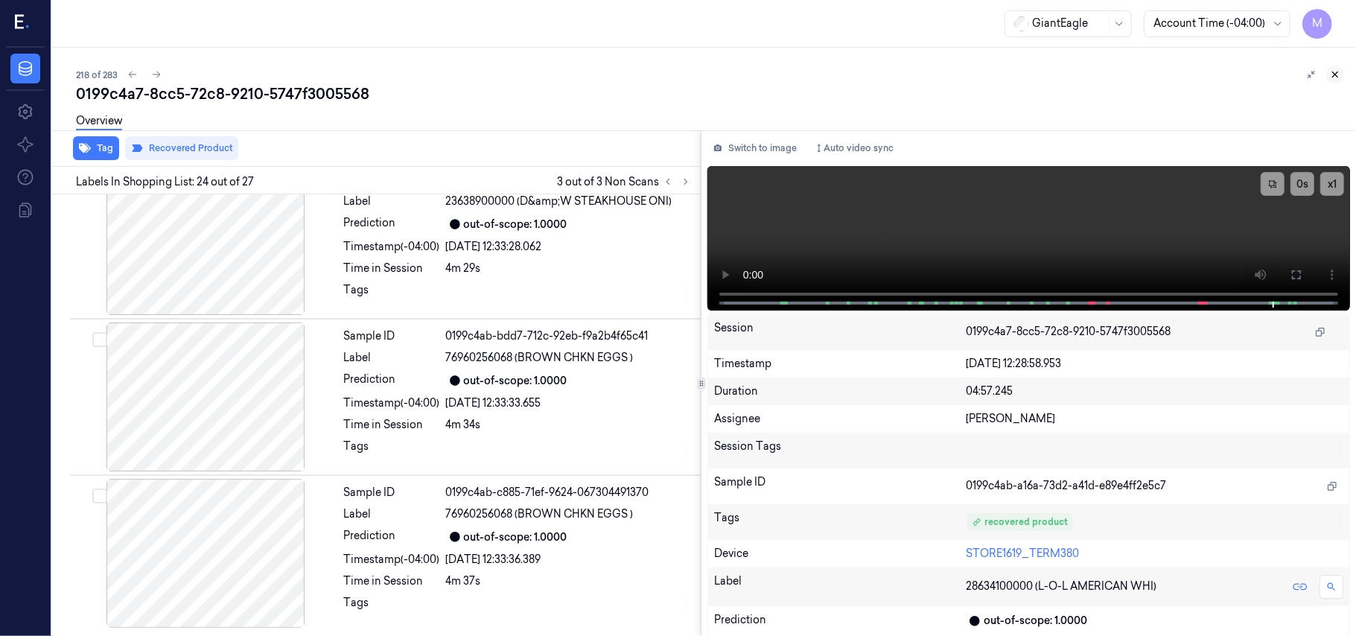
click at [1337, 71] on icon at bounding box center [1335, 74] width 10 height 10
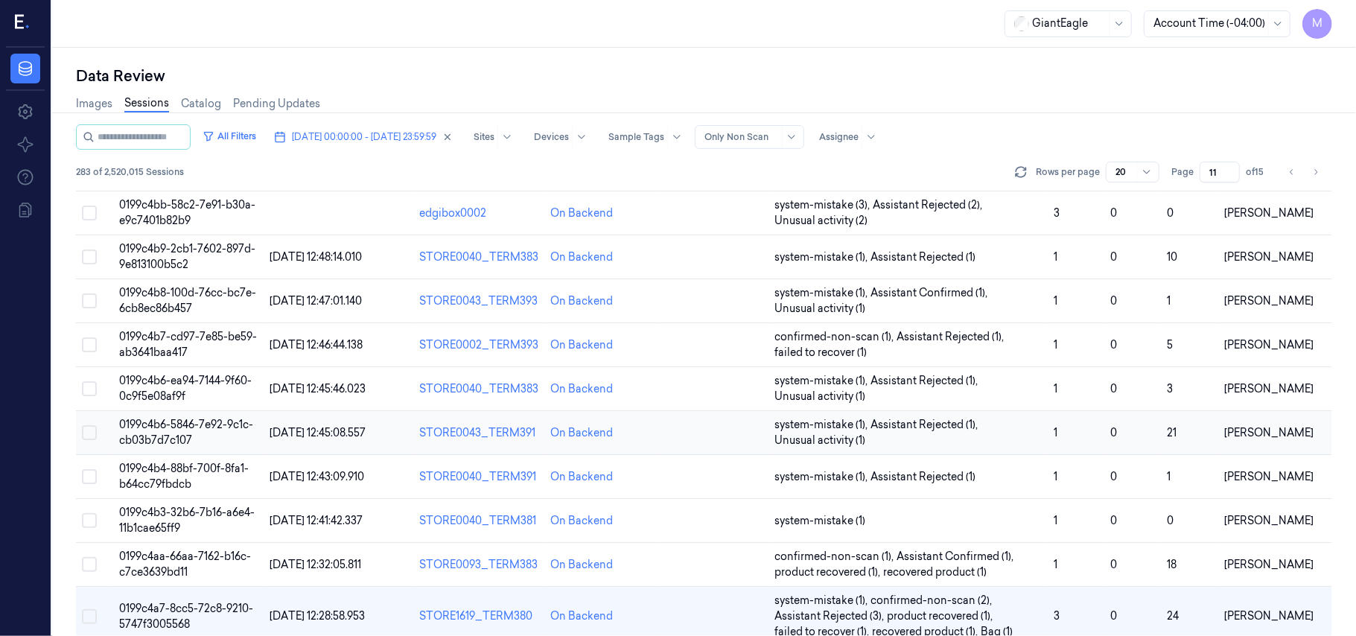
scroll to position [510, 0]
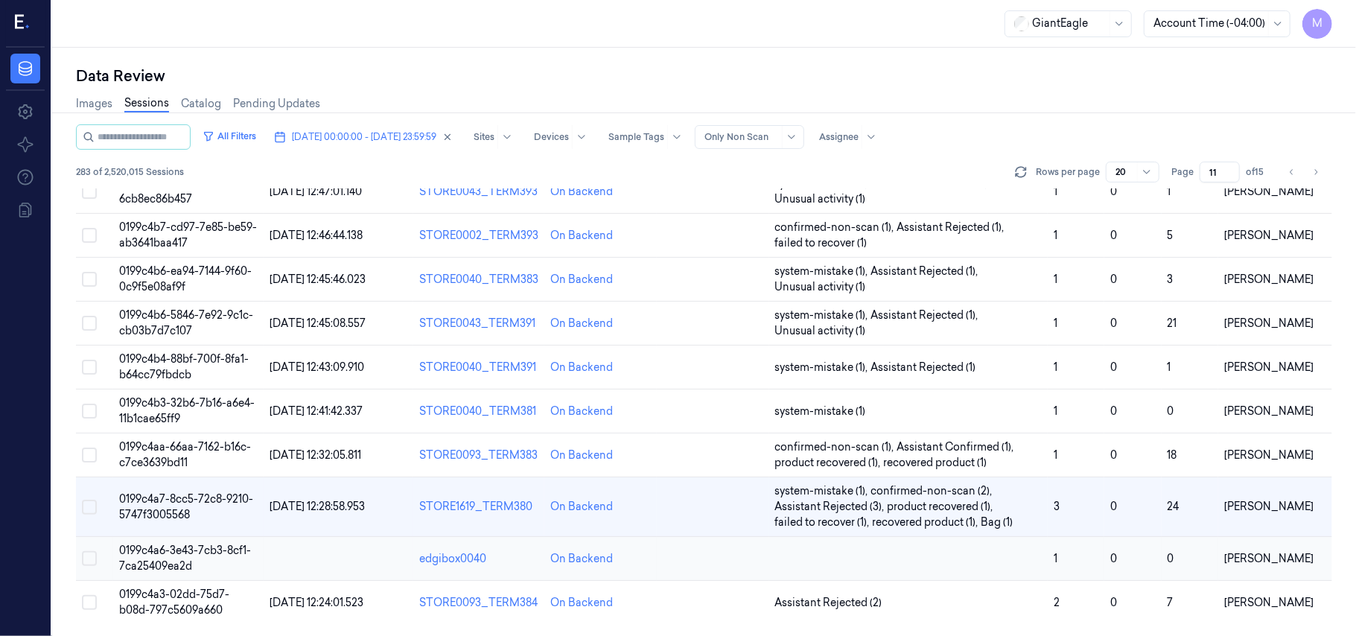
click at [156, 558] on td "0199c4a6-3e43-7cb3-8cf1-7ca25409ea2d" at bounding box center [188, 559] width 150 height 44
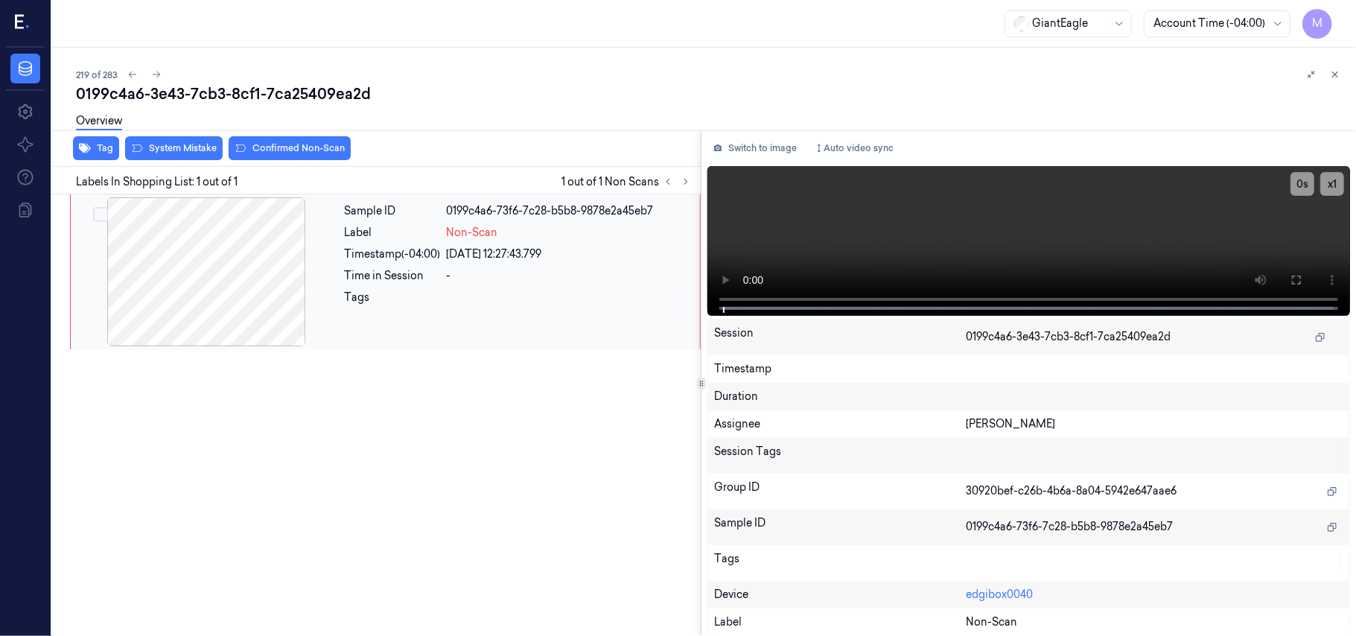
click at [235, 257] on div at bounding box center [206, 271] width 265 height 149
click at [1296, 279] on icon at bounding box center [1297, 280] width 12 height 12
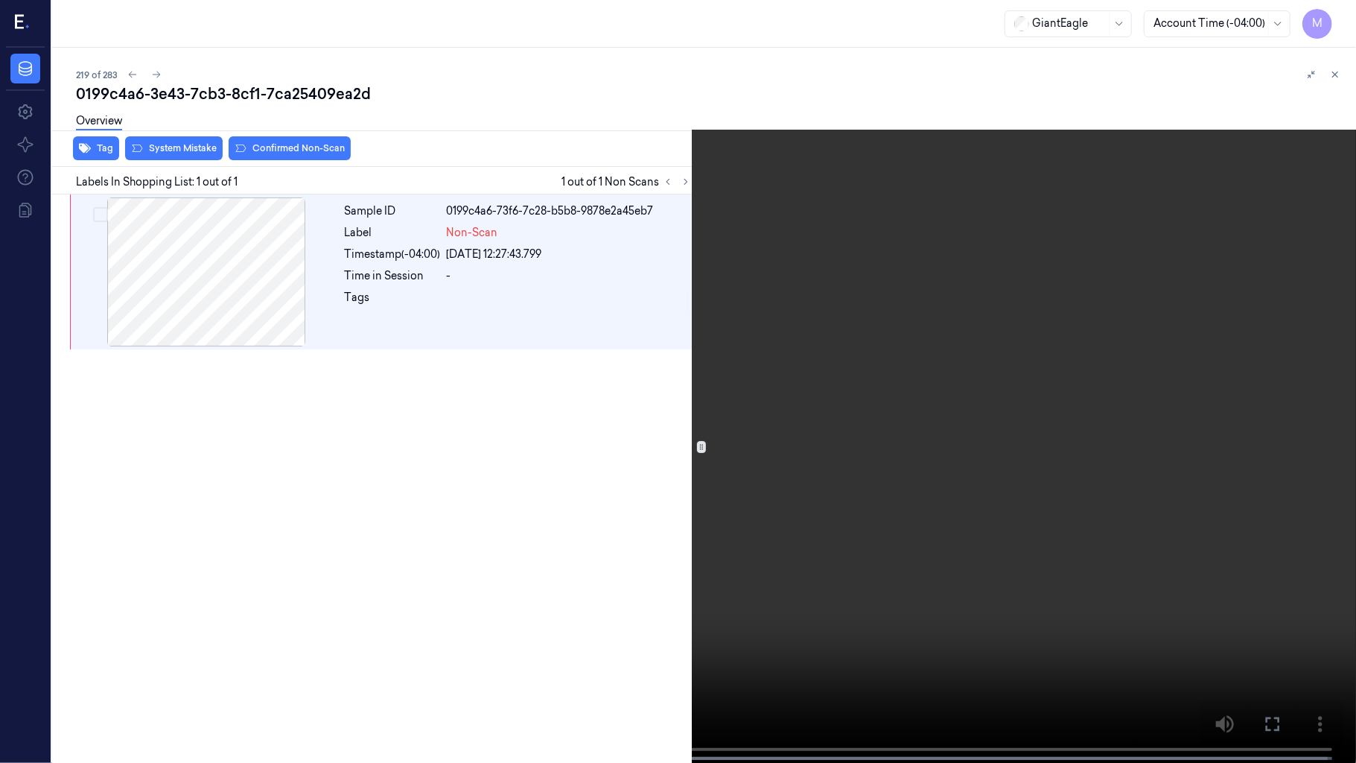
click at [923, 305] on video at bounding box center [678, 383] width 1356 height 766
click at [856, 498] on video at bounding box center [678, 383] width 1356 height 766
click at [0, 0] on icon at bounding box center [0, 0] width 0 height 0
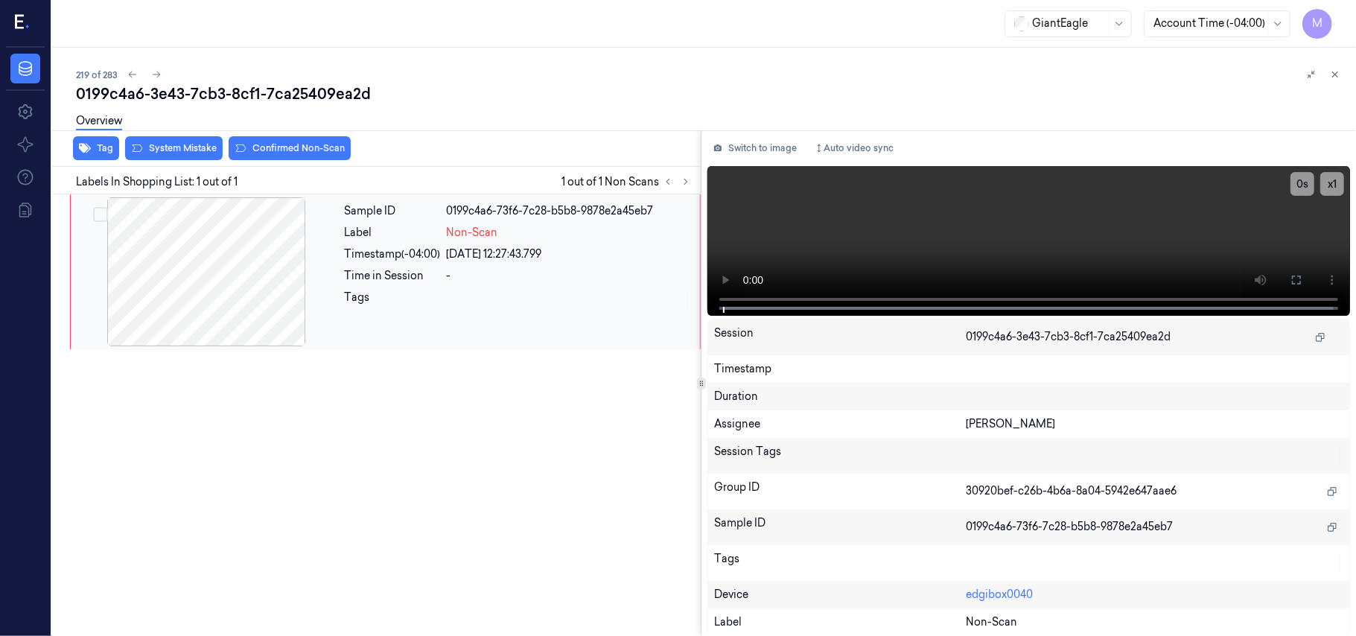
click at [235, 254] on div at bounding box center [206, 271] width 265 height 149
click at [1296, 274] on icon at bounding box center [1297, 280] width 12 height 12
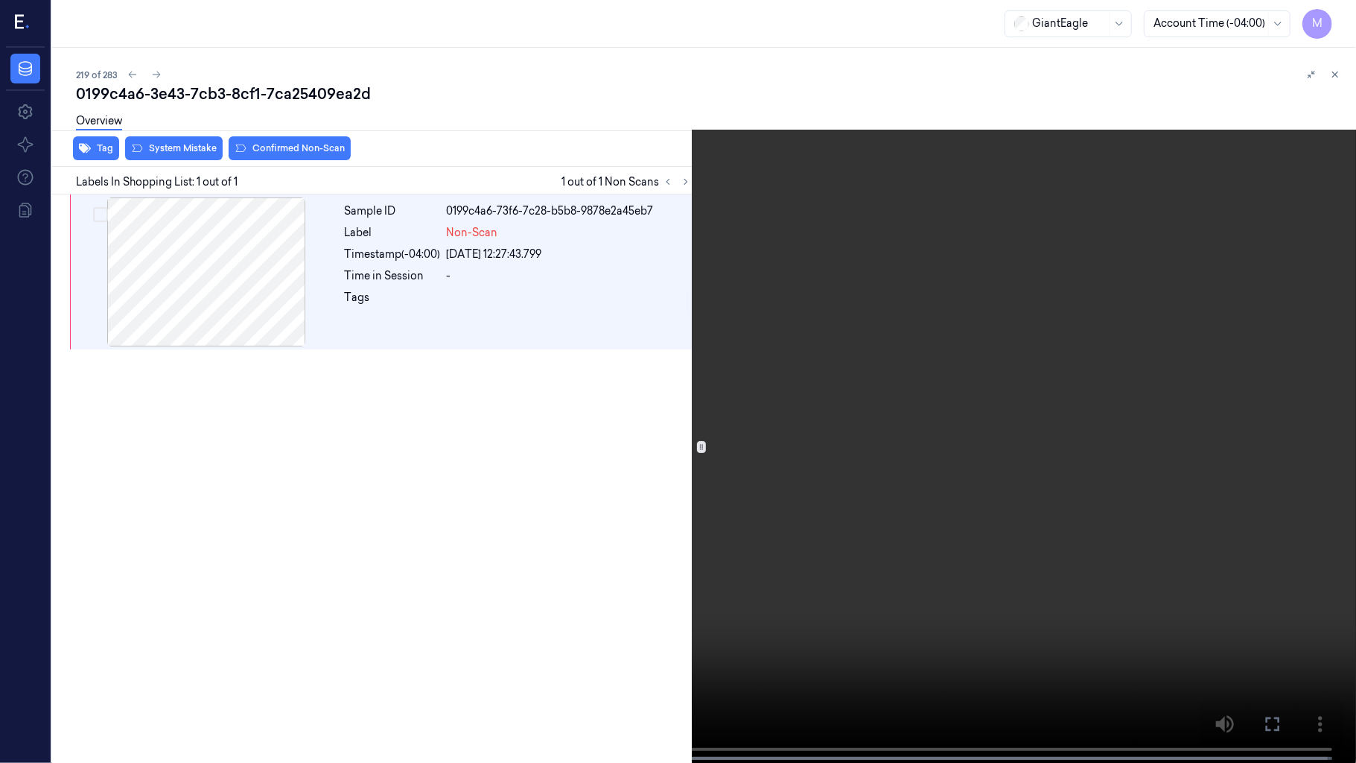
click at [882, 331] on video at bounding box center [678, 383] width 1356 height 766
click at [1332, 16] on button "x 1" at bounding box center [1338, 18] width 24 height 24
click at [0, 0] on icon at bounding box center [0, 0] width 0 height 0
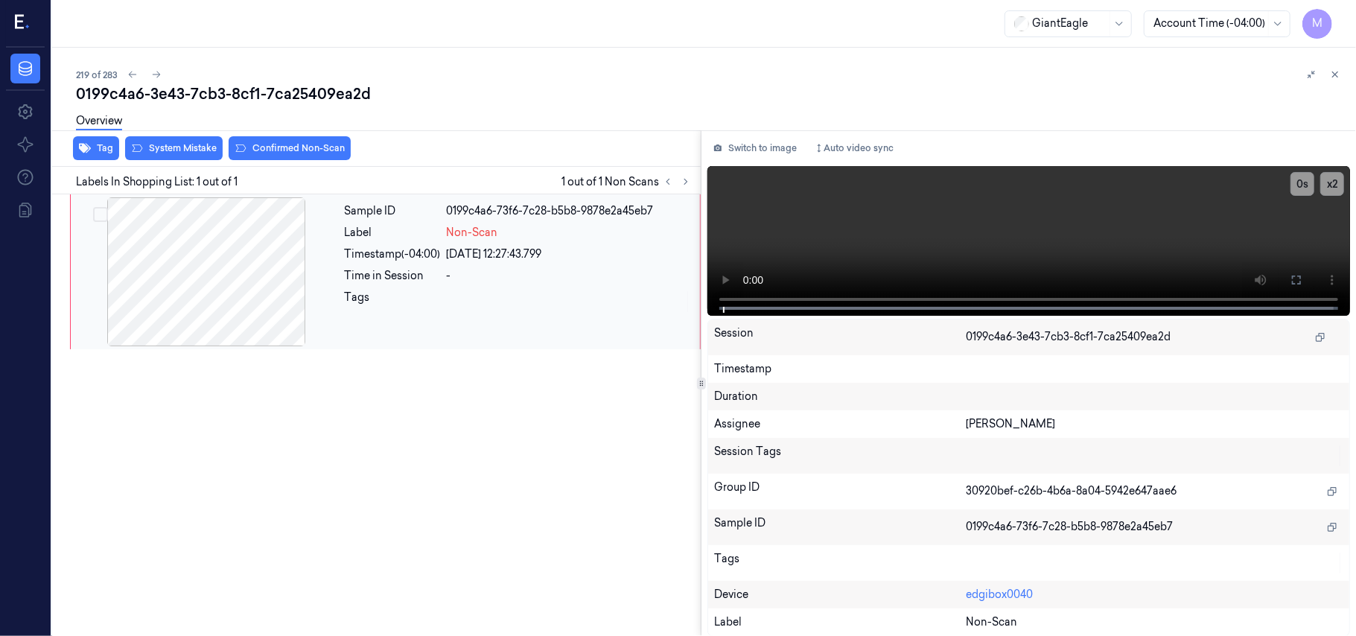
drag, startPoint x: 228, startPoint y: 242, endPoint x: 198, endPoint y: 209, distance: 44.3
click at [228, 241] on div at bounding box center [206, 271] width 265 height 149
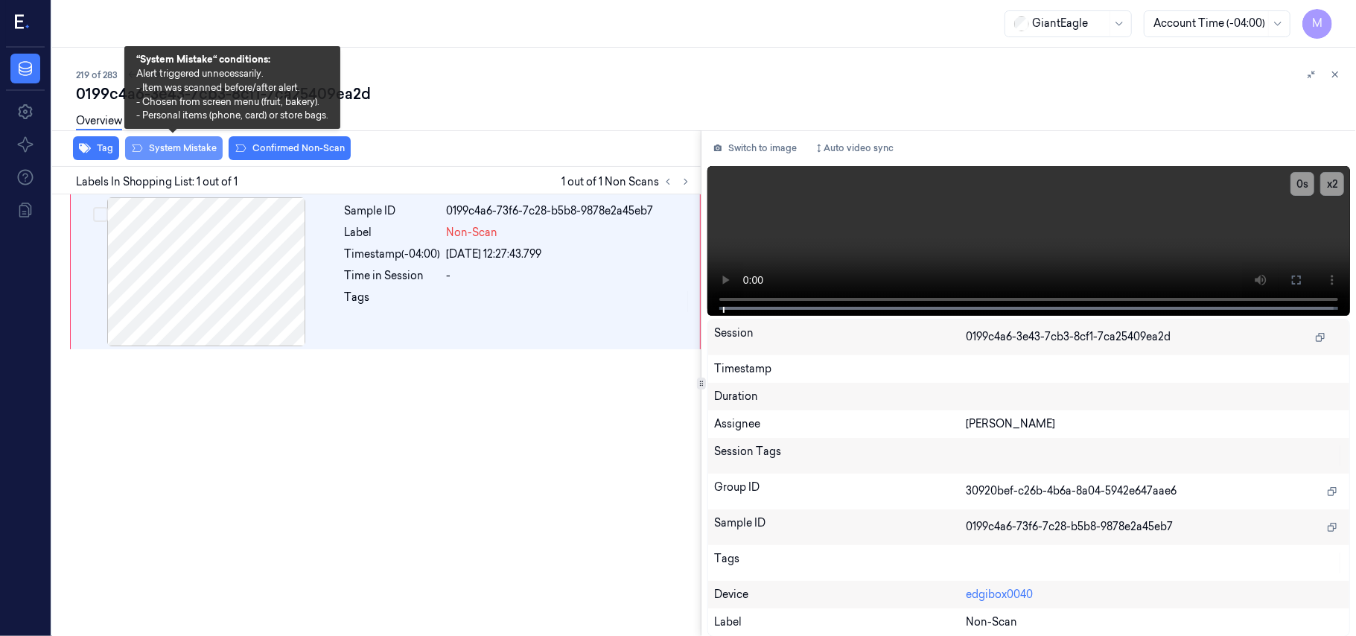
click at [185, 152] on button "System Mistake" at bounding box center [174, 148] width 98 height 24
click at [1337, 75] on icon at bounding box center [1335, 74] width 10 height 10
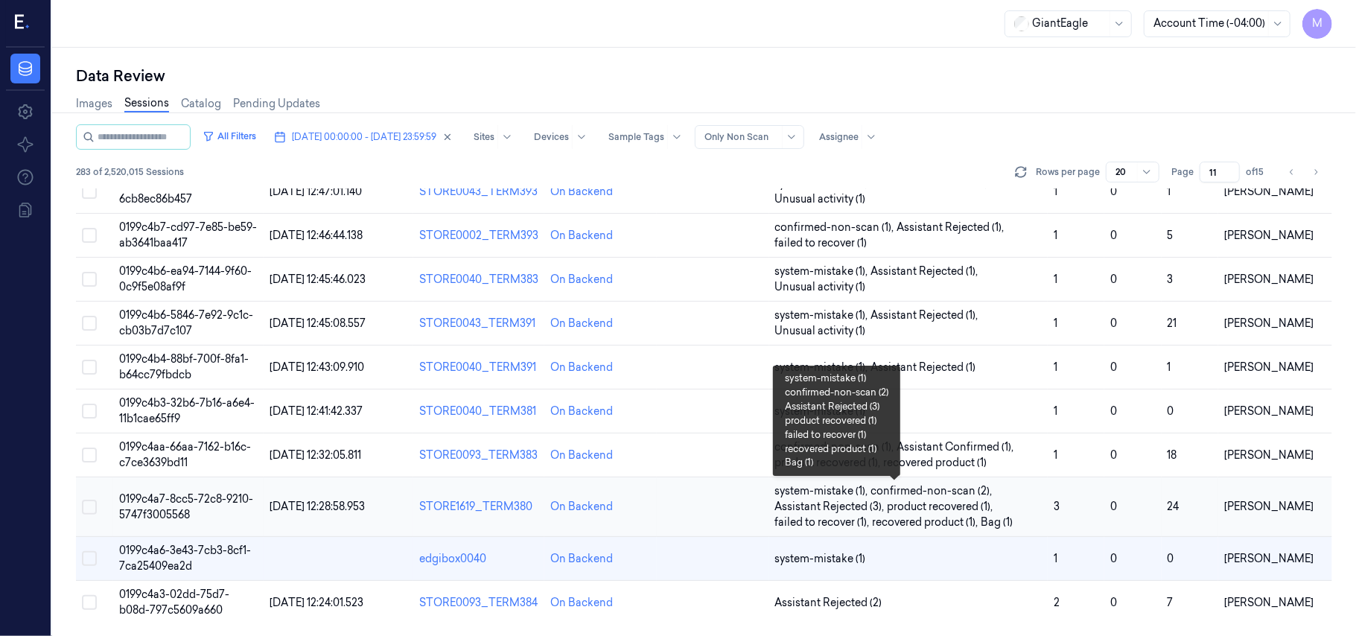
scroll to position [510, 0]
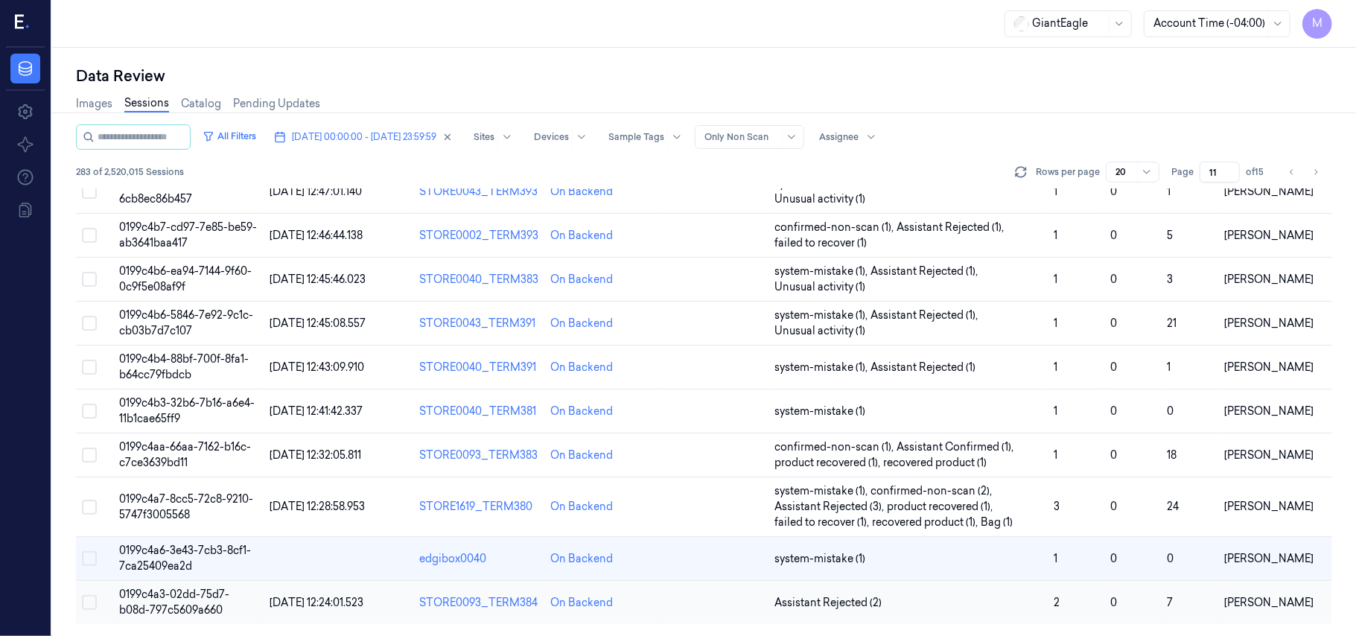
click at [159, 599] on span "0199c4a3-02dd-75d7-b08d-797c5609a660" at bounding box center [174, 602] width 110 height 29
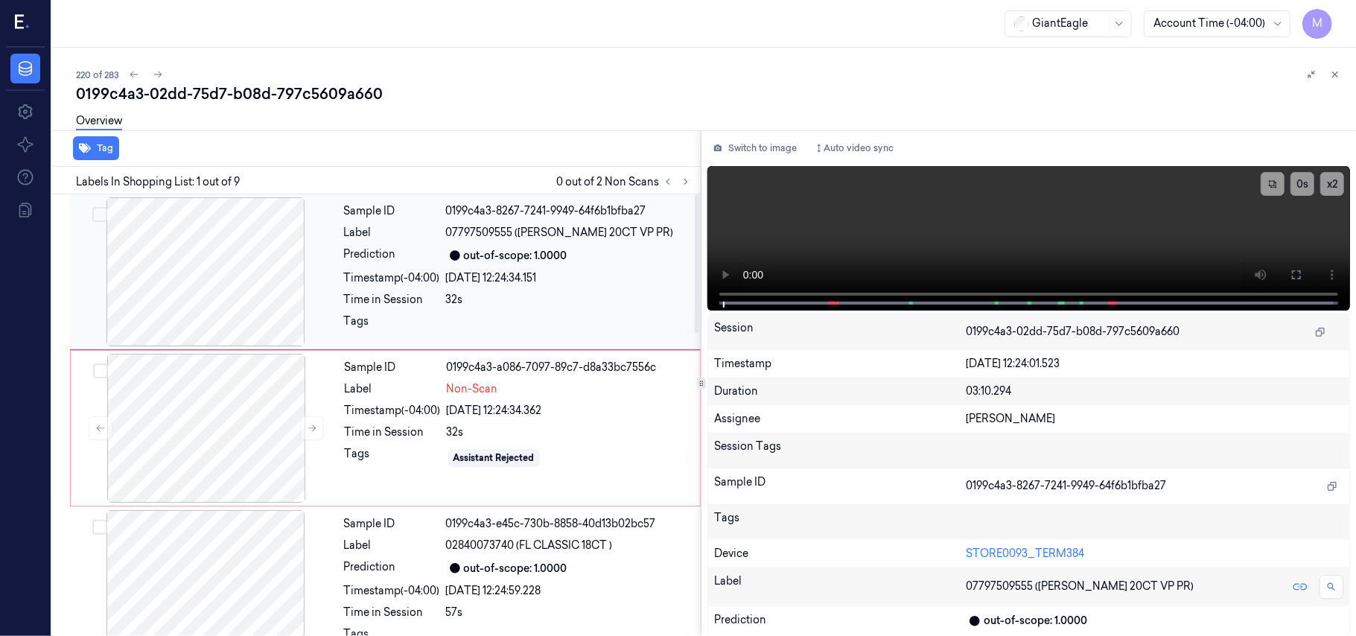
click at [506, 293] on div "32s" at bounding box center [569, 300] width 246 height 16
click at [1300, 278] on icon at bounding box center [1296, 274] width 9 height 9
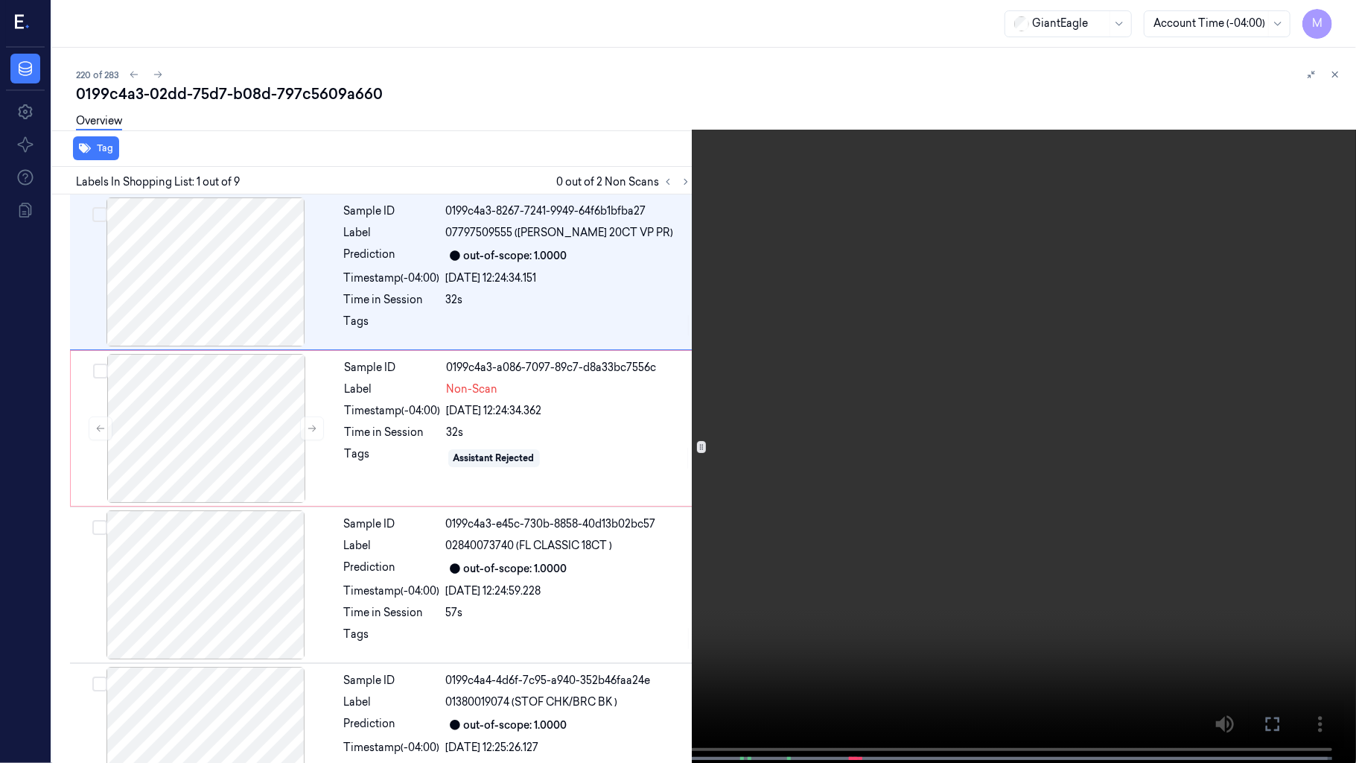
click at [989, 295] on video at bounding box center [678, 383] width 1356 height 766
click at [1001, 350] on video at bounding box center [678, 383] width 1356 height 766
click at [719, 481] on video at bounding box center [678, 383] width 1356 height 766
click at [950, 495] on video at bounding box center [678, 383] width 1356 height 766
click at [0, 0] on icon at bounding box center [0, 0] width 0 height 0
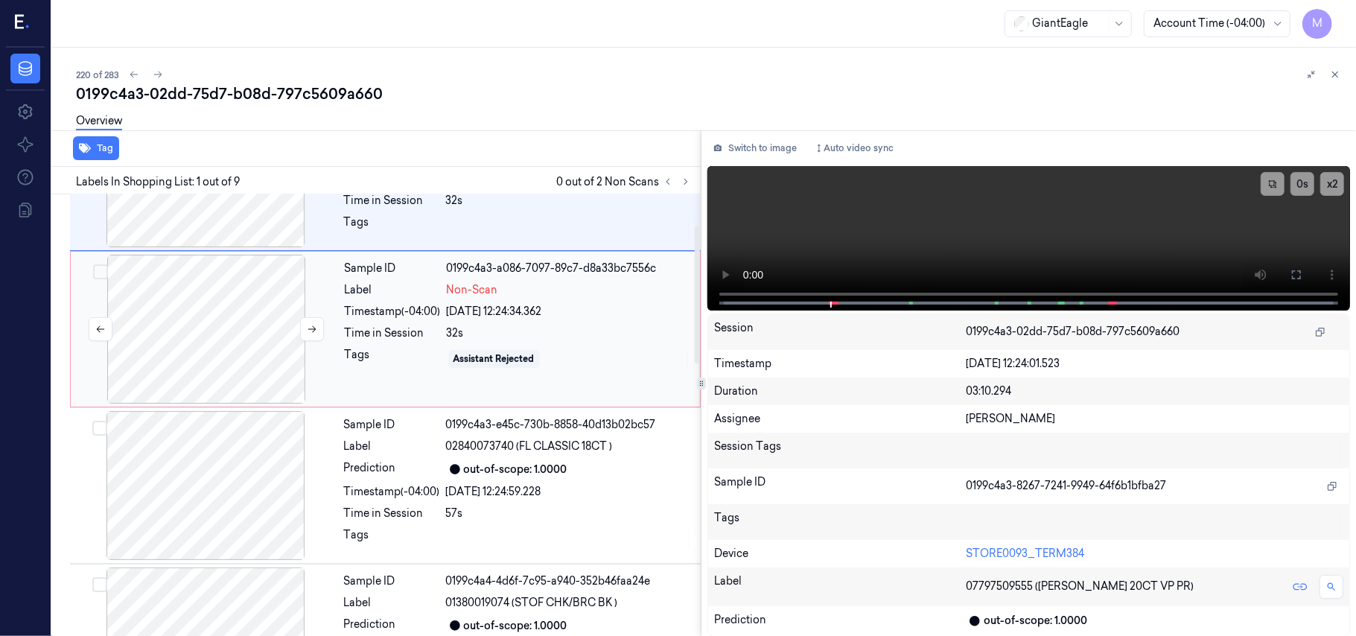
click at [241, 304] on div at bounding box center [206, 329] width 265 height 149
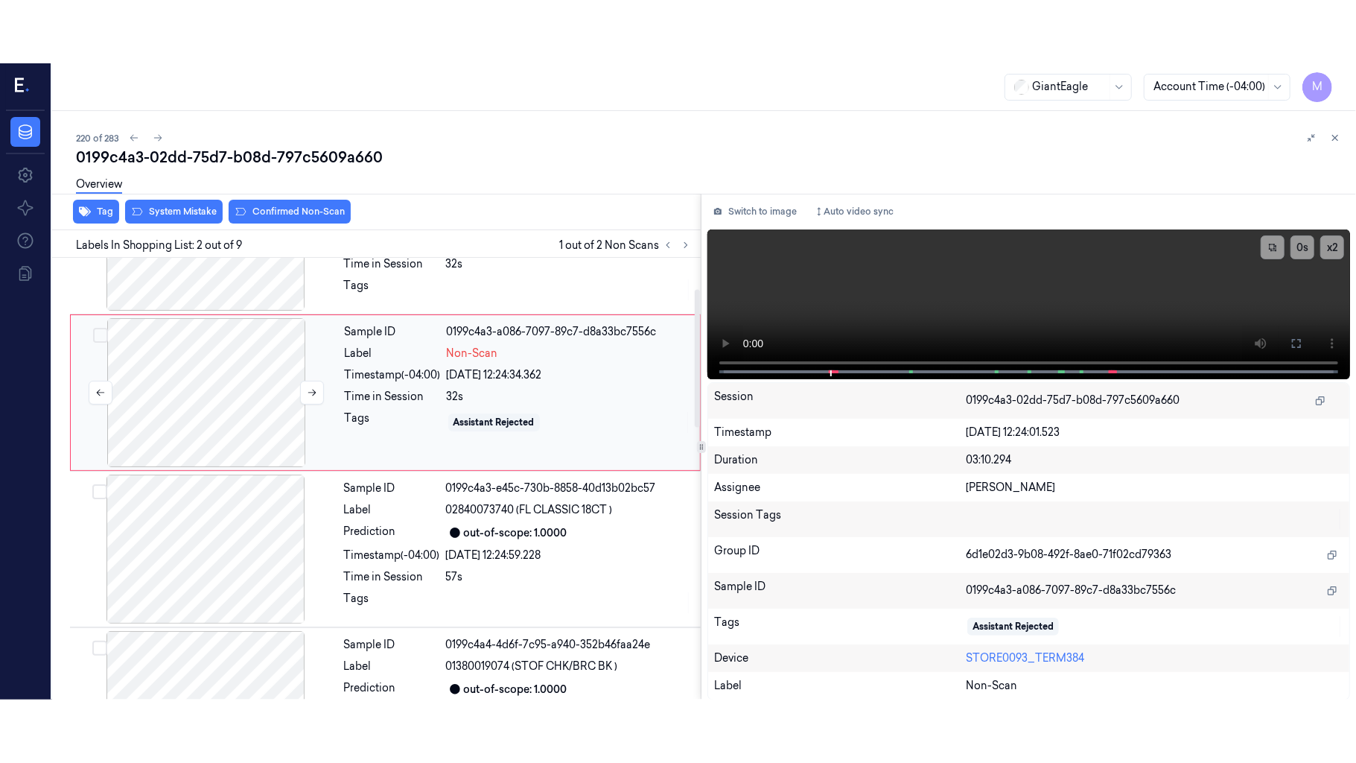
scroll to position [13, 0]
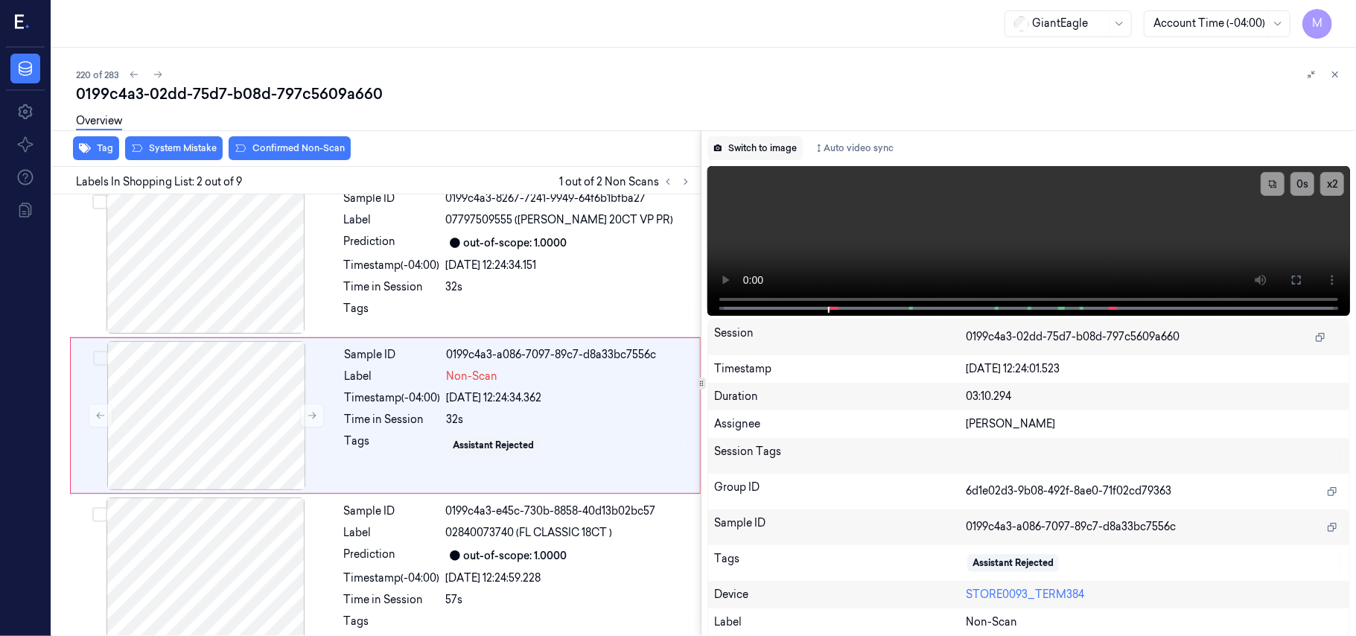
click at [780, 150] on button "Switch to image" at bounding box center [754, 148] width 95 height 24
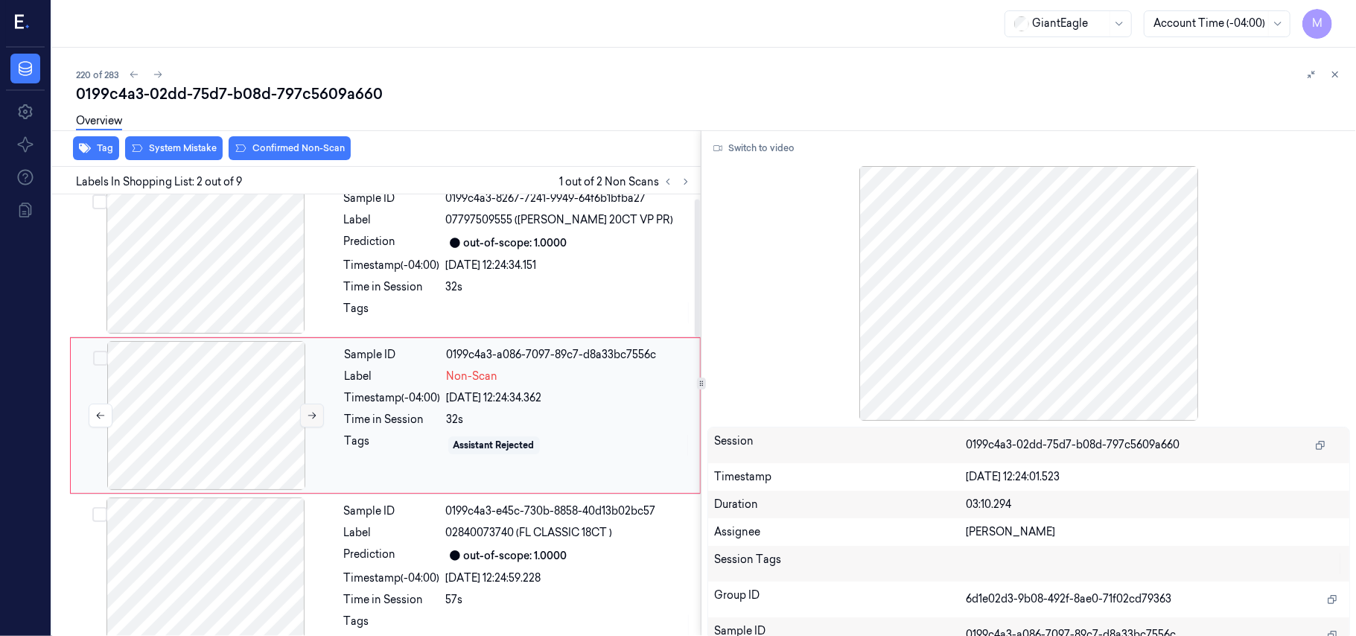
click at [308, 416] on icon at bounding box center [312, 415] width 10 height 10
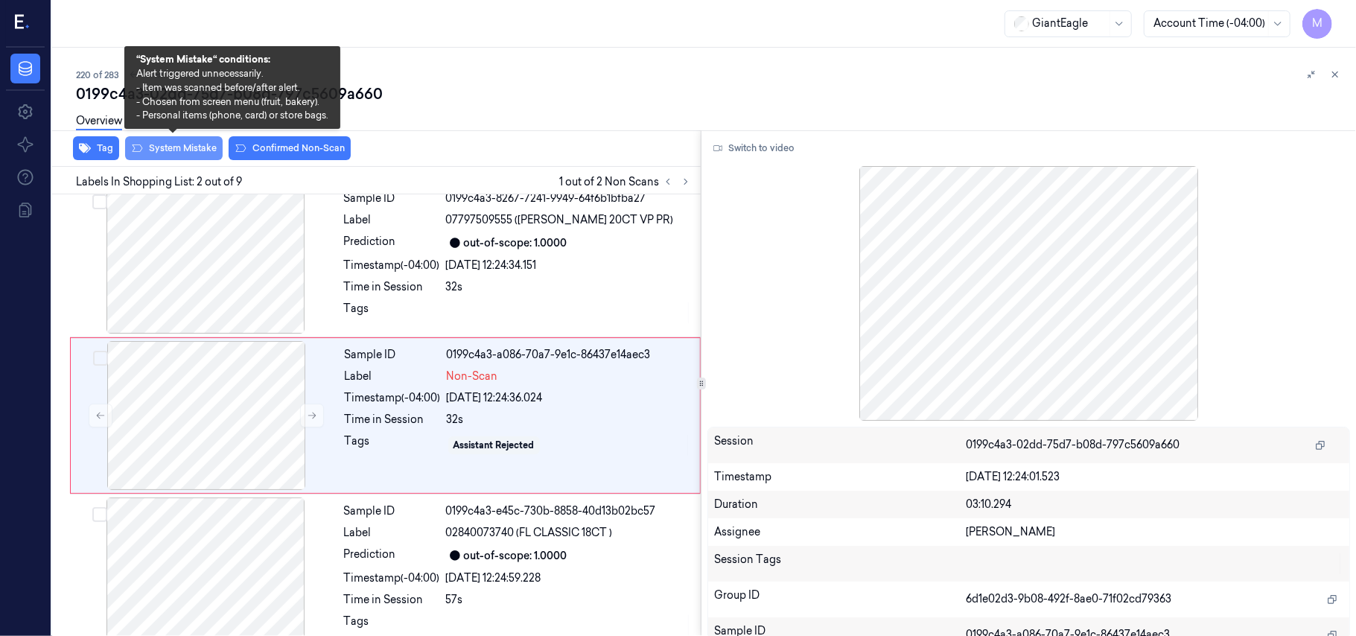
click at [185, 146] on button "System Mistake" at bounding box center [174, 148] width 98 height 24
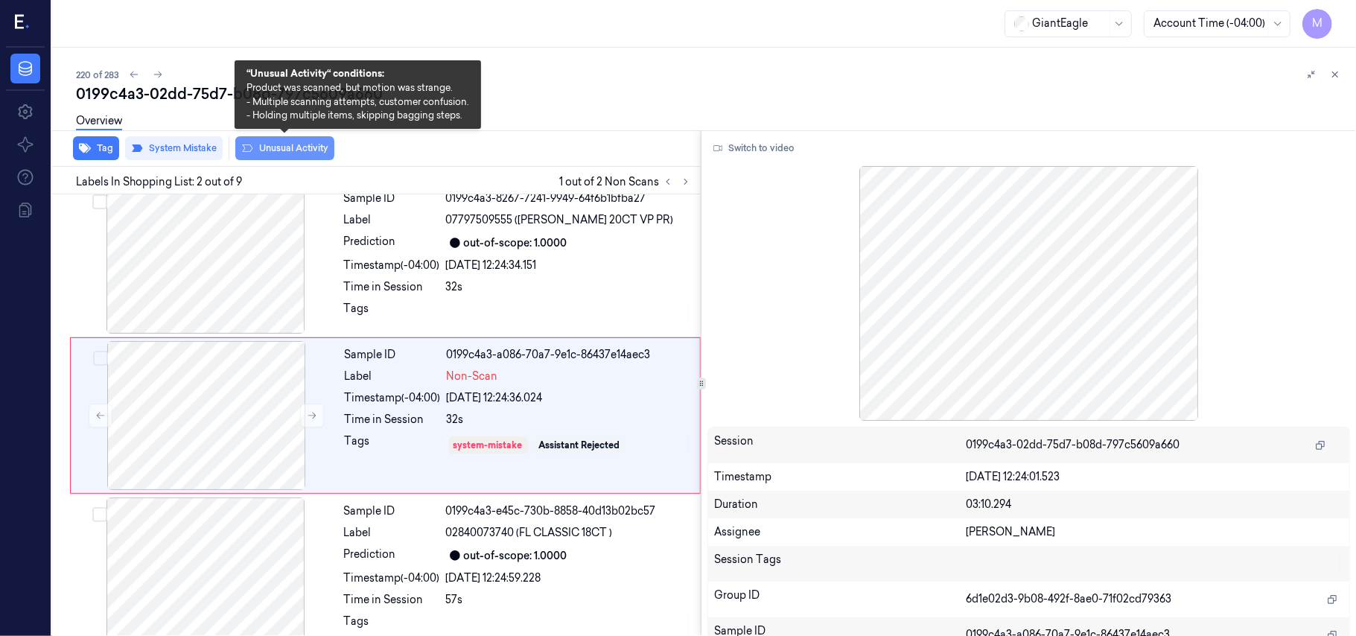
click at [281, 150] on button "Unusual Activity" at bounding box center [284, 148] width 99 height 24
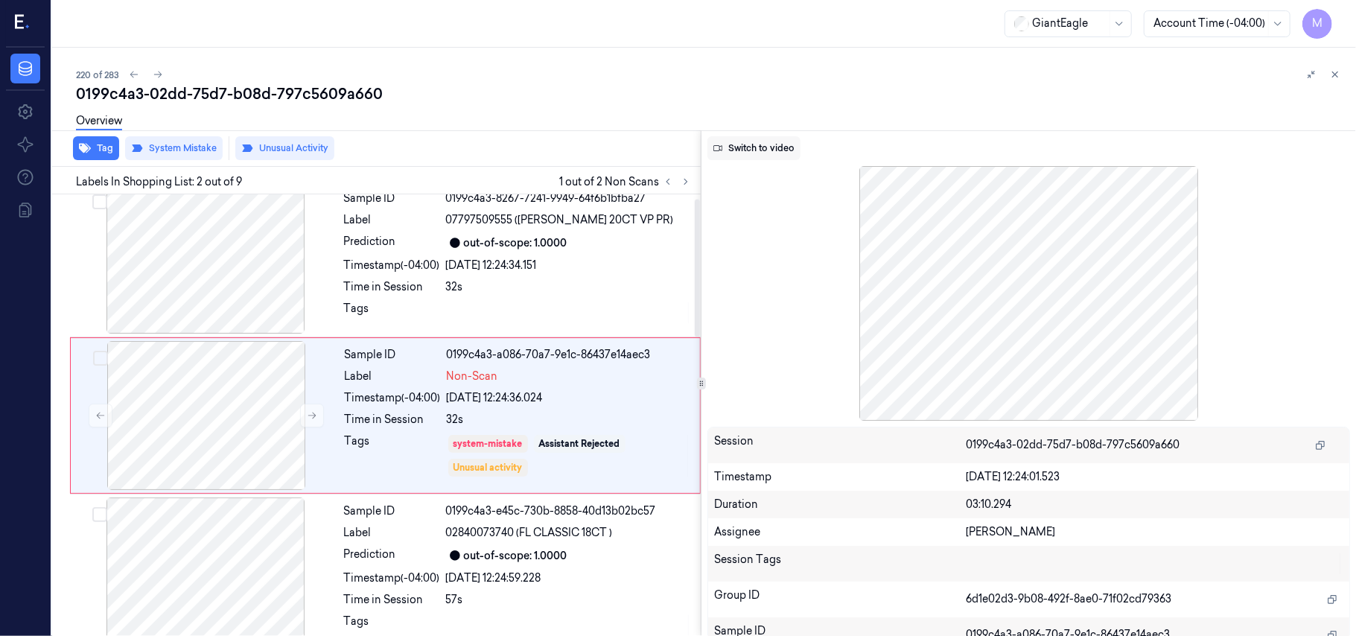
click at [783, 147] on button "Switch to video" at bounding box center [753, 148] width 93 height 24
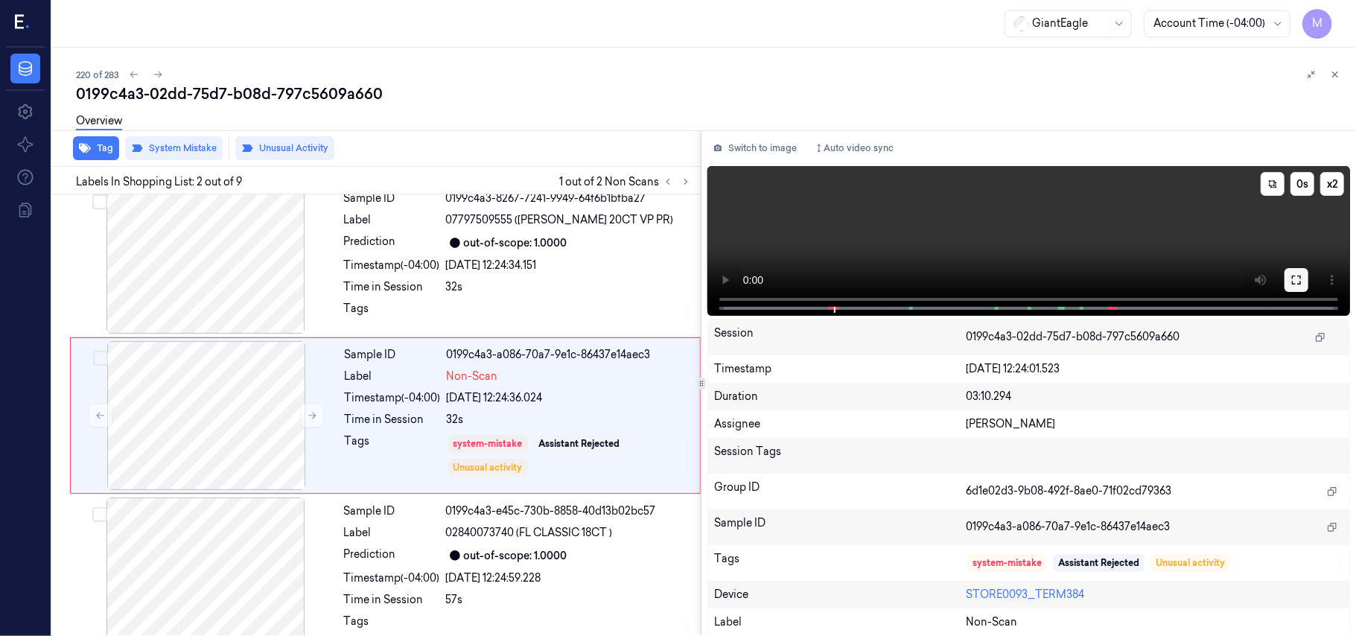
click at [1300, 277] on icon at bounding box center [1296, 280] width 9 height 9
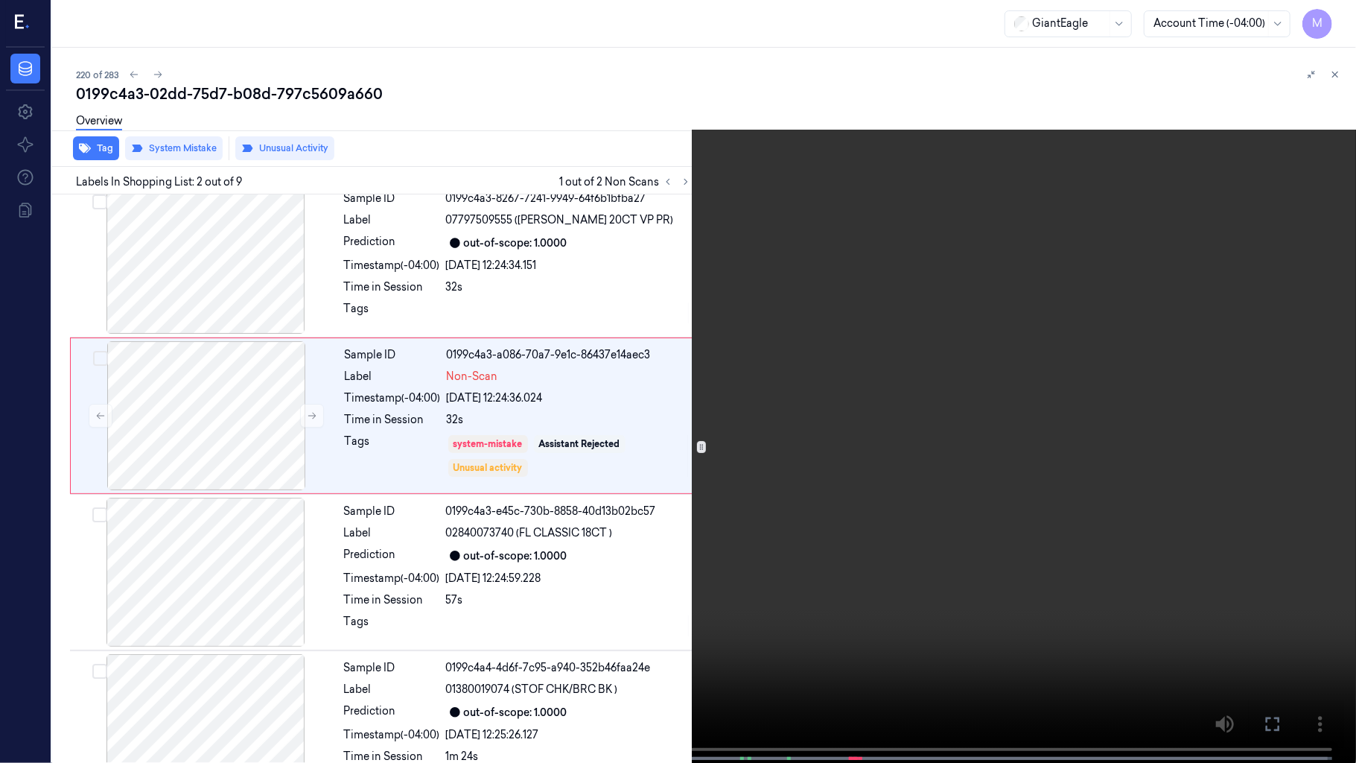
click at [1008, 444] on video at bounding box center [678, 383] width 1356 height 766
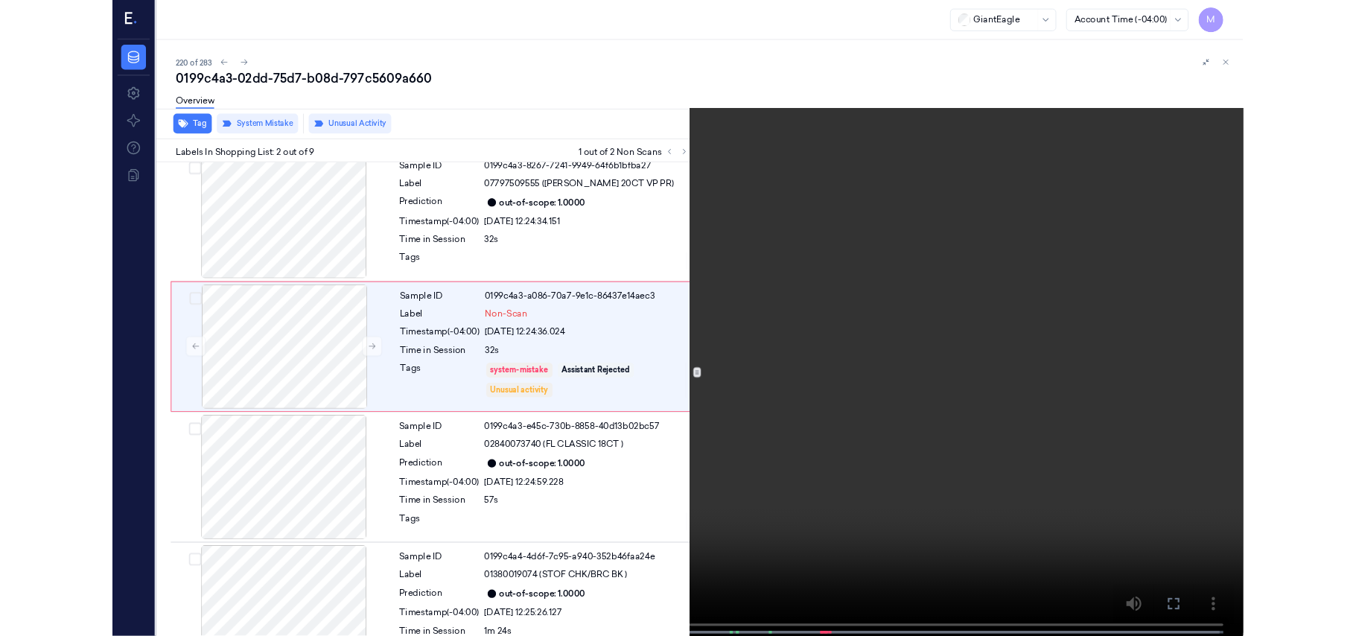
scroll to position [0, 0]
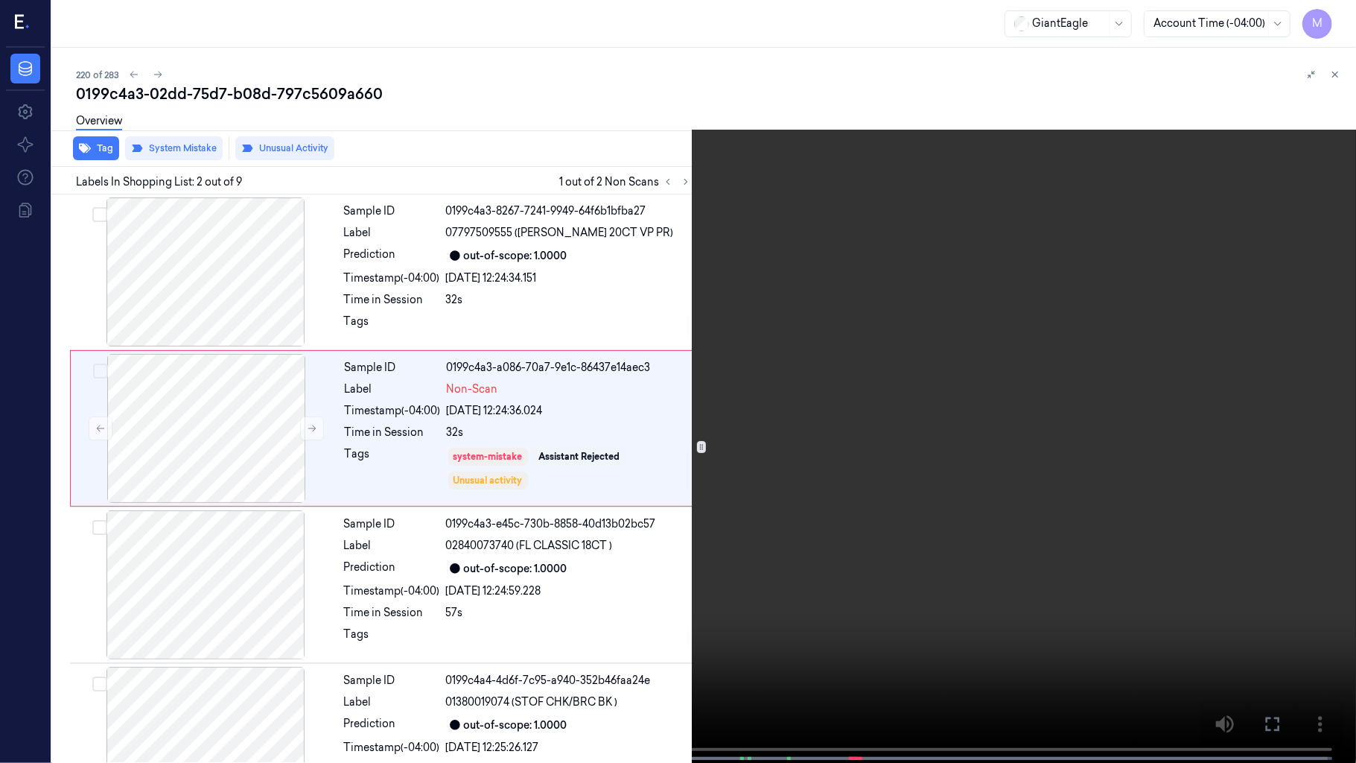
click at [1008, 444] on video at bounding box center [678, 383] width 1356 height 766
click at [954, 468] on video at bounding box center [678, 383] width 1356 height 766
click at [0, 0] on icon at bounding box center [0, 0] width 0 height 0
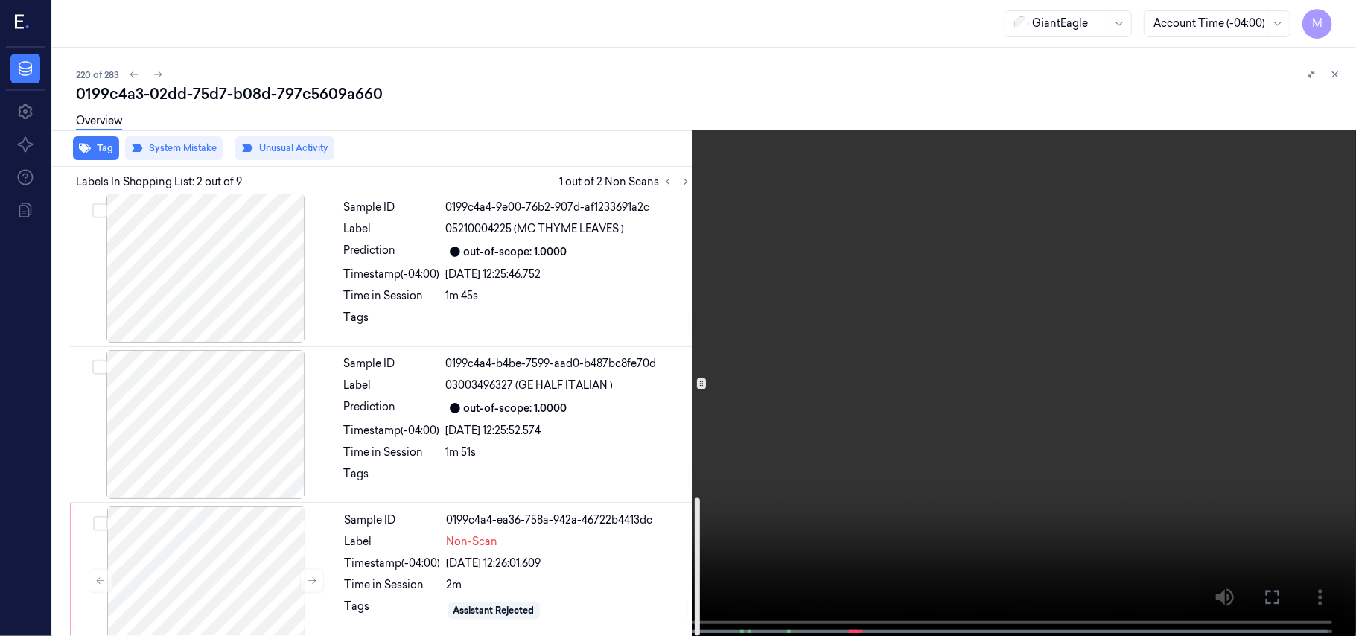
scroll to position [974, 0]
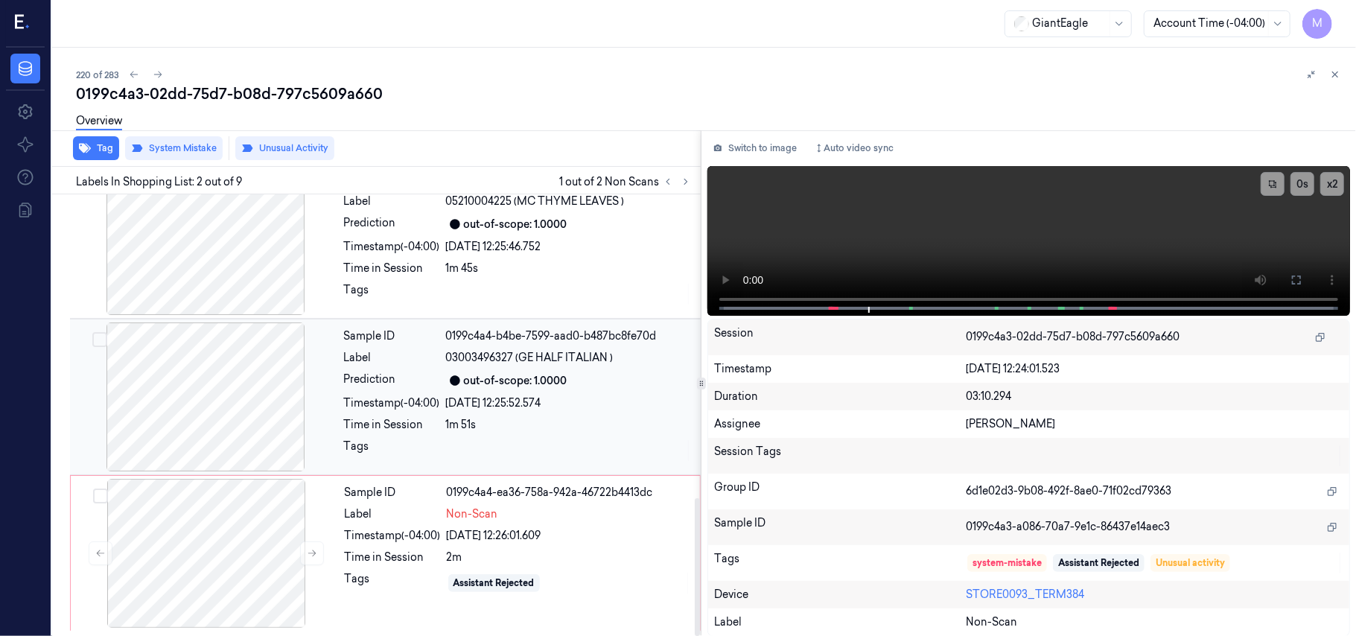
click at [480, 397] on div "[DATE] 12:25:52.574" at bounding box center [569, 403] width 246 height 16
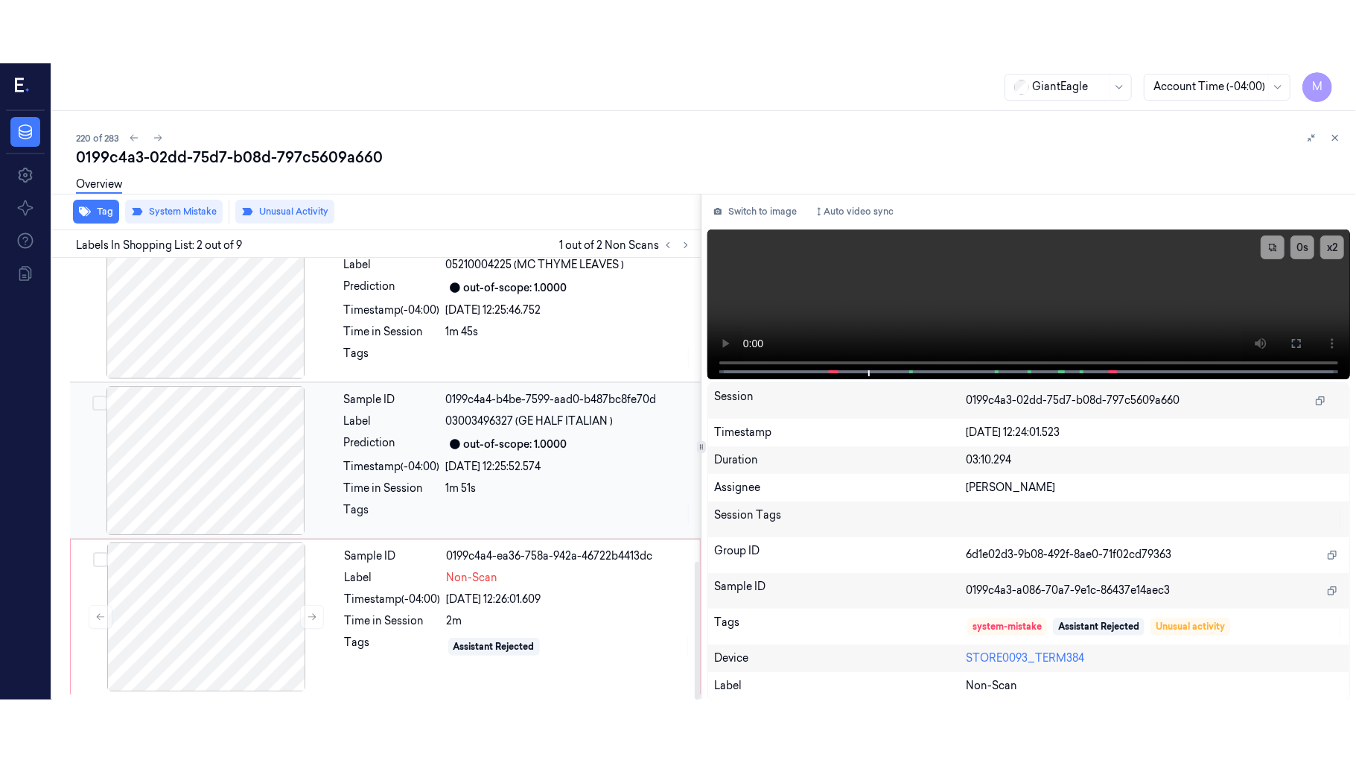
scroll to position [954, 0]
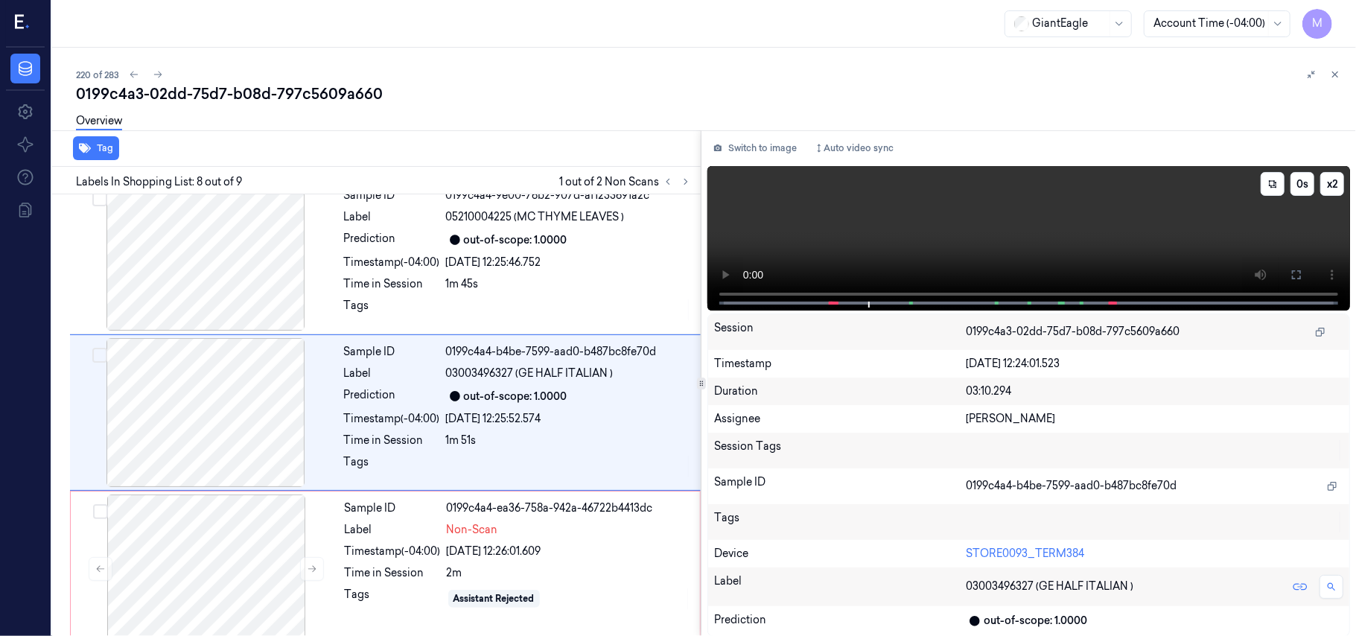
drag, startPoint x: 1293, startPoint y: 272, endPoint x: 1294, endPoint y: 358, distance: 86.4
click at [1294, 272] on icon at bounding box center [1297, 275] width 12 height 12
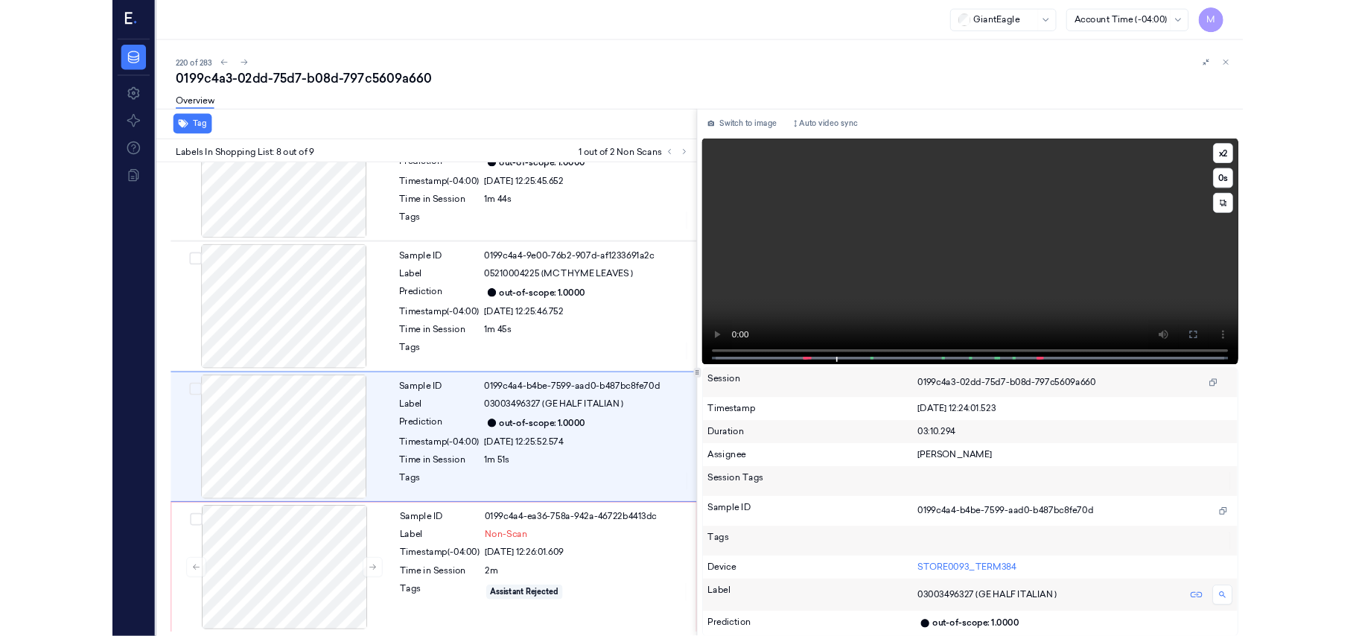
scroll to position [847, 0]
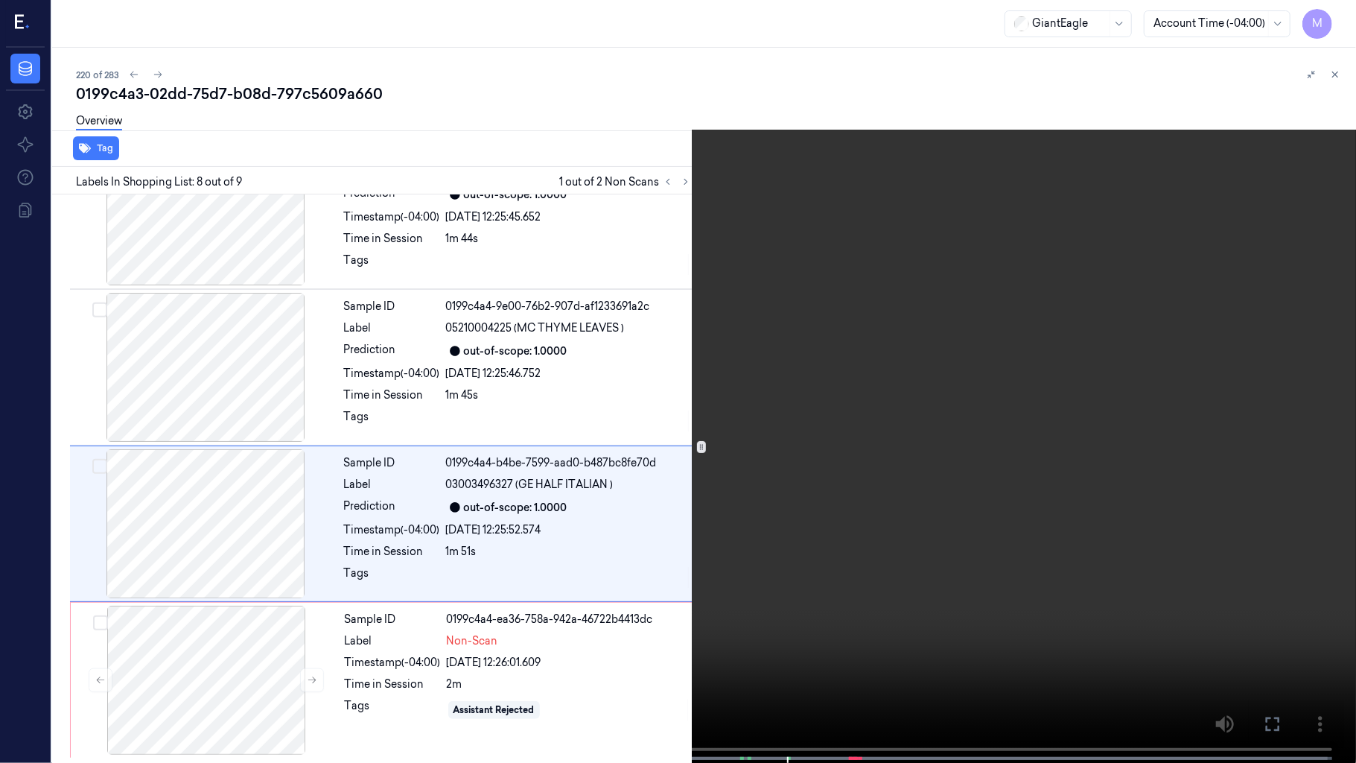
click at [1052, 332] on video at bounding box center [678, 383] width 1356 height 766
click at [1025, 343] on video at bounding box center [678, 383] width 1356 height 766
click at [0, 0] on icon at bounding box center [0, 0] width 0 height 0
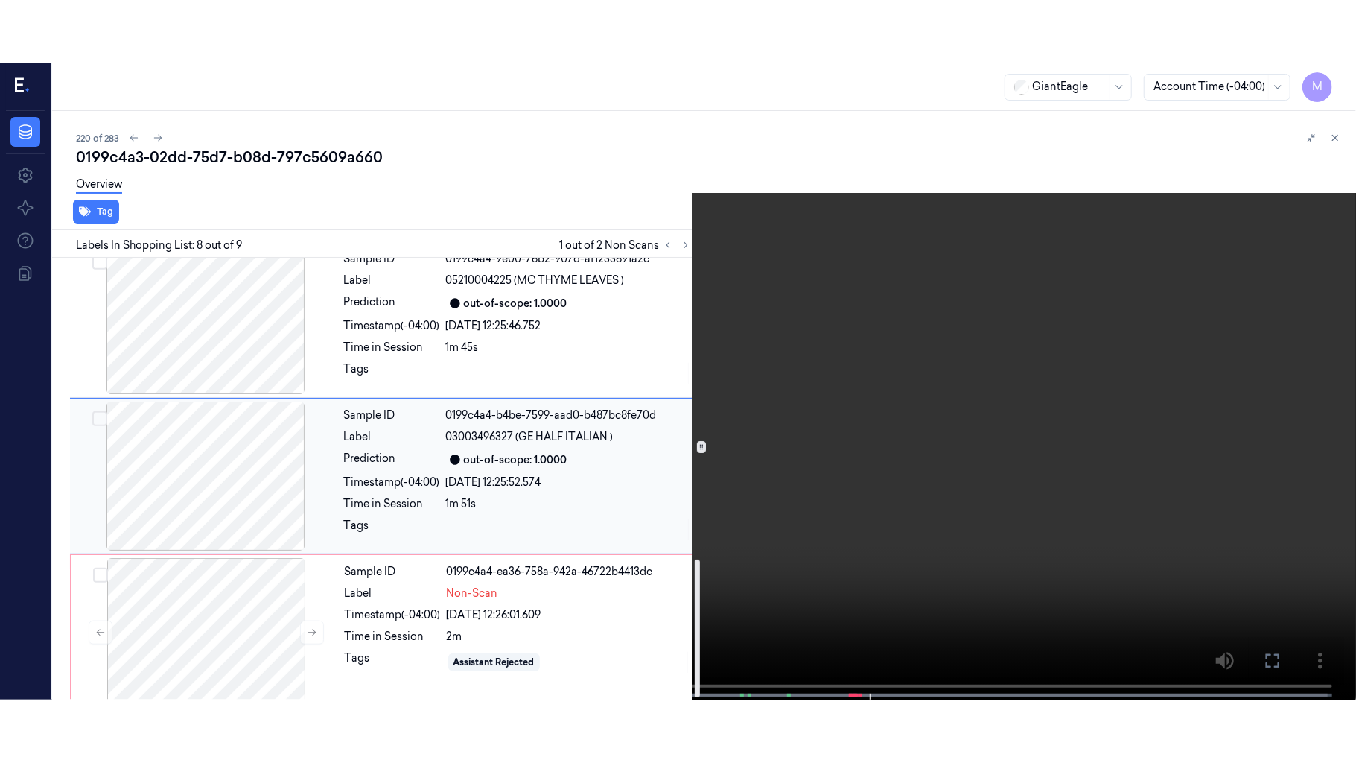
scroll to position [974, 0]
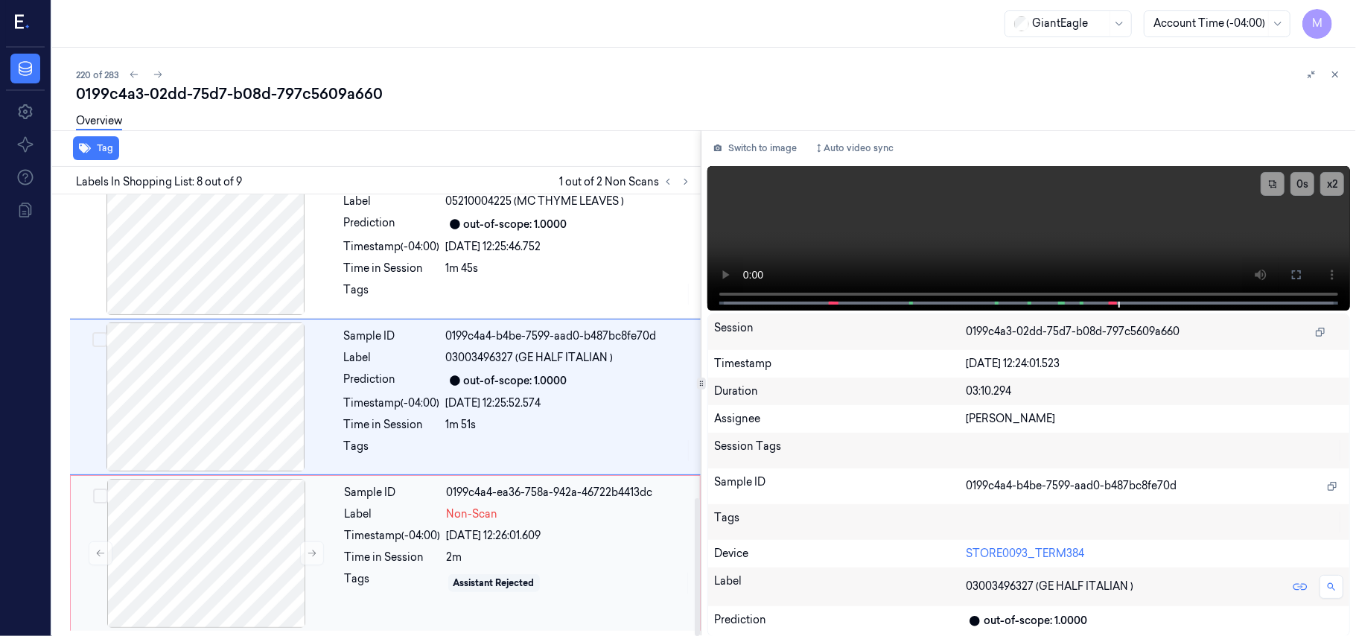
click at [489, 536] on div "[DATE] 12:26:01.609" at bounding box center [569, 536] width 244 height 16
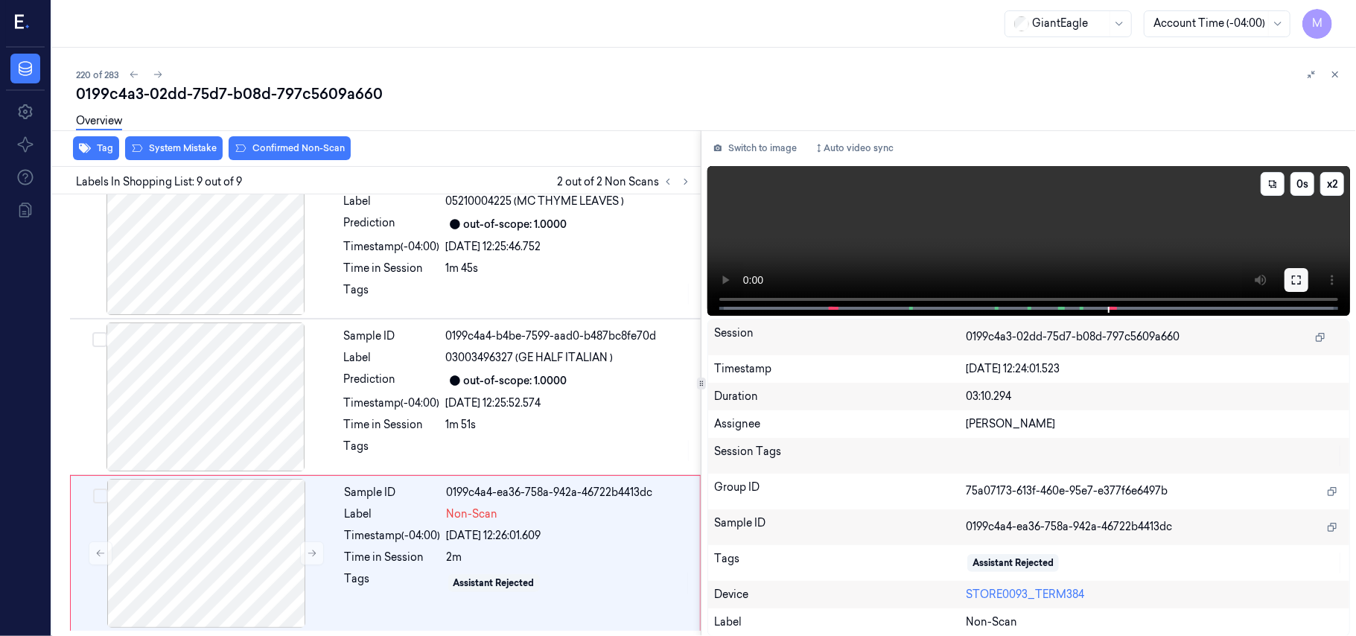
click at [1296, 274] on icon at bounding box center [1297, 280] width 12 height 12
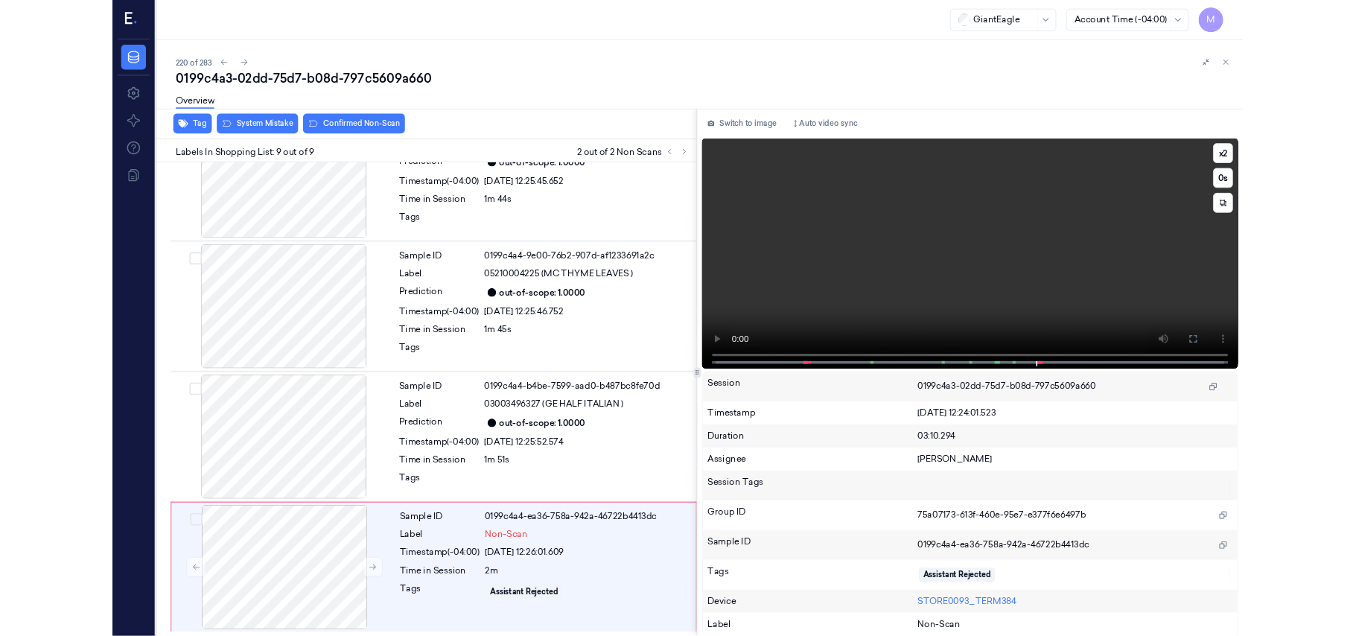
scroll to position [847, 0]
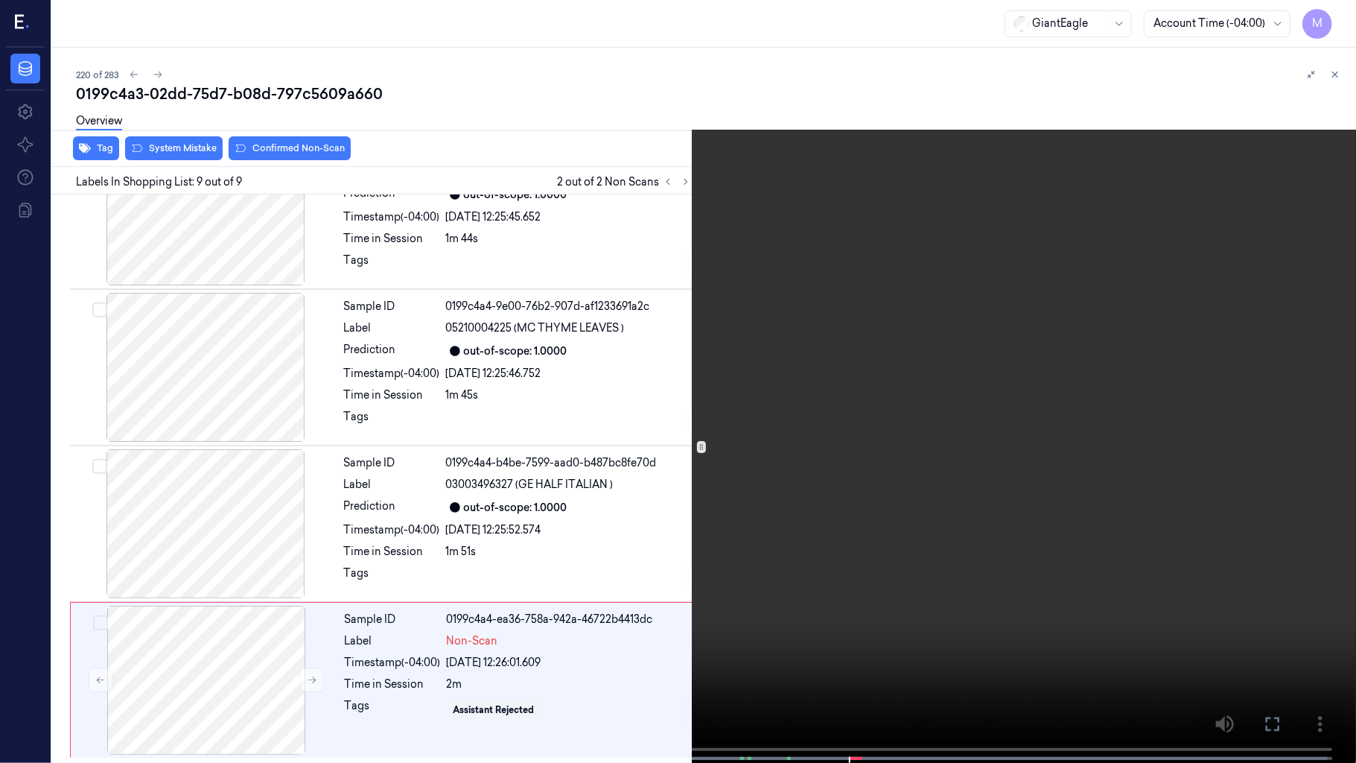
click at [1087, 398] on video at bounding box center [678, 383] width 1356 height 766
click at [993, 469] on video at bounding box center [678, 383] width 1356 height 766
click at [0, 0] on icon at bounding box center [0, 0] width 0 height 0
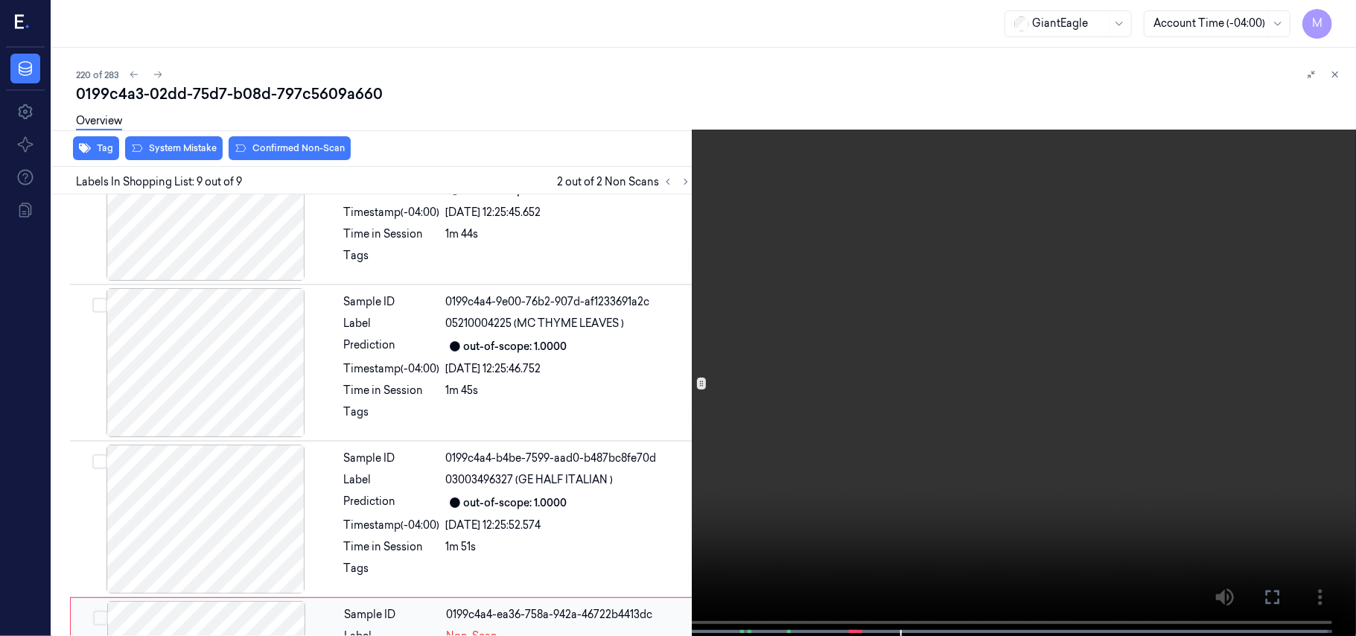
scroll to position [974, 0]
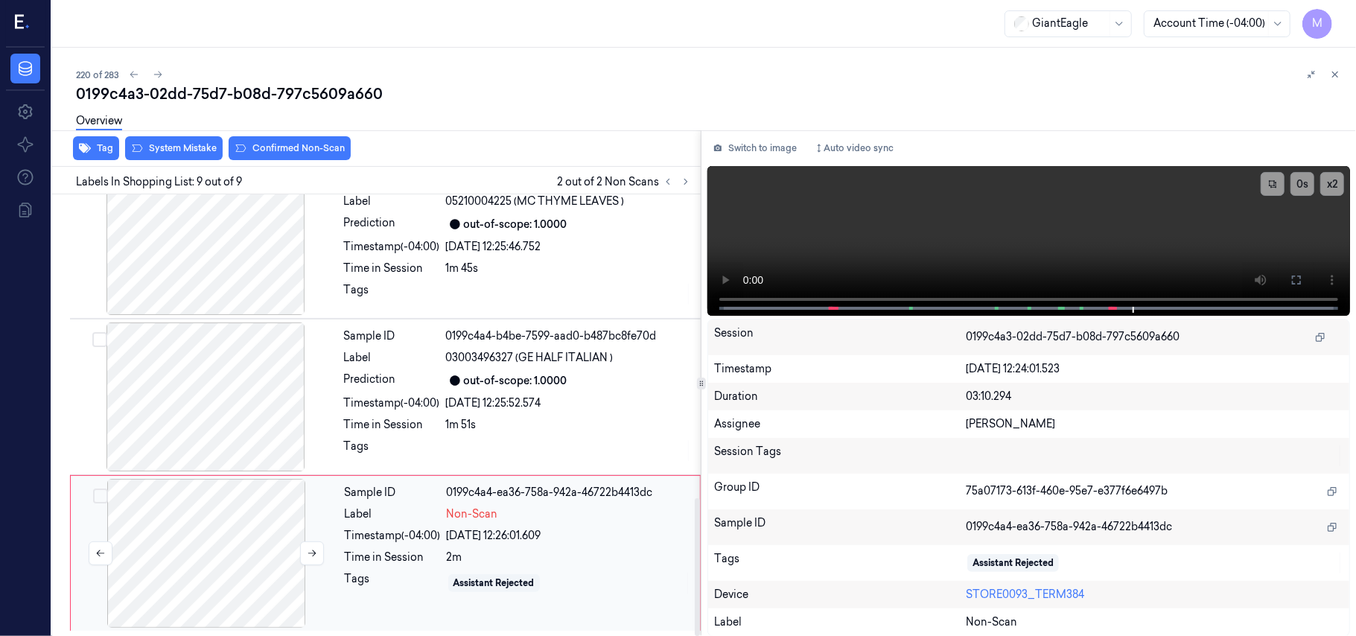
click at [231, 525] on div at bounding box center [206, 553] width 265 height 149
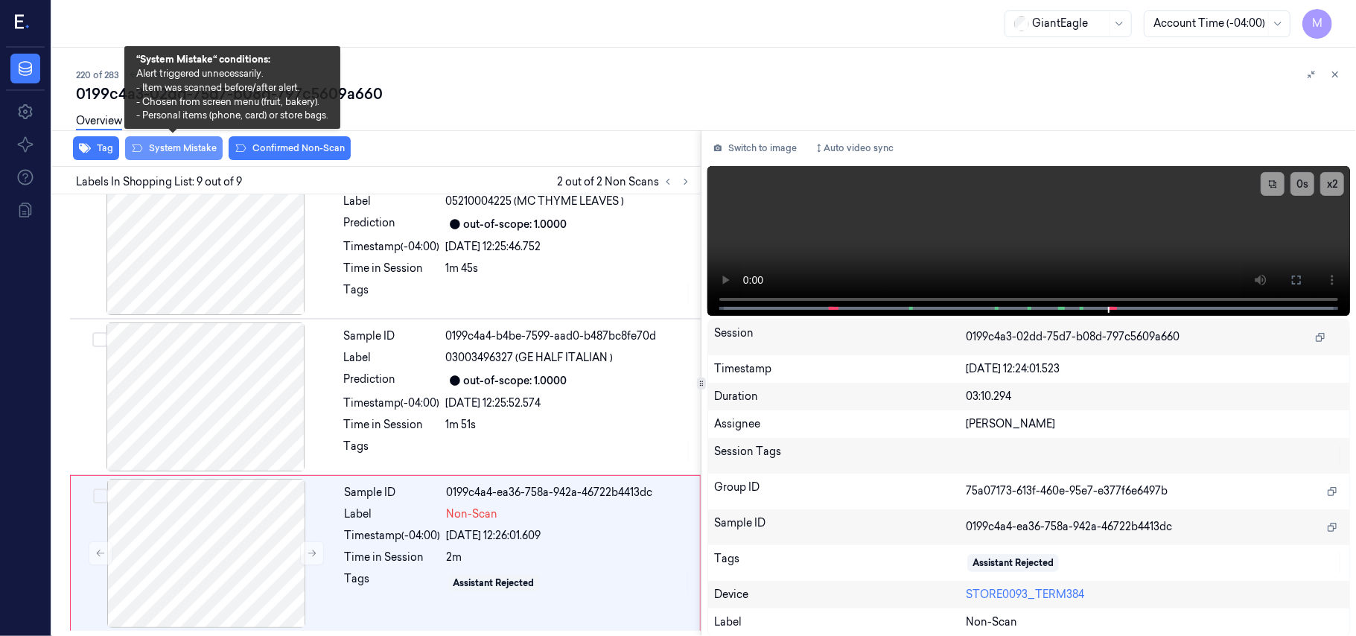
click at [185, 150] on button "System Mistake" at bounding box center [174, 148] width 98 height 24
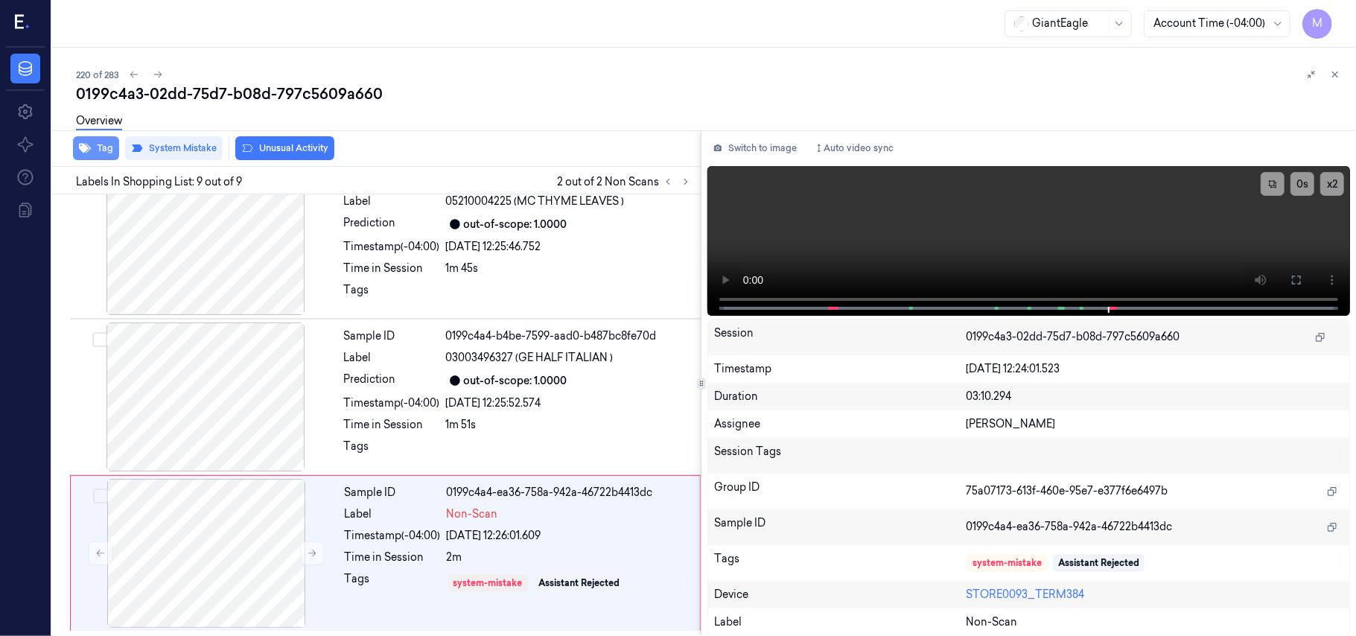
click at [97, 149] on button "Tag" at bounding box center [96, 148] width 46 height 24
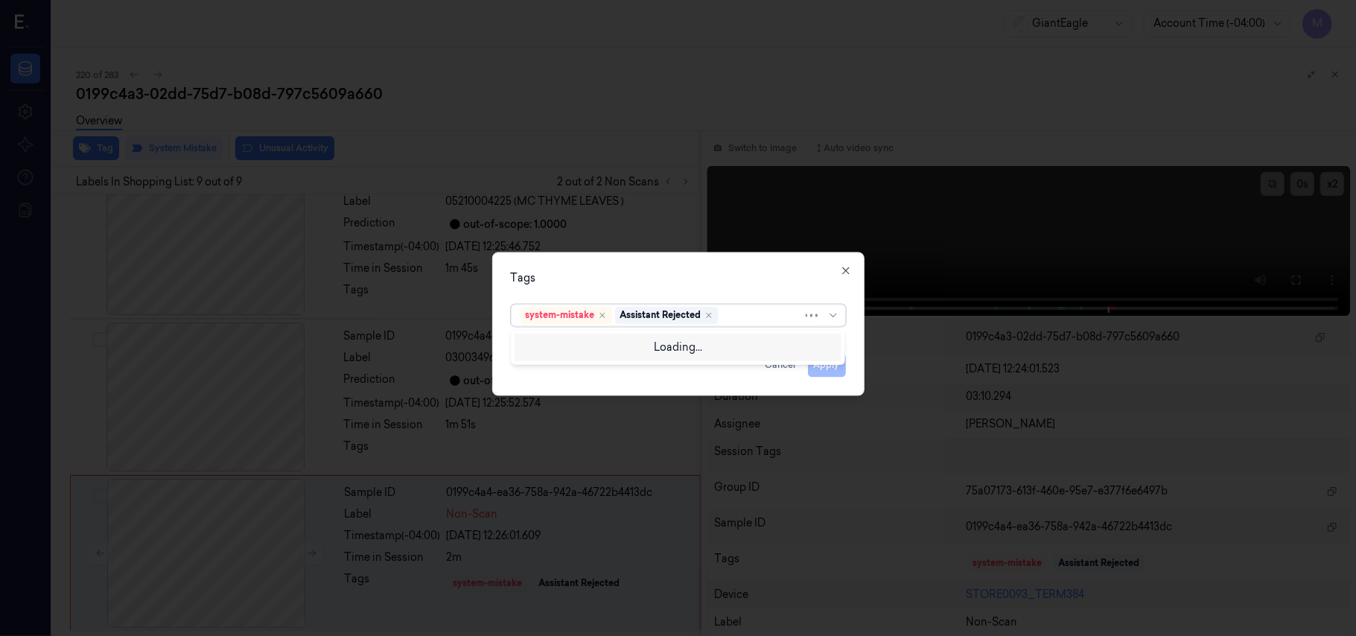
click at [742, 314] on div at bounding box center [762, 316] width 81 height 16
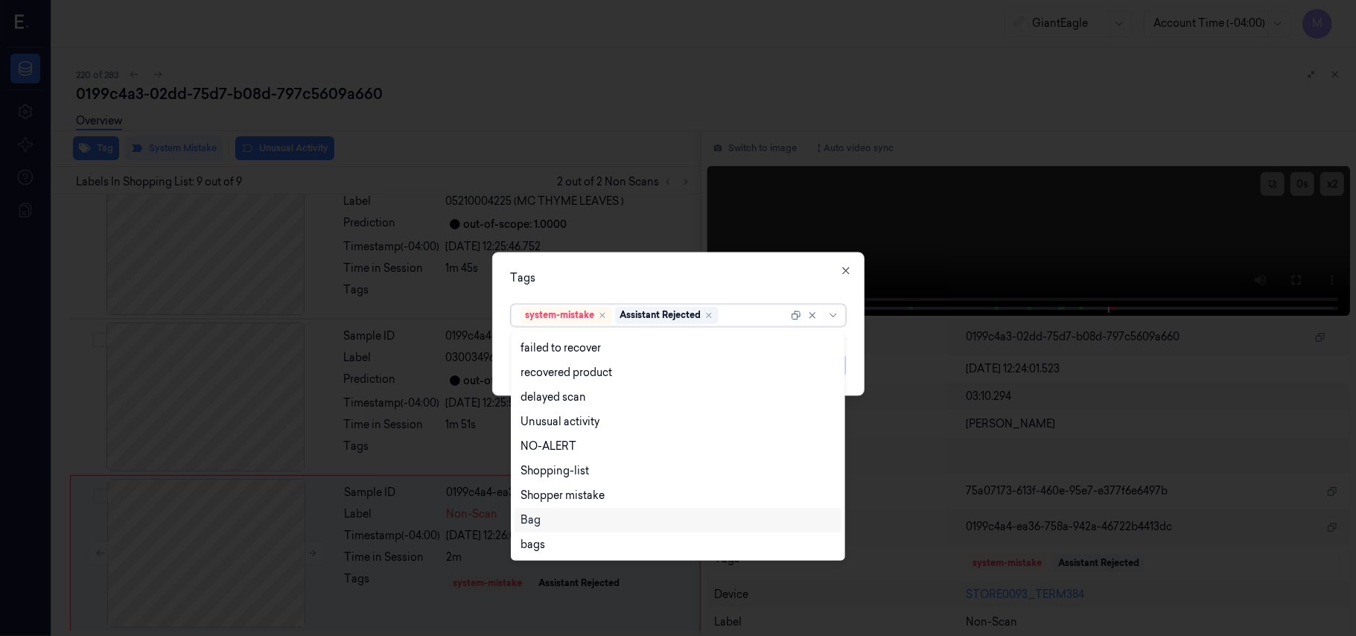
click at [558, 518] on div "Bag" at bounding box center [678, 520] width 315 height 16
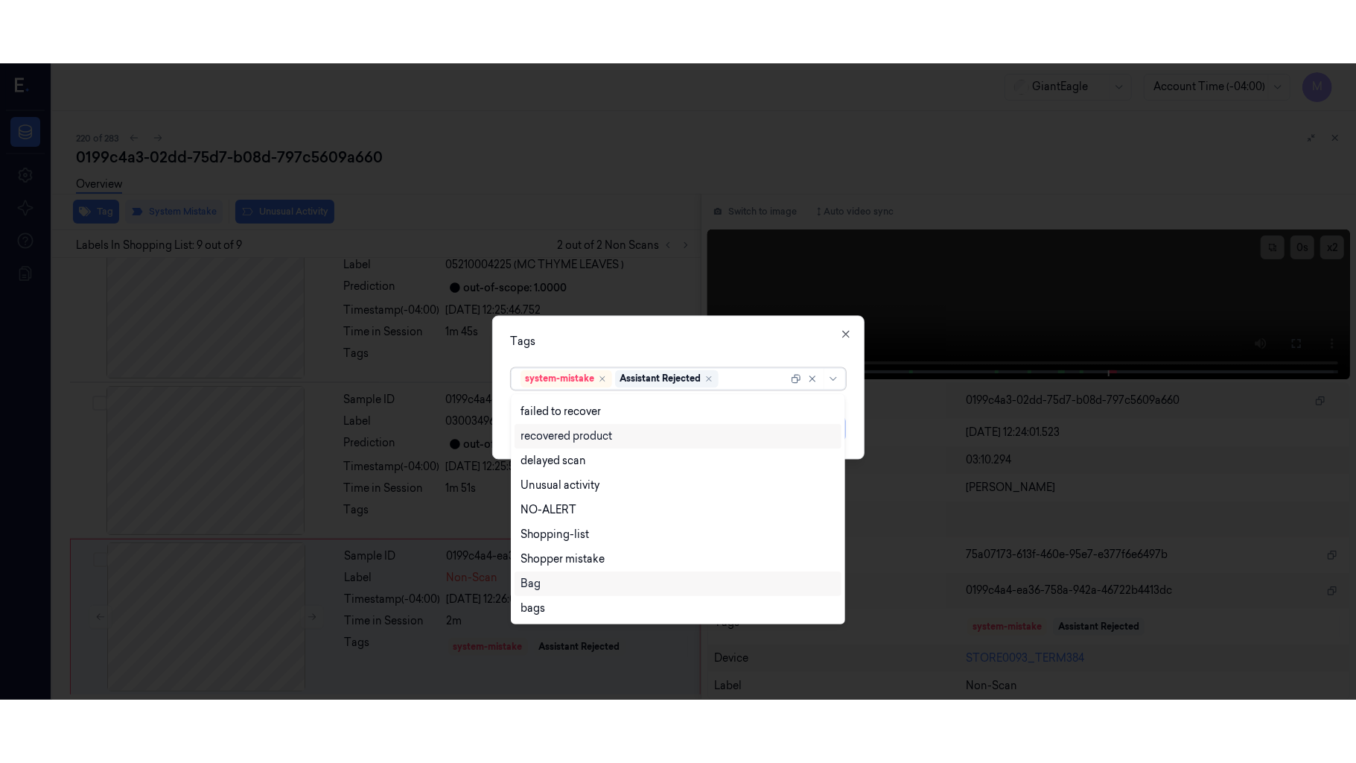
scroll to position [96, 0]
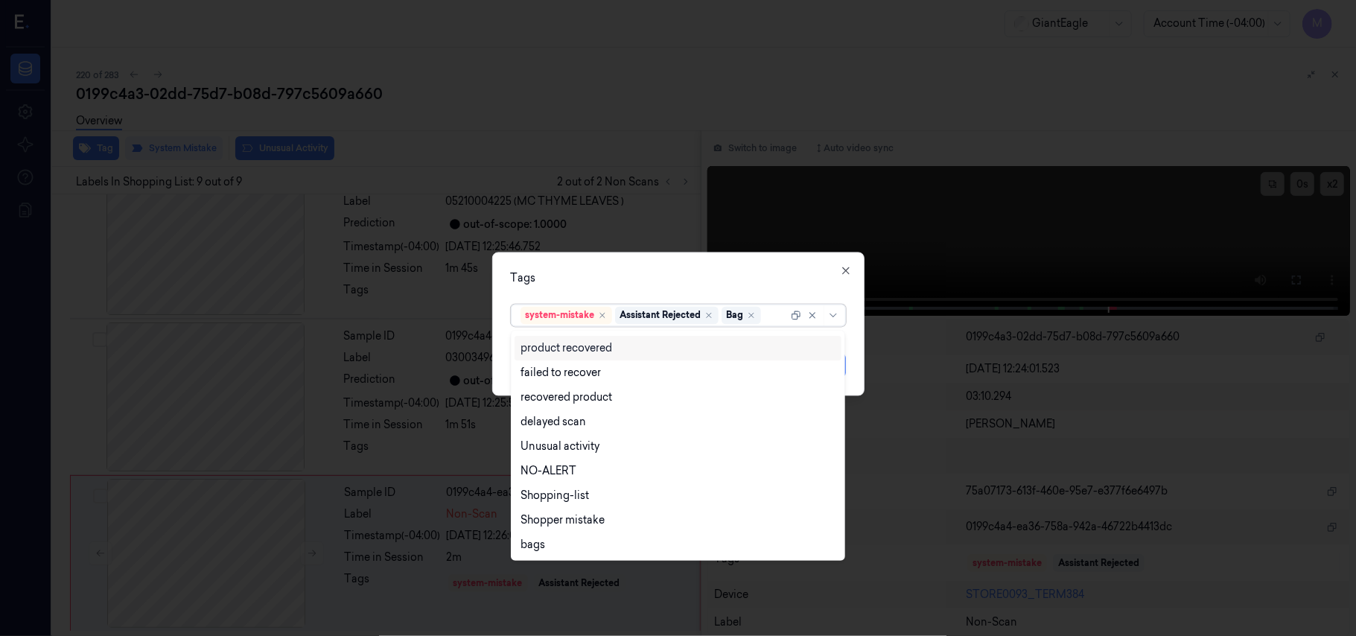
click at [703, 283] on div "Tags" at bounding box center [678, 279] width 335 height 16
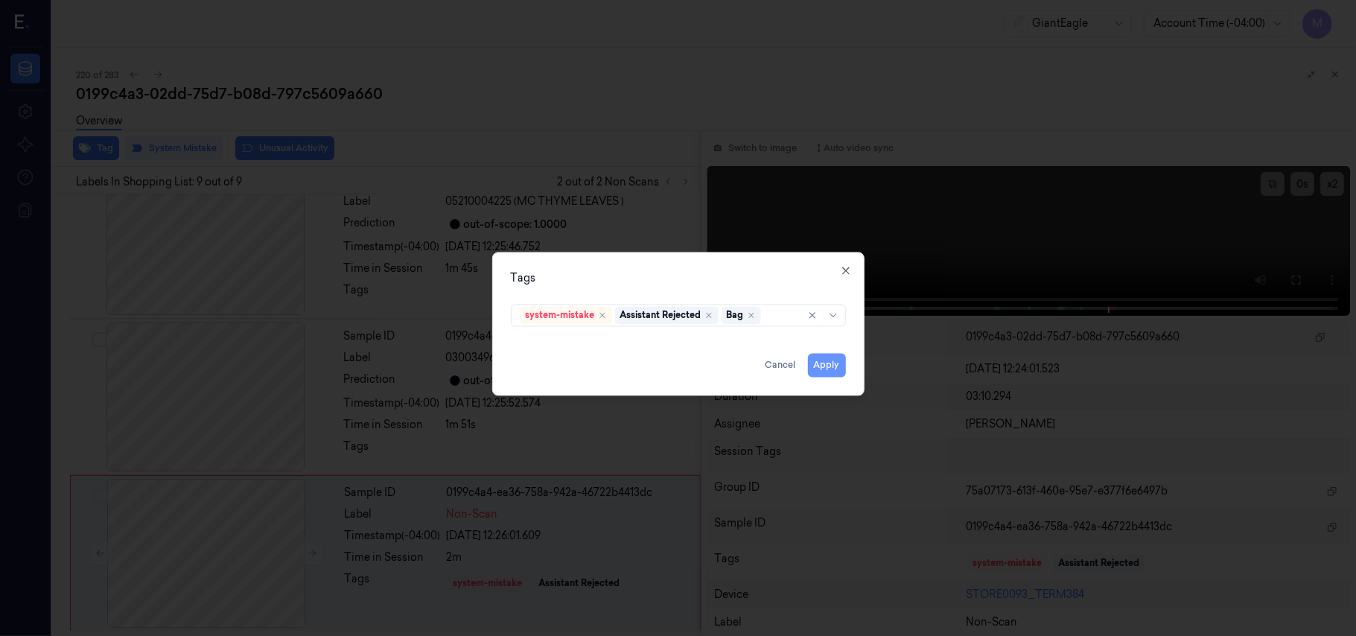
click at [826, 361] on button "Apply" at bounding box center [827, 366] width 38 height 24
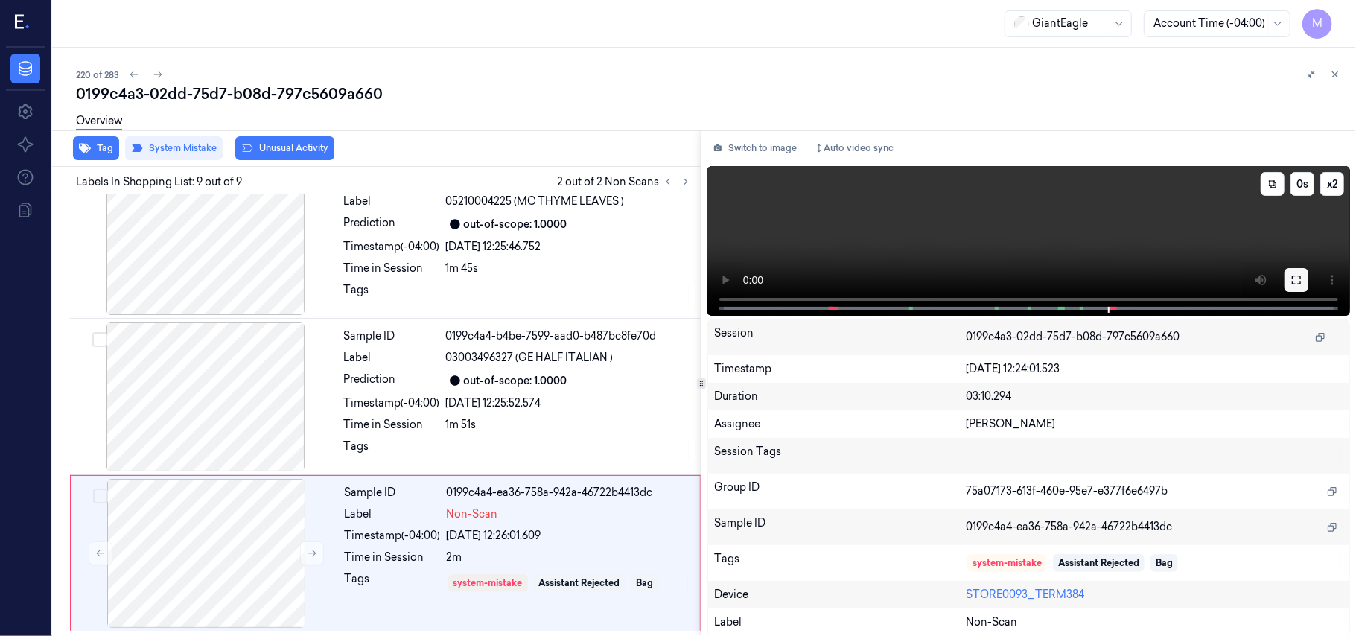
click at [1293, 276] on icon at bounding box center [1296, 280] width 9 height 9
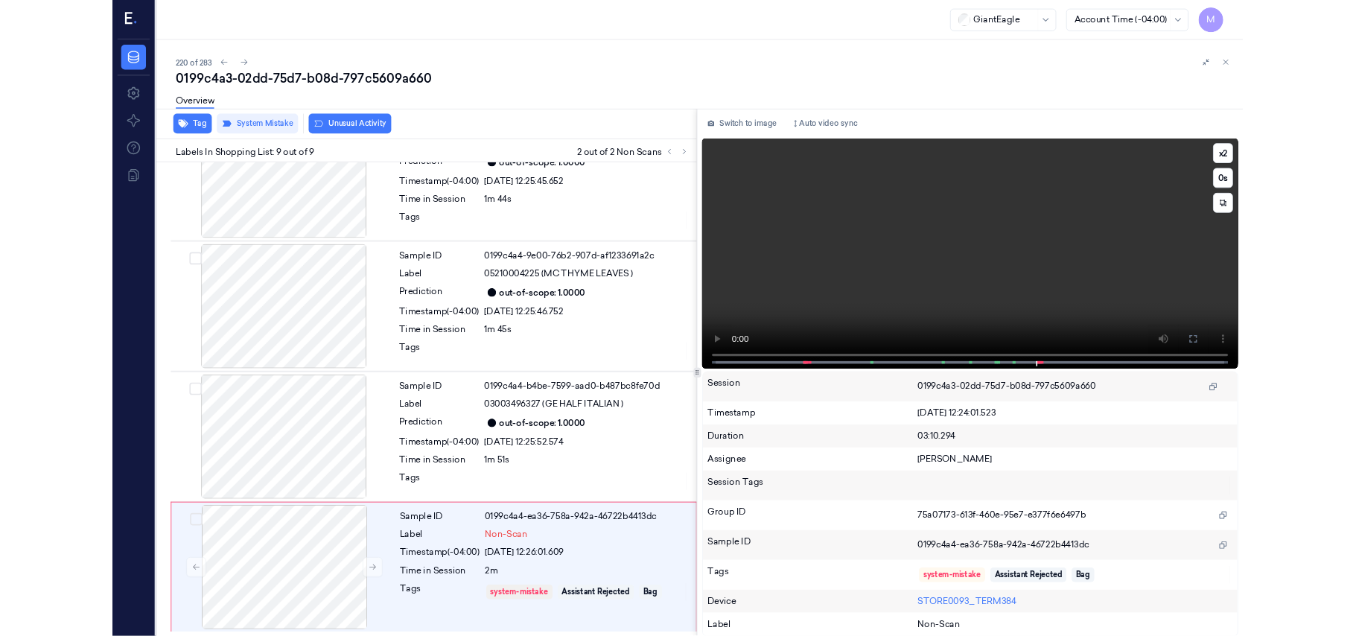
scroll to position [847, 0]
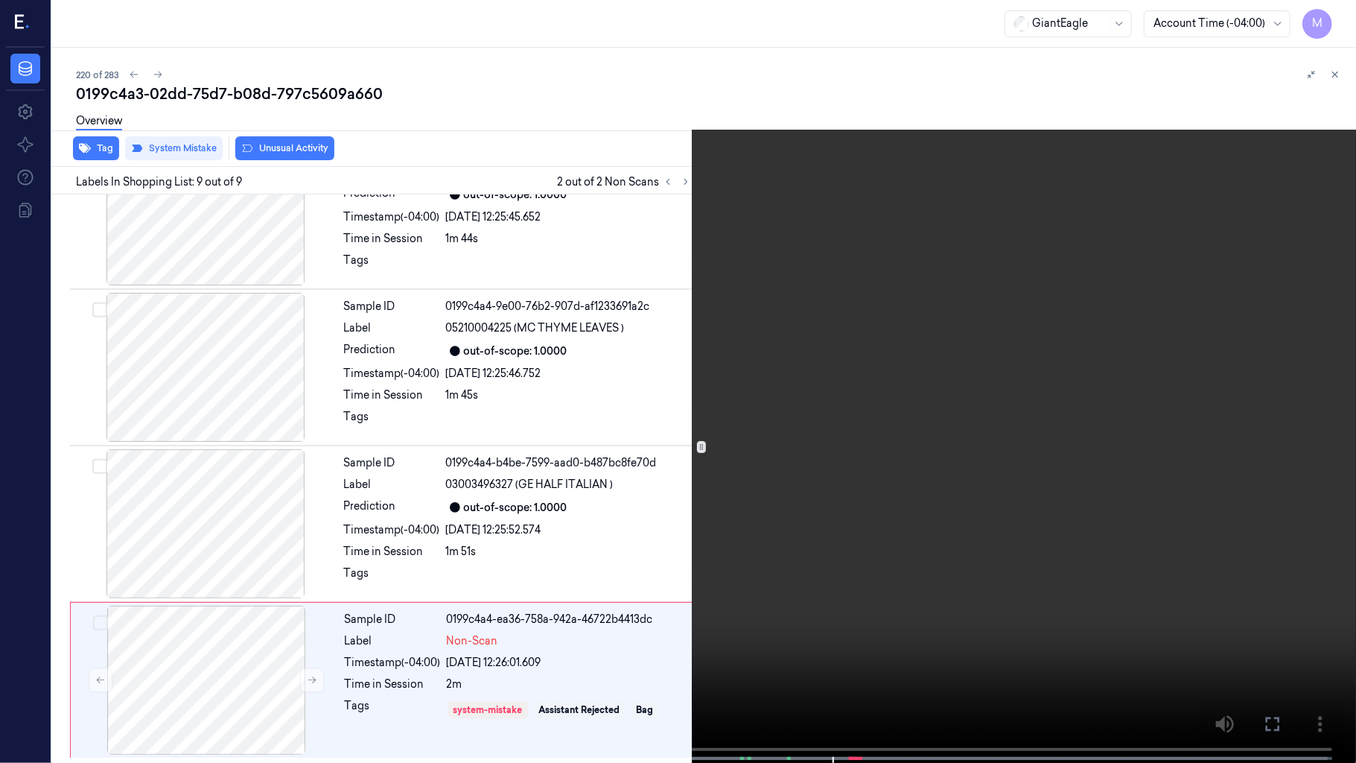
click at [904, 578] on video at bounding box center [678, 383] width 1356 height 766
click at [1005, 533] on video at bounding box center [678, 383] width 1356 height 766
click at [0, 0] on icon at bounding box center [0, 0] width 0 height 0
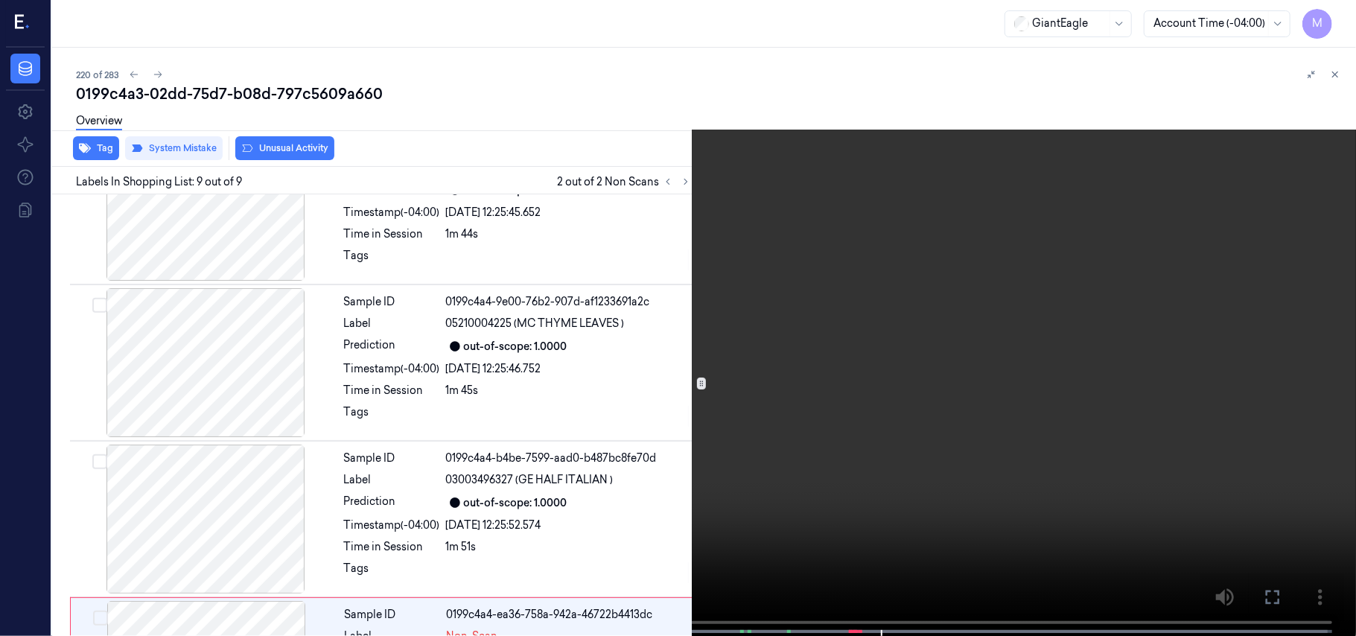
scroll to position [974, 0]
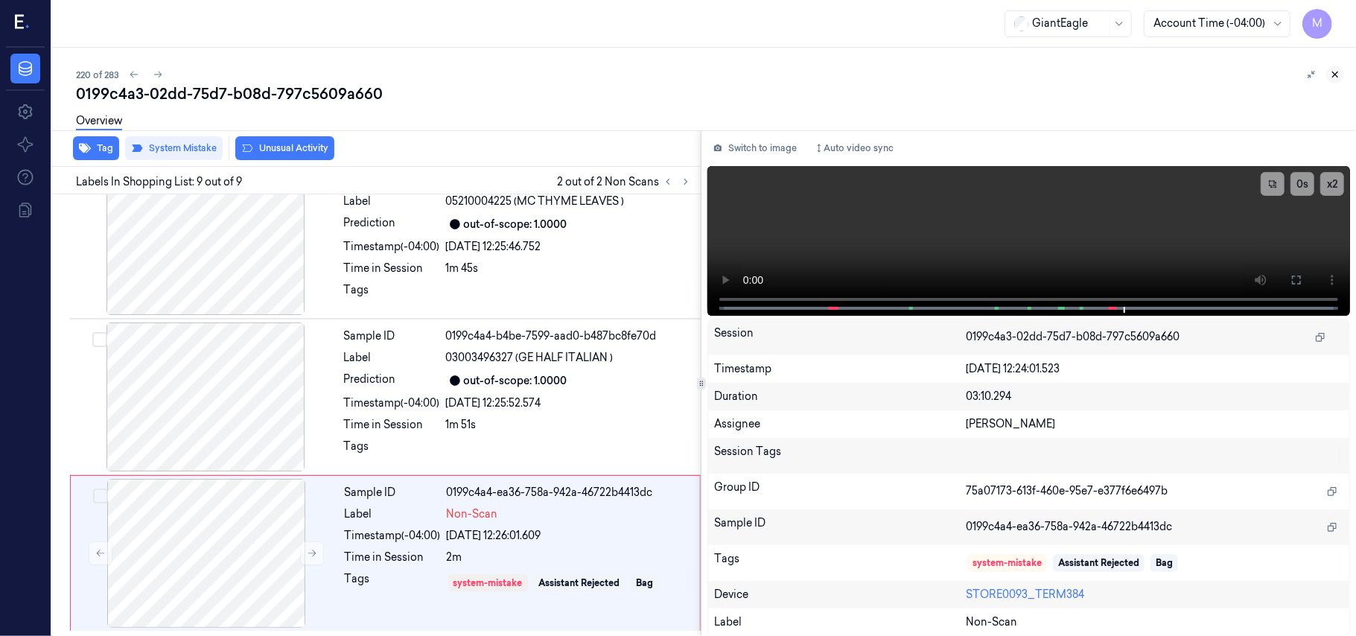
click at [1335, 76] on icon at bounding box center [1335, 74] width 10 height 10
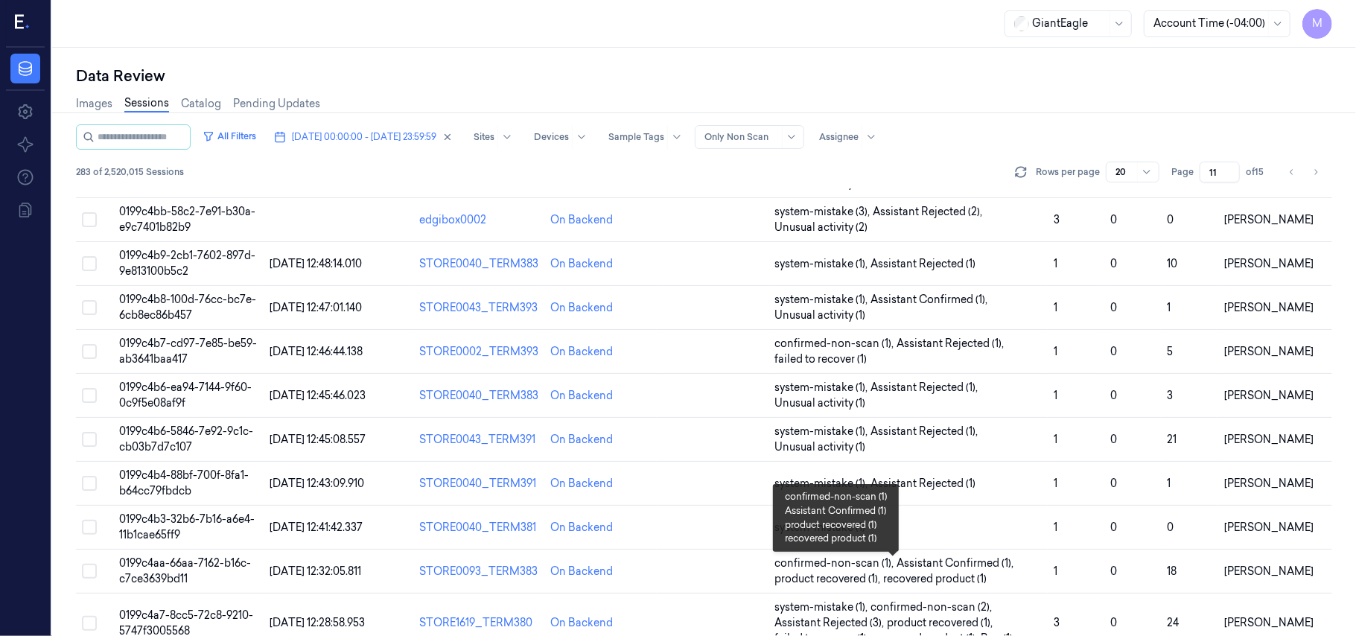
scroll to position [510, 0]
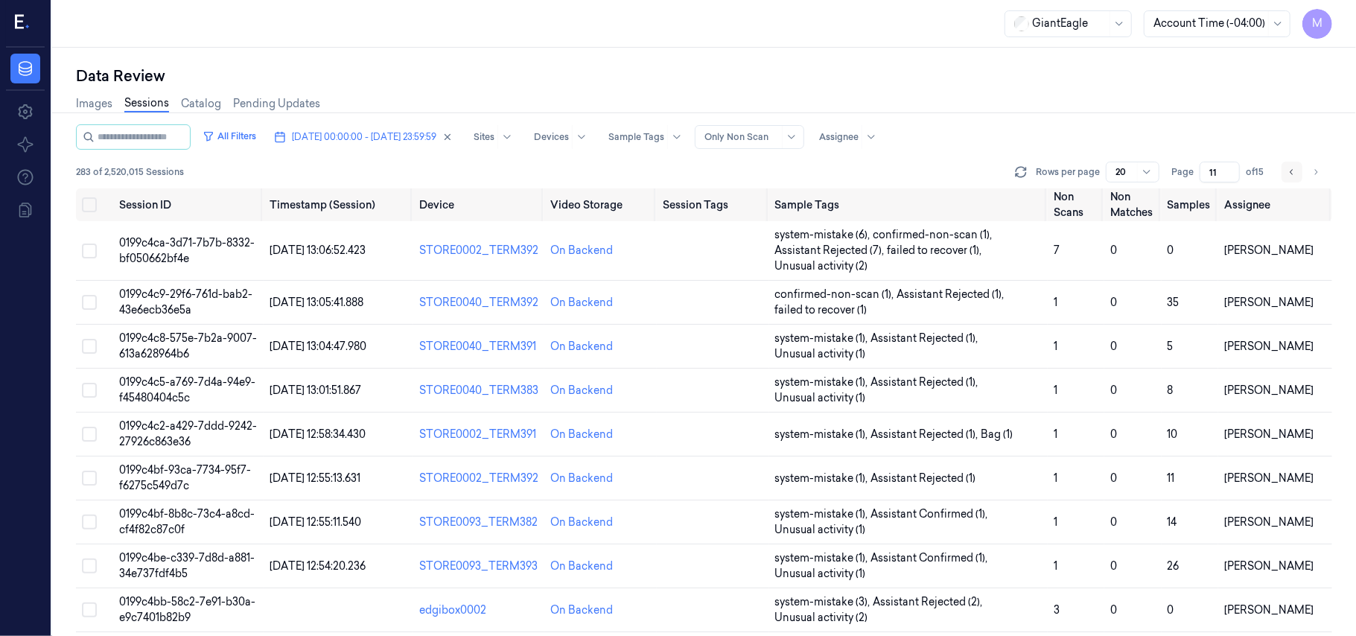
click at [1290, 171] on icon "Go to previous page" at bounding box center [1292, 172] width 9 height 12
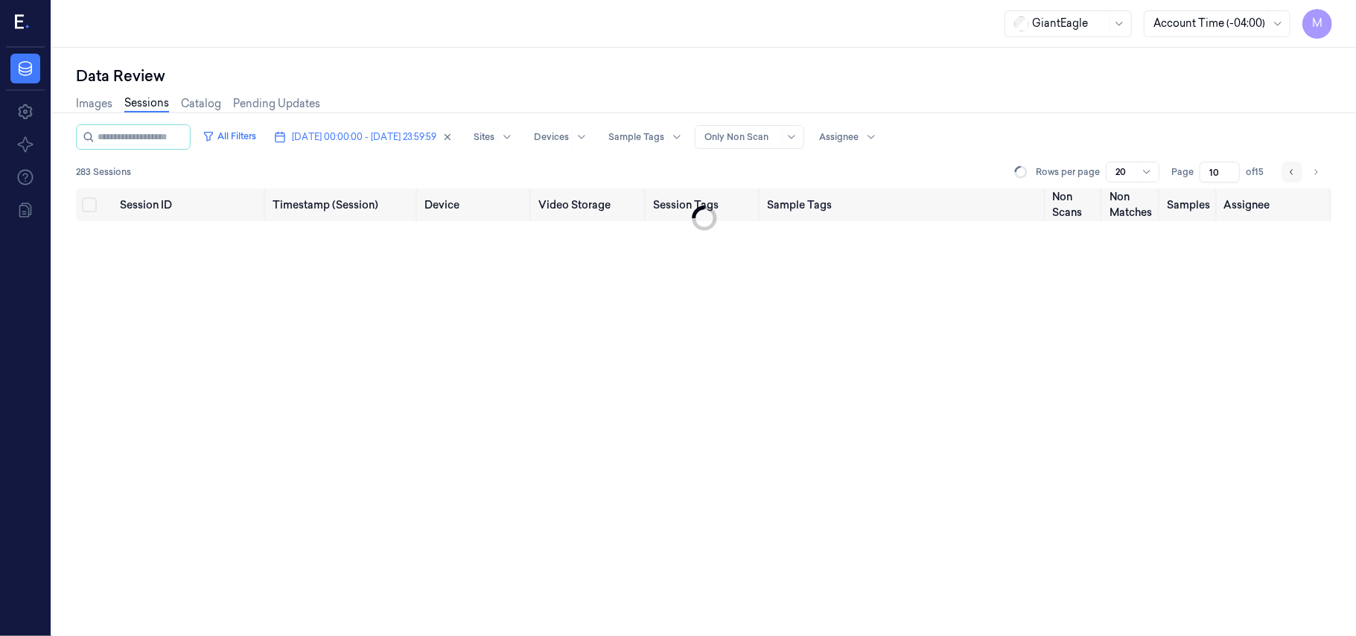
click at [1290, 171] on icon "Go to previous page" at bounding box center [1292, 172] width 9 height 12
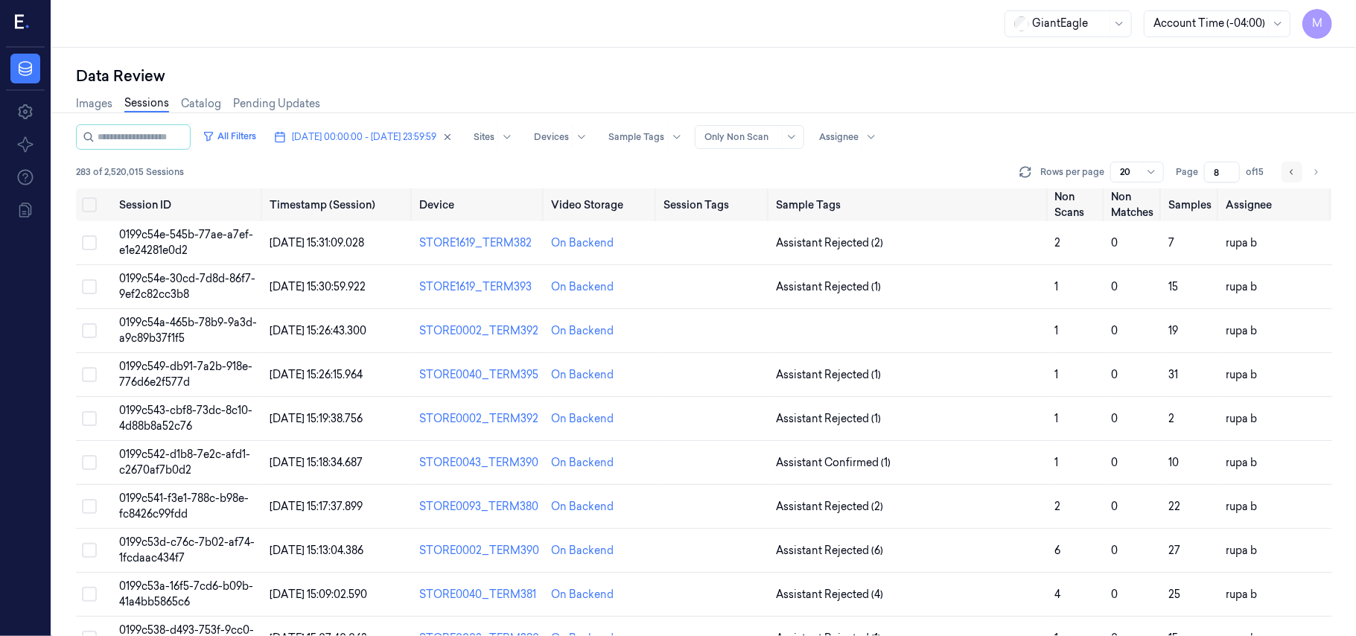
click at [1290, 171] on icon "Go to previous page" at bounding box center [1292, 172] width 9 height 12
type input "7"
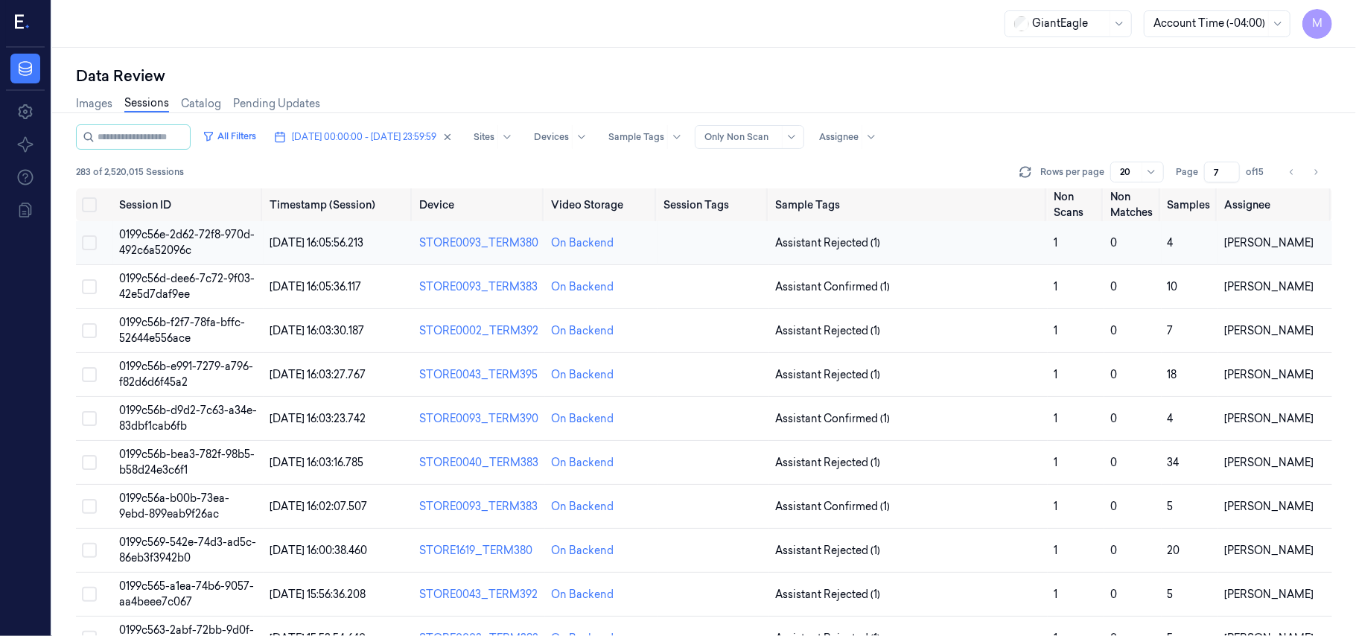
click at [214, 237] on span "0199c56e-2d62-72f8-970d-492c6a52096c" at bounding box center [187, 242] width 136 height 29
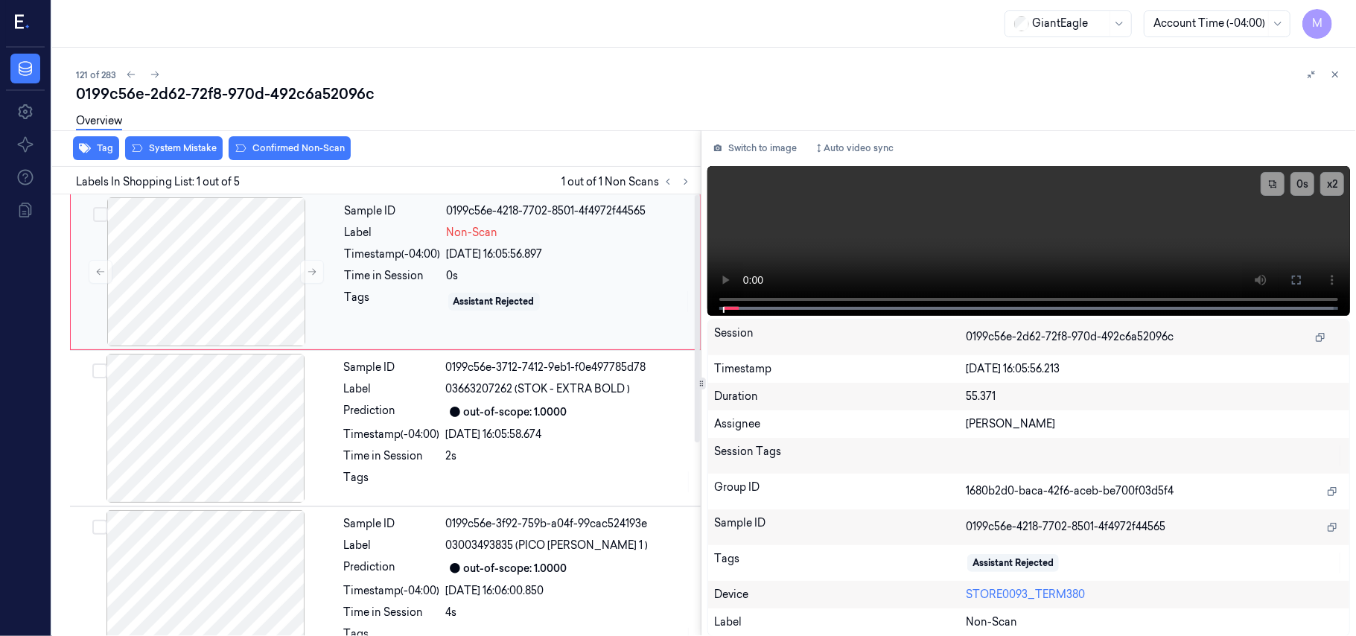
click at [441, 229] on div "Label" at bounding box center [393, 233] width 96 height 16
click at [1302, 278] on icon at bounding box center [1297, 280] width 12 height 12
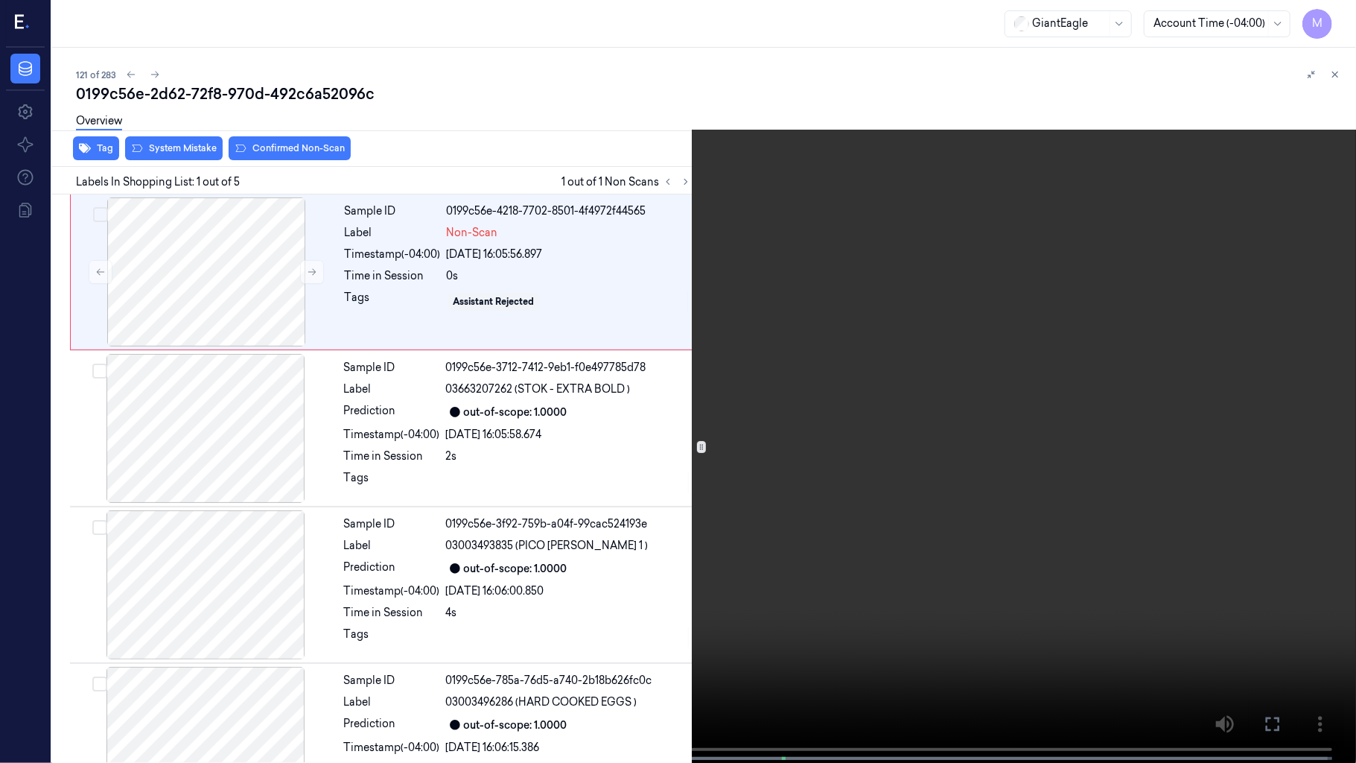
click at [739, 358] on video at bounding box center [678, 383] width 1356 height 766
click at [0, 0] on icon at bounding box center [0, 0] width 0 height 0
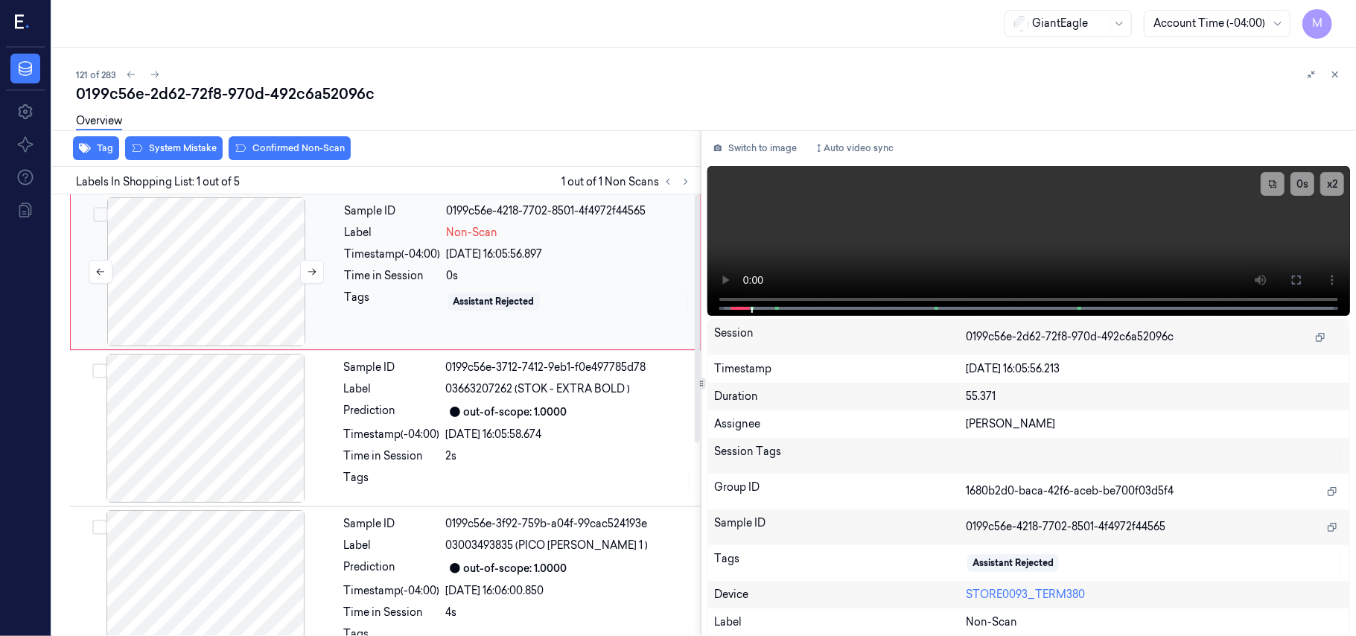
click at [279, 281] on div at bounding box center [206, 271] width 265 height 149
click at [554, 395] on span "03663207262 (STOK - EXTRA BOLD )" at bounding box center [538, 389] width 185 height 16
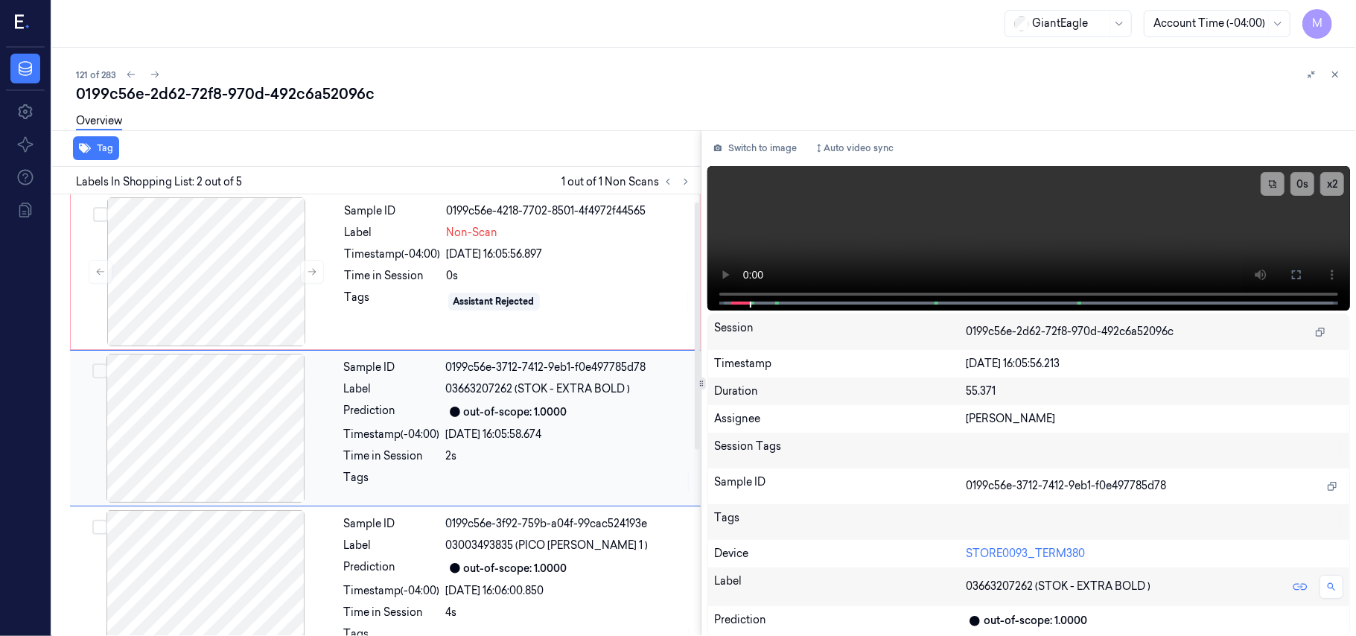
scroll to position [13, 0]
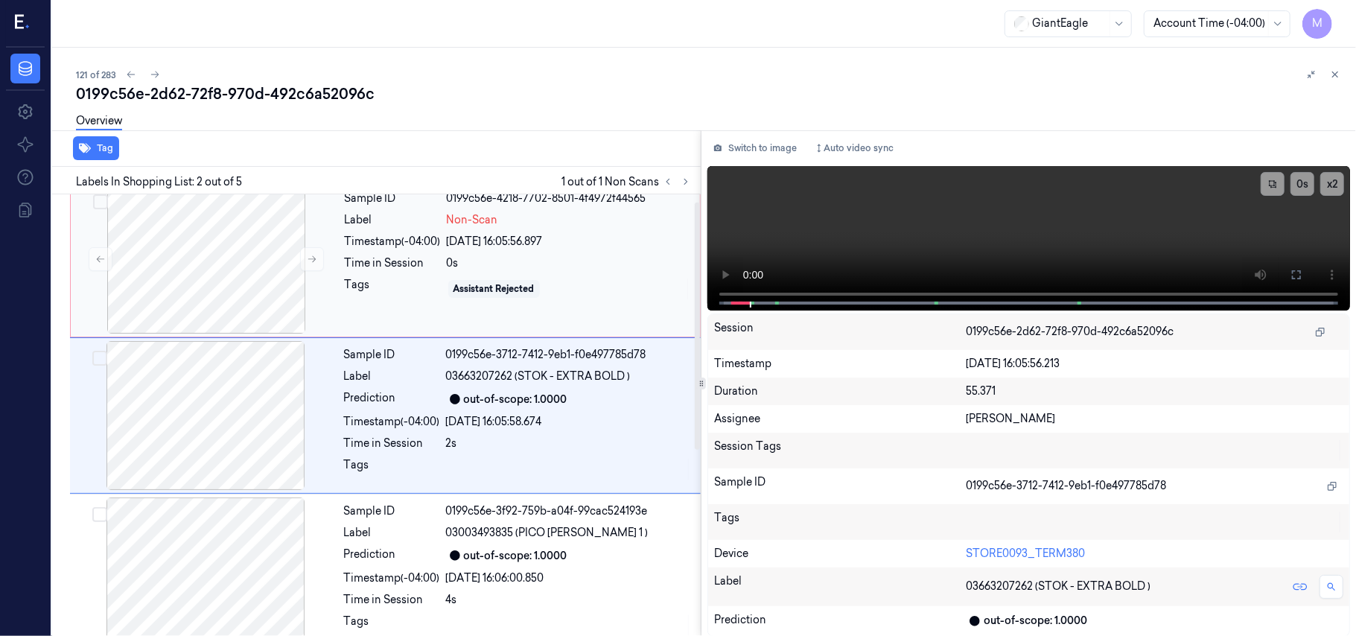
click at [471, 274] on div "Sample ID 0199c56e-4218-7702-8501-4f4972f44565 Label Non-Scan Timestamp (-04:00…" at bounding box center [518, 259] width 358 height 149
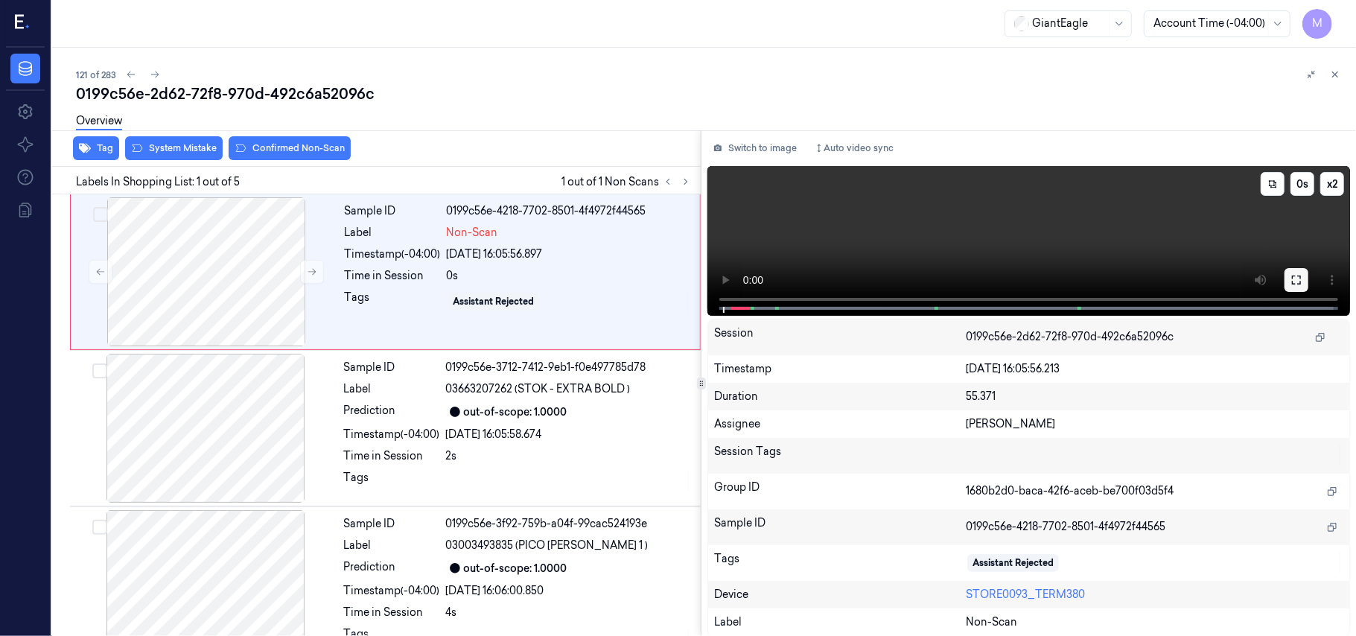
click at [1302, 276] on button at bounding box center [1297, 280] width 24 height 24
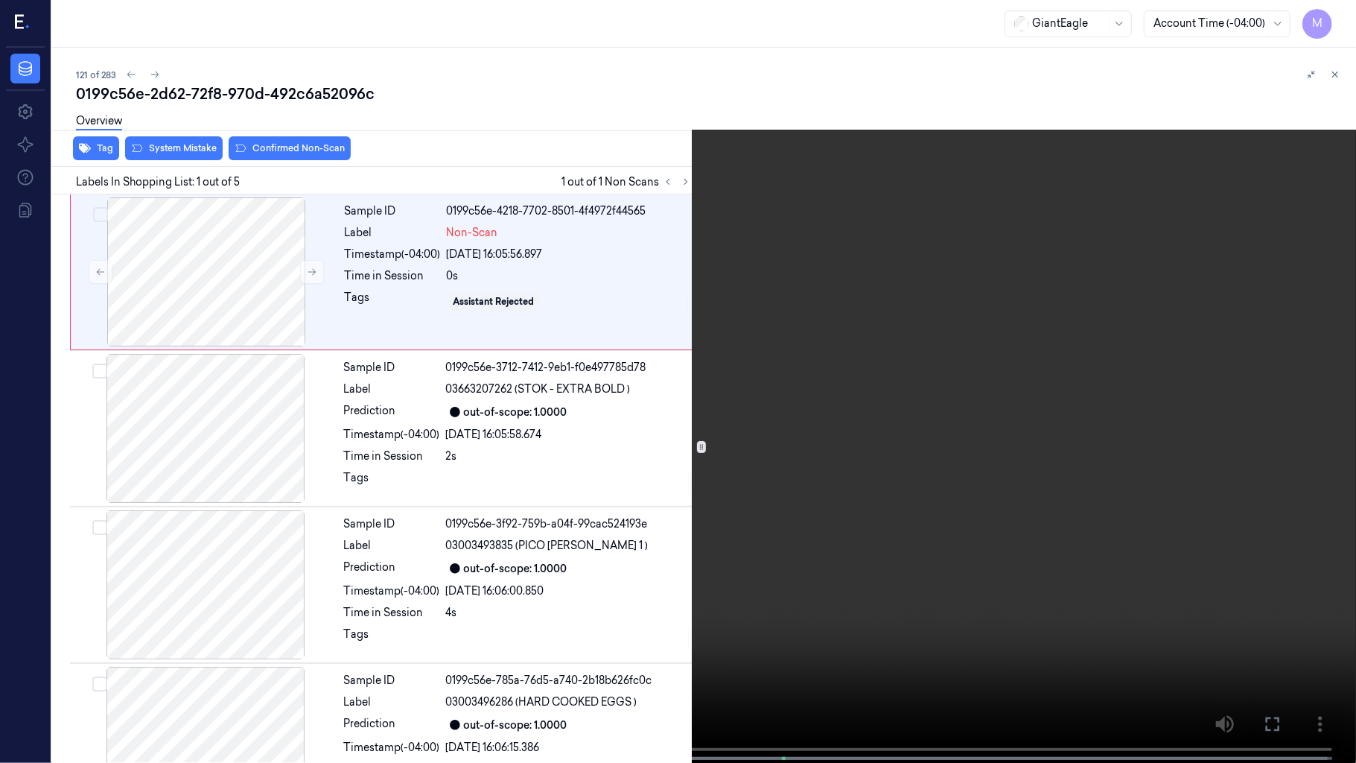
click at [778, 266] on video at bounding box center [678, 383] width 1356 height 766
click at [0, 0] on icon at bounding box center [0, 0] width 0 height 0
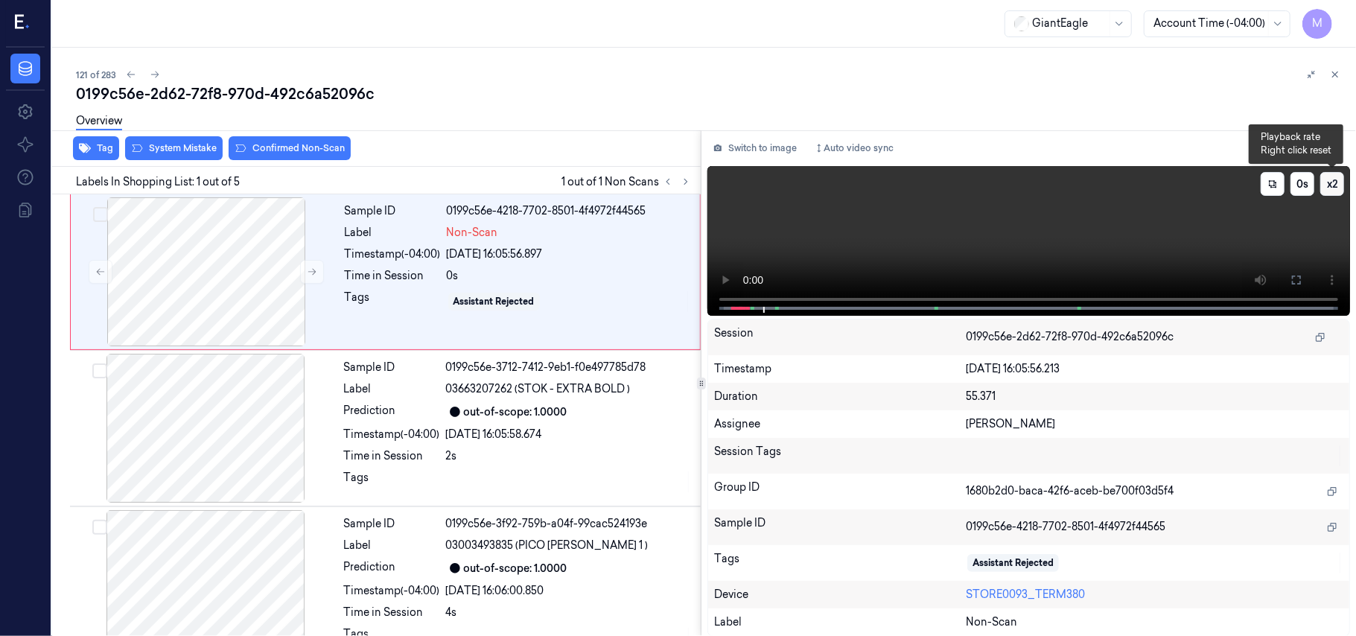
click at [1335, 182] on button "x 2" at bounding box center [1332, 184] width 24 height 24
click at [1335, 182] on button "x 4" at bounding box center [1332, 184] width 24 height 24
click at [1299, 279] on icon at bounding box center [1297, 280] width 12 height 12
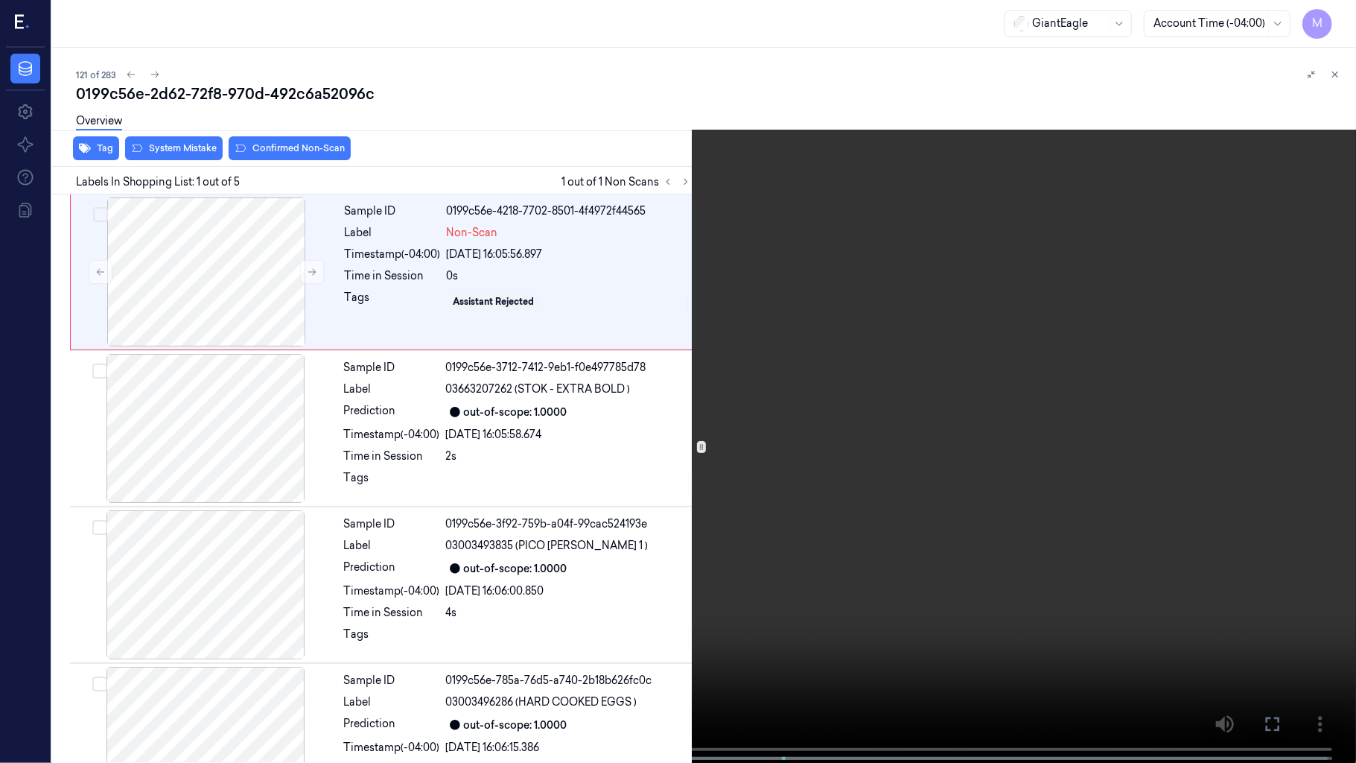
click at [718, 283] on video at bounding box center [678, 383] width 1356 height 766
click at [911, 383] on video at bounding box center [678, 383] width 1356 height 766
click at [745, 304] on video at bounding box center [678, 383] width 1356 height 766
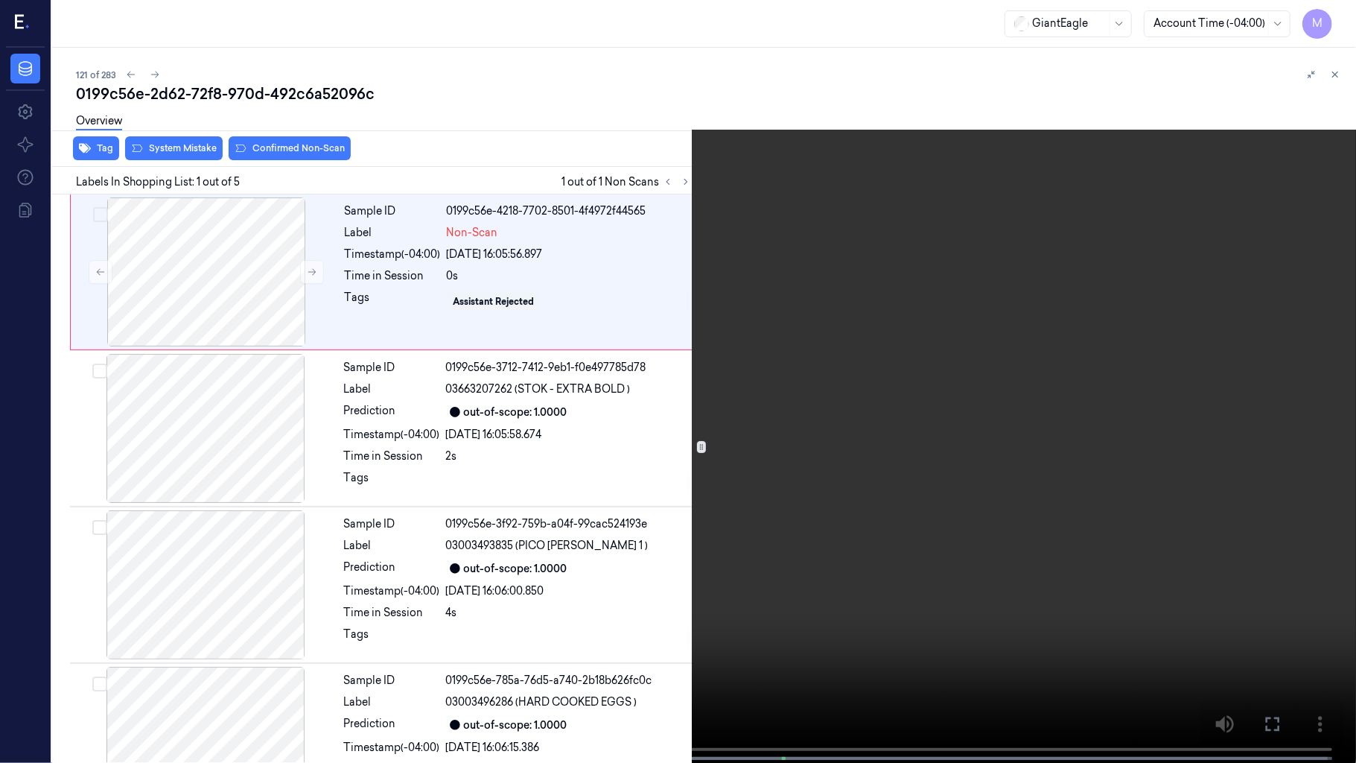
click at [465, 368] on video at bounding box center [678, 383] width 1356 height 766
click at [0, 0] on icon at bounding box center [0, 0] width 0 height 0
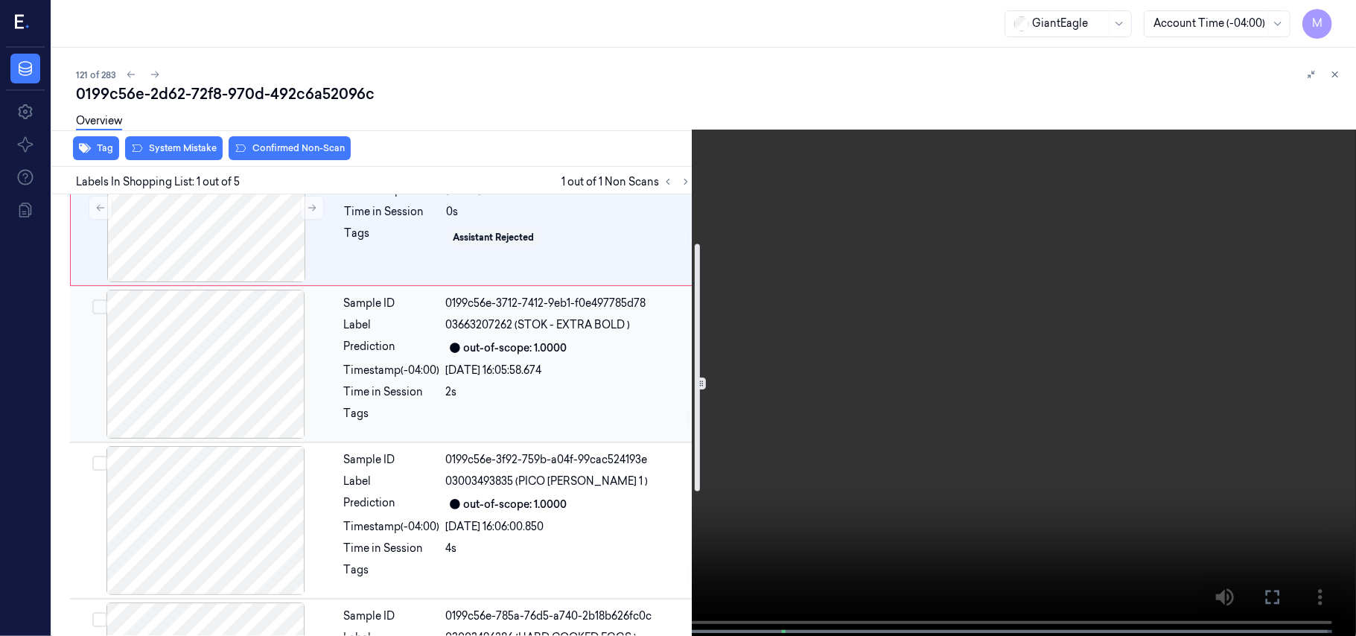
scroll to position [99, 0]
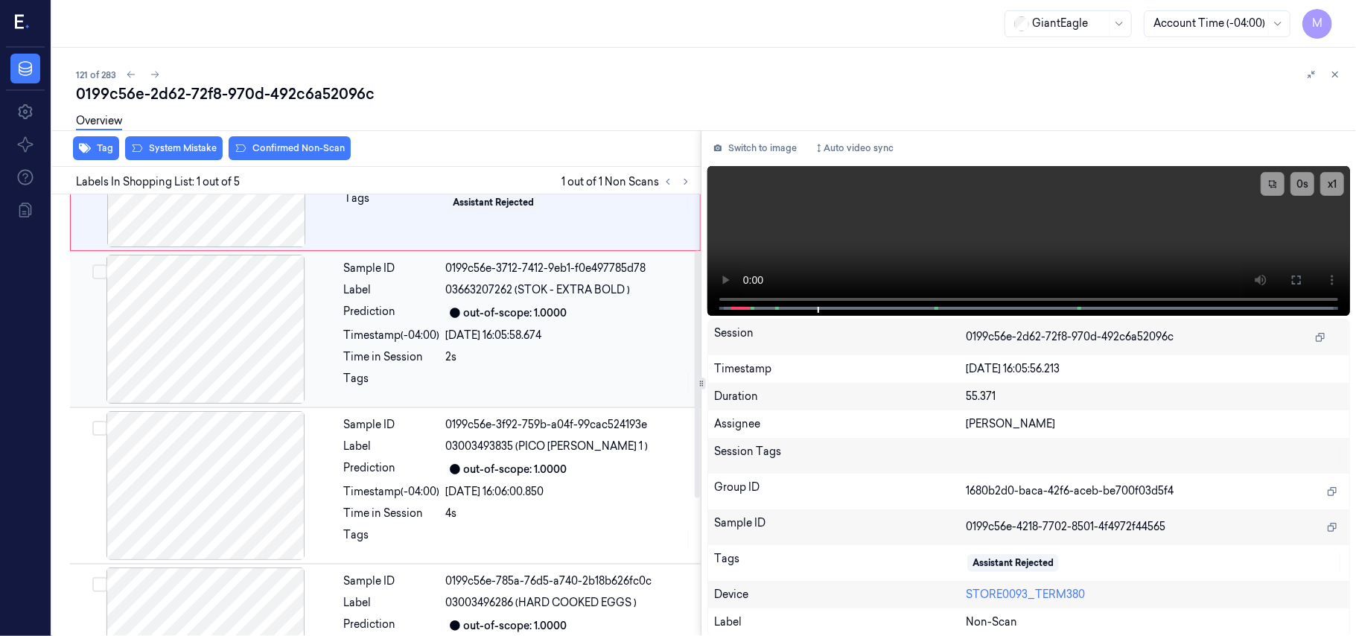
click at [590, 334] on div "[DATE] 16:05:58.674" at bounding box center [569, 336] width 246 height 16
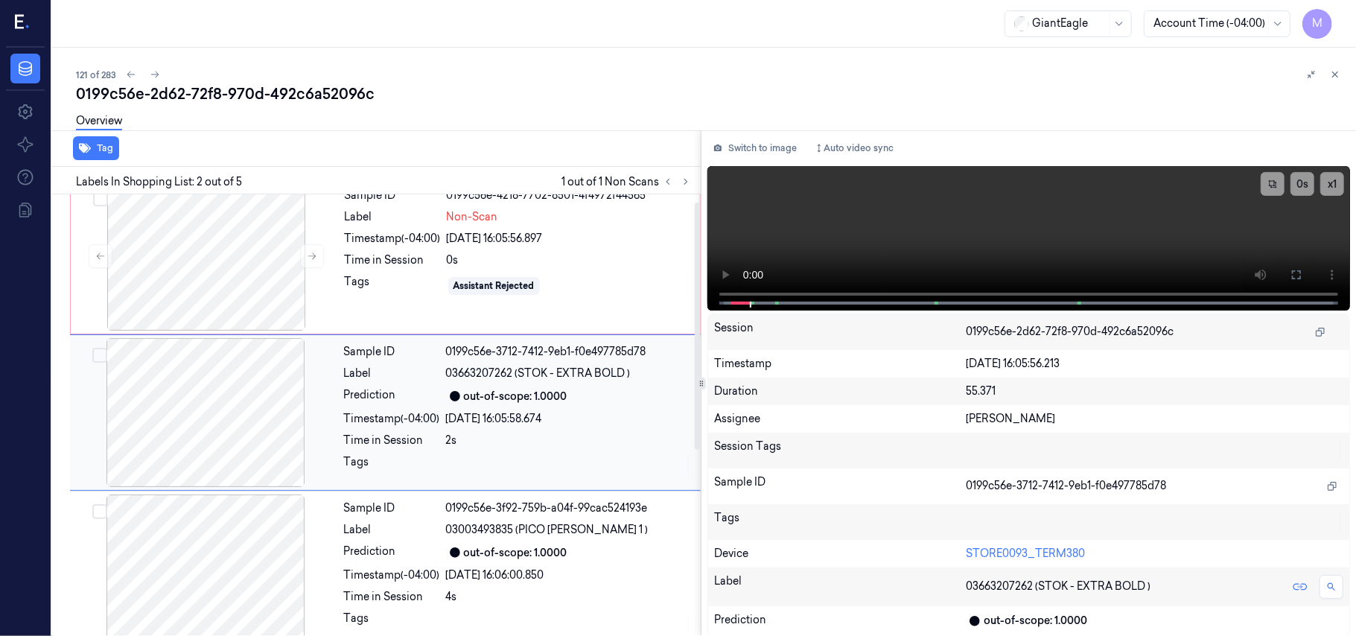
scroll to position [13, 0]
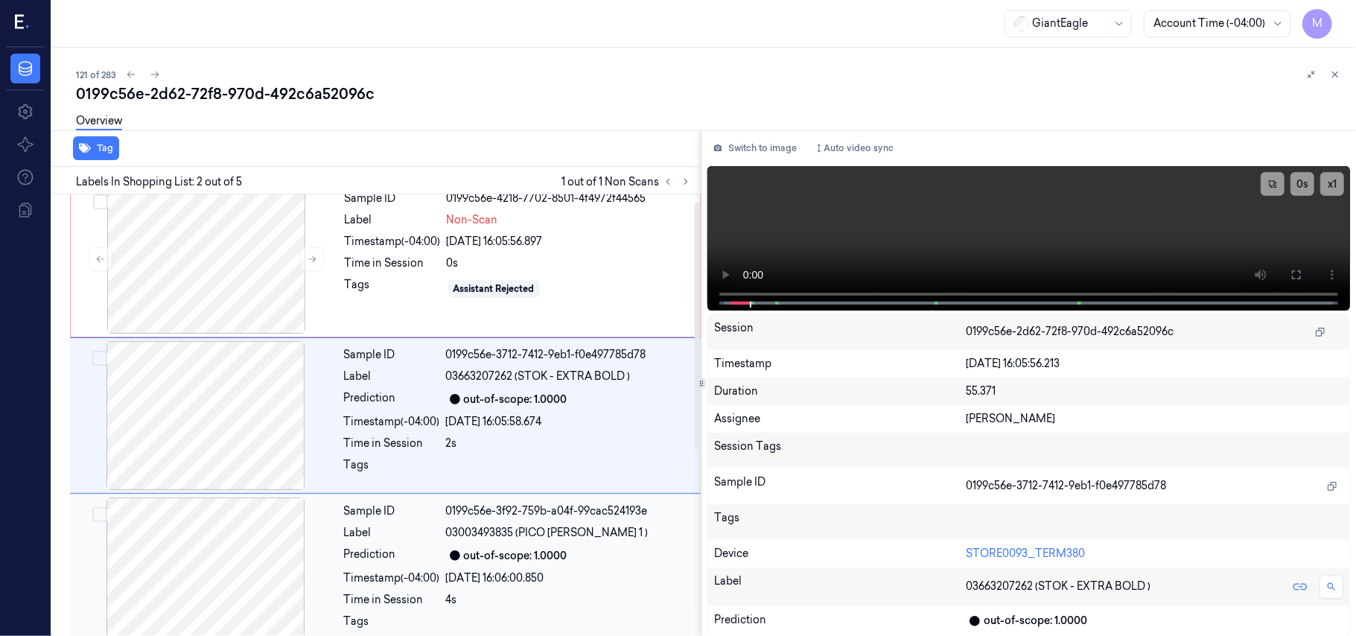
click at [517, 542] on div "Sample ID 0199c56e-3f92-759b-a04f-99cac524193e Label 03003493835 (PICO [PERSON_…" at bounding box center [518, 571] width 360 height 149
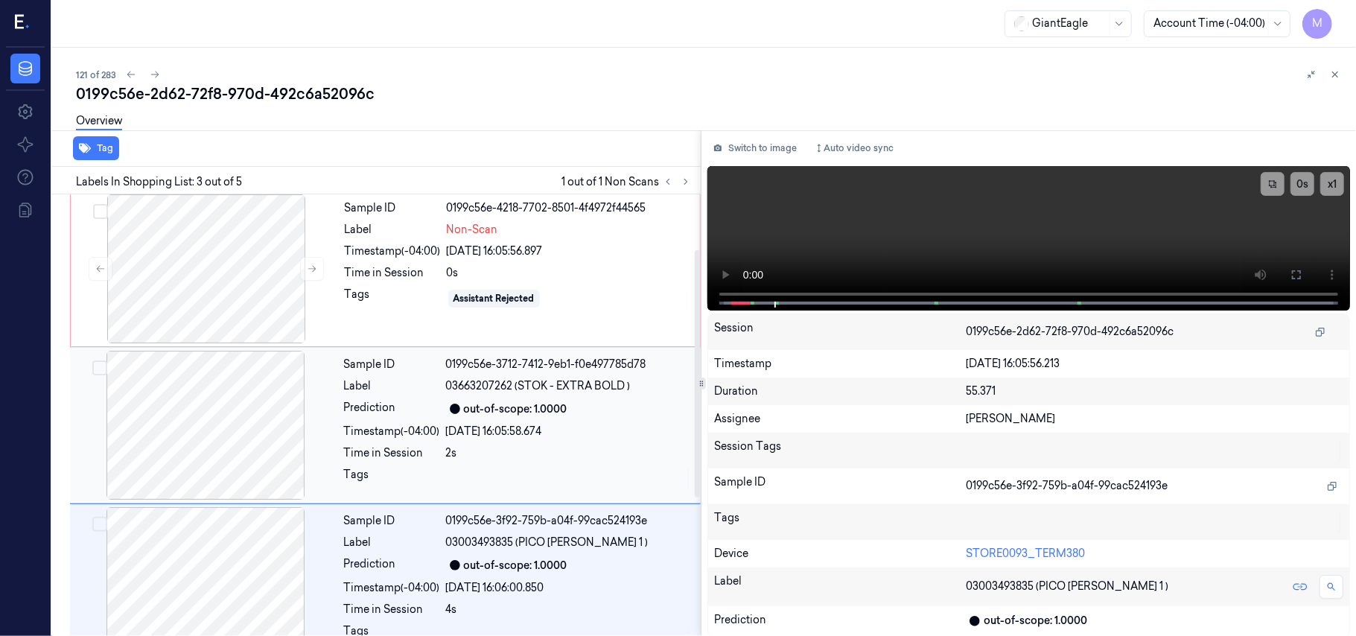
scroll to position [0, 0]
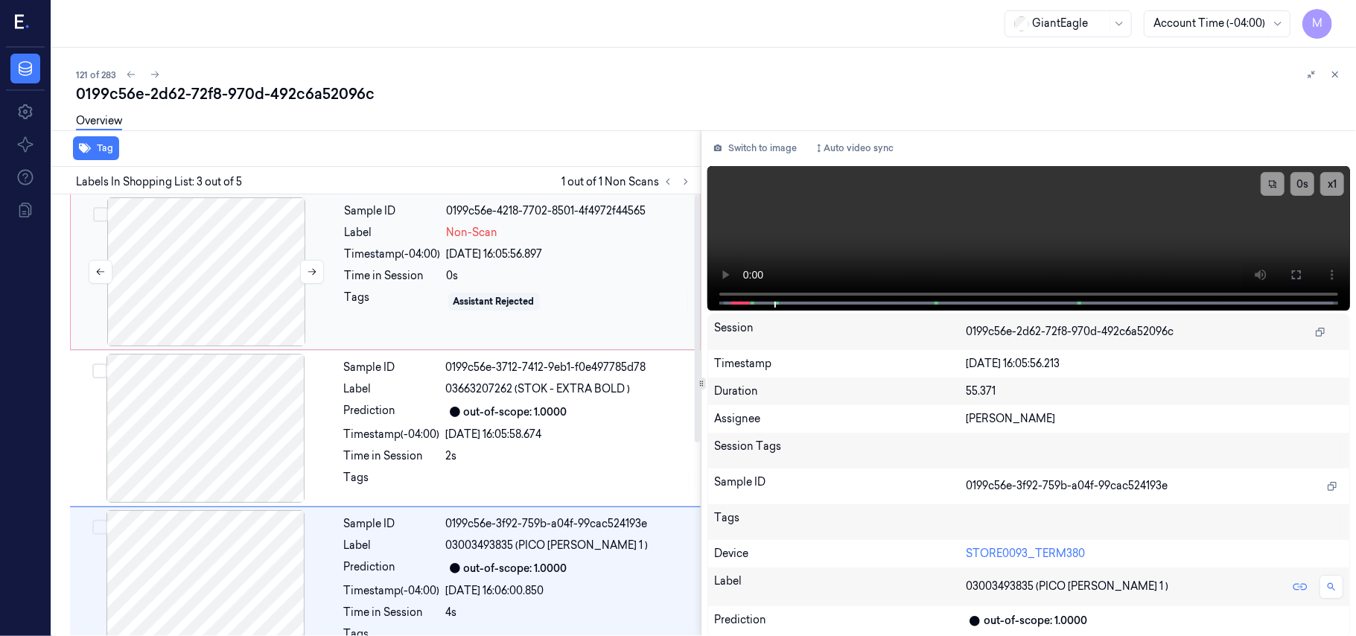
click at [230, 253] on div at bounding box center [206, 271] width 265 height 149
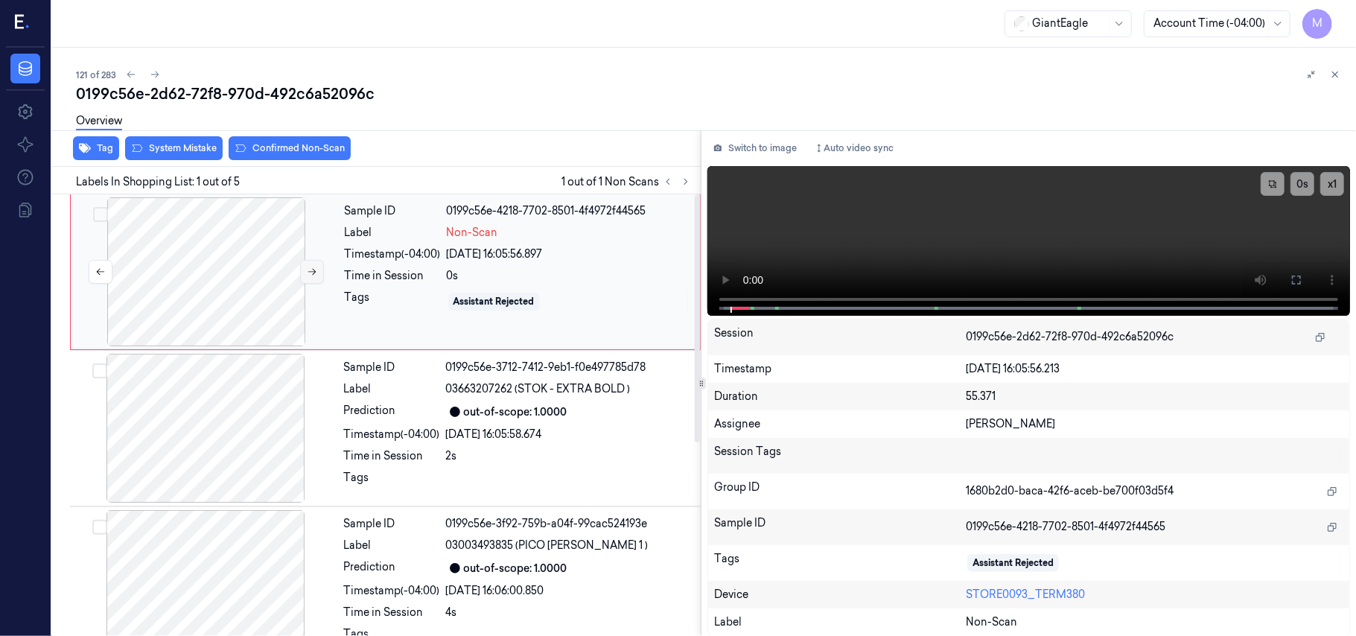
click at [305, 266] on button at bounding box center [312, 272] width 24 height 24
click at [760, 146] on button "Switch to image" at bounding box center [754, 148] width 95 height 24
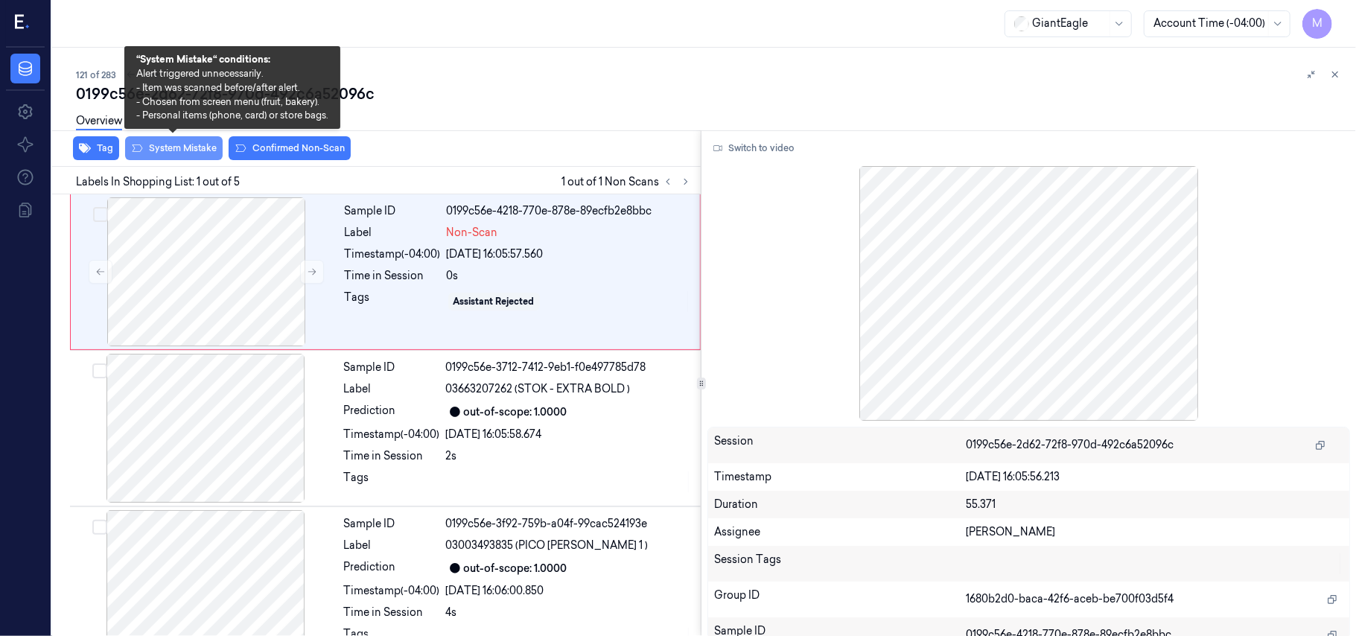
click at [179, 150] on button "System Mistake" at bounding box center [174, 148] width 98 height 24
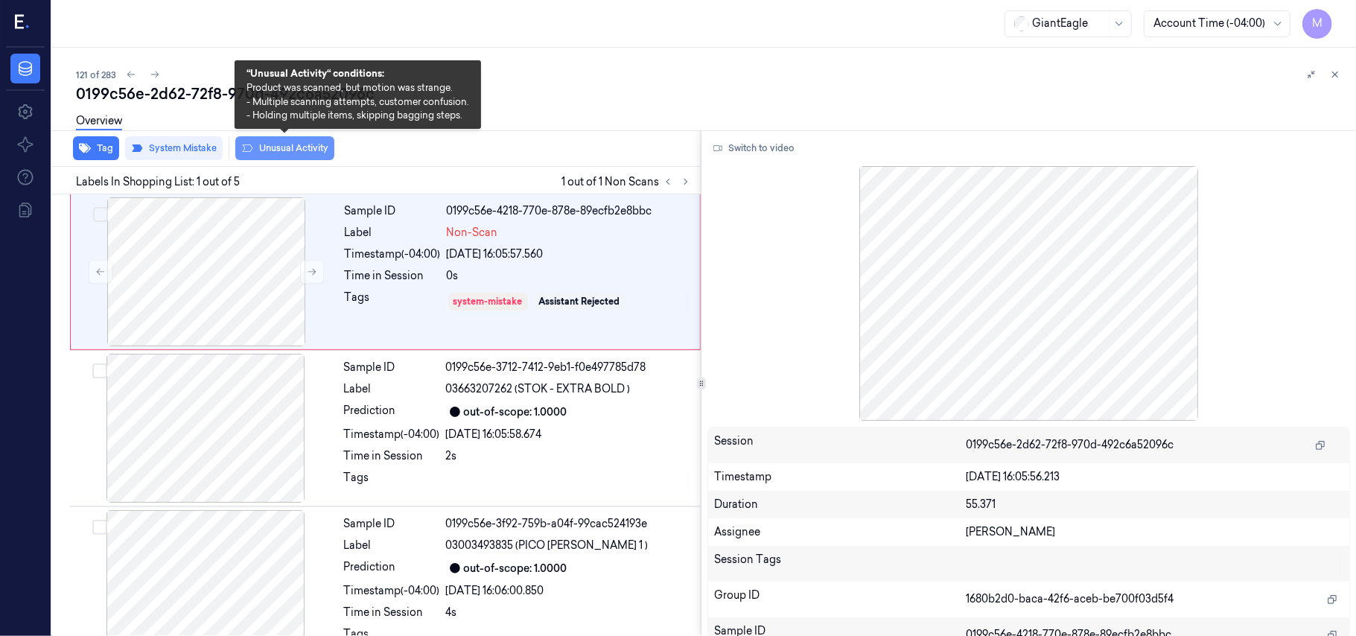
click at [276, 144] on button "Unusual Activity" at bounding box center [284, 148] width 99 height 24
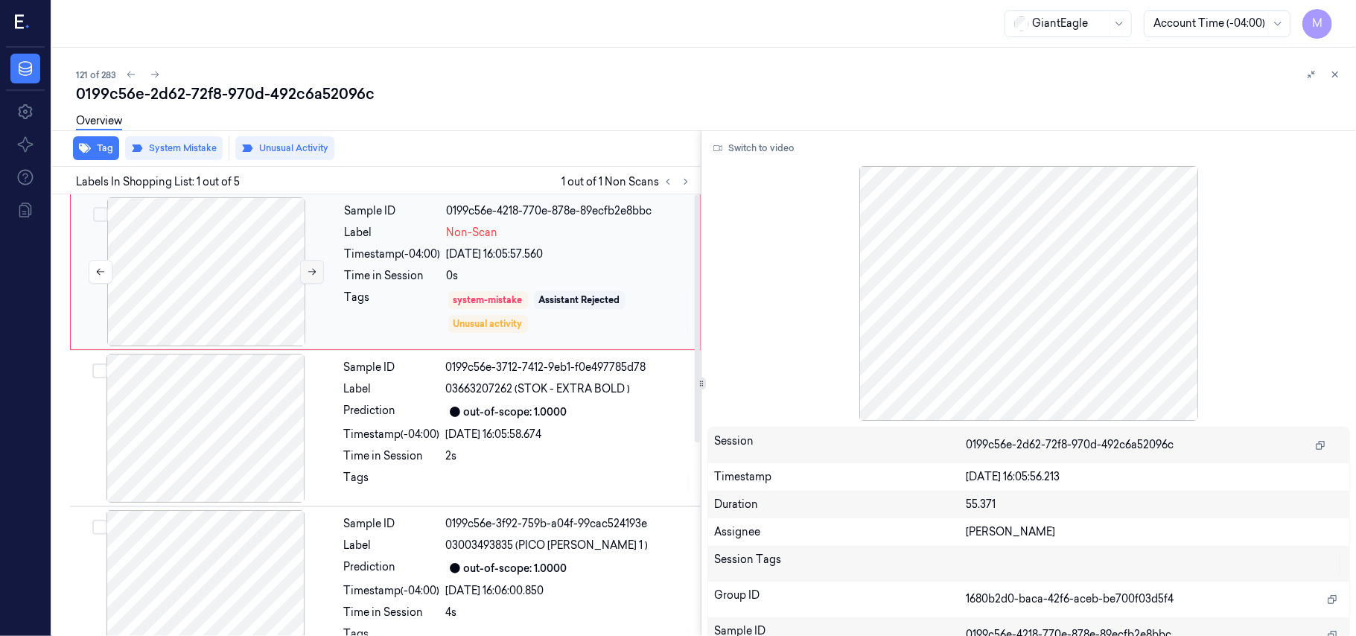
click at [310, 265] on button at bounding box center [312, 272] width 24 height 24
click at [763, 147] on button "Switch to video" at bounding box center [753, 148] width 93 height 24
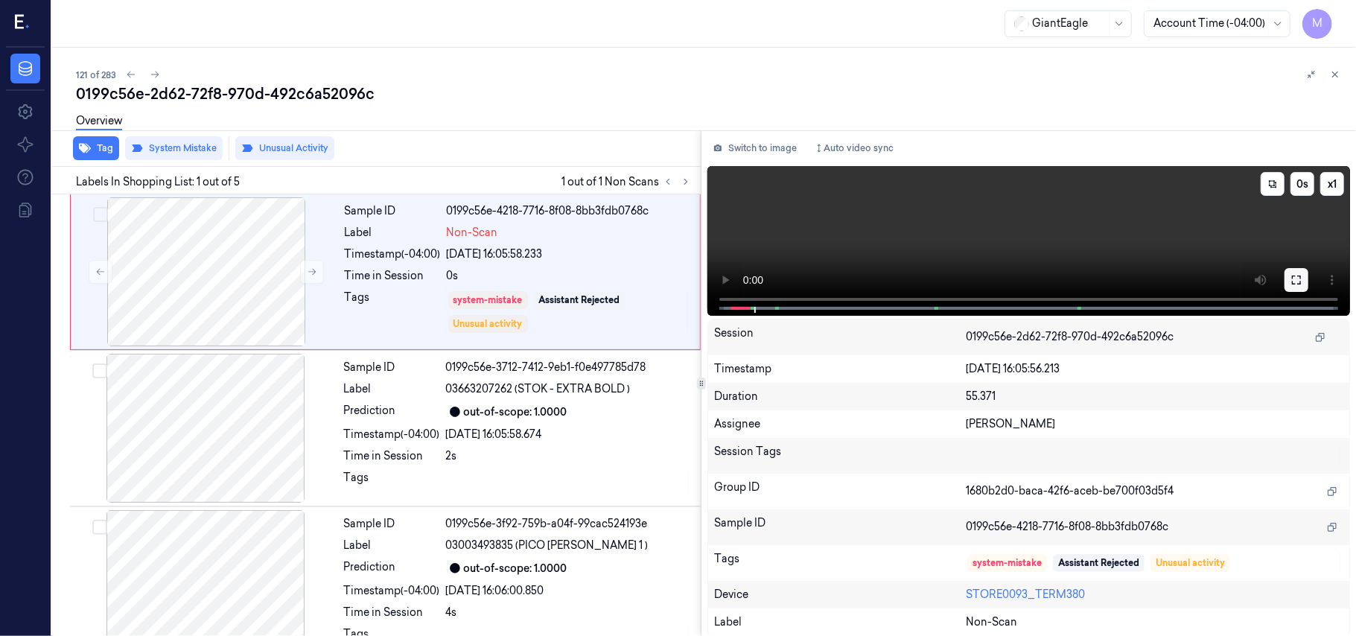
click at [1288, 278] on button at bounding box center [1297, 280] width 24 height 24
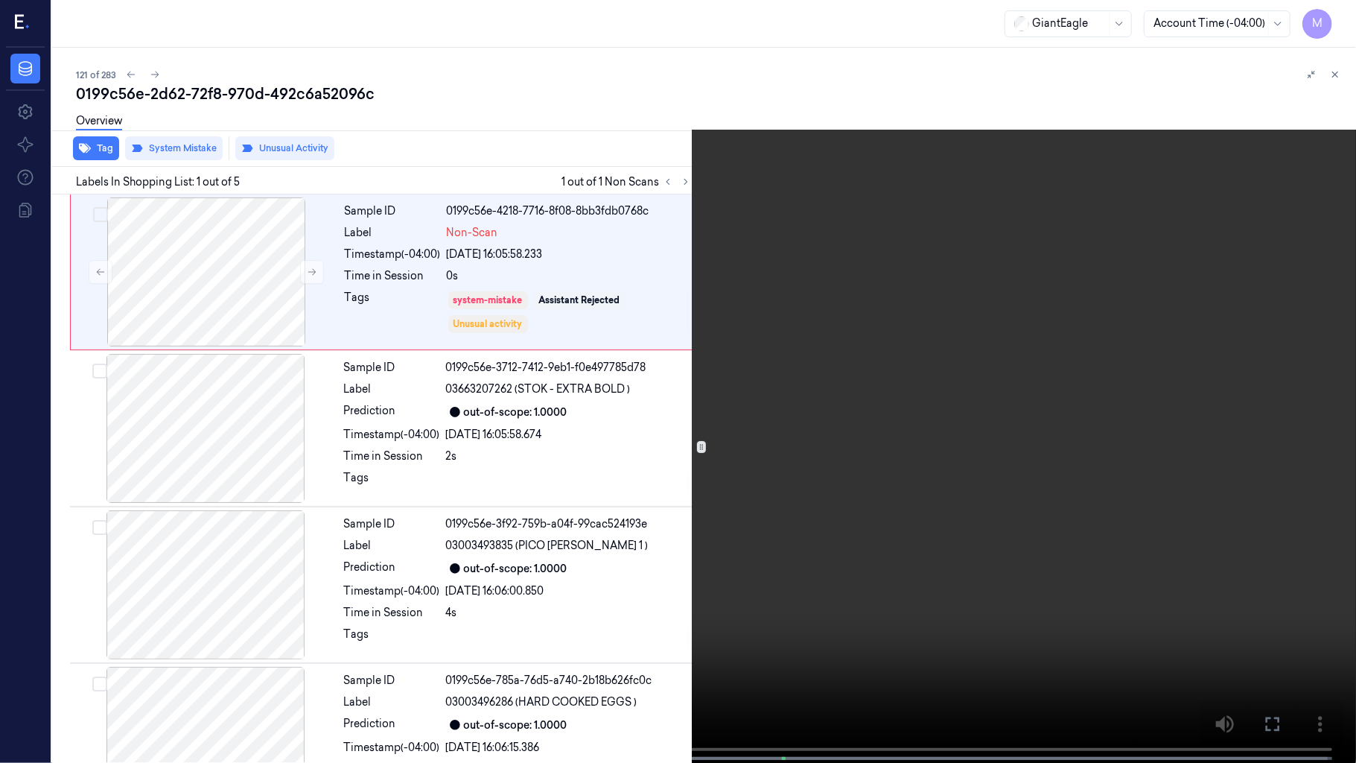
click at [496, 540] on video at bounding box center [678, 383] width 1356 height 766
click at [424, 468] on video at bounding box center [678, 383] width 1356 height 766
click at [308, 462] on video at bounding box center [678, 383] width 1356 height 766
click at [0, 0] on icon at bounding box center [0, 0] width 0 height 0
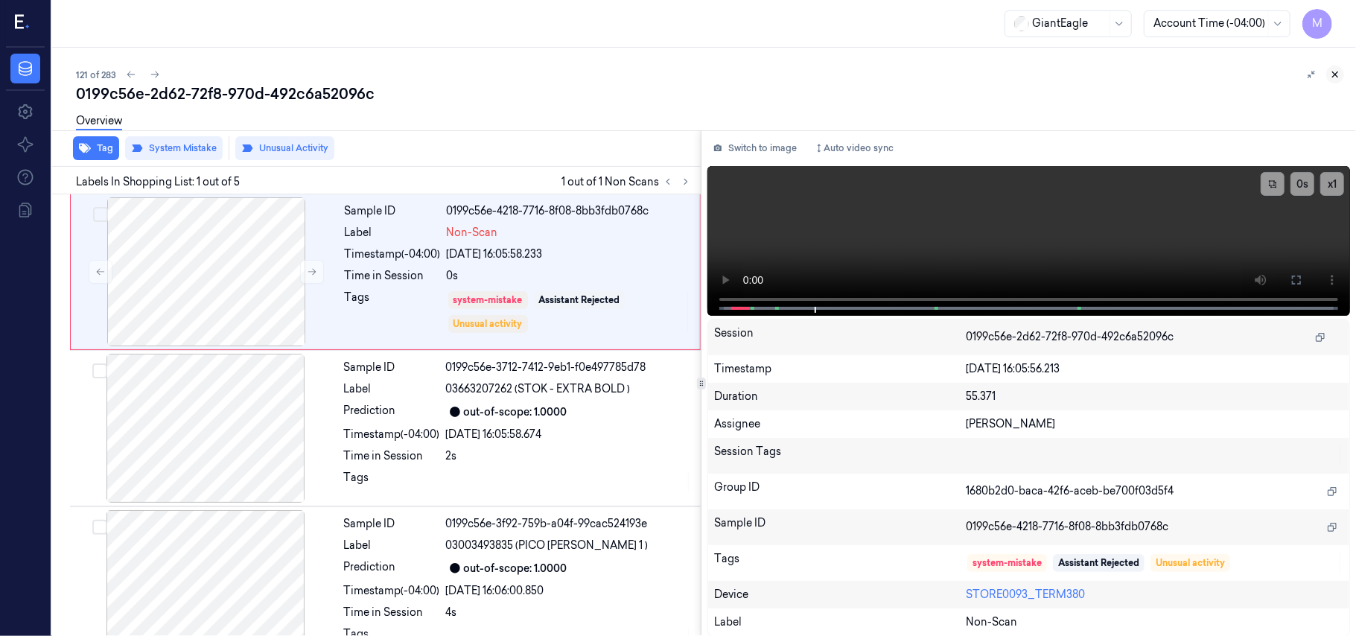
click at [1336, 72] on icon at bounding box center [1335, 74] width 10 height 10
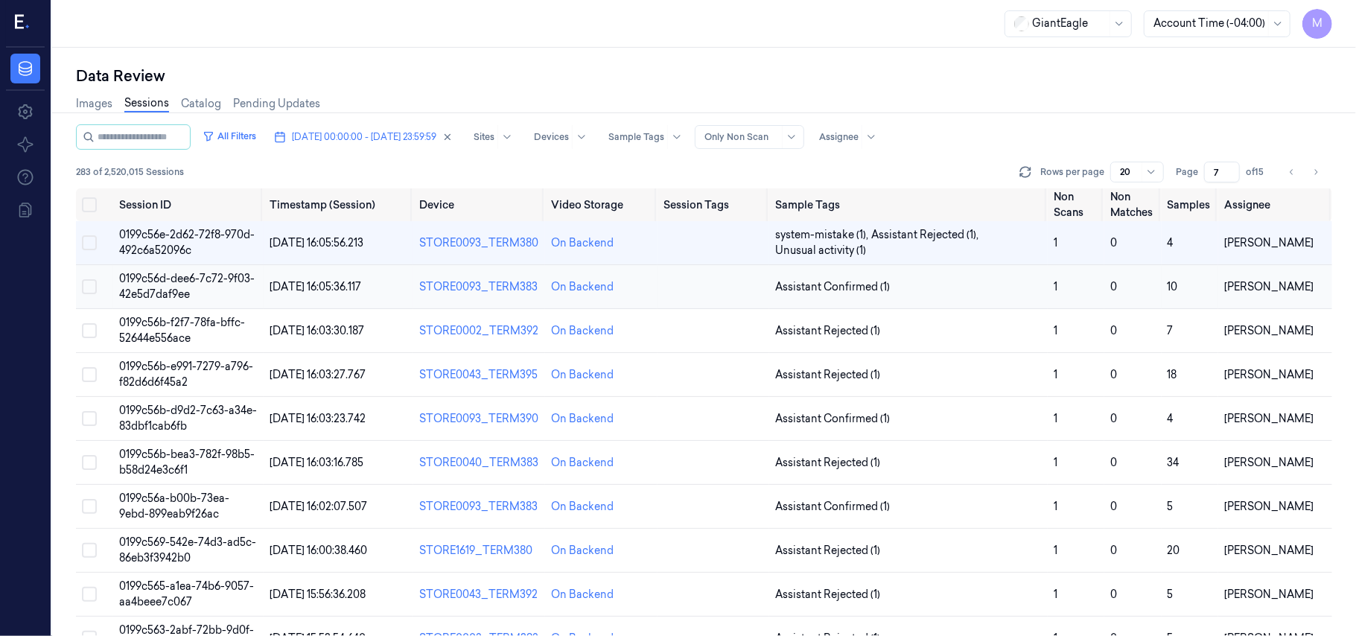
click at [156, 287] on td "0199c56d-dee6-7c72-9f03-42e5d7daf9ee" at bounding box center [188, 287] width 150 height 44
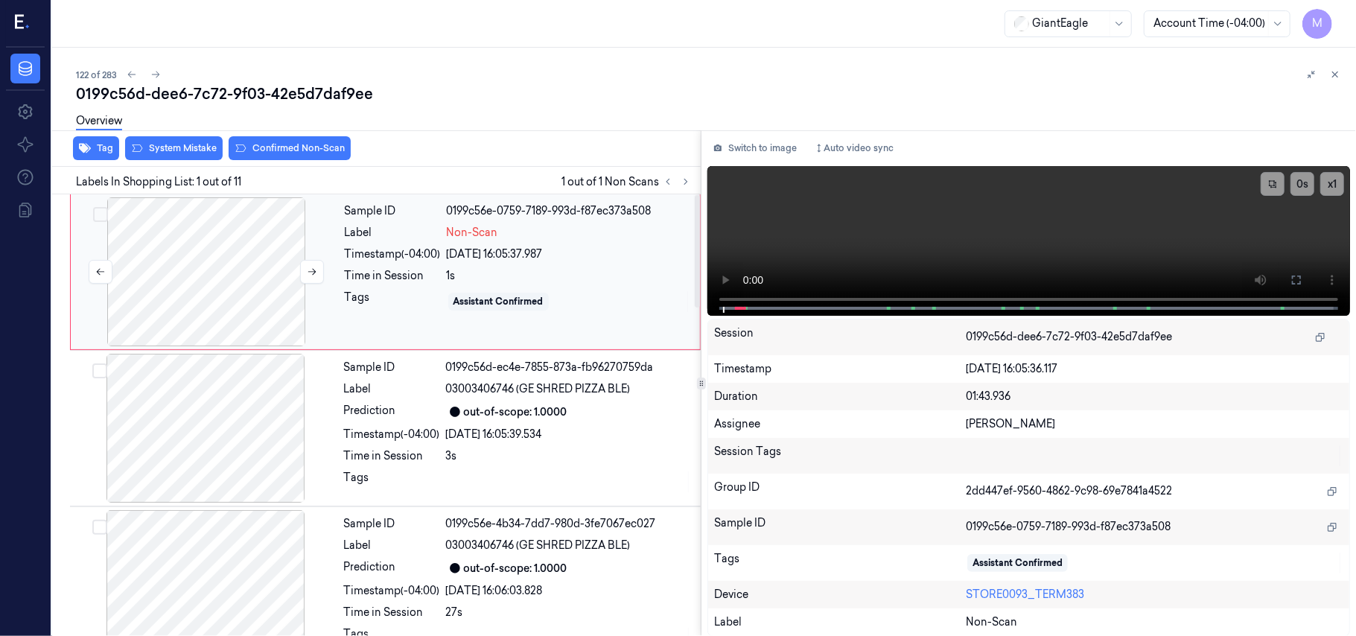
click at [224, 281] on div at bounding box center [206, 271] width 265 height 149
click at [1290, 277] on button at bounding box center [1297, 280] width 24 height 24
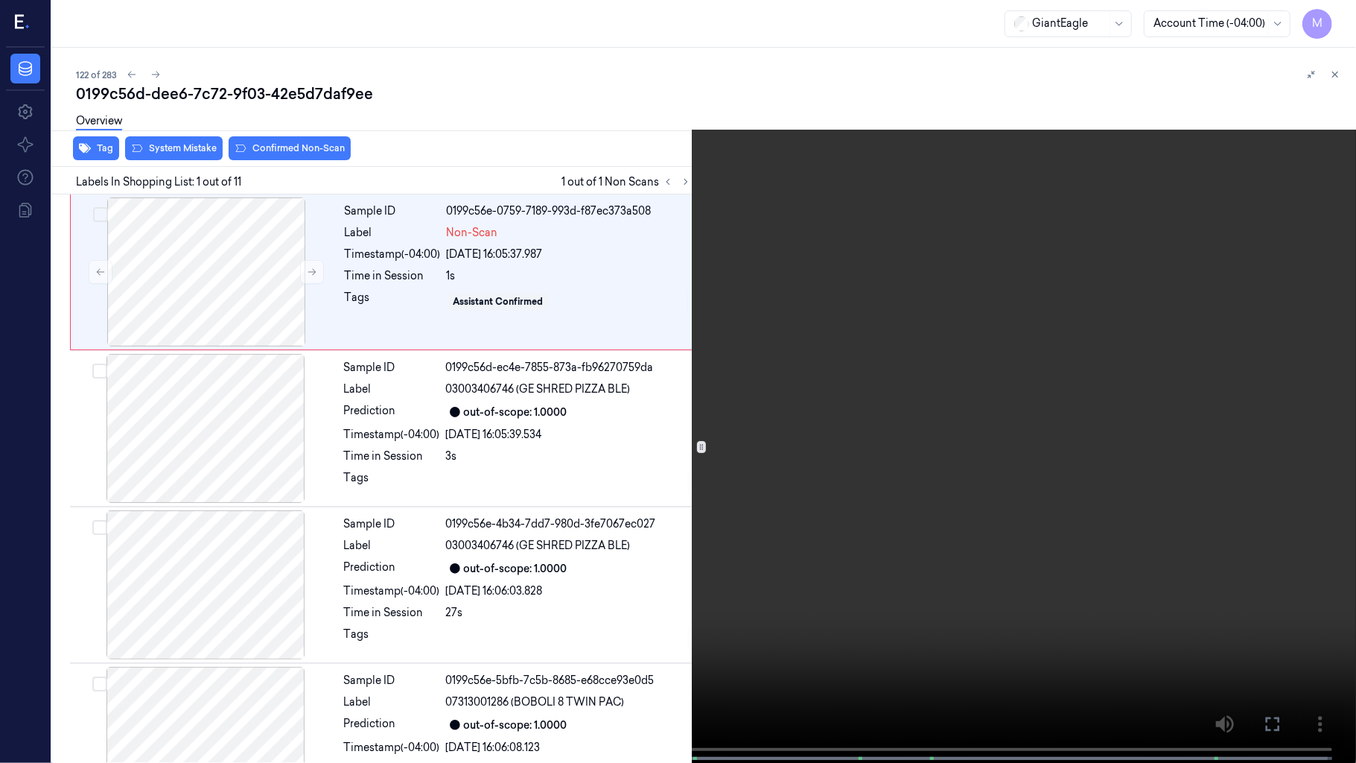
click at [796, 395] on video at bounding box center [678, 383] width 1356 height 766
click at [850, 472] on video at bounding box center [678, 383] width 1356 height 766
click at [572, 403] on video at bounding box center [678, 383] width 1356 height 766
click at [507, 389] on video at bounding box center [678, 383] width 1356 height 766
click at [0, 0] on icon at bounding box center [0, 0] width 0 height 0
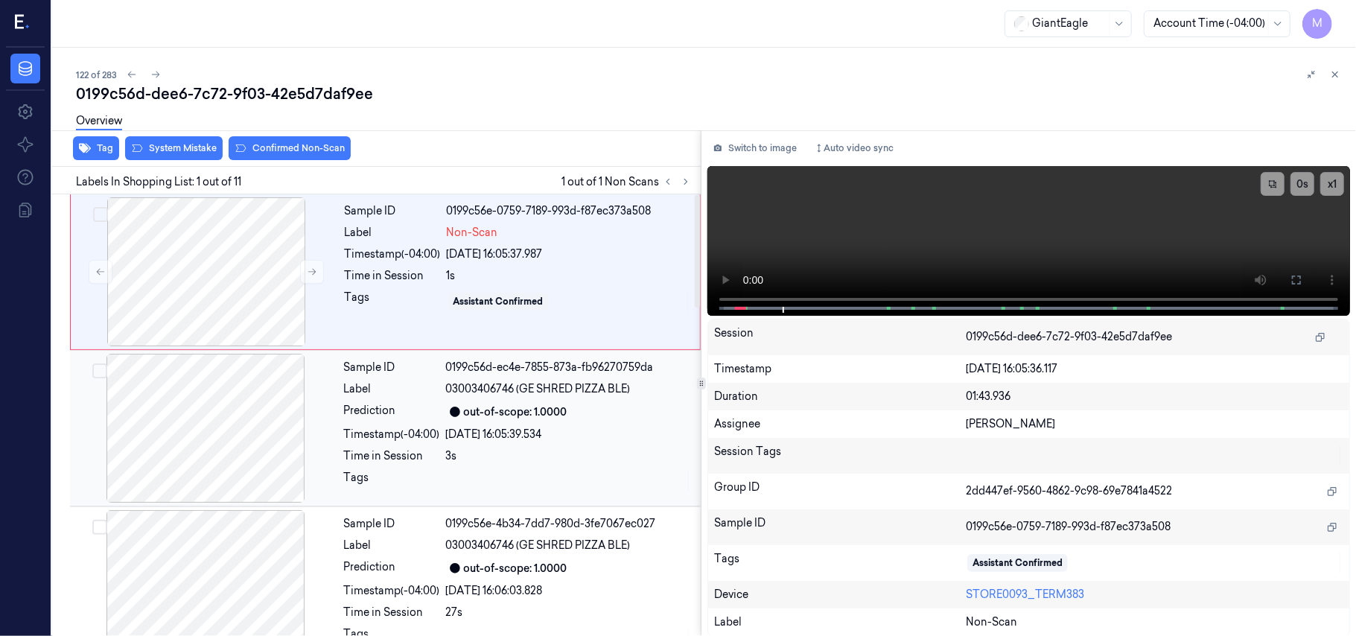
click at [497, 401] on div "Sample ID 0199c56d-ec4e-7855-873a-fb96270759da Label 03003406746 (GE SHRED PIZZ…" at bounding box center [518, 428] width 360 height 149
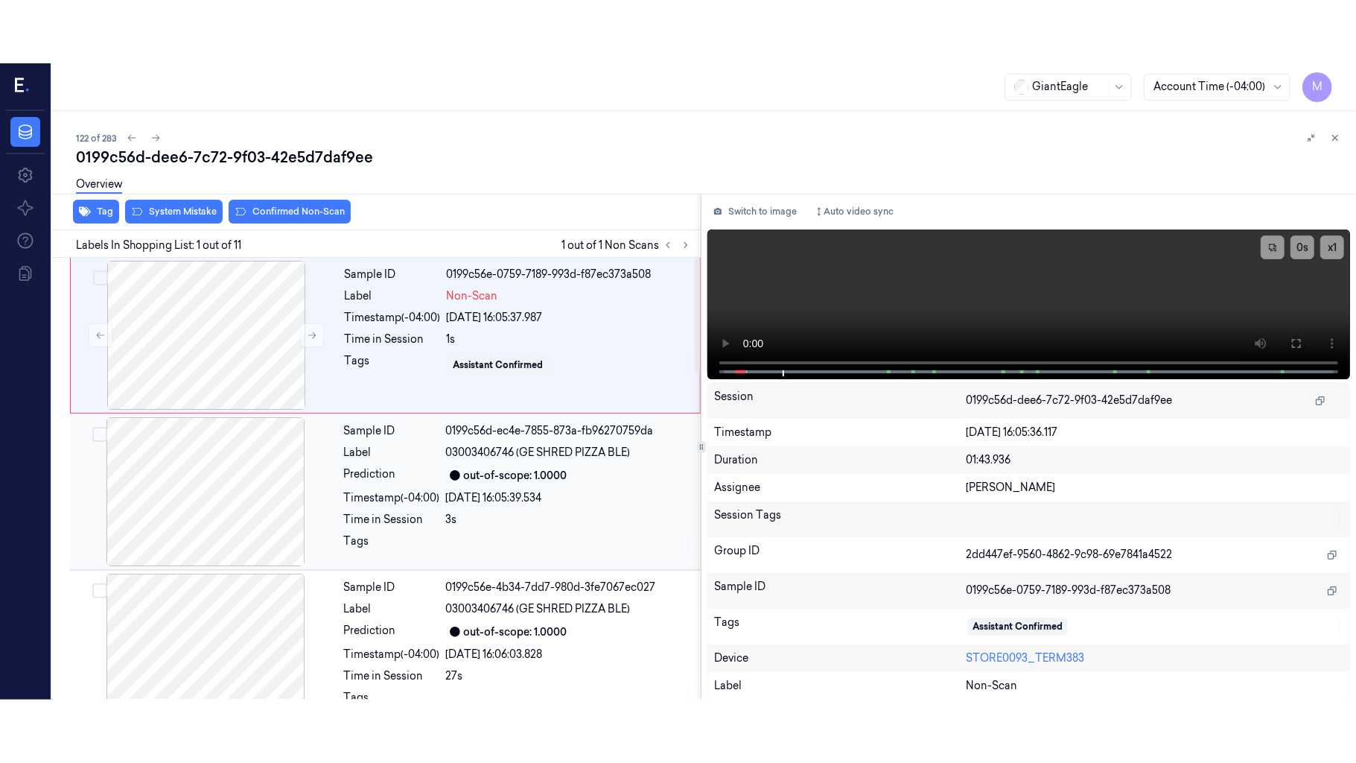
scroll to position [13, 0]
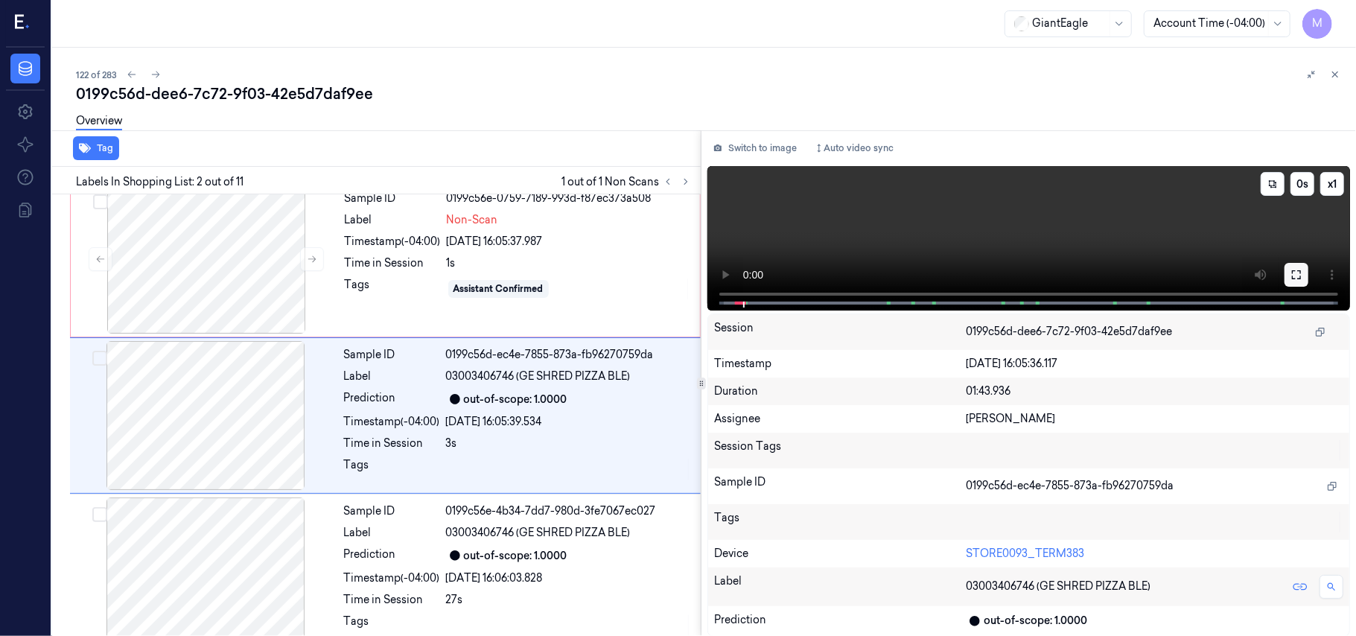
click at [1300, 273] on icon at bounding box center [1296, 274] width 9 height 9
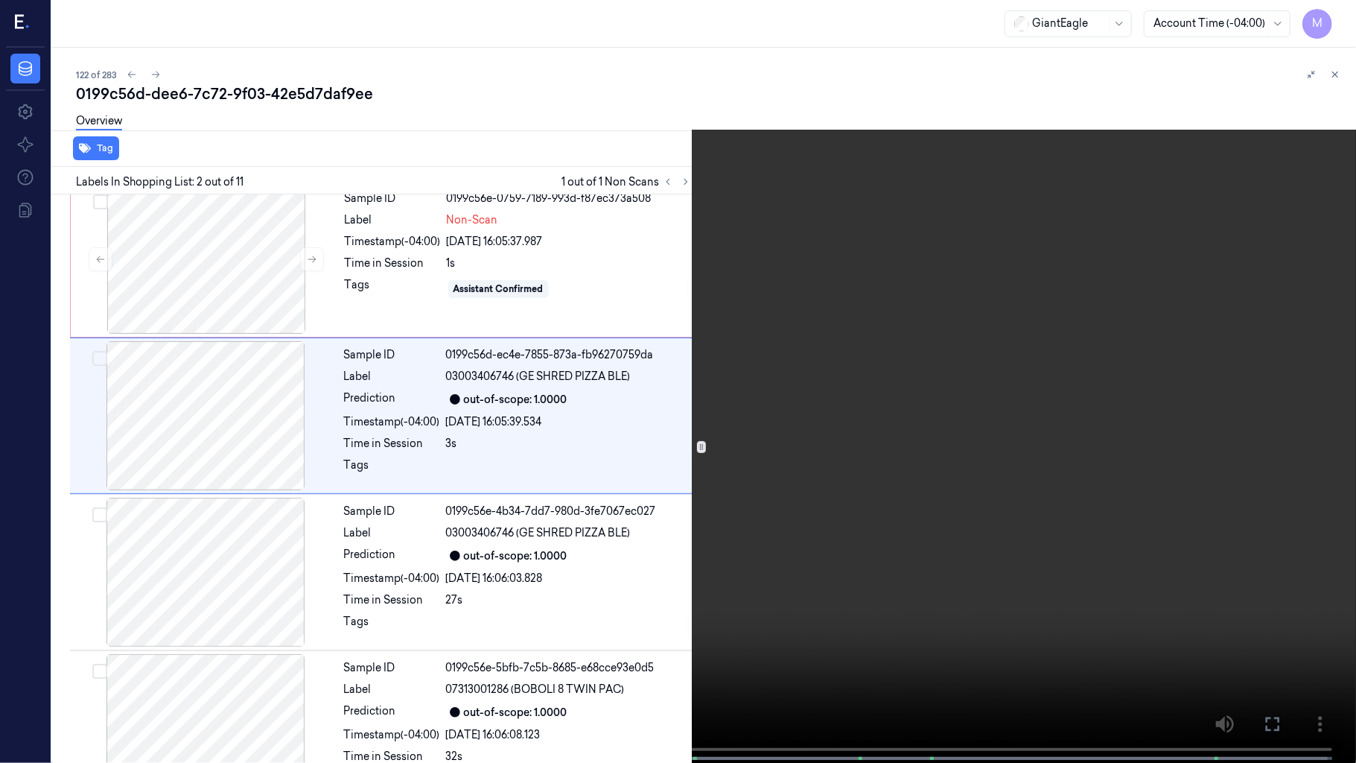
click at [816, 463] on video at bounding box center [678, 383] width 1356 height 766
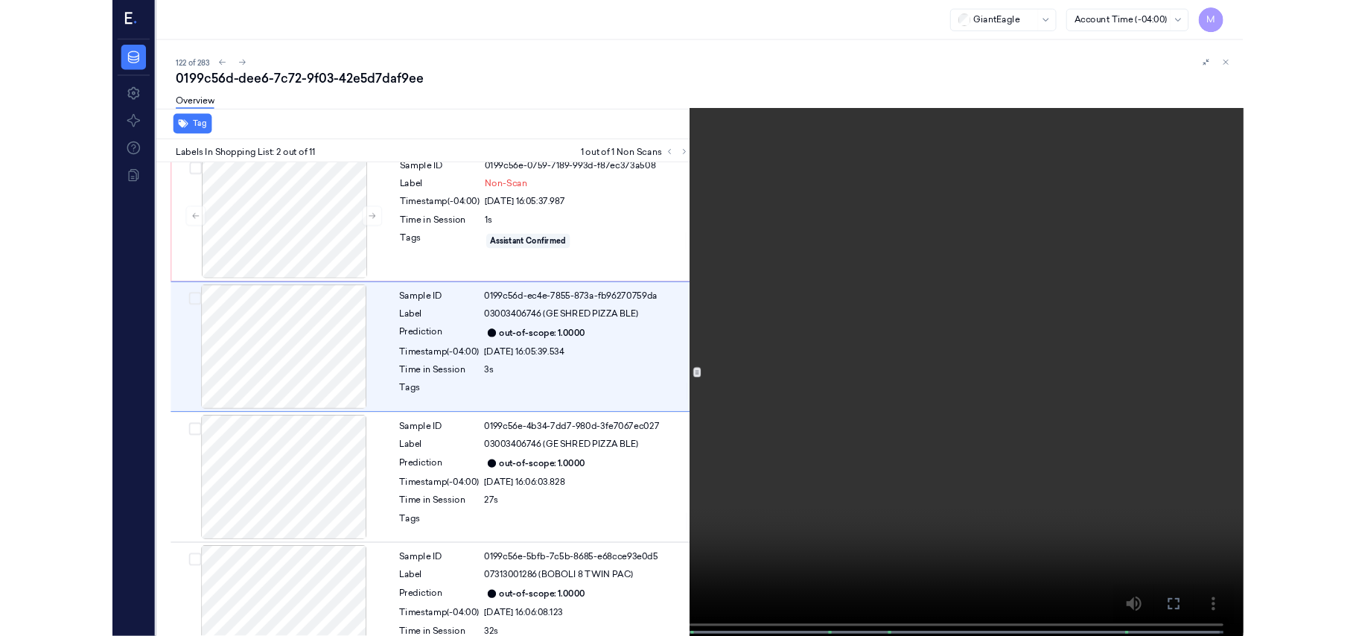
scroll to position [0, 0]
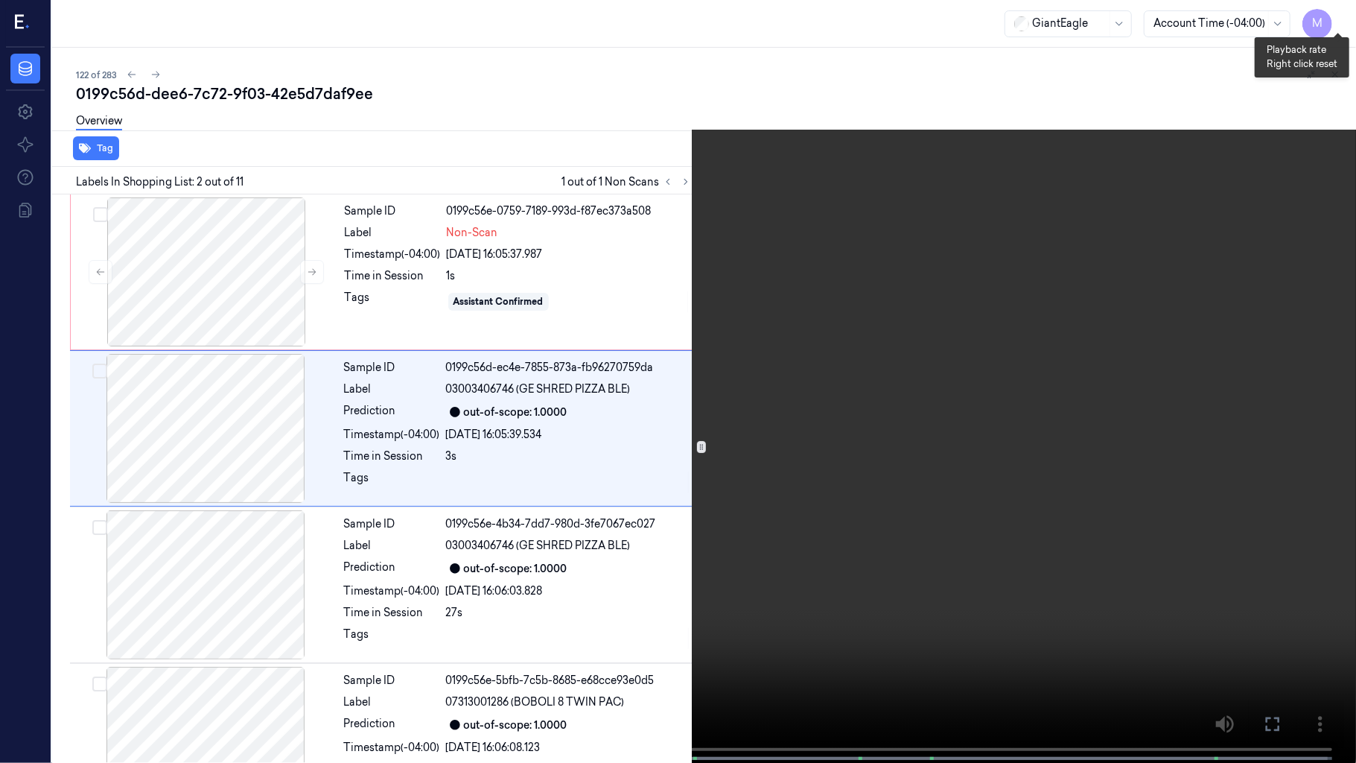
click at [1341, 13] on button "x 1" at bounding box center [1338, 18] width 24 height 24
click at [859, 582] on video at bounding box center [678, 383] width 1356 height 766
click at [0, 0] on icon at bounding box center [0, 0] width 0 height 0
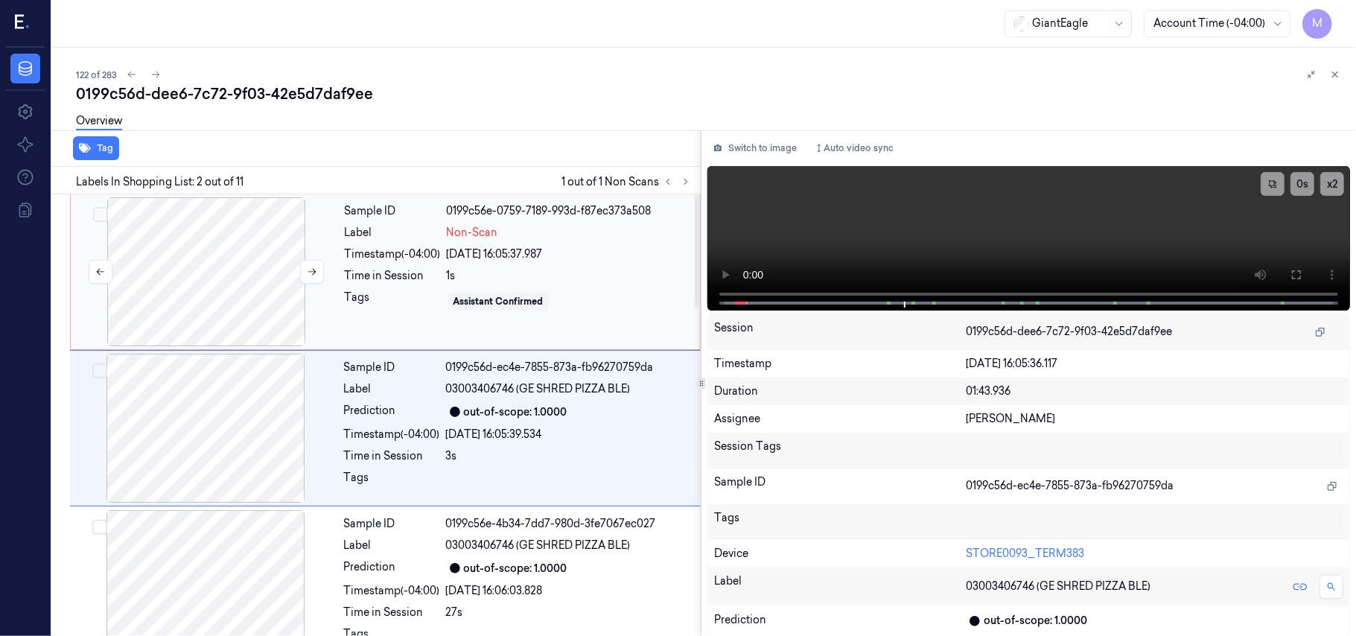
click at [246, 241] on div at bounding box center [206, 271] width 265 height 149
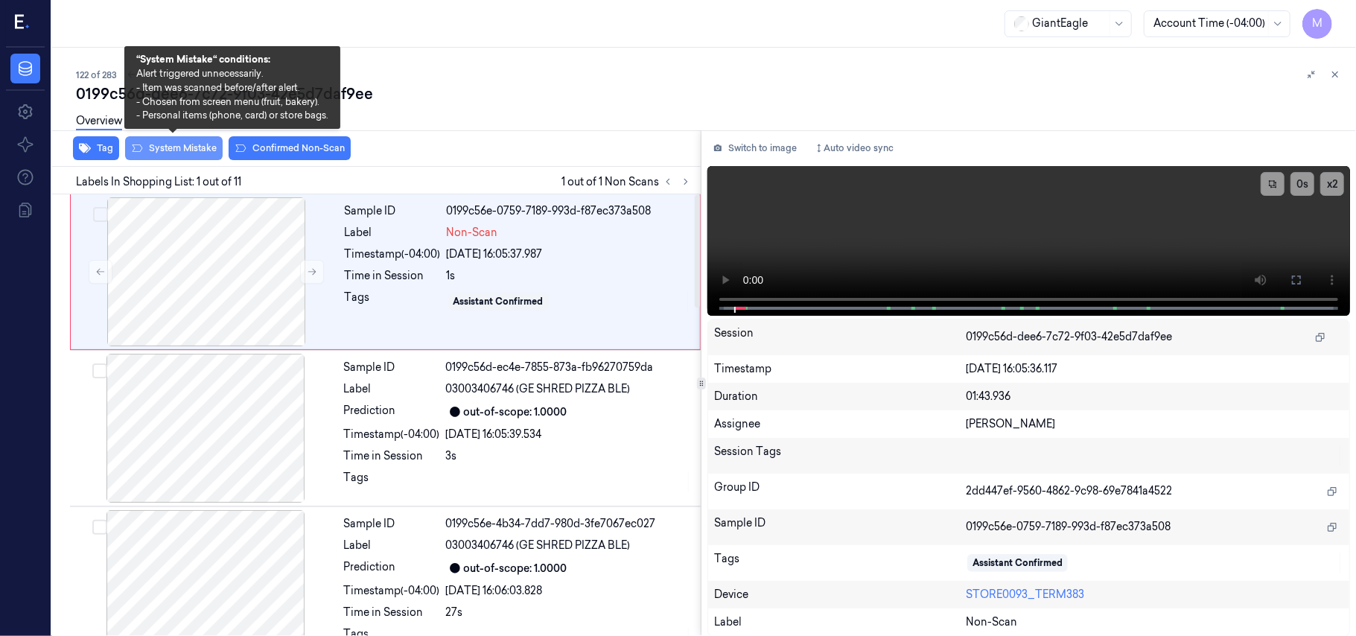
click at [179, 147] on button "System Mistake" at bounding box center [174, 148] width 98 height 24
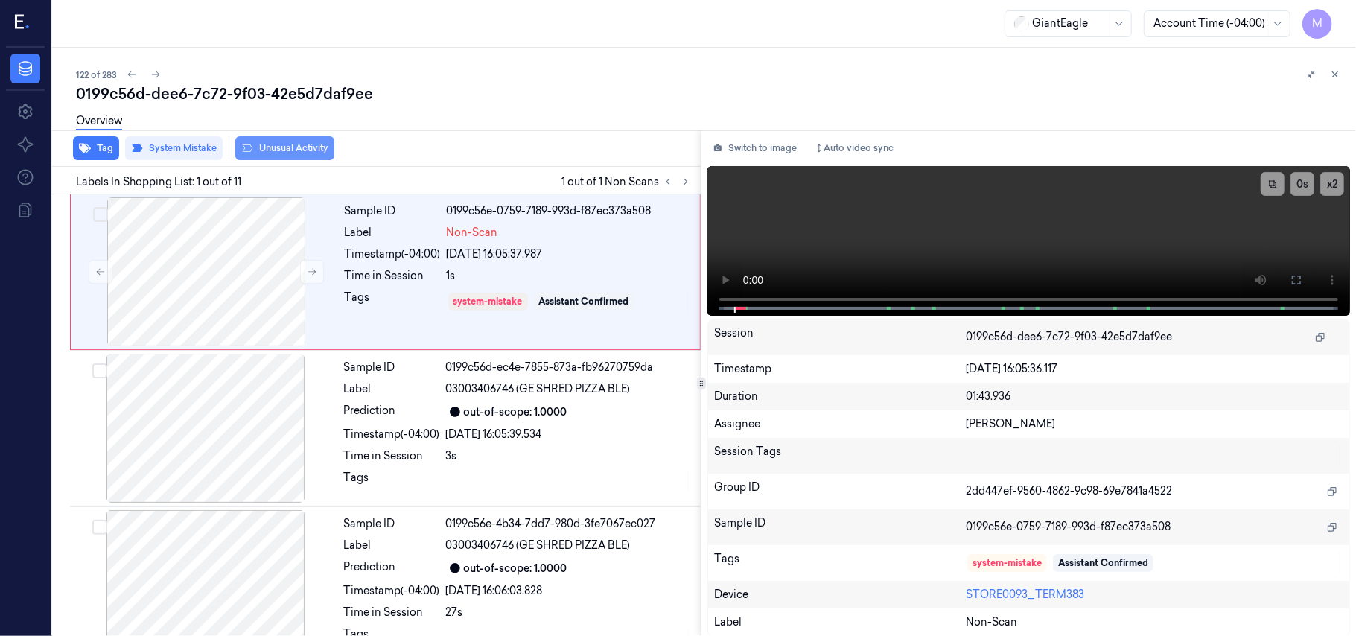
click at [307, 144] on button "Unusual Activity" at bounding box center [284, 148] width 99 height 24
click at [1331, 70] on icon at bounding box center [1335, 74] width 10 height 10
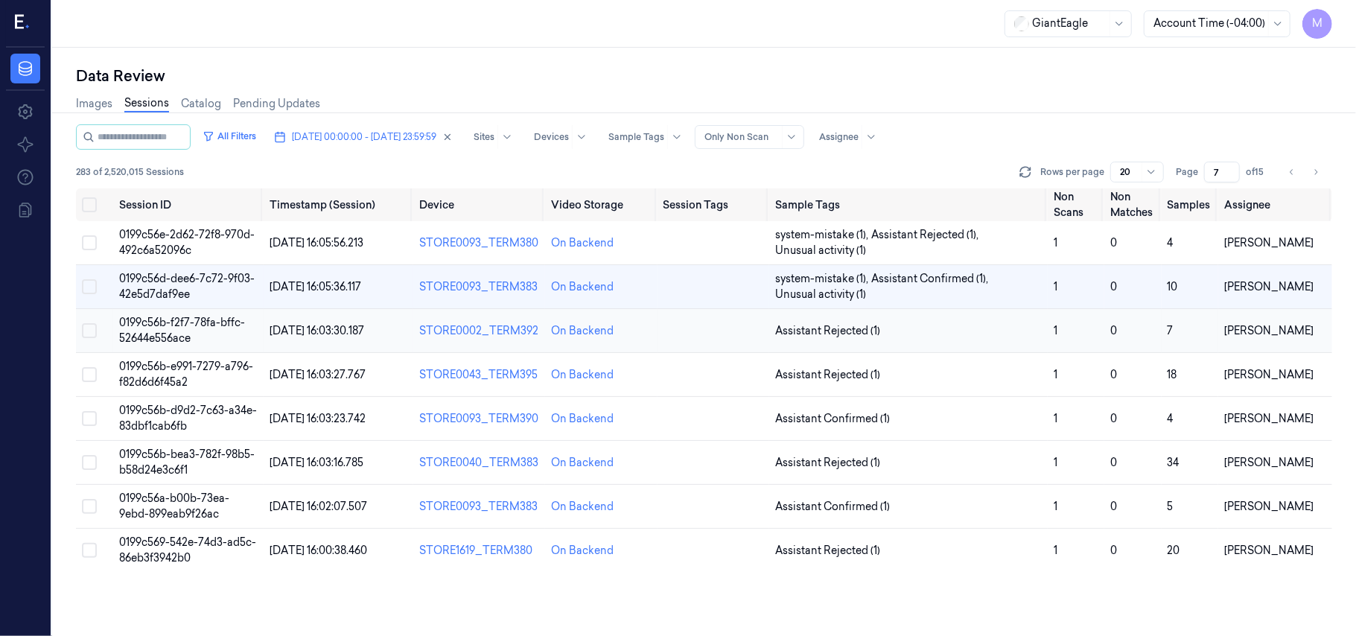
scroll to position [7, 0]
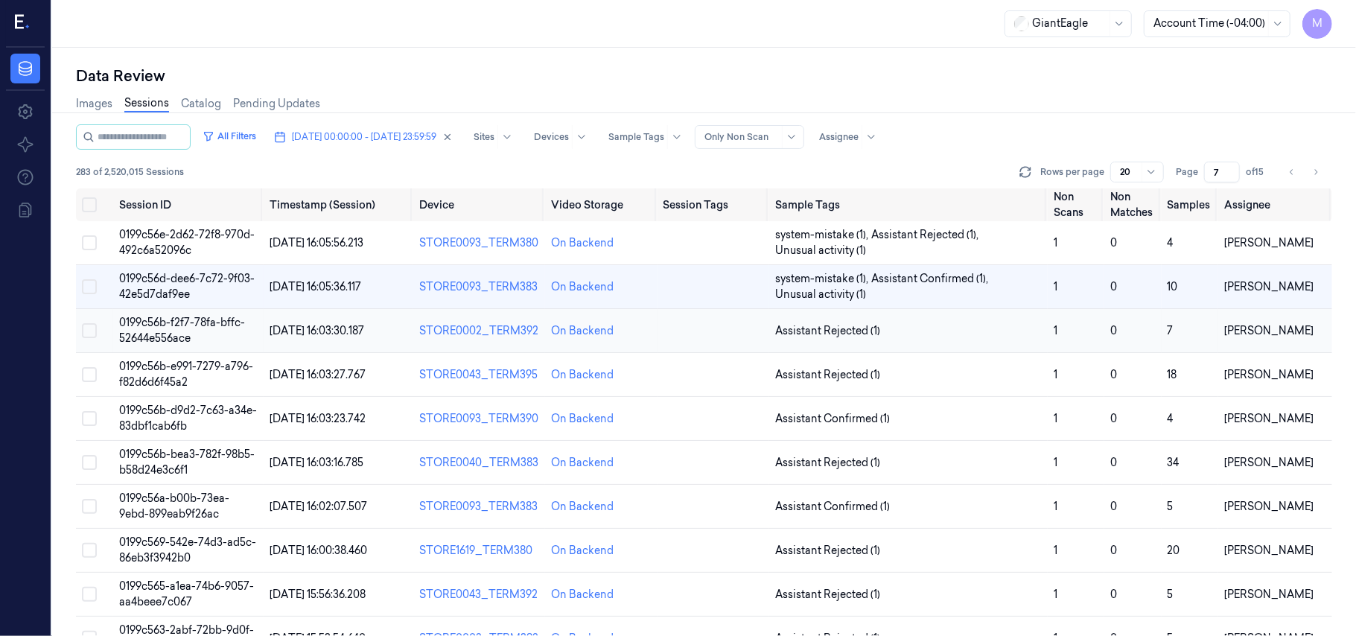
click at [171, 319] on span "0199c56b-f2f7-78fa-bffc-52644e556ace" at bounding box center [182, 330] width 126 height 29
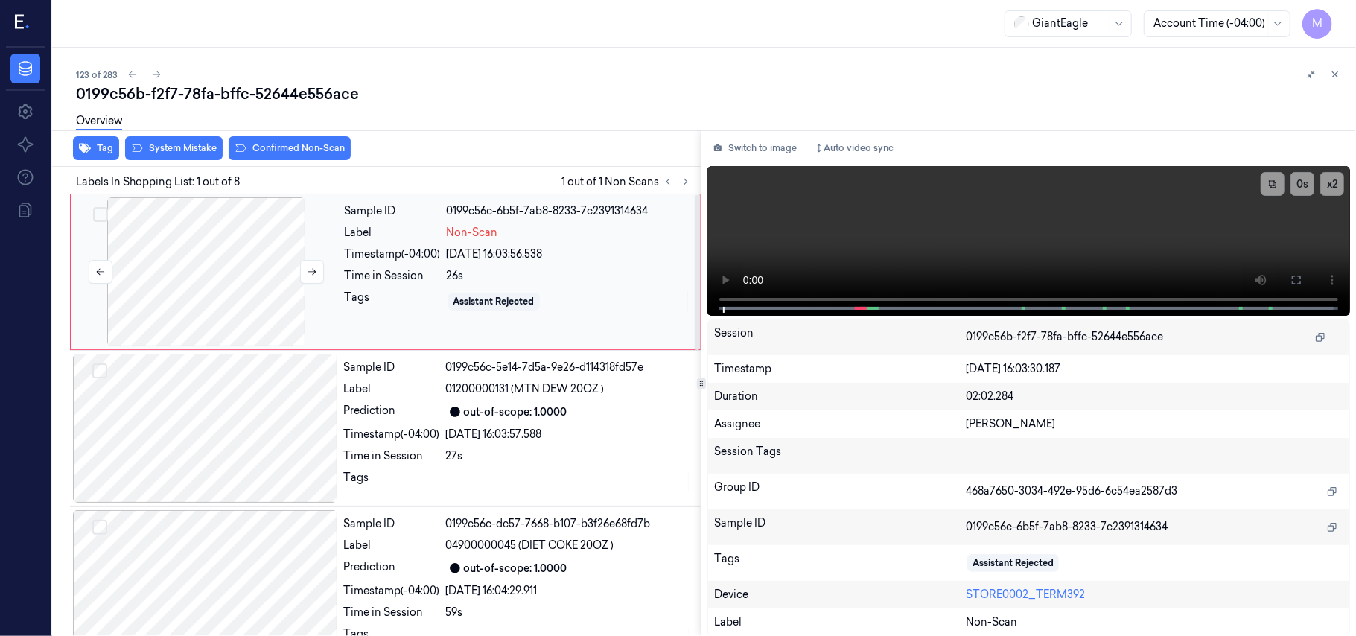
click at [235, 250] on div at bounding box center [206, 271] width 265 height 149
click at [1300, 289] on button at bounding box center [1297, 280] width 24 height 24
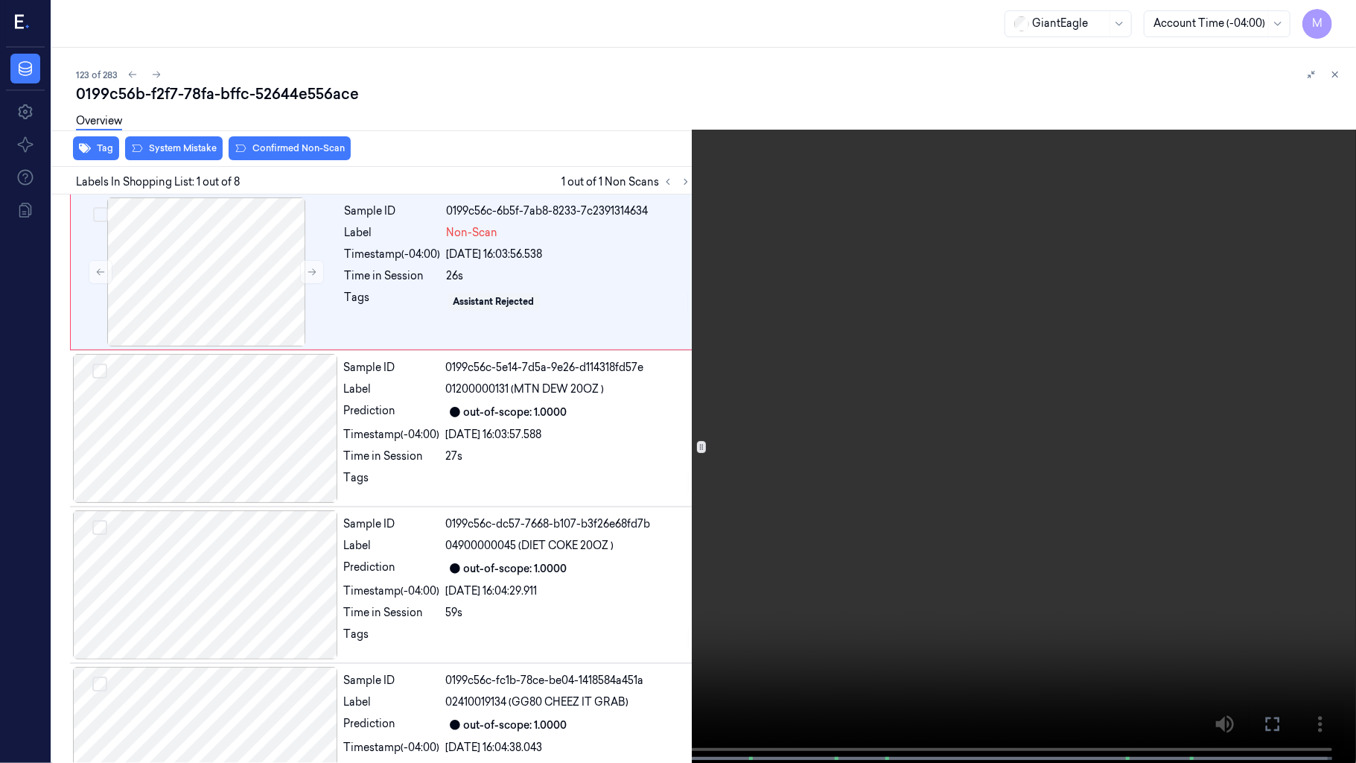
click at [421, 444] on video at bounding box center [678, 383] width 1356 height 766
click at [1344, 10] on button "x 2" at bounding box center [1338, 18] width 24 height 24
click at [1336, 10] on button "x 4" at bounding box center [1338, 18] width 24 height 24
click at [597, 261] on video at bounding box center [678, 383] width 1356 height 766
click at [561, 439] on video at bounding box center [678, 383] width 1356 height 766
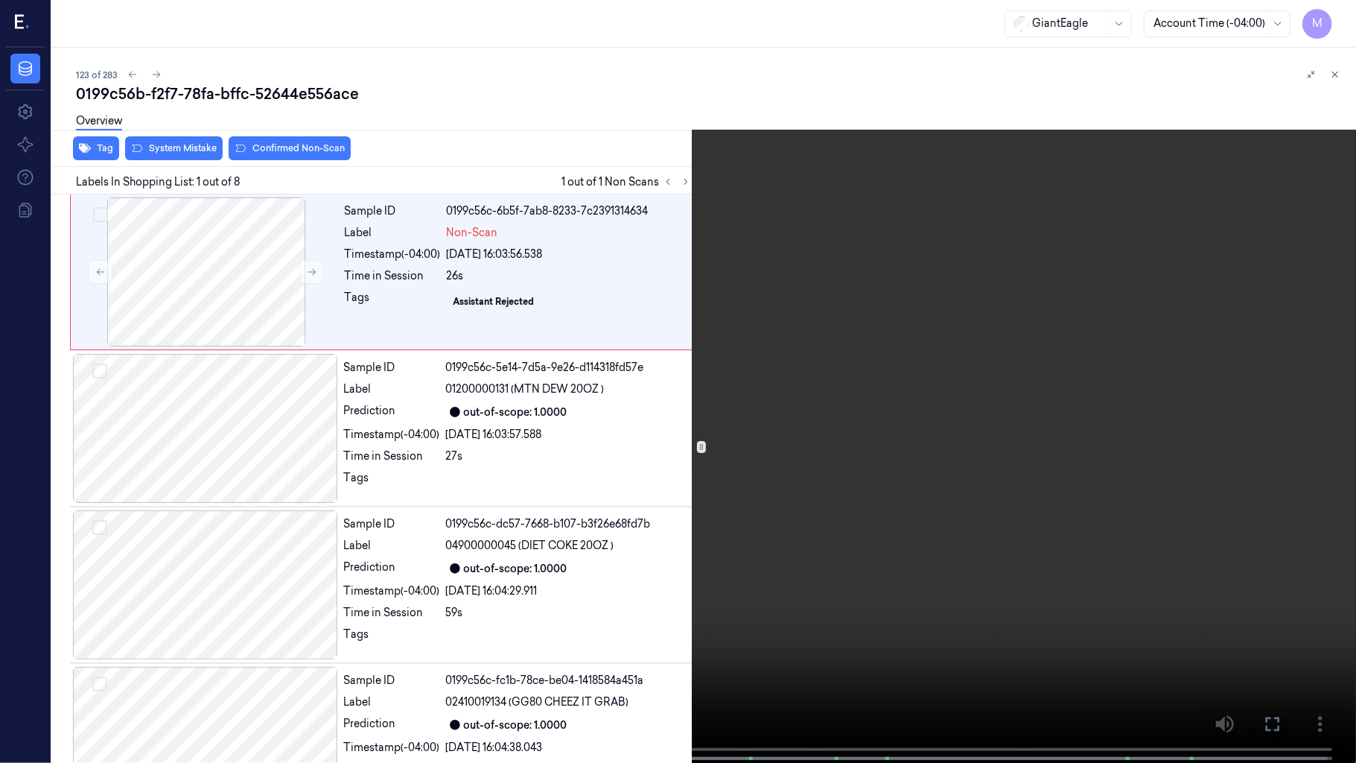
click at [0, 635] on video at bounding box center [678, 383] width 1356 height 766
click at [671, 232] on video at bounding box center [678, 383] width 1356 height 766
click at [0, 0] on icon at bounding box center [0, 0] width 0 height 0
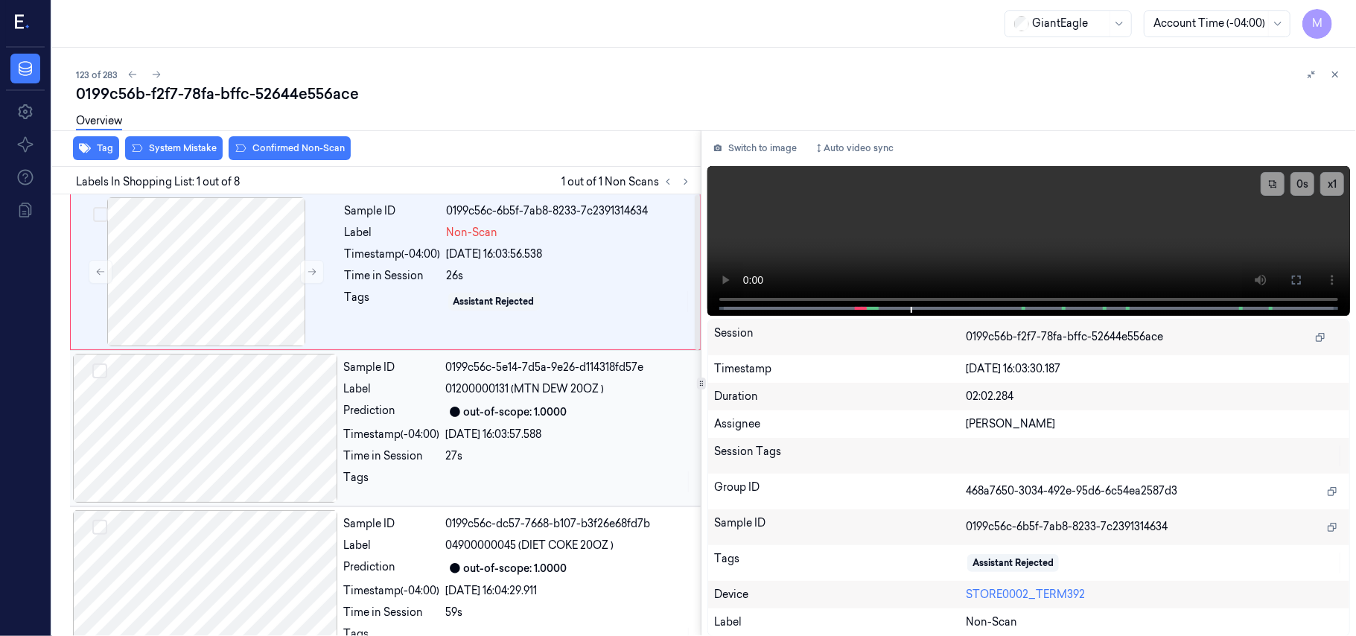
click at [508, 383] on span "01200000131 (MTN DEW 20OZ )" at bounding box center [525, 389] width 159 height 16
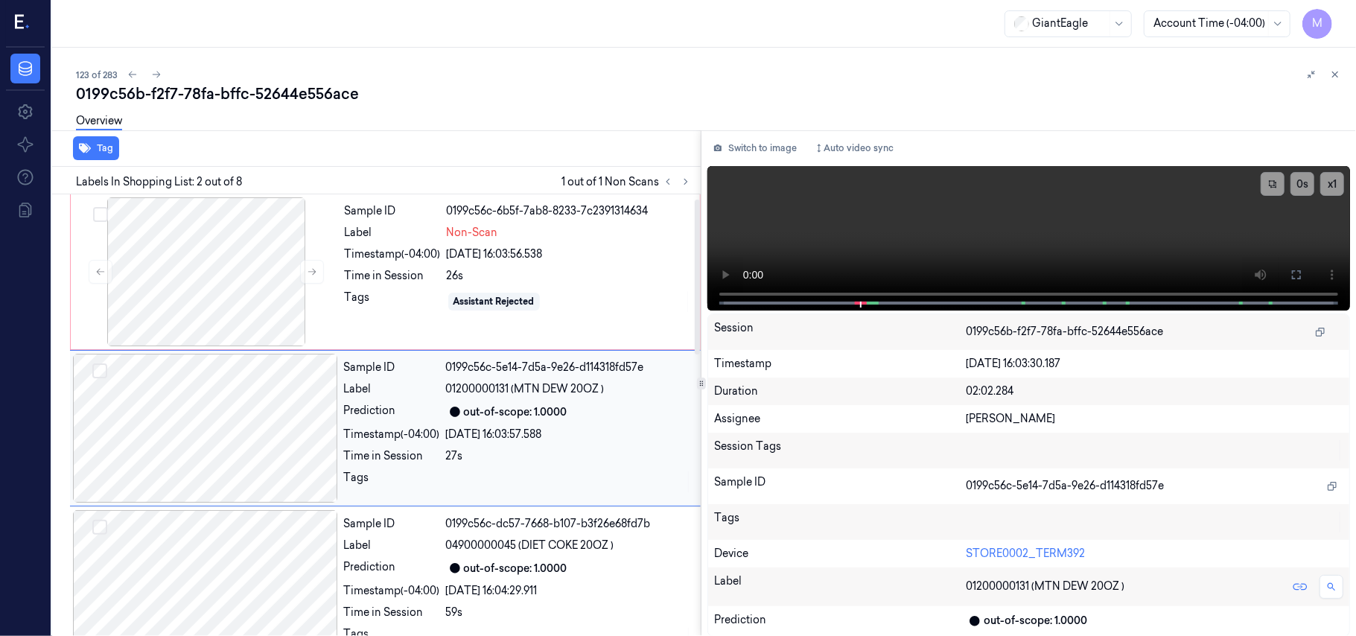
scroll to position [13, 0]
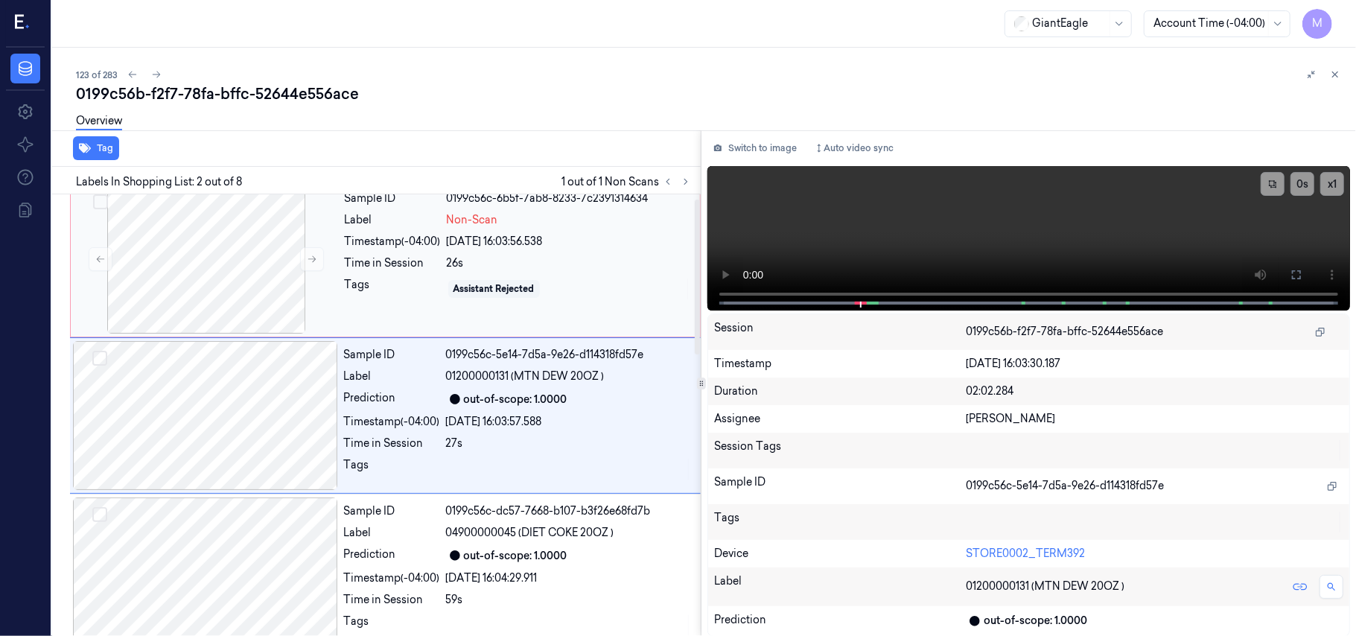
click at [493, 254] on div "Sample ID 0199c56c-6b5f-7ab8-8233-7c2391314634 Label Non-Scan Timestamp (-04:00…" at bounding box center [518, 259] width 358 height 149
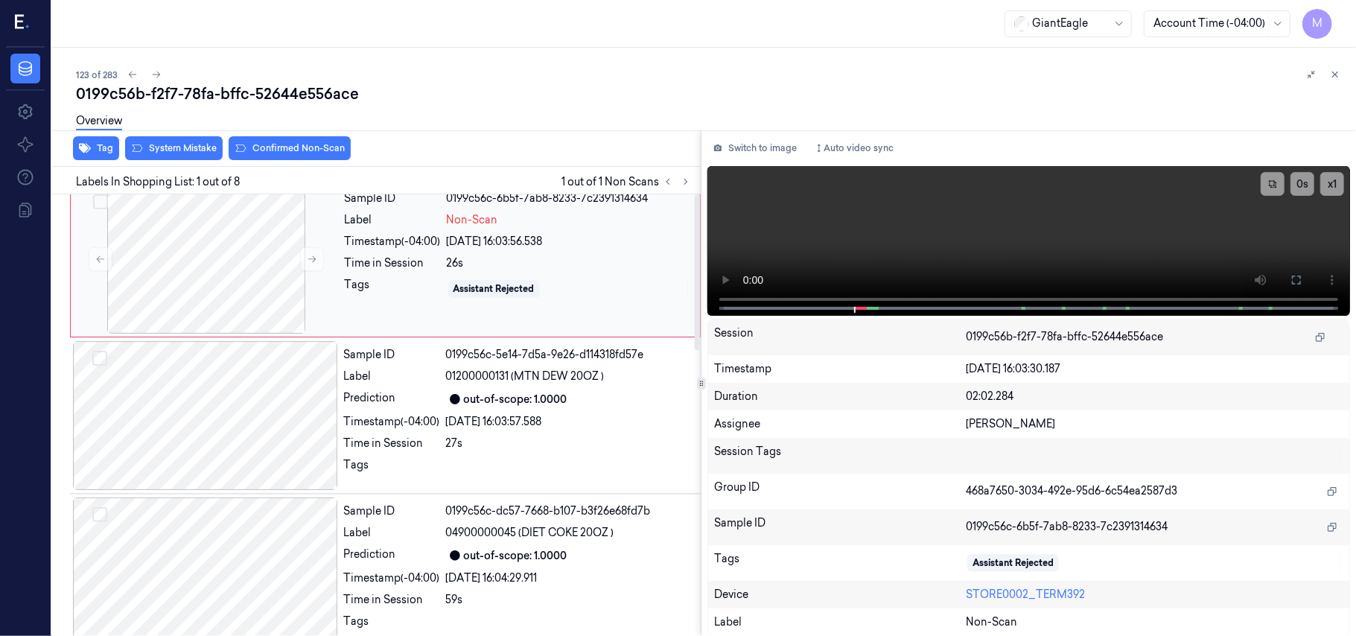
scroll to position [0, 0]
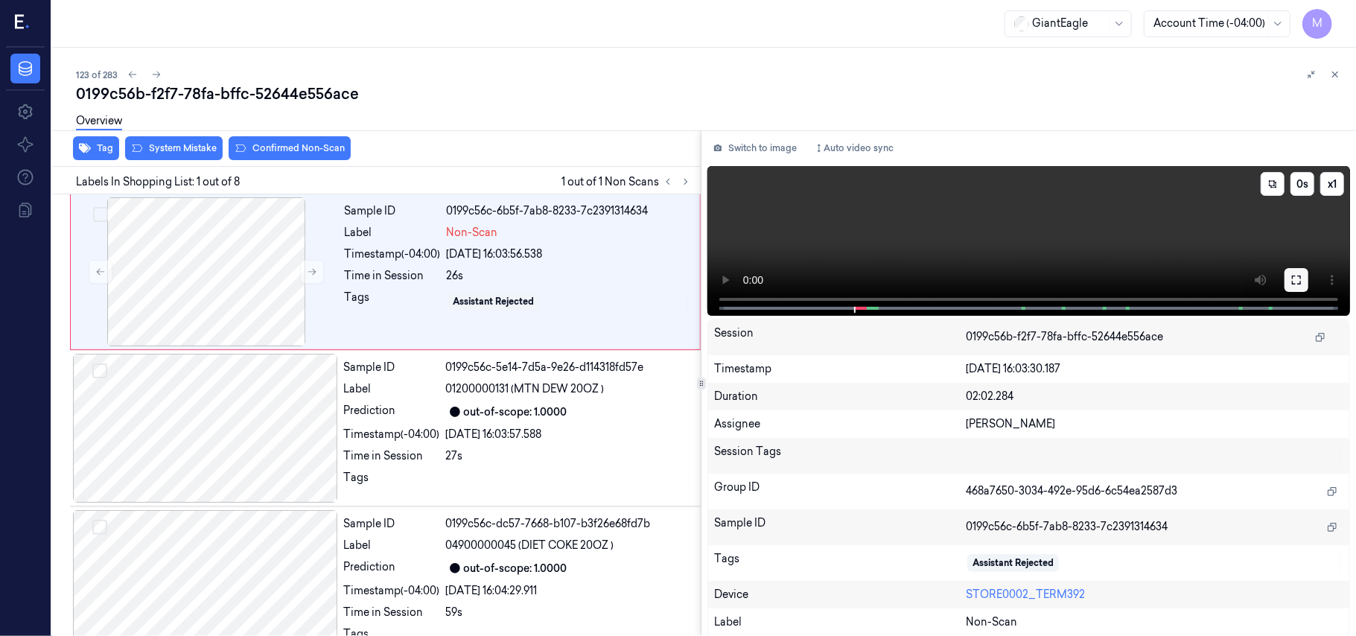
click at [1296, 278] on icon at bounding box center [1297, 280] width 12 height 12
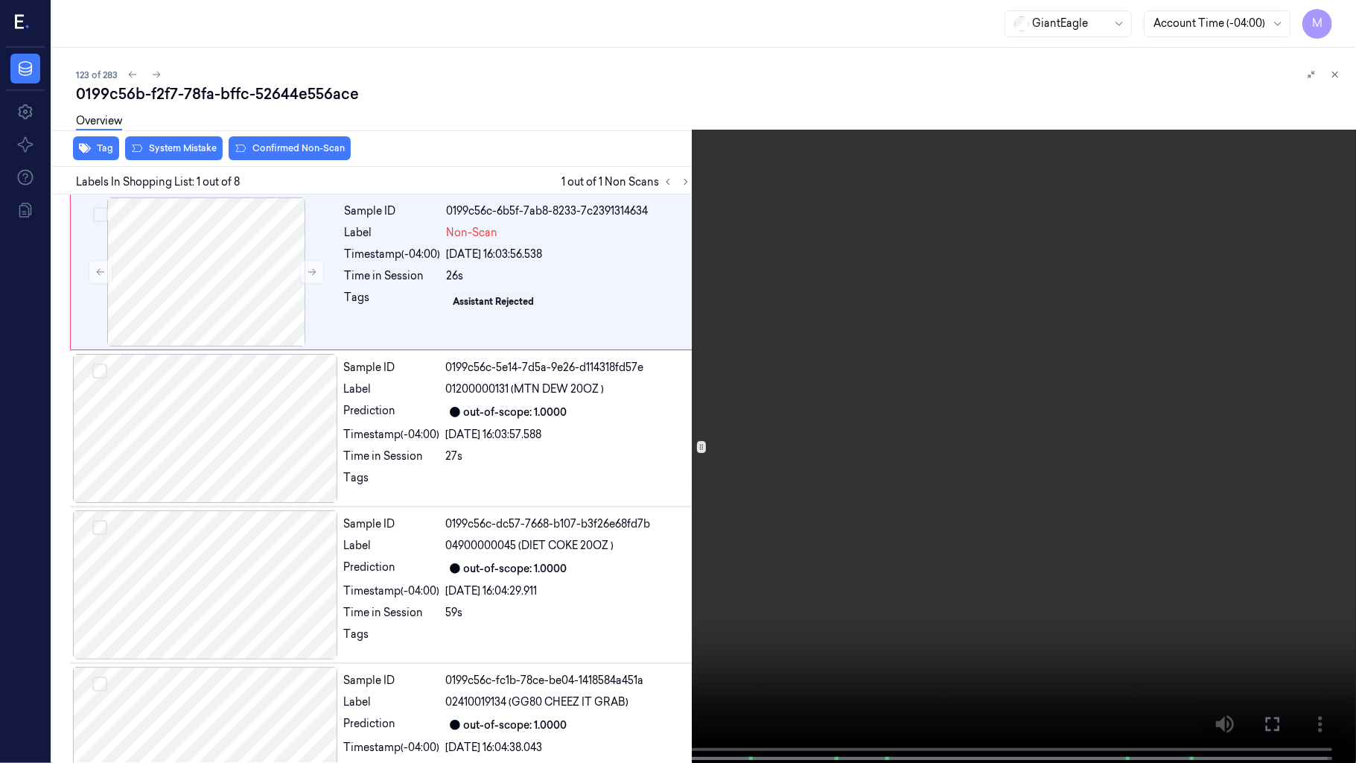
click at [811, 320] on video at bounding box center [678, 383] width 1356 height 766
click at [850, 325] on video at bounding box center [678, 383] width 1356 height 766
click at [0, 0] on icon at bounding box center [0, 0] width 0 height 0
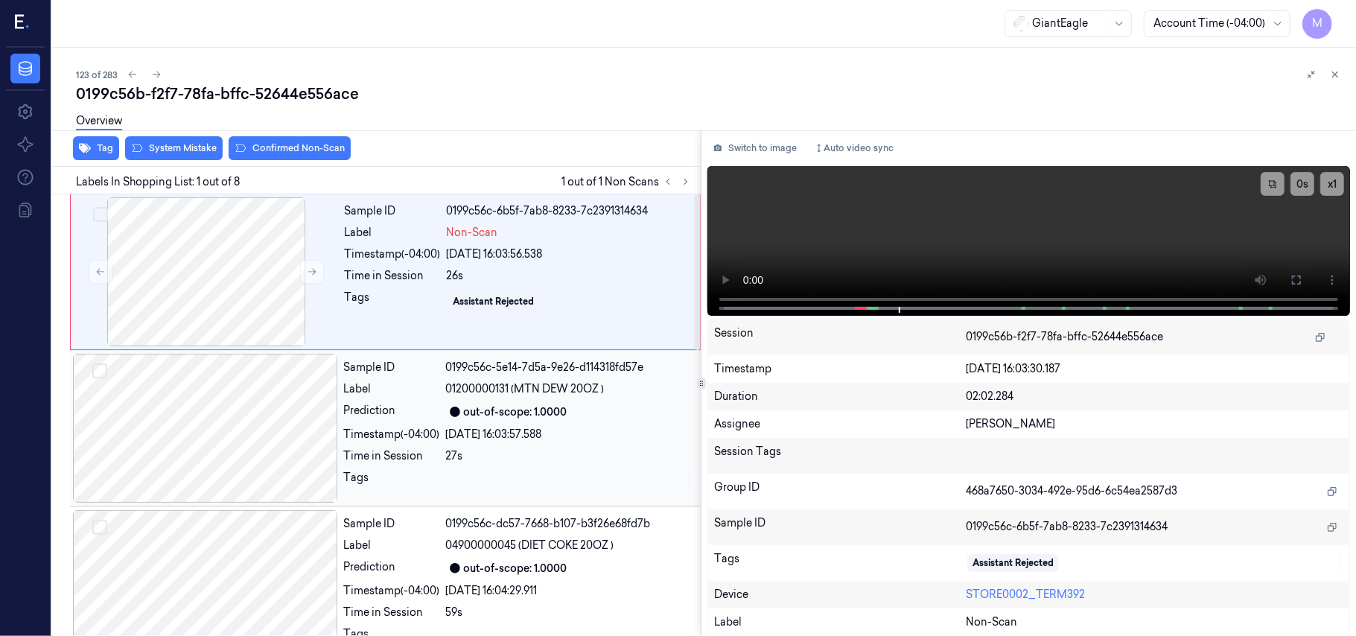
click at [270, 403] on div at bounding box center [205, 428] width 265 height 149
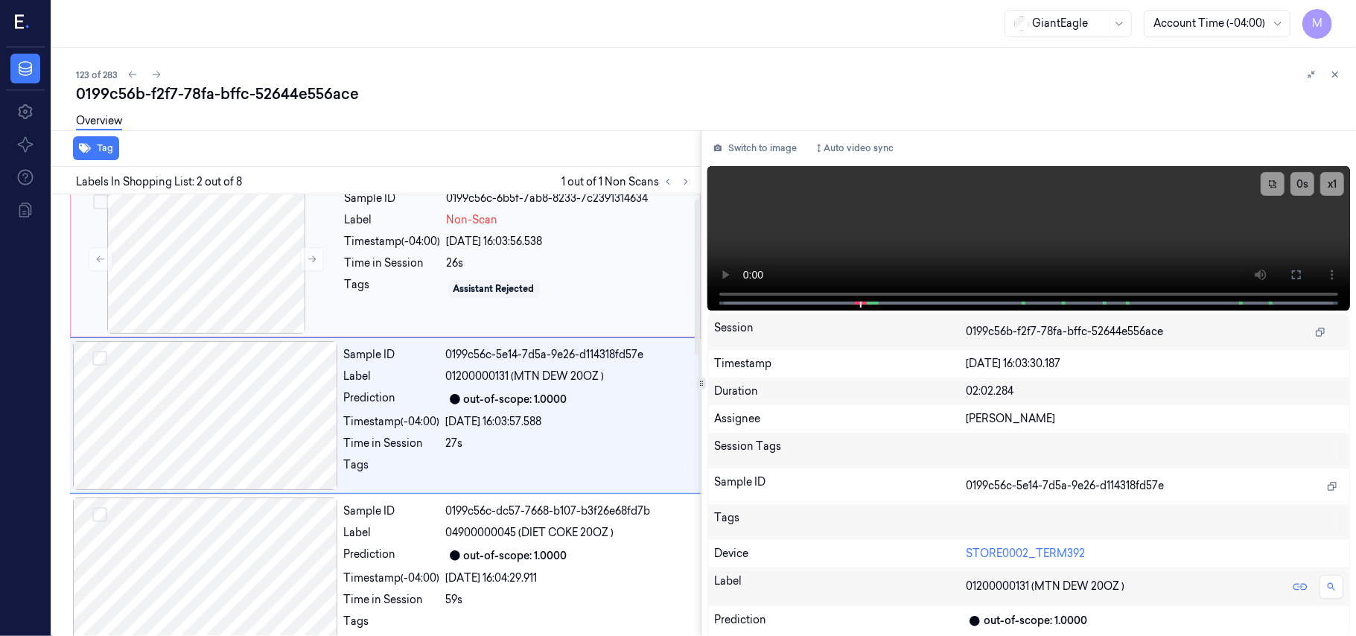
click at [474, 264] on div "26s" at bounding box center [569, 263] width 244 height 16
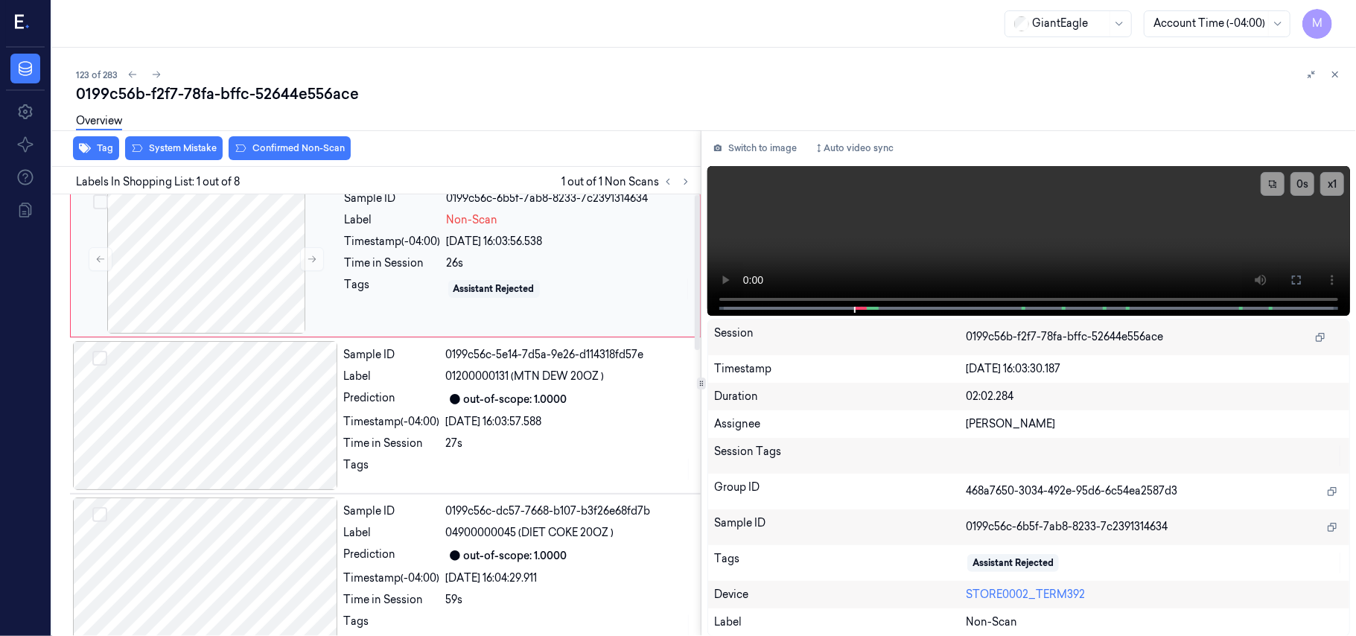
scroll to position [0, 0]
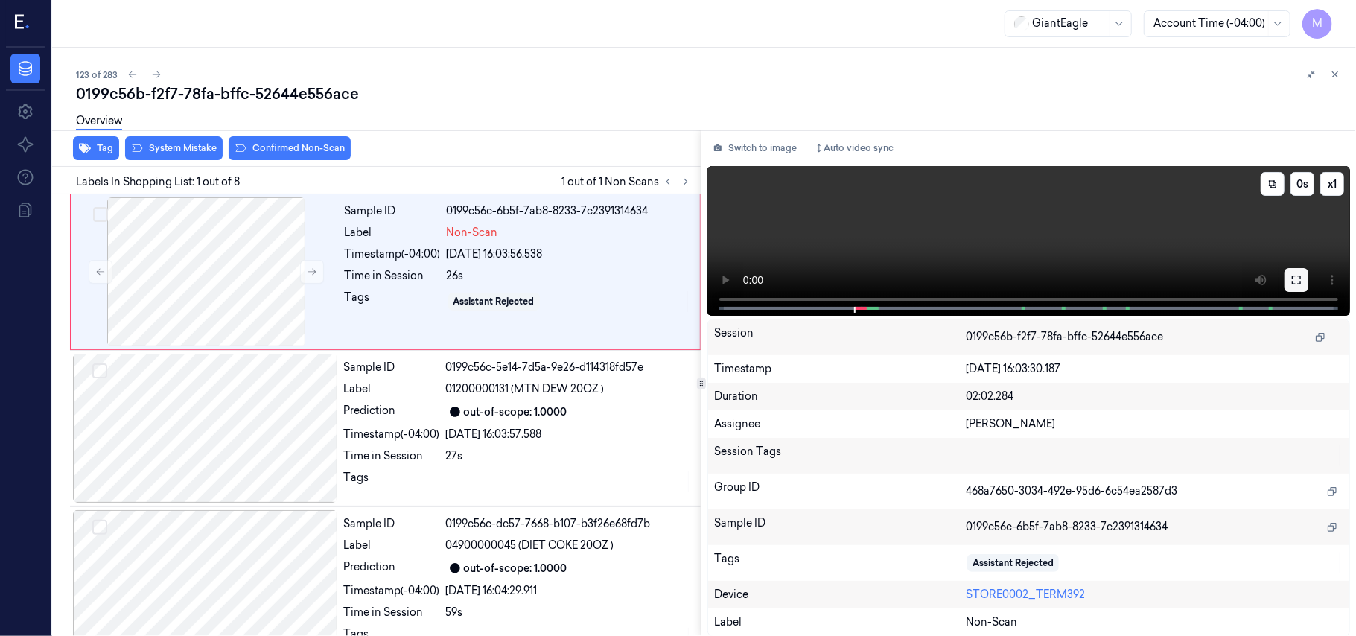
click at [1294, 280] on icon at bounding box center [1297, 280] width 12 height 12
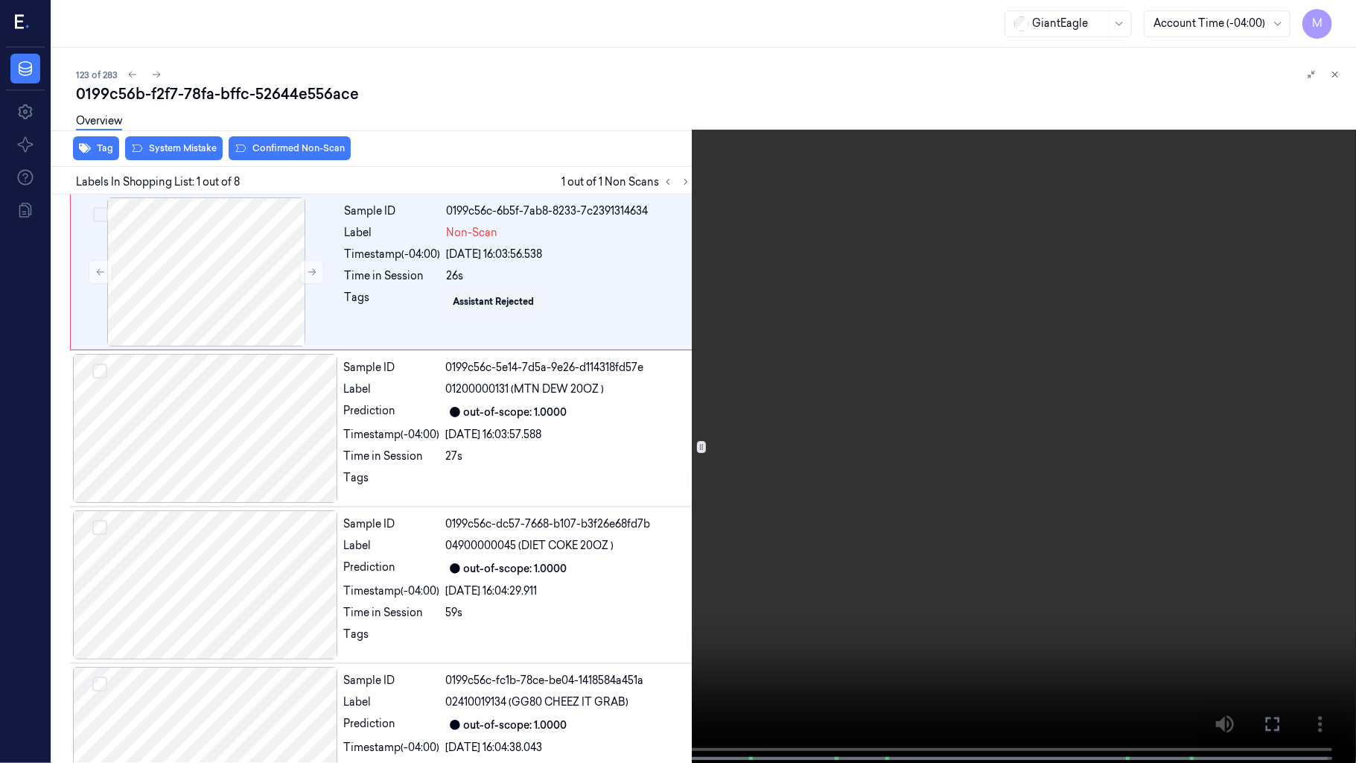
click at [996, 394] on video at bounding box center [678, 383] width 1356 height 766
click at [0, 0] on icon at bounding box center [0, 0] width 0 height 0
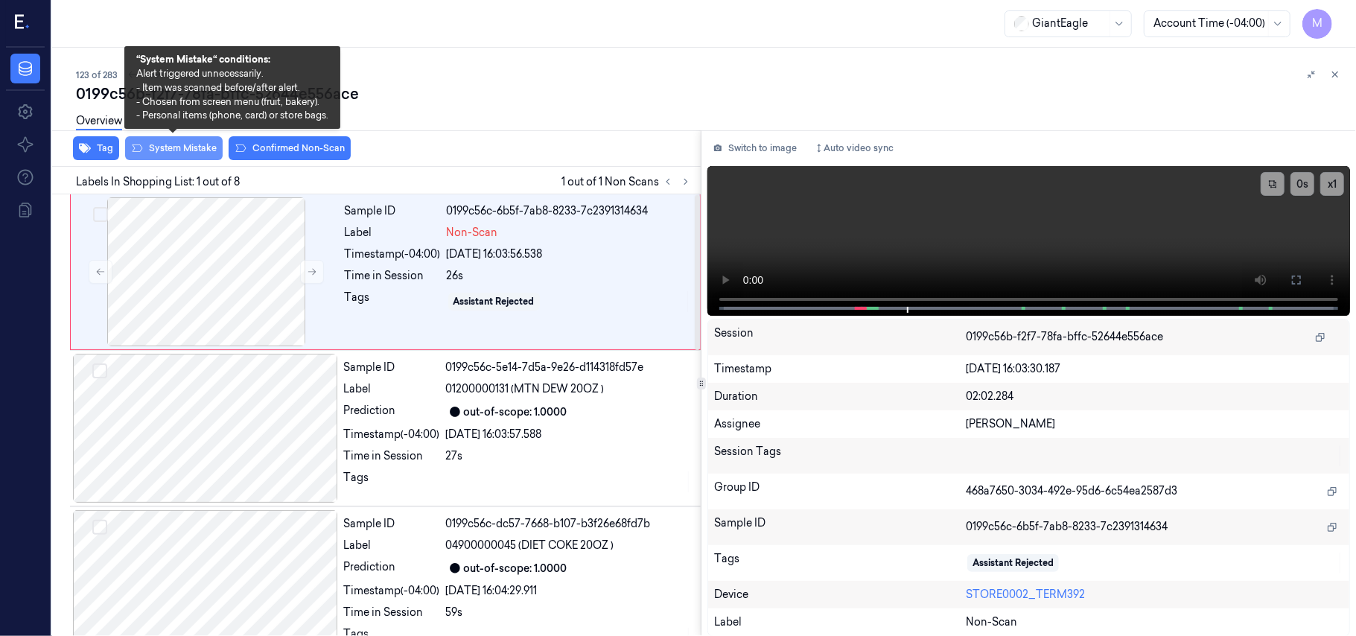
click at [185, 146] on button "System Mistake" at bounding box center [174, 148] width 98 height 24
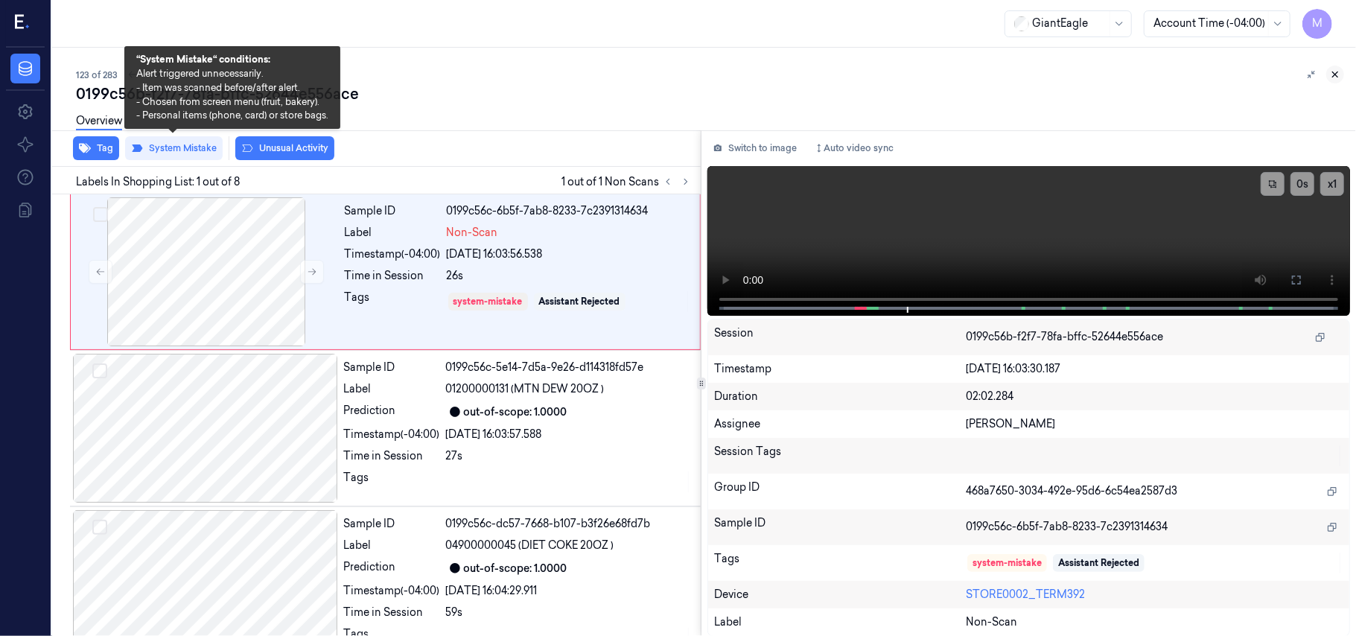
click at [1335, 69] on icon at bounding box center [1335, 74] width 10 height 10
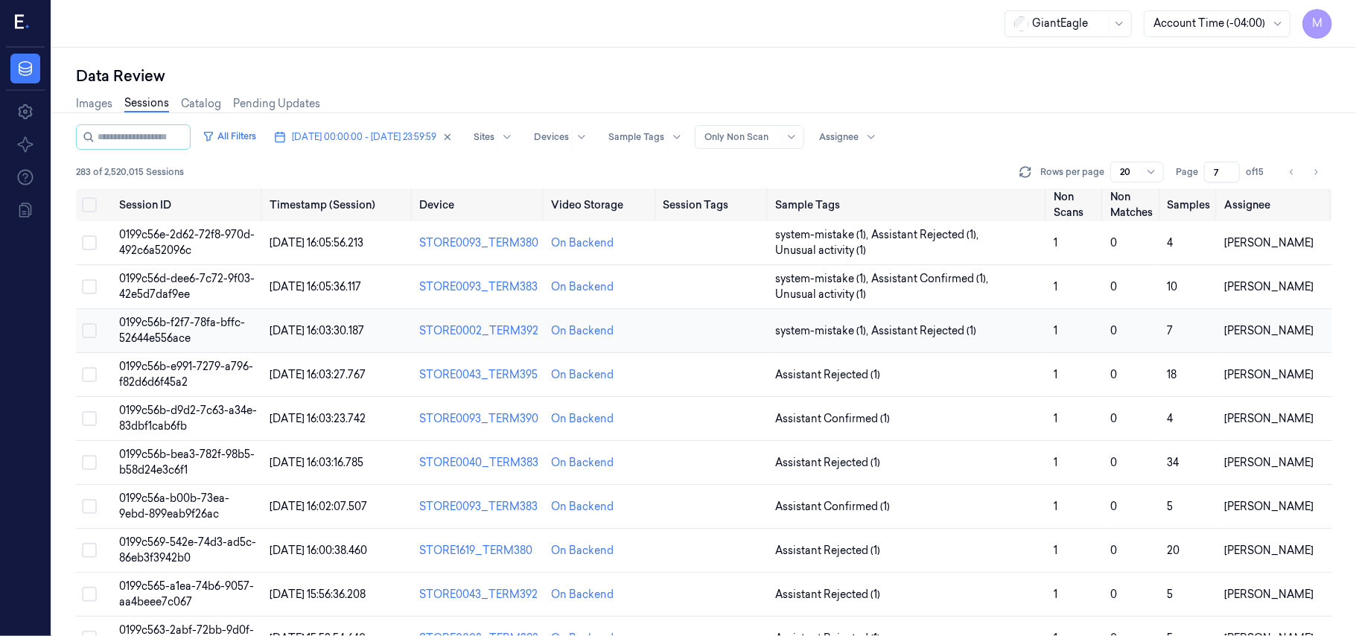
click at [225, 323] on span "0199c56b-f2f7-78fa-bffc-52644e556ace" at bounding box center [182, 330] width 126 height 29
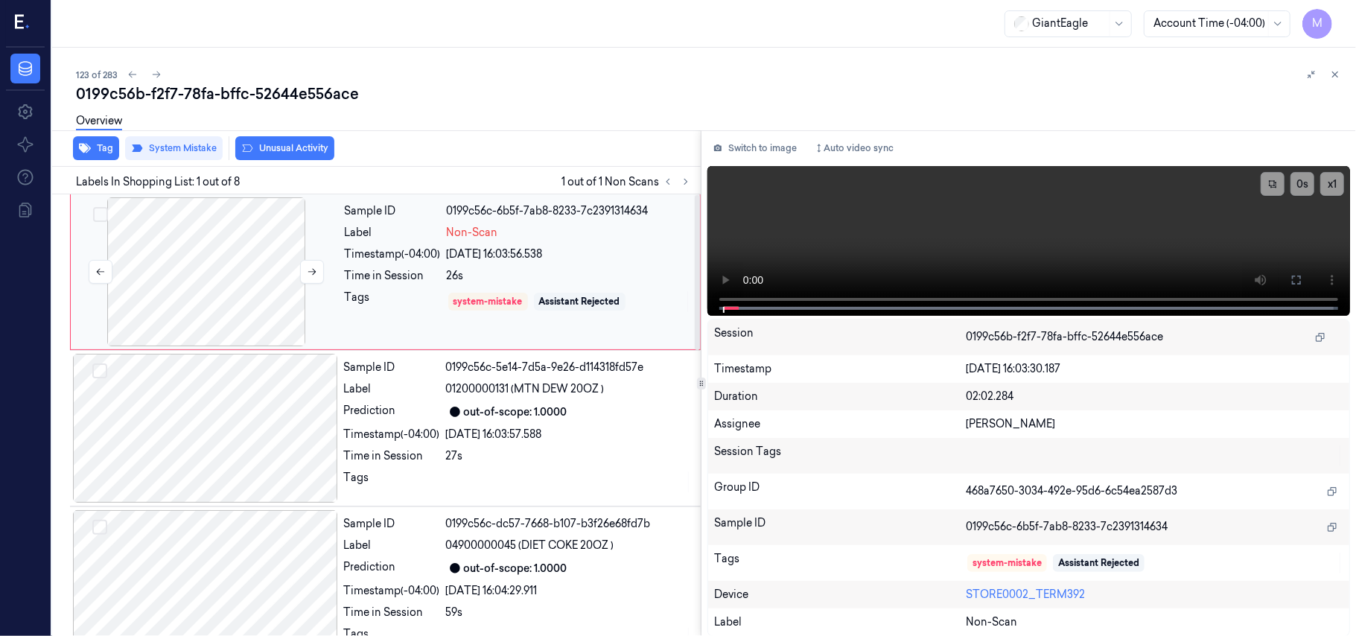
click at [244, 212] on div at bounding box center [206, 271] width 265 height 149
click at [1296, 280] on icon at bounding box center [1297, 280] width 12 height 12
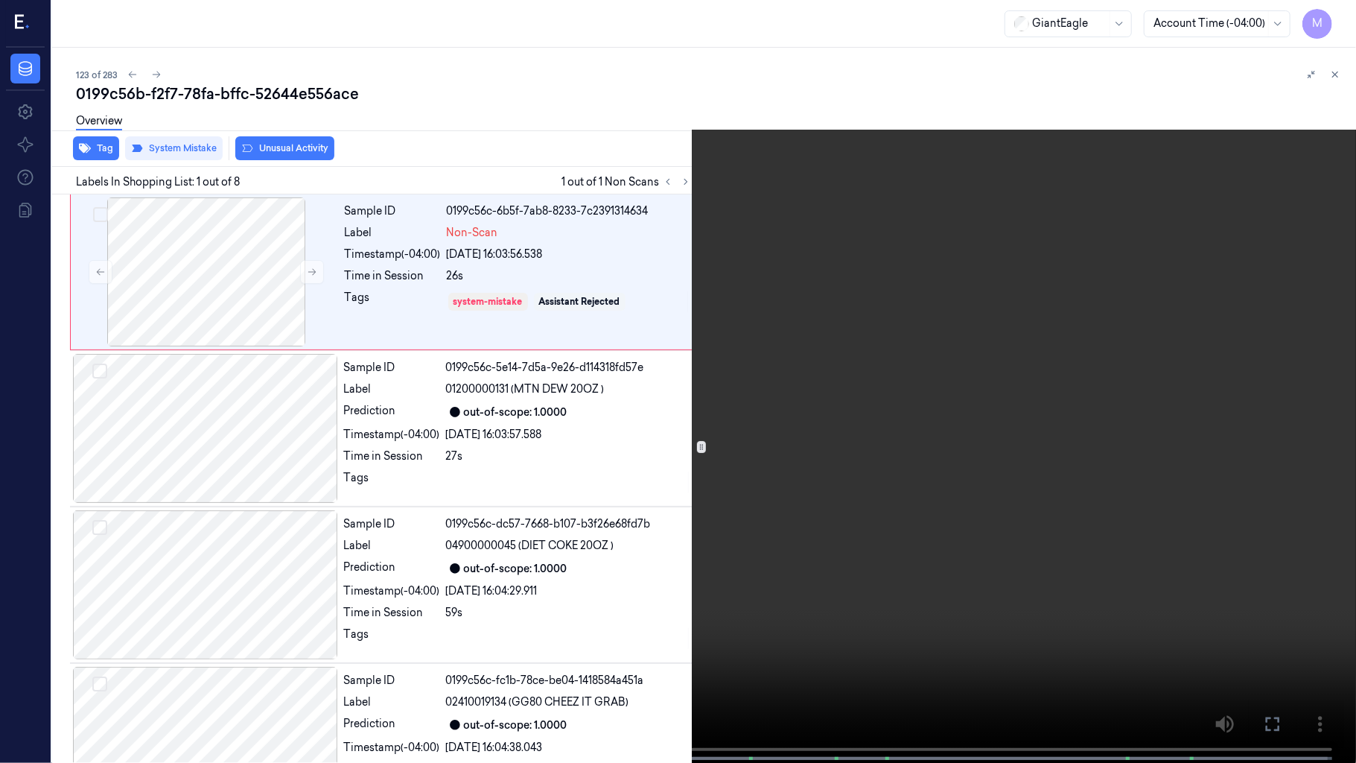
click at [692, 328] on video at bounding box center [678, 383] width 1356 height 766
click at [1344, 12] on button "x 1" at bounding box center [1338, 18] width 24 height 24
click at [1226, 182] on video at bounding box center [678, 383] width 1356 height 766
click at [0, 0] on icon at bounding box center [0, 0] width 0 height 0
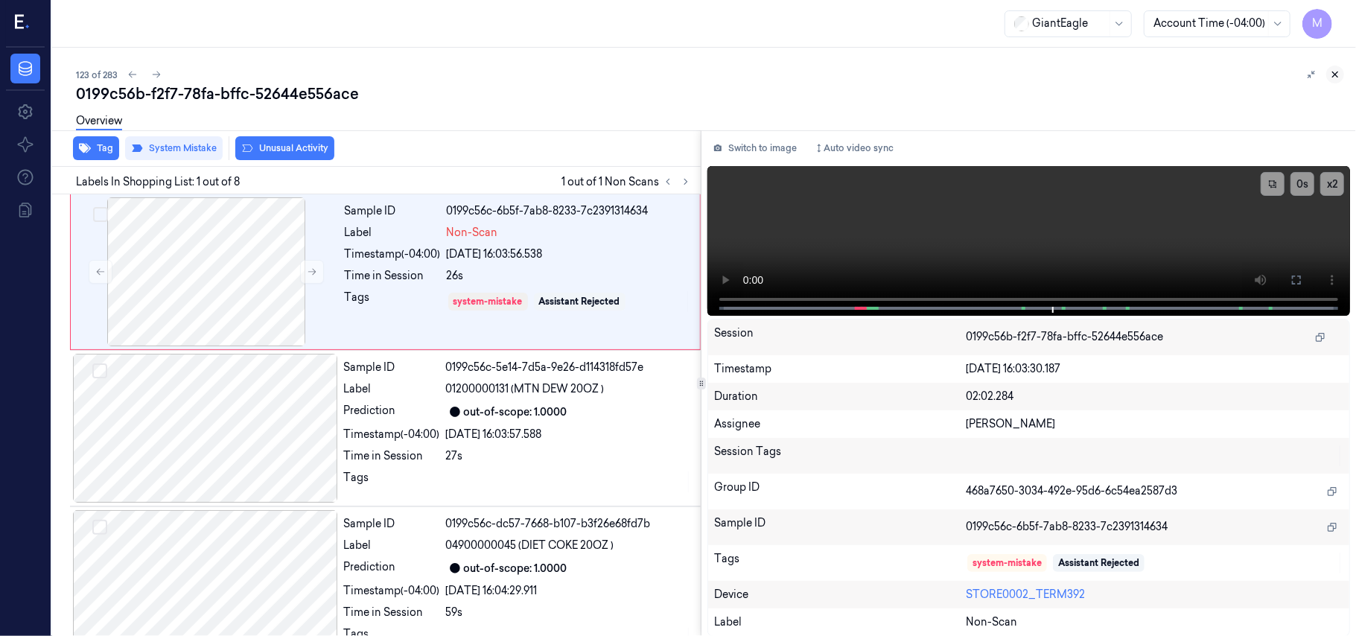
click at [1337, 73] on icon at bounding box center [1335, 74] width 10 height 10
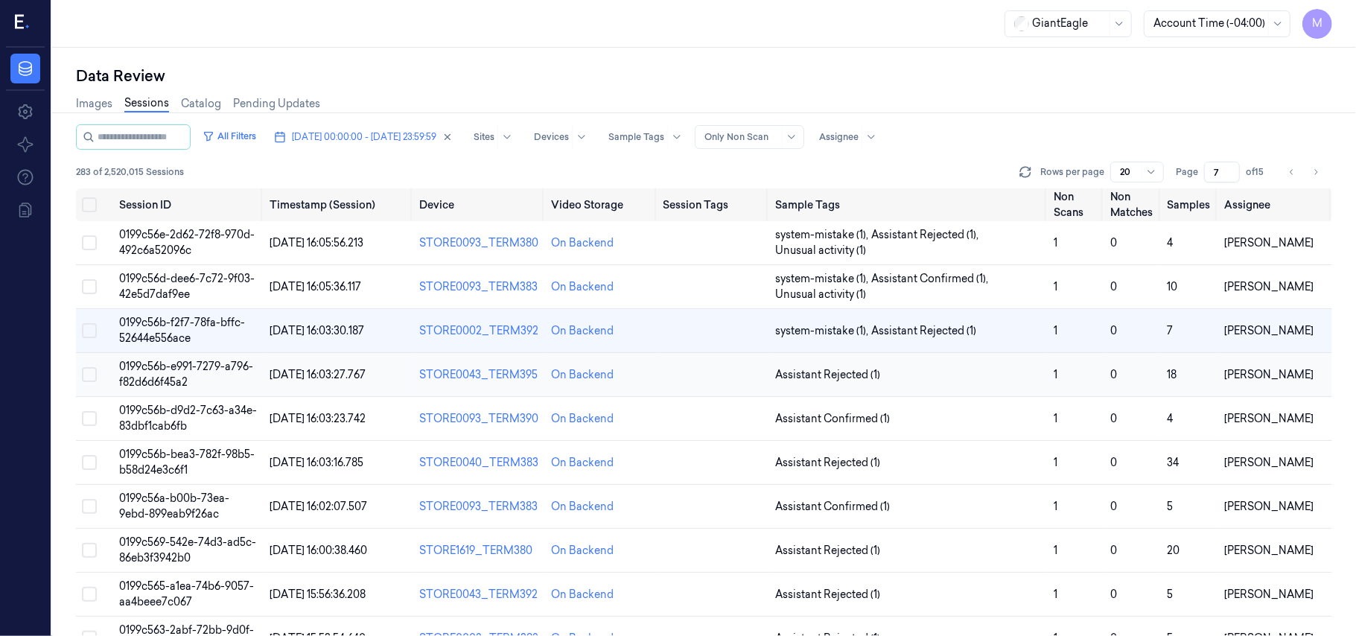
click at [204, 360] on span "0199c56b-e991-7279-a796-f82d6d6f45a2" at bounding box center [186, 374] width 134 height 29
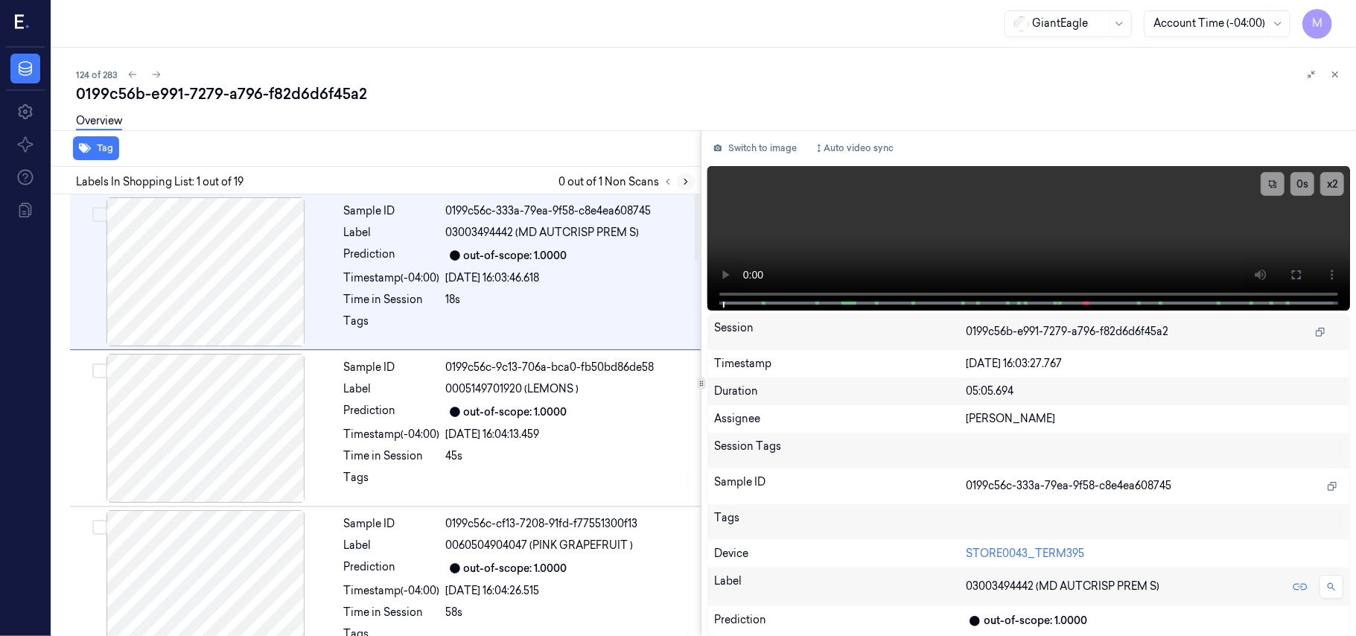
click at [687, 180] on icon at bounding box center [685, 181] width 3 height 5
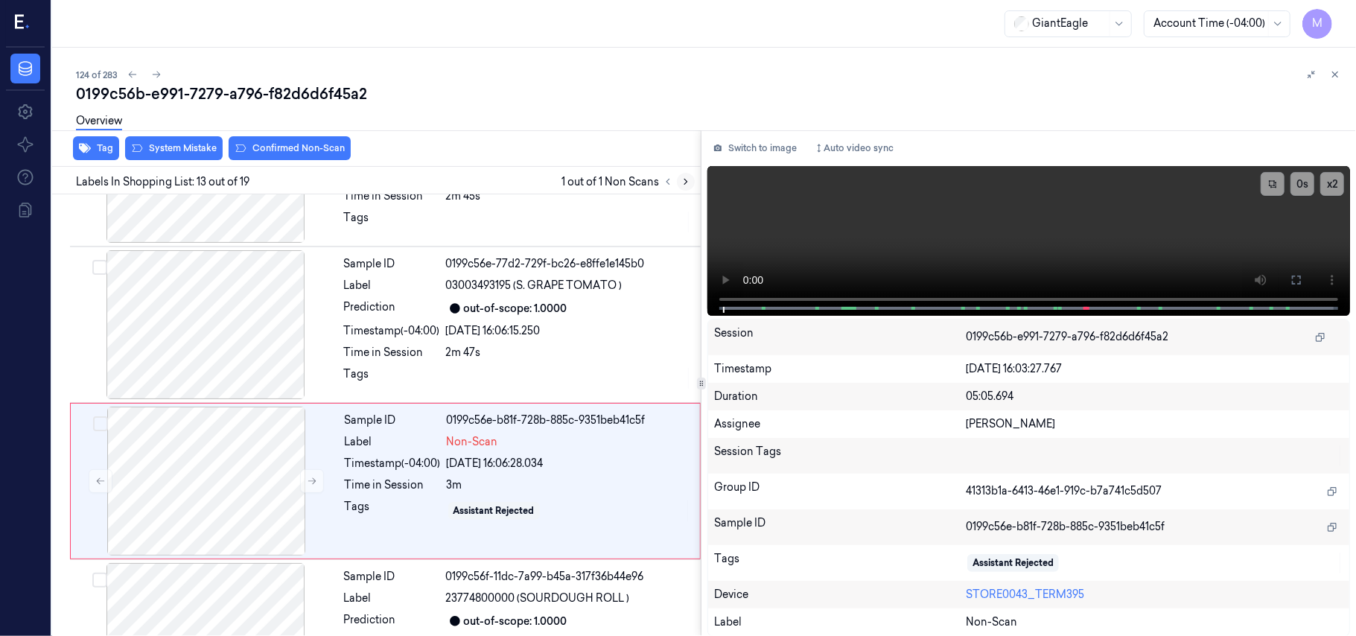
scroll to position [1738, 0]
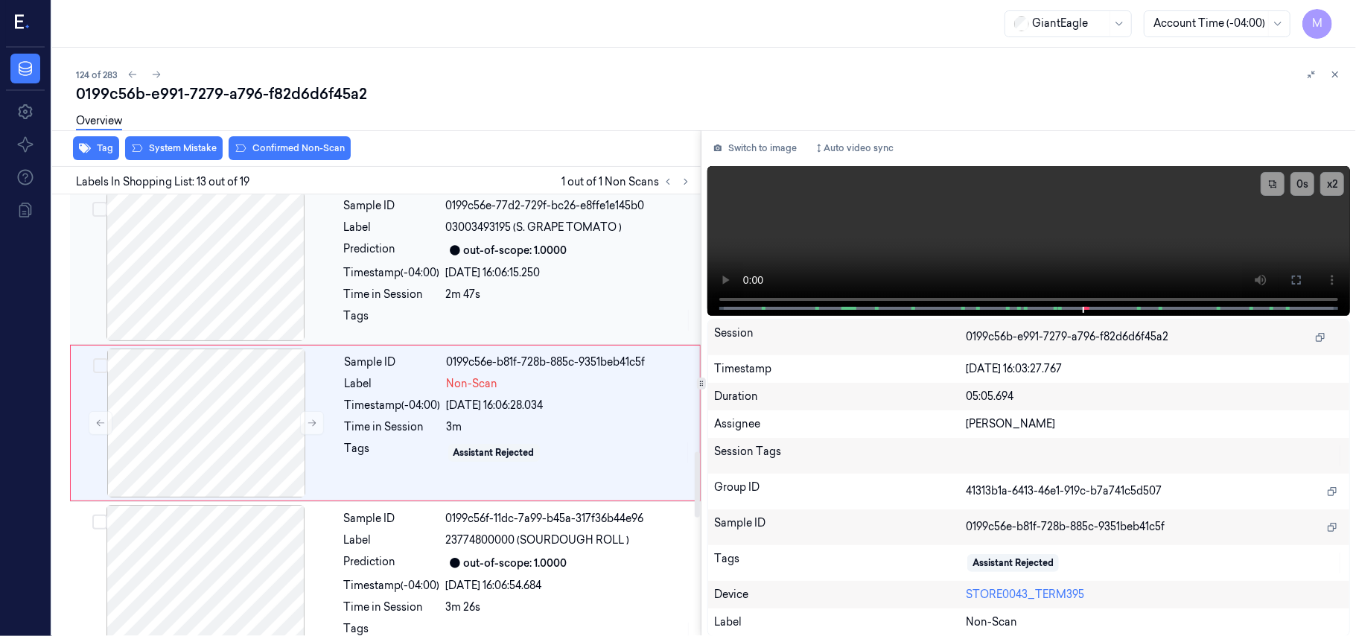
click at [244, 240] on div at bounding box center [205, 266] width 265 height 149
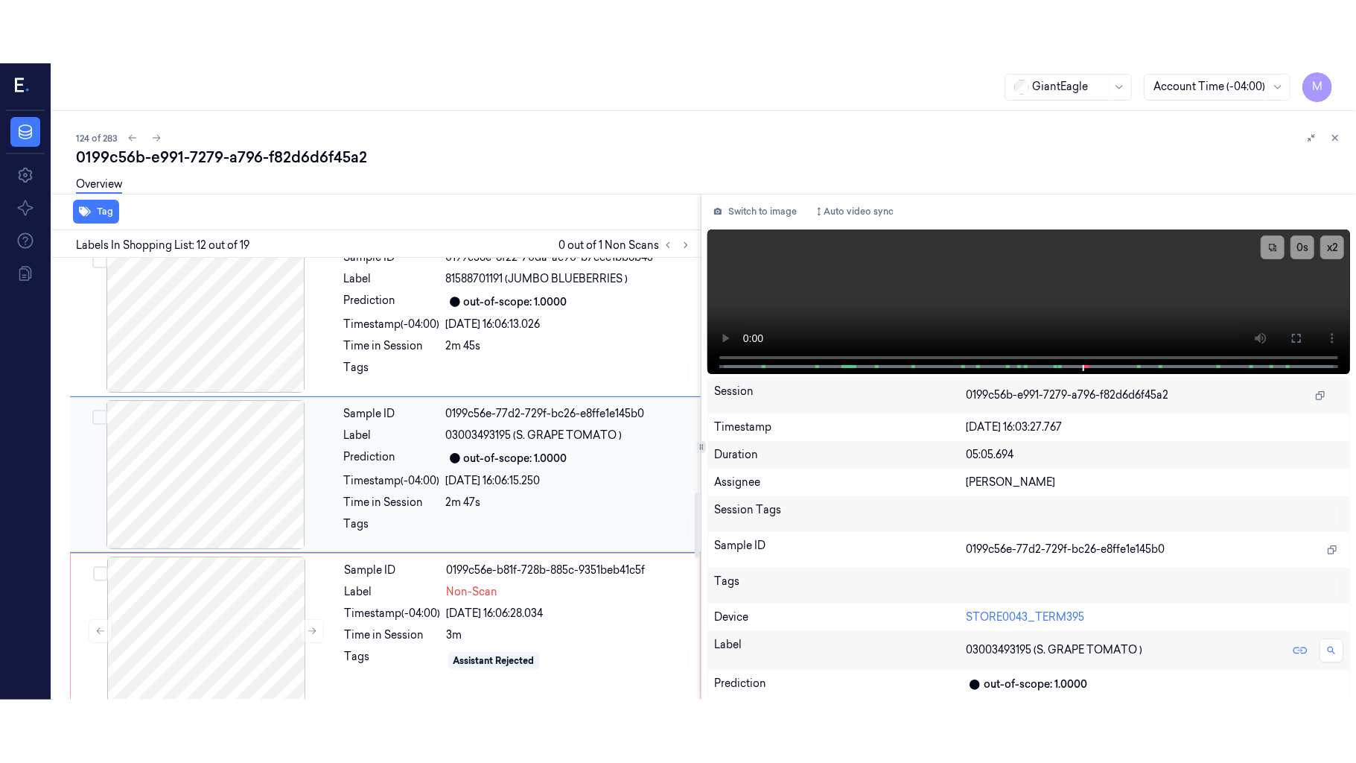
scroll to position [1582, 0]
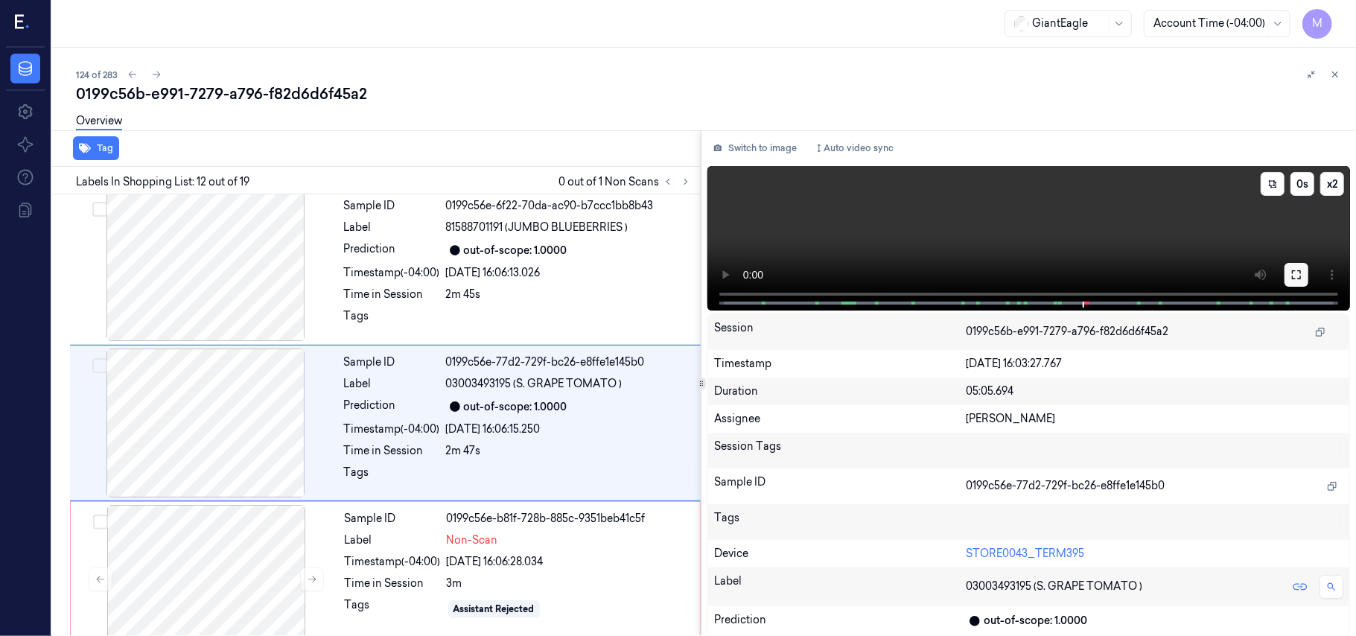
click at [1294, 270] on icon at bounding box center [1296, 274] width 9 height 9
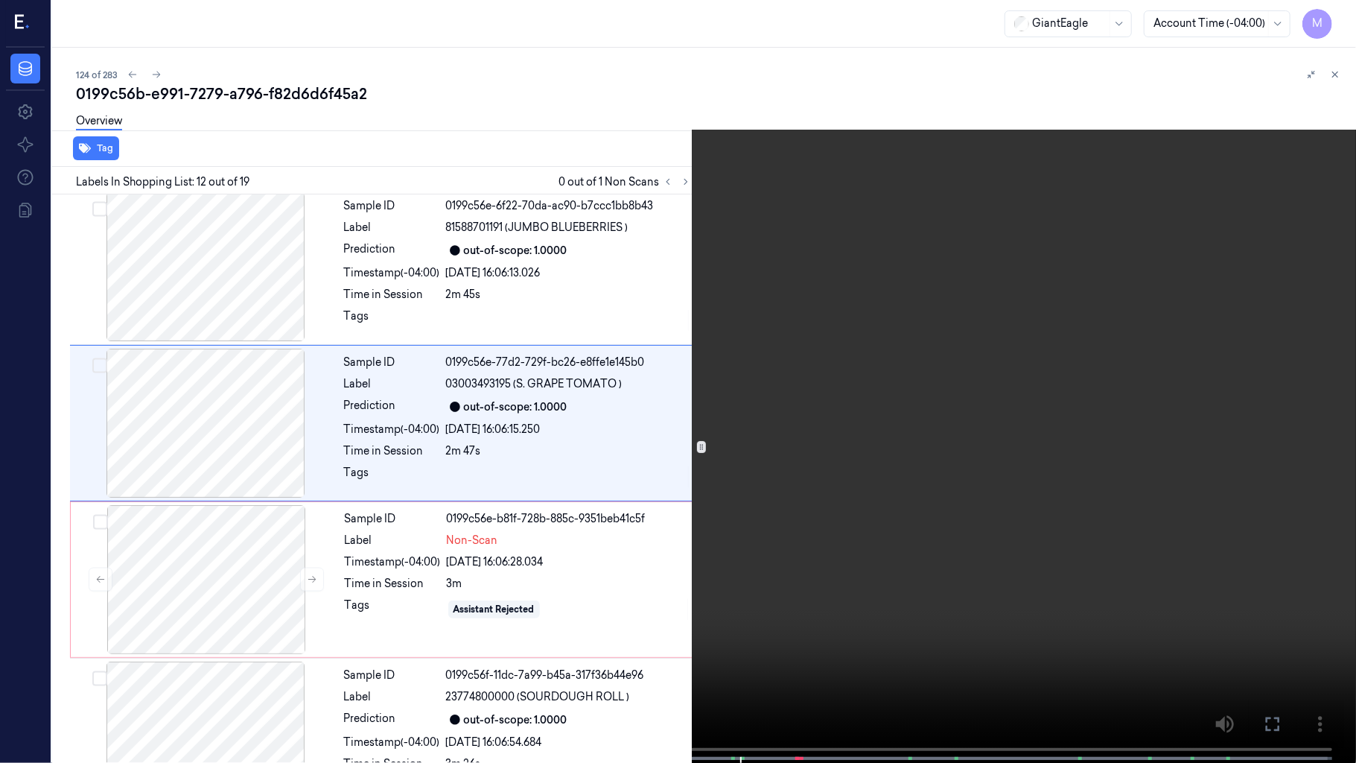
click at [791, 313] on video at bounding box center [678, 383] width 1356 height 766
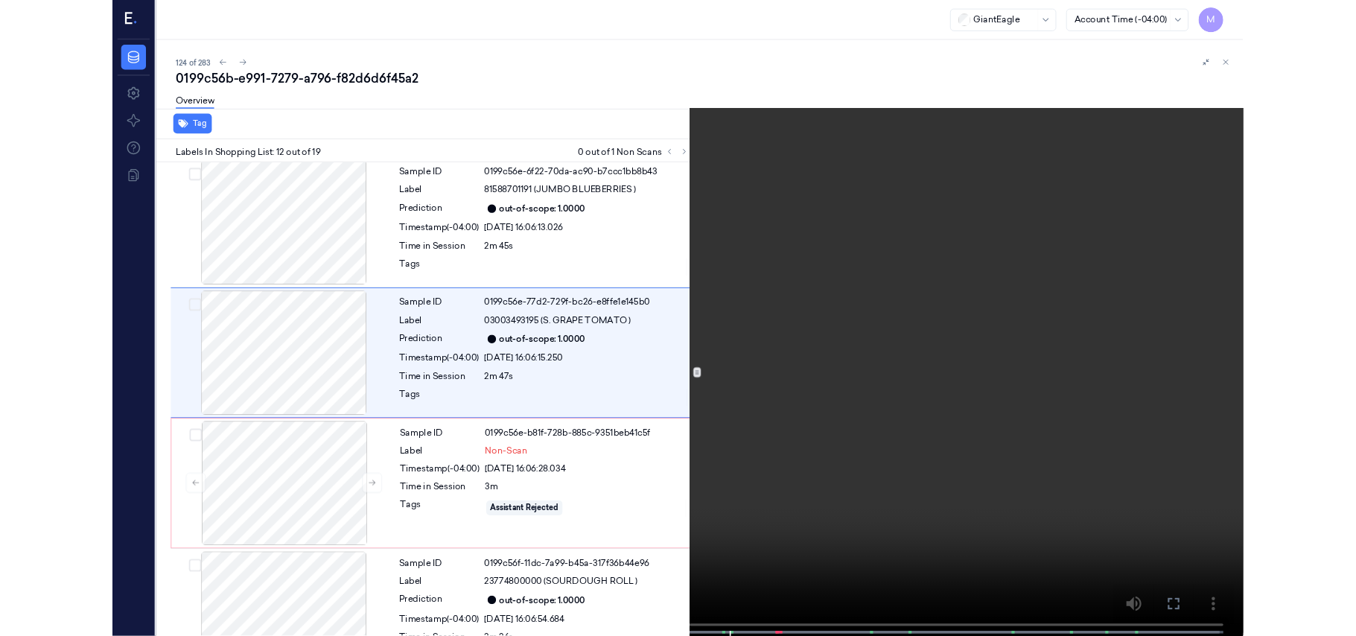
scroll to position [1519, 0]
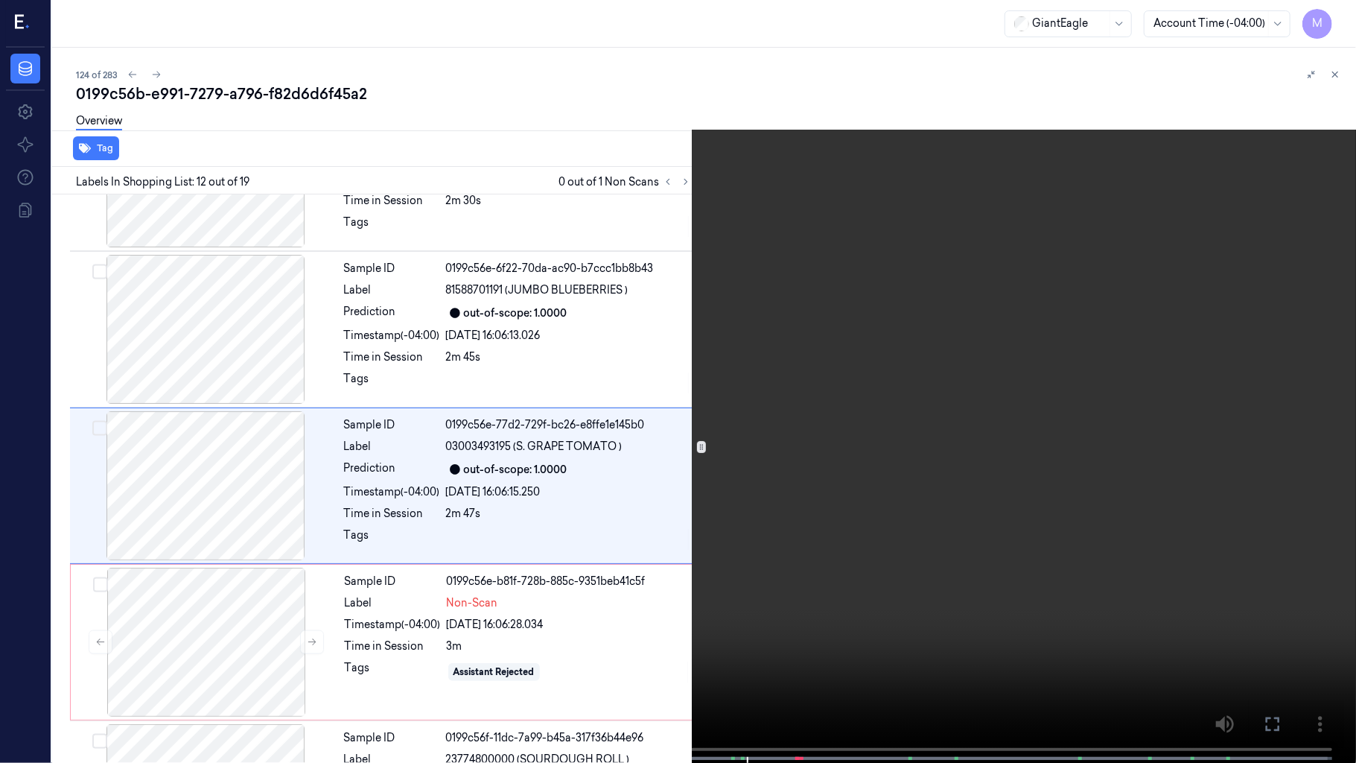
click at [791, 313] on video at bounding box center [678, 383] width 1356 height 766
click at [1336, 22] on button "x 2" at bounding box center [1338, 18] width 24 height 24
click at [1336, 22] on button "x 4" at bounding box center [1338, 18] width 24 height 24
click at [652, 340] on video at bounding box center [678, 383] width 1356 height 766
click at [684, 386] on video at bounding box center [678, 383] width 1356 height 766
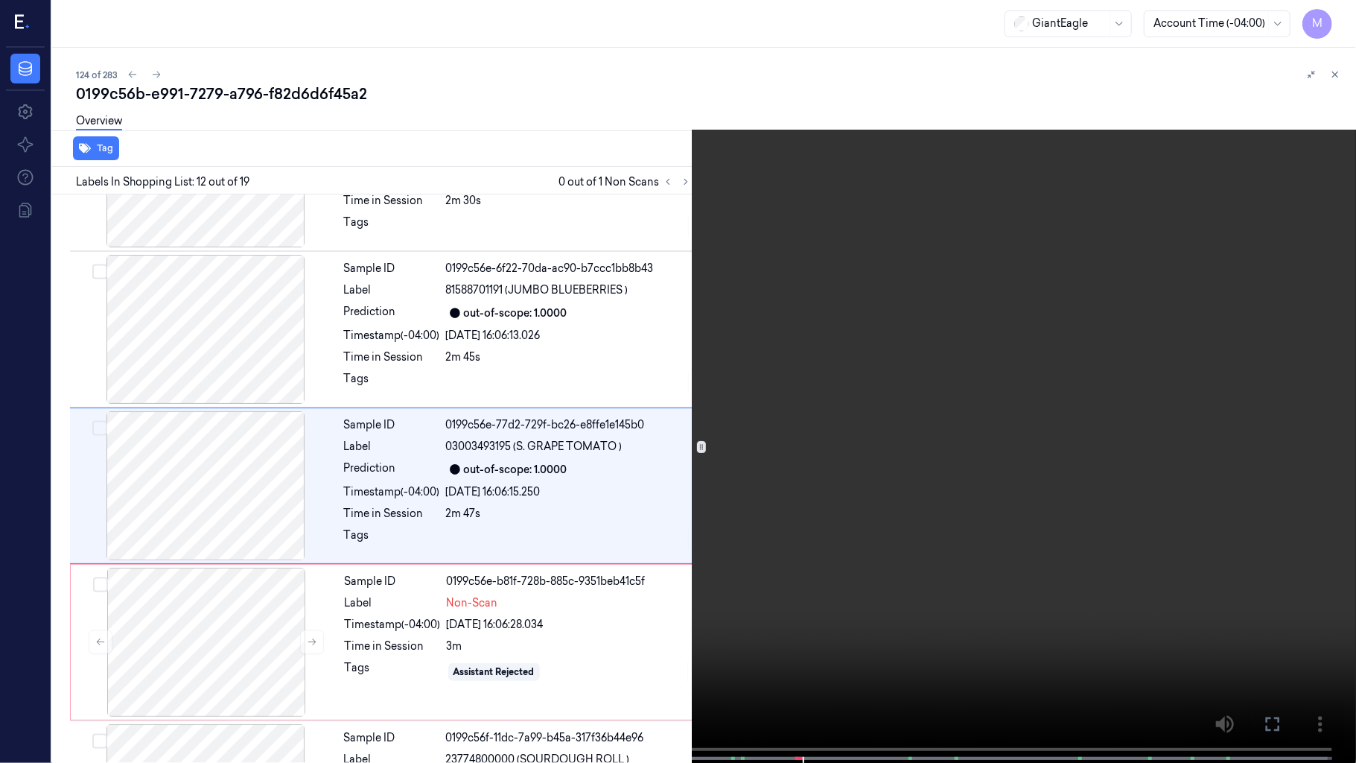
click at [0, 0] on icon at bounding box center [0, 0] width 0 height 0
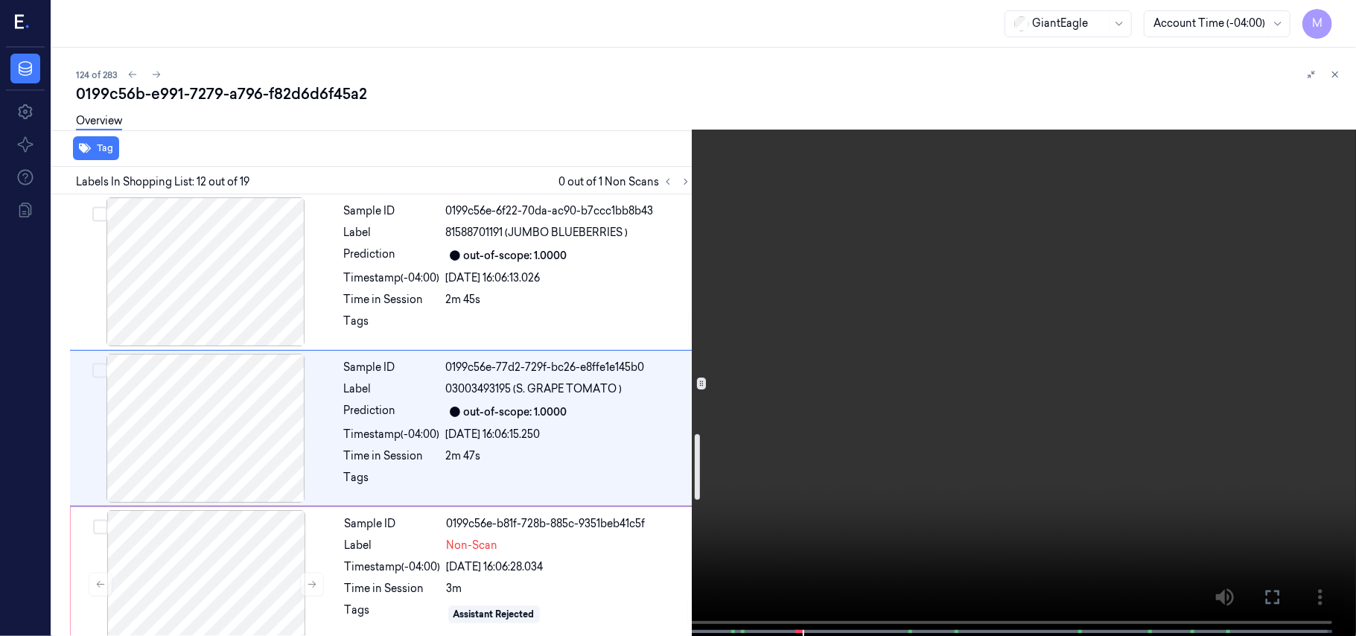
scroll to position [1618, 0]
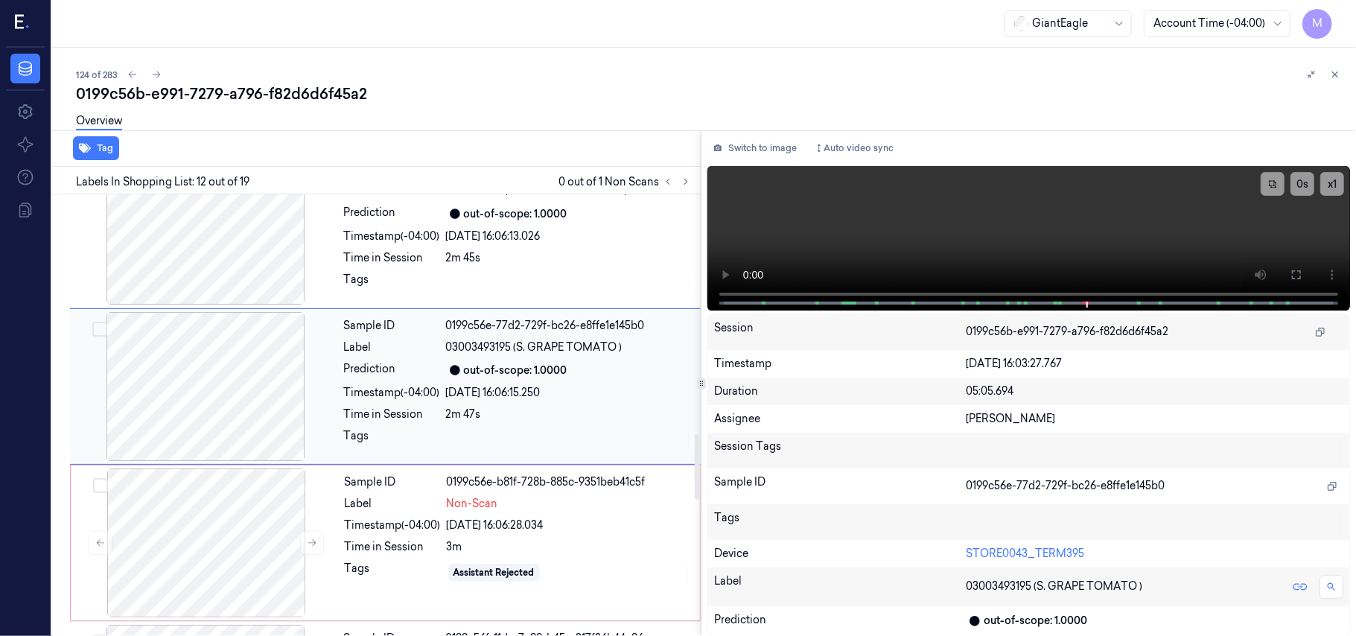
click at [524, 372] on div "Sample ID 0199c56e-77d2-729f-bc26-e8ffe1e145b0 Label 03003493195 (S. [PERSON_NA…" at bounding box center [518, 386] width 360 height 149
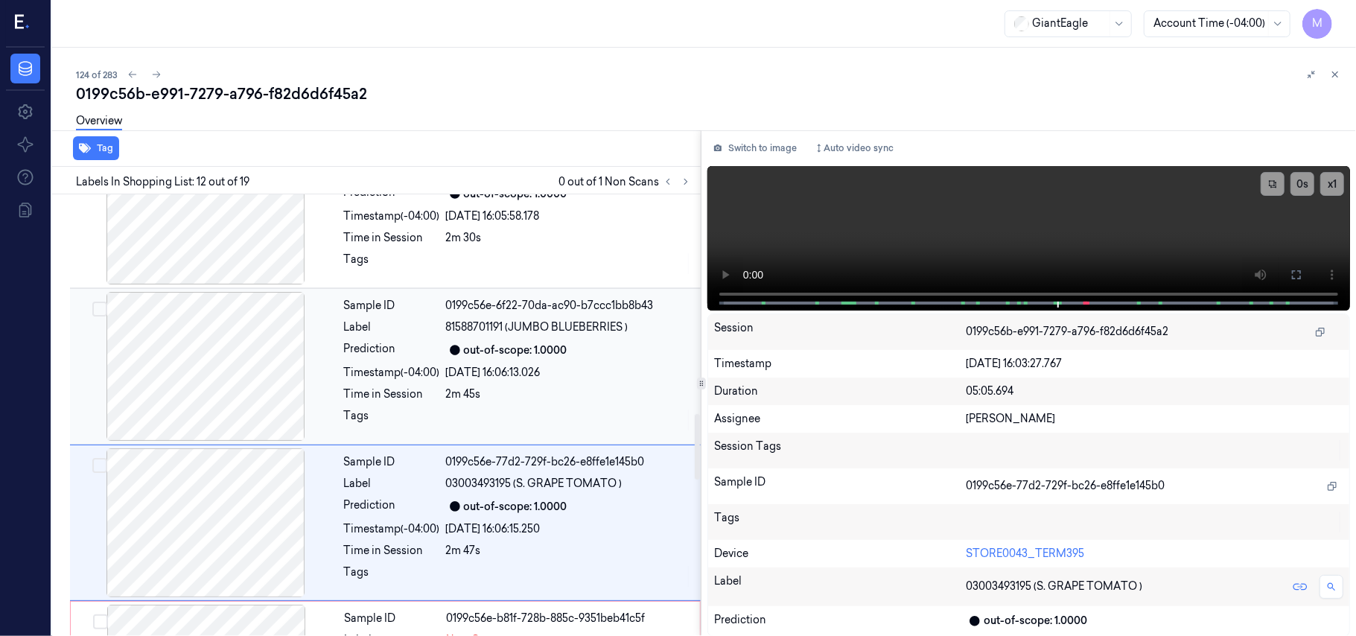
click at [533, 347] on div "out-of-scope: 1.0000" at bounding box center [516, 351] width 104 height 16
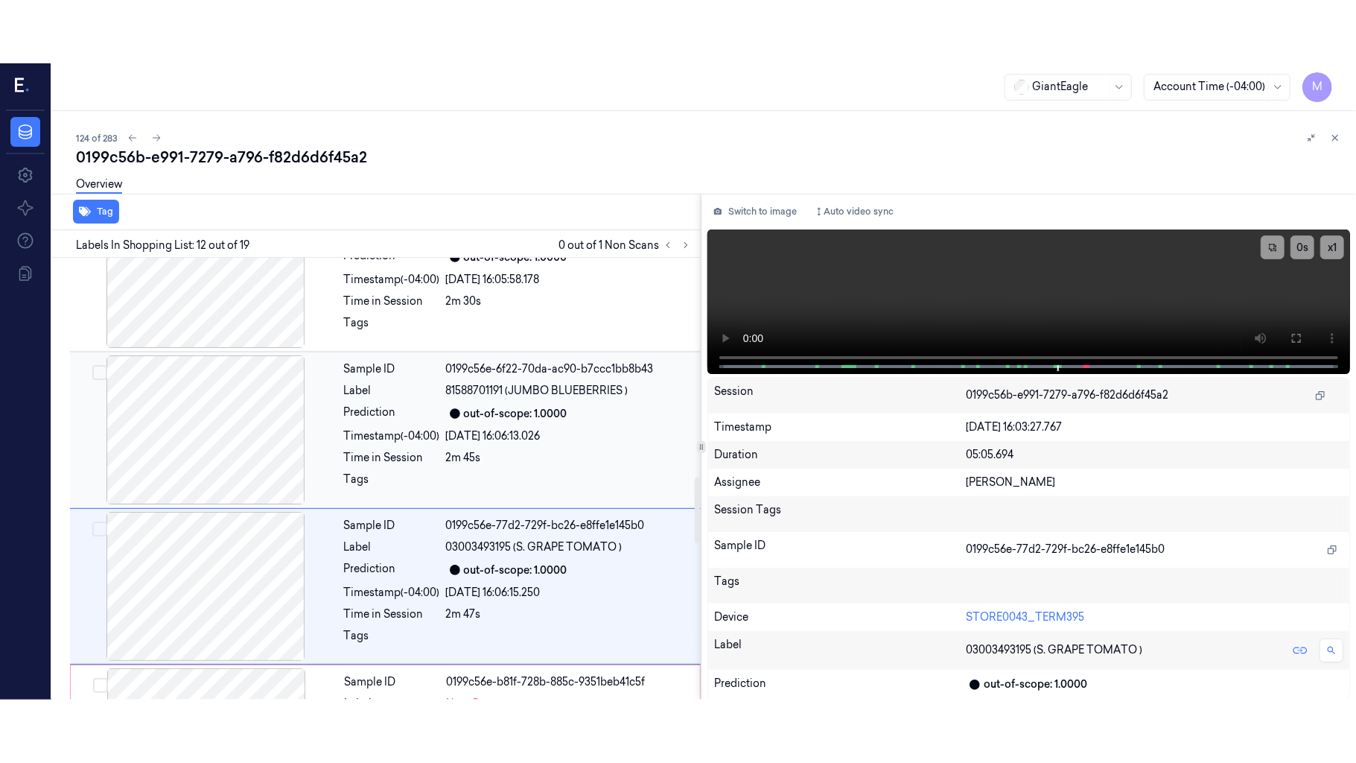
scroll to position [1425, 0]
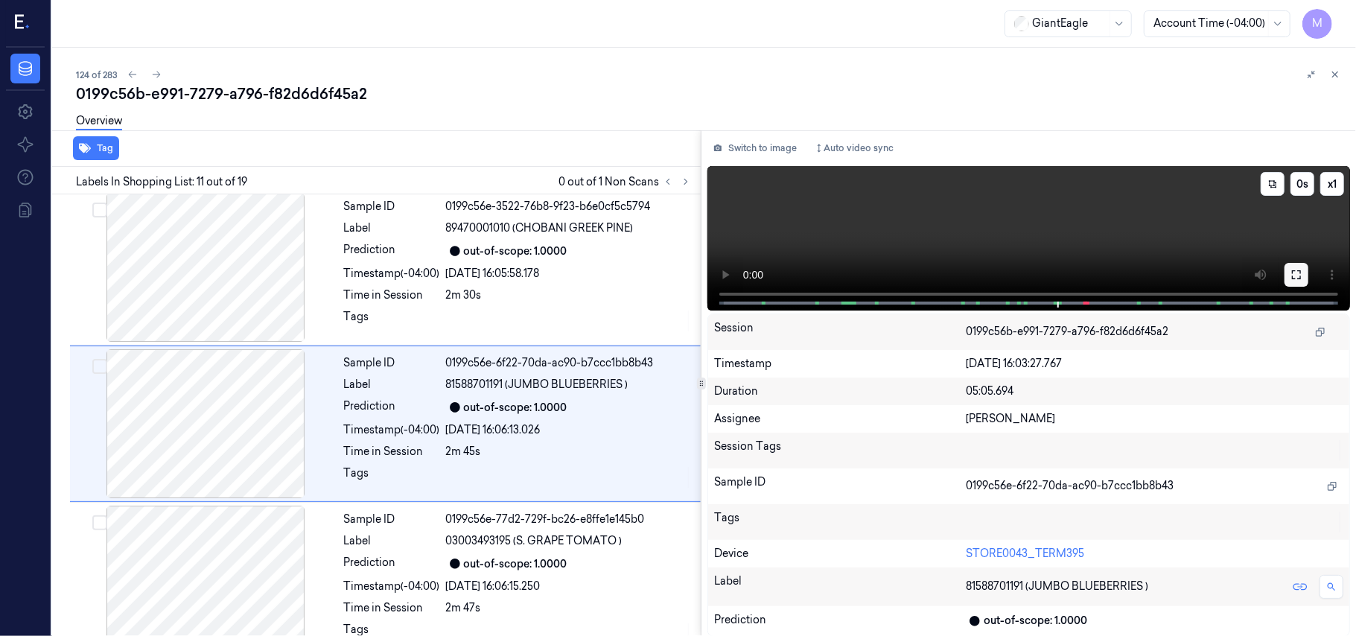
click at [1296, 274] on icon at bounding box center [1297, 275] width 12 height 12
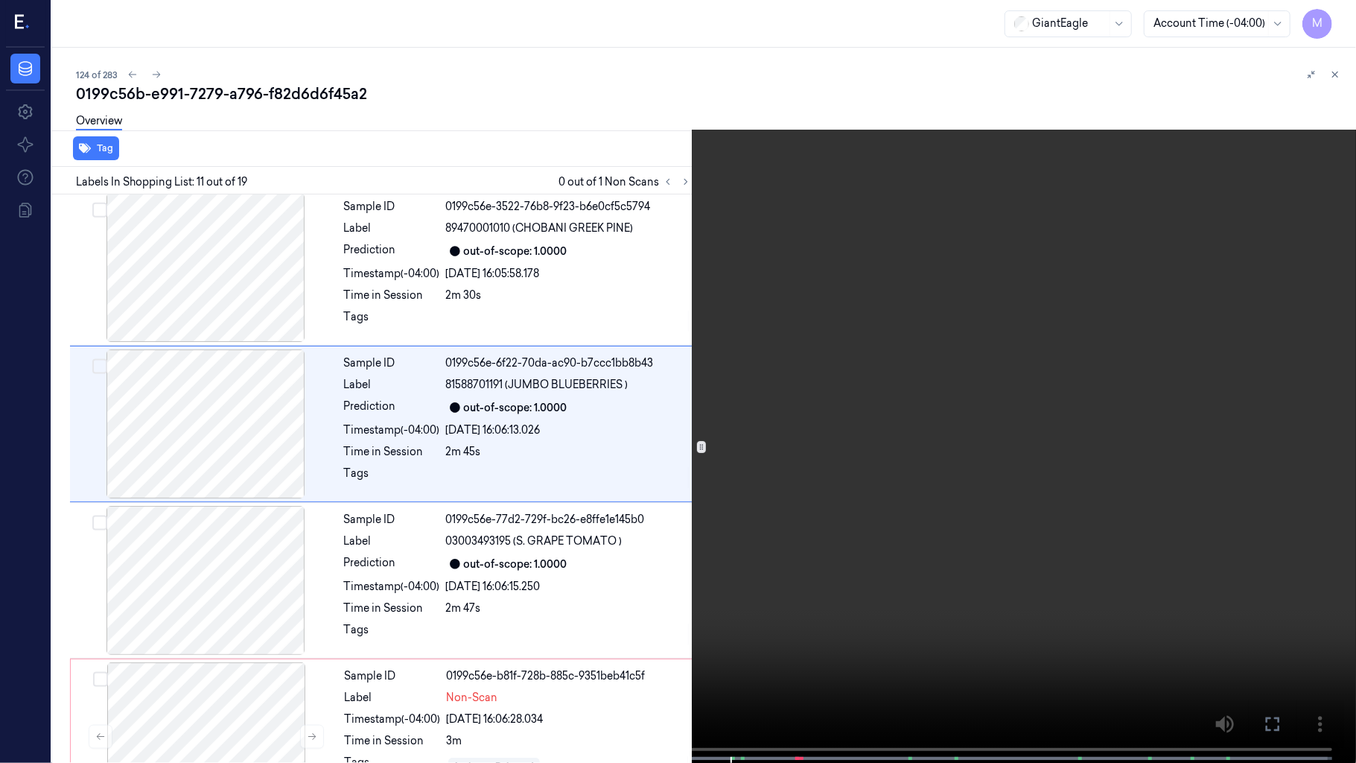
click at [871, 368] on video at bounding box center [678, 383] width 1356 height 766
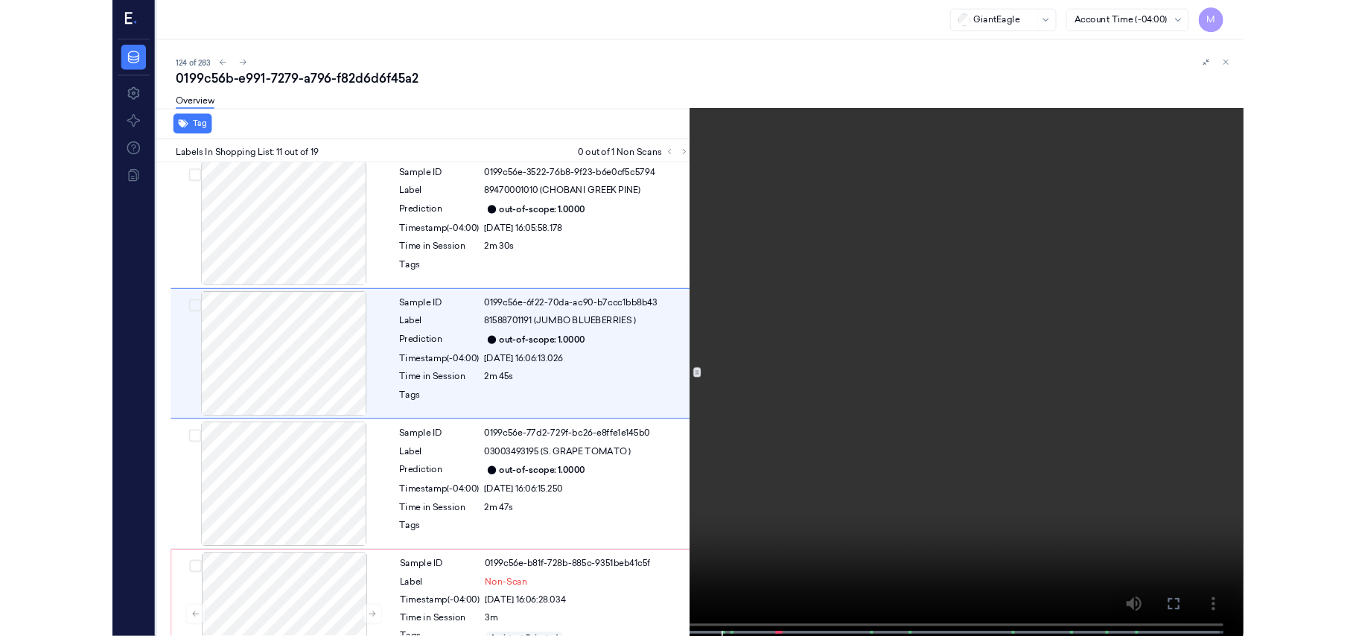
scroll to position [1362, 0]
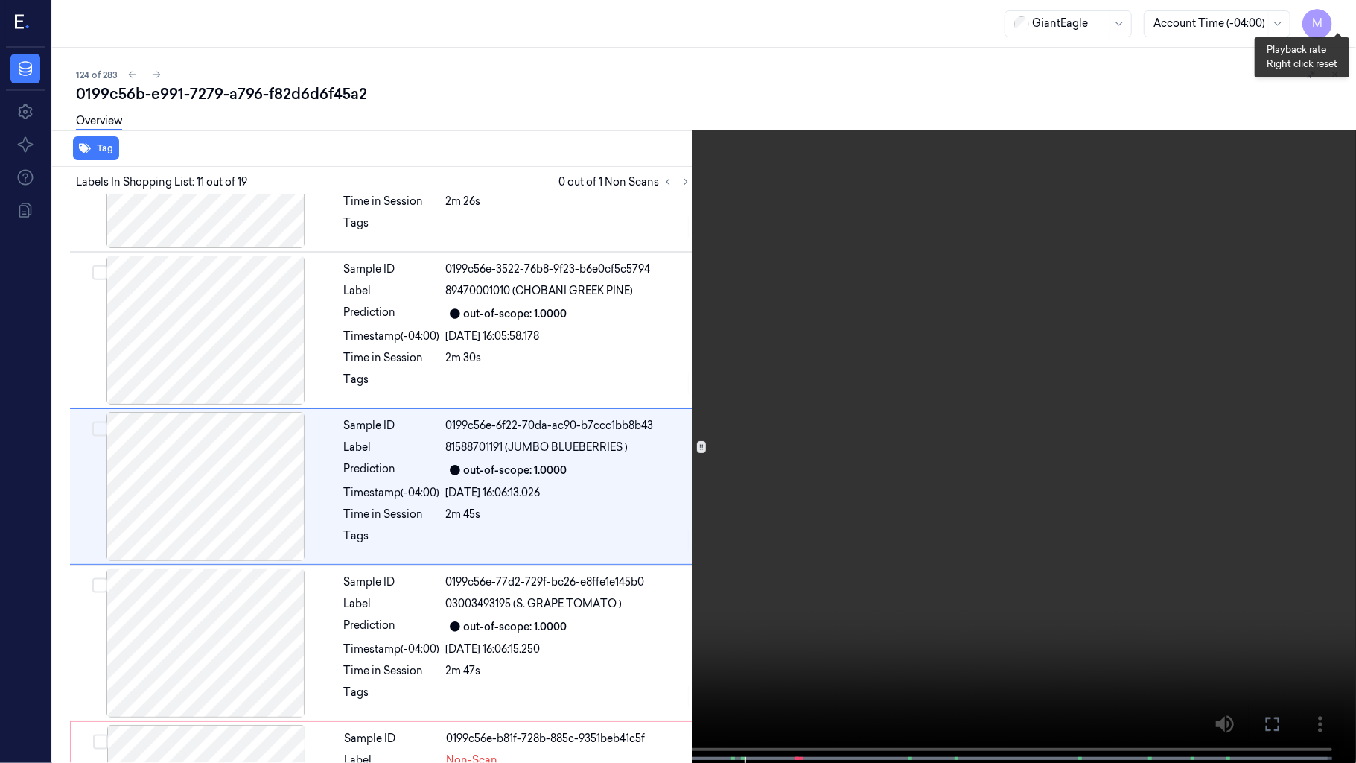
click at [1343, 16] on button "x 1" at bounding box center [1338, 18] width 24 height 24
click at [1078, 179] on video at bounding box center [678, 383] width 1356 height 766
click at [0, 0] on button at bounding box center [0, 0] width 0 height 0
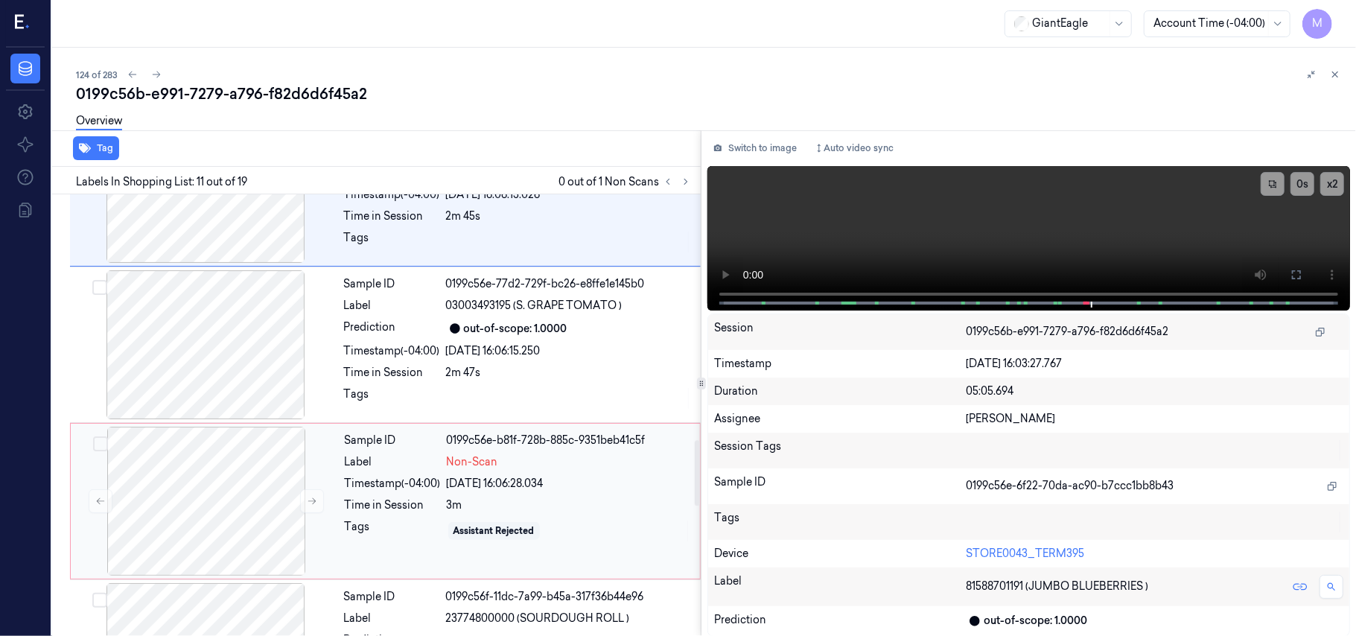
click at [451, 454] on span "Non-Scan" at bounding box center [472, 462] width 51 height 16
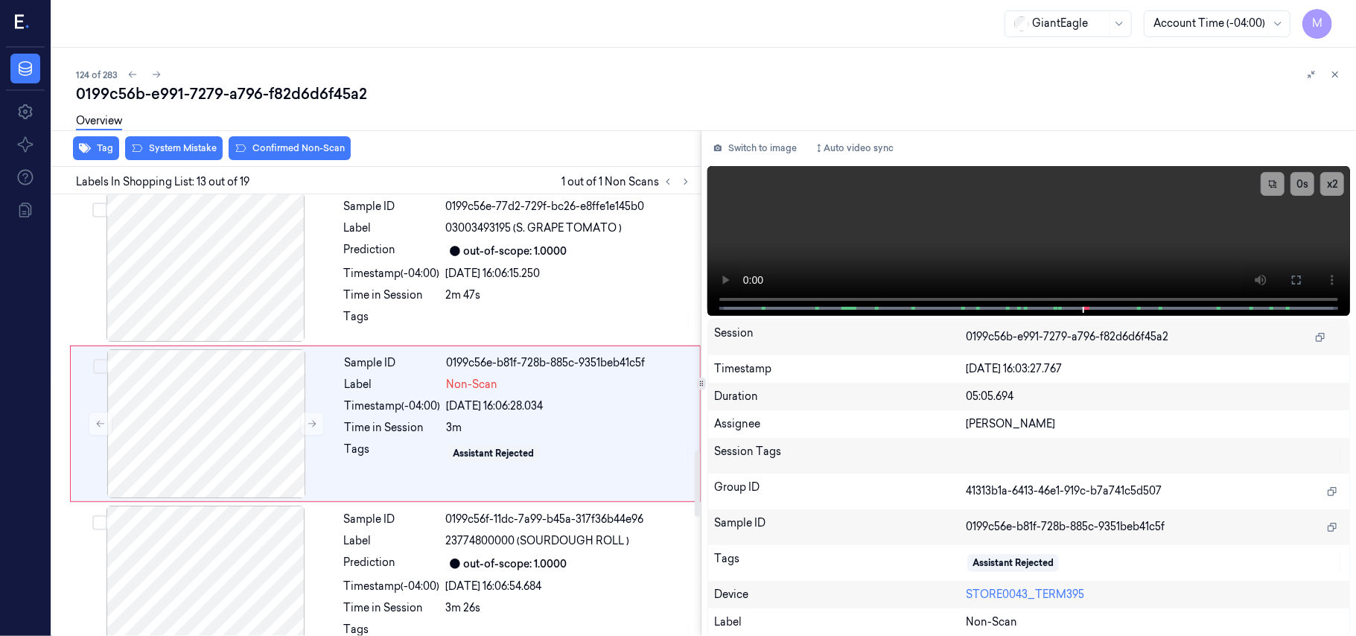
scroll to position [1738, 0]
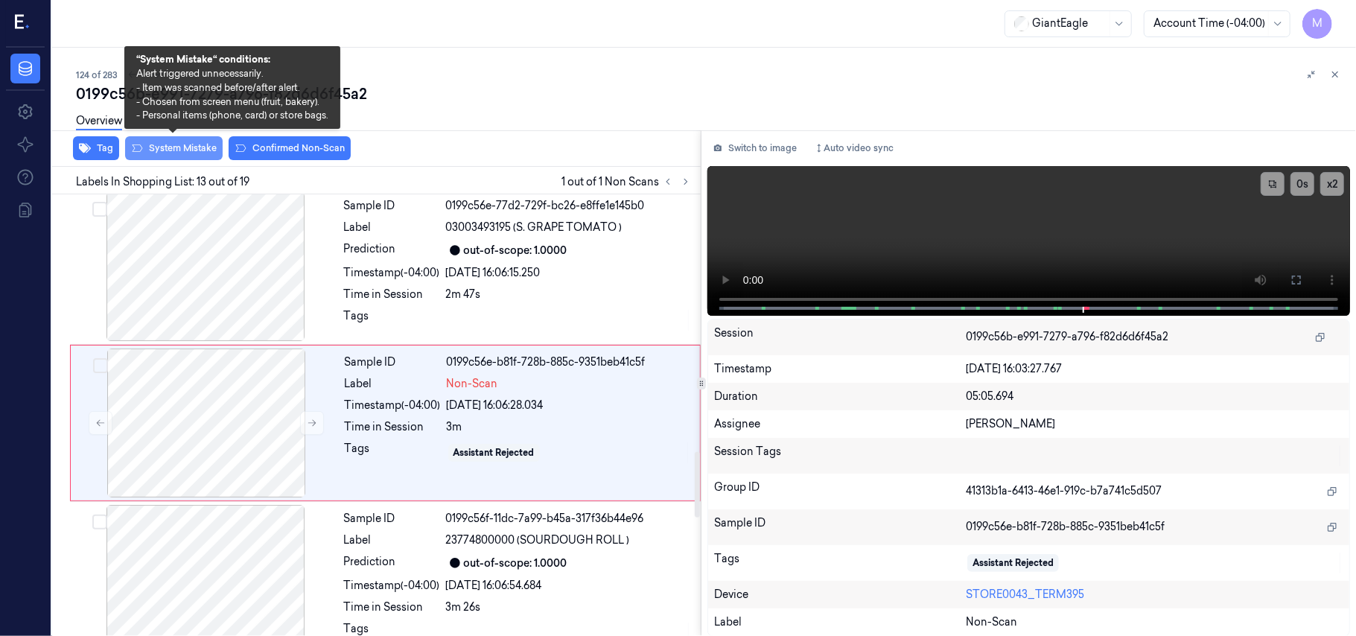
click at [185, 150] on button "System Mistake" at bounding box center [174, 148] width 98 height 24
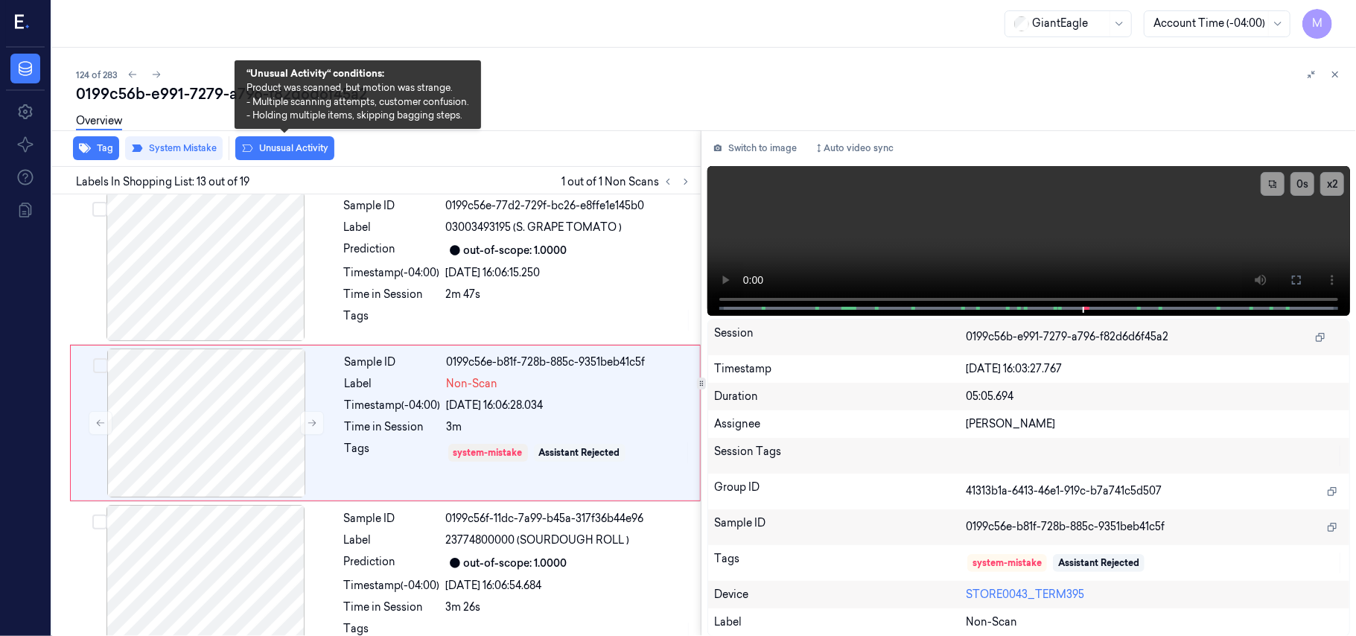
click at [265, 147] on button "Unusual Activity" at bounding box center [284, 148] width 99 height 24
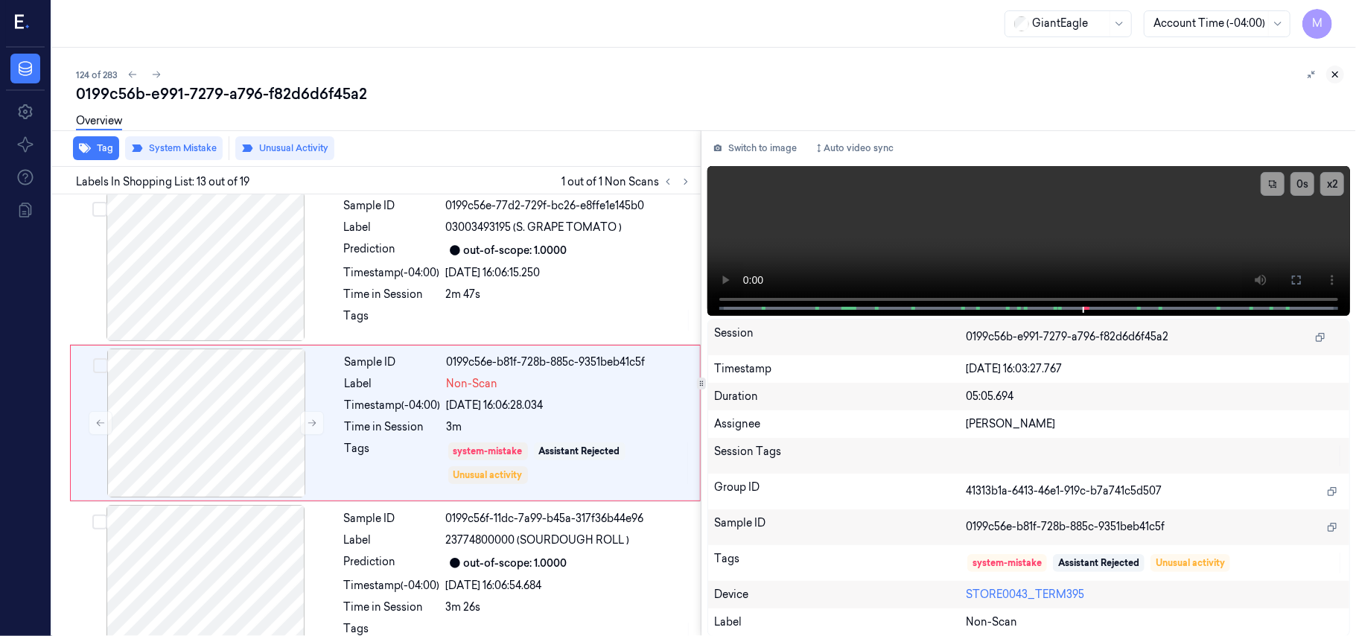
click at [1332, 73] on icon at bounding box center [1335, 74] width 10 height 10
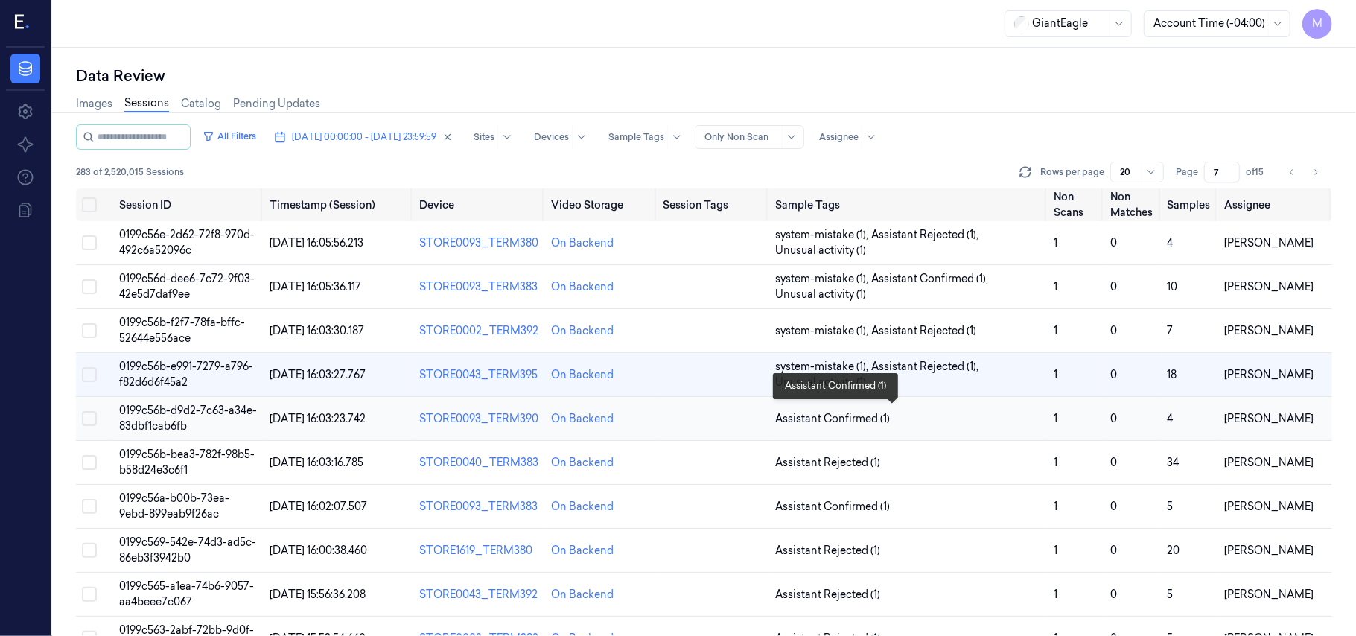
scroll to position [99, 0]
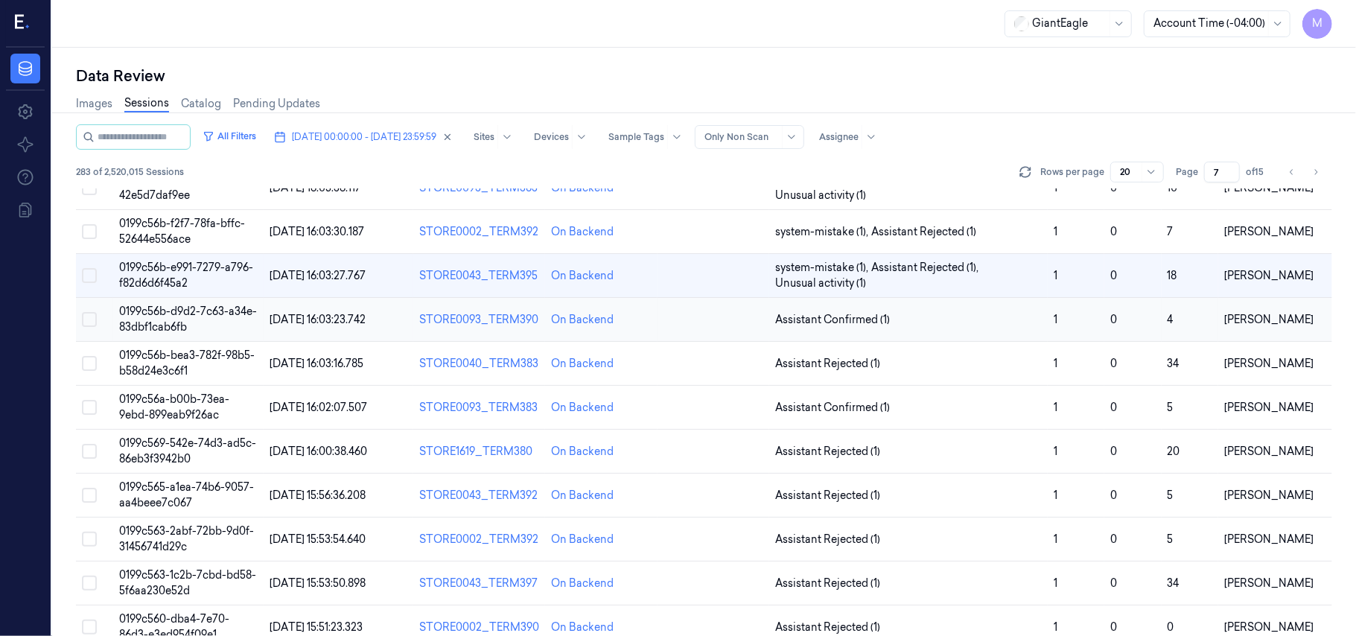
click at [150, 316] on span "0199c56b-d9d2-7c63-a34e-83dbf1cab6fb" at bounding box center [188, 319] width 138 height 29
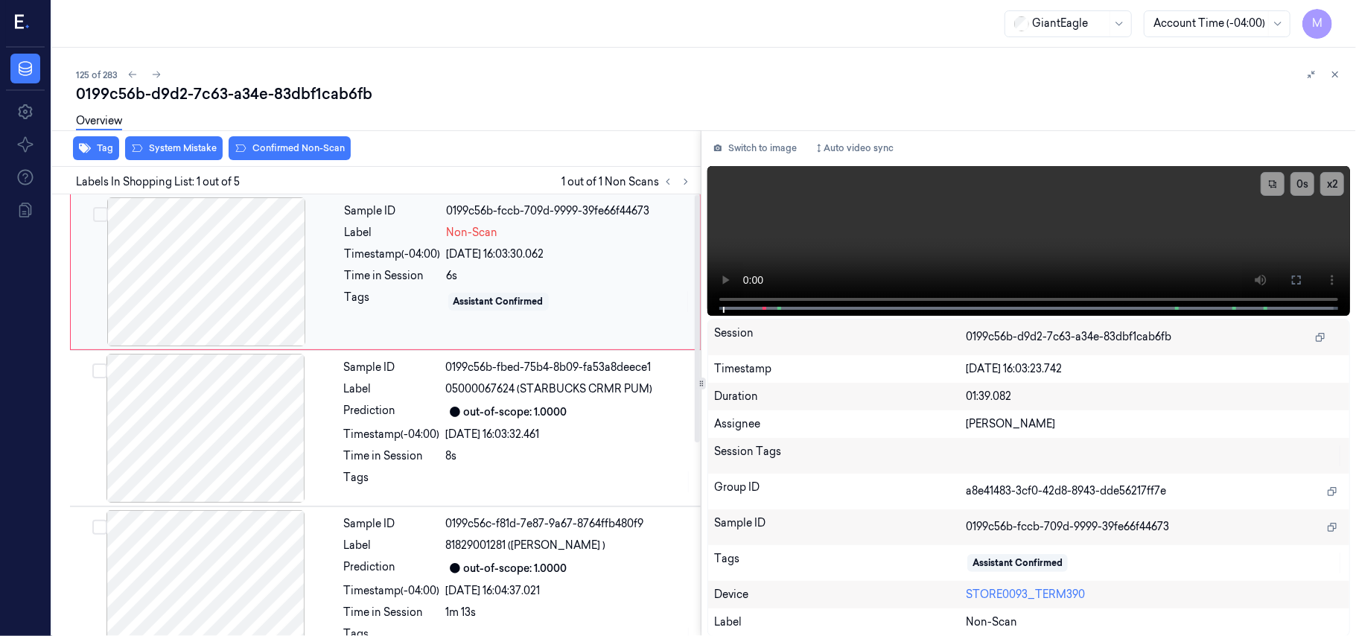
click at [392, 253] on div "Timestamp (-04:00)" at bounding box center [393, 254] width 96 height 16
click at [1299, 276] on icon at bounding box center [1296, 280] width 9 height 9
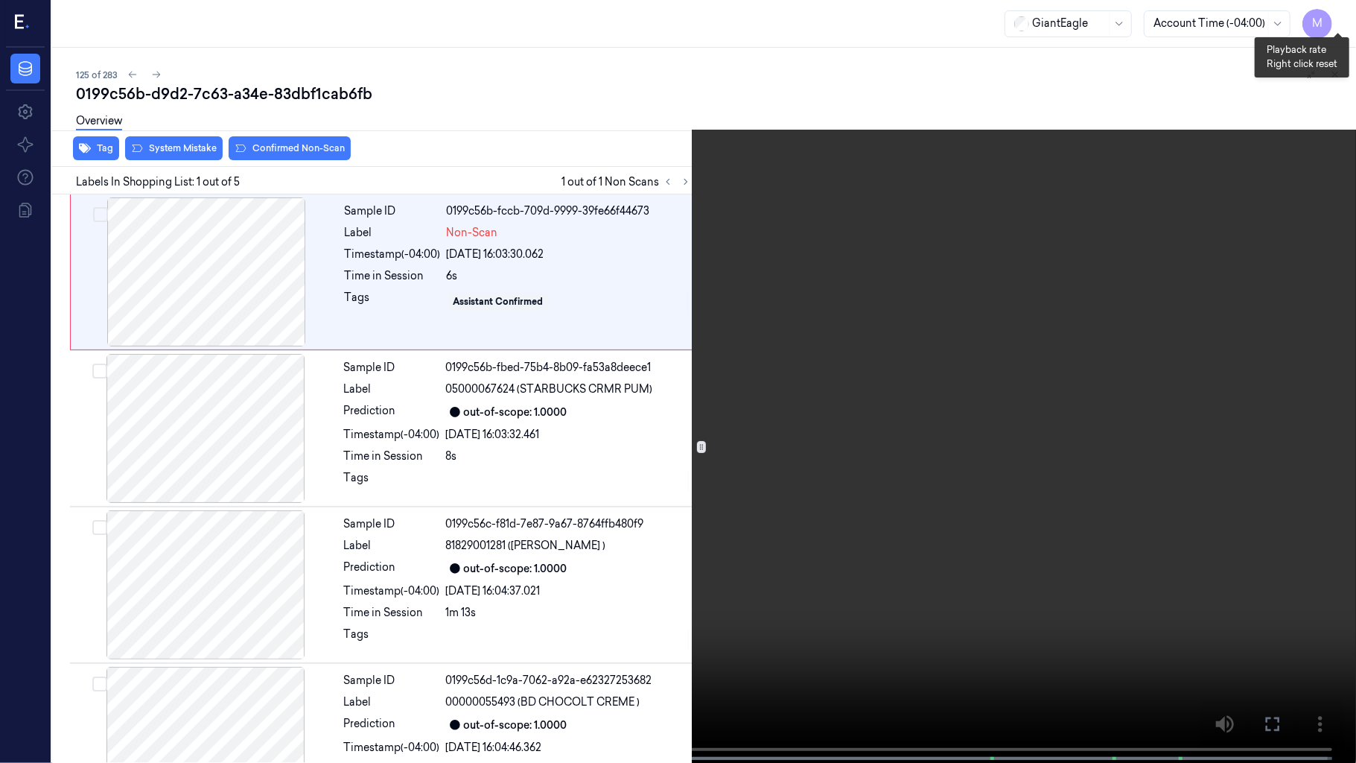
click at [1337, 16] on button "x 2" at bounding box center [1338, 18] width 24 height 24
click at [1335, 18] on button "x 4" at bounding box center [1338, 18] width 24 height 24
click at [915, 214] on video at bounding box center [678, 383] width 1356 height 766
click at [1086, 215] on video at bounding box center [678, 383] width 1356 height 766
click at [710, 340] on video at bounding box center [678, 383] width 1356 height 766
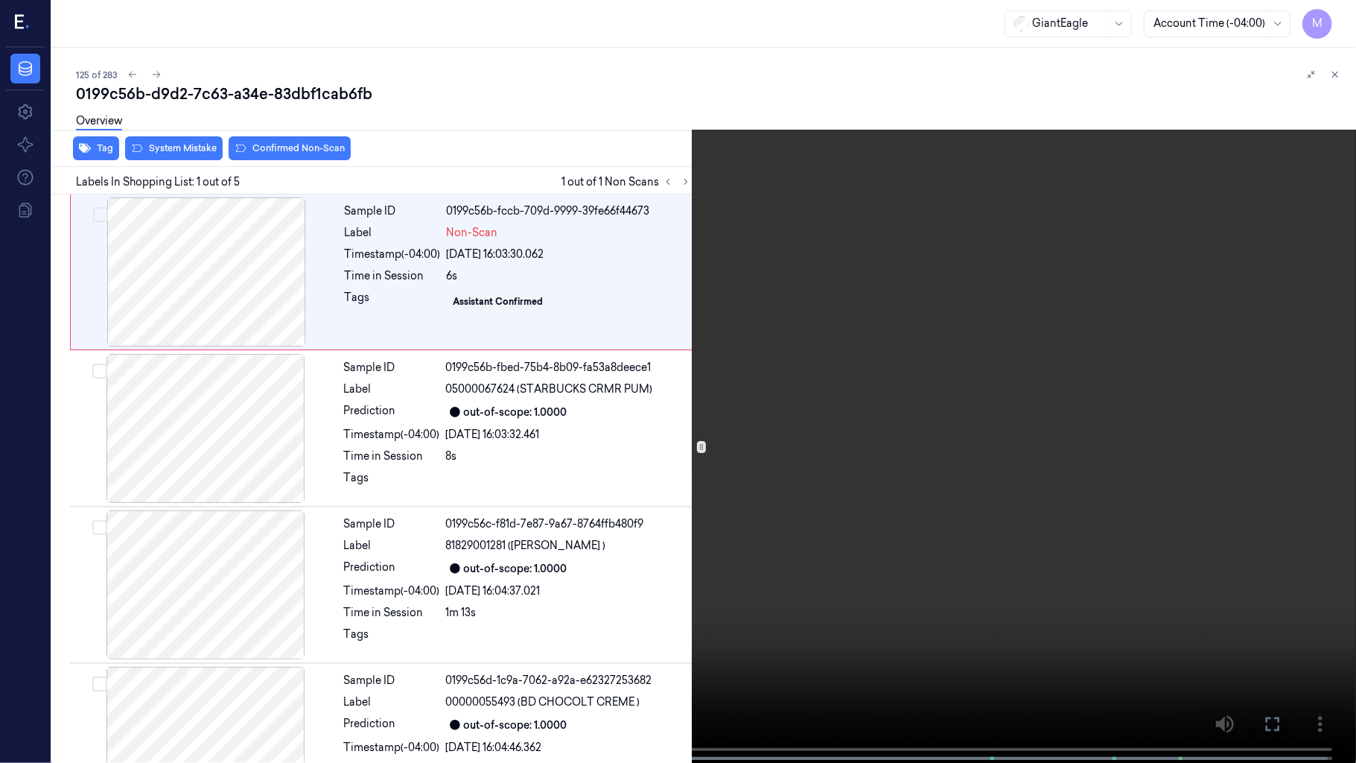
click at [794, 311] on video at bounding box center [678, 383] width 1356 height 766
click at [0, 0] on icon at bounding box center [0, 0] width 0 height 0
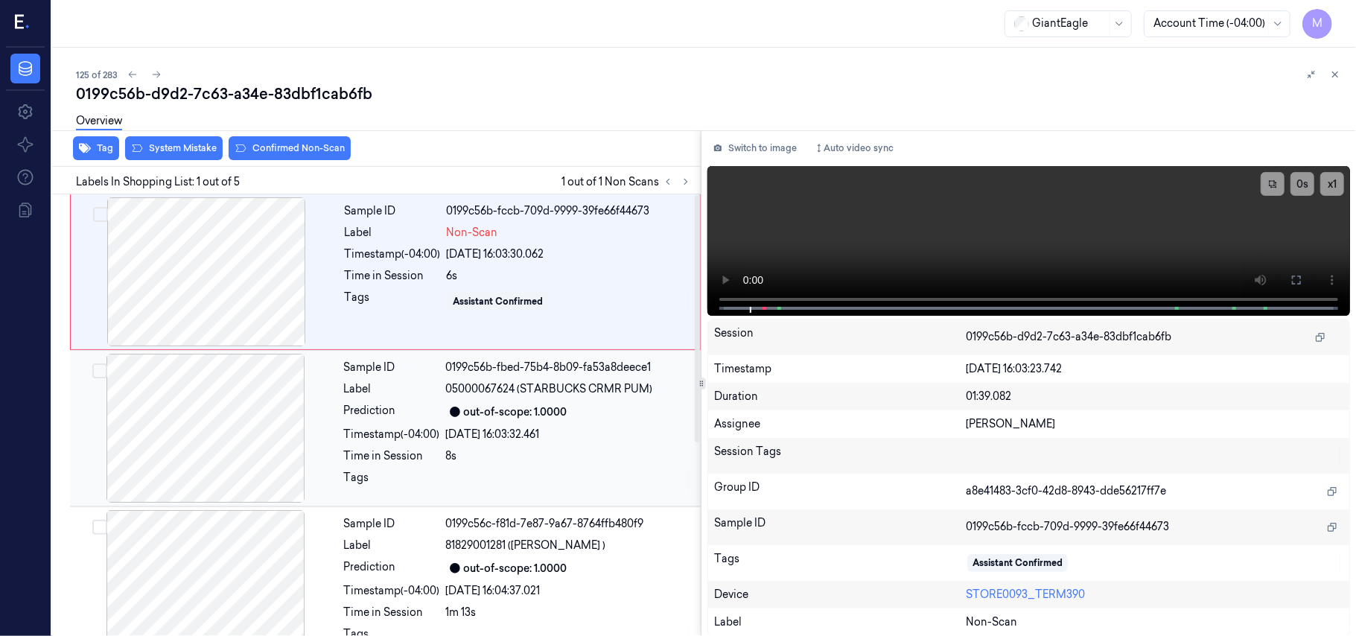
click at [520, 400] on div "Sample ID 0199c56b-fbed-75b4-8b09-fa53a8deece1 Label 05000067624 (STARBUCKS CRM…" at bounding box center [518, 428] width 360 height 149
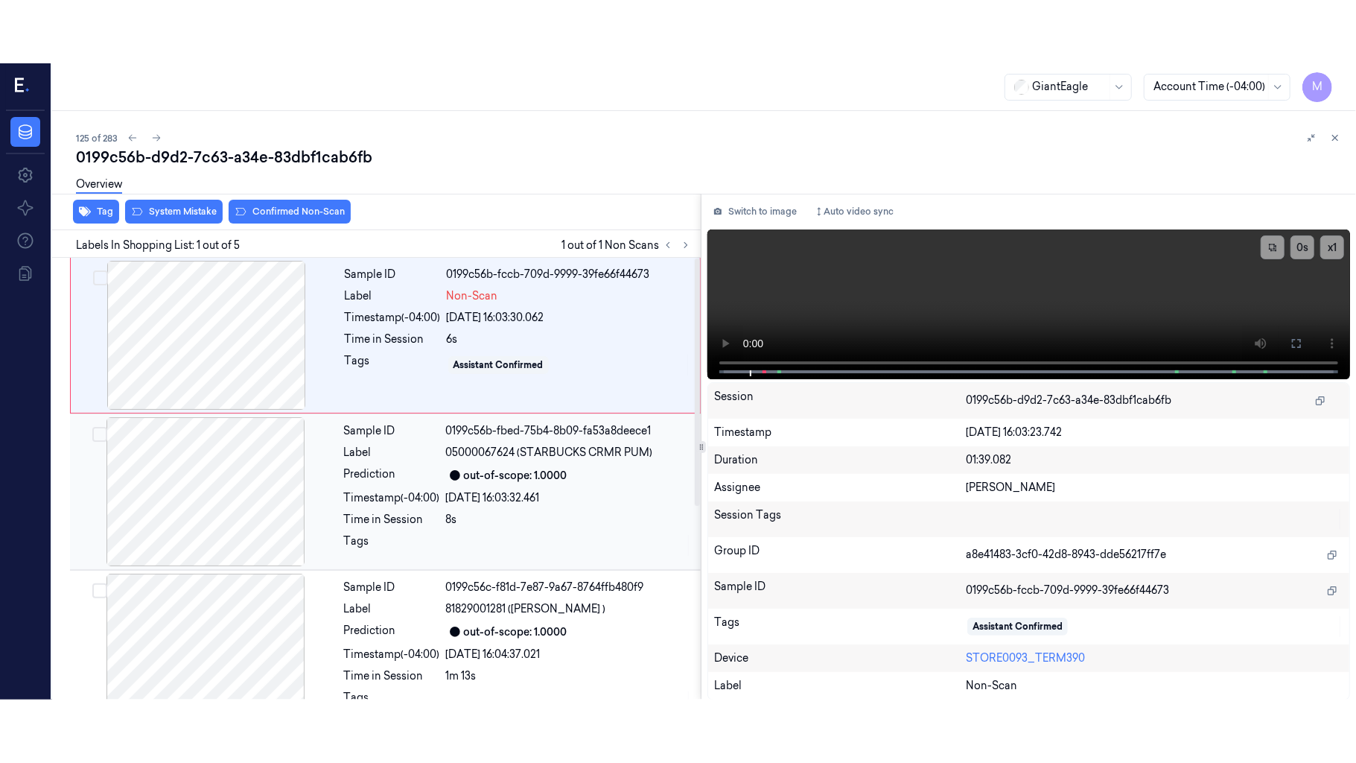
scroll to position [13, 0]
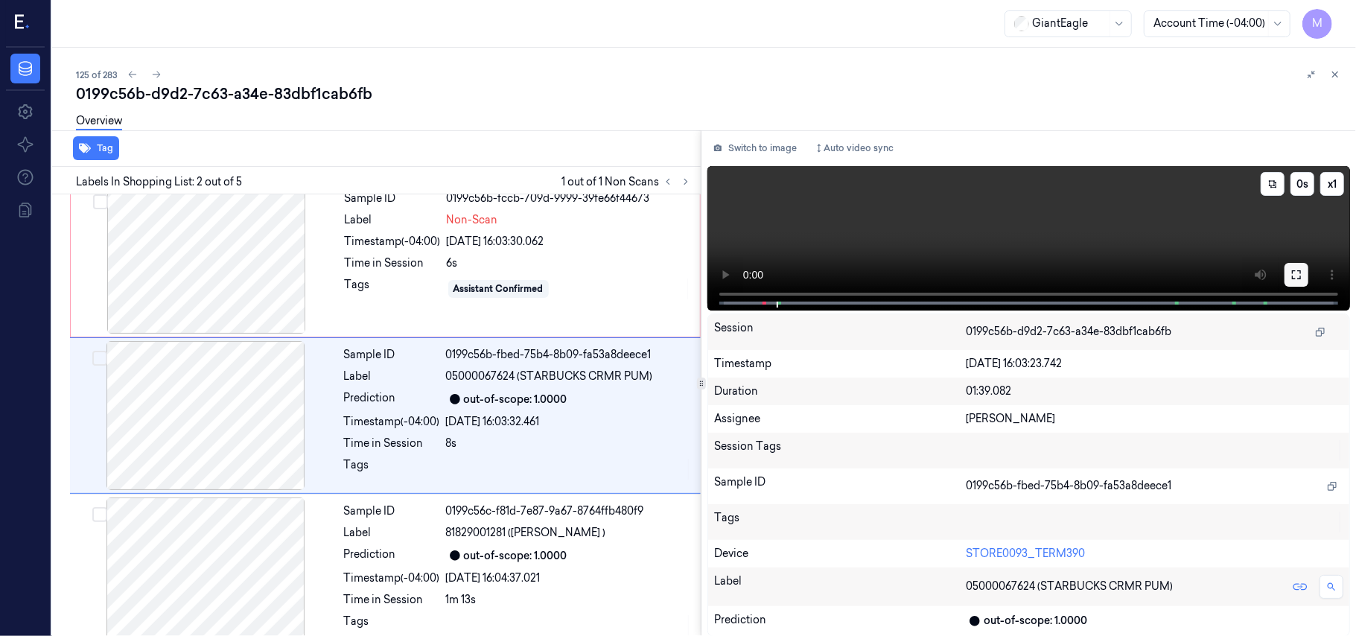
click at [1294, 270] on icon at bounding box center [1296, 274] width 9 height 9
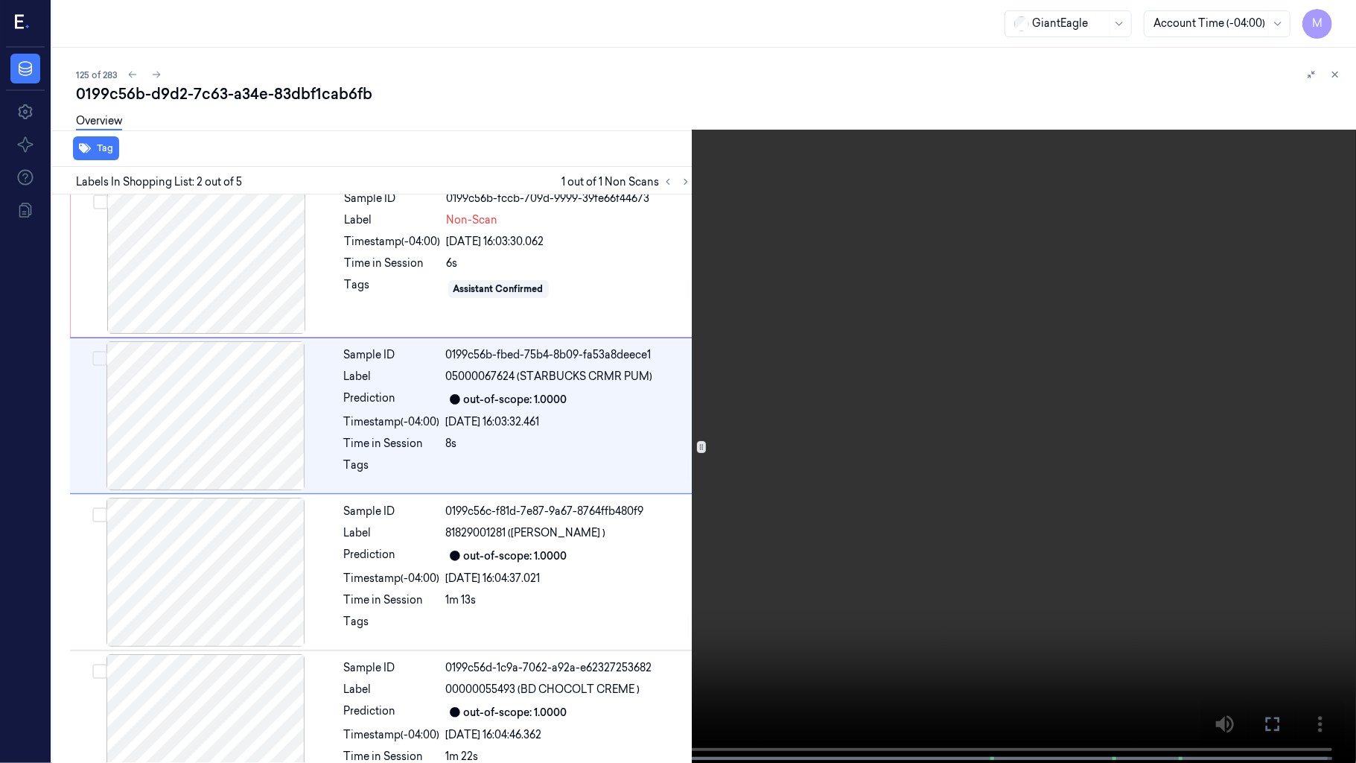
click at [934, 393] on video at bounding box center [678, 383] width 1356 height 766
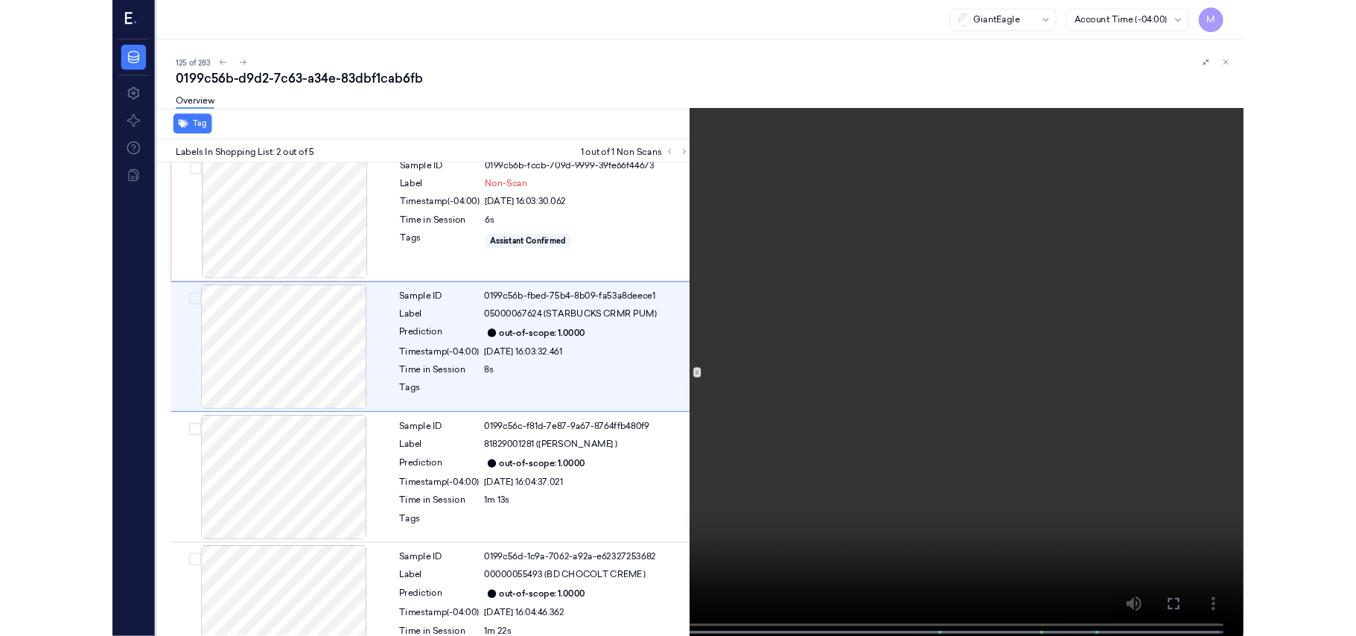
scroll to position [0, 0]
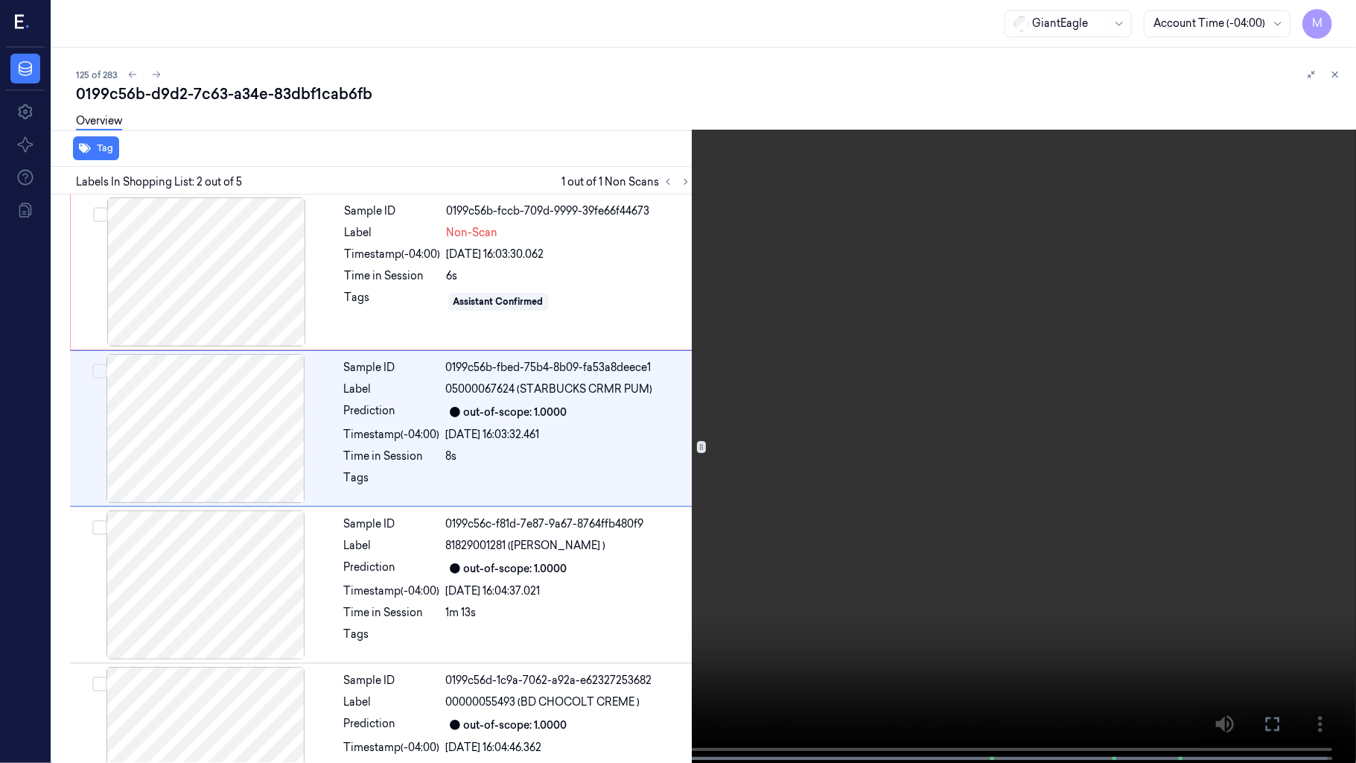
click at [934, 393] on video at bounding box center [678, 383] width 1356 height 766
click at [54, 635] on video at bounding box center [678, 383] width 1356 height 766
click at [856, 290] on video at bounding box center [678, 383] width 1356 height 766
click at [1077, 424] on video at bounding box center [678, 383] width 1356 height 766
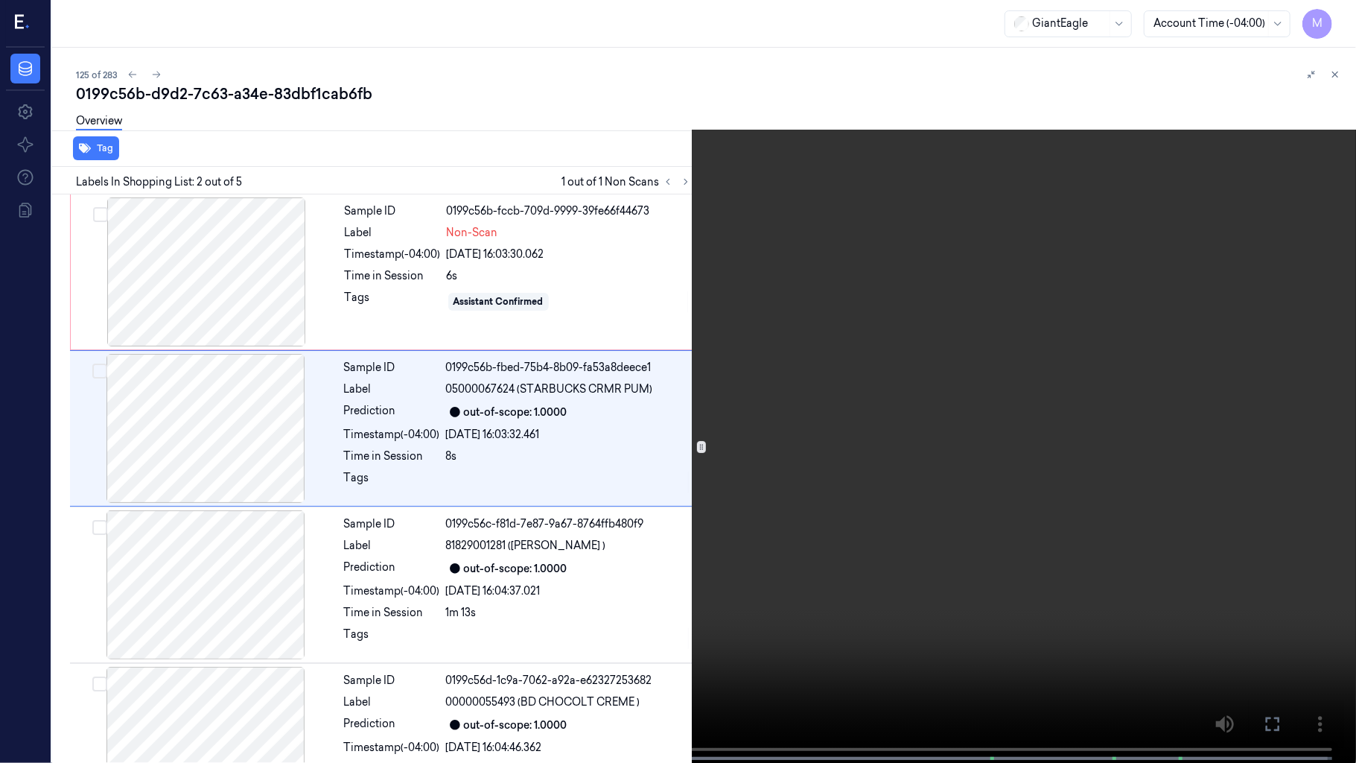
click at [0, 0] on button at bounding box center [0, 0] width 0 height 0
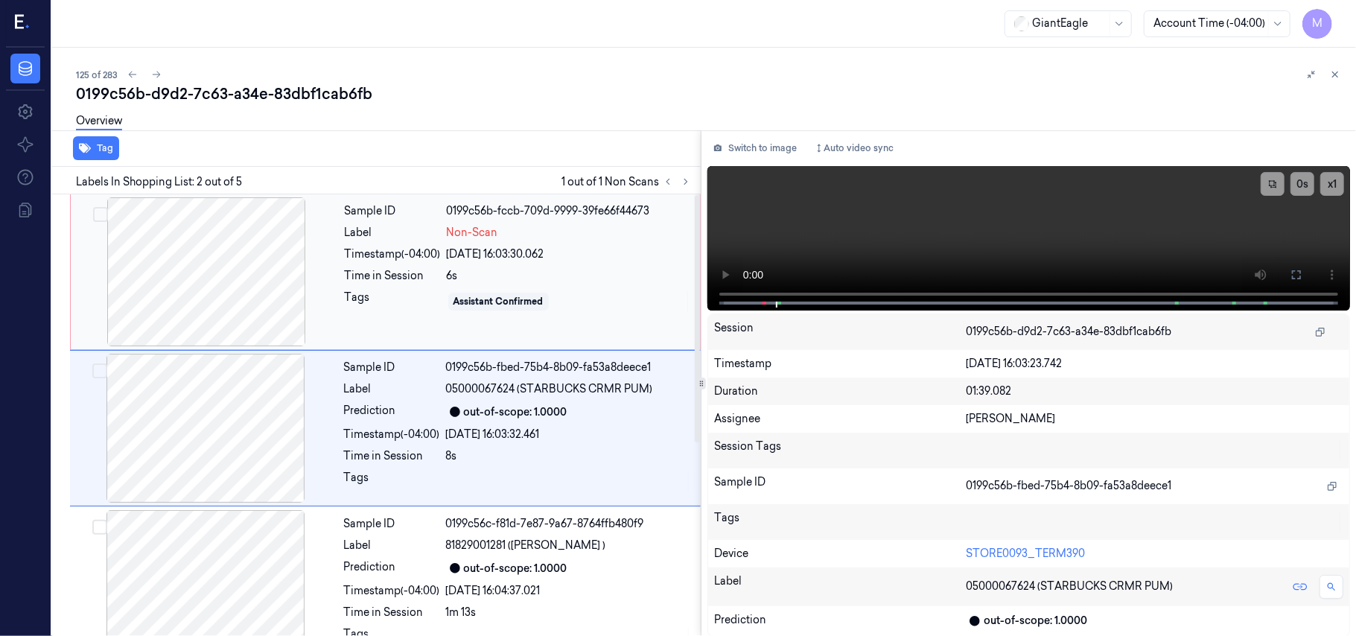
click at [269, 260] on div at bounding box center [206, 271] width 265 height 149
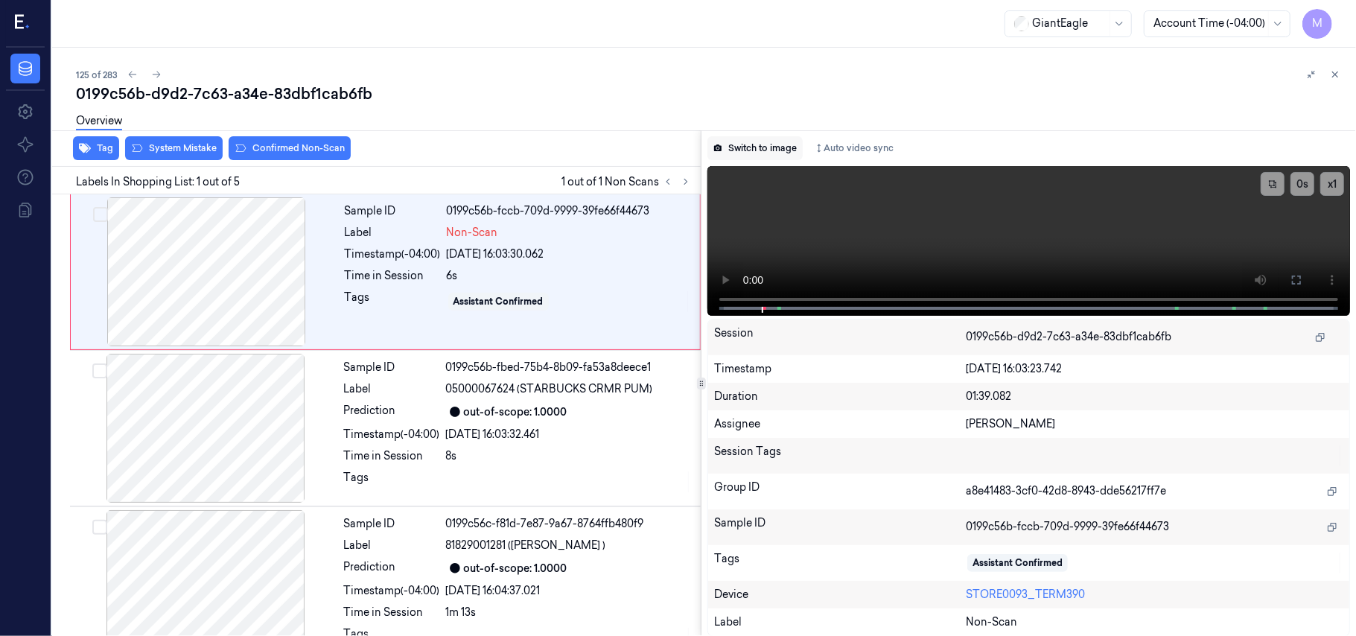
click at [776, 144] on button "Switch to image" at bounding box center [754, 148] width 95 height 24
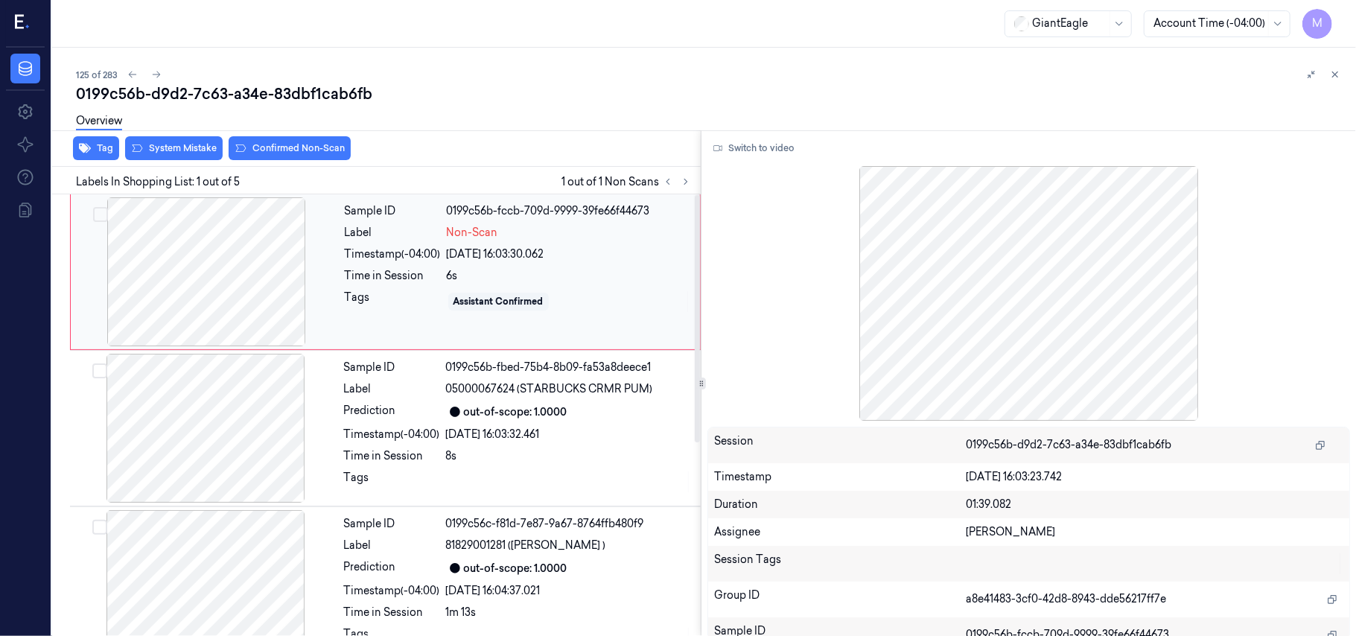
click at [249, 262] on div at bounding box center [206, 271] width 265 height 149
click at [763, 150] on button "Switch to video" at bounding box center [753, 148] width 93 height 24
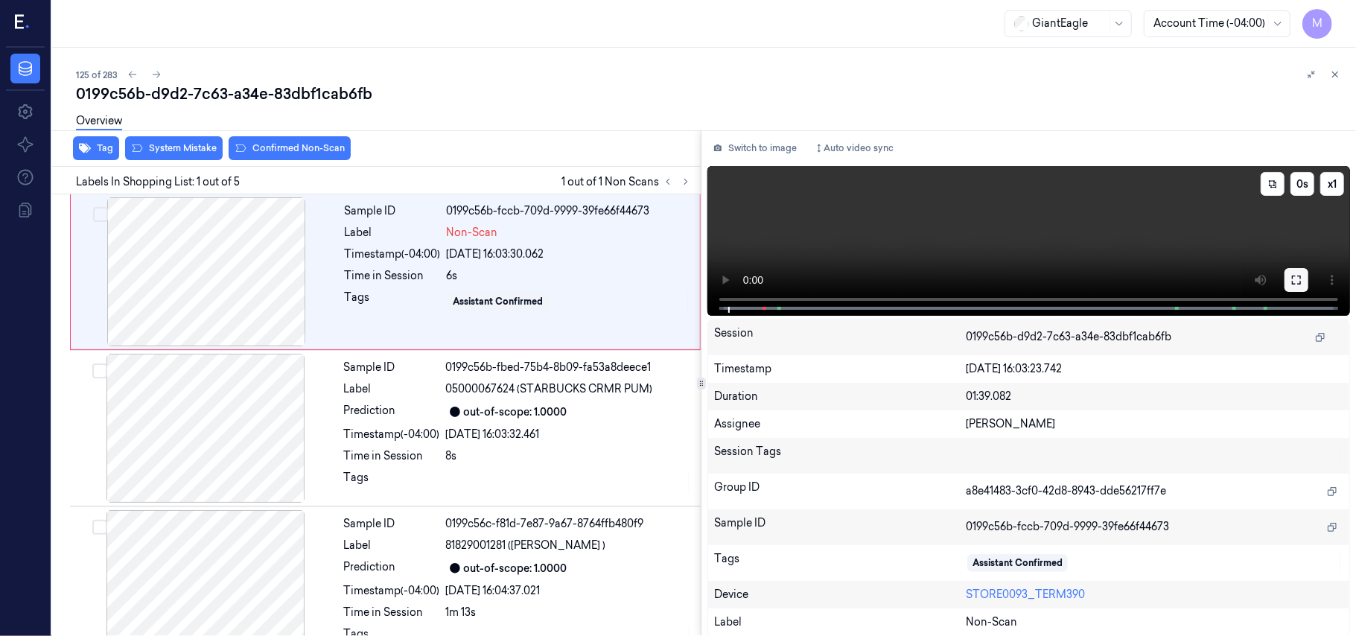
click at [1293, 276] on icon at bounding box center [1296, 280] width 9 height 9
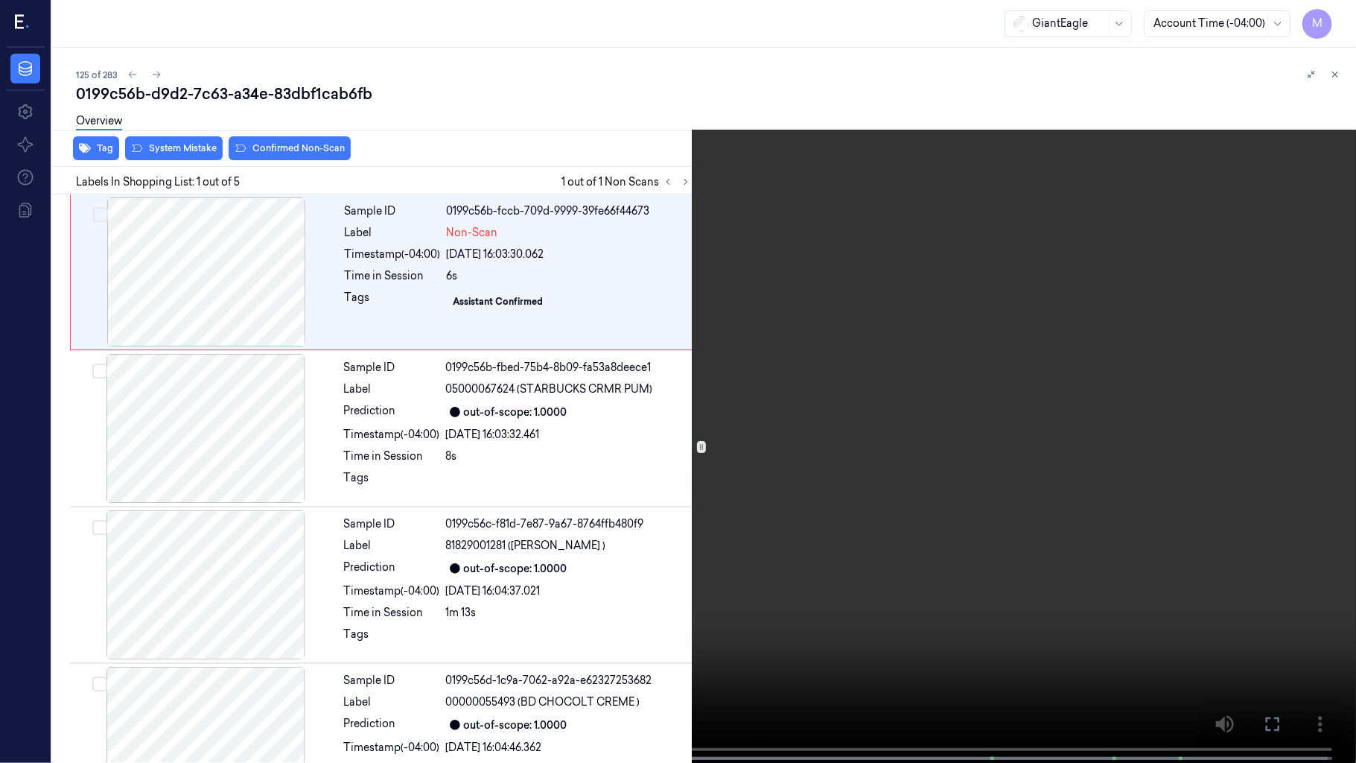
click at [608, 379] on video at bounding box center [678, 383] width 1356 height 766
click at [696, 386] on video at bounding box center [678, 383] width 1356 height 766
click at [733, 383] on video at bounding box center [678, 383] width 1356 height 766
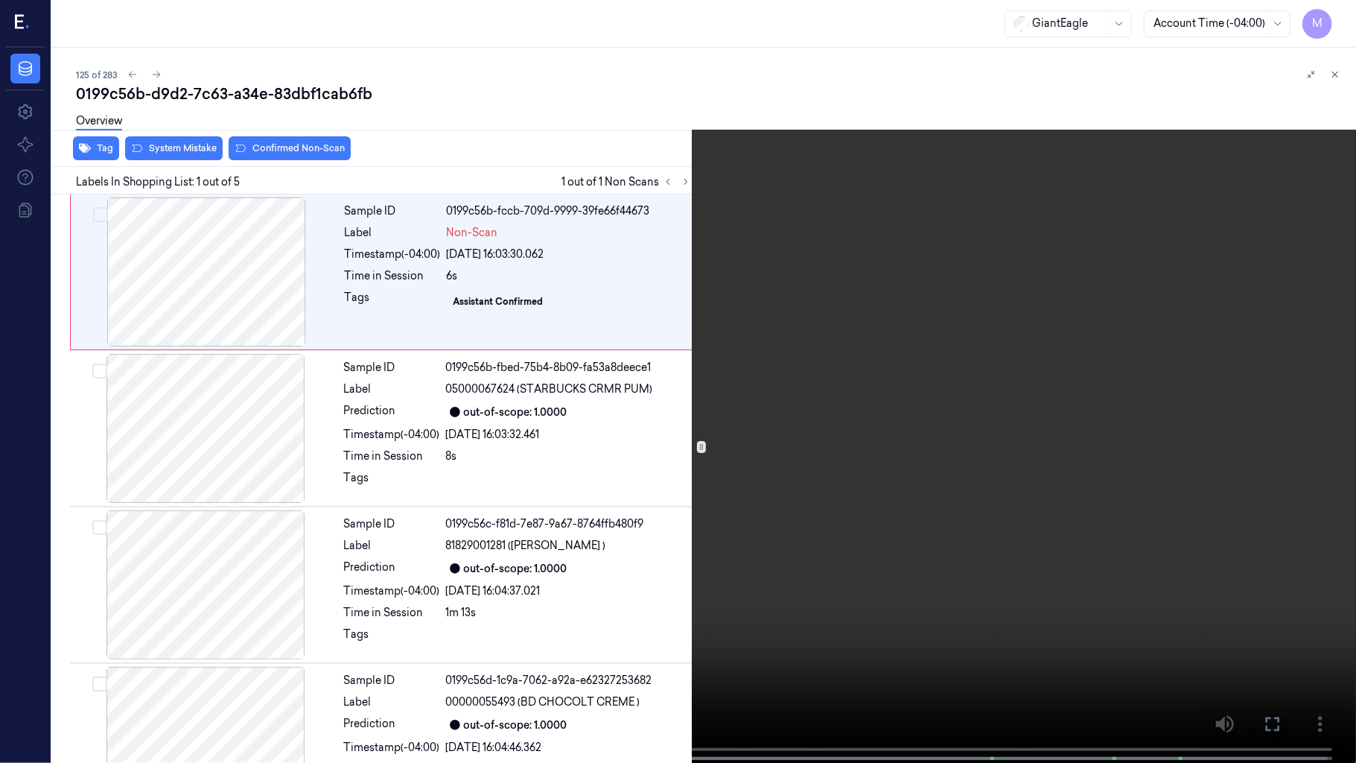
click at [733, 383] on video at bounding box center [678, 383] width 1356 height 766
click at [972, 450] on video at bounding box center [678, 383] width 1356 height 766
click at [0, 0] on icon at bounding box center [0, 0] width 0 height 0
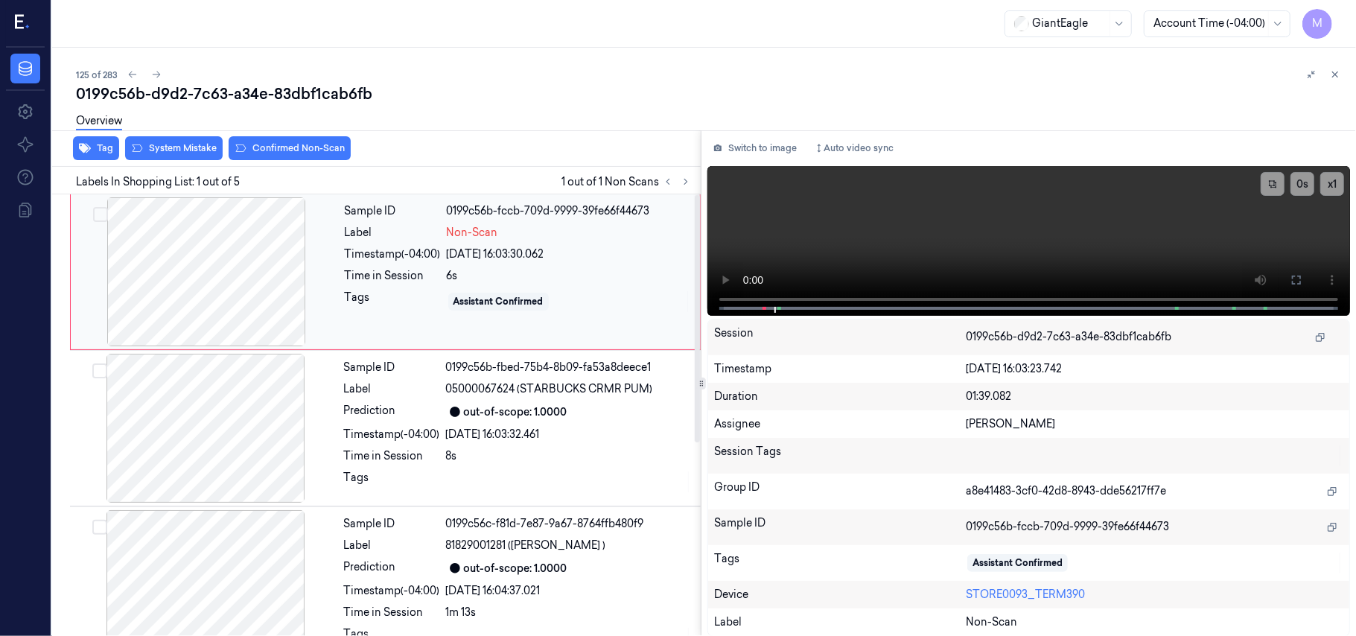
click at [228, 246] on div at bounding box center [206, 271] width 265 height 149
click at [1299, 268] on button at bounding box center [1297, 280] width 24 height 24
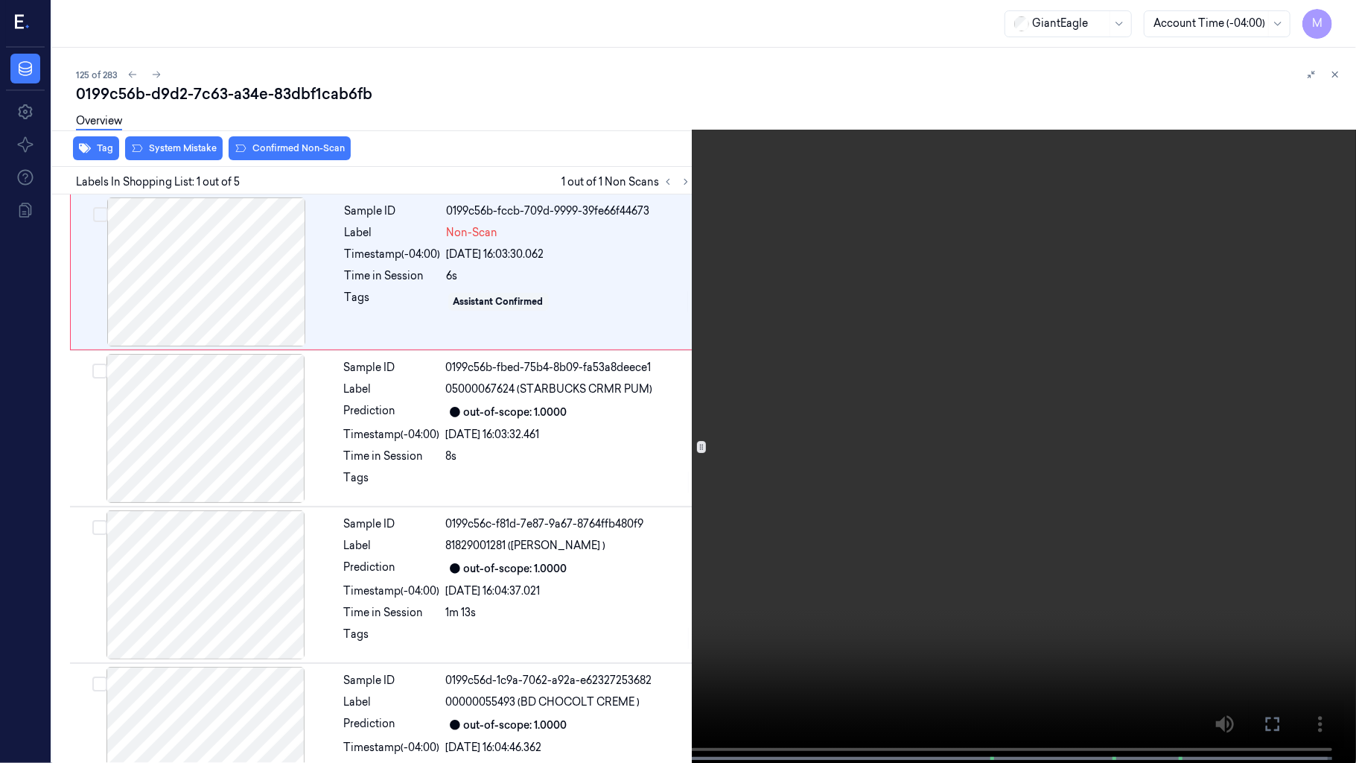
click at [962, 272] on video at bounding box center [678, 383] width 1356 height 766
click at [685, 302] on video at bounding box center [678, 383] width 1356 height 766
click at [1113, 387] on video at bounding box center [678, 383] width 1356 height 766
click at [0, 0] on icon at bounding box center [0, 0] width 0 height 0
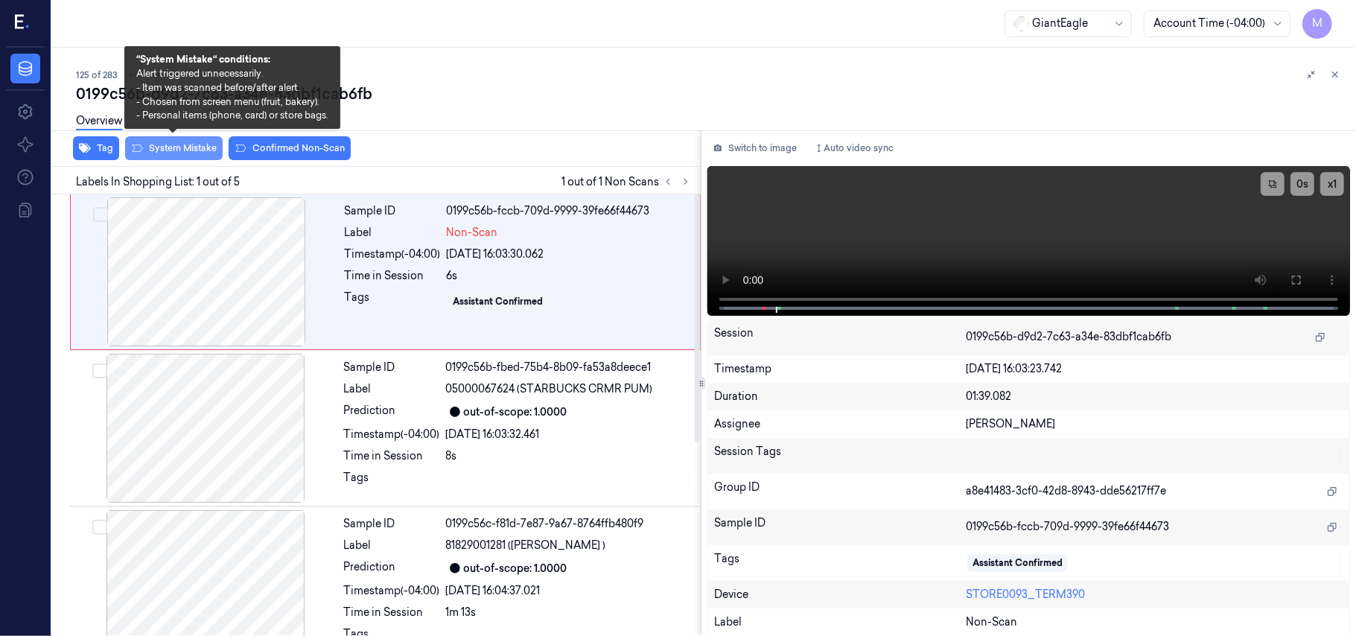
click at [183, 144] on button "System Mistake" at bounding box center [174, 148] width 98 height 24
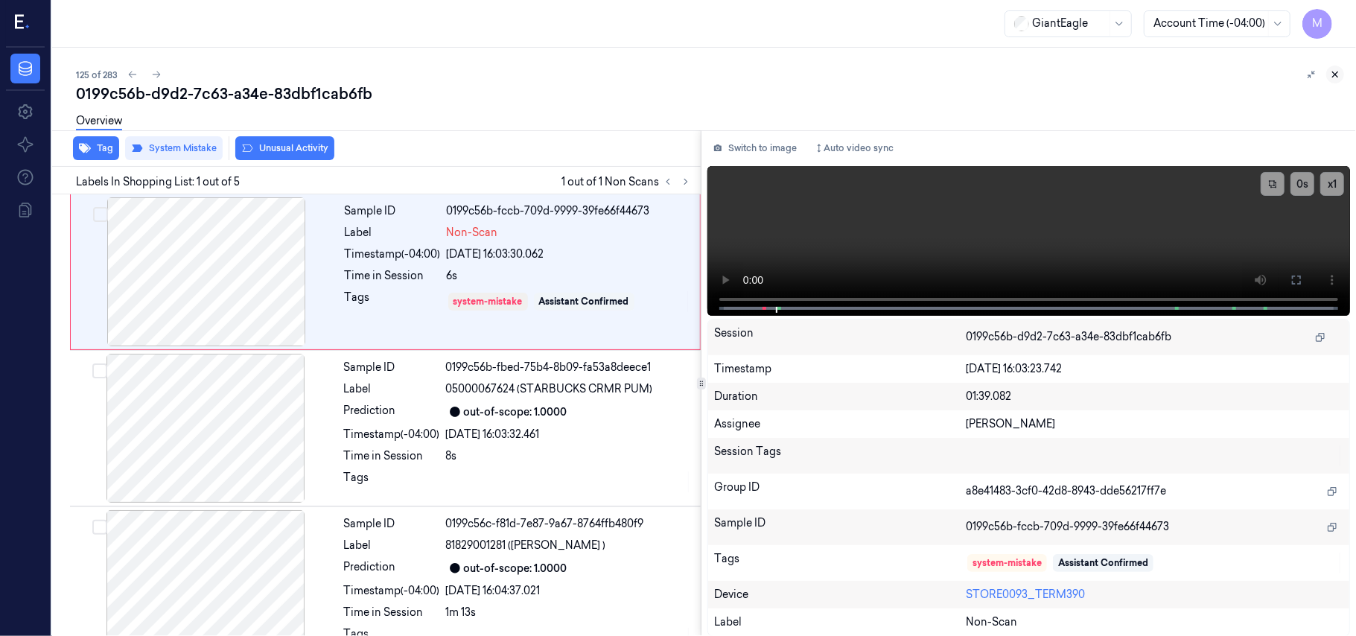
click at [1335, 72] on icon at bounding box center [1335, 74] width 10 height 10
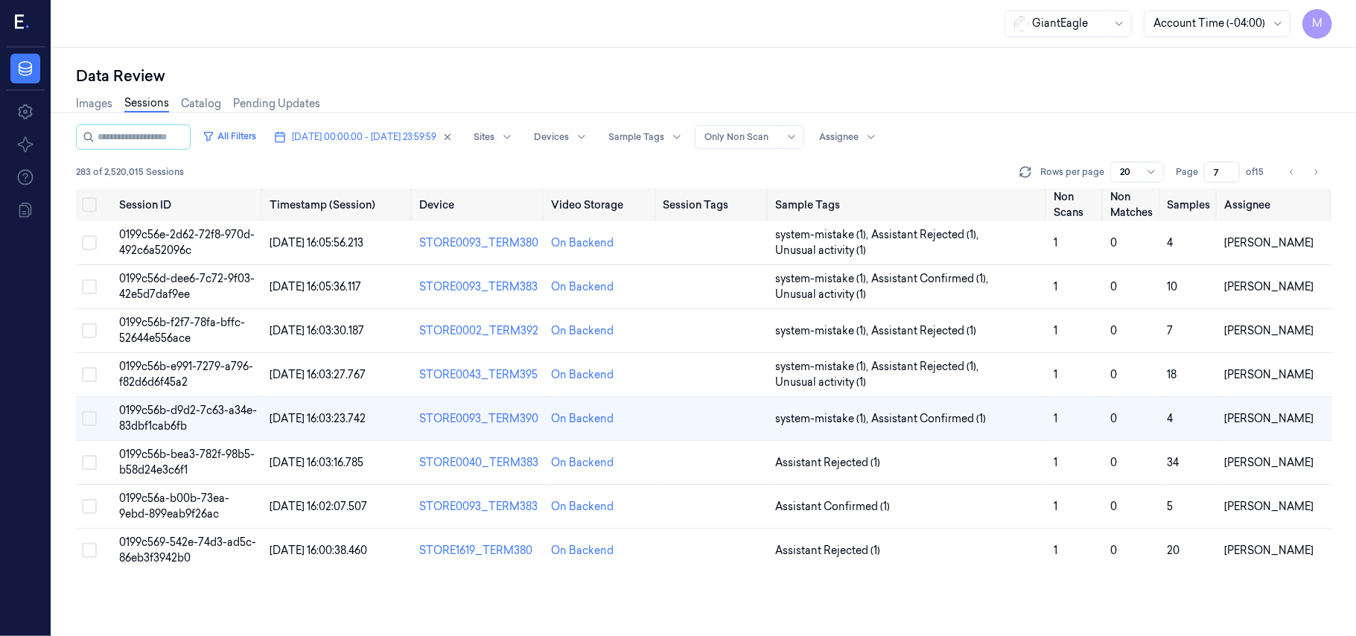
scroll to position [224, 0]
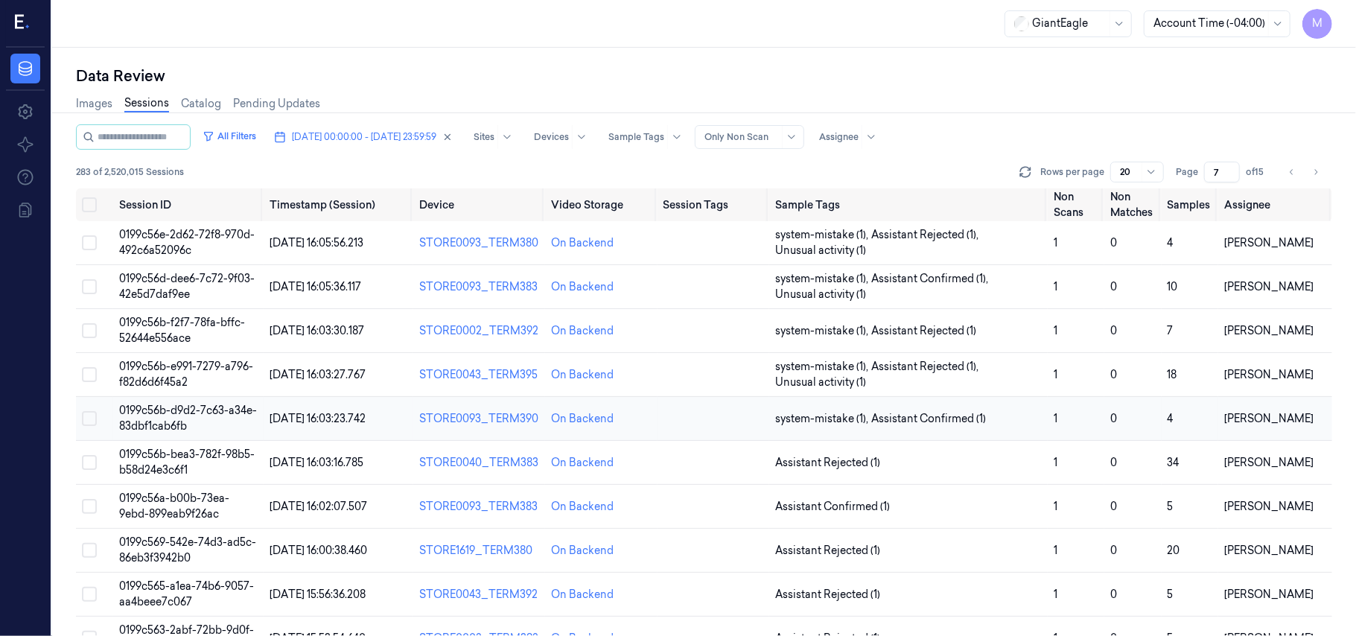
click at [170, 409] on span "0199c56b-d9d2-7c63-a34e-83dbf1cab6fb" at bounding box center [188, 418] width 138 height 29
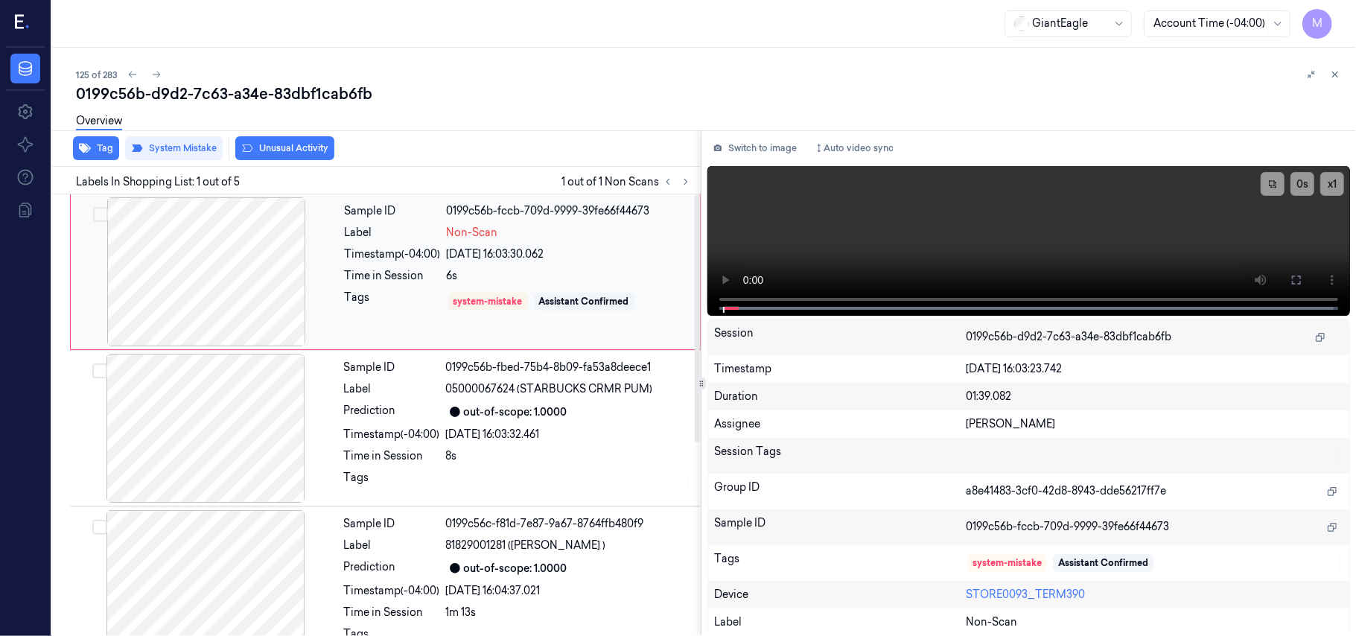
click at [219, 255] on div at bounding box center [206, 271] width 265 height 149
click at [1294, 276] on icon at bounding box center [1296, 280] width 9 height 9
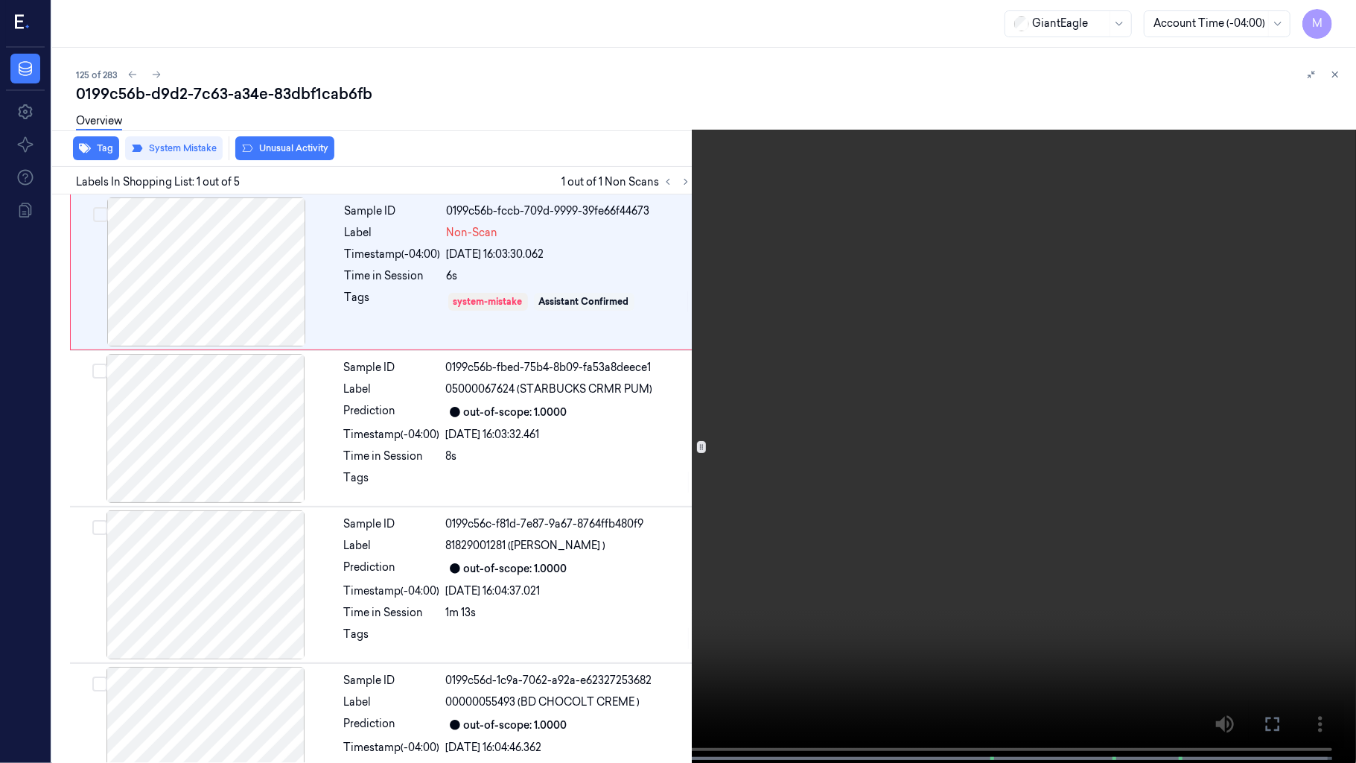
click at [807, 424] on video at bounding box center [678, 383] width 1356 height 766
click at [63, 635] on video at bounding box center [678, 383] width 1356 height 766
click at [576, 584] on video at bounding box center [678, 383] width 1356 height 766
click at [661, 408] on video at bounding box center [678, 383] width 1356 height 766
click at [856, 358] on video at bounding box center [678, 383] width 1356 height 766
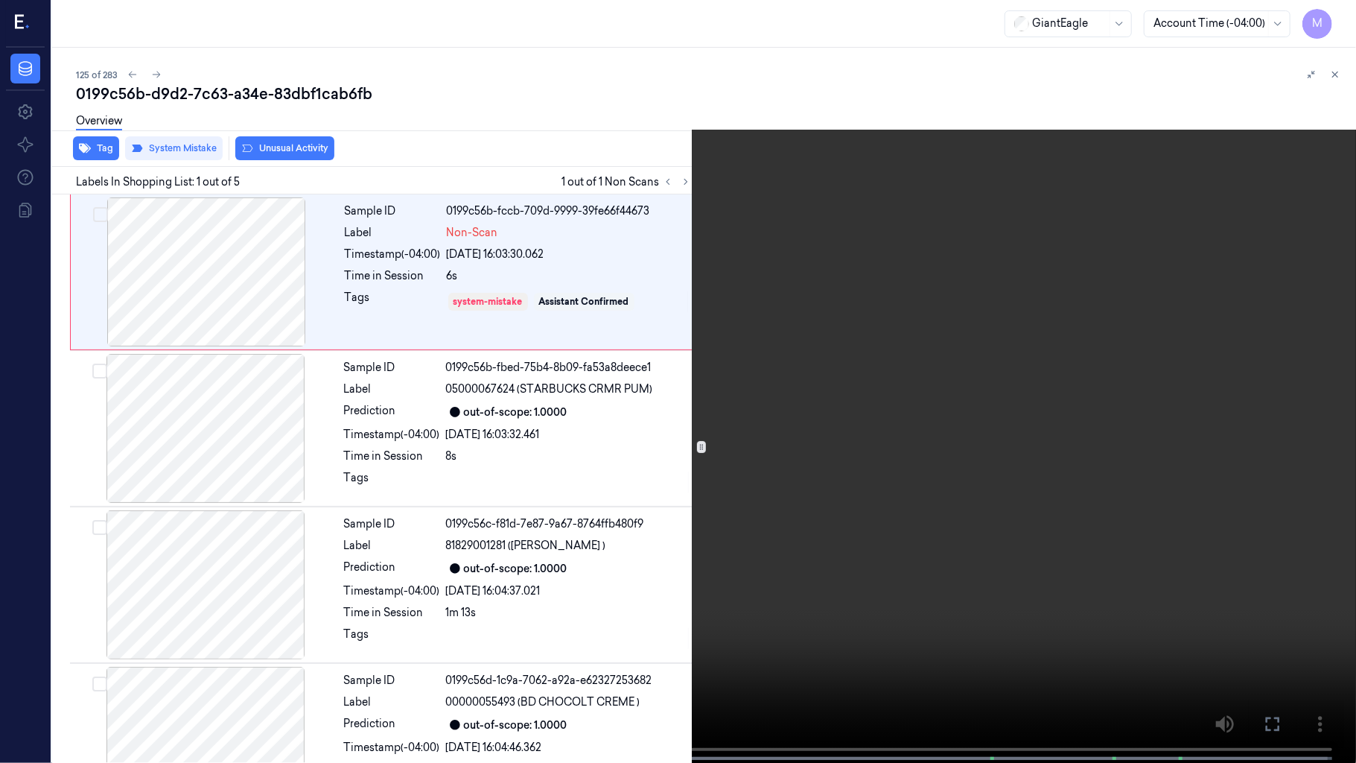
click at [0, 0] on icon at bounding box center [0, 0] width 0 height 0
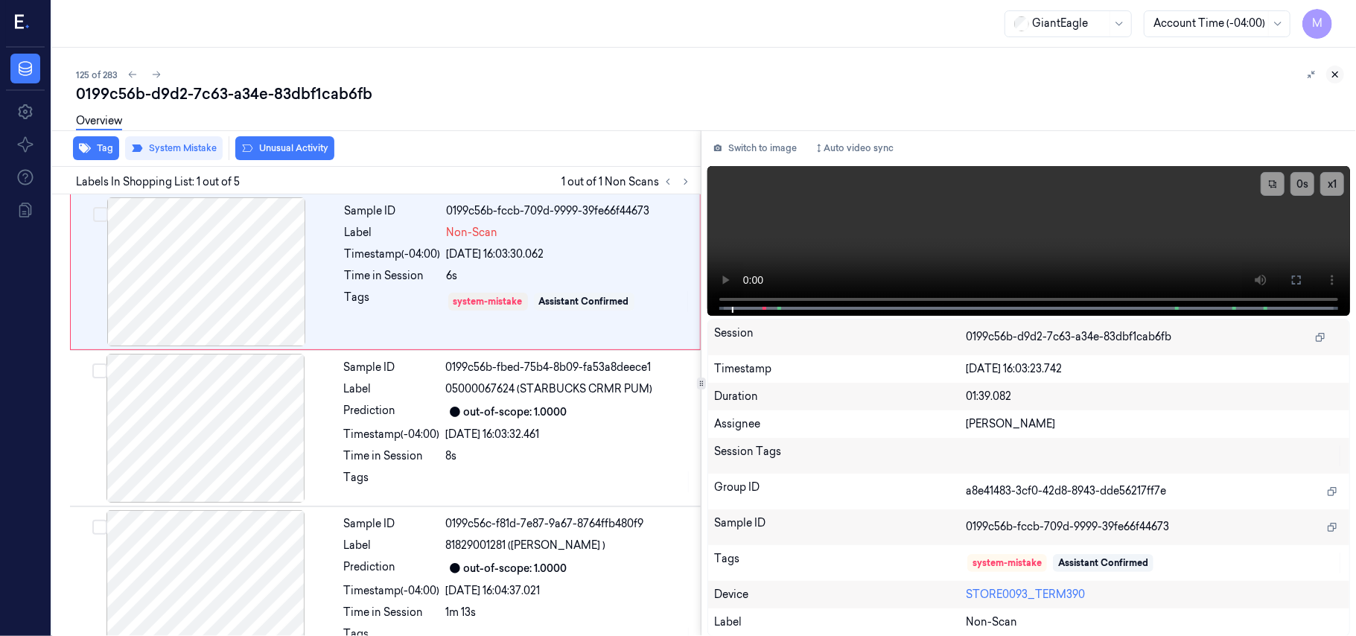
click at [1338, 67] on button at bounding box center [1335, 75] width 18 height 18
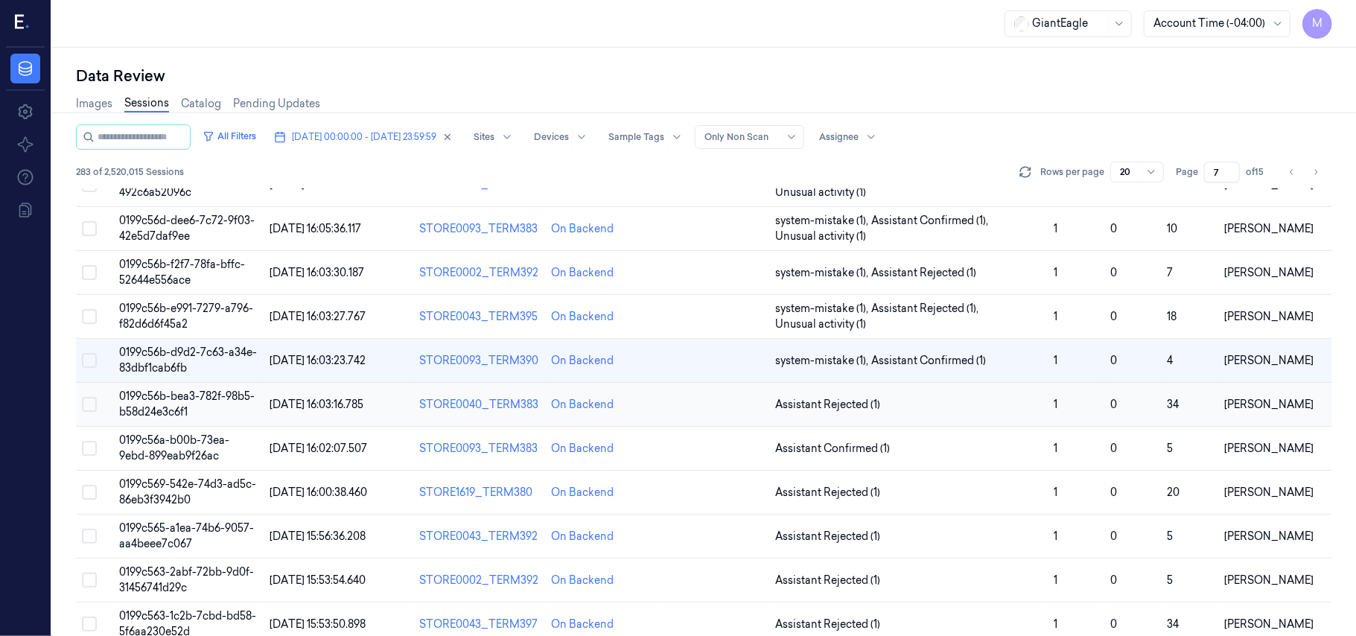
scroll to position [99, 0]
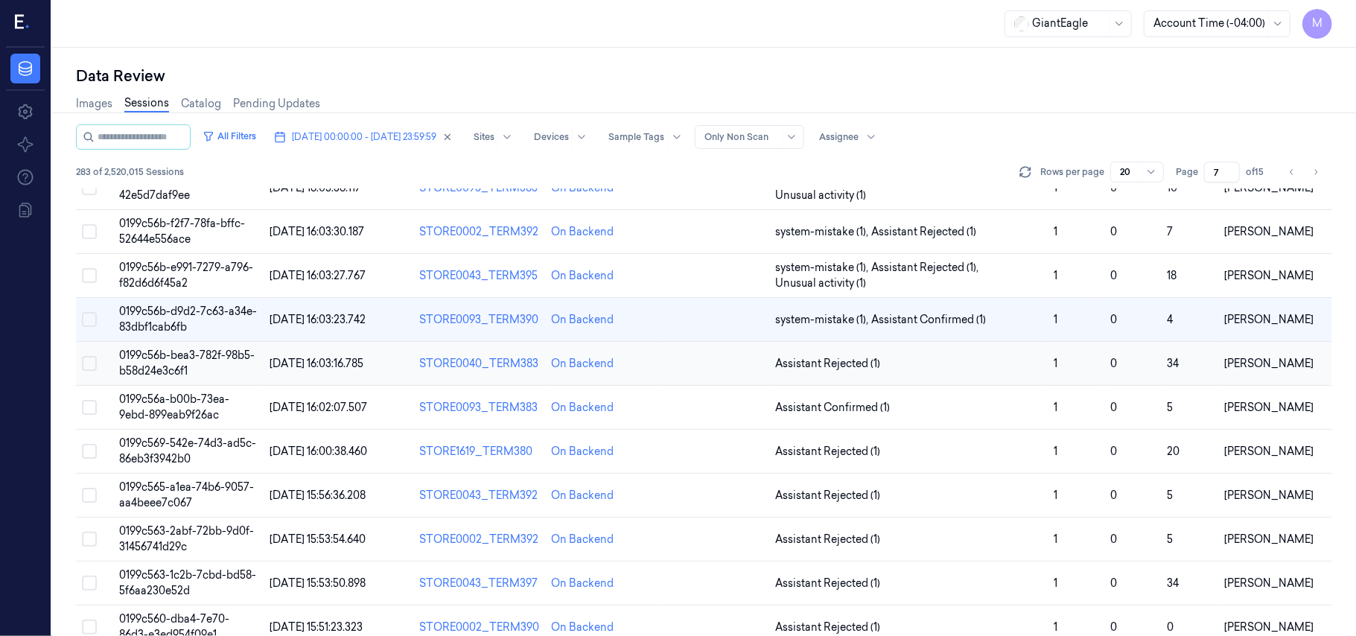
click at [167, 356] on span "0199c56b-bea3-782f-98b5-b58d24e3c6f1" at bounding box center [187, 363] width 136 height 29
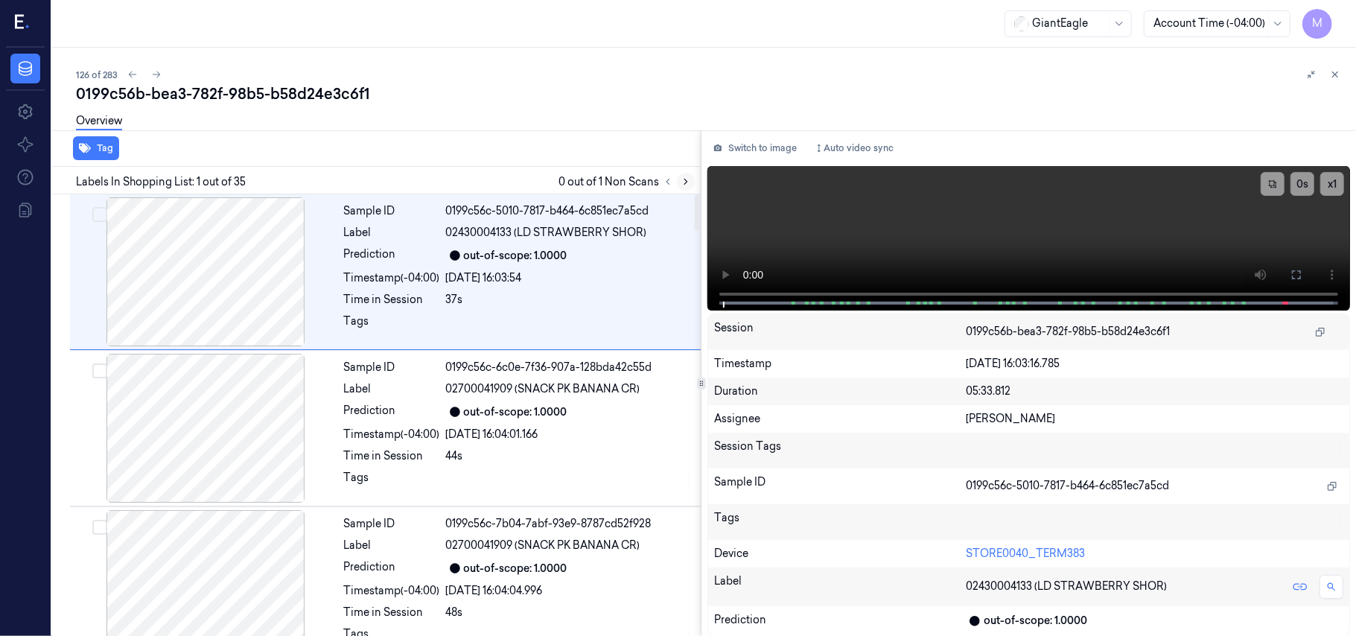
click at [683, 179] on icon at bounding box center [686, 181] width 10 height 10
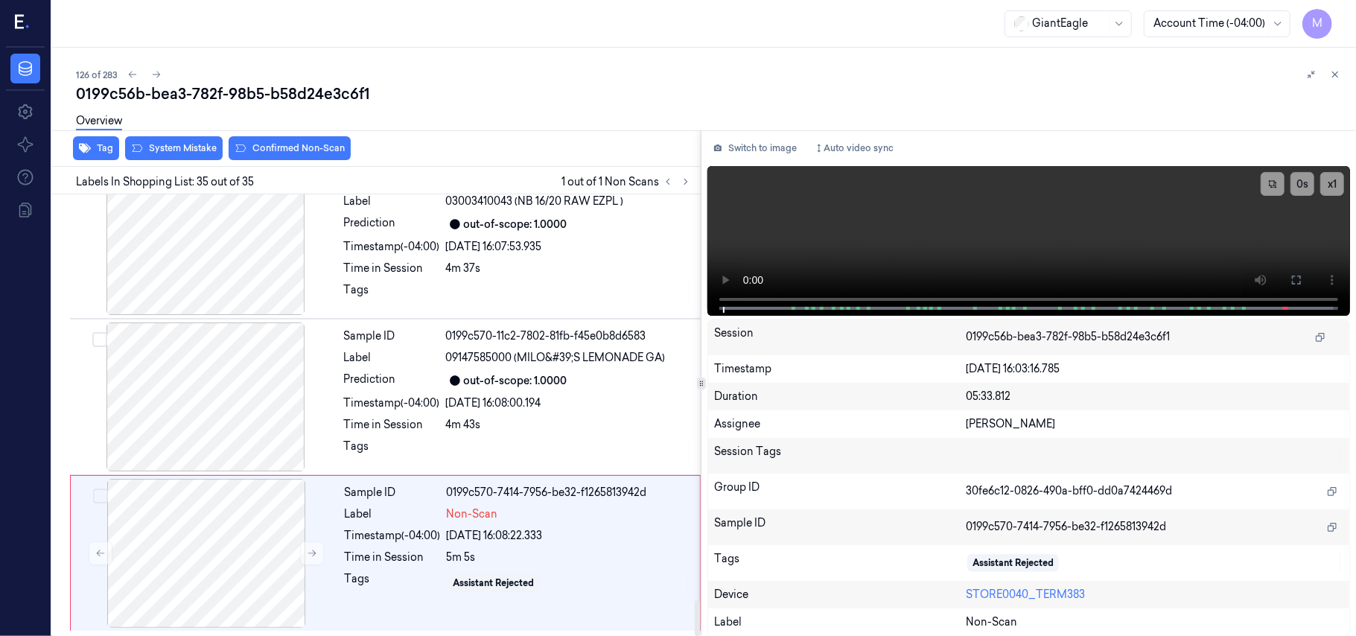
scroll to position [5053, 0]
click at [559, 399] on div "[DATE] 16:08:00.194" at bounding box center [569, 403] width 246 height 16
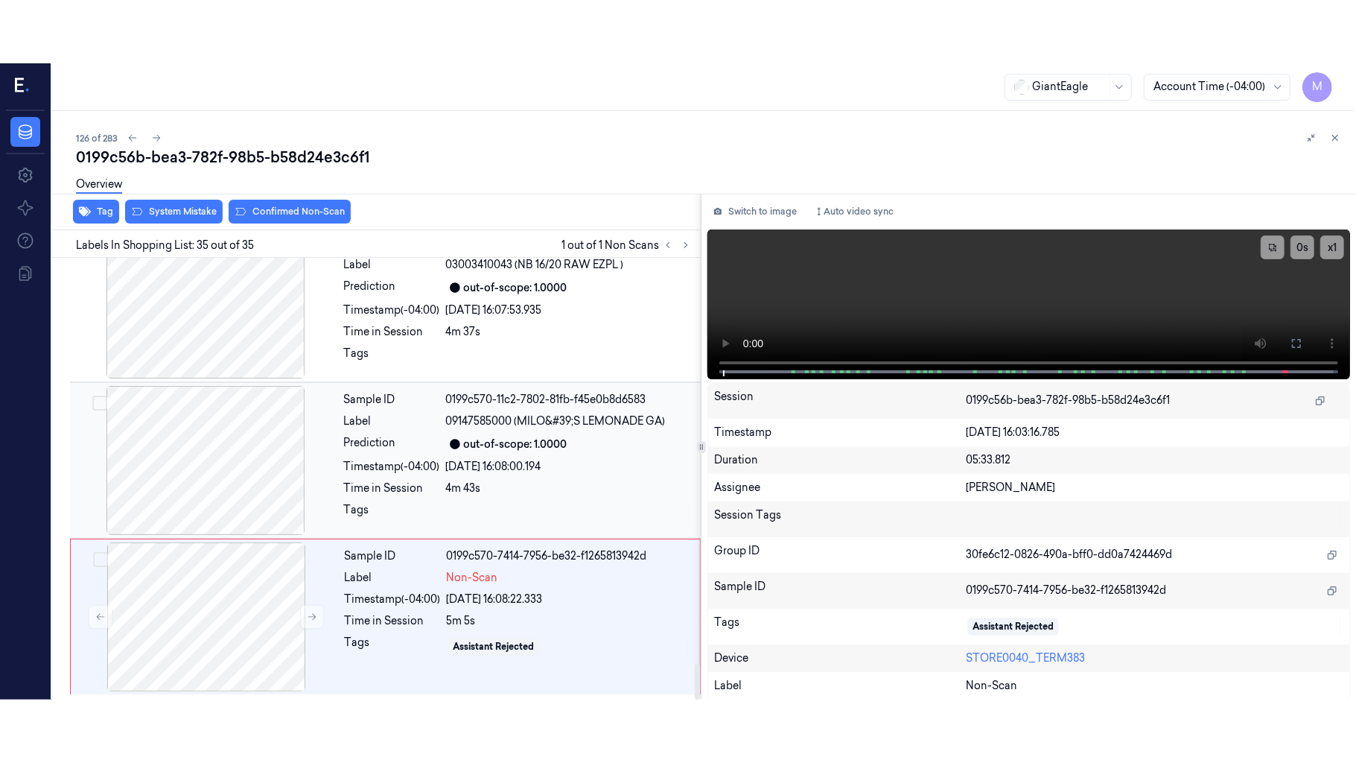
scroll to position [5033, 0]
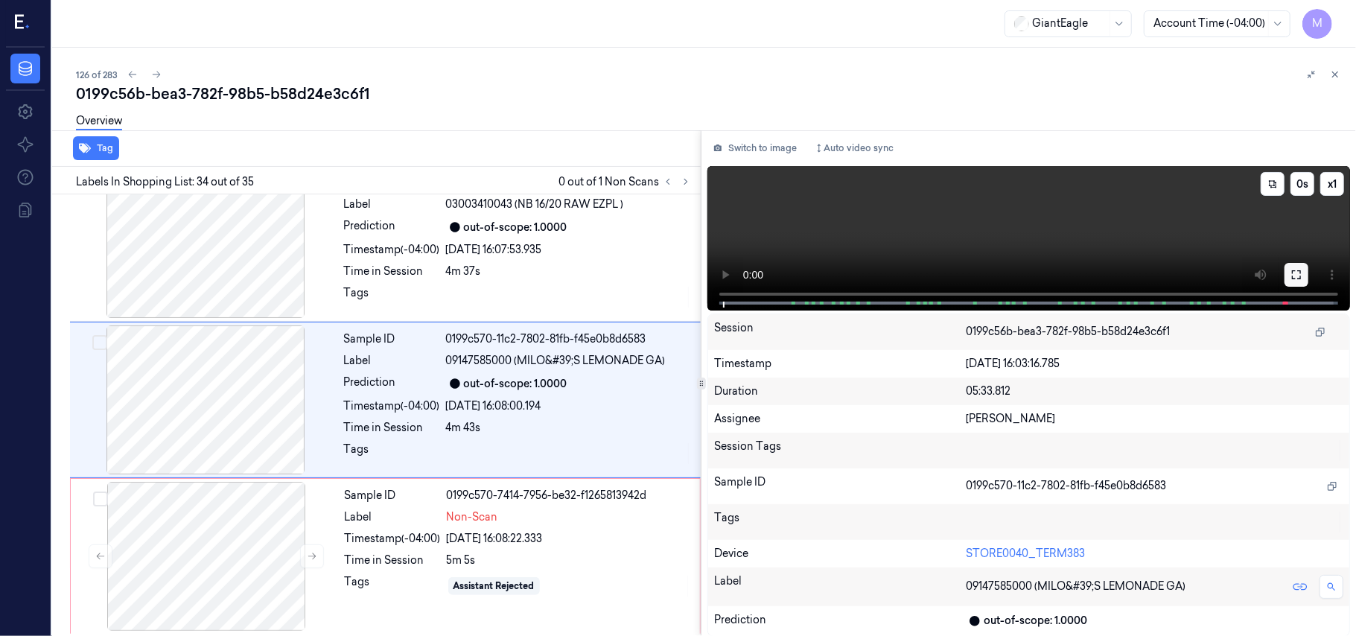
click at [1297, 272] on icon at bounding box center [1297, 275] width 12 height 12
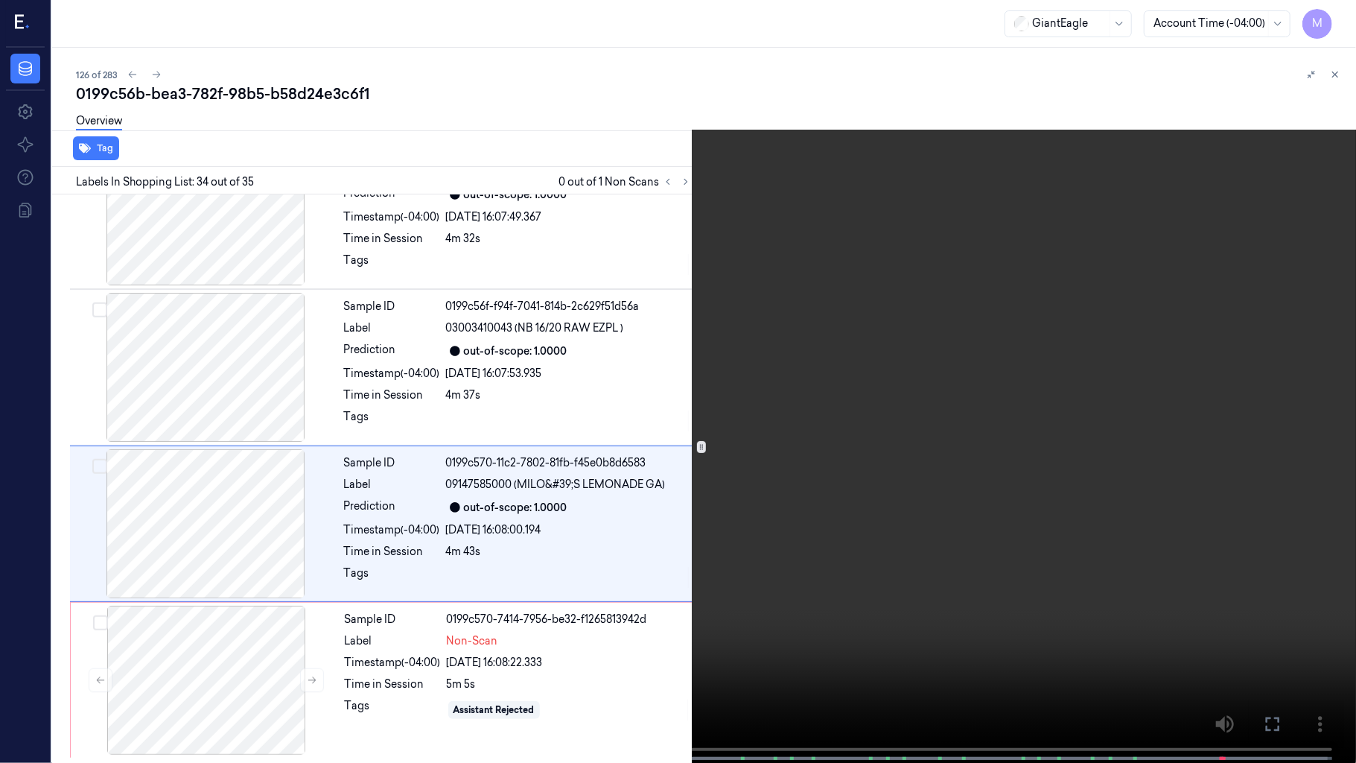
click at [798, 265] on video at bounding box center [678, 383] width 1356 height 766
click at [967, 374] on video at bounding box center [678, 383] width 1356 height 766
click at [926, 379] on video at bounding box center [678, 383] width 1356 height 766
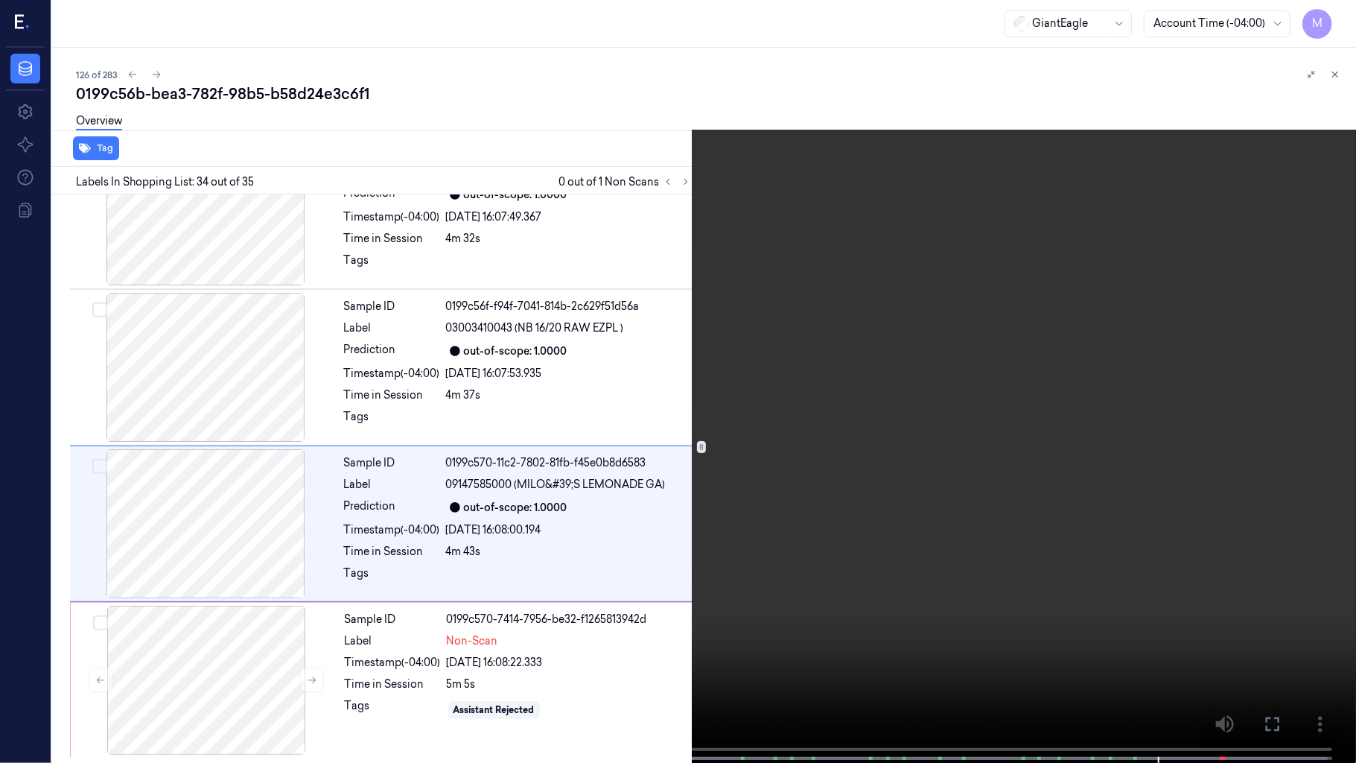
click at [926, 379] on video at bounding box center [678, 383] width 1356 height 766
click at [1135, 635] on span at bounding box center [1136, 757] width 2 height 7
click at [973, 427] on video at bounding box center [678, 383] width 1356 height 766
click at [1007, 391] on video at bounding box center [678, 383] width 1356 height 766
click at [0, 0] on icon at bounding box center [0, 0] width 0 height 0
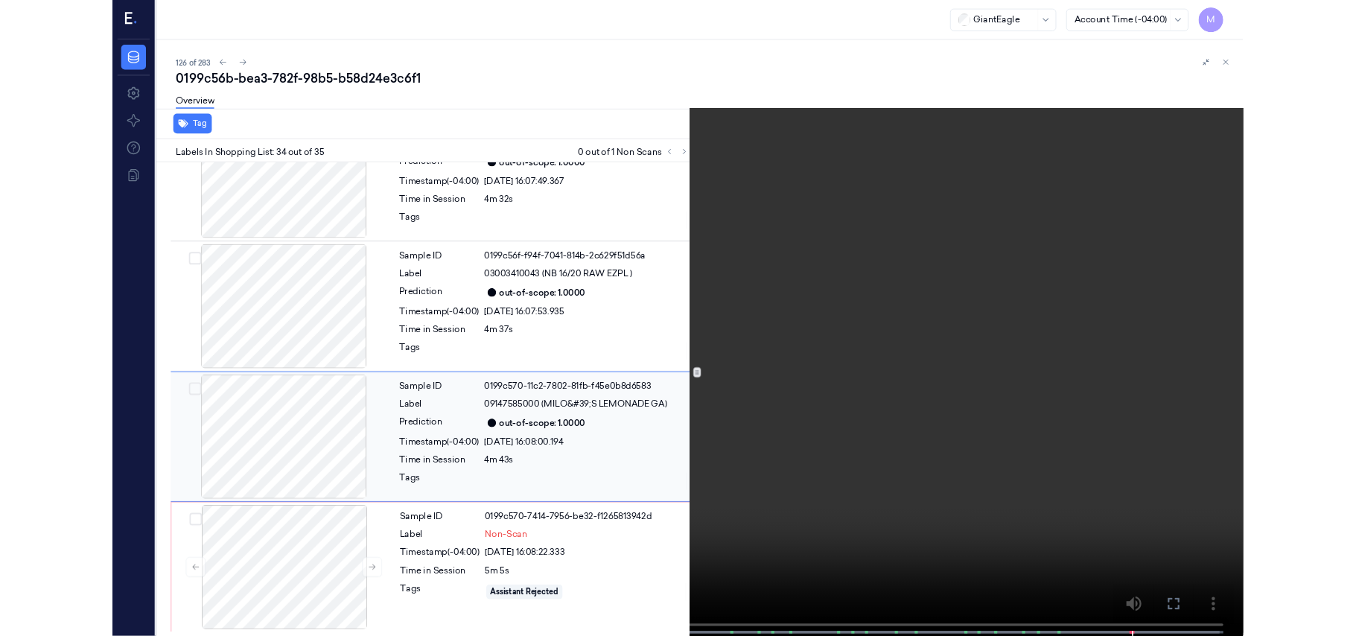
scroll to position [5033, 0]
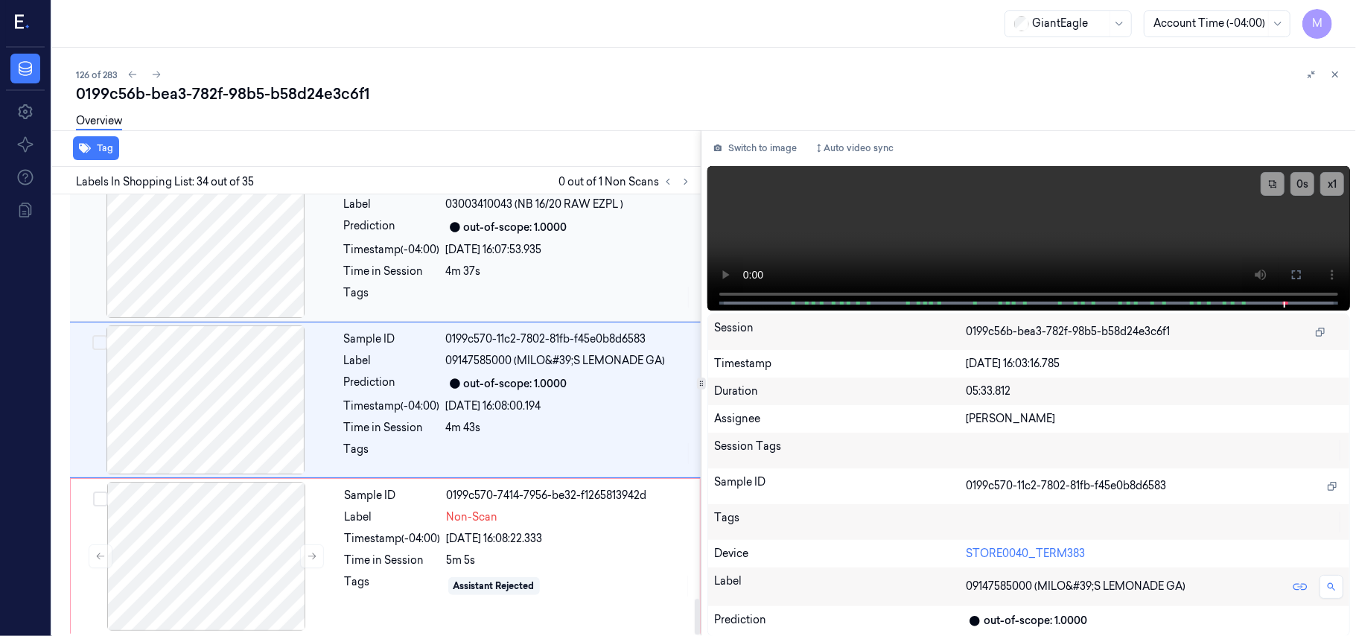
click at [594, 251] on div "Sample ID 0199c56f-f94f-7041-814b-2c629f51d56a Label 03003410043 (NB 16/20 RAW …" at bounding box center [518, 243] width 360 height 149
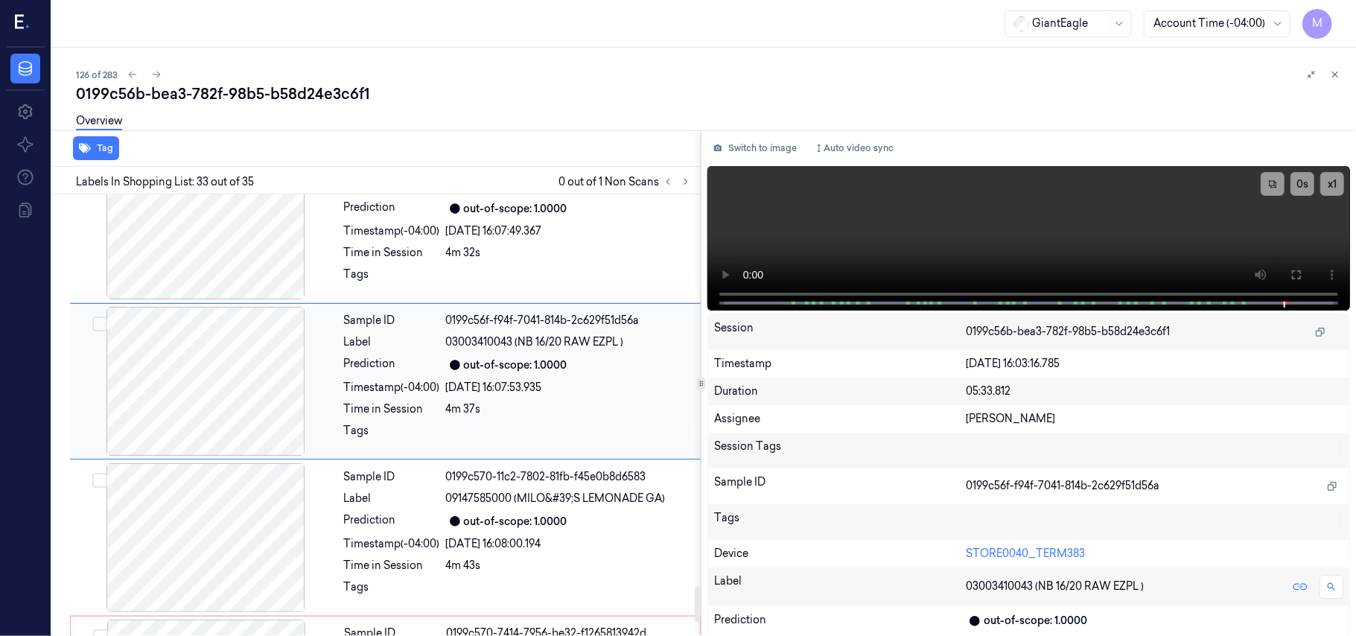
scroll to position [4876, 0]
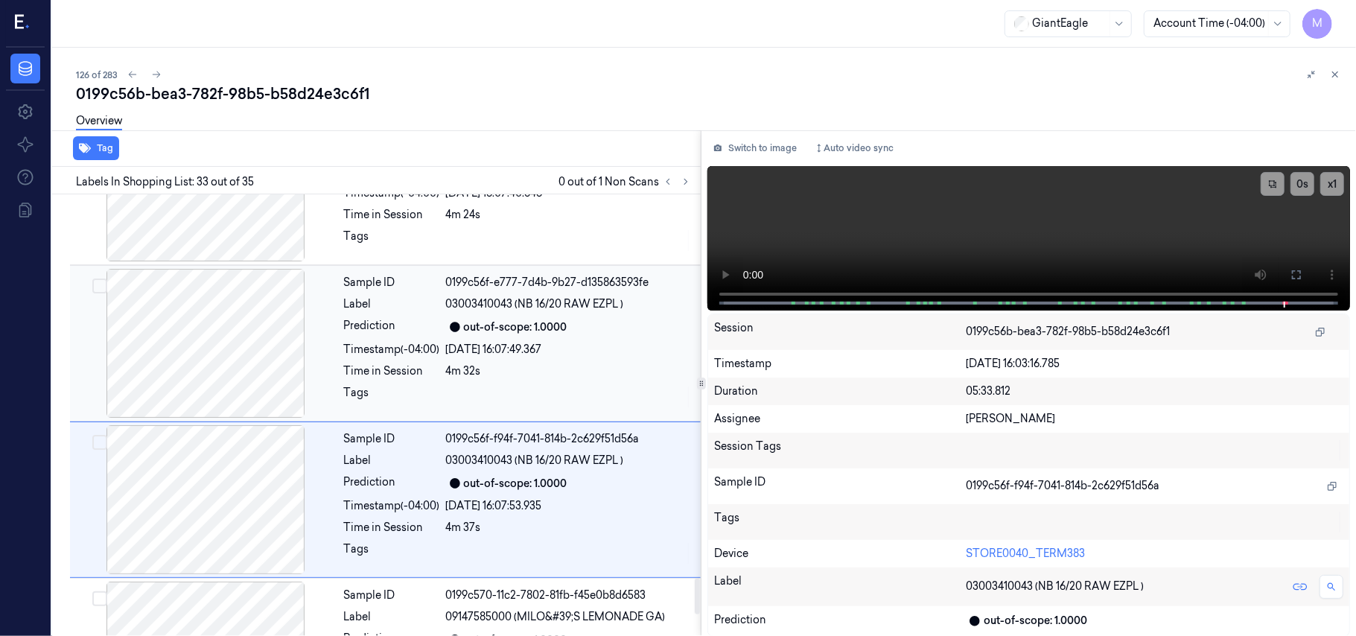
click at [498, 335] on div "out-of-scope: 1.0000" at bounding box center [516, 327] width 104 height 16
click at [508, 312] on span "01450000169 (BIRDS EYE GARLIC H)" at bounding box center [536, 304] width 181 height 16
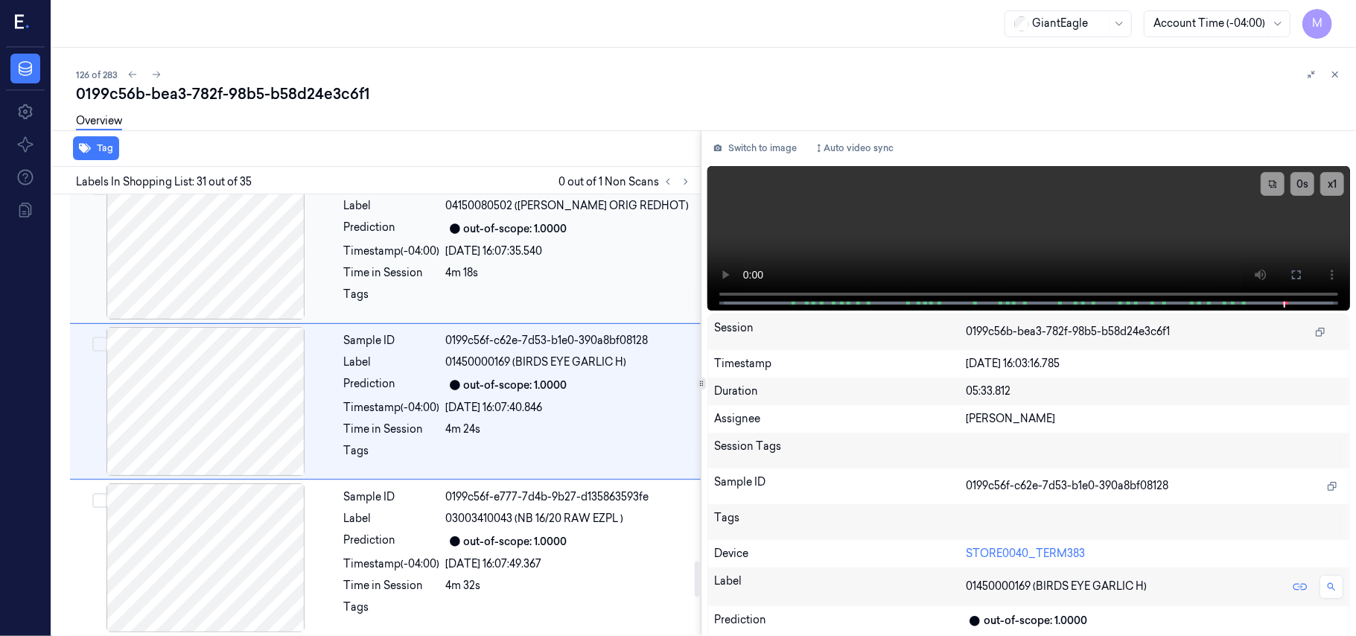
click at [520, 259] on div "[DATE] 16:07:35.540" at bounding box center [569, 252] width 246 height 16
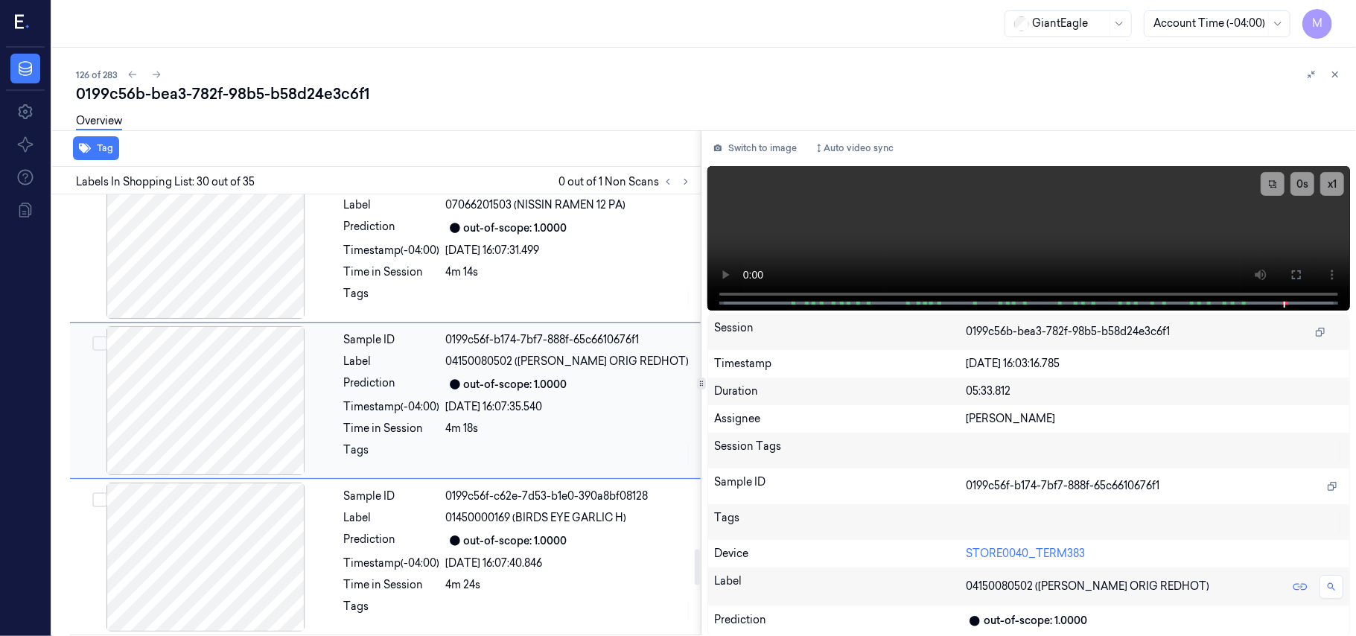
scroll to position [4406, 0]
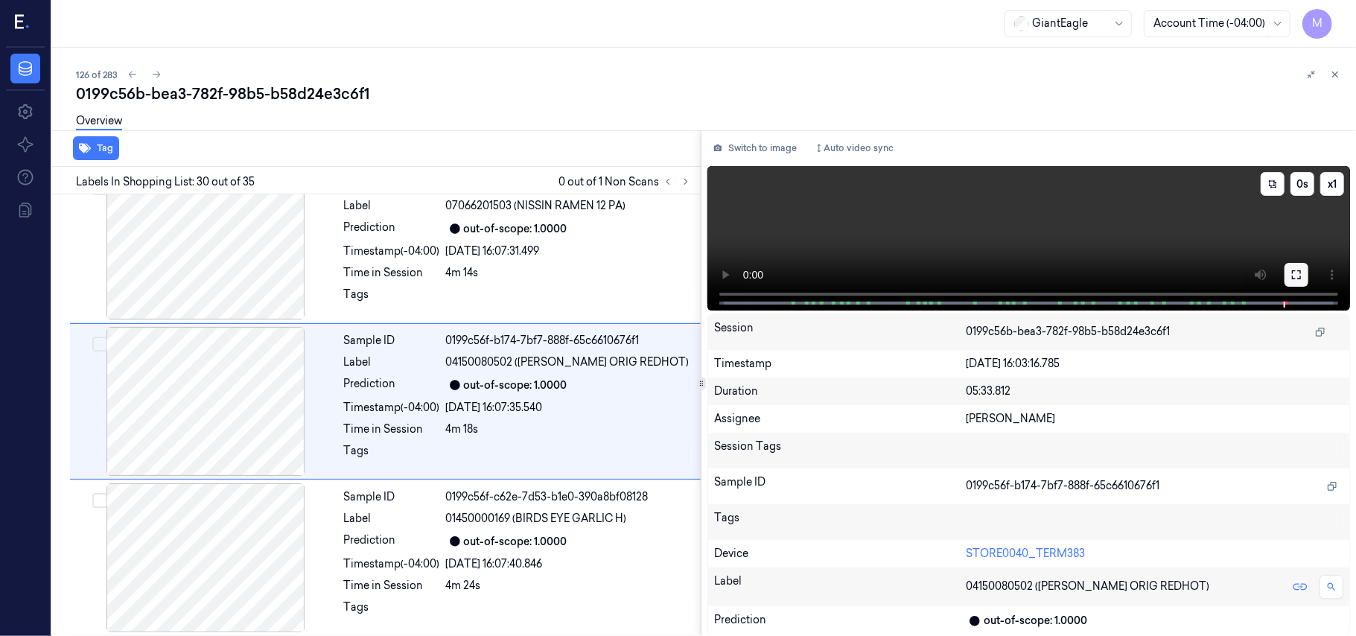
click at [1290, 272] on button at bounding box center [1297, 275] width 24 height 24
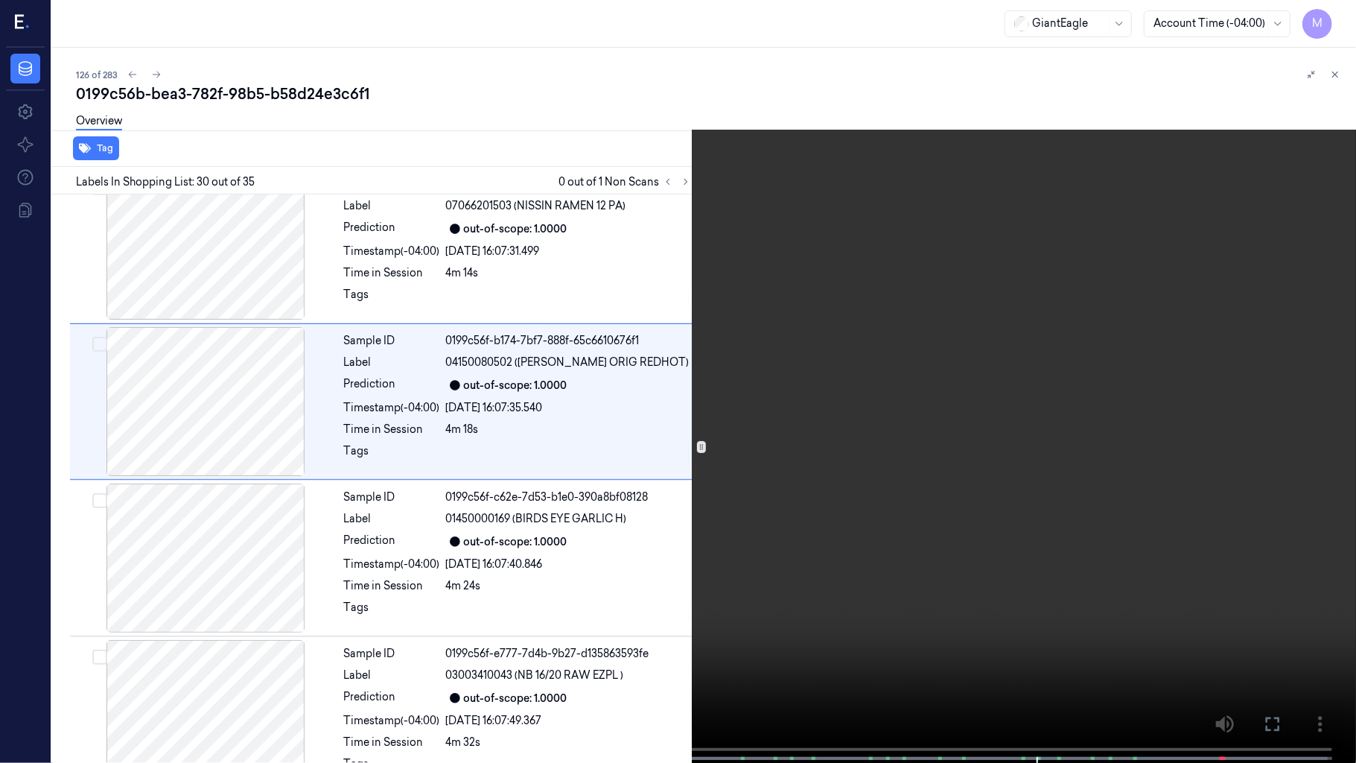
click at [0, 0] on icon at bounding box center [0, 0] width 0 height 0
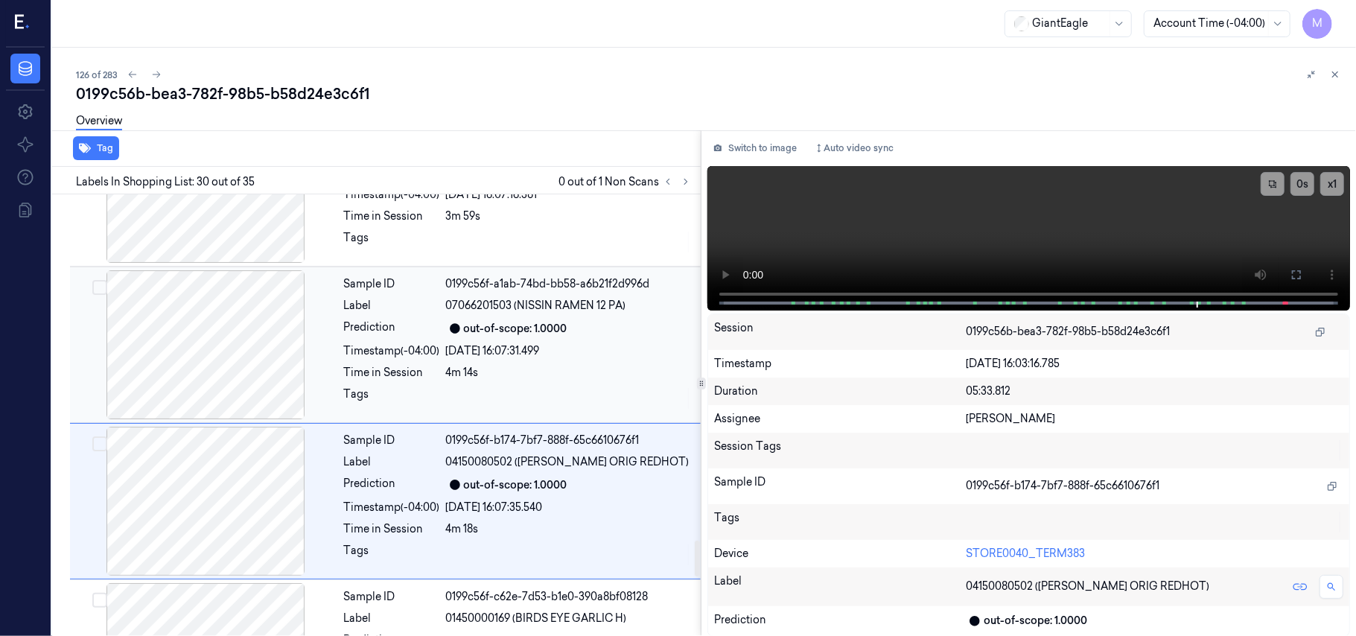
click at [593, 372] on div "Sample ID 0199c56f-a1ab-74bd-bb58-a6b21f2d996d Label 07066201503 (NISSIN RAMEN …" at bounding box center [518, 344] width 360 height 149
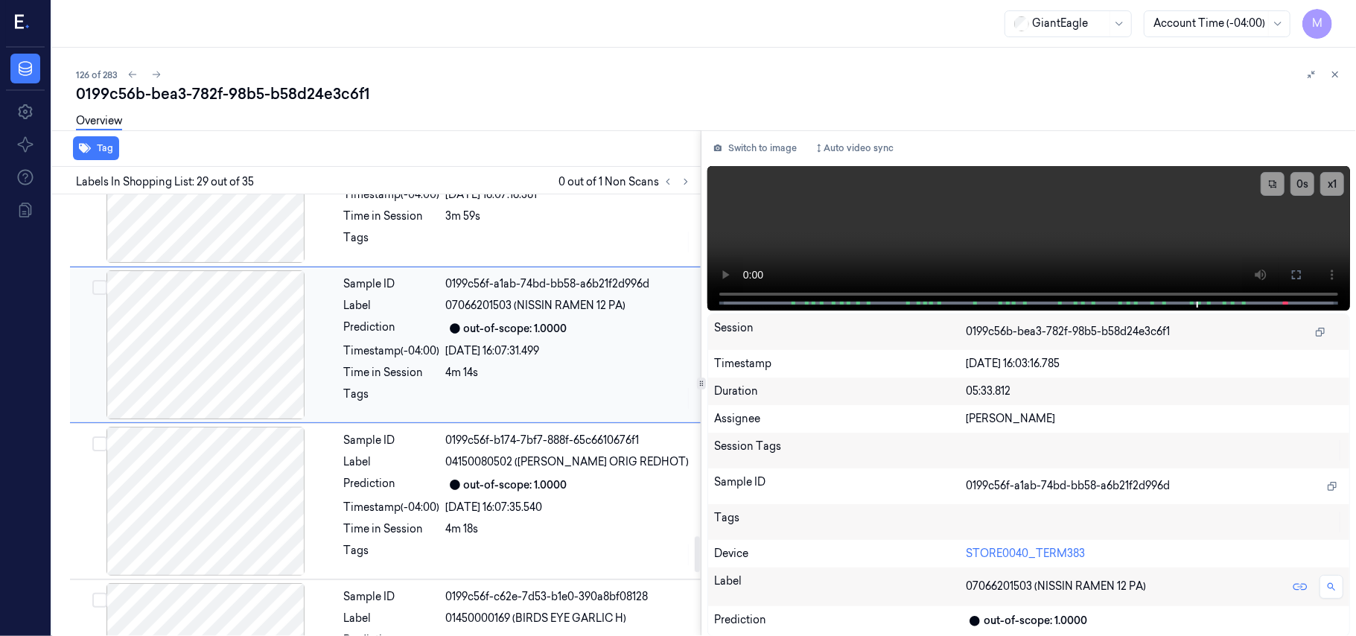
scroll to position [4248, 0]
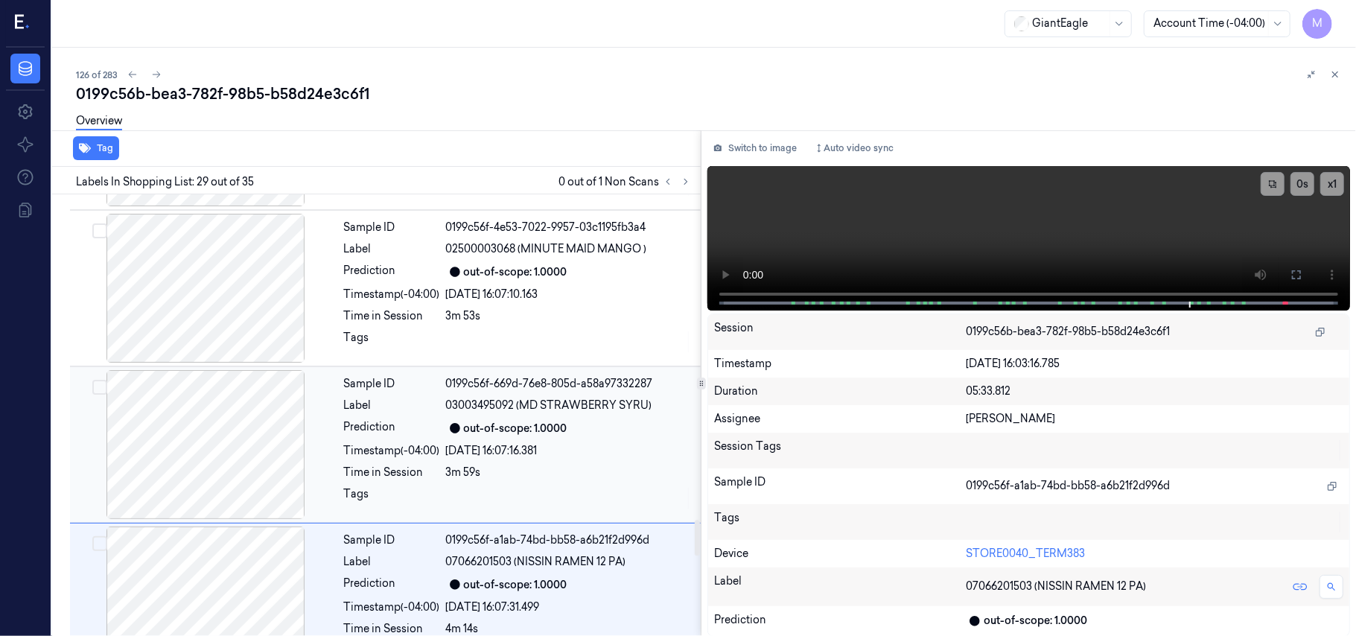
click at [483, 436] on div "out-of-scope: 1.0000" at bounding box center [516, 429] width 104 height 16
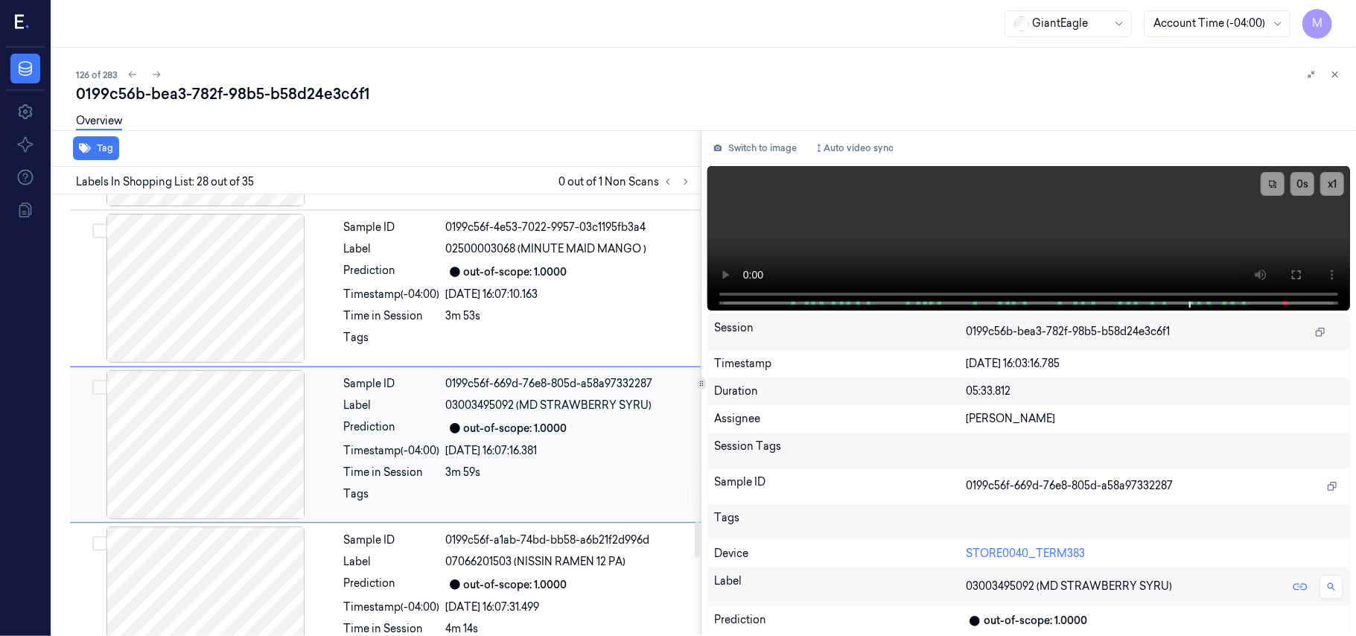
scroll to position [4091, 0]
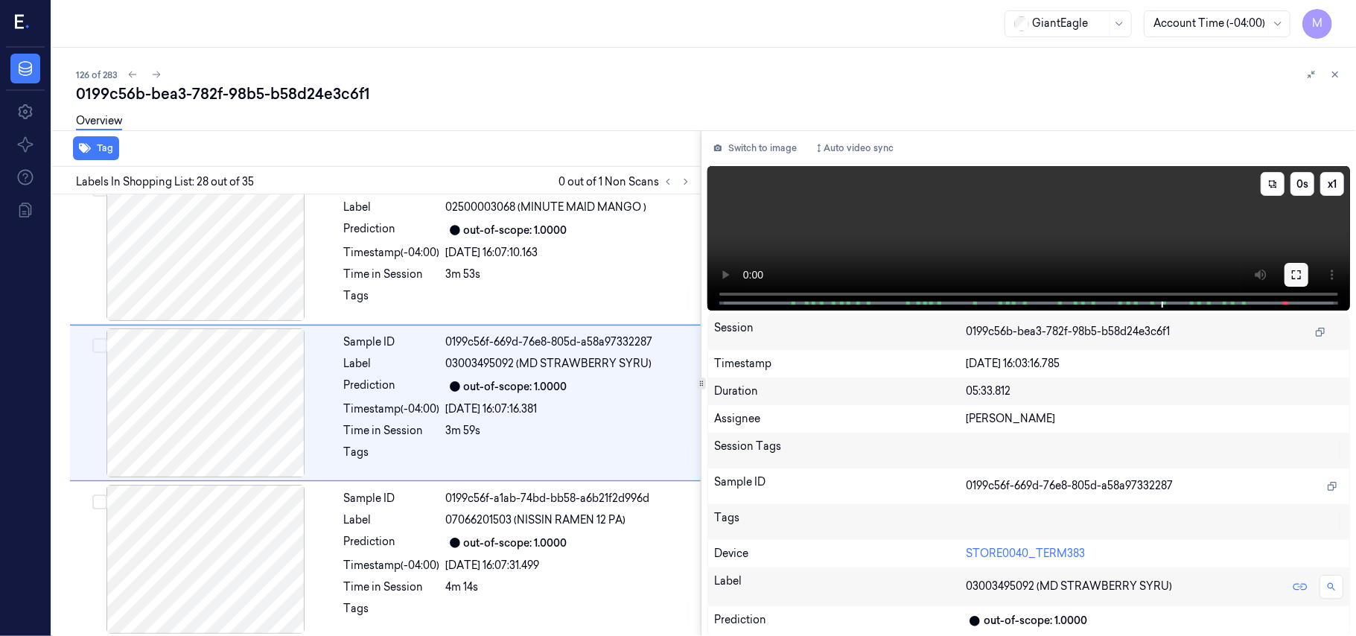
click at [1293, 273] on icon at bounding box center [1296, 274] width 9 height 9
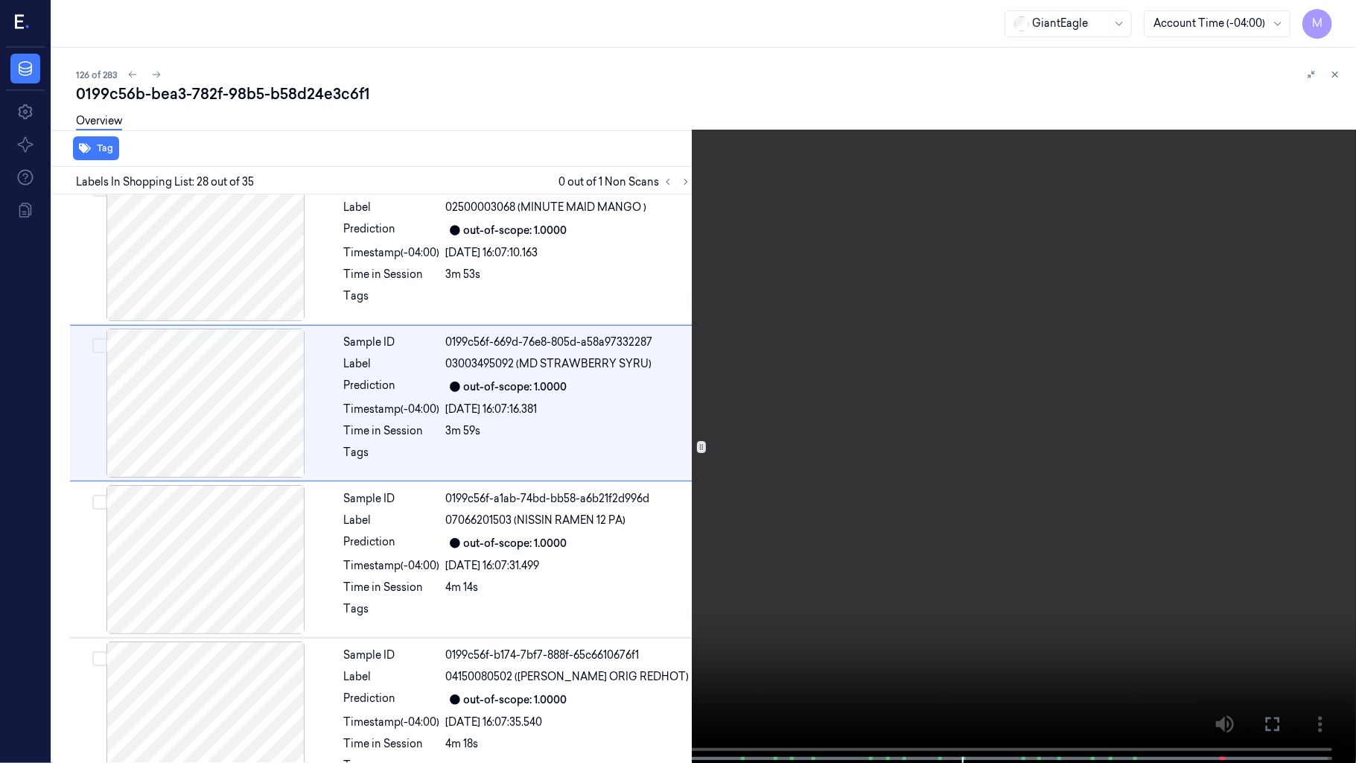
click at [0, 0] on icon at bounding box center [0, 0] width 0 height 0
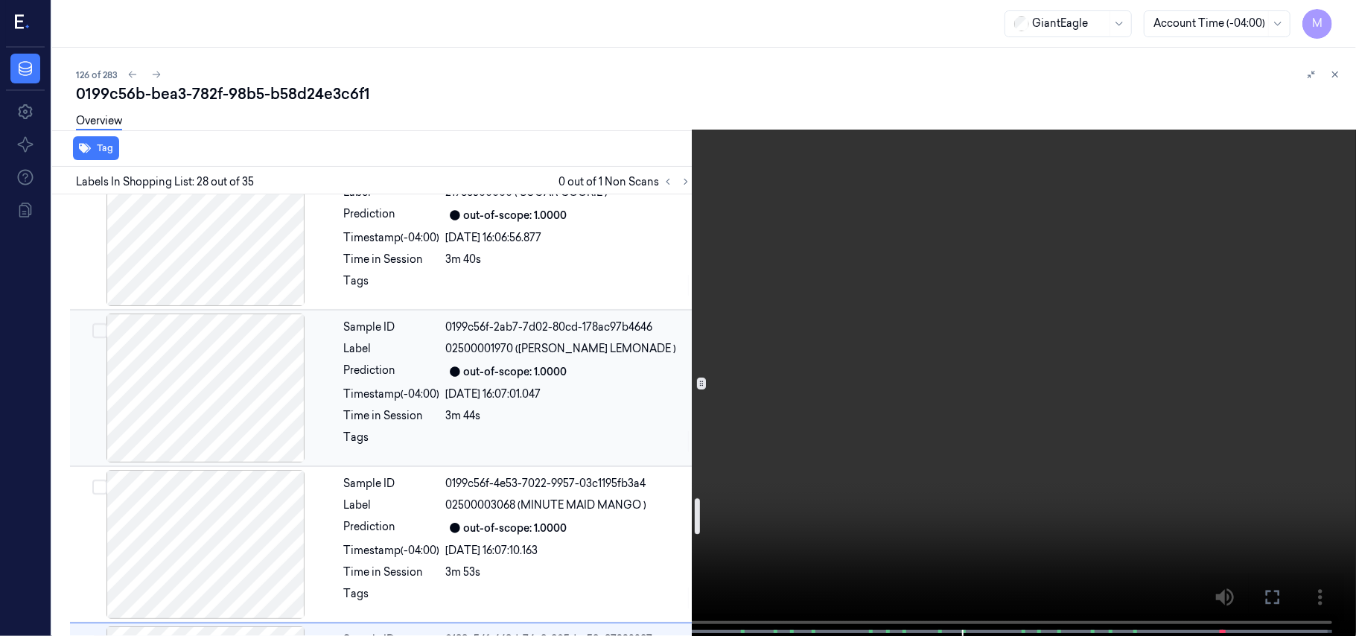
scroll to position [3694, 0]
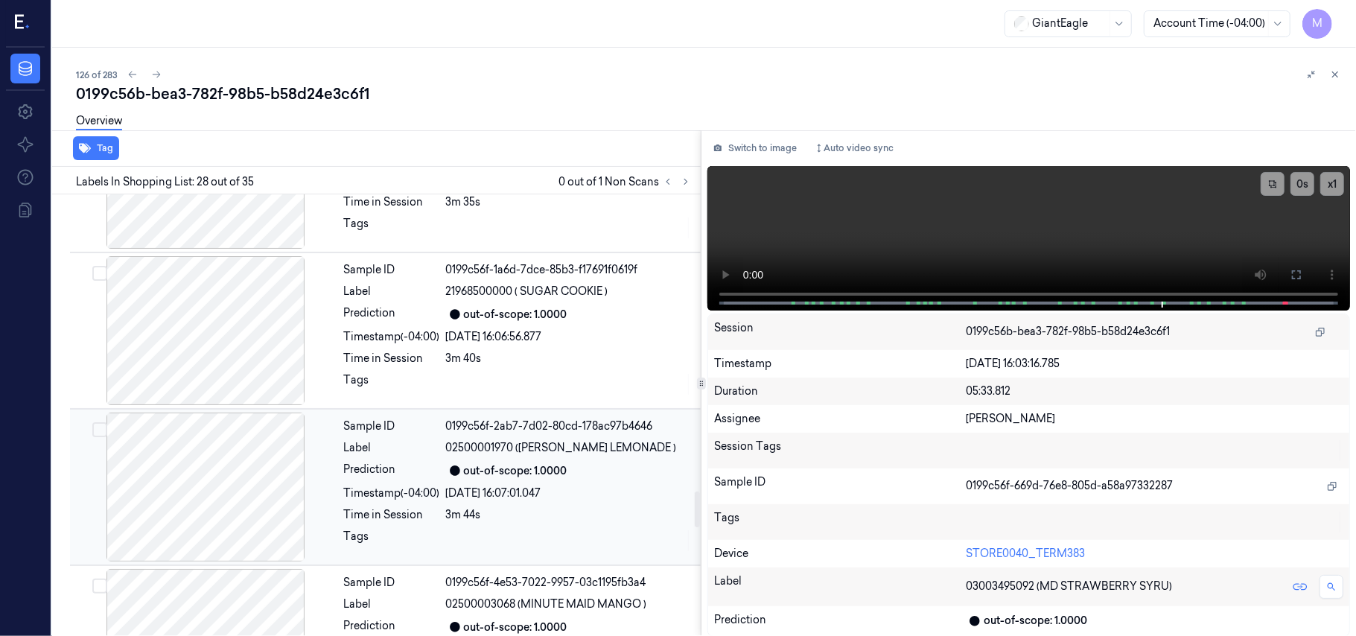
click at [535, 454] on span "02500001970 ([PERSON_NAME] LEMONADE )" at bounding box center [561, 448] width 231 height 16
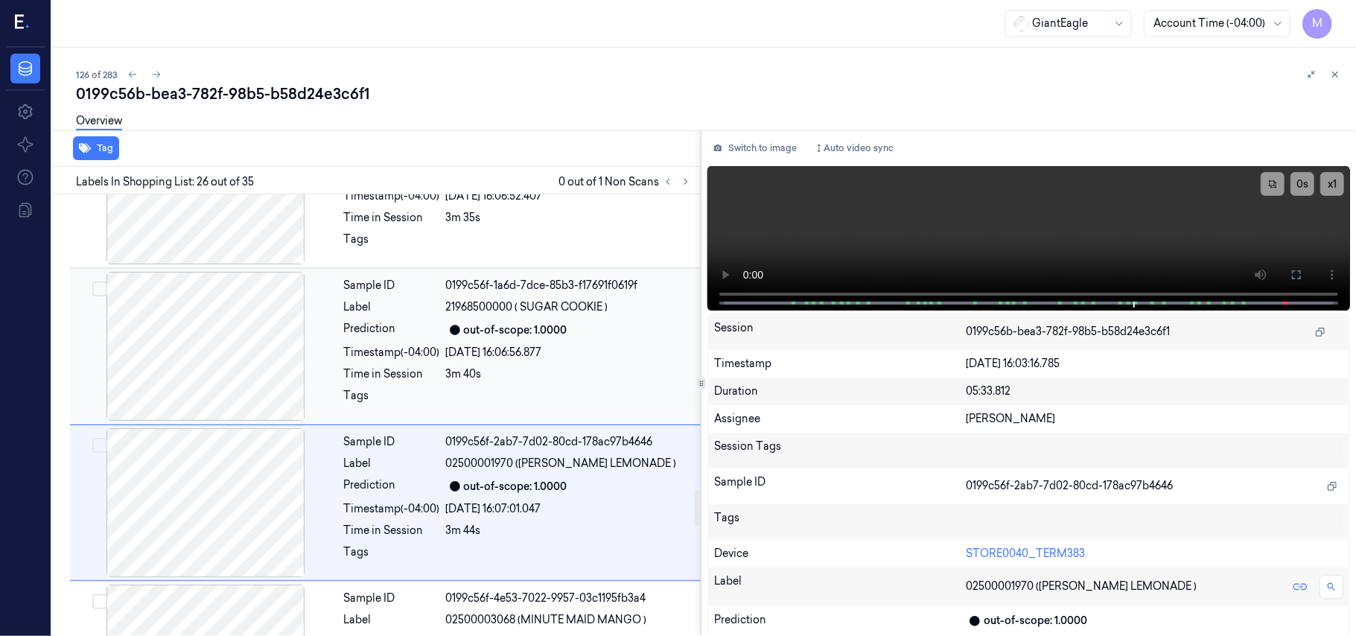
click at [502, 351] on div "Sample ID 0199c56f-1a6d-7dce-85b3-f17691f0619f Label 21968500000 ( SUGAR COOKIE…" at bounding box center [518, 346] width 360 height 149
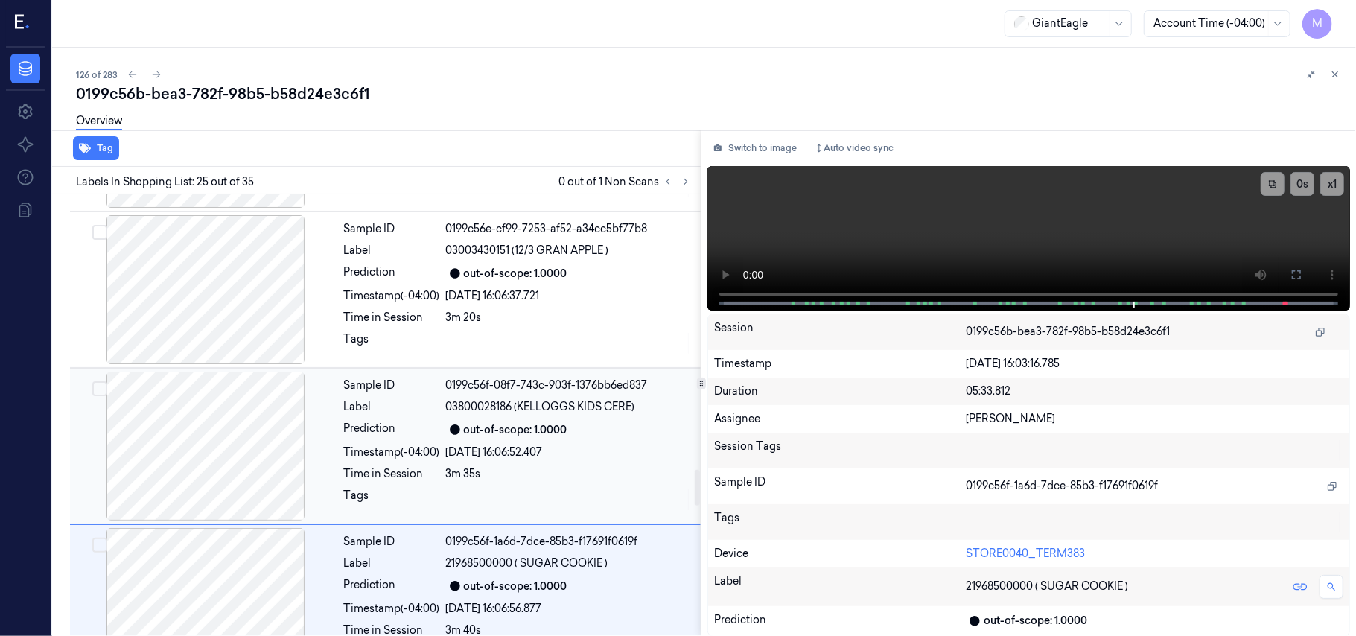
click at [522, 438] on div "out-of-scope: 1.0000" at bounding box center [516, 430] width 104 height 16
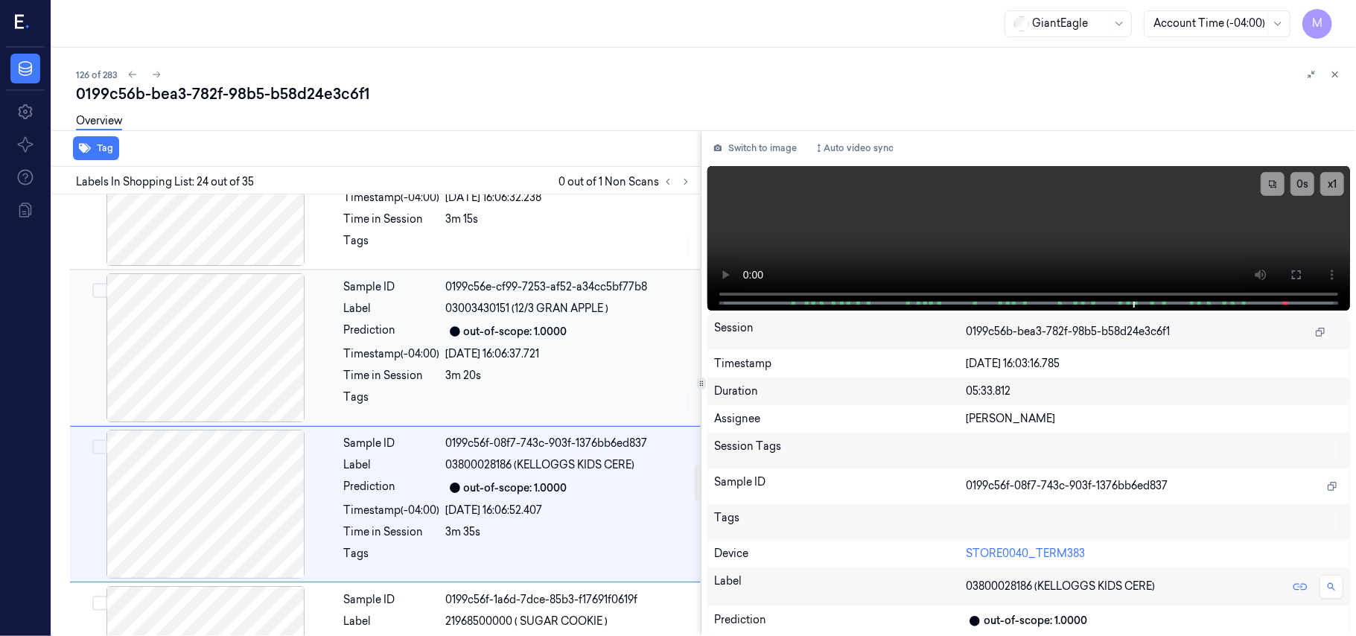
click at [489, 338] on div "out-of-scope: 1.0000" at bounding box center [516, 332] width 104 height 16
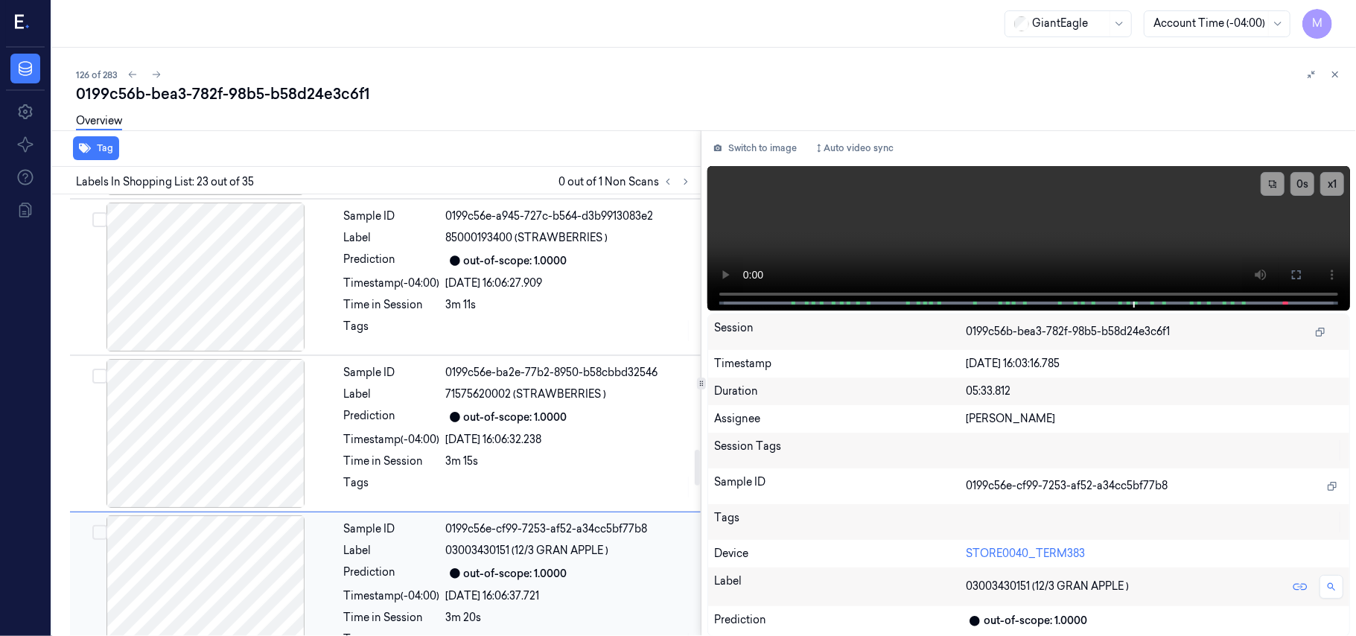
scroll to position [3108, 0]
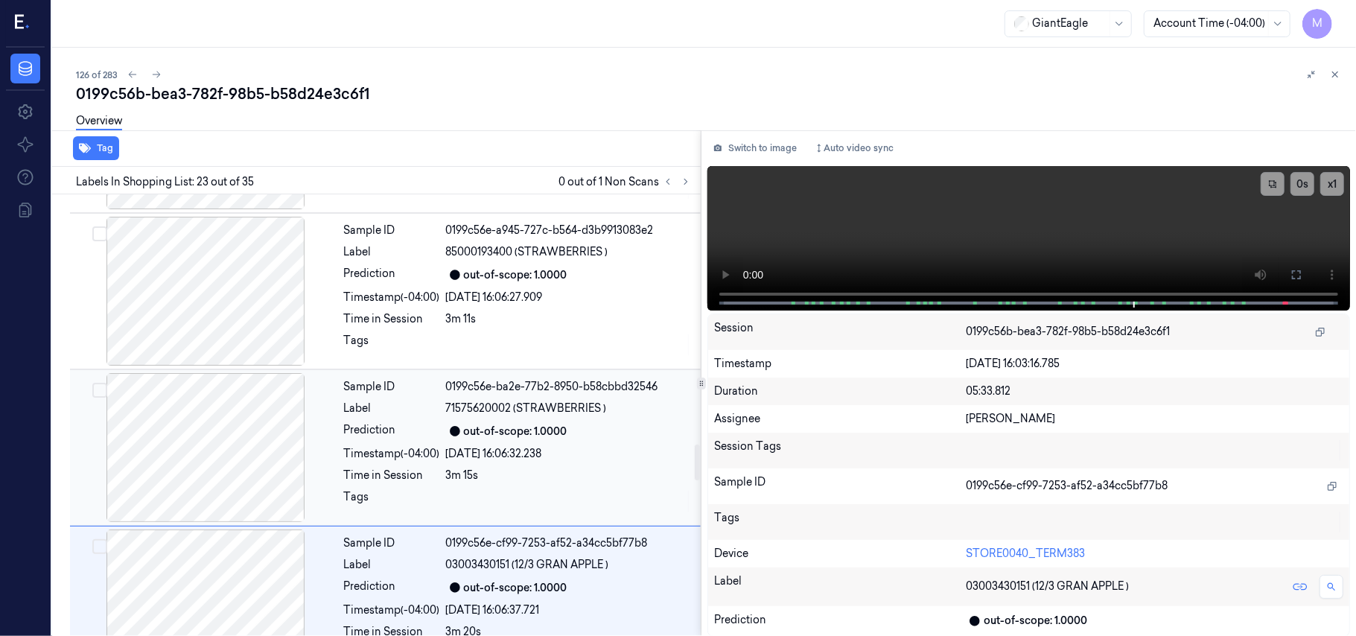
click at [484, 454] on div "Sample ID 0199c56e-ba2e-77b2-8950-b58cbbd32546 Label 71575620002 (STRAWBERRIES …" at bounding box center [518, 447] width 360 height 149
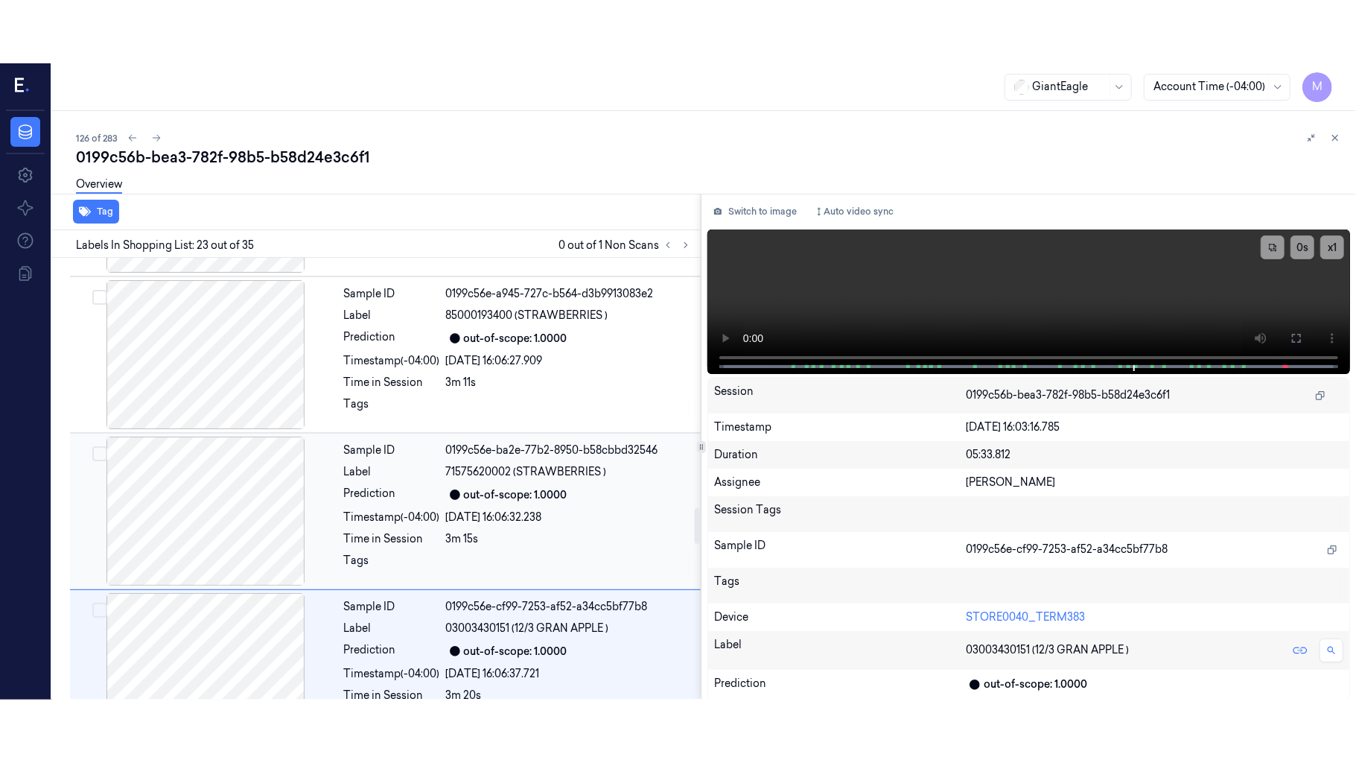
scroll to position [3150, 0]
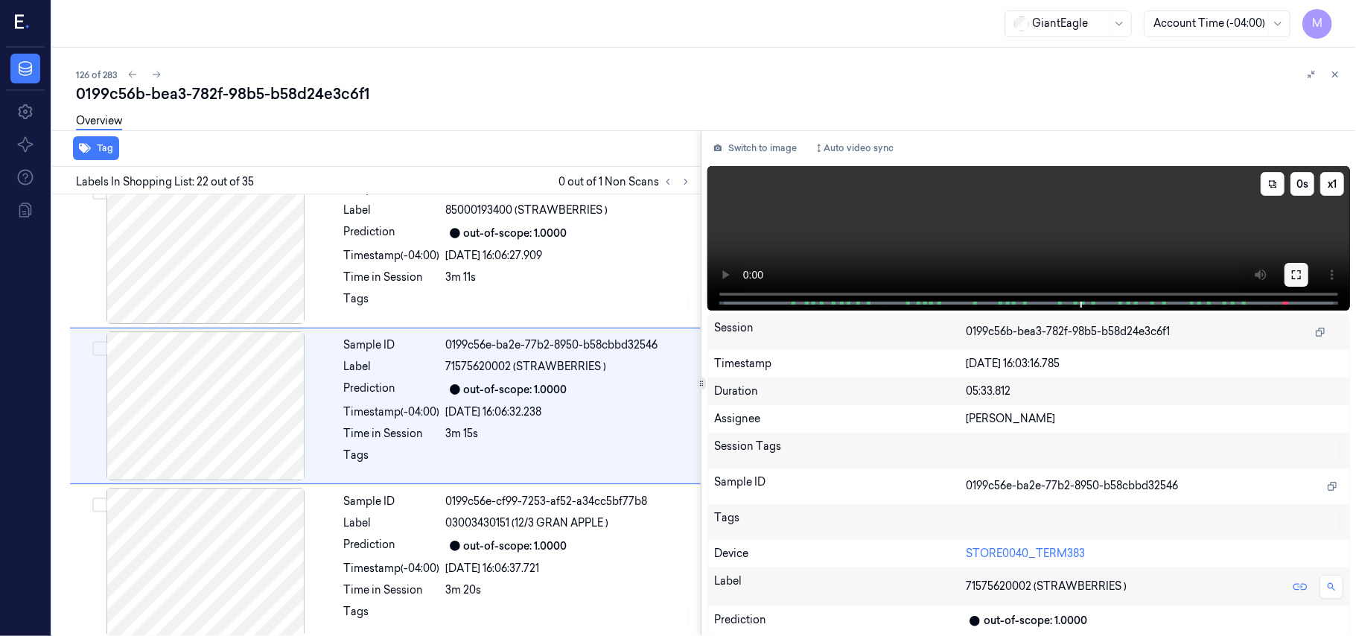
click at [1299, 274] on icon at bounding box center [1297, 275] width 12 height 12
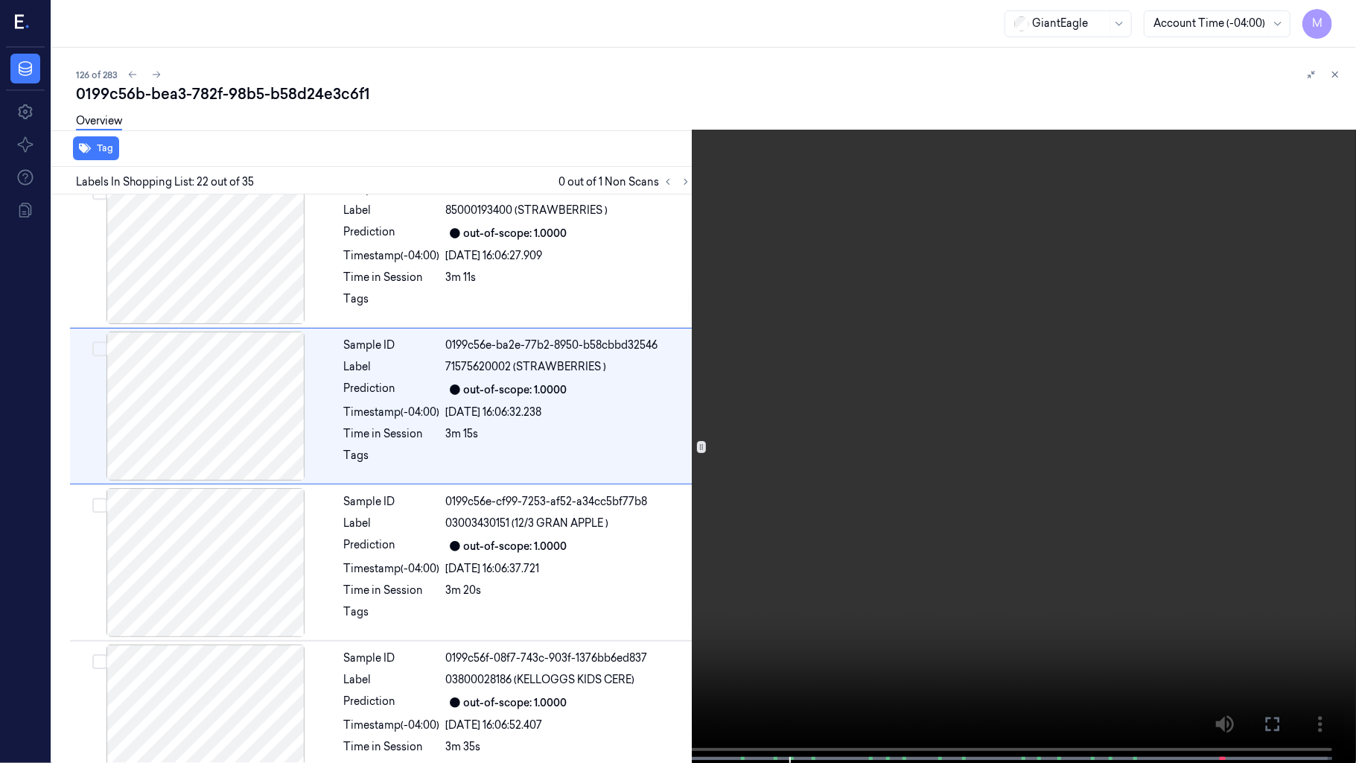
click at [981, 363] on video at bounding box center [678, 383] width 1356 height 766
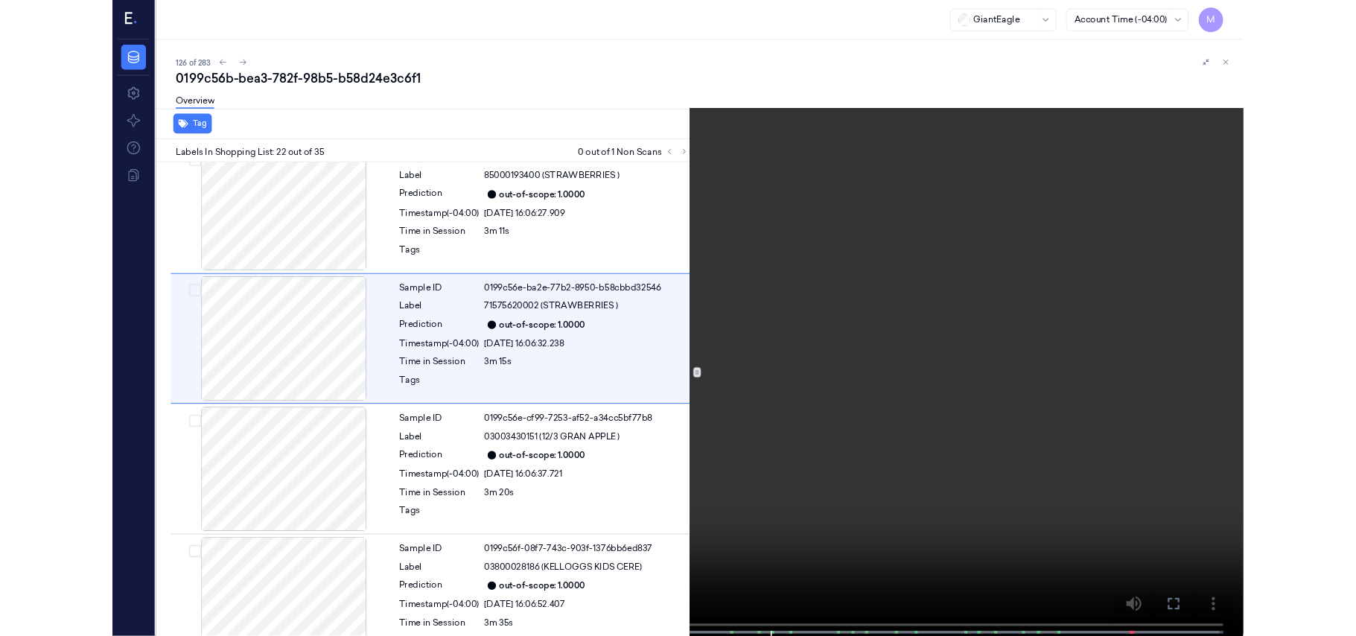
scroll to position [3087, 0]
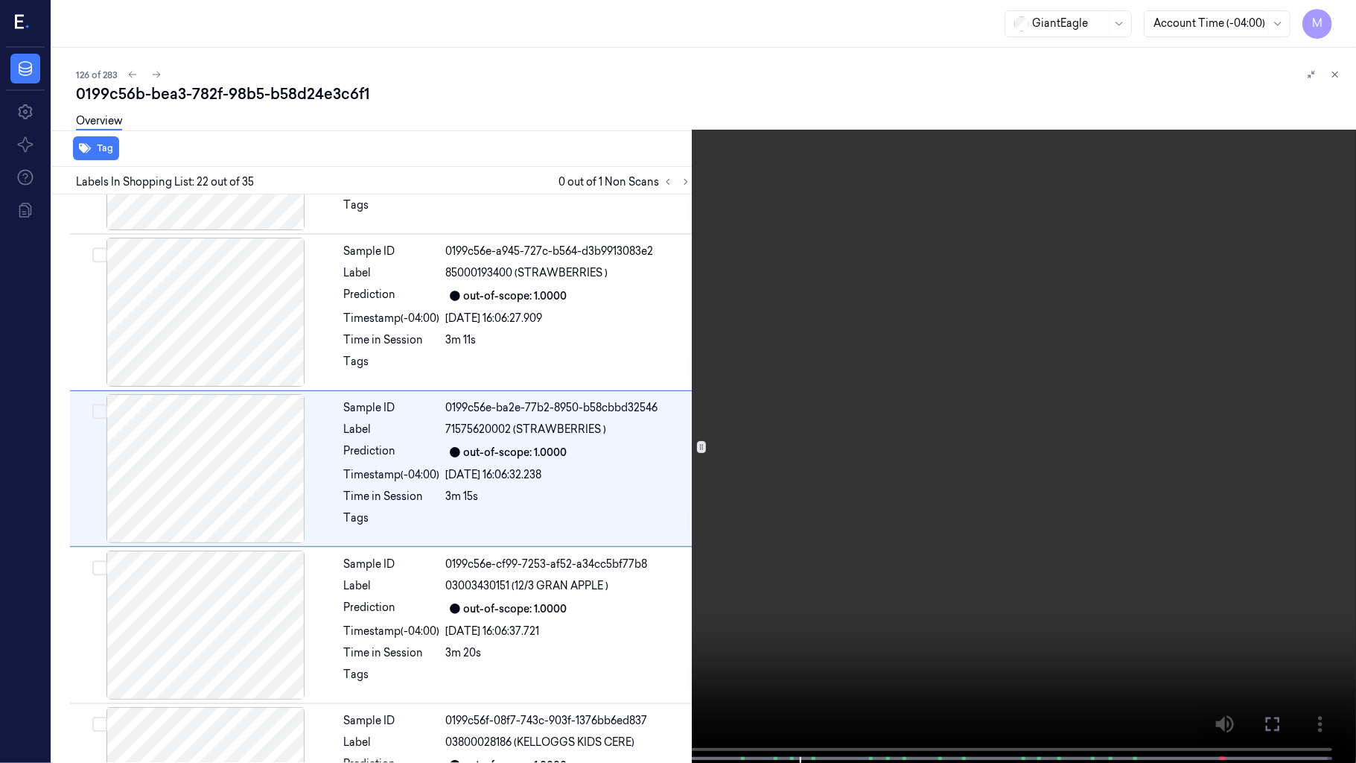
click at [981, 363] on video at bounding box center [678, 383] width 1356 height 766
click at [0, 0] on icon at bounding box center [0, 0] width 0 height 0
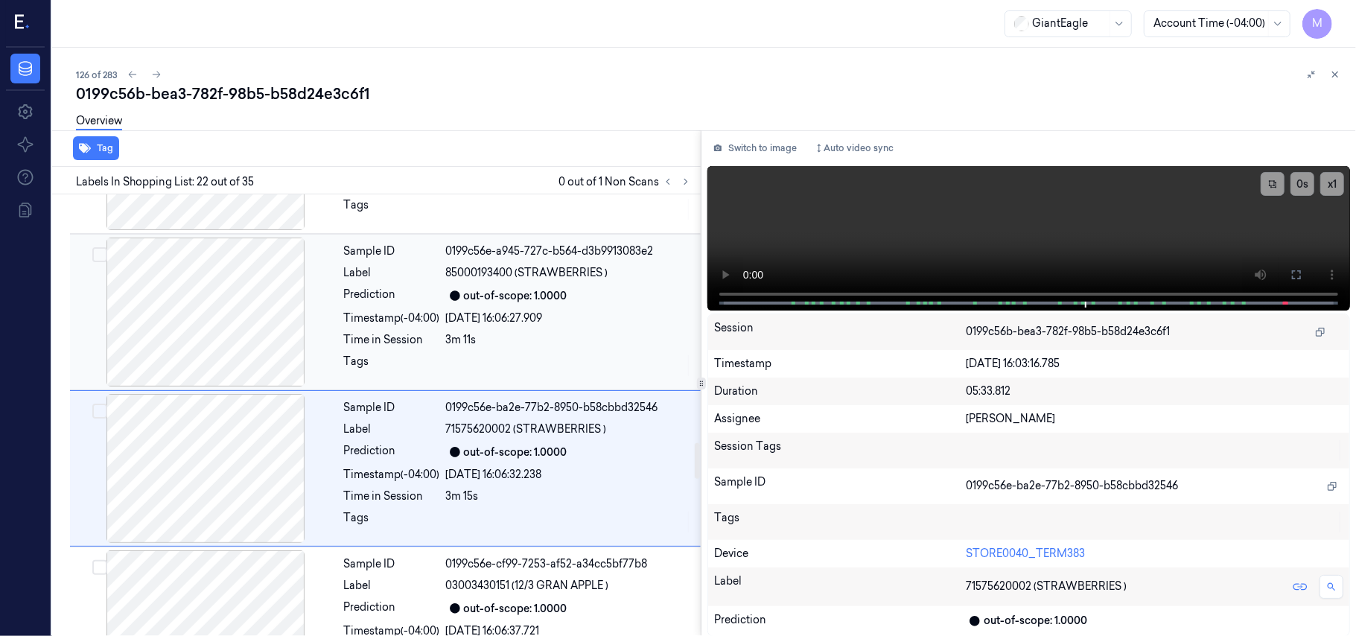
click at [559, 304] on div "out-of-scope: 1.0000" at bounding box center [516, 296] width 104 height 16
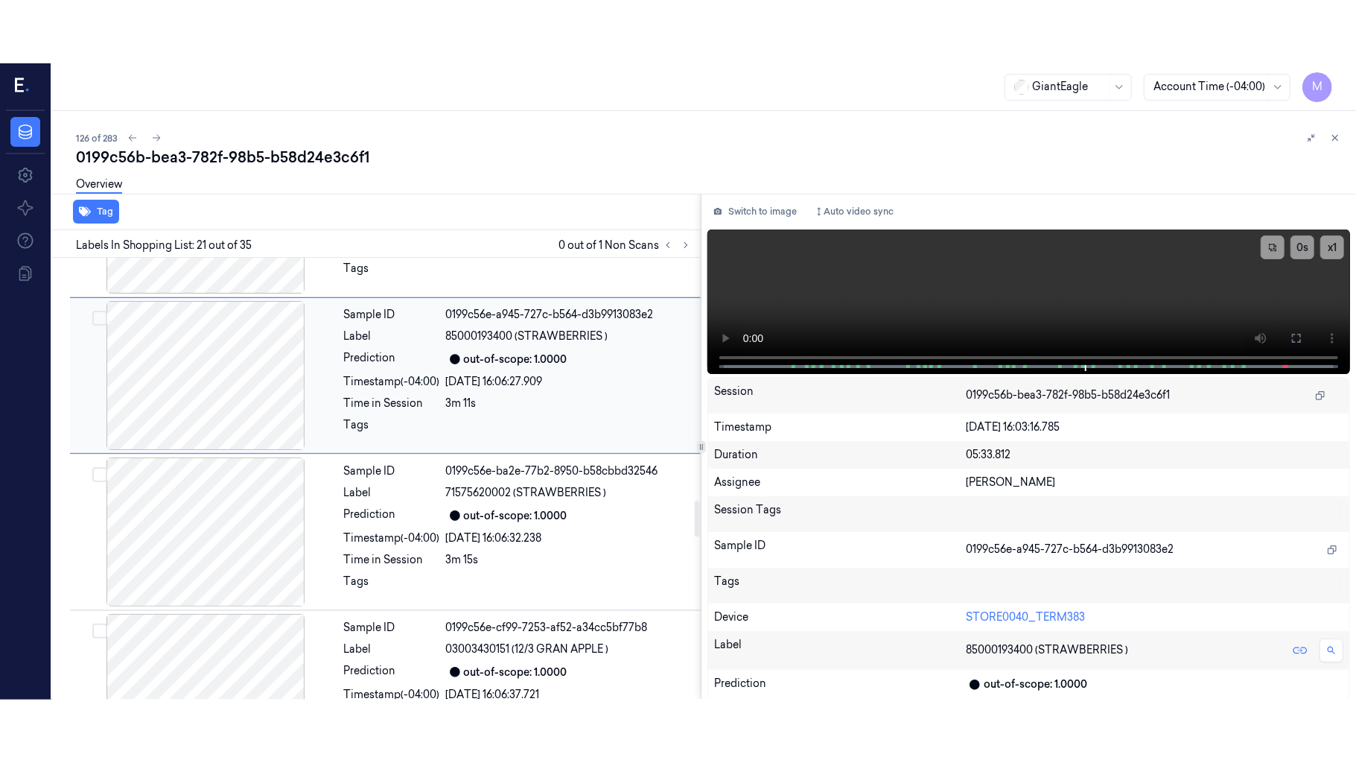
scroll to position [2994, 0]
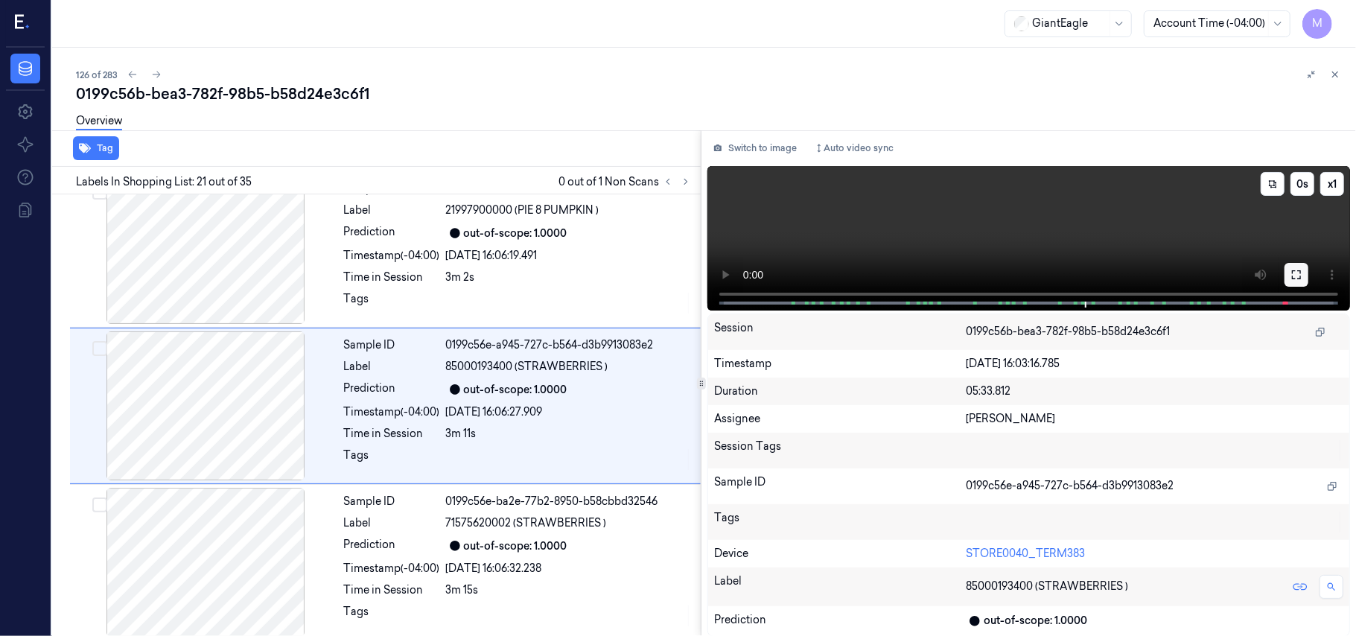
click at [1296, 274] on icon at bounding box center [1297, 275] width 12 height 12
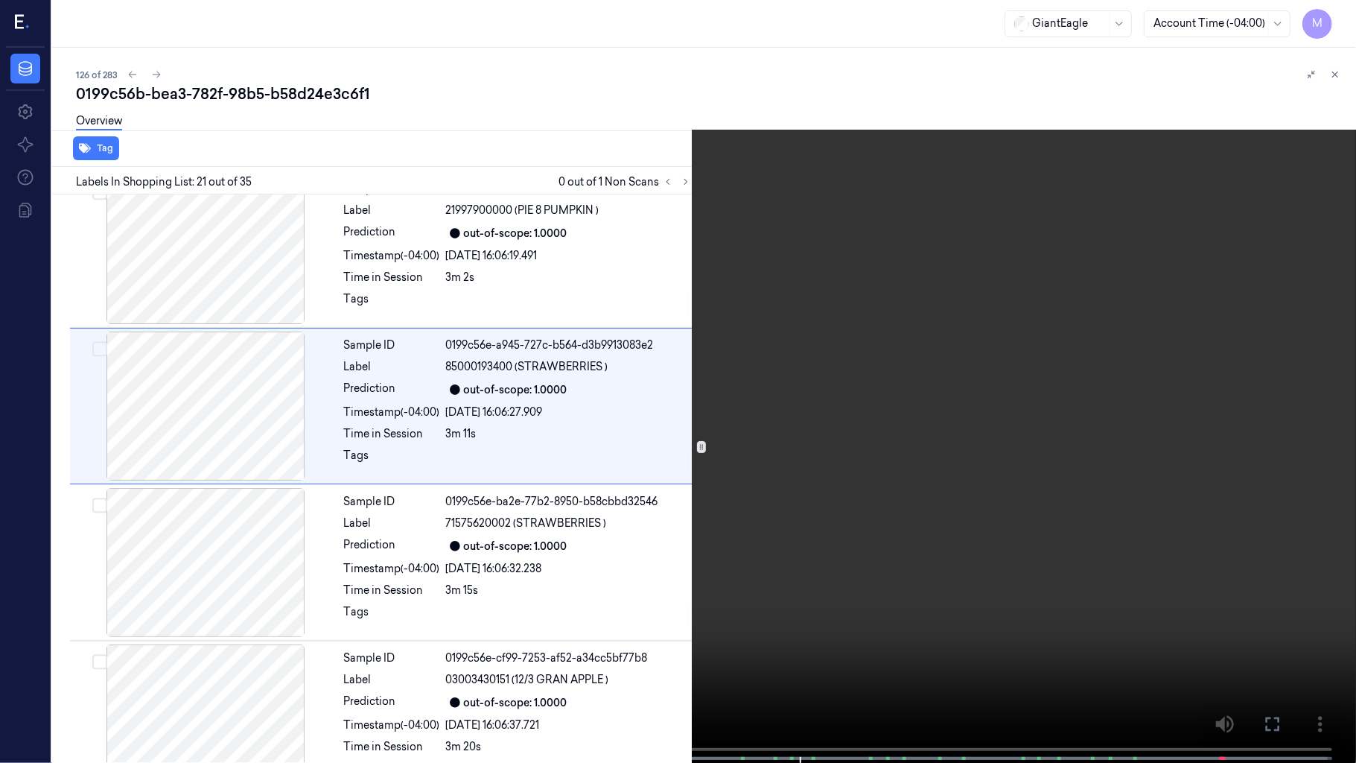
click at [819, 287] on video at bounding box center [678, 383] width 1356 height 766
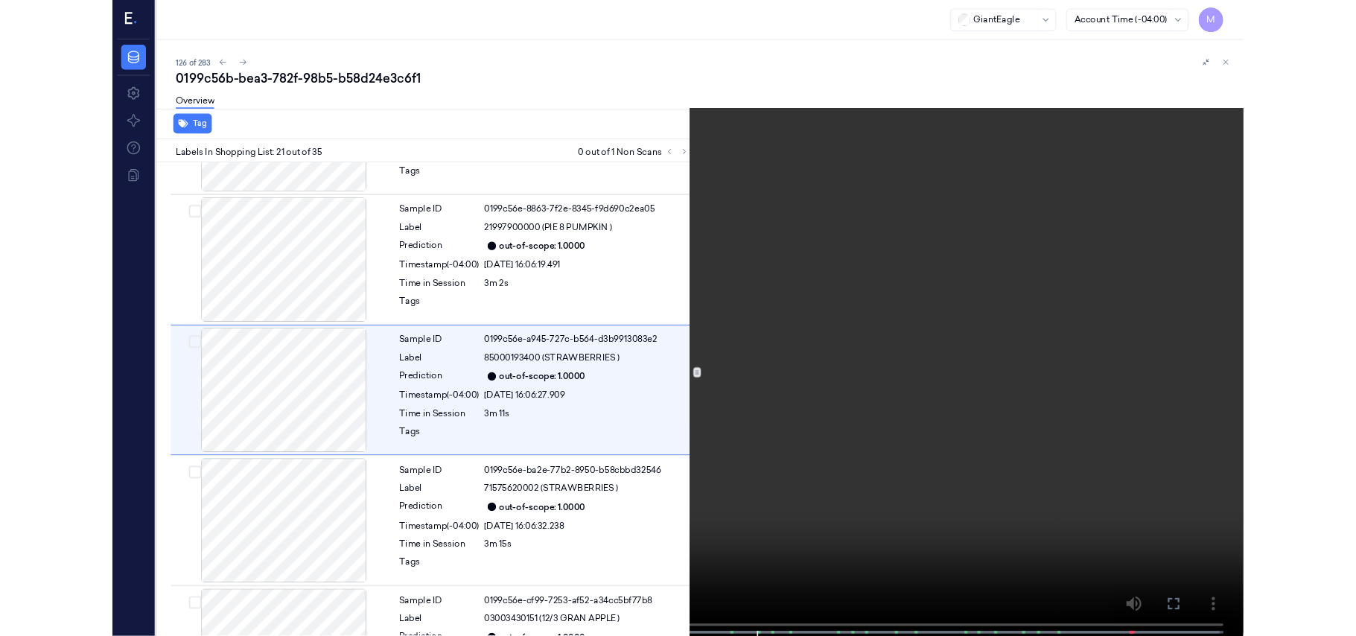
scroll to position [2931, 0]
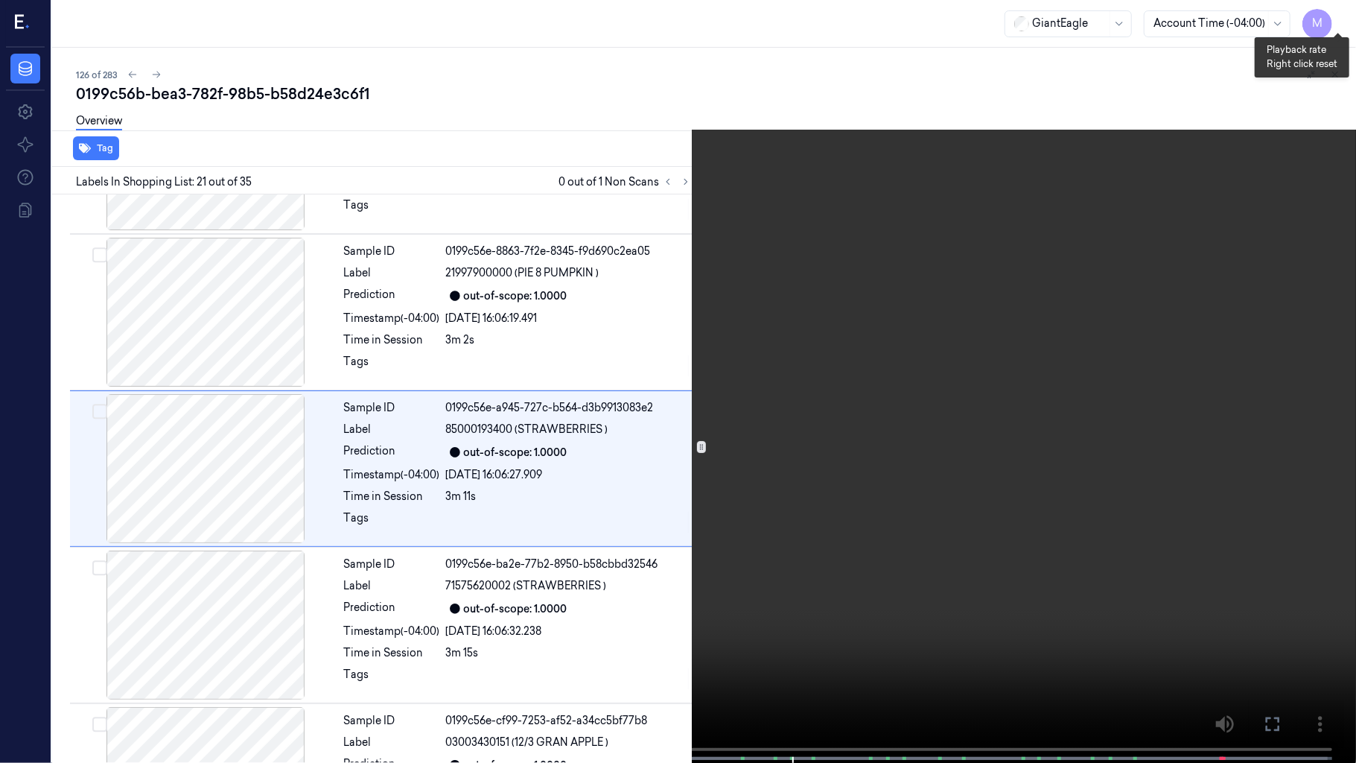
click at [1337, 19] on button "x 1" at bounding box center [1338, 18] width 24 height 24
click at [1337, 19] on button "x 2" at bounding box center [1338, 18] width 24 height 24
click at [963, 295] on video at bounding box center [678, 383] width 1356 height 766
click at [1341, 16] on button "x 4" at bounding box center [1338, 18] width 24 height 24
click at [0, 0] on button at bounding box center [0, 0] width 0 height 0
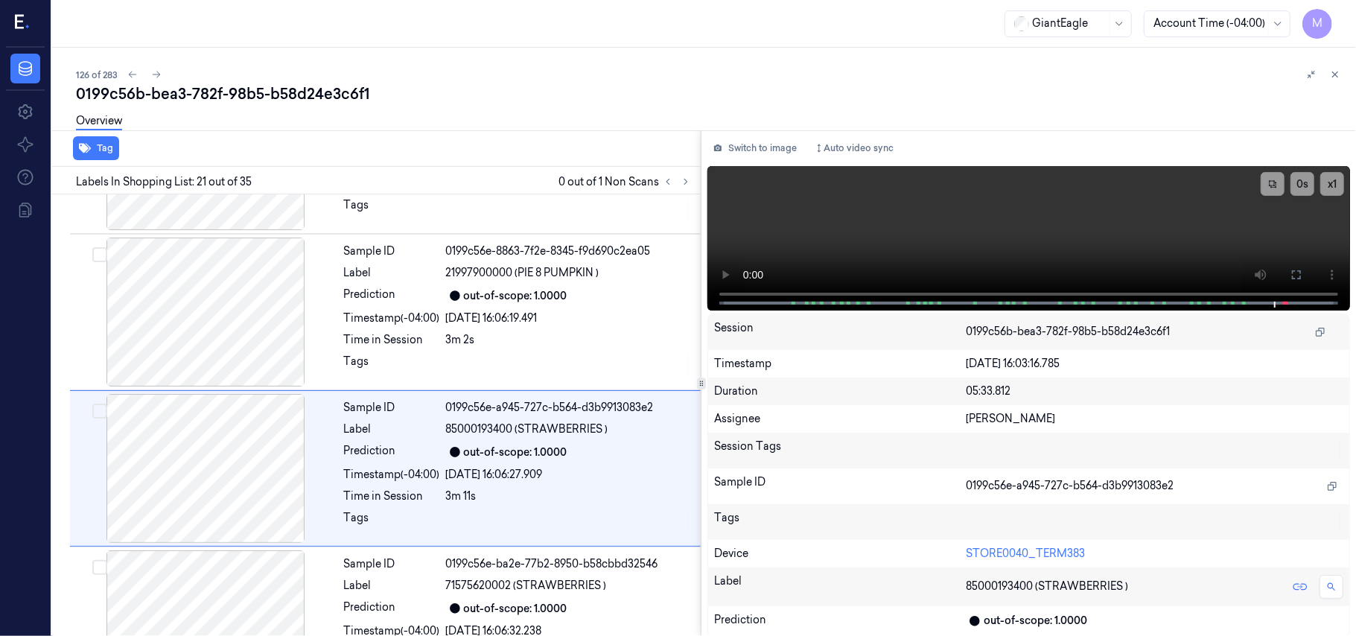
click at [933, 317] on div "Session 0199c56b-bea3-782f-98b5-b58d24e3c6f1" at bounding box center [1028, 332] width 641 height 36
click at [1308, 270] on button at bounding box center [1297, 275] width 24 height 24
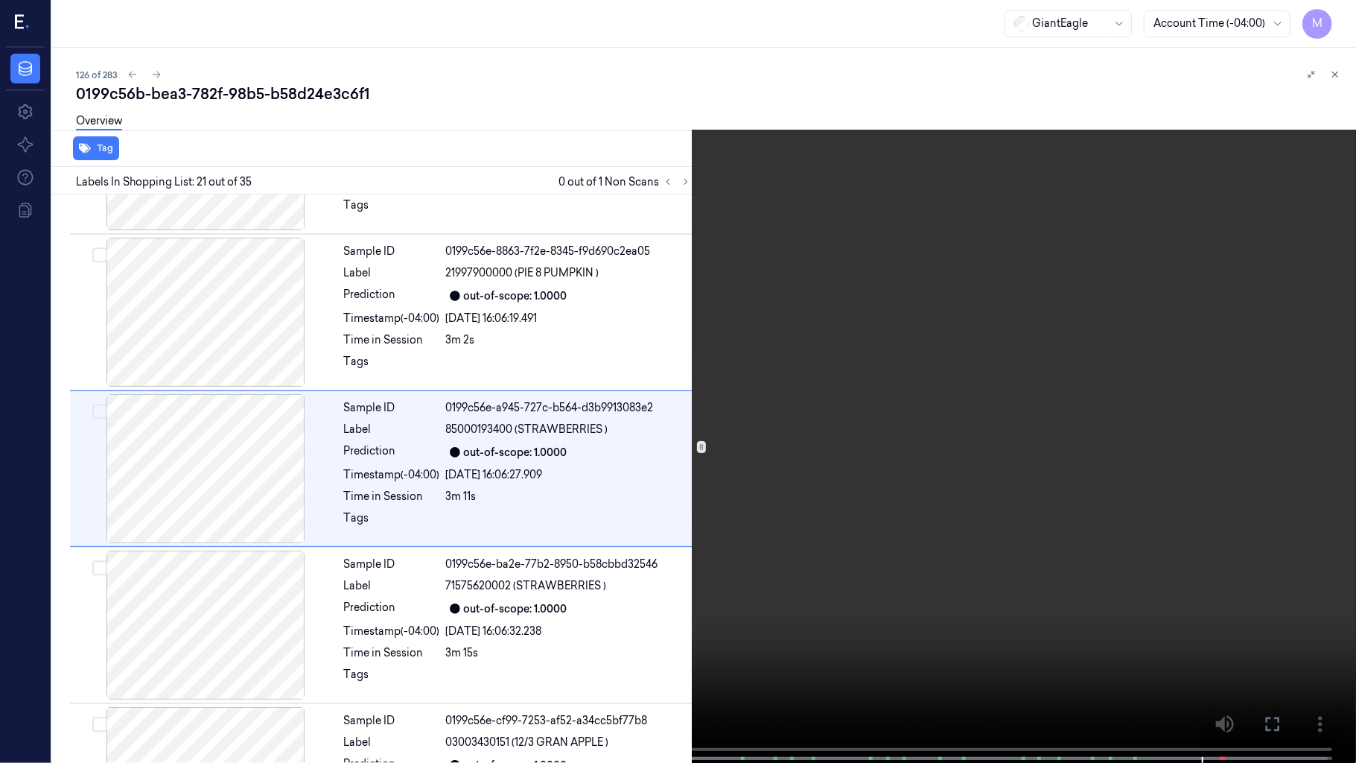
click at [932, 397] on video at bounding box center [678, 383] width 1356 height 766
click at [844, 386] on video at bounding box center [678, 383] width 1356 height 766
click at [0, 0] on icon at bounding box center [0, 0] width 0 height 0
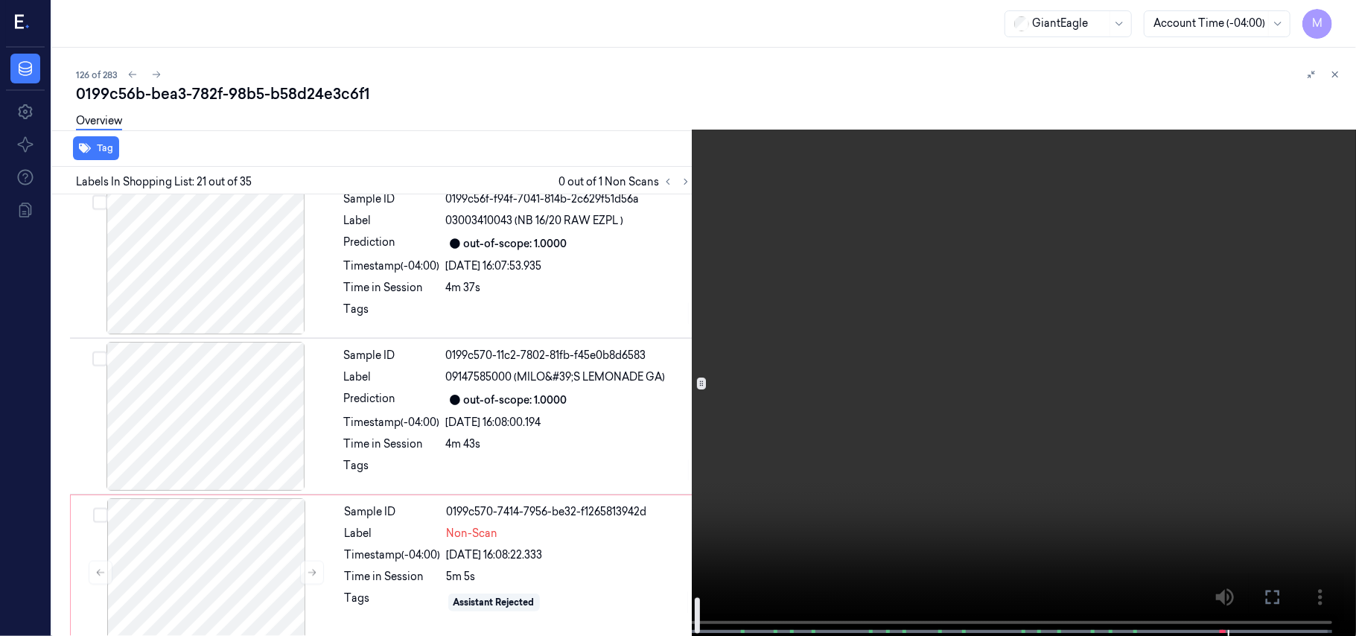
scroll to position [5053, 0]
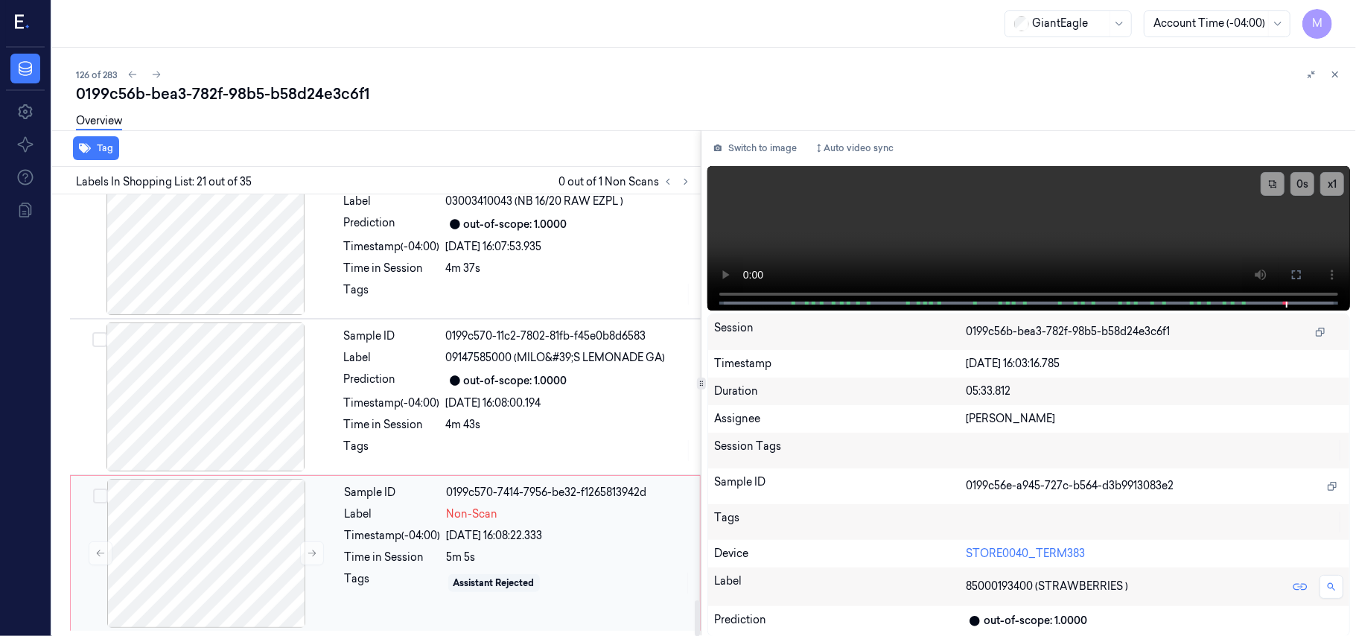
click at [465, 548] on div "Sample ID 0199c570-7414-7956-be32-f1265813942d Label Non-Scan Timestamp (-04:00…" at bounding box center [518, 553] width 358 height 149
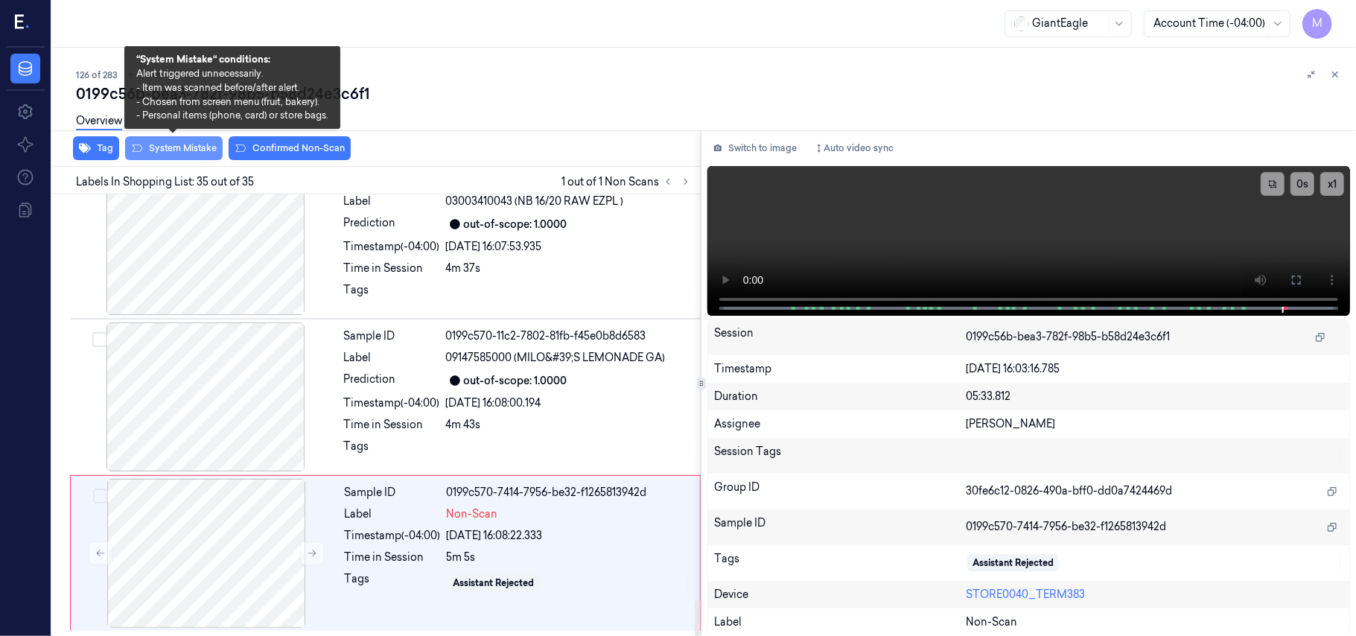
click at [179, 153] on button "System Mistake" at bounding box center [174, 148] width 98 height 24
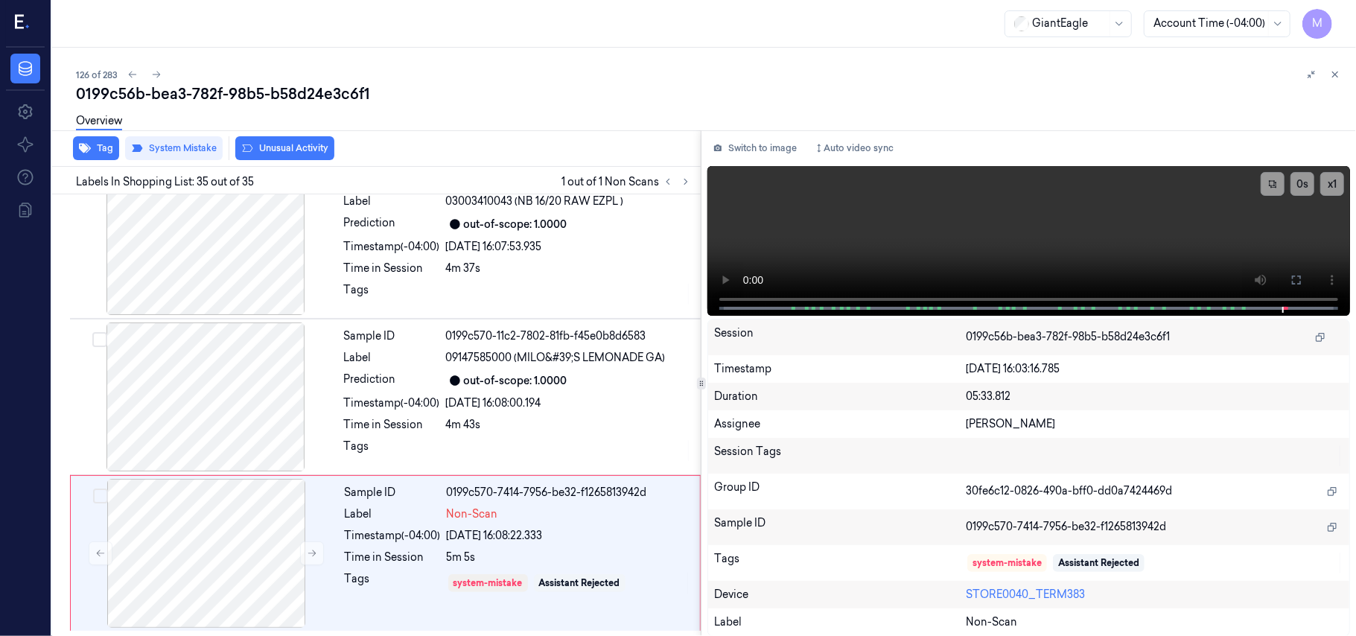
click at [286, 144] on button "Unusual Activity" at bounding box center [284, 148] width 99 height 24
click at [1340, 73] on icon at bounding box center [1335, 74] width 10 height 10
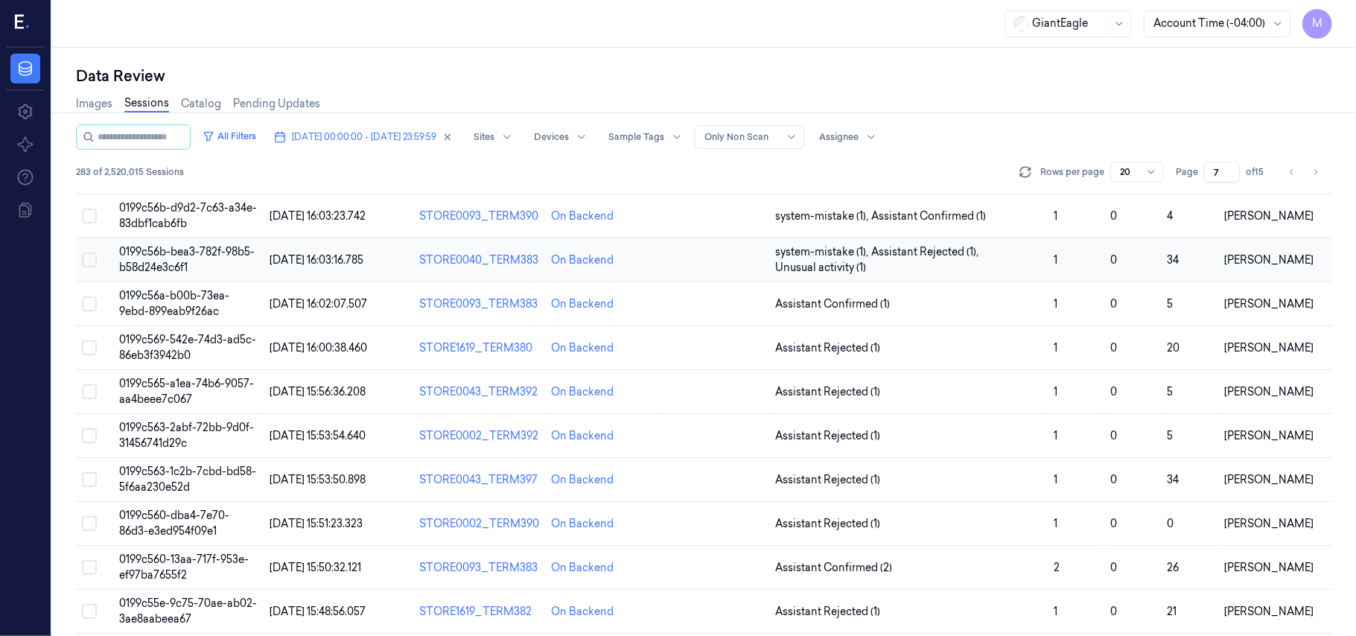
scroll to position [150, 0]
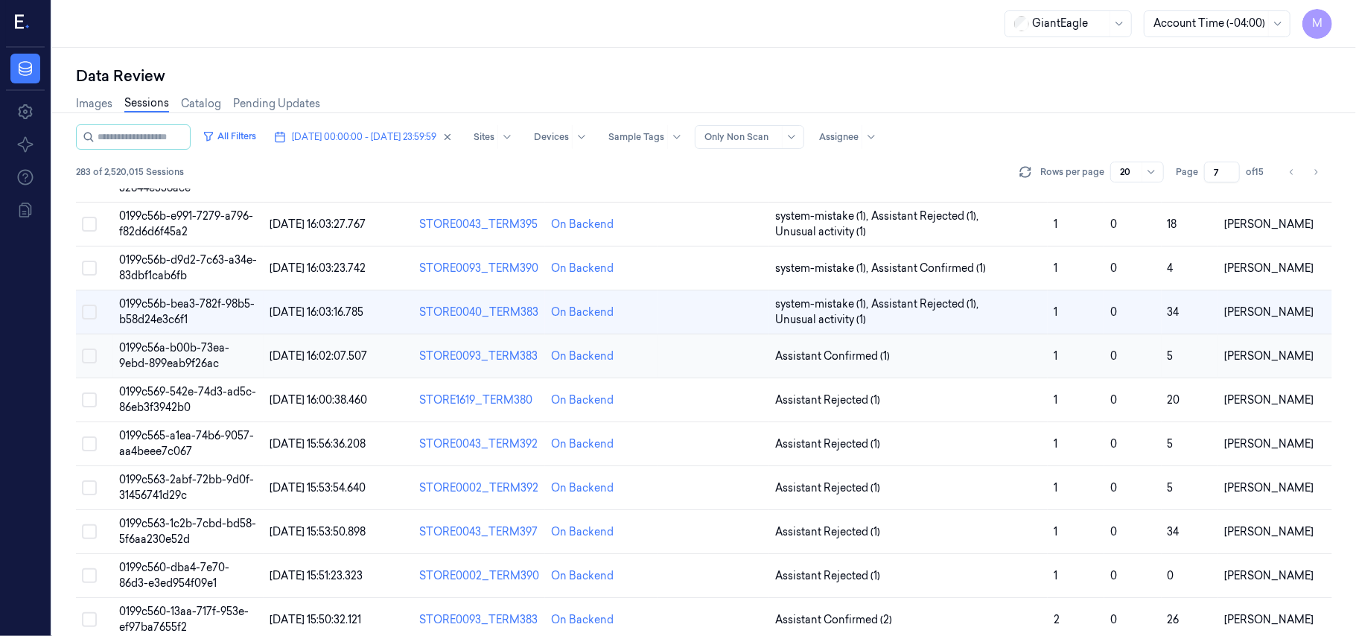
click at [194, 353] on span "0199c56a-b00b-73ea-9ebd-899eab9f26ac" at bounding box center [174, 355] width 110 height 29
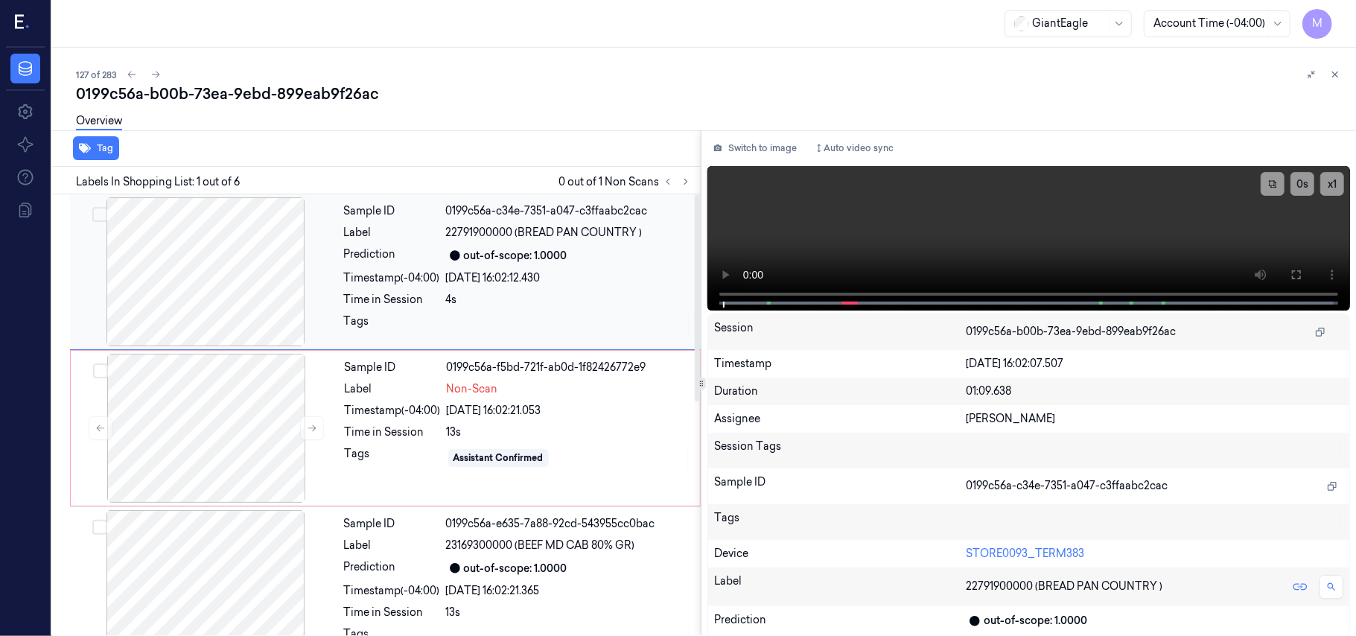
click at [480, 248] on div "out-of-scope: 1.0000" at bounding box center [516, 256] width 104 height 16
click at [1297, 275] on icon at bounding box center [1297, 275] width 12 height 12
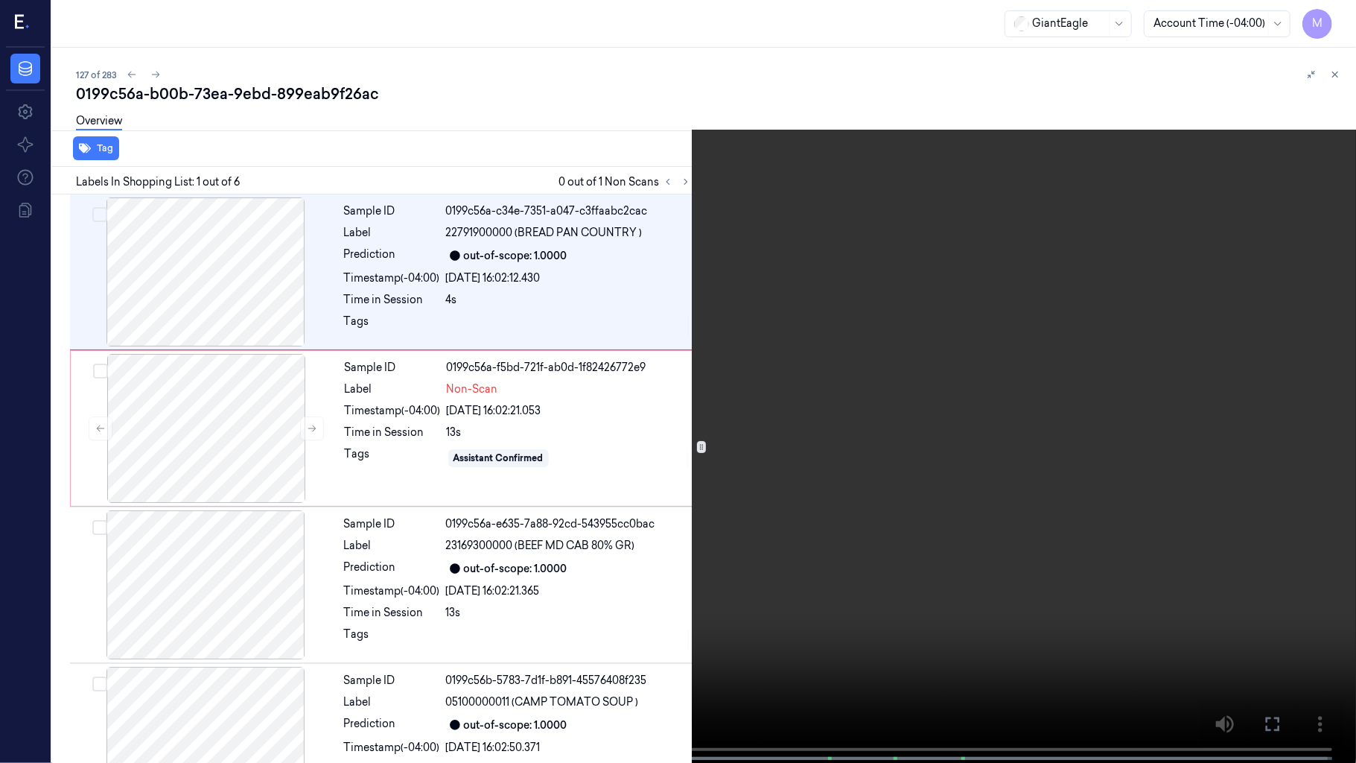
click at [809, 429] on video at bounding box center [678, 383] width 1356 height 766
click at [874, 389] on video at bounding box center [678, 383] width 1356 height 766
click at [652, 517] on video at bounding box center [678, 383] width 1356 height 766
click at [0, 0] on icon at bounding box center [0, 0] width 0 height 0
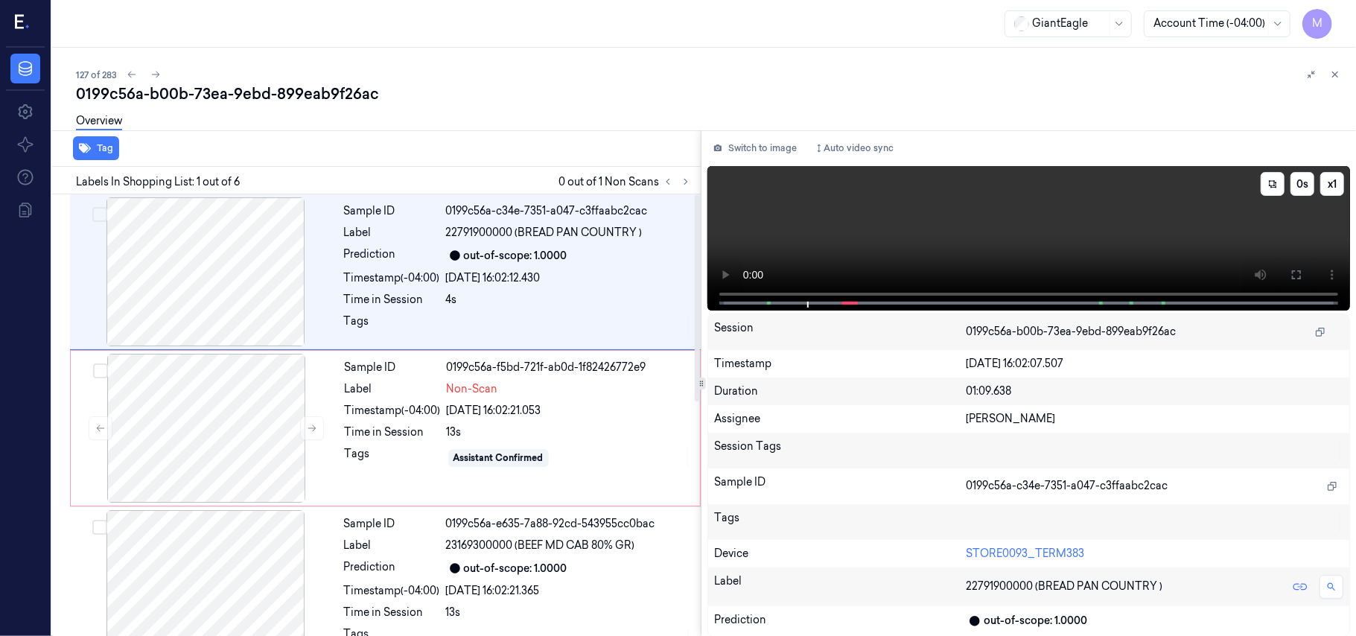
click at [1101, 197] on video at bounding box center [1028, 238] width 643 height 144
click at [1303, 280] on button at bounding box center [1297, 275] width 24 height 24
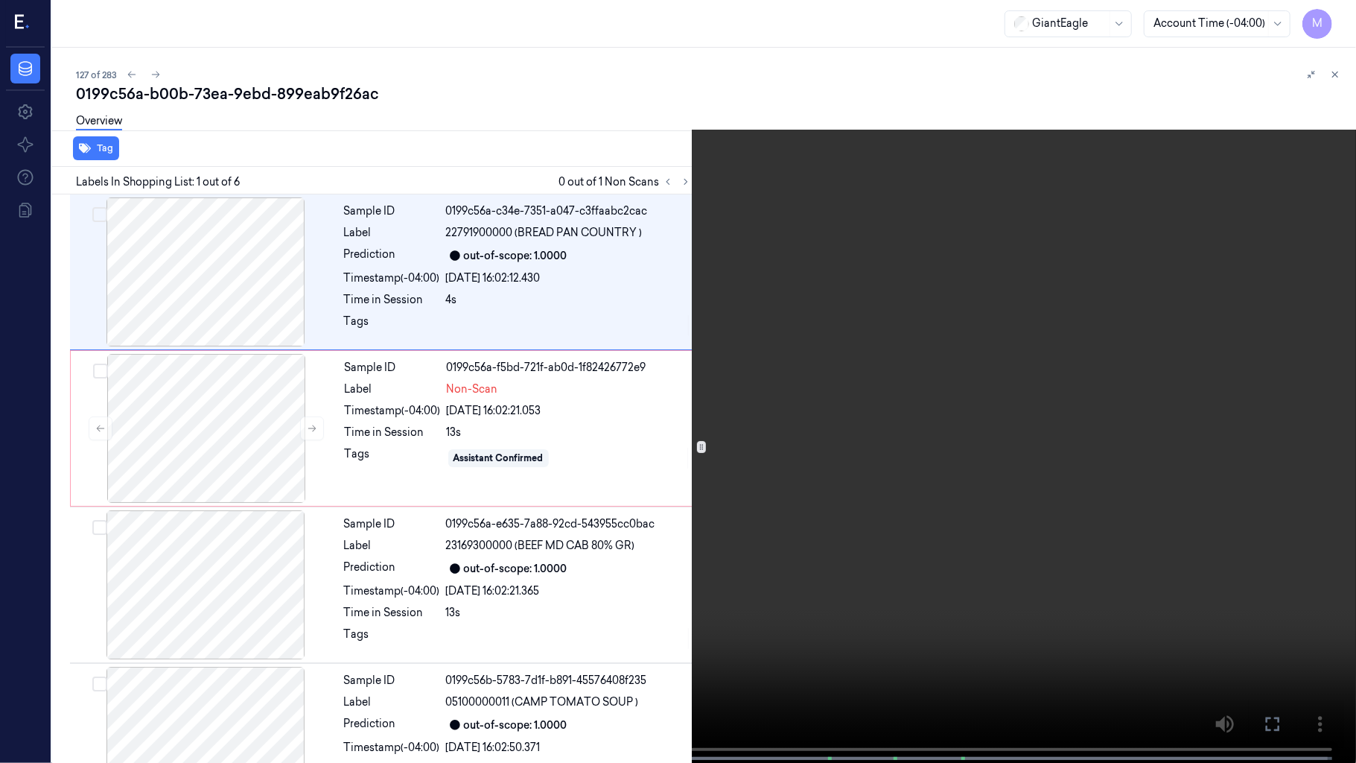
click at [515, 462] on video at bounding box center [678, 383] width 1356 height 766
click at [833, 534] on video at bounding box center [678, 383] width 1356 height 766
click at [836, 521] on video at bounding box center [678, 383] width 1356 height 766
click at [621, 474] on video at bounding box center [678, 383] width 1356 height 766
click at [506, 594] on video at bounding box center [678, 383] width 1356 height 766
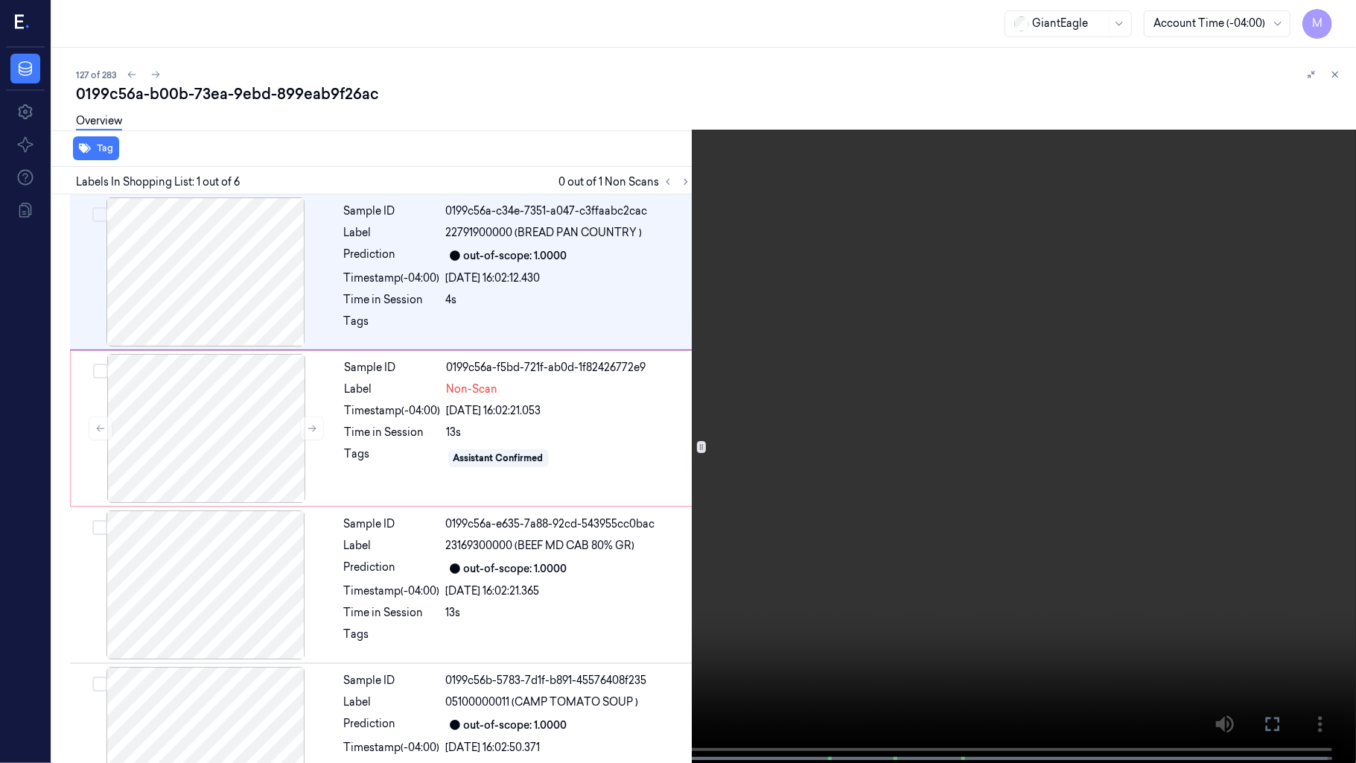
click at [0, 0] on icon at bounding box center [0, 0] width 0 height 0
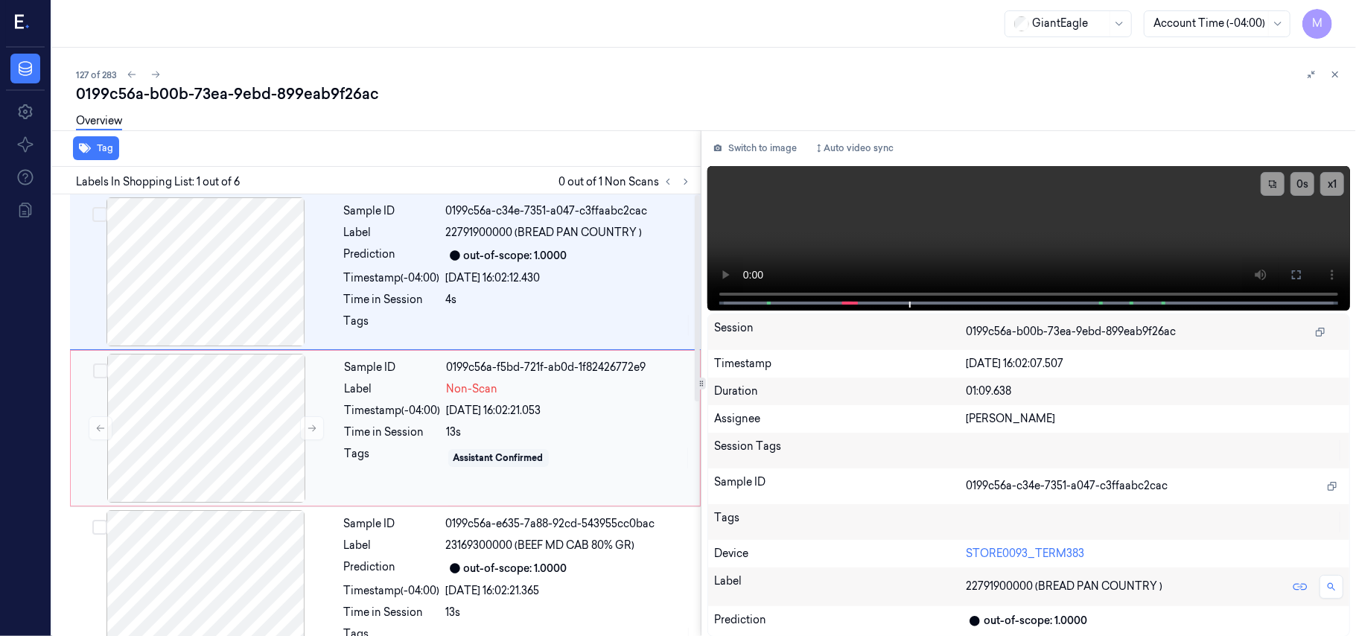
click at [462, 426] on div "13s" at bounding box center [569, 432] width 244 height 16
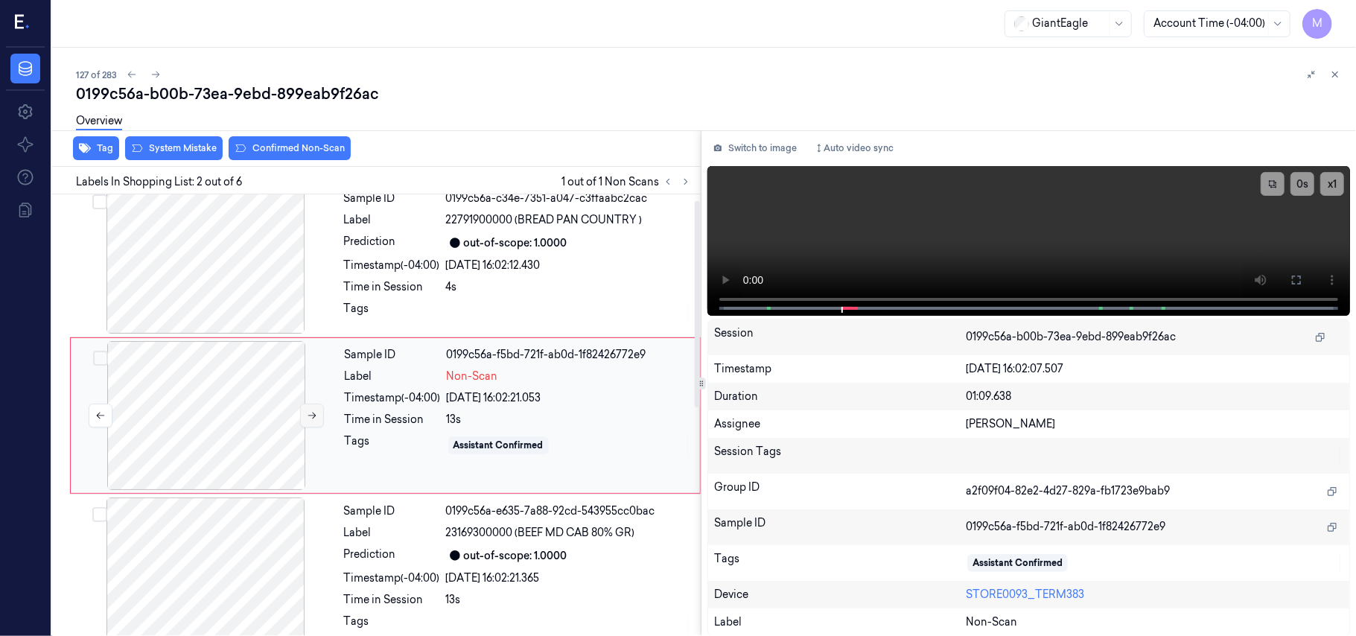
click at [311, 407] on button at bounding box center [312, 416] width 24 height 24
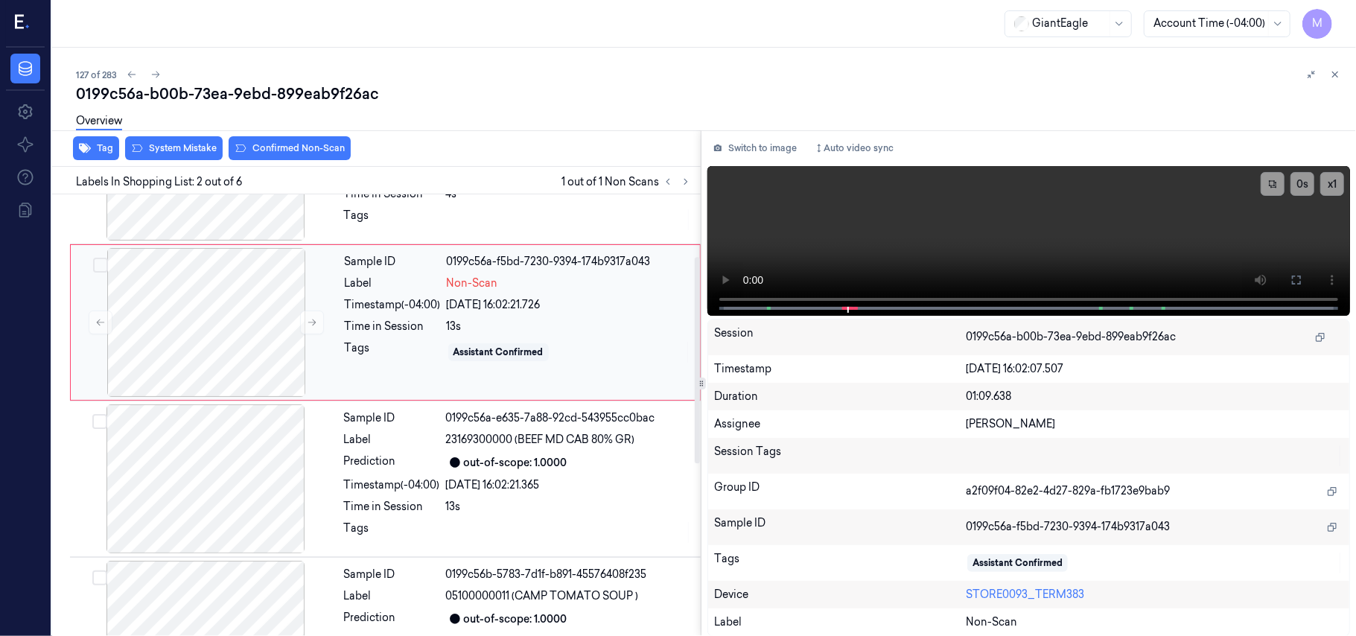
scroll to position [211, 0]
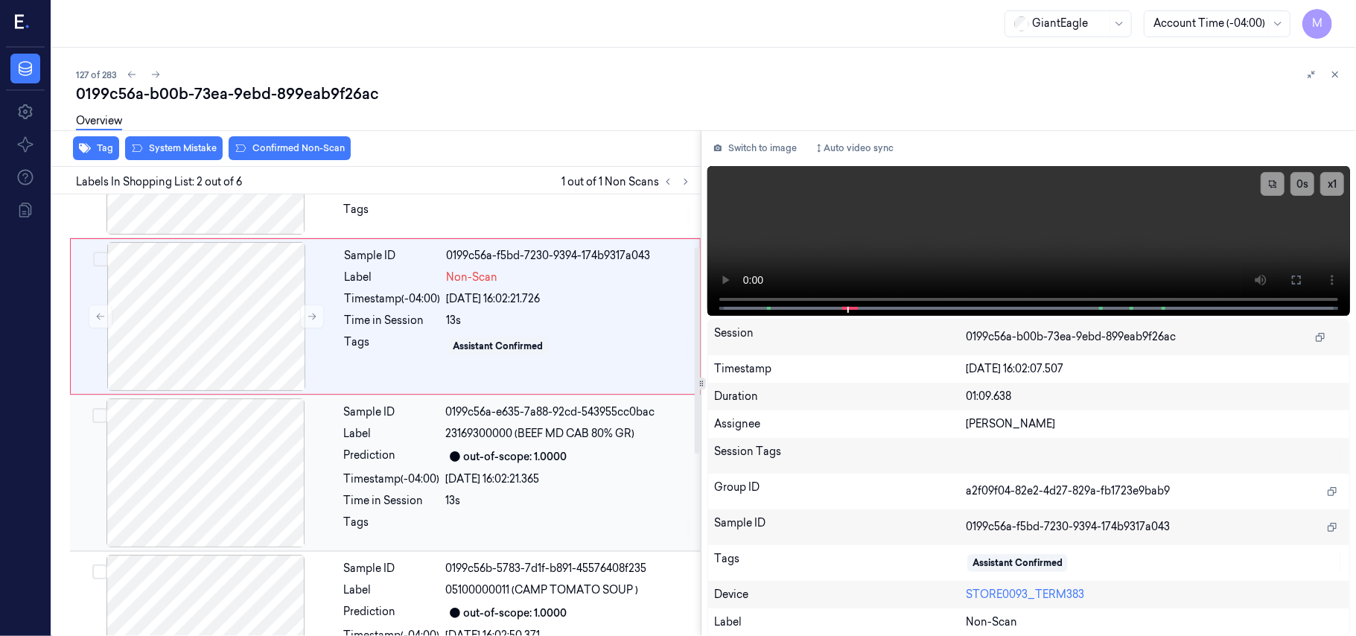
click at [522, 441] on span "23169300000 (BEEF MD CAB 80% GR)" at bounding box center [540, 434] width 189 height 16
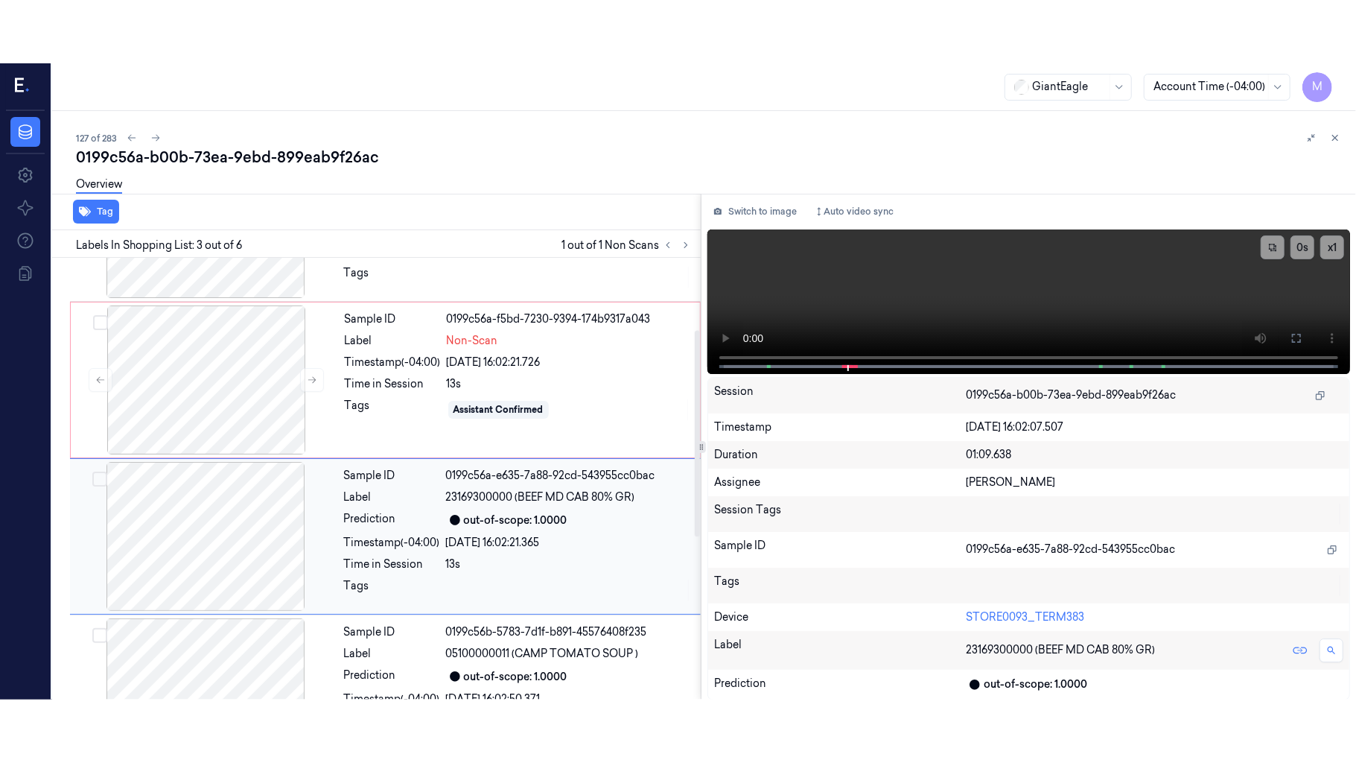
scroll to position [170, 0]
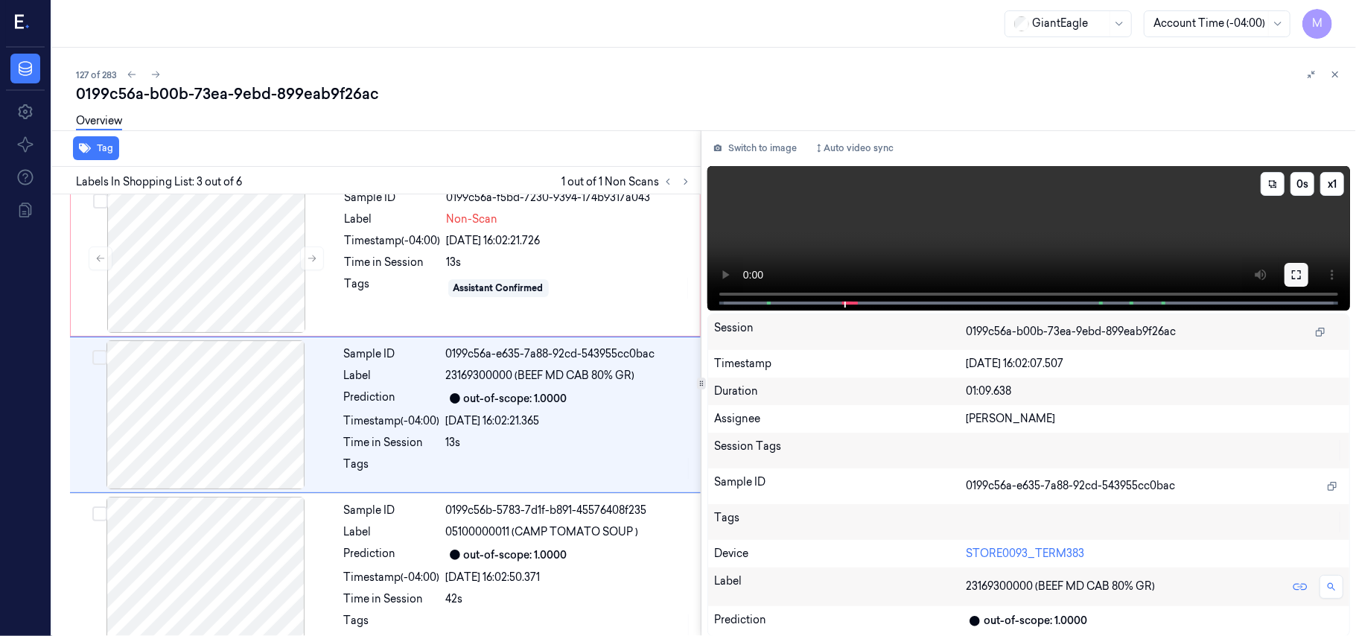
click at [1299, 281] on button at bounding box center [1297, 275] width 24 height 24
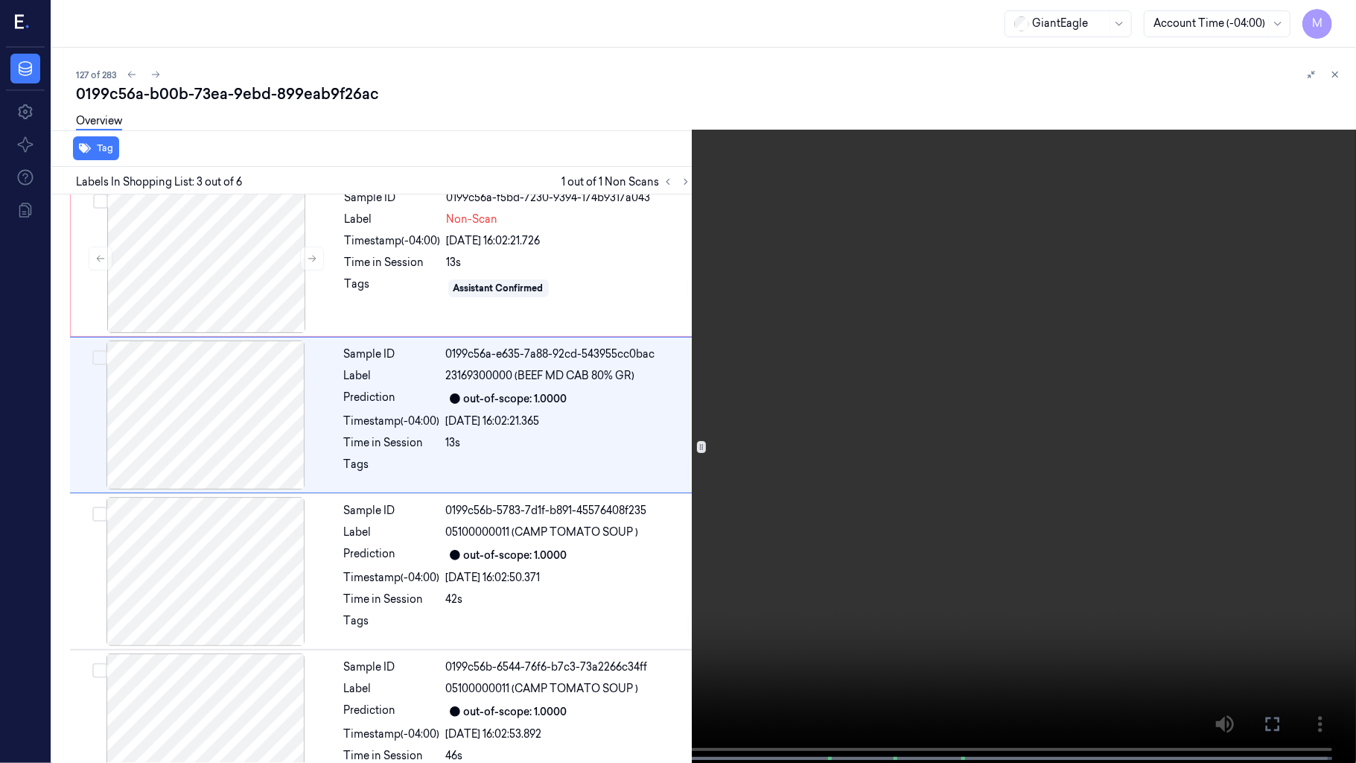
click at [769, 392] on video at bounding box center [678, 383] width 1356 height 766
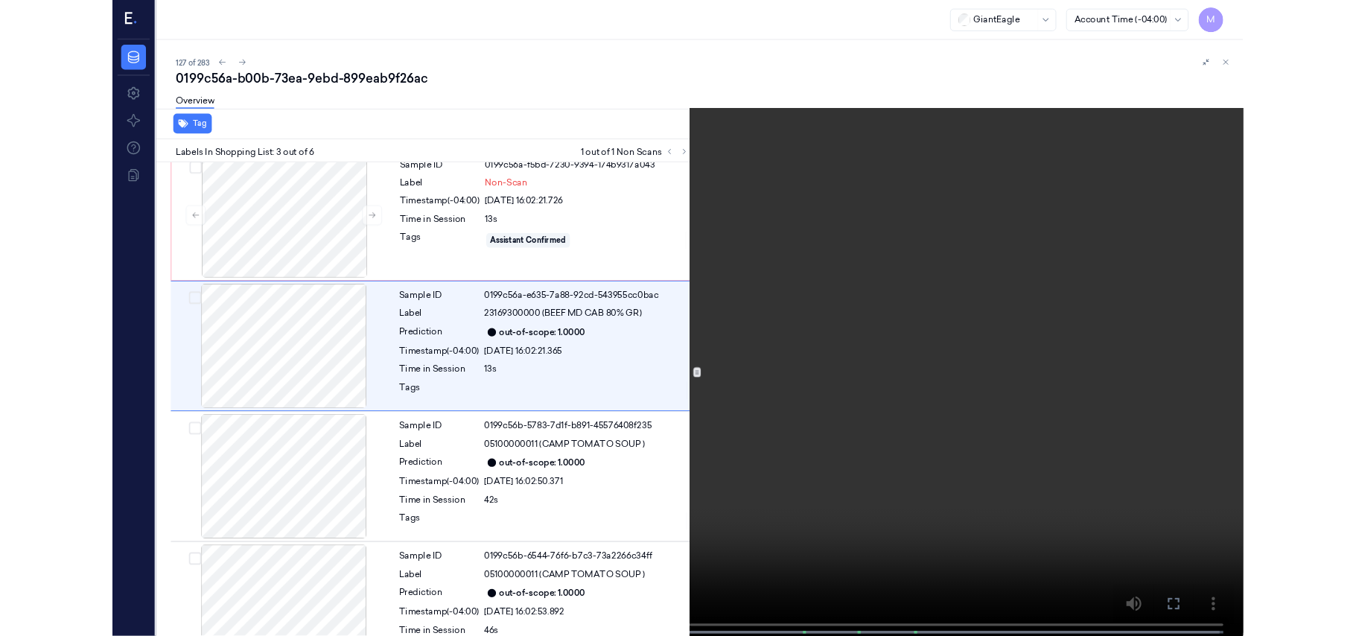
scroll to position [107, 0]
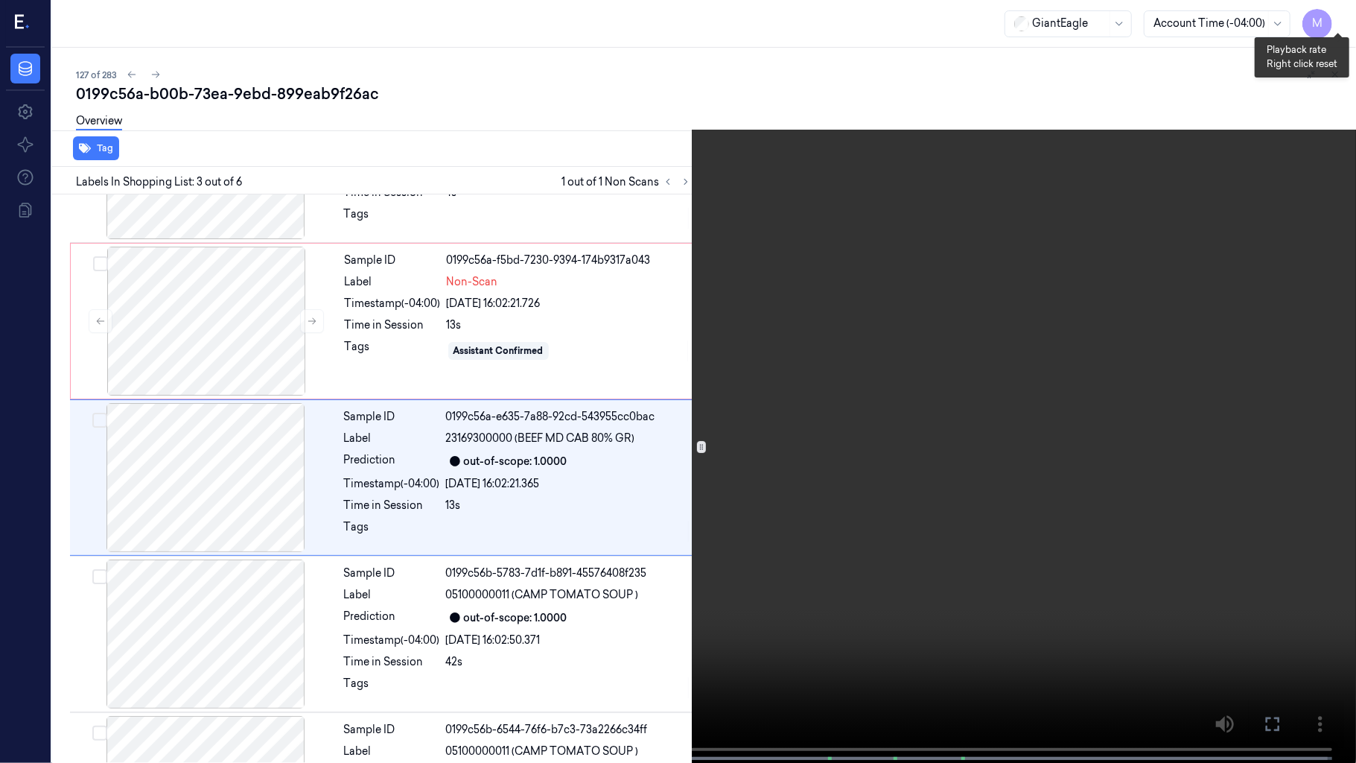
click at [1338, 21] on button "x 1" at bounding box center [1338, 18] width 24 height 24
click at [904, 436] on video at bounding box center [678, 383] width 1356 height 766
click at [923, 456] on video at bounding box center [678, 383] width 1356 height 766
click at [0, 0] on button at bounding box center [0, 0] width 0 height 0
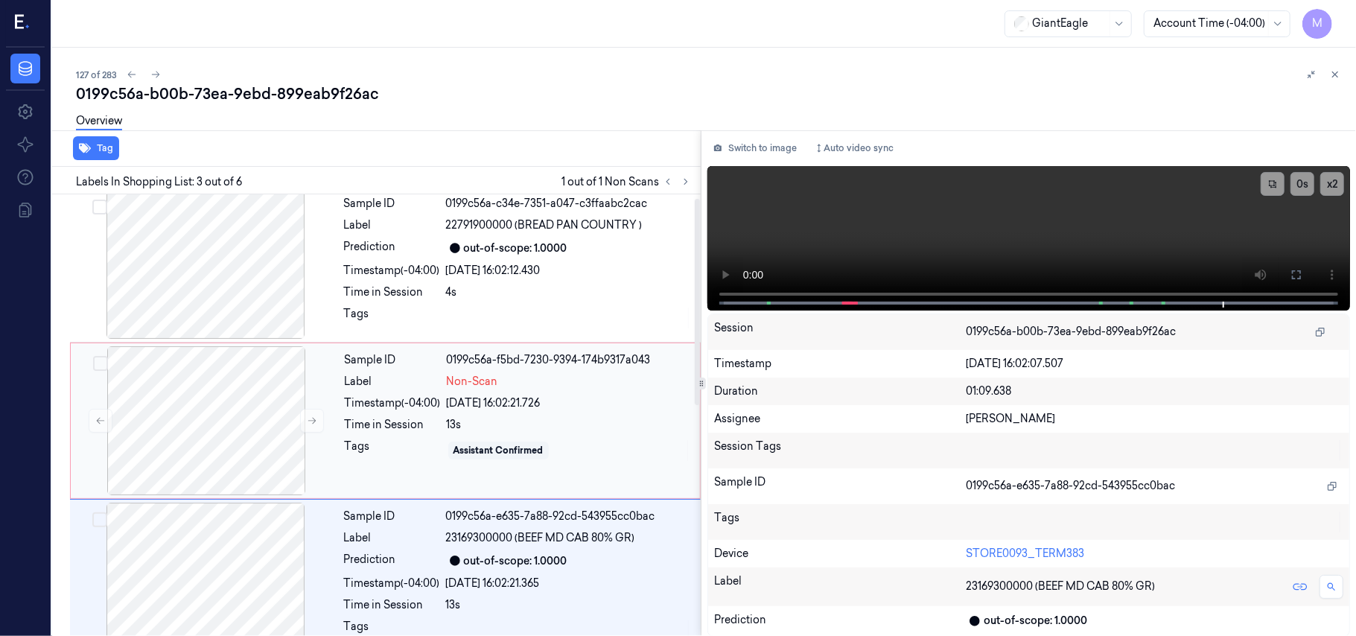
click at [363, 406] on div "Timestamp (-04:00)" at bounding box center [393, 403] width 96 height 16
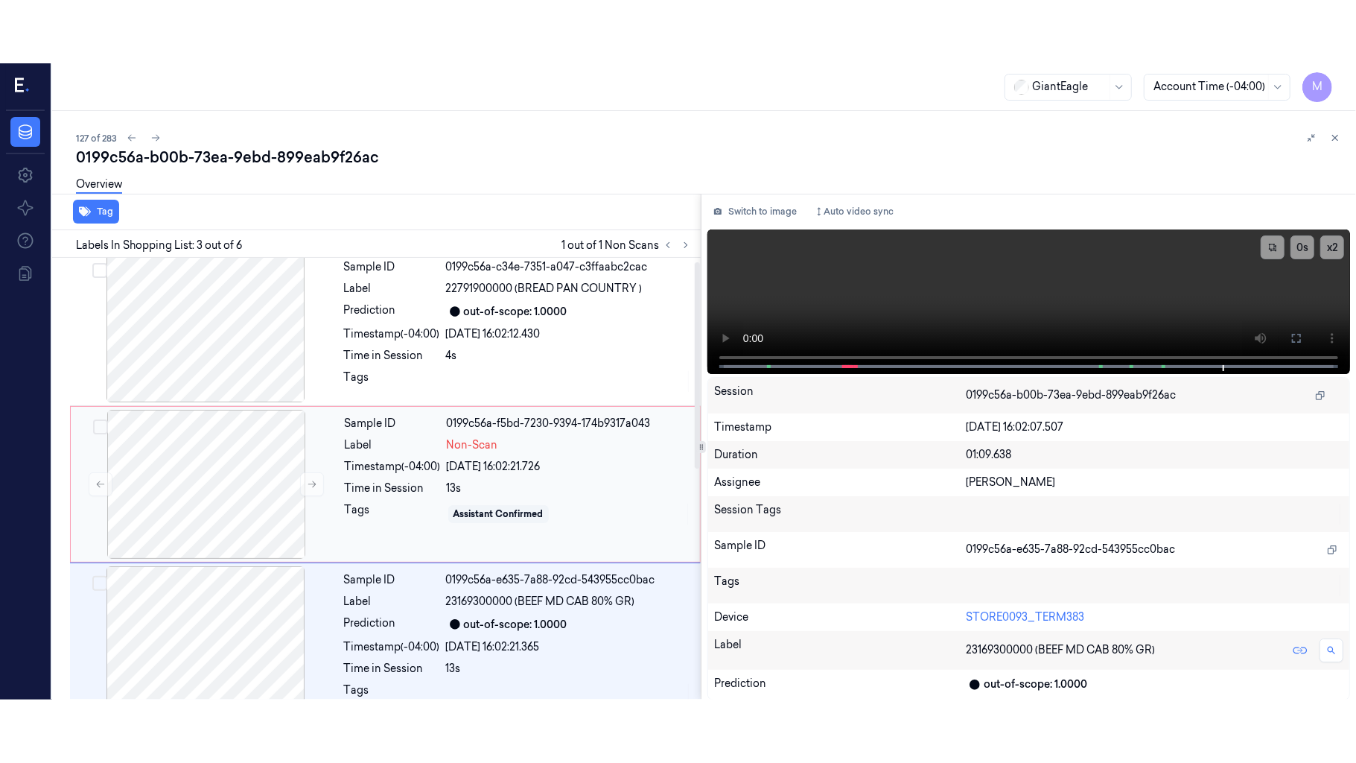
scroll to position [13, 0]
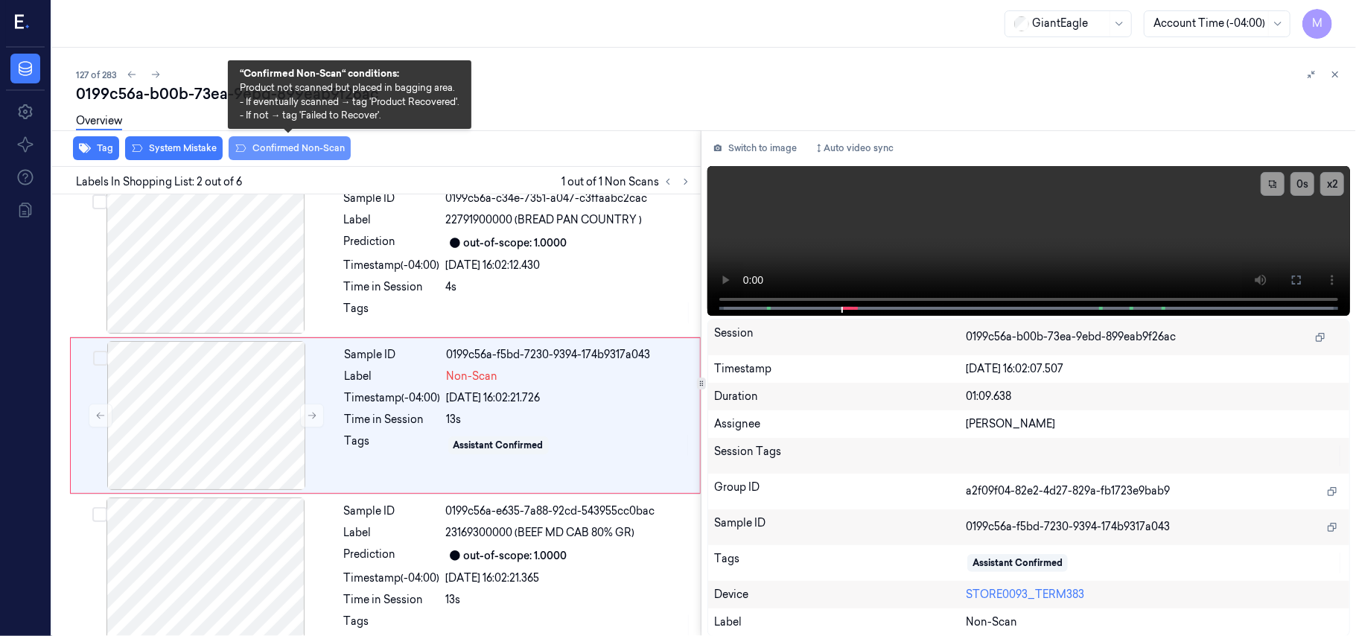
click at [286, 147] on button "Confirmed Non-Scan" at bounding box center [290, 148] width 122 height 24
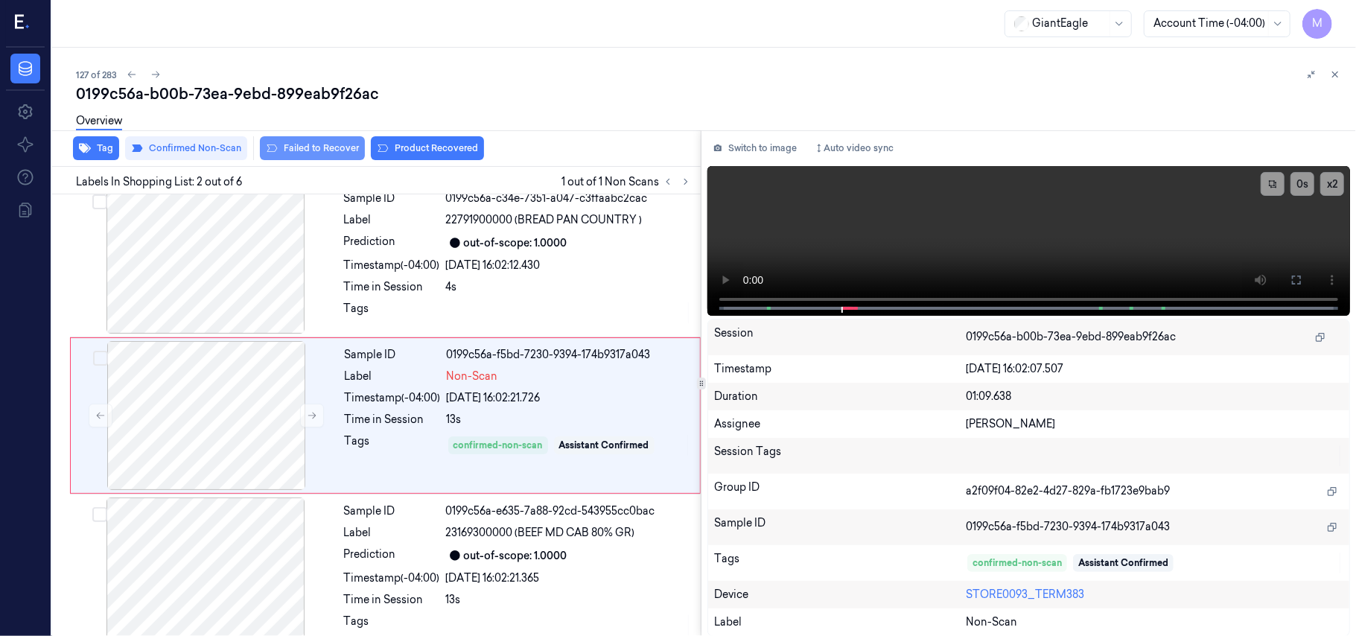
click at [325, 147] on button "Failed to Recover" at bounding box center [312, 148] width 105 height 24
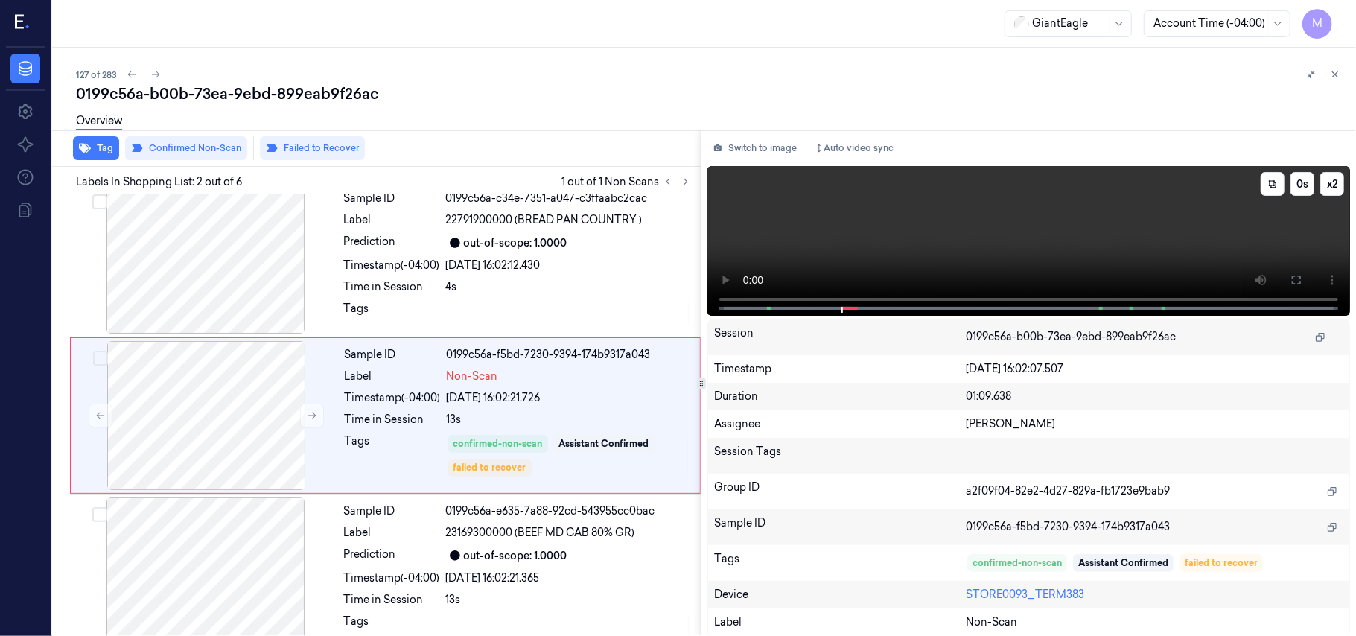
click at [1201, 238] on video at bounding box center [1028, 241] width 643 height 150
click at [1305, 277] on button at bounding box center [1297, 280] width 24 height 24
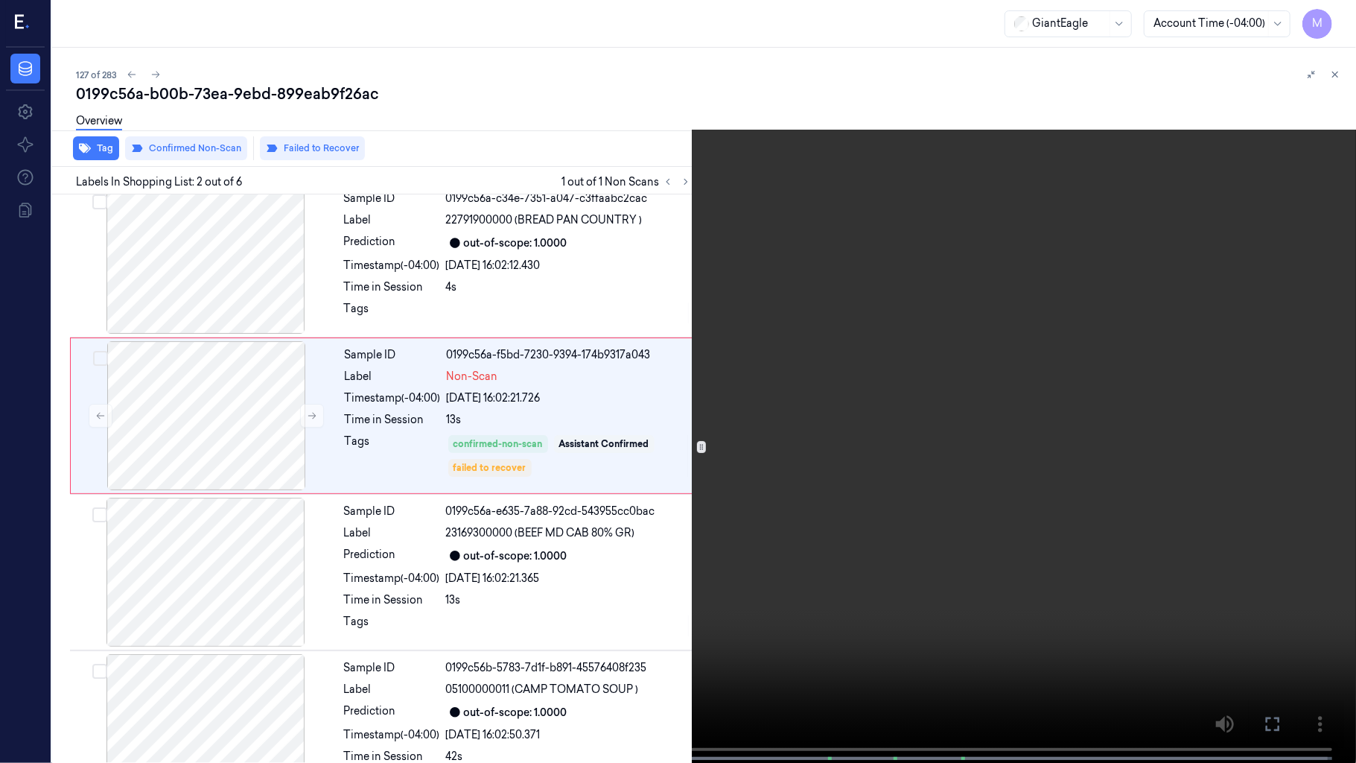
click at [879, 468] on video at bounding box center [678, 383] width 1356 height 766
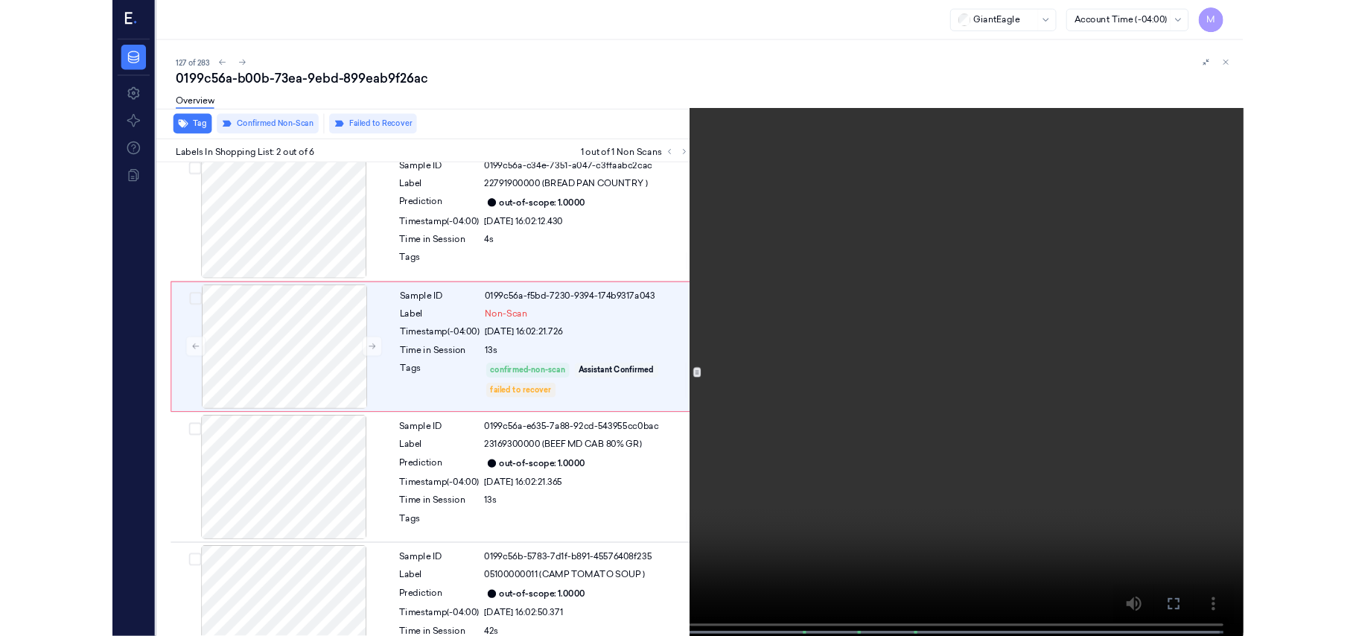
scroll to position [0, 0]
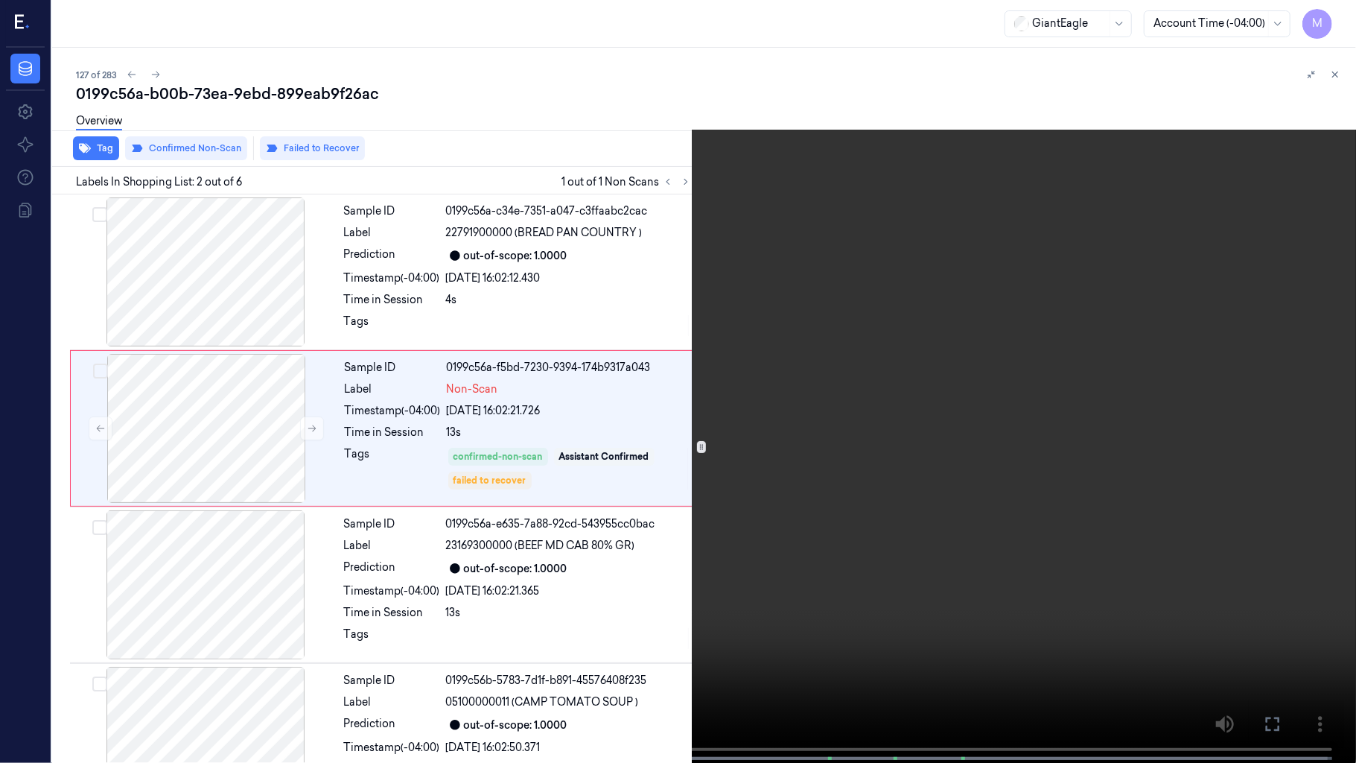
click at [0, 0] on icon at bounding box center [0, 0] width 0 height 0
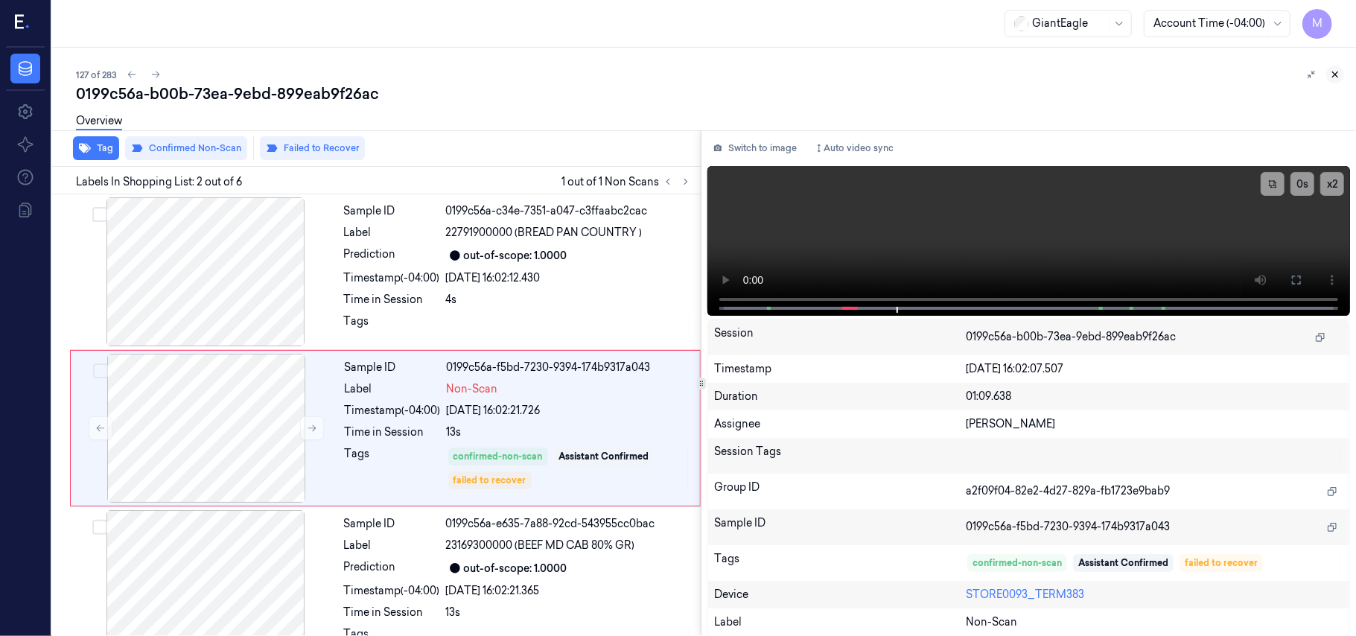
click at [1335, 71] on icon at bounding box center [1335, 74] width 10 height 10
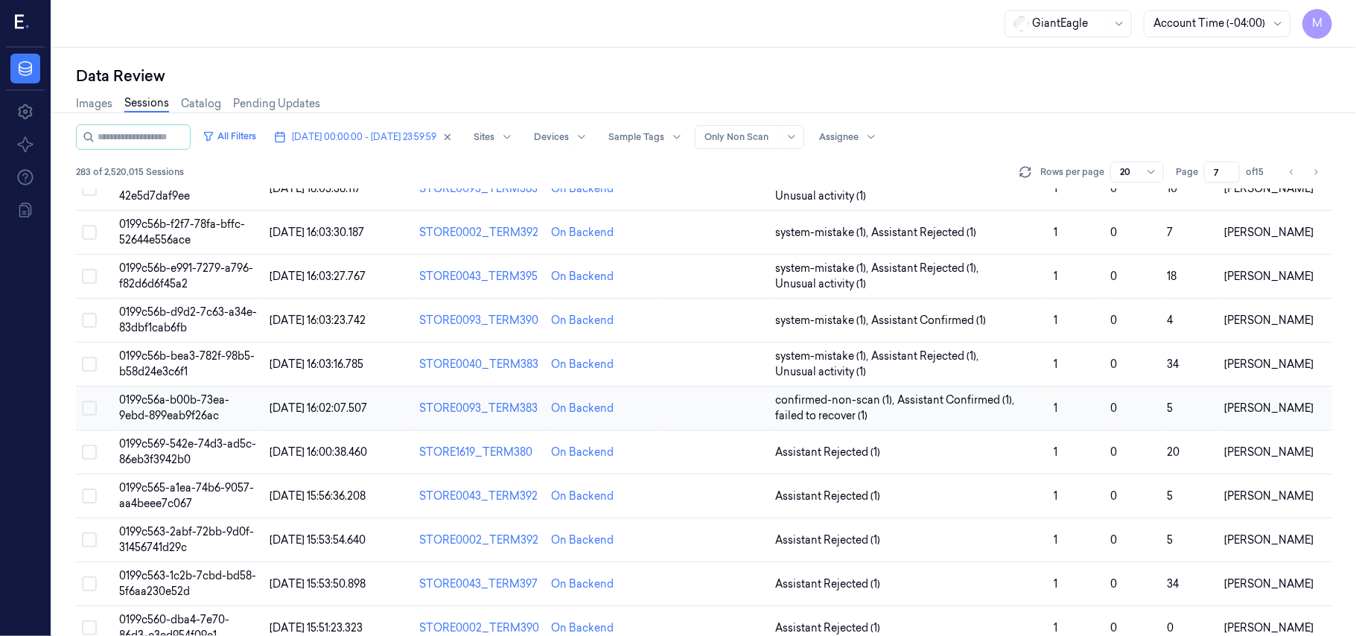
scroll to position [99, 0]
click at [174, 442] on span "0199c569-542e-74d3-ad5c-86eb3f3942b0" at bounding box center [187, 450] width 137 height 29
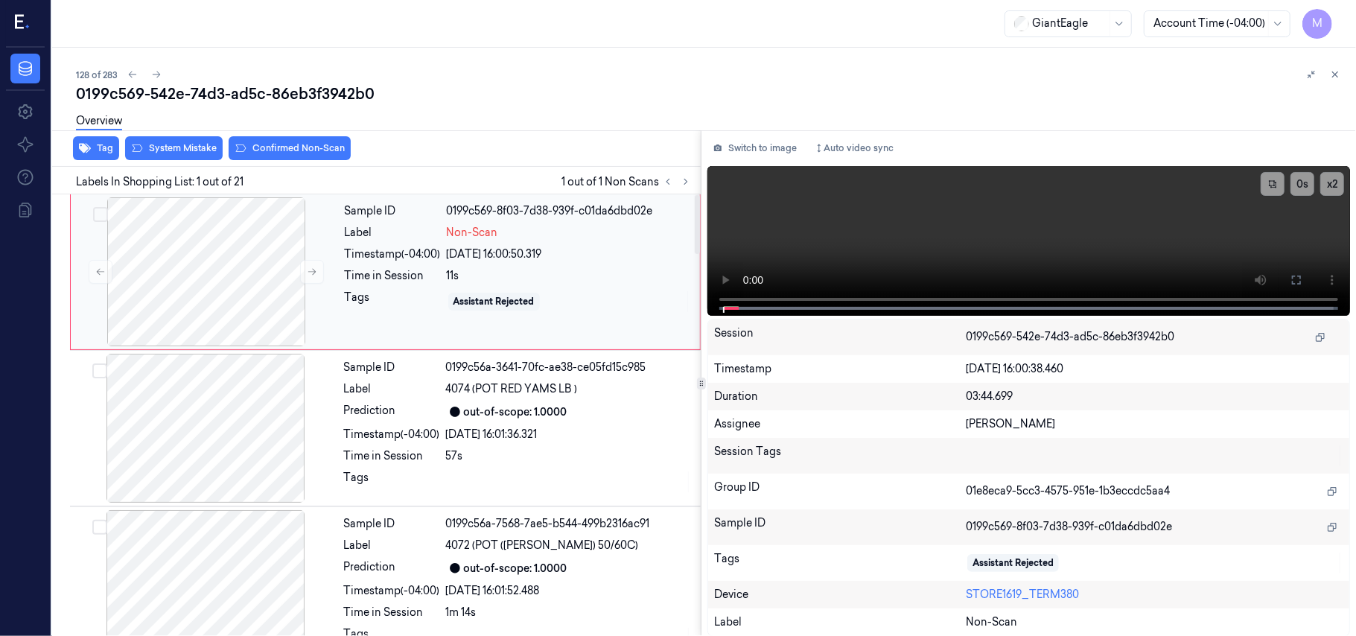
click at [435, 269] on div "Time in Session" at bounding box center [393, 276] width 96 height 16
click at [1299, 271] on button at bounding box center [1297, 280] width 24 height 24
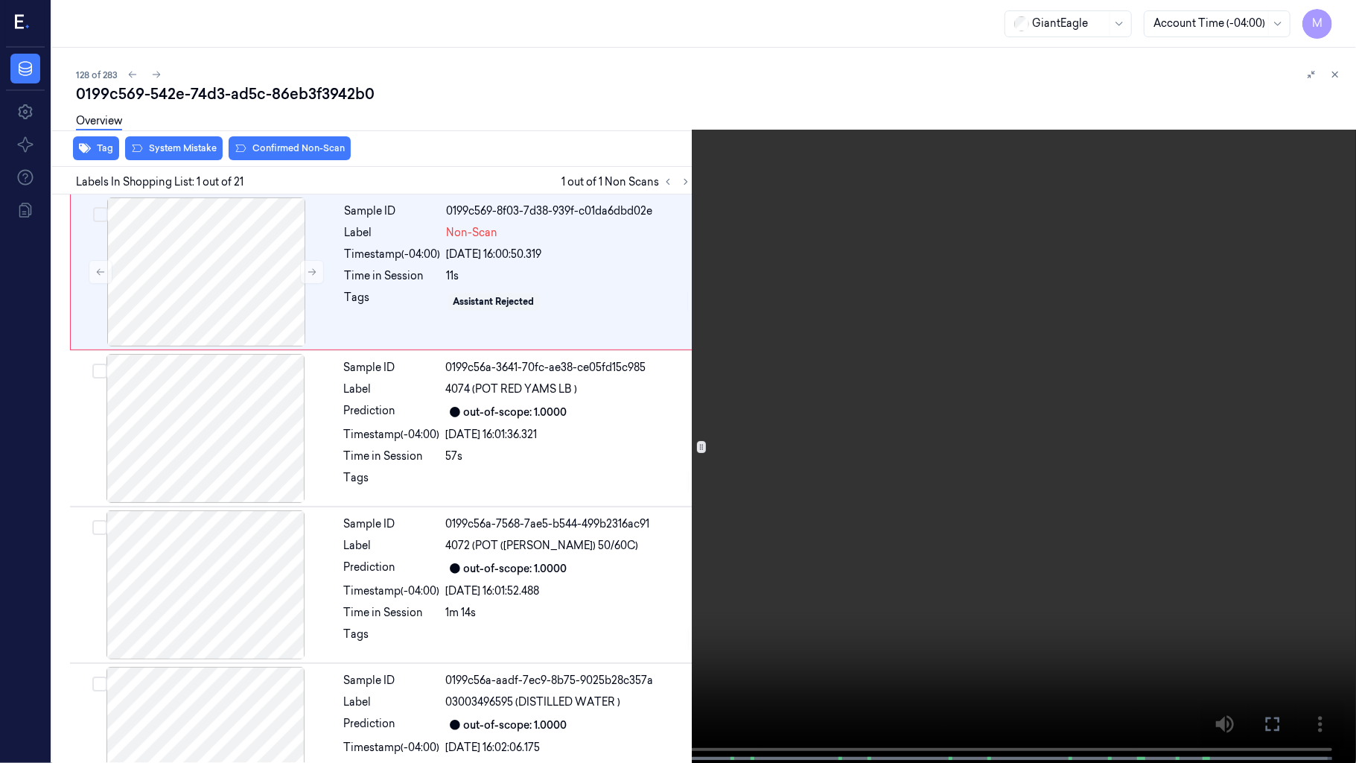
click at [731, 353] on video at bounding box center [678, 383] width 1356 height 766
click at [697, 358] on video at bounding box center [678, 383] width 1356 height 766
click at [0, 0] on icon at bounding box center [0, 0] width 0 height 0
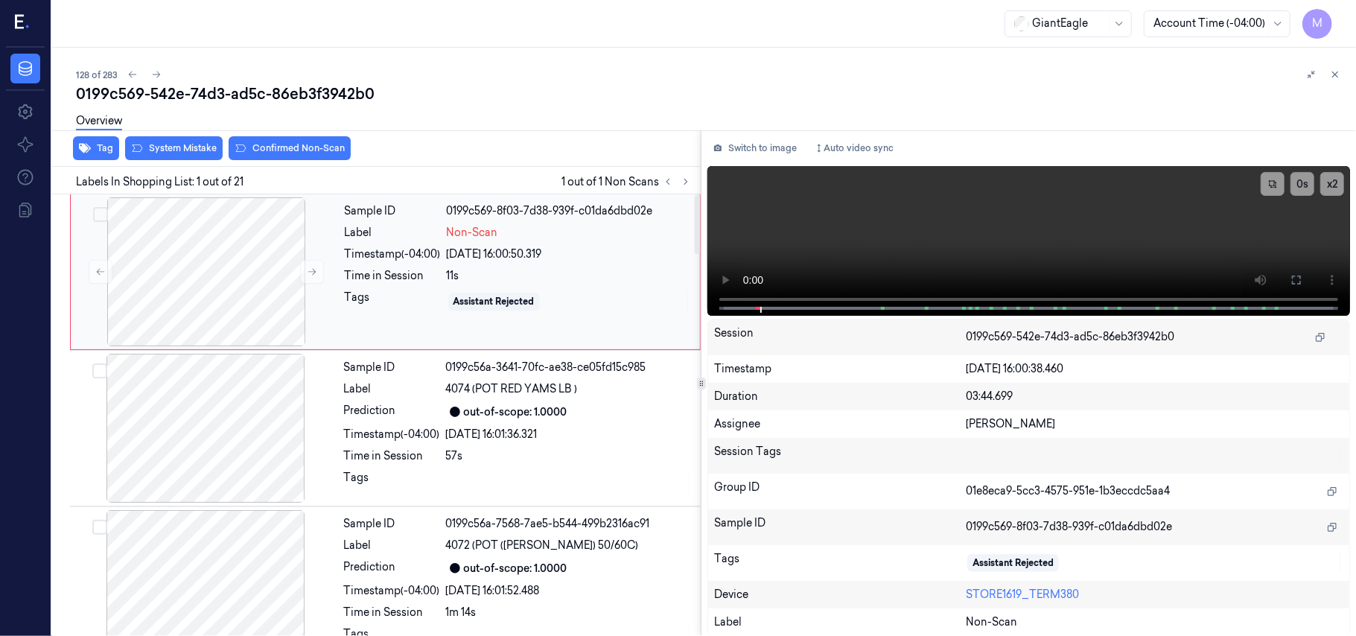
click at [454, 278] on div "11s" at bounding box center [569, 276] width 244 height 16
click at [442, 436] on div "Timestamp (-04:00) [DATE] 16:01:36.321" at bounding box center [518, 435] width 348 height 16
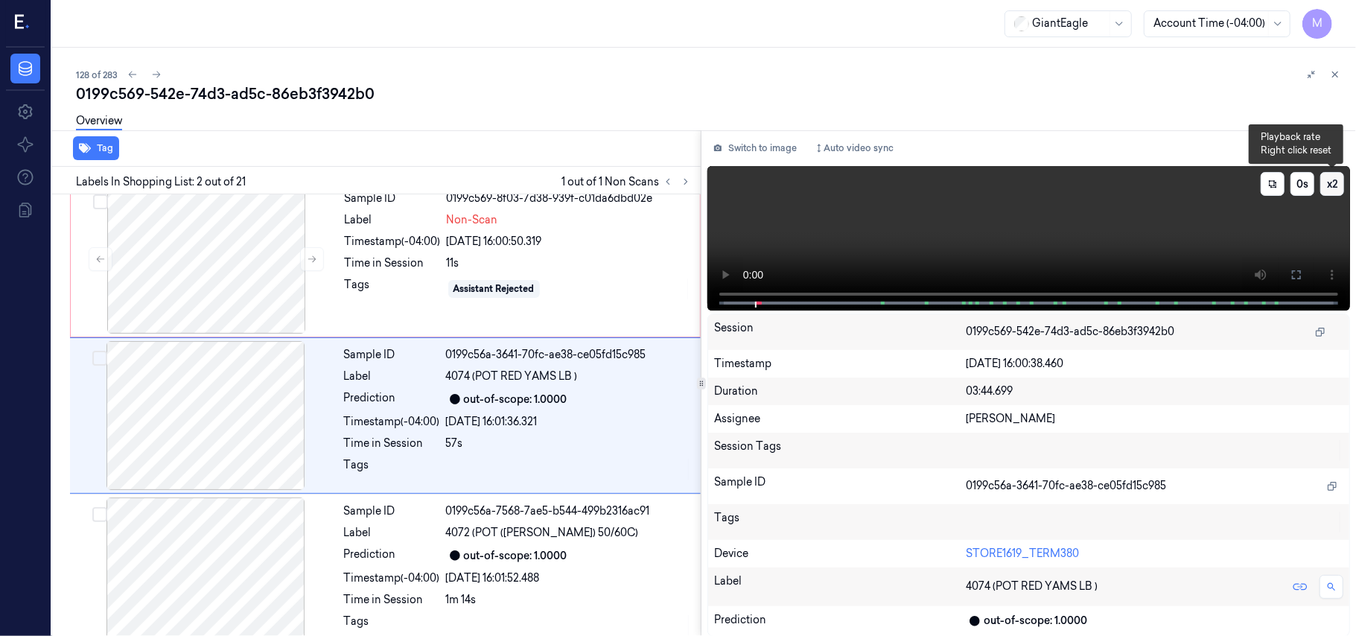
click at [1330, 182] on button "x 2" at bounding box center [1332, 184] width 24 height 24
click at [1330, 182] on button "x 4" at bounding box center [1332, 184] width 24 height 24
click at [757, 299] on span at bounding box center [757, 302] width 2 height 7
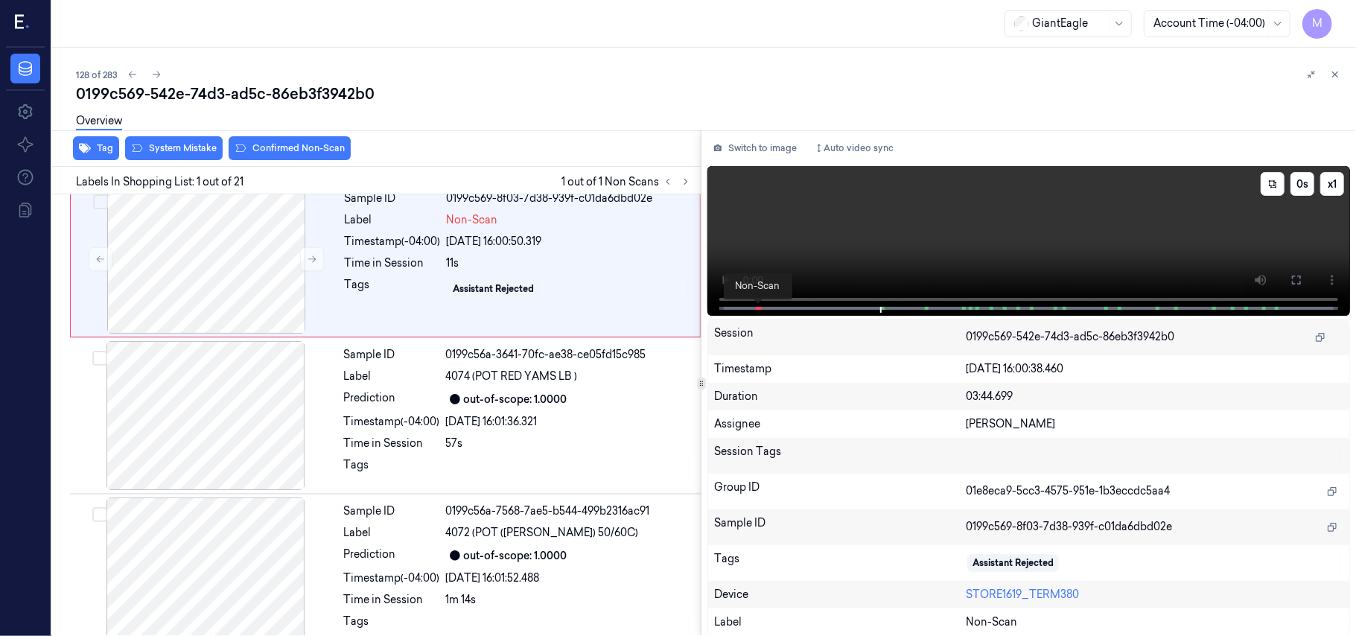
scroll to position [0, 0]
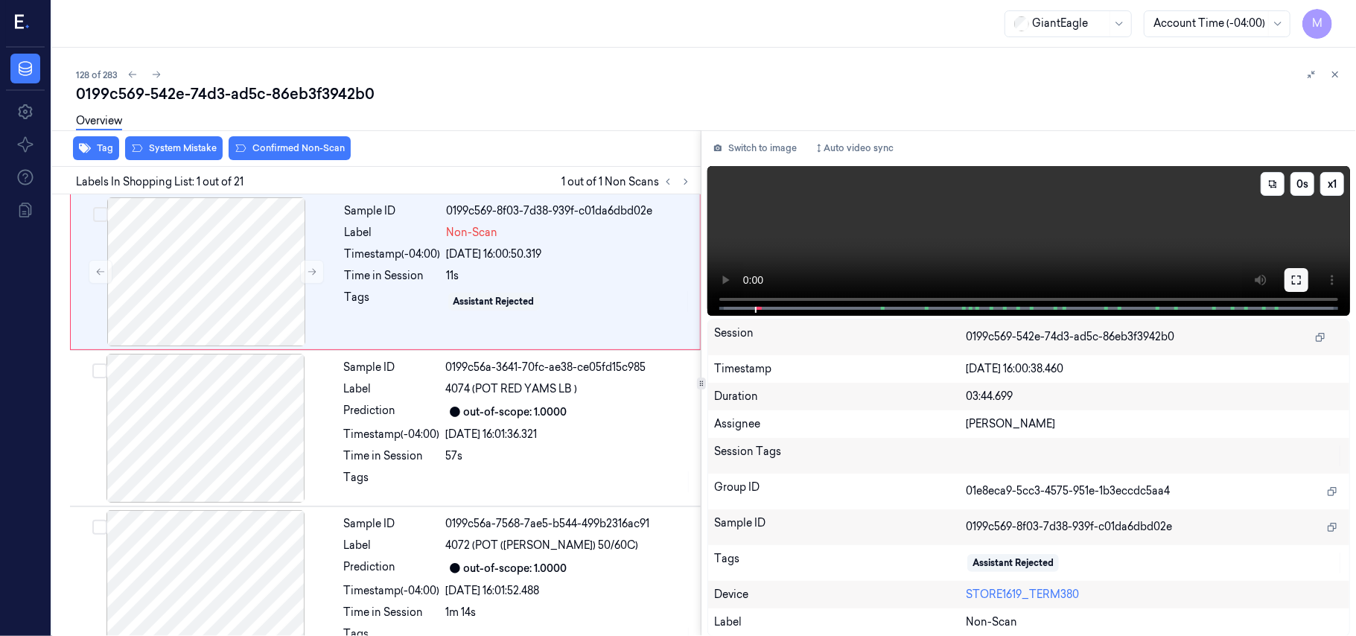
click at [1299, 276] on icon at bounding box center [1297, 280] width 12 height 12
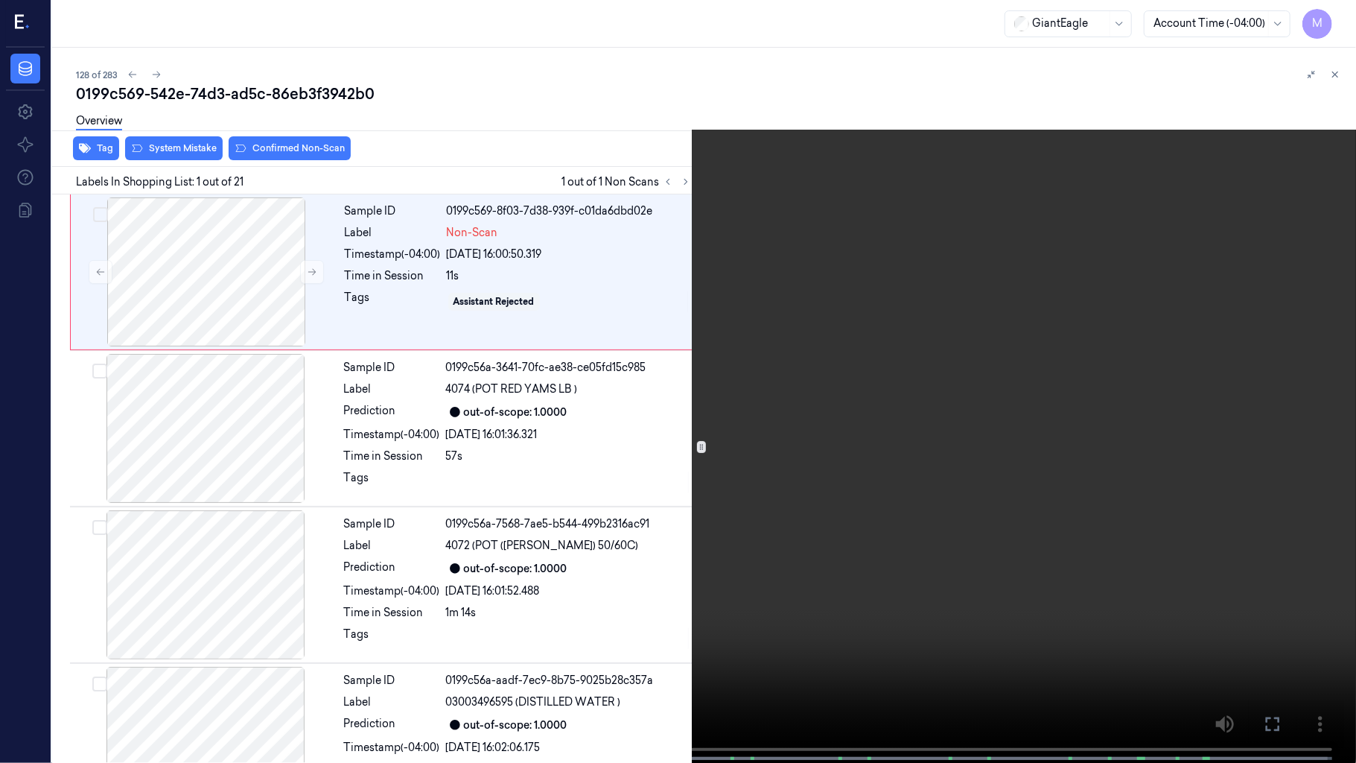
click at [950, 301] on video at bounding box center [678, 383] width 1356 height 766
click at [1336, 15] on button "x 1" at bounding box center [1338, 18] width 24 height 24
click at [1092, 124] on video at bounding box center [678, 383] width 1356 height 766
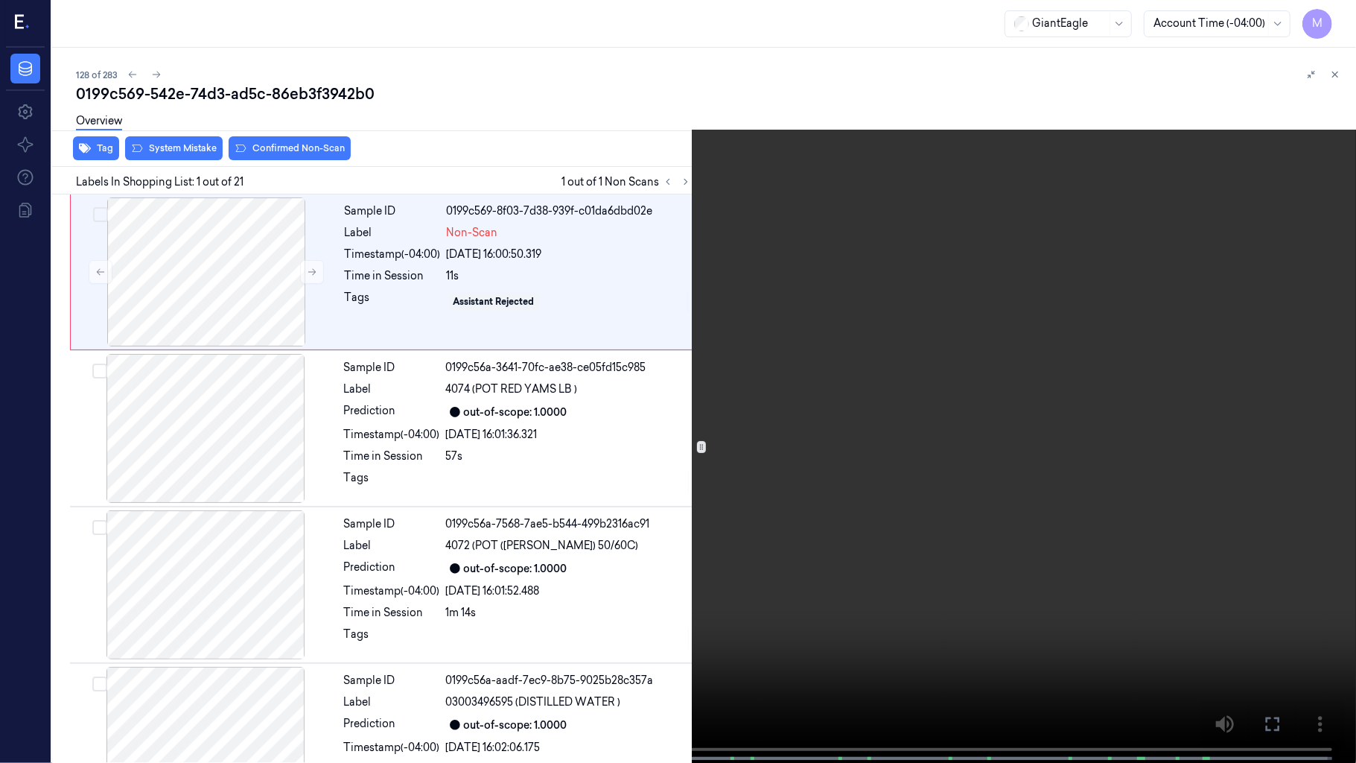
click at [0, 0] on icon at bounding box center [0, 0] width 0 height 0
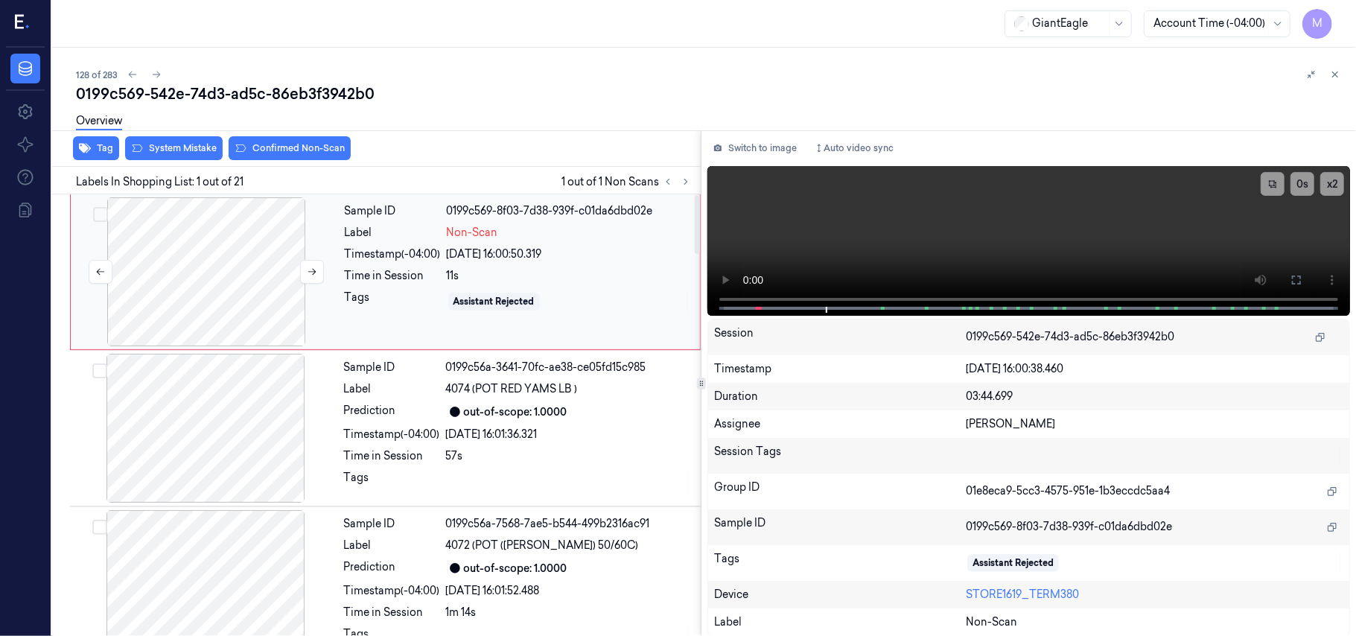
click at [229, 296] on div at bounding box center [206, 271] width 265 height 149
click at [308, 271] on icon at bounding box center [312, 272] width 10 height 10
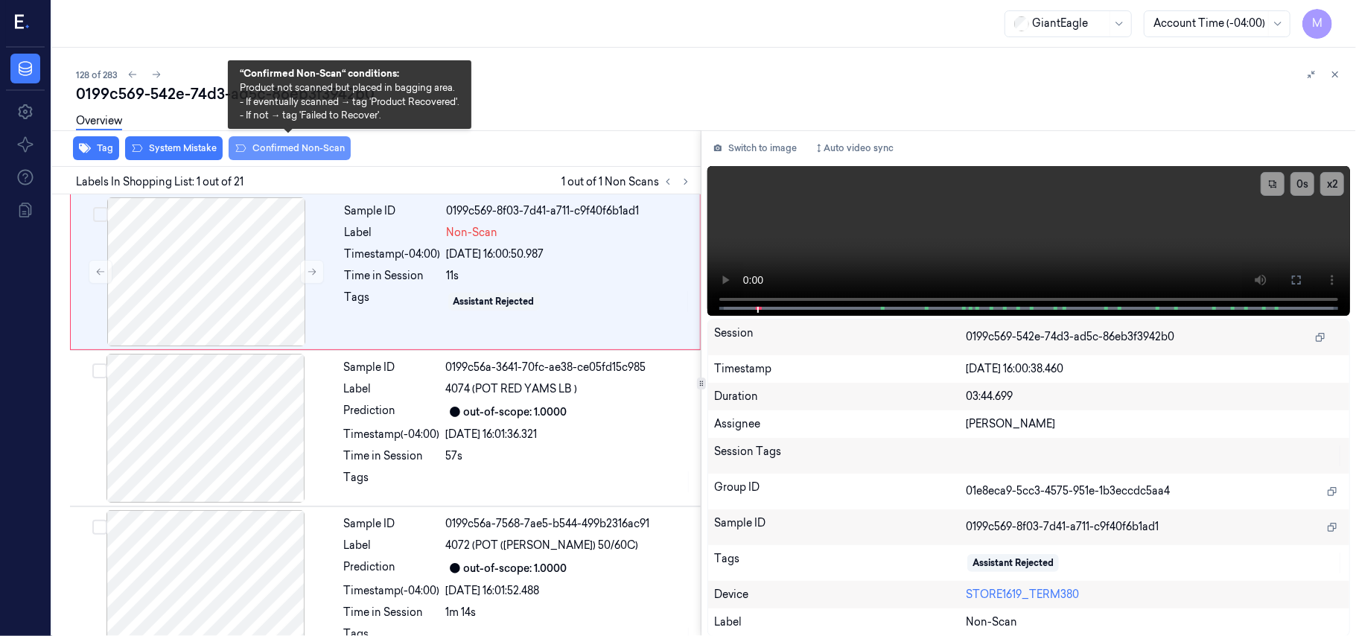
click at [281, 144] on button "Confirmed Non-Scan" at bounding box center [290, 148] width 122 height 24
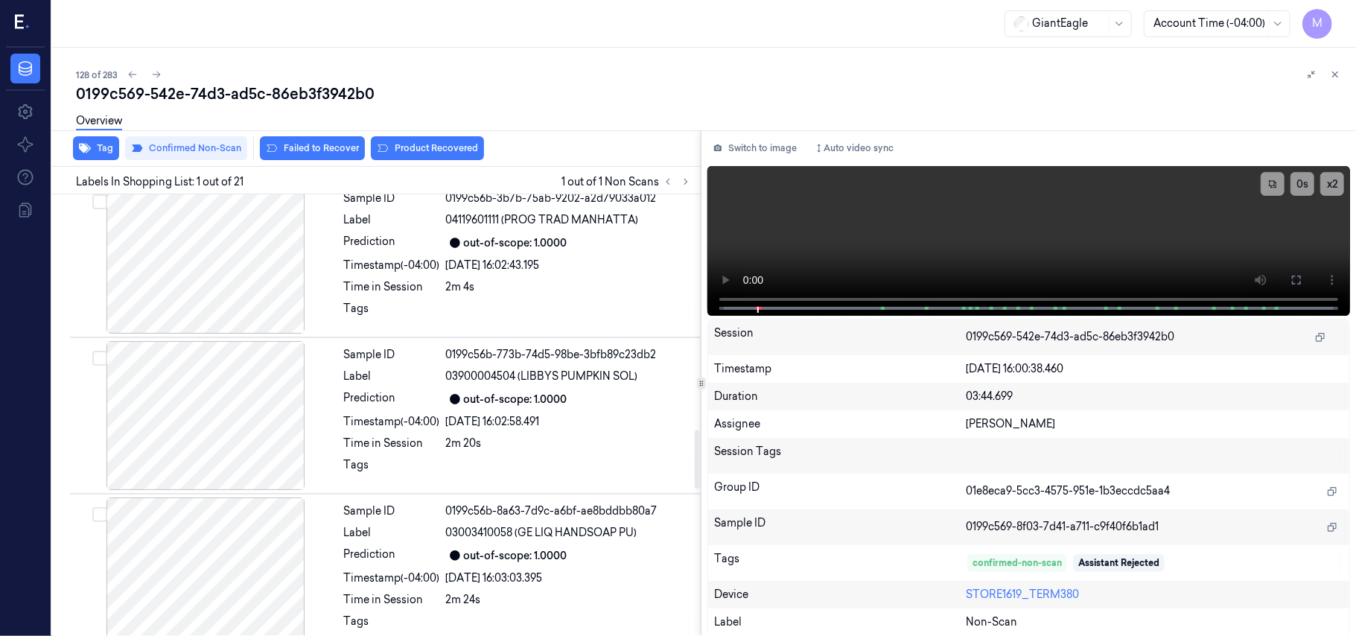
scroll to position [1787, 0]
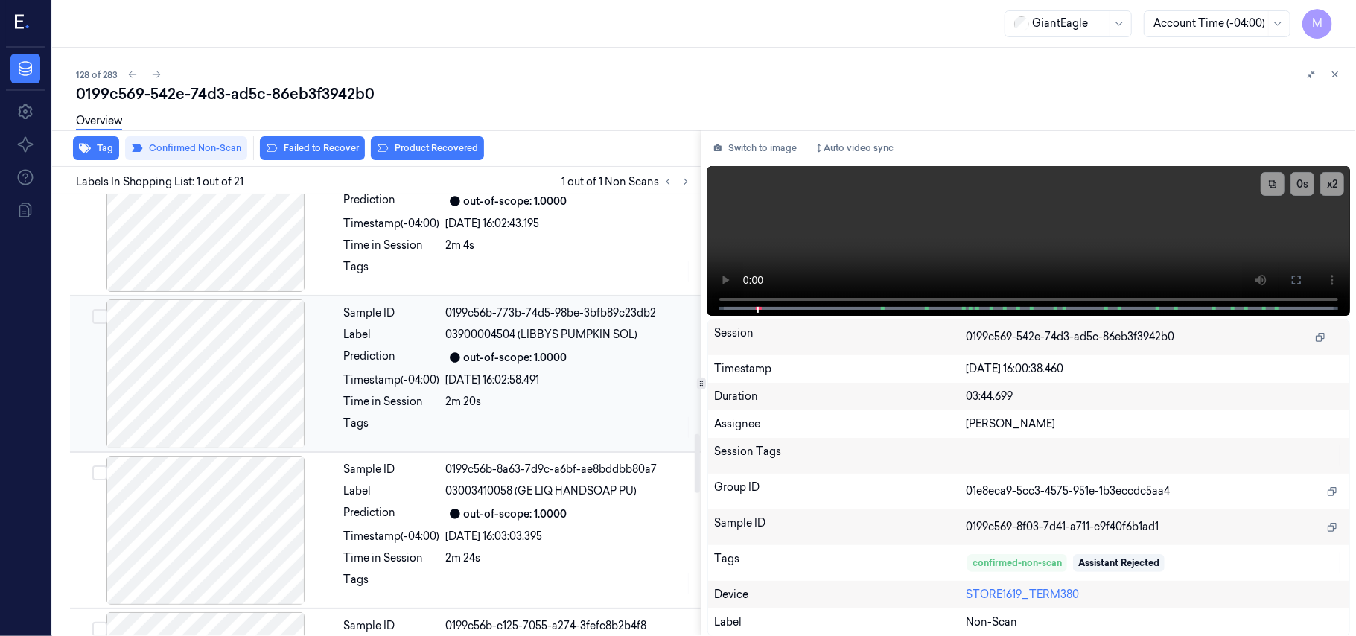
click at [477, 353] on div "out-of-scope: 1.0000" at bounding box center [516, 358] width 104 height 16
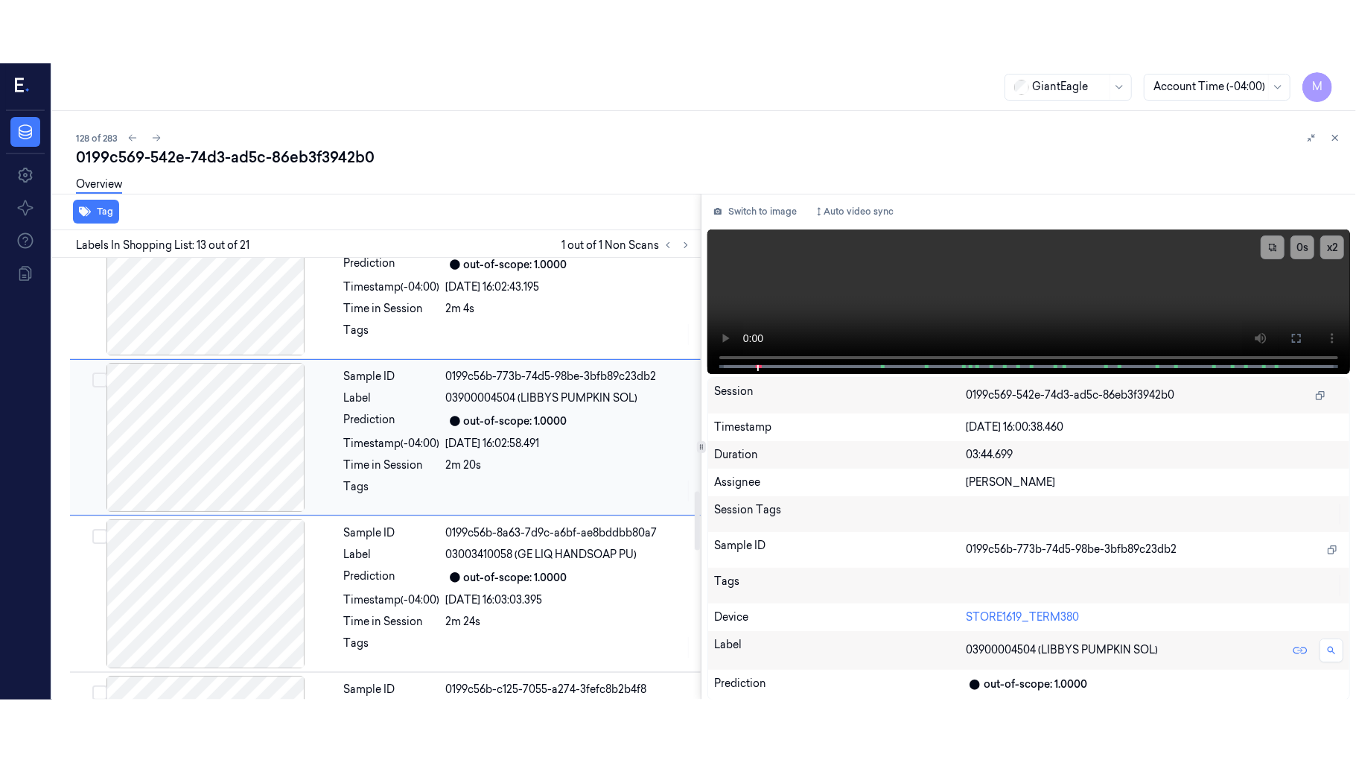
scroll to position [1738, 0]
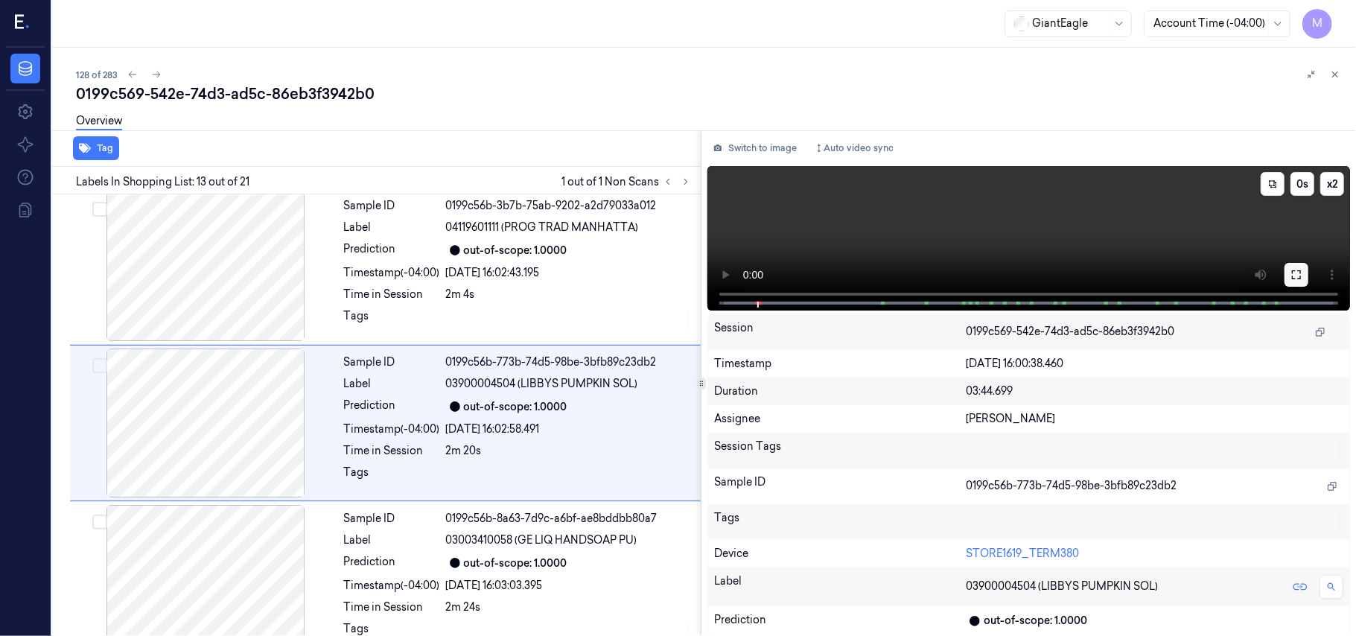
click at [1297, 273] on icon at bounding box center [1297, 275] width 12 height 12
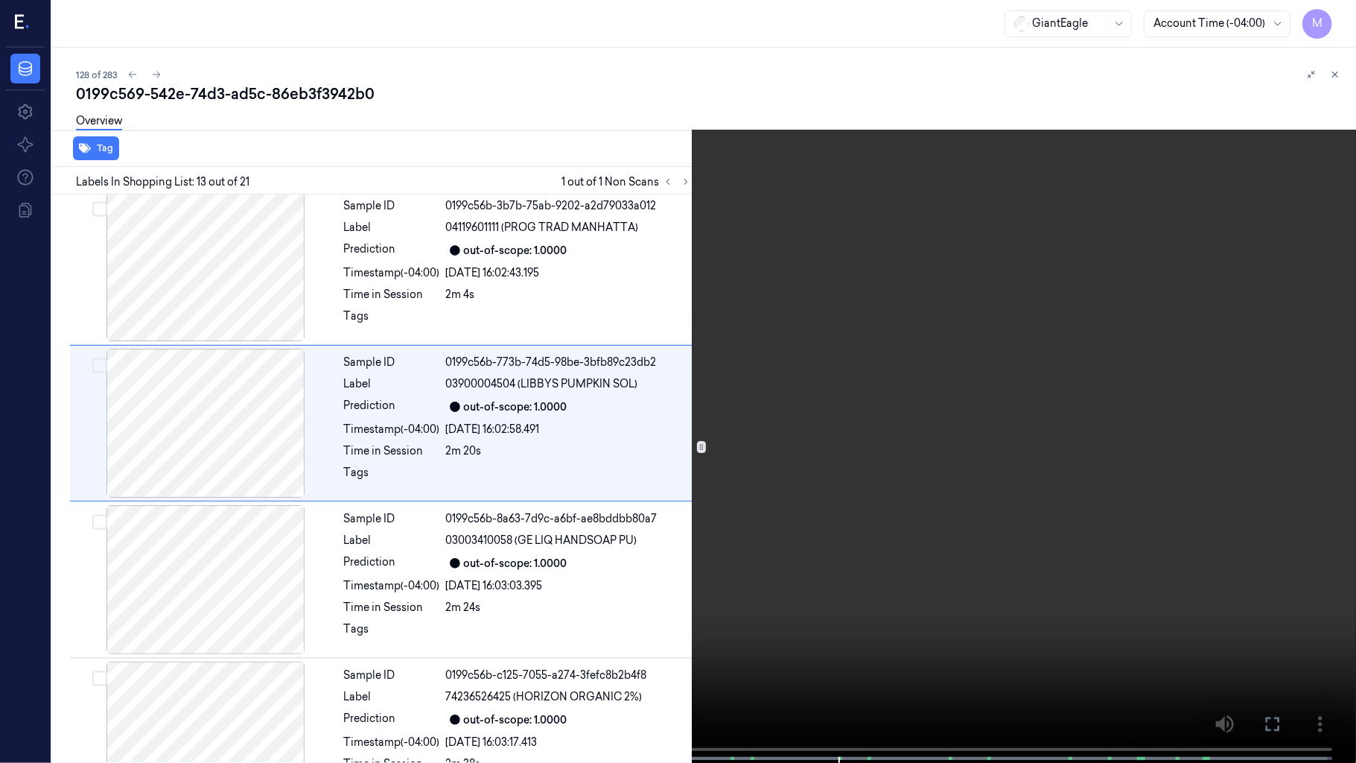
click at [1002, 347] on video at bounding box center [678, 383] width 1356 height 766
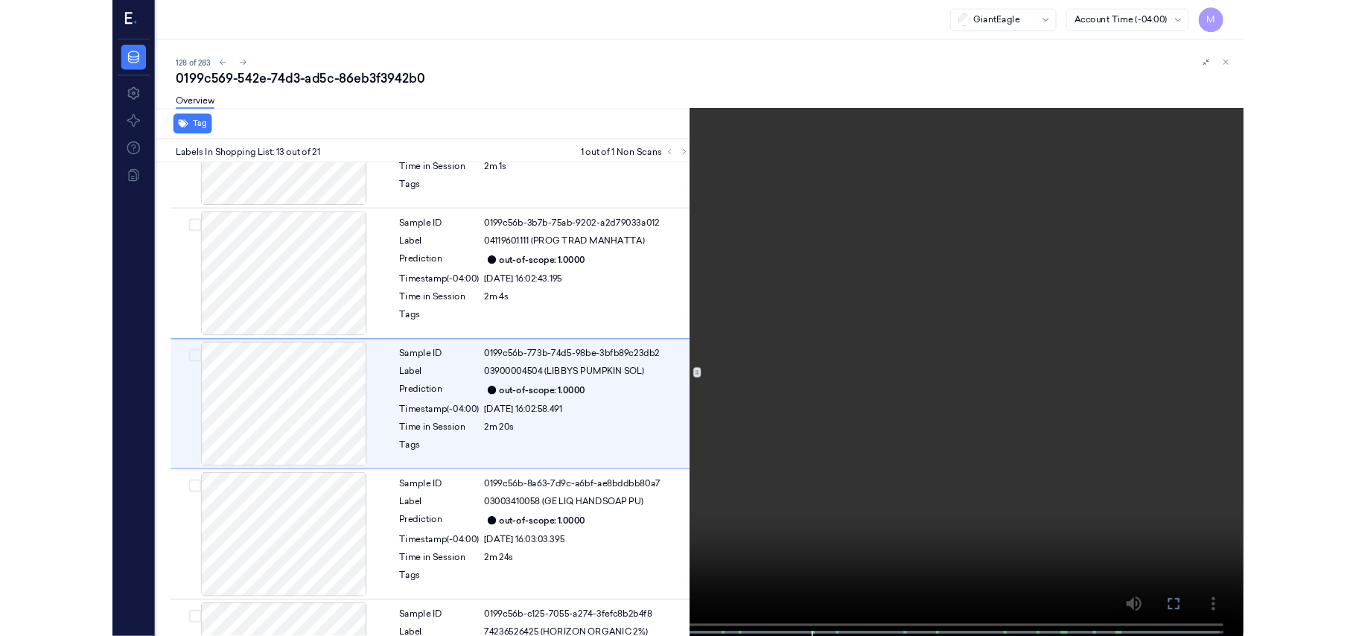
scroll to position [1676, 0]
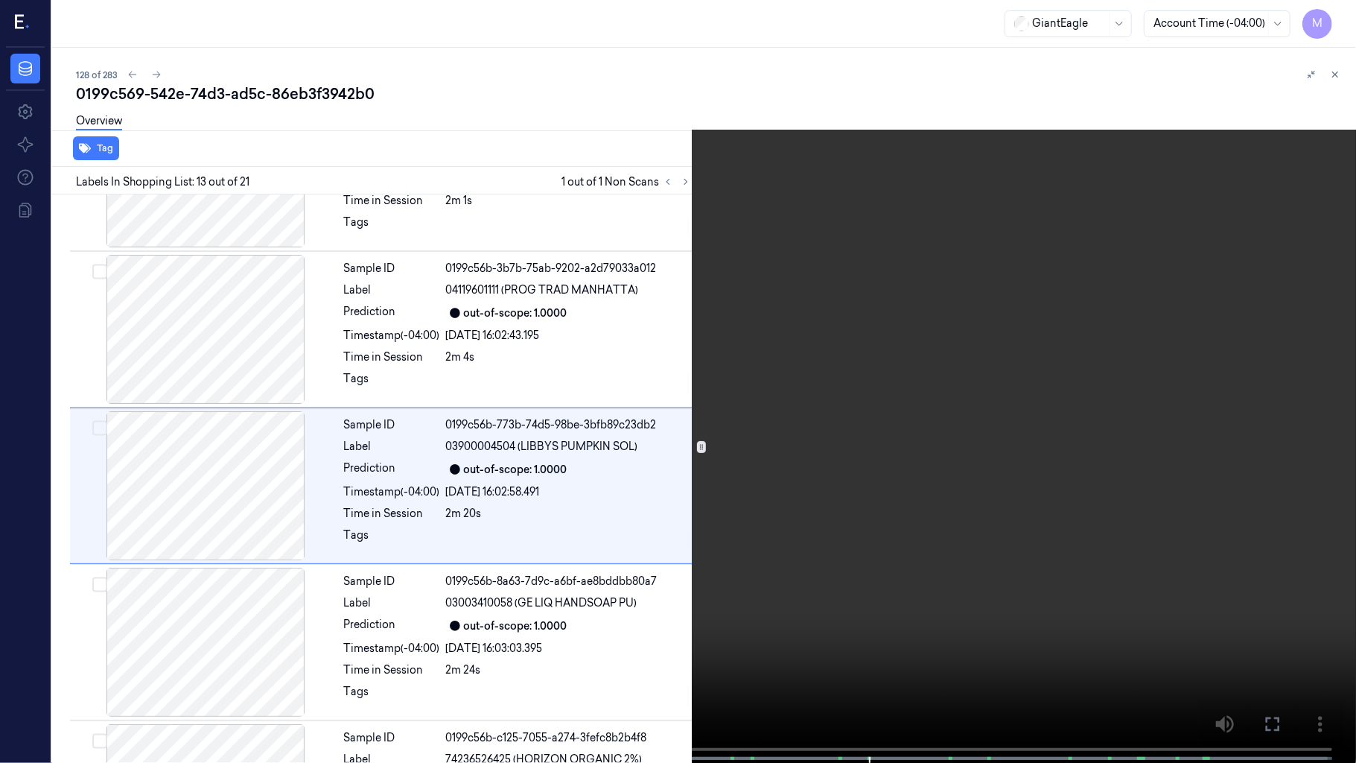
click at [859, 502] on video at bounding box center [678, 383] width 1356 height 766
click at [0, 0] on icon at bounding box center [0, 0] width 0 height 0
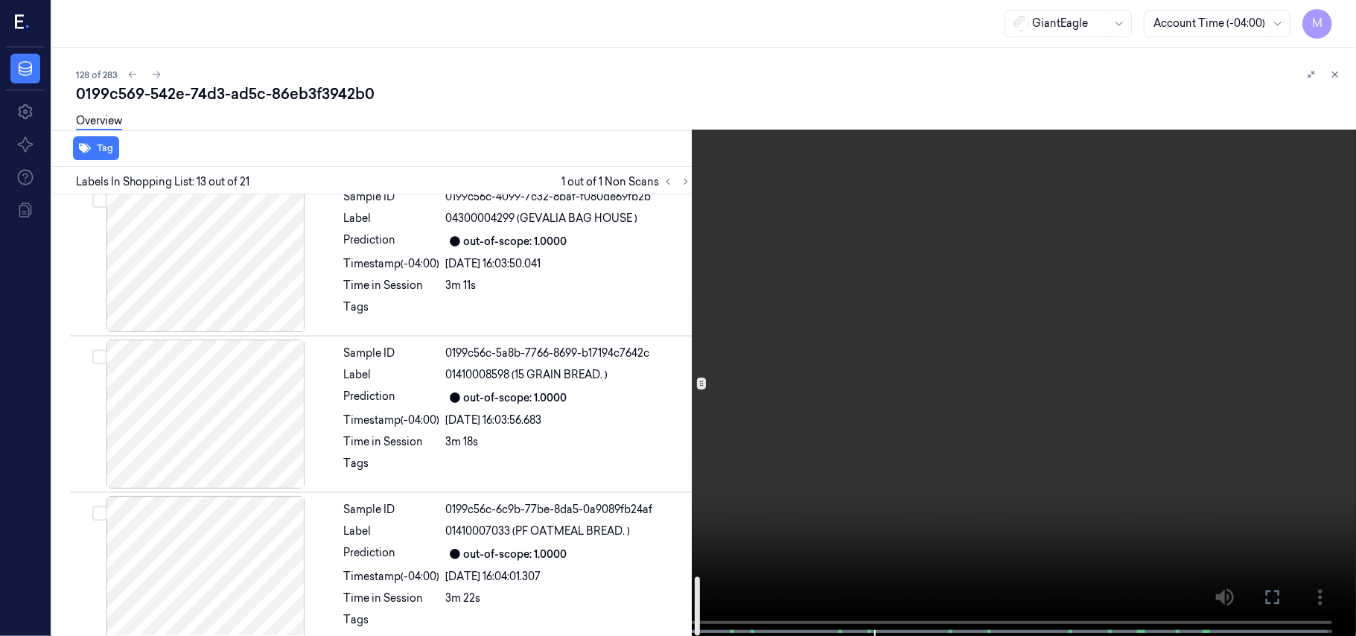
scroll to position [2857, 0]
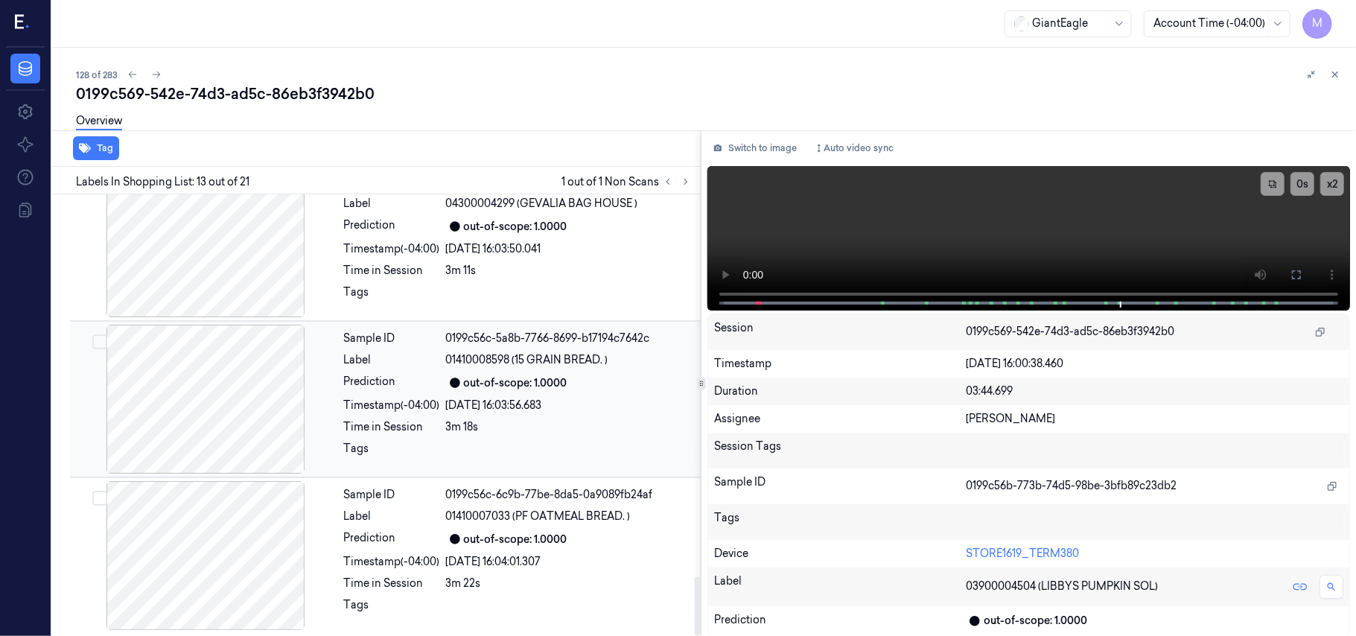
click at [564, 419] on div "3m 18s" at bounding box center [569, 427] width 246 height 16
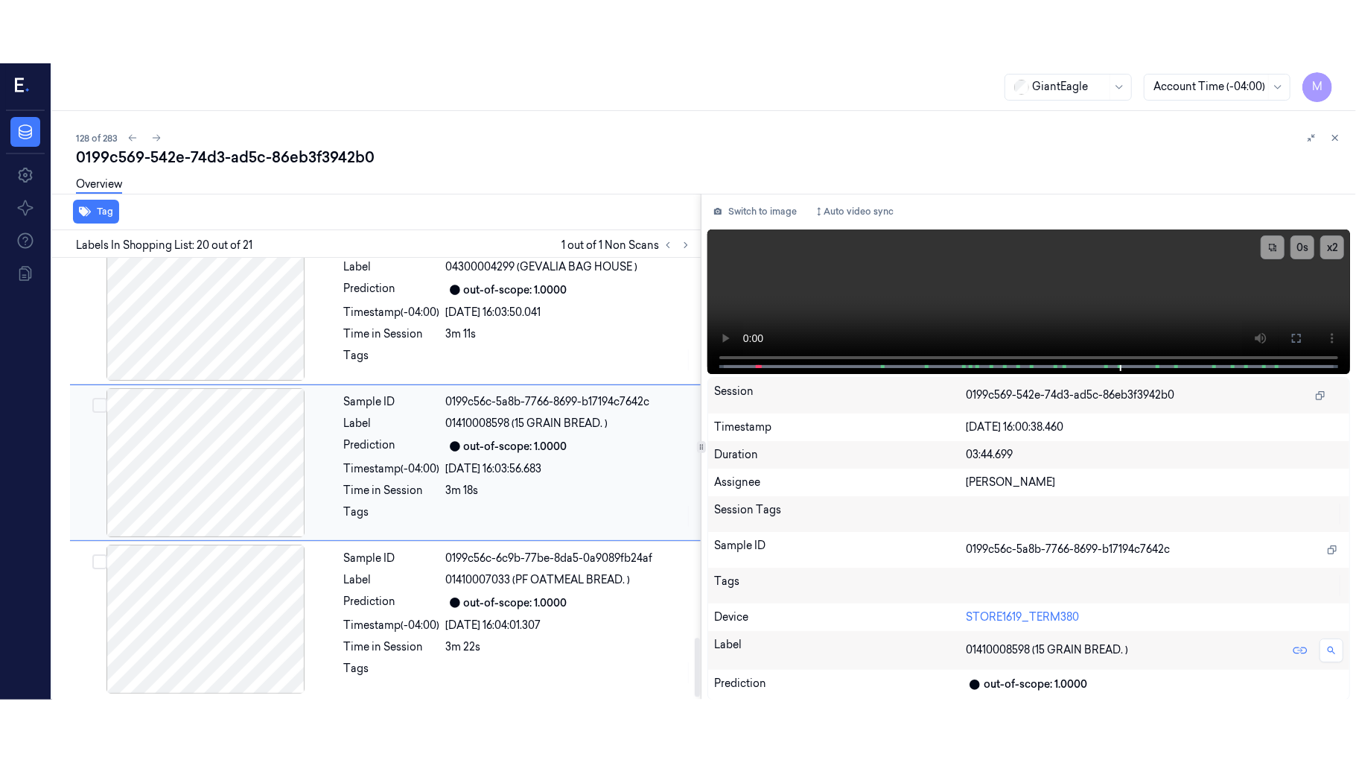
scroll to position [2836, 0]
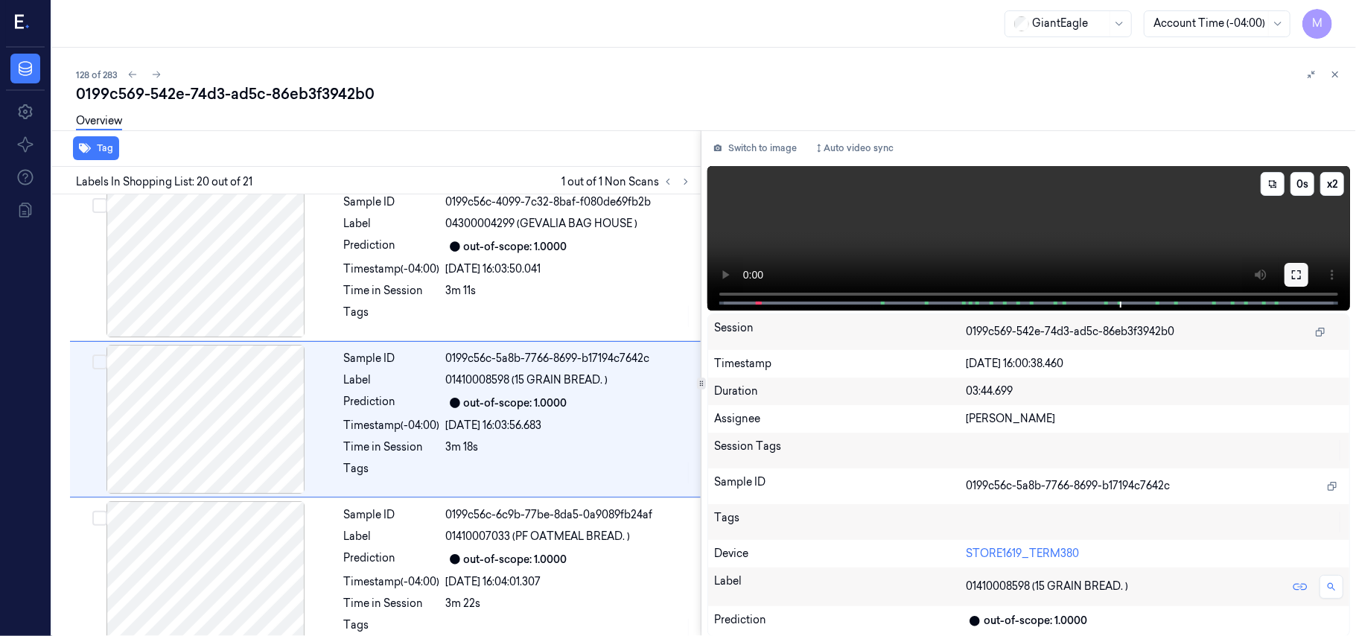
click at [1300, 278] on icon at bounding box center [1296, 274] width 9 height 9
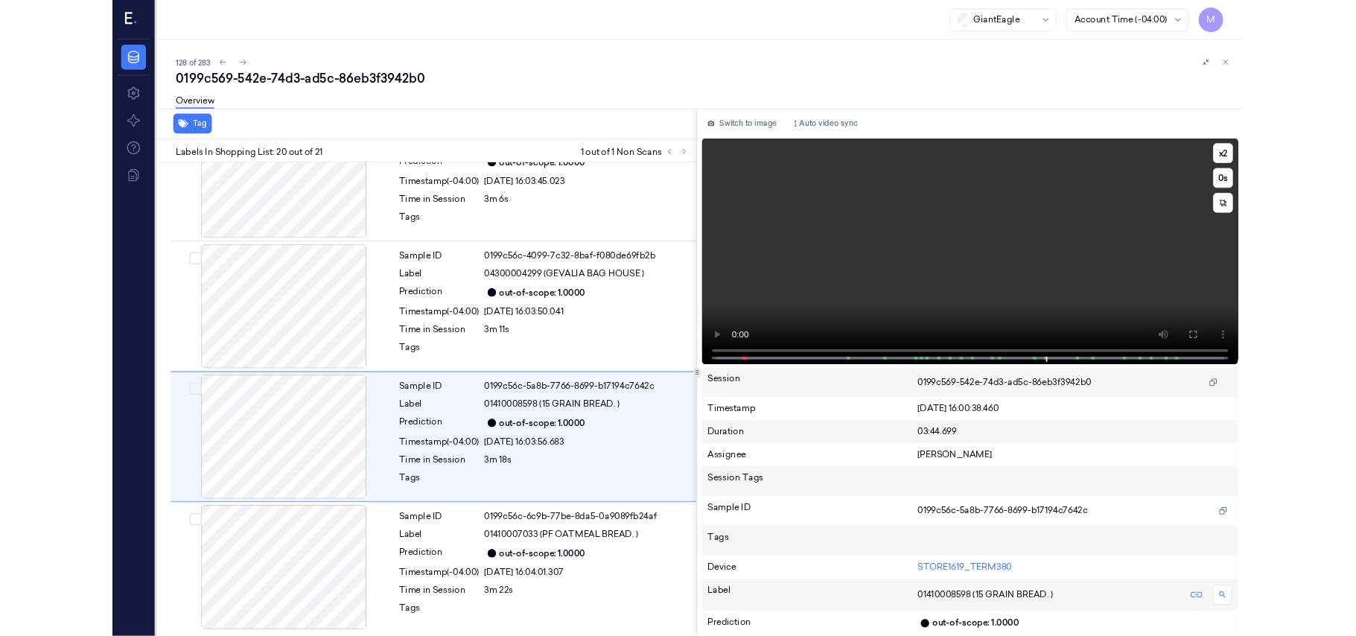
scroll to position [2730, 0]
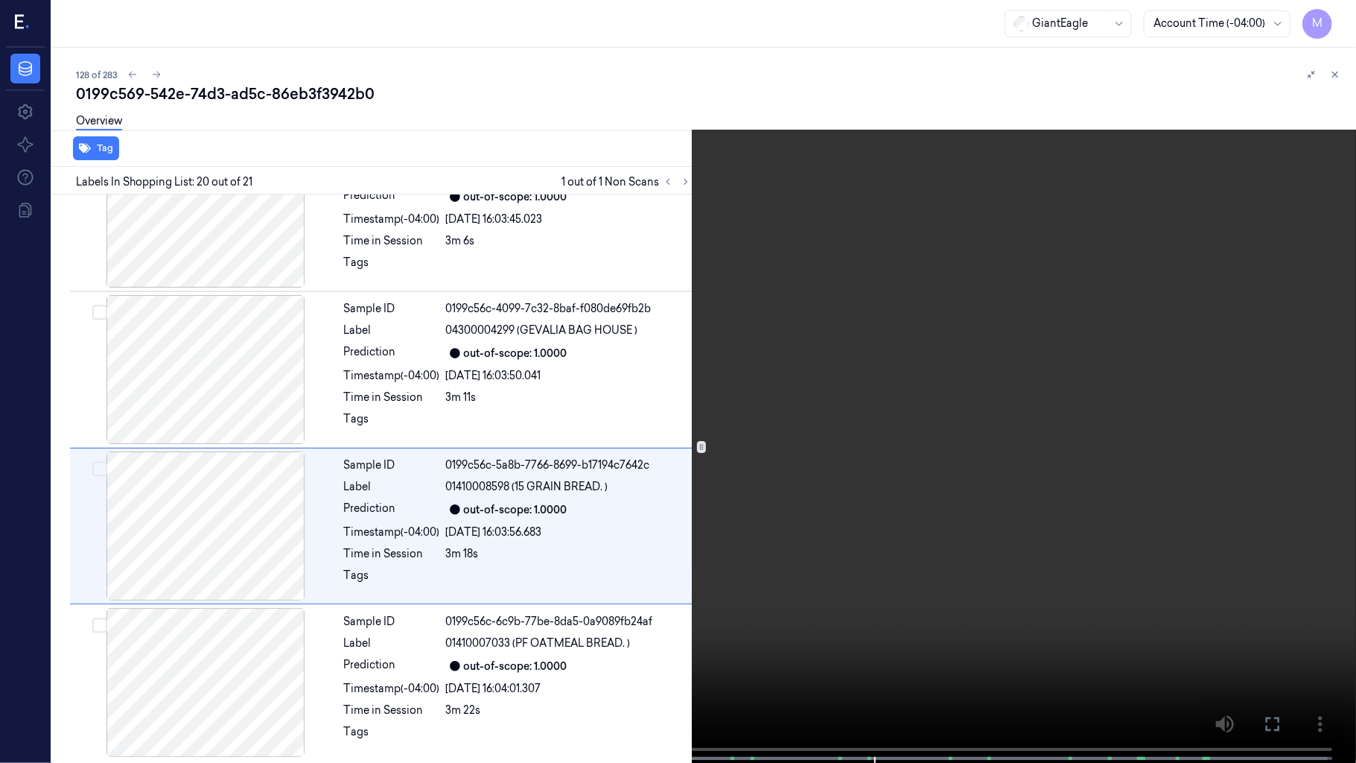
click at [913, 450] on video at bounding box center [678, 383] width 1356 height 766
click at [797, 474] on video at bounding box center [678, 383] width 1356 height 766
click at [0, 0] on icon at bounding box center [0, 0] width 0 height 0
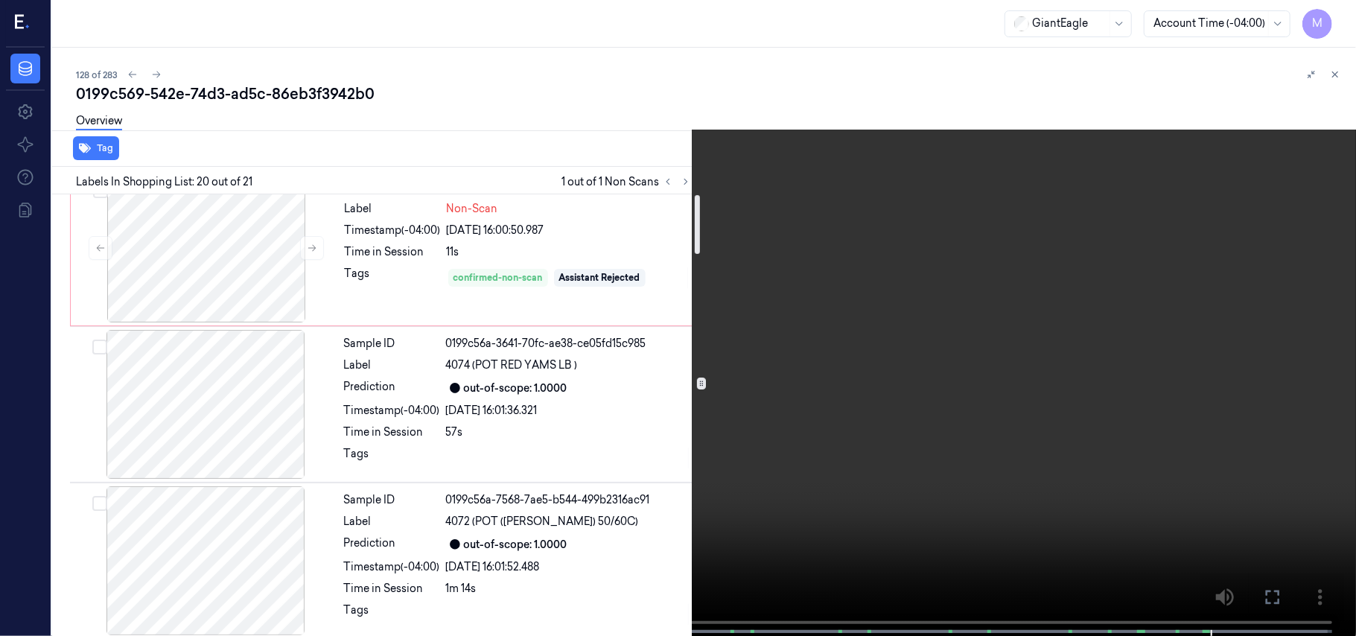
scroll to position [0, 0]
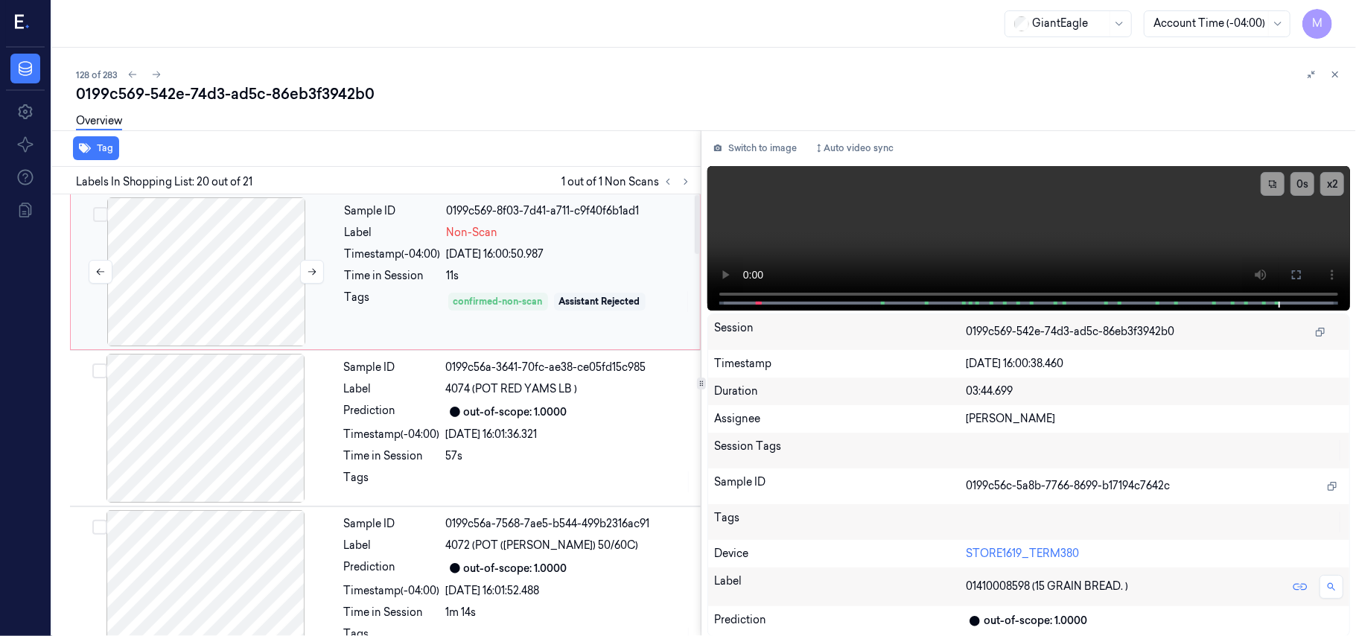
click at [209, 252] on div at bounding box center [206, 271] width 265 height 149
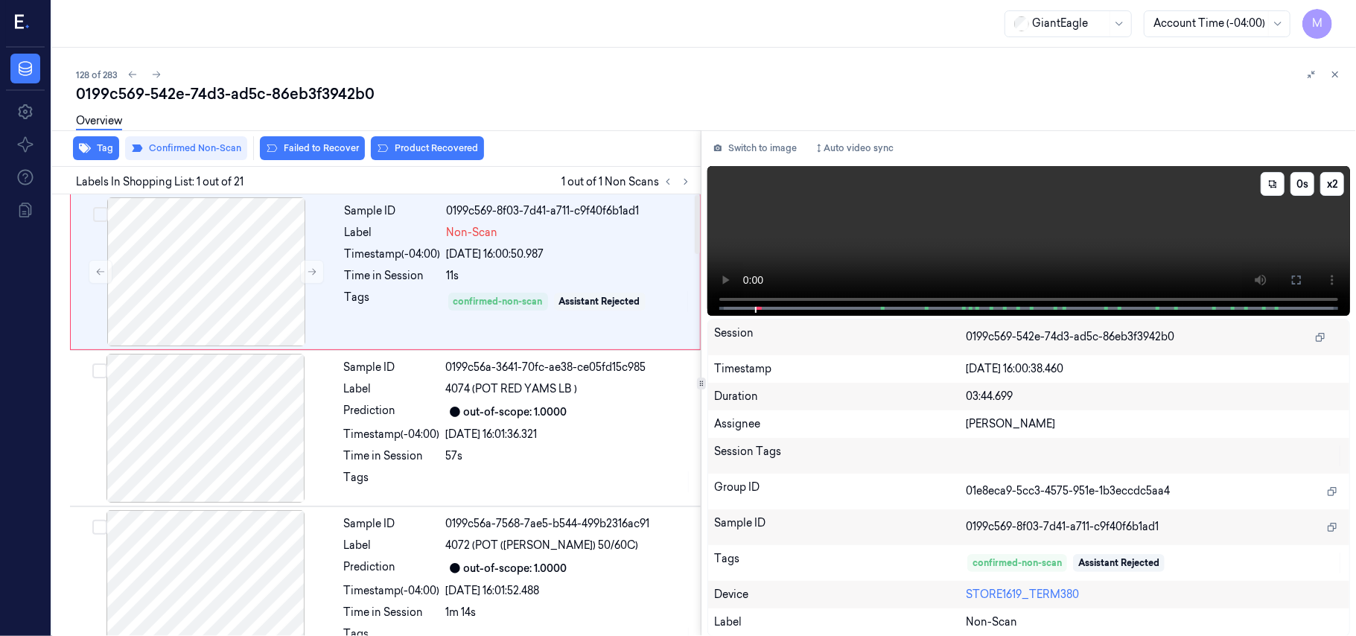
click at [1090, 217] on video at bounding box center [1028, 241] width 643 height 150
click at [1305, 280] on button at bounding box center [1297, 280] width 24 height 24
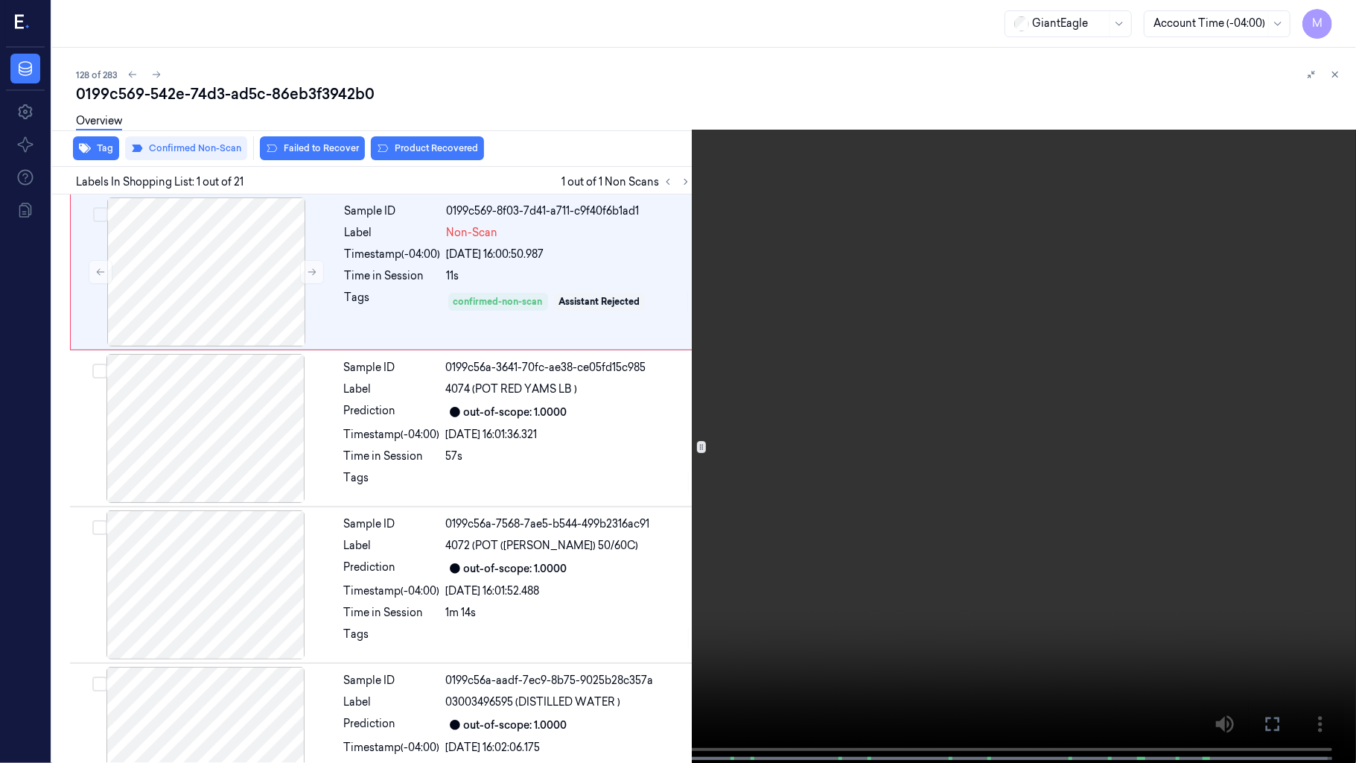
click at [1109, 349] on video at bounding box center [678, 383] width 1356 height 766
click at [1102, 369] on video at bounding box center [678, 383] width 1356 height 766
click at [0, 0] on icon at bounding box center [0, 0] width 0 height 0
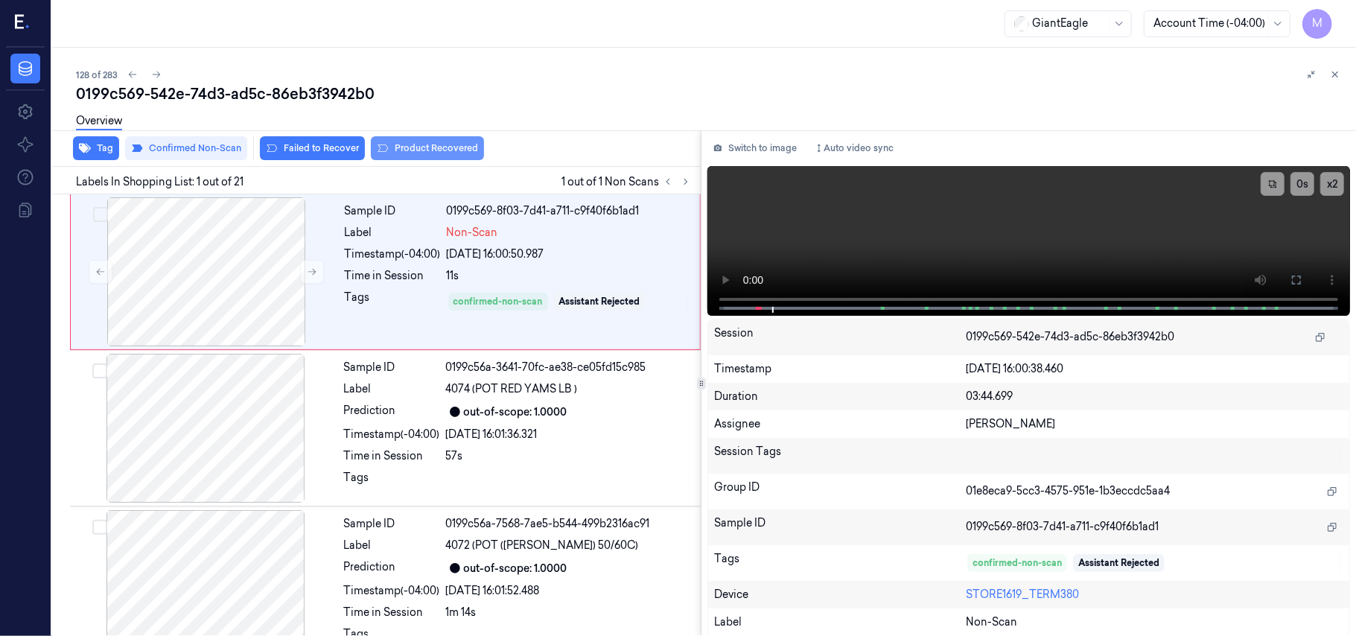
click at [441, 146] on button "Product Recovered" at bounding box center [427, 148] width 113 height 24
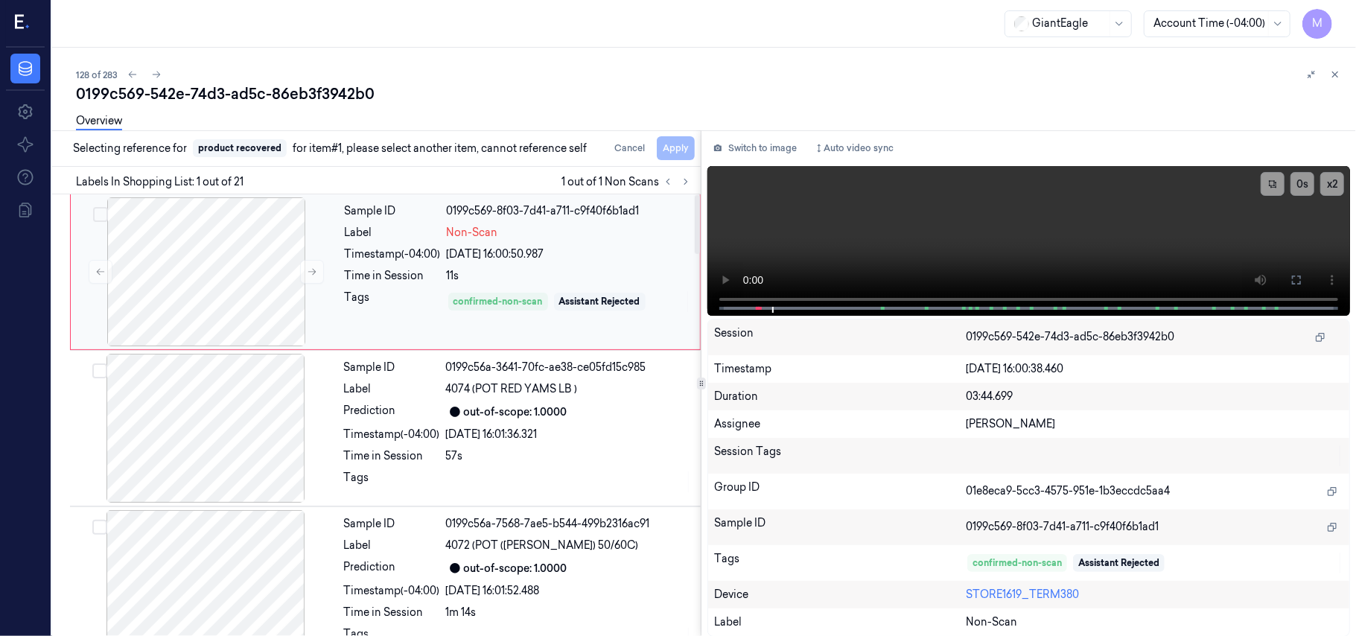
click at [555, 249] on div "[DATE] 16:00:50.987" at bounding box center [569, 254] width 244 height 16
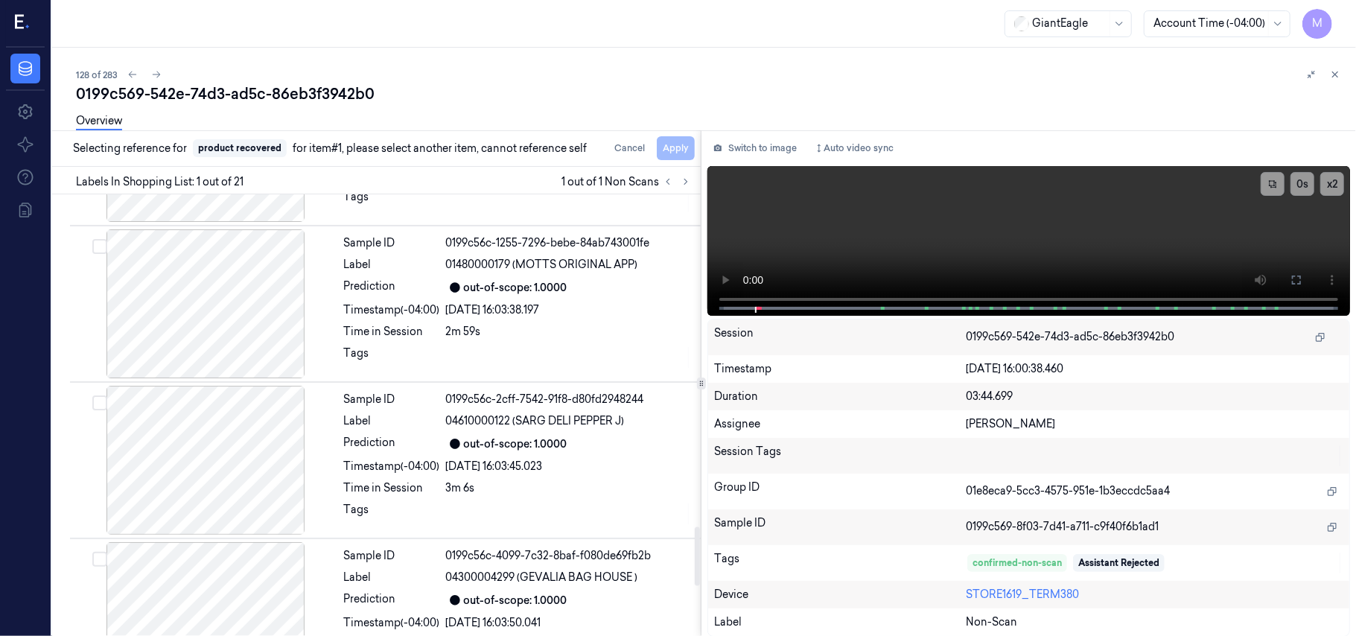
scroll to position [2857, 0]
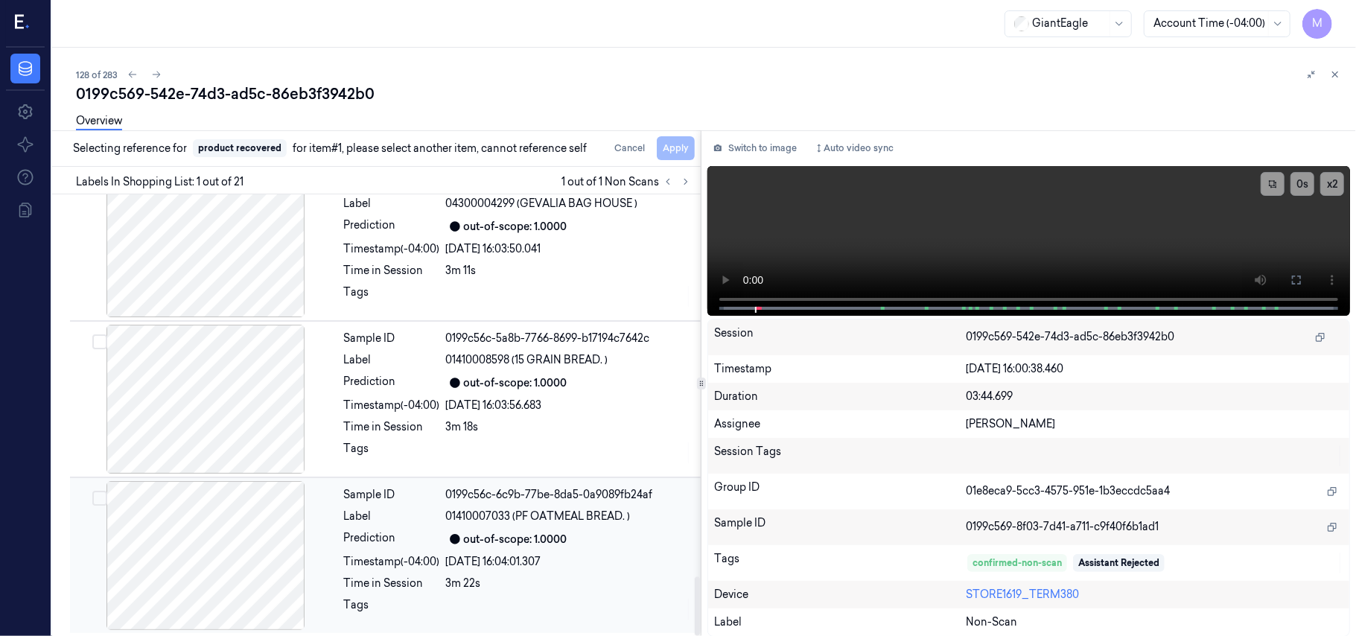
click at [514, 548] on div "Sample ID 0199c56c-6c9b-77be-8da5-0a9089fb24af Label 01410007033 (PF OATMEAL BR…" at bounding box center [518, 555] width 360 height 149
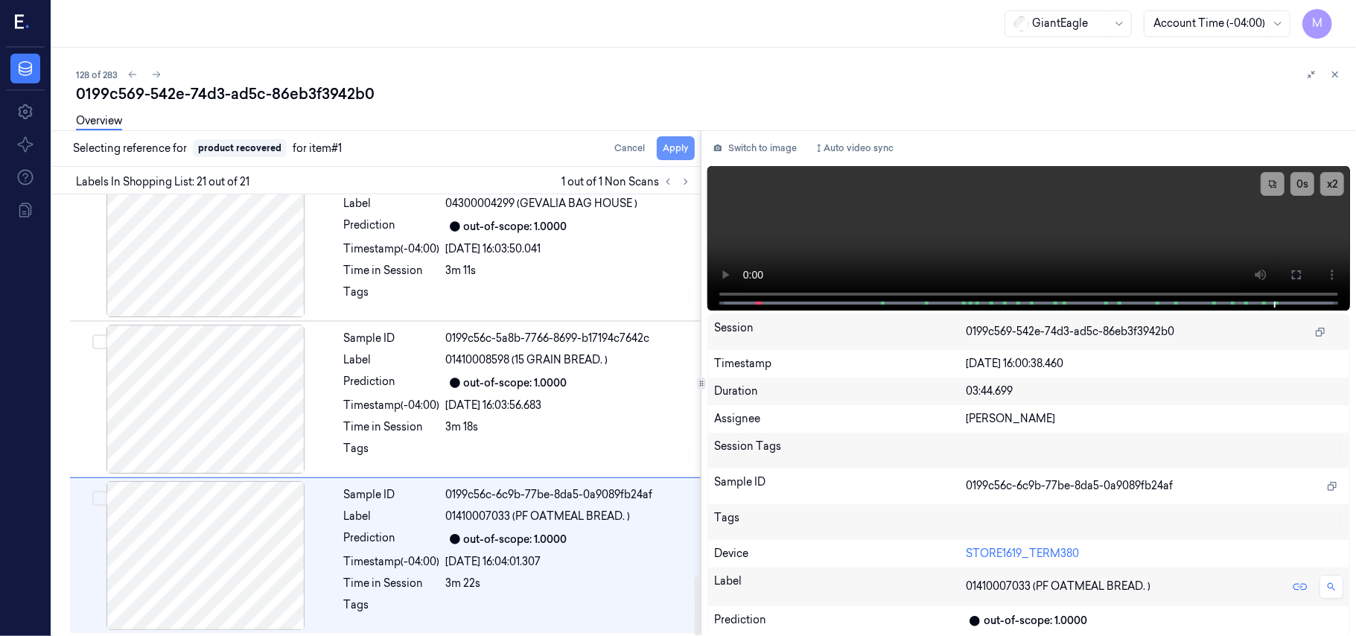
click at [674, 150] on button "Apply" at bounding box center [676, 148] width 38 height 24
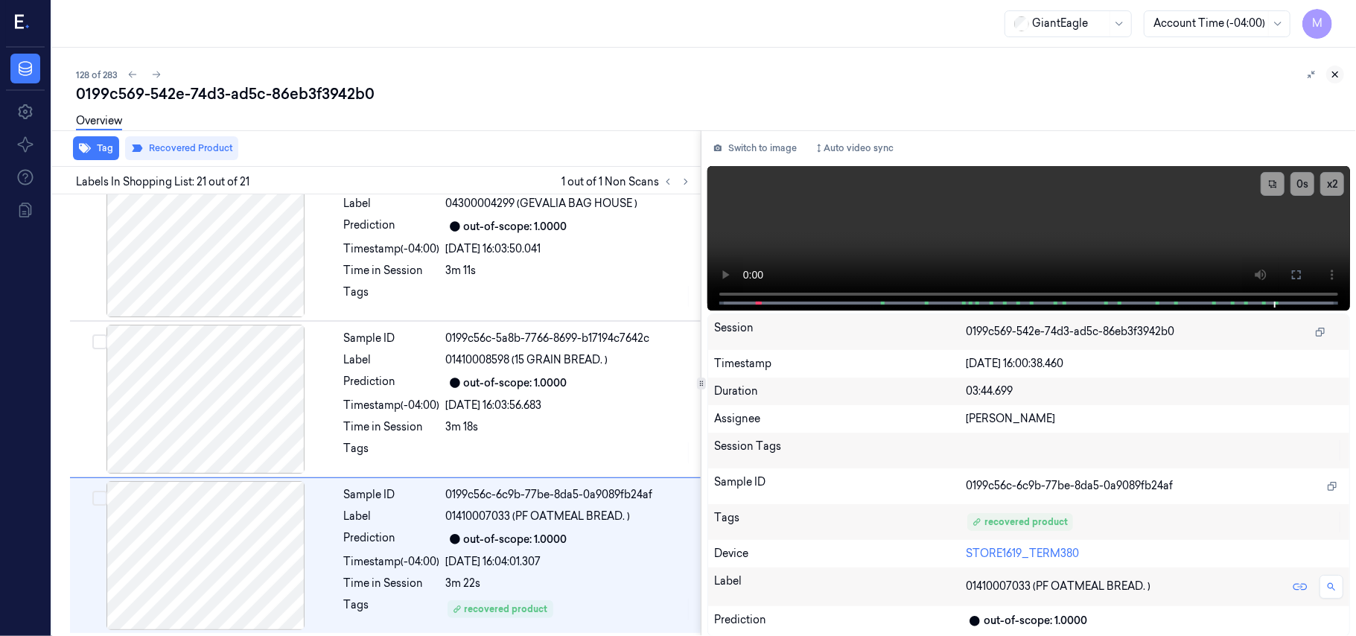
click at [1334, 71] on icon at bounding box center [1335, 74] width 10 height 10
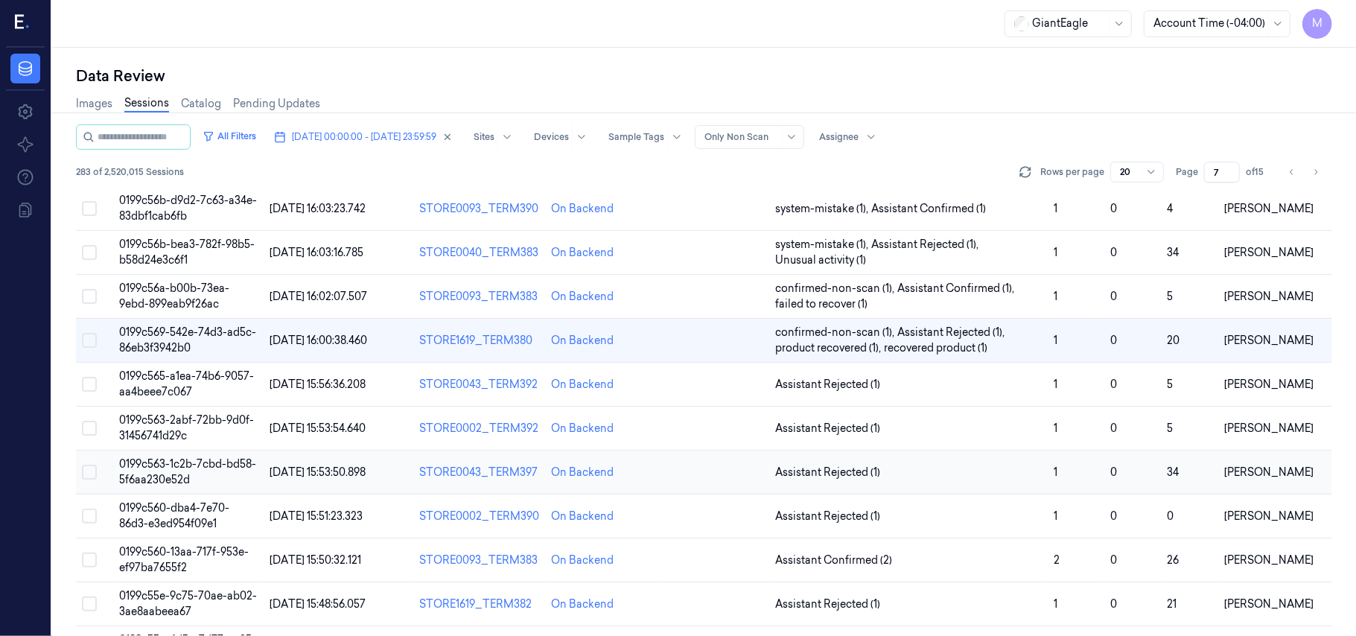
scroll to position [247, 0]
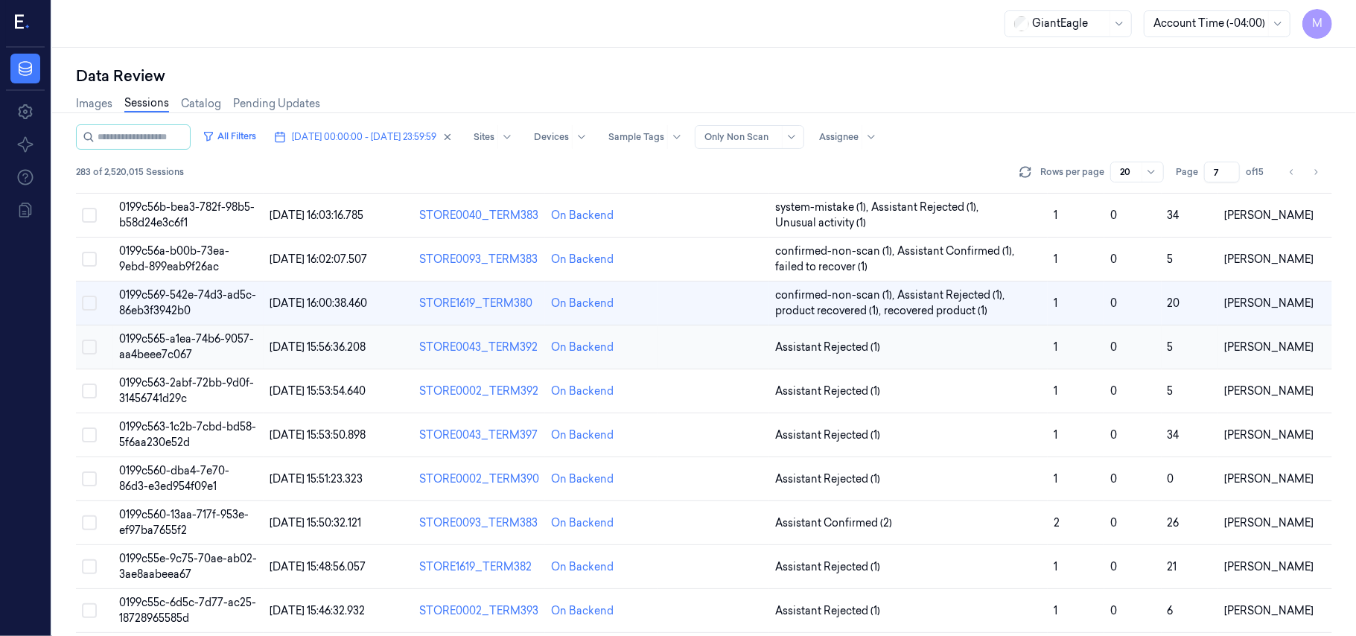
click at [165, 335] on span "0199c565-a1ea-74b6-9057-aa4beee7c067" at bounding box center [186, 346] width 135 height 29
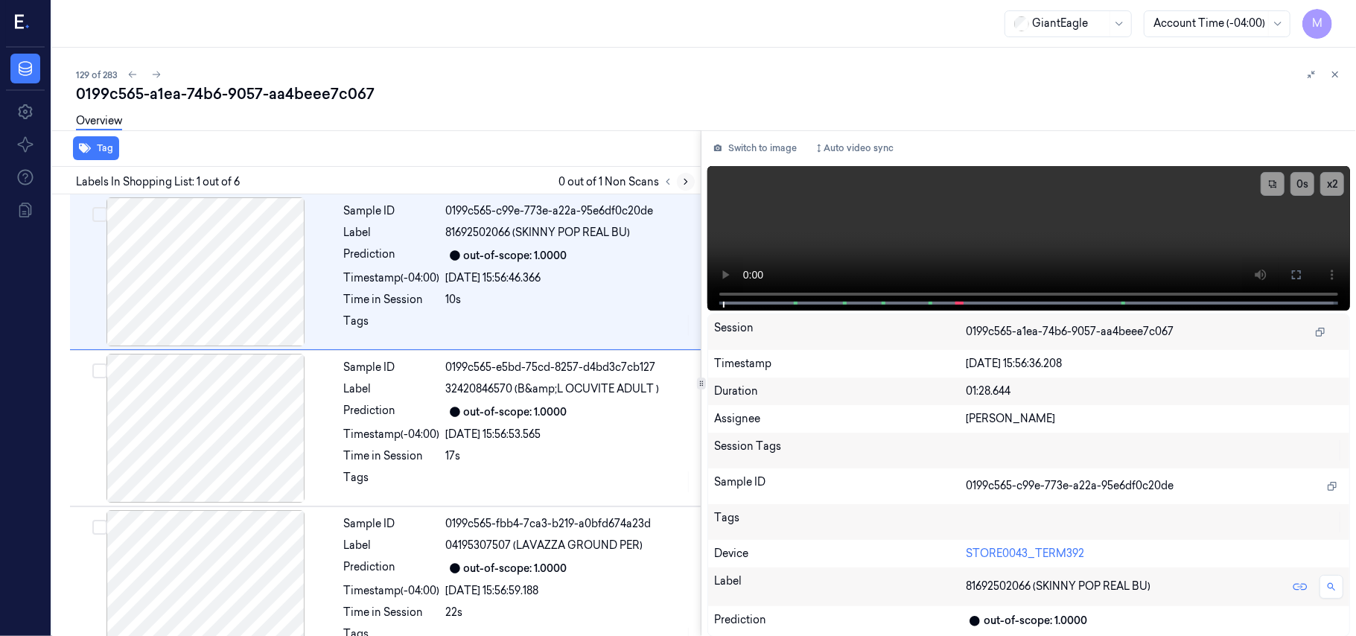
click at [681, 182] on icon at bounding box center [686, 181] width 10 height 10
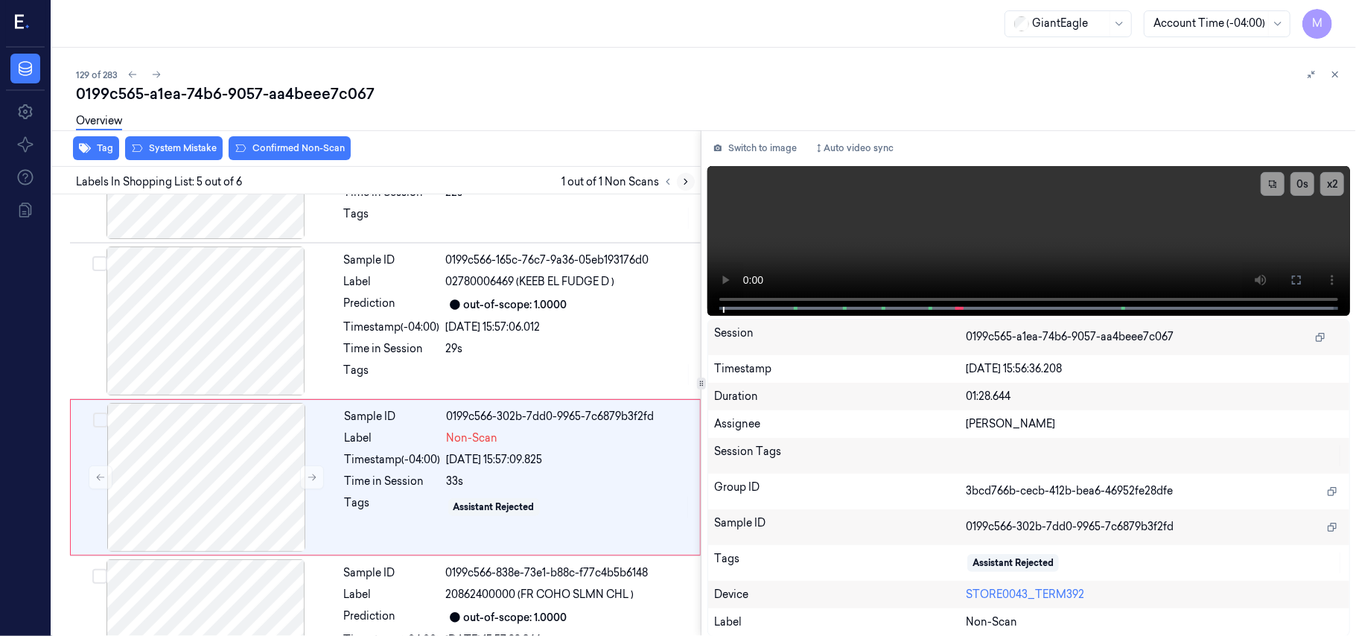
scroll to position [483, 0]
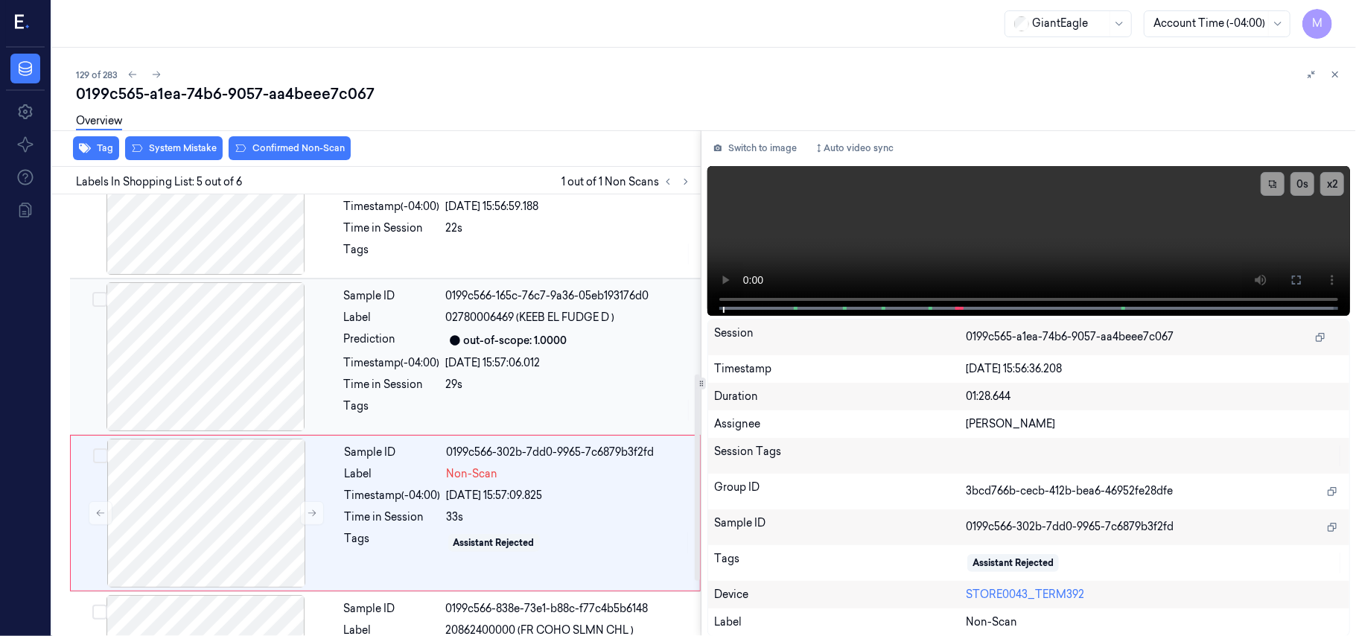
click at [514, 362] on div "[DATE] 15:57:06.012" at bounding box center [569, 363] width 246 height 16
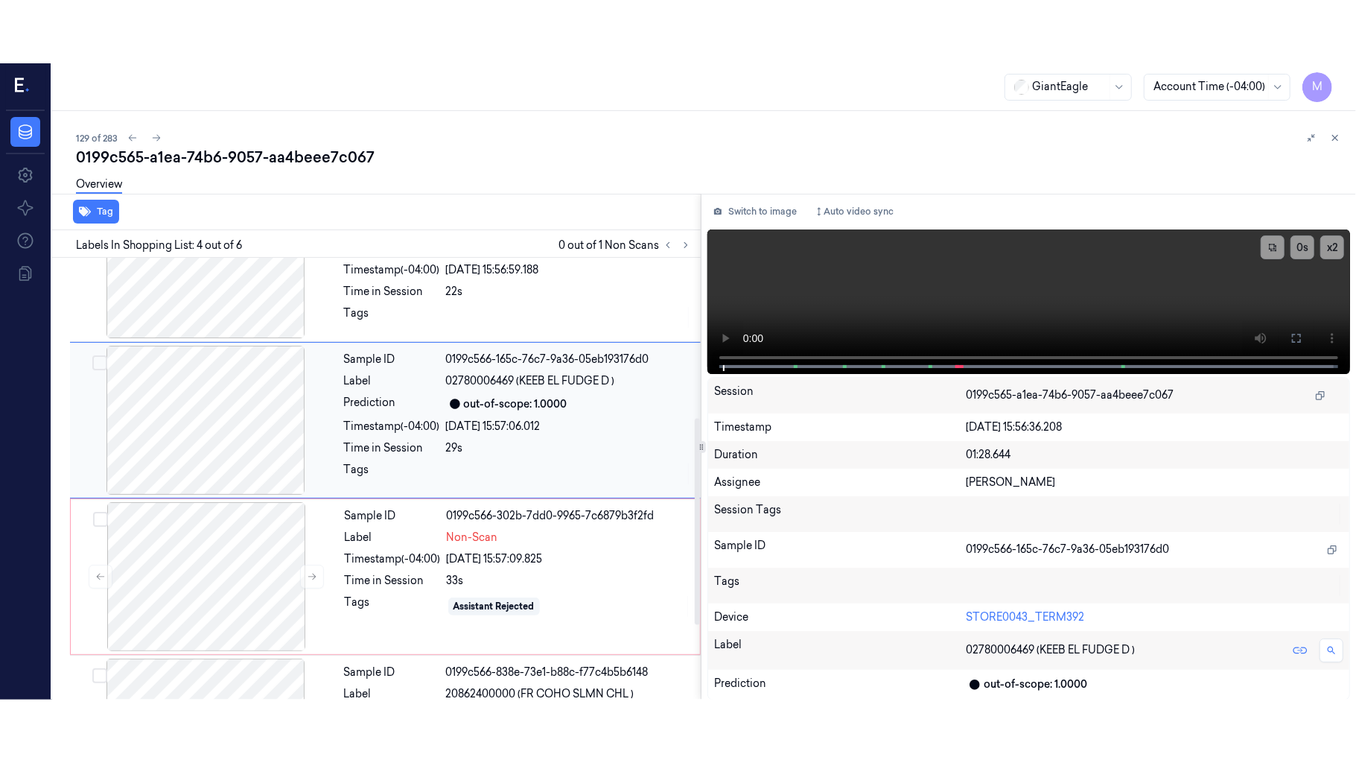
scroll to position [326, 0]
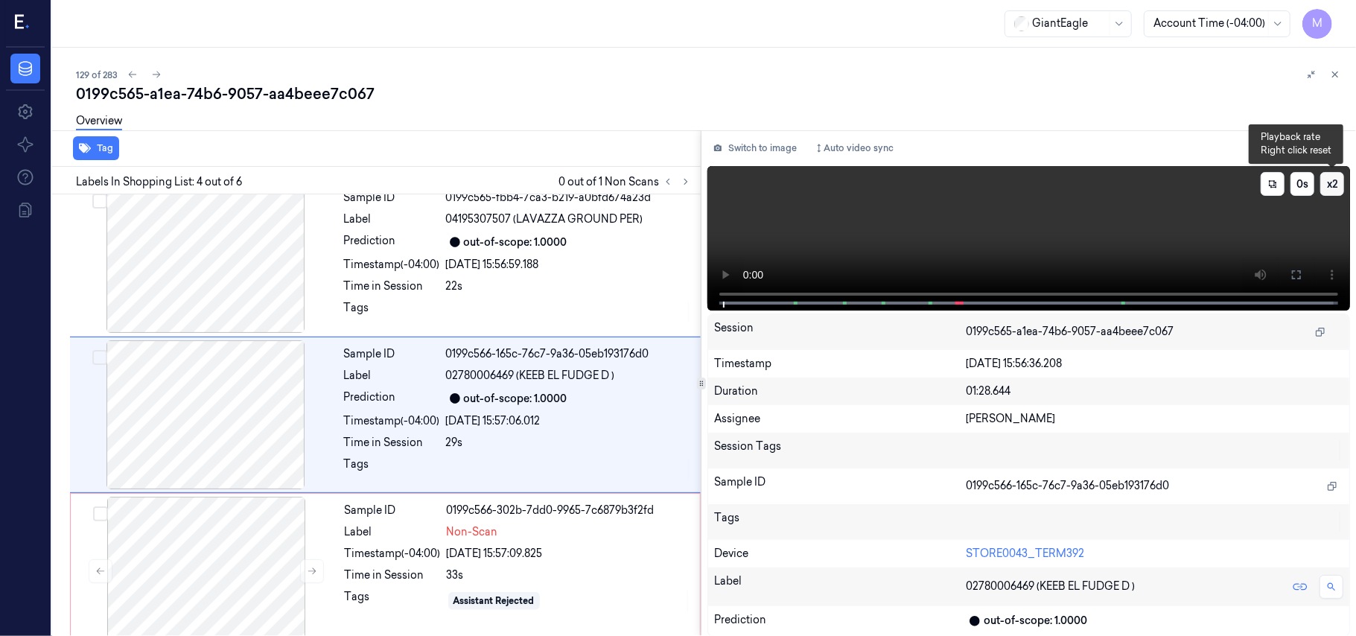
click at [1332, 183] on button "x 2" at bounding box center [1332, 184] width 24 height 24
click at [1332, 183] on button "x 4" at bounding box center [1332, 184] width 24 height 24
click at [1296, 273] on icon at bounding box center [1297, 275] width 12 height 12
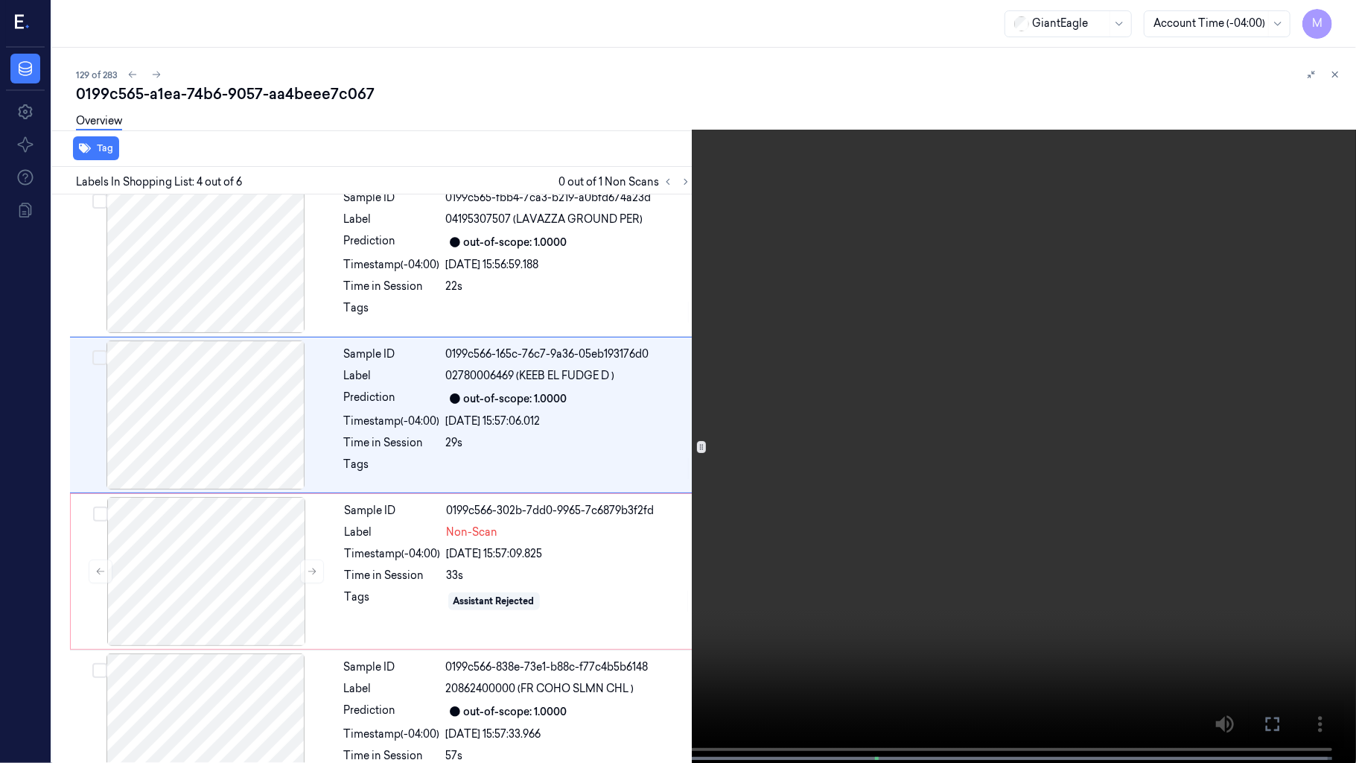
click at [978, 382] on video at bounding box center [678, 383] width 1356 height 766
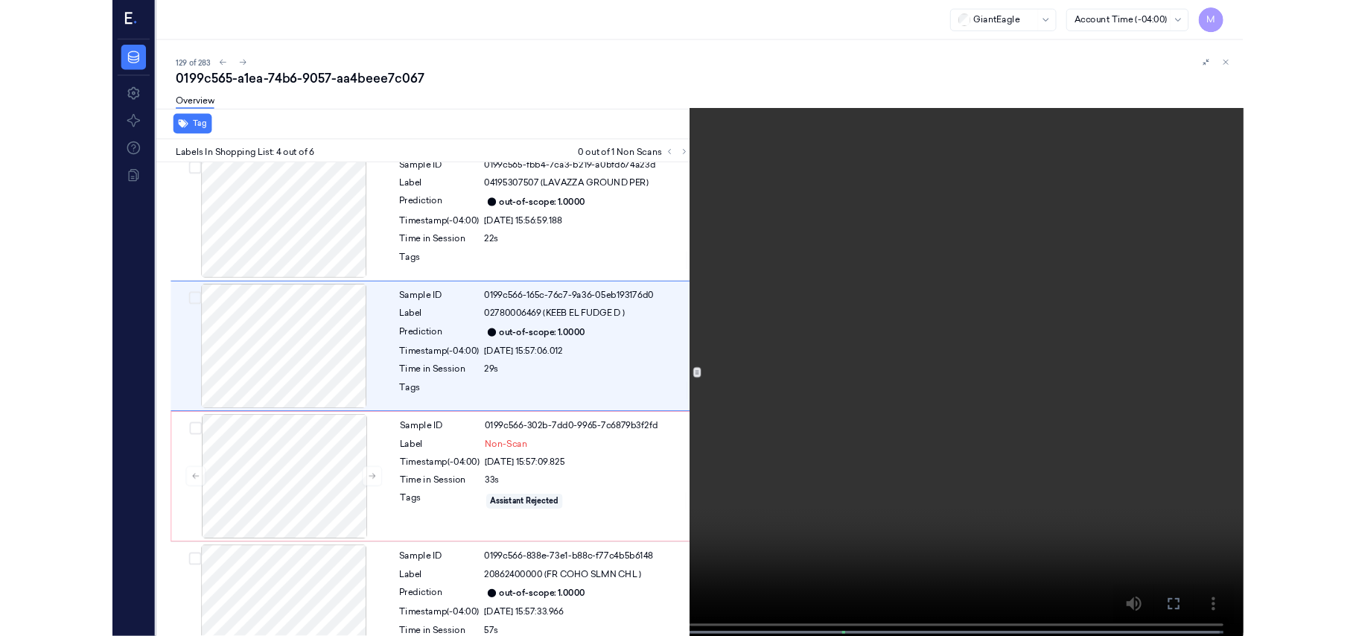
scroll to position [264, 0]
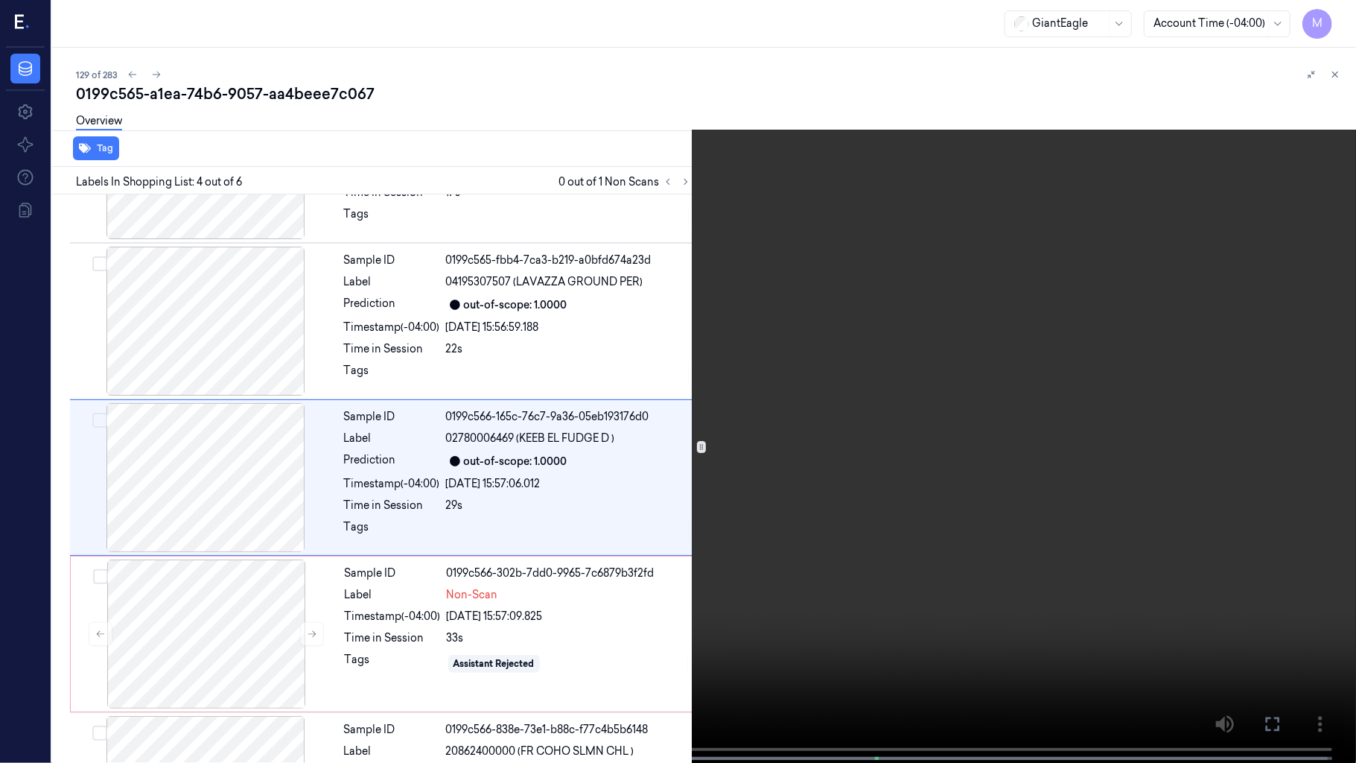
click at [844, 538] on video at bounding box center [678, 383] width 1356 height 766
click at [0, 0] on button at bounding box center [0, 0] width 0 height 0
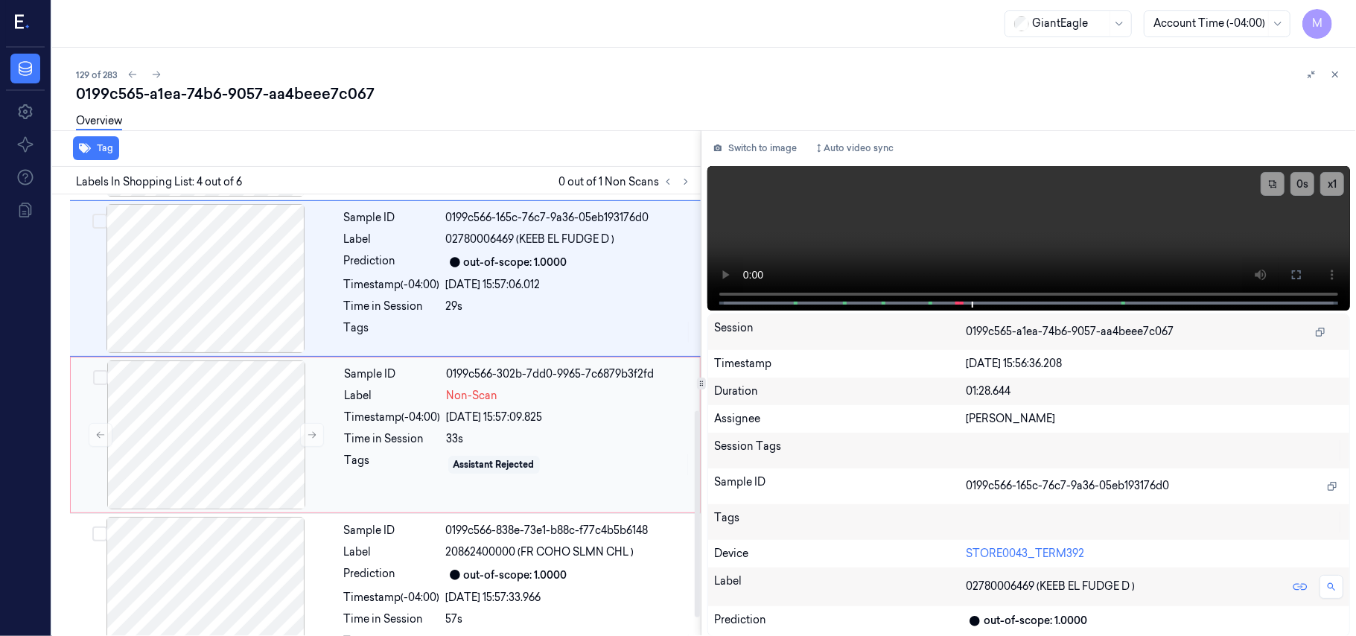
click at [423, 448] on div "Sample ID 0199c566-302b-7dd0-9965-7c6879b3f2fd Label Non-Scan Timestamp (-04:00…" at bounding box center [518, 434] width 358 height 149
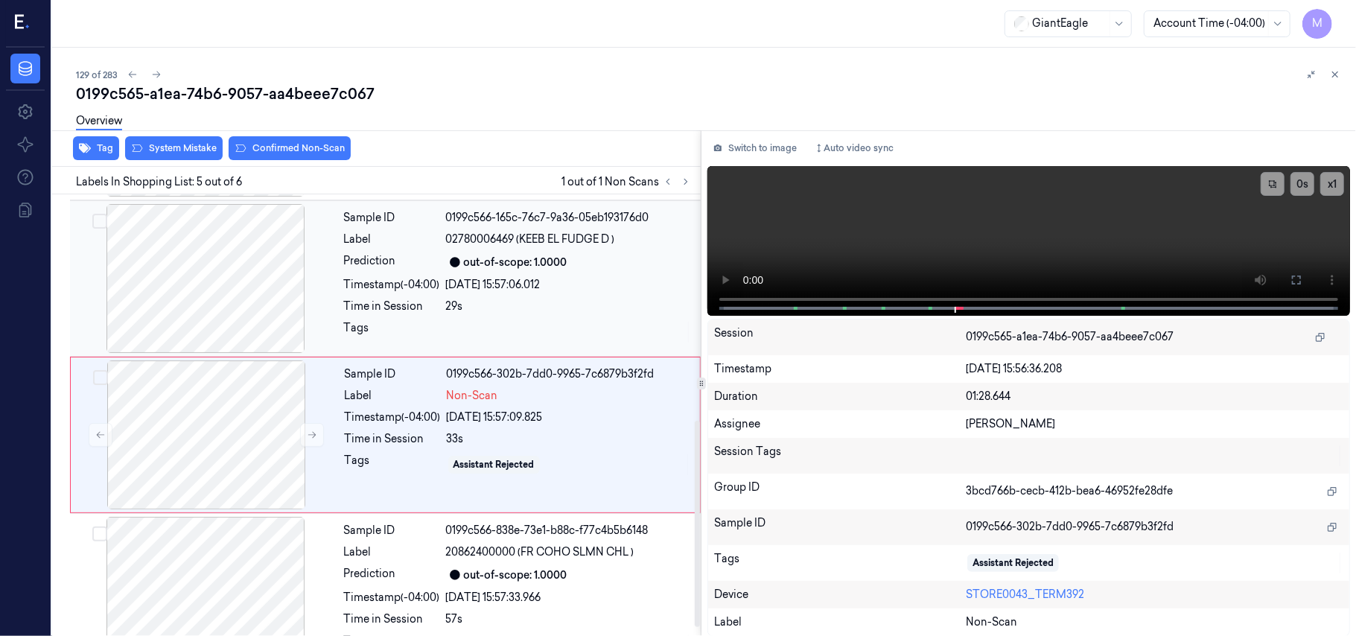
scroll to position [483, 0]
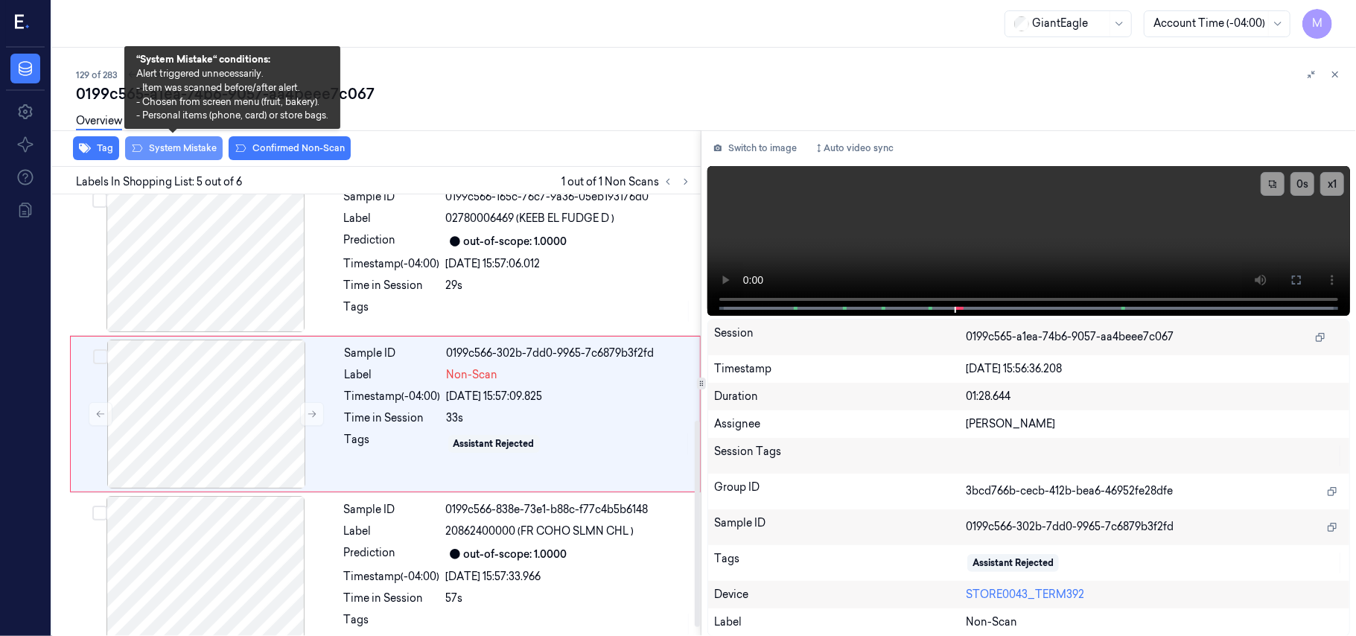
click at [185, 144] on button "System Mistake" at bounding box center [174, 148] width 98 height 24
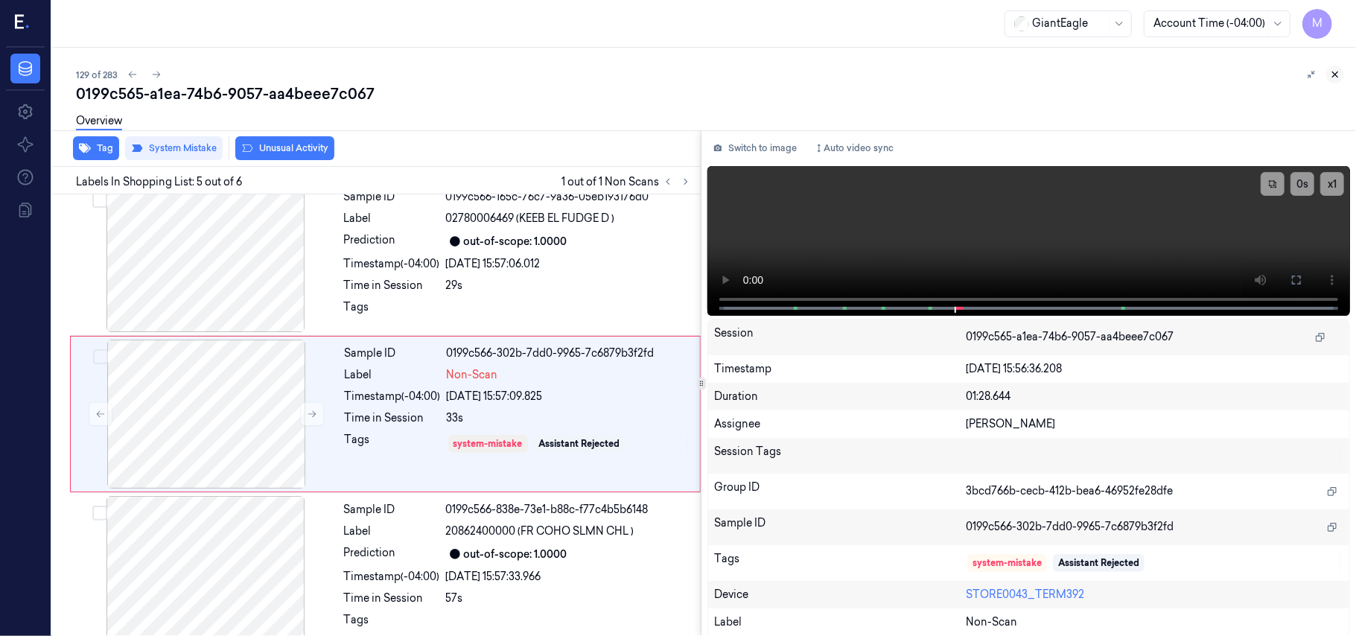
click at [1333, 74] on icon at bounding box center [1335, 74] width 10 height 10
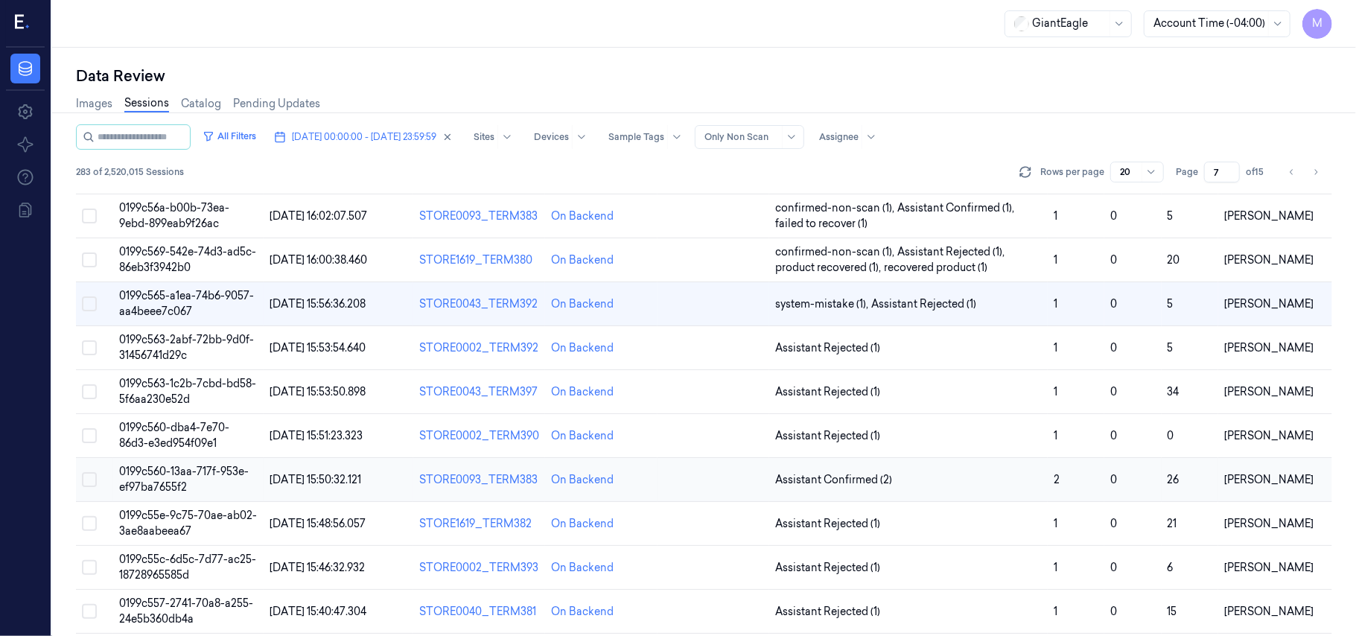
scroll to position [398, 0]
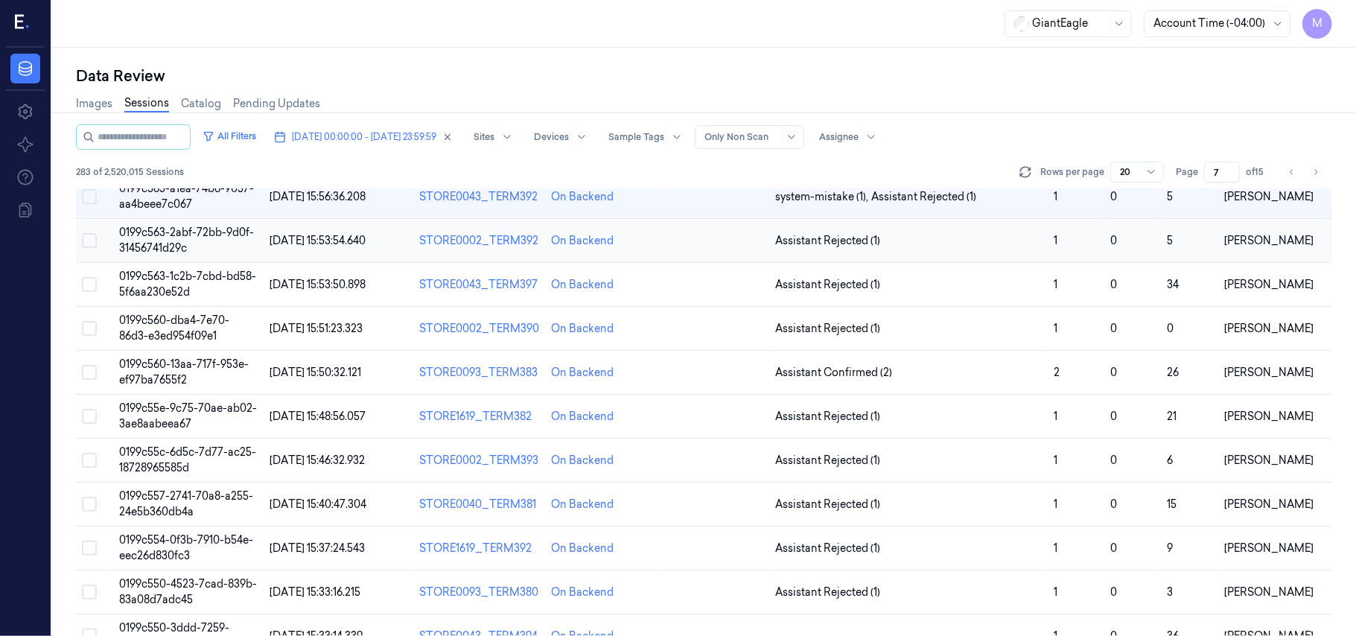
click at [188, 239] on span "0199c563-2abf-72bb-9d0f-31456741d29c" at bounding box center [186, 240] width 135 height 29
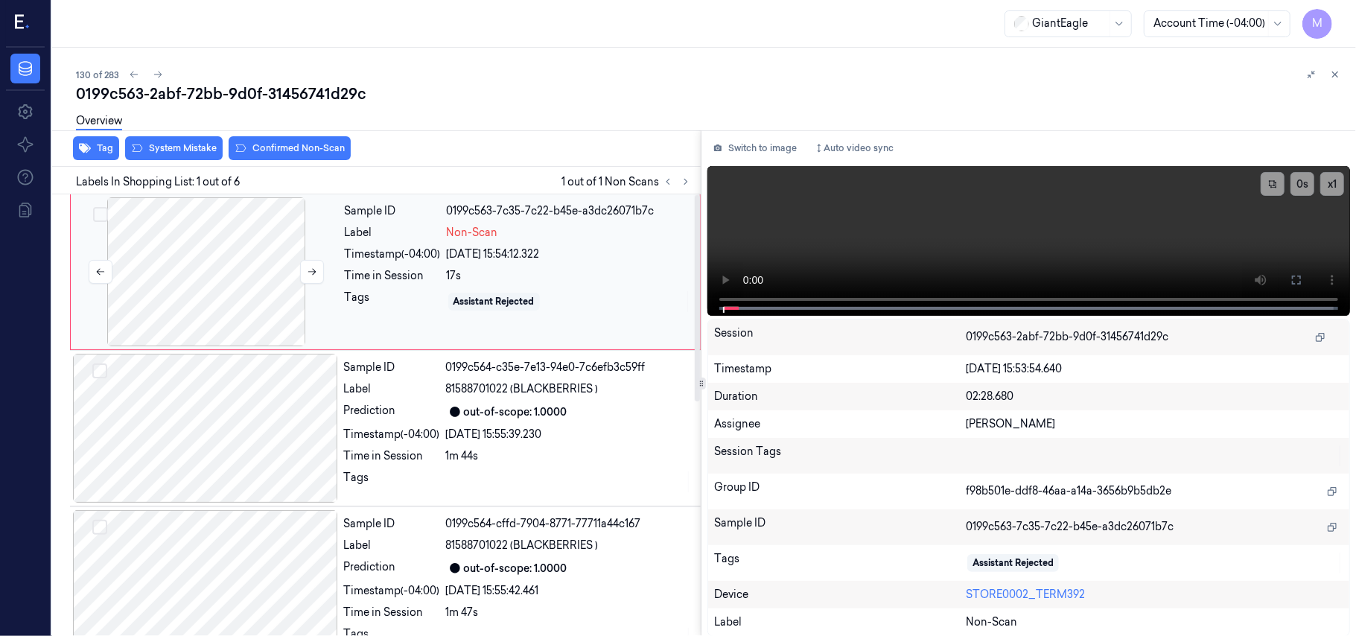
click at [201, 263] on div at bounding box center [206, 271] width 265 height 149
click at [1300, 283] on icon at bounding box center [1296, 280] width 9 height 9
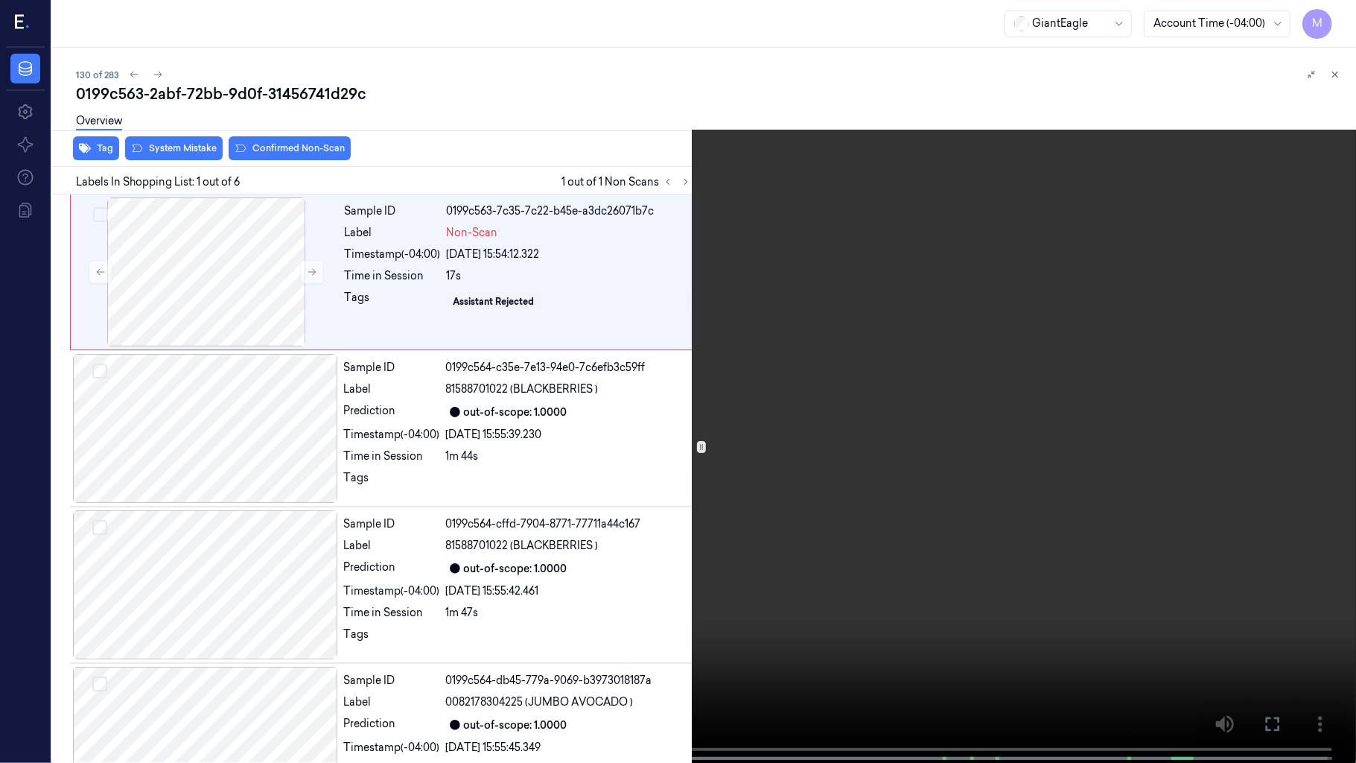
click at [794, 344] on video at bounding box center [678, 383] width 1356 height 766
click at [999, 252] on video at bounding box center [678, 383] width 1356 height 766
click at [999, 253] on video at bounding box center [678, 383] width 1356 height 766
click at [0, 0] on icon at bounding box center [0, 0] width 0 height 0
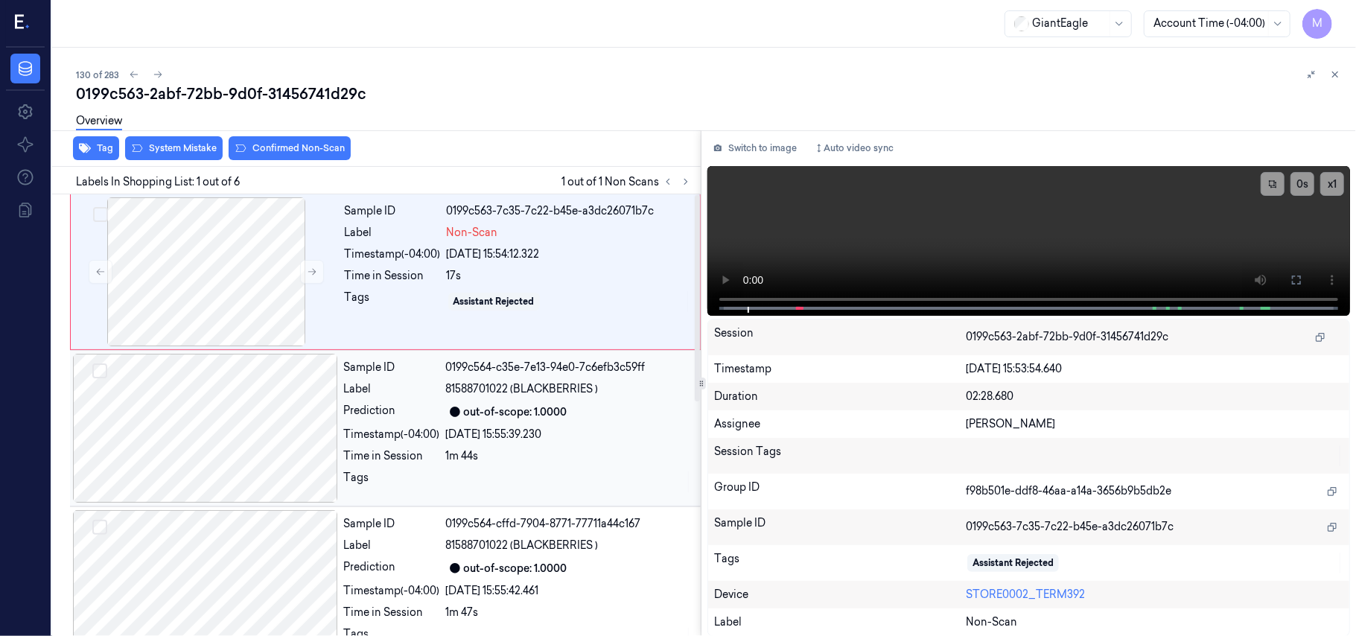
click at [558, 417] on div "out-of-scope: 1.0000" at bounding box center [516, 412] width 104 height 16
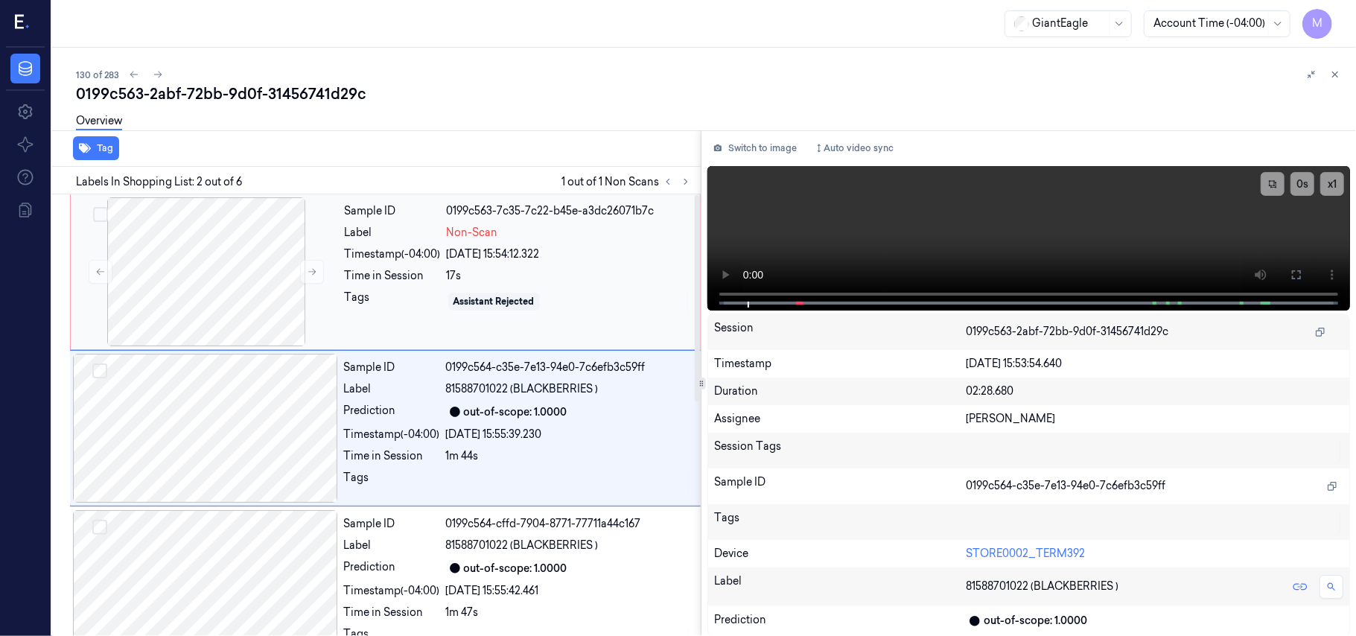
click at [552, 246] on div "[DATE] 15:54:12.322" at bounding box center [569, 254] width 244 height 16
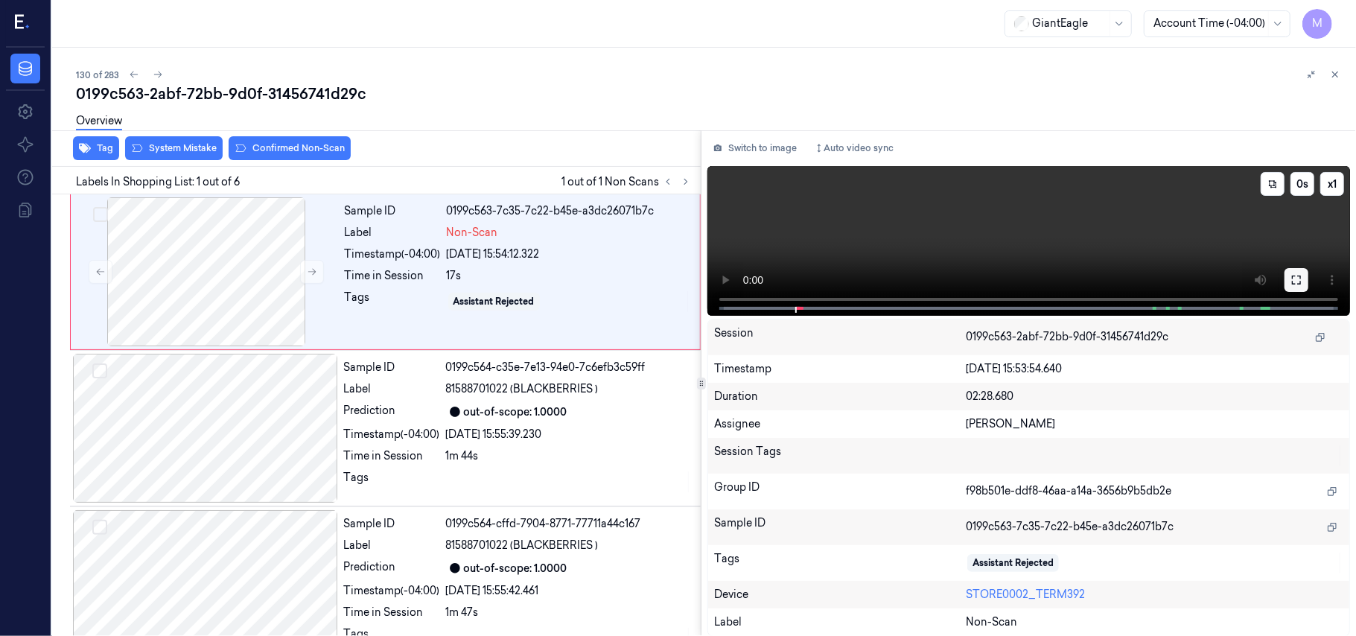
click at [1297, 279] on icon at bounding box center [1297, 280] width 12 height 12
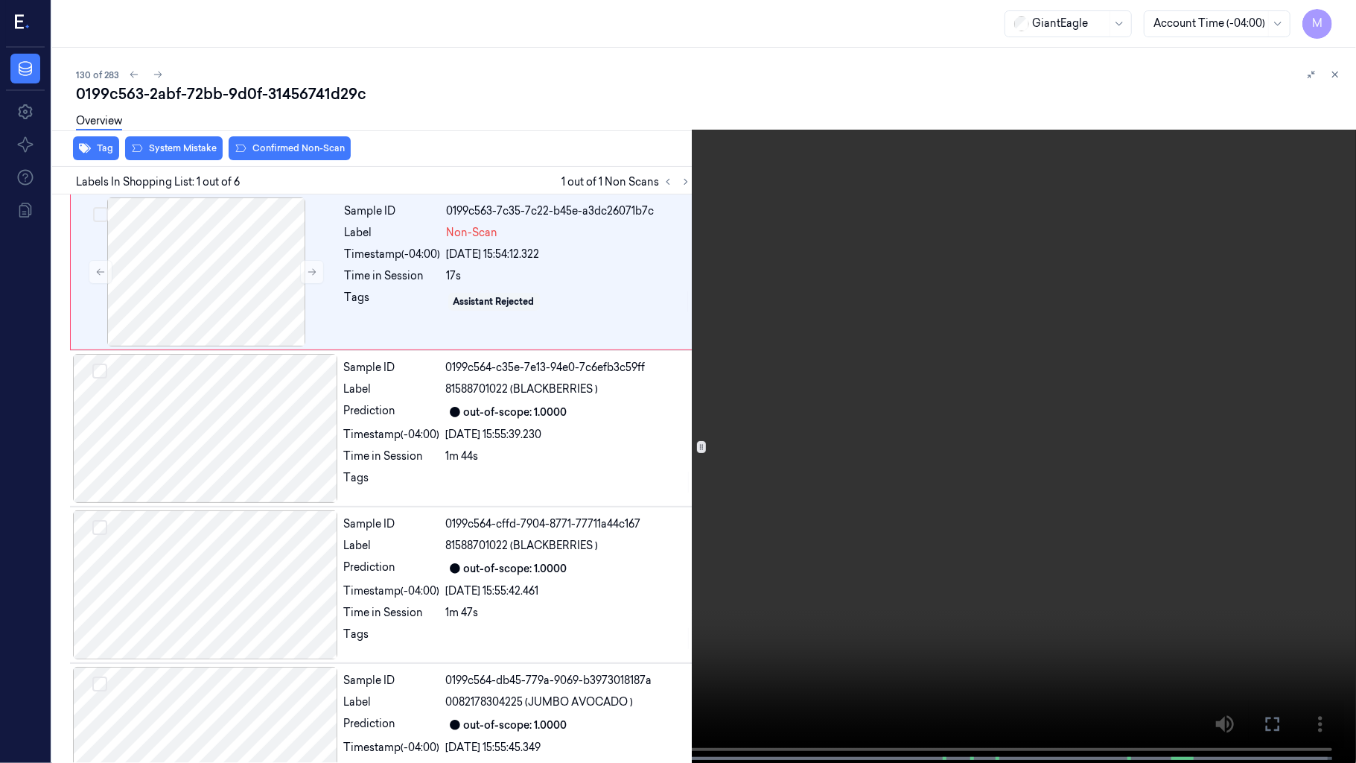
click at [1044, 386] on video at bounding box center [678, 383] width 1356 height 766
click at [700, 263] on video at bounding box center [678, 383] width 1356 height 766
click at [647, 279] on video at bounding box center [678, 383] width 1356 height 766
click at [0, 0] on icon at bounding box center [0, 0] width 0 height 0
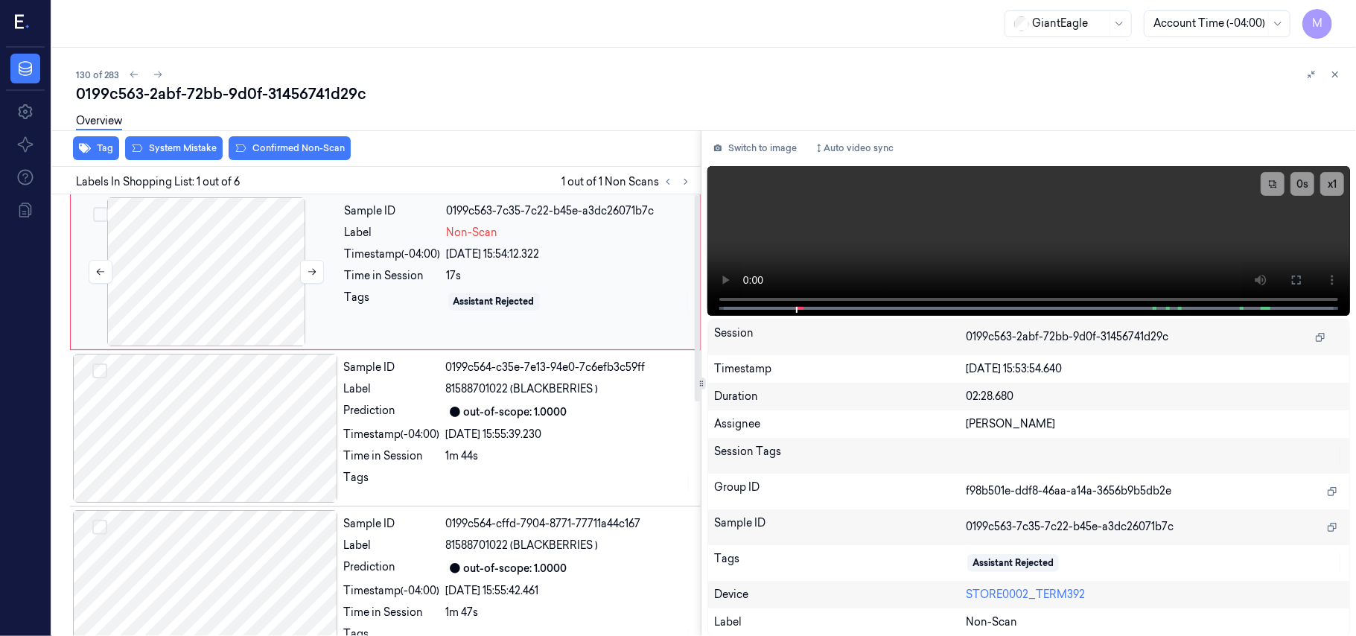
click at [213, 280] on div at bounding box center [206, 271] width 265 height 149
click at [1299, 274] on icon at bounding box center [1297, 280] width 12 height 12
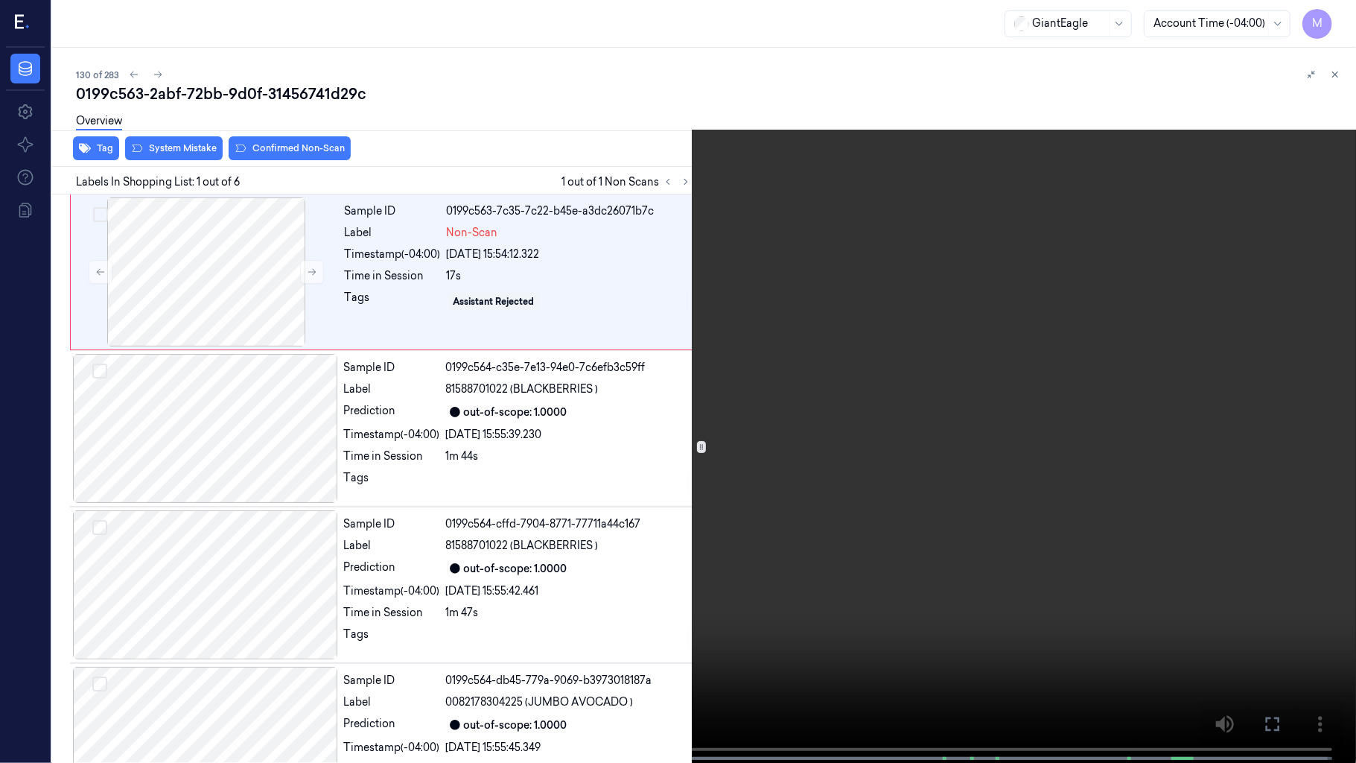
click at [1050, 337] on video at bounding box center [678, 383] width 1356 height 766
click at [861, 363] on video at bounding box center [678, 383] width 1356 height 766
click at [641, 438] on video at bounding box center [678, 383] width 1356 height 766
click at [926, 541] on video at bounding box center [678, 383] width 1356 height 766
click at [0, 0] on icon at bounding box center [0, 0] width 0 height 0
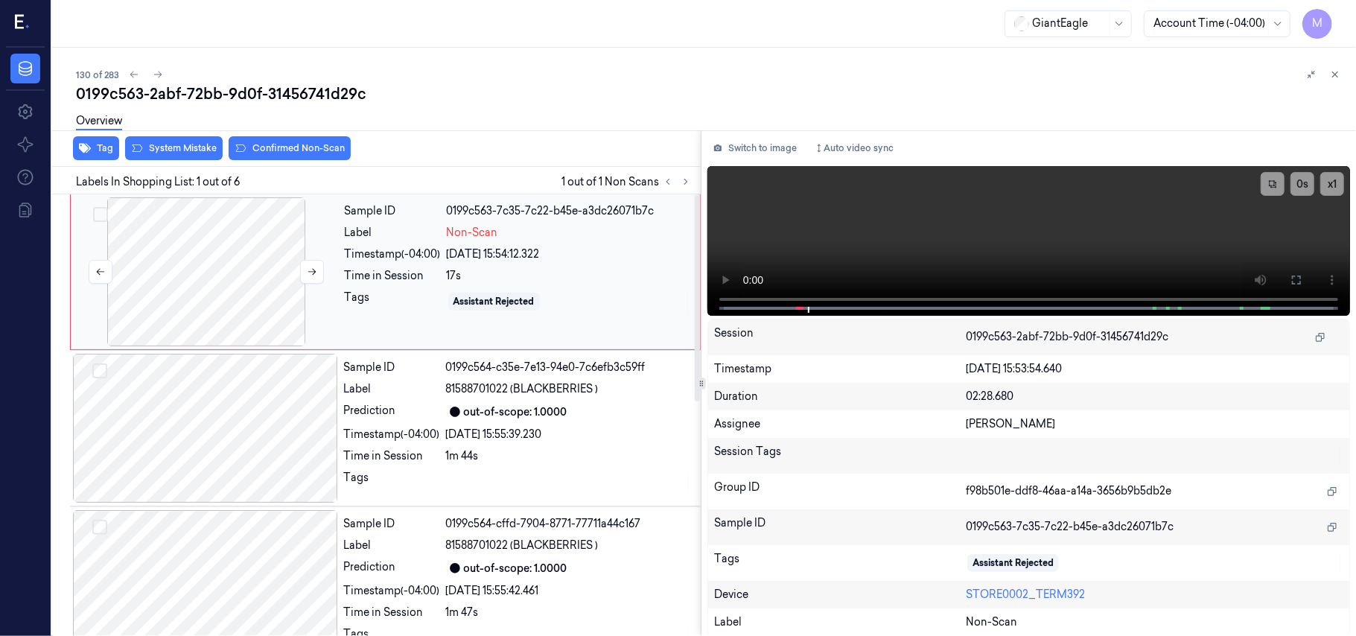
click at [214, 229] on div at bounding box center [206, 271] width 265 height 149
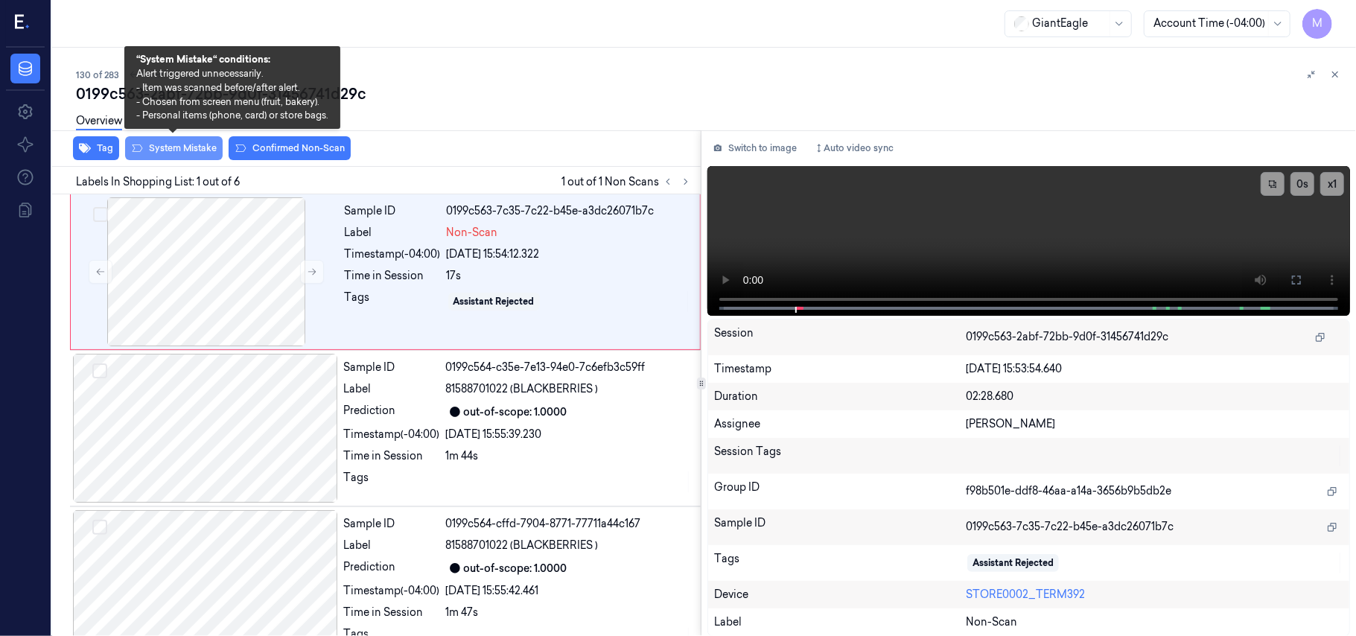
click at [182, 149] on button "System Mistake" at bounding box center [174, 148] width 98 height 24
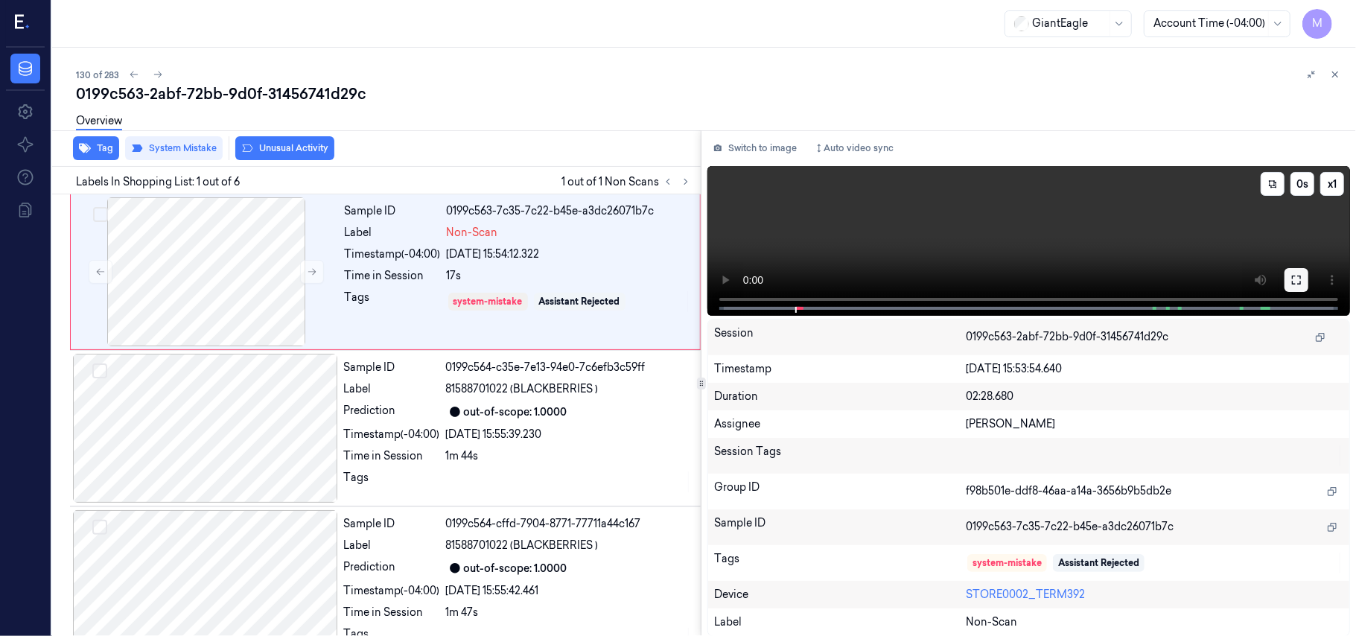
click at [1294, 279] on icon at bounding box center [1297, 280] width 12 height 12
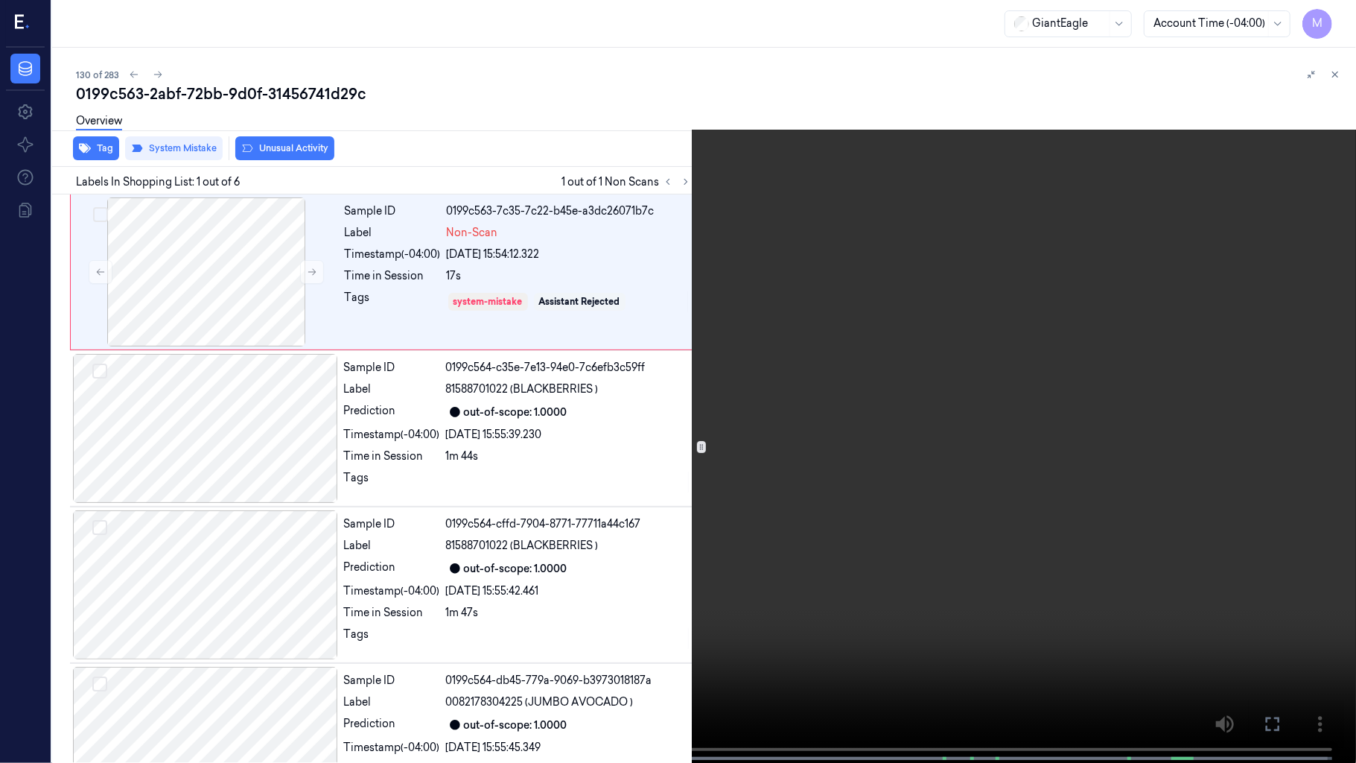
click at [0, 0] on icon at bounding box center [0, 0] width 0 height 0
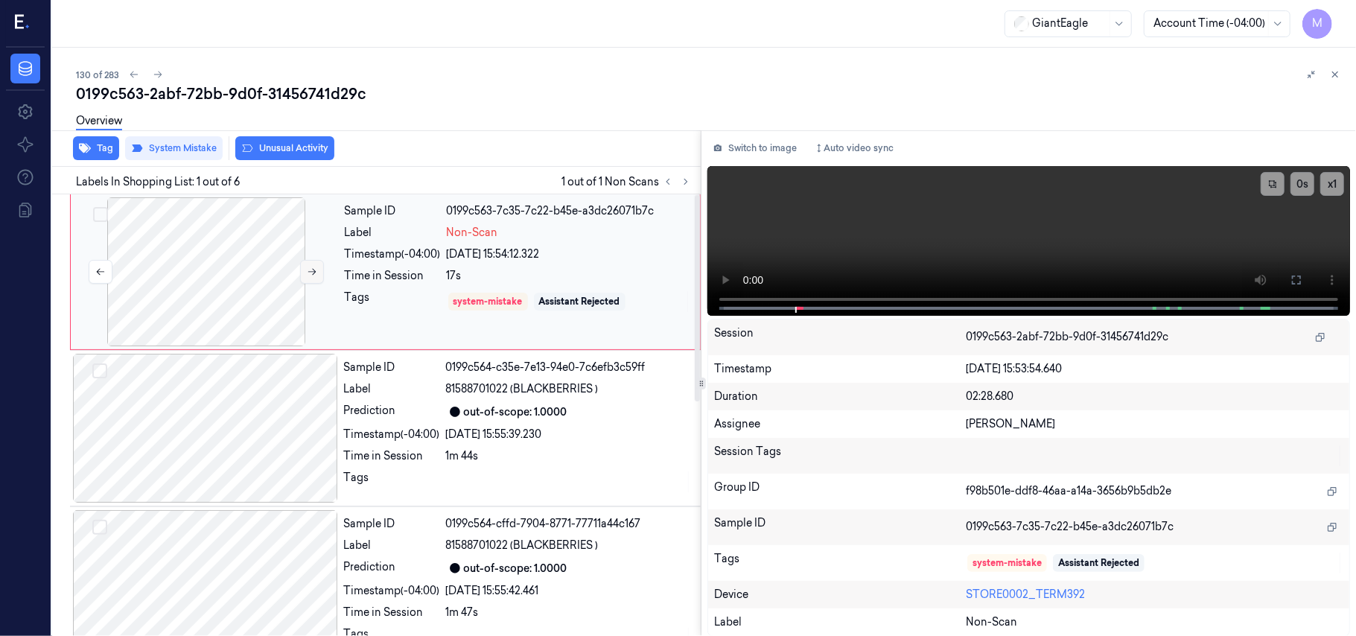
click at [305, 266] on button at bounding box center [312, 272] width 24 height 24
click at [1297, 276] on icon at bounding box center [1297, 280] width 12 height 12
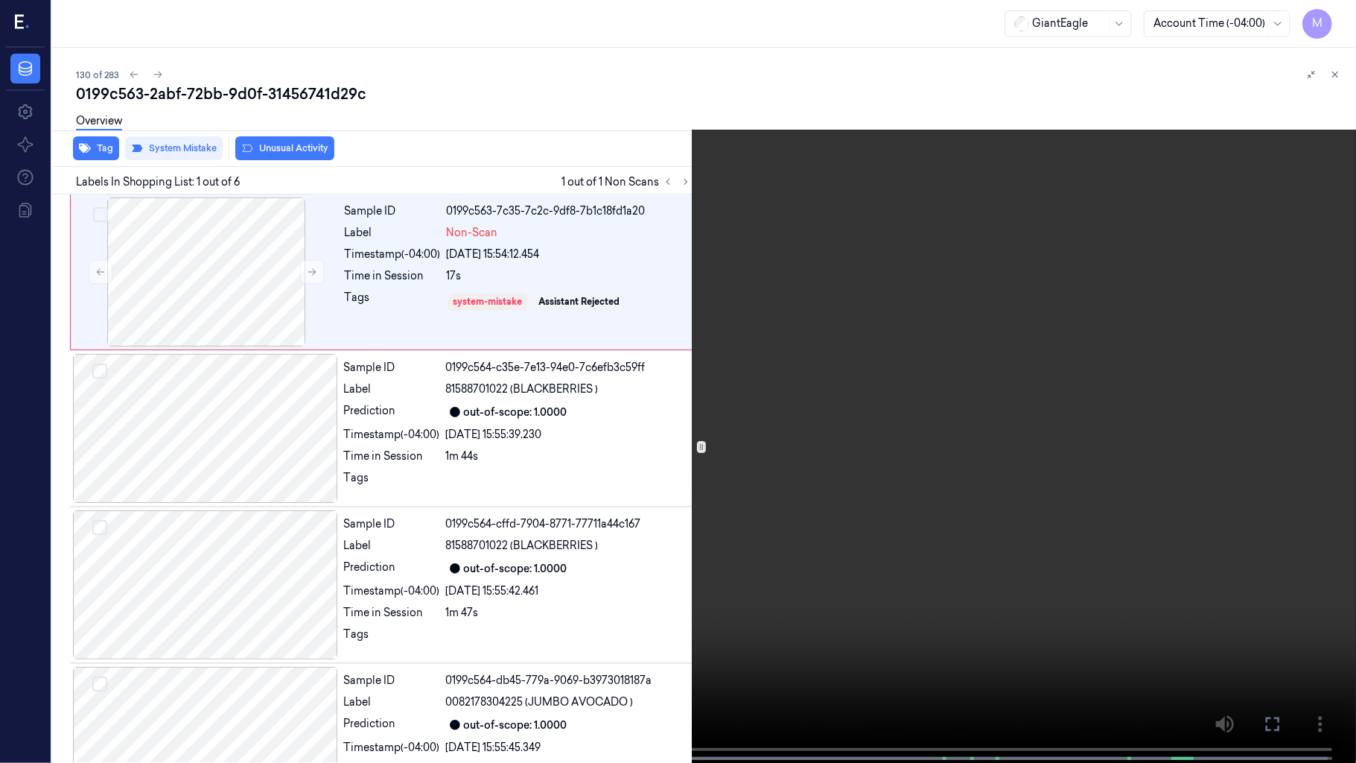
click at [862, 430] on video at bounding box center [678, 383] width 1356 height 766
click at [1342, 13] on button "x 1" at bounding box center [1338, 18] width 24 height 24
click at [1200, 248] on video at bounding box center [678, 383] width 1356 height 766
click at [0, 0] on icon at bounding box center [0, 0] width 0 height 0
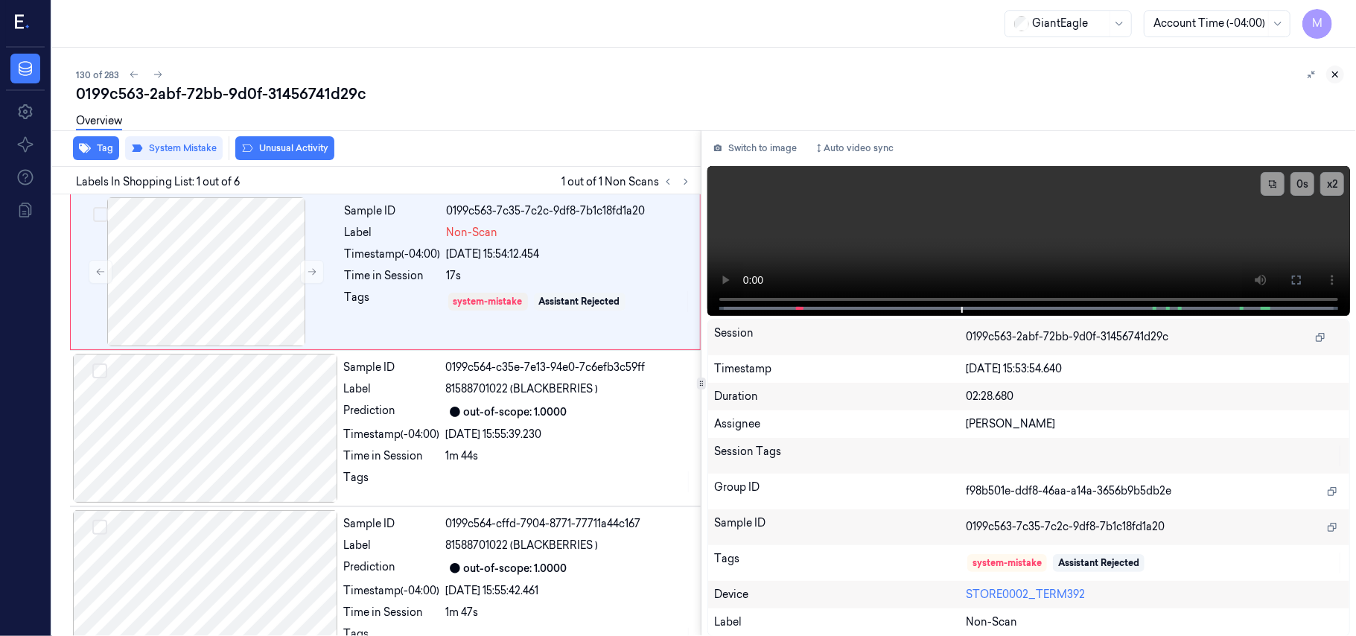
click at [1333, 70] on icon at bounding box center [1335, 74] width 10 height 10
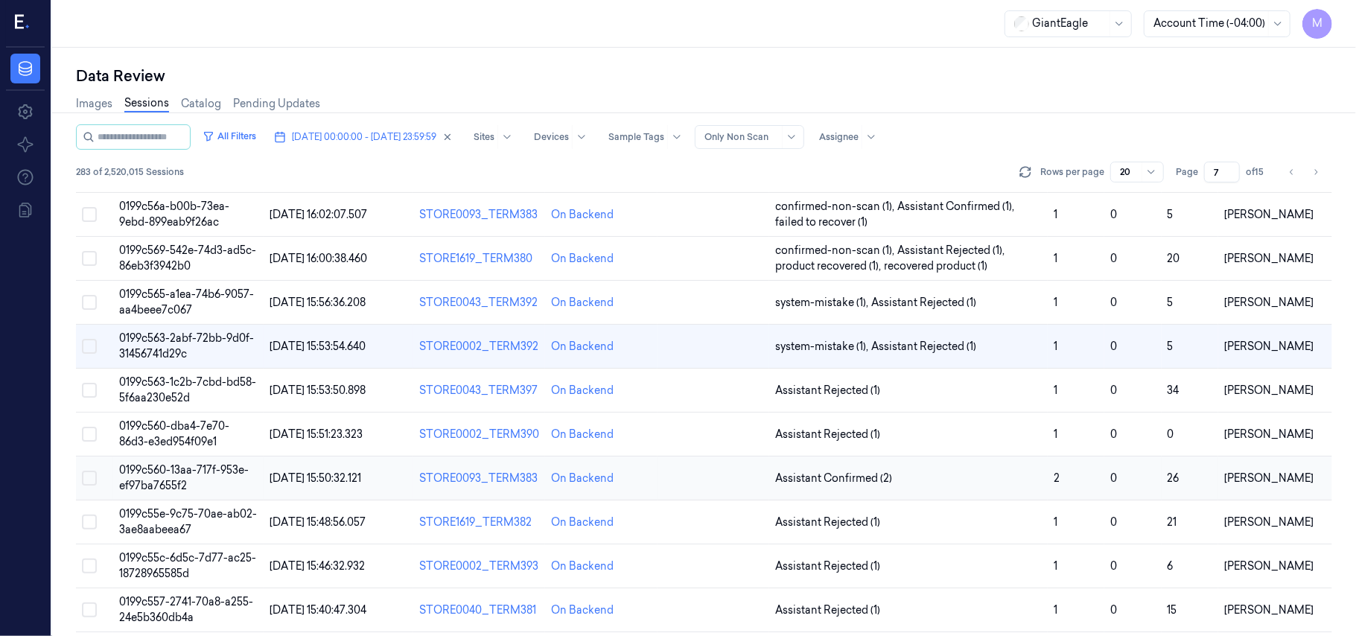
scroll to position [343, 0]
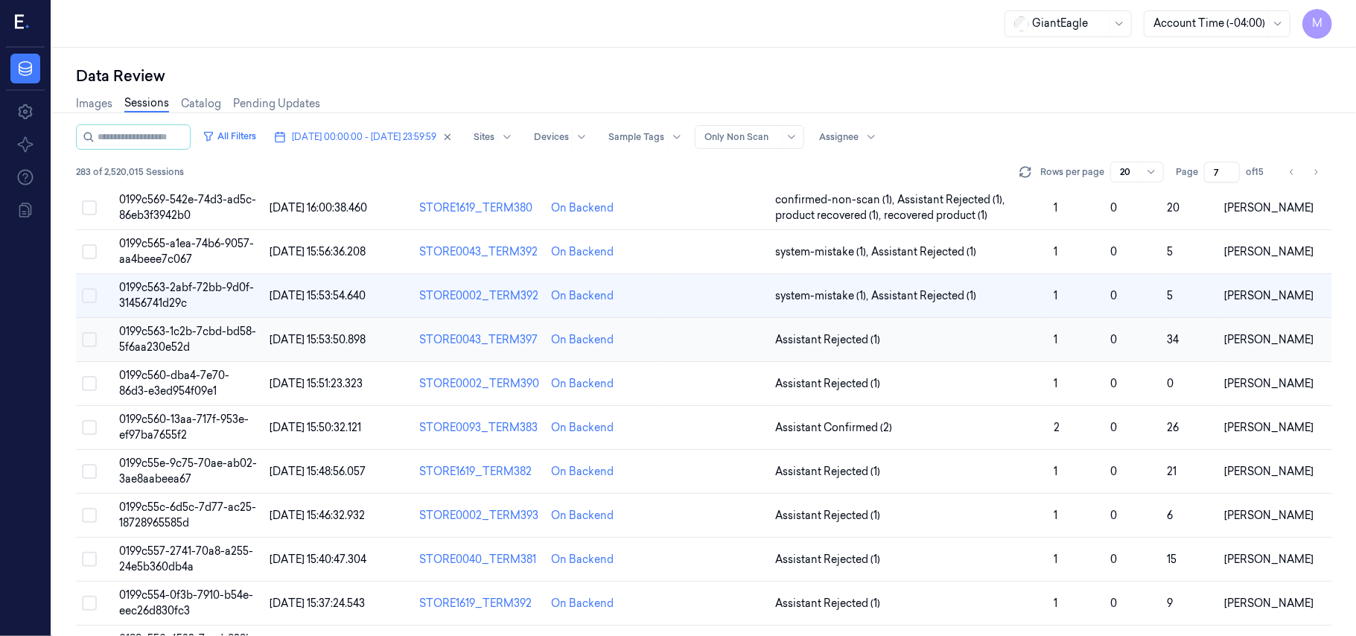
click at [228, 344] on td "0199c563-1c2b-7cbd-bd58-5f6aa230e52d" at bounding box center [188, 340] width 150 height 44
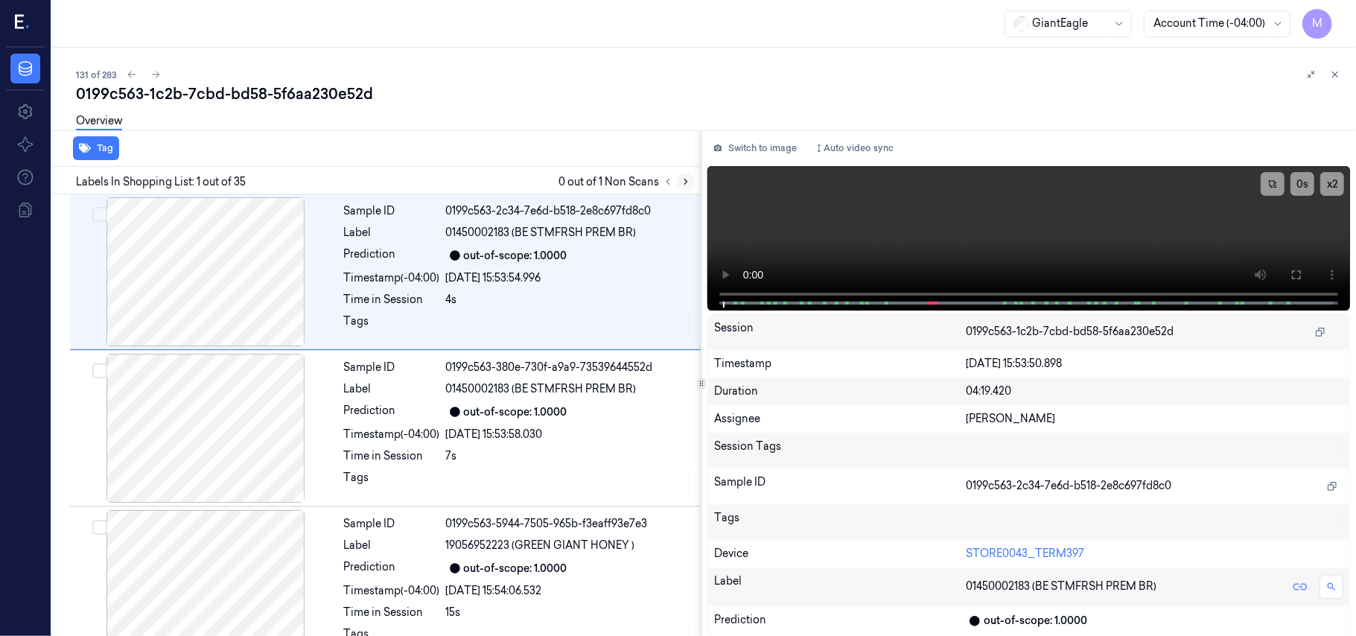
click at [689, 186] on button at bounding box center [686, 182] width 18 height 18
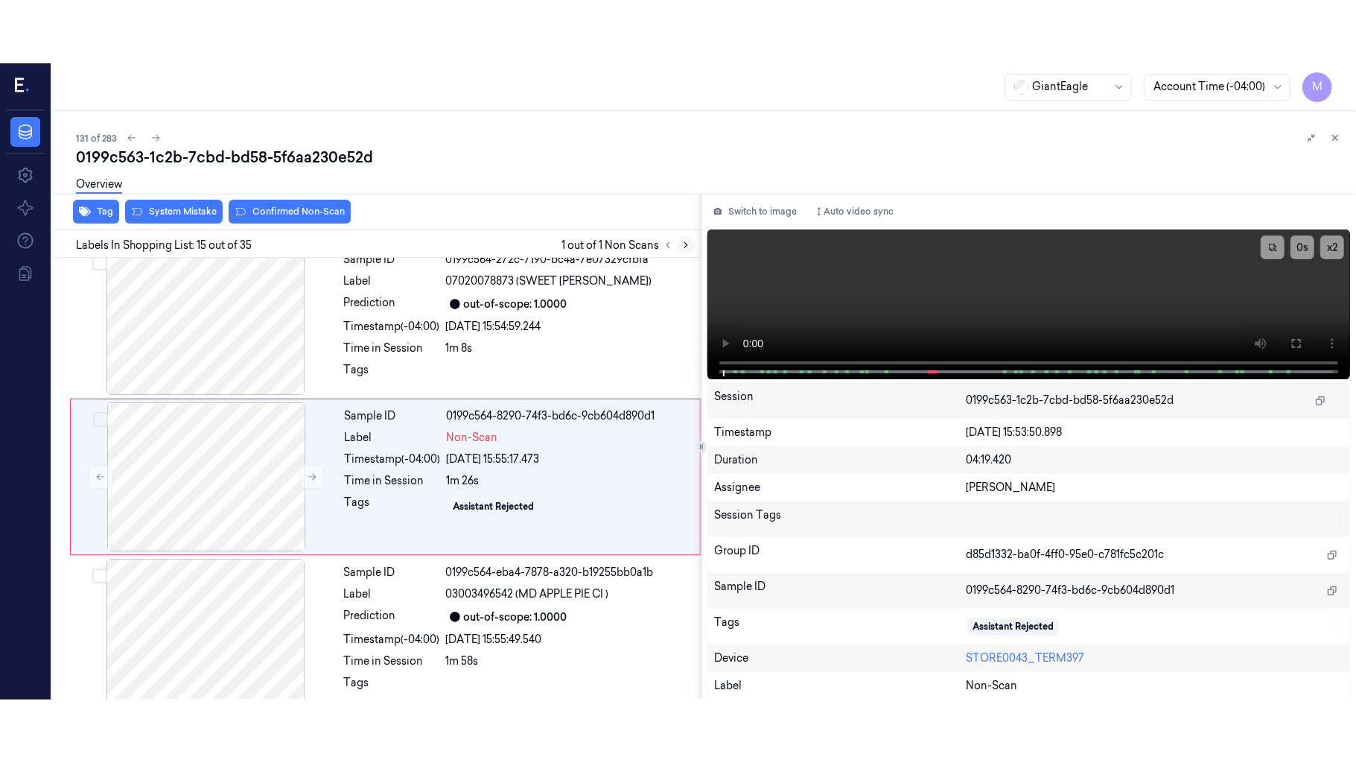
scroll to position [2052, 0]
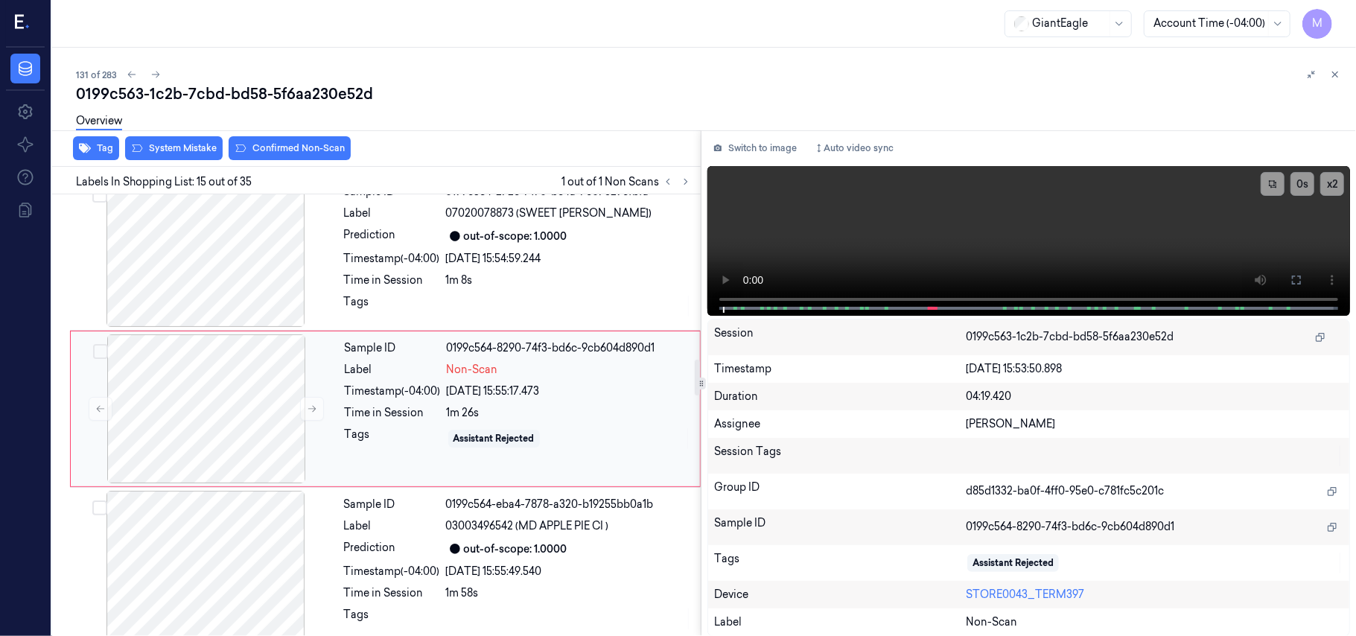
click at [423, 386] on div "Sample ID 0199c564-8290-74f3-bd6c-9cb604d890d1 Label Non-Scan Timestamp (-04:00…" at bounding box center [518, 408] width 358 height 149
click at [1297, 289] on button at bounding box center [1297, 280] width 24 height 24
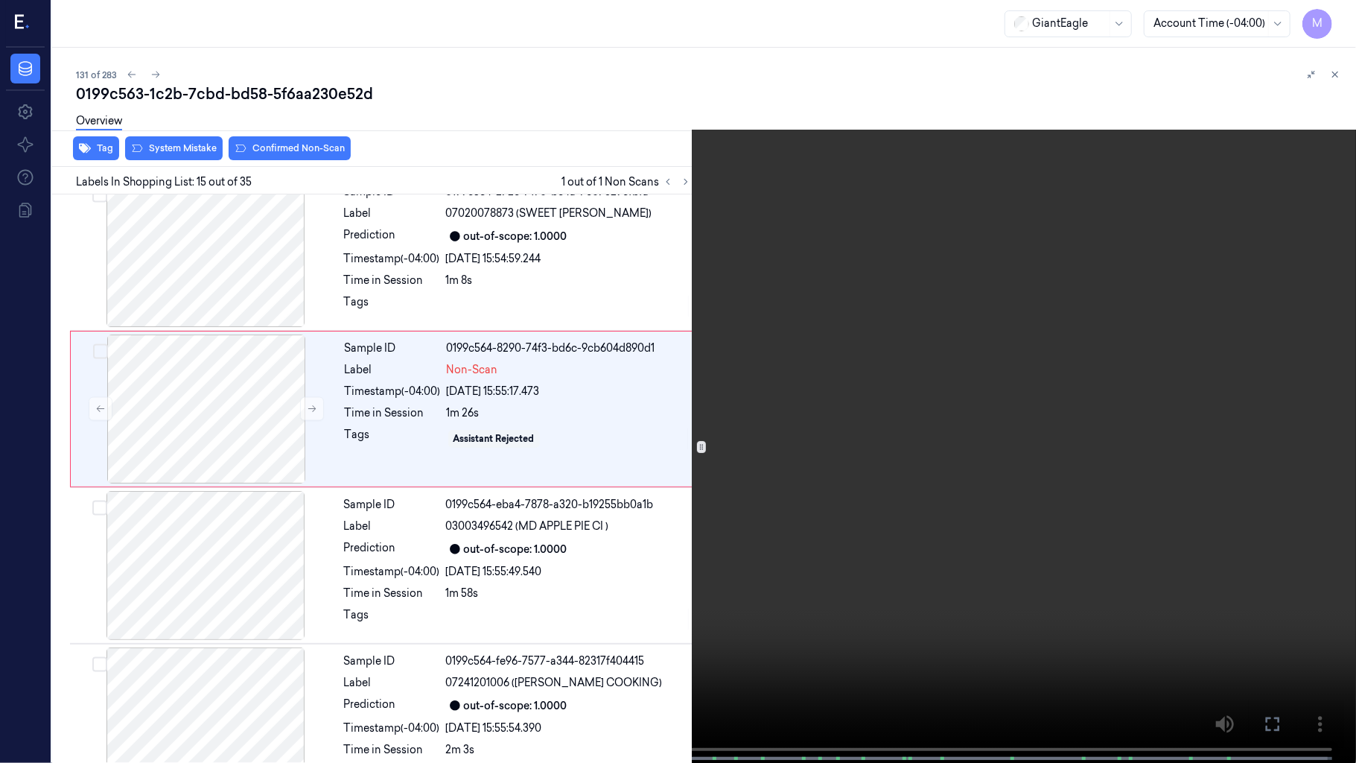
click at [1133, 364] on video at bounding box center [678, 383] width 1356 height 766
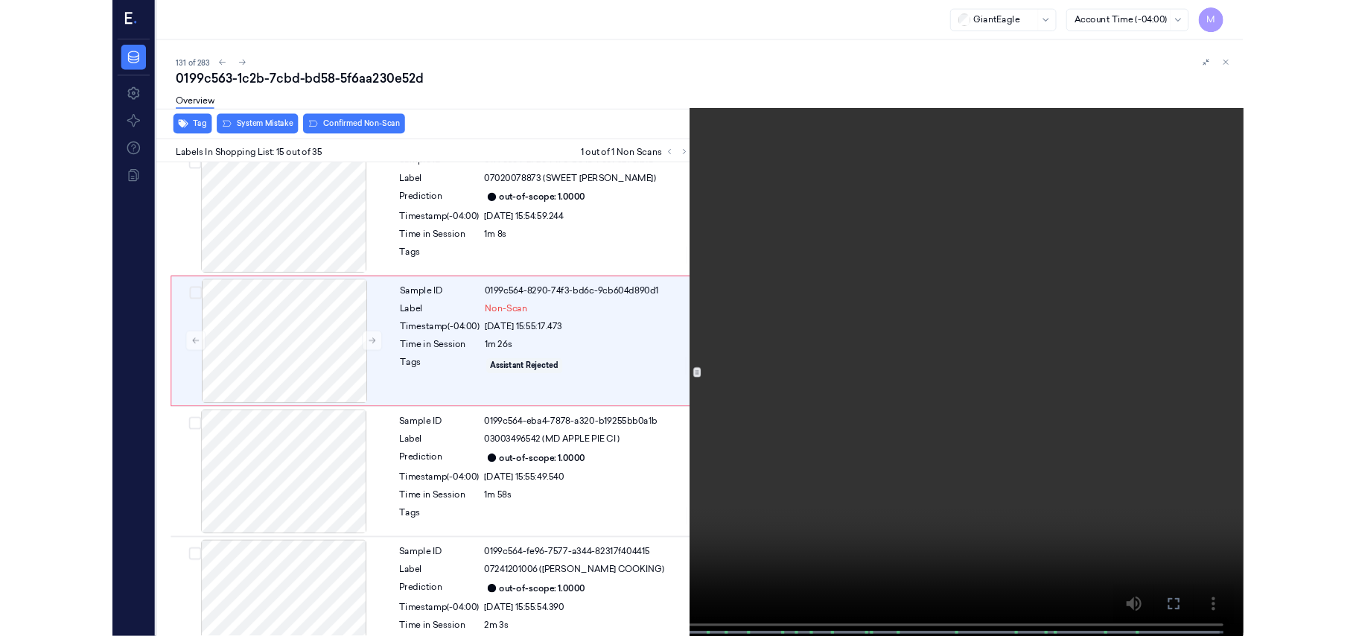
scroll to position [1990, 0]
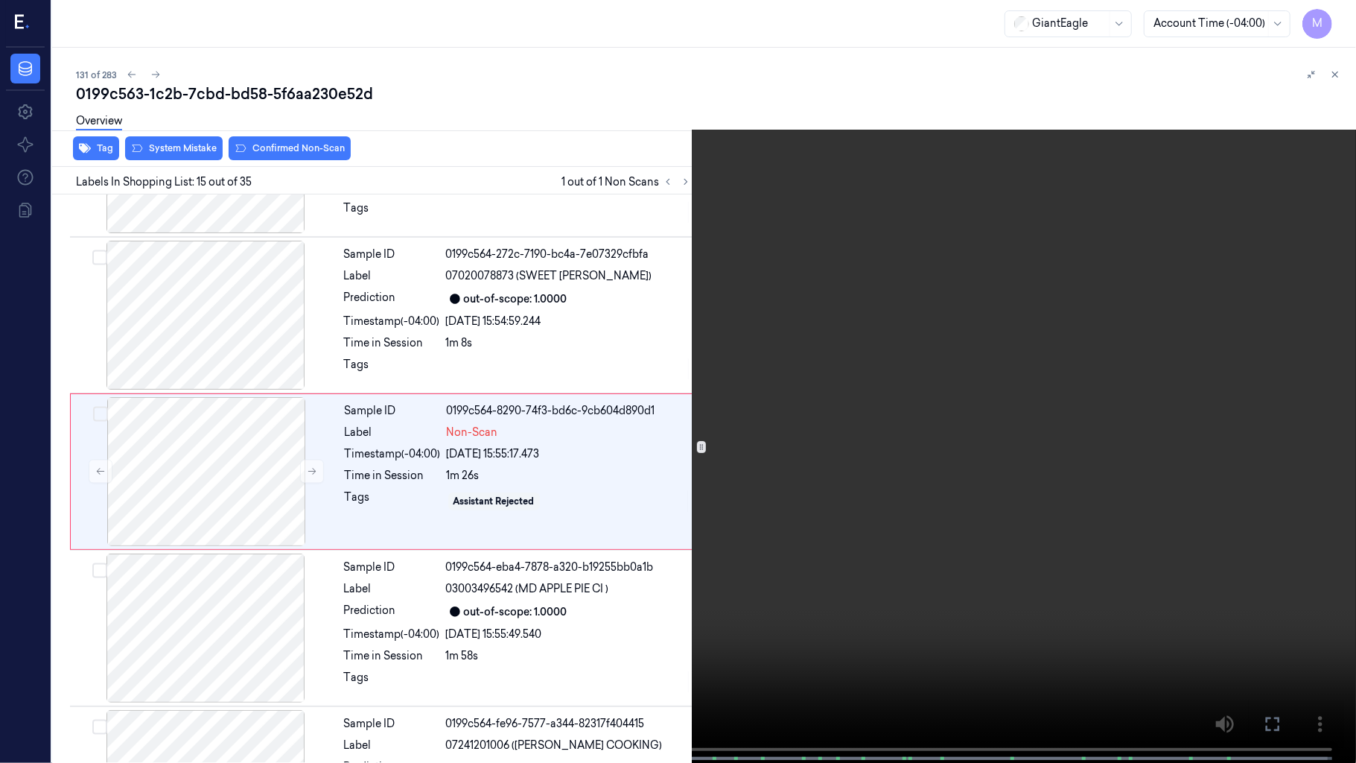
click at [1113, 340] on video at bounding box center [678, 383] width 1356 height 766
click at [0, 0] on icon at bounding box center [0, 0] width 0 height 0
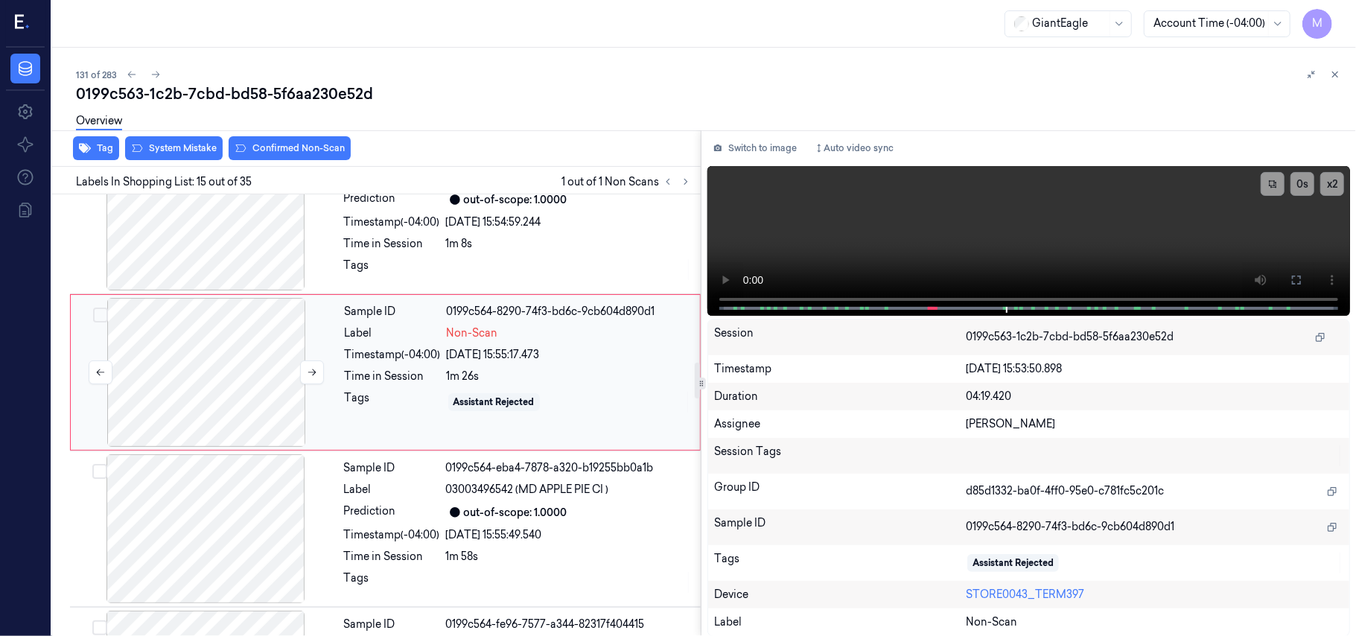
click at [176, 356] on div at bounding box center [206, 372] width 265 height 149
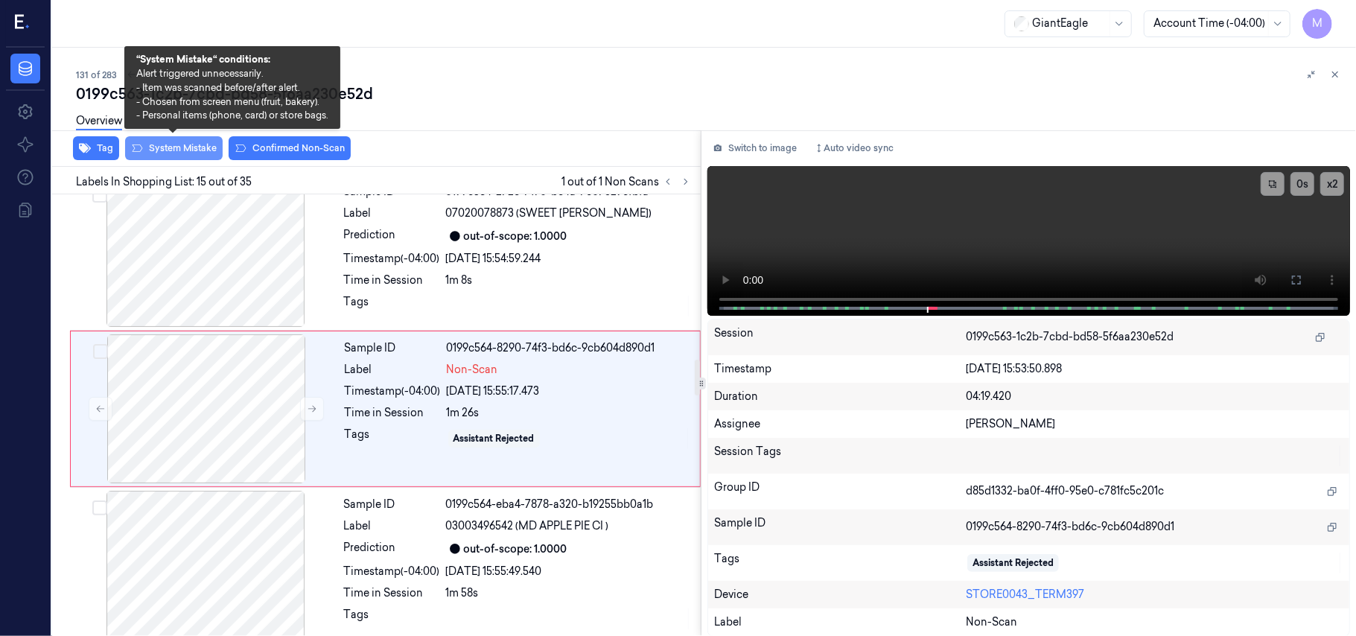
click at [185, 147] on button "System Mistake" at bounding box center [174, 148] width 98 height 24
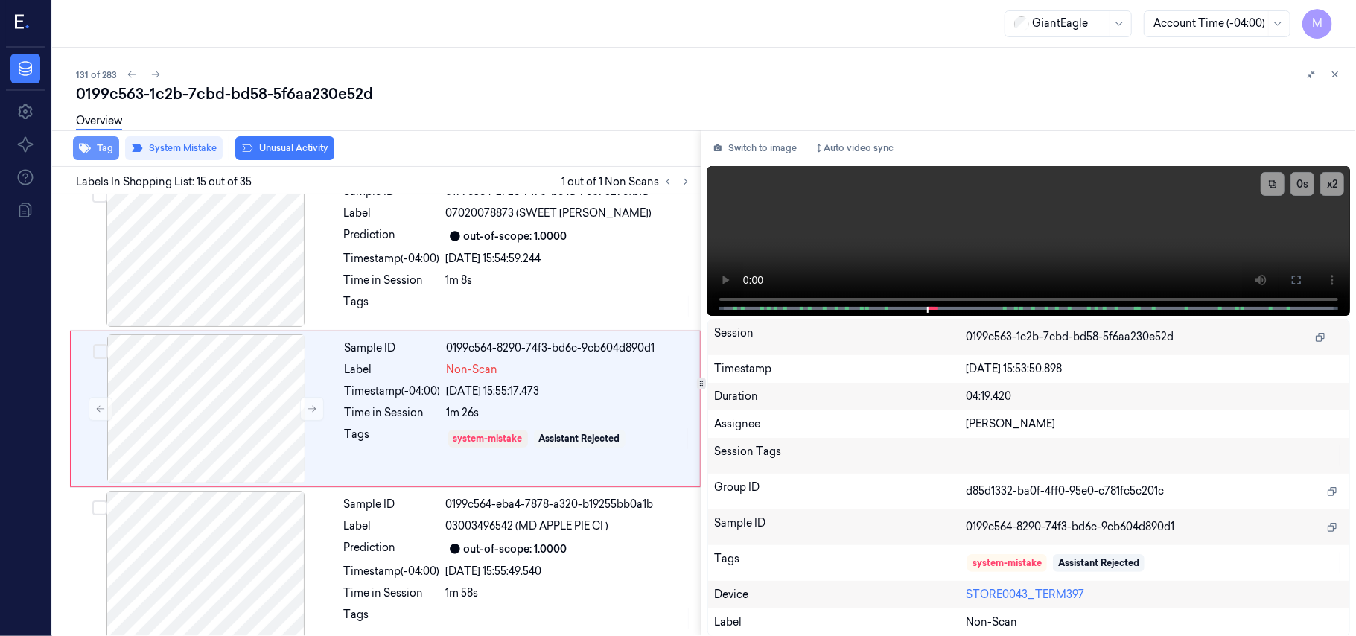
click at [107, 146] on button "Tag" at bounding box center [96, 148] width 46 height 24
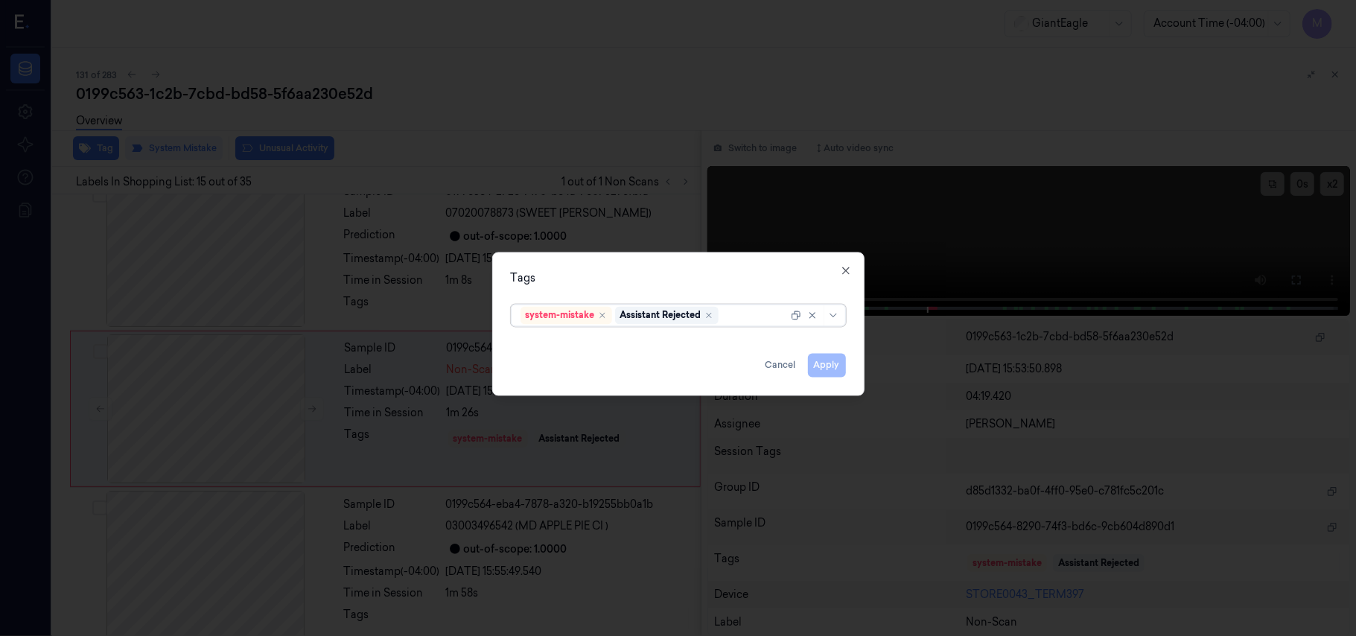
click at [736, 311] on div at bounding box center [755, 316] width 66 height 16
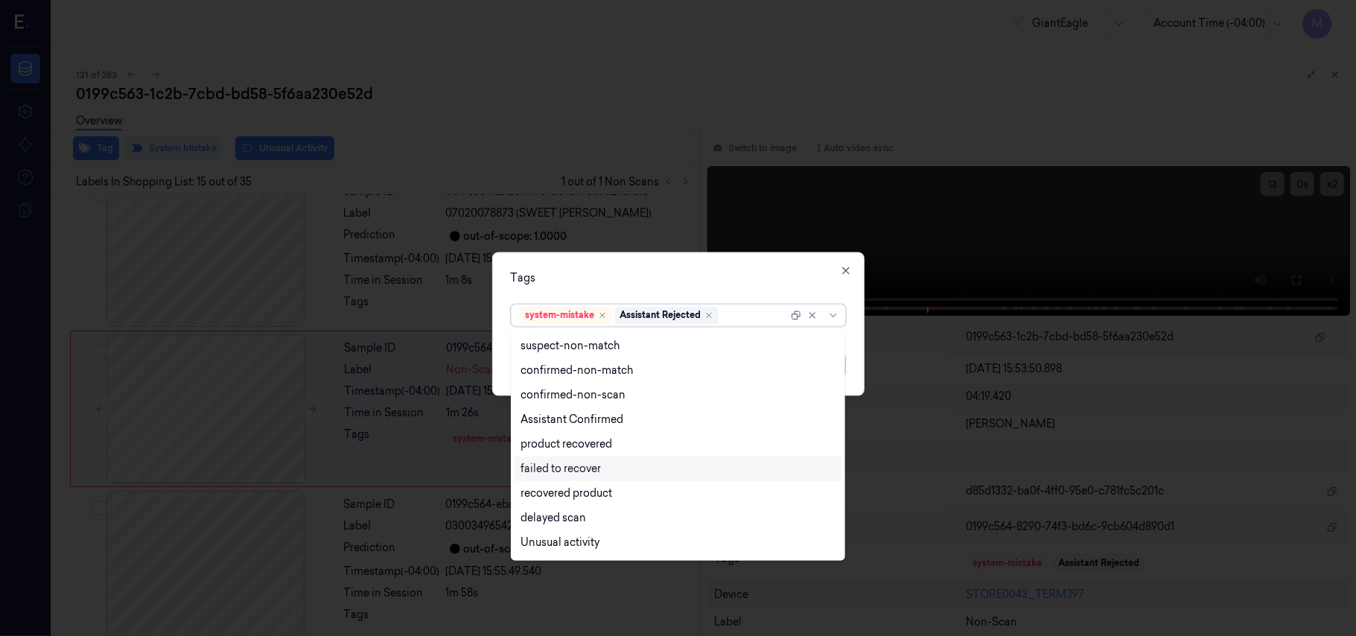
scroll to position [121, 0]
click at [569, 523] on div "Bag" at bounding box center [678, 520] width 315 height 16
click at [682, 268] on div "Tags option Bag, selected. 13 results available. Use Up and Down to choose opti…" at bounding box center [678, 324] width 372 height 144
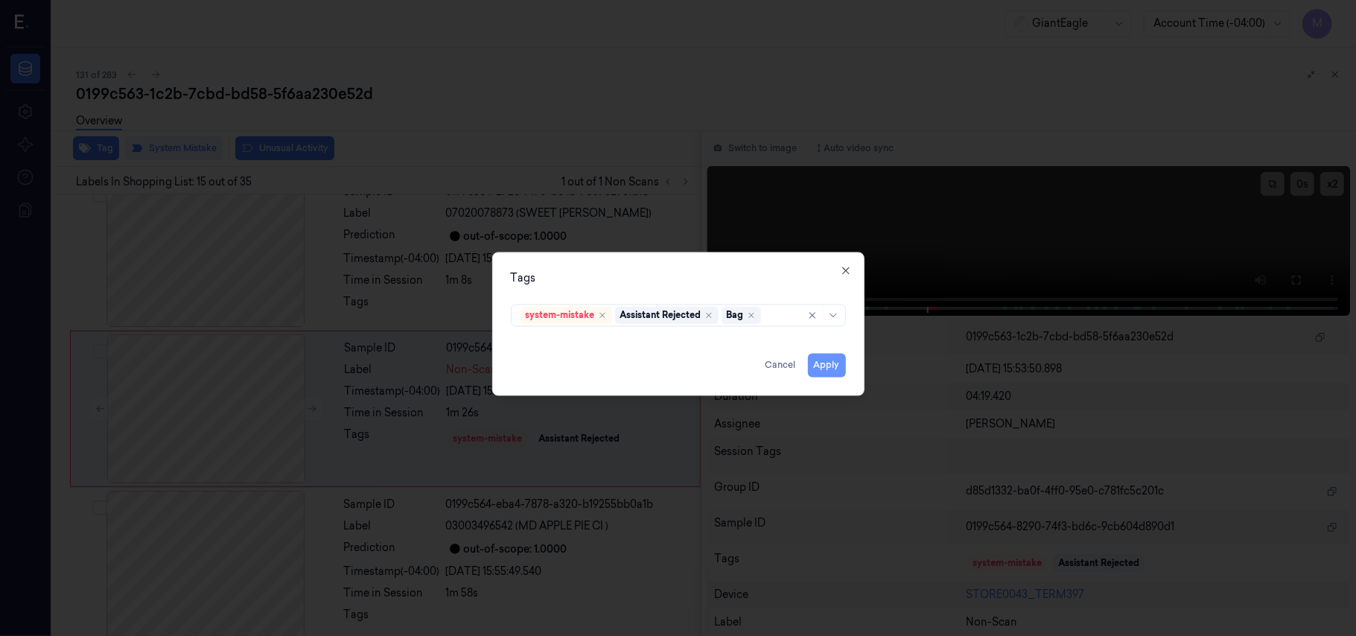
click at [821, 364] on button "Apply" at bounding box center [827, 366] width 38 height 24
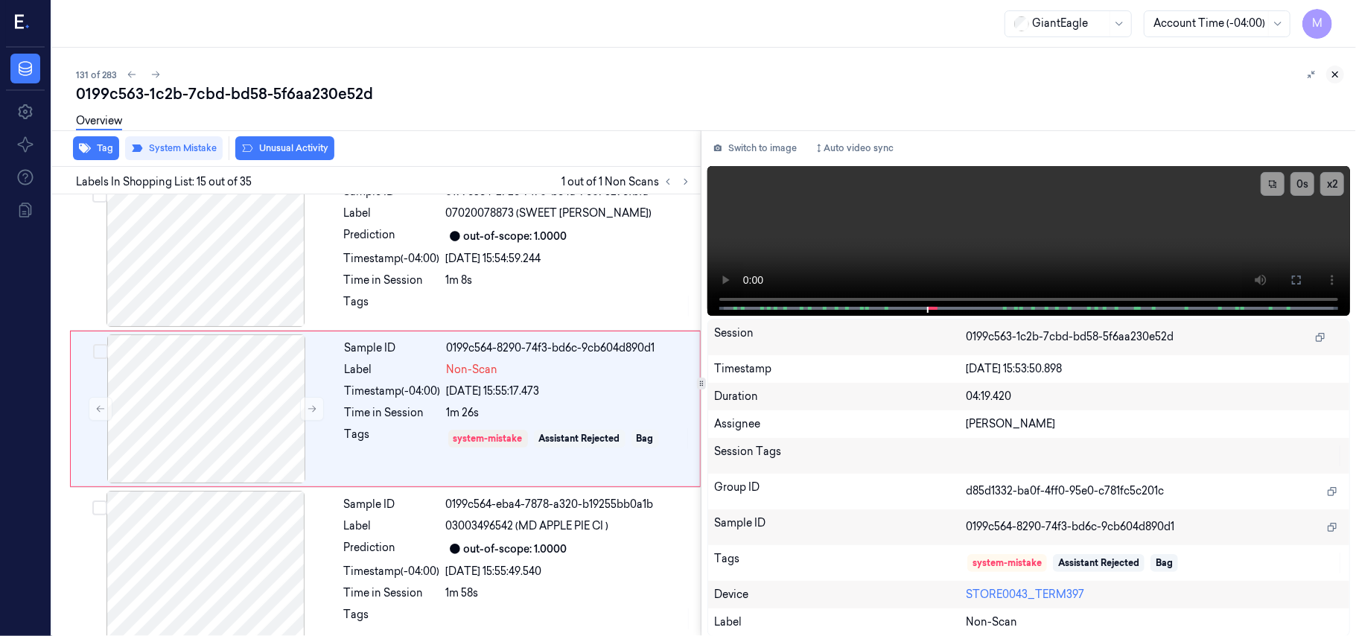
click at [1340, 73] on icon at bounding box center [1335, 74] width 10 height 10
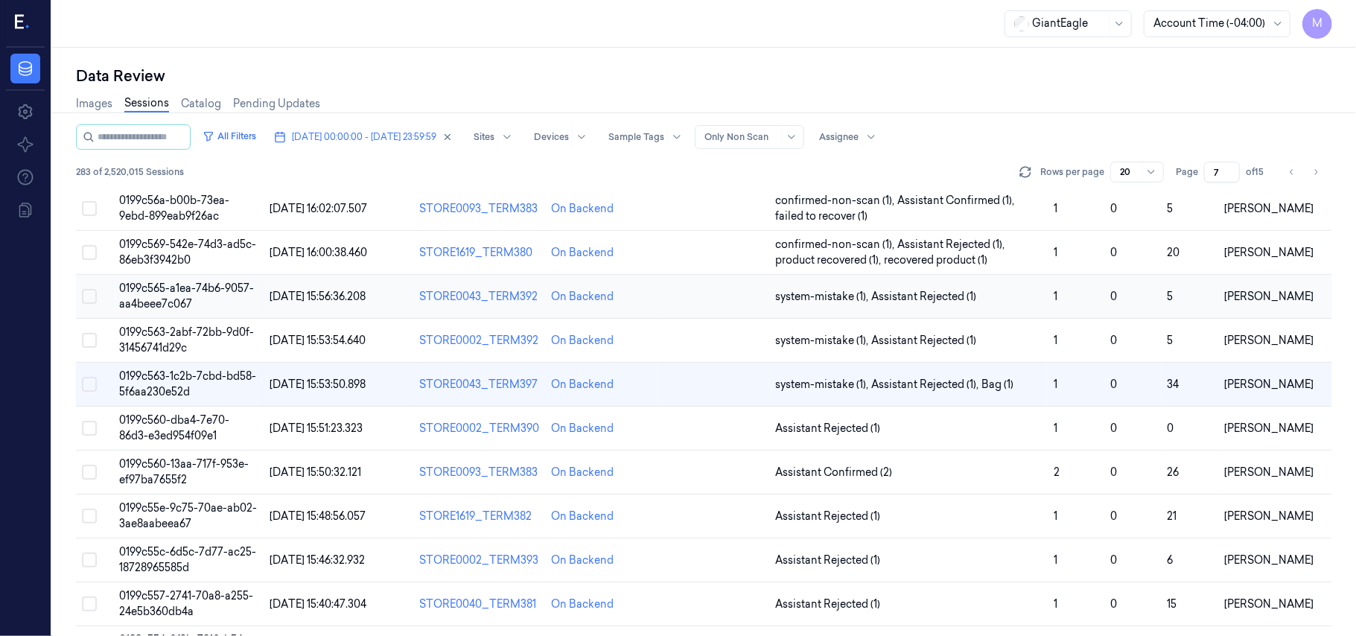
scroll to position [397, 0]
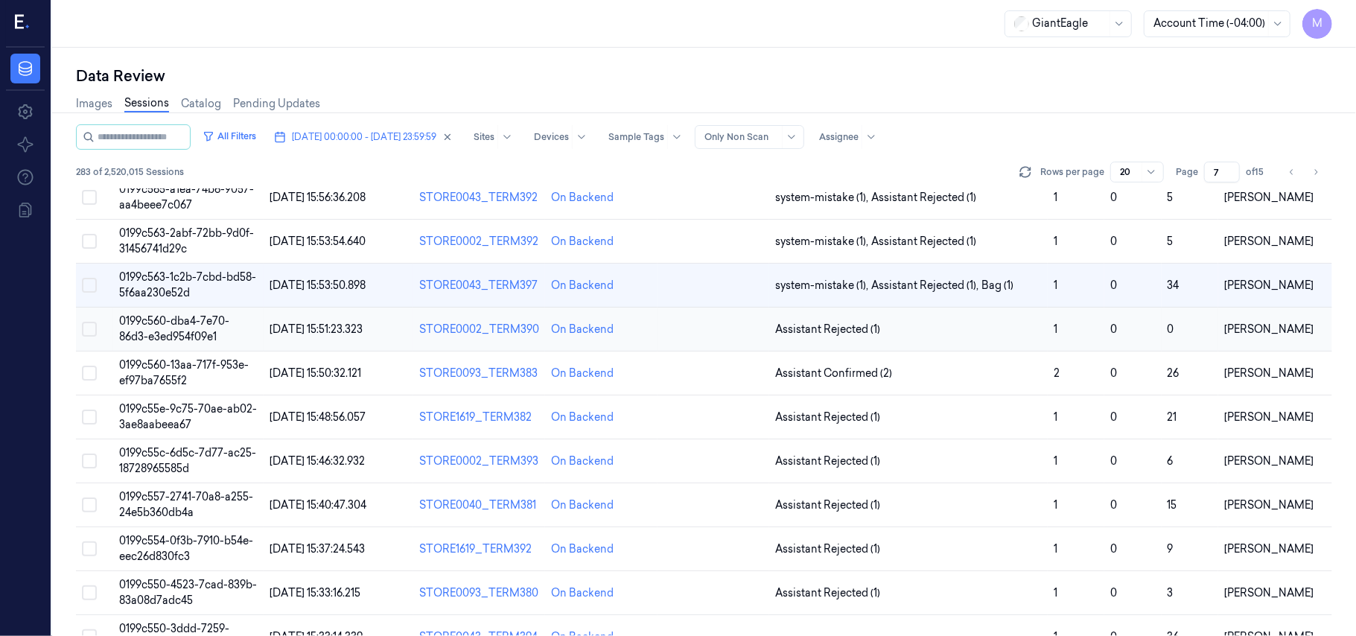
click at [189, 326] on span "0199c560-dba4-7e70-86d3-e3ed954f09e1" at bounding box center [174, 328] width 110 height 29
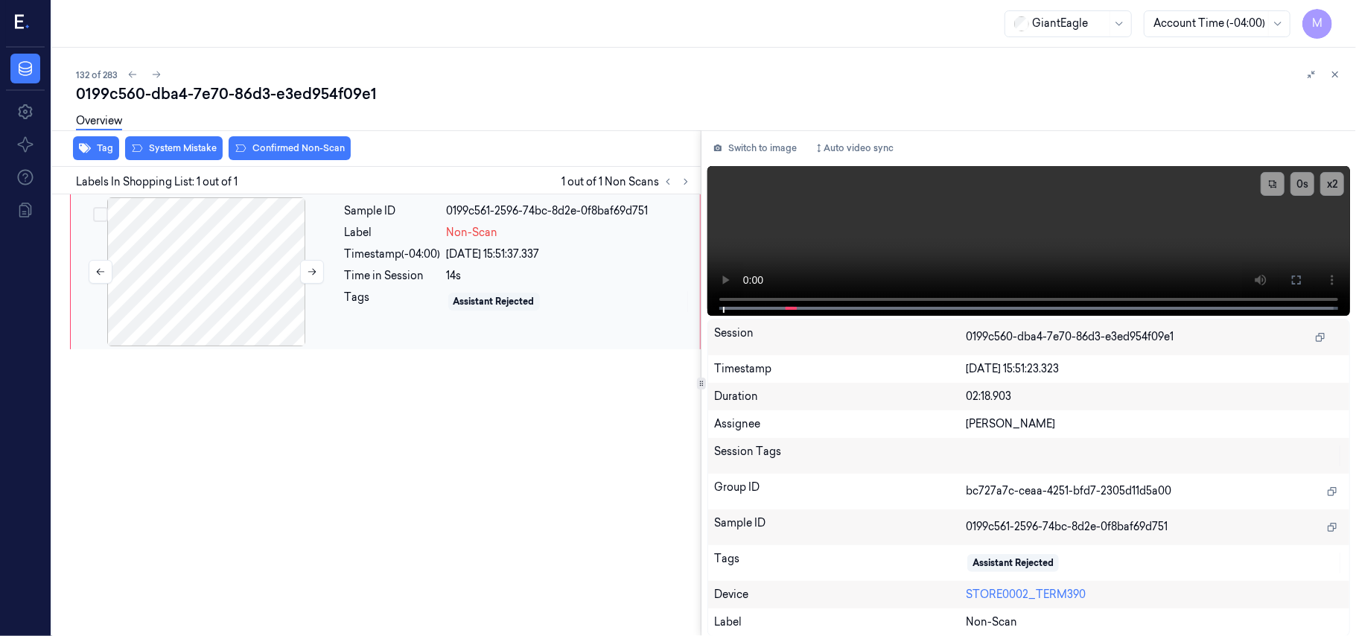
click at [203, 267] on div at bounding box center [206, 271] width 265 height 149
click at [1294, 283] on icon at bounding box center [1296, 280] width 9 height 9
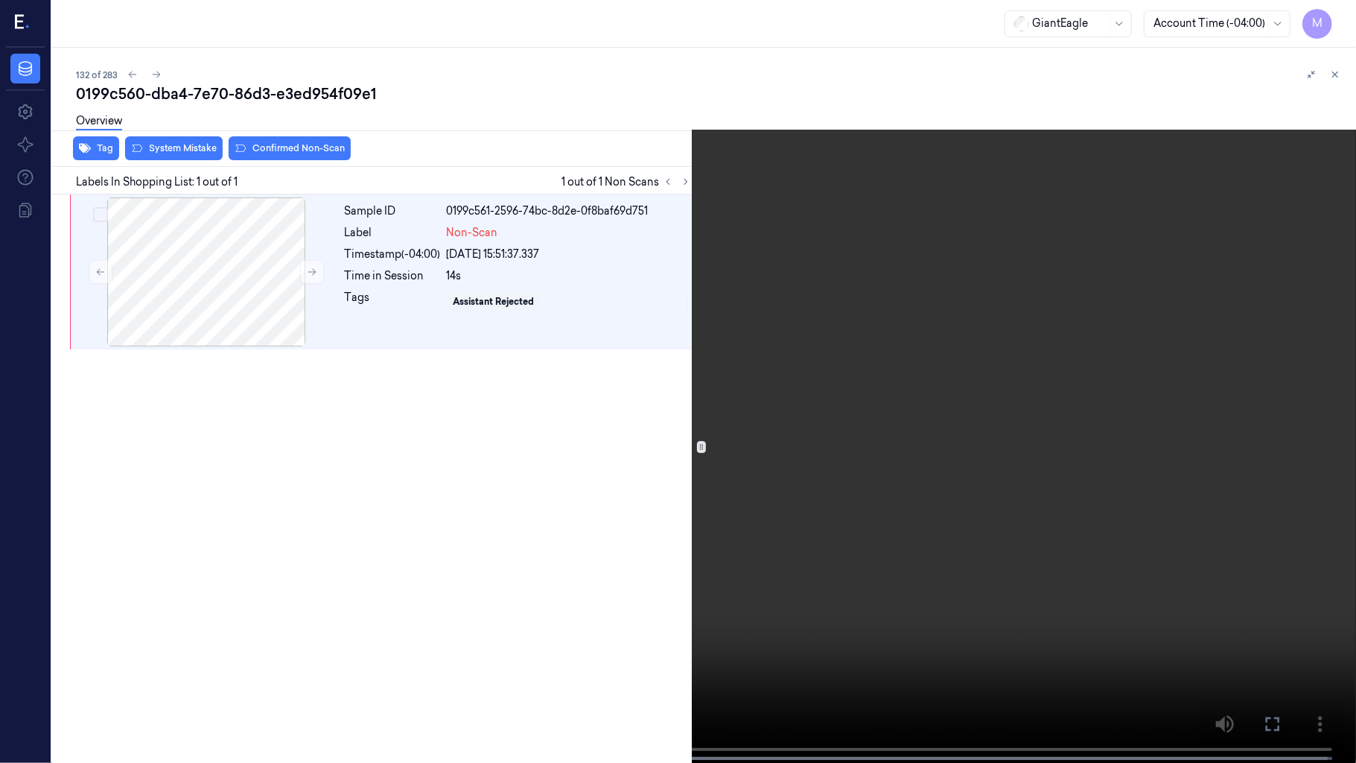
click at [538, 268] on video at bounding box center [678, 383] width 1356 height 766
click at [668, 493] on video at bounding box center [678, 383] width 1356 height 766
click at [1346, 10] on button "x 2" at bounding box center [1338, 18] width 24 height 24
click at [910, 549] on video at bounding box center [678, 383] width 1356 height 766
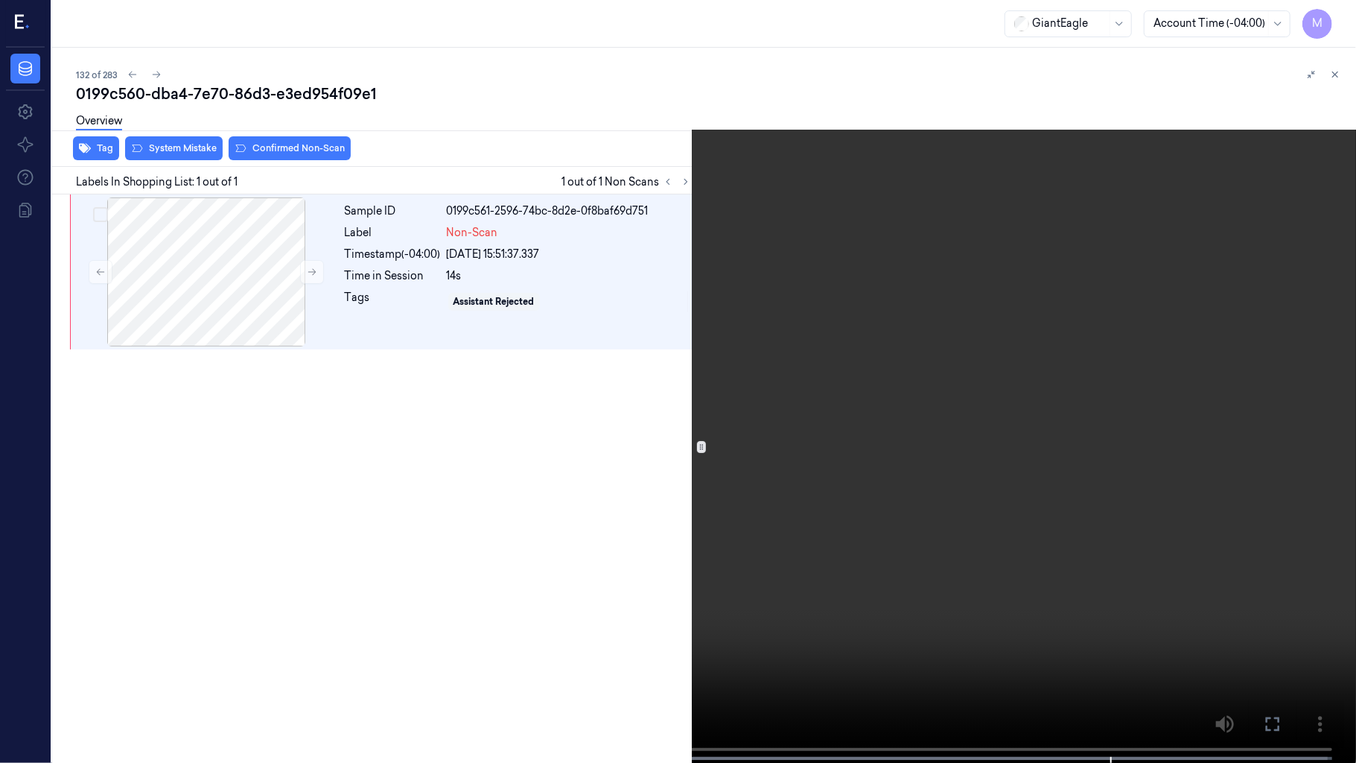
click at [945, 556] on video at bounding box center [678, 383] width 1356 height 766
click at [922, 454] on video at bounding box center [678, 383] width 1356 height 766
click at [588, 573] on video at bounding box center [678, 383] width 1356 height 766
click at [776, 493] on video at bounding box center [678, 383] width 1356 height 766
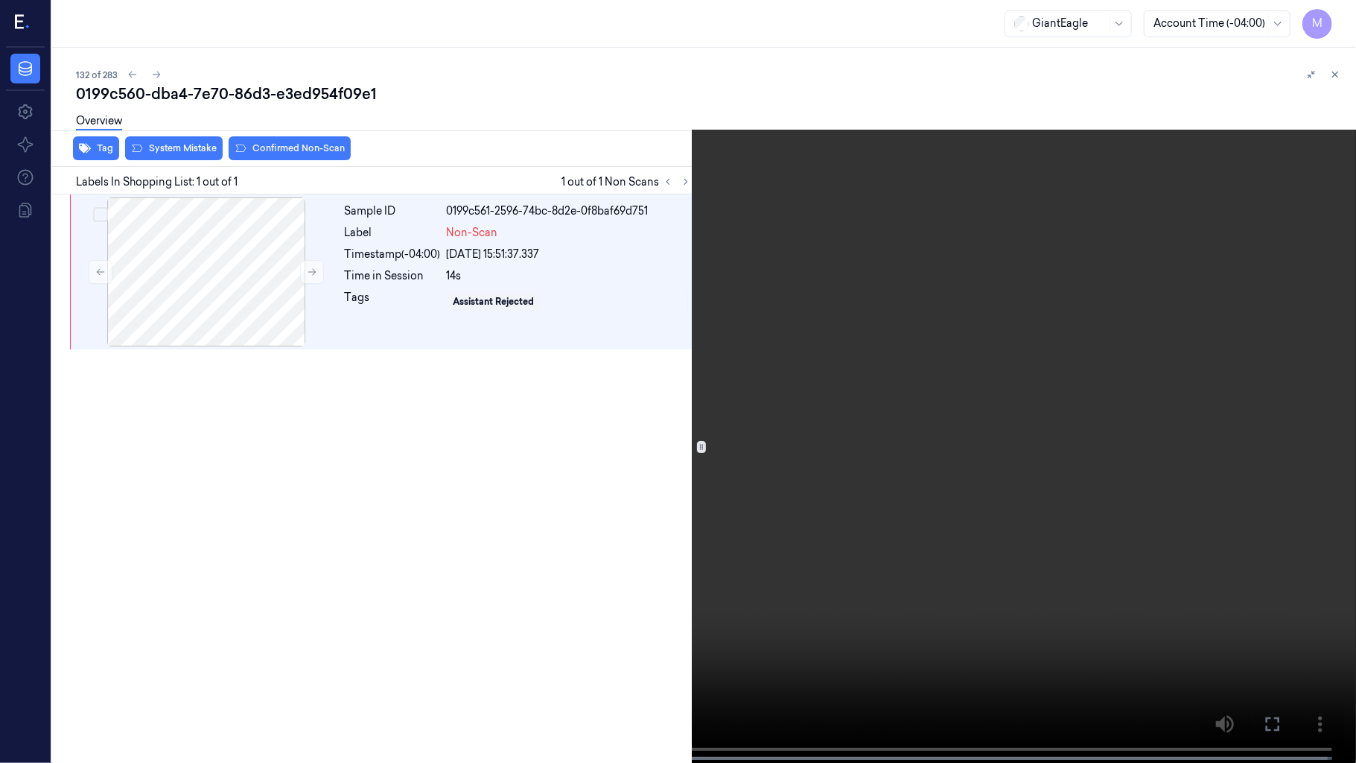
click at [0, 0] on icon at bounding box center [0, 0] width 0 height 0
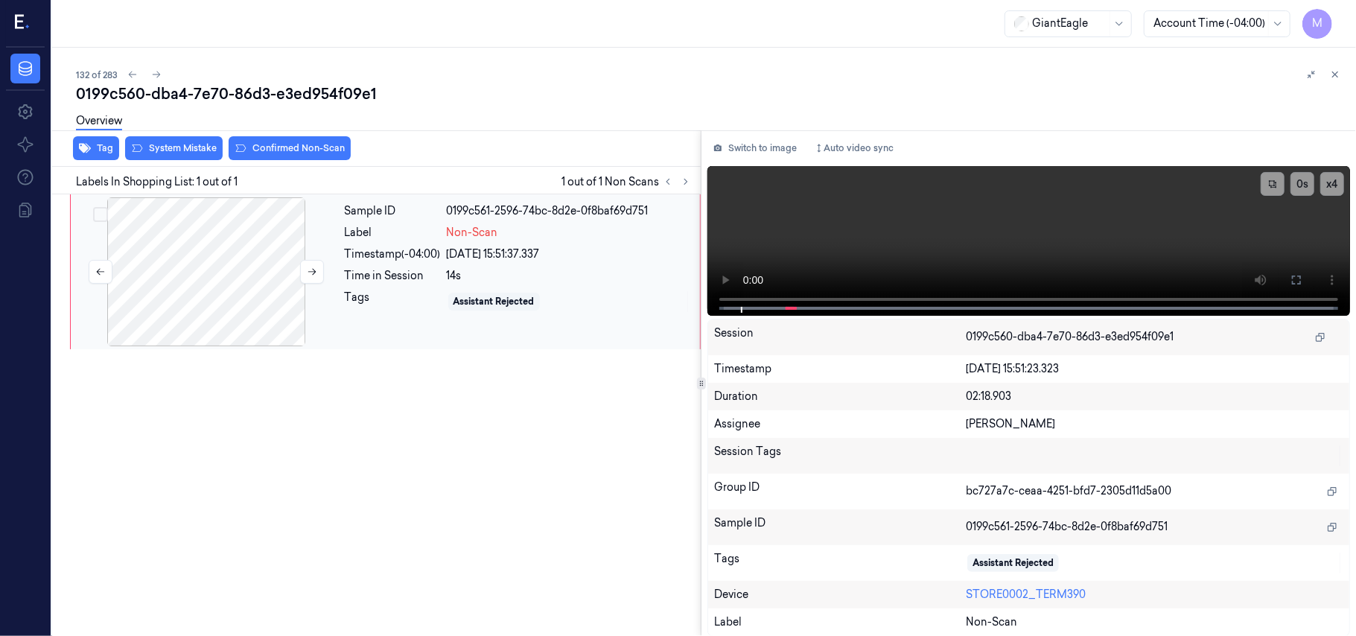
click at [238, 252] on div at bounding box center [206, 271] width 265 height 149
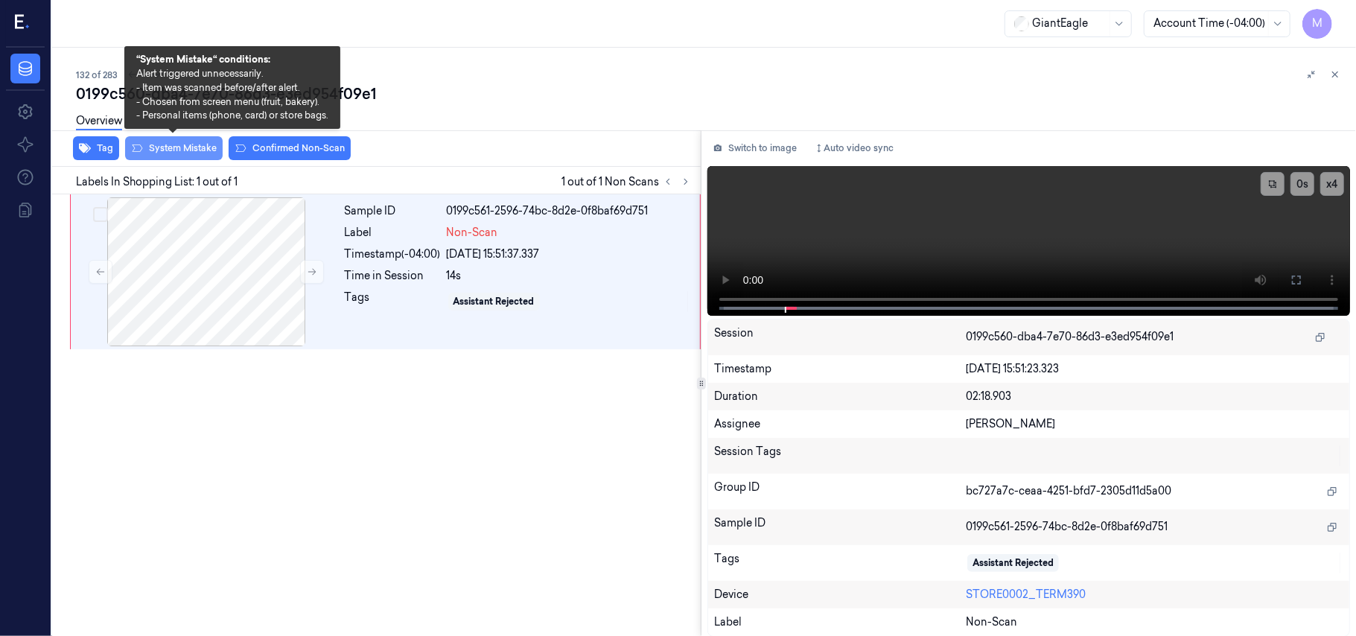
click at [191, 144] on button "System Mistake" at bounding box center [174, 148] width 98 height 24
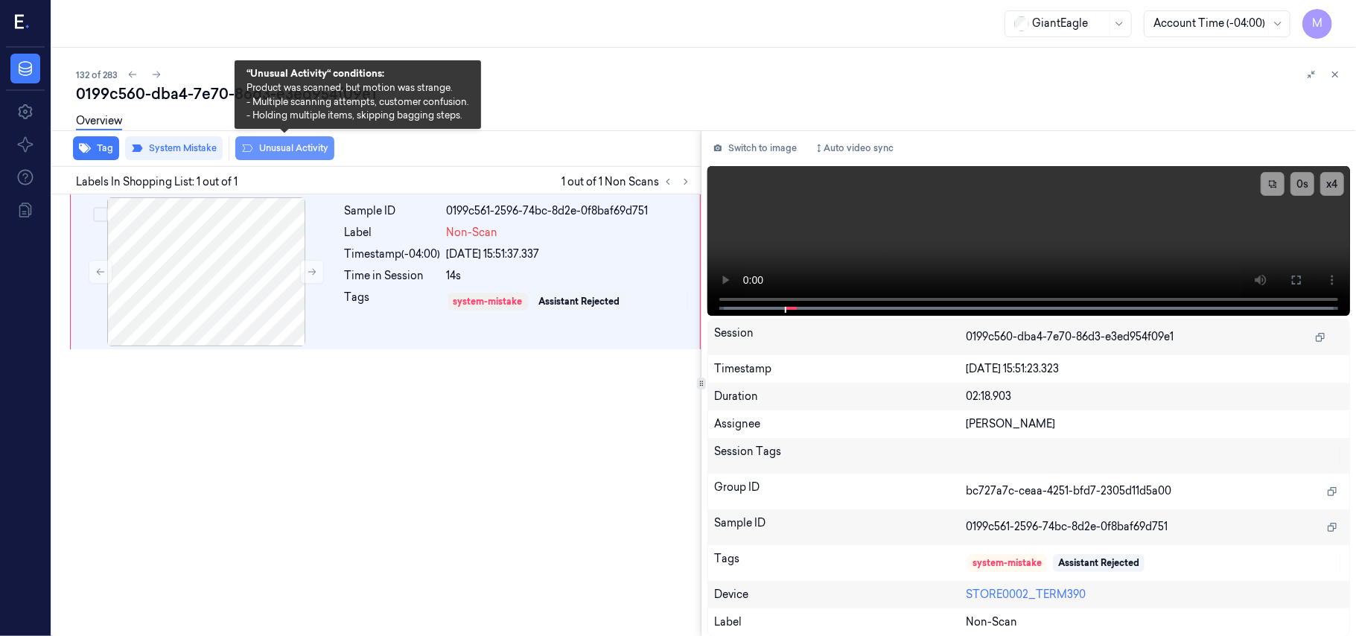
click at [281, 150] on button "Unusual Activity" at bounding box center [284, 148] width 99 height 24
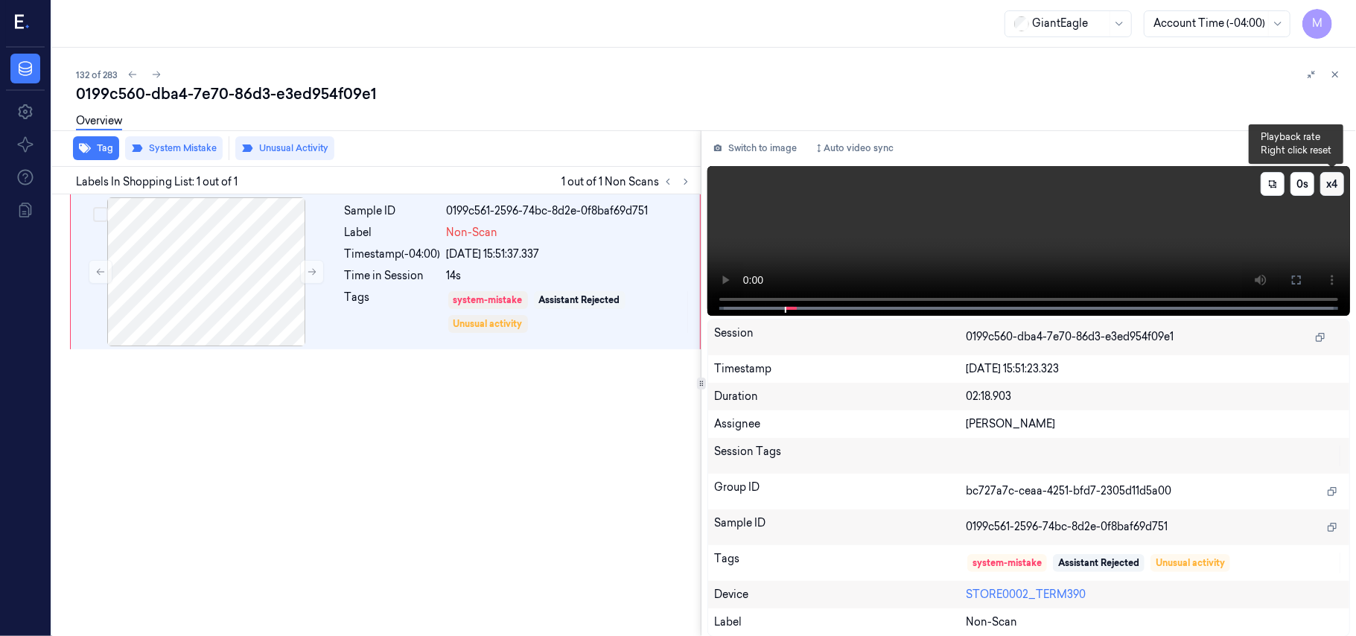
click at [1336, 182] on button "x 4" at bounding box center [1332, 184] width 24 height 24
click at [1299, 274] on icon at bounding box center [1297, 280] width 12 height 12
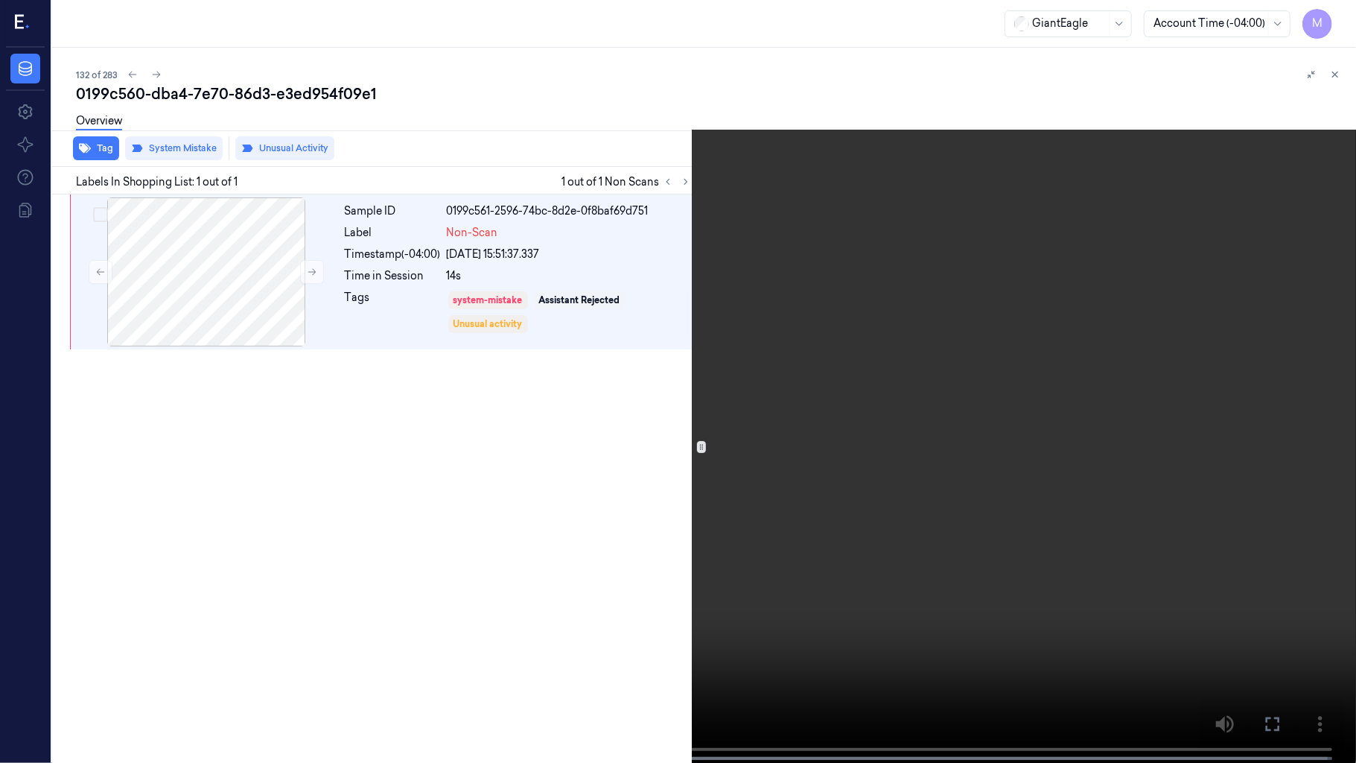
click at [1060, 349] on video at bounding box center [678, 383] width 1356 height 766
click at [1093, 290] on video at bounding box center [678, 383] width 1356 height 766
click at [0, 0] on icon at bounding box center [0, 0] width 0 height 0
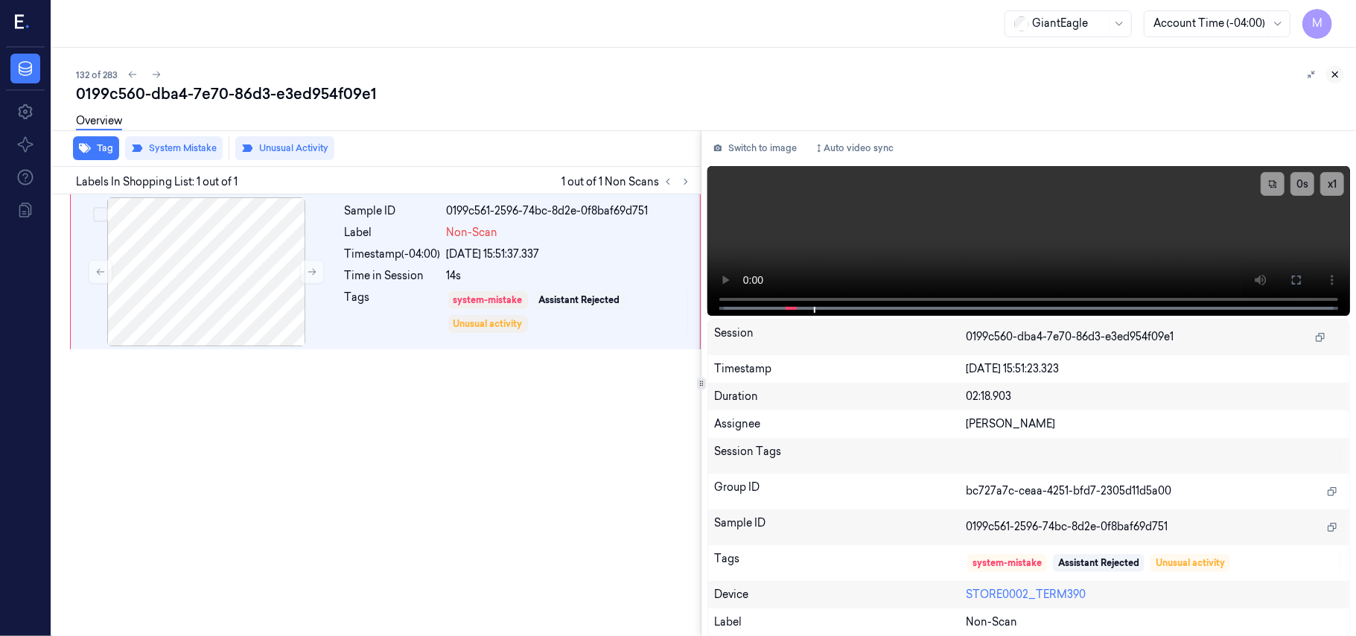
click at [1335, 74] on icon at bounding box center [1335, 74] width 5 height 5
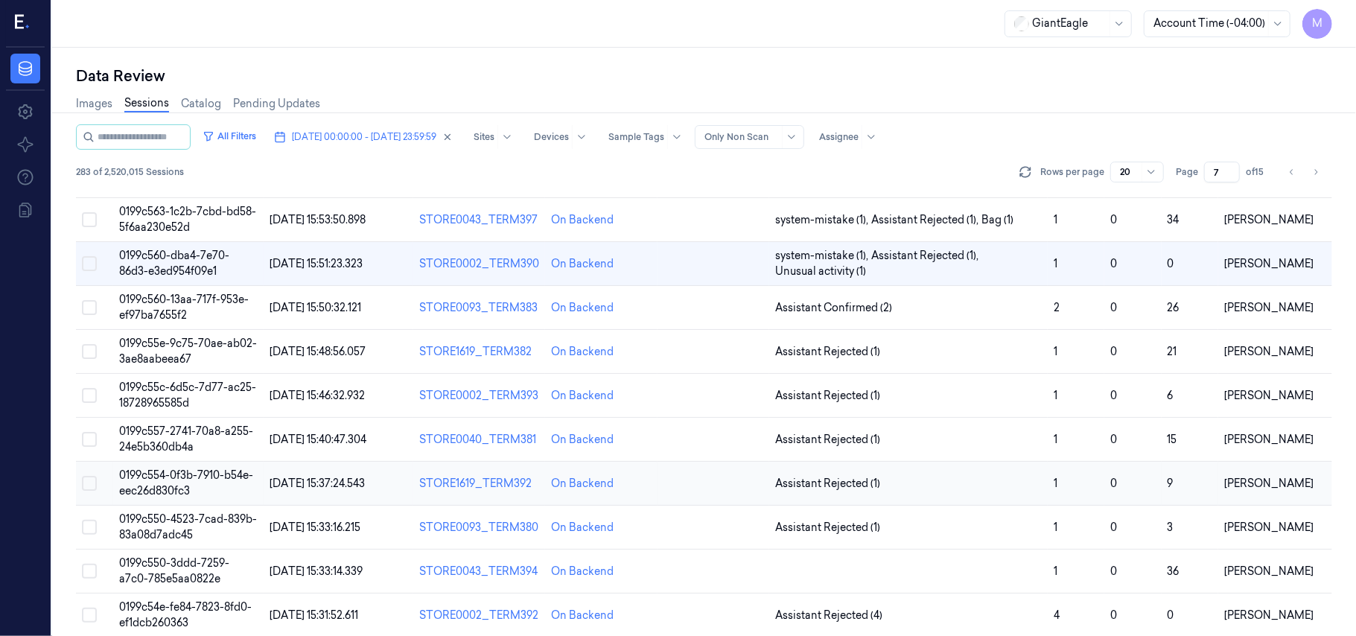
scroll to position [480, 0]
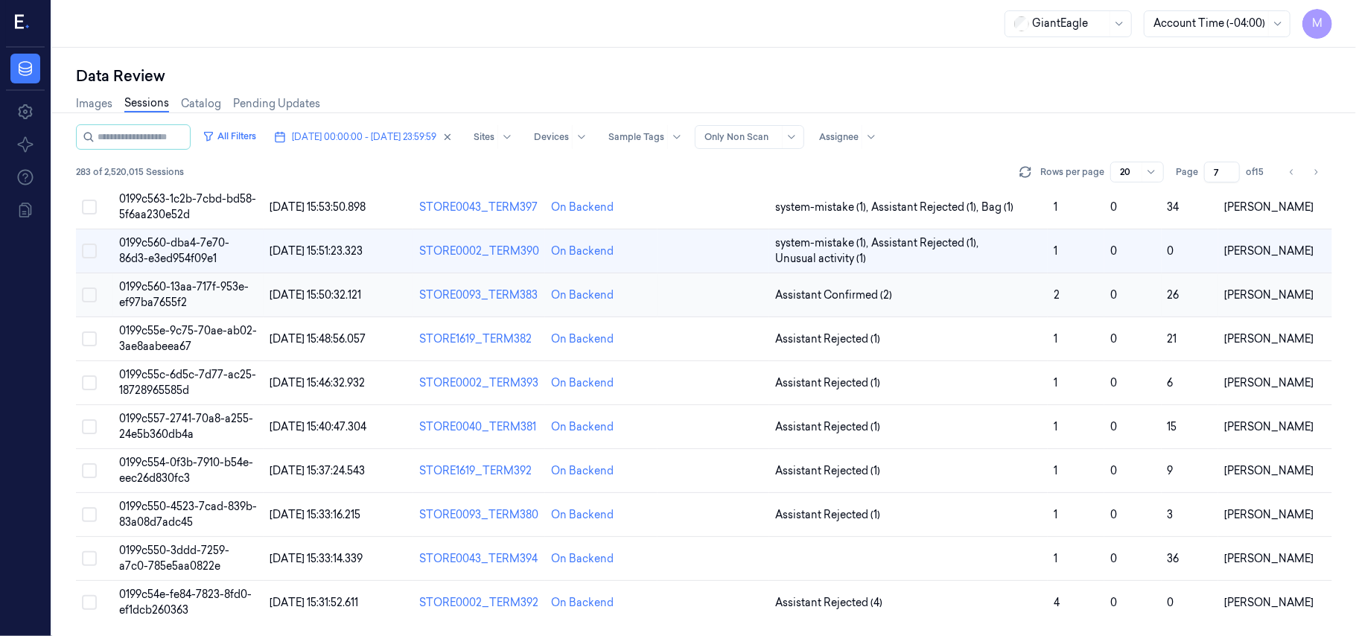
click at [150, 296] on span "0199c560-13aa-717f-953e-ef97ba7655f2" at bounding box center [184, 294] width 130 height 29
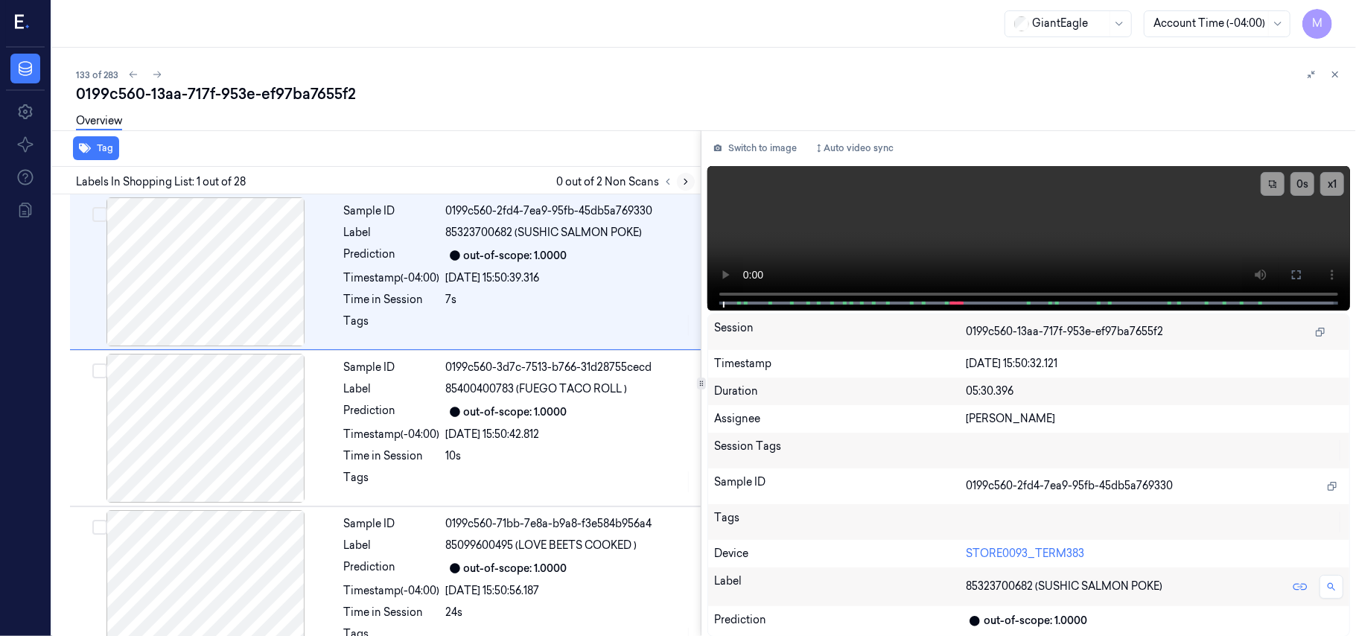
click at [686, 179] on icon at bounding box center [685, 181] width 3 height 5
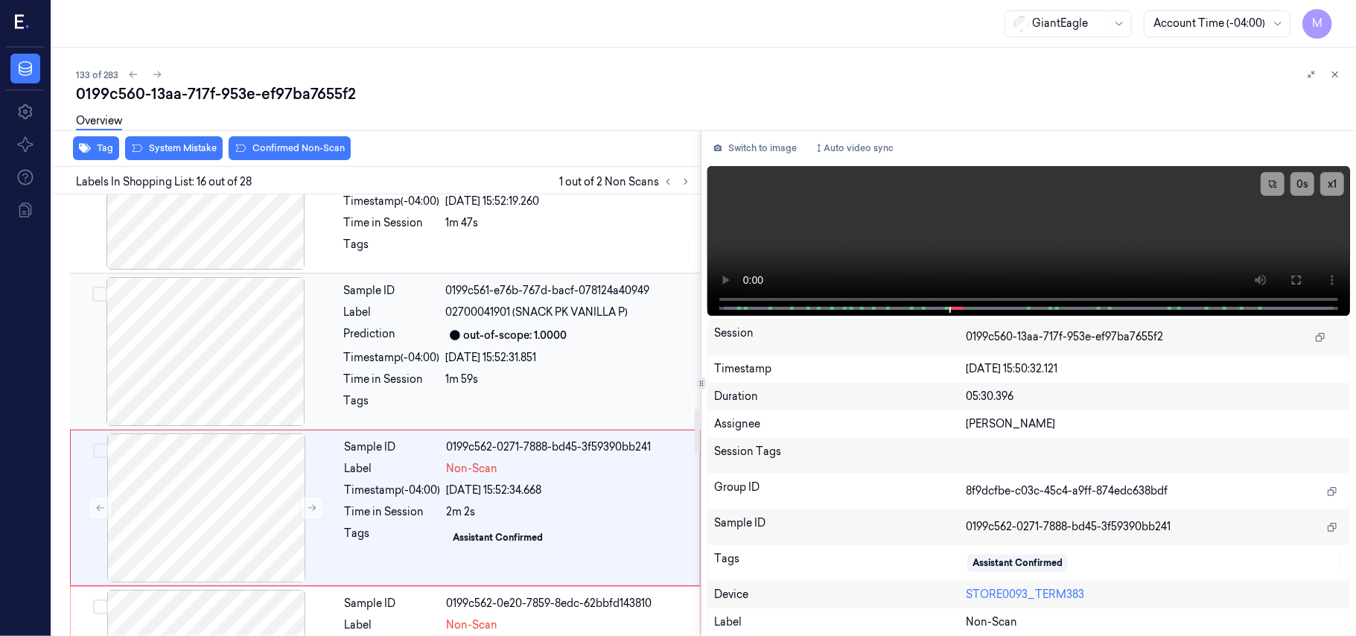
scroll to position [2209, 0]
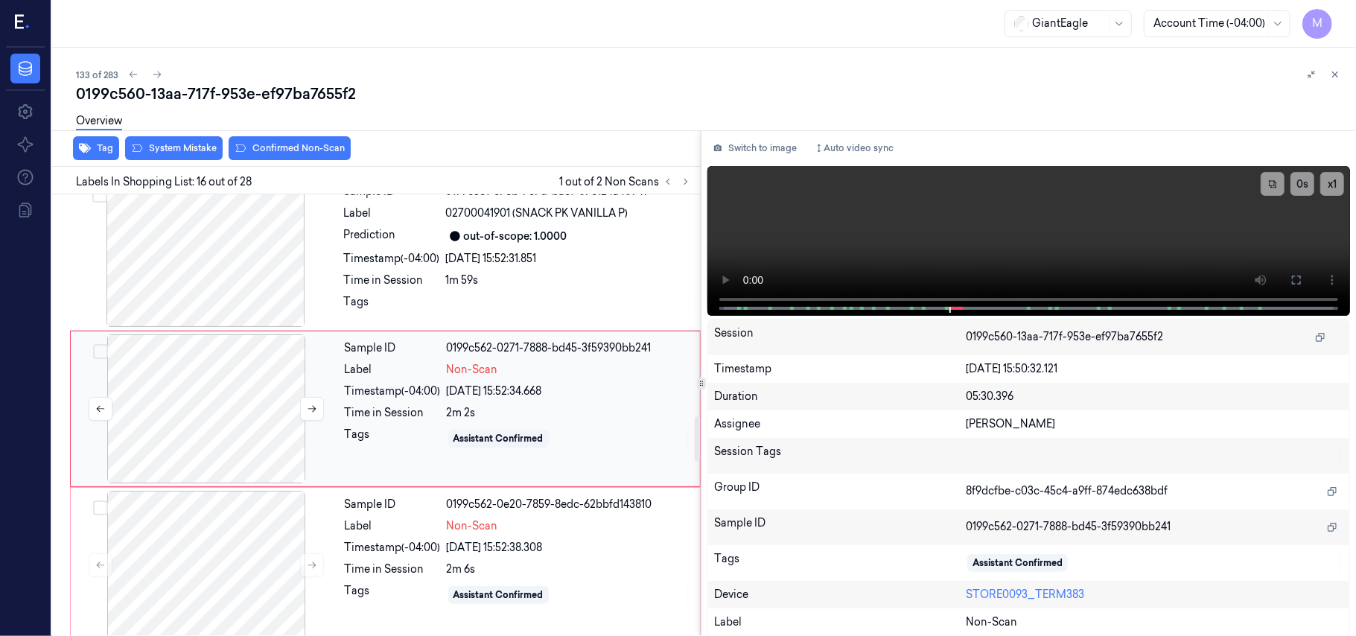
click at [191, 388] on div at bounding box center [206, 408] width 265 height 149
click at [228, 265] on div at bounding box center [205, 252] width 265 height 149
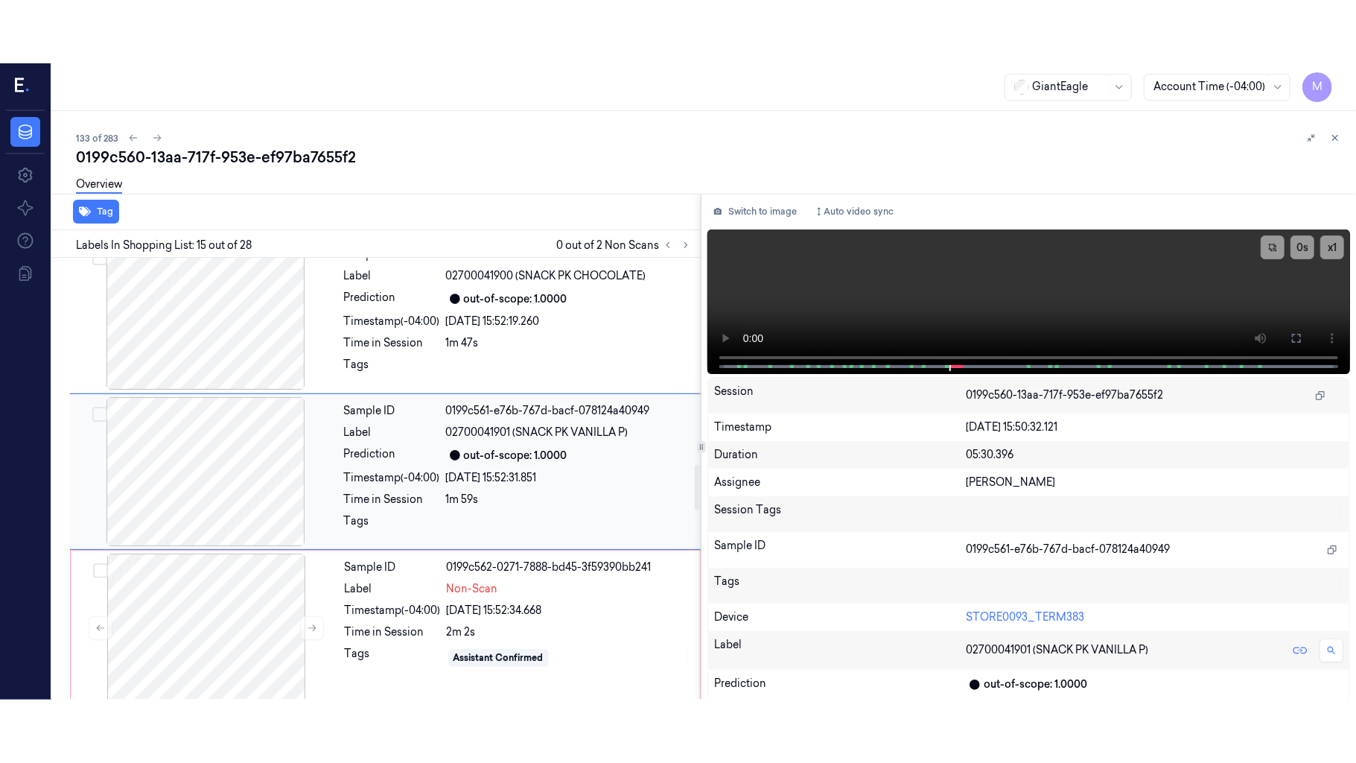
scroll to position [2052, 0]
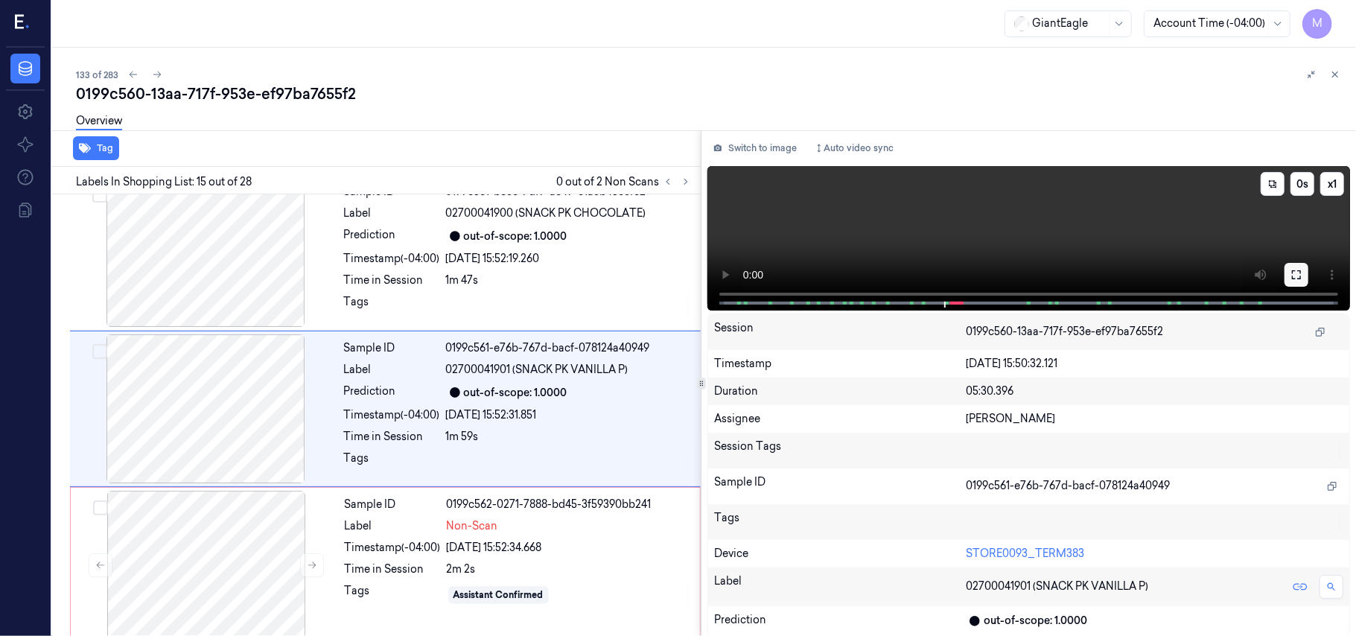
click at [1293, 269] on icon at bounding box center [1297, 275] width 12 height 12
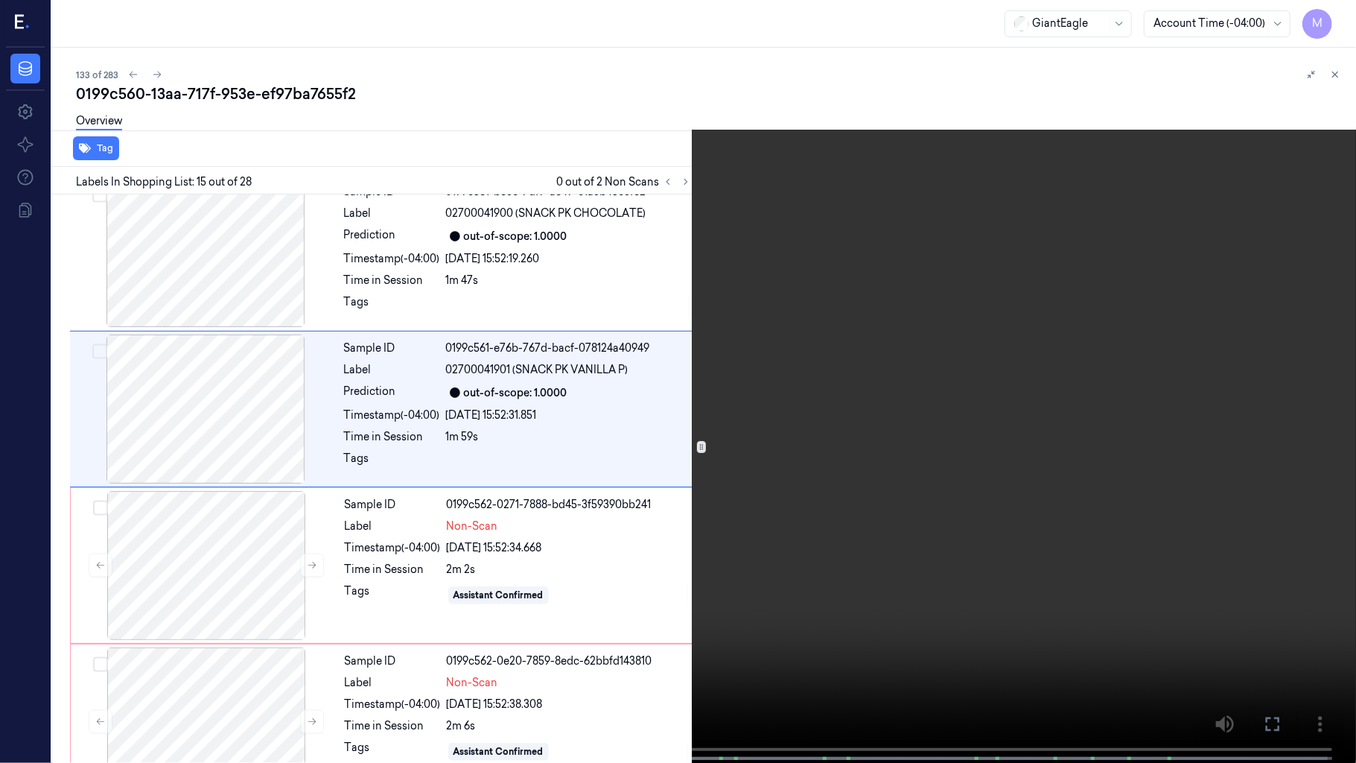
click at [822, 377] on video at bounding box center [678, 383] width 1356 height 766
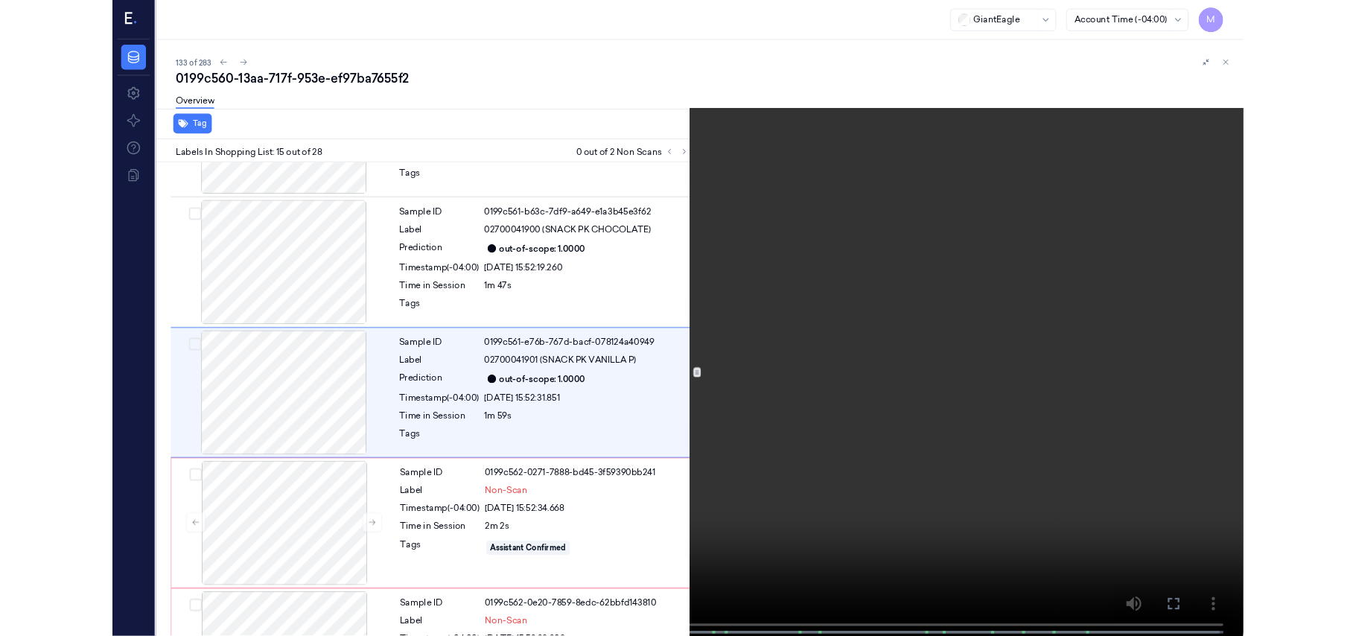
scroll to position [1990, 0]
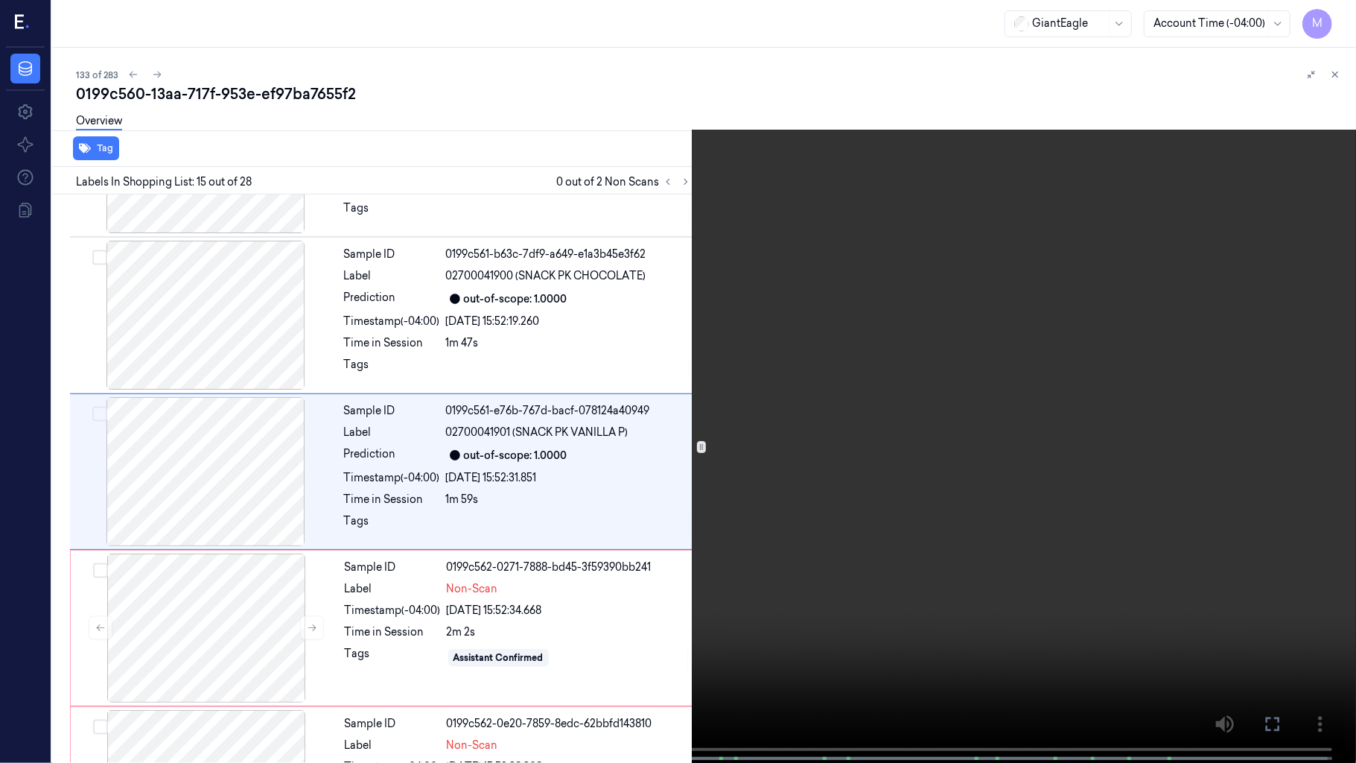
click at [822, 377] on video at bounding box center [678, 383] width 1356 height 766
click at [502, 635] on span at bounding box center [503, 757] width 2 height 7
click at [913, 527] on video at bounding box center [678, 383] width 1356 height 766
click at [0, 0] on icon at bounding box center [0, 0] width 0 height 0
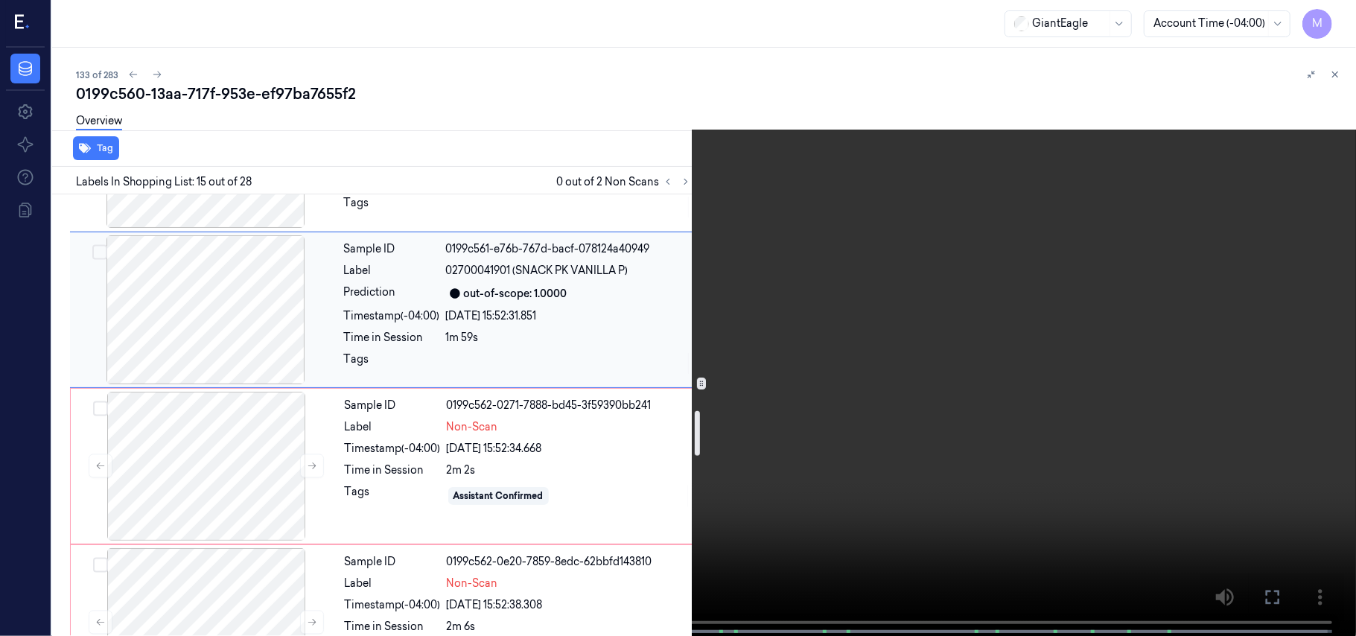
scroll to position [2188, 0]
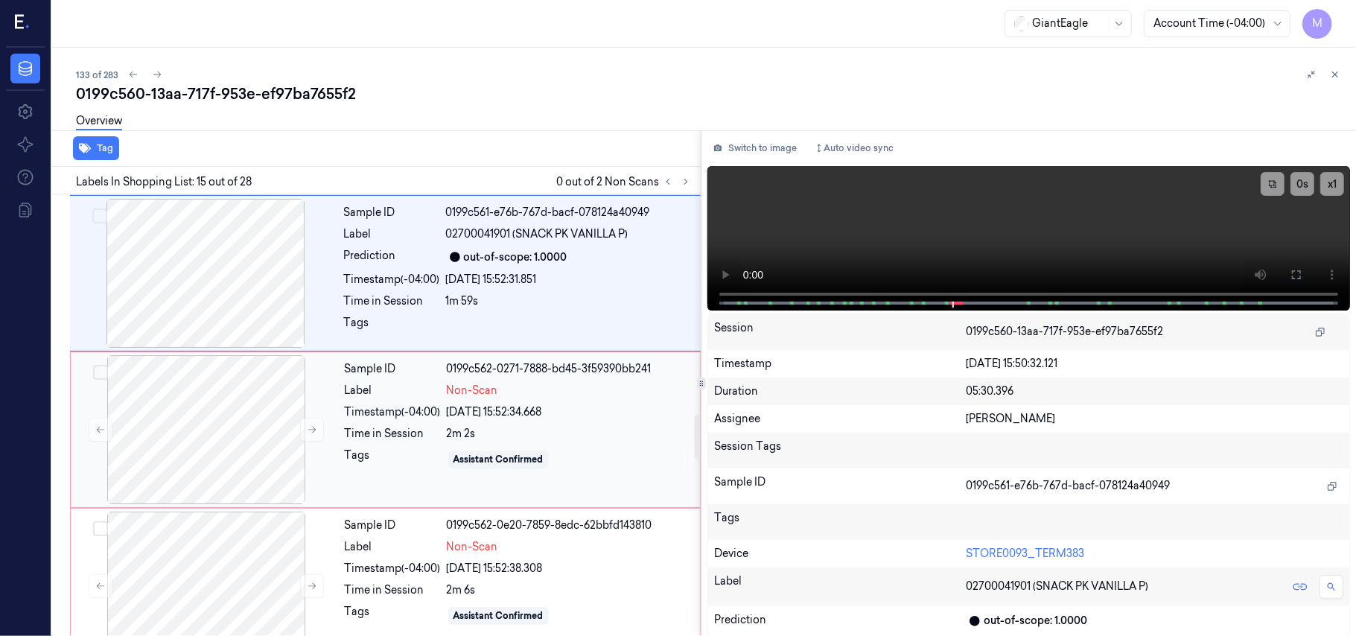
click at [494, 416] on div "[DATE] 15:52:34.668" at bounding box center [569, 412] width 244 height 16
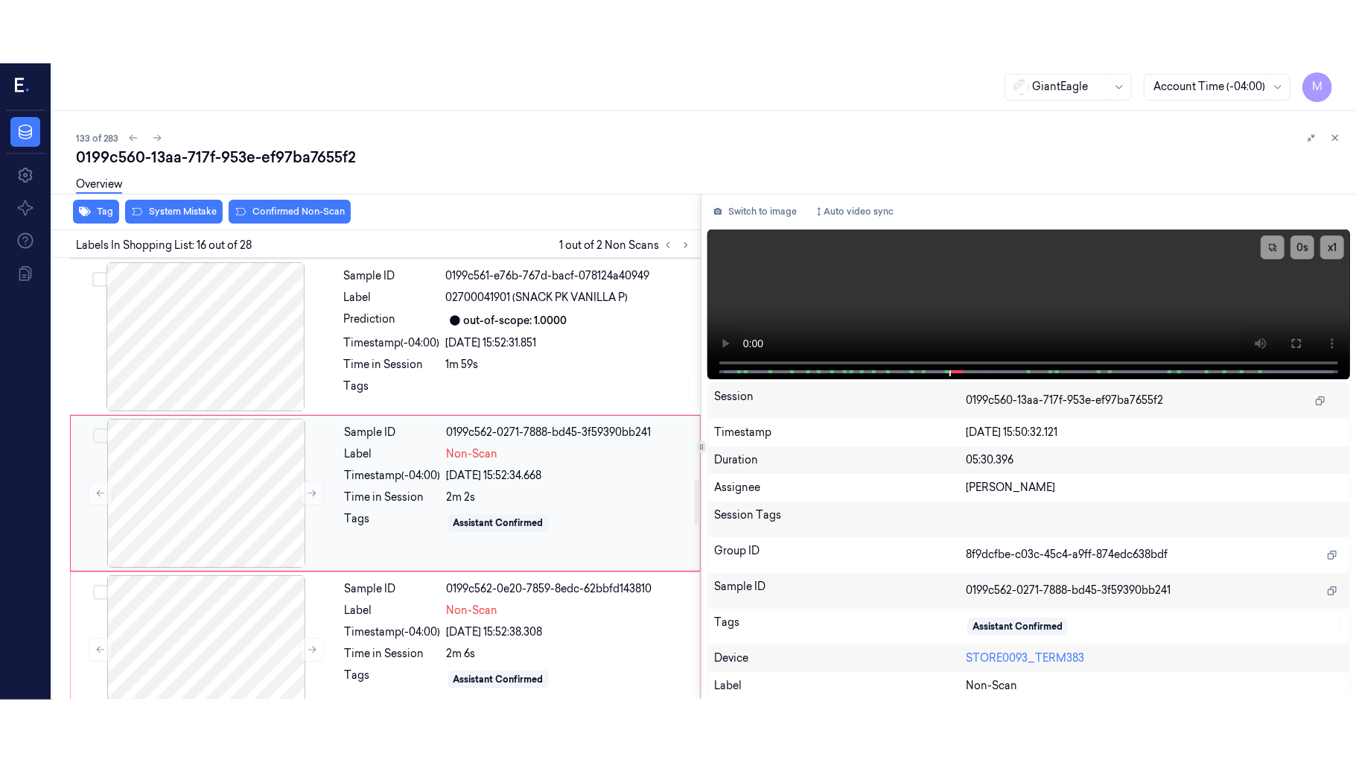
scroll to position [2209, 0]
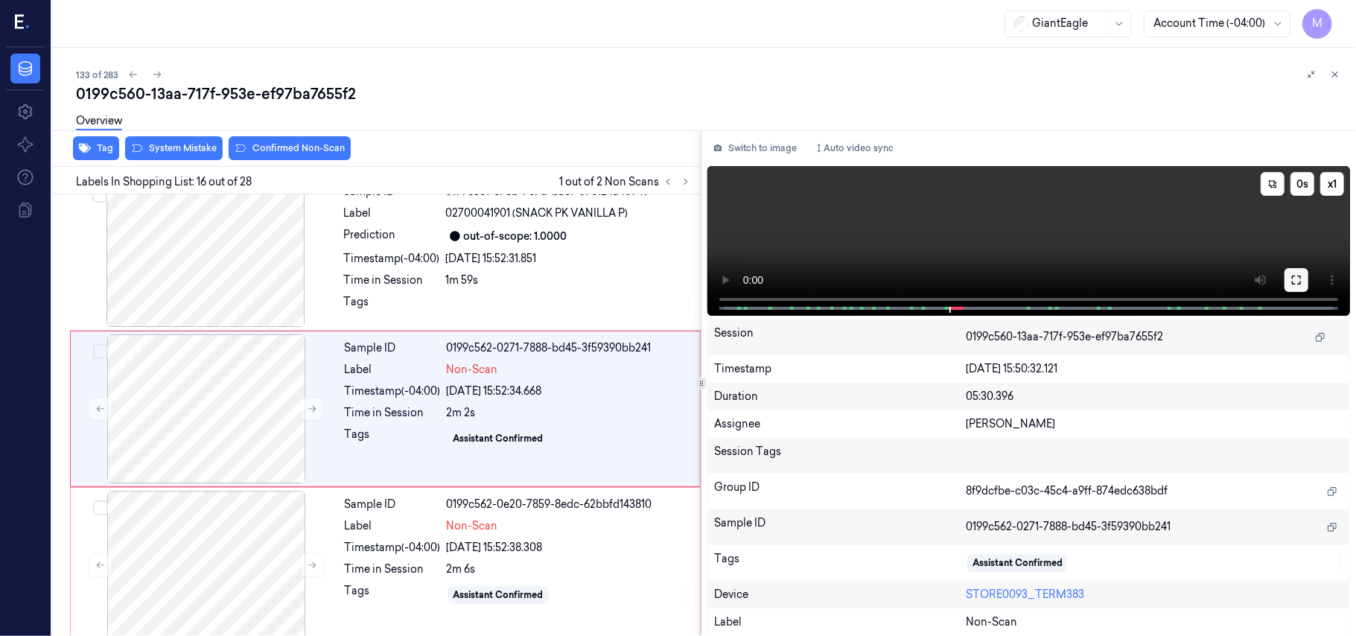
click at [1305, 281] on button at bounding box center [1297, 280] width 24 height 24
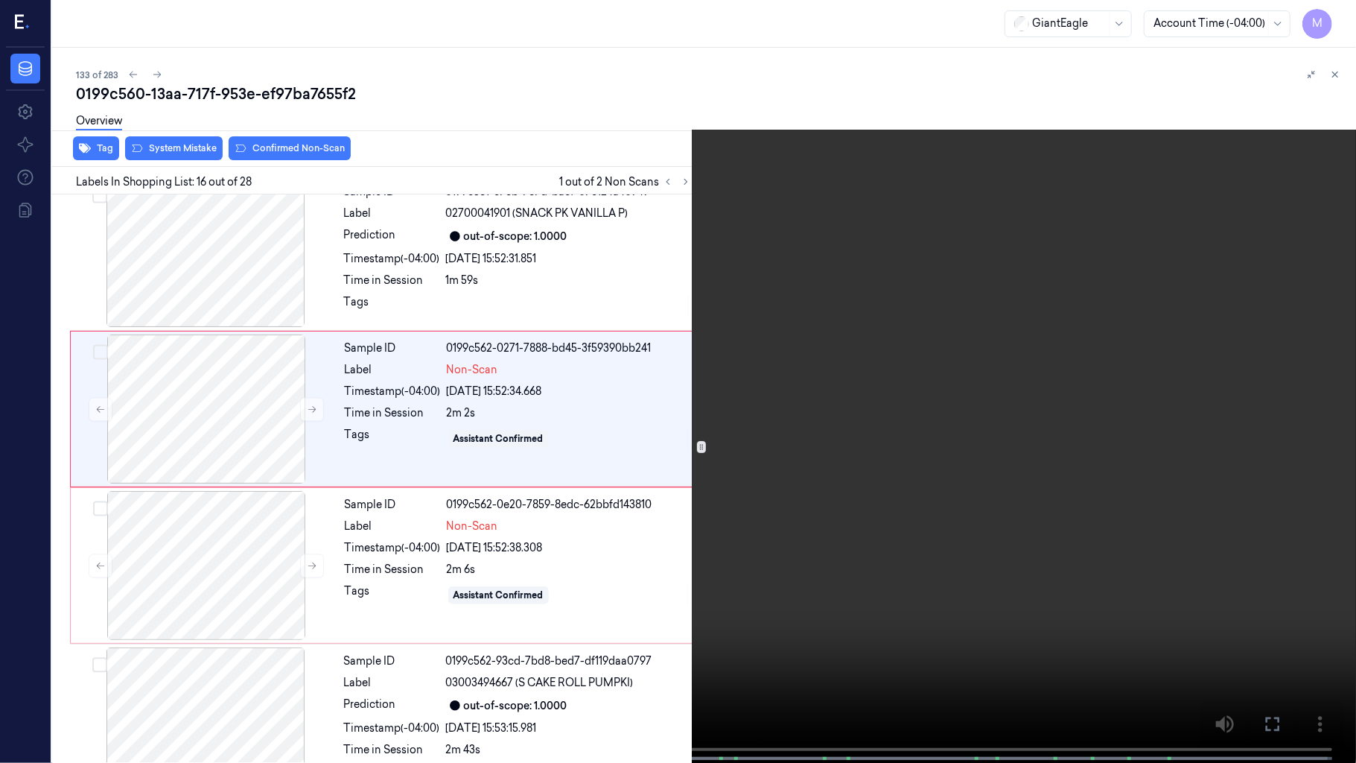
click at [727, 424] on video at bounding box center [678, 383] width 1356 height 766
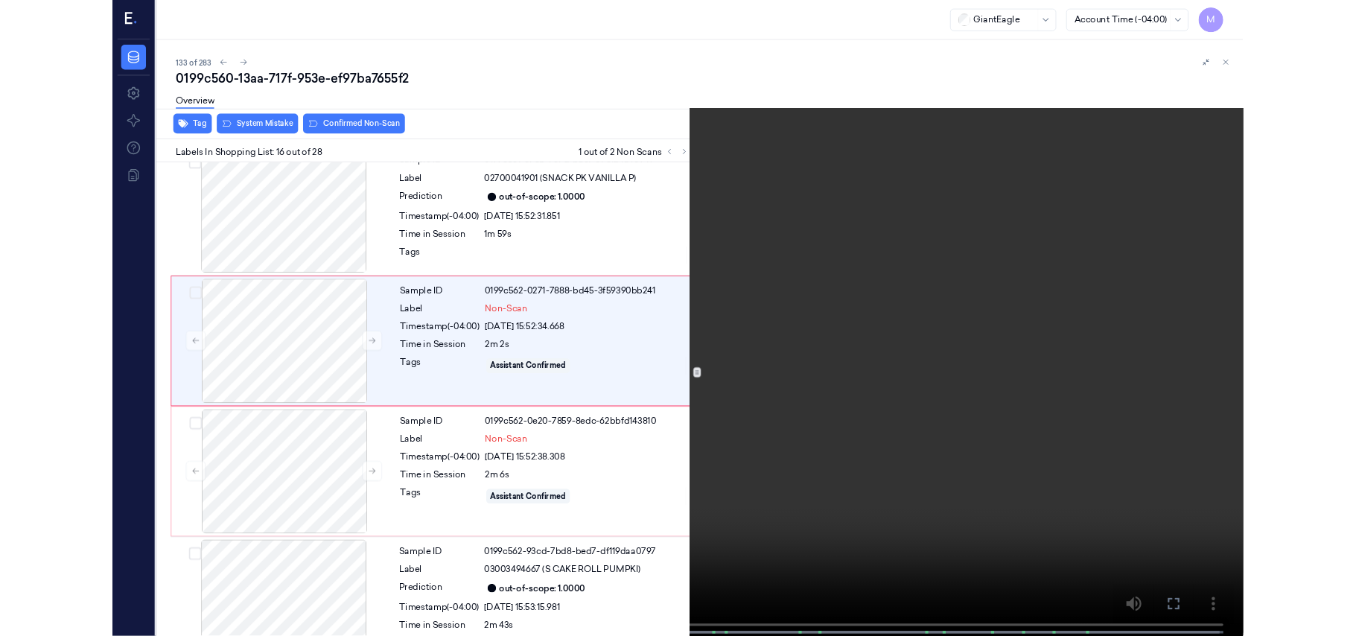
scroll to position [2146, 0]
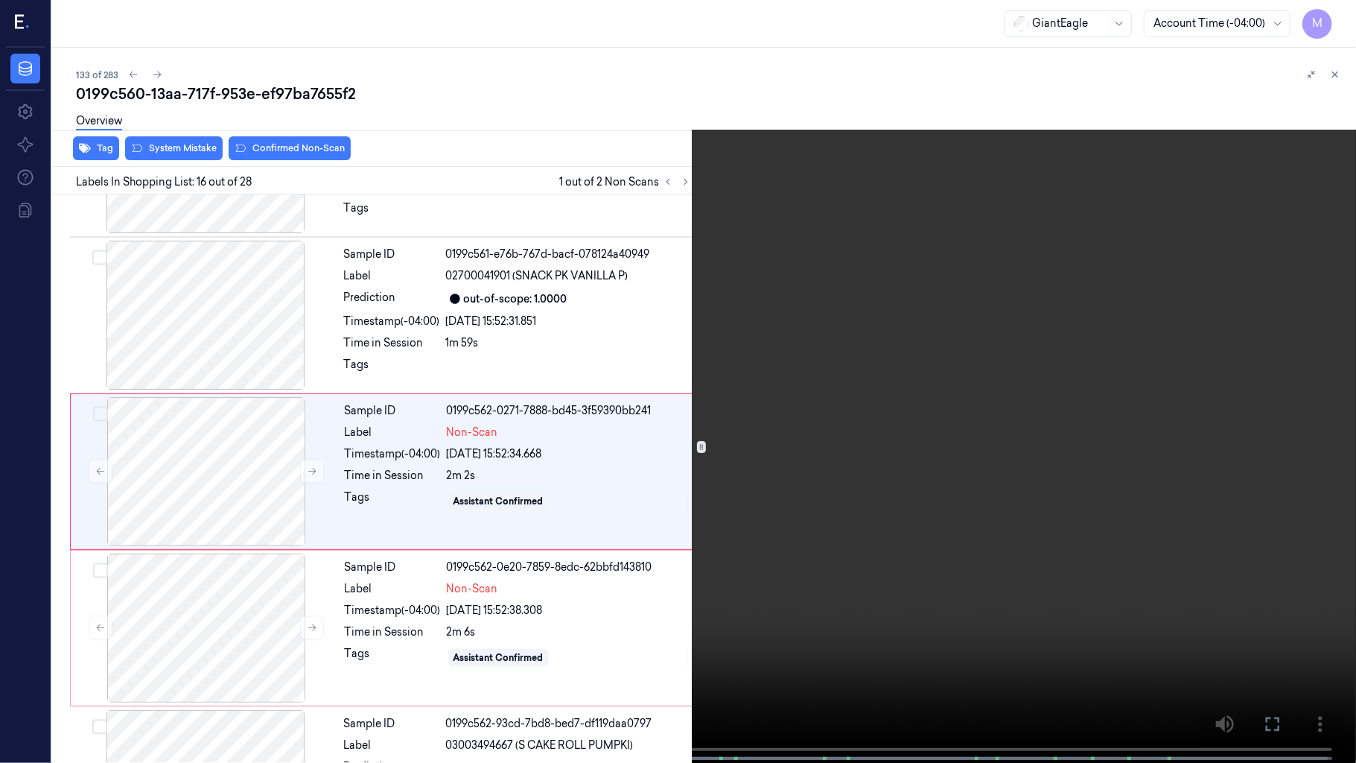
click at [487, 535] on video at bounding box center [678, 383] width 1356 height 766
click at [716, 553] on video at bounding box center [678, 383] width 1356 height 766
click at [778, 514] on video at bounding box center [678, 383] width 1356 height 766
click at [1338, 24] on button "x 1" at bounding box center [1338, 18] width 24 height 24
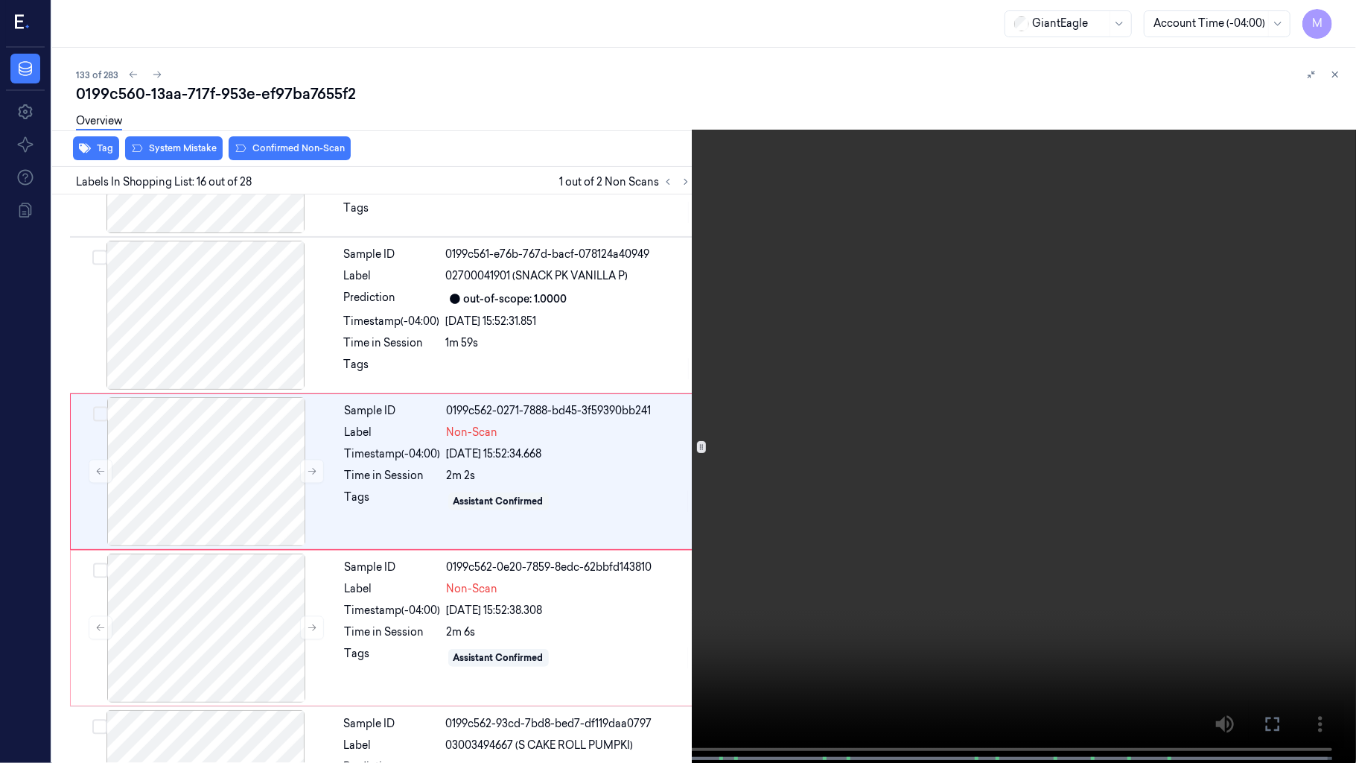
click at [934, 401] on video at bounding box center [678, 383] width 1356 height 766
click at [0, 0] on icon at bounding box center [0, 0] width 0 height 0
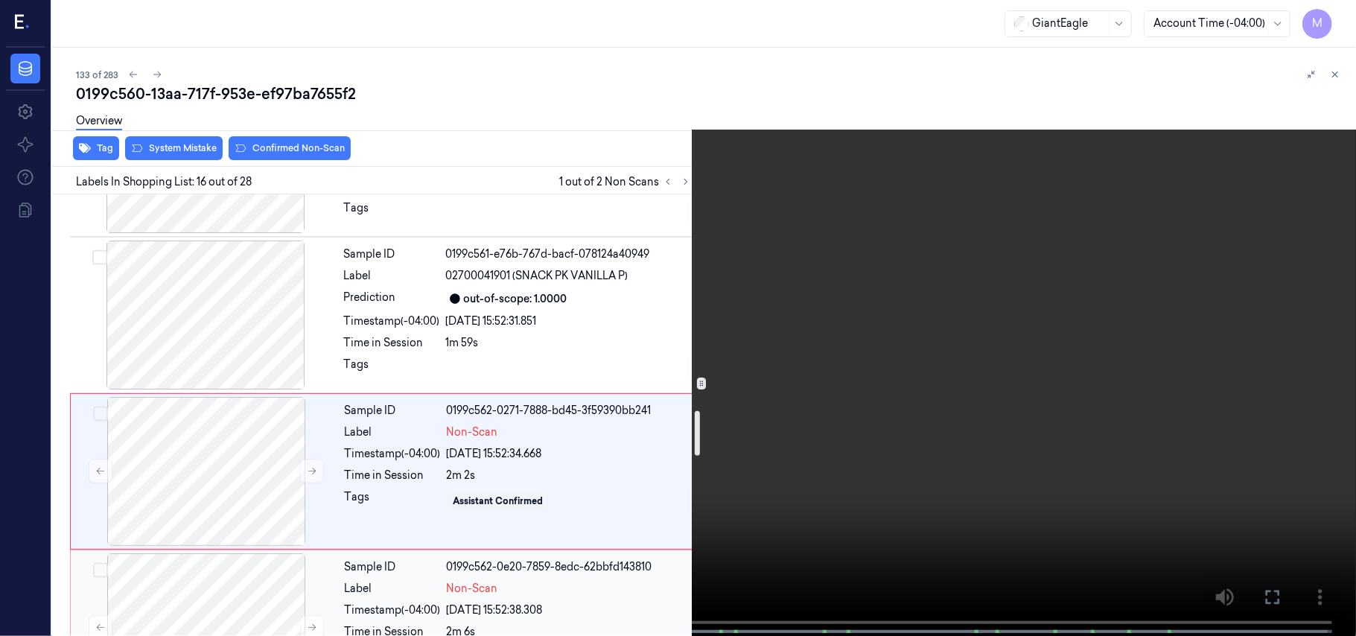
scroll to position [2246, 0]
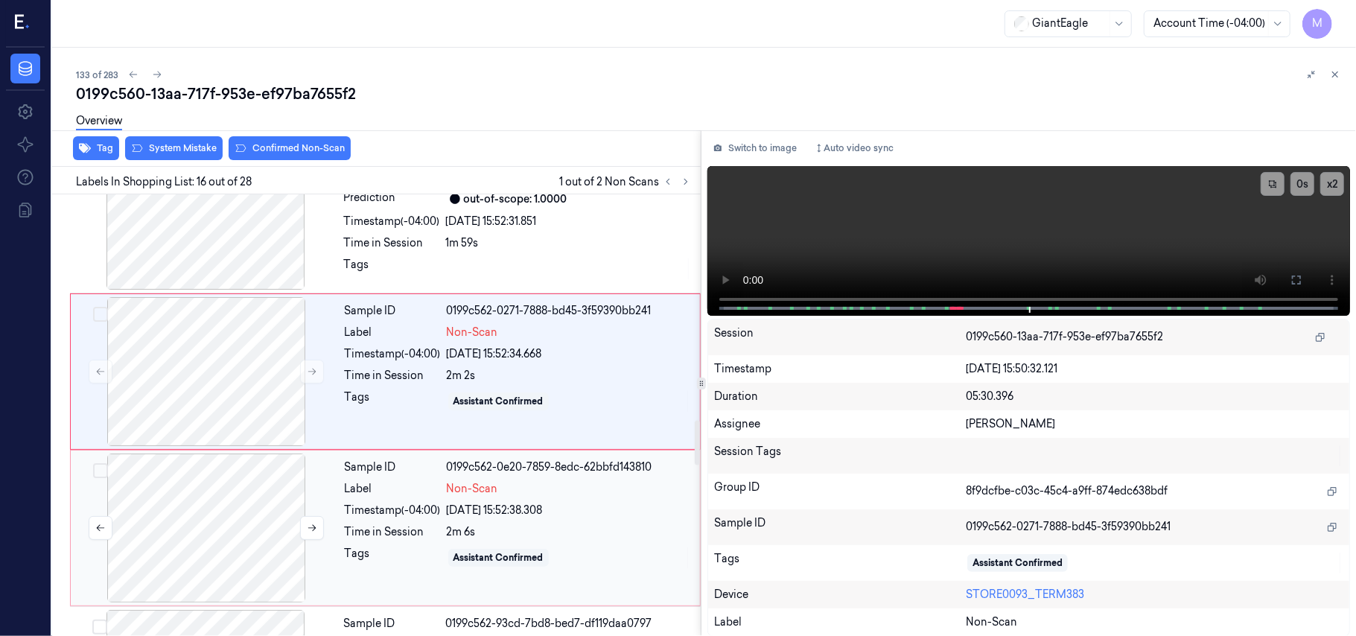
click at [227, 497] on div at bounding box center [206, 528] width 265 height 149
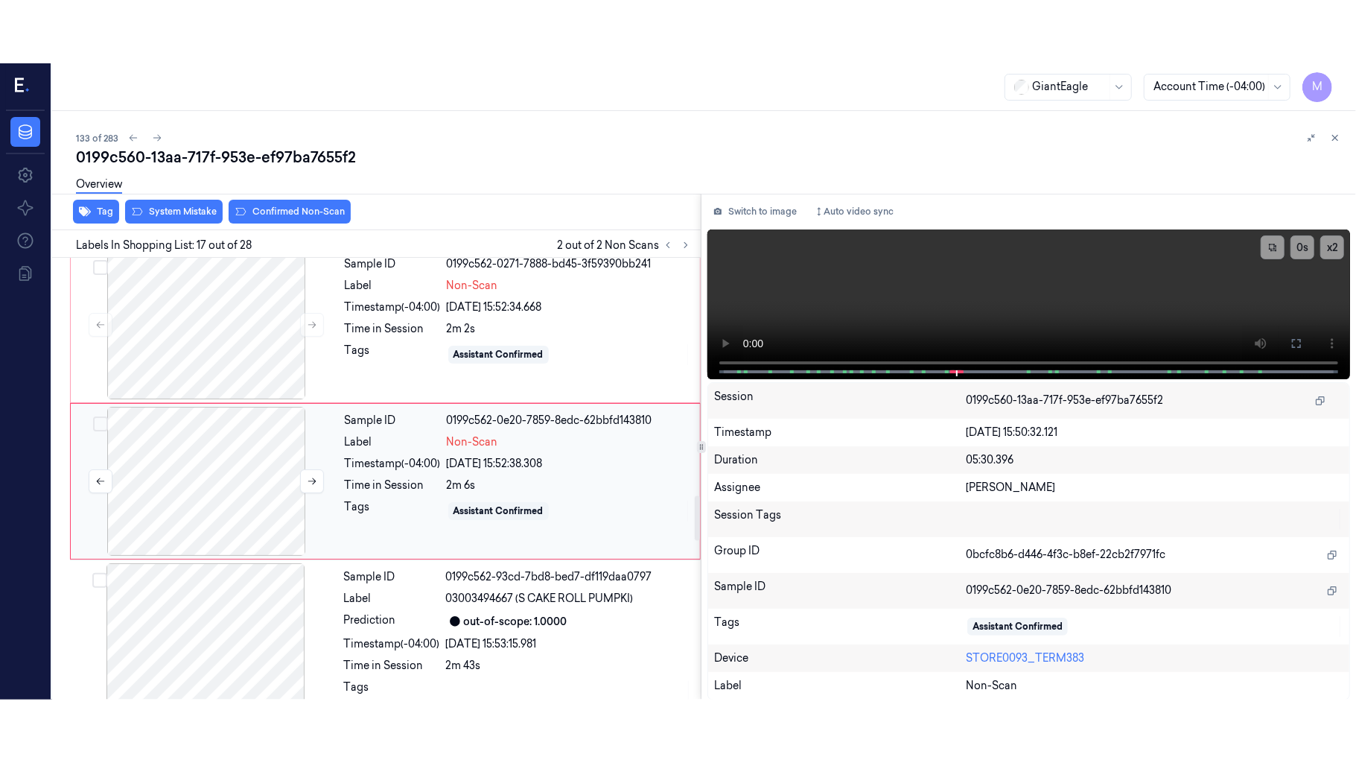
scroll to position [2366, 0]
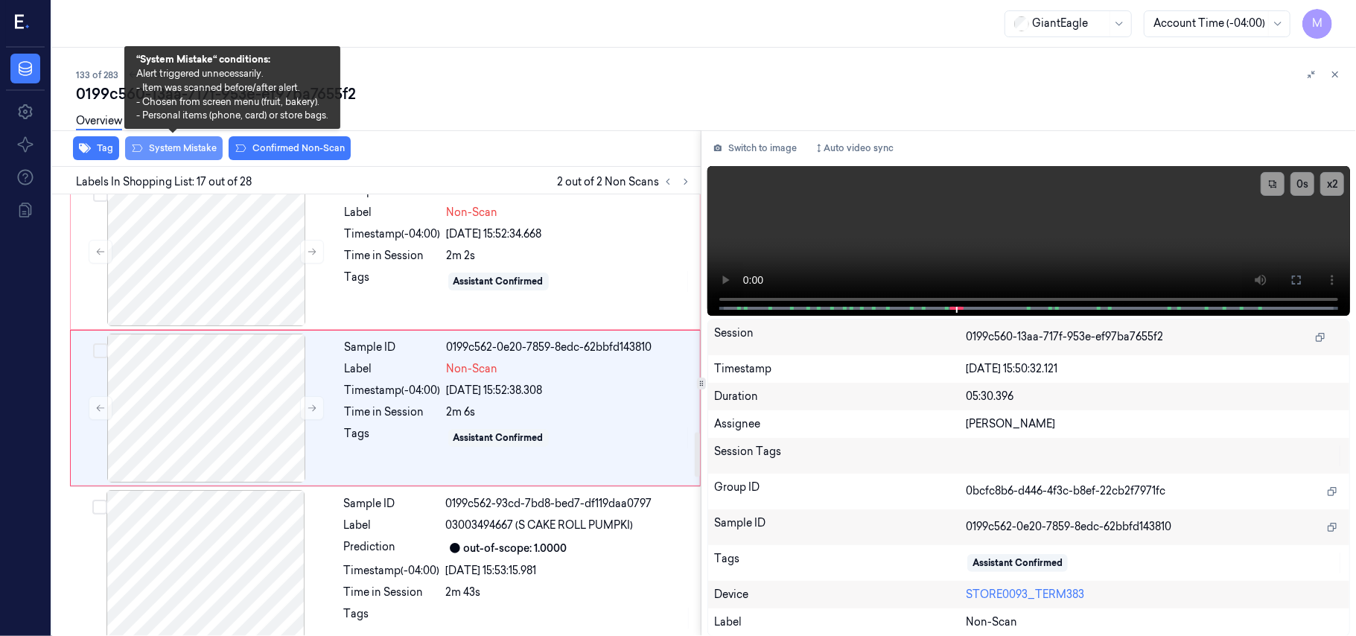
click at [186, 143] on button "System Mistake" at bounding box center [174, 148] width 98 height 24
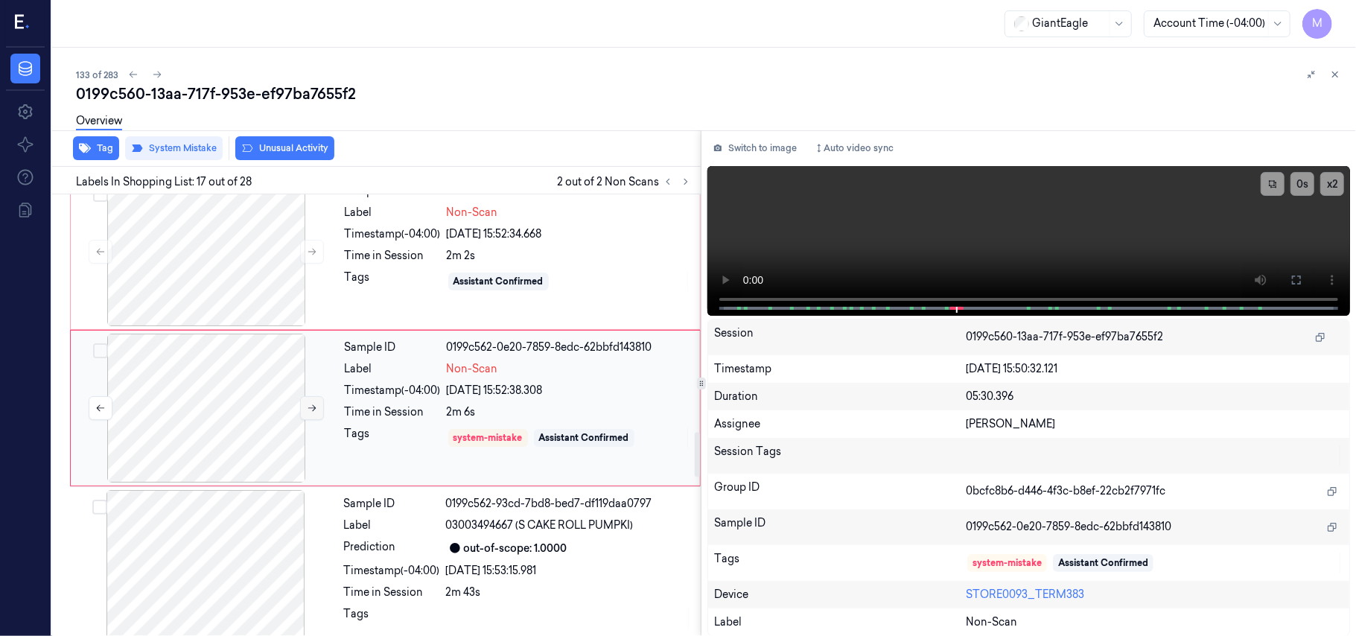
click at [305, 416] on button at bounding box center [312, 408] width 24 height 24
click at [1332, 185] on button "x 2" at bounding box center [1332, 184] width 24 height 24
click at [1332, 185] on button "x 4" at bounding box center [1332, 184] width 24 height 24
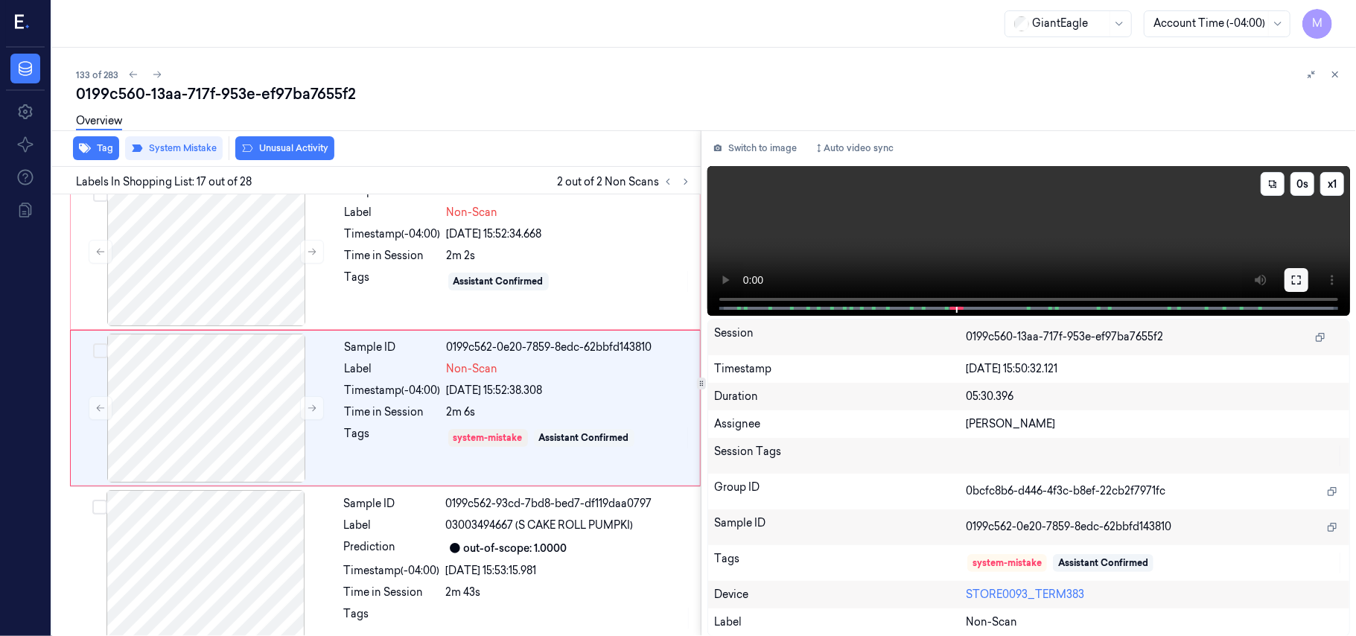
click at [1302, 277] on button at bounding box center [1297, 280] width 24 height 24
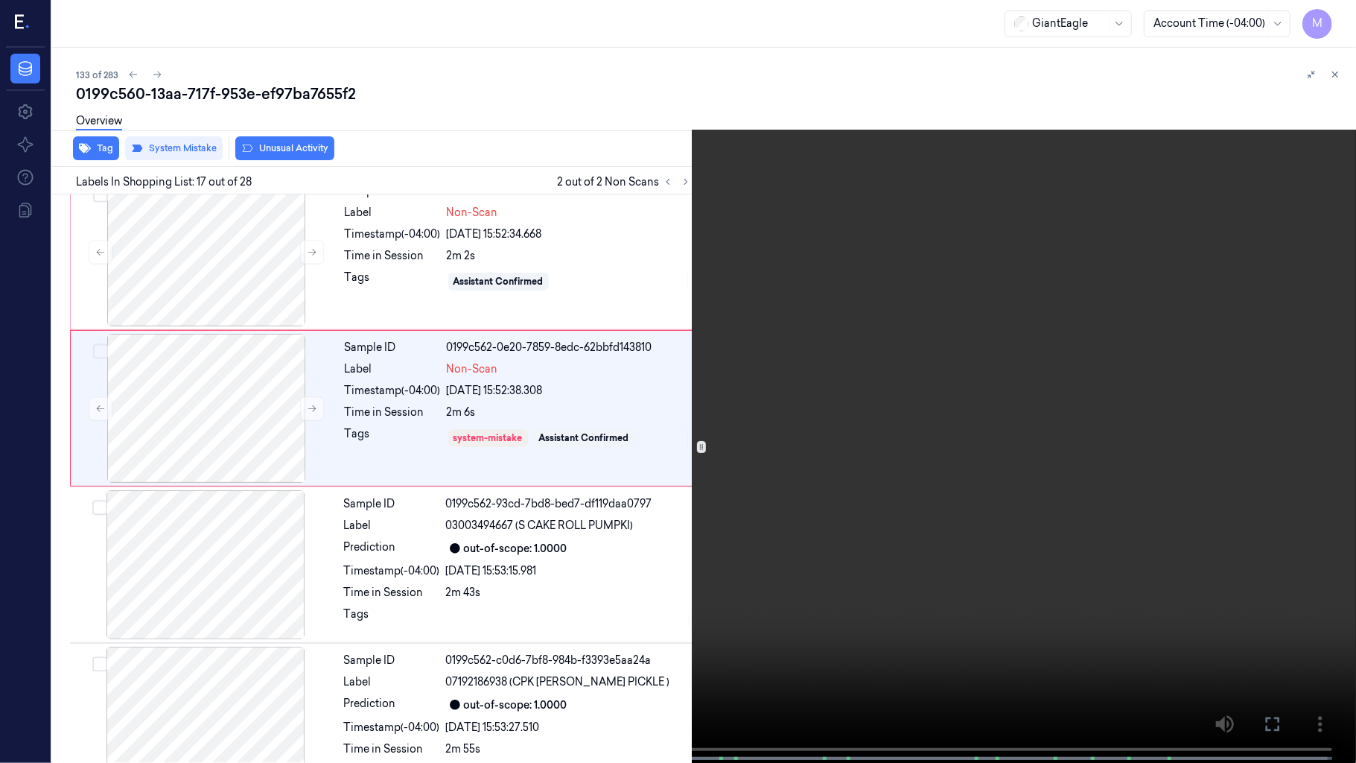
click at [891, 520] on video at bounding box center [678, 383] width 1356 height 766
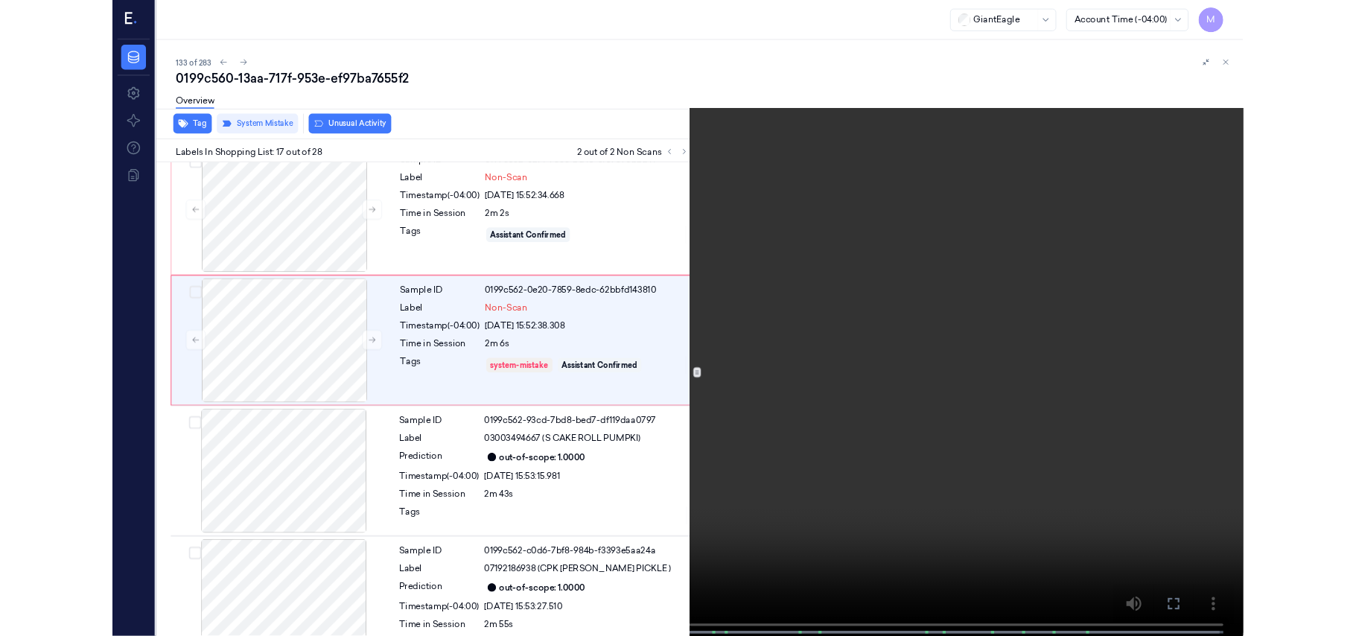
scroll to position [2303, 0]
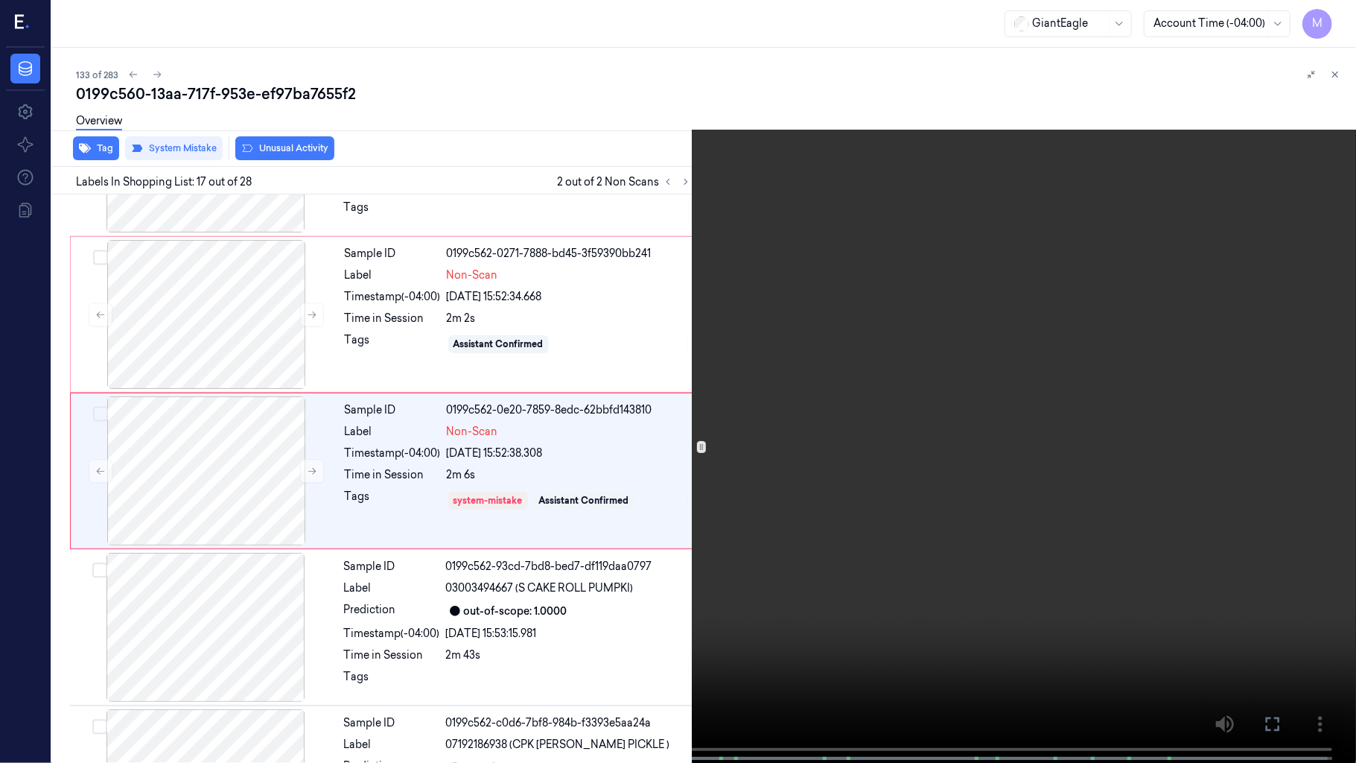
click at [912, 567] on video at bounding box center [678, 383] width 1356 height 766
click at [0, 0] on button at bounding box center [0, 0] width 0 height 0
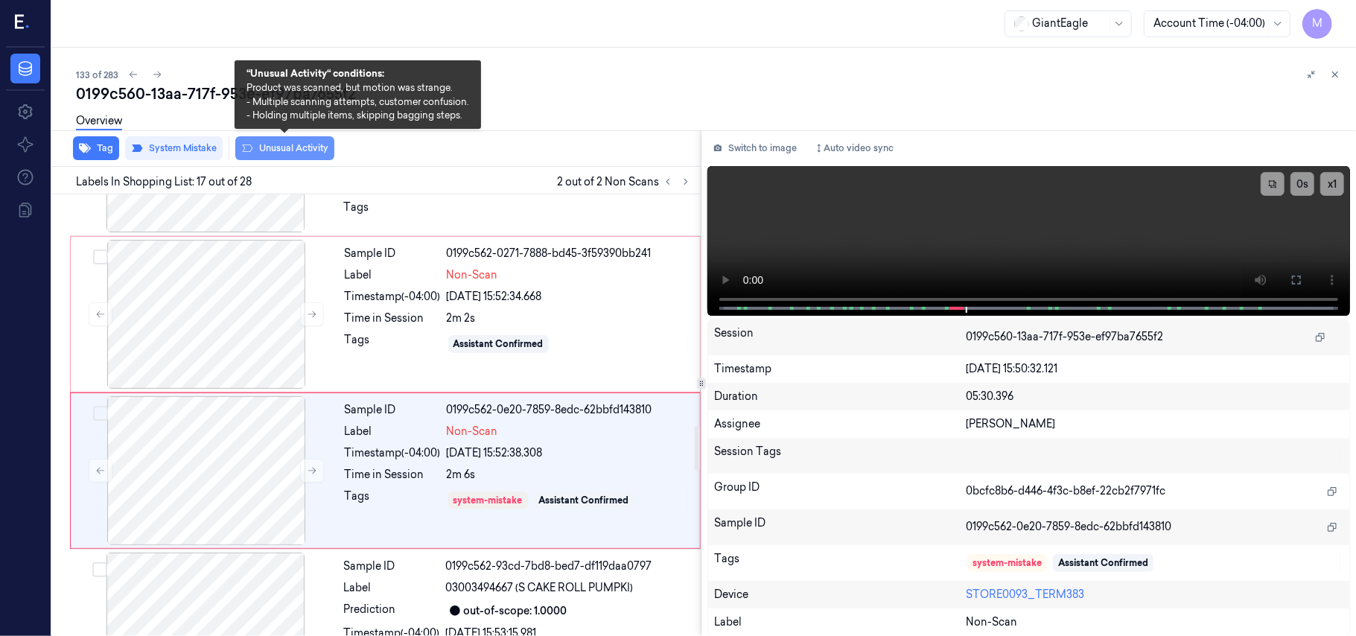
click at [292, 144] on button "Unusual Activity" at bounding box center [284, 148] width 99 height 24
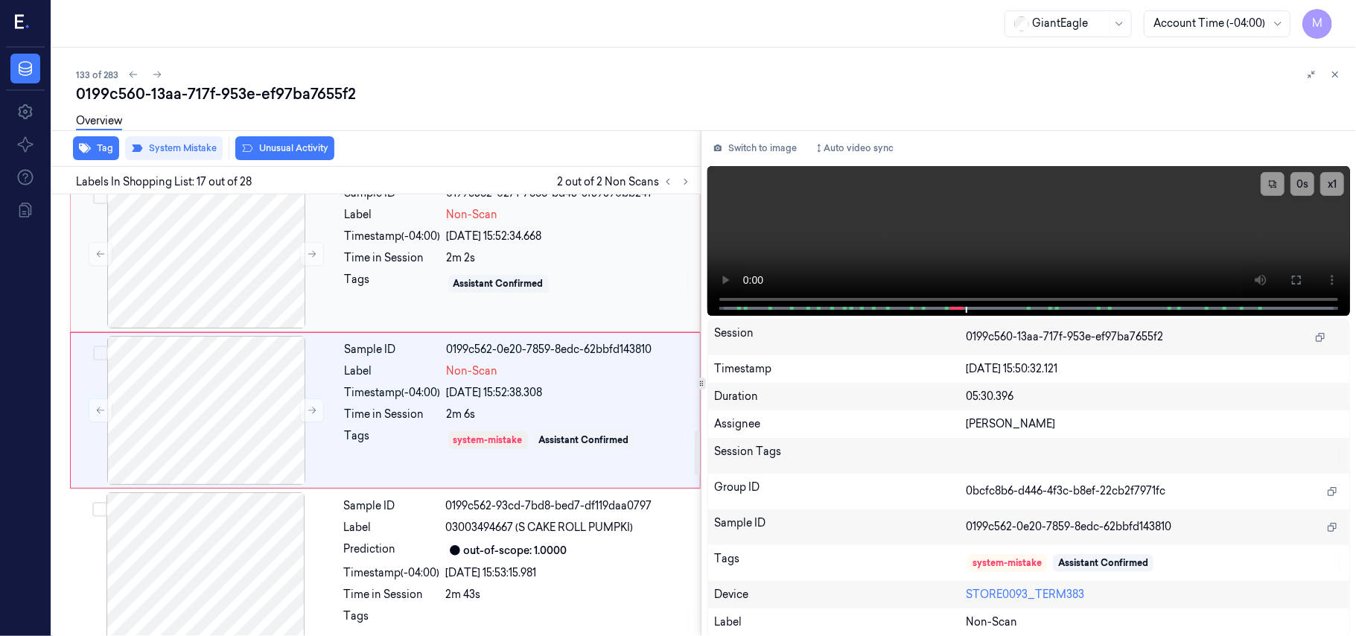
scroll to position [2366, 0]
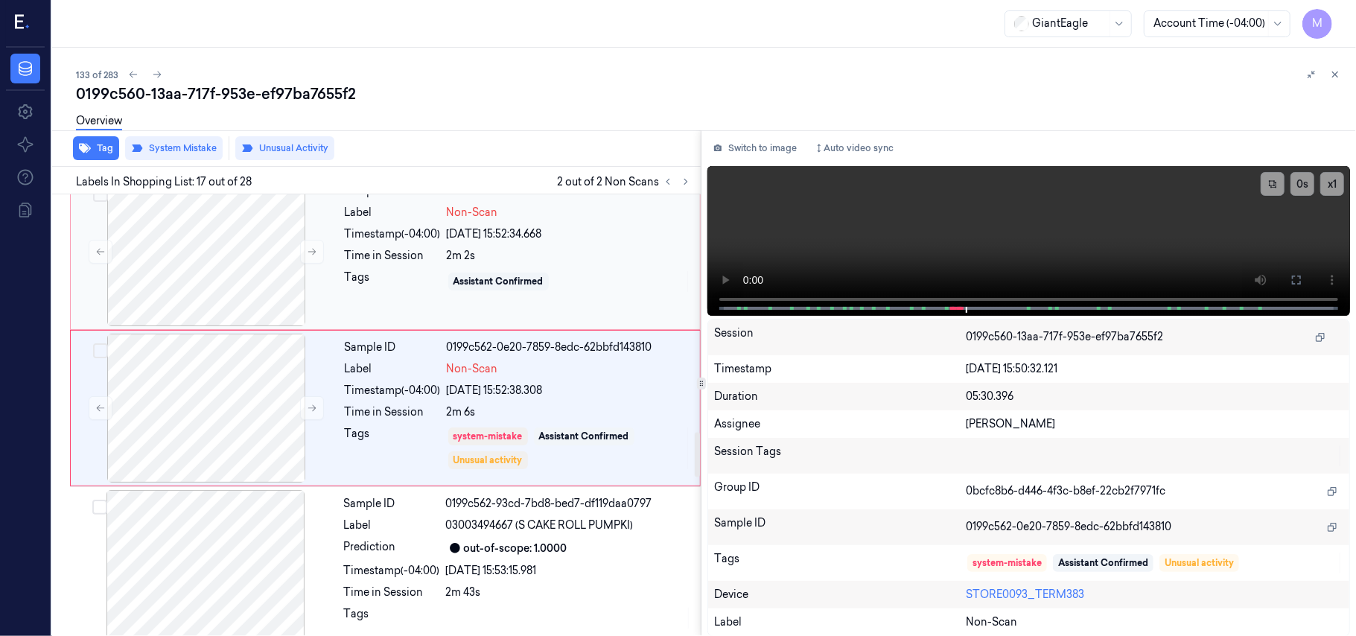
click at [524, 264] on div "2m 2s" at bounding box center [569, 256] width 244 height 16
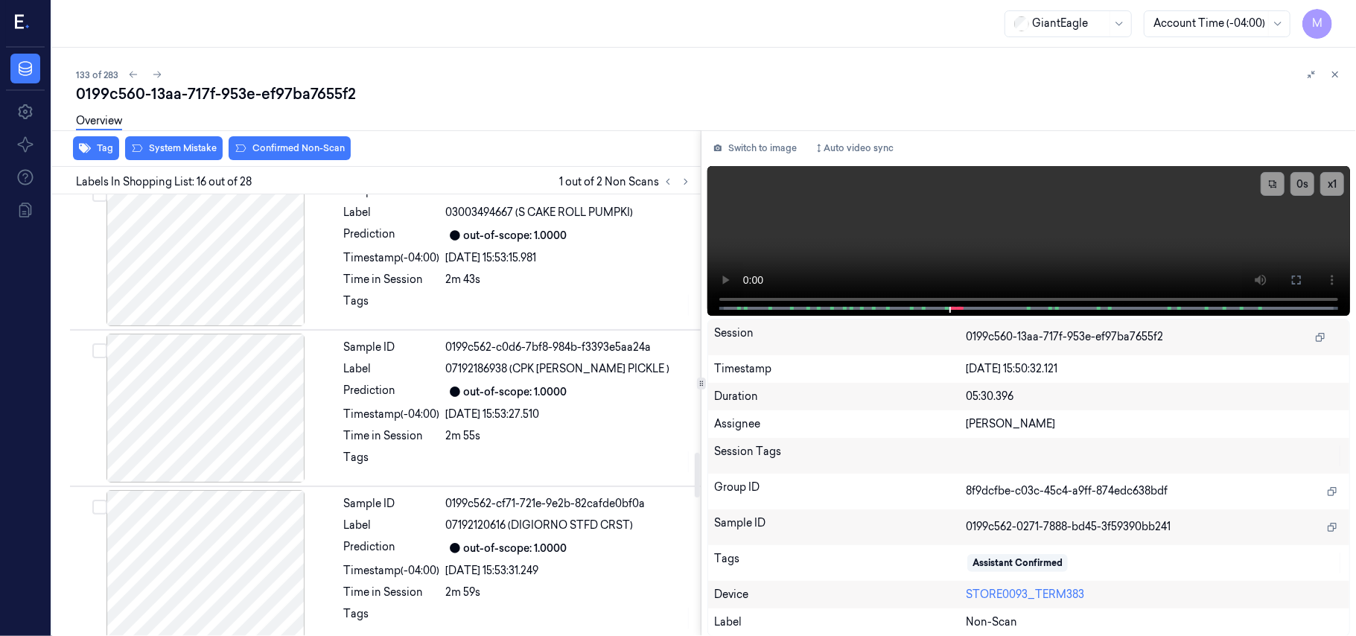
scroll to position [2705, 0]
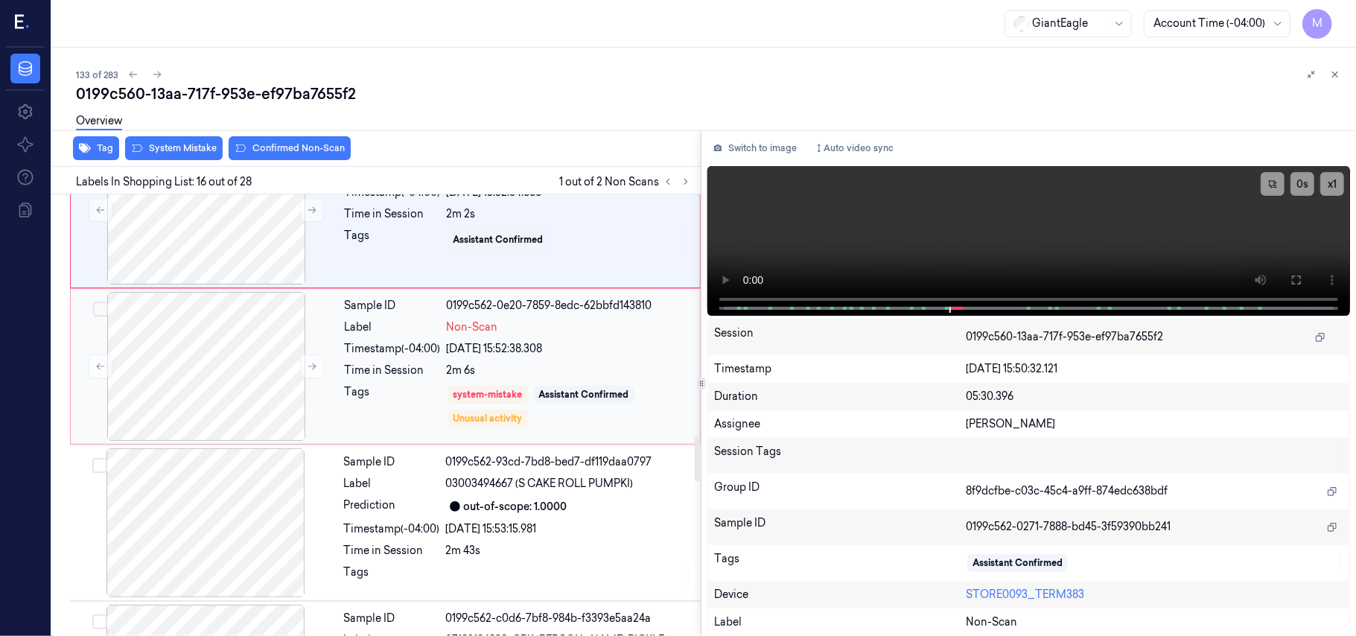
click at [426, 354] on div "Timestamp (-04:00)" at bounding box center [393, 349] width 96 height 16
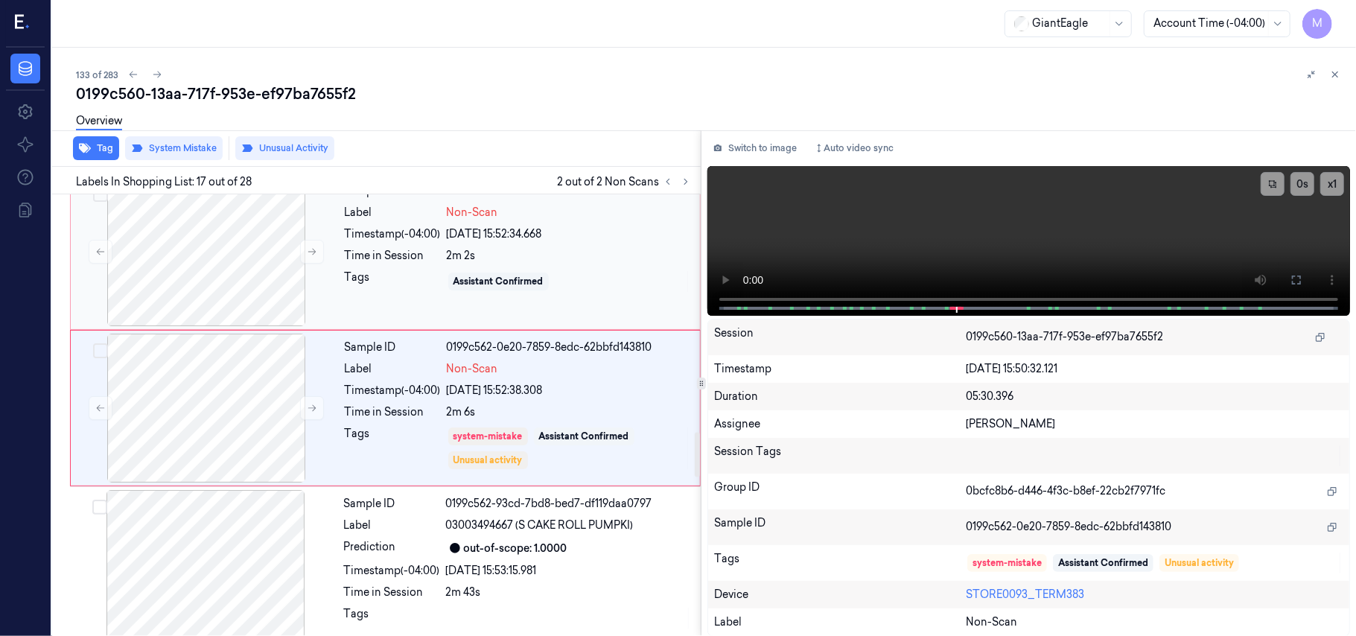
click at [474, 264] on div "2m 2s" at bounding box center [569, 256] width 244 height 16
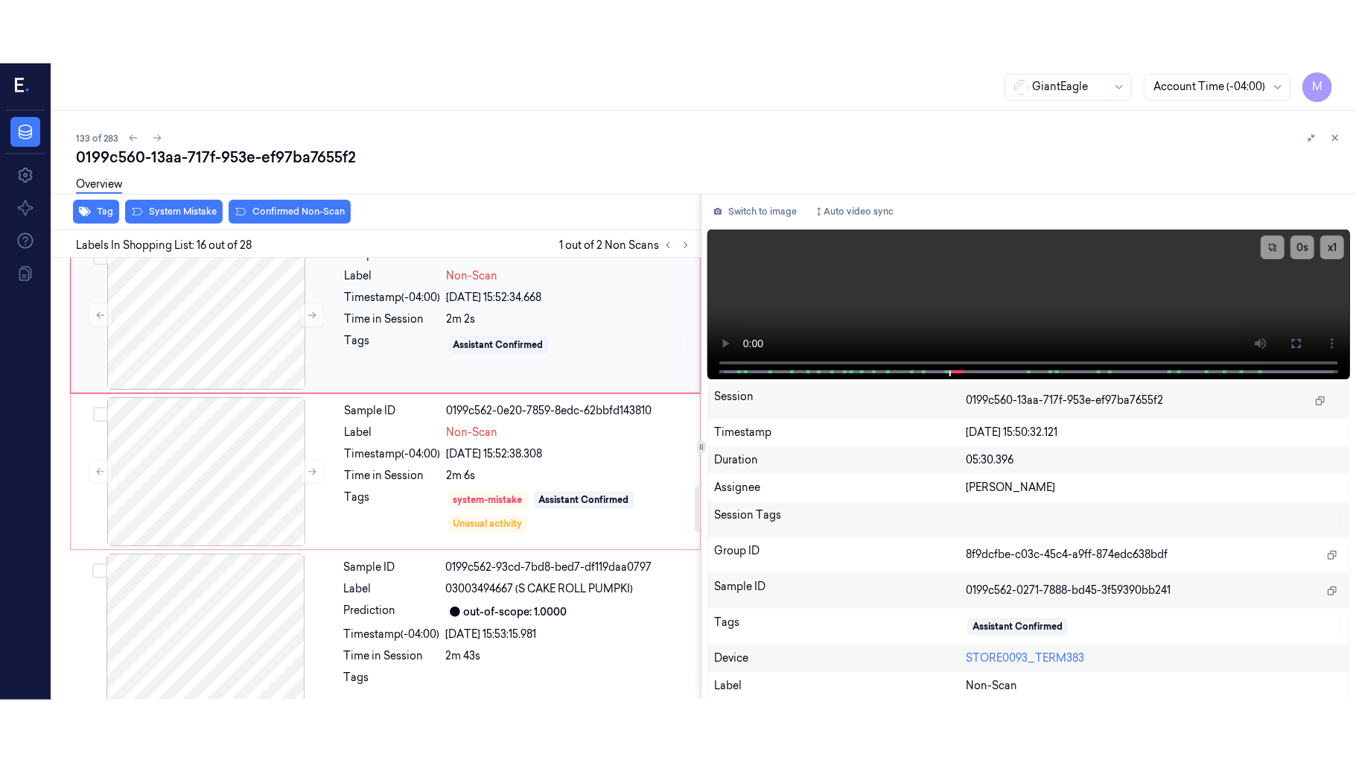
scroll to position [2209, 0]
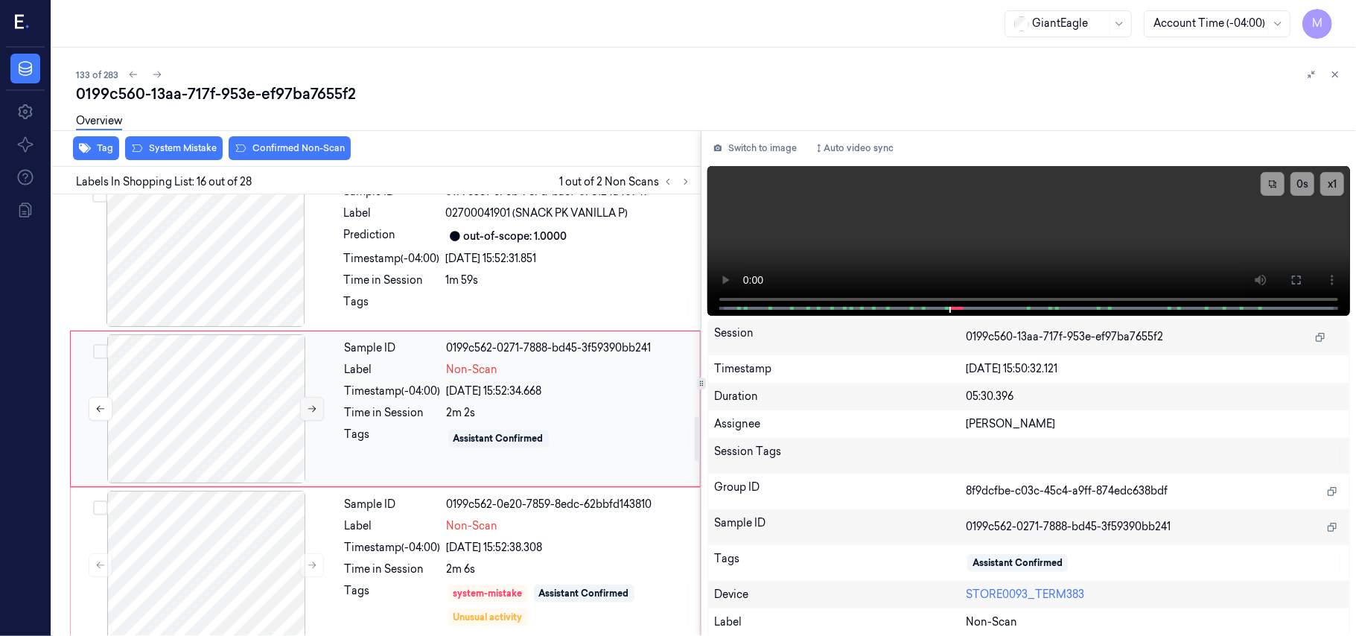
click at [308, 410] on icon at bounding box center [312, 409] width 10 height 10
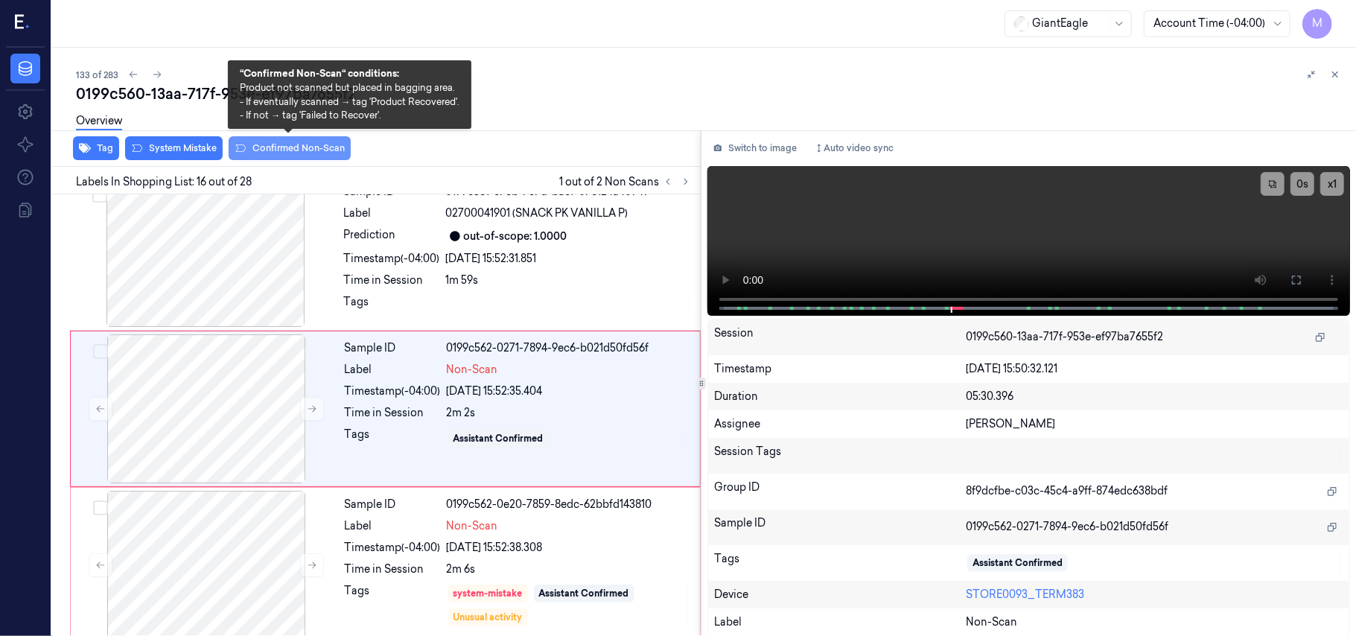
click at [302, 149] on button "Confirmed Non-Scan" at bounding box center [290, 148] width 122 height 24
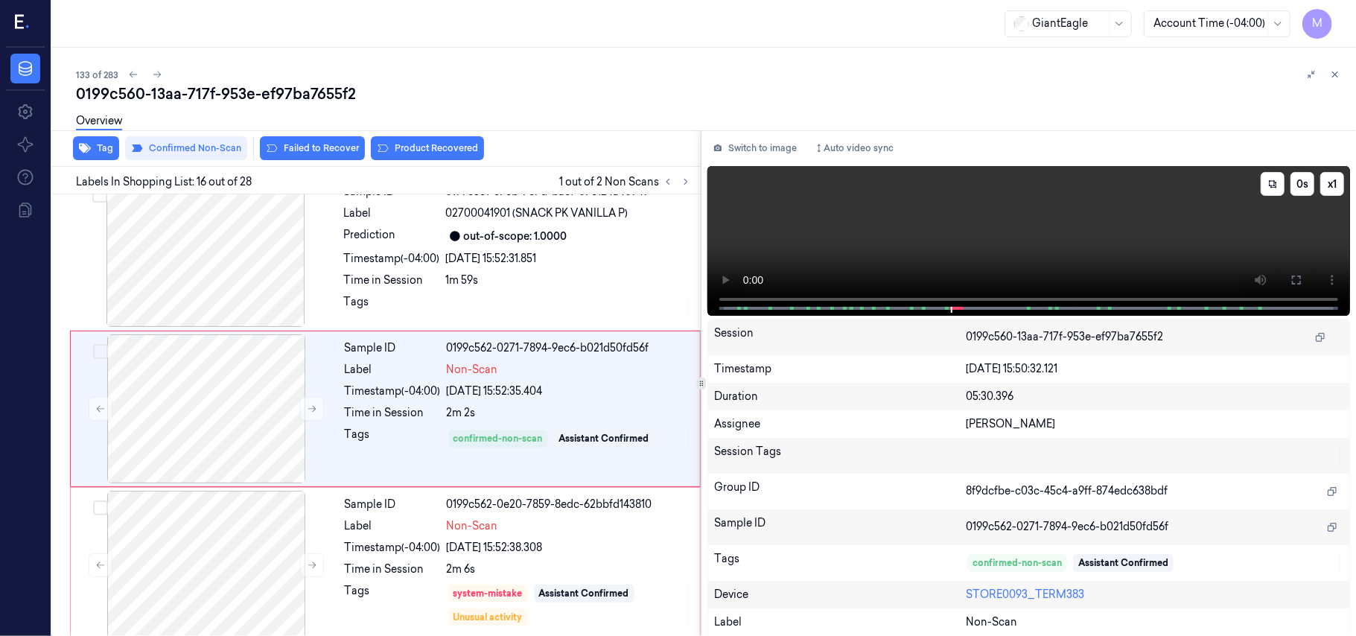
click at [1184, 249] on video at bounding box center [1028, 241] width 643 height 150
click at [1296, 280] on icon at bounding box center [1297, 280] width 12 height 12
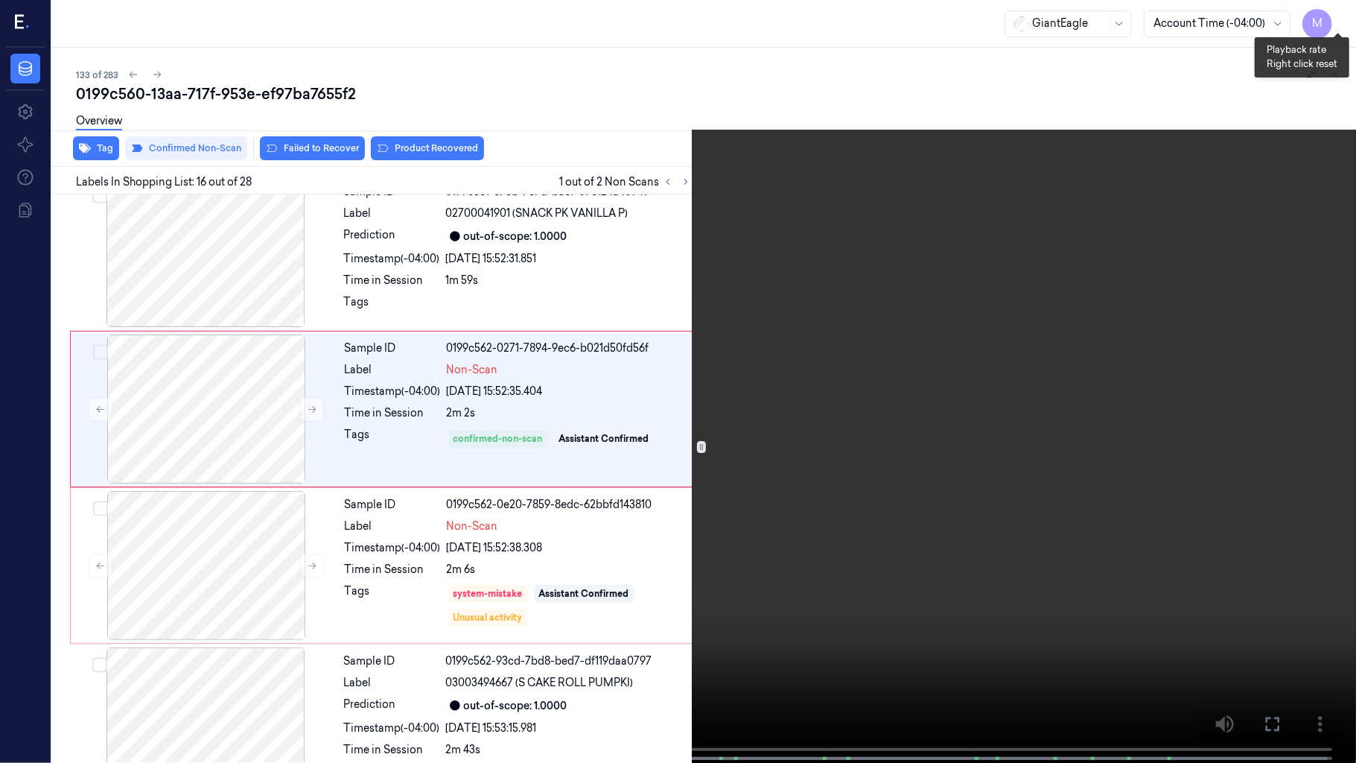
click at [1343, 15] on button "x 1" at bounding box center [1338, 18] width 24 height 24
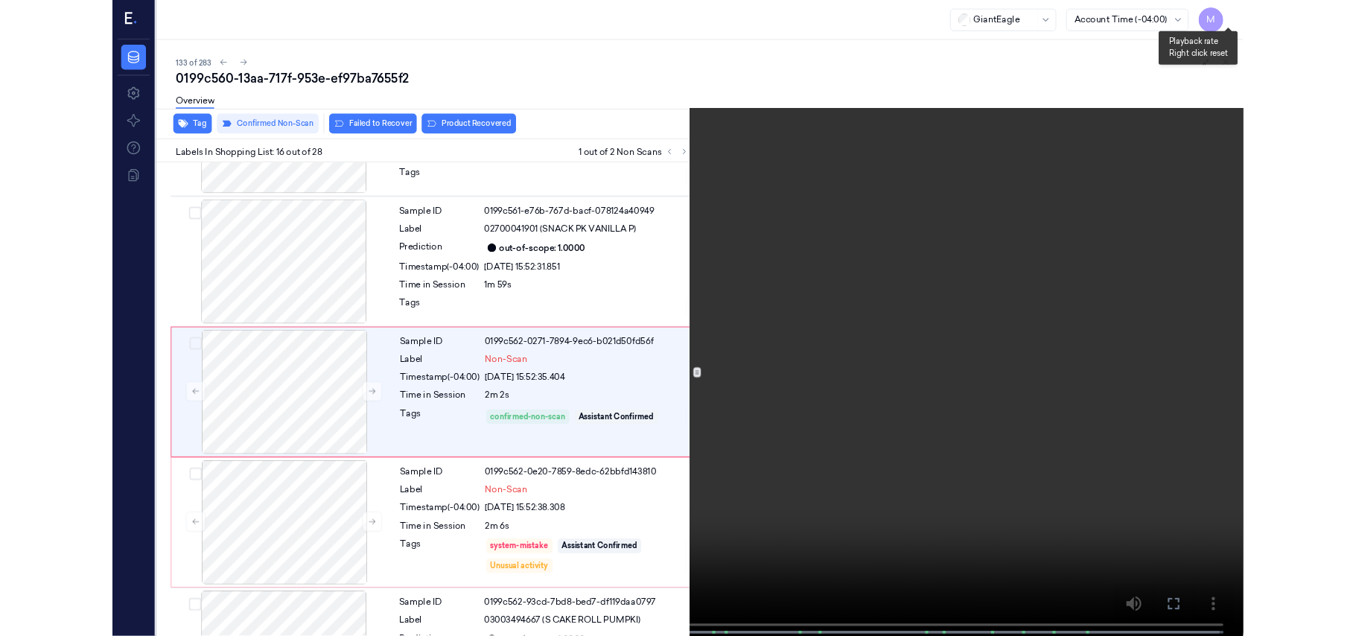
scroll to position [2146, 0]
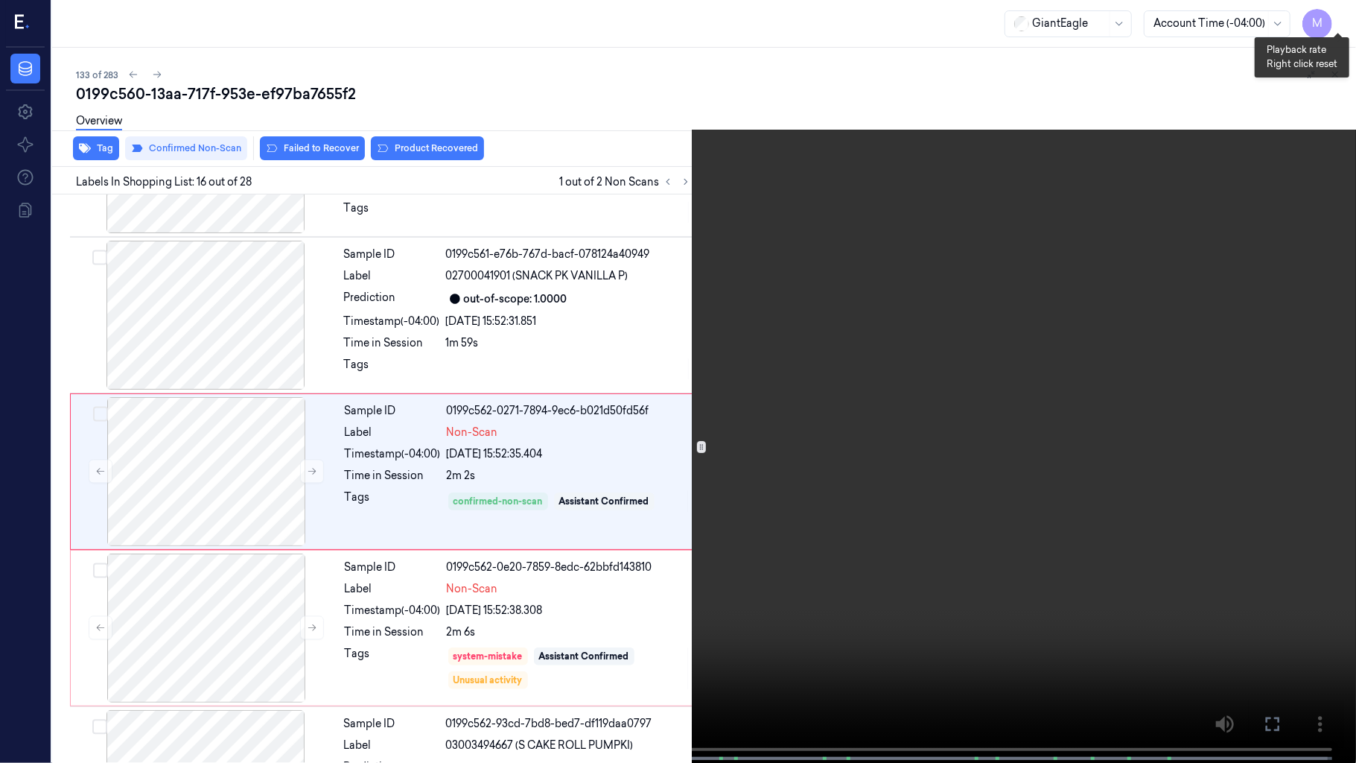
click at [1336, 13] on button "x 2" at bounding box center [1338, 18] width 24 height 24
click at [1290, 123] on video at bounding box center [678, 383] width 1356 height 766
click at [0, 0] on icon at bounding box center [0, 0] width 0 height 0
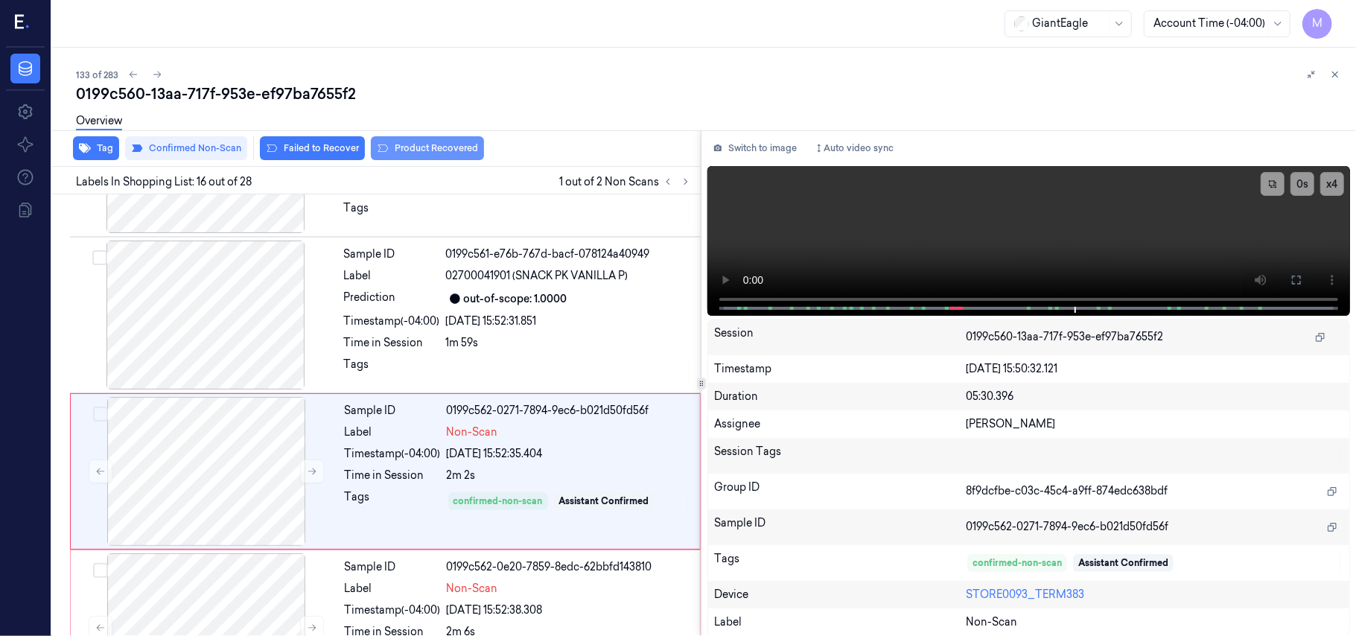
click at [444, 147] on button "Product Recovered" at bounding box center [427, 148] width 113 height 24
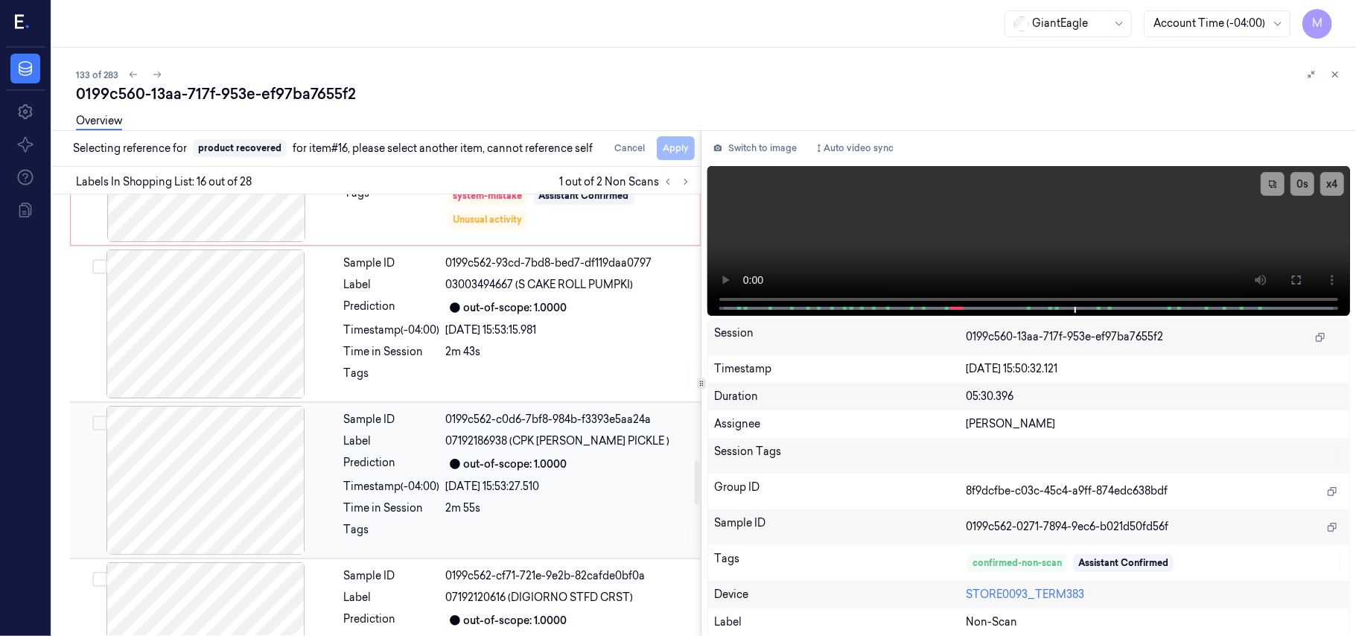
scroll to position [2643, 0]
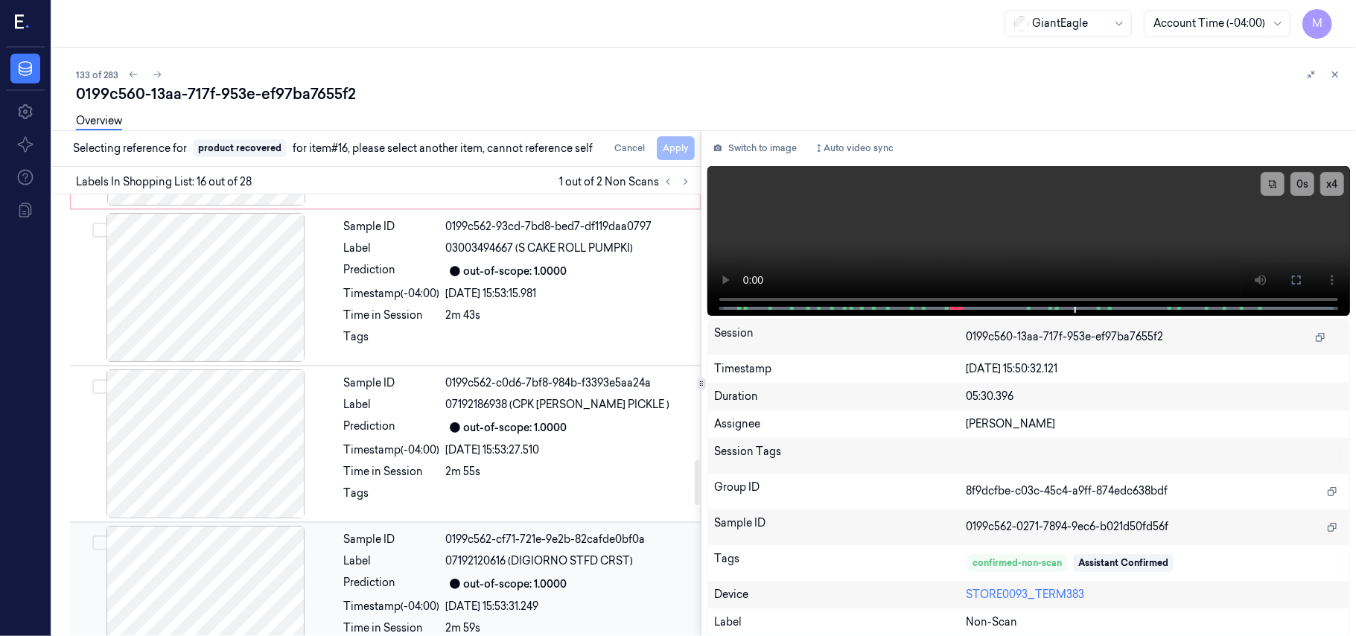
click at [582, 567] on span "07192120616 (DIGIORNO STFD CRST)" at bounding box center [540, 561] width 188 height 16
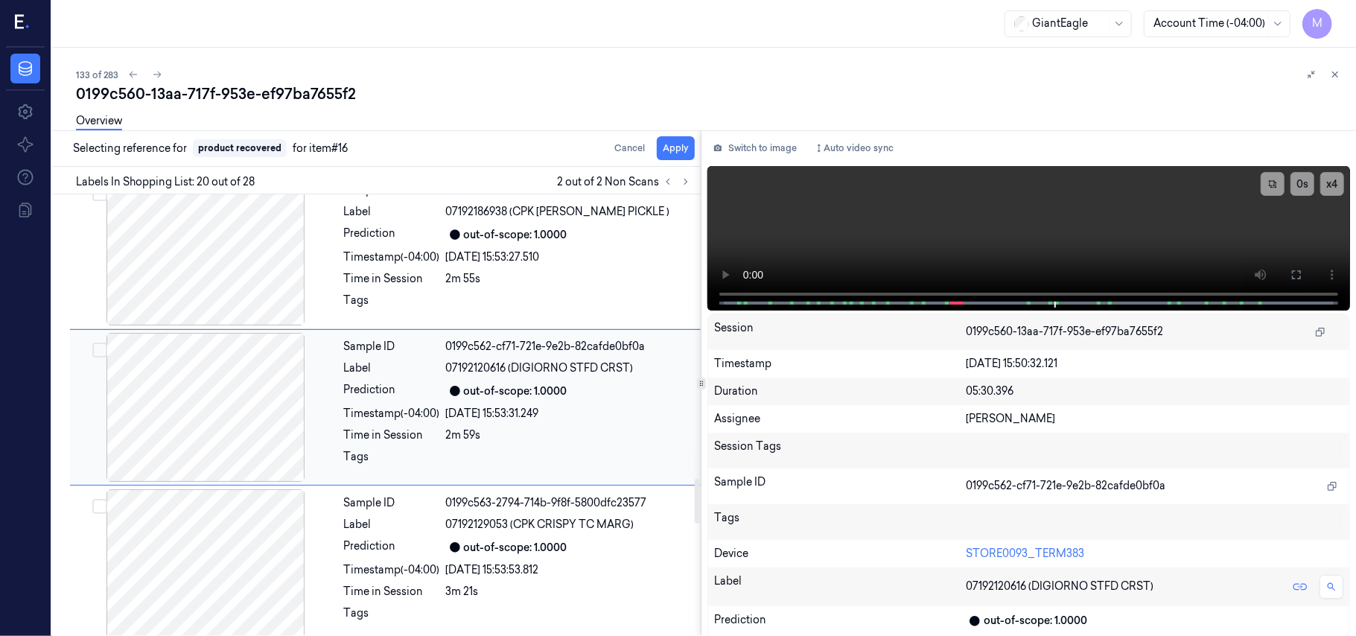
scroll to position [2836, 0]
click at [673, 149] on button "Apply" at bounding box center [676, 148] width 38 height 24
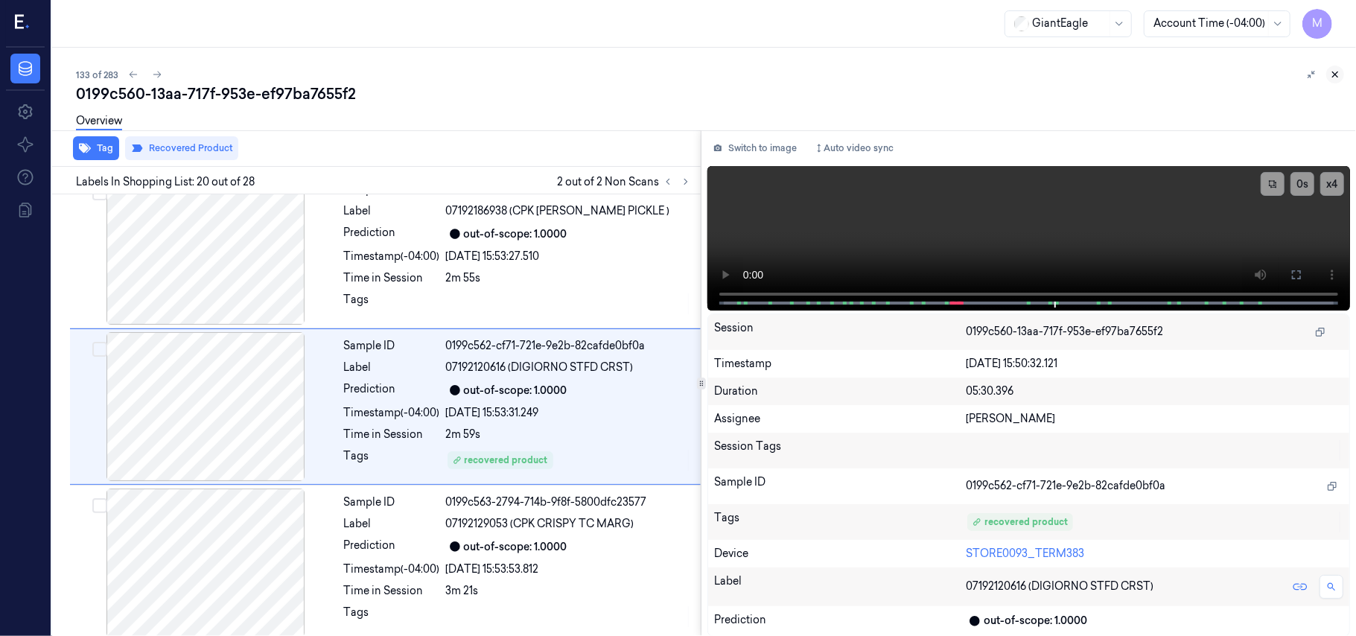
click at [1340, 71] on icon at bounding box center [1335, 74] width 10 height 10
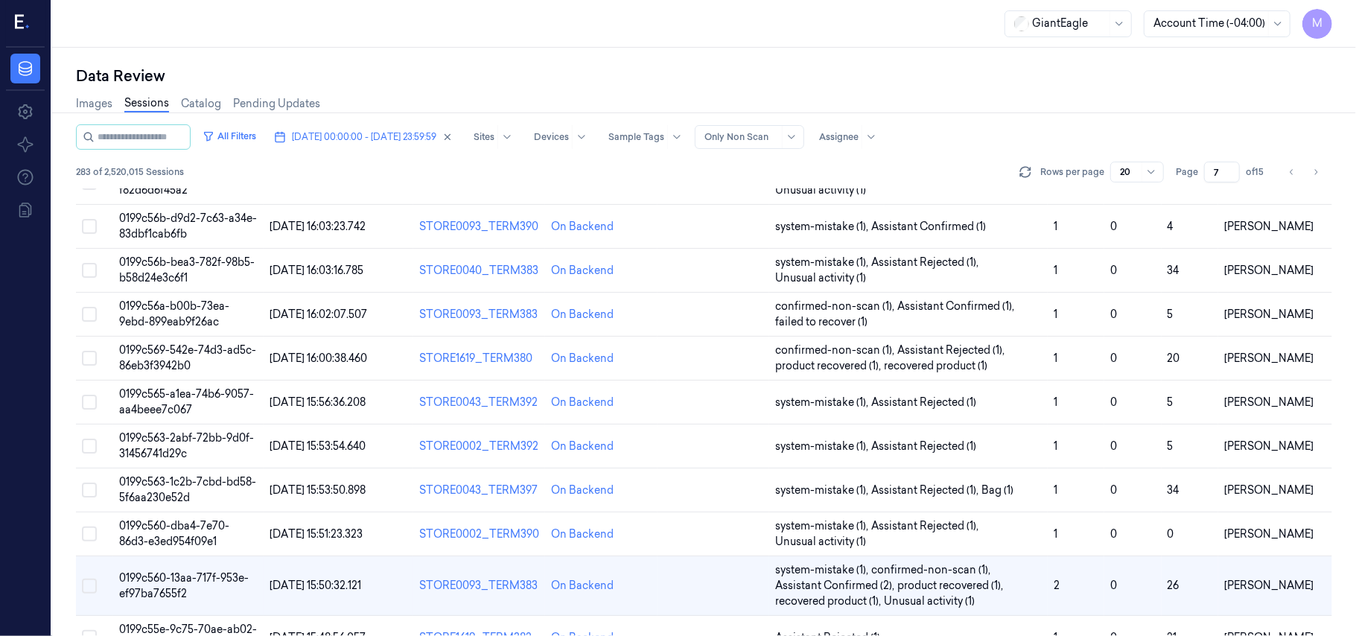
scroll to position [392, 0]
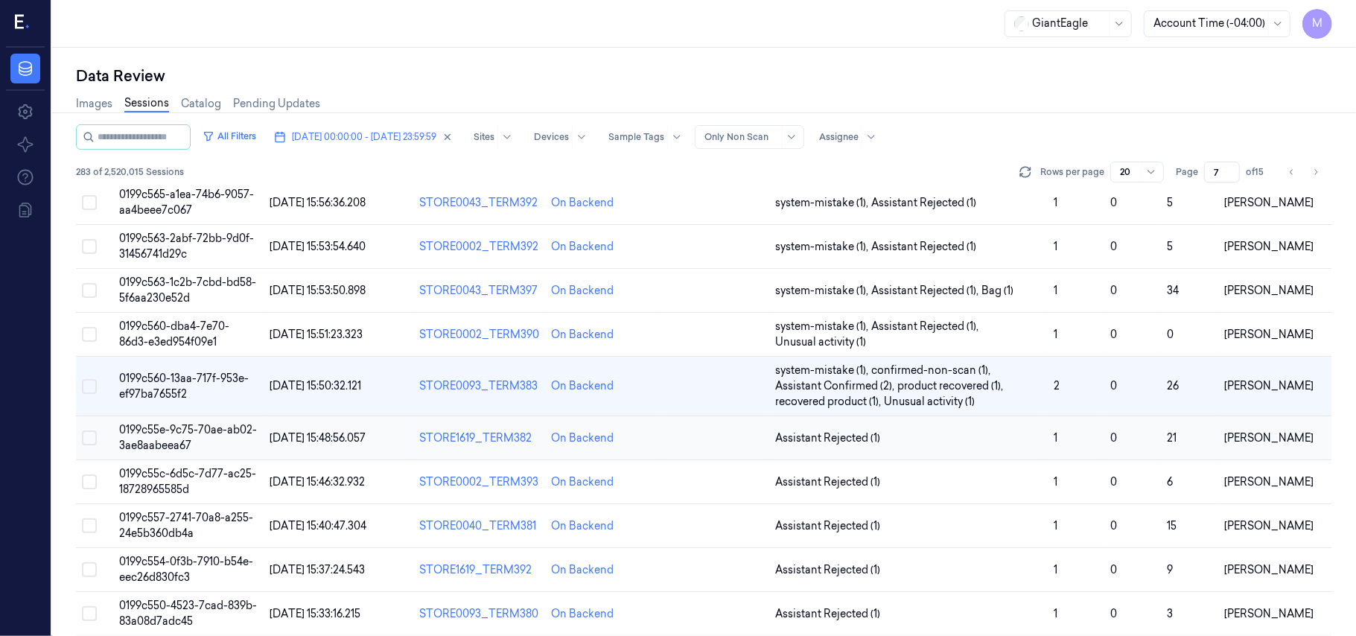
click at [150, 435] on span "0199c55e-9c75-70ae-ab02-3ae8aabeea67" at bounding box center [188, 437] width 138 height 29
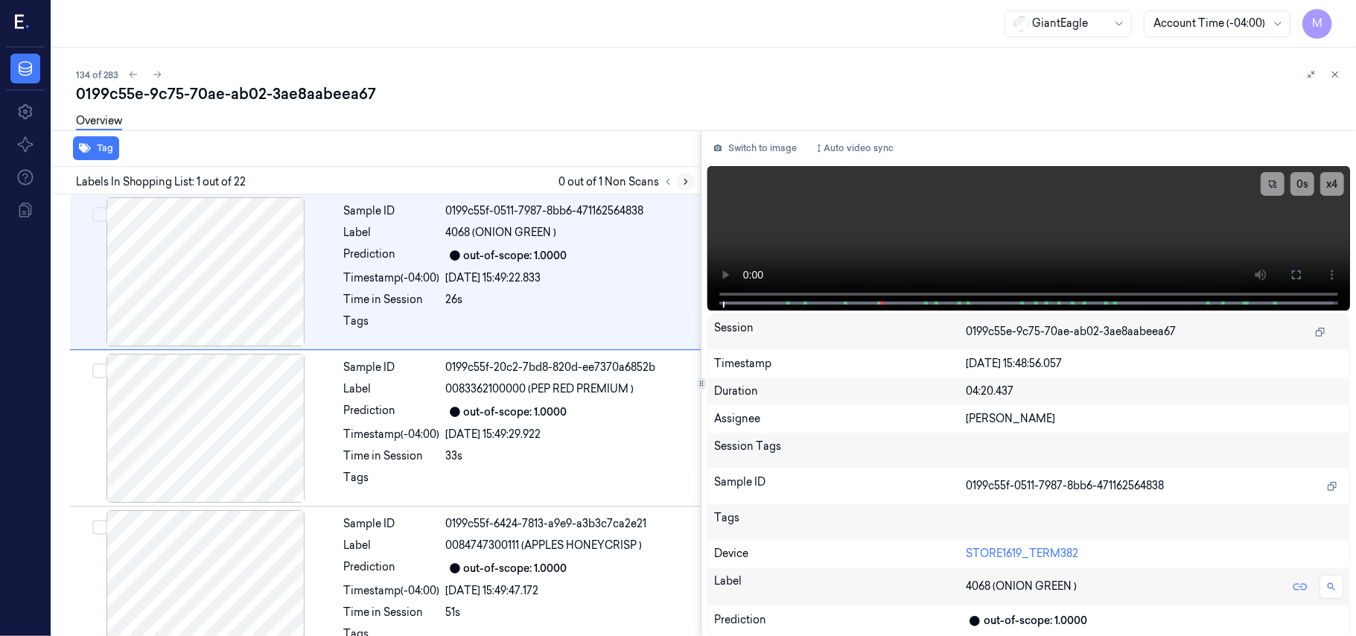
click at [685, 179] on icon at bounding box center [685, 181] width 3 height 5
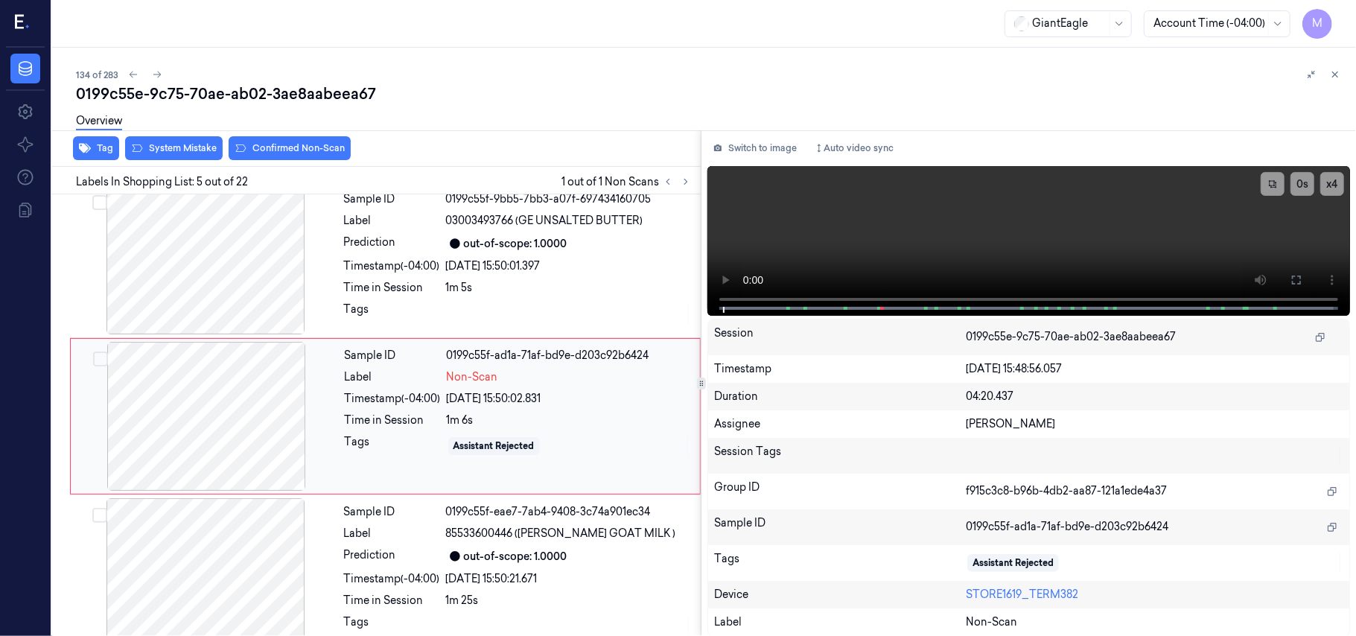
scroll to position [483, 0]
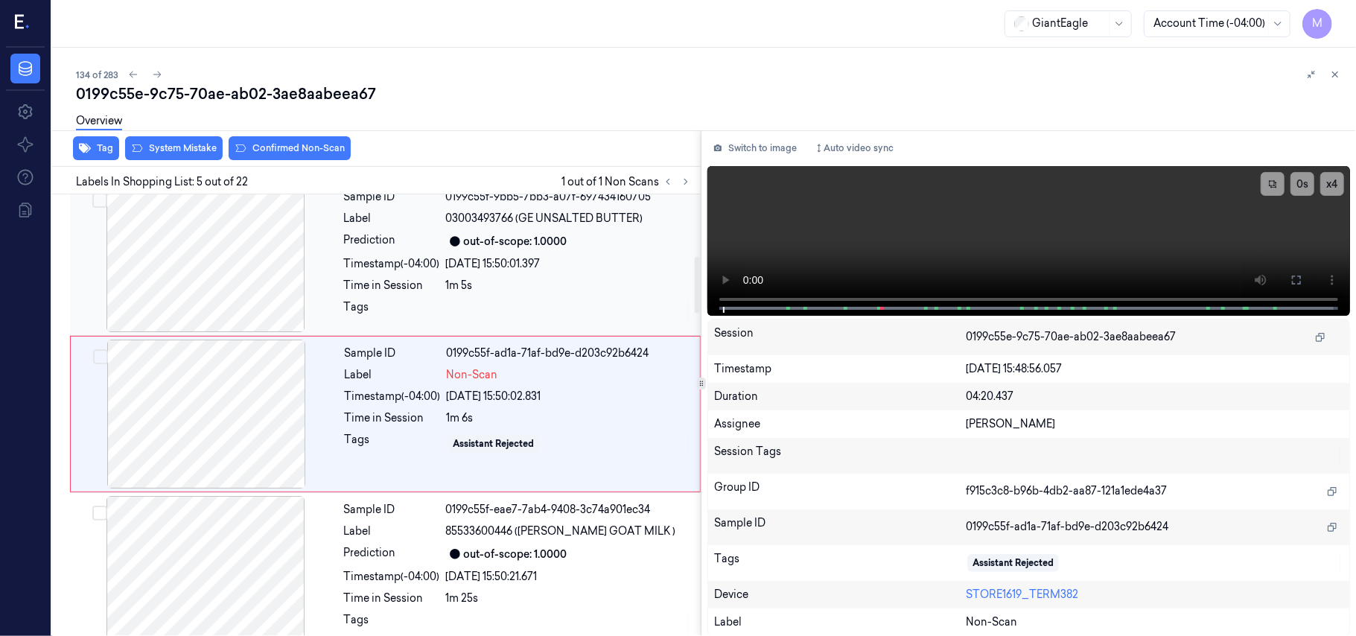
click at [542, 226] on span "03003493766 (GE UNSALTED BUTTER)" at bounding box center [544, 219] width 197 height 16
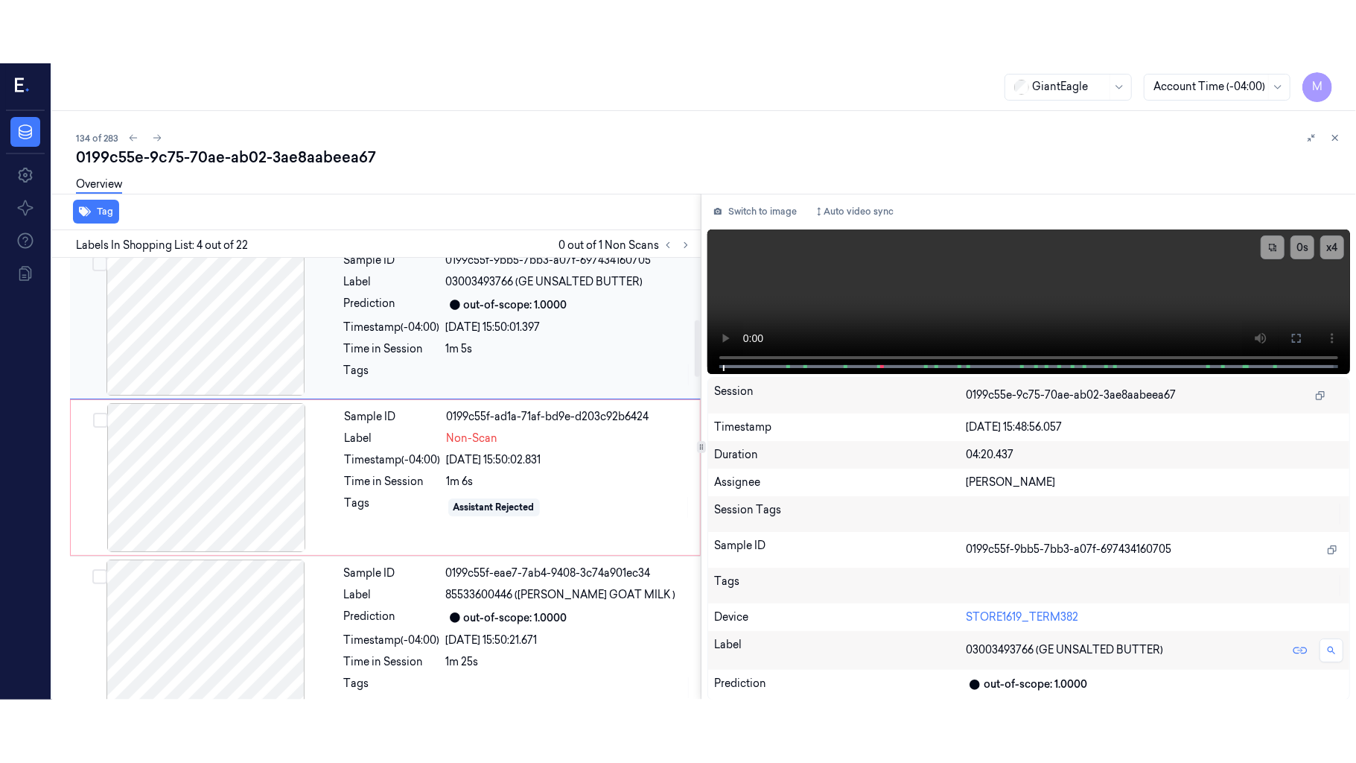
scroll to position [326, 0]
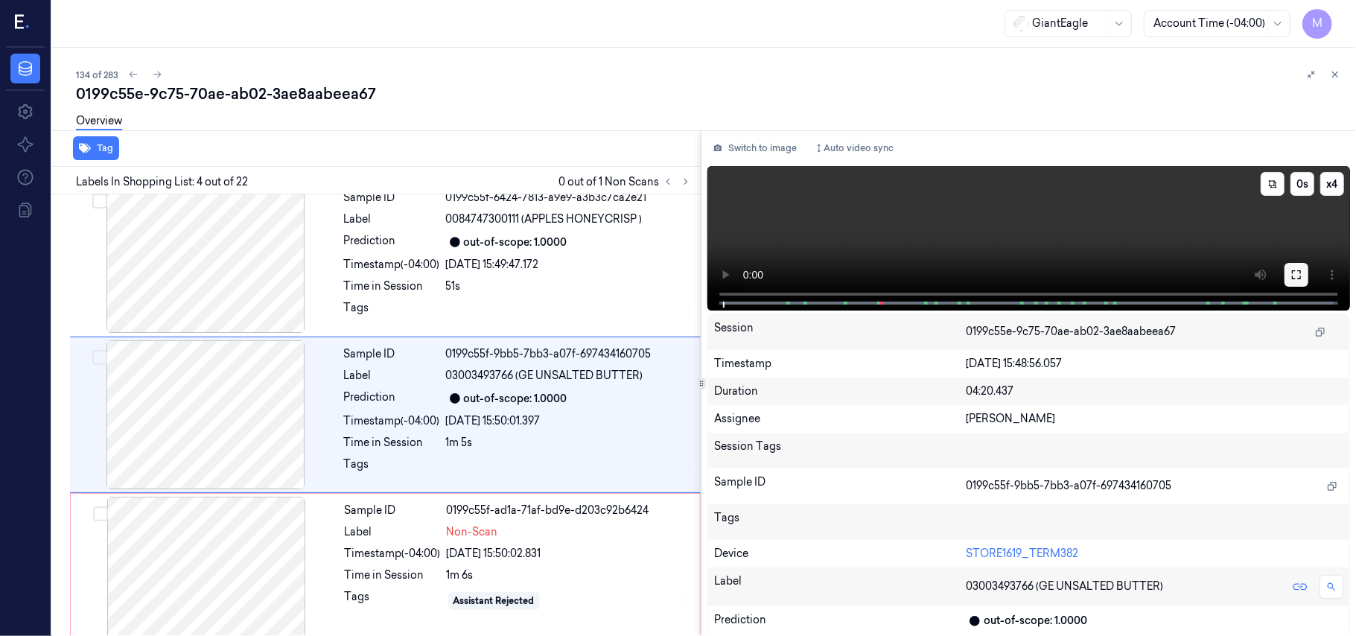
click at [1293, 272] on icon at bounding box center [1296, 274] width 9 height 9
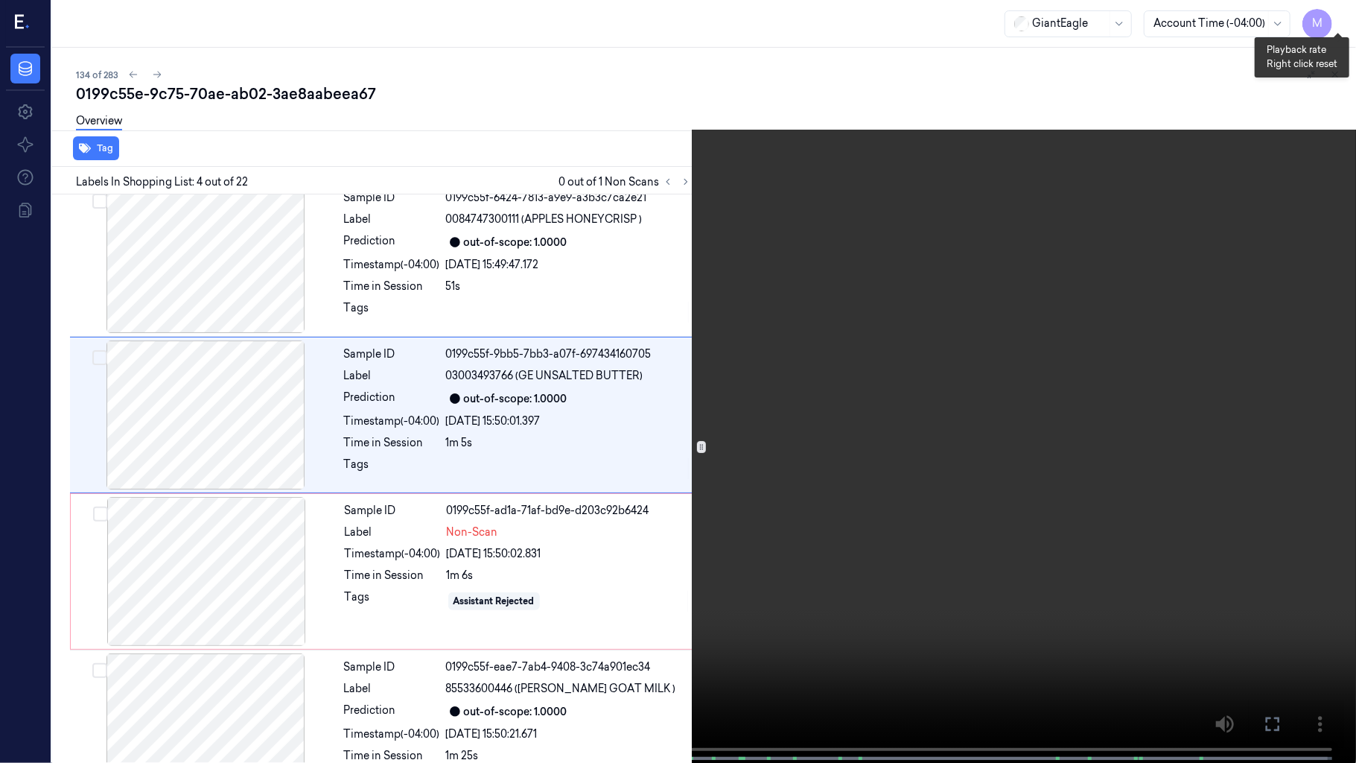
click at [1340, 13] on button "x 4" at bounding box center [1338, 18] width 24 height 24
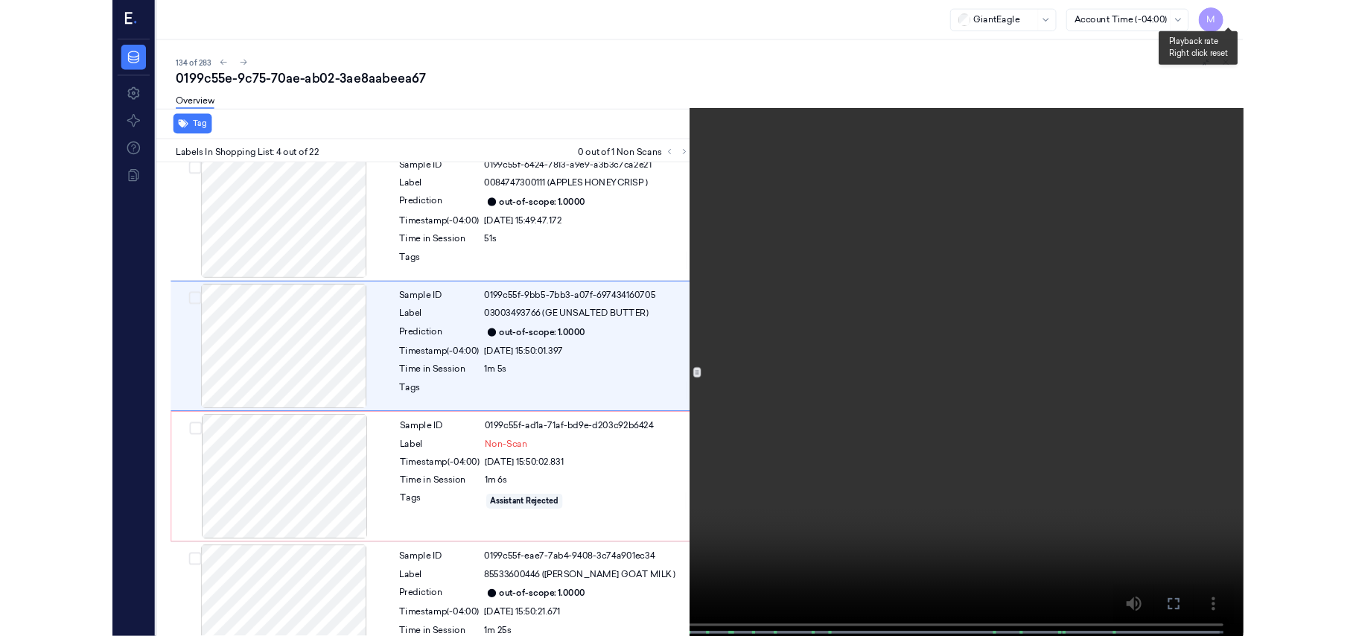
scroll to position [264, 0]
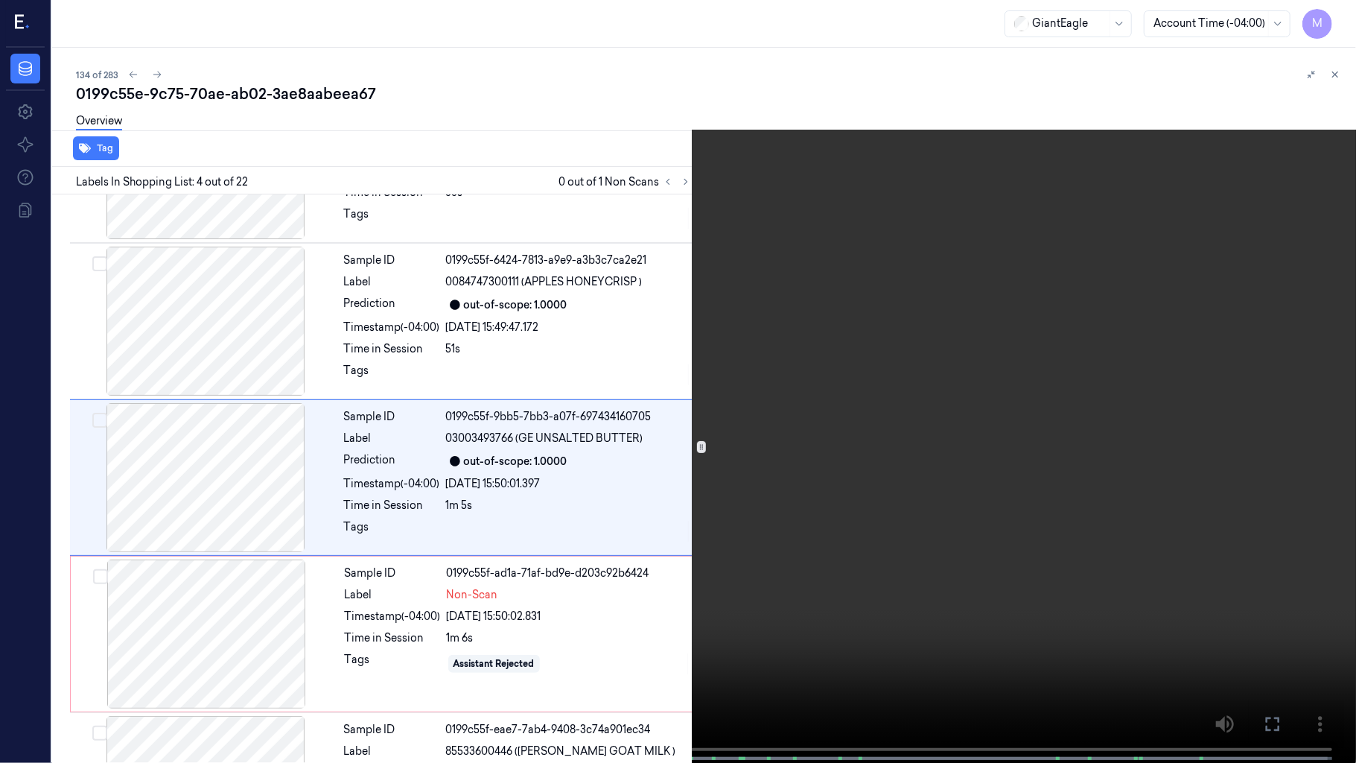
click at [1053, 360] on video at bounding box center [678, 383] width 1356 height 766
click at [862, 367] on video at bounding box center [678, 383] width 1356 height 766
click at [1338, 16] on button "x 1" at bounding box center [1338, 18] width 24 height 24
click at [655, 471] on video at bounding box center [678, 383] width 1356 height 766
click at [788, 523] on video at bounding box center [678, 383] width 1356 height 766
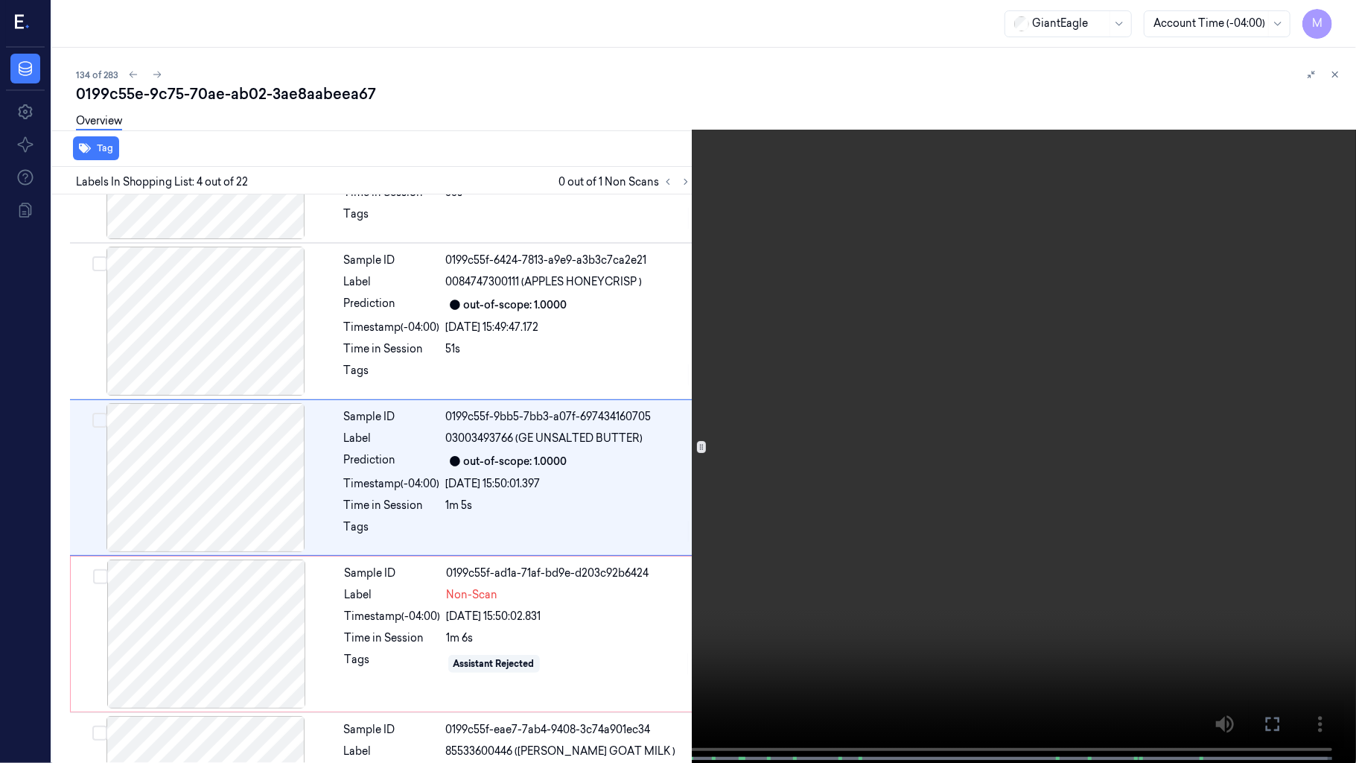
click at [355, 635] on span at bounding box center [355, 757] width 2 height 7
click at [873, 433] on video at bounding box center [678, 383] width 1356 height 766
click at [929, 413] on video at bounding box center [678, 383] width 1356 height 766
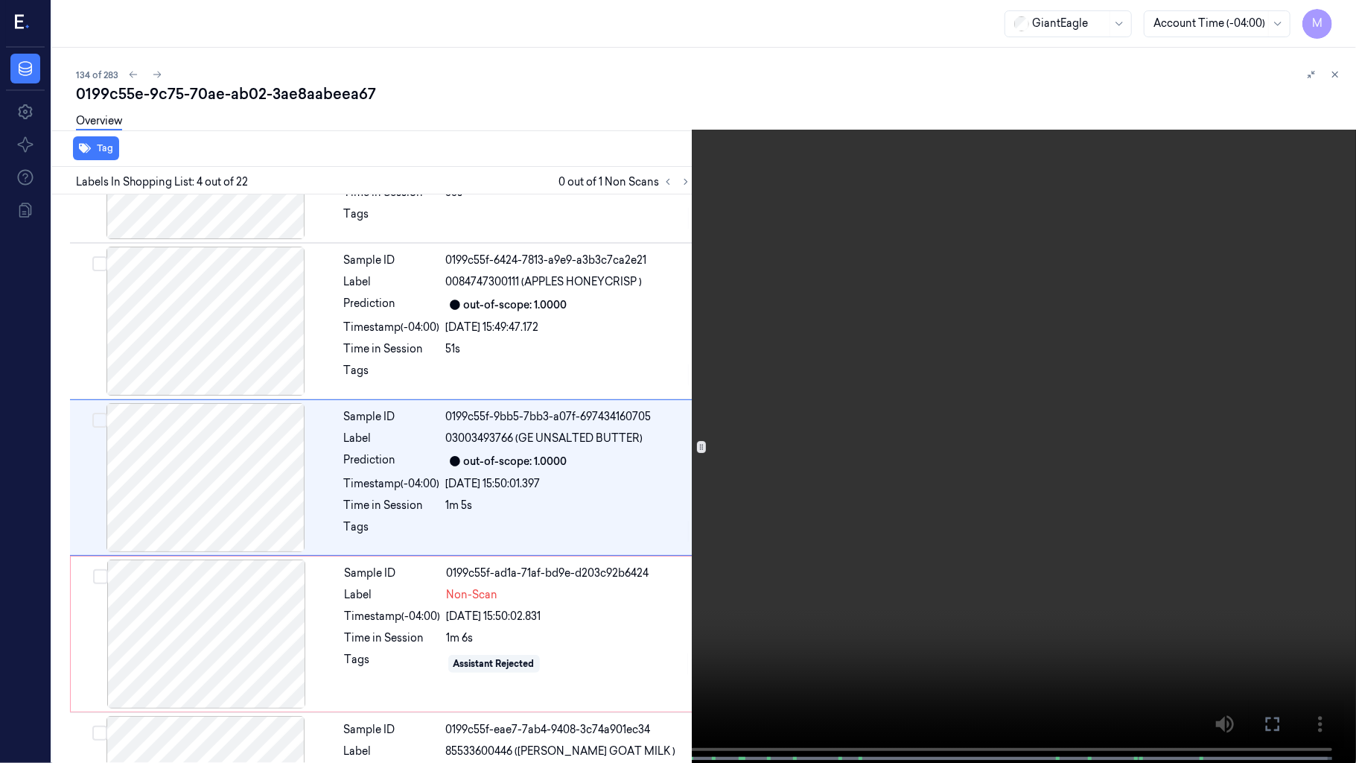
click at [929, 413] on video at bounding box center [678, 383] width 1356 height 766
click at [949, 413] on video at bounding box center [678, 383] width 1356 height 766
click at [0, 0] on icon at bounding box center [0, 0] width 0 height 0
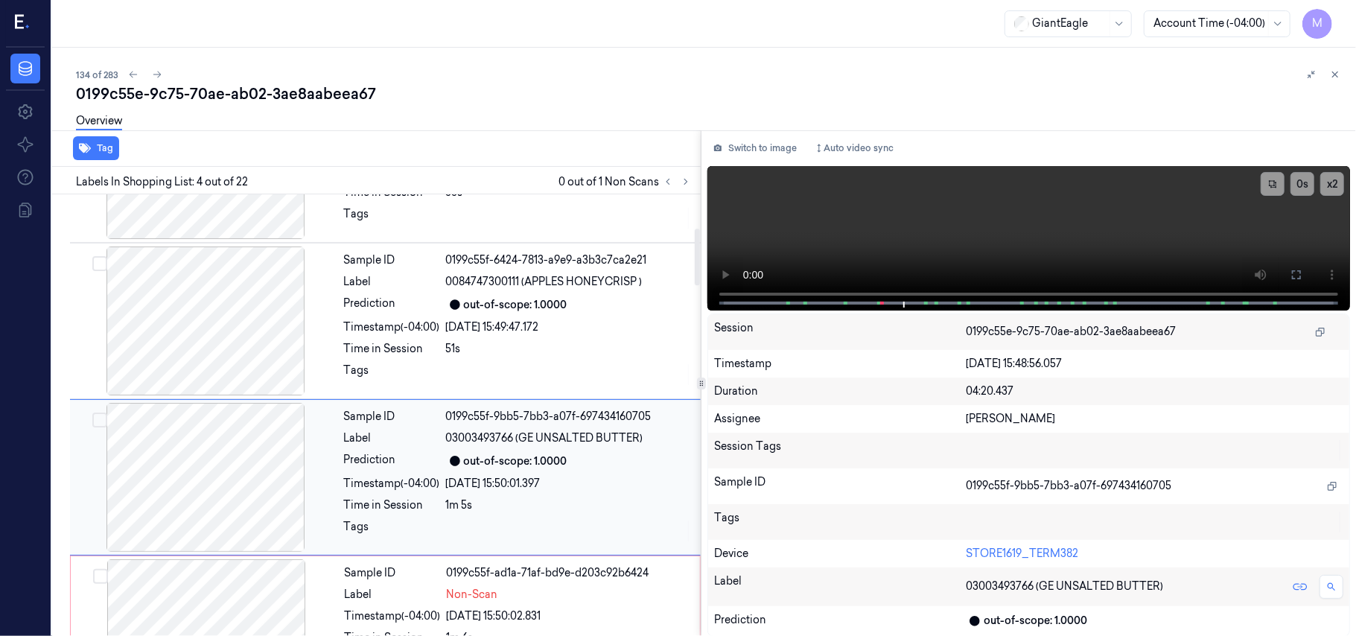
click at [494, 442] on span "03003493766 (GE UNSALTED BUTTER)" at bounding box center [544, 438] width 197 height 16
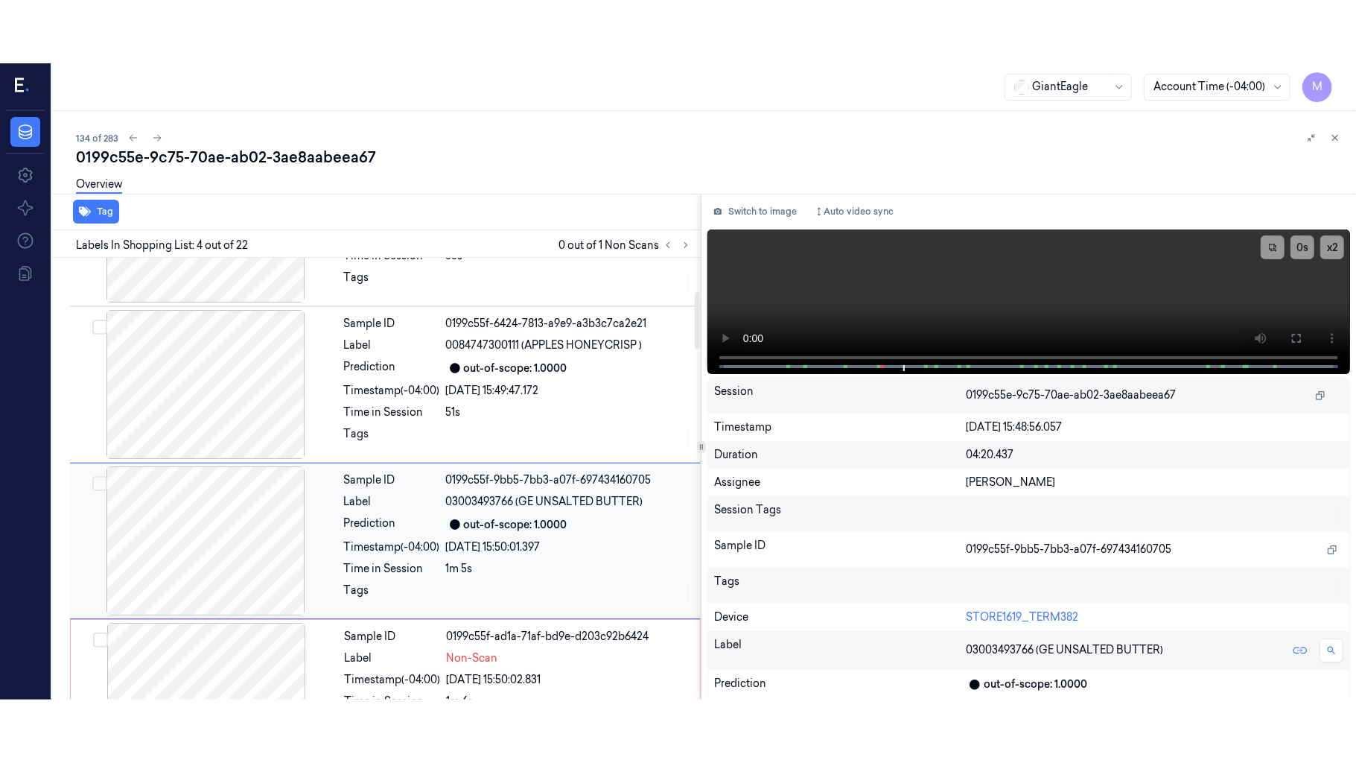
scroll to position [326, 0]
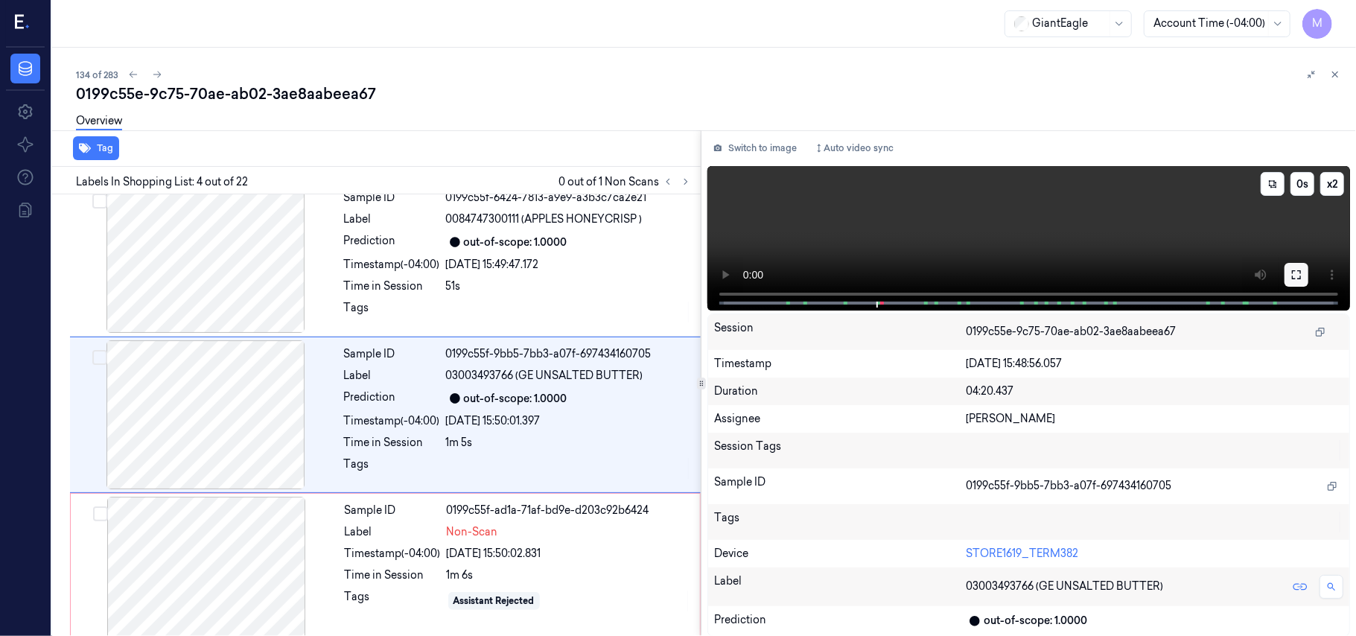
click at [1302, 277] on button at bounding box center [1297, 275] width 24 height 24
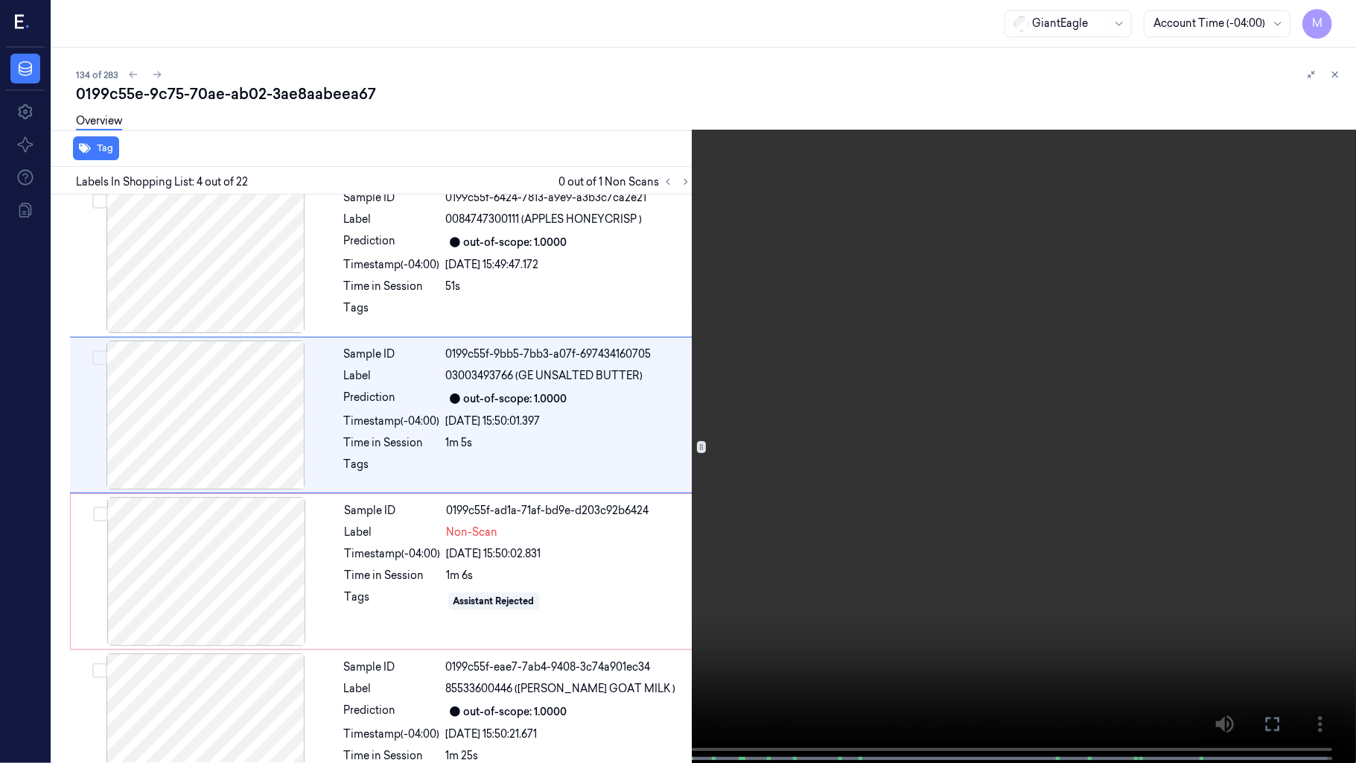
click at [879, 427] on video at bounding box center [678, 383] width 1356 height 766
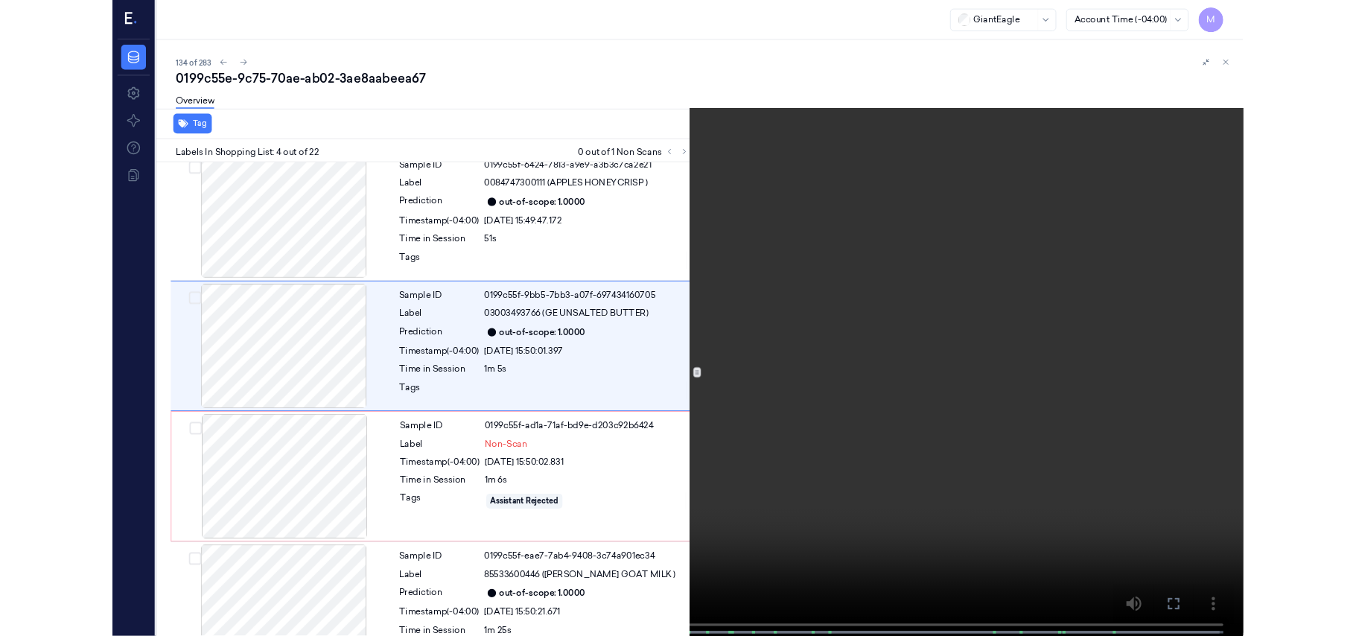
scroll to position [264, 0]
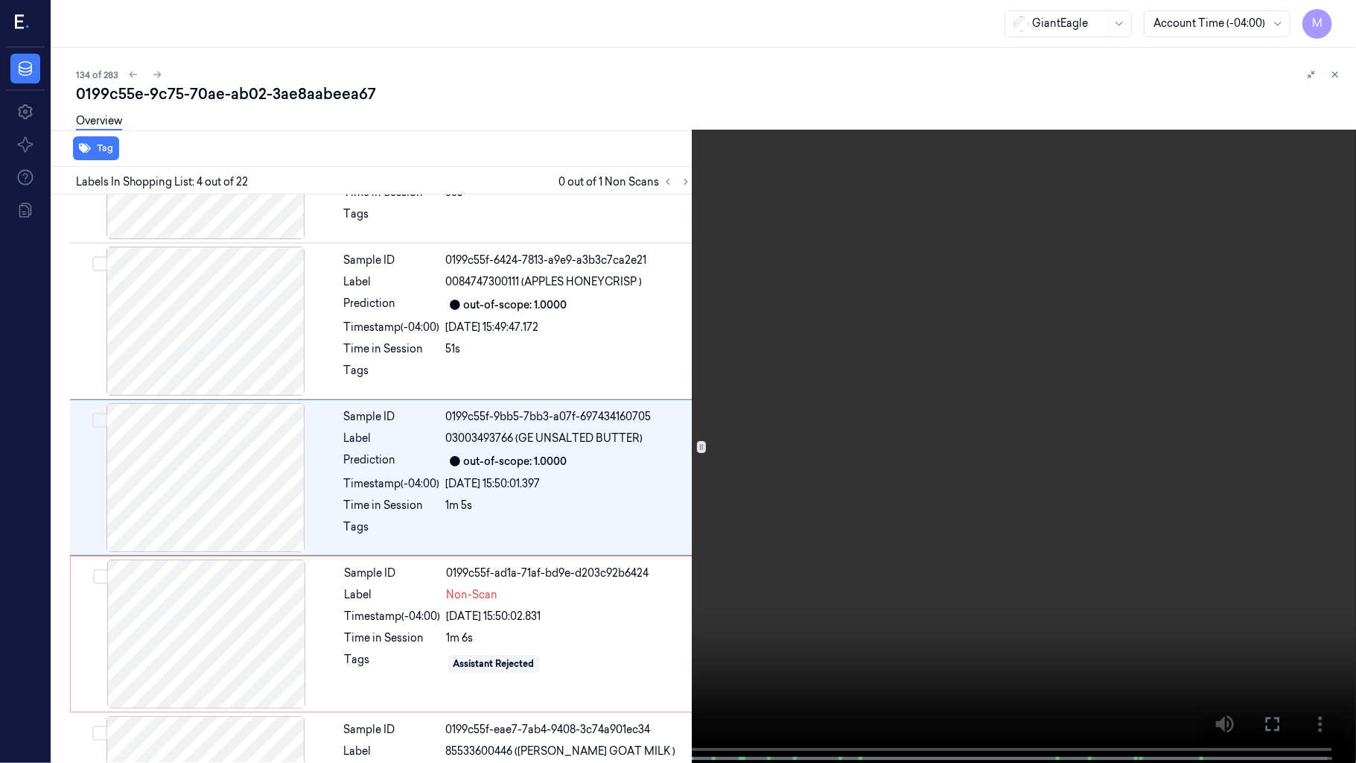
click at [885, 430] on video at bounding box center [678, 383] width 1356 height 766
click at [0, 0] on icon at bounding box center [0, 0] width 0 height 0
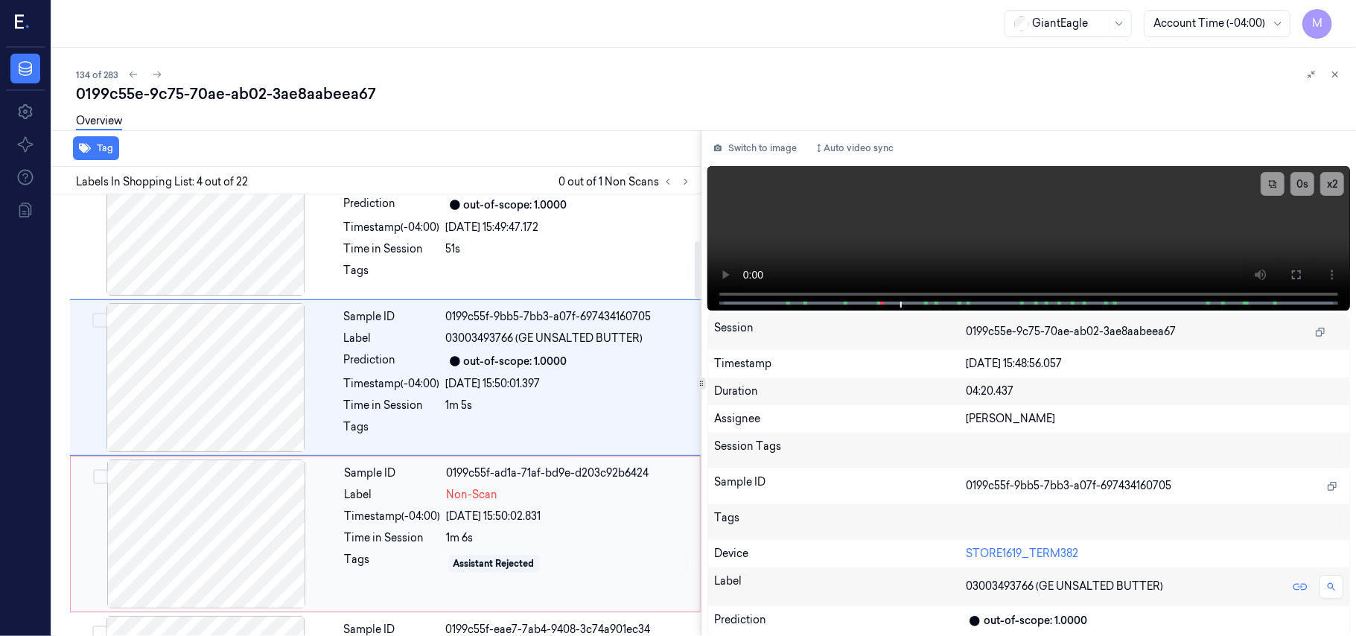
click at [433, 484] on div "Sample ID 0199c55f-ad1a-71af-bd9e-d203c92b6424 Label Non-Scan Timestamp (-04:00…" at bounding box center [518, 533] width 358 height 149
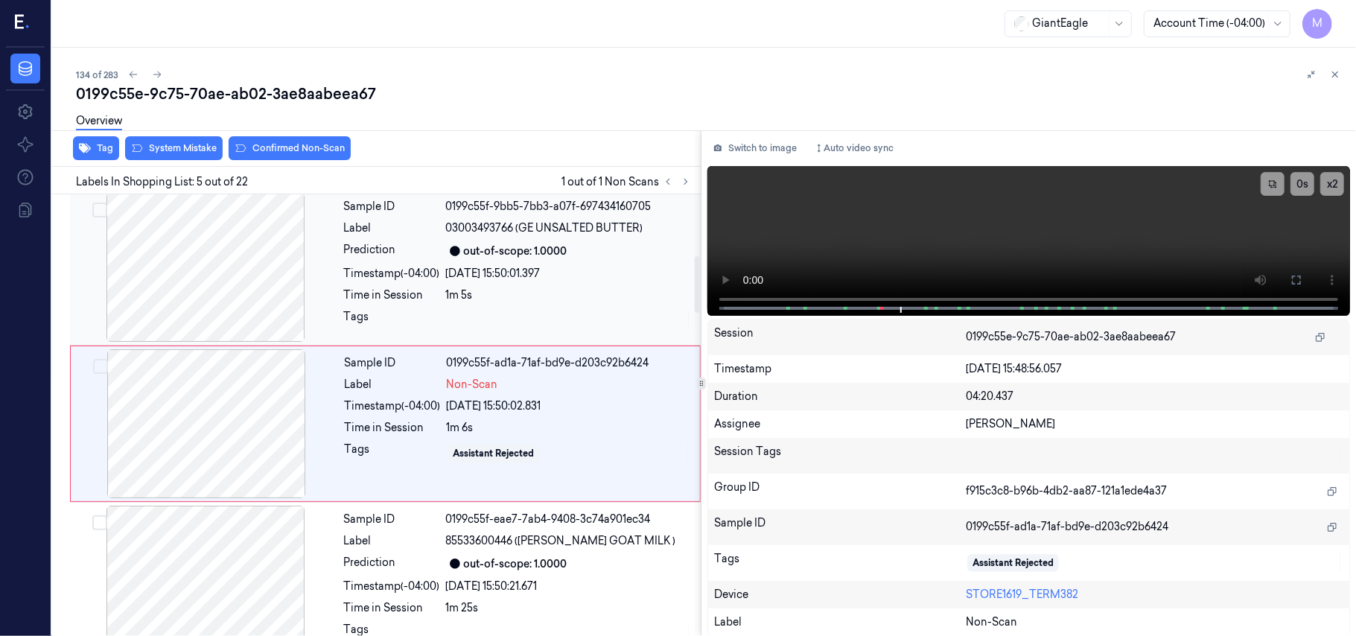
scroll to position [483, 0]
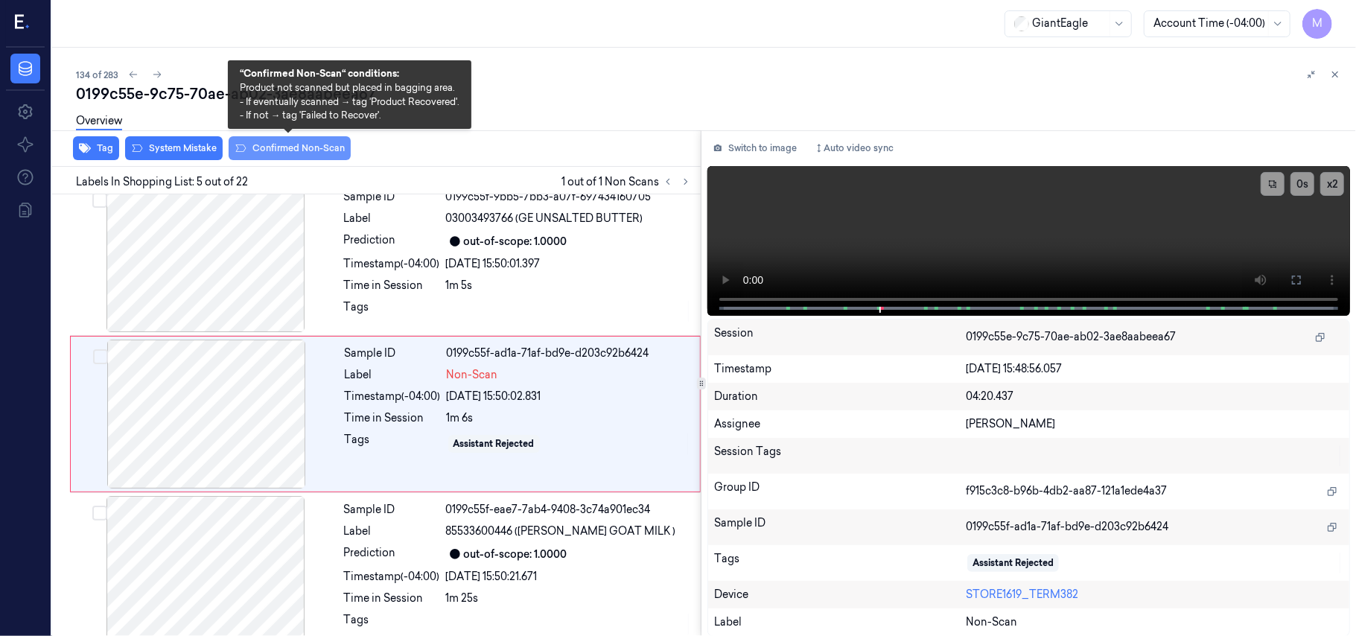
click at [281, 144] on button "Confirmed Non-Scan" at bounding box center [290, 148] width 122 height 24
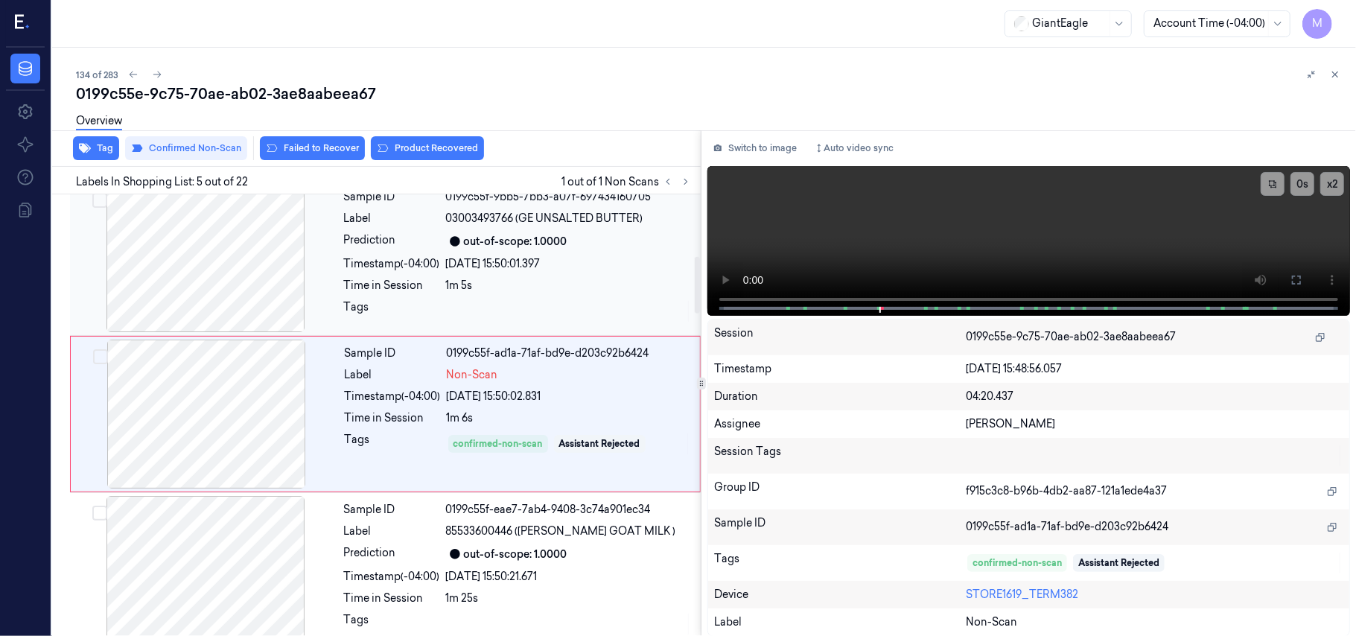
click at [448, 280] on div "1m 5s" at bounding box center [569, 286] width 246 height 16
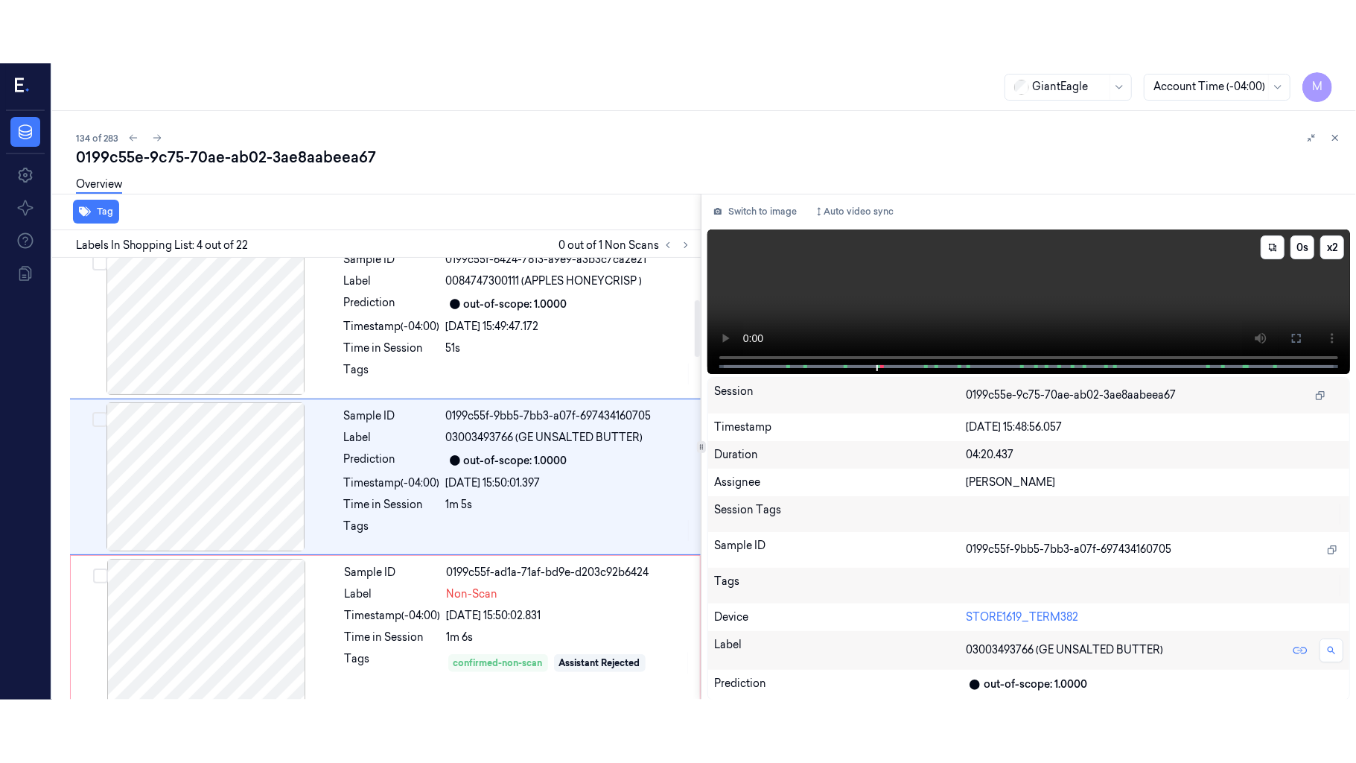
scroll to position [326, 0]
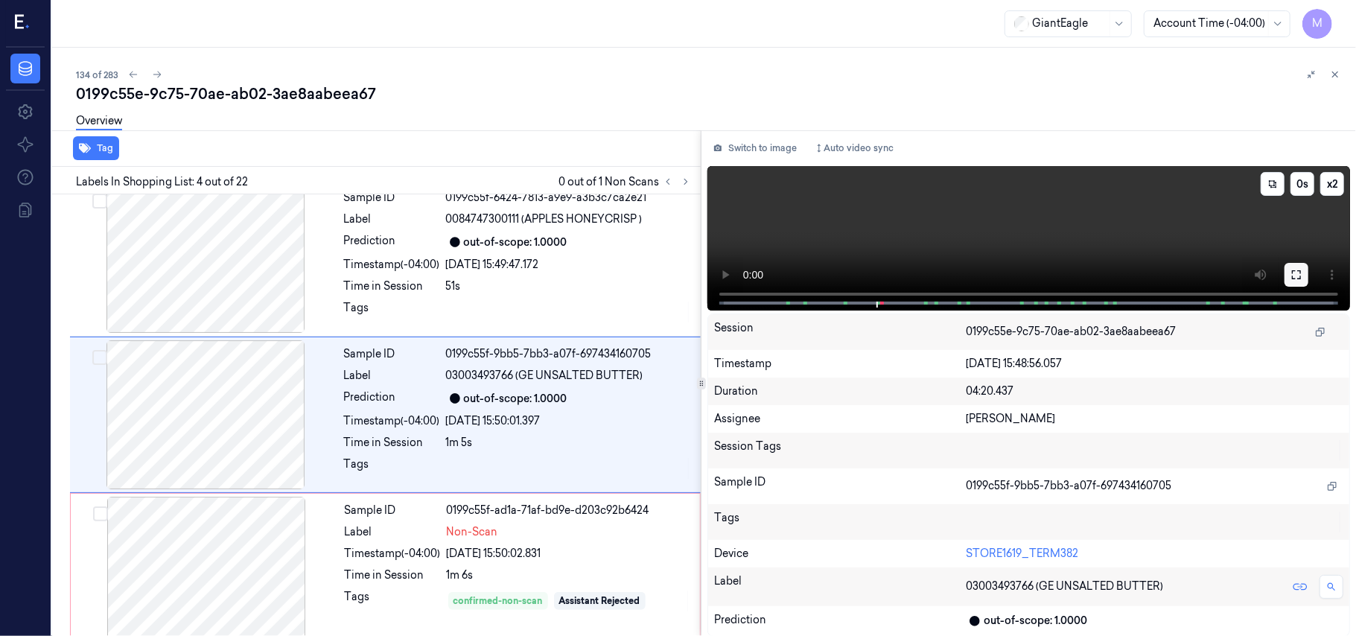
click at [1297, 273] on icon at bounding box center [1297, 275] width 12 height 12
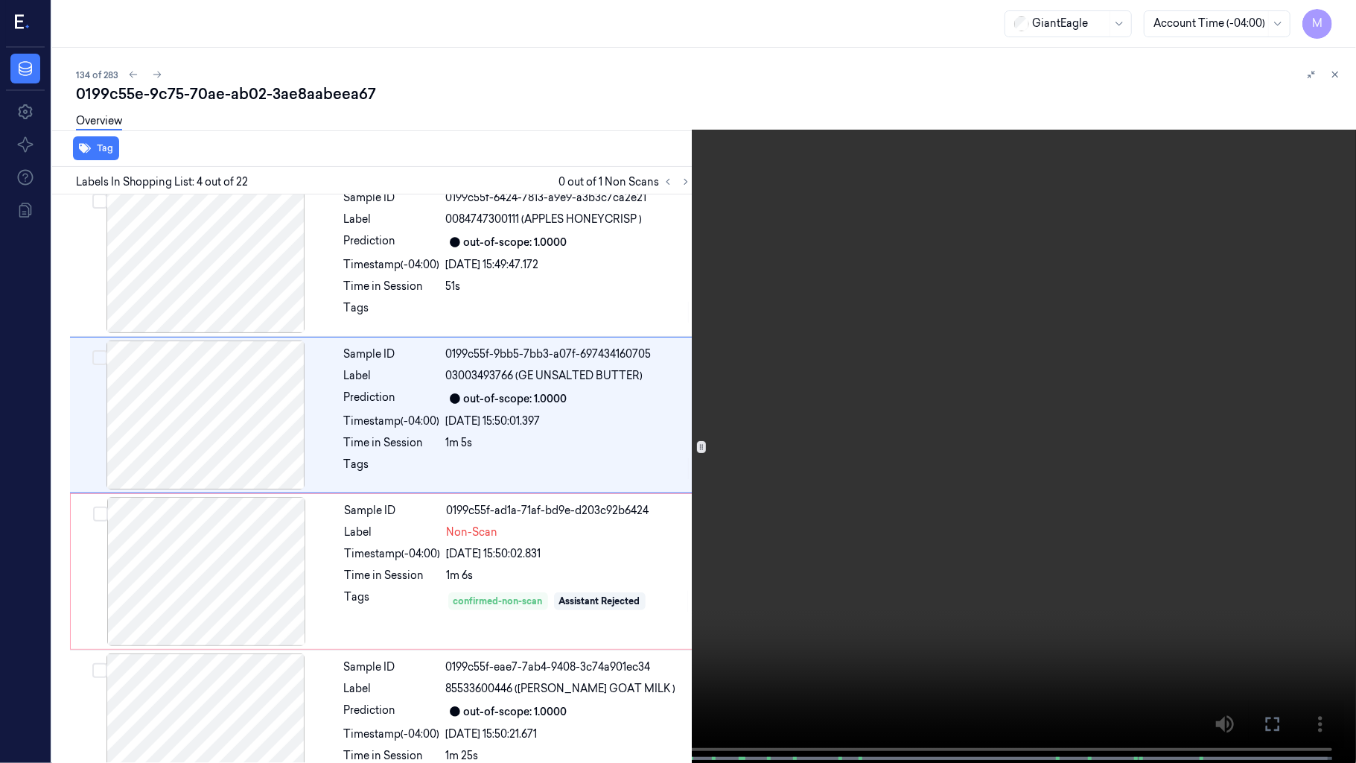
click at [955, 433] on video at bounding box center [678, 383] width 1356 height 766
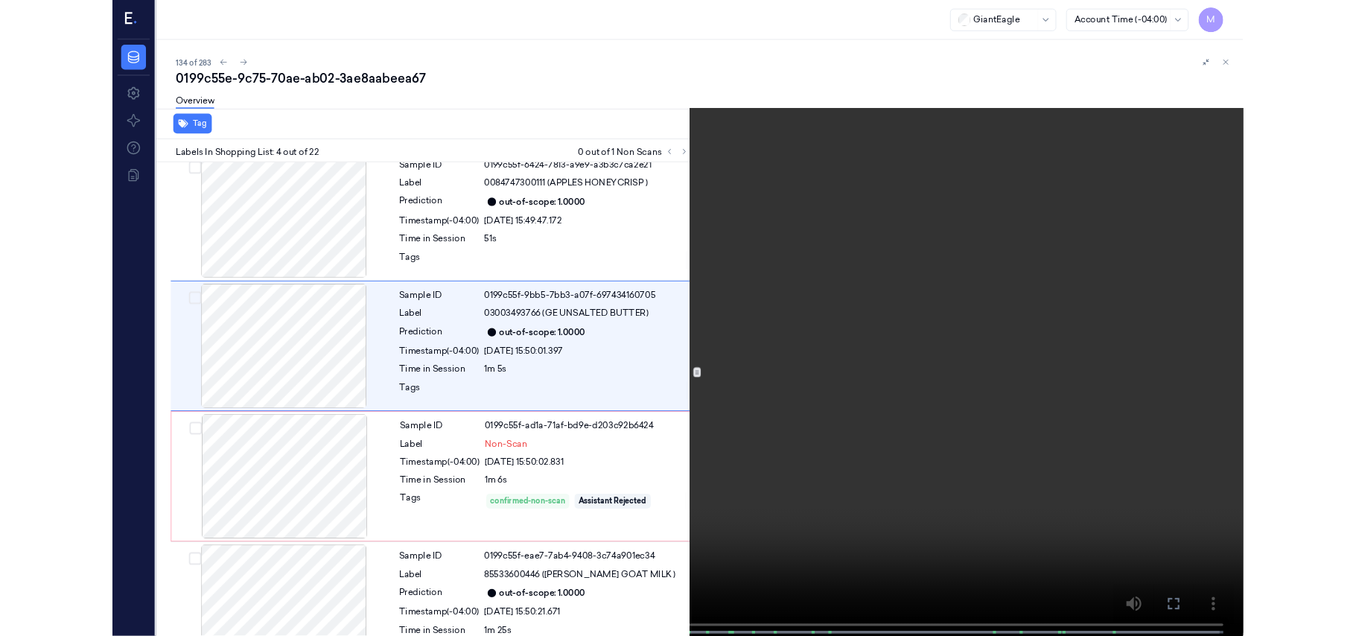
scroll to position [264, 0]
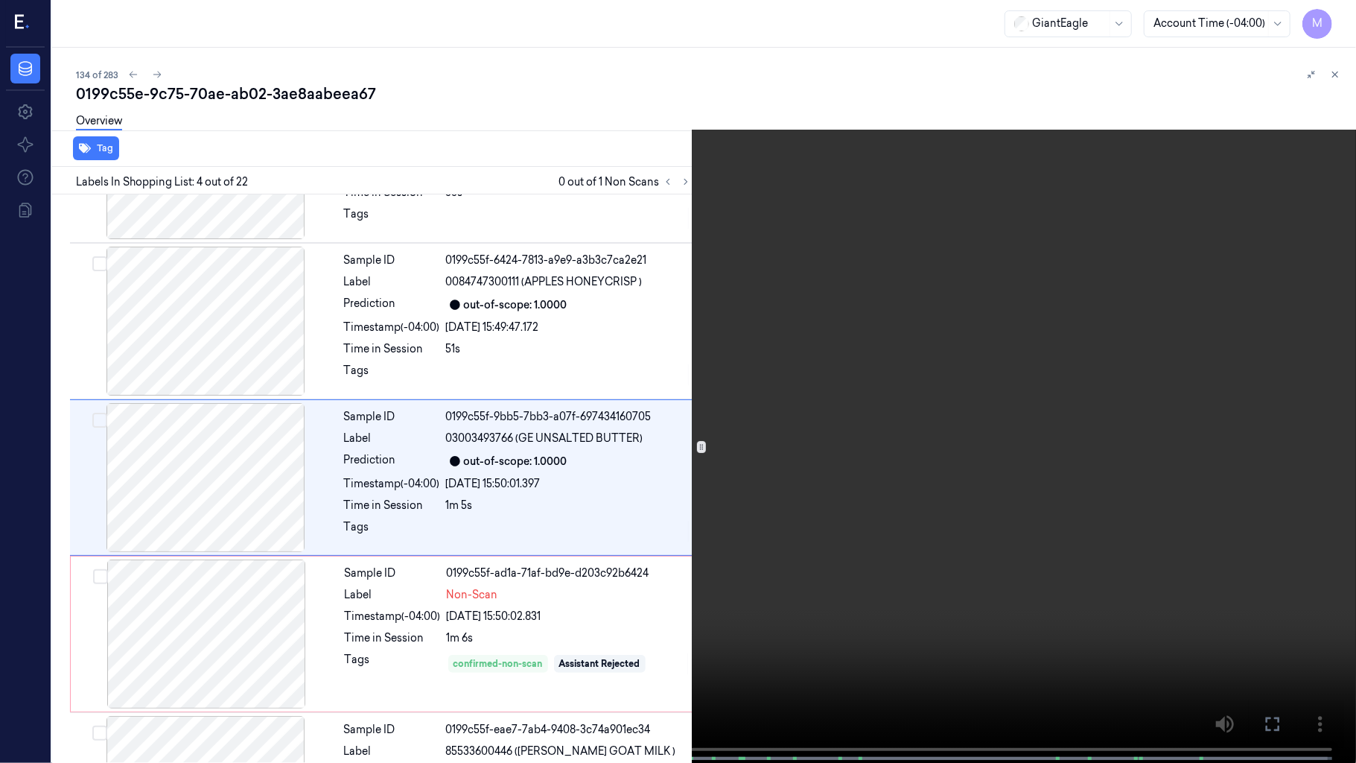
click at [955, 433] on video at bounding box center [678, 383] width 1356 height 766
click at [782, 480] on video at bounding box center [678, 383] width 1356 height 766
click at [354, 635] on span at bounding box center [355, 757] width 2 height 7
click at [739, 435] on video at bounding box center [678, 383] width 1356 height 766
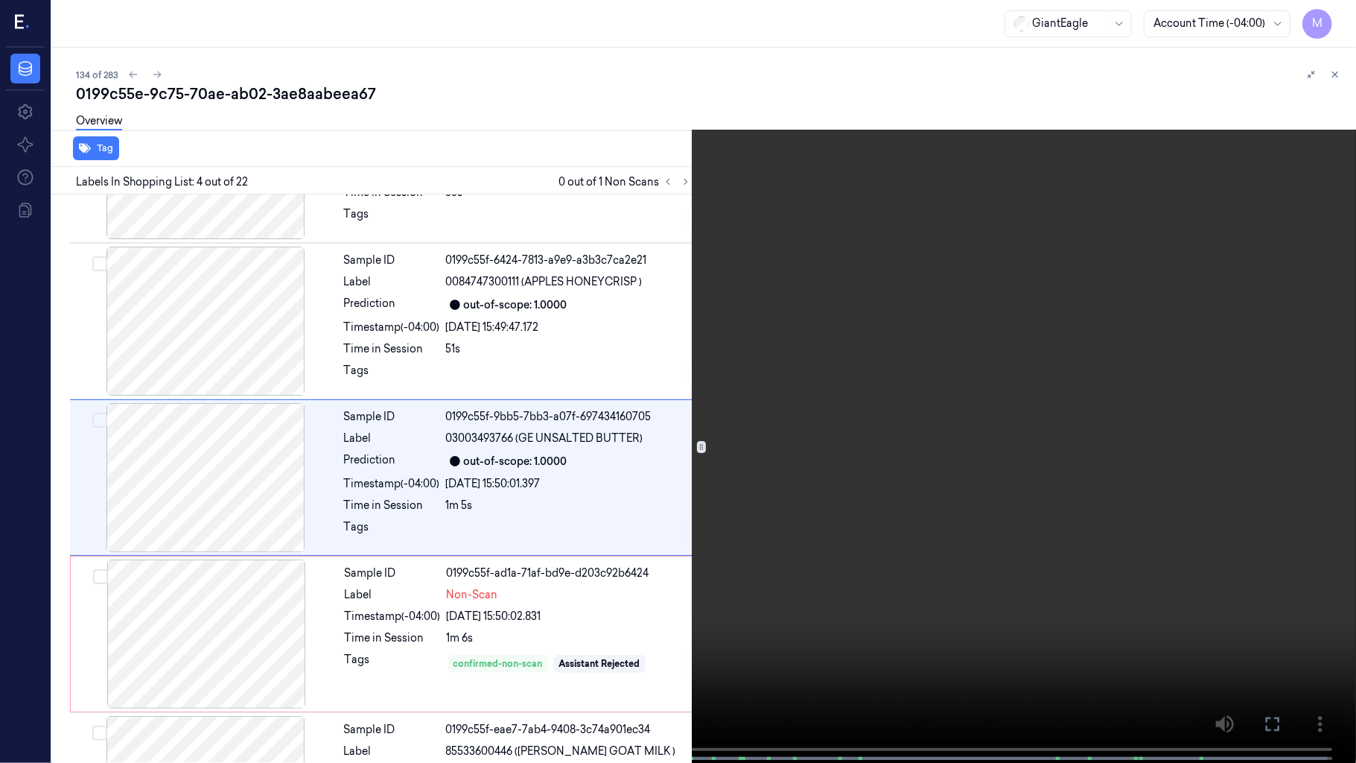
click at [739, 435] on video at bounding box center [678, 383] width 1356 height 766
click at [630, 487] on video at bounding box center [678, 383] width 1356 height 766
click at [721, 465] on video at bounding box center [678, 383] width 1356 height 766
click at [990, 430] on video at bounding box center [678, 383] width 1356 height 766
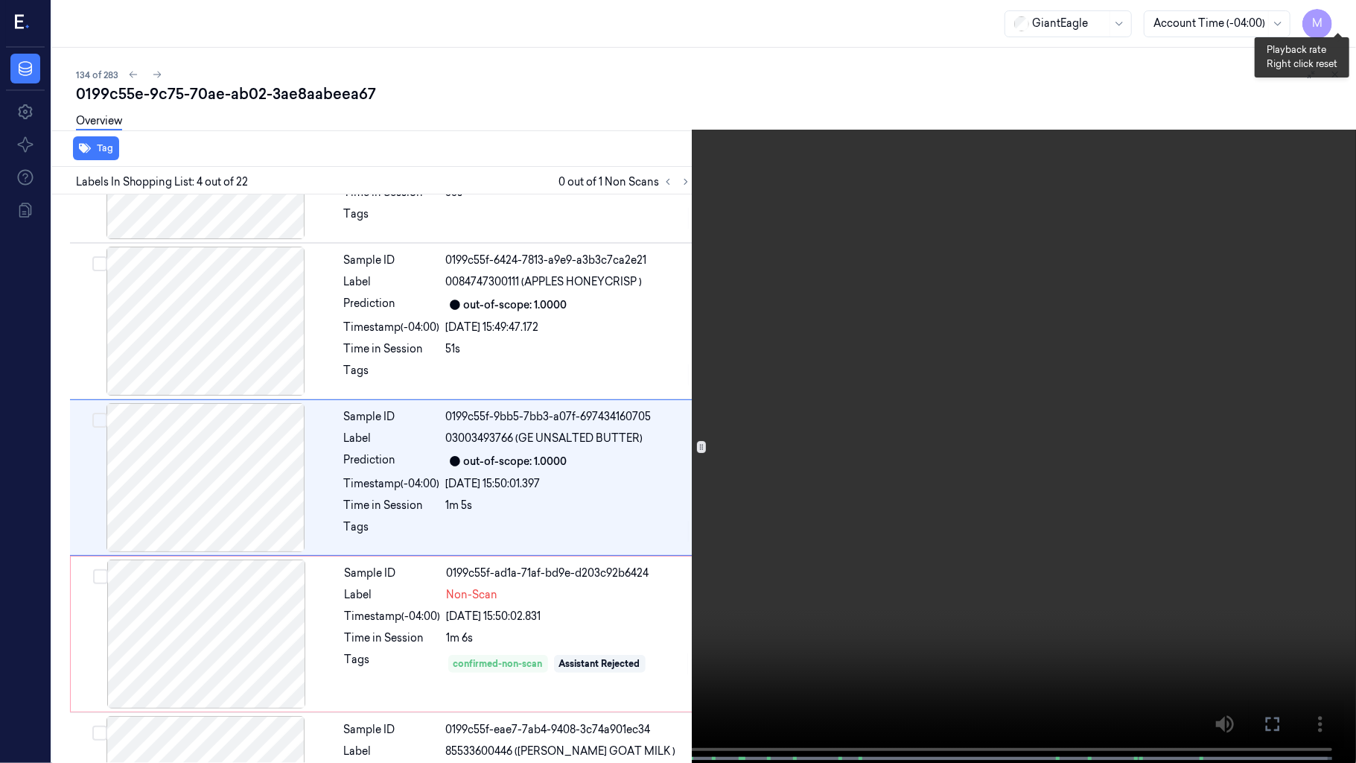
click at [1341, 16] on button "x 2" at bounding box center [1338, 18] width 24 height 24
click at [1089, 240] on video at bounding box center [678, 383] width 1356 height 766
click at [934, 399] on video at bounding box center [678, 383] width 1356 height 766
click at [0, 0] on button at bounding box center [0, 0] width 0 height 0
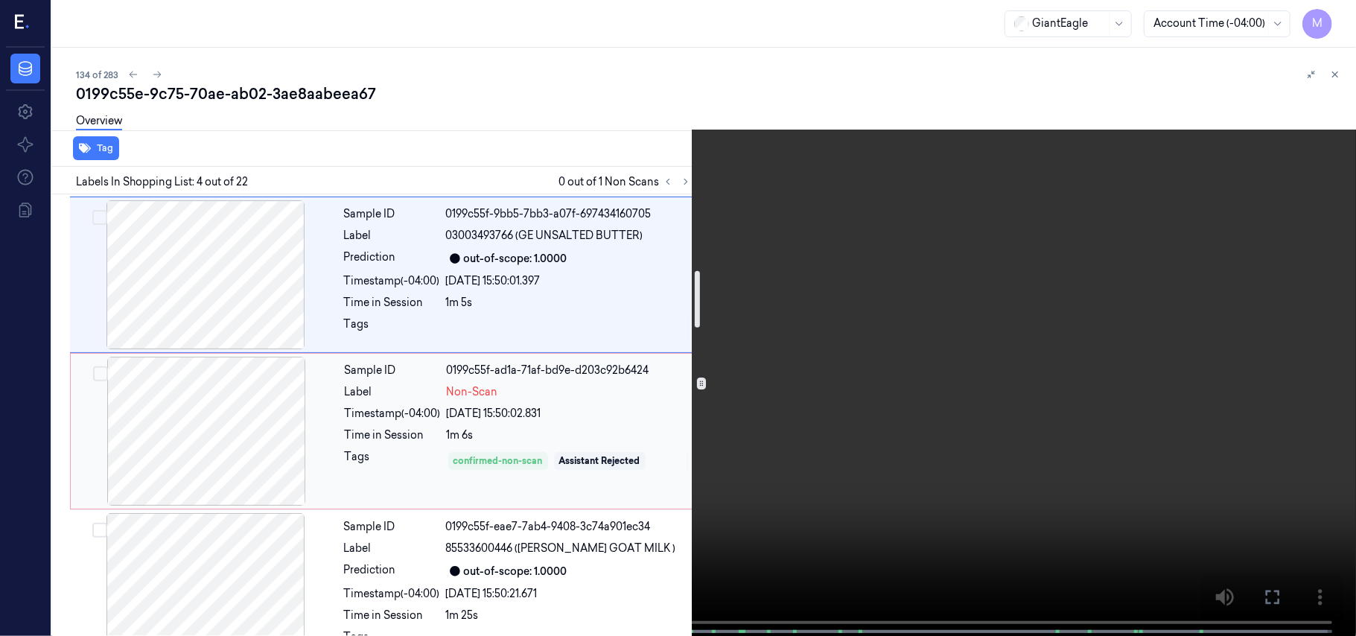
scroll to position [462, 0]
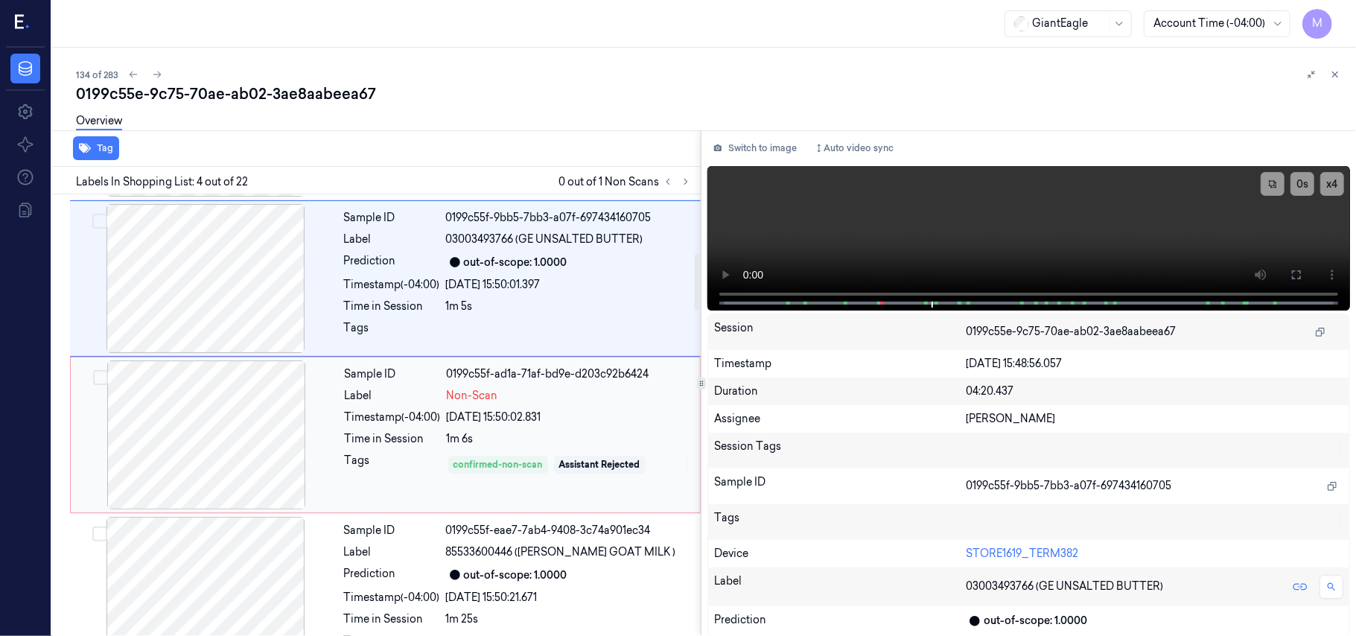
click at [463, 401] on span "Non-Scan" at bounding box center [472, 396] width 51 height 16
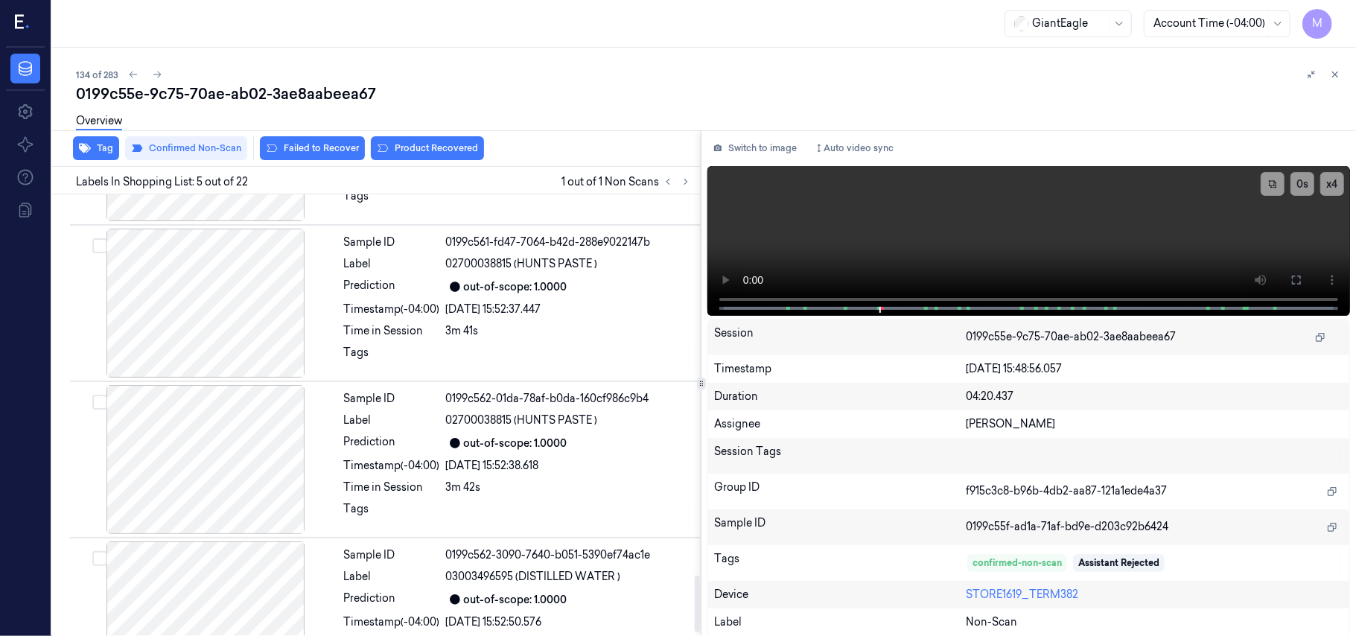
scroll to position [3013, 0]
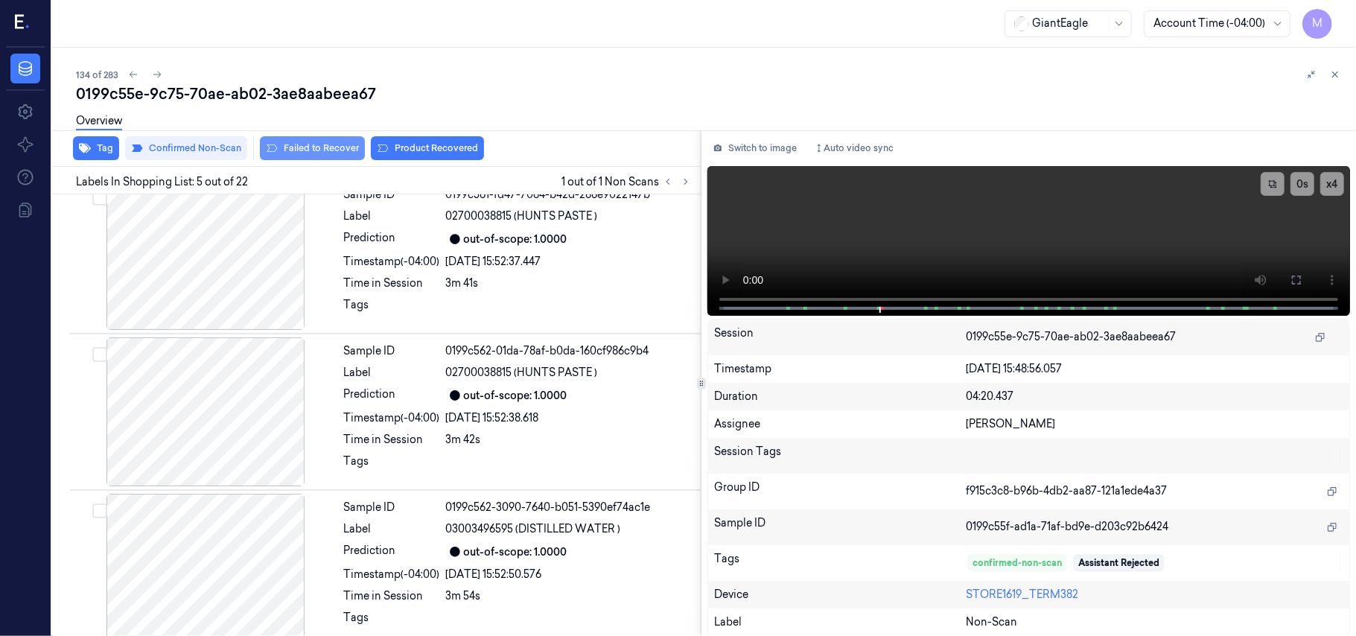
click at [316, 147] on button "Failed to Recover" at bounding box center [312, 148] width 105 height 24
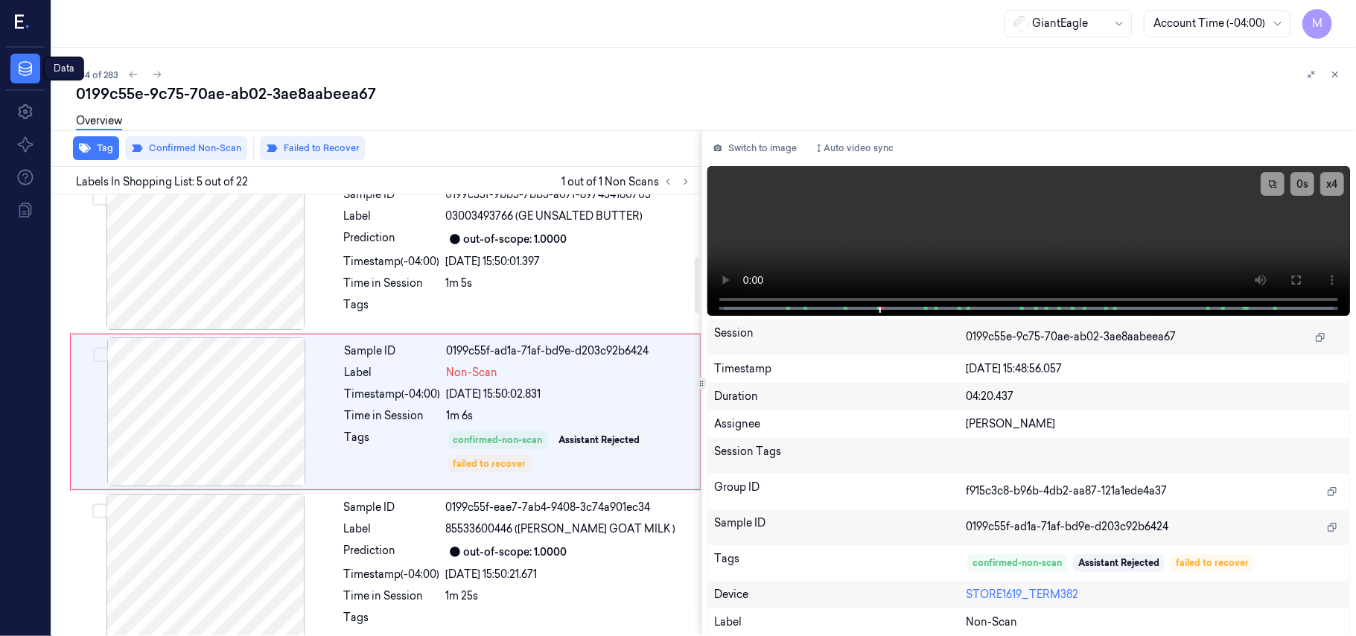
scroll to position [483, 0]
click at [1336, 69] on icon at bounding box center [1335, 74] width 10 height 10
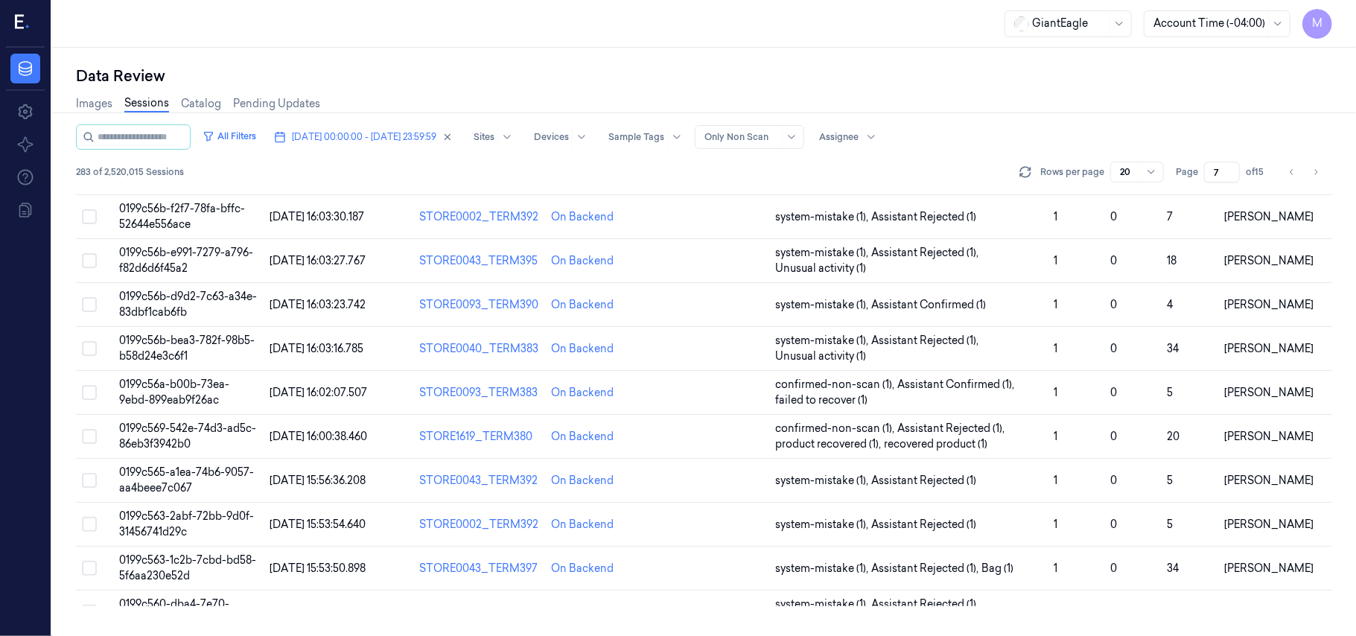
scroll to position [436, 0]
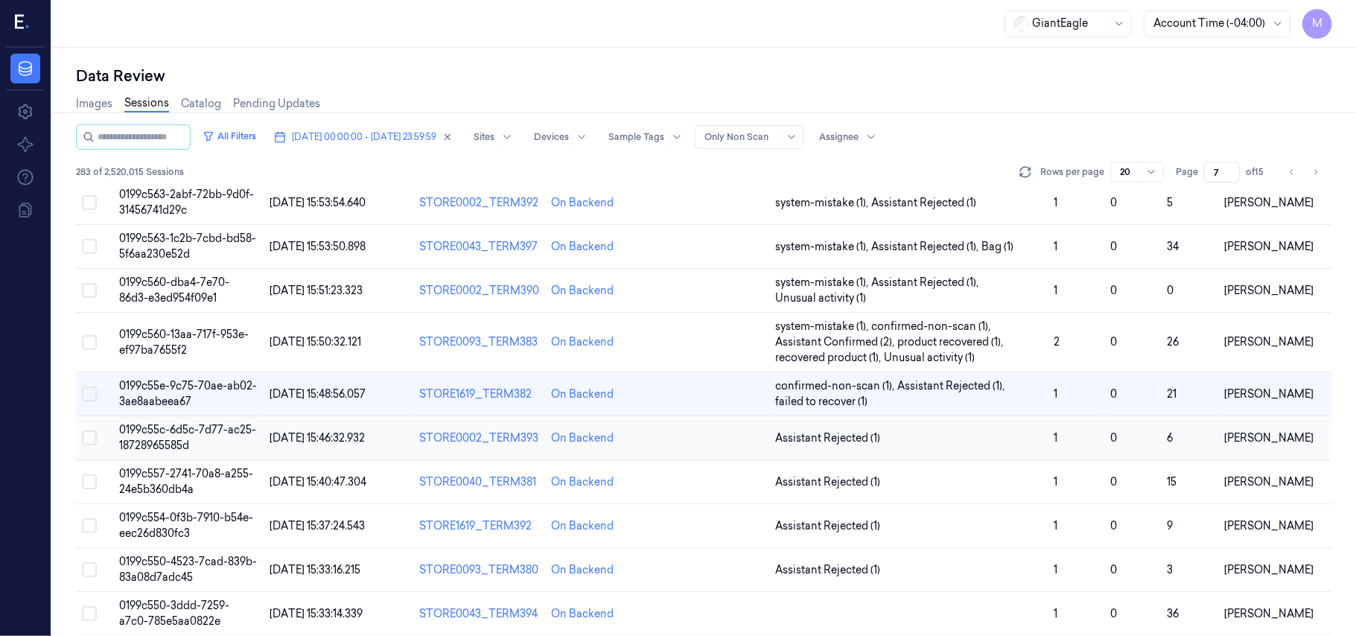
click at [197, 436] on span "0199c55c-6d5c-7d77-ac25-18728965585d" at bounding box center [187, 437] width 137 height 29
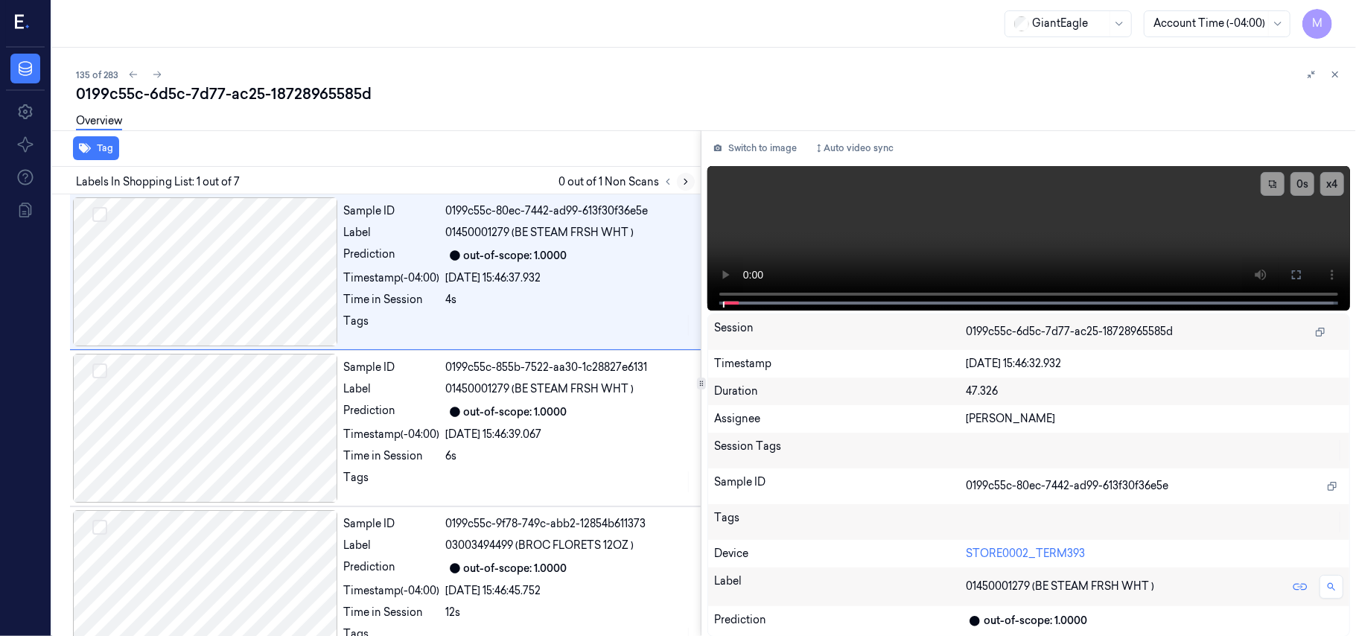
click at [682, 183] on icon at bounding box center [686, 181] width 10 height 10
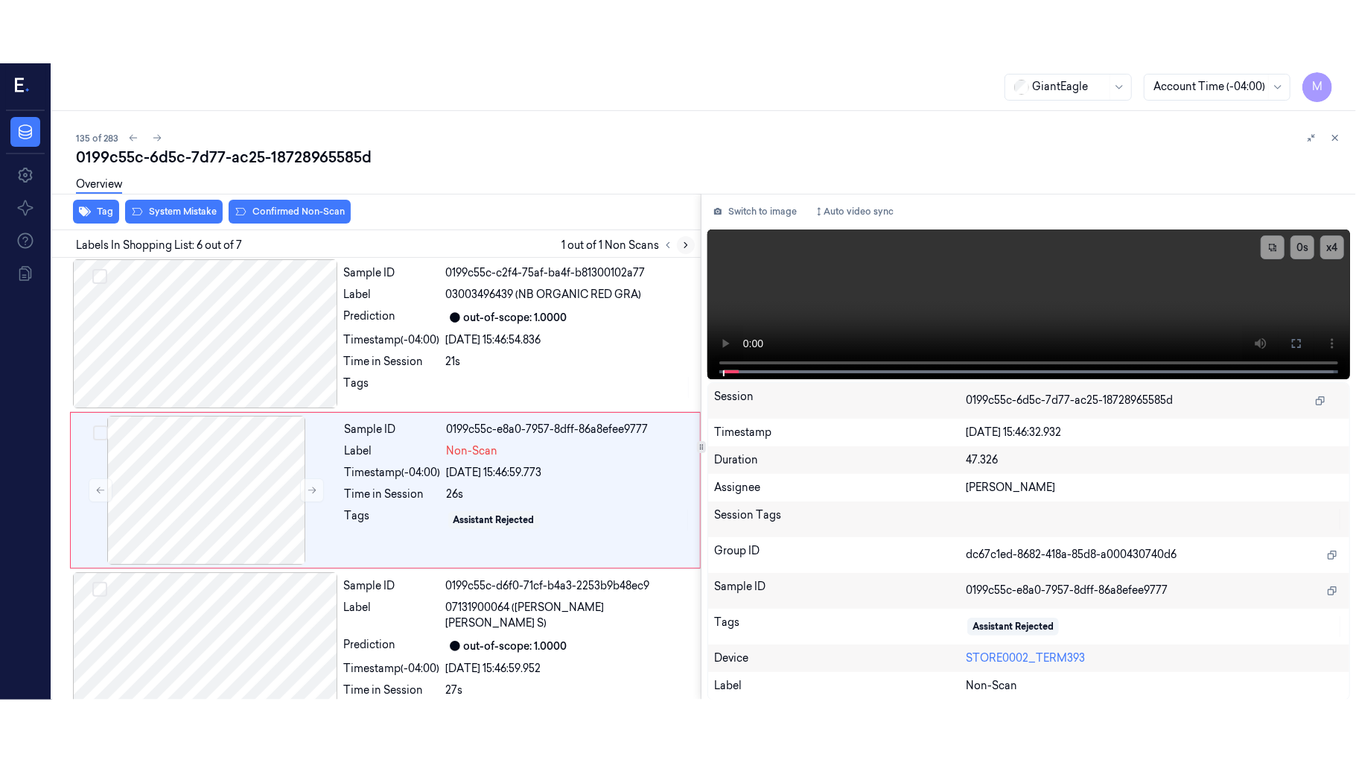
scroll to position [640, 0]
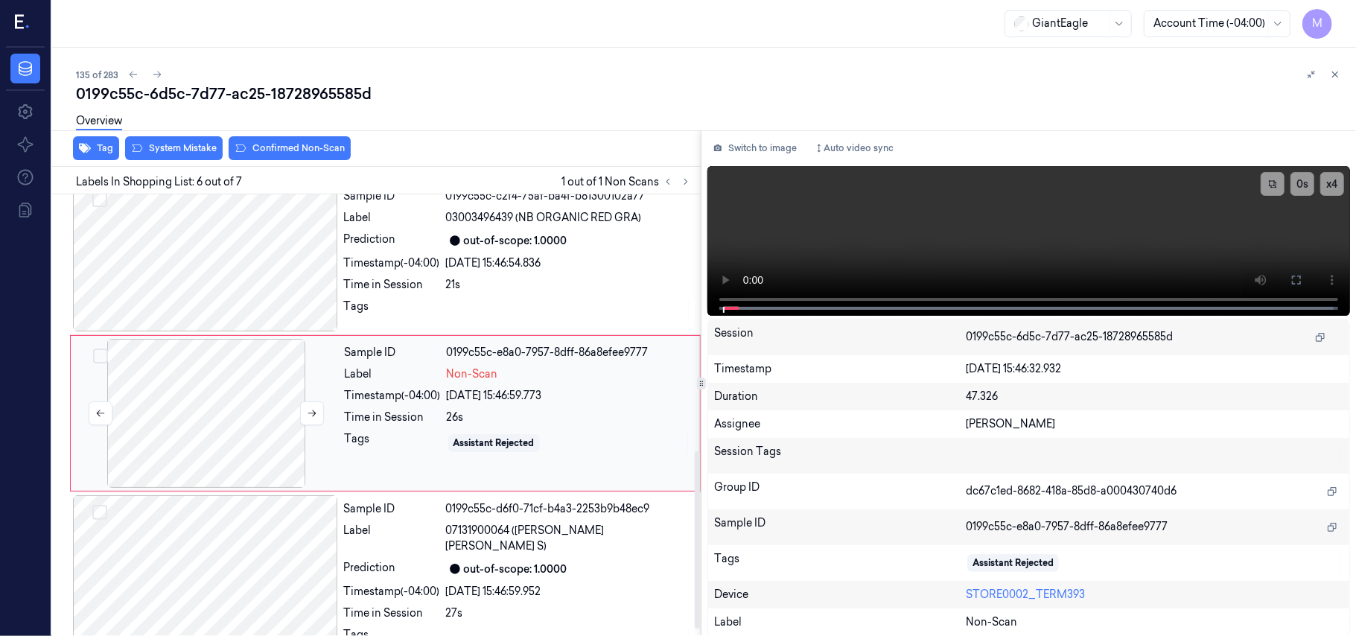
click at [214, 385] on div at bounding box center [206, 413] width 265 height 149
click at [1329, 182] on button "x 4" at bounding box center [1332, 184] width 24 height 24
click at [1072, 310] on span at bounding box center [1073, 308] width 2 height 7
click at [1306, 278] on button at bounding box center [1297, 280] width 24 height 24
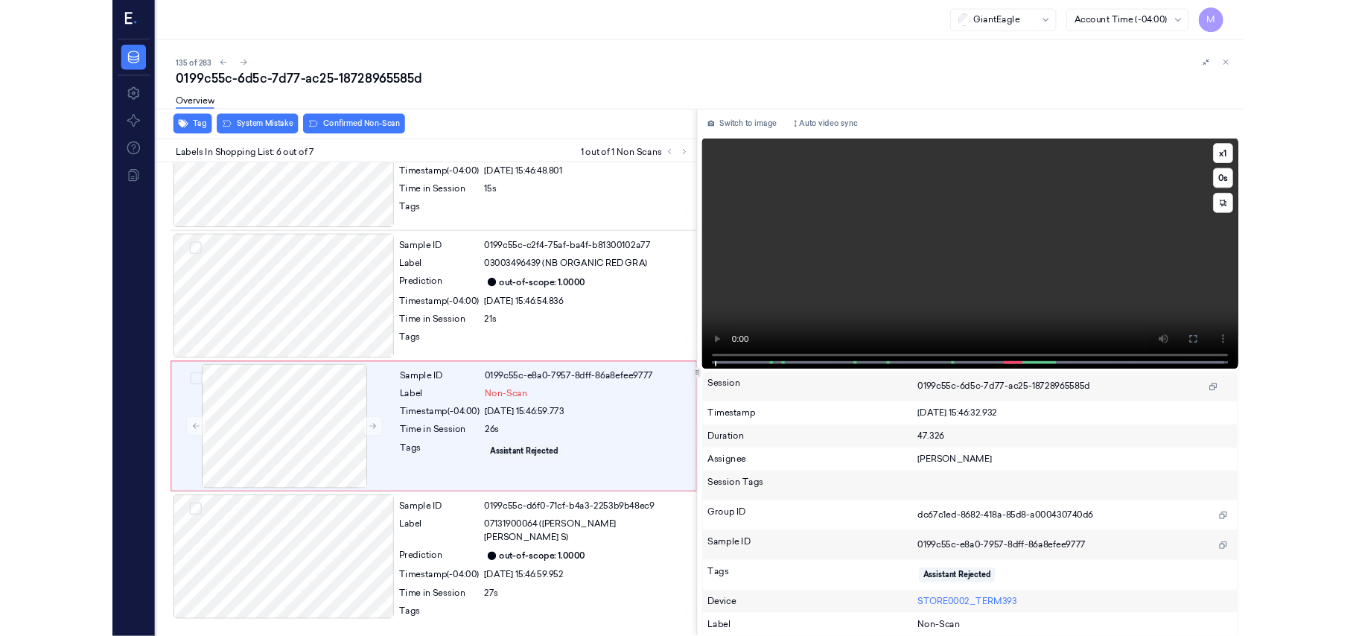
scroll to position [534, 0]
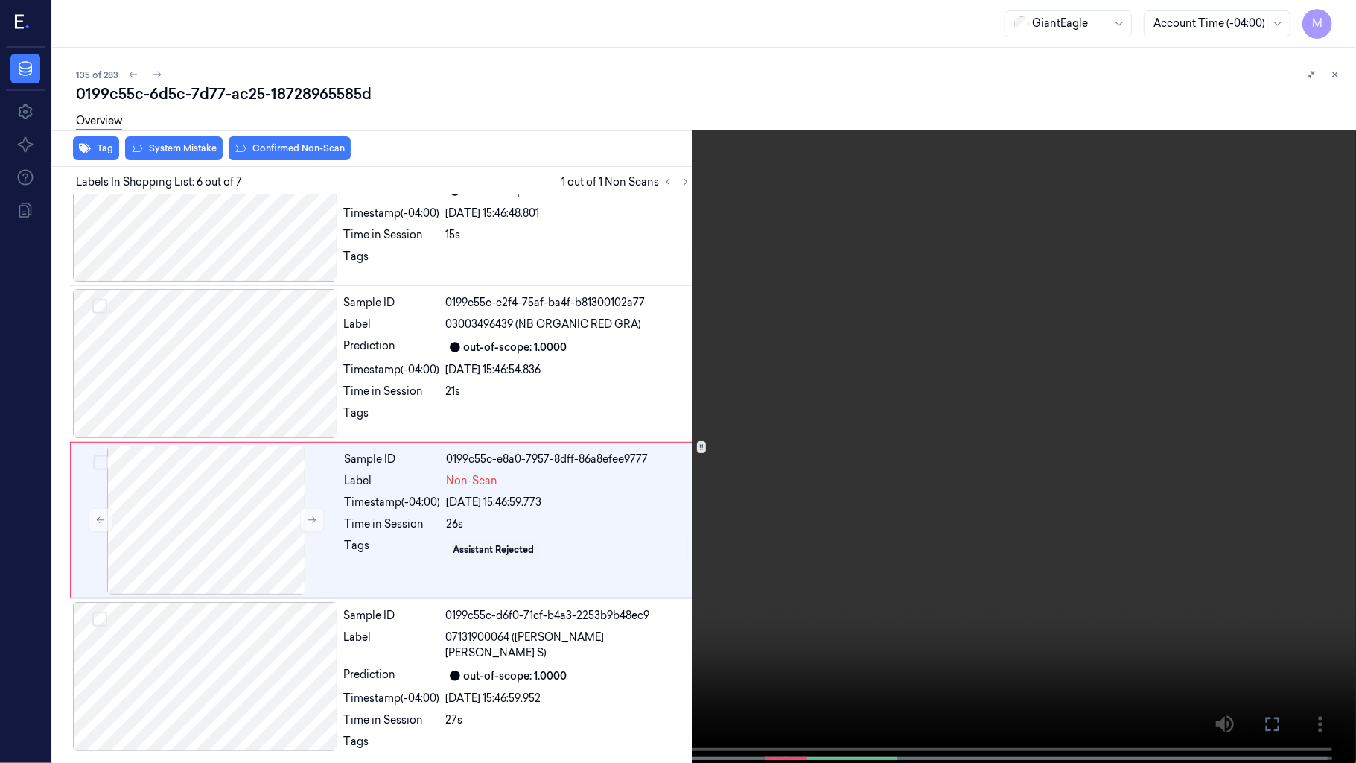
click at [852, 347] on video at bounding box center [678, 383] width 1356 height 766
click at [856, 286] on video at bounding box center [678, 383] width 1356 height 766
click at [0, 0] on icon at bounding box center [0, 0] width 0 height 0
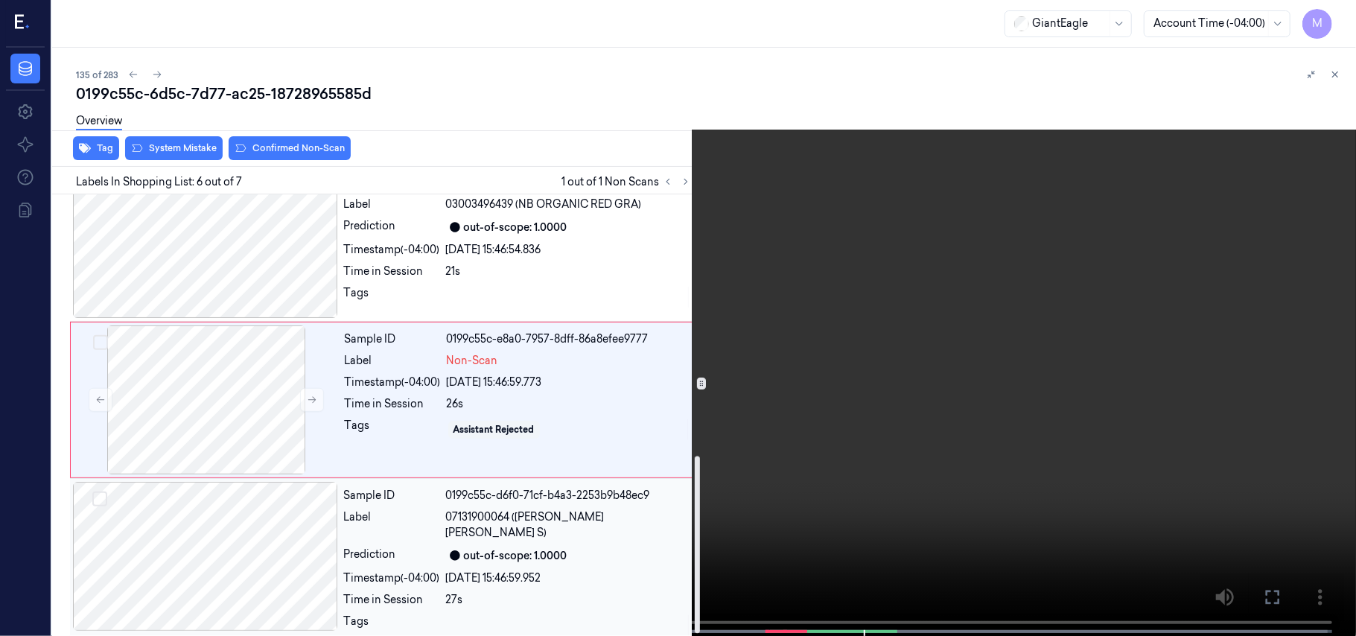
scroll to position [660, 0]
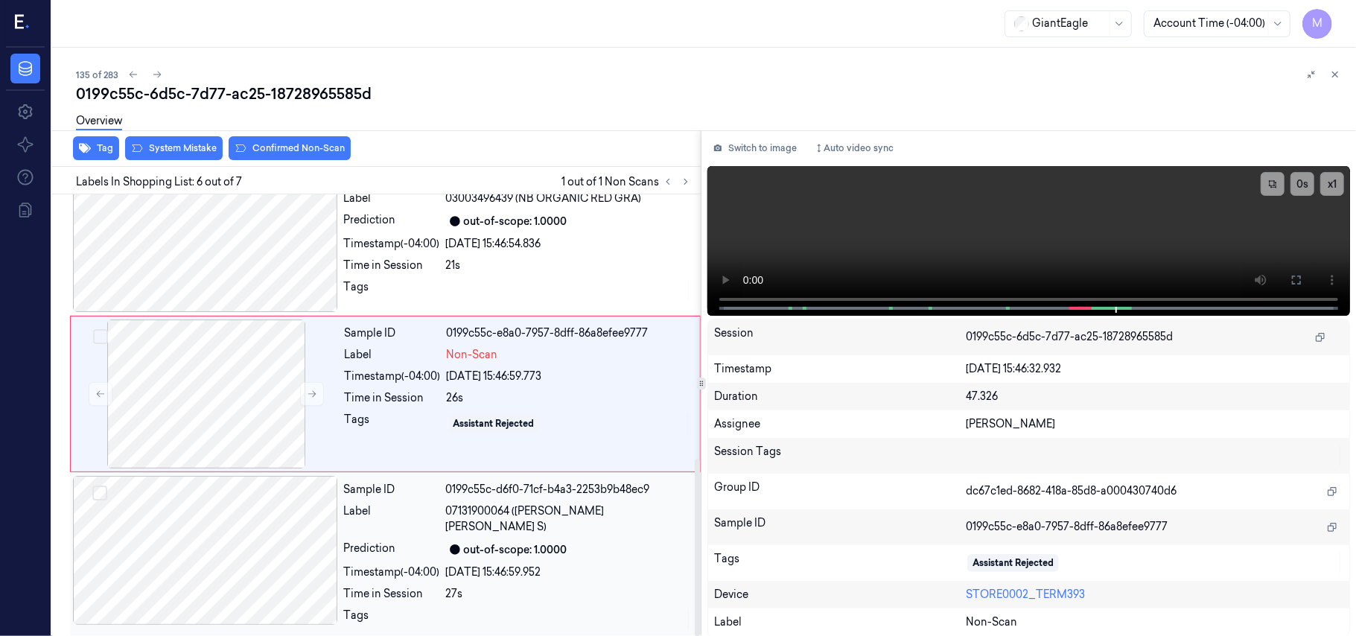
click at [556, 549] on div "Sample ID 0199c55c-d6f0-71cf-b4a3-2253b9b48ec9 Label 07131900064 ([PERSON_NAME]…" at bounding box center [518, 557] width 360 height 162
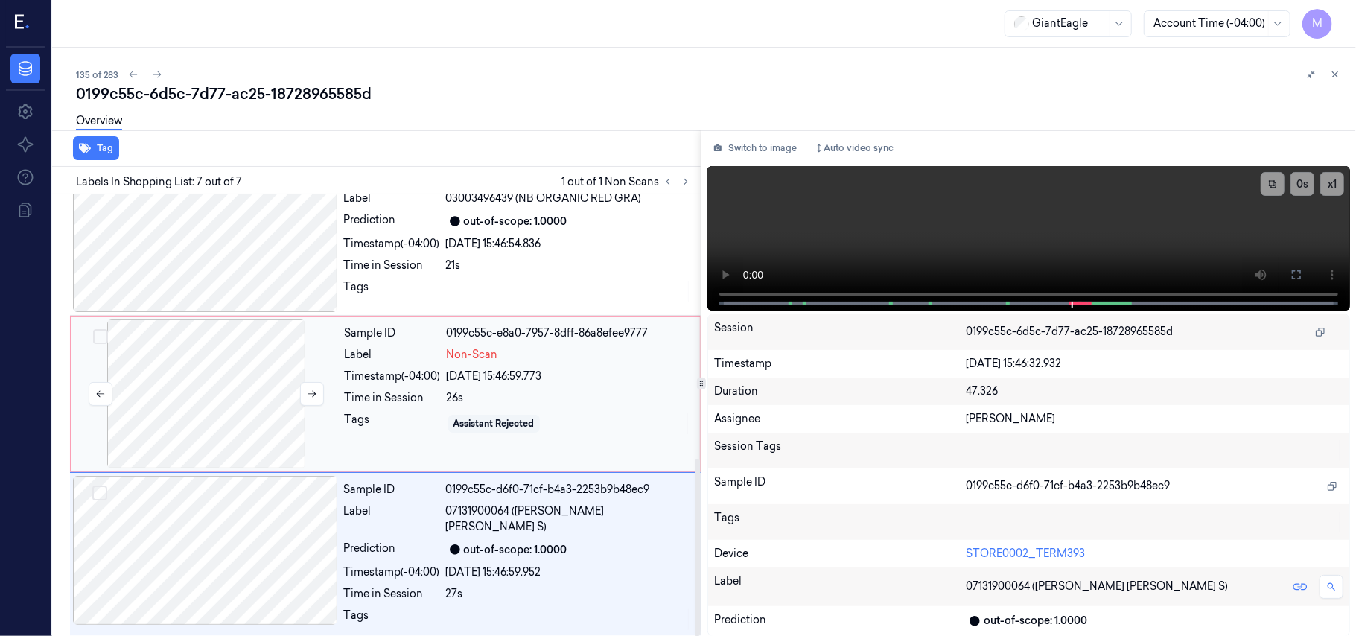
click at [221, 379] on div at bounding box center [206, 393] width 265 height 149
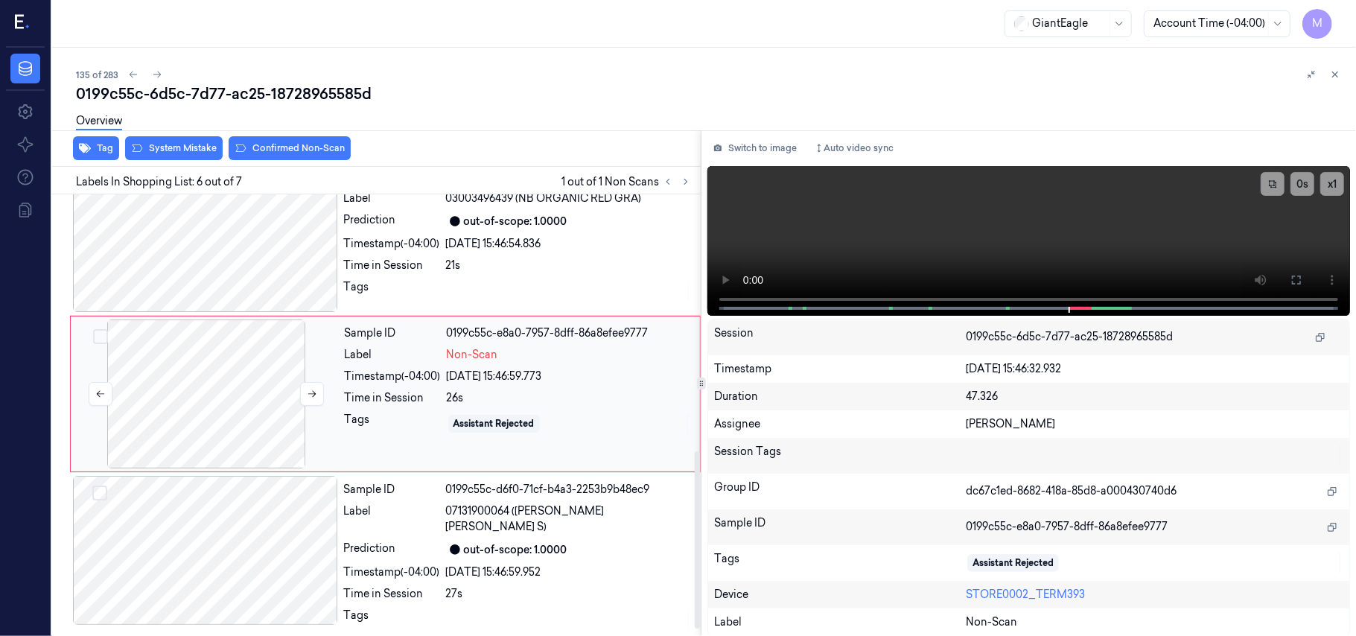
scroll to position [640, 0]
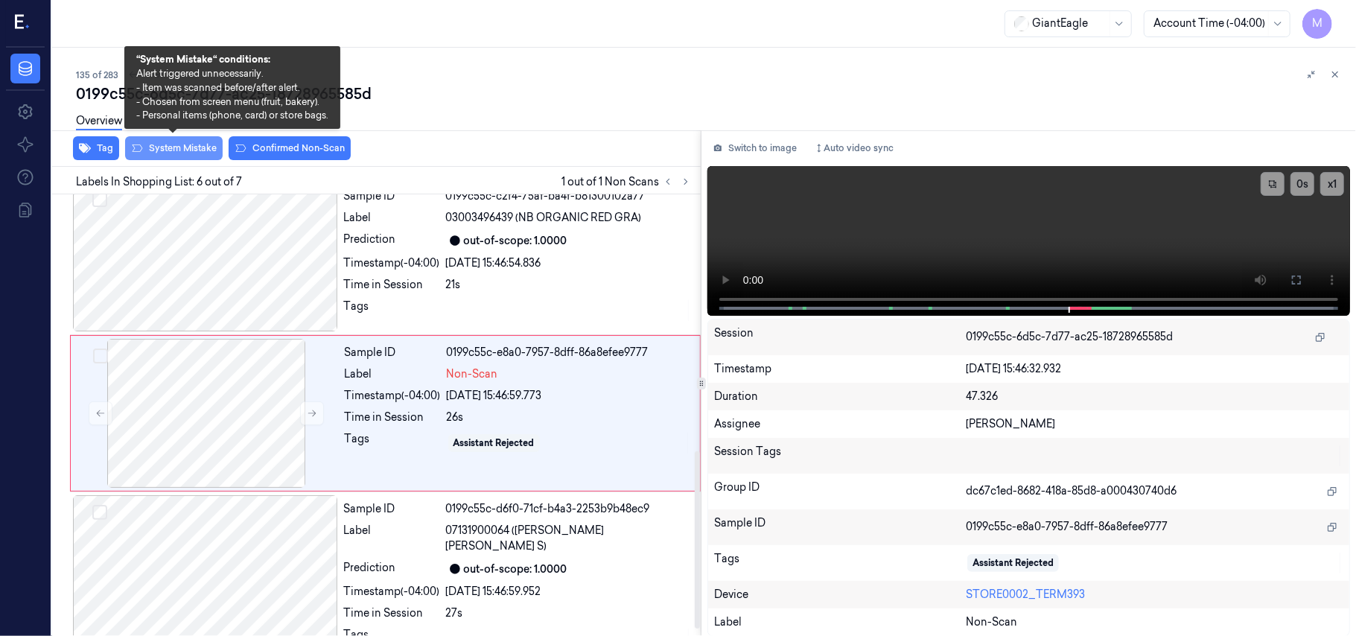
click at [176, 141] on button "System Mistake" at bounding box center [174, 148] width 98 height 24
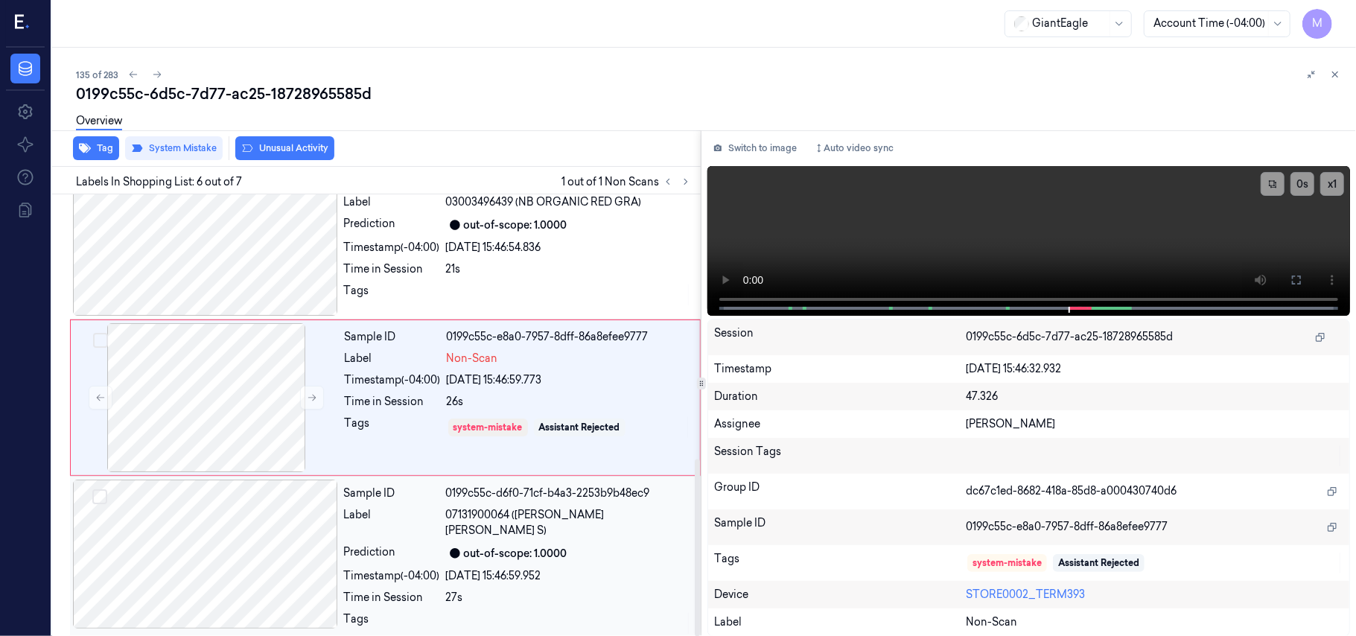
scroll to position [660, 0]
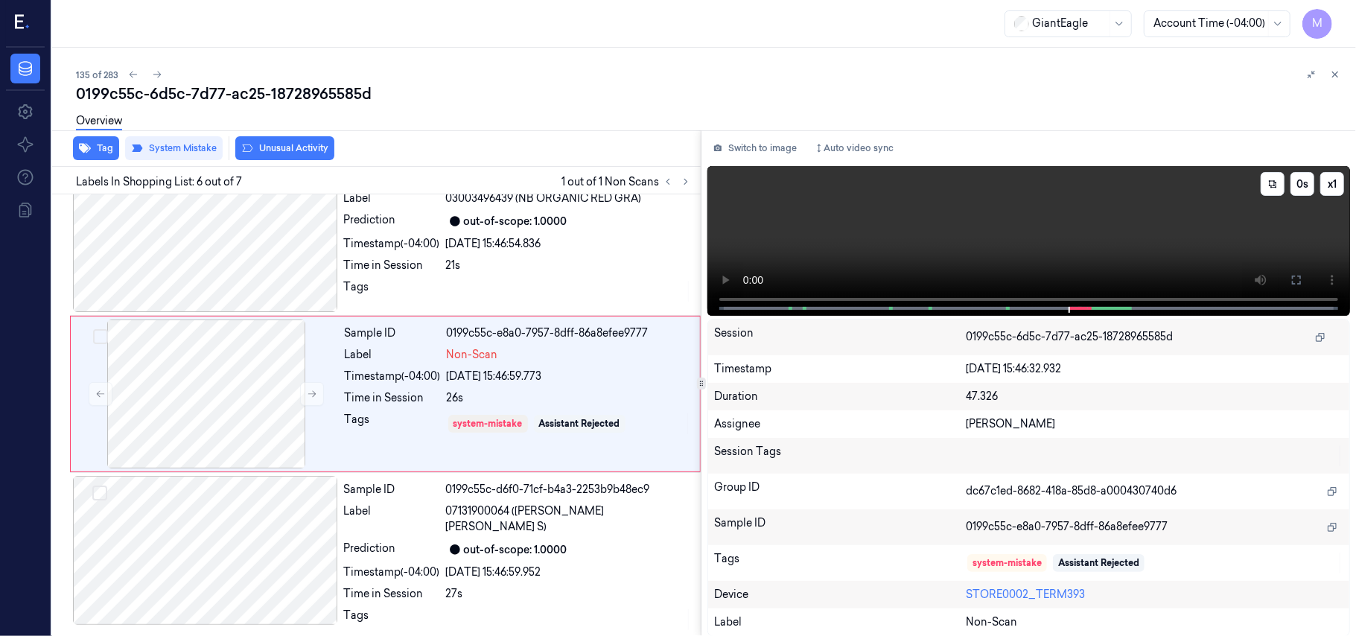
click at [1235, 215] on video at bounding box center [1028, 241] width 643 height 150
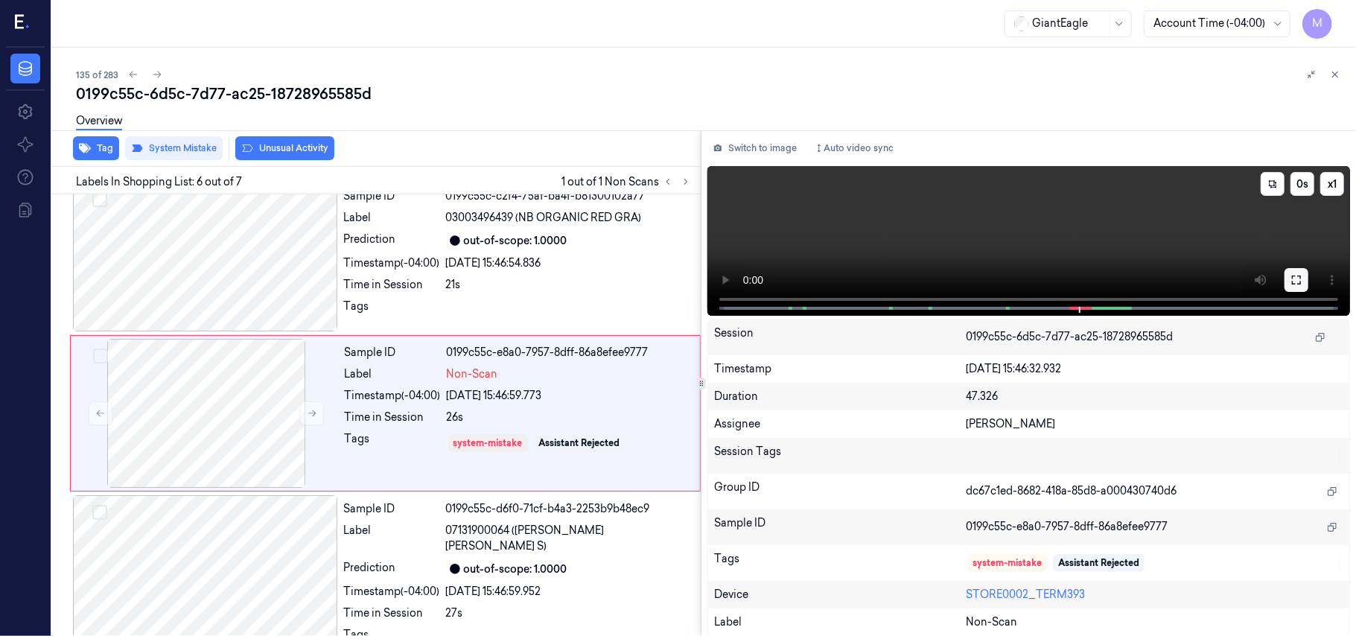
click at [1296, 277] on icon at bounding box center [1297, 280] width 12 height 12
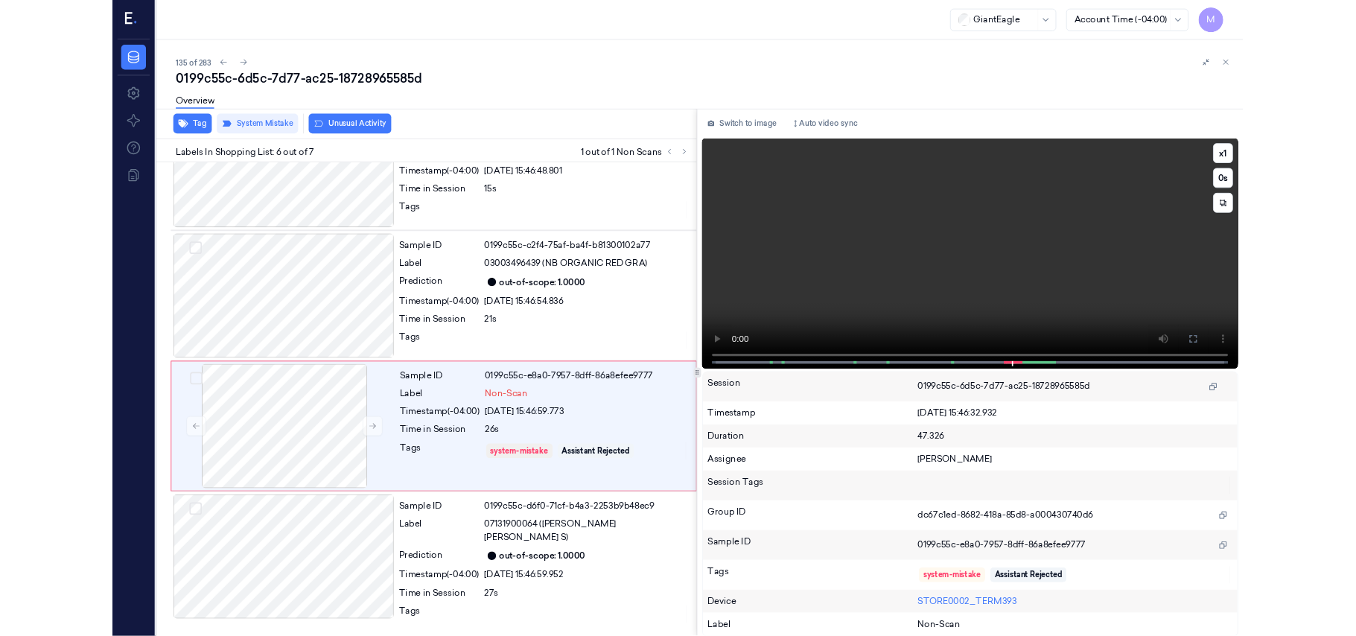
scroll to position [534, 0]
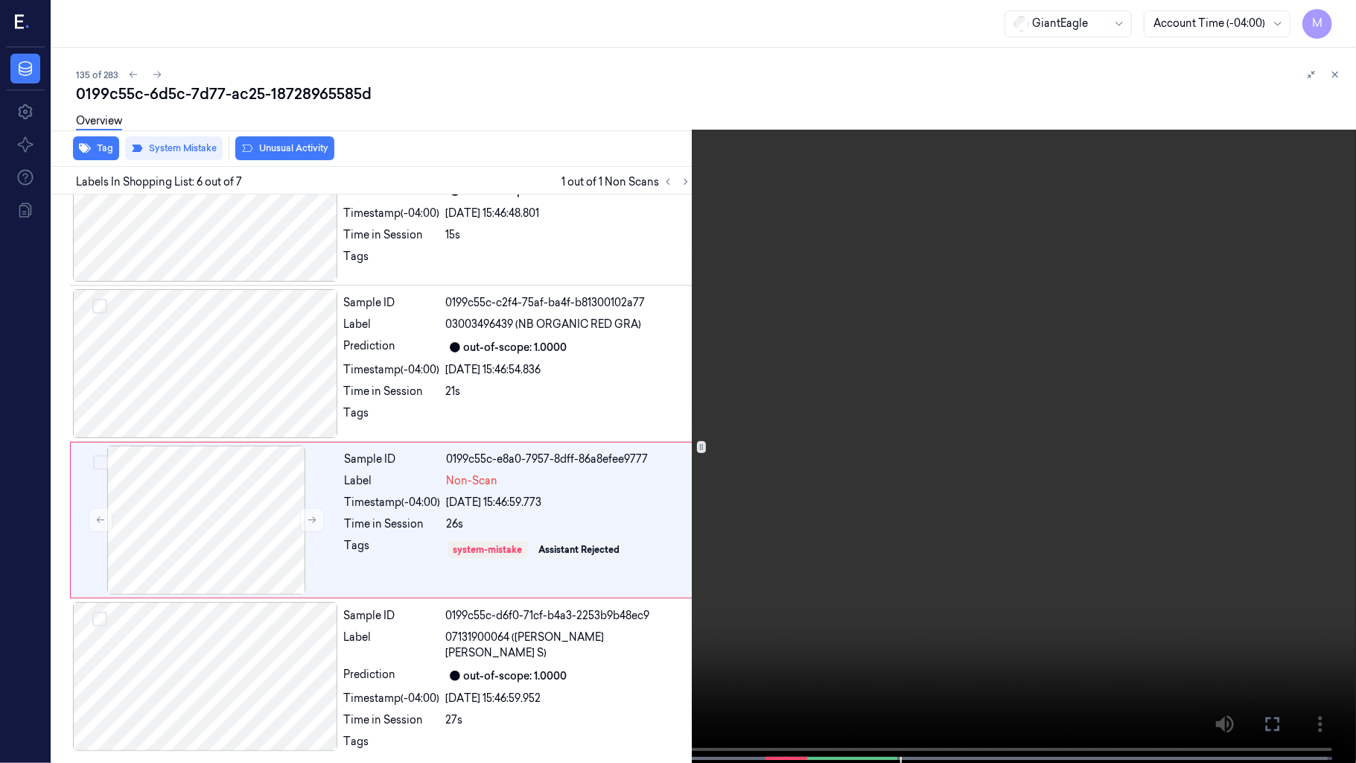
click at [1296, 363] on video at bounding box center [678, 383] width 1356 height 766
click at [0, 0] on icon at bounding box center [0, 0] width 0 height 0
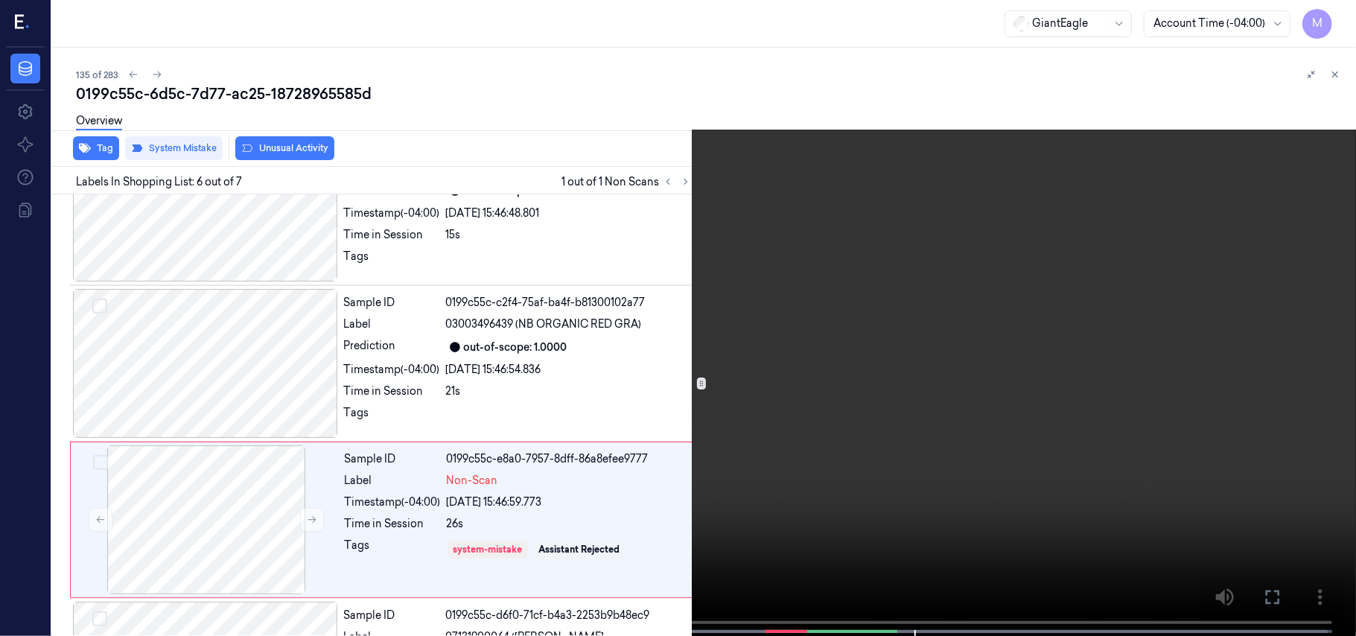
scroll to position [640, 0]
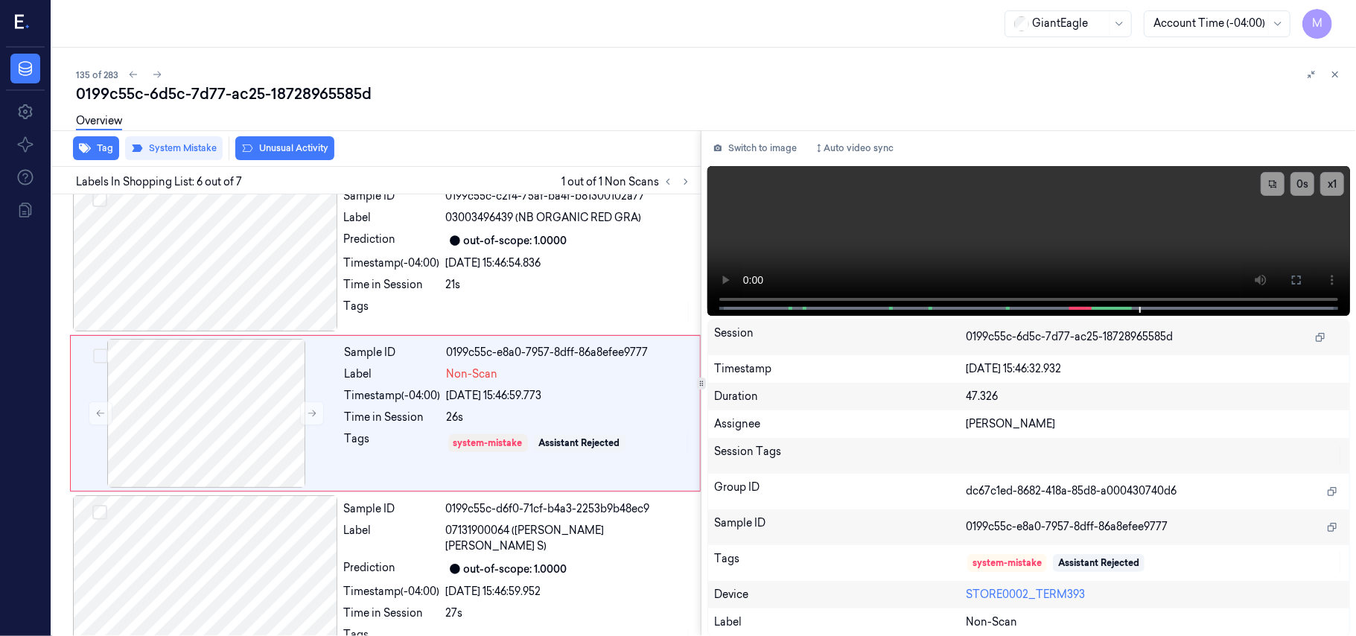
click at [690, 28] on div "GiantEagle Account Time (-04:00) M" at bounding box center [704, 24] width 1304 height 48
click at [1335, 75] on icon at bounding box center [1335, 74] width 10 height 10
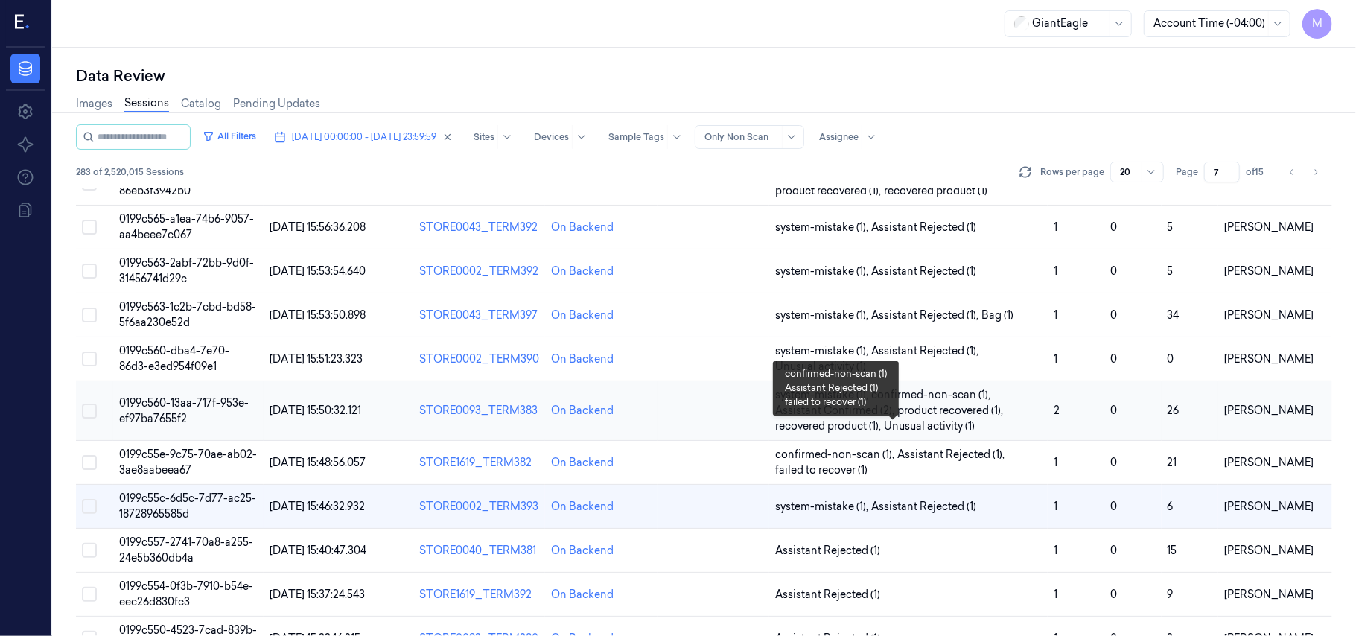
scroll to position [495, 0]
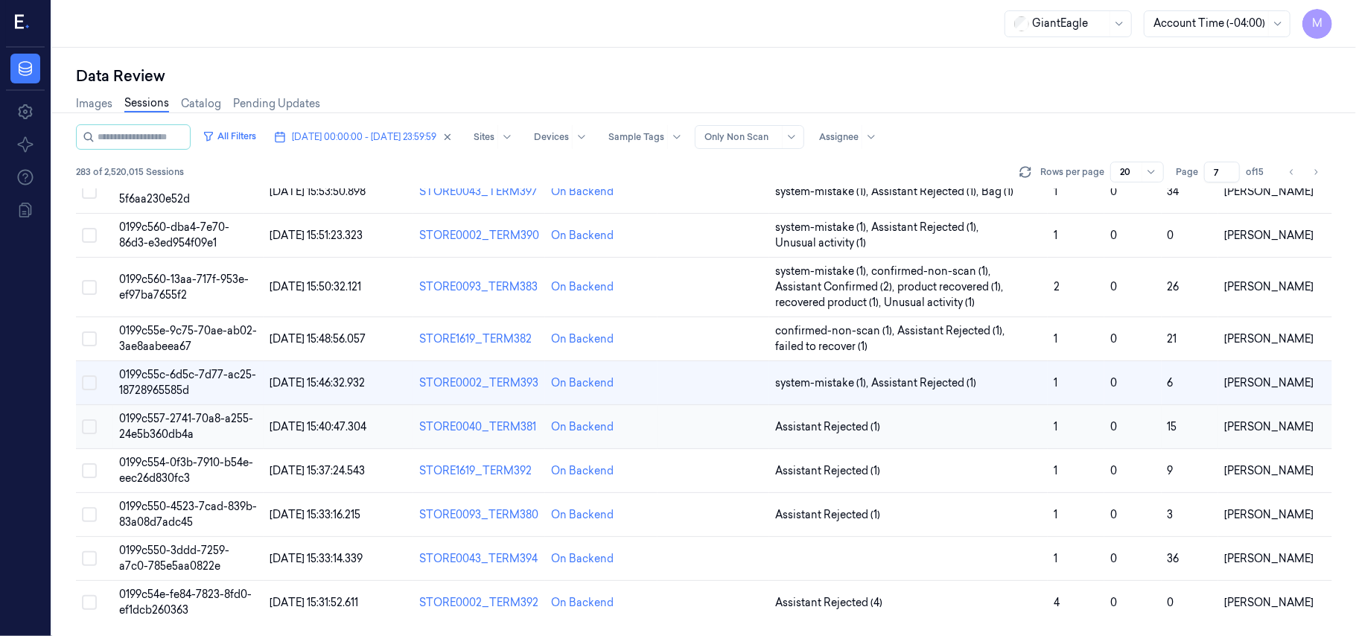
click at [192, 420] on span "0199c557-2741-70a8-a255-24e5b360db4a" at bounding box center [186, 426] width 134 height 29
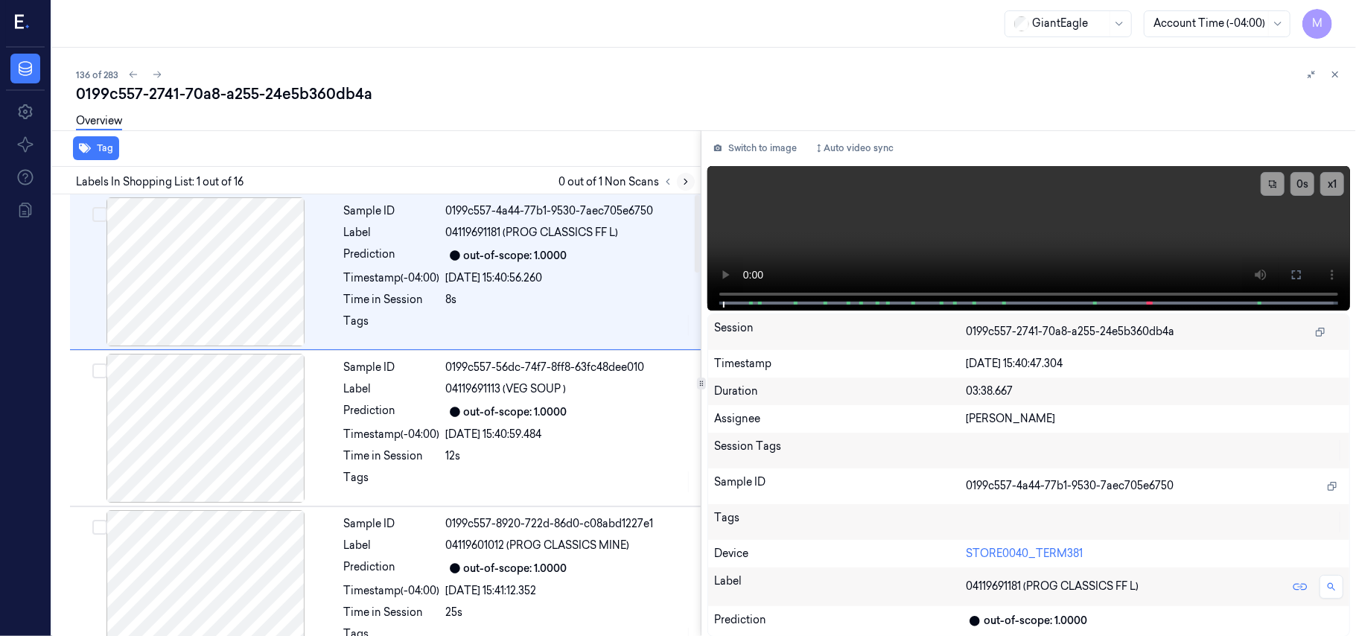
click at [687, 182] on icon at bounding box center [685, 181] width 3 height 5
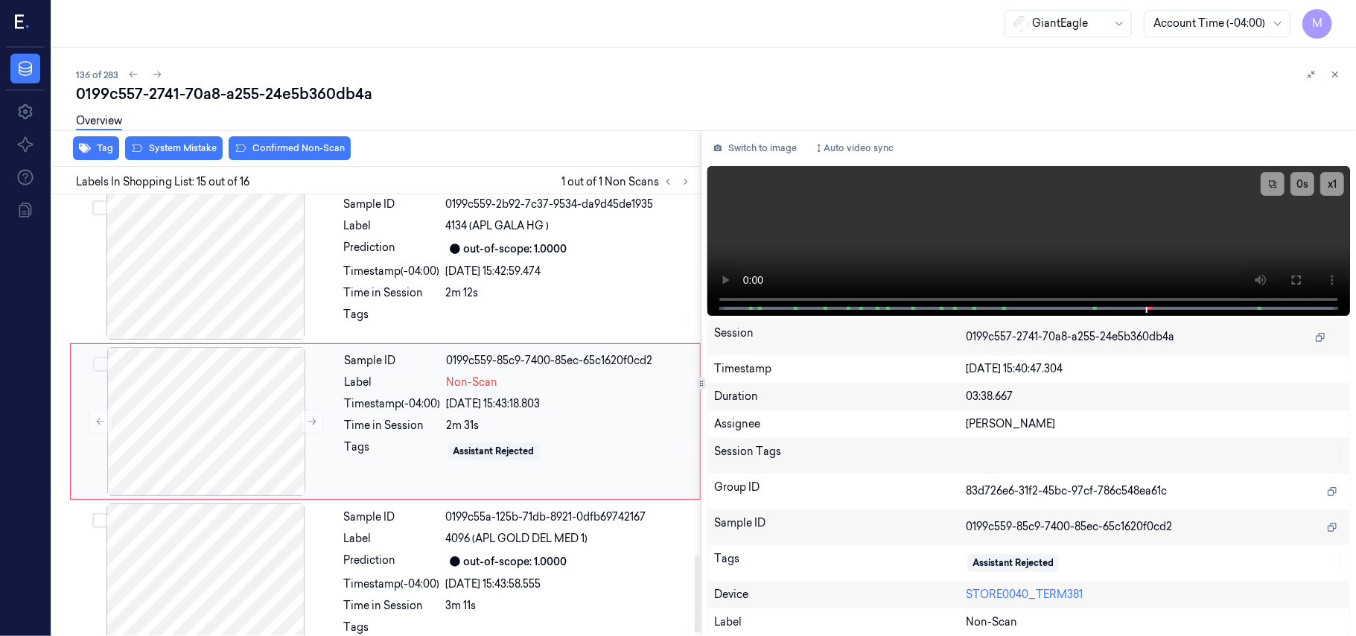
scroll to position [1953, 0]
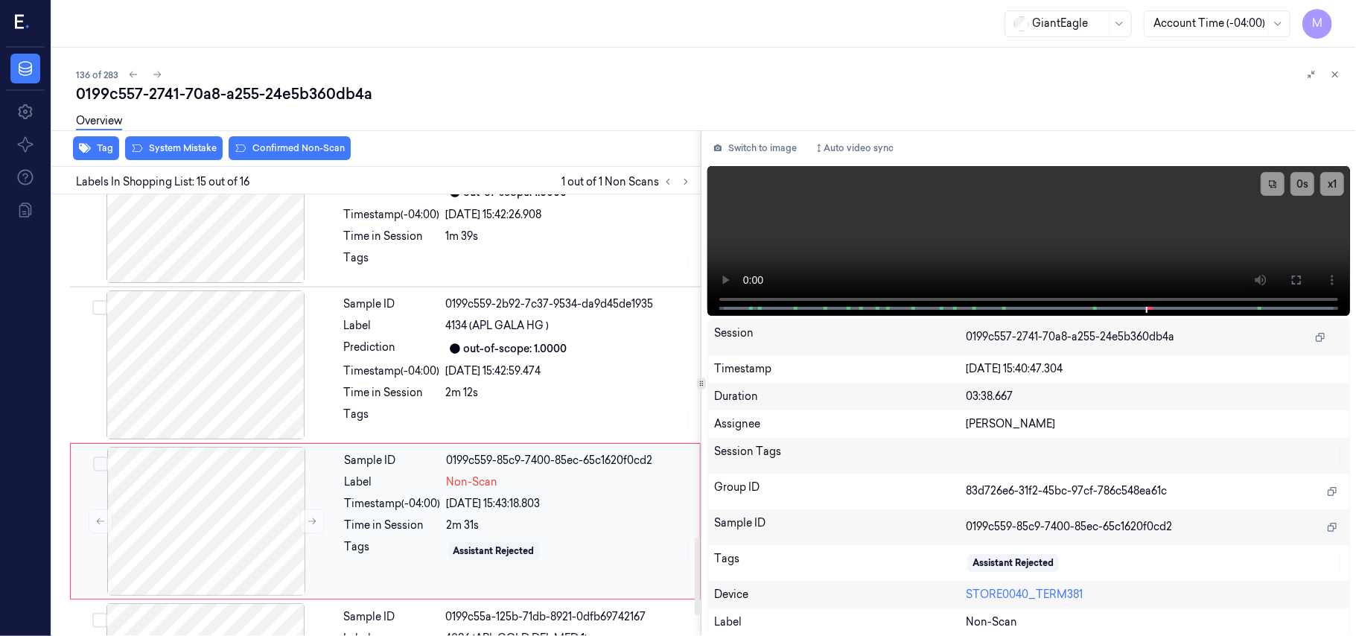
click at [451, 498] on div "[DATE] 15:43:18.803" at bounding box center [569, 504] width 244 height 16
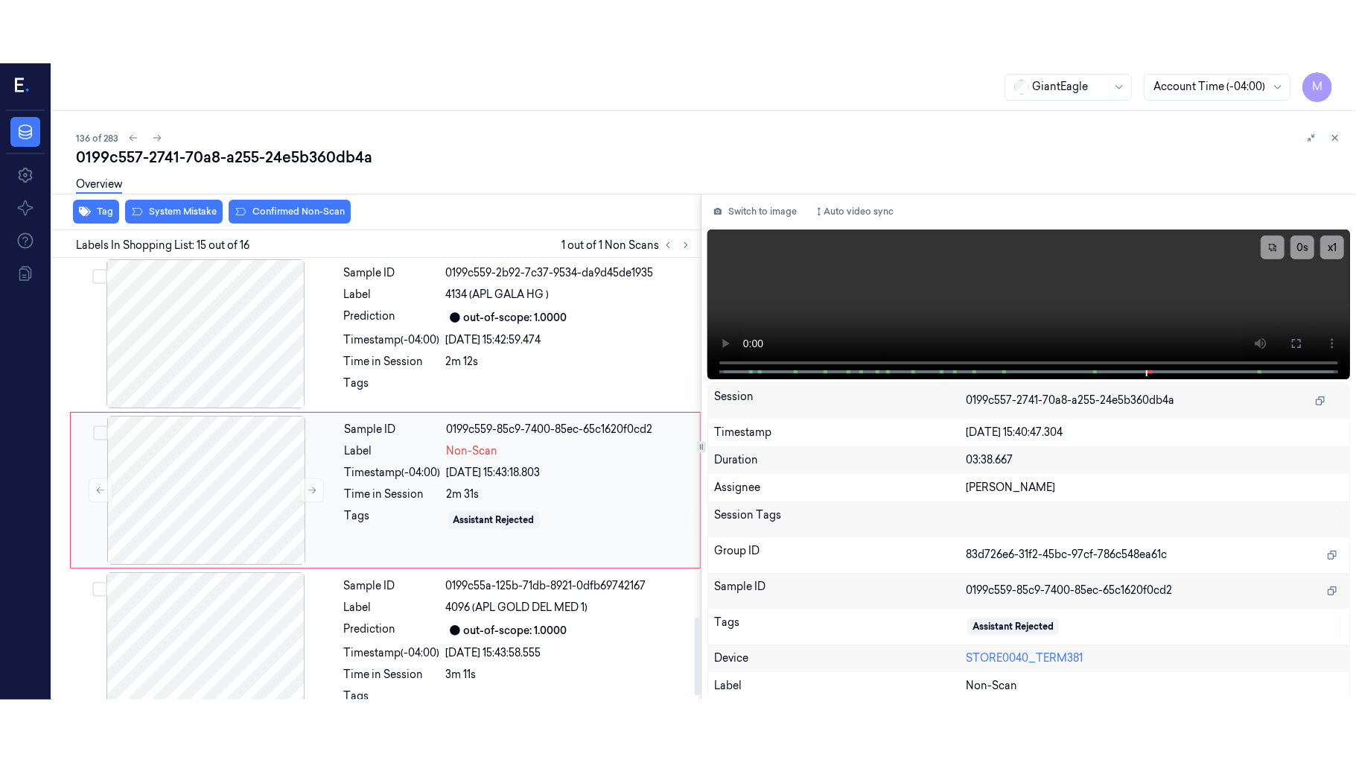
scroll to position [2052, 0]
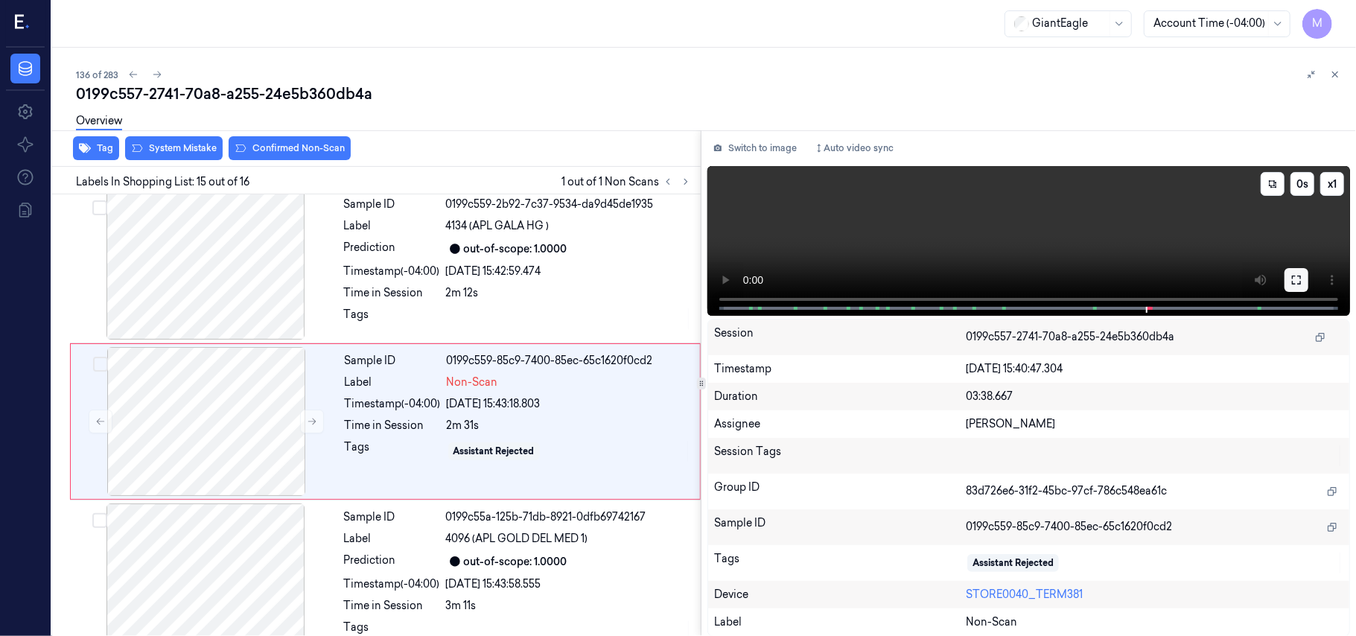
click at [1299, 274] on icon at bounding box center [1297, 280] width 12 height 12
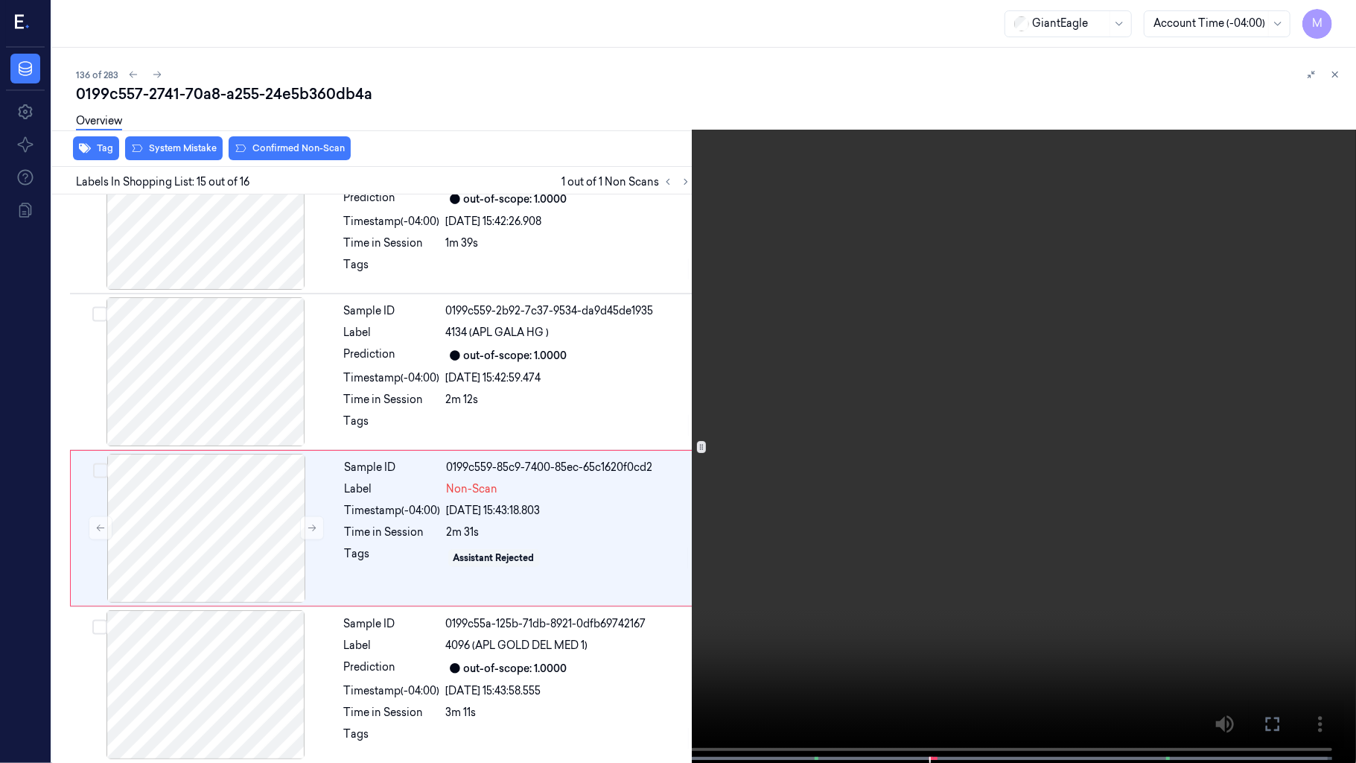
click at [1044, 417] on video at bounding box center [678, 383] width 1356 height 766
click at [754, 520] on video at bounding box center [678, 383] width 1356 height 766
click at [808, 489] on video at bounding box center [678, 383] width 1356 height 766
click at [0, 0] on icon at bounding box center [0, 0] width 0 height 0
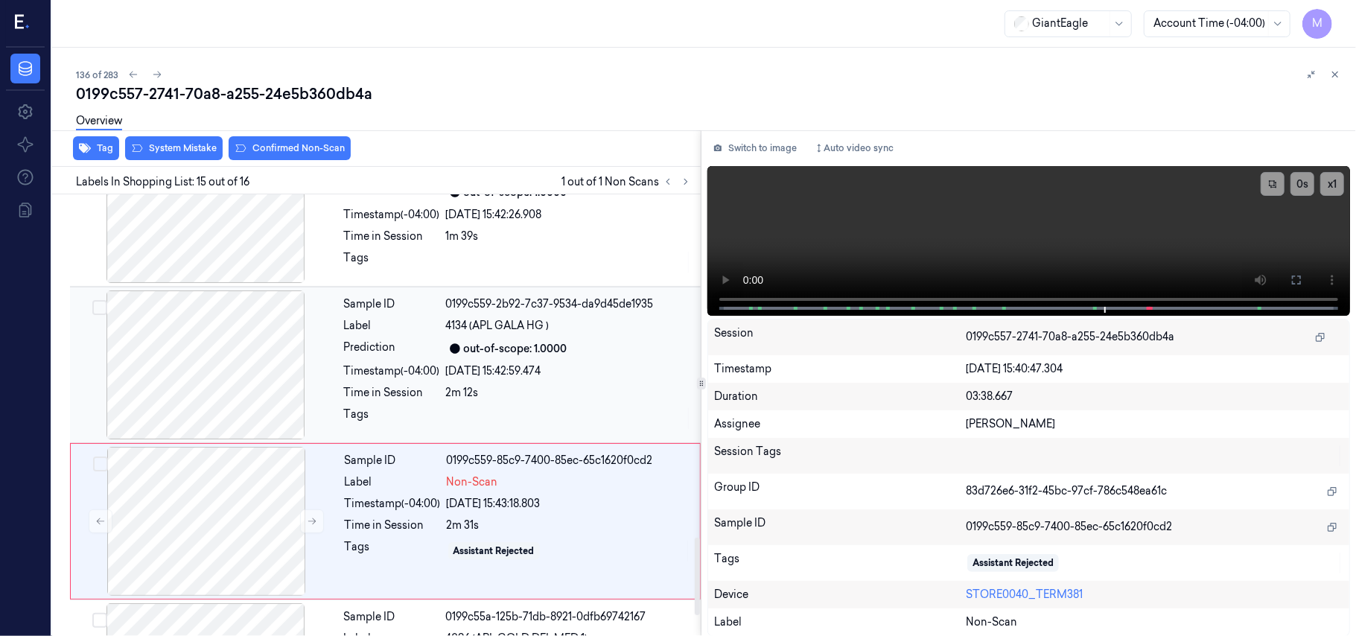
click at [548, 388] on div "2m 12s" at bounding box center [569, 393] width 246 height 16
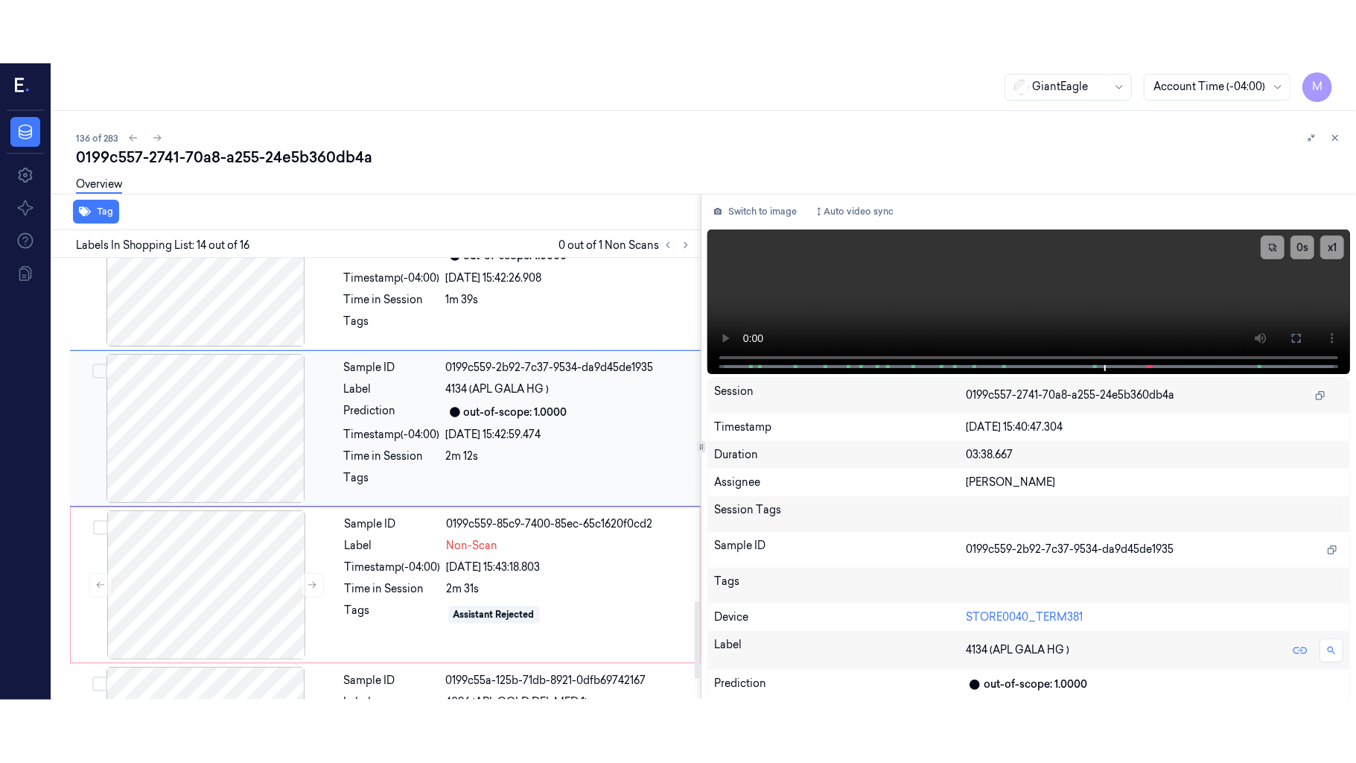
scroll to position [1895, 0]
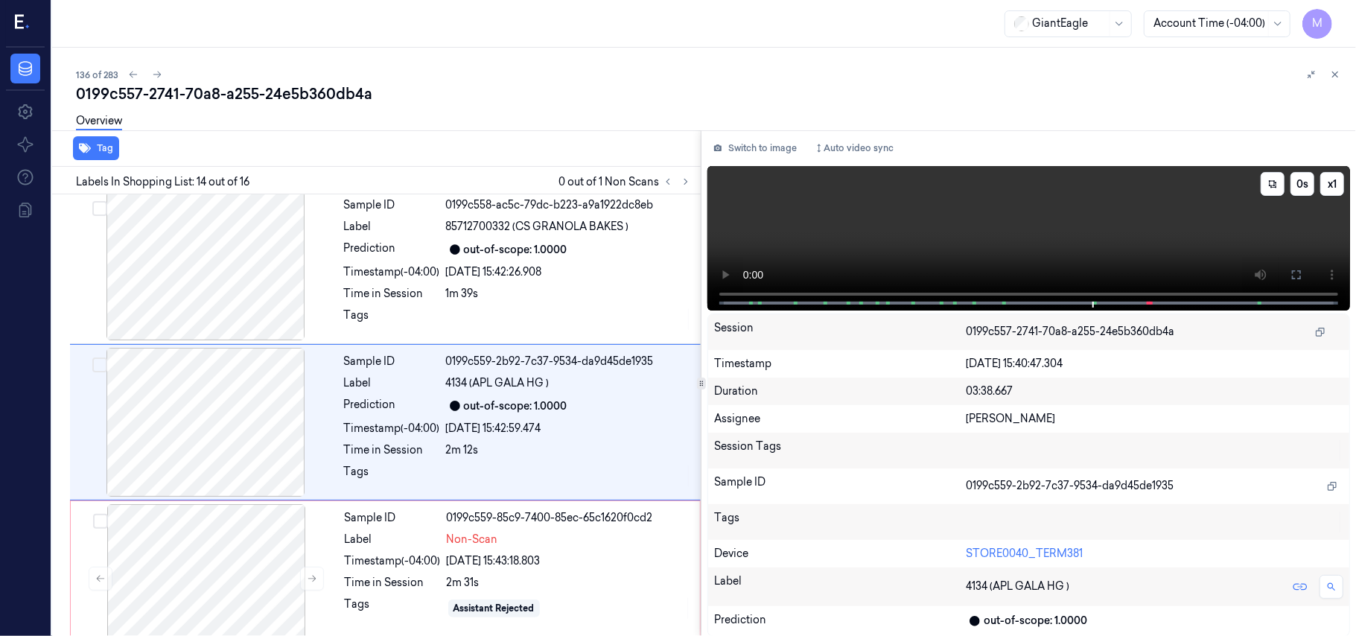
click at [1082, 225] on video at bounding box center [1028, 238] width 643 height 144
click at [1294, 272] on icon at bounding box center [1297, 275] width 12 height 12
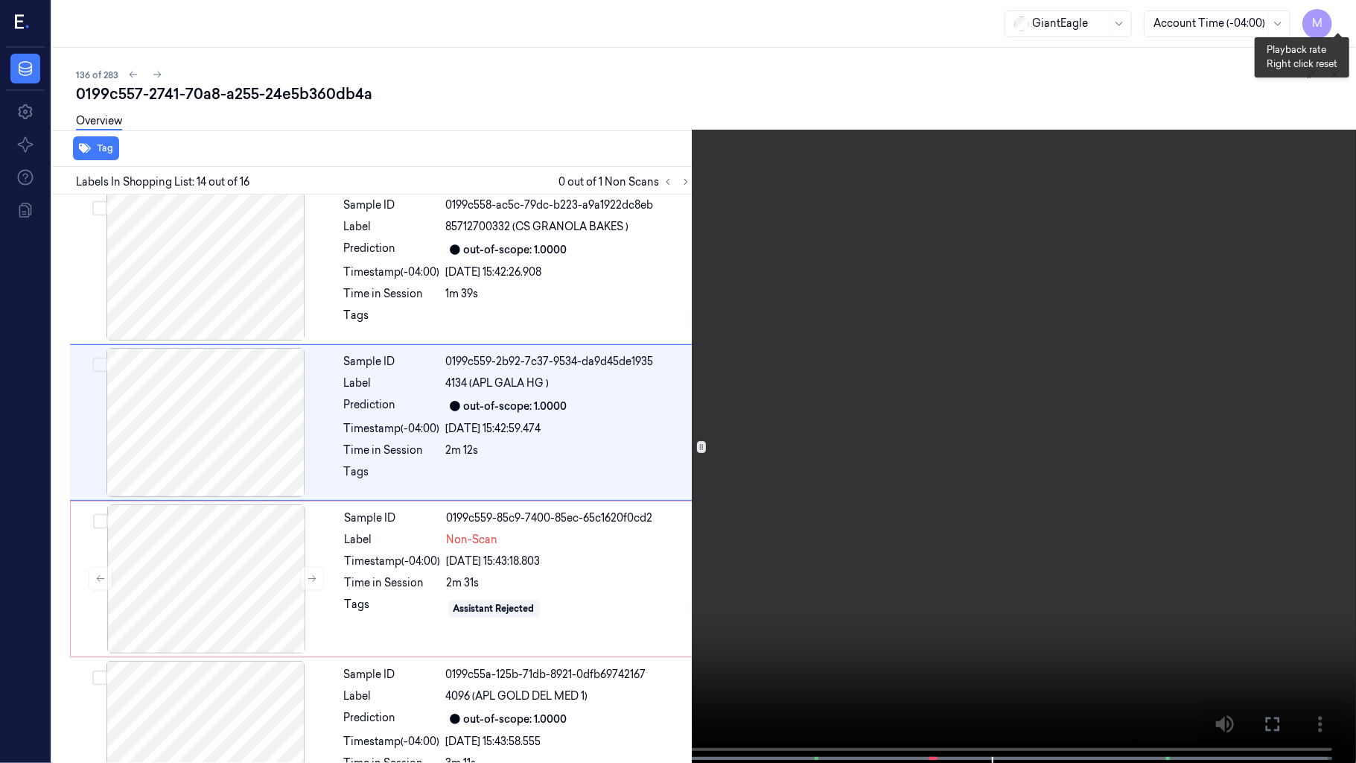
click at [1336, 21] on button "x 1" at bounding box center [1338, 18] width 24 height 24
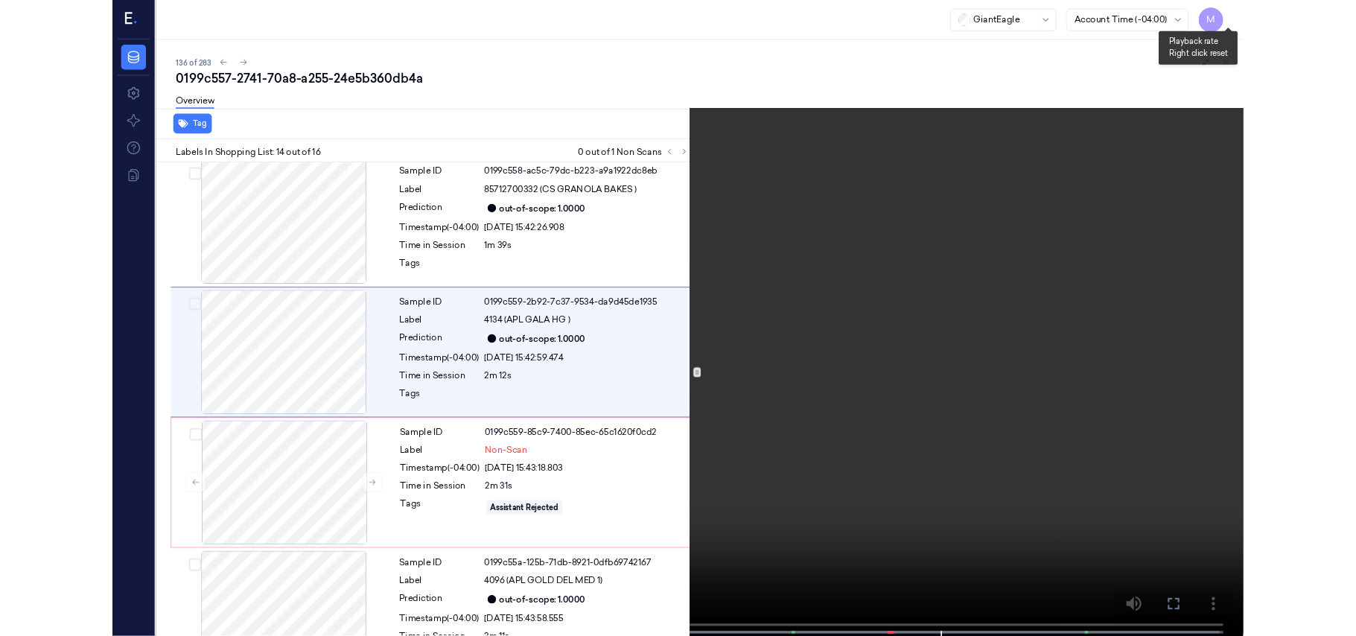
scroll to position [1833, 0]
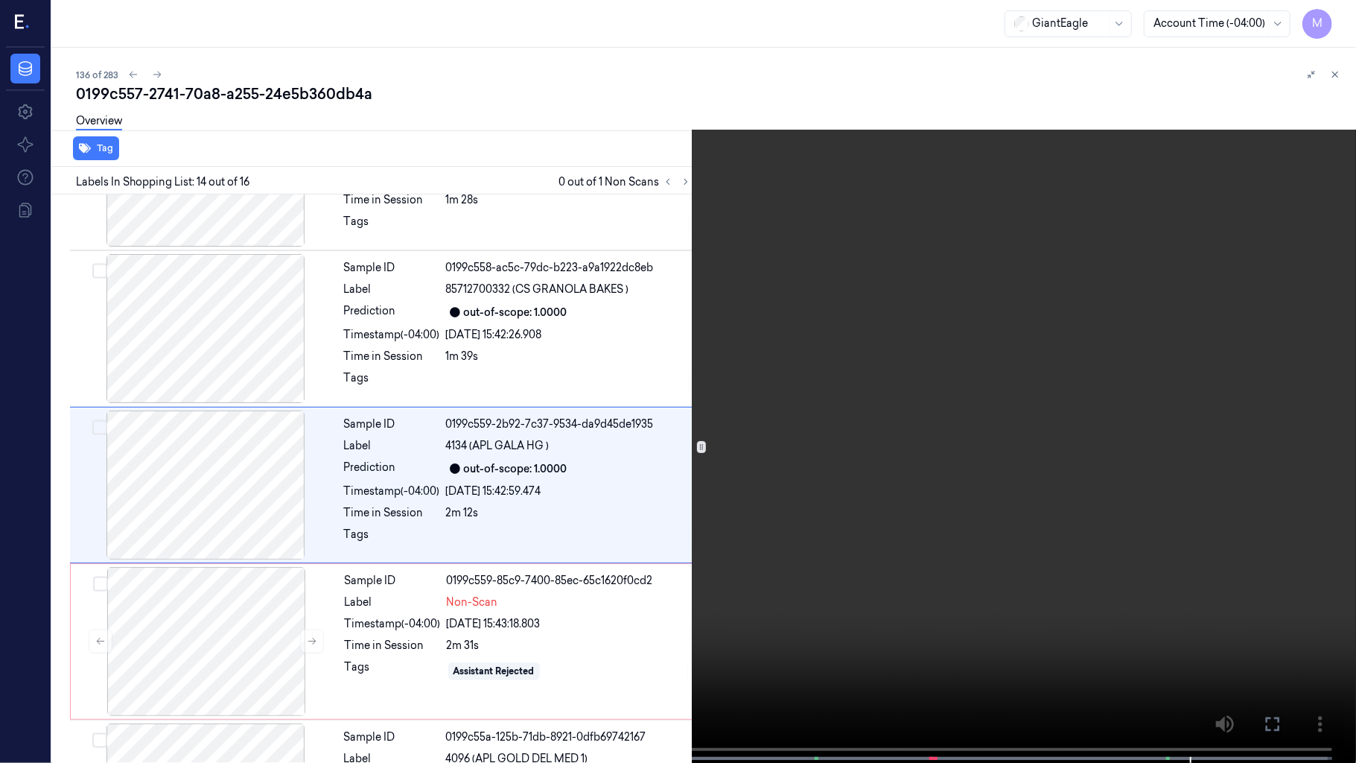
click at [1177, 326] on video at bounding box center [678, 383] width 1356 height 766
click at [0, 0] on icon at bounding box center [0, 0] width 0 height 0
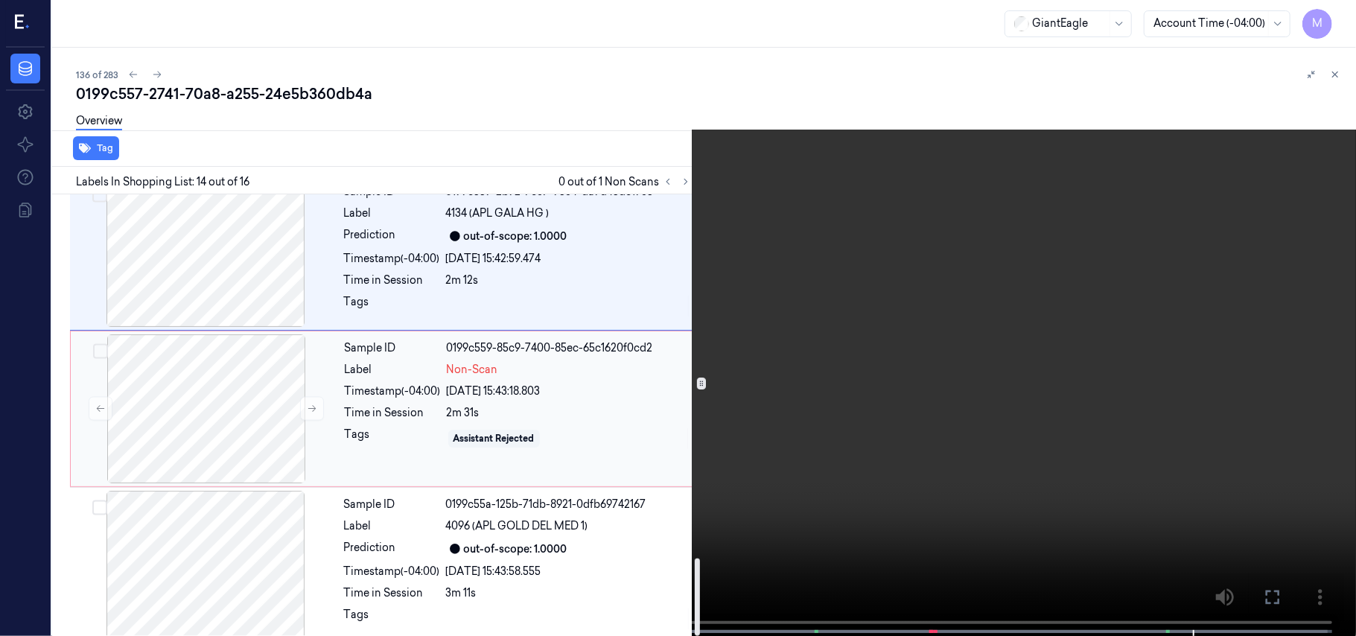
scroll to position [2072, 0]
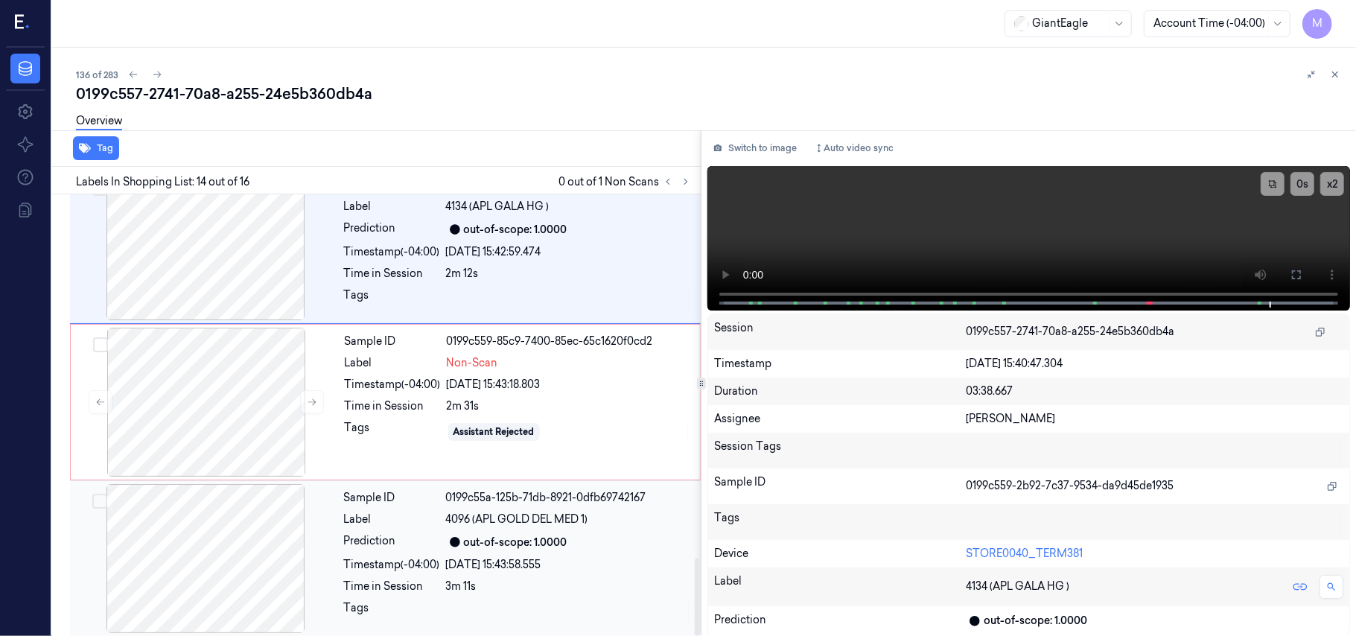
click at [487, 535] on div "out-of-scope: 1.0000" at bounding box center [516, 543] width 104 height 16
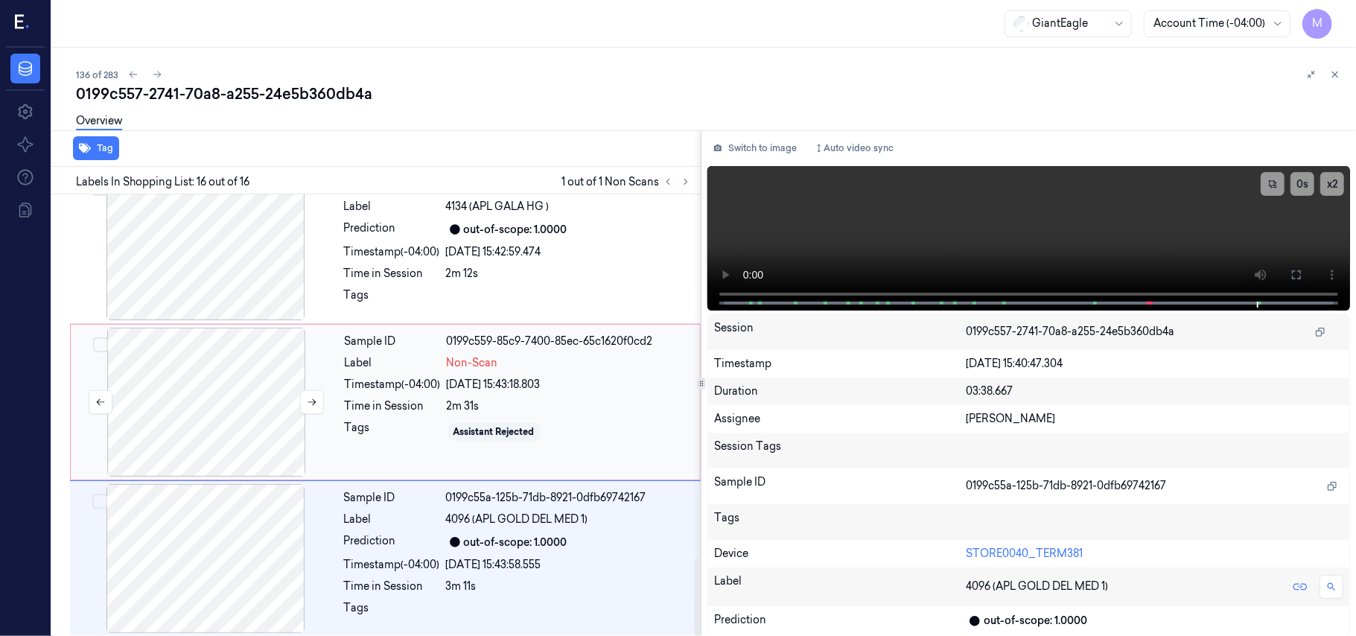
click at [224, 358] on div at bounding box center [206, 402] width 265 height 149
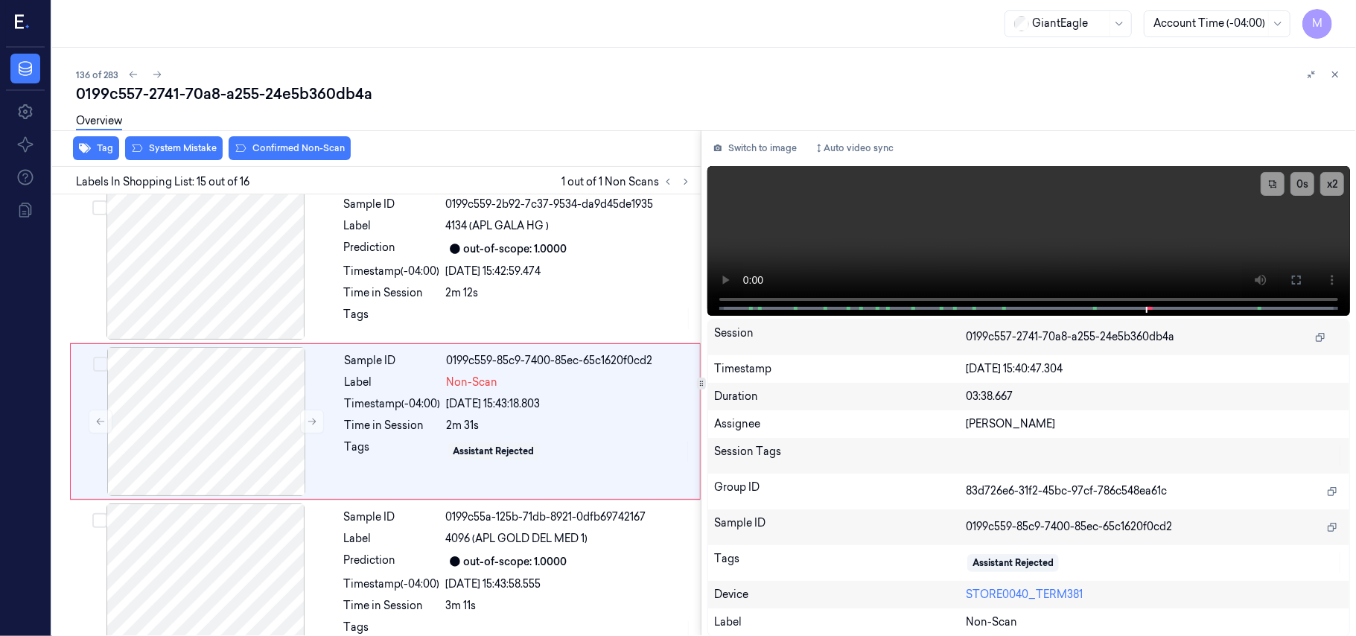
click at [287, 141] on div "Overview" at bounding box center [710, 123] width 1268 height 38
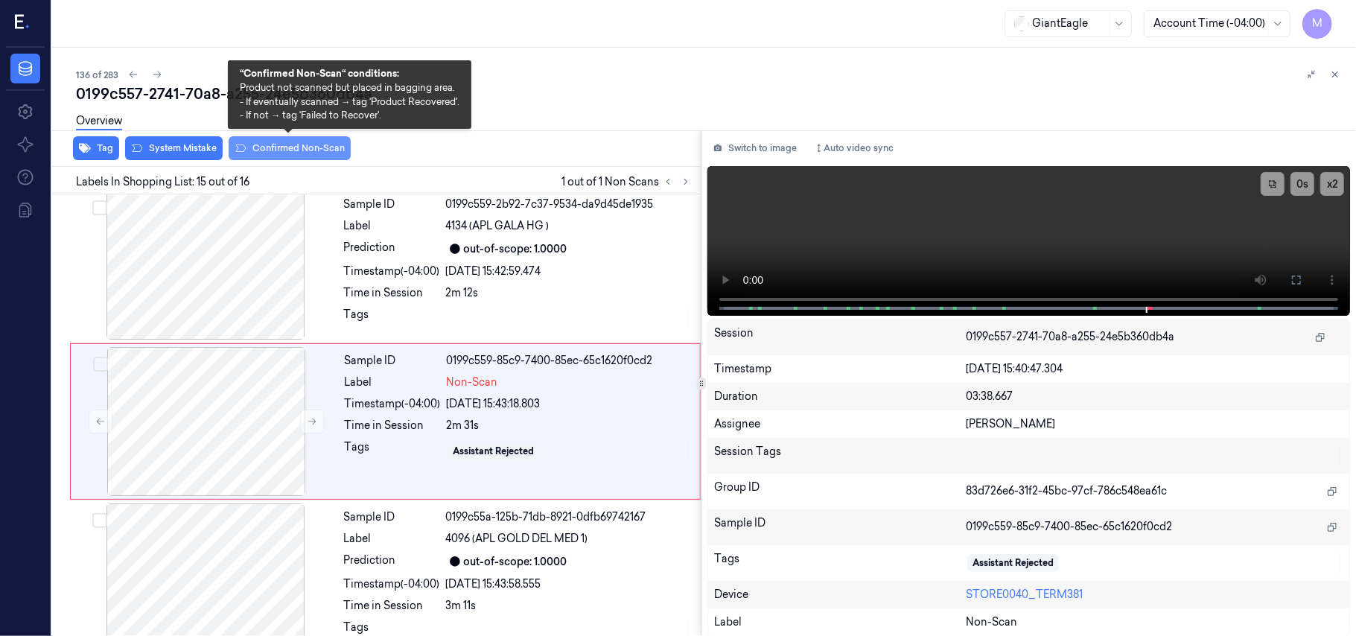
click at [296, 147] on button "Confirmed Non-Scan" at bounding box center [290, 148] width 122 height 24
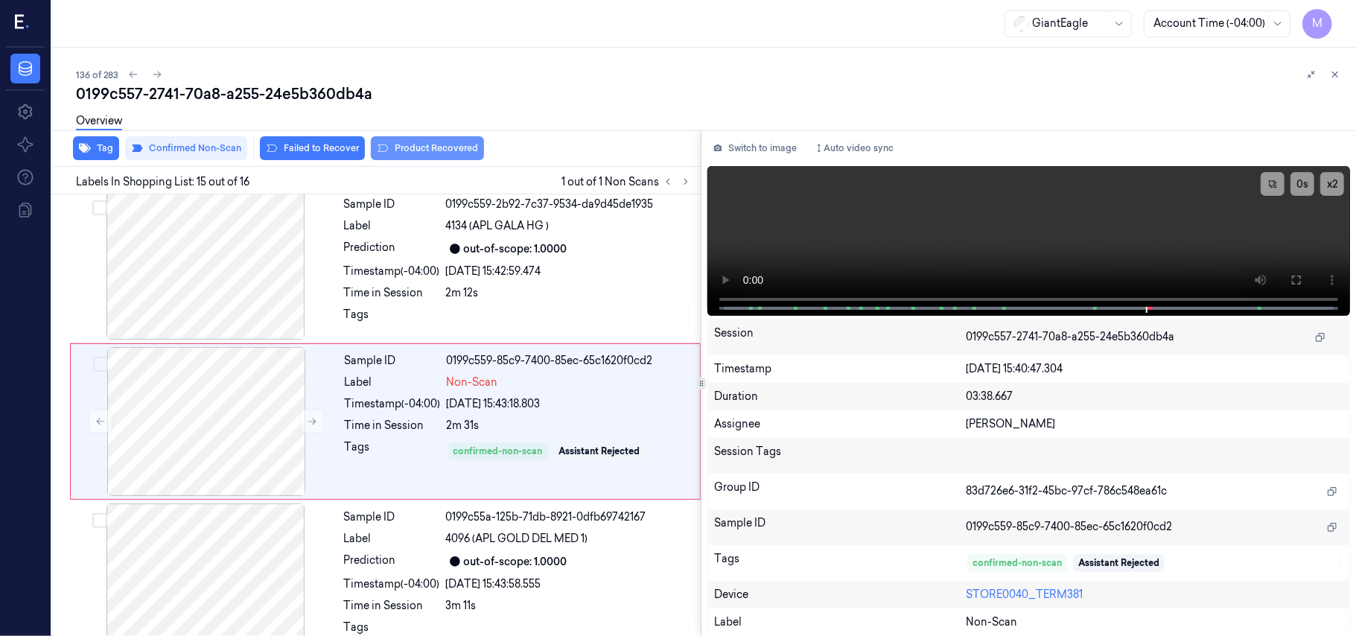
click at [430, 144] on button "Product Recovered" at bounding box center [427, 148] width 113 height 24
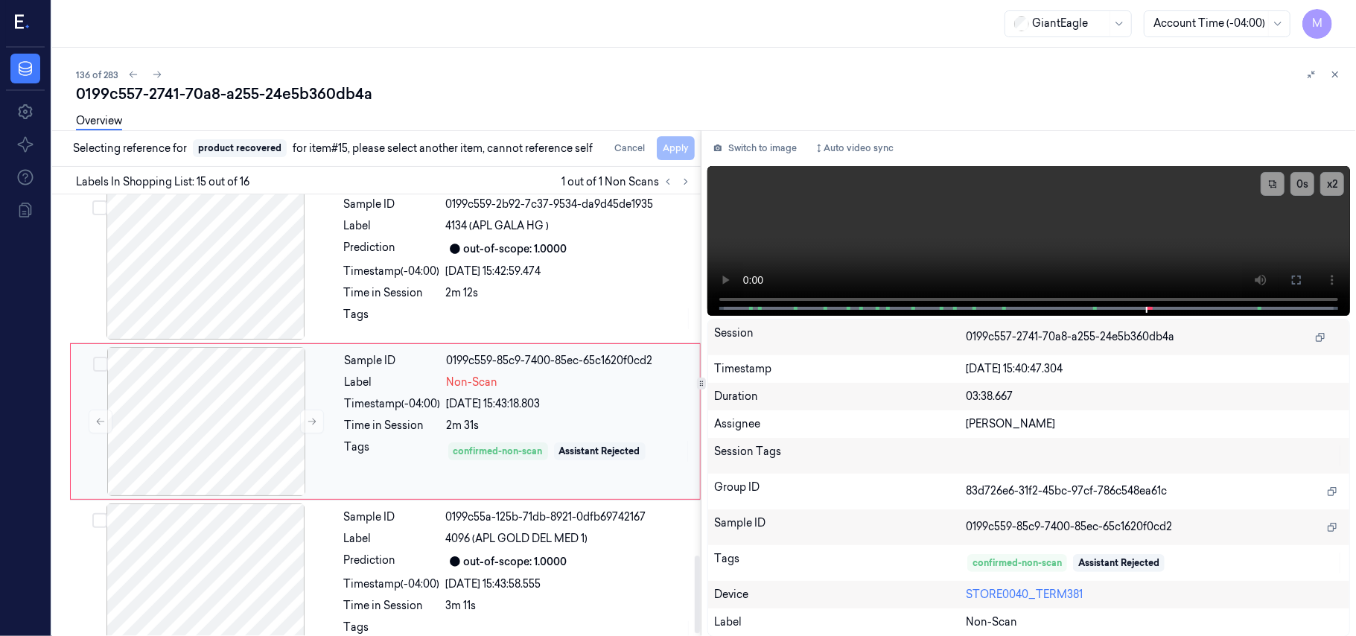
scroll to position [2072, 0]
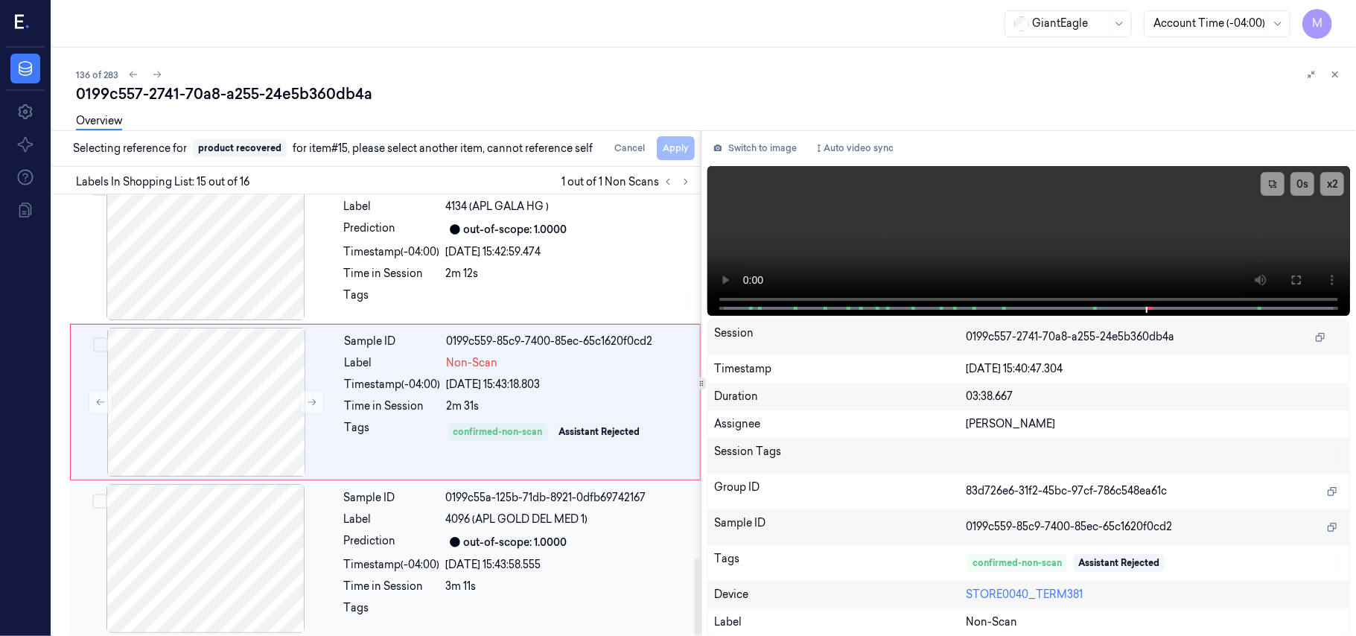
click at [489, 504] on div "Sample ID 0199c55a-125b-71db-8921-0dfb69742167 Label 4096 (APL GOLD DEL MED 1) …" at bounding box center [518, 558] width 360 height 149
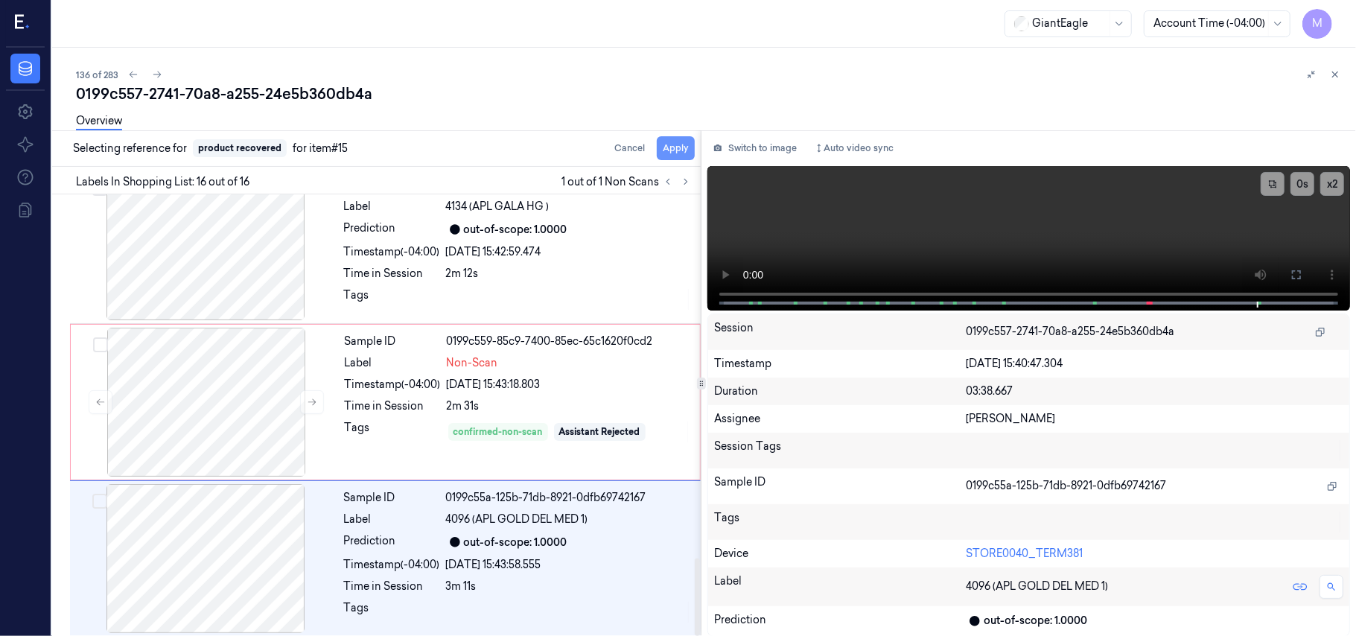
click at [680, 144] on button "Apply" at bounding box center [676, 148] width 38 height 24
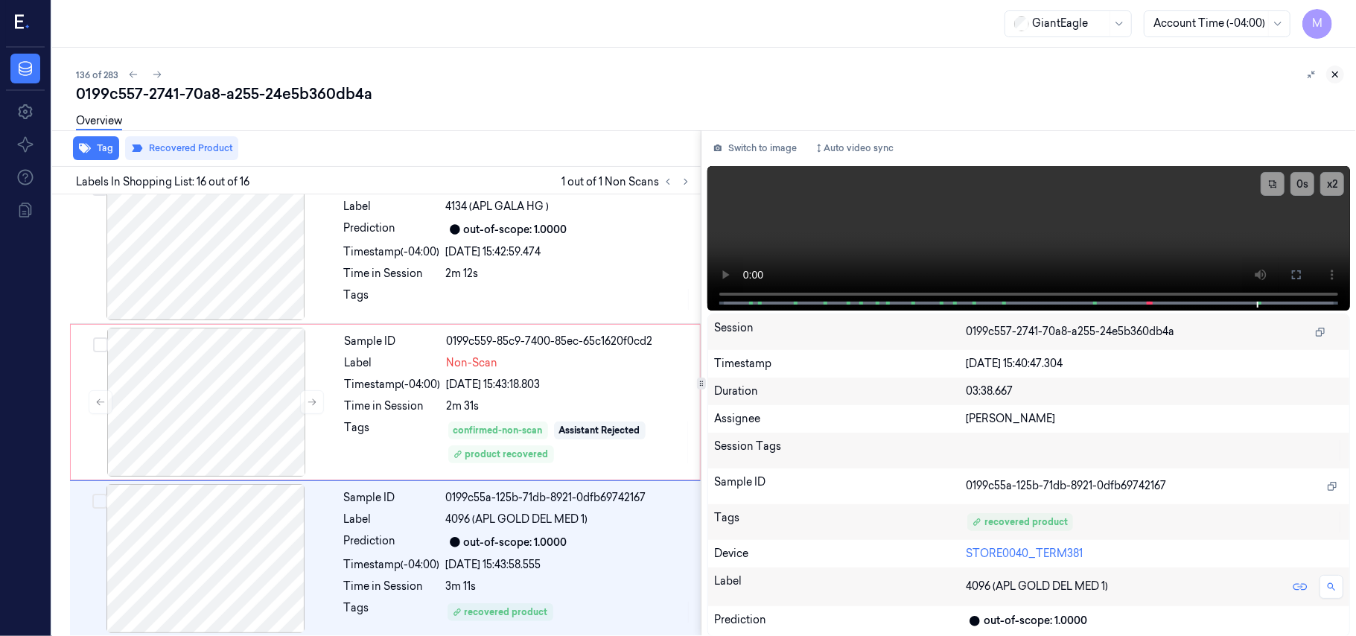
click at [1340, 70] on icon at bounding box center [1335, 74] width 10 height 10
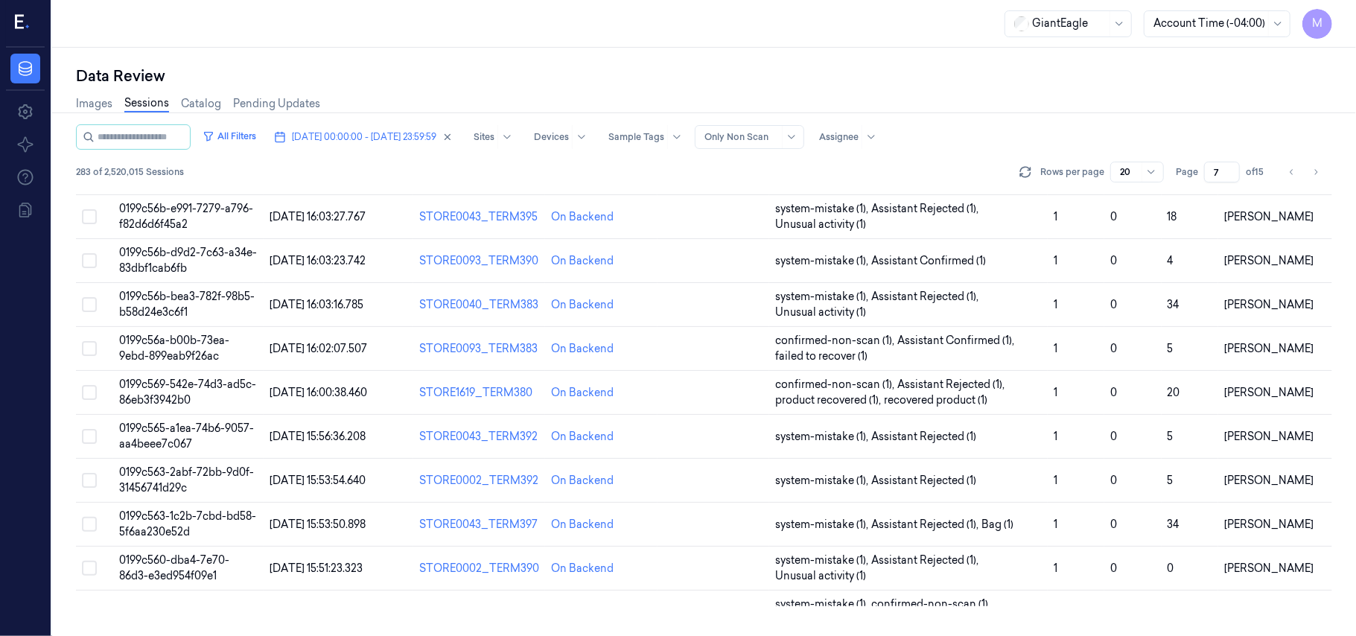
scroll to position [495, 0]
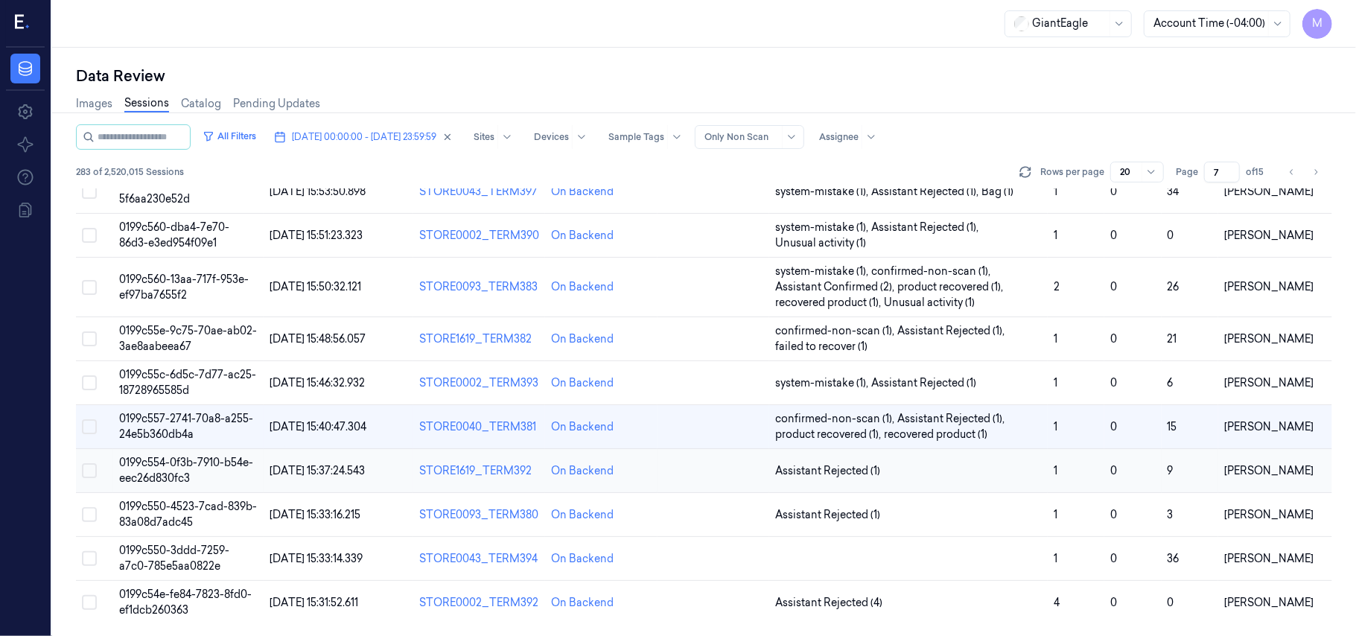
click at [150, 469] on td "0199c554-0f3b-7910-b54e-eec26d830fc3" at bounding box center [188, 471] width 150 height 44
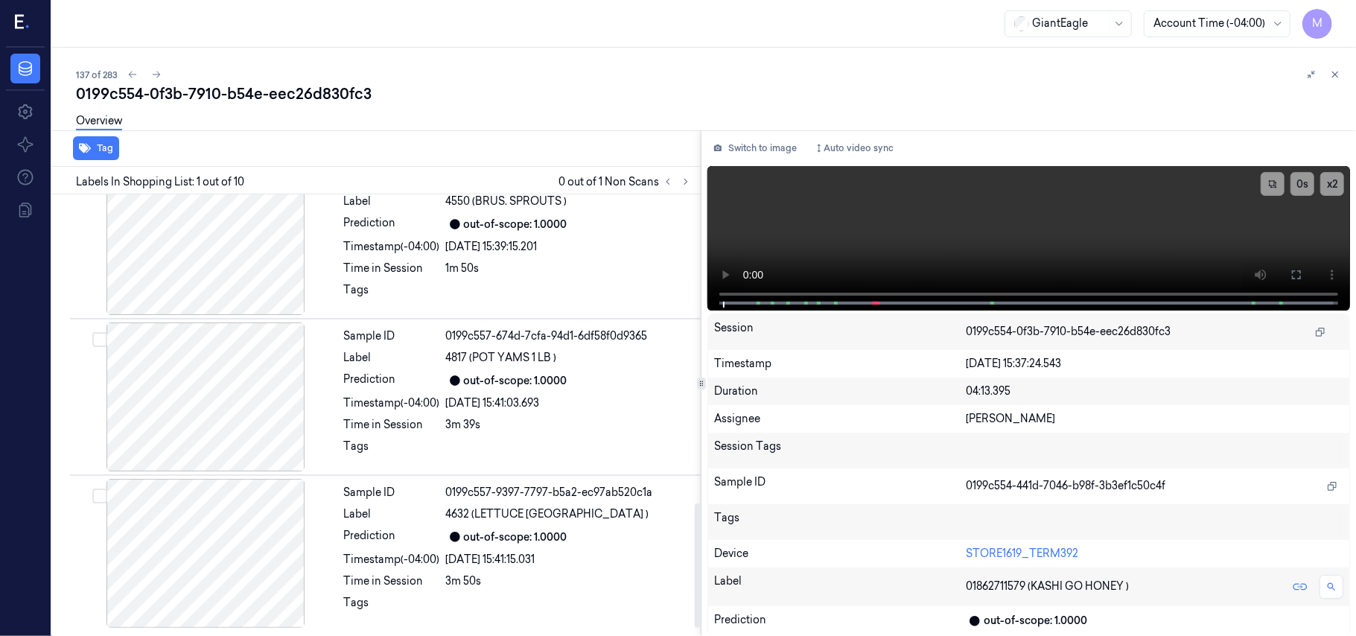
scroll to position [833, 0]
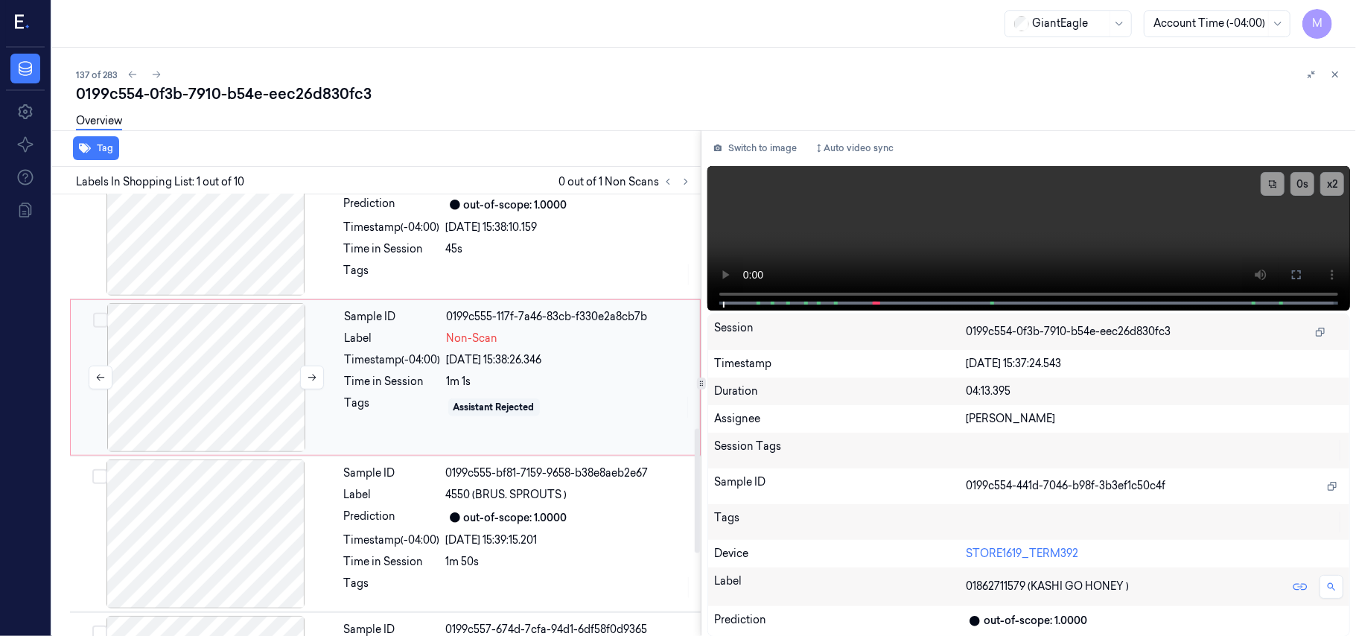
click at [235, 346] on div at bounding box center [206, 377] width 265 height 149
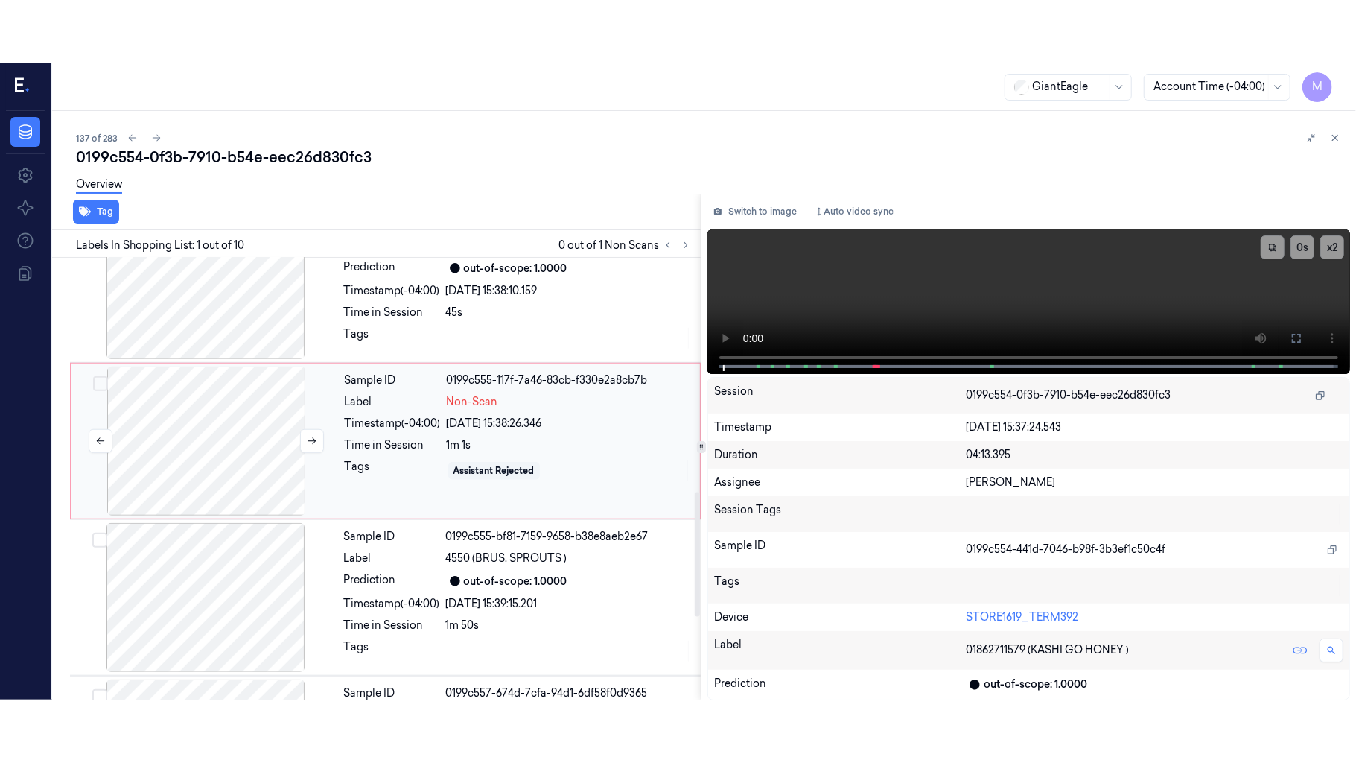
scroll to position [797, 0]
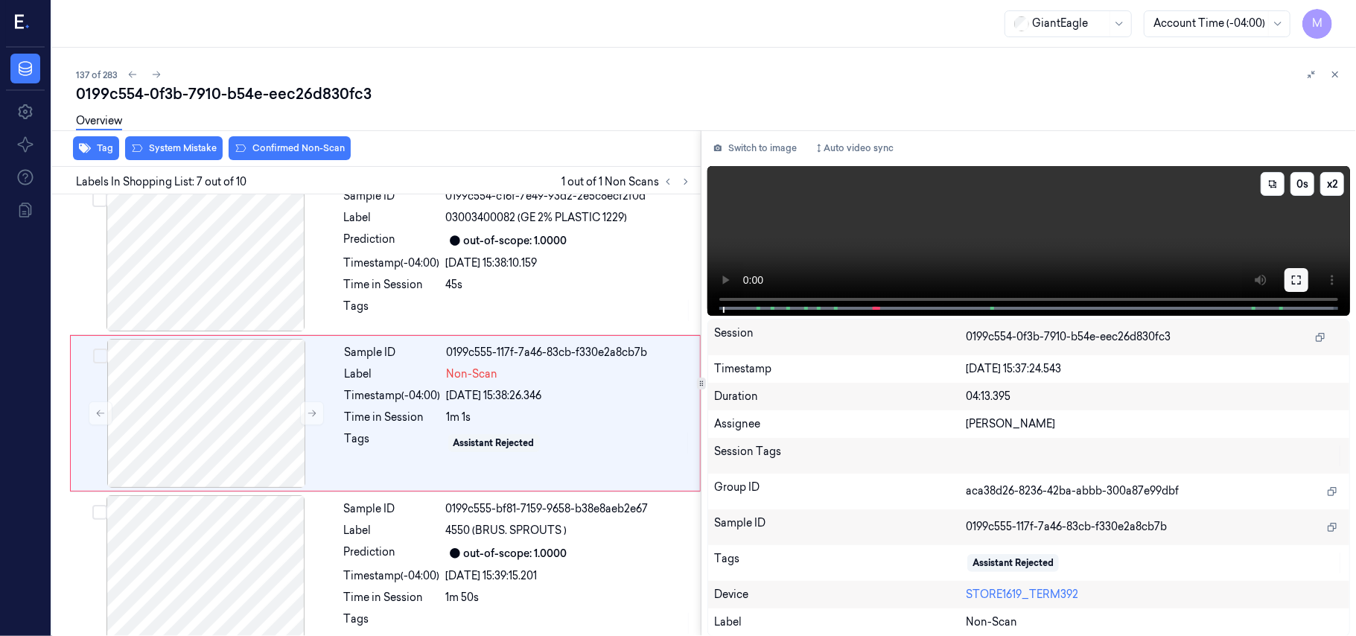
click at [1294, 272] on button at bounding box center [1297, 280] width 24 height 24
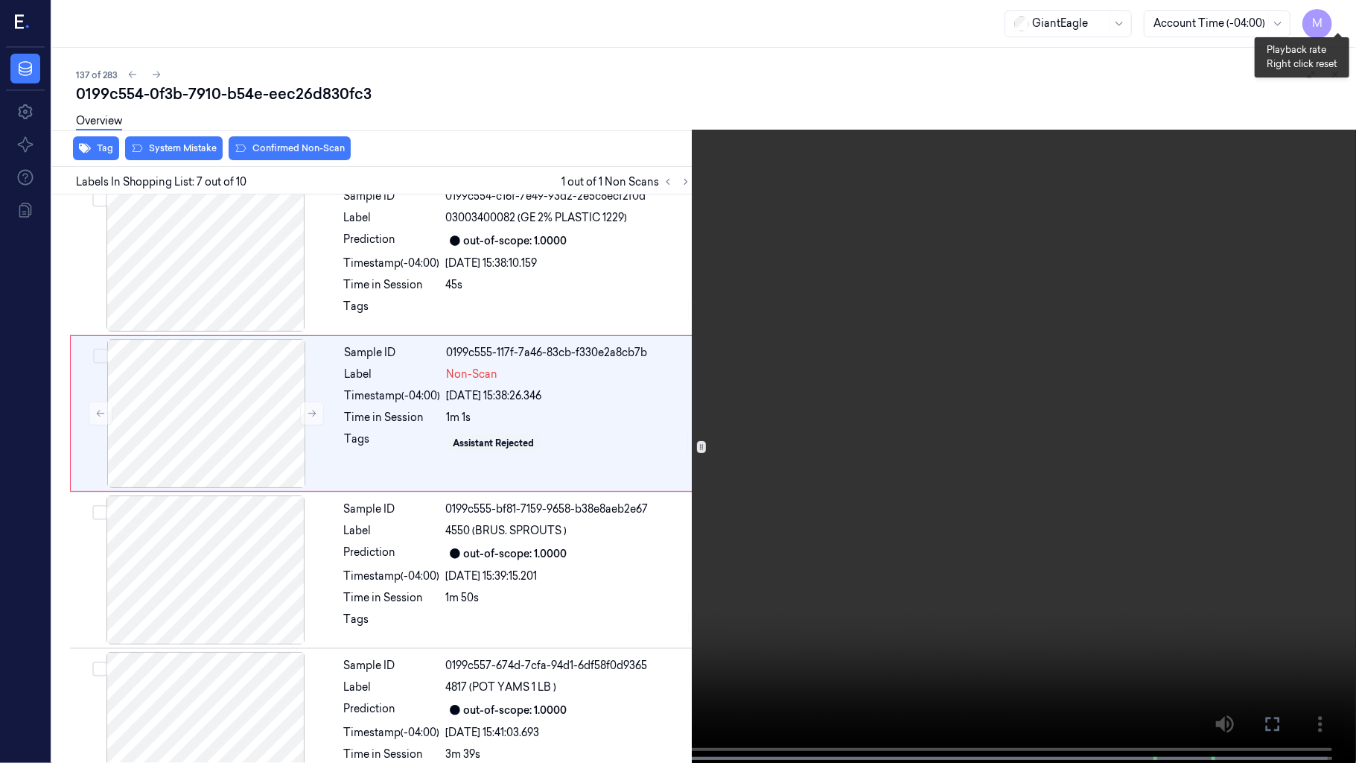
click at [1339, 18] on button "x 2" at bounding box center [1338, 18] width 24 height 24
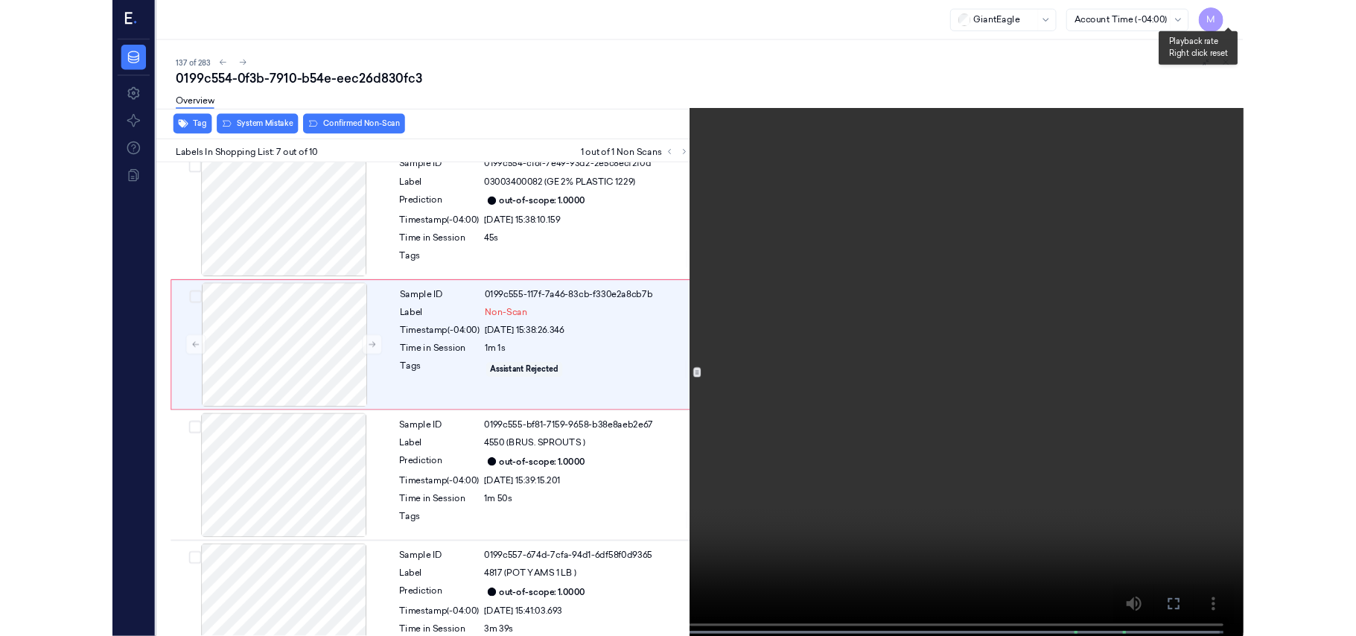
scroll to position [734, 0]
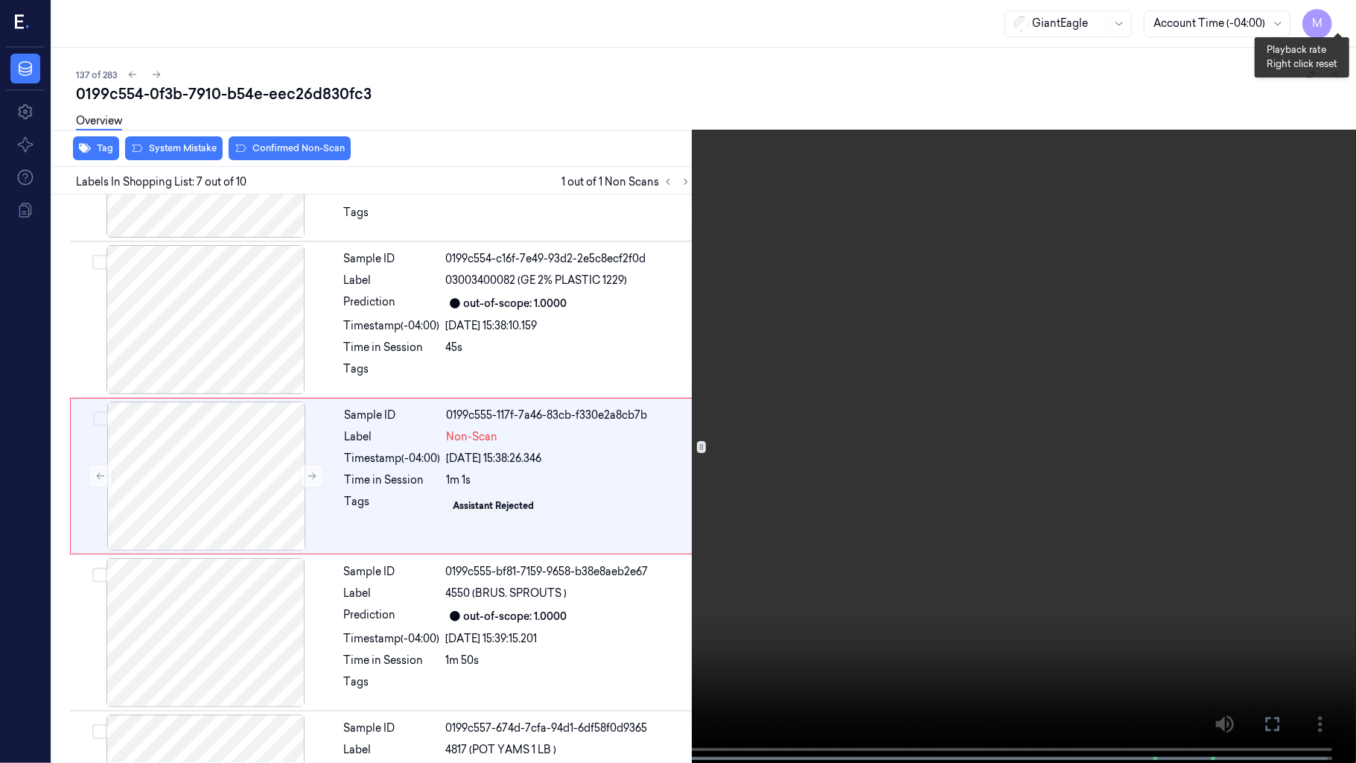
click at [1339, 18] on button "x 4" at bounding box center [1338, 18] width 24 height 24
click at [906, 287] on video at bounding box center [678, 383] width 1356 height 766
click at [0, 0] on icon at bounding box center [0, 0] width 0 height 0
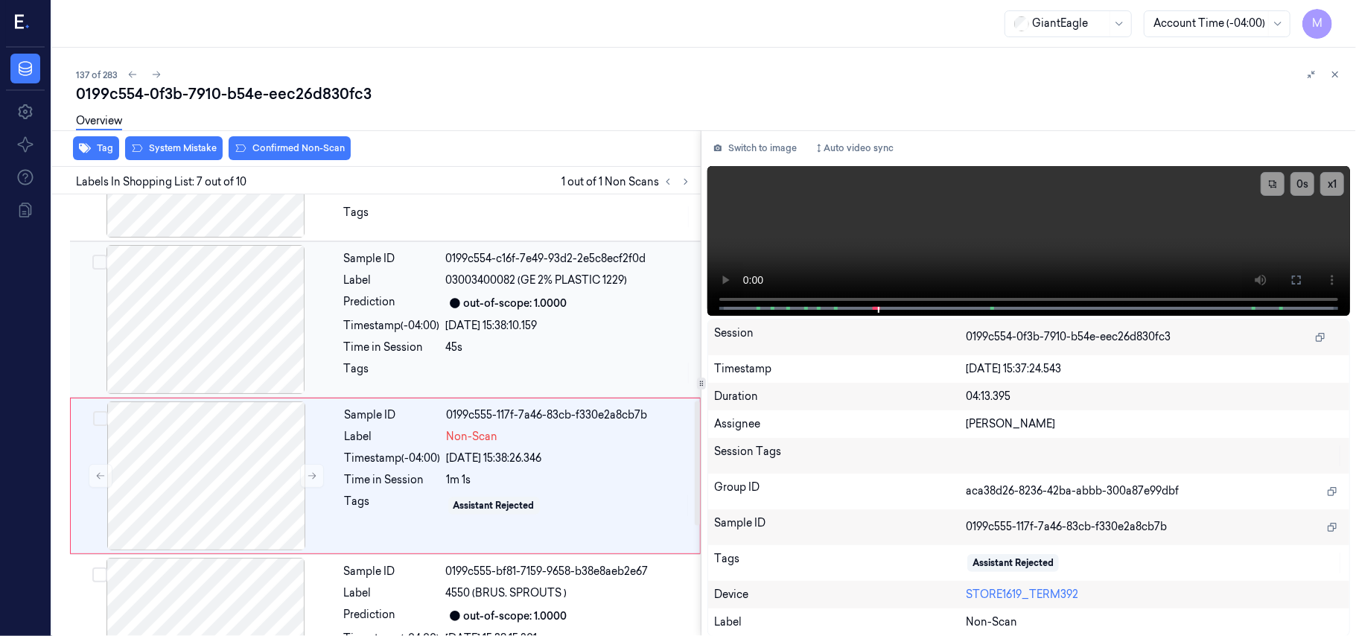
click at [549, 311] on div "out-of-scope: 1.0000" at bounding box center [516, 304] width 104 height 16
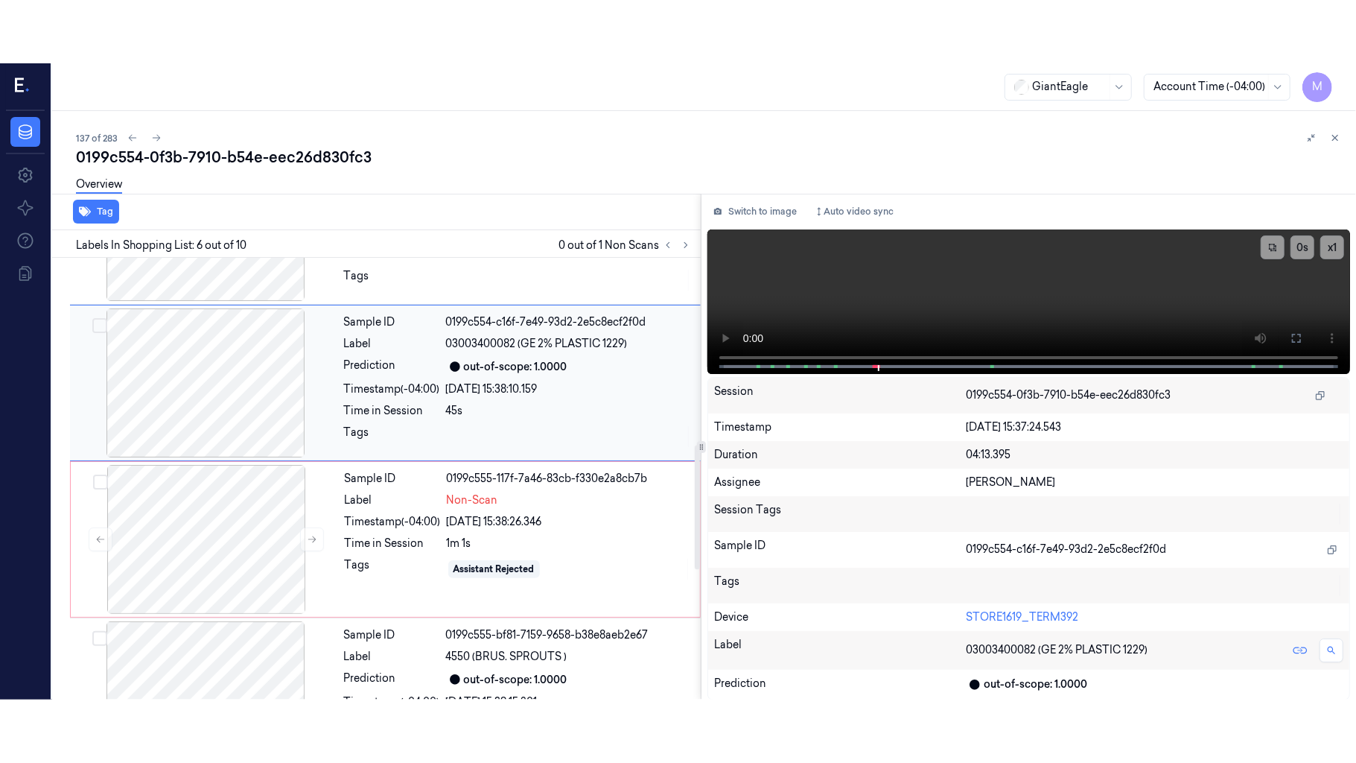
scroll to position [640, 0]
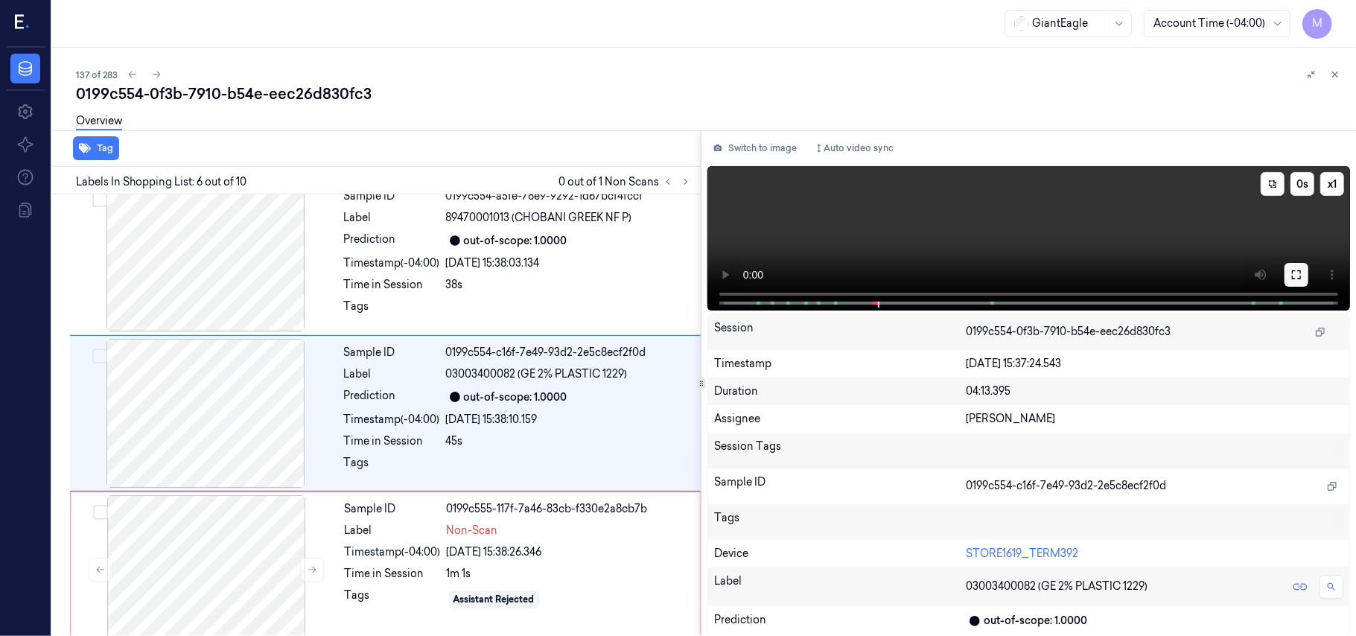
click at [1294, 273] on icon at bounding box center [1297, 275] width 12 height 12
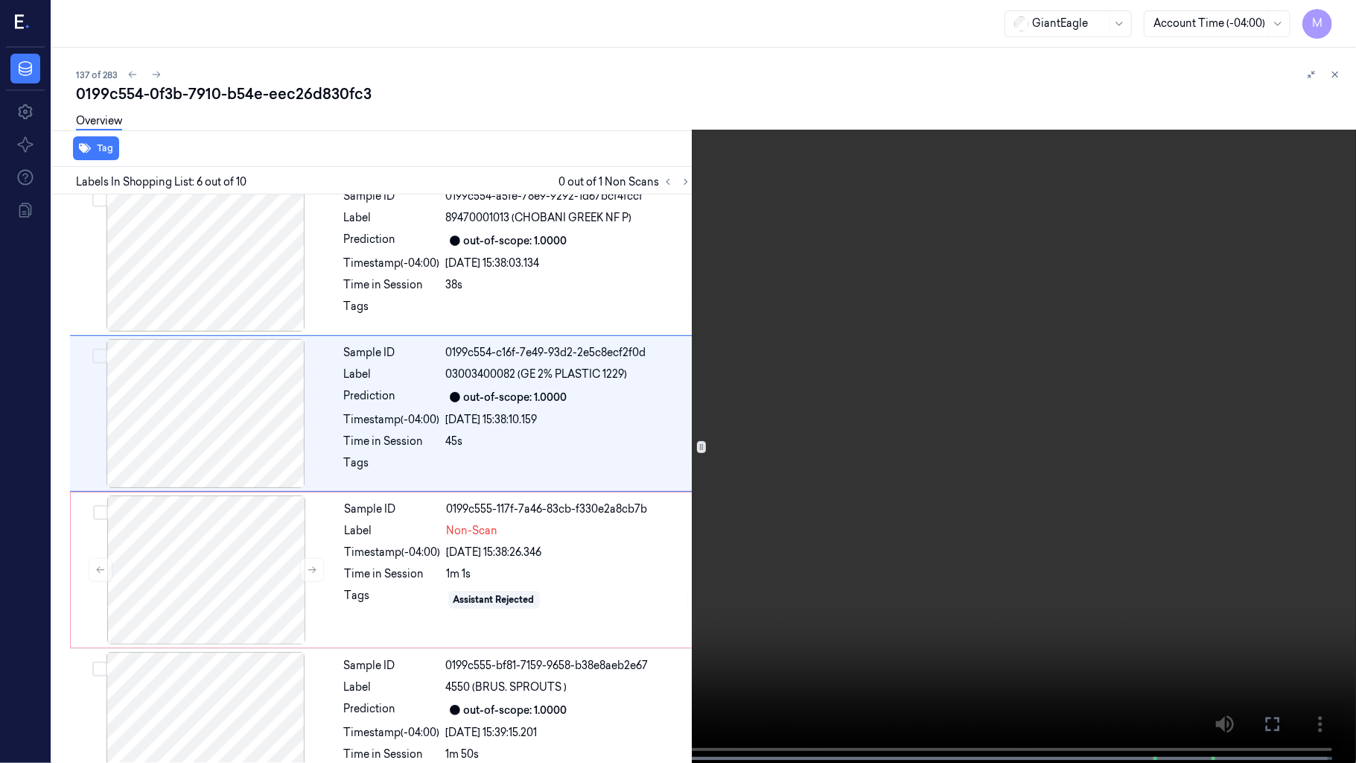
click at [900, 372] on video at bounding box center [678, 383] width 1356 height 766
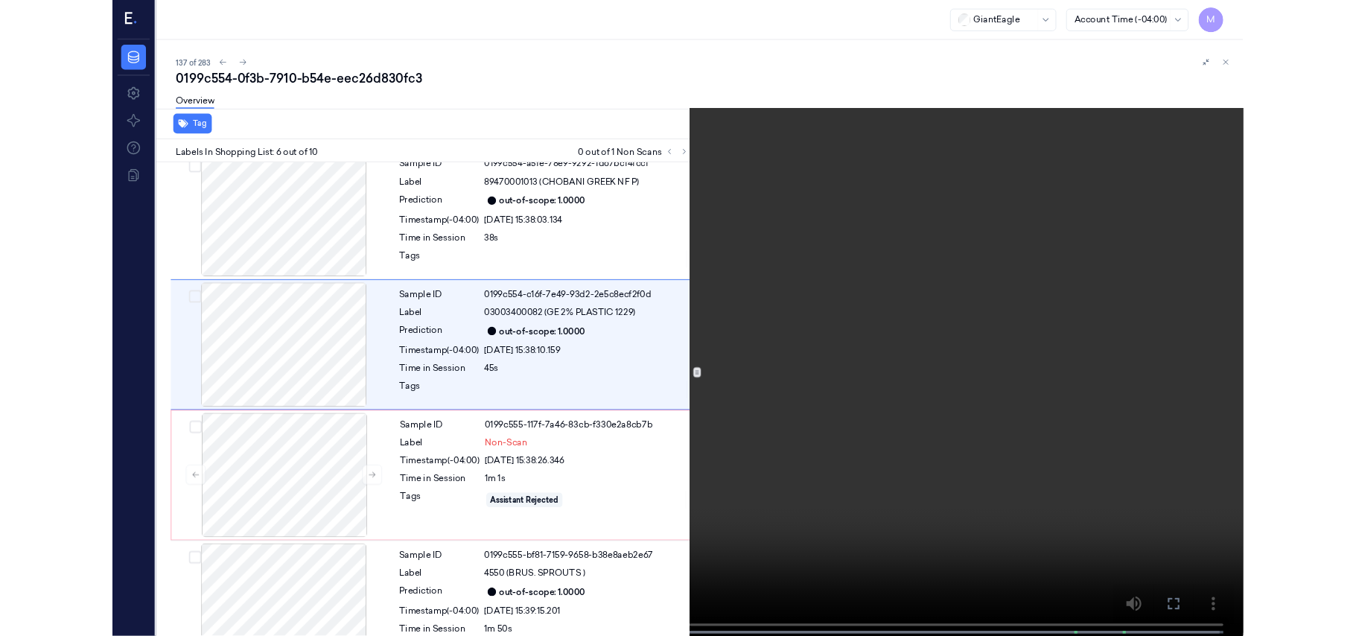
scroll to position [578, 0]
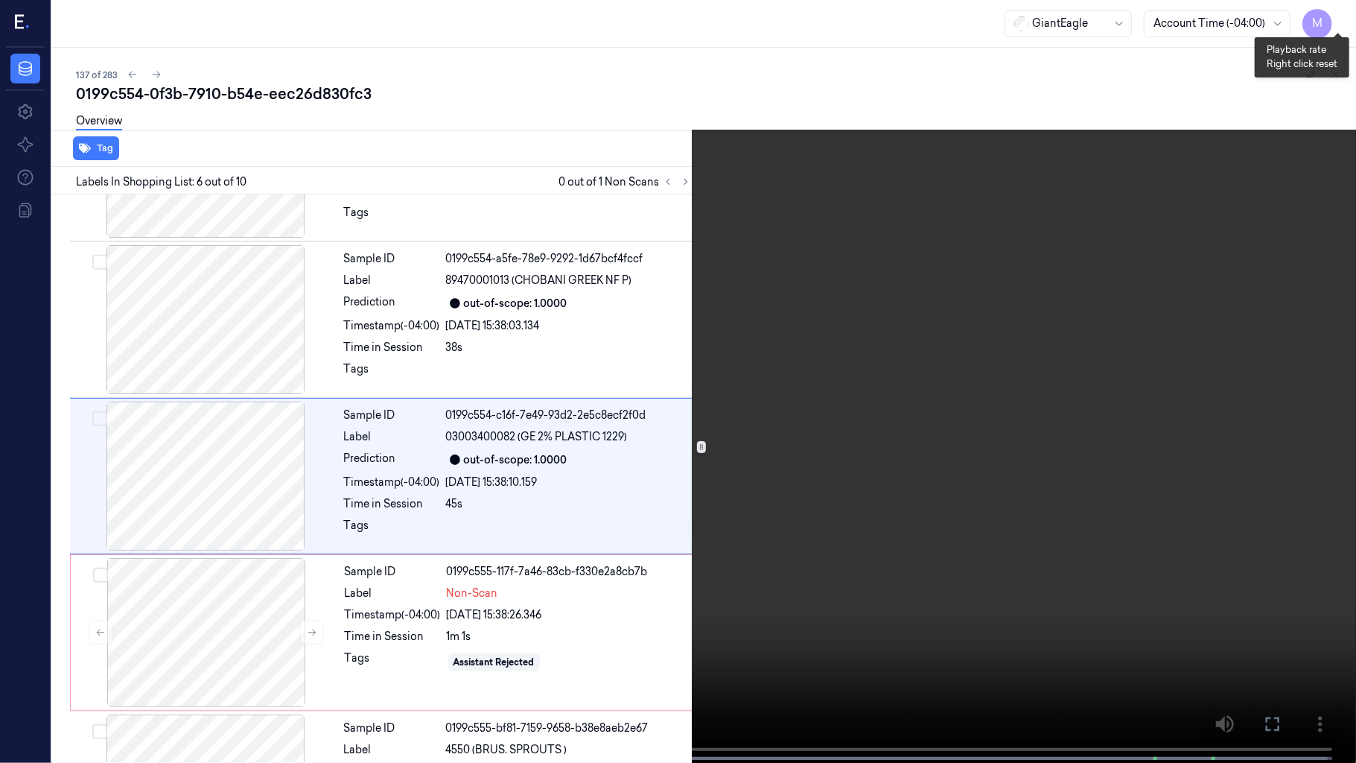
click at [1338, 16] on button "x 1" at bounding box center [1338, 18] width 24 height 24
click at [918, 561] on video at bounding box center [678, 383] width 1356 height 766
click at [0, 0] on icon at bounding box center [0, 0] width 0 height 0
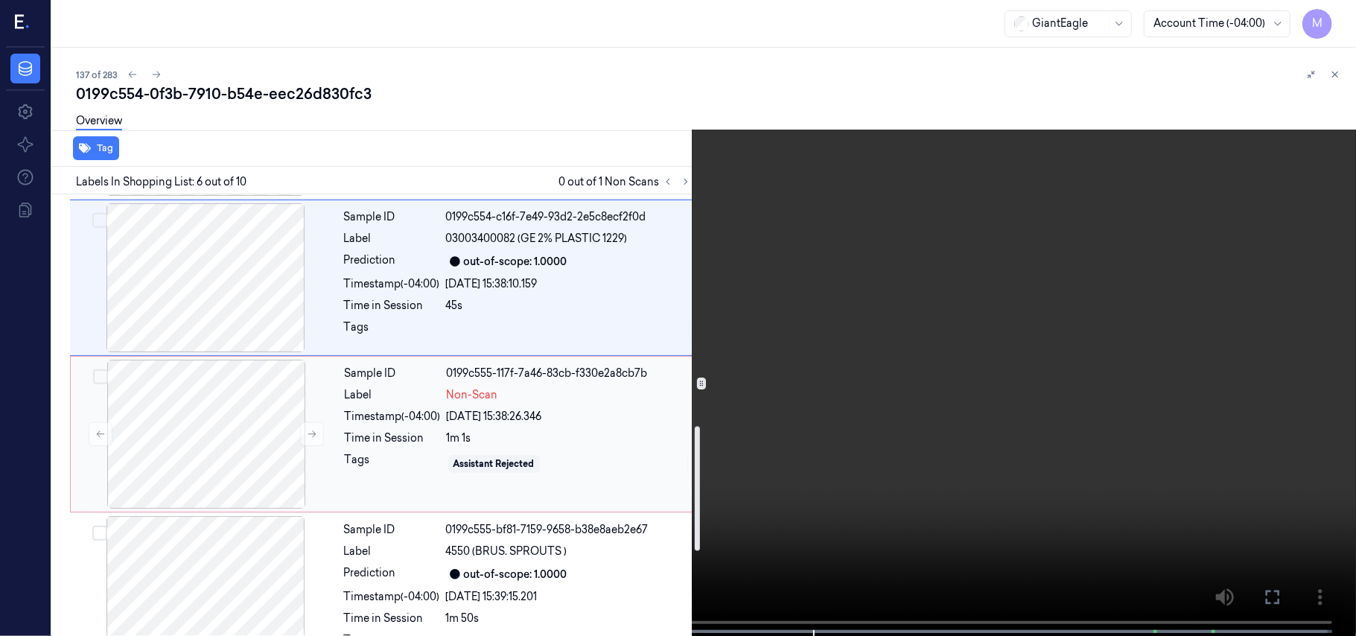
scroll to position [876, 0]
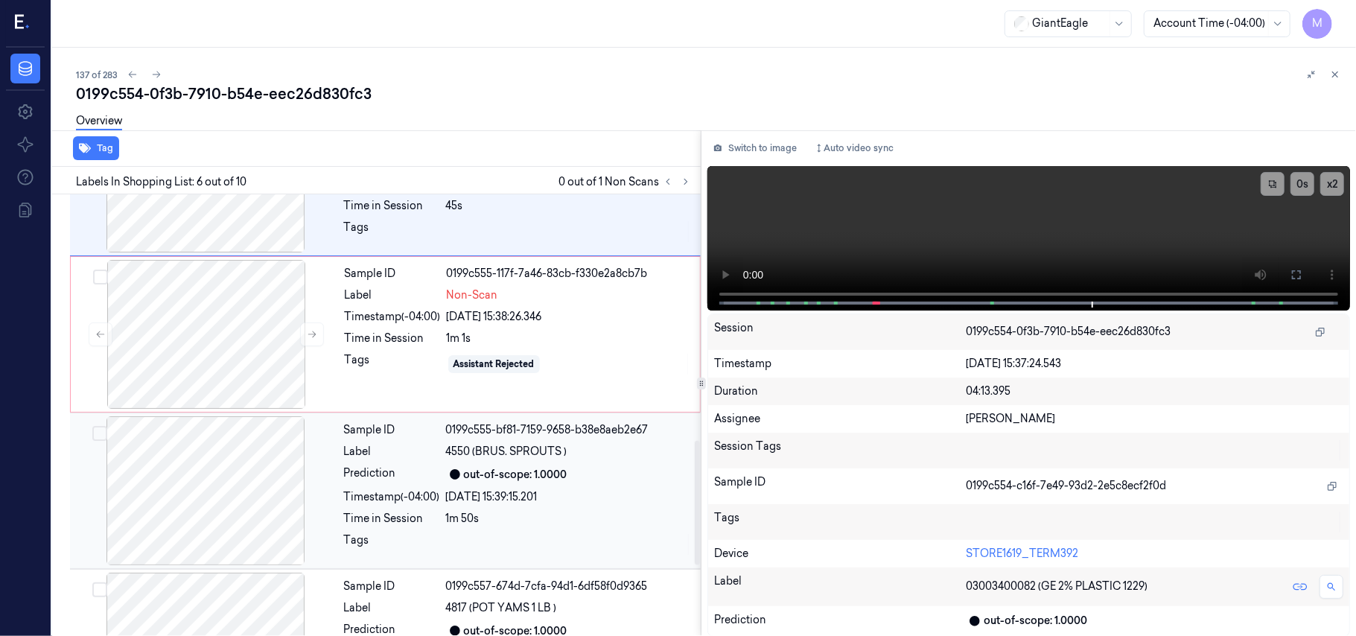
click at [481, 466] on div "Sample ID 0199c555-bf81-7159-9658-b38e8aeb2e67 Label 4550 (BRUS. SPROUTS ) Pred…" at bounding box center [518, 490] width 360 height 149
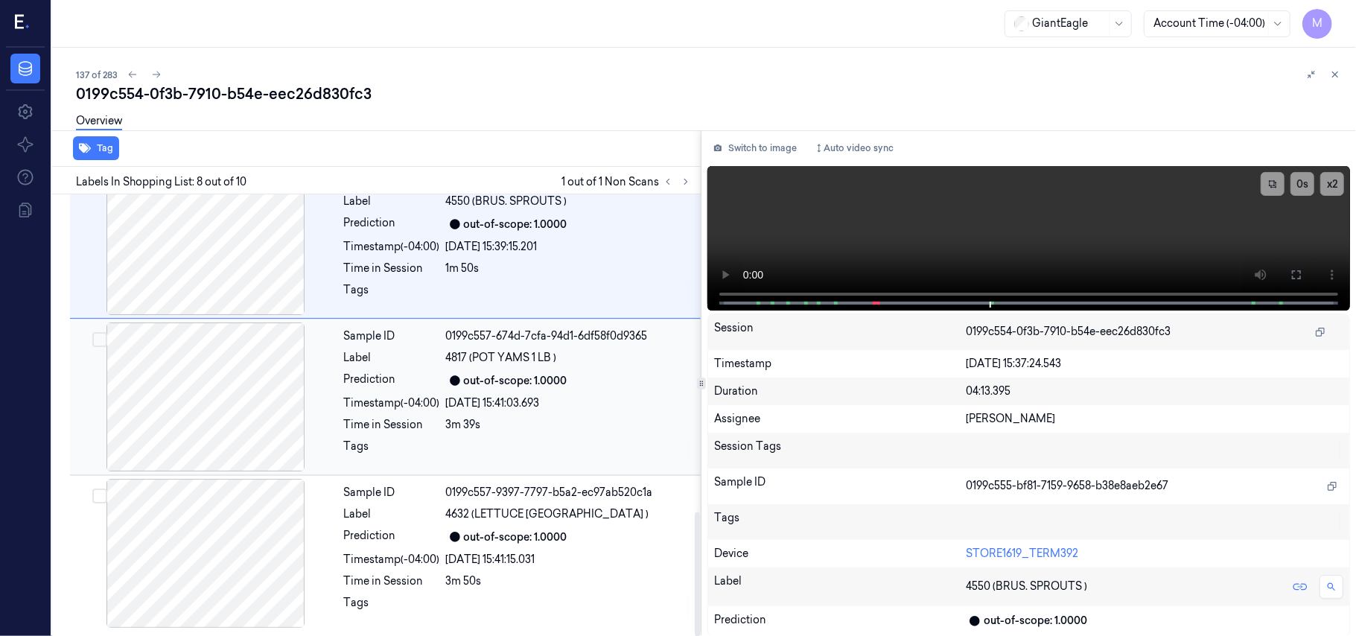
click at [550, 395] on div "[DATE] 15:41:03.693" at bounding box center [569, 403] width 246 height 16
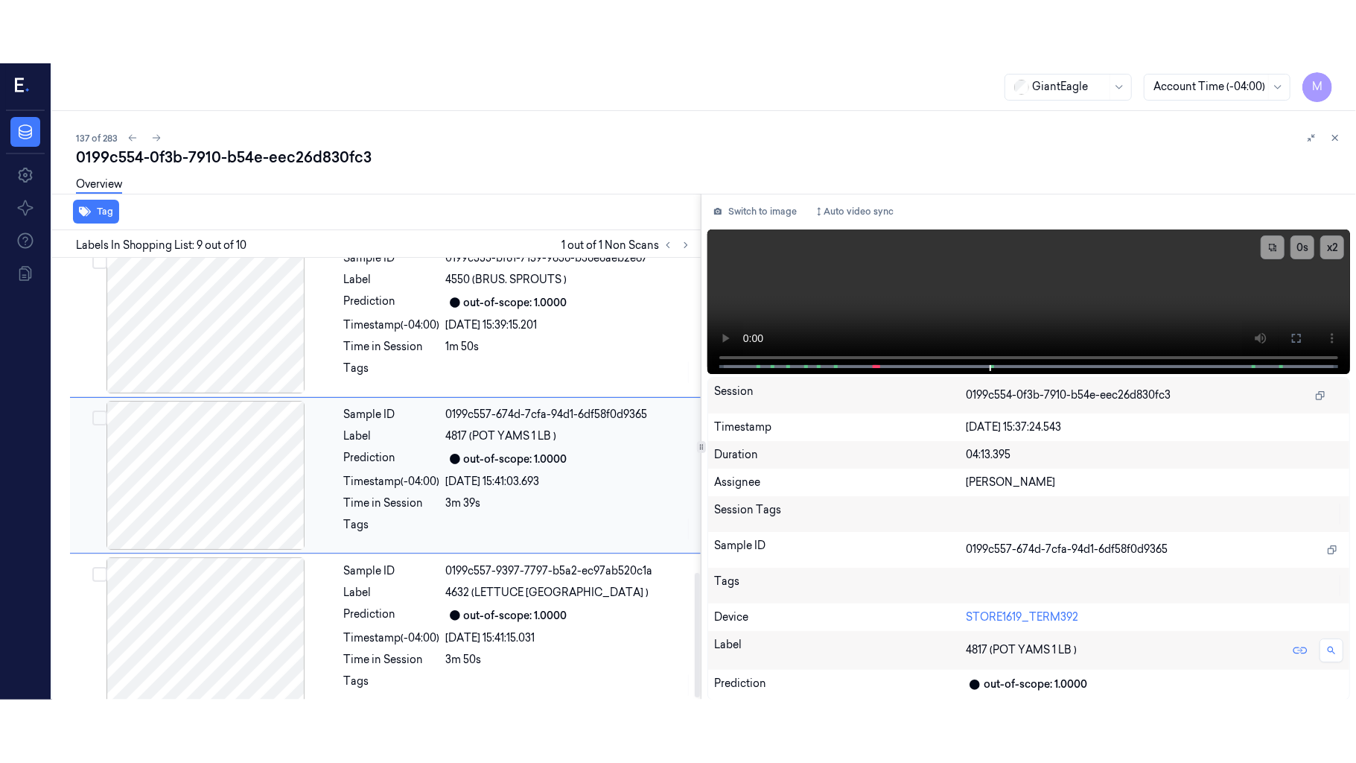
scroll to position [1130, 0]
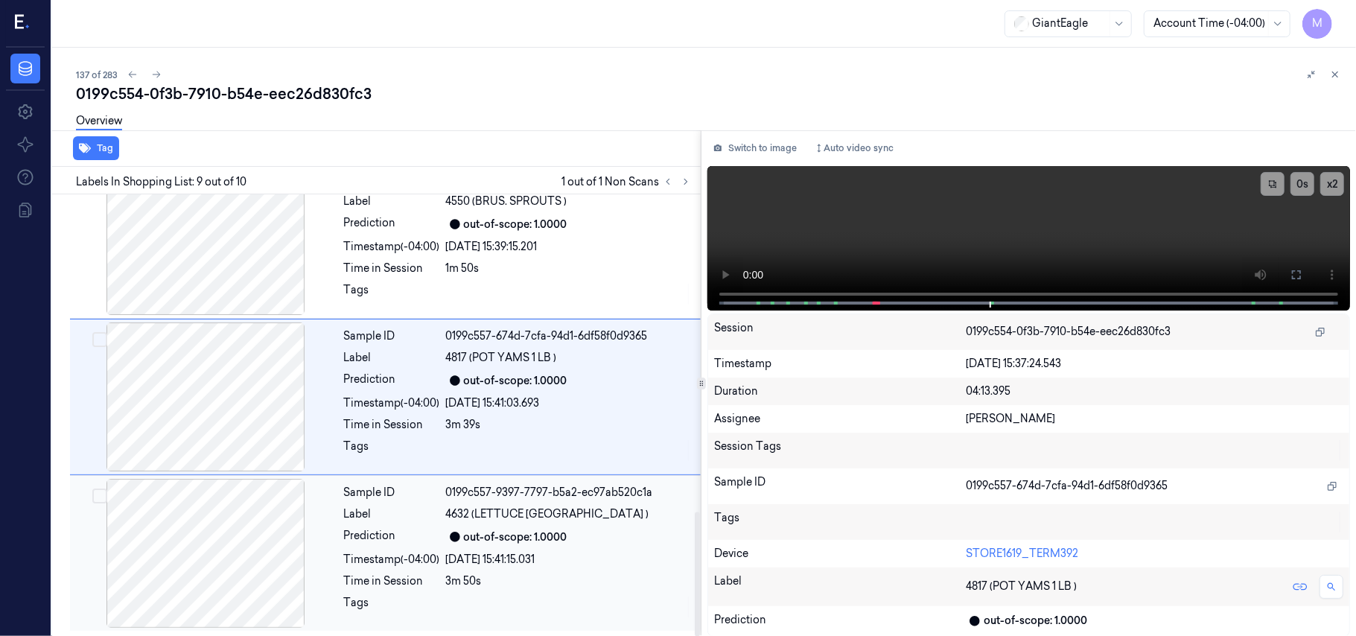
click at [548, 510] on span "4632 (LETTUCE [GEOGRAPHIC_DATA] )" at bounding box center [547, 514] width 203 height 16
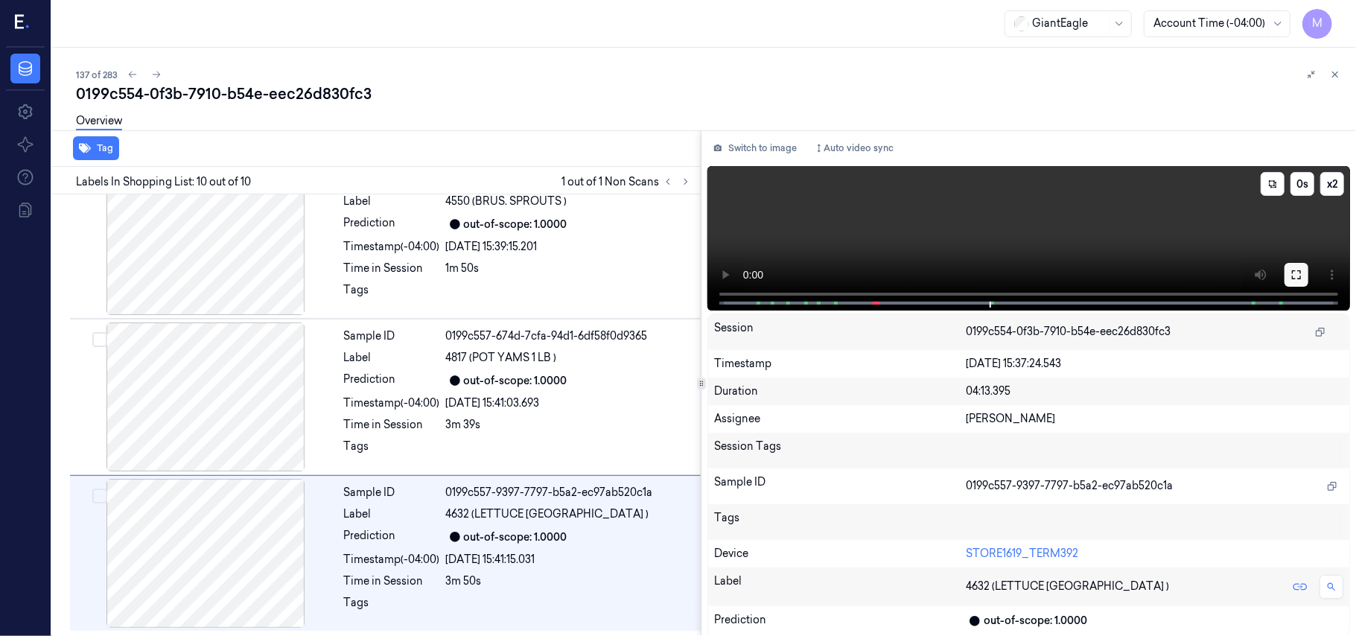
click at [1296, 277] on icon at bounding box center [1297, 275] width 12 height 12
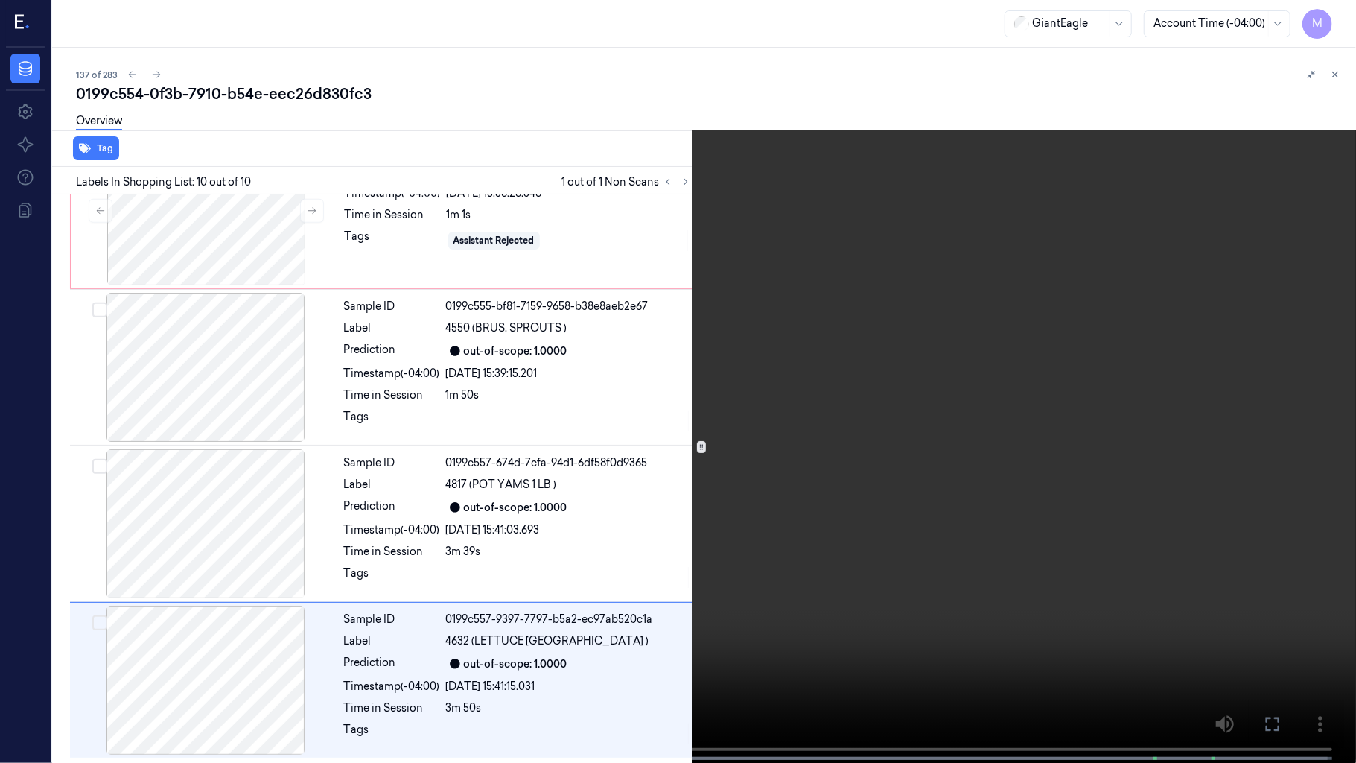
click at [1115, 475] on video at bounding box center [678, 383] width 1356 height 766
click at [1007, 561] on video at bounding box center [678, 383] width 1356 height 766
click at [739, 498] on video at bounding box center [678, 383] width 1356 height 766
click at [1339, 12] on button "x 2" at bounding box center [1338, 18] width 24 height 24
click at [1331, 28] on button "x 4" at bounding box center [1338, 18] width 24 height 24
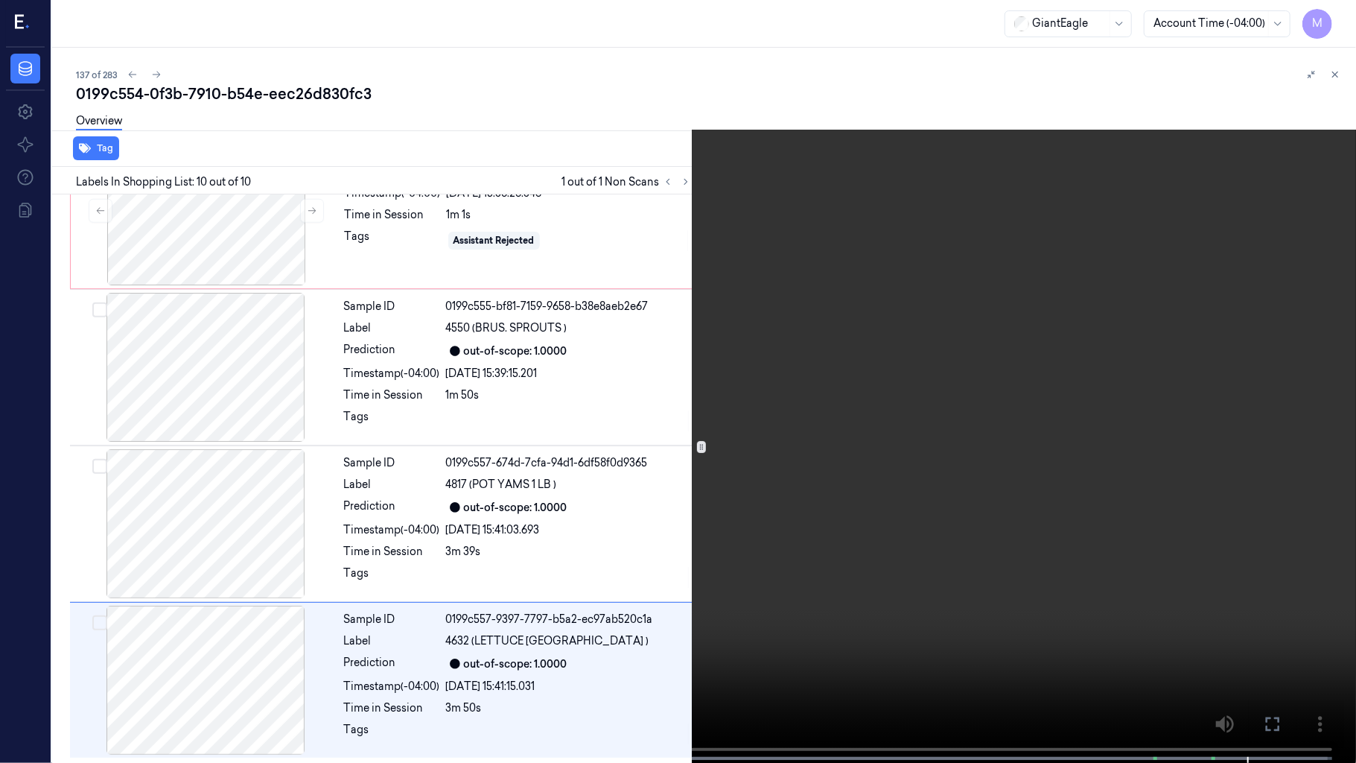
click at [906, 378] on video at bounding box center [678, 383] width 1356 height 766
click at [0, 0] on icon at bounding box center [0, 0] width 0 height 0
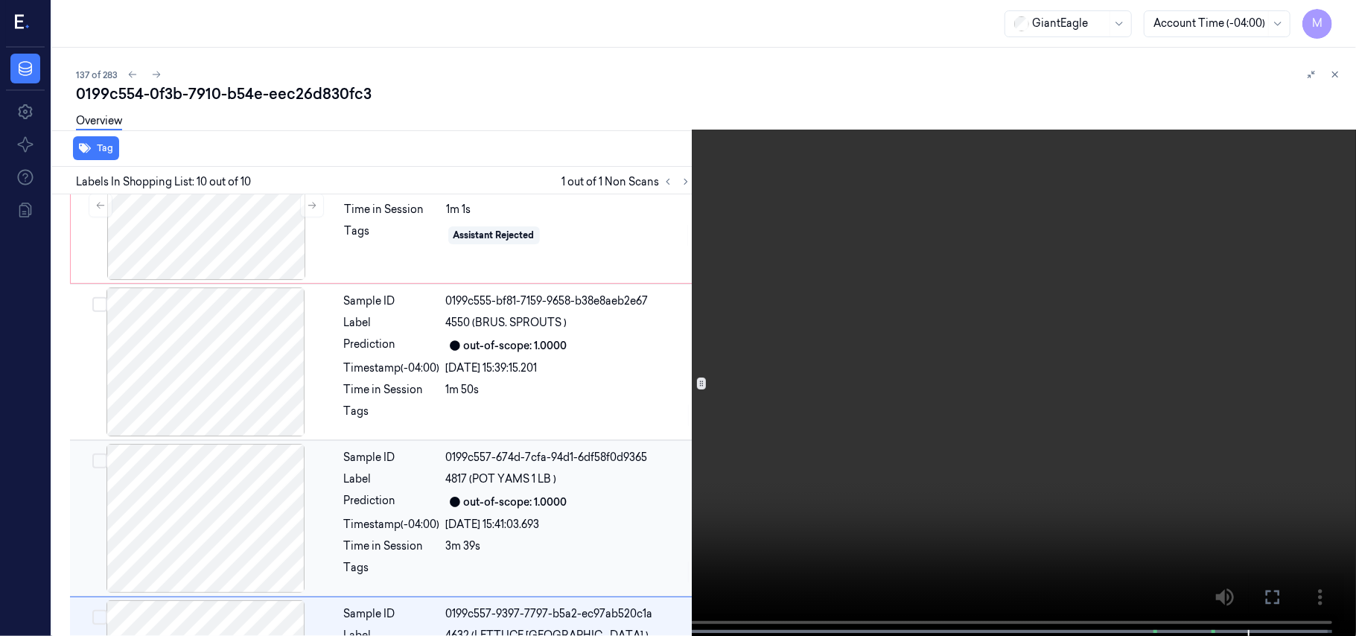
scroll to position [1130, 0]
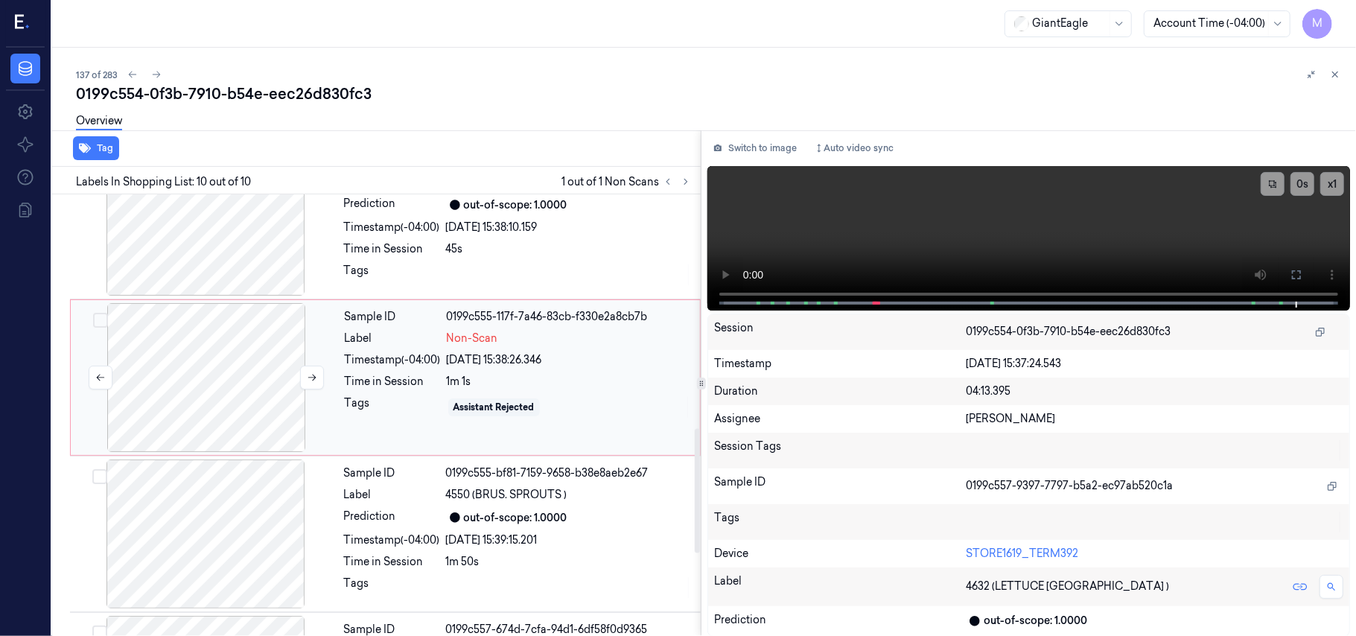
click at [223, 341] on div at bounding box center [206, 377] width 265 height 149
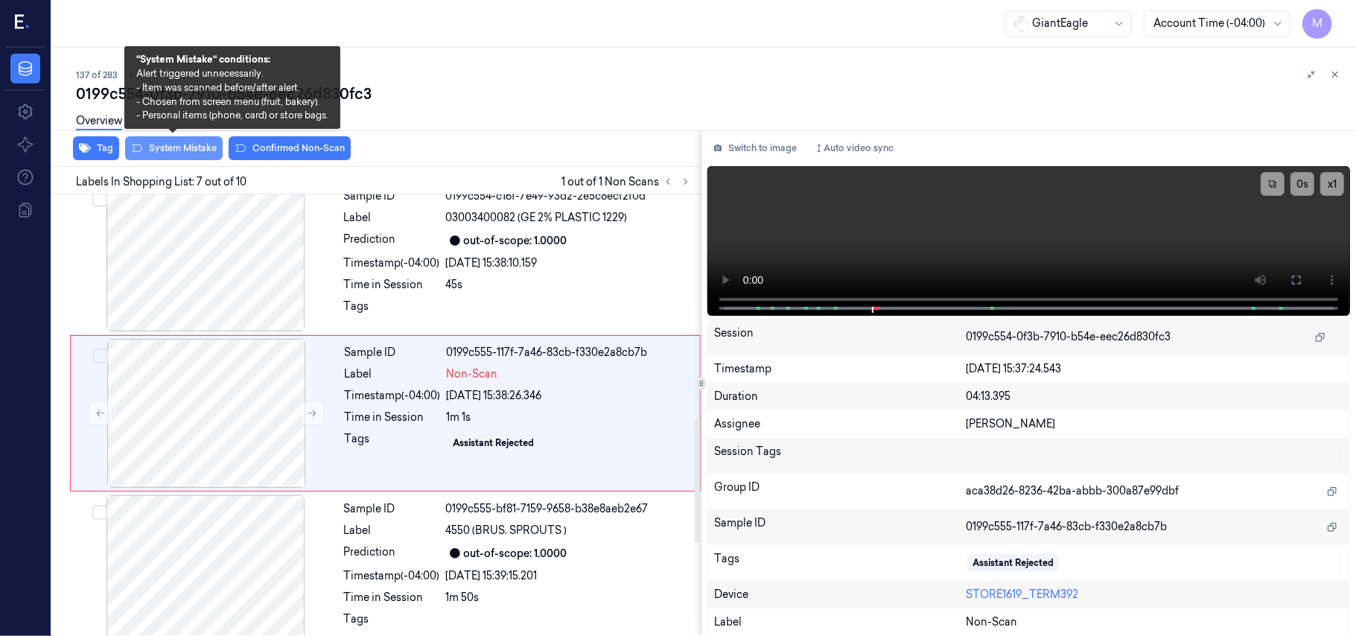
click at [182, 147] on button "System Mistake" at bounding box center [174, 148] width 98 height 24
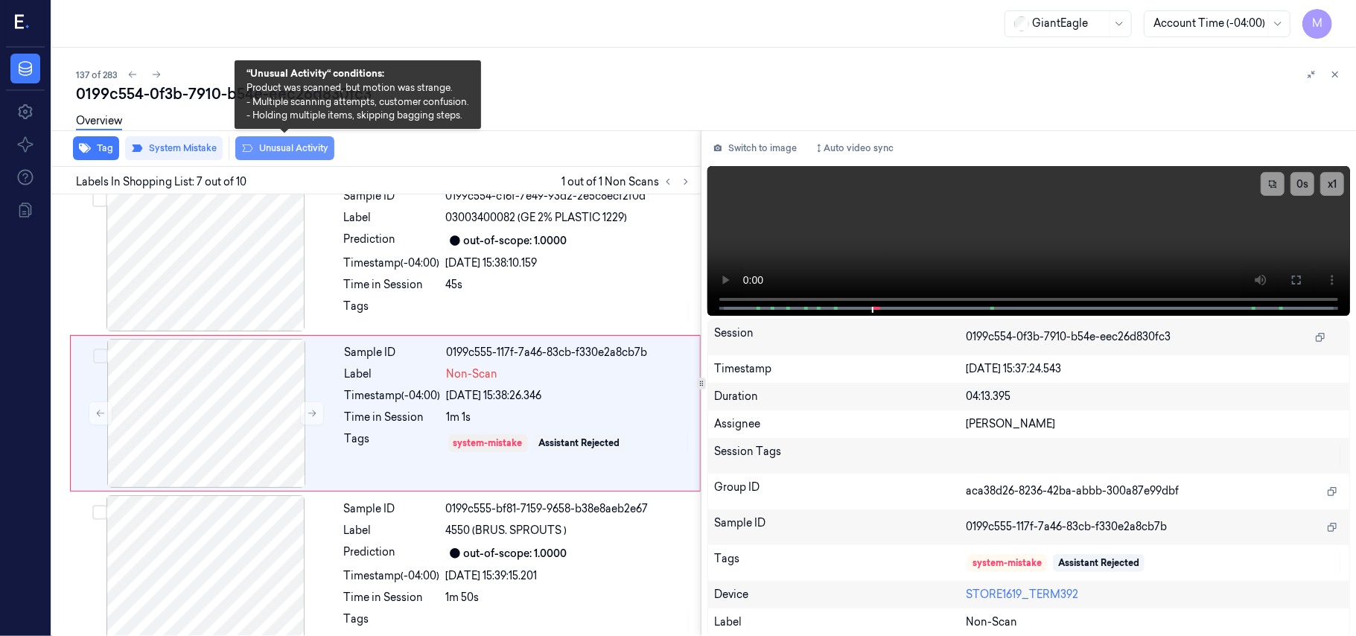
click at [290, 143] on button "Unusual Activity" at bounding box center [284, 148] width 99 height 24
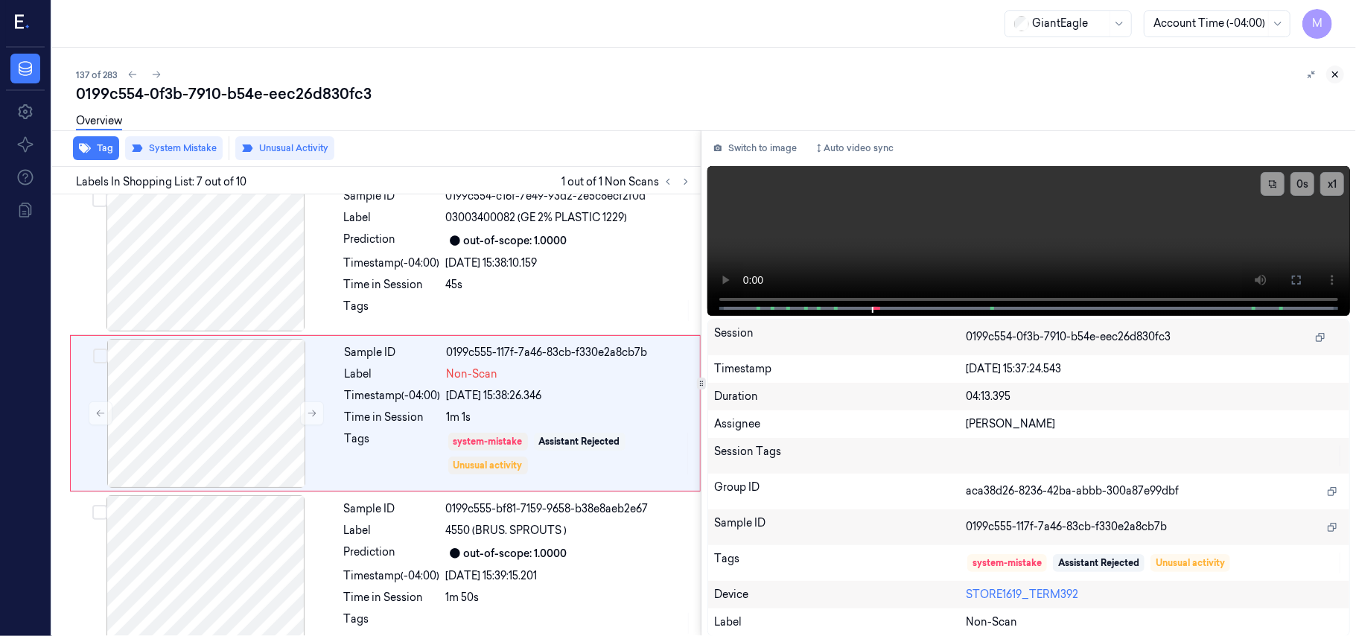
click at [1335, 73] on icon at bounding box center [1335, 74] width 10 height 10
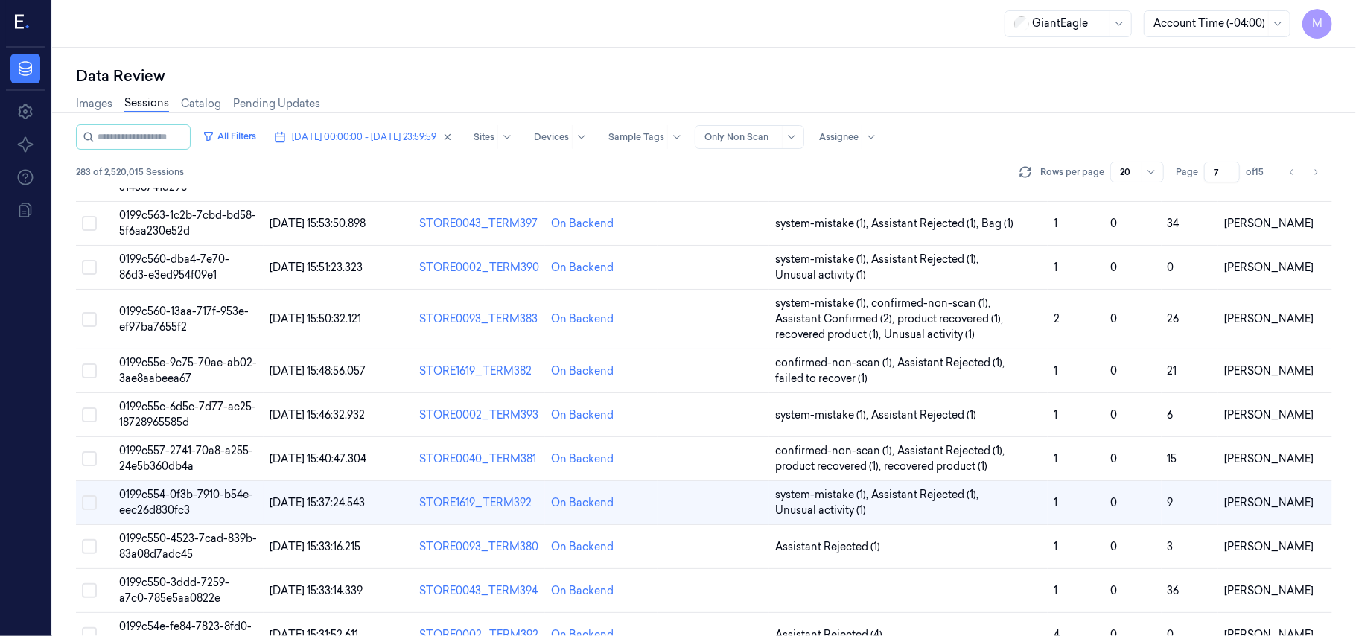
scroll to position [495, 0]
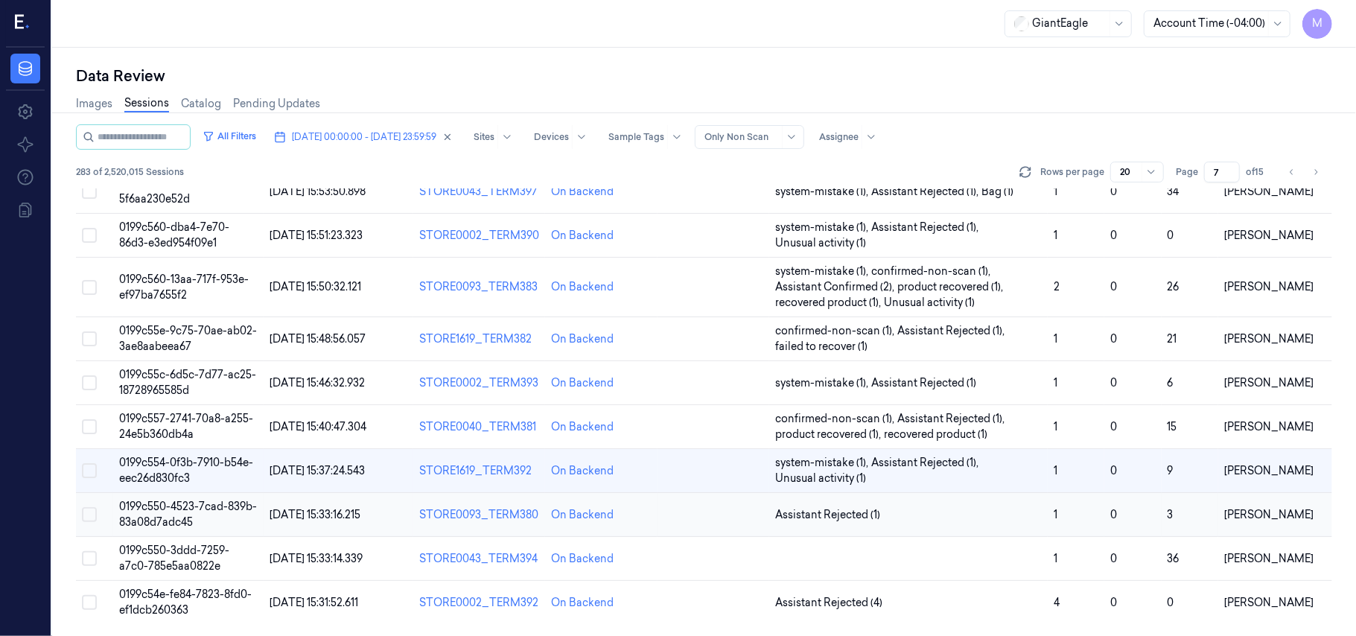
click at [203, 514] on td "0199c550-4523-7cad-839b-83a08d7adc45" at bounding box center [188, 515] width 150 height 44
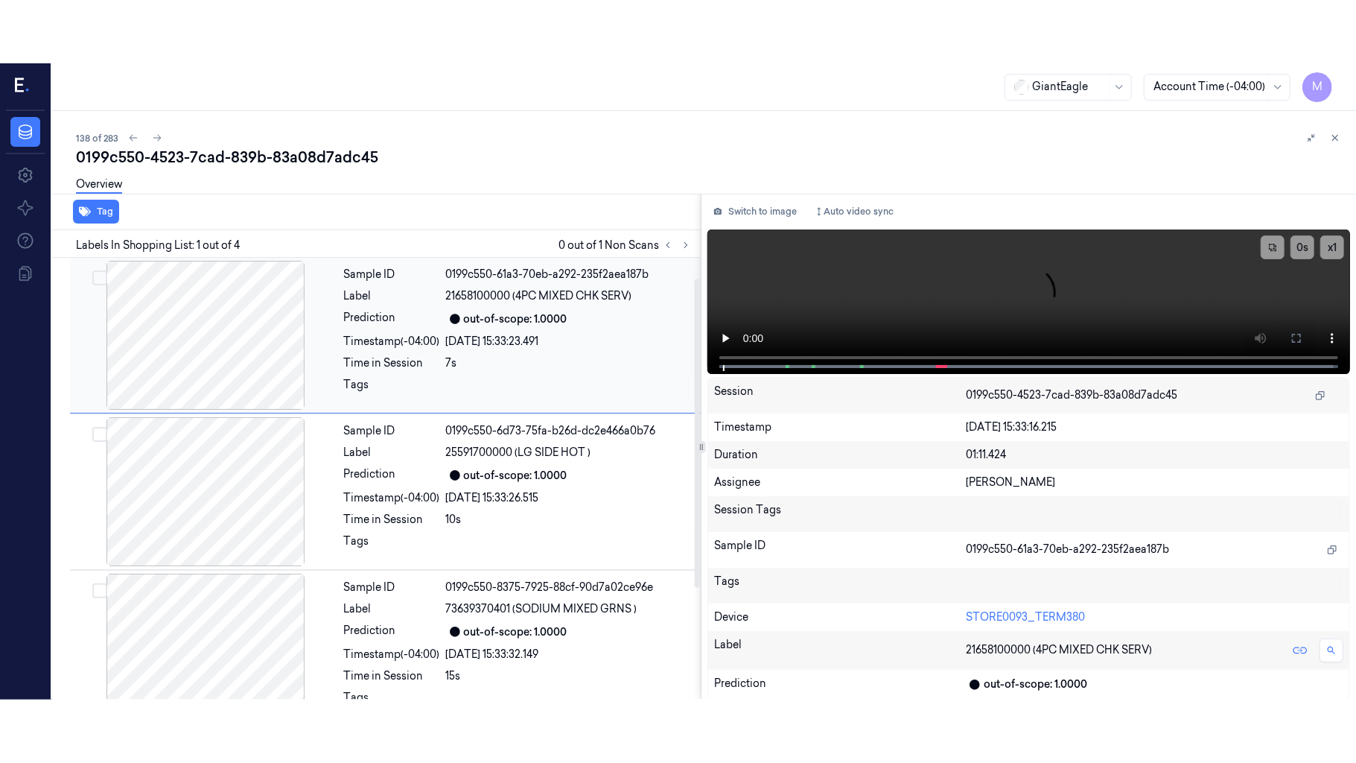
scroll to position [189, 0]
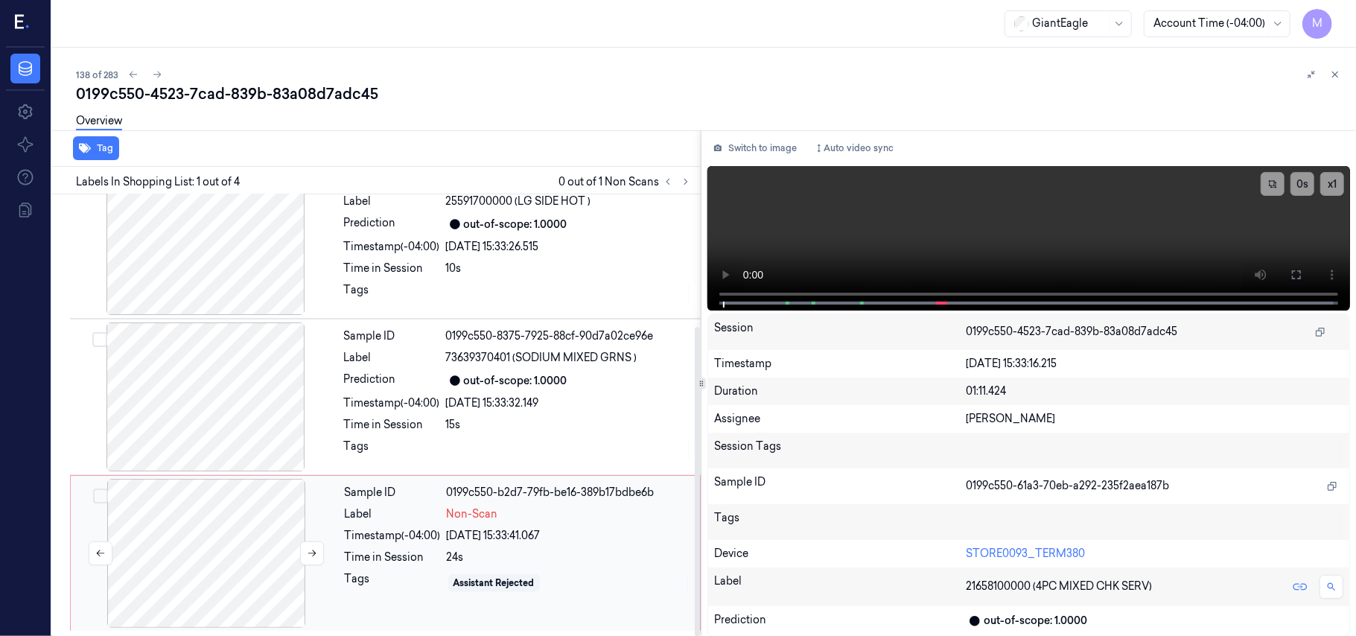
click at [226, 522] on div at bounding box center [206, 553] width 265 height 149
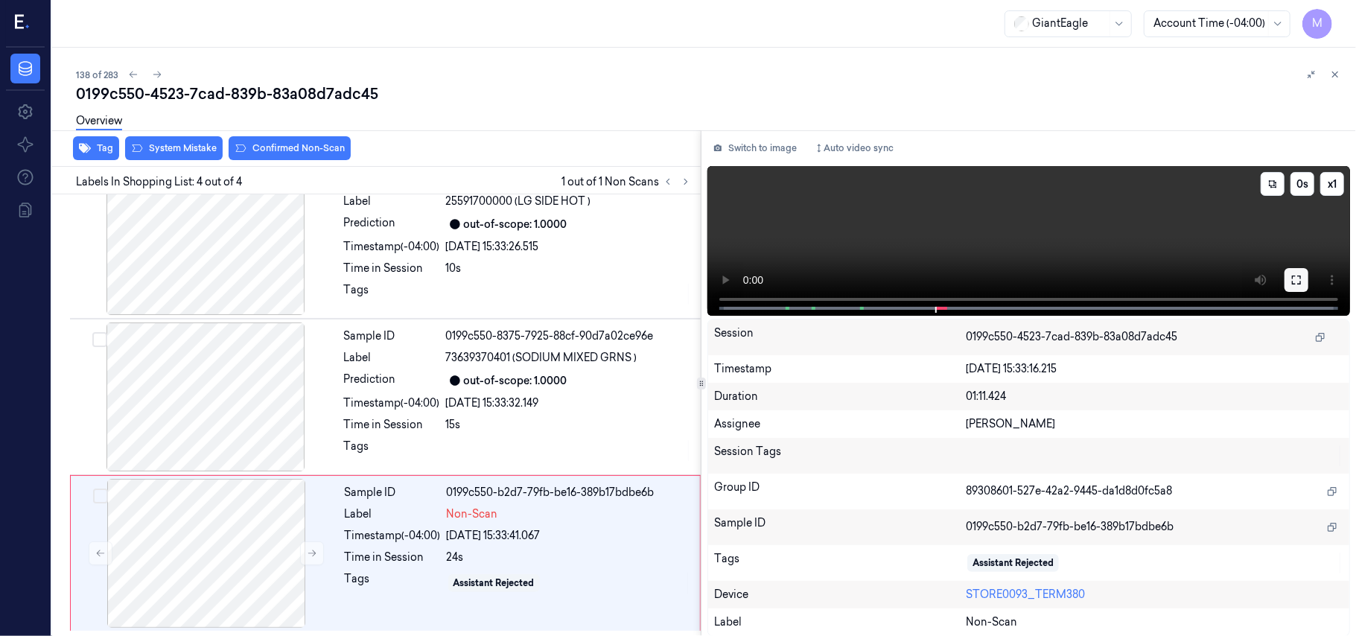
click at [1299, 277] on icon at bounding box center [1297, 280] width 12 height 12
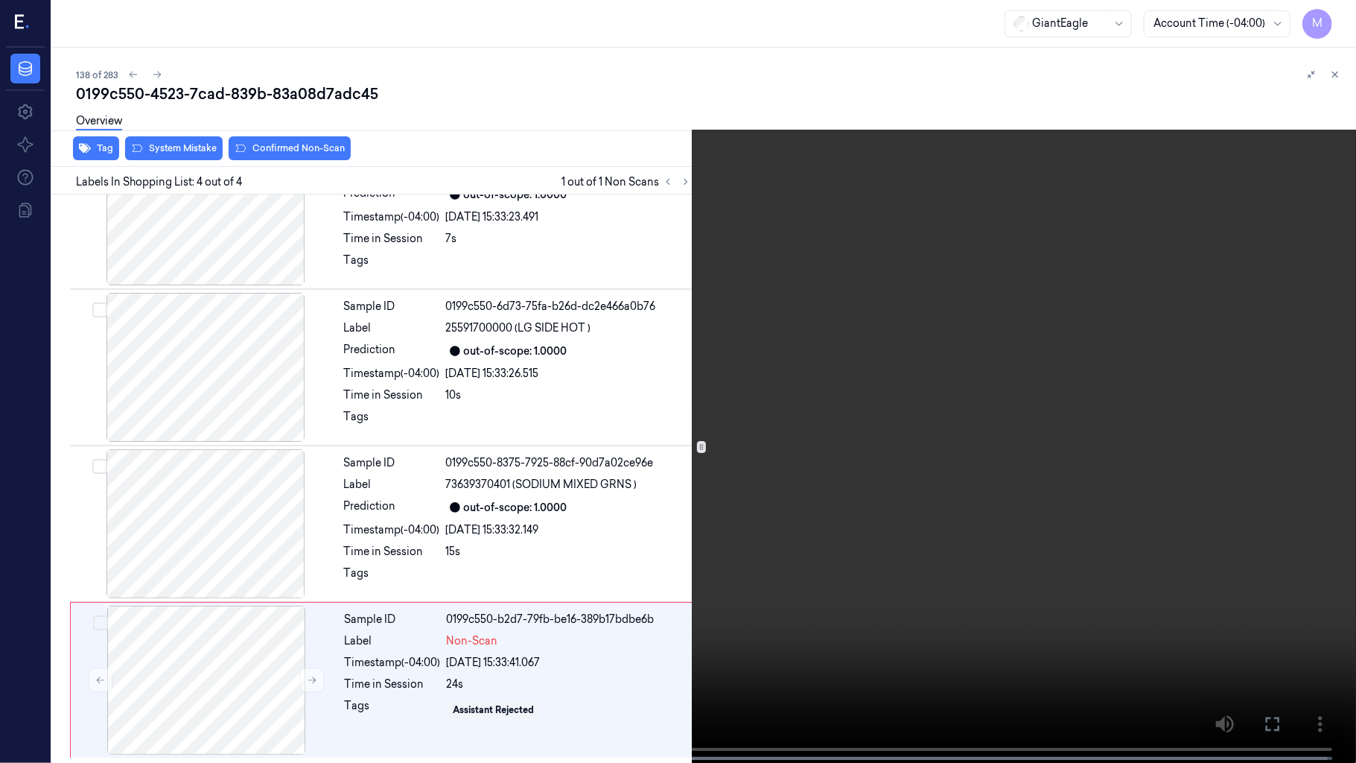
click at [942, 308] on video at bounding box center [678, 383] width 1356 height 766
click at [752, 427] on video at bounding box center [678, 383] width 1356 height 766
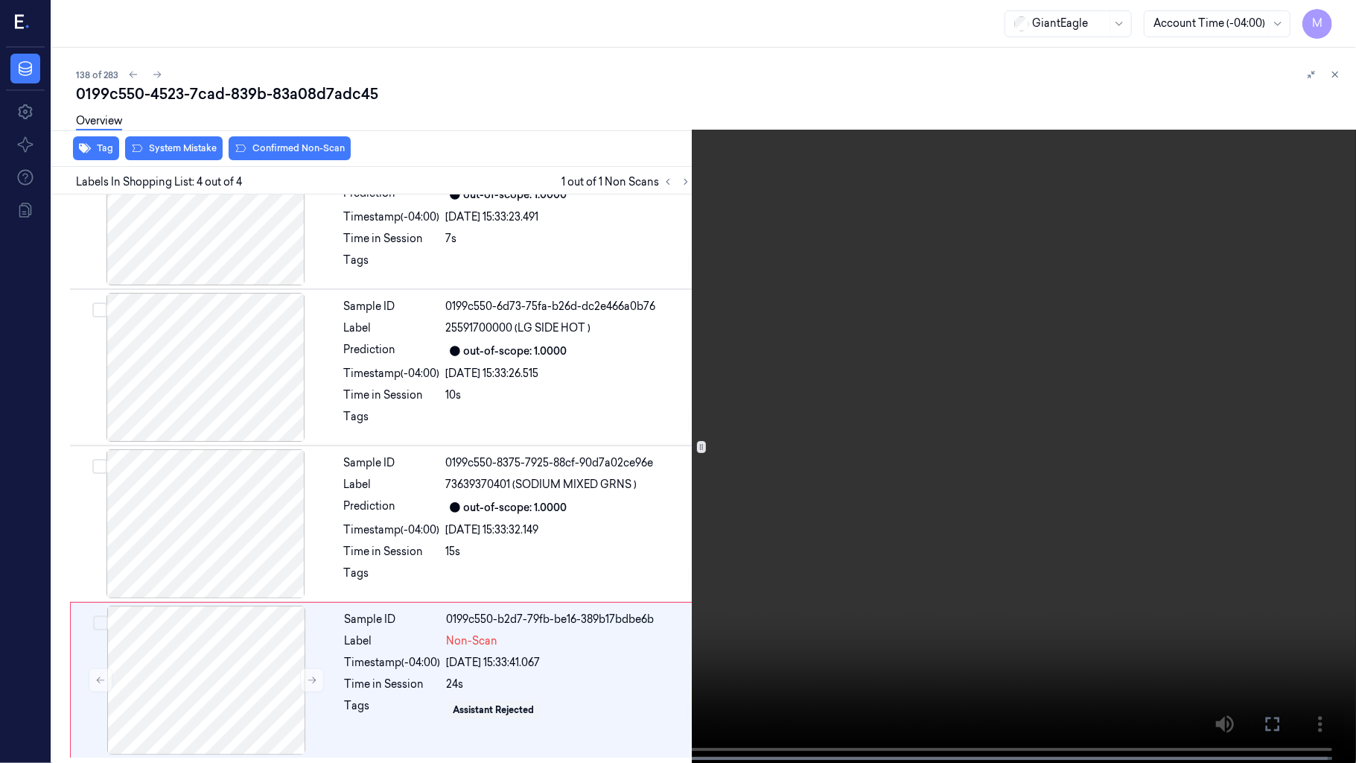
click at [752, 427] on video at bounding box center [678, 383] width 1356 height 766
click at [611, 486] on video at bounding box center [678, 383] width 1356 height 766
click at [1329, 16] on button "x 1" at bounding box center [1338, 18] width 24 height 24
click at [1168, 416] on video at bounding box center [678, 383] width 1356 height 766
click at [0, 0] on icon at bounding box center [0, 0] width 0 height 0
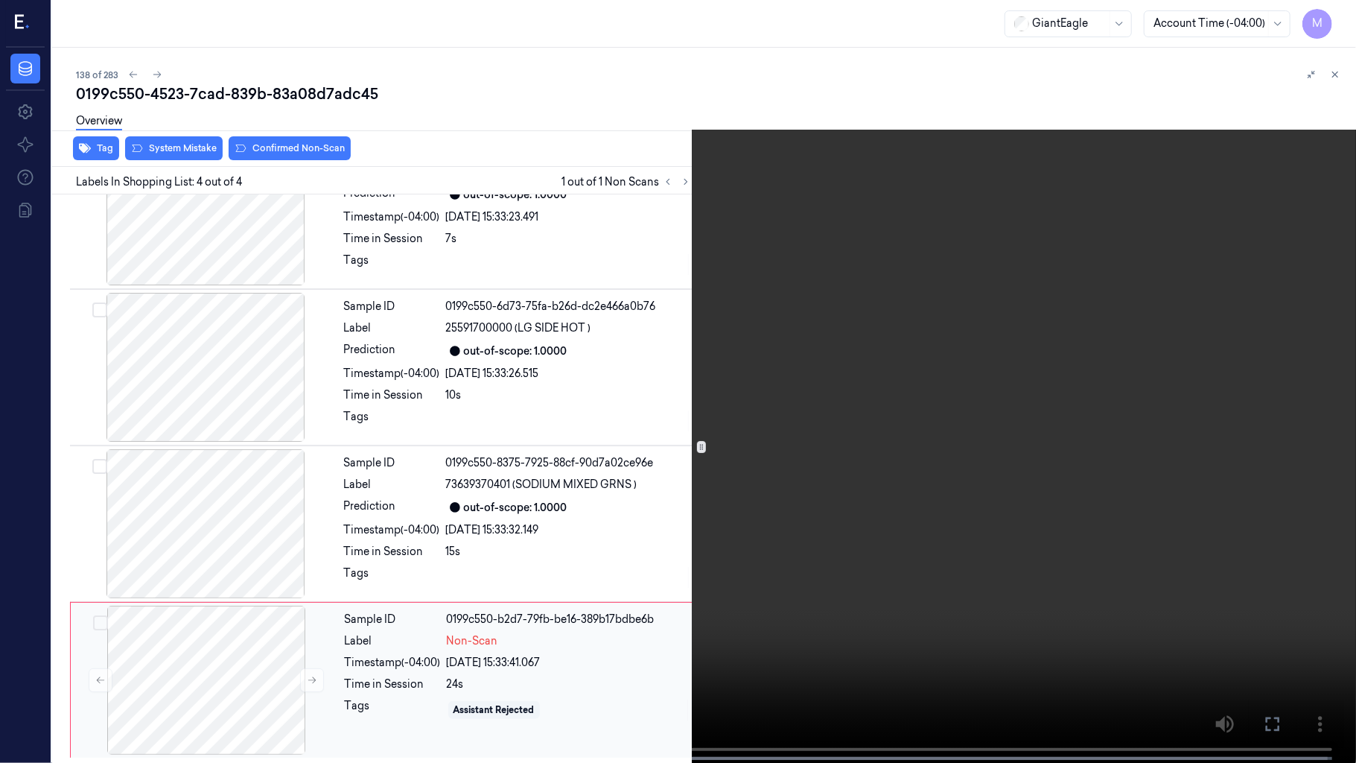
scroll to position [189, 0]
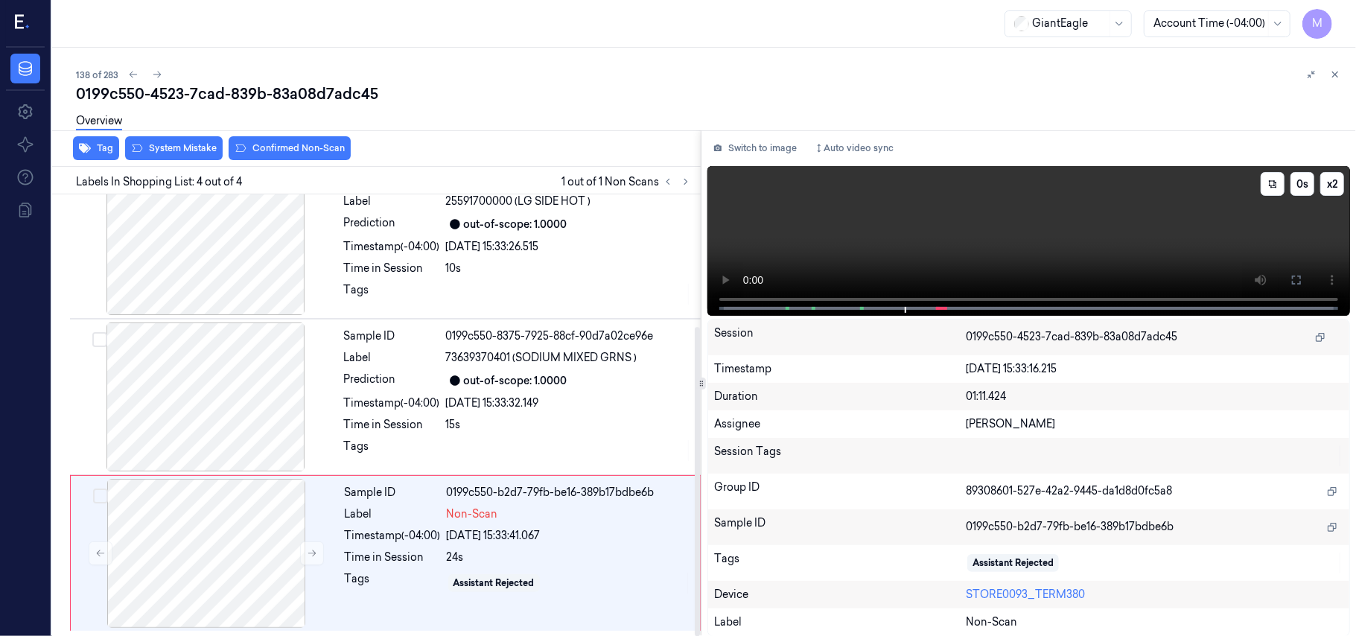
click at [1028, 248] on video at bounding box center [1028, 241] width 643 height 150
click at [1291, 276] on icon at bounding box center [1297, 280] width 12 height 12
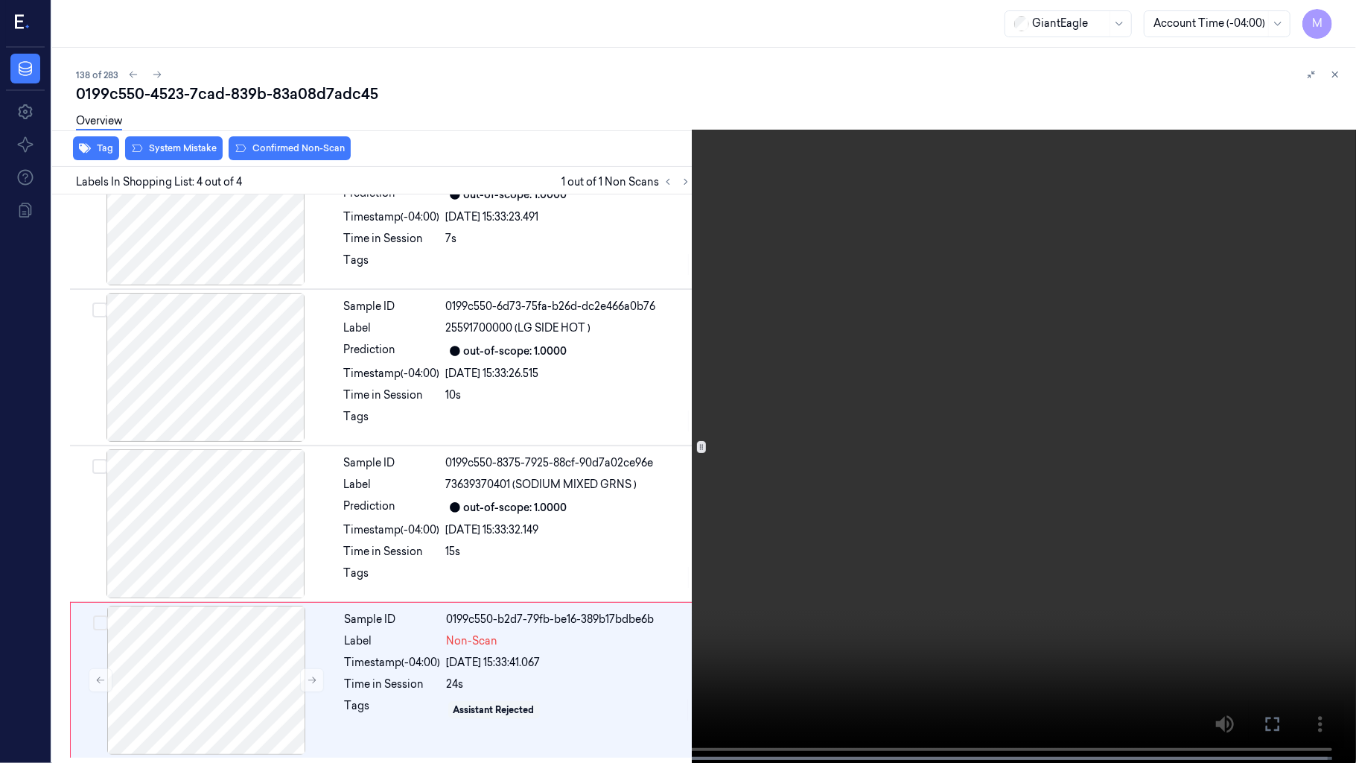
click at [1257, 400] on video at bounding box center [678, 383] width 1356 height 766
click at [0, 0] on icon at bounding box center [0, 0] width 0 height 0
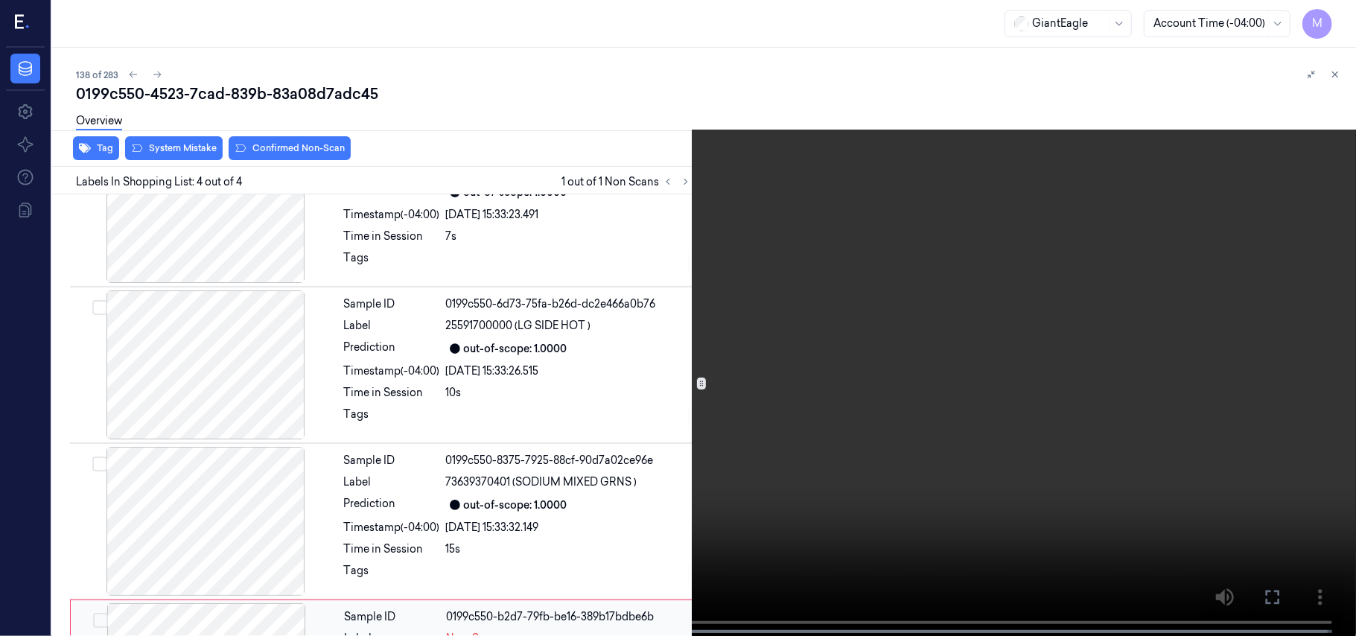
scroll to position [189, 0]
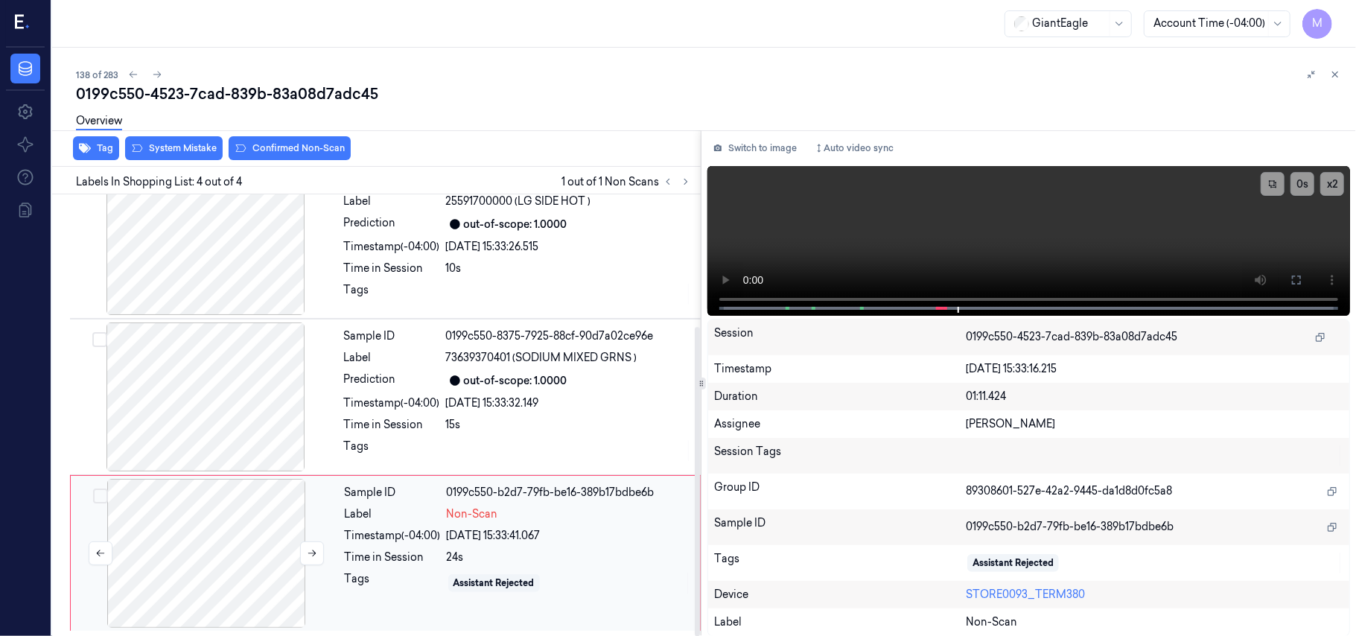
click at [233, 501] on div at bounding box center [206, 553] width 265 height 149
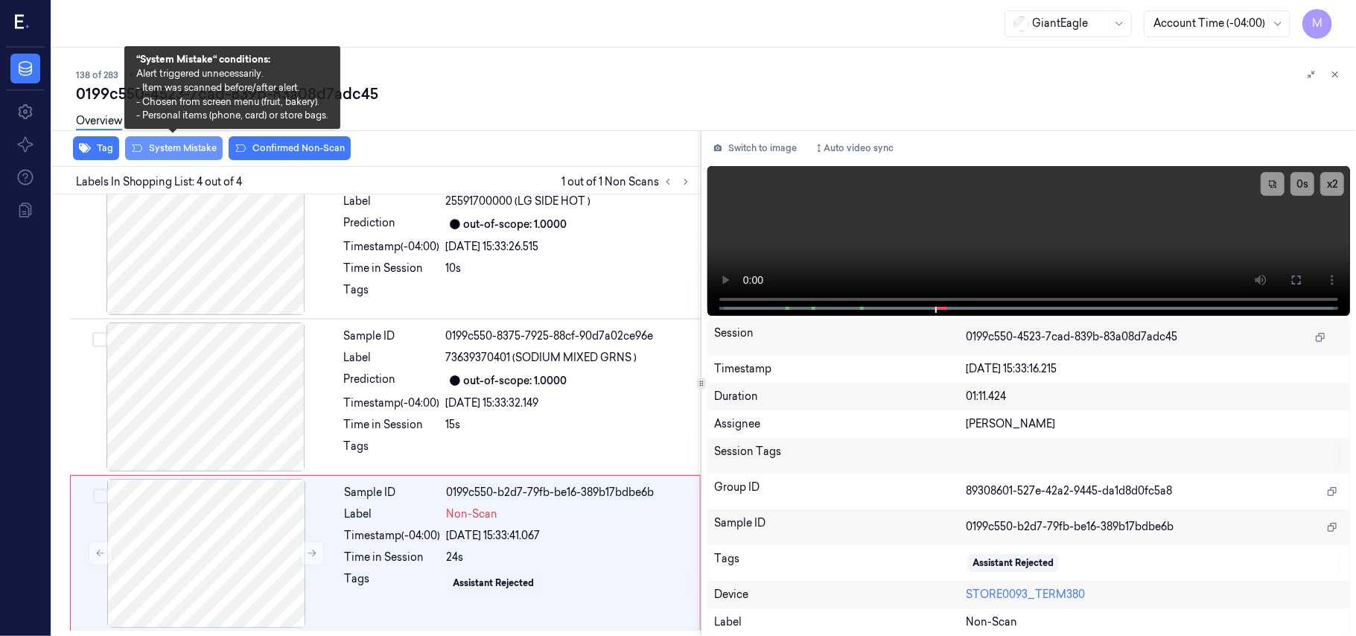
click at [201, 149] on button "System Mistake" at bounding box center [174, 148] width 98 height 24
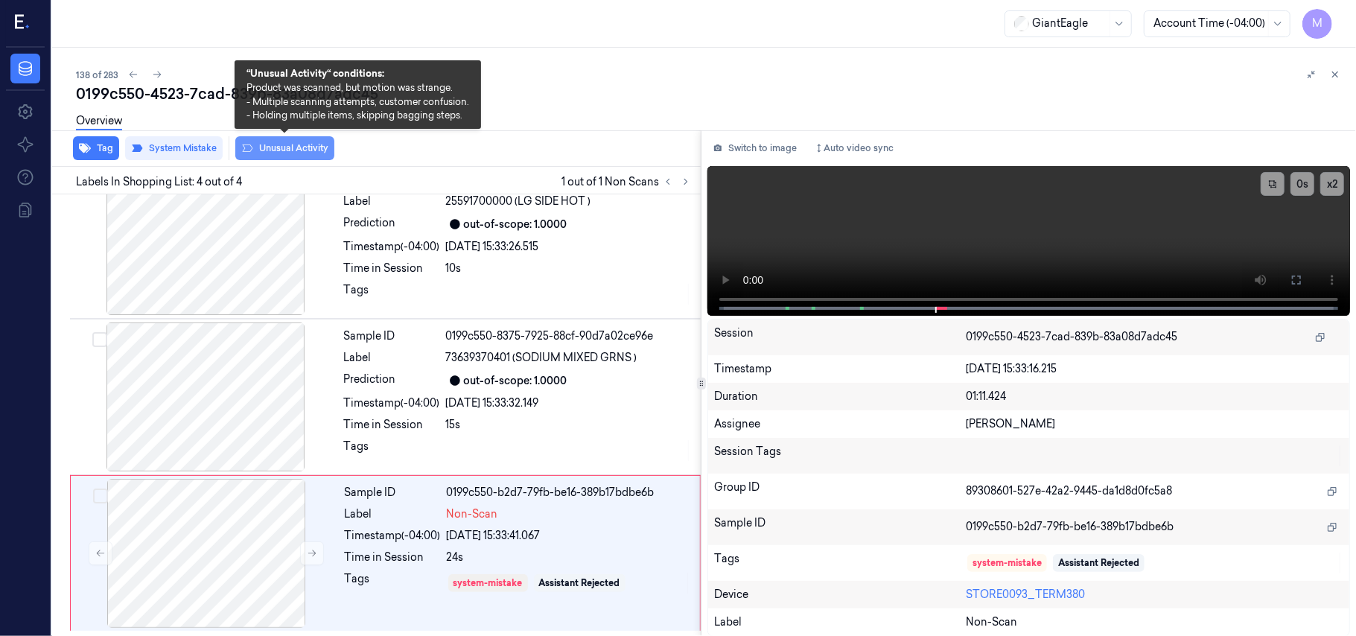
click at [284, 144] on button "Unusual Activity" at bounding box center [284, 148] width 99 height 24
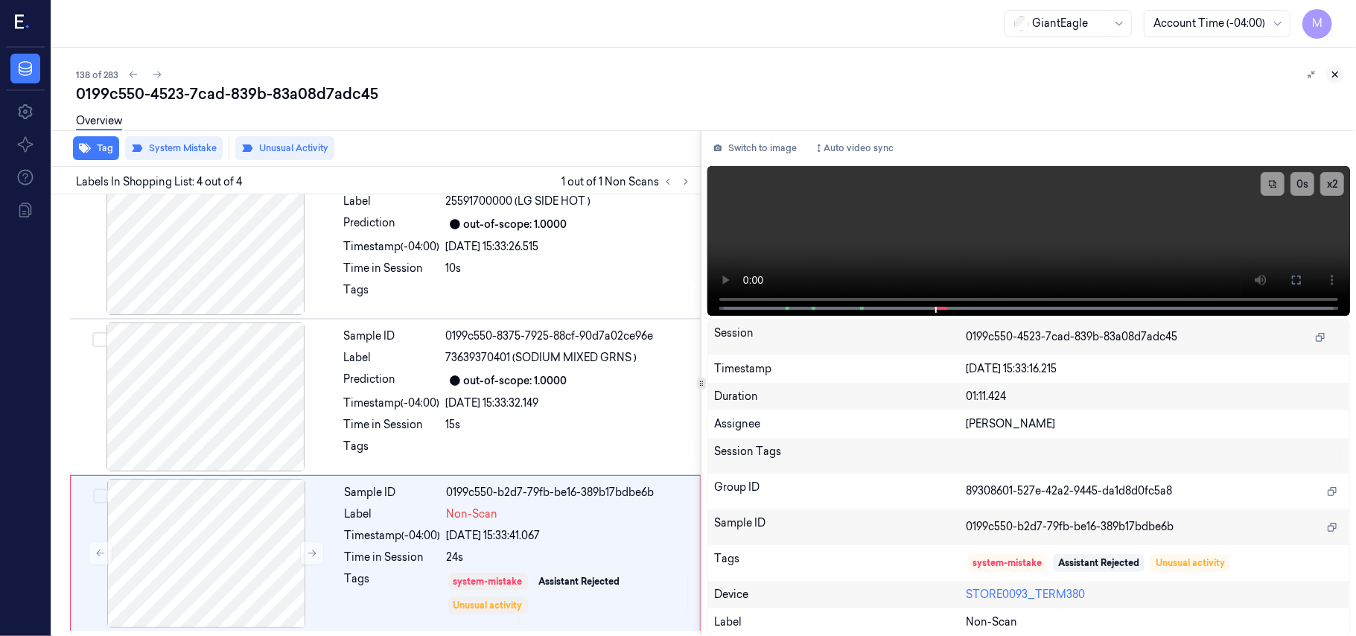
click at [1338, 71] on icon at bounding box center [1335, 74] width 10 height 10
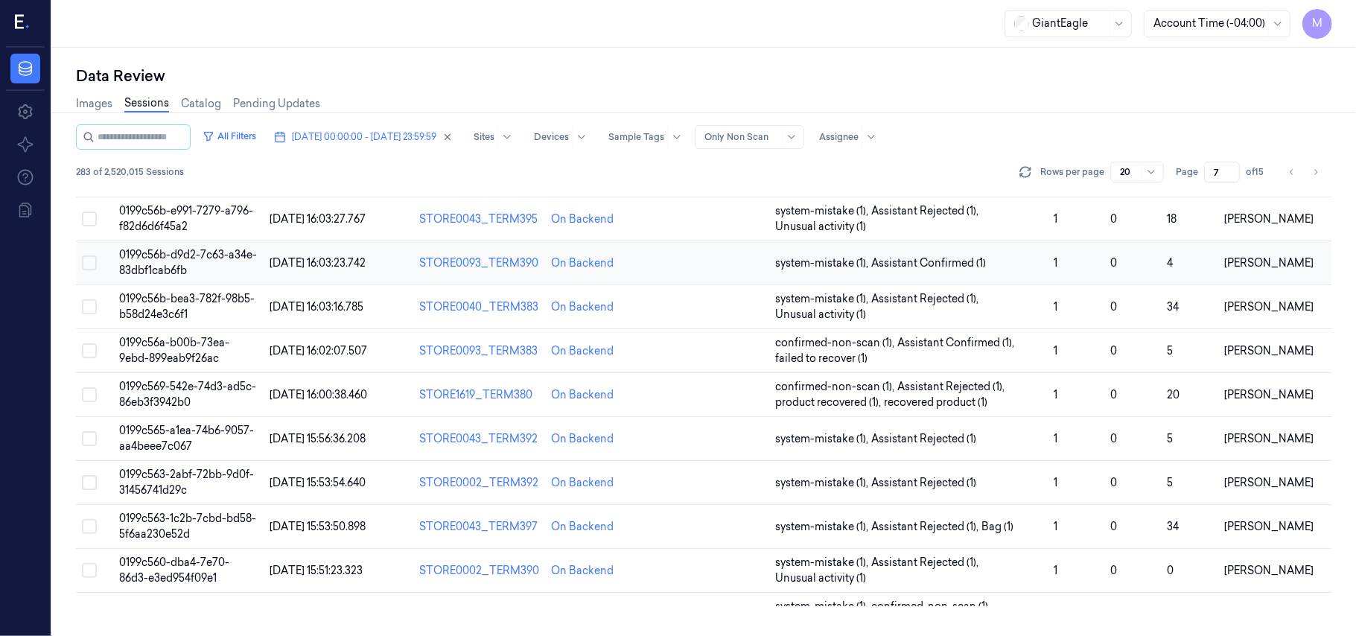
scroll to position [495, 0]
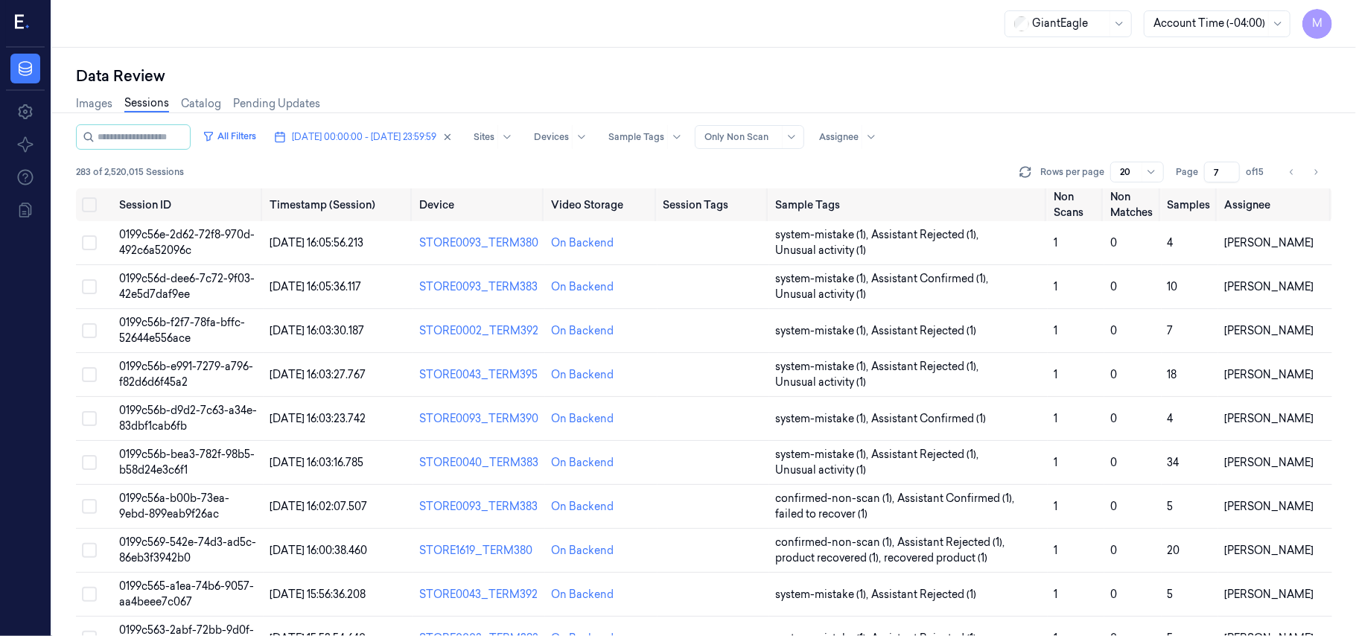
scroll to position [495, 0]
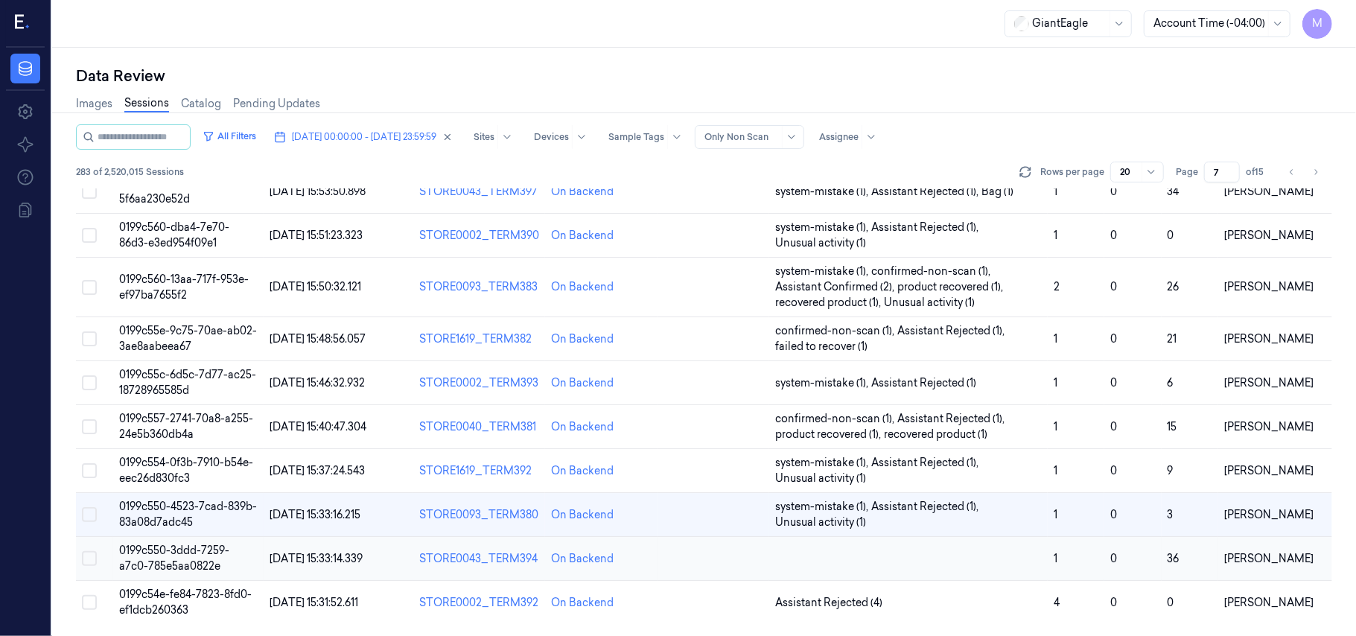
click at [165, 560] on span "0199c550-3ddd-7259-a7c0-785e5aa0822e" at bounding box center [174, 558] width 110 height 29
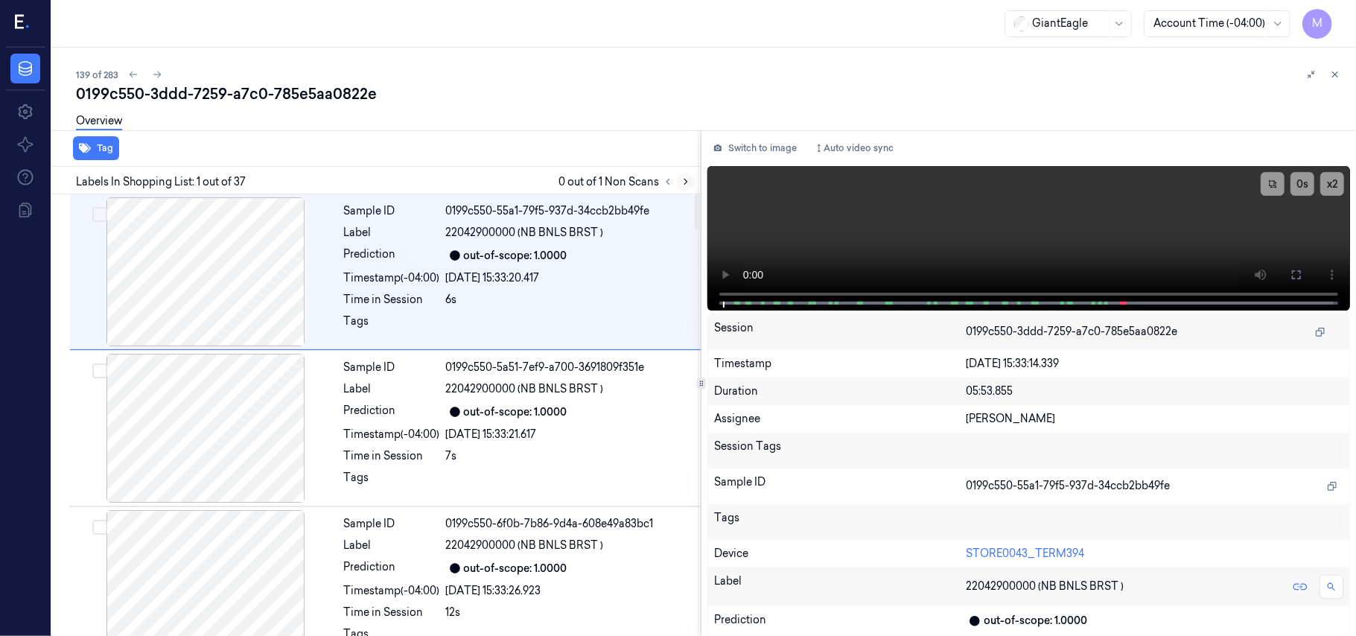
click at [686, 182] on icon at bounding box center [686, 181] width 10 height 10
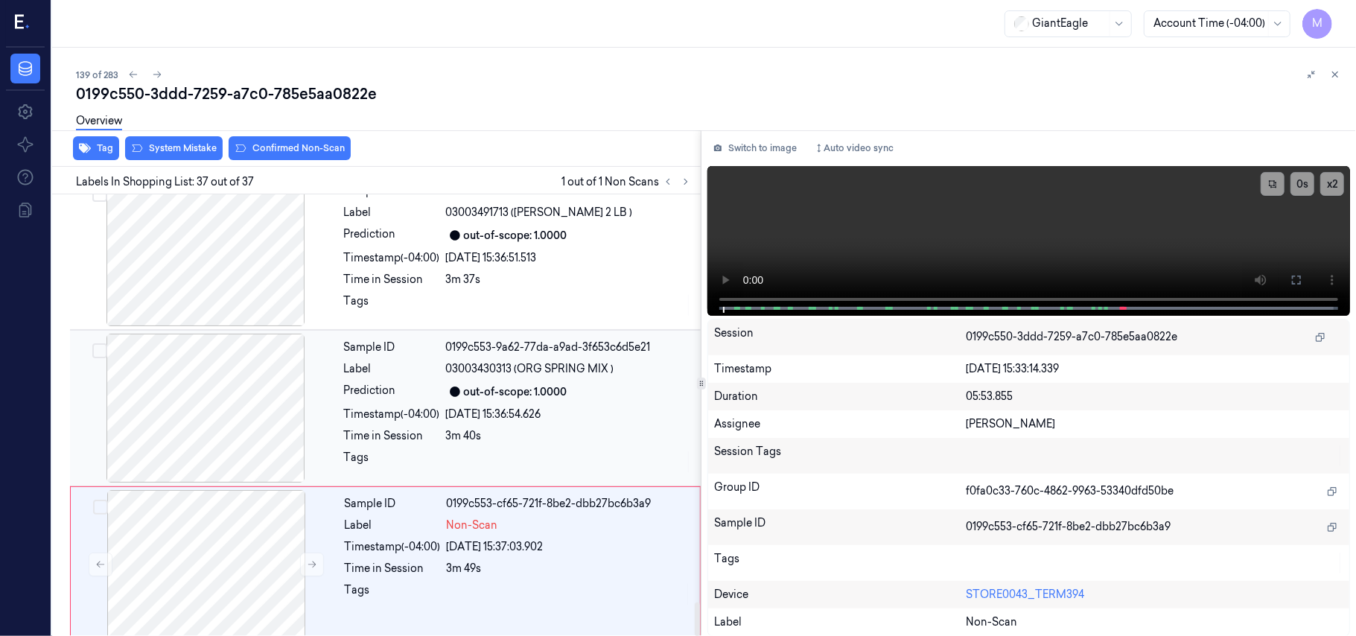
scroll to position [5366, 0]
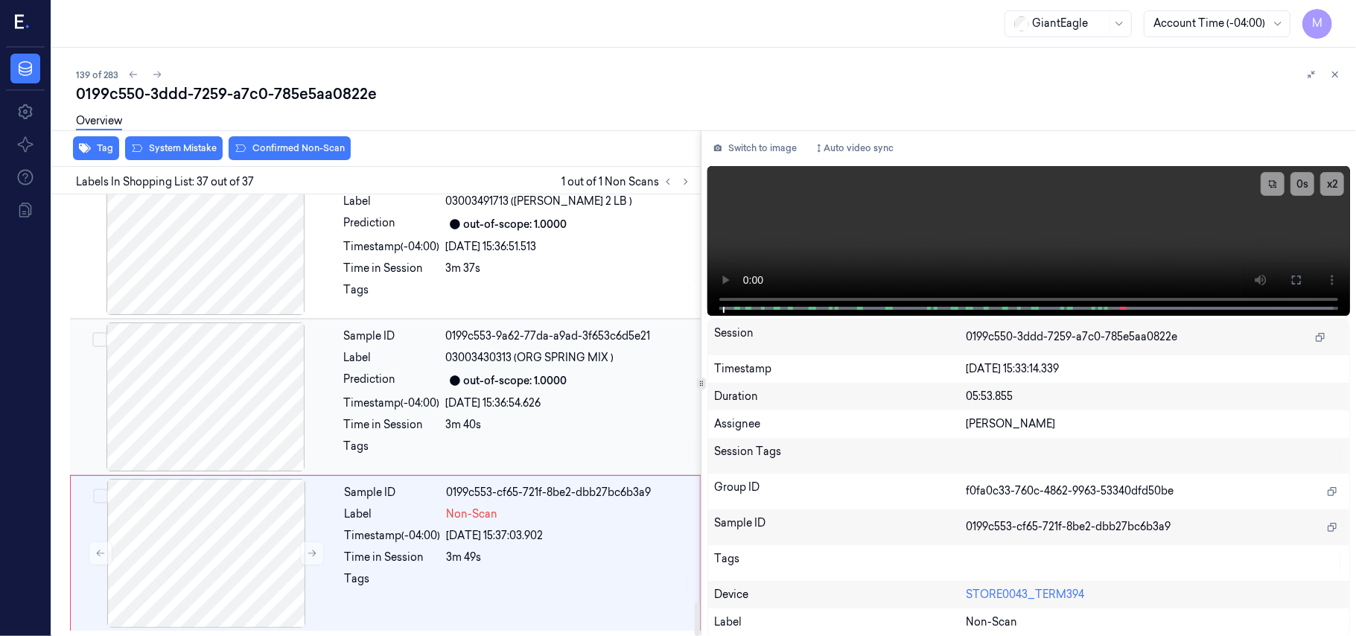
click at [528, 365] on div "Sample ID 0199c553-9a62-77da-a9ad-3f653c6d5e21 Label 03003430313 (ORG SPRING MI…" at bounding box center [518, 396] width 360 height 149
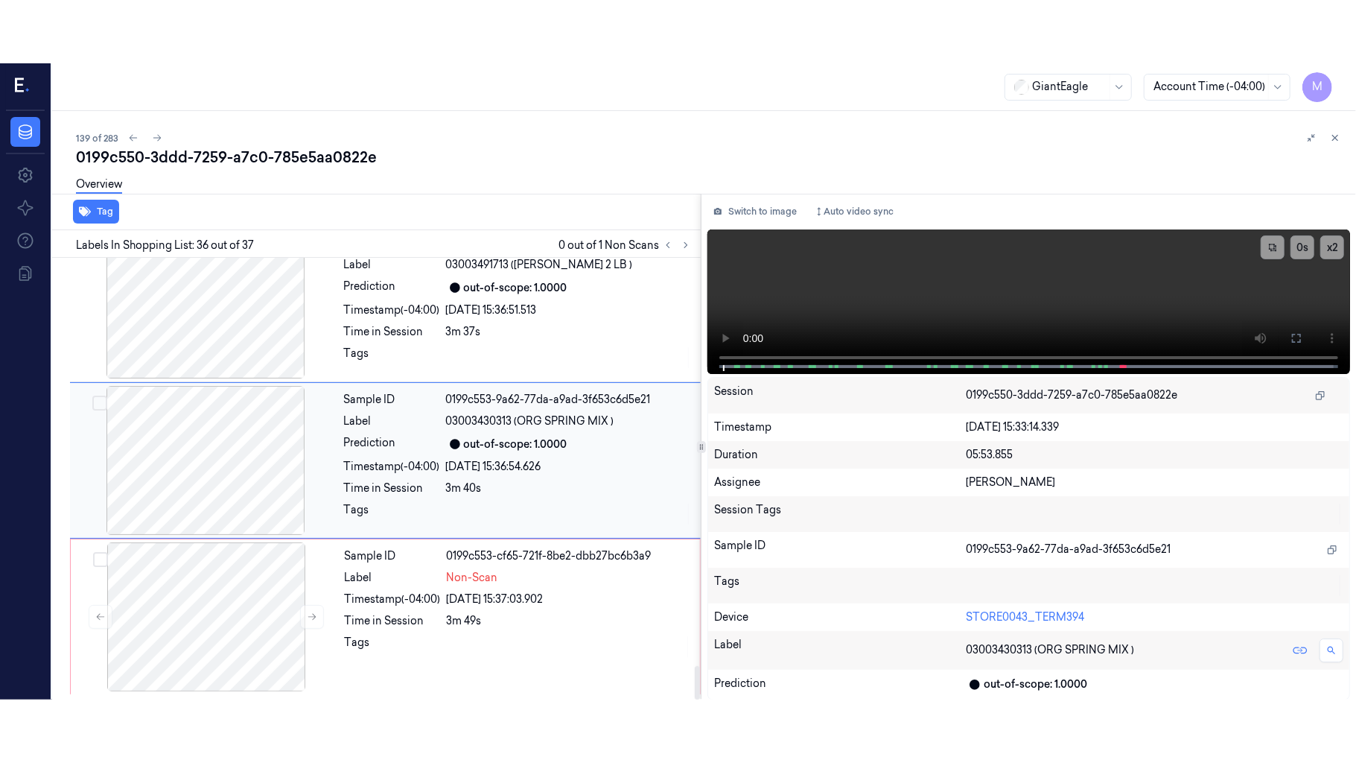
scroll to position [5347, 0]
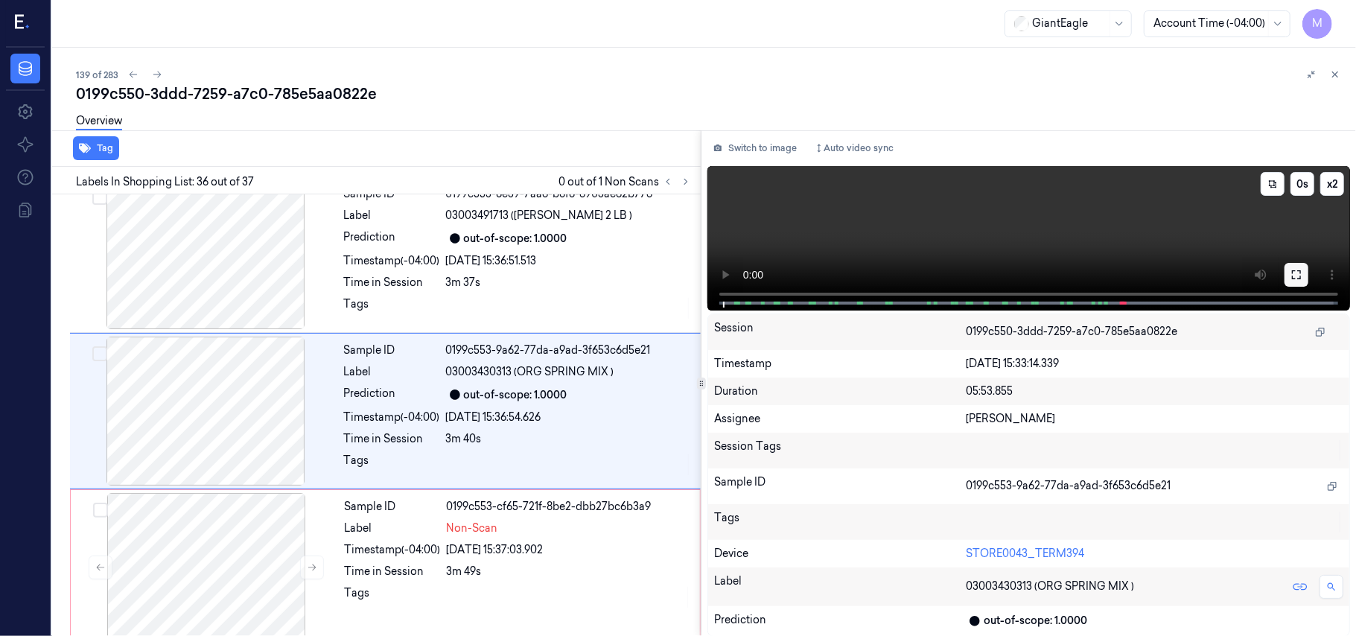
click at [1296, 273] on icon at bounding box center [1297, 275] width 12 height 12
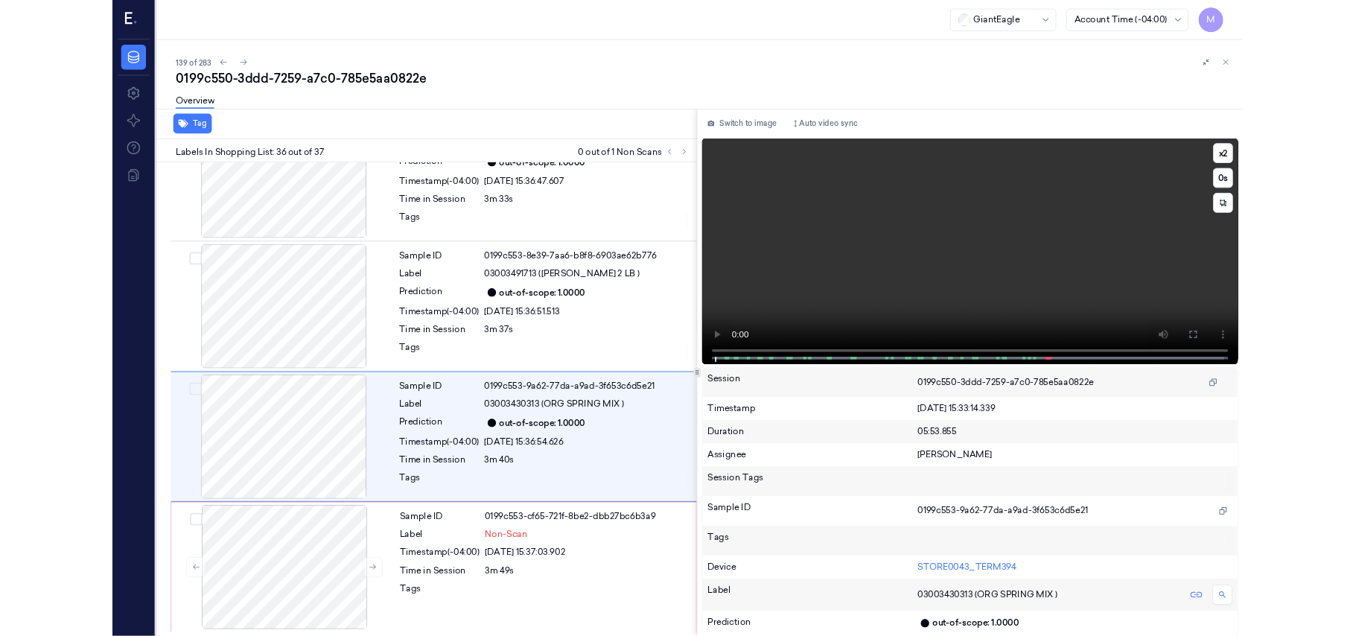
scroll to position [5240, 0]
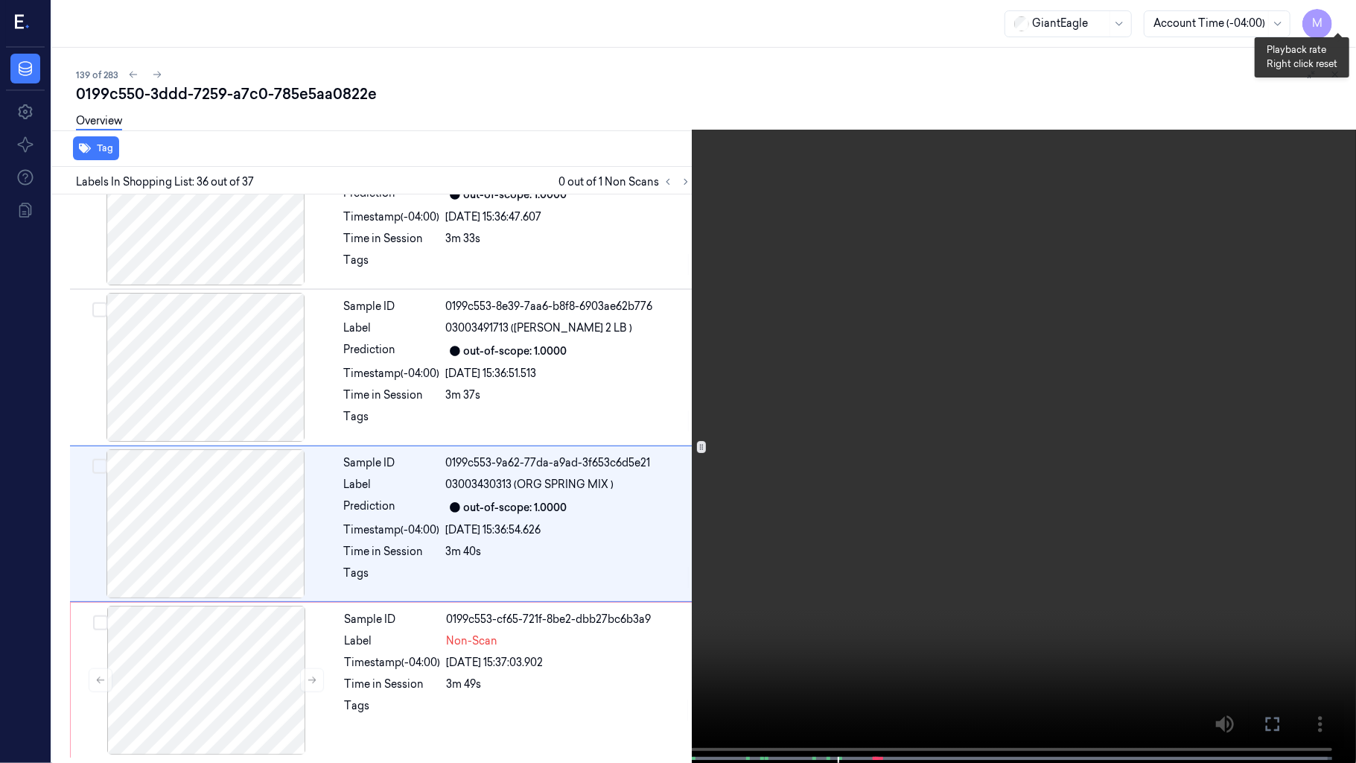
click at [1337, 16] on button "x 2" at bounding box center [1338, 18] width 24 height 24
click at [1337, 16] on button "x 4" at bounding box center [1338, 18] width 24 height 24
click at [847, 301] on video at bounding box center [678, 383] width 1356 height 766
click at [952, 435] on video at bounding box center [678, 383] width 1356 height 766
click at [0, 0] on icon at bounding box center [0, 0] width 0 height 0
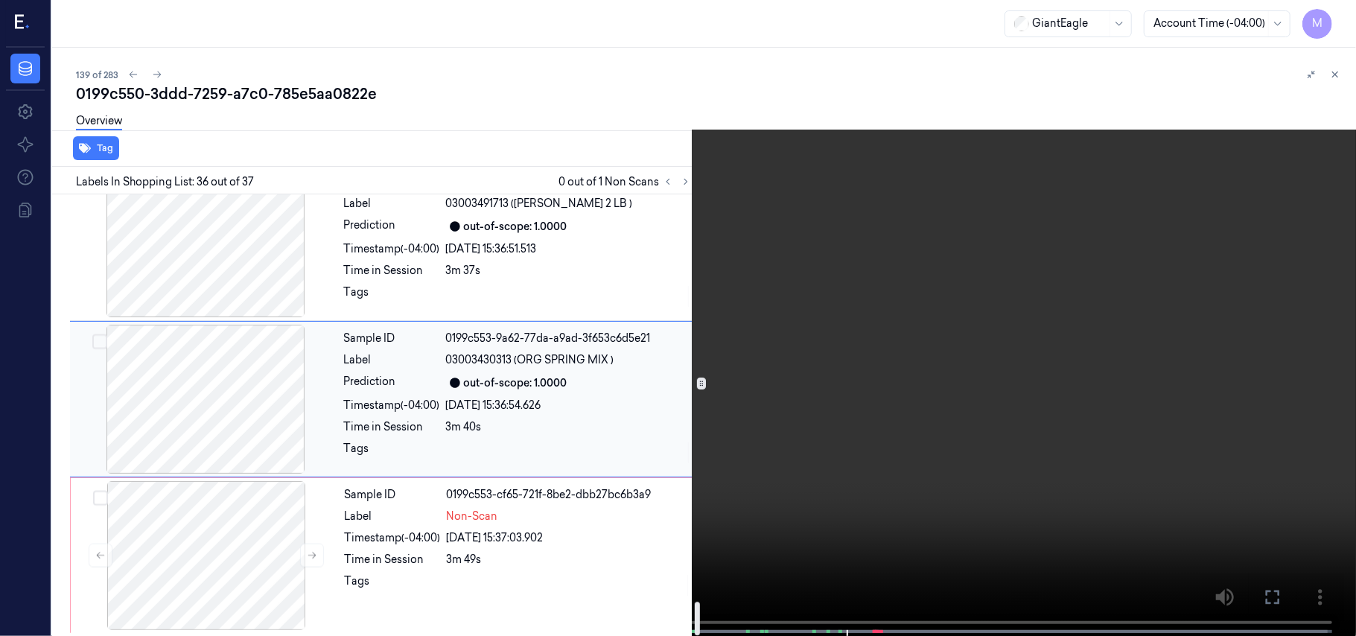
scroll to position [5366, 0]
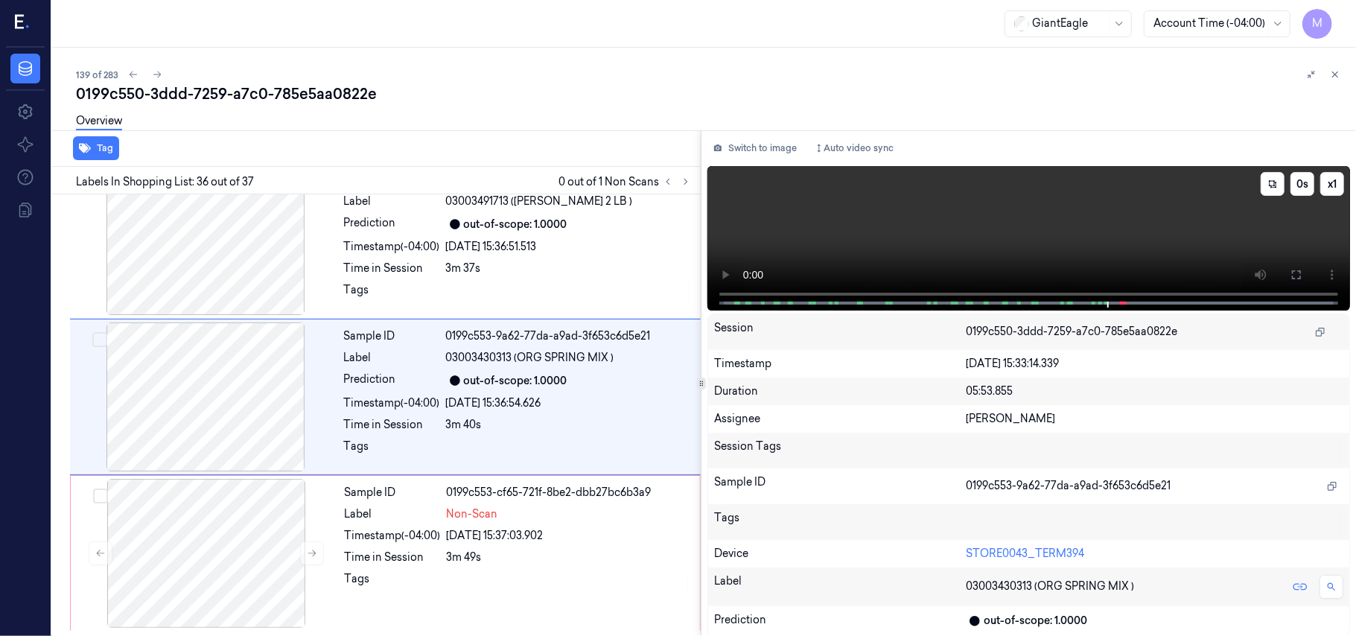
click at [1145, 229] on video at bounding box center [1028, 238] width 643 height 144
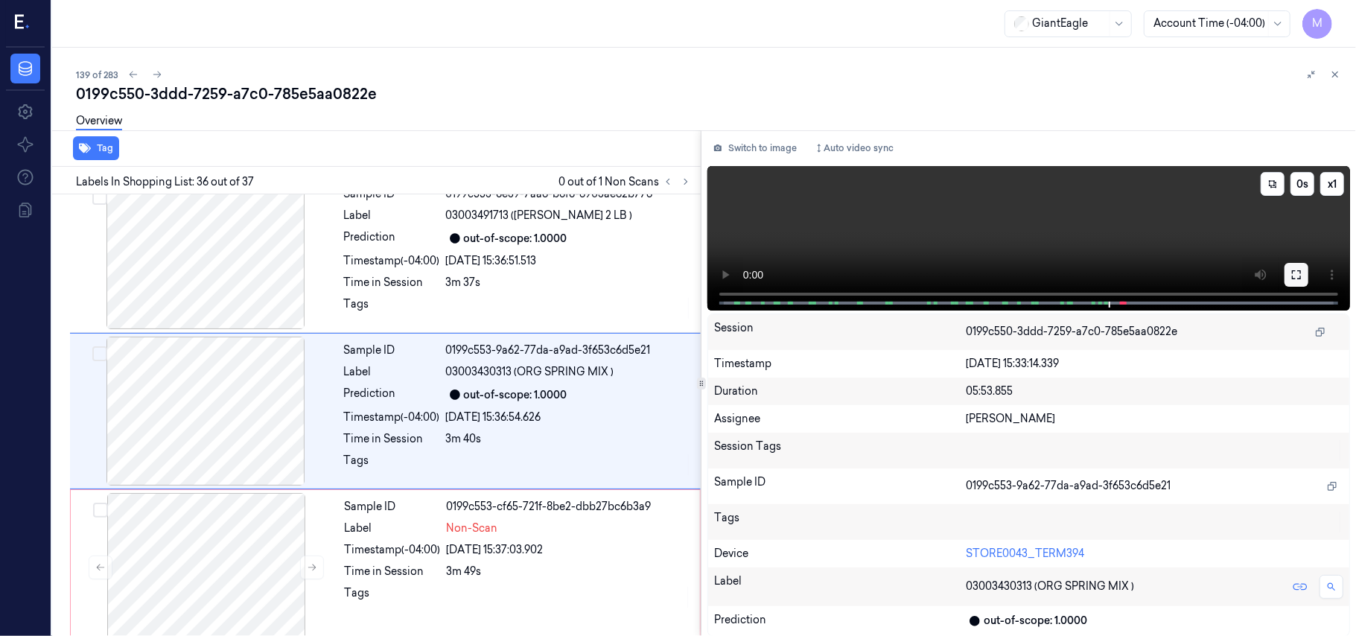
click at [1293, 272] on icon at bounding box center [1296, 274] width 9 height 9
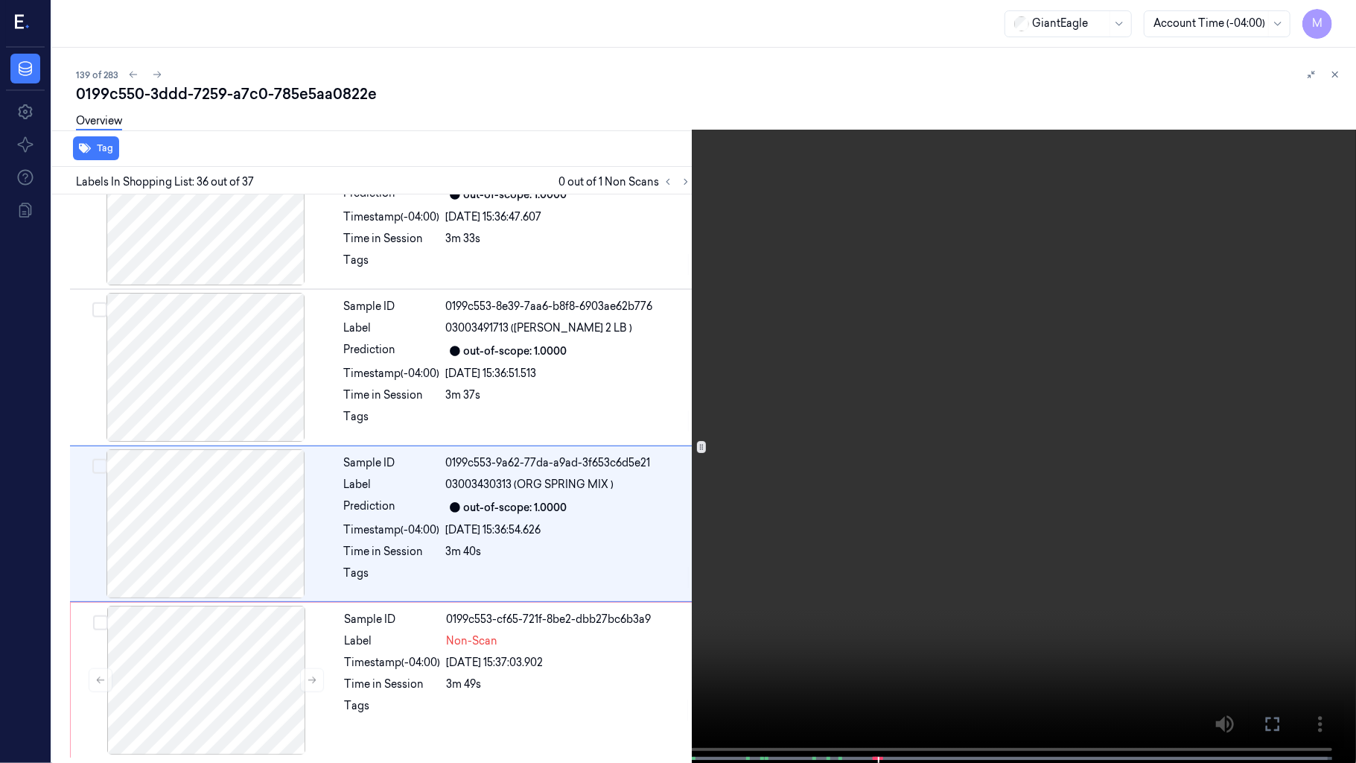
click at [1120, 415] on video at bounding box center [678, 383] width 1356 height 766
click at [0, 0] on icon at bounding box center [0, 0] width 0 height 0
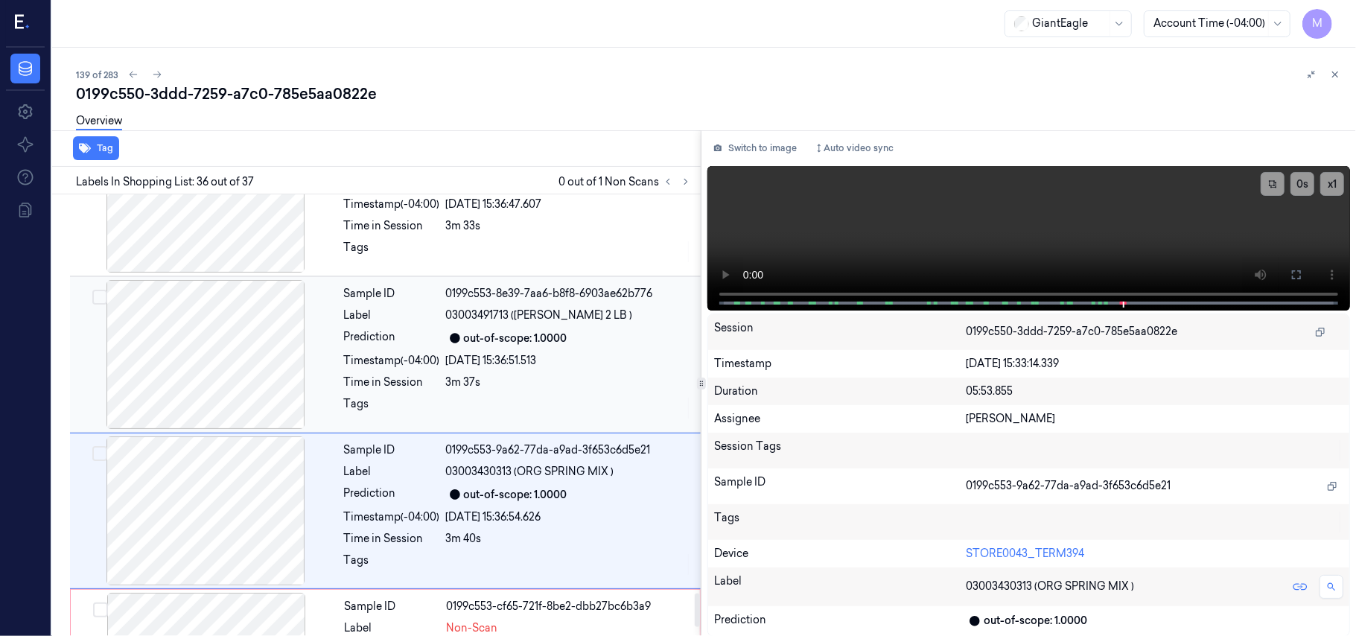
click at [442, 353] on div "Sample ID 0199c553-8e39-7aa6-b8f8-6903ae62b776 Label 03003491713 (TOM CAMPARI 2…" at bounding box center [518, 354] width 360 height 149
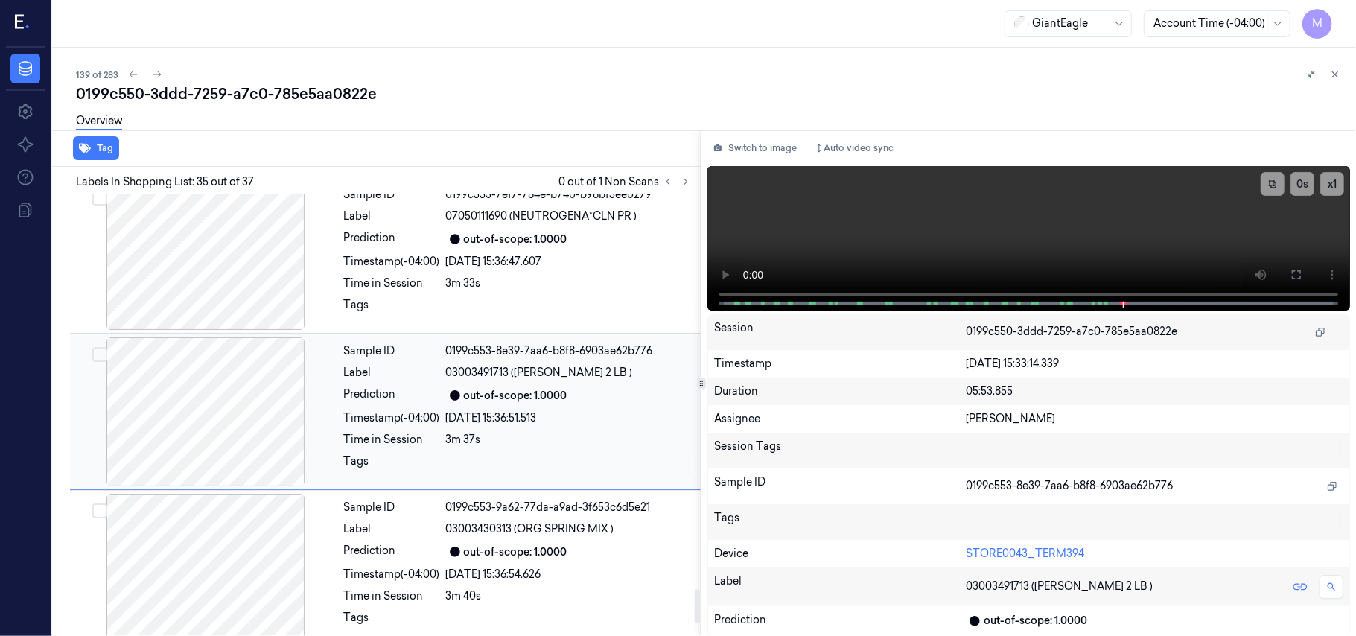
scroll to position [5289, 0]
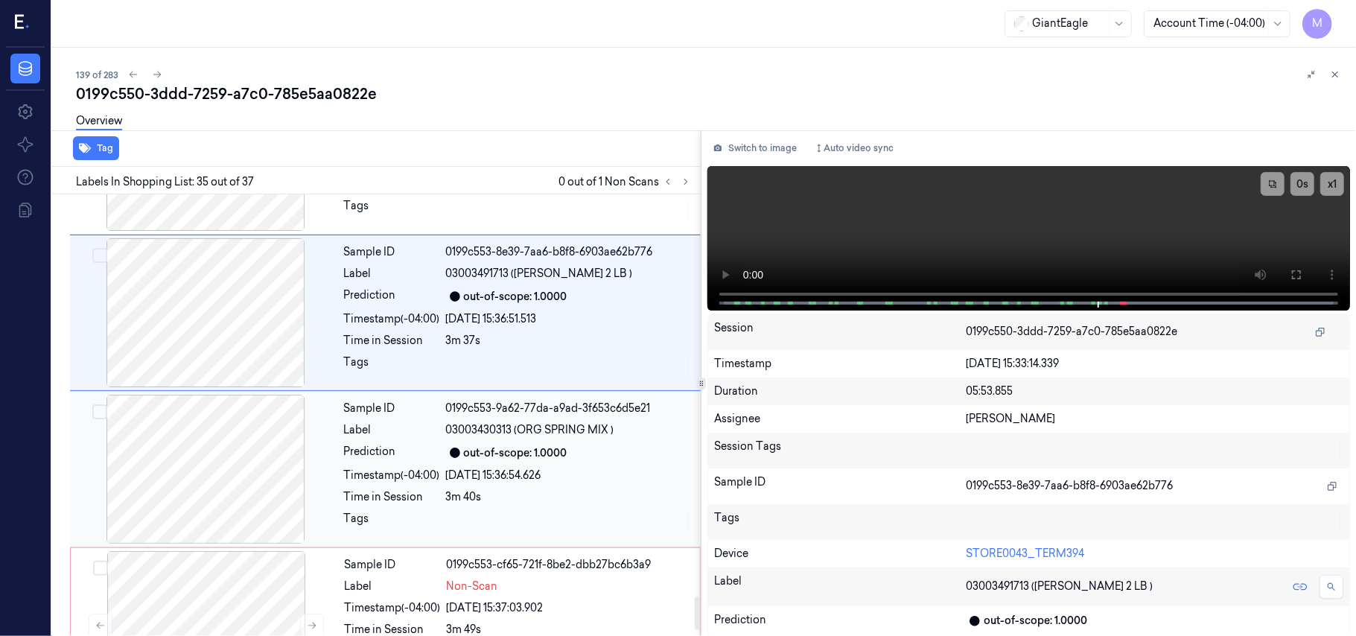
click at [527, 450] on div "out-of-scope: 1.0000" at bounding box center [516, 453] width 104 height 16
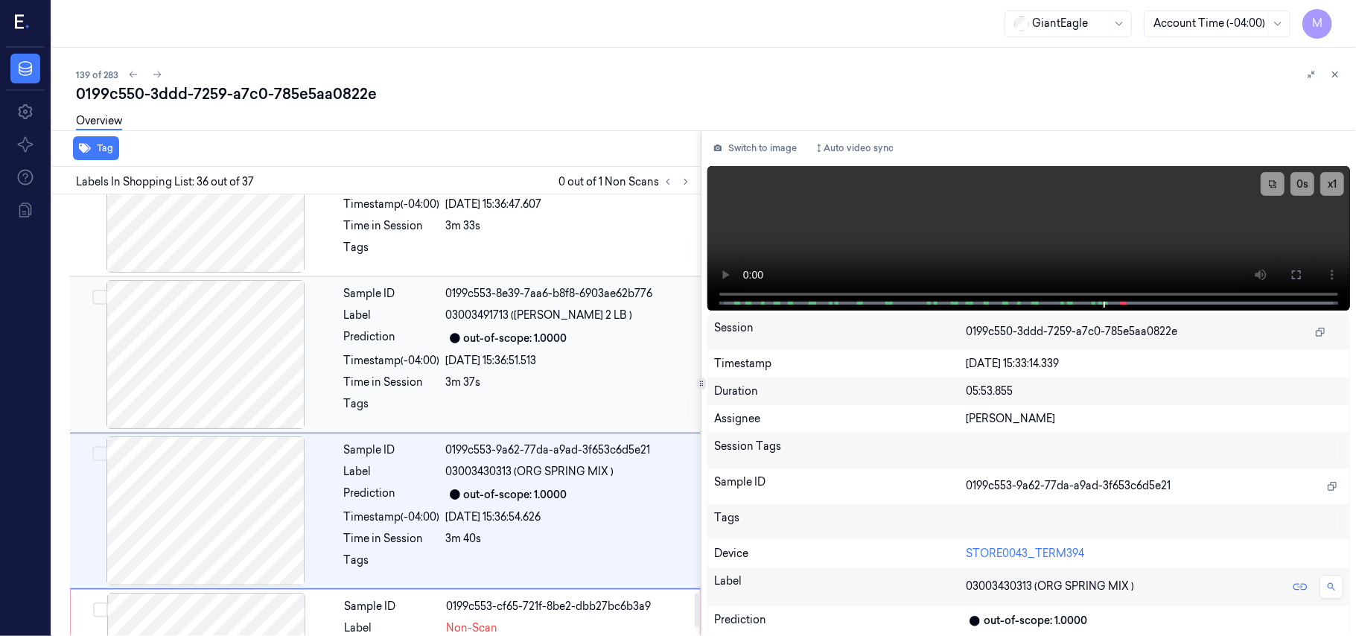
click at [497, 319] on span "03003491713 (TOM CAMPARI 2 LB )" at bounding box center [539, 316] width 187 height 16
click at [484, 322] on span "07050111690 (NEUTROGENA*CLN PR )" at bounding box center [541, 316] width 191 height 16
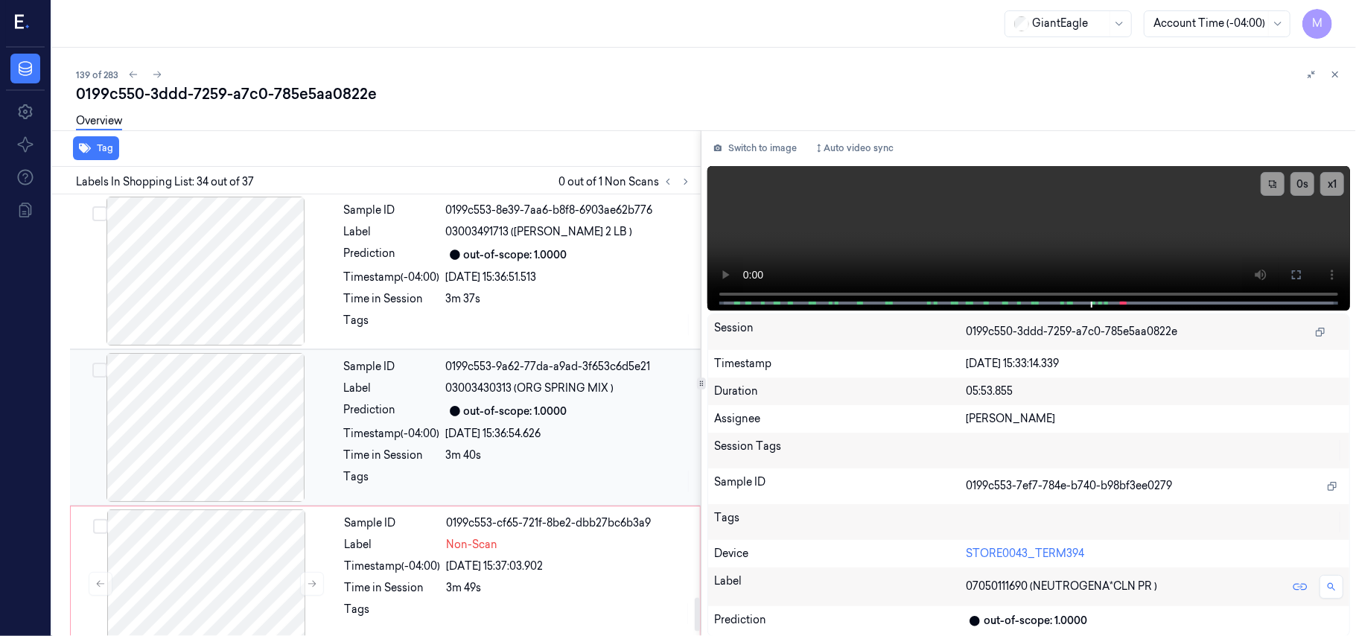
scroll to position [5132, 0]
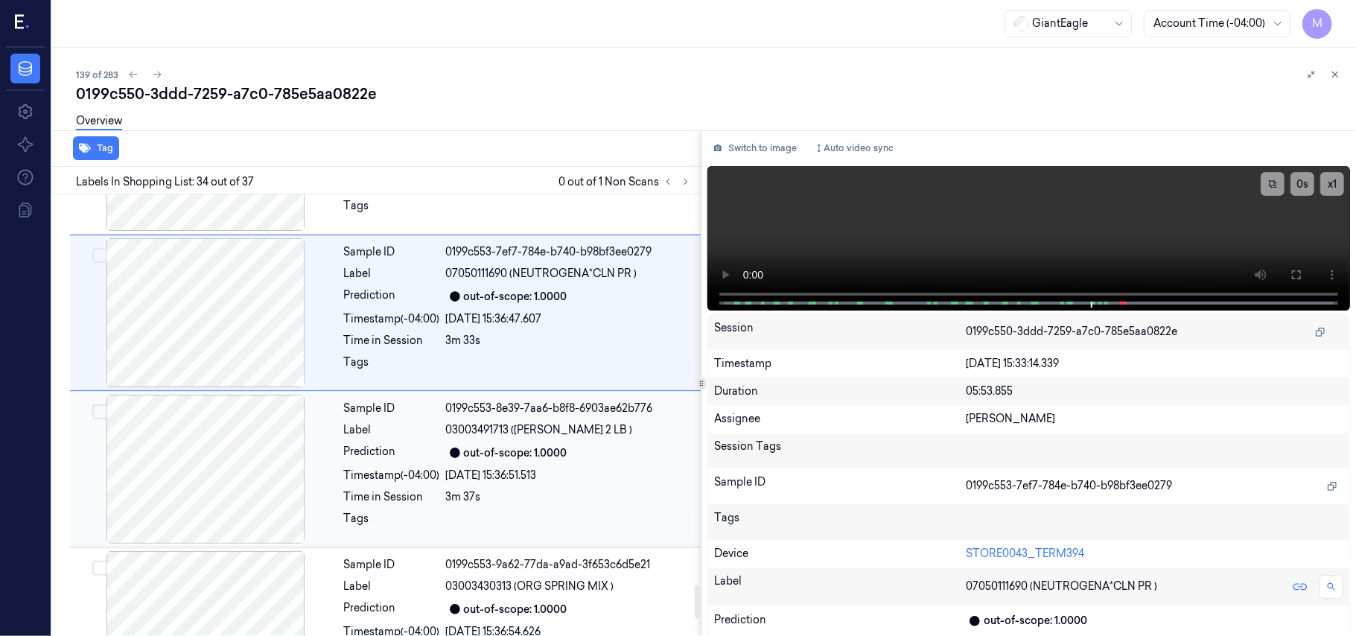
click at [432, 430] on div "Label" at bounding box center [392, 430] width 96 height 16
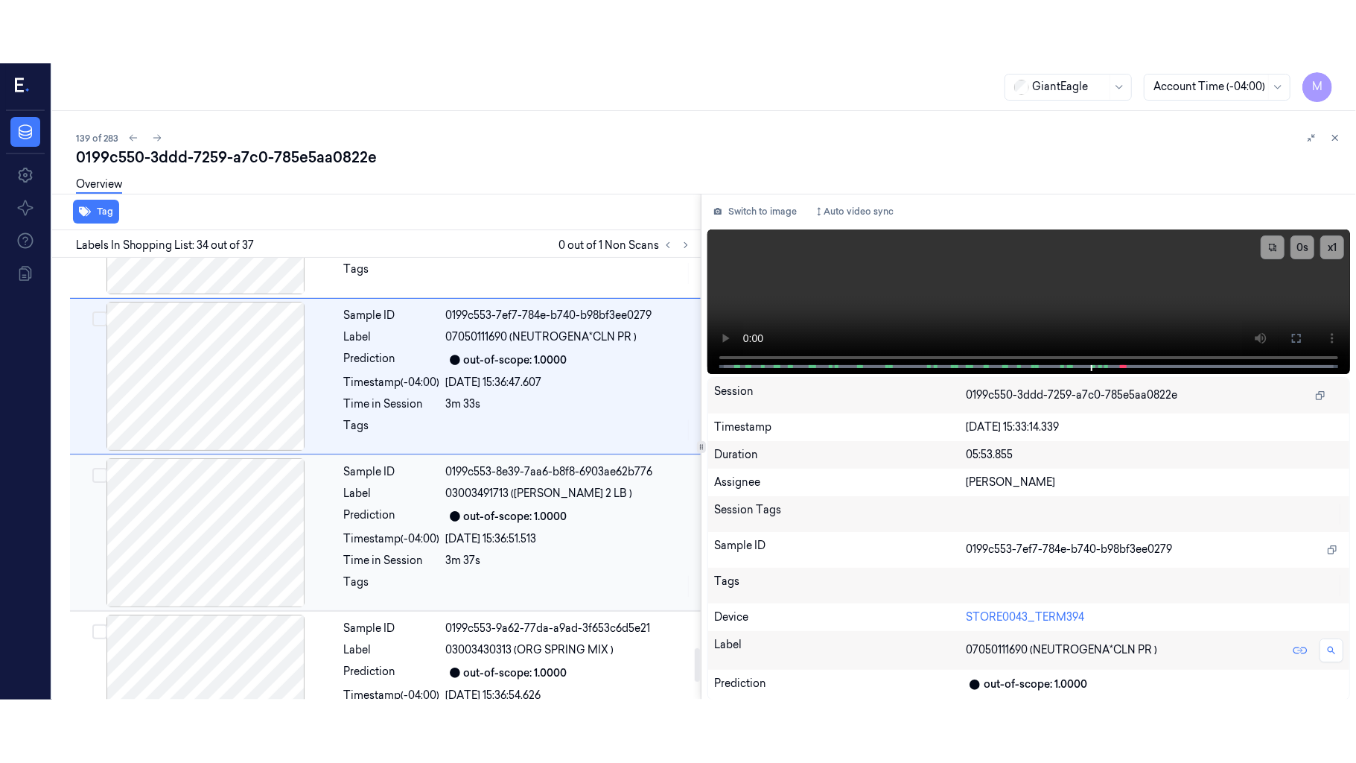
scroll to position [5190, 0]
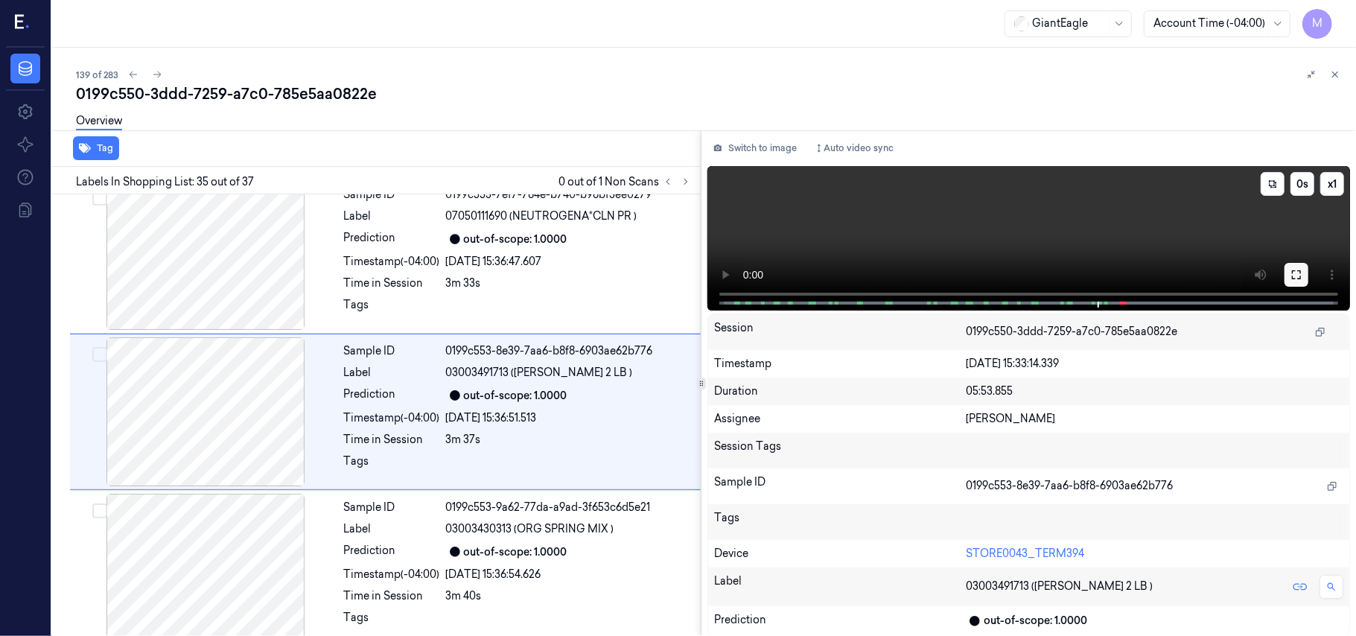
click at [1294, 273] on icon at bounding box center [1297, 275] width 12 height 12
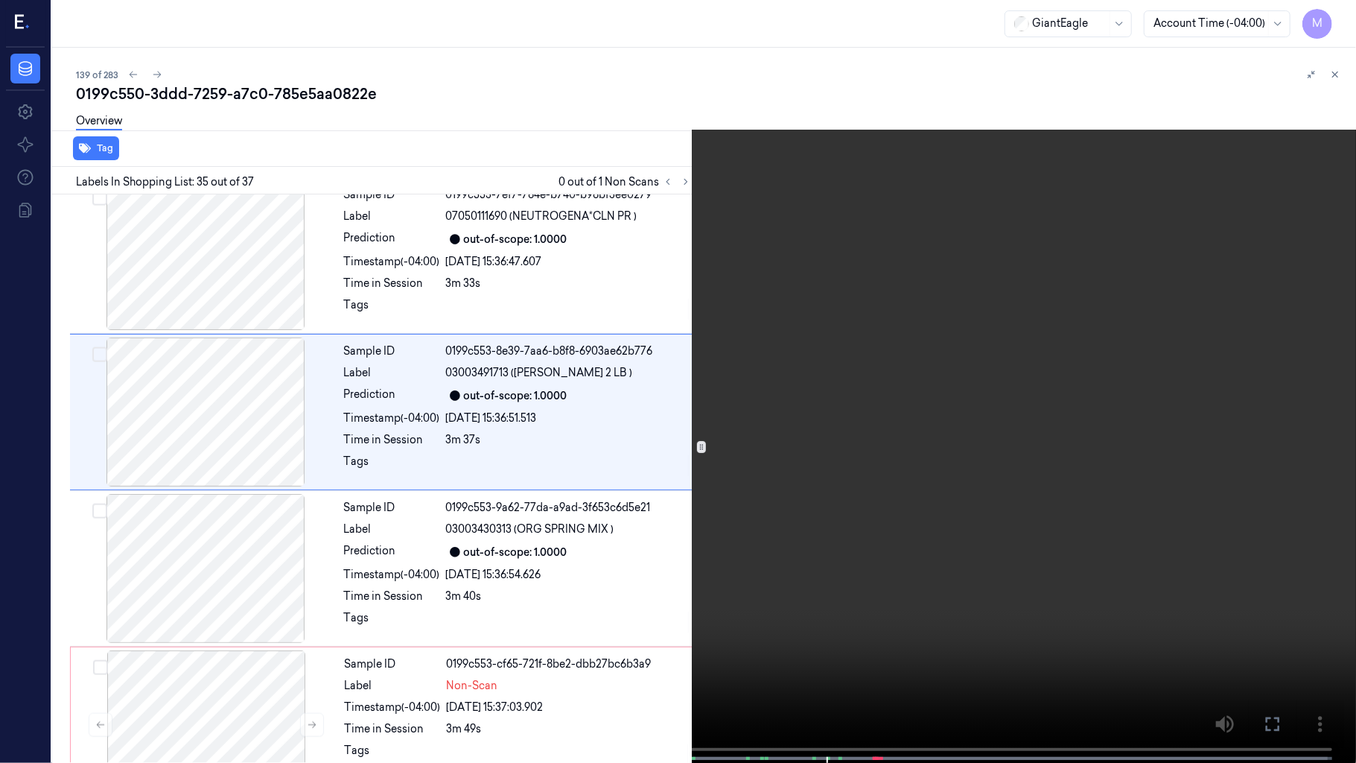
click at [990, 349] on video at bounding box center [678, 383] width 1356 height 766
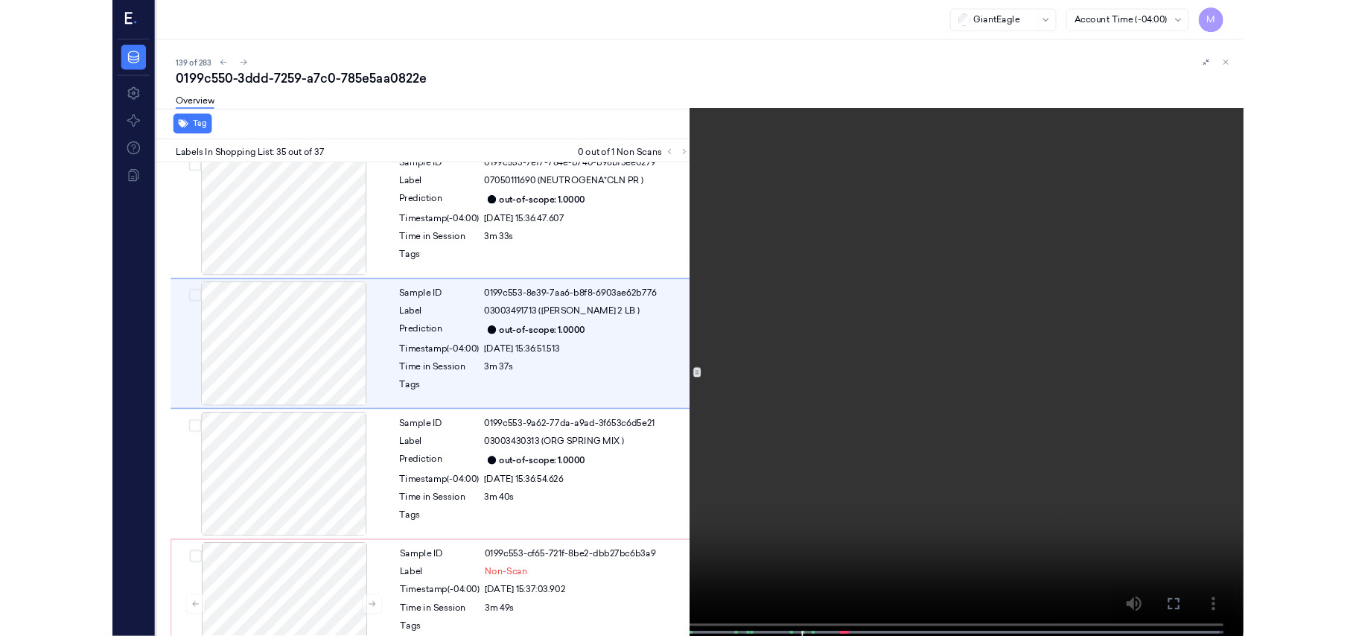
scroll to position [5127, 0]
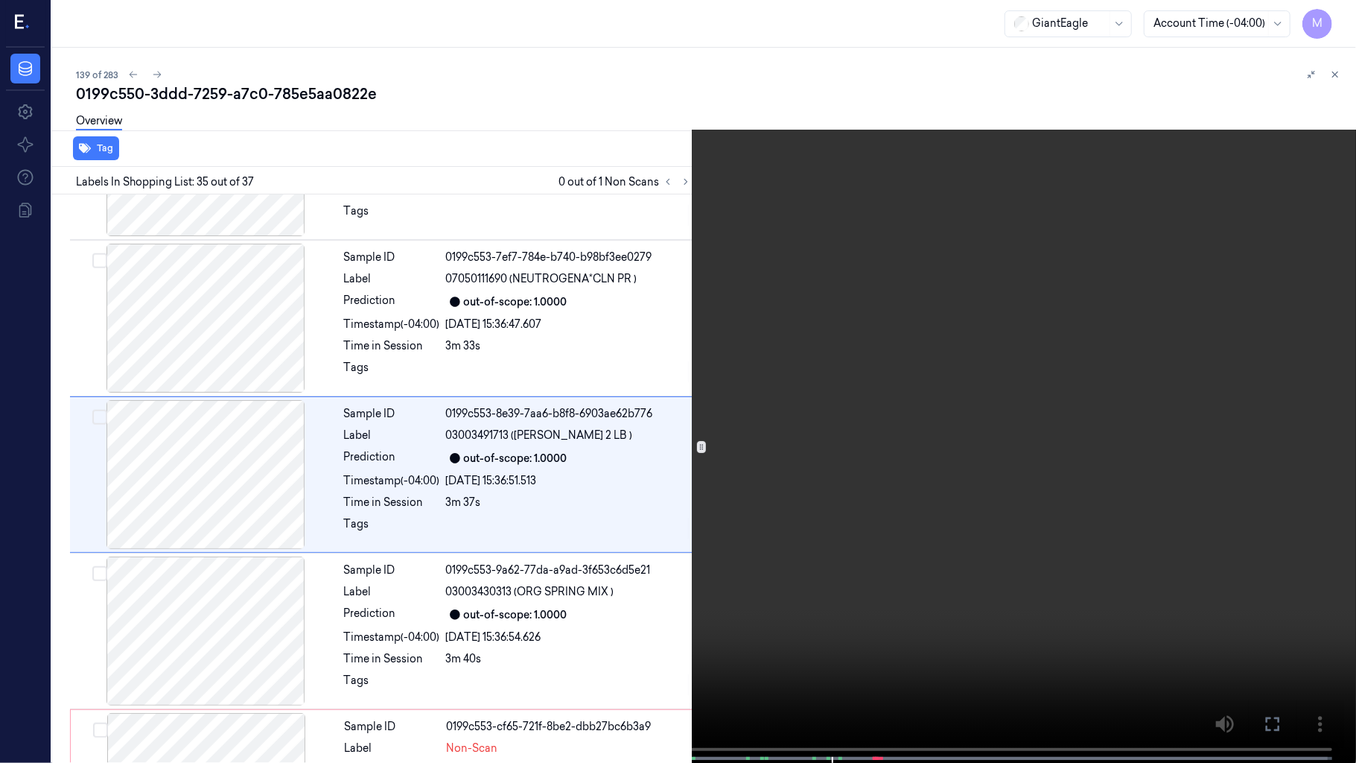
click at [847, 494] on video at bounding box center [678, 383] width 1356 height 766
click at [0, 0] on icon at bounding box center [0, 0] width 0 height 0
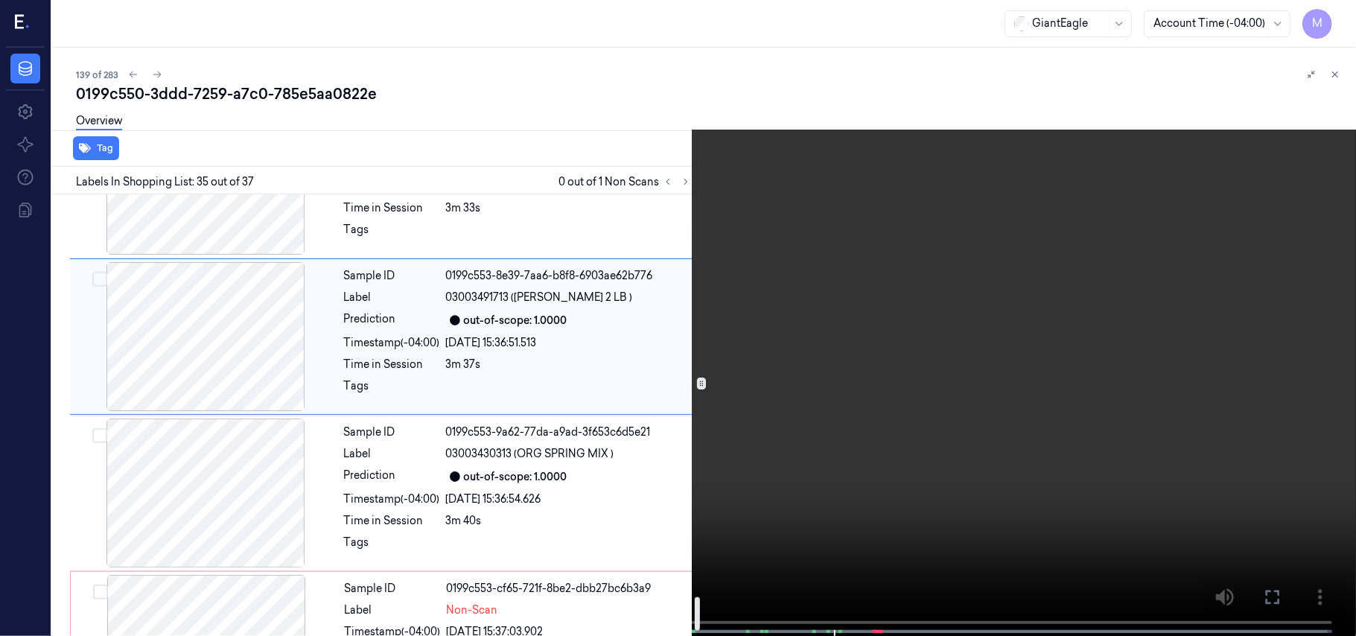
scroll to position [5366, 0]
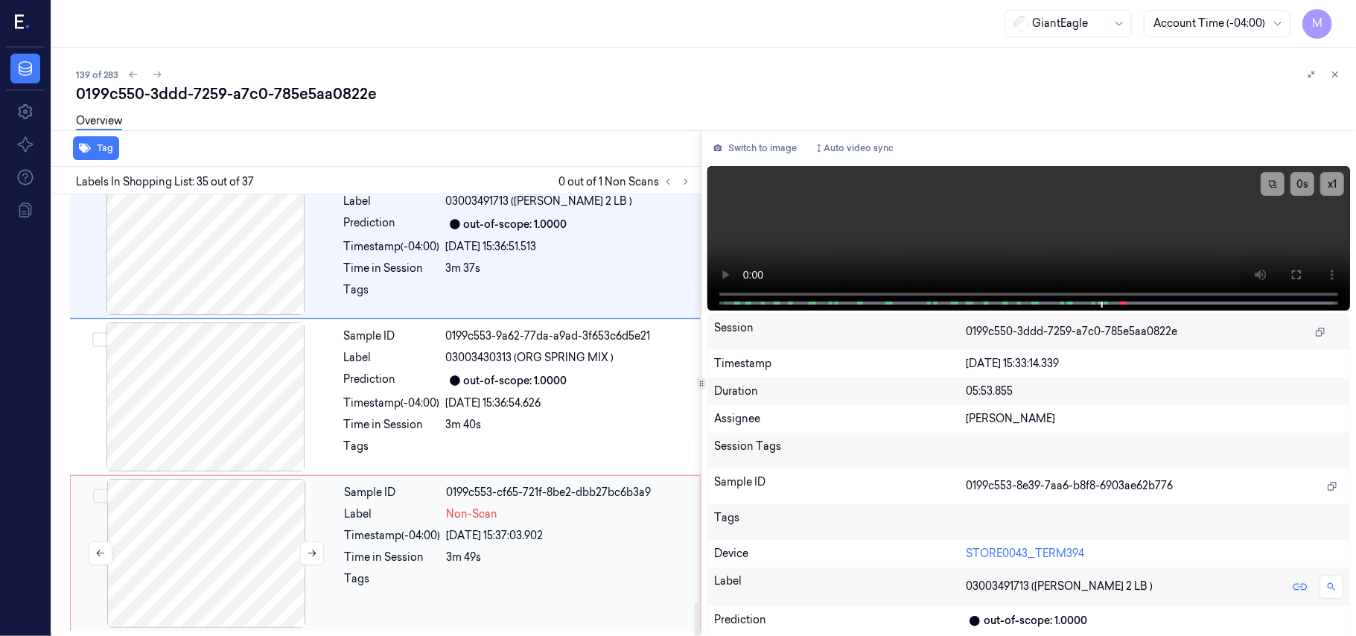
click at [229, 506] on div at bounding box center [206, 553] width 265 height 149
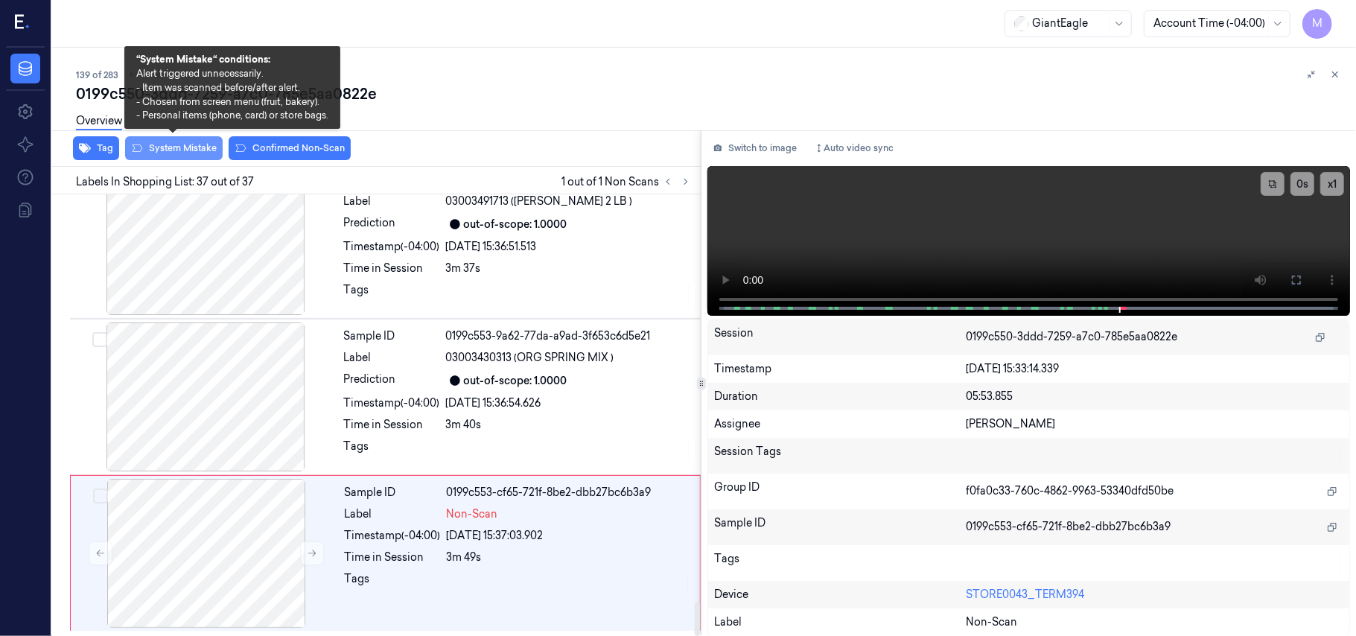
click at [173, 143] on button "System Mistake" at bounding box center [174, 148] width 98 height 24
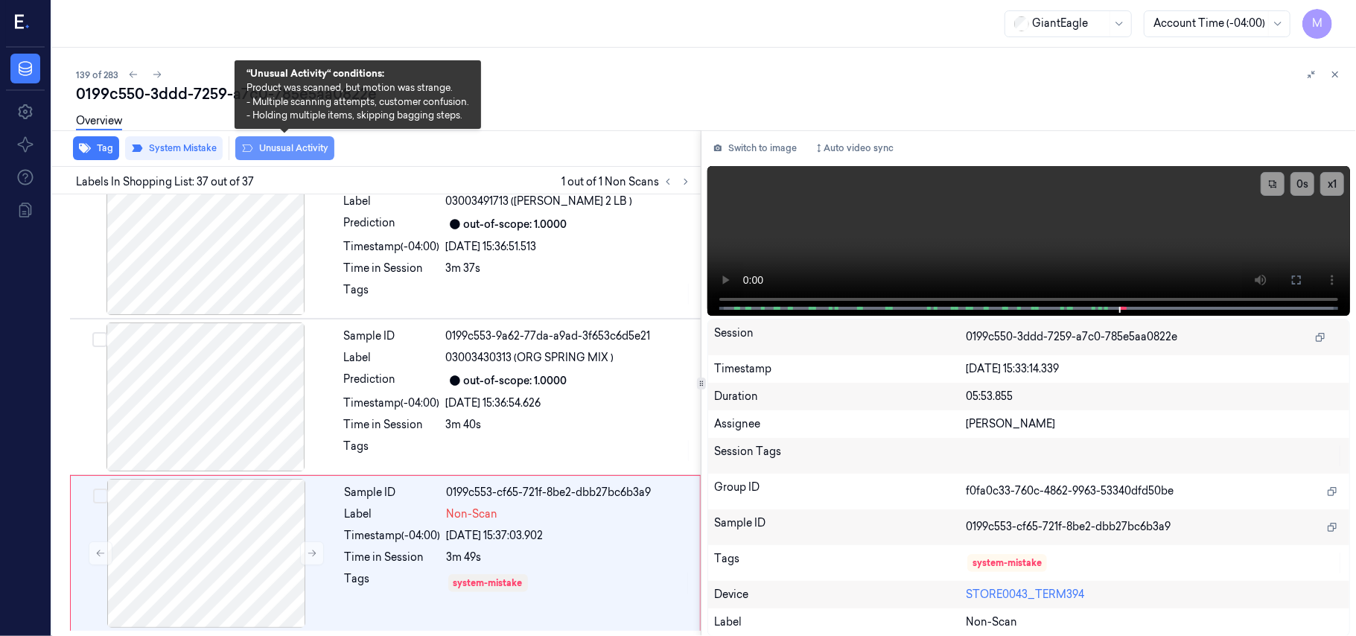
click at [299, 147] on button "Unusual Activity" at bounding box center [284, 148] width 99 height 24
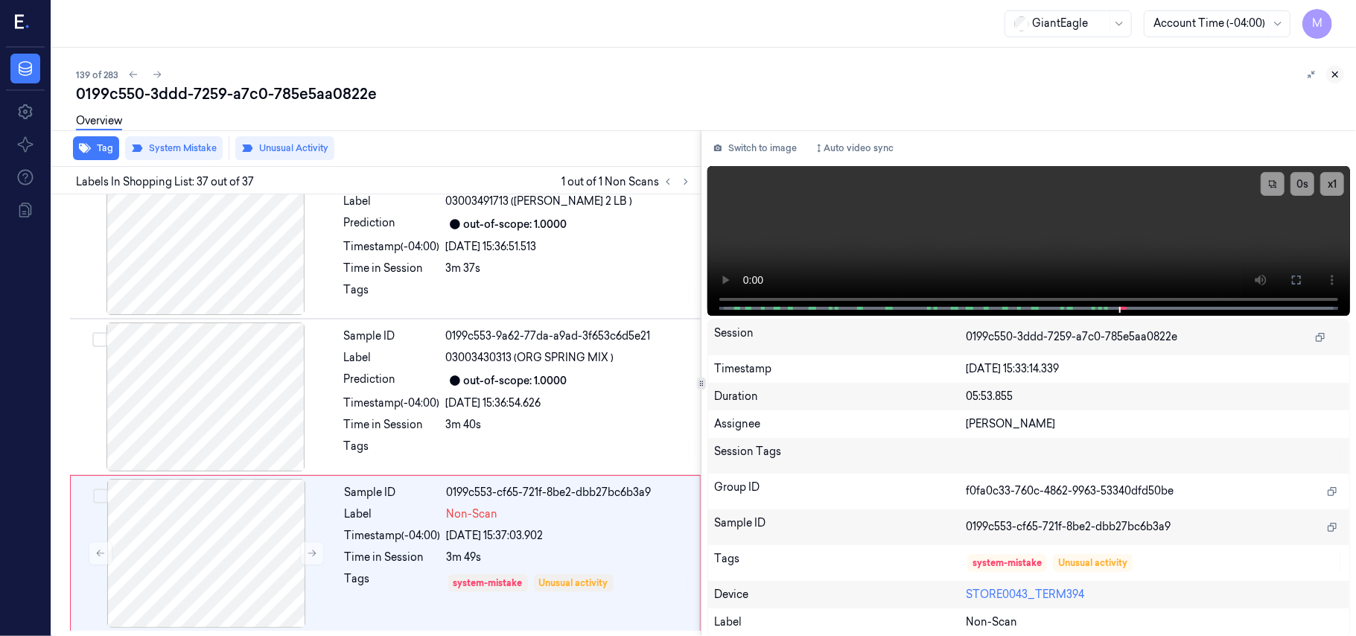
click at [1335, 72] on icon at bounding box center [1335, 74] width 10 height 10
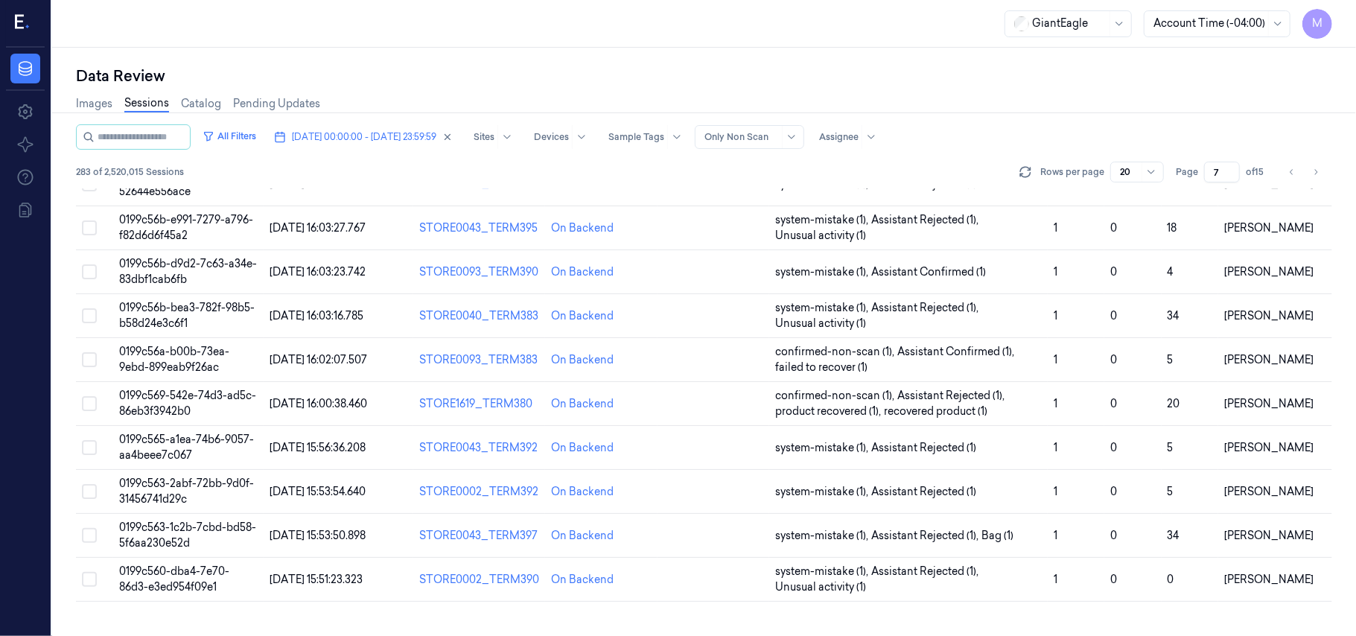
scroll to position [495, 0]
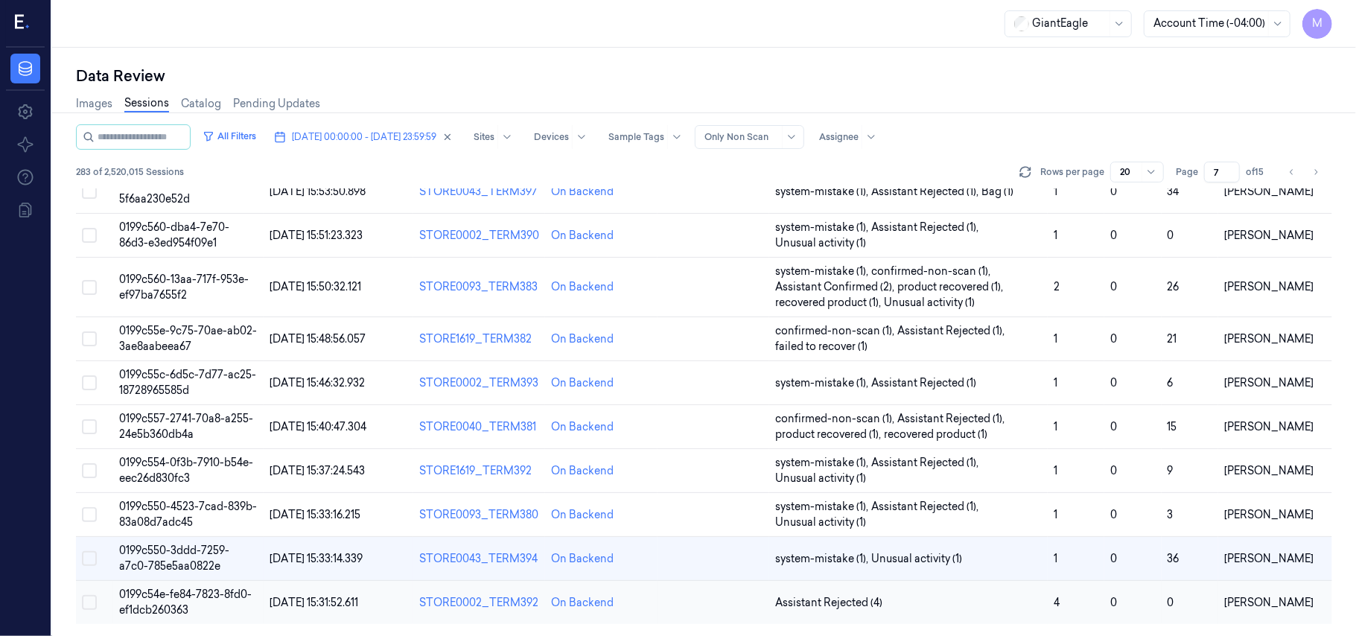
click at [188, 590] on span "0199c54e-fe84-7823-8fd0-ef1dcb260363" at bounding box center [185, 602] width 133 height 29
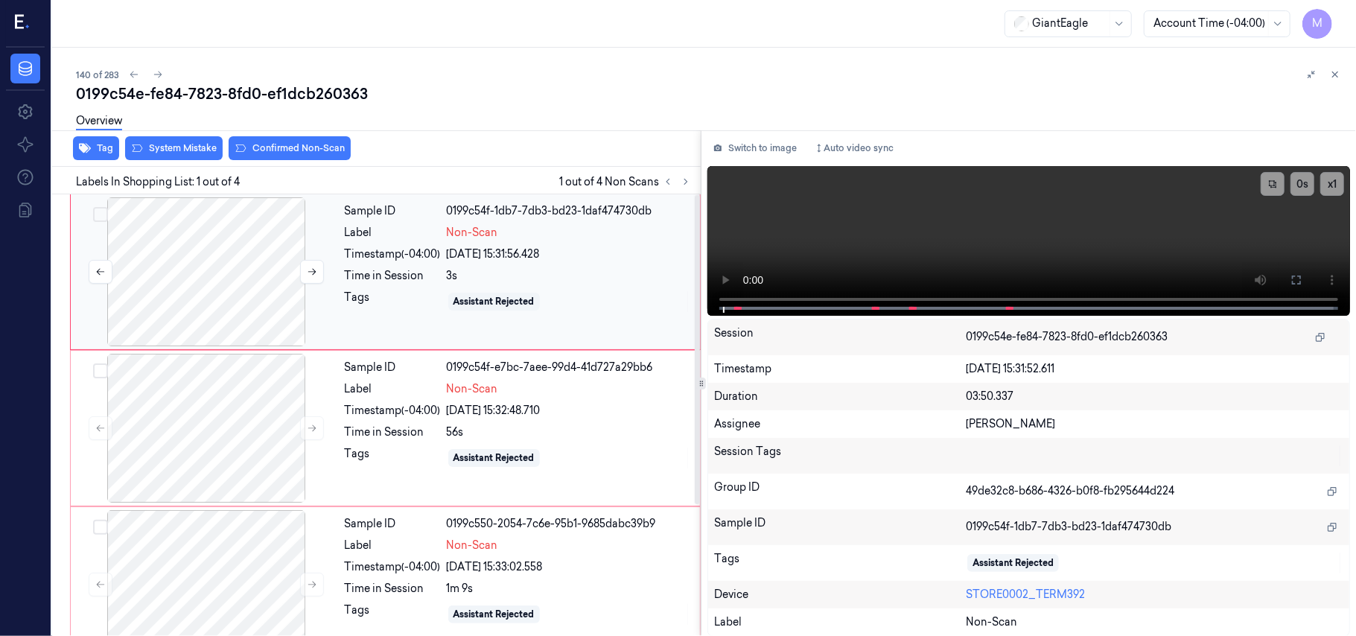
click at [228, 253] on div at bounding box center [206, 271] width 265 height 149
click at [1291, 278] on icon at bounding box center [1297, 280] width 12 height 12
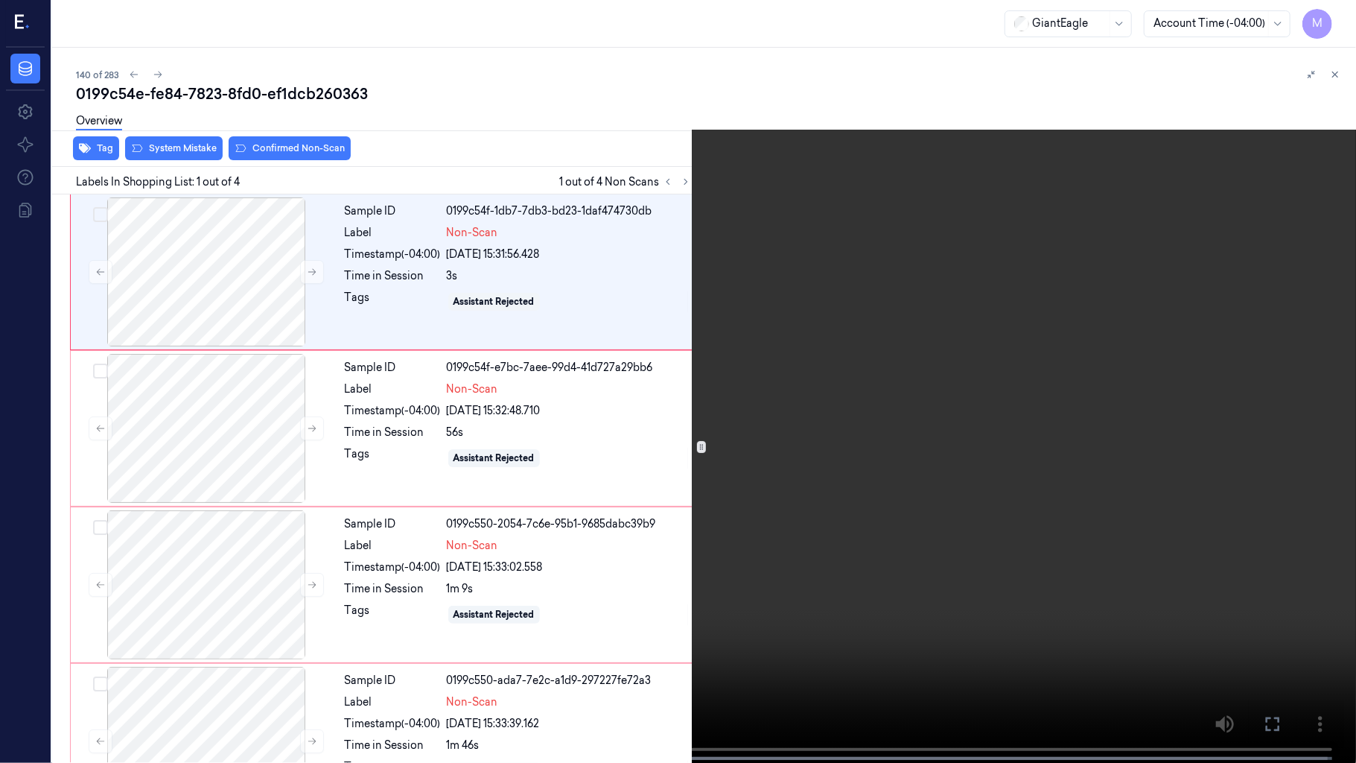
click at [834, 319] on video at bounding box center [678, 383] width 1356 height 766
click at [839, 398] on video at bounding box center [678, 383] width 1356 height 766
click at [0, 0] on icon at bounding box center [0, 0] width 0 height 0
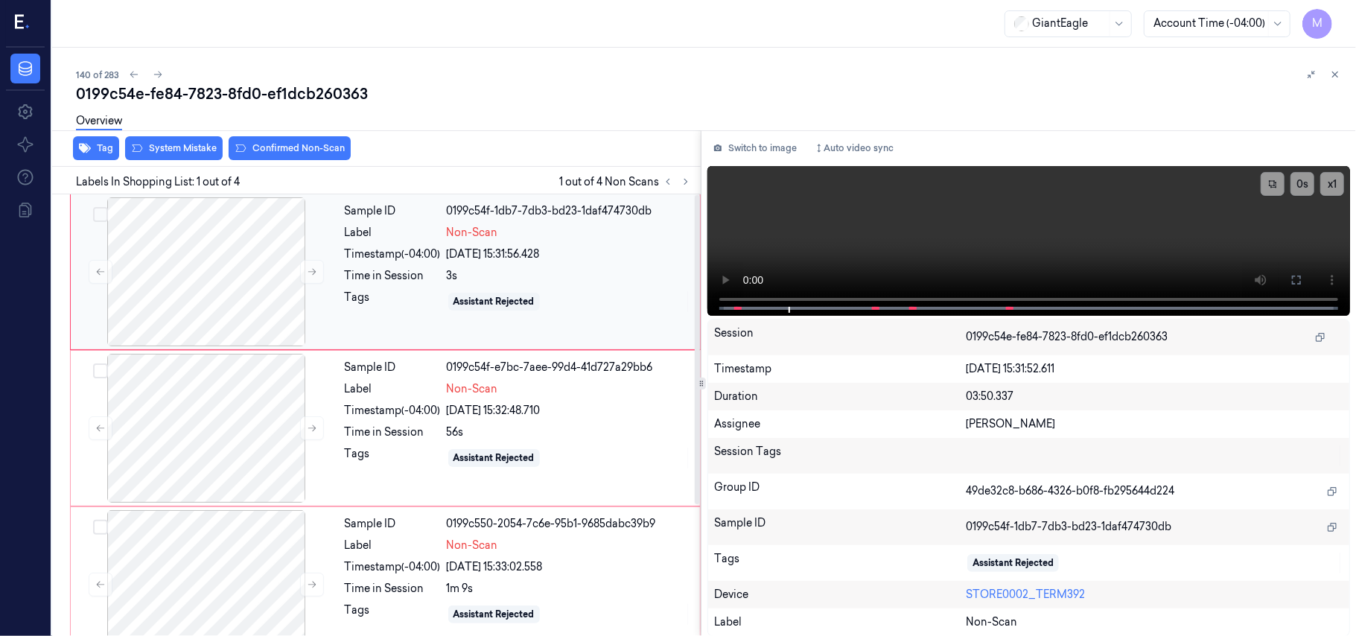
click at [543, 277] on div "3s" at bounding box center [569, 276] width 244 height 16
click at [1294, 281] on icon at bounding box center [1297, 280] width 12 height 12
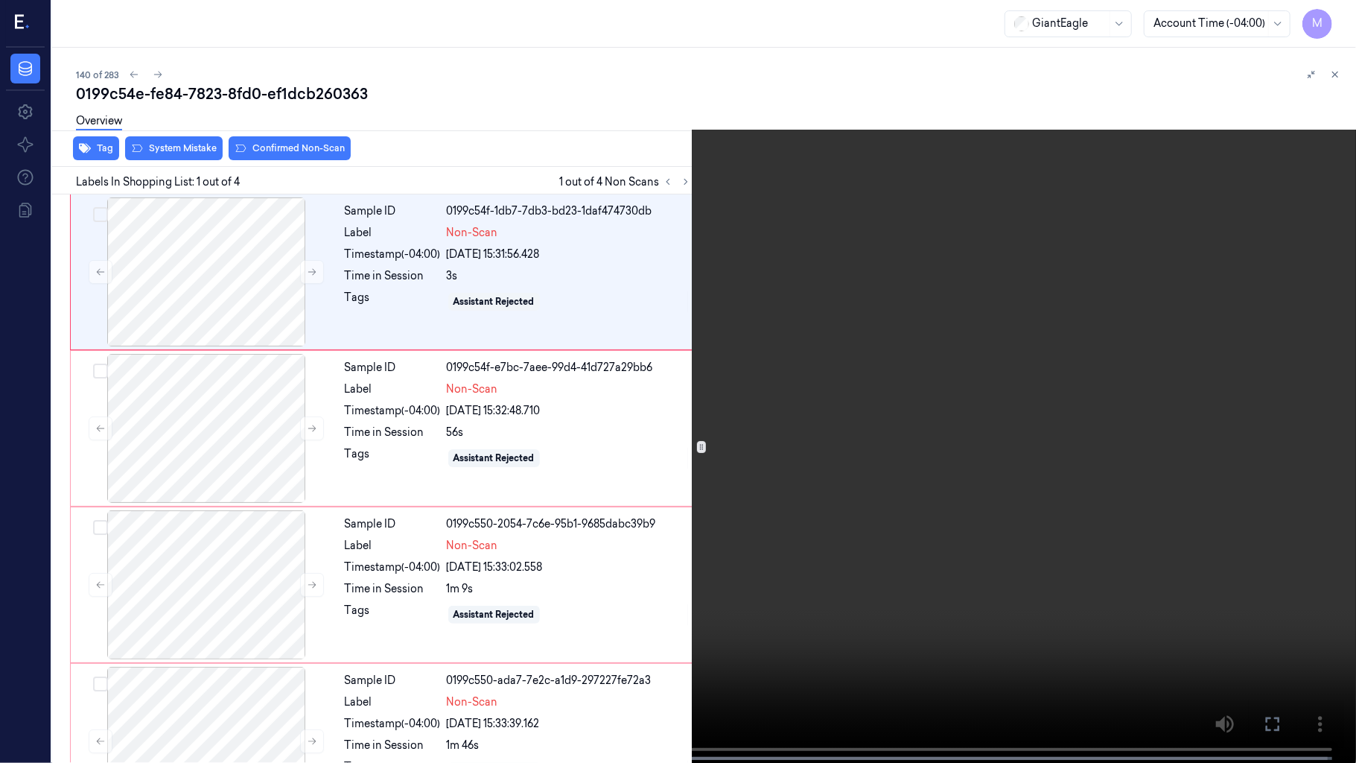
click at [784, 372] on video at bounding box center [678, 383] width 1356 height 766
click at [841, 387] on video at bounding box center [678, 383] width 1356 height 766
click at [0, 0] on icon at bounding box center [0, 0] width 0 height 0
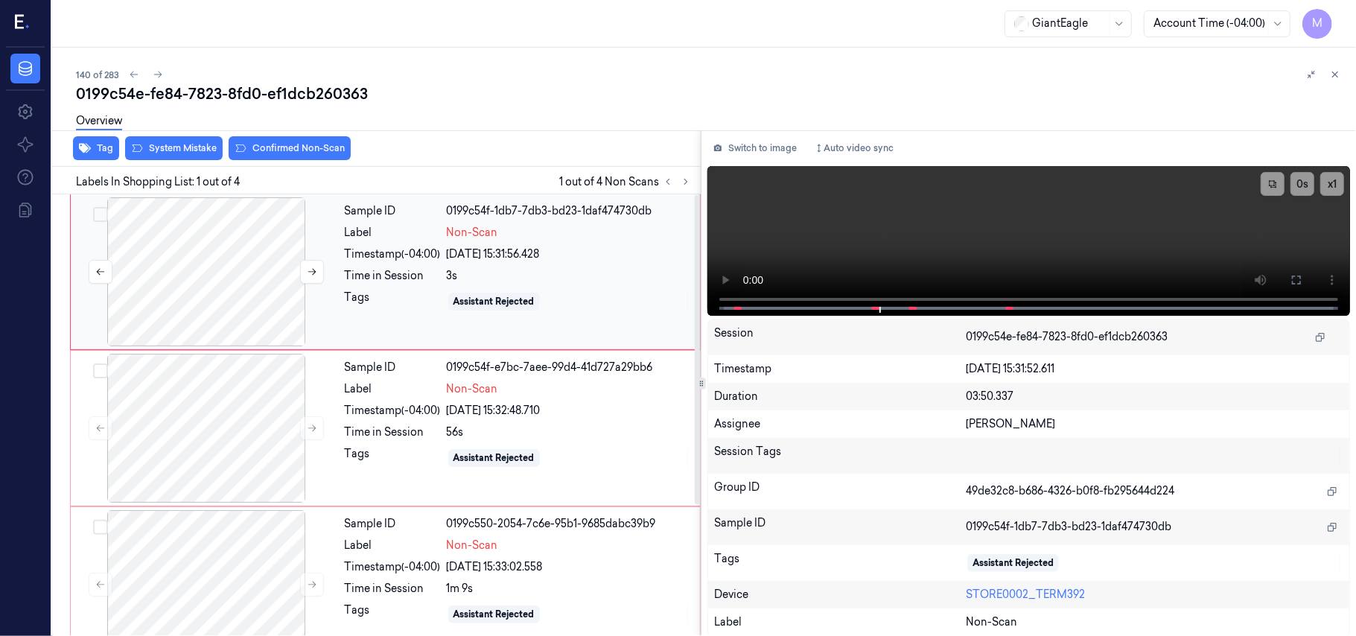
click at [215, 263] on div at bounding box center [206, 271] width 265 height 149
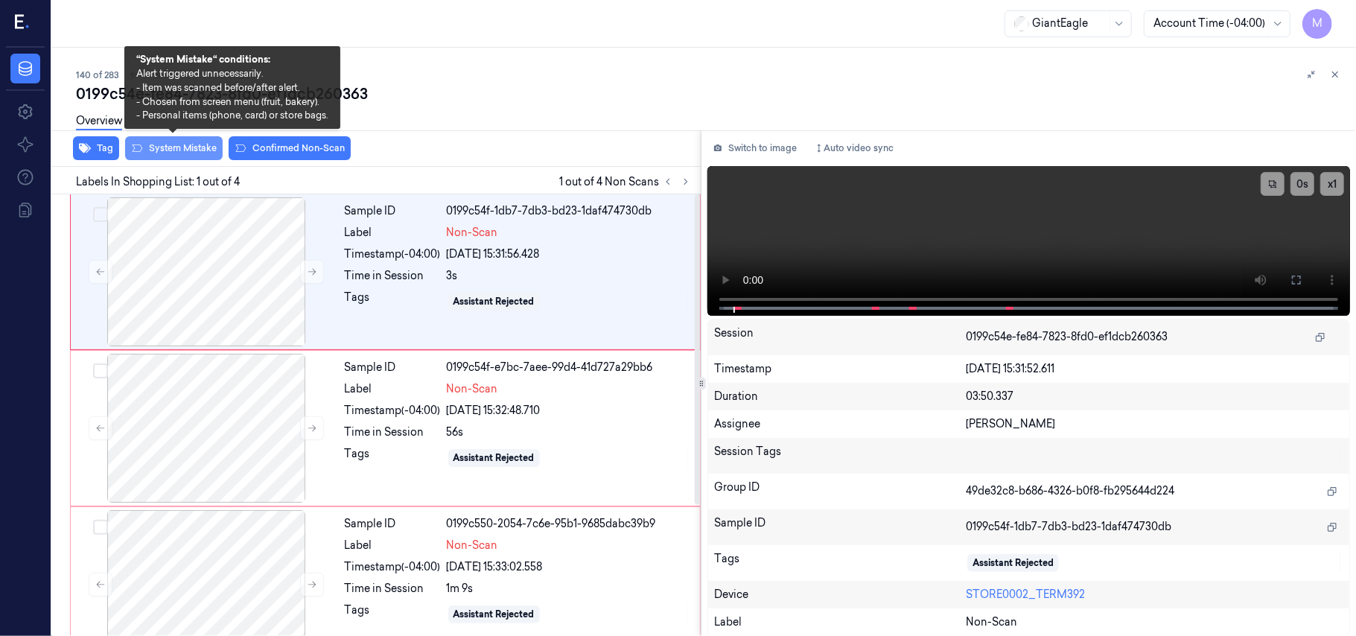
click at [185, 141] on button "System Mistake" at bounding box center [174, 148] width 98 height 24
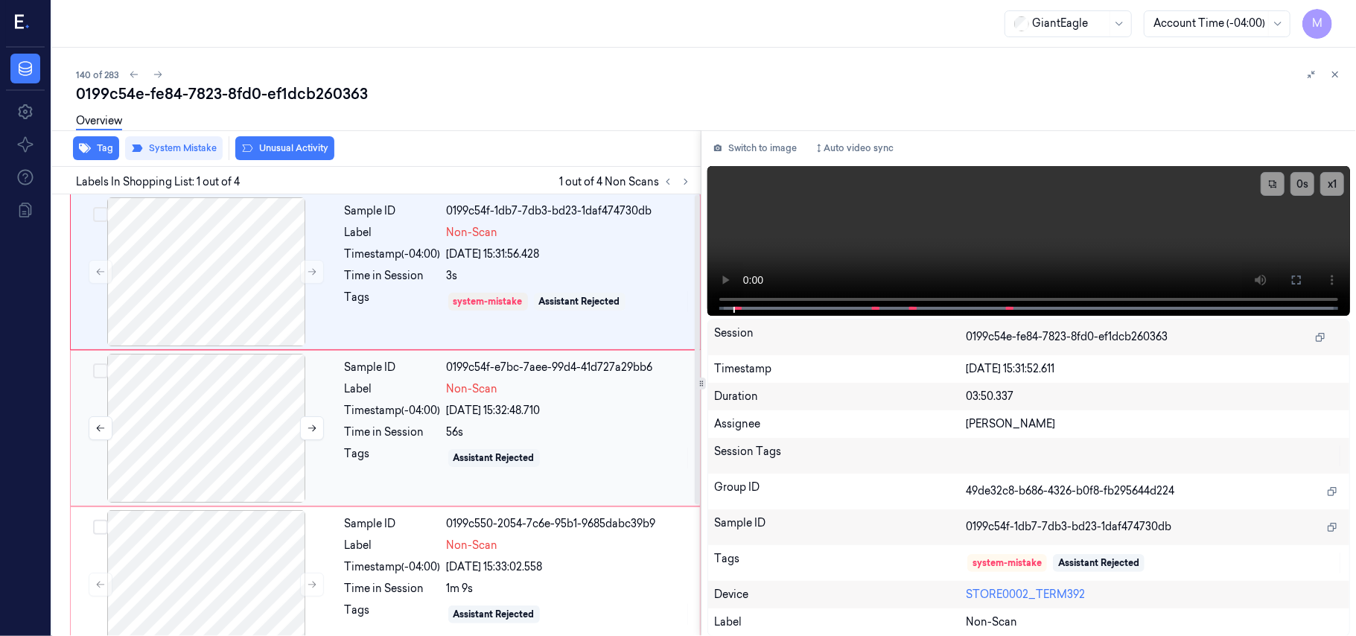
click at [188, 390] on div at bounding box center [206, 428] width 265 height 149
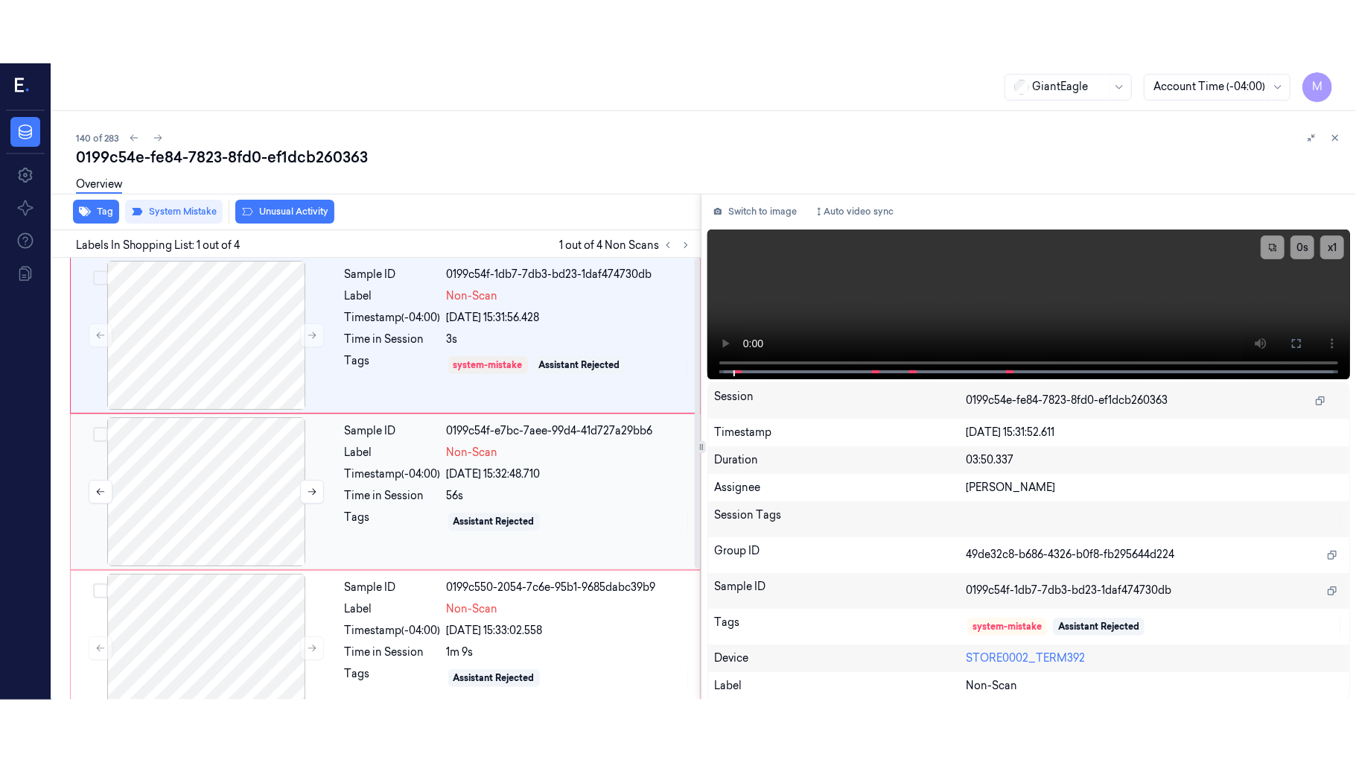
scroll to position [13, 0]
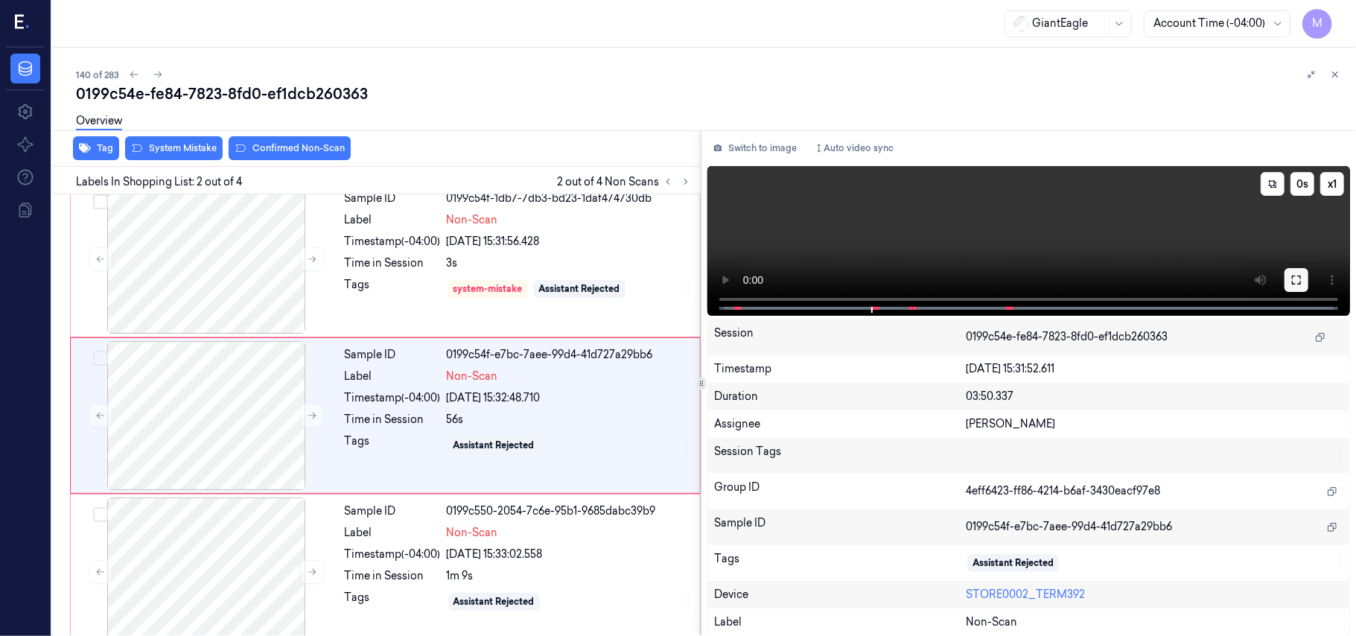
click at [1297, 279] on icon at bounding box center [1297, 280] width 12 height 12
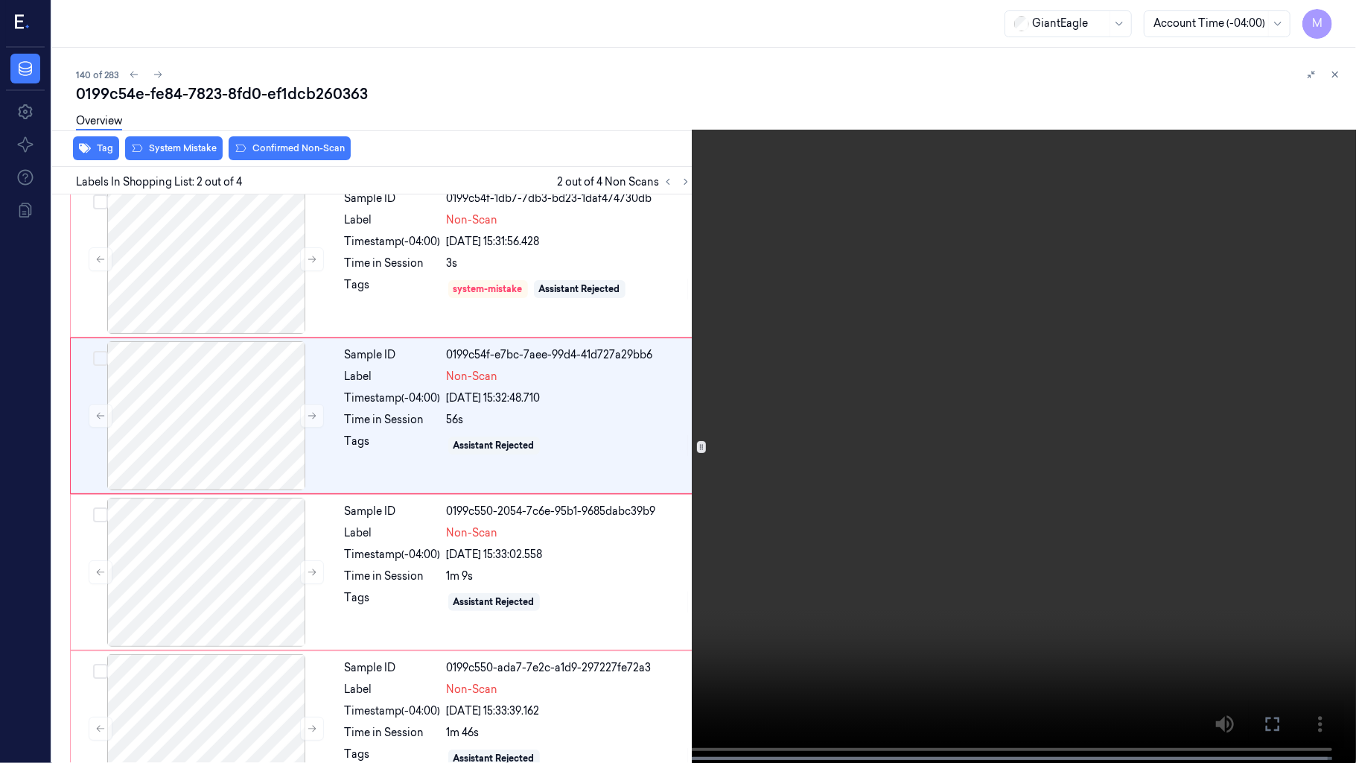
click at [894, 438] on video at bounding box center [678, 383] width 1356 height 766
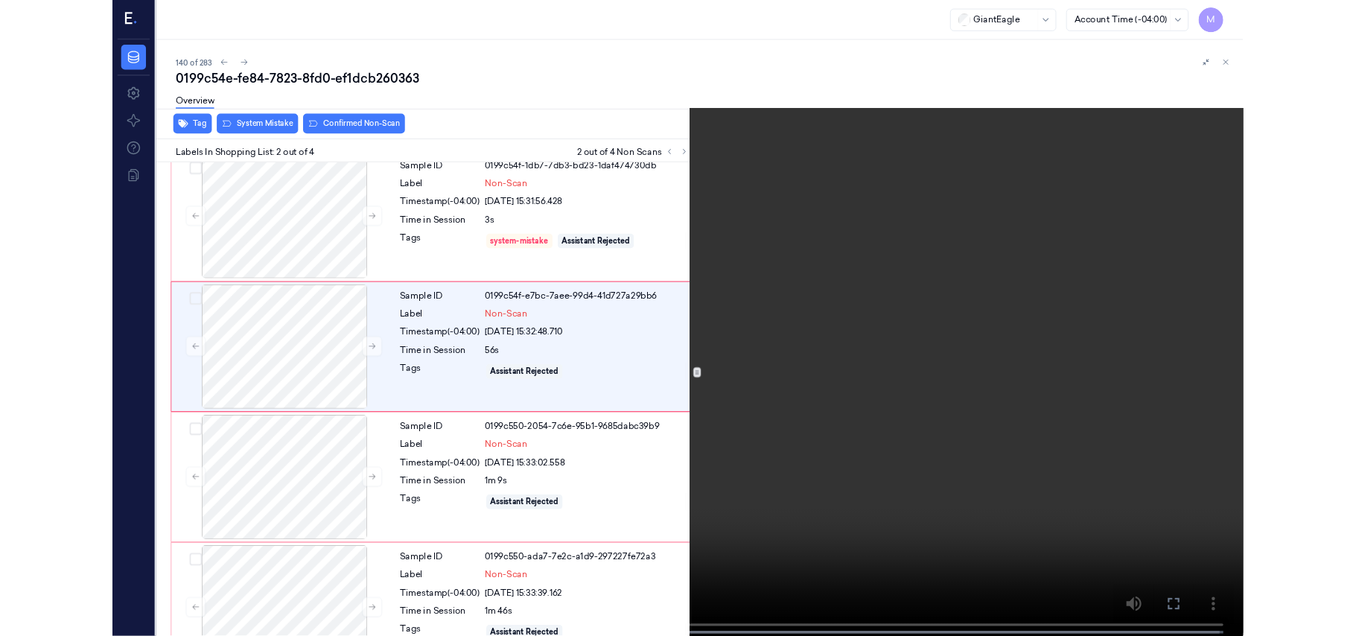
scroll to position [0, 0]
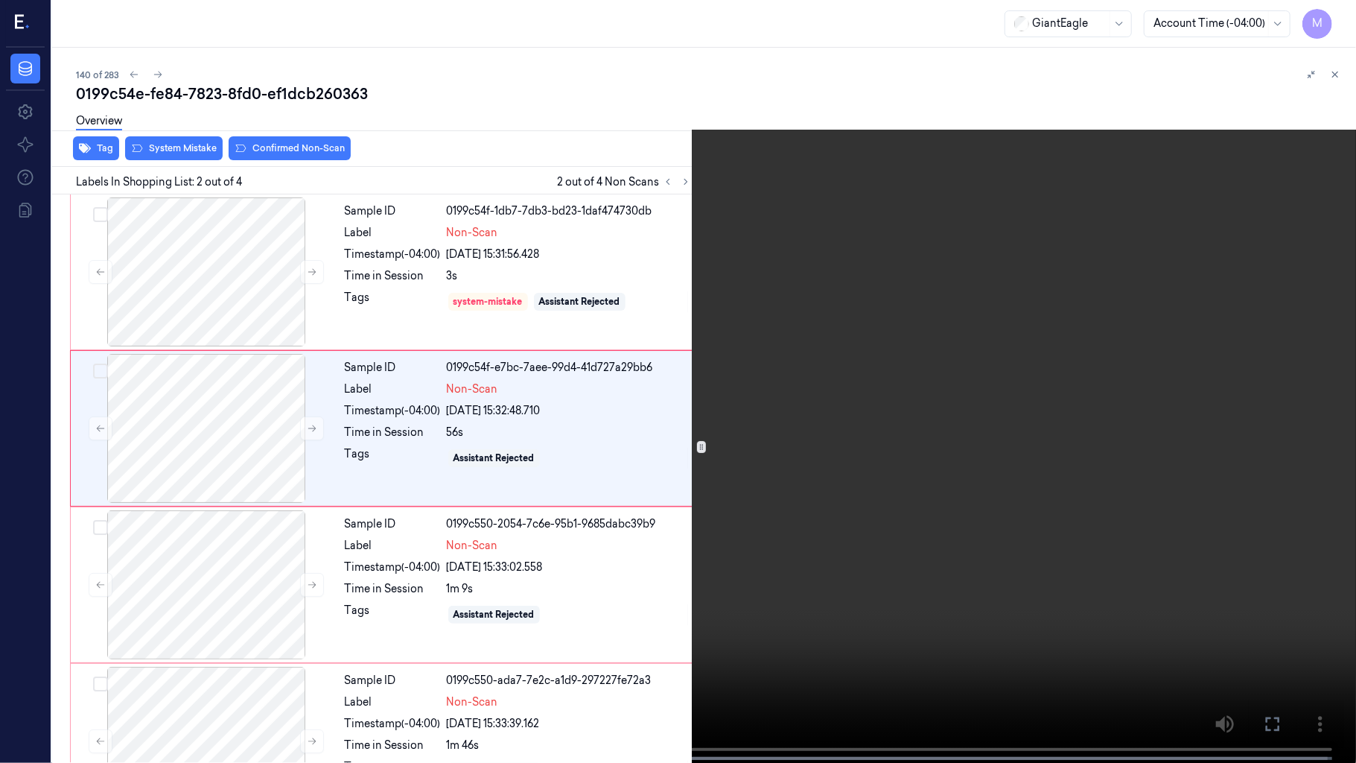
click at [894, 438] on video at bounding box center [678, 383] width 1356 height 766
click at [653, 435] on video at bounding box center [678, 383] width 1356 height 766
click at [0, 0] on icon at bounding box center [0, 0] width 0 height 0
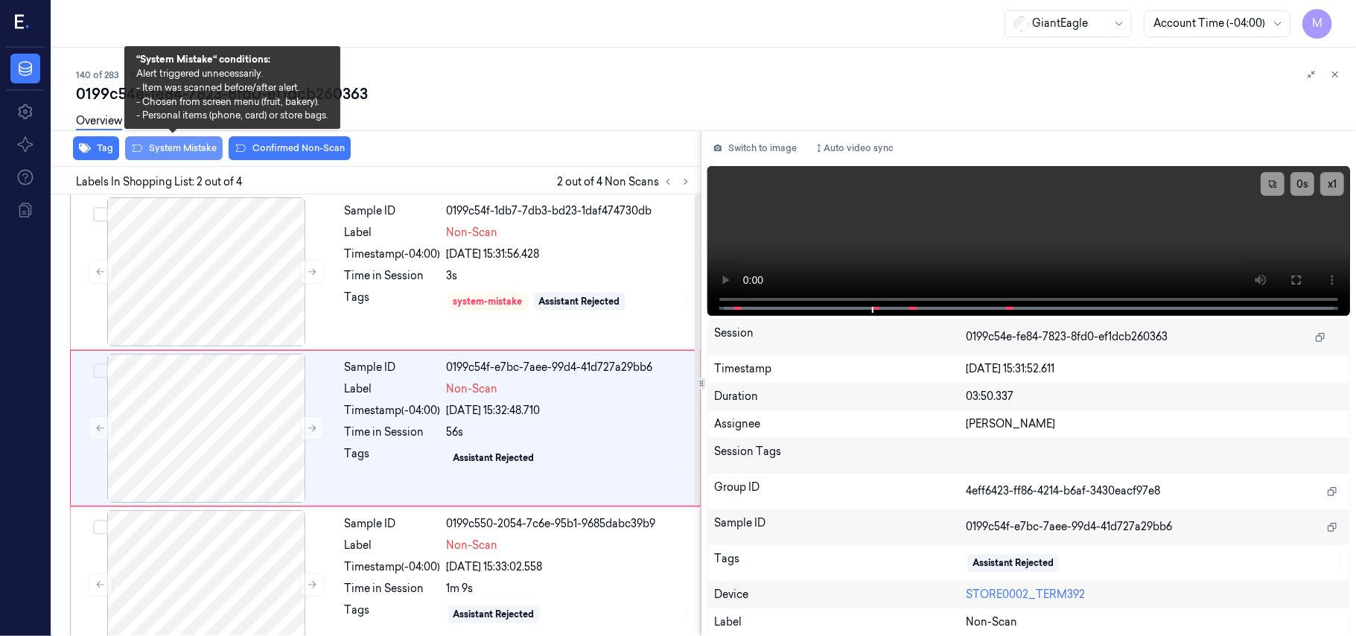
click at [188, 150] on button "System Mistake" at bounding box center [174, 148] width 98 height 24
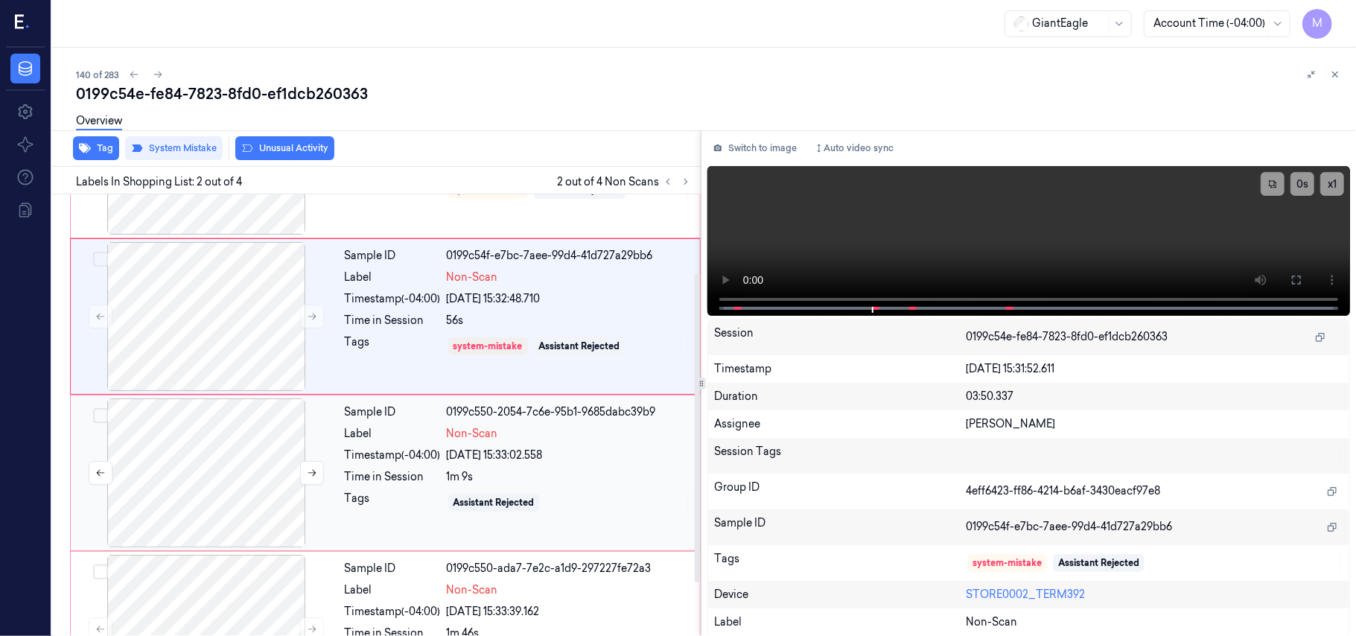
click at [217, 429] on div at bounding box center [206, 472] width 265 height 149
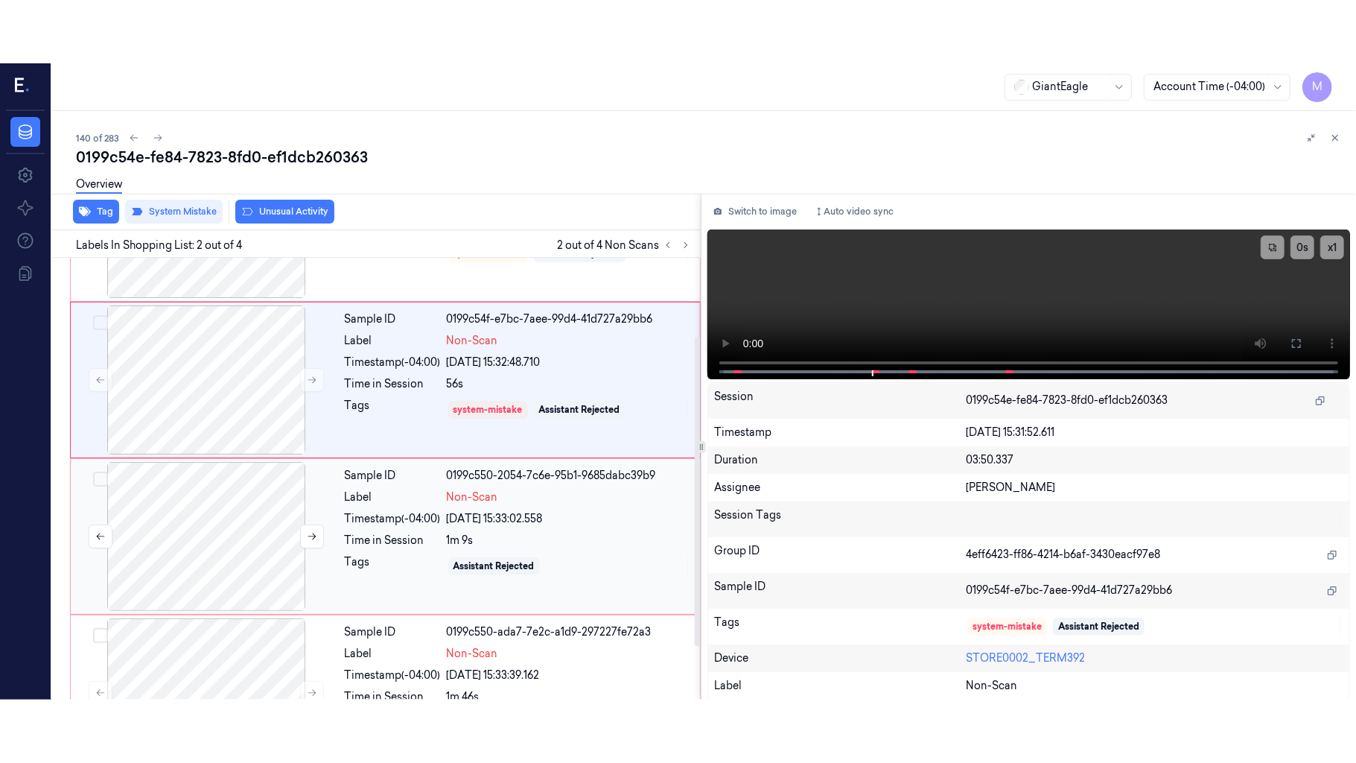
scroll to position [170, 0]
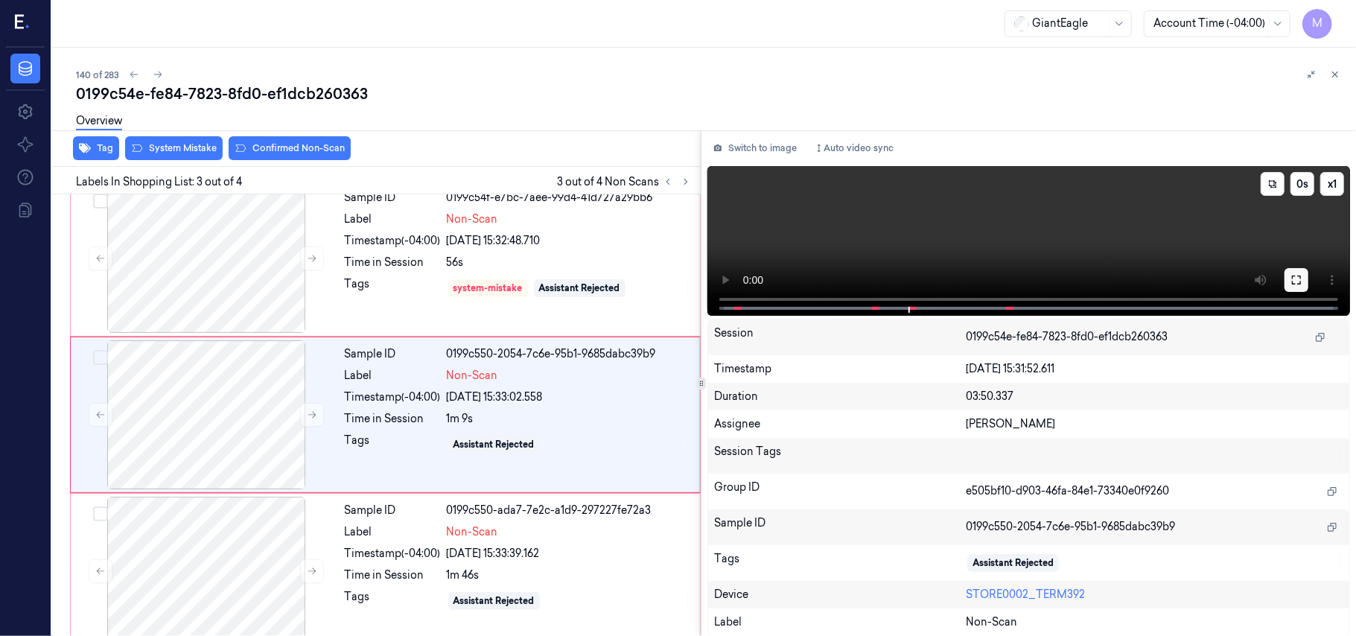
click at [1288, 278] on button at bounding box center [1297, 280] width 24 height 24
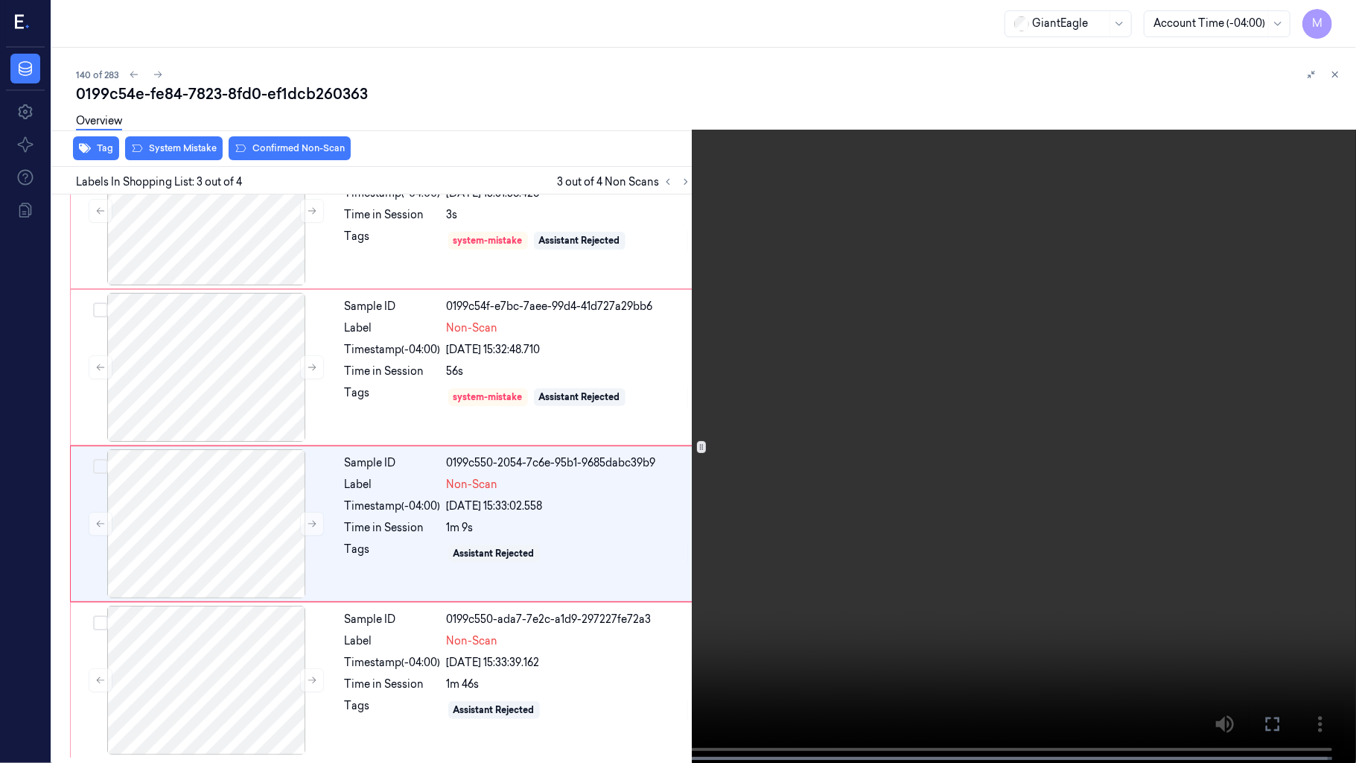
click at [780, 451] on video at bounding box center [678, 383] width 1356 height 766
click at [690, 456] on video at bounding box center [678, 383] width 1356 height 766
click at [716, 502] on video at bounding box center [678, 383] width 1356 height 766
click at [825, 486] on video at bounding box center [678, 383] width 1356 height 766
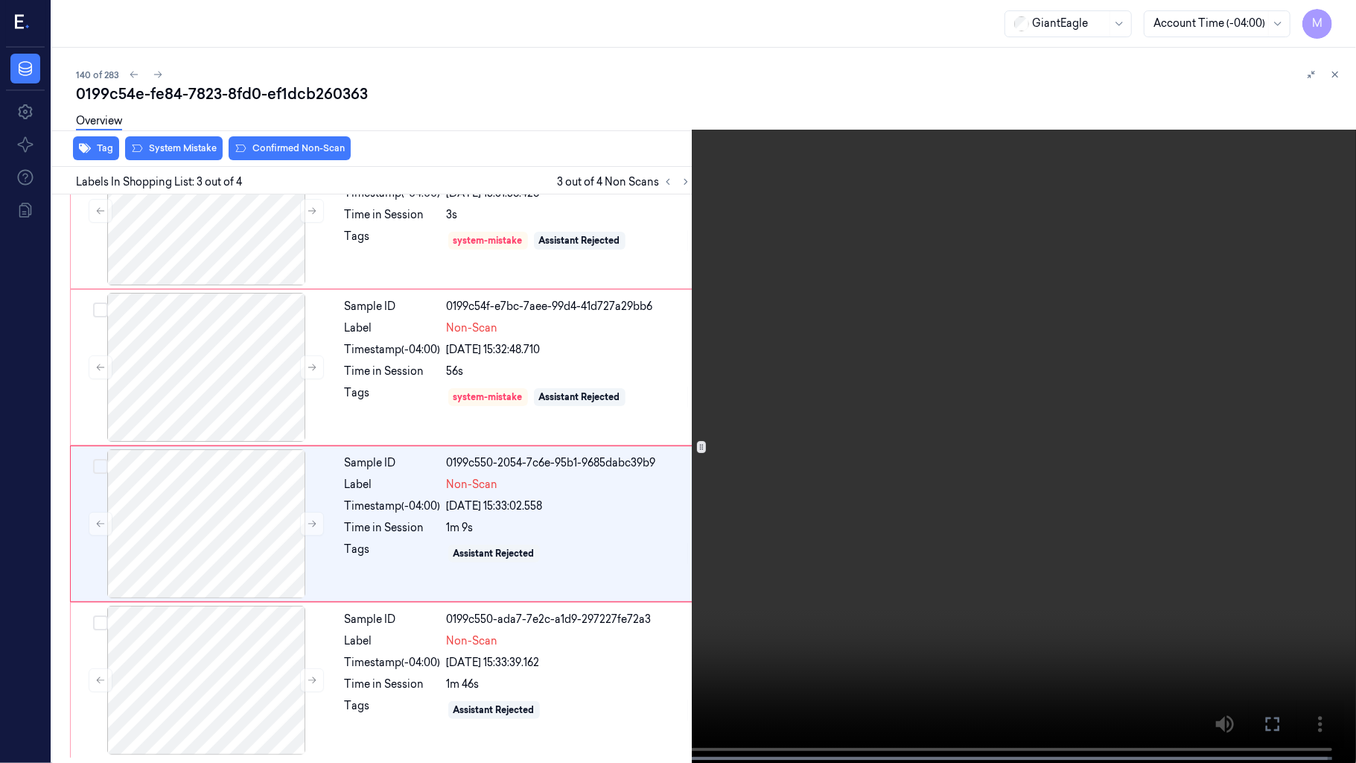
click at [838, 483] on video at bounding box center [678, 383] width 1356 height 766
click at [0, 0] on icon at bounding box center [0, 0] width 0 height 0
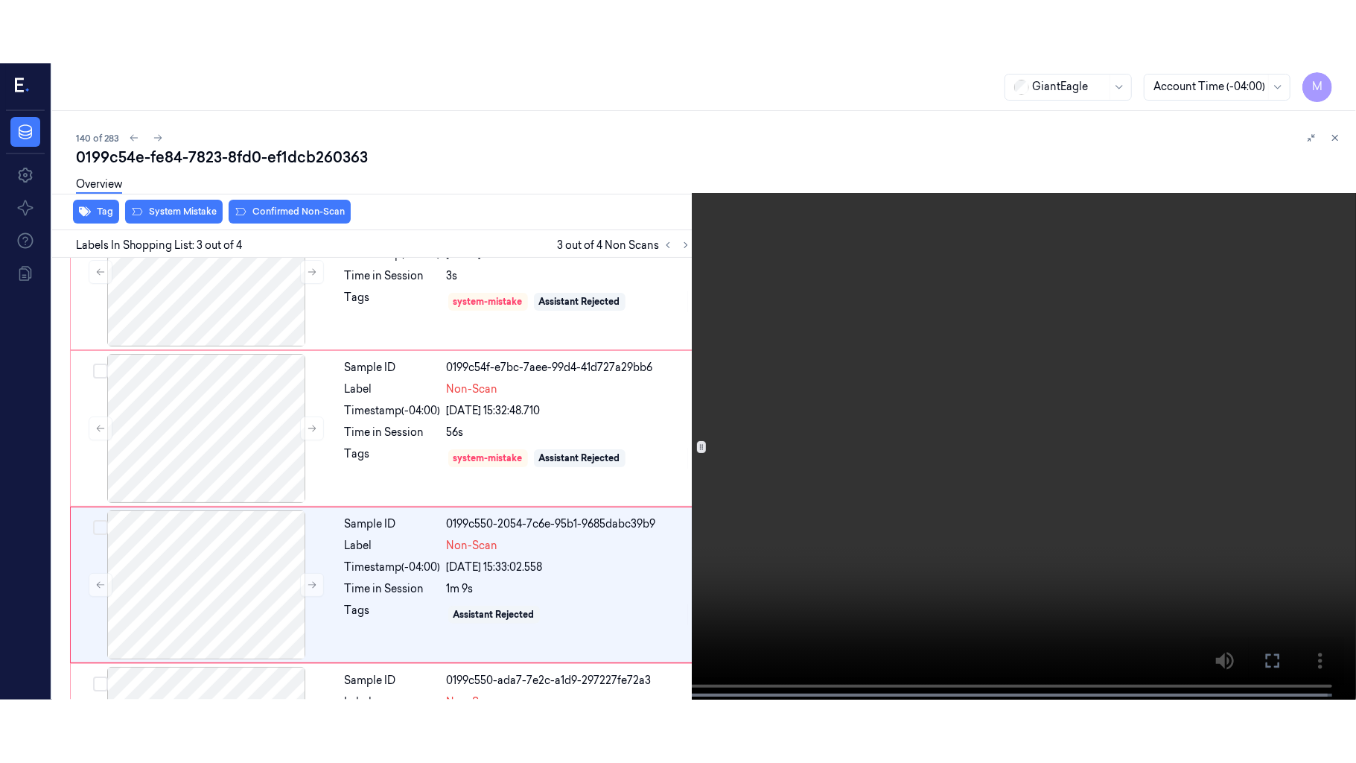
scroll to position [170, 0]
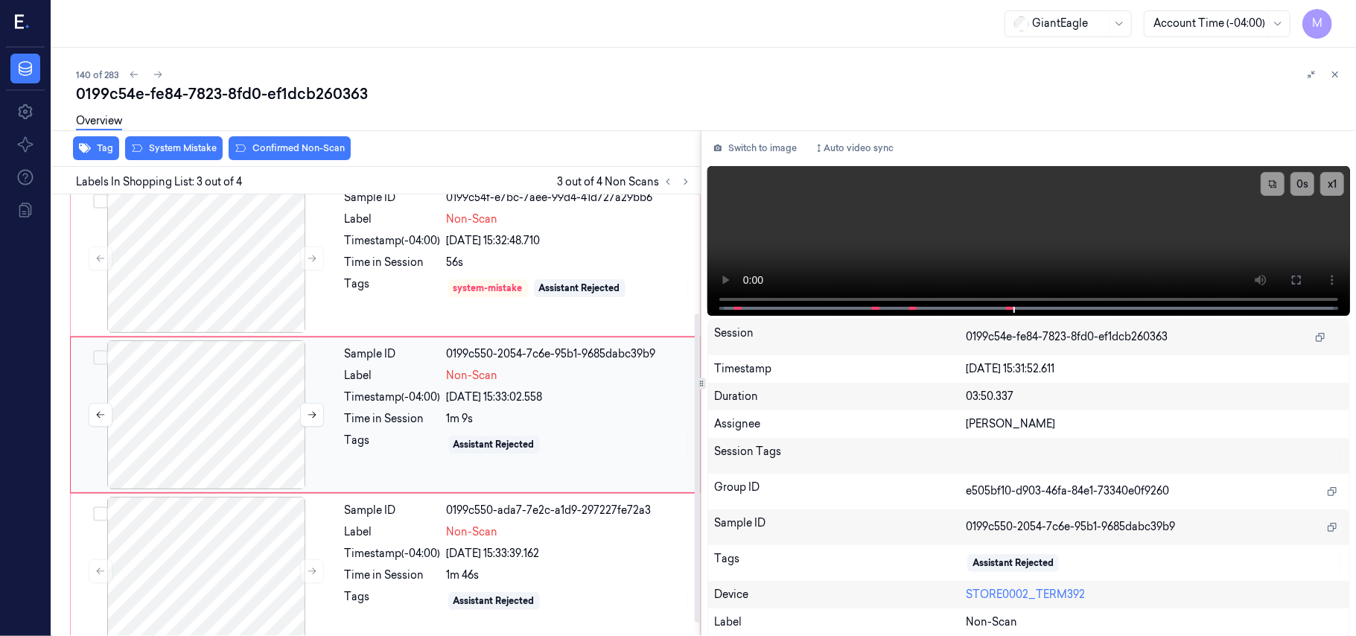
click at [200, 391] on div at bounding box center [206, 414] width 265 height 149
click at [1297, 276] on icon at bounding box center [1297, 280] width 12 height 12
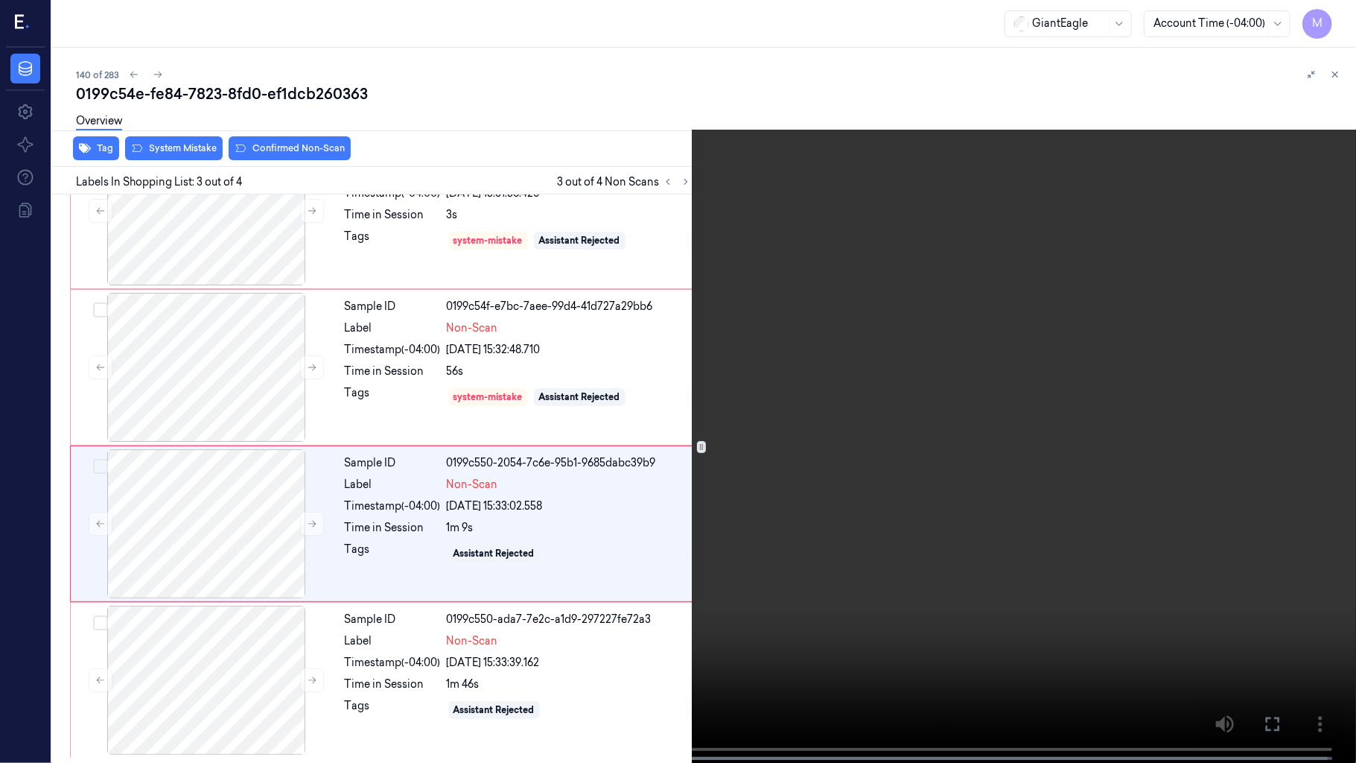
click at [858, 435] on video at bounding box center [678, 383] width 1356 height 766
click at [864, 433] on video at bounding box center [678, 383] width 1356 height 766
click at [548, 533] on video at bounding box center [678, 383] width 1356 height 766
click at [602, 492] on video at bounding box center [678, 383] width 1356 height 766
click at [0, 0] on icon at bounding box center [0, 0] width 0 height 0
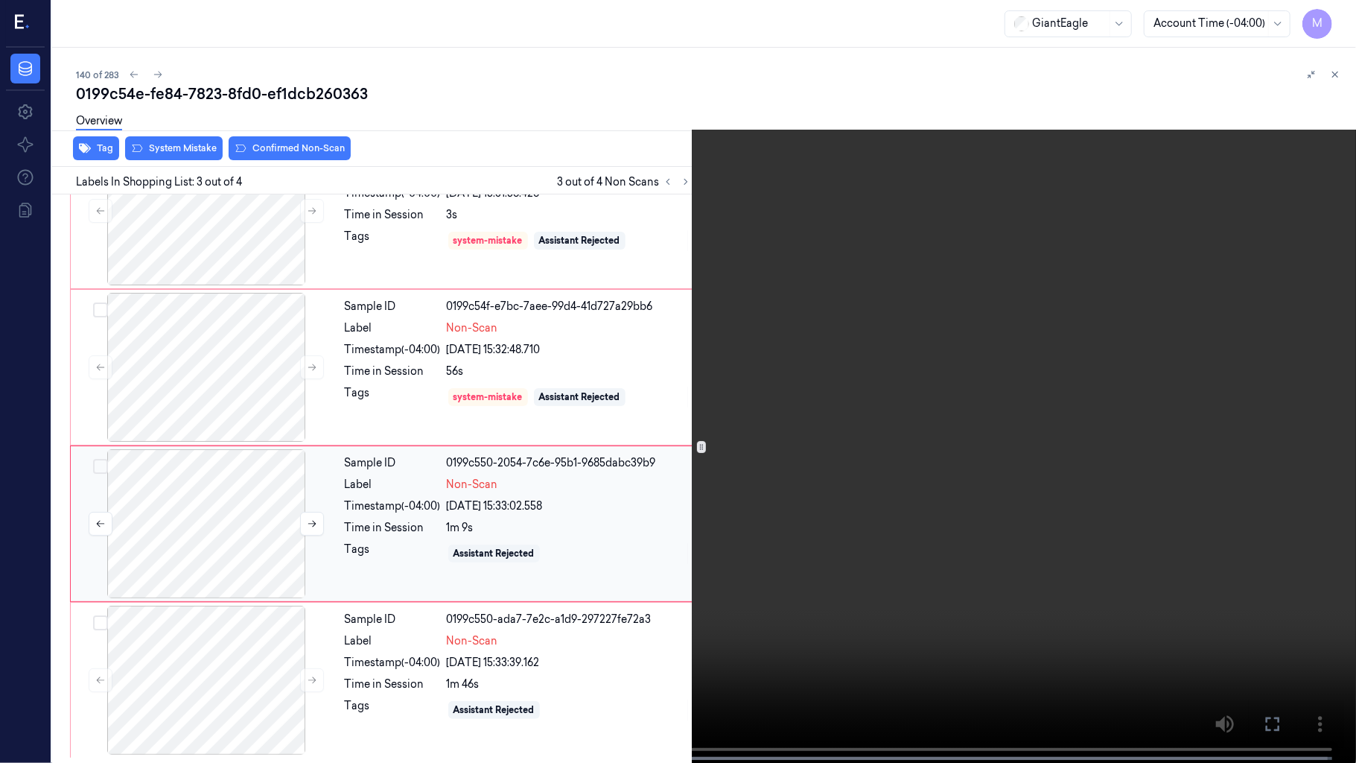
scroll to position [170, 0]
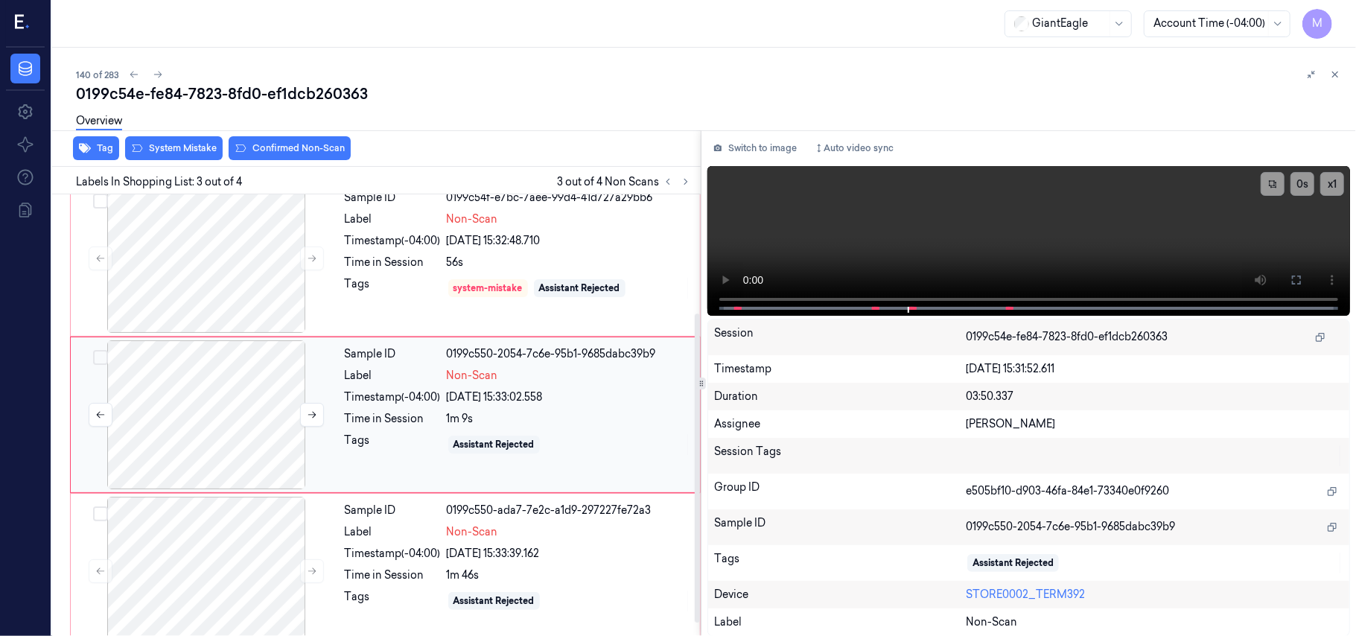
click at [236, 397] on div at bounding box center [206, 414] width 265 height 149
click at [311, 418] on icon at bounding box center [312, 415] width 10 height 10
click at [1297, 277] on icon at bounding box center [1297, 280] width 12 height 12
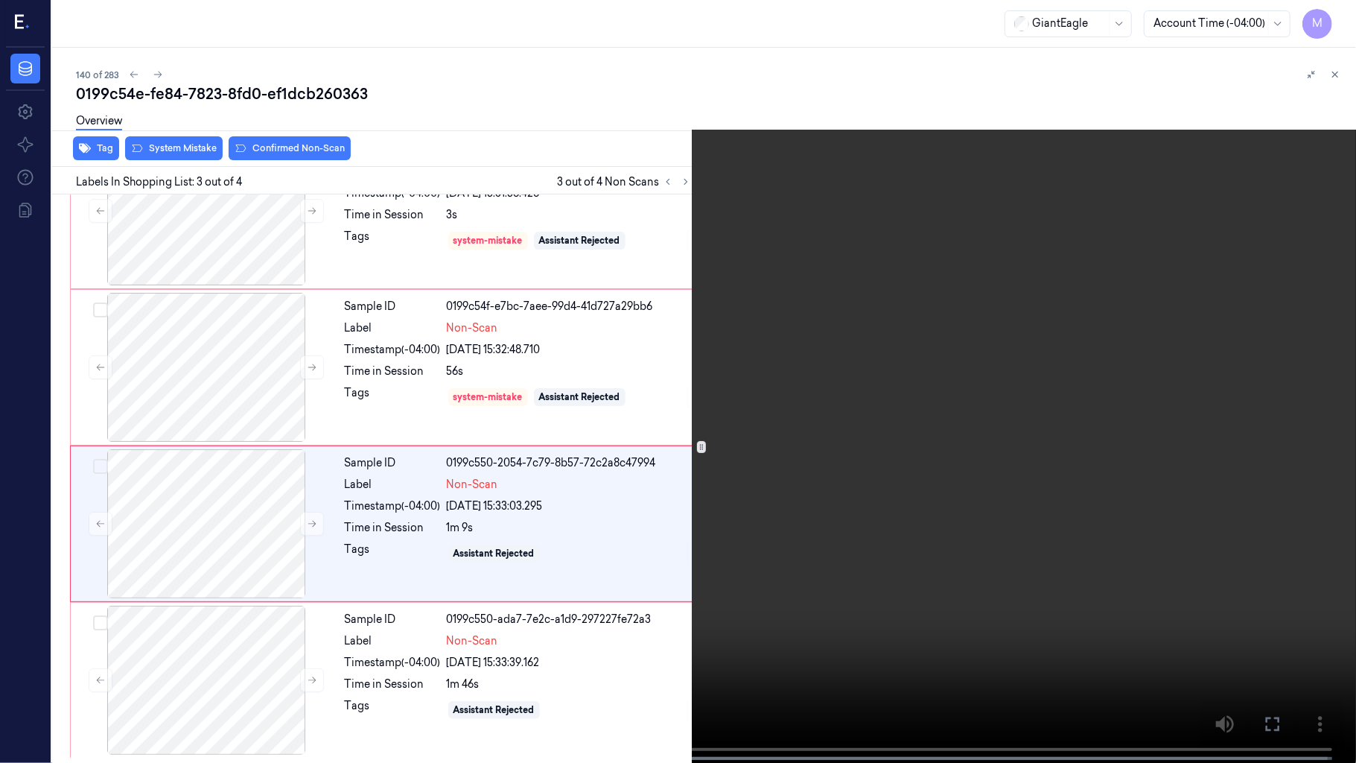
click at [0, 0] on icon at bounding box center [0, 0] width 0 height 0
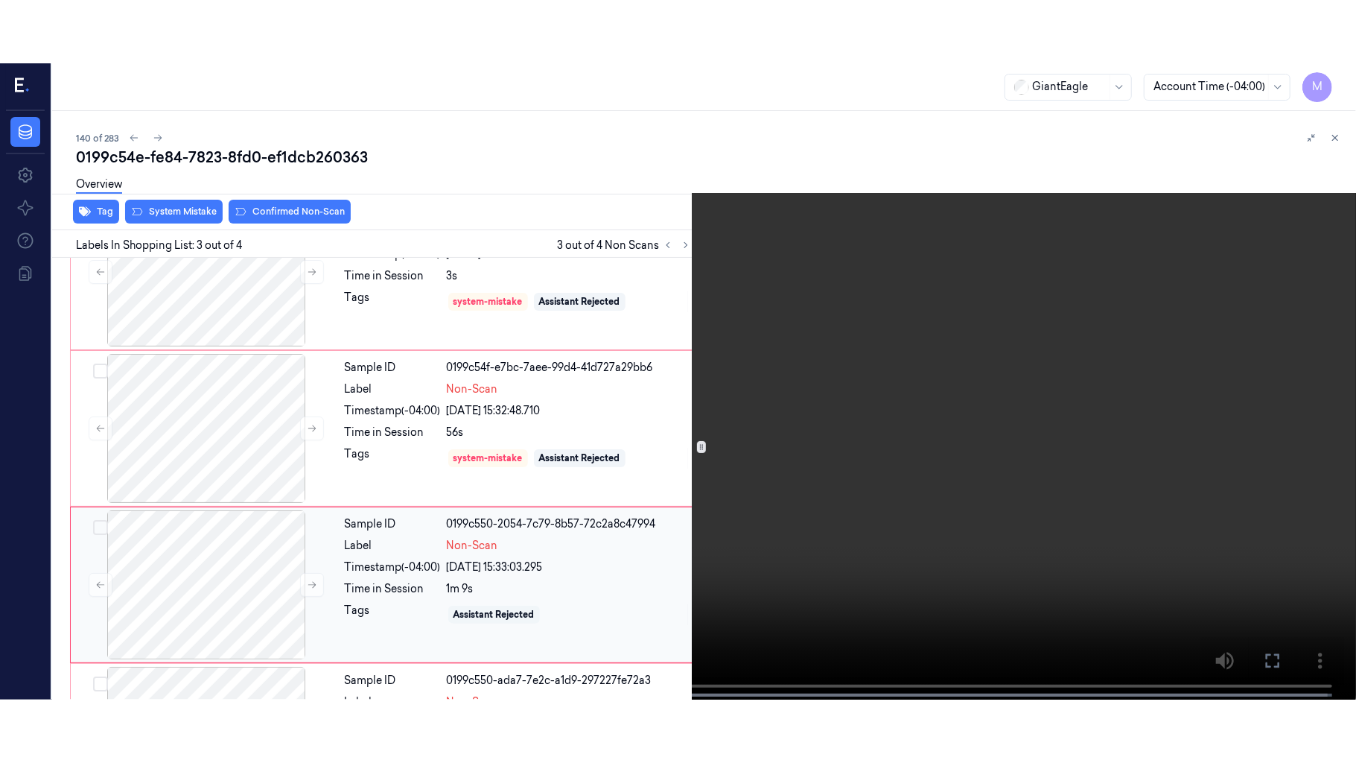
scroll to position [170, 0]
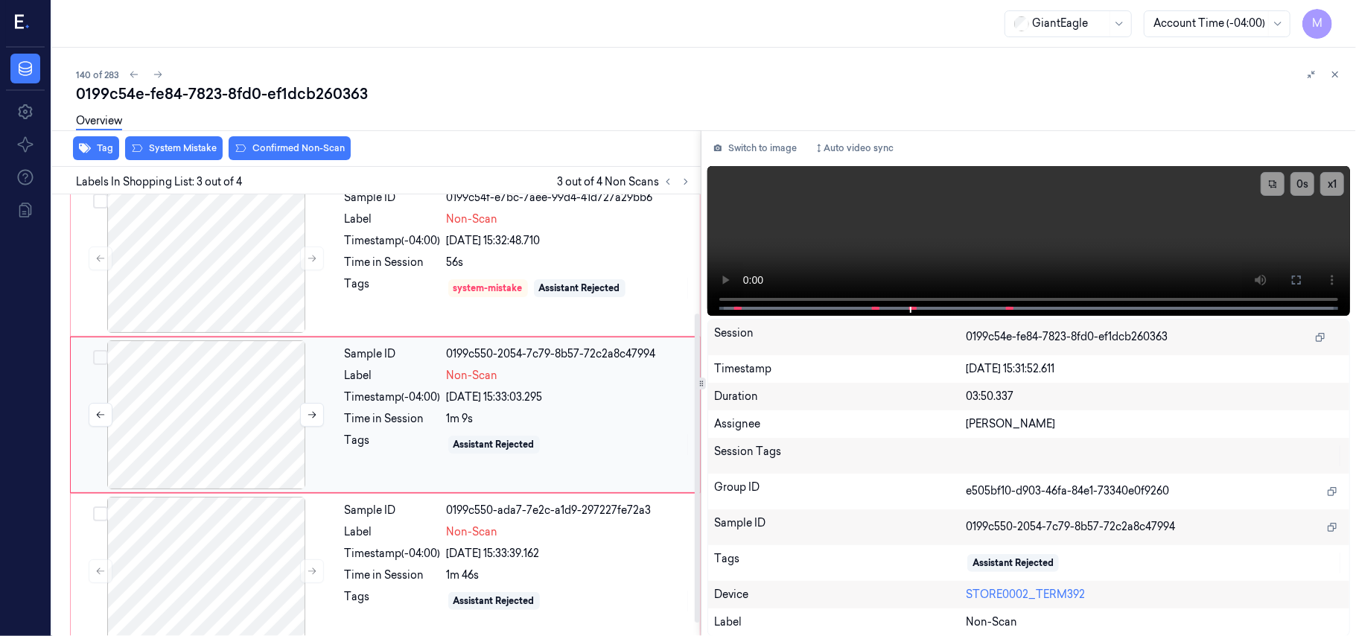
click at [222, 383] on div at bounding box center [206, 414] width 265 height 149
click at [748, 153] on button "Switch to image" at bounding box center [754, 148] width 95 height 24
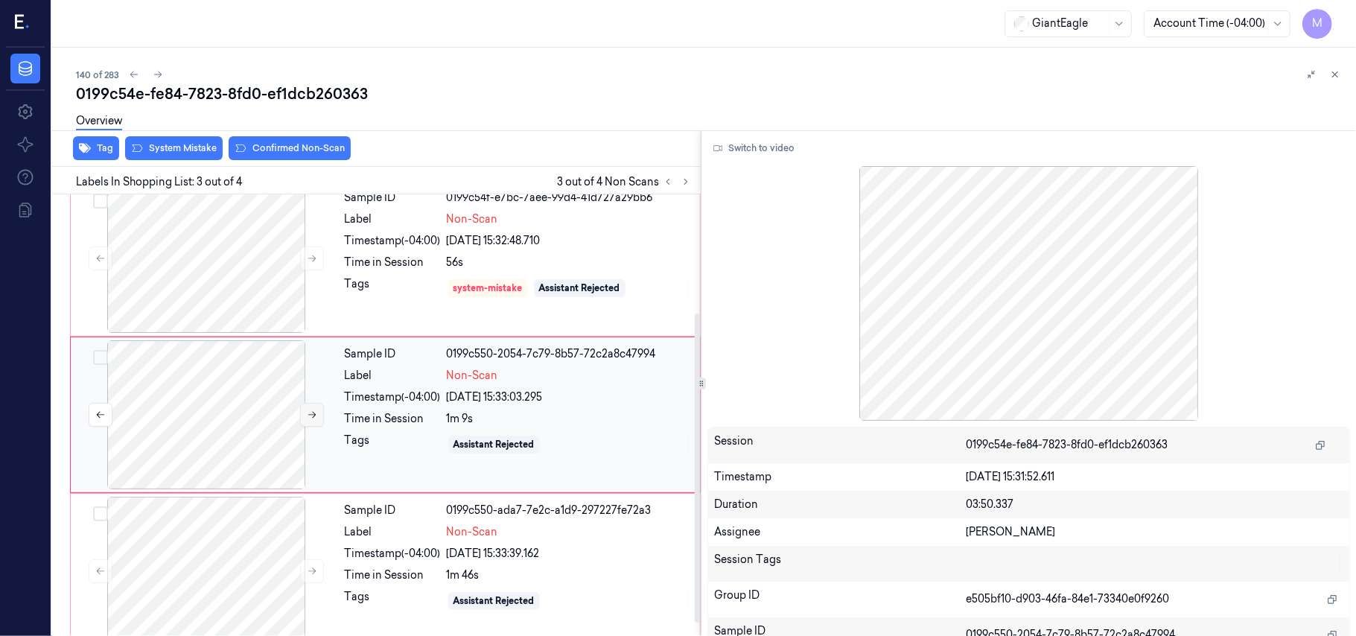
click at [308, 421] on button at bounding box center [312, 415] width 24 height 24
click at [766, 150] on button "Switch to video" at bounding box center [753, 148] width 93 height 24
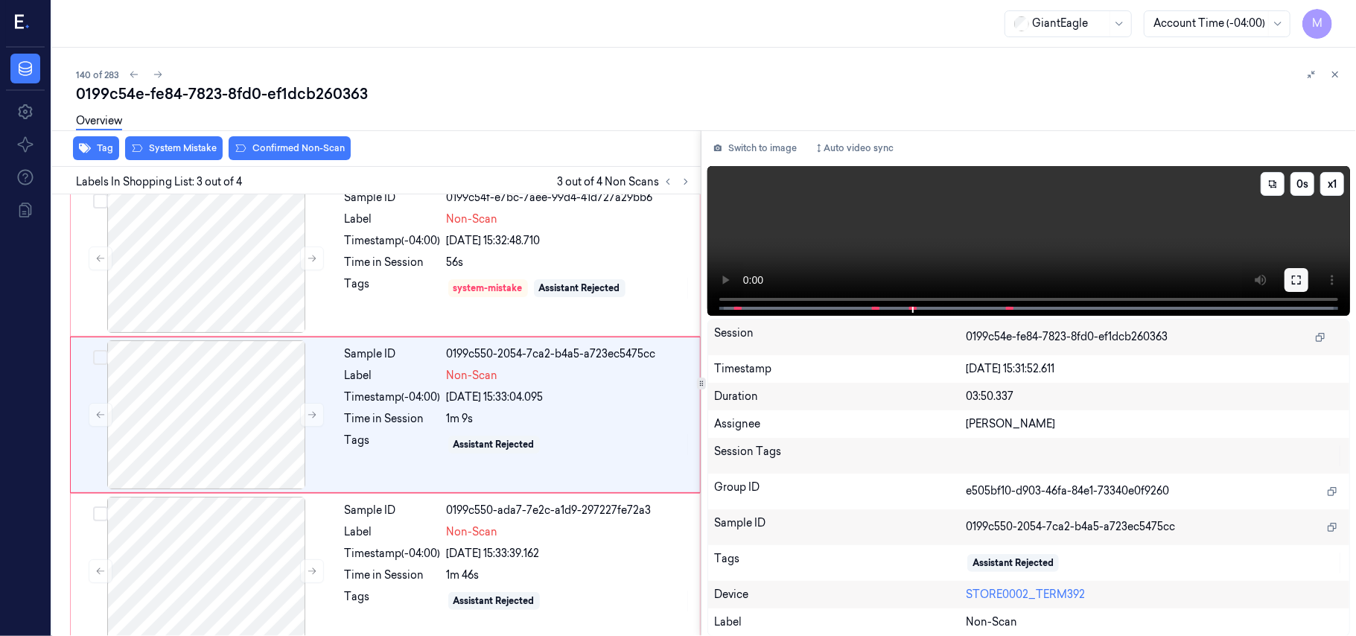
click at [1299, 281] on icon at bounding box center [1297, 280] width 12 height 12
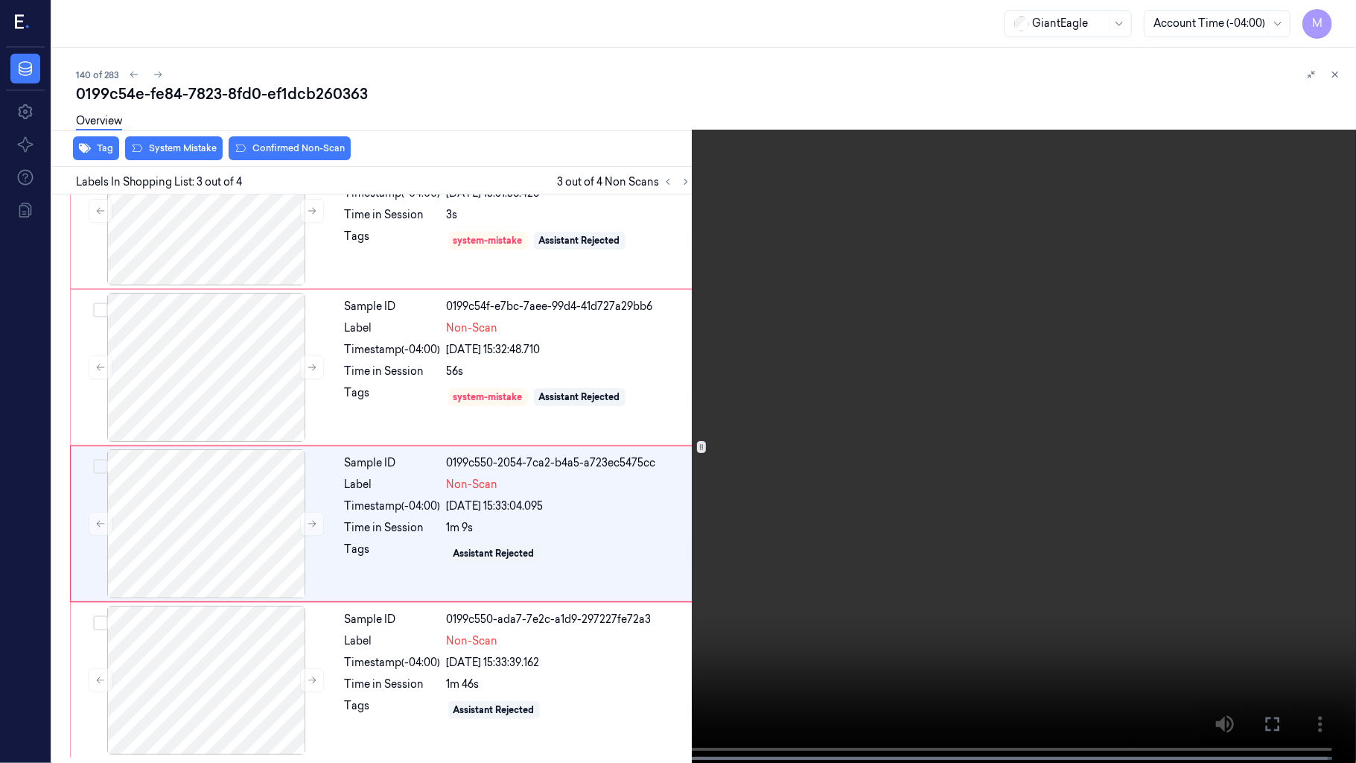
click at [590, 635] on video at bounding box center [678, 383] width 1356 height 766
click at [509, 411] on video at bounding box center [678, 383] width 1356 height 766
click at [755, 290] on video at bounding box center [678, 383] width 1356 height 766
click at [395, 179] on video at bounding box center [678, 383] width 1356 height 766
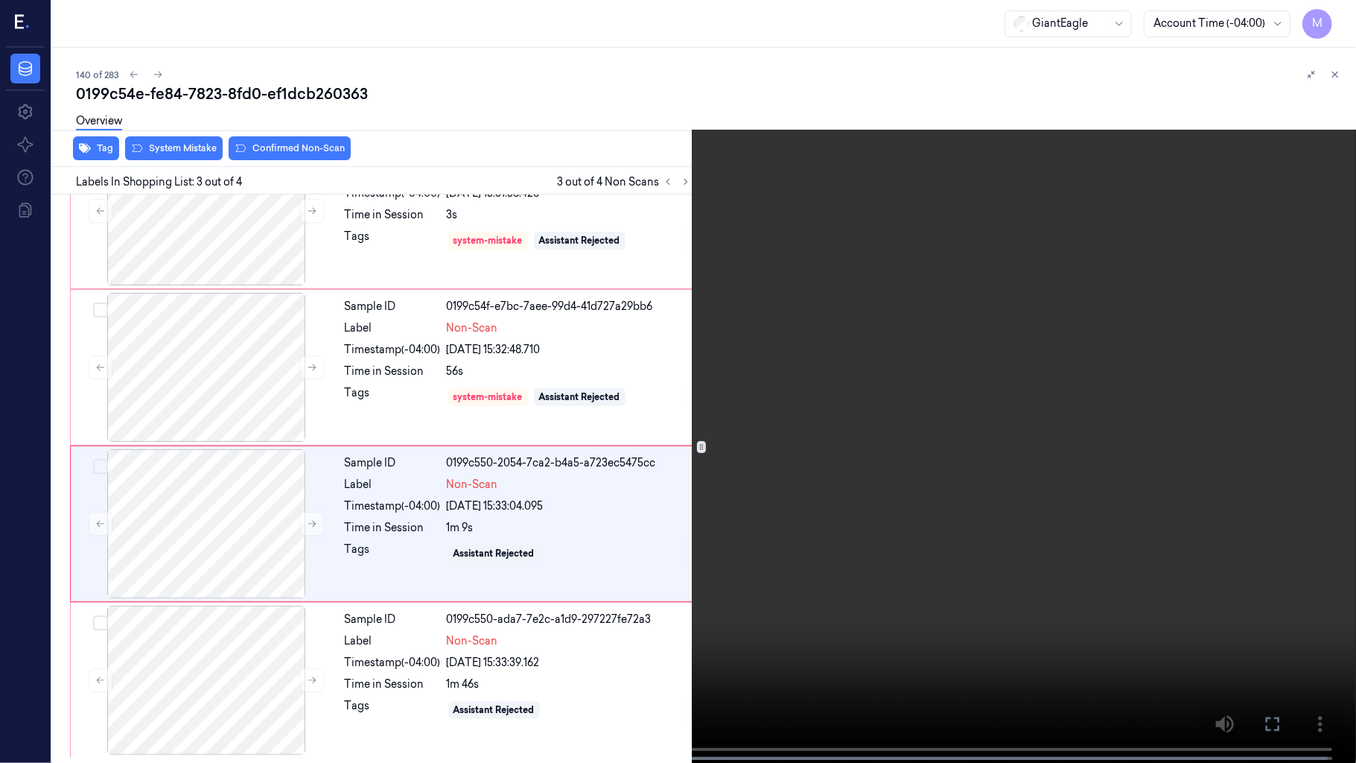
click at [395, 179] on video at bounding box center [678, 383] width 1356 height 766
click at [1329, 15] on button "x 1" at bounding box center [1338, 18] width 24 height 24
click at [544, 503] on video at bounding box center [678, 383] width 1356 height 766
click at [0, 0] on icon at bounding box center [0, 0] width 0 height 0
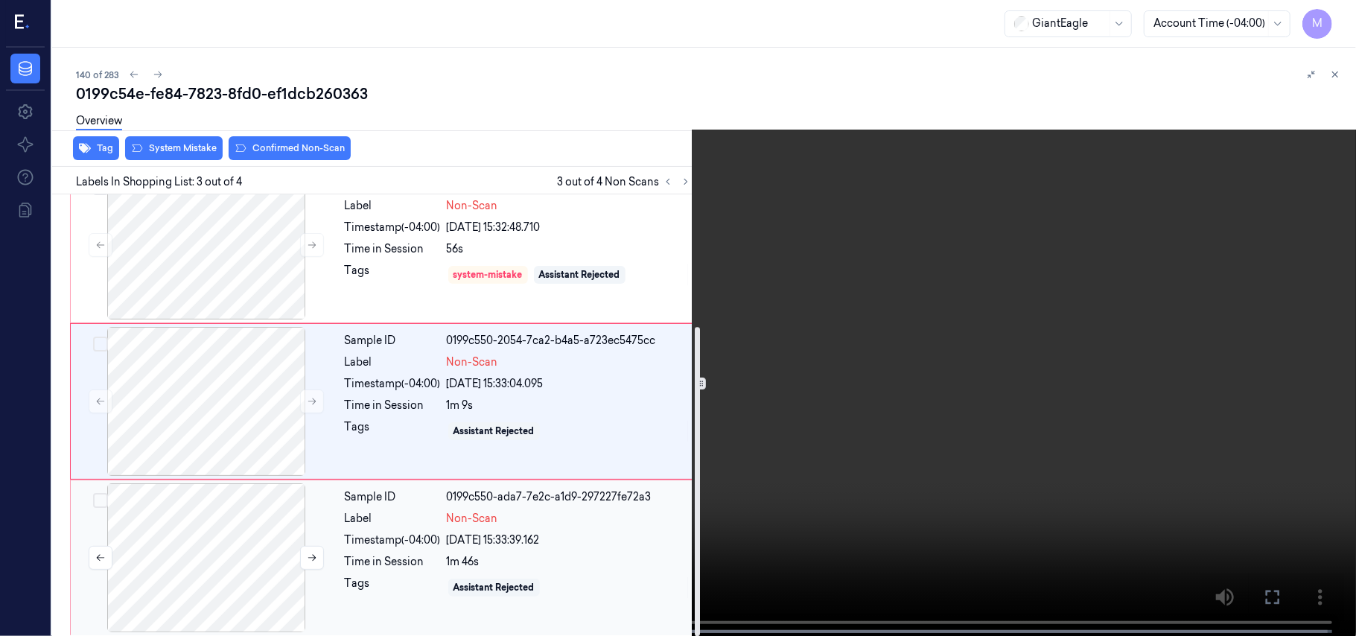
scroll to position [189, 0]
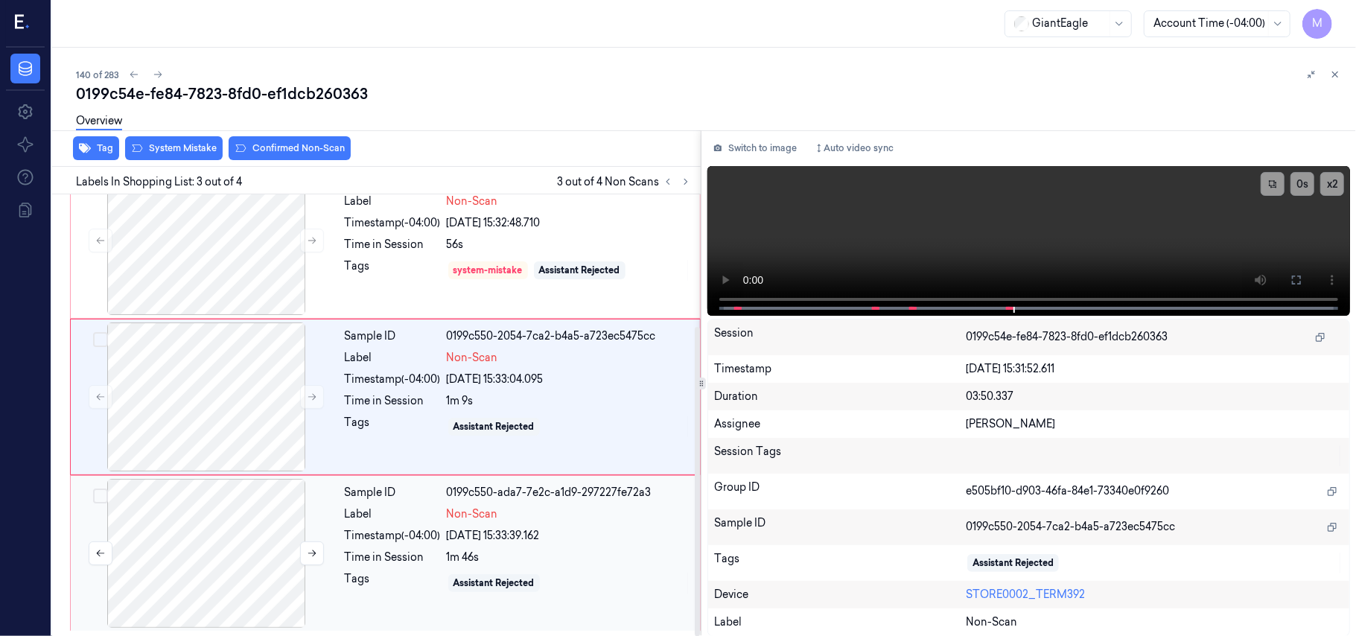
click at [203, 525] on div at bounding box center [206, 553] width 265 height 149
click at [234, 402] on div at bounding box center [206, 396] width 265 height 149
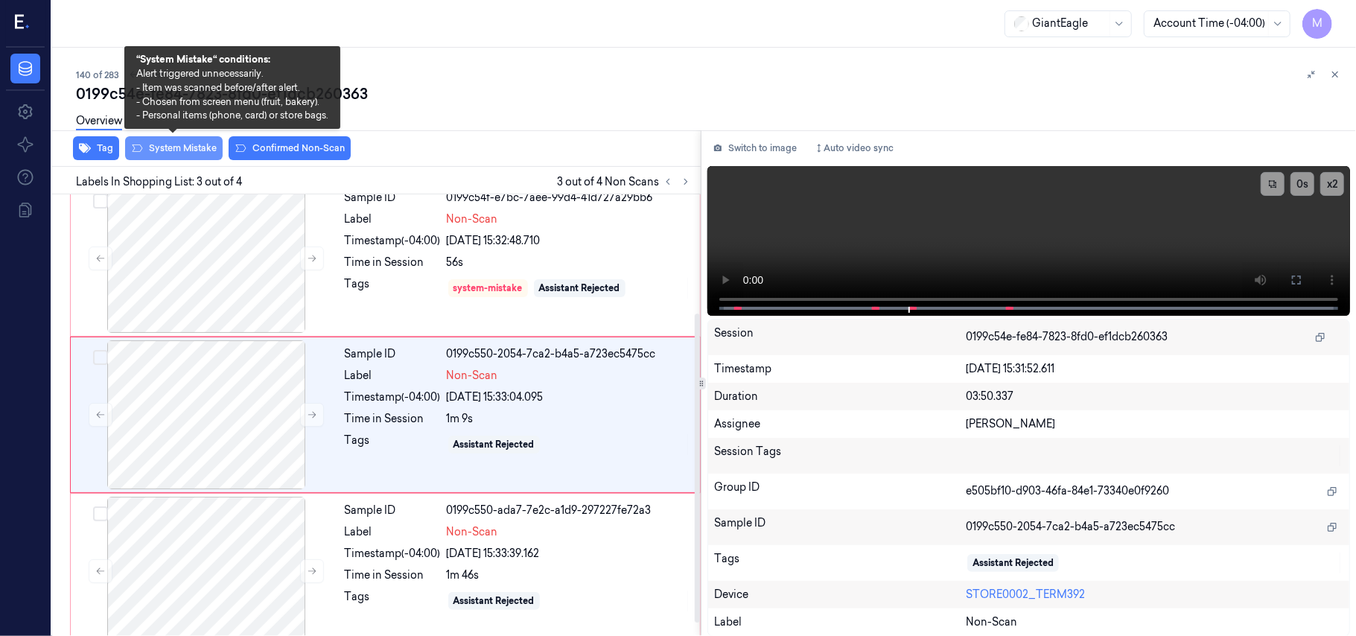
click at [191, 149] on button "System Mistake" at bounding box center [174, 148] width 98 height 24
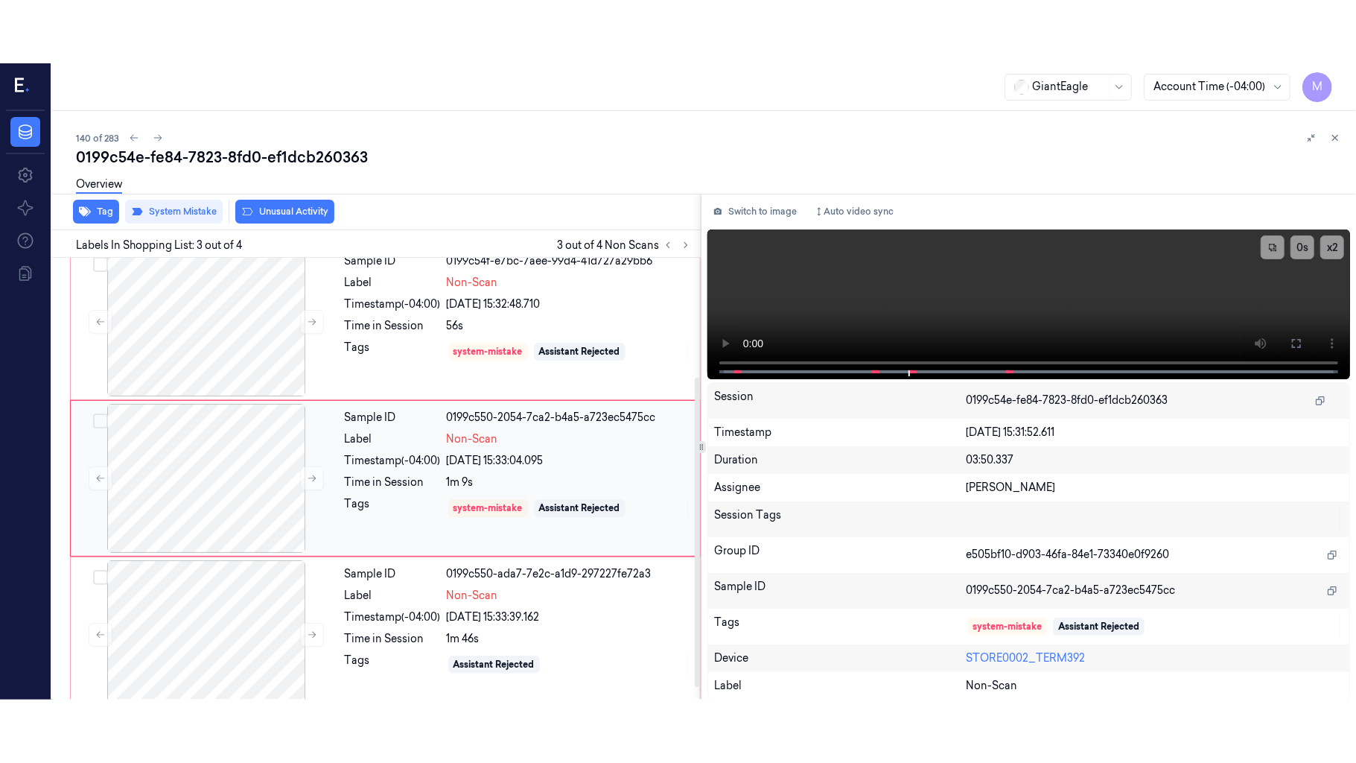
scroll to position [189, 0]
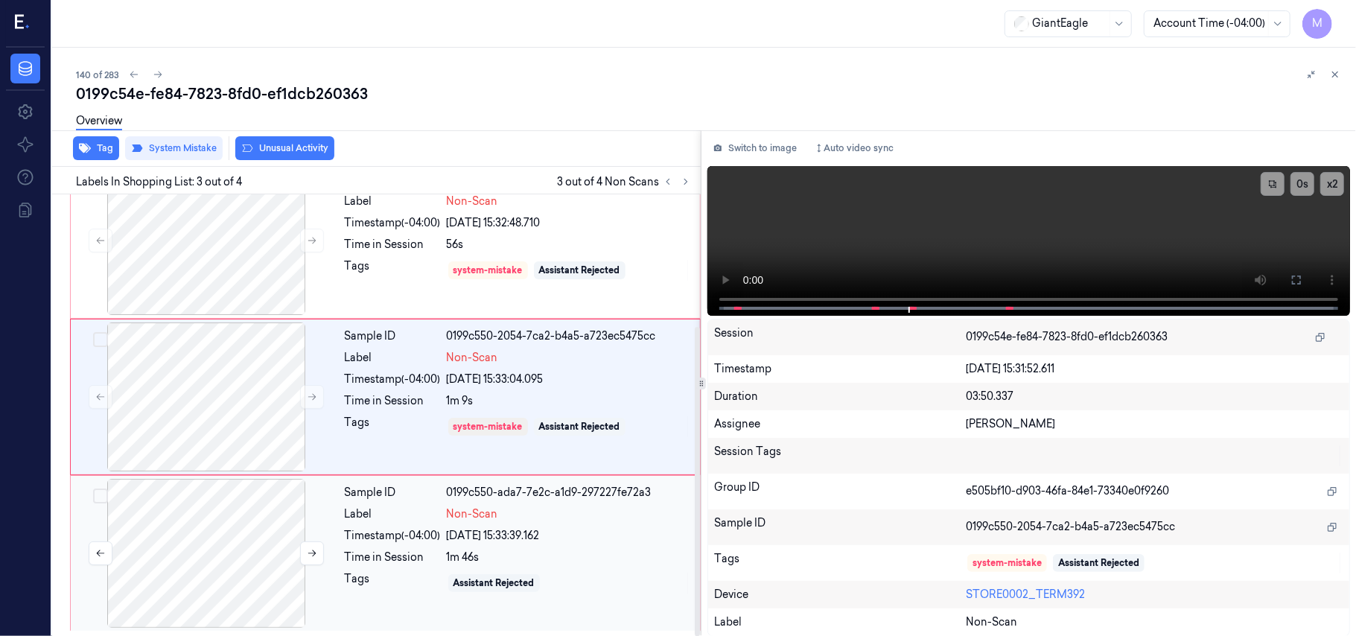
click at [231, 532] on div at bounding box center [206, 553] width 265 height 149
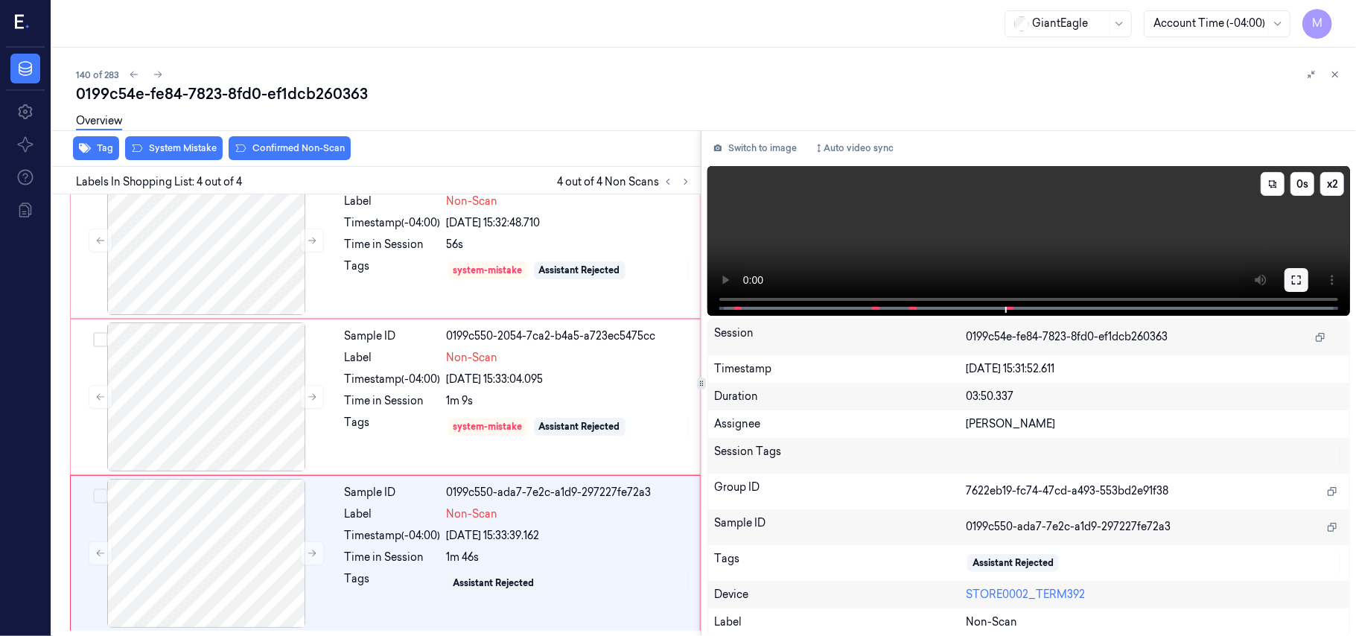
click at [1294, 276] on icon at bounding box center [1297, 280] width 12 height 12
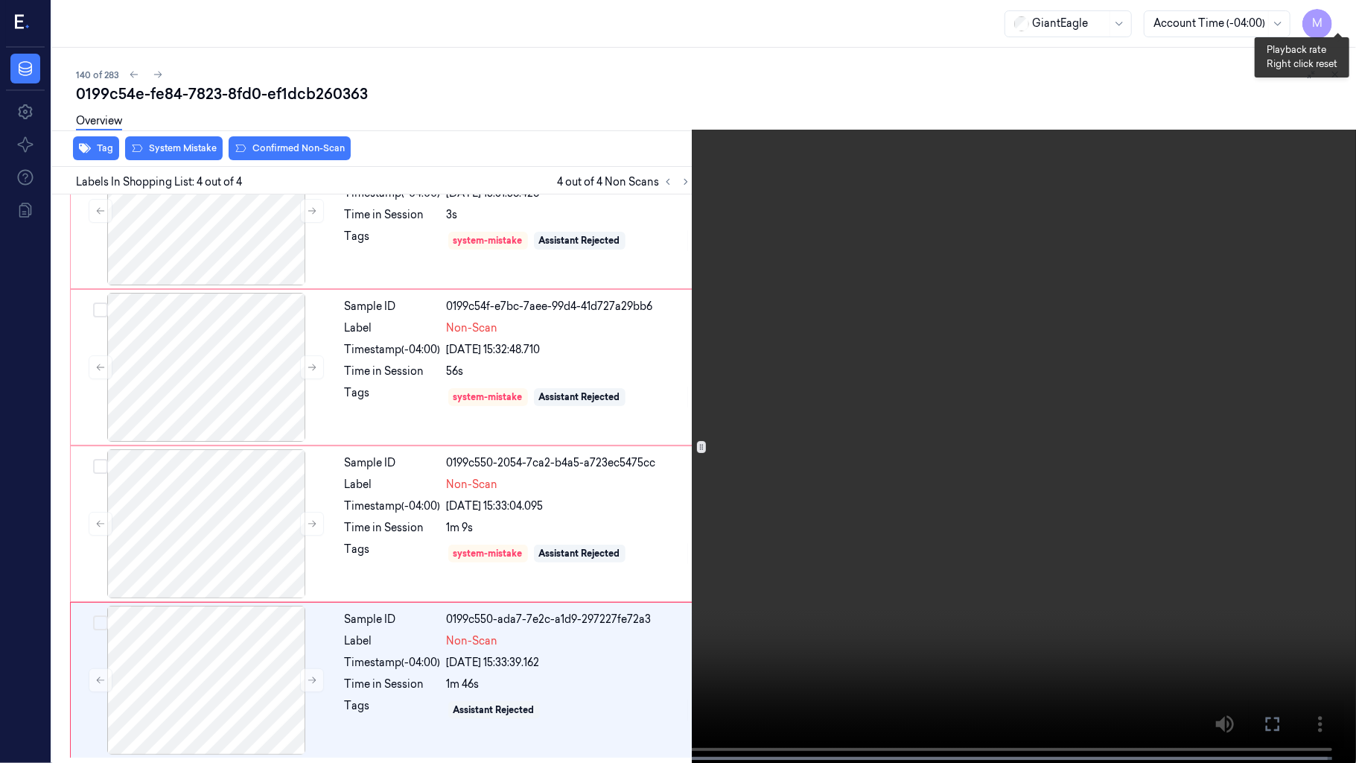
click at [1341, 16] on button "x 2" at bounding box center [1338, 18] width 24 height 24
click at [1334, 18] on button "x 4" at bounding box center [1338, 18] width 24 height 24
click at [940, 334] on video at bounding box center [678, 383] width 1356 height 766
click at [1334, 13] on button "x 1" at bounding box center [1338, 18] width 24 height 24
click at [801, 524] on video at bounding box center [678, 383] width 1356 height 766
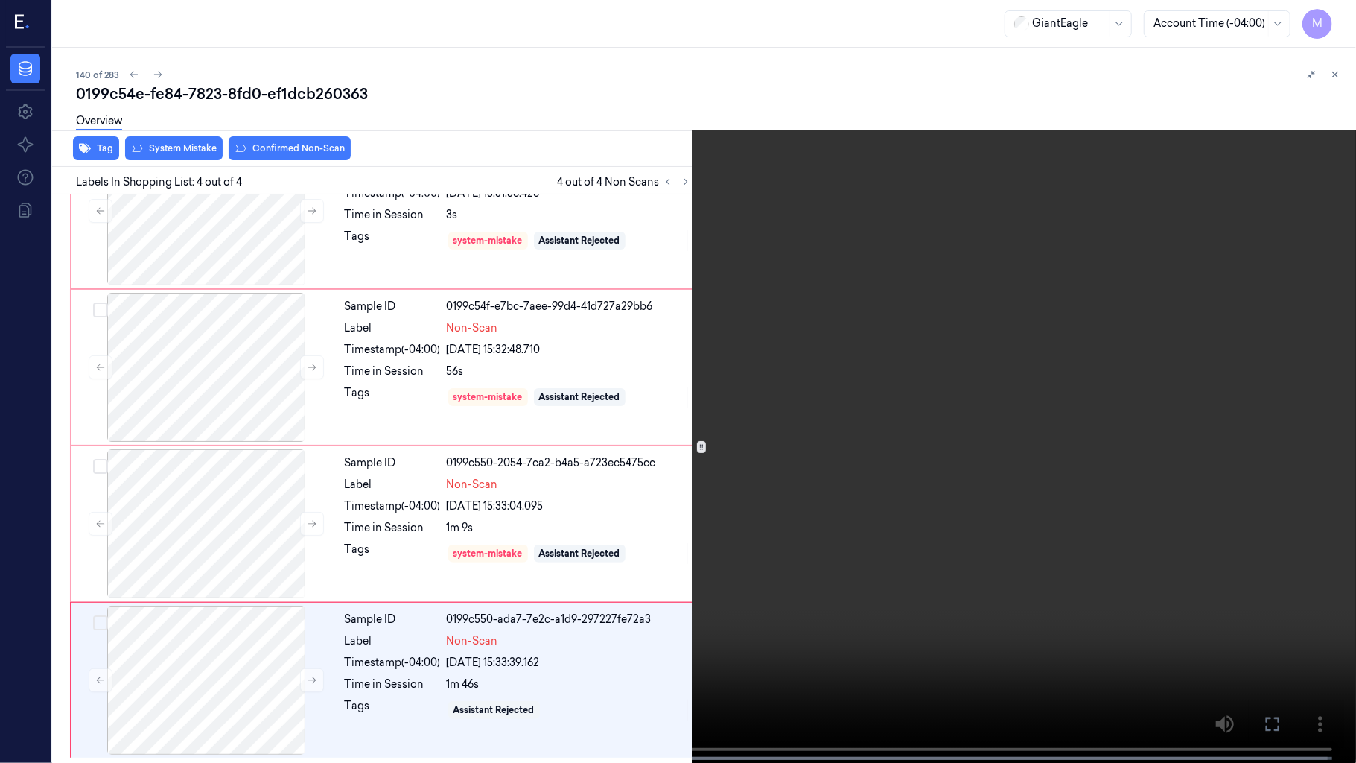
click at [617, 566] on video at bounding box center [678, 383] width 1356 height 766
click at [0, 0] on icon at bounding box center [0, 0] width 0 height 0
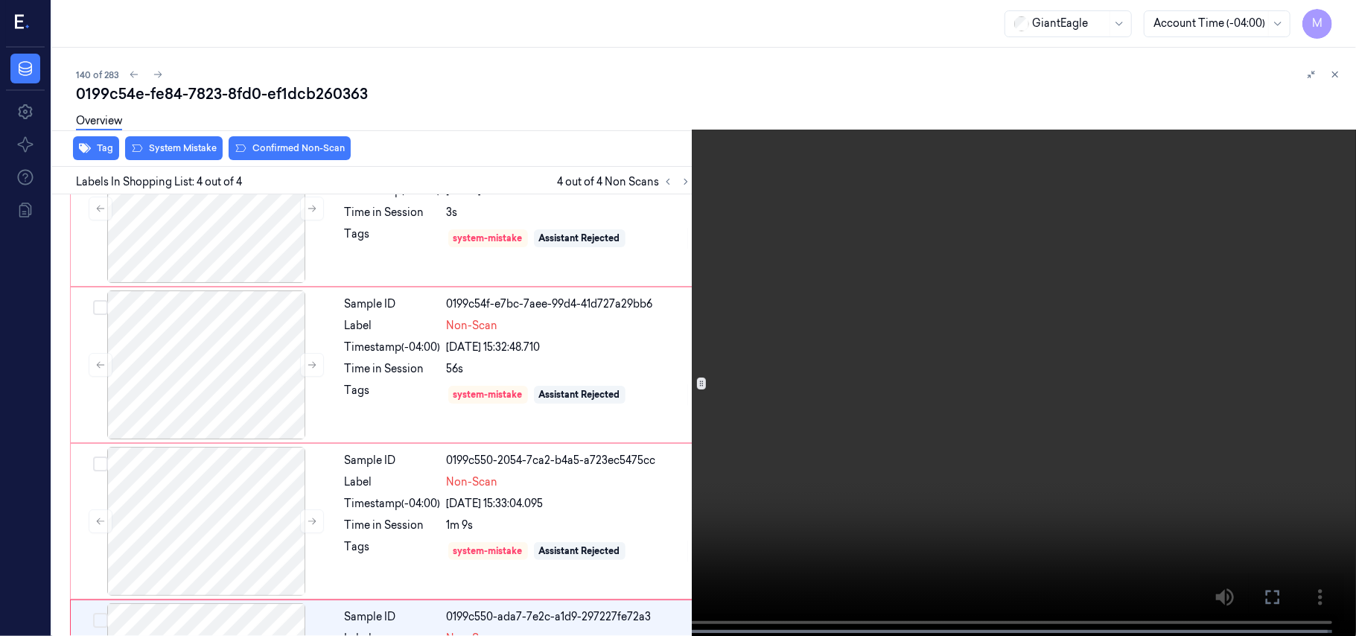
scroll to position [189, 0]
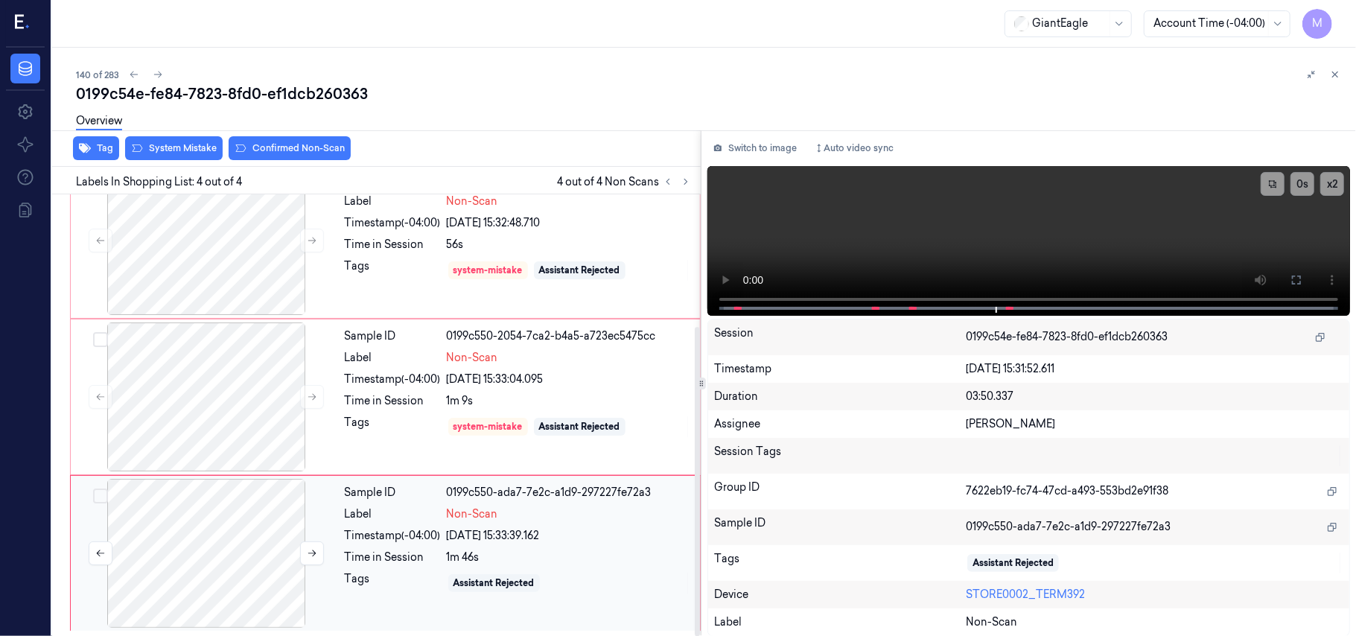
click at [219, 530] on div at bounding box center [206, 553] width 265 height 149
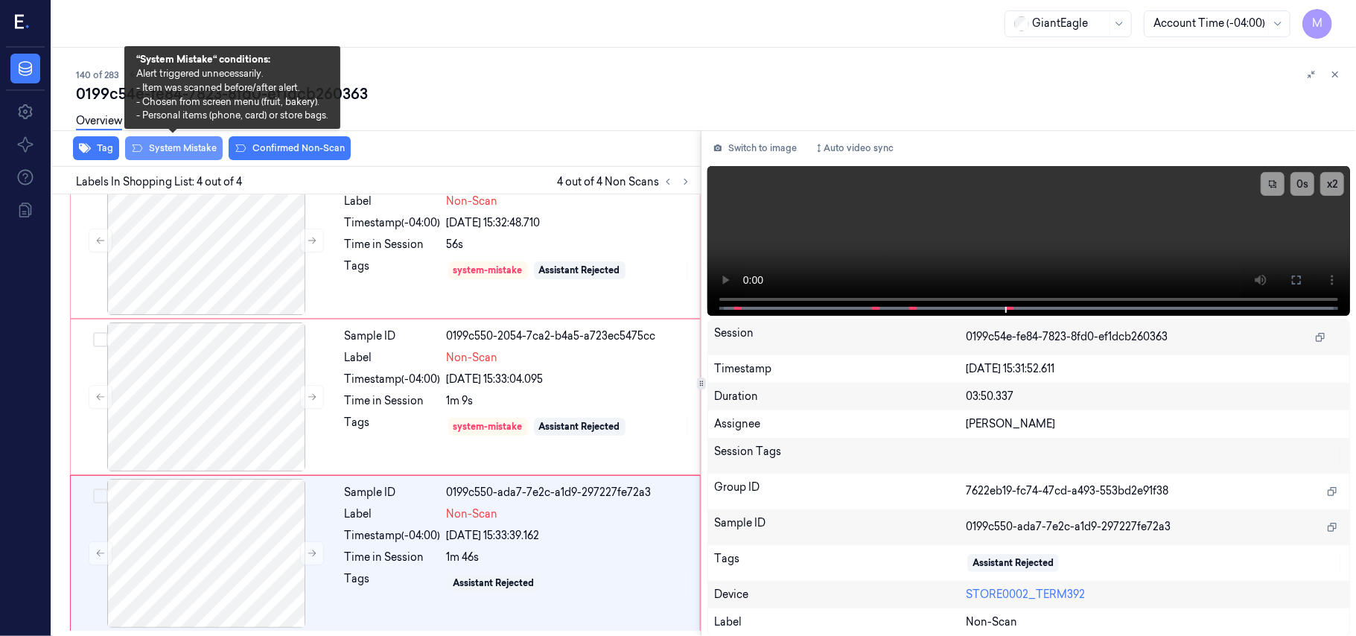
click at [194, 147] on button "System Mistake" at bounding box center [174, 148] width 98 height 24
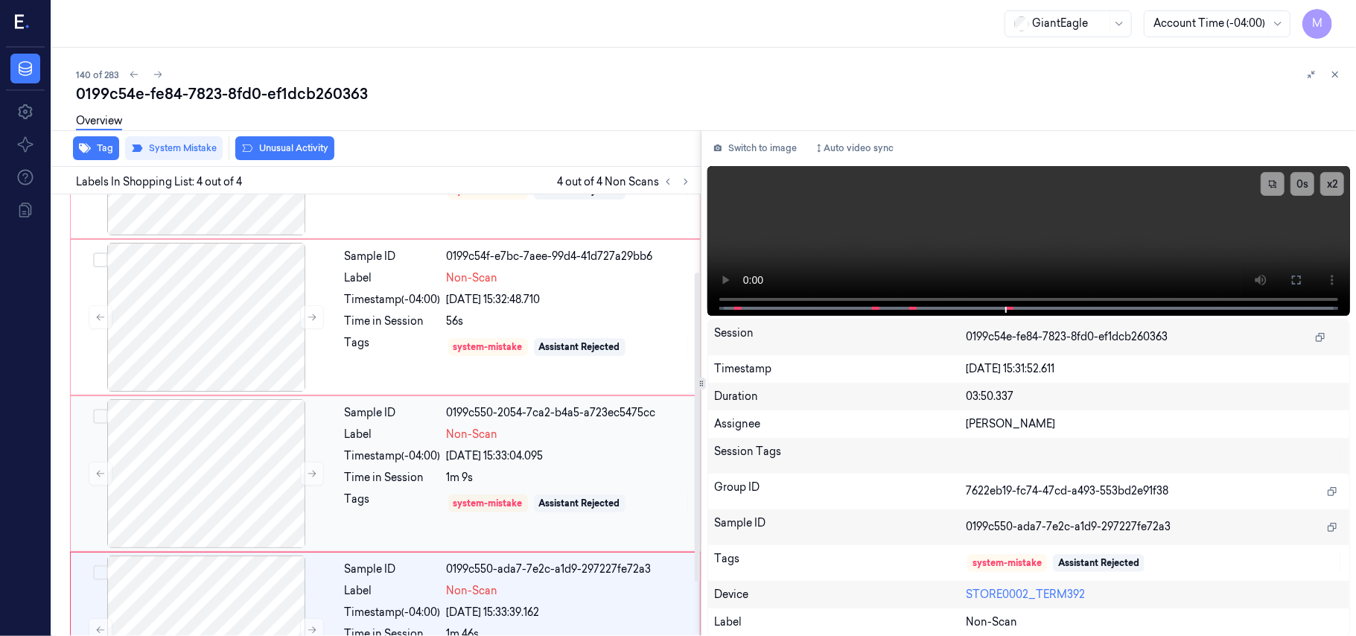
scroll to position [0, 0]
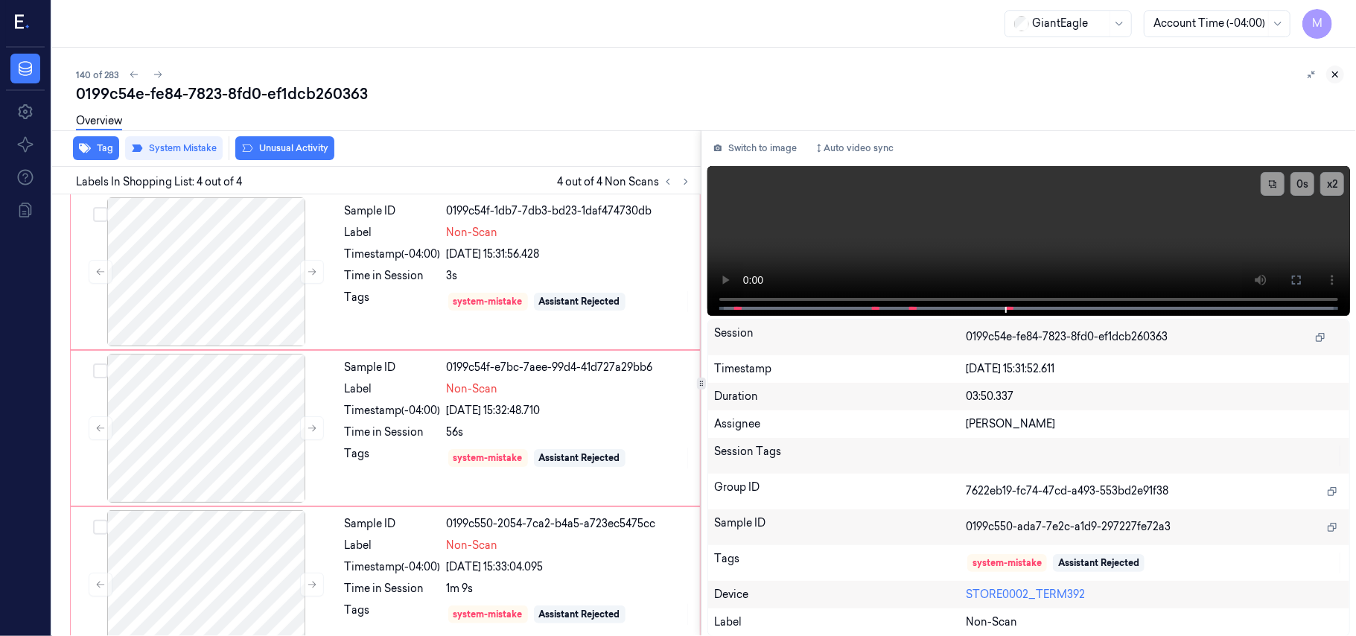
click at [1335, 67] on button at bounding box center [1335, 75] width 18 height 18
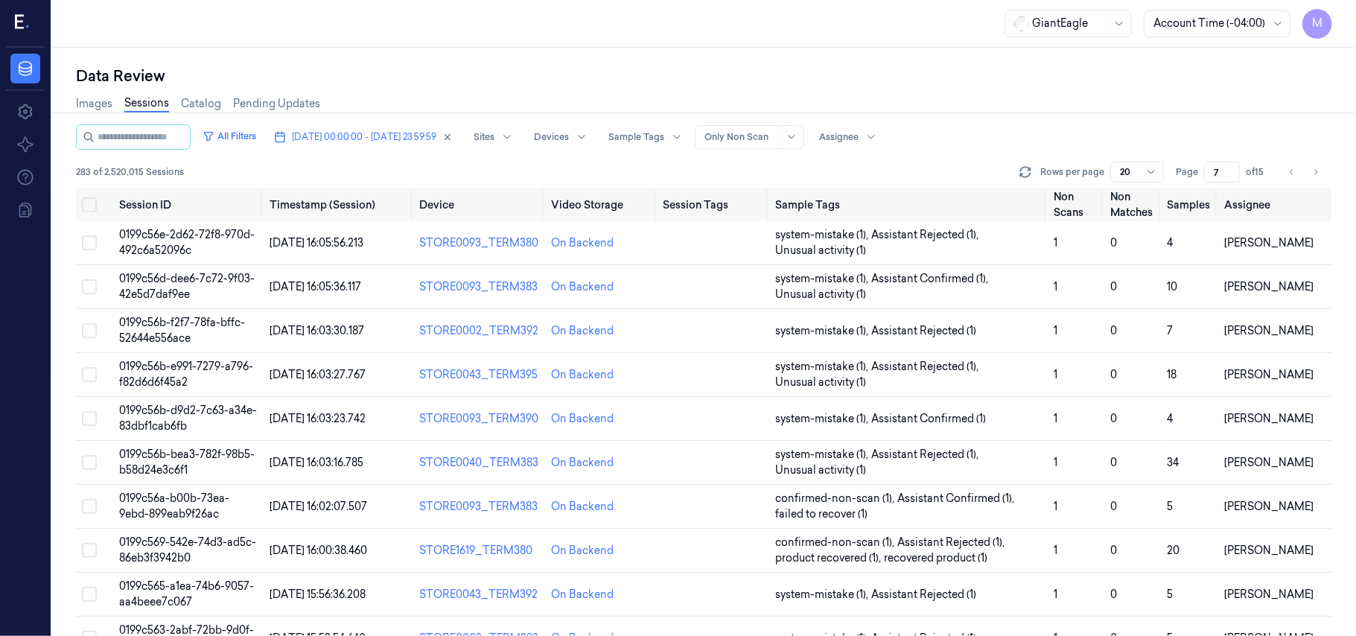
scroll to position [495, 0]
